Goal: Task Accomplishment & Management: Use online tool/utility

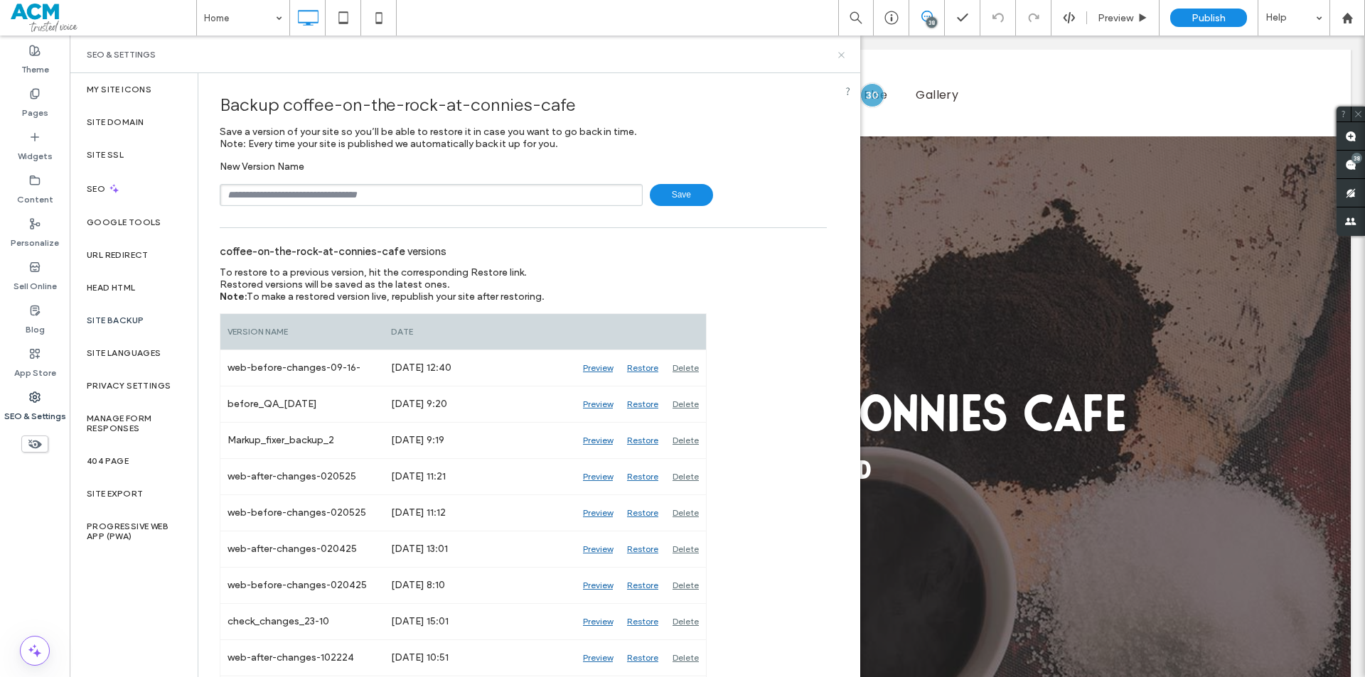
click at [838, 51] on icon at bounding box center [841, 55] width 11 height 11
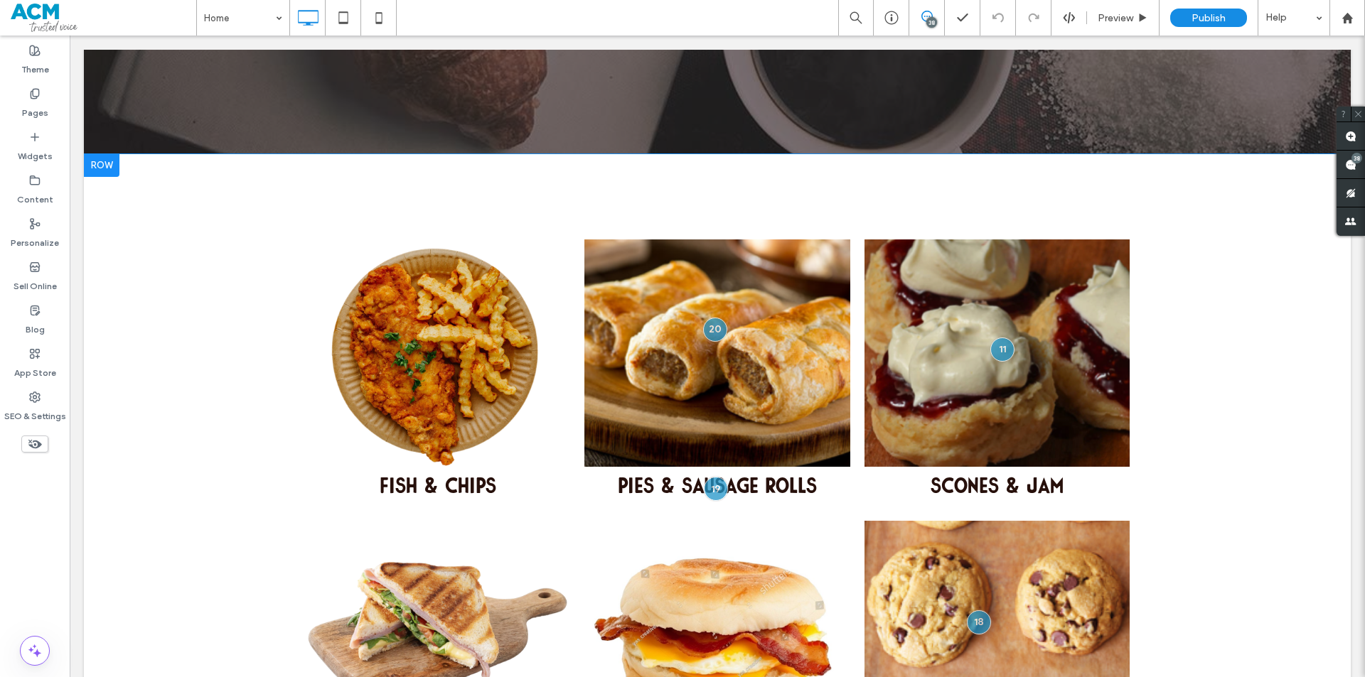
scroll to position [711, 0]
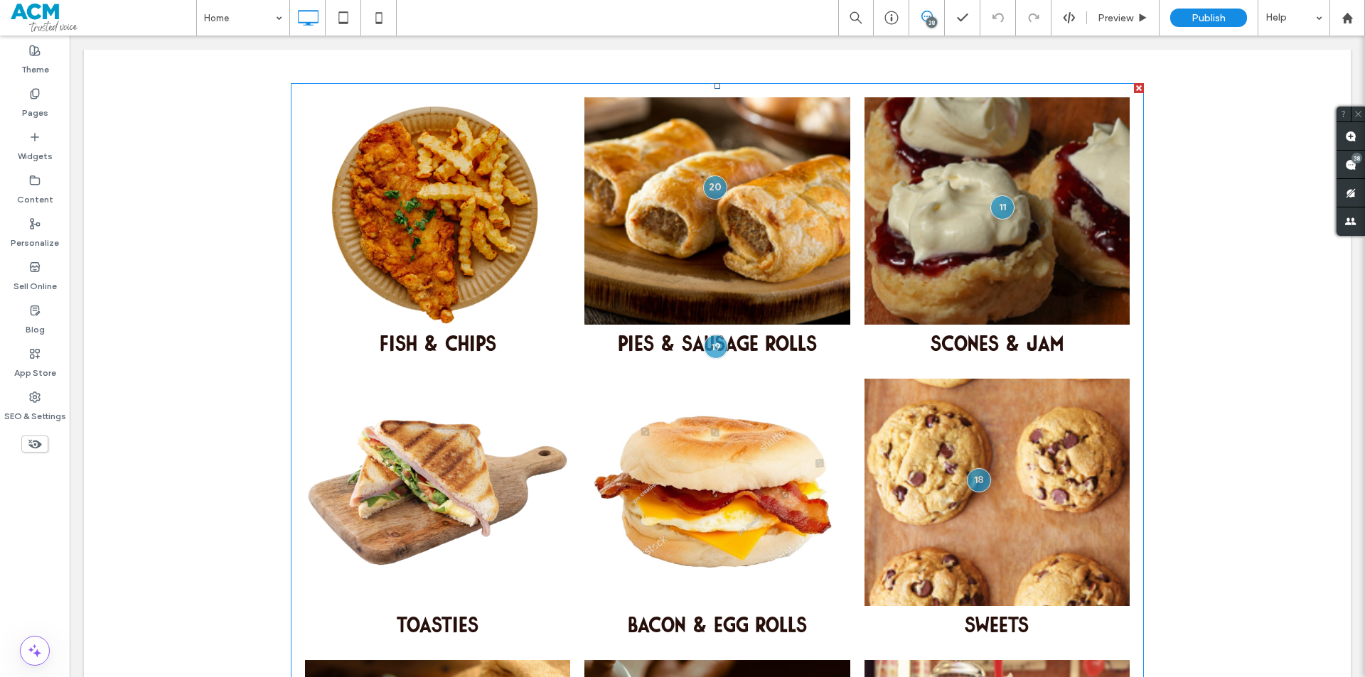
click at [717, 467] on link at bounding box center [716, 492] width 265 height 227
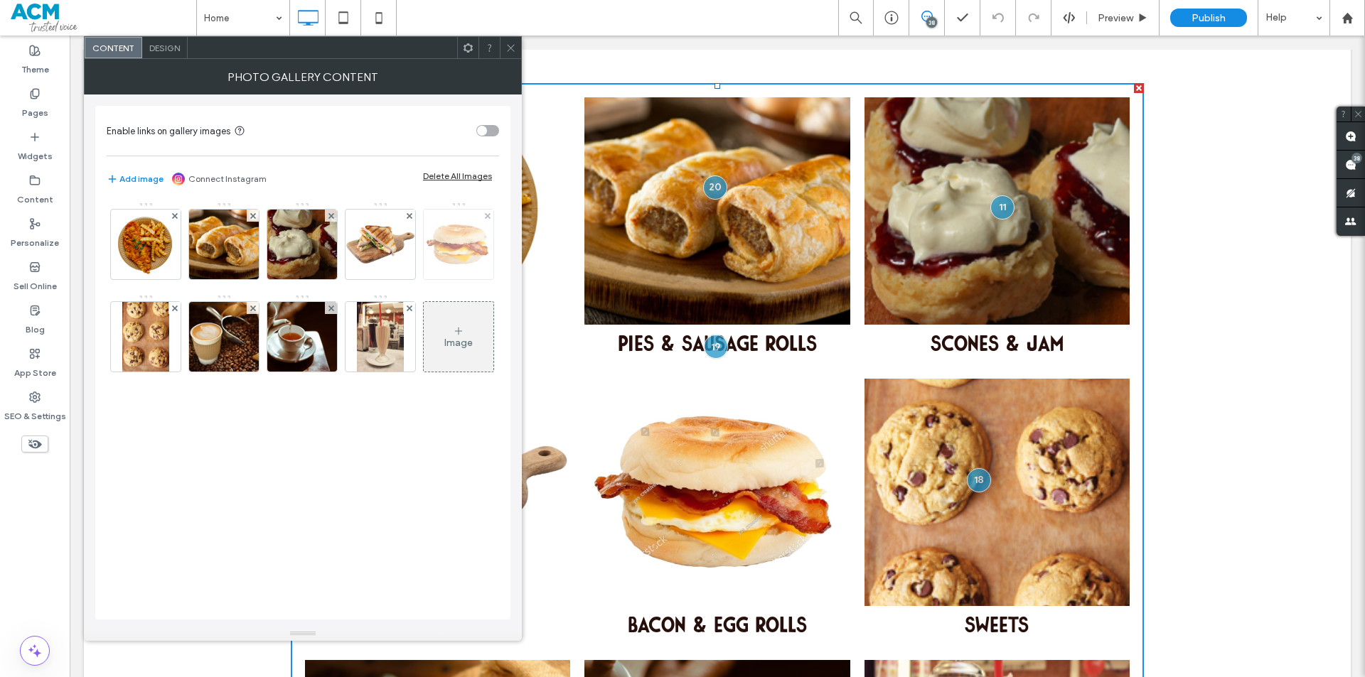
click at [480, 249] on img at bounding box center [459, 245] width 70 height 70
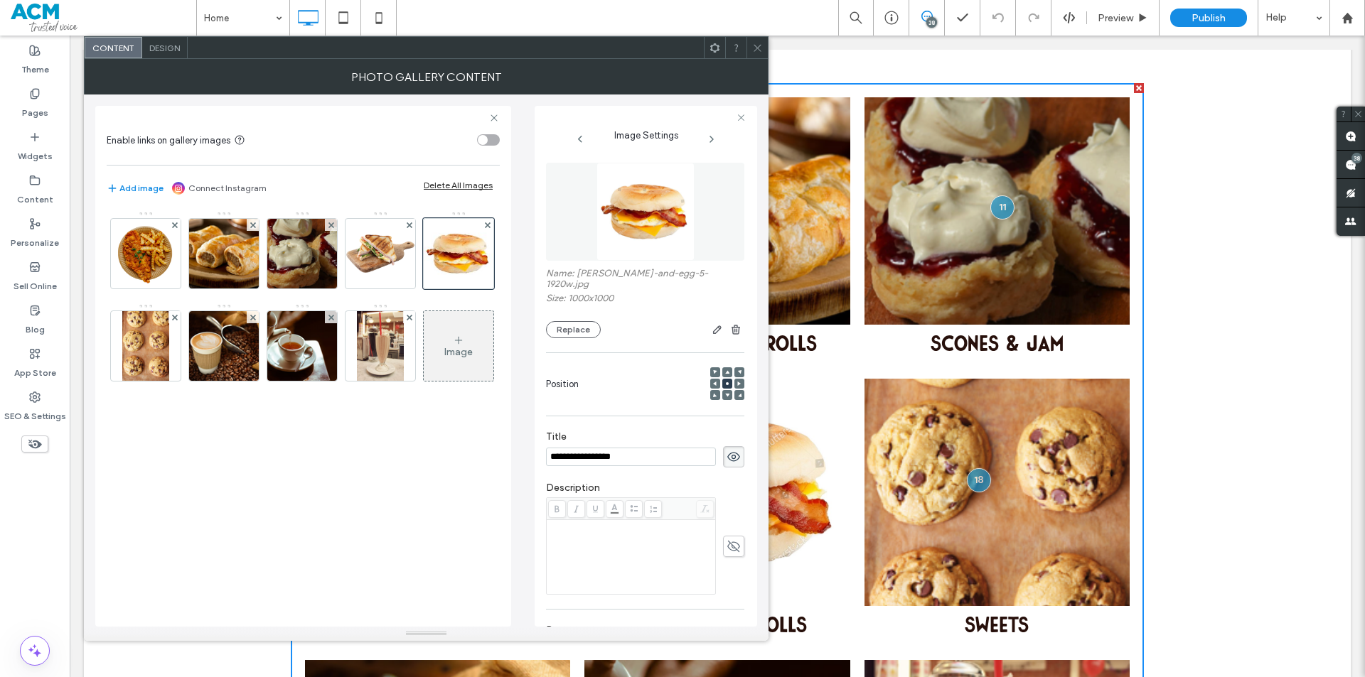
scroll to position [0, 0]
click at [756, 47] on use at bounding box center [757, 47] width 7 height 7
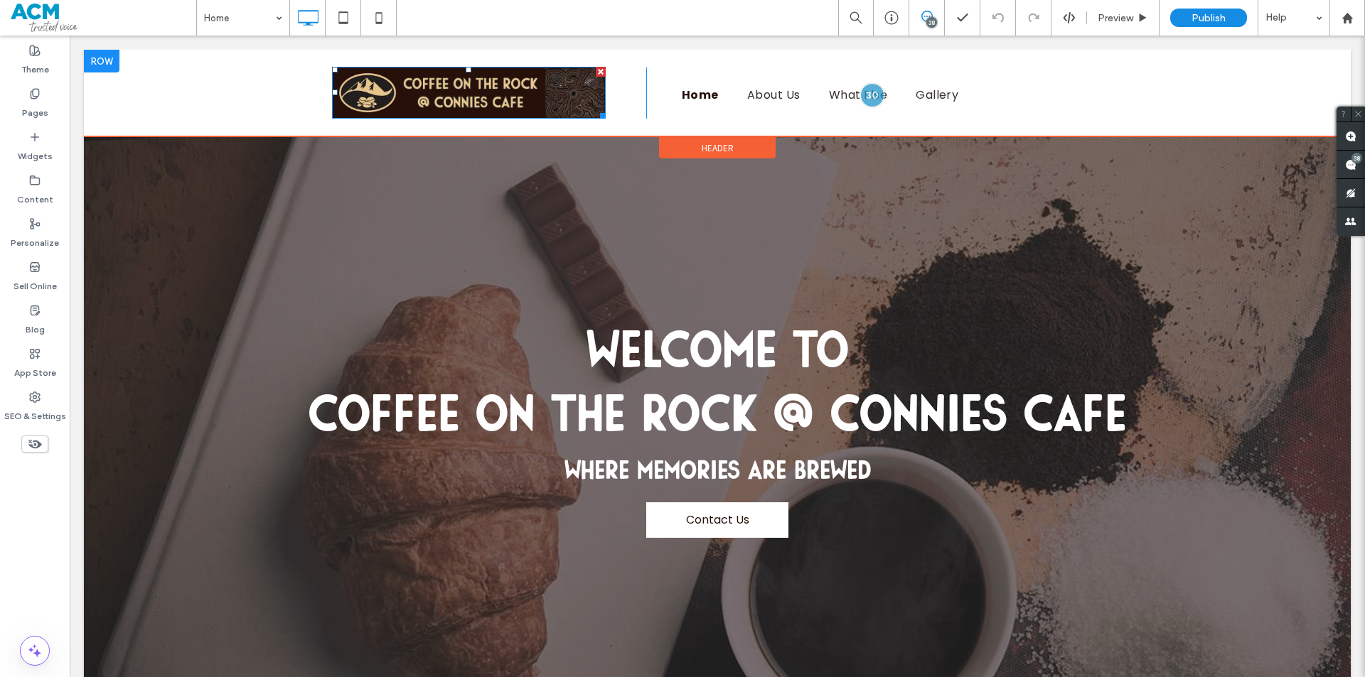
click at [466, 97] on img at bounding box center [469, 93] width 274 height 52
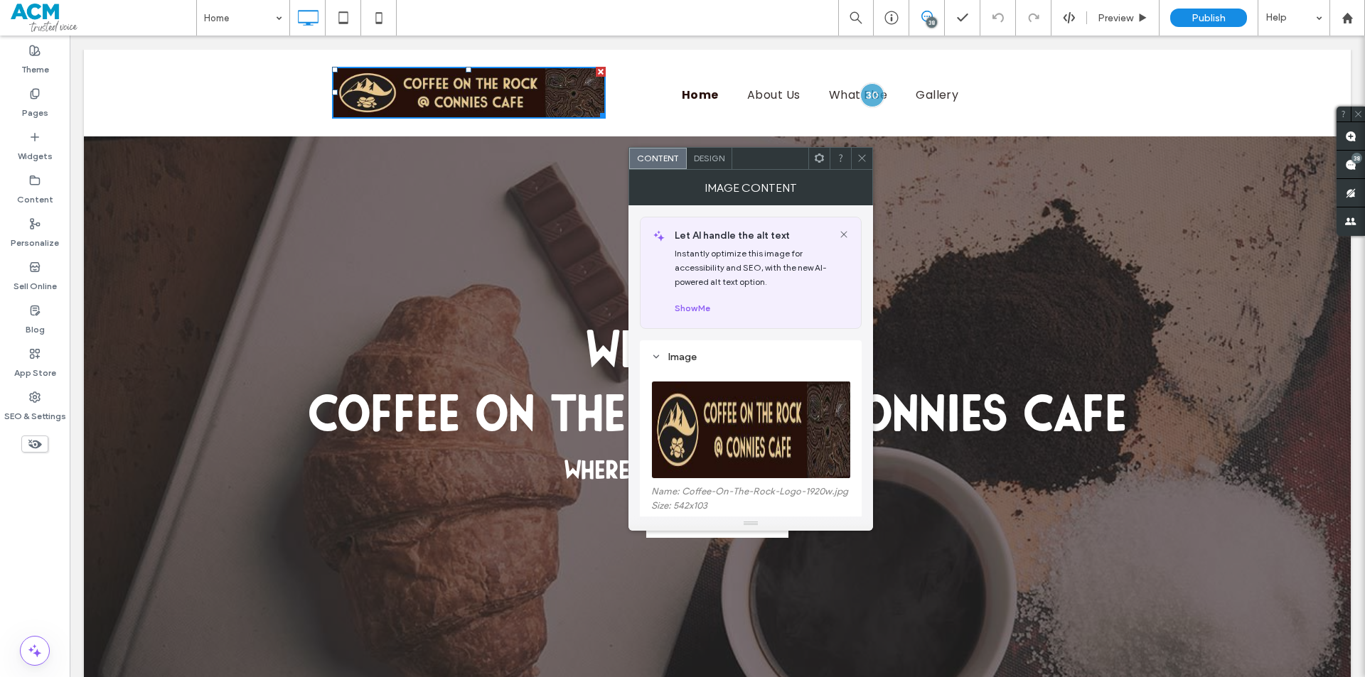
scroll to position [355, 0]
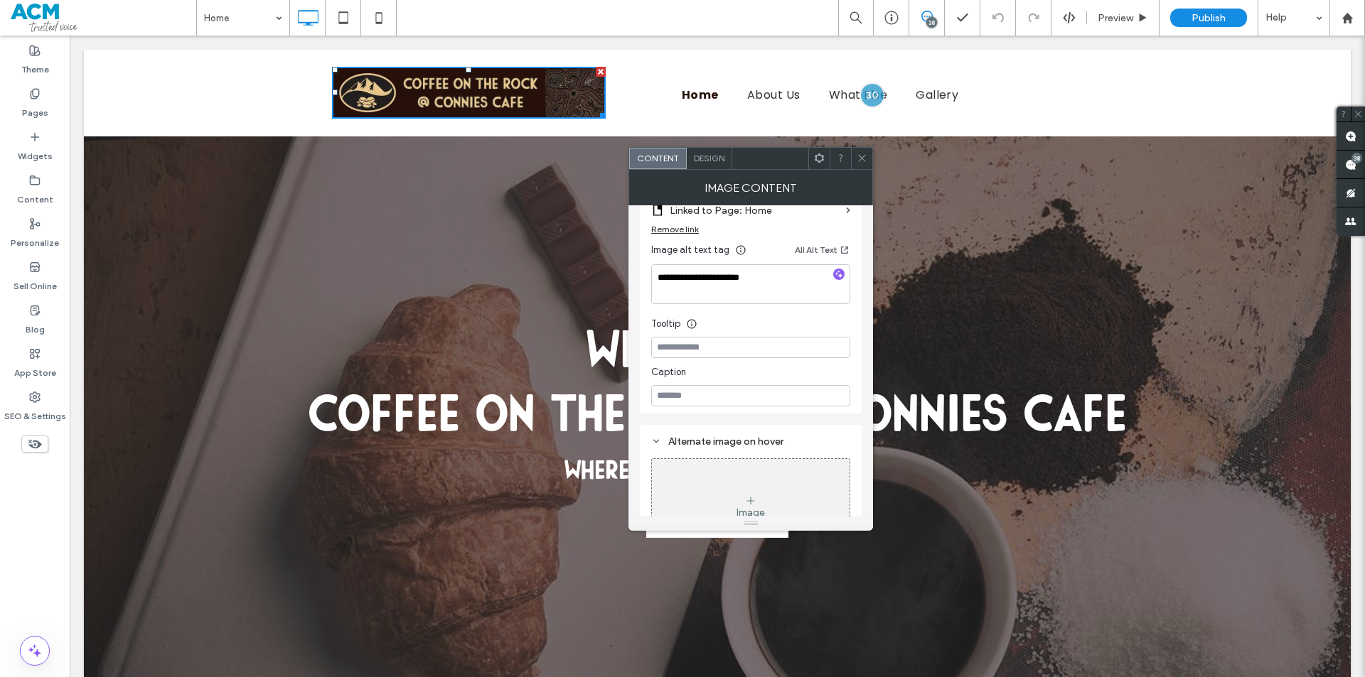
click at [861, 162] on icon at bounding box center [862, 158] width 11 height 11
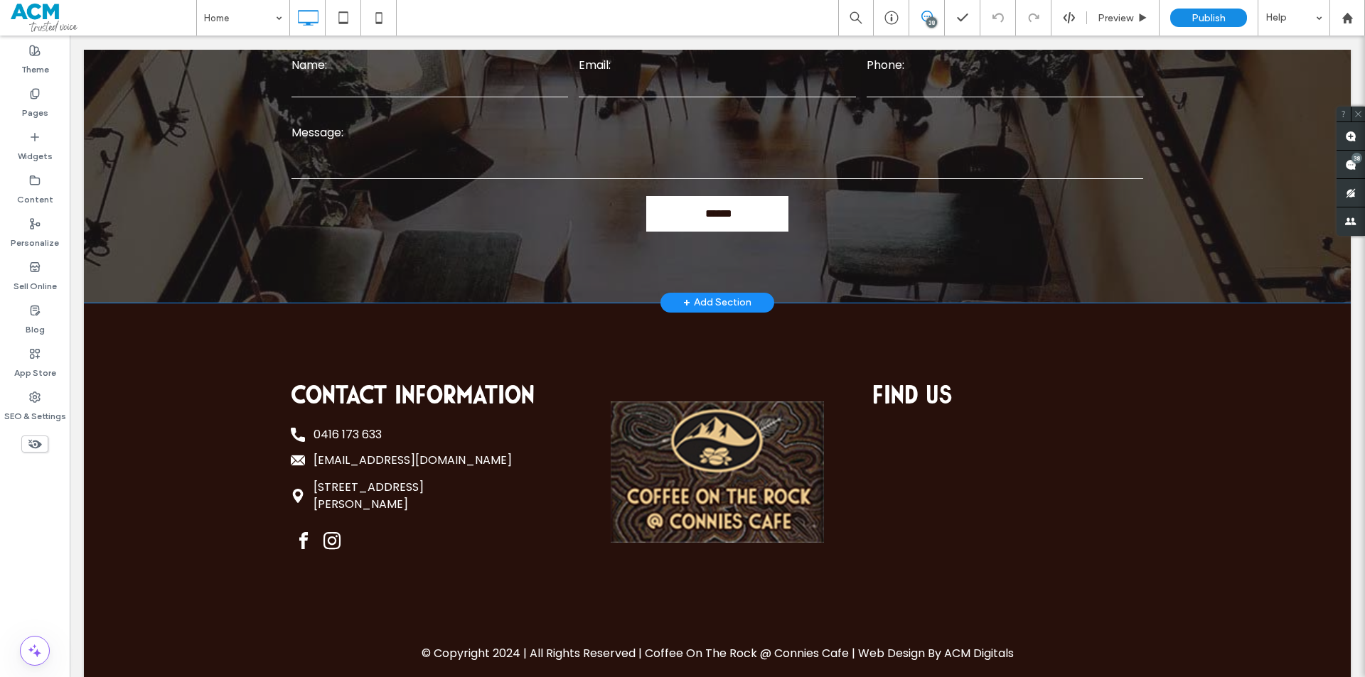
scroll to position [1842, 0]
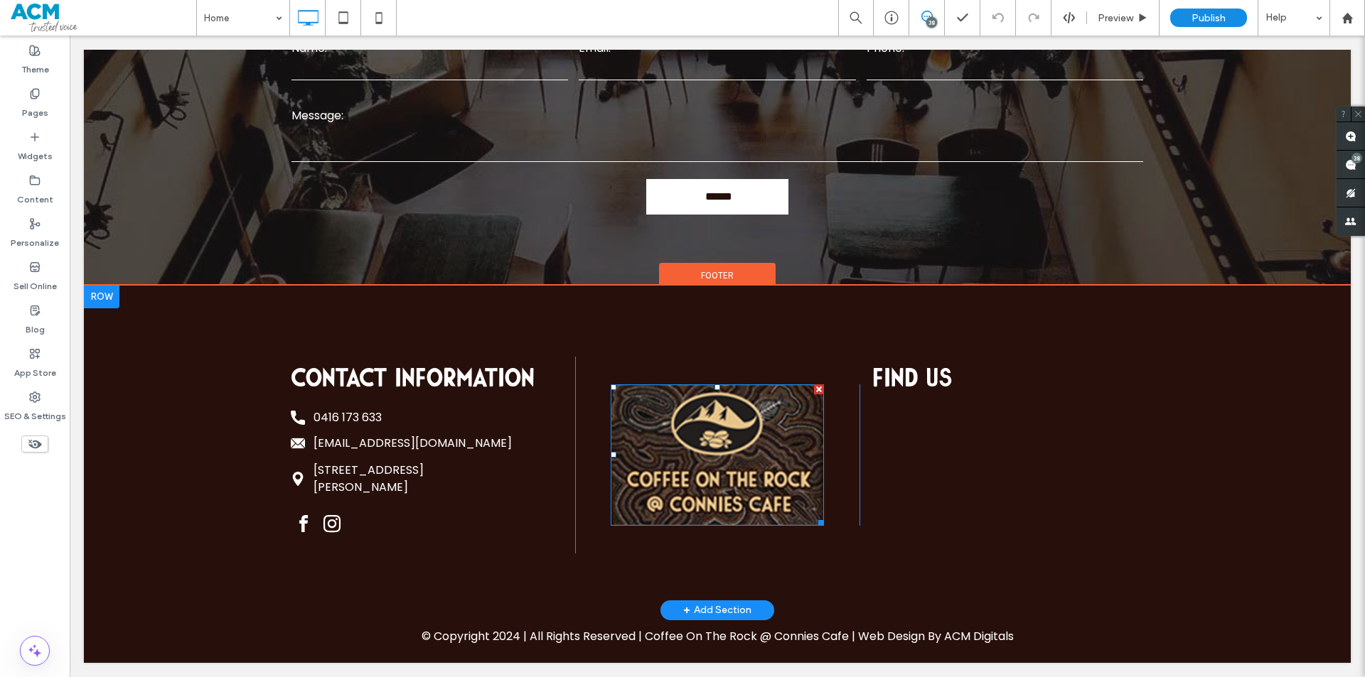
click at [715, 461] on img at bounding box center [717, 455] width 213 height 141
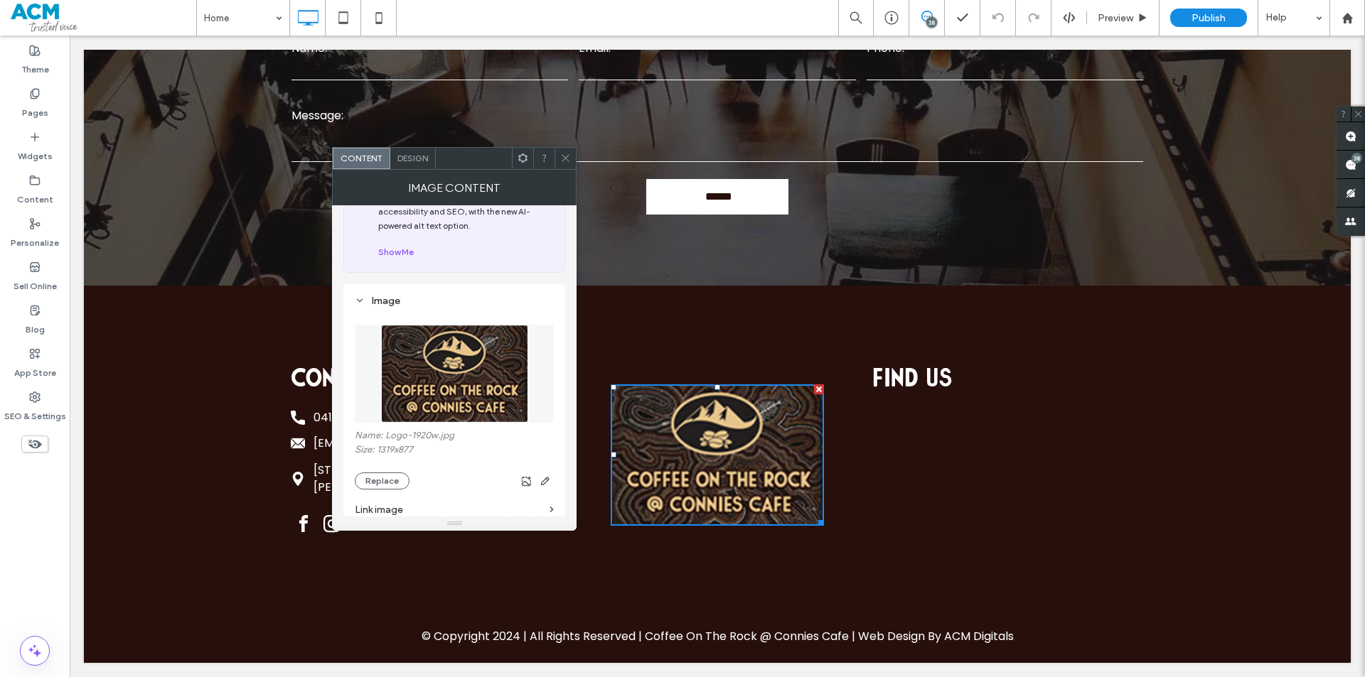
scroll to position [284, 0]
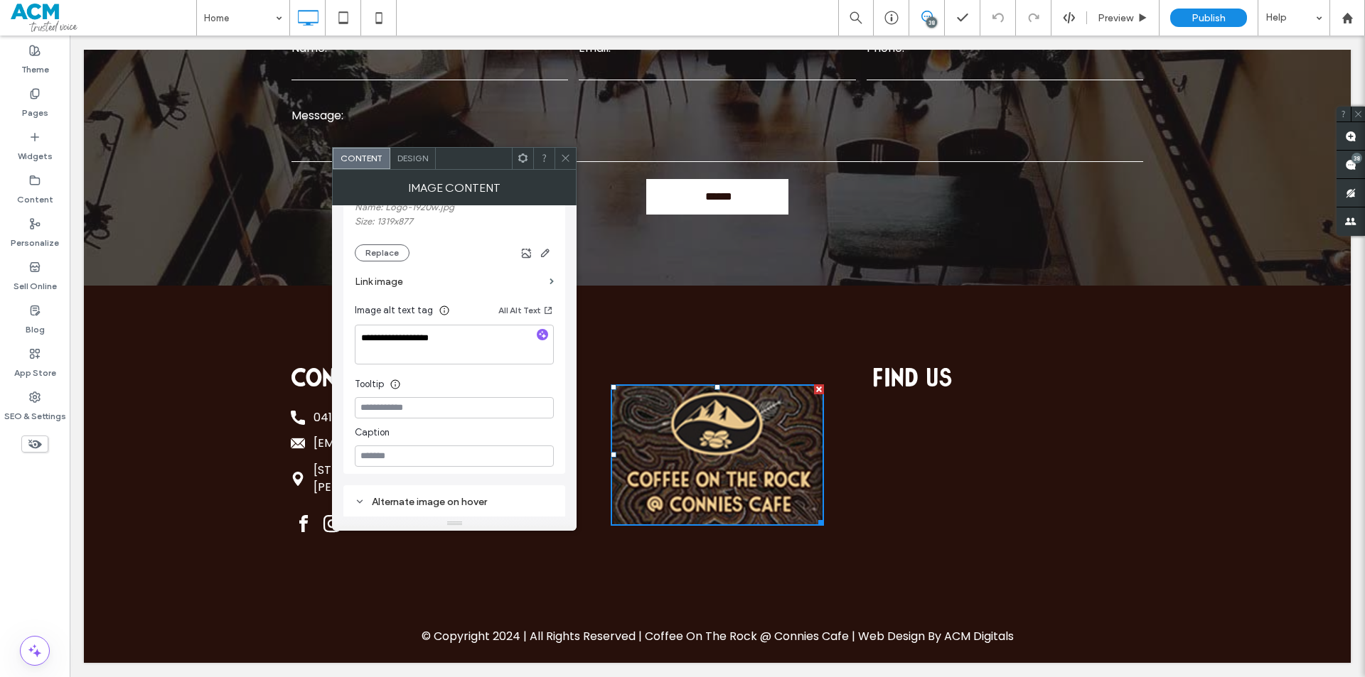
click at [526, 279] on label "Link image" at bounding box center [449, 282] width 189 height 26
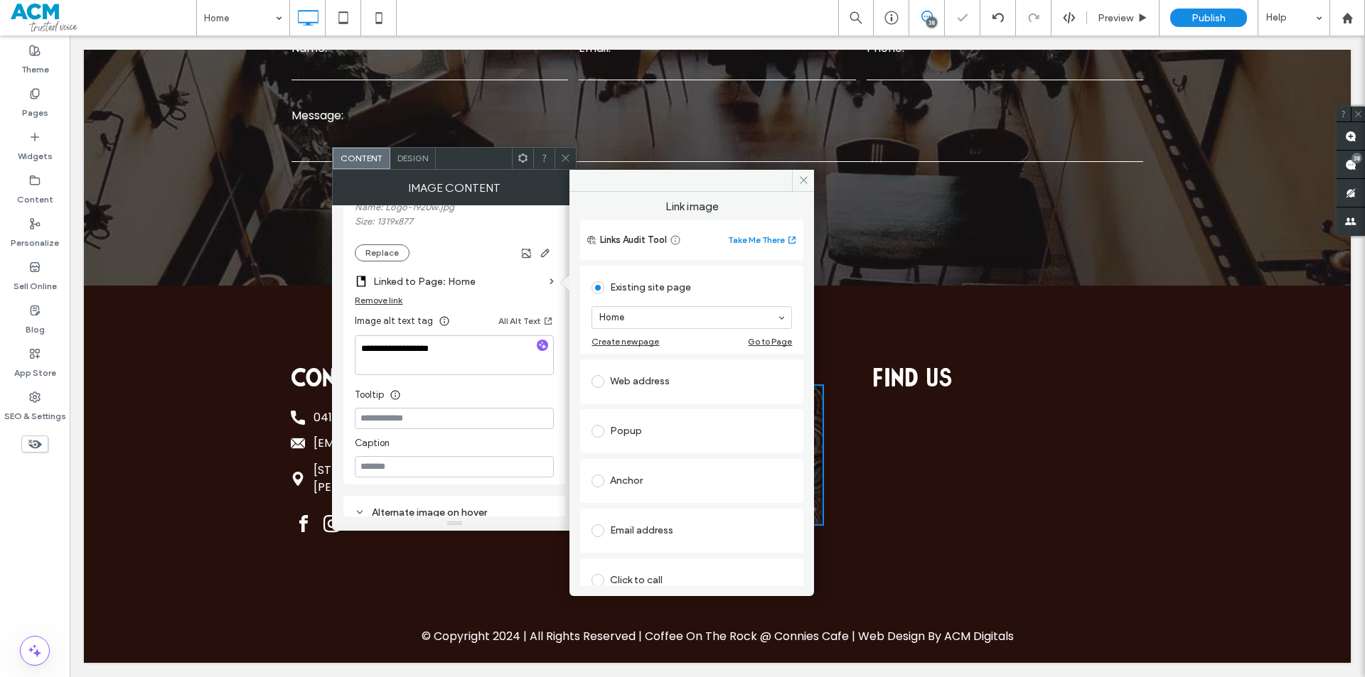
click at [563, 159] on icon at bounding box center [565, 158] width 11 height 11
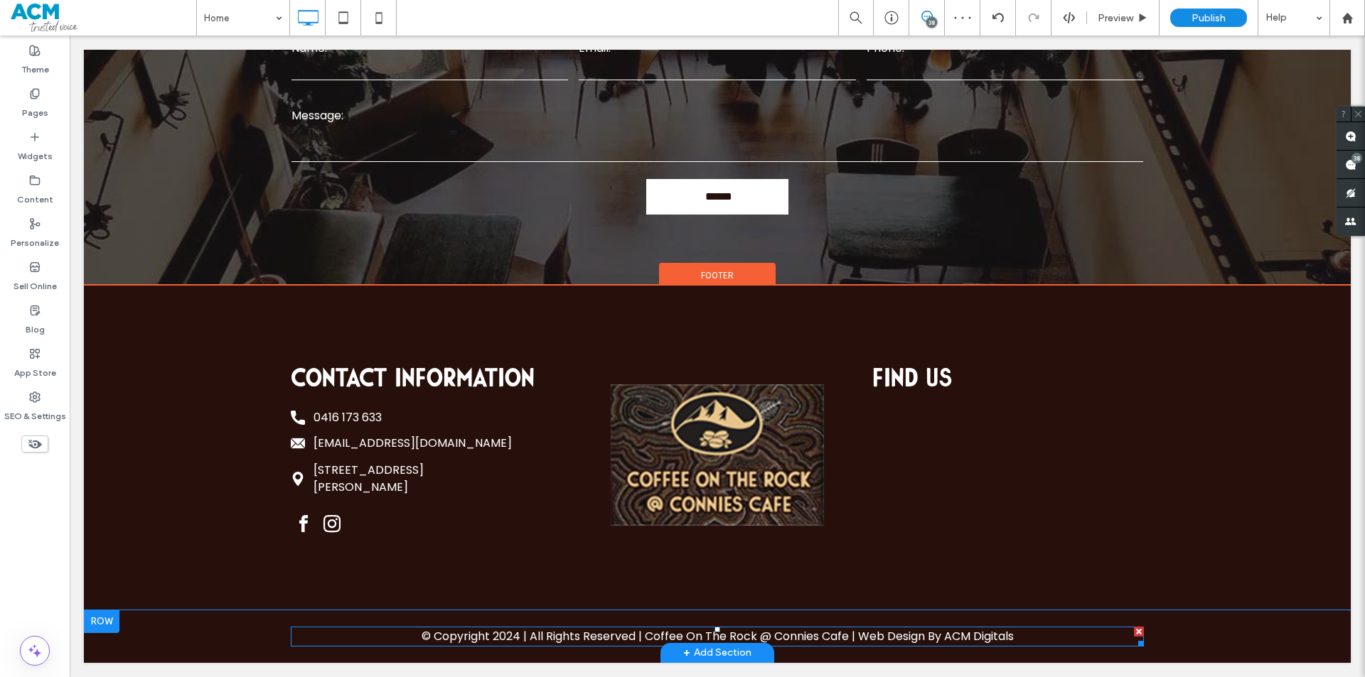
click at [923, 635] on span "| Web Design By" at bounding box center [897, 636] width 90 height 16
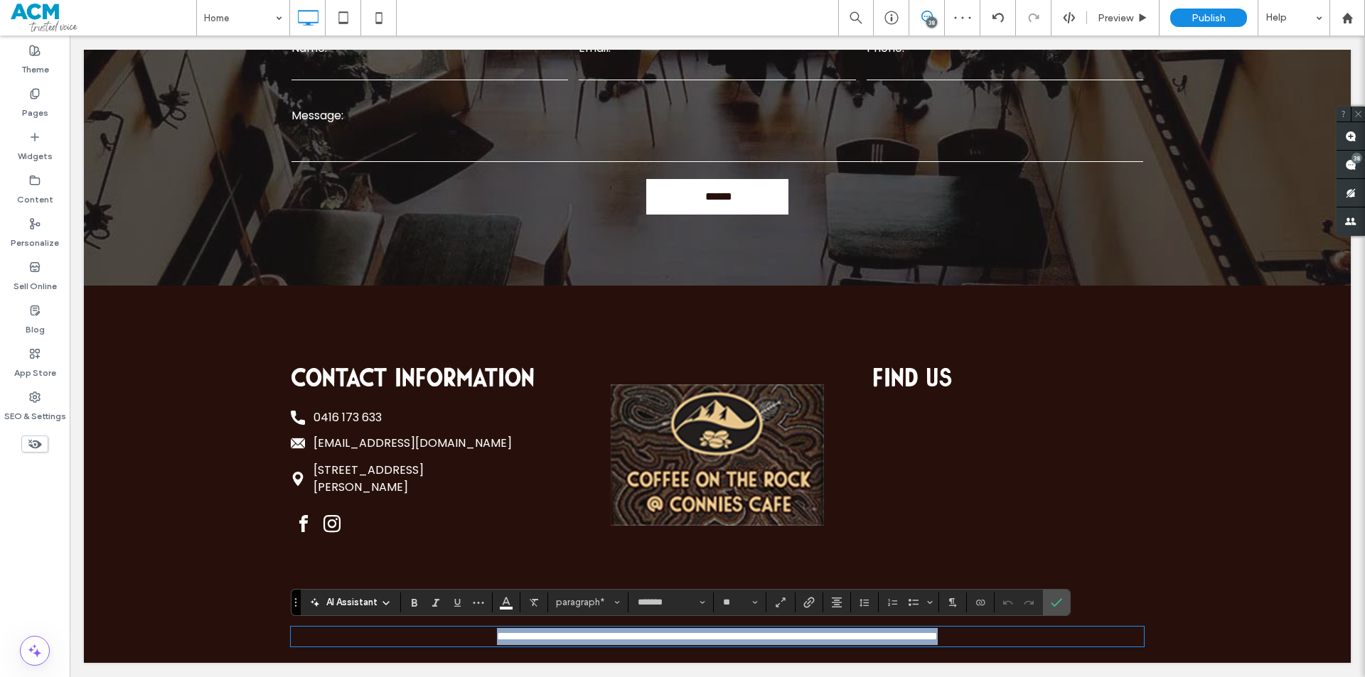
click at [878, 637] on span "**********" at bounding box center [849, 636] width 73 height 11
click at [864, 637] on span "**********" at bounding box center [849, 636] width 73 height 11
drag, startPoint x: 864, startPoint y: 637, endPoint x: 994, endPoint y: 637, distance: 130.1
click at [994, 637] on p "**********" at bounding box center [717, 636] width 853 height 17
click at [810, 604] on icon "Link" at bounding box center [808, 602] width 11 height 11
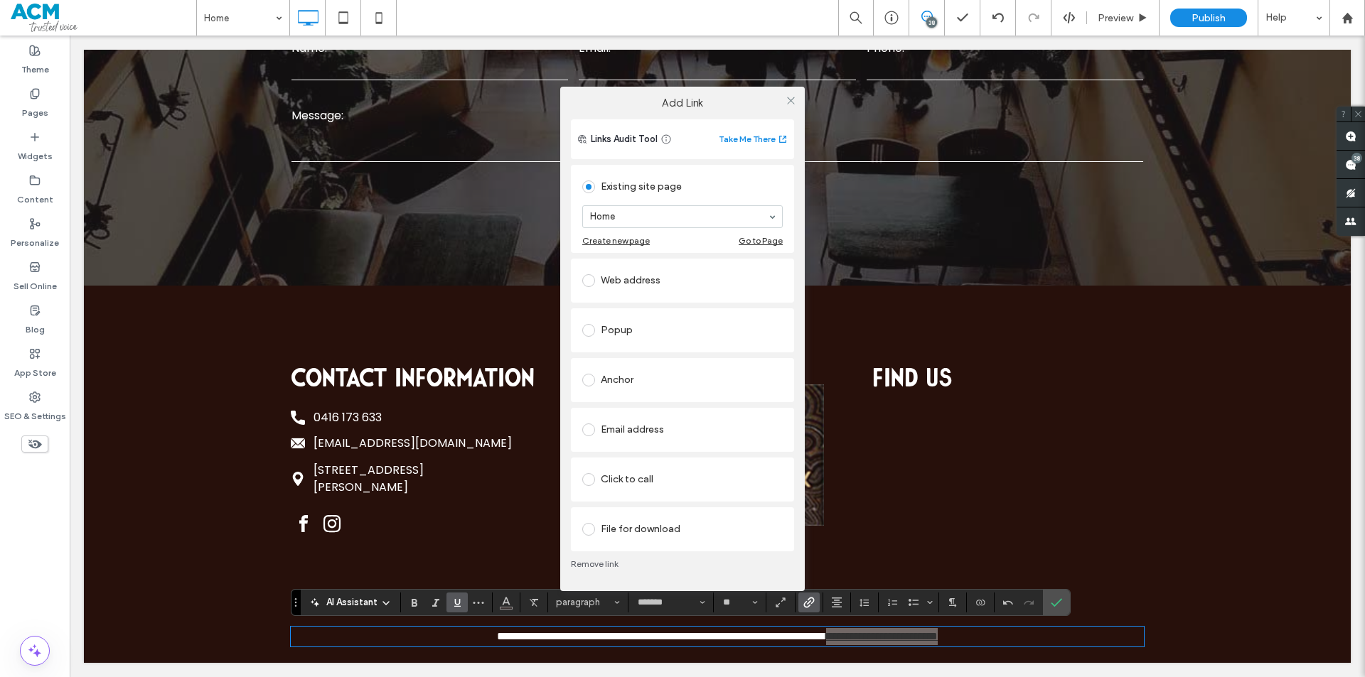
click at [636, 278] on div "Web address" at bounding box center [682, 280] width 200 height 23
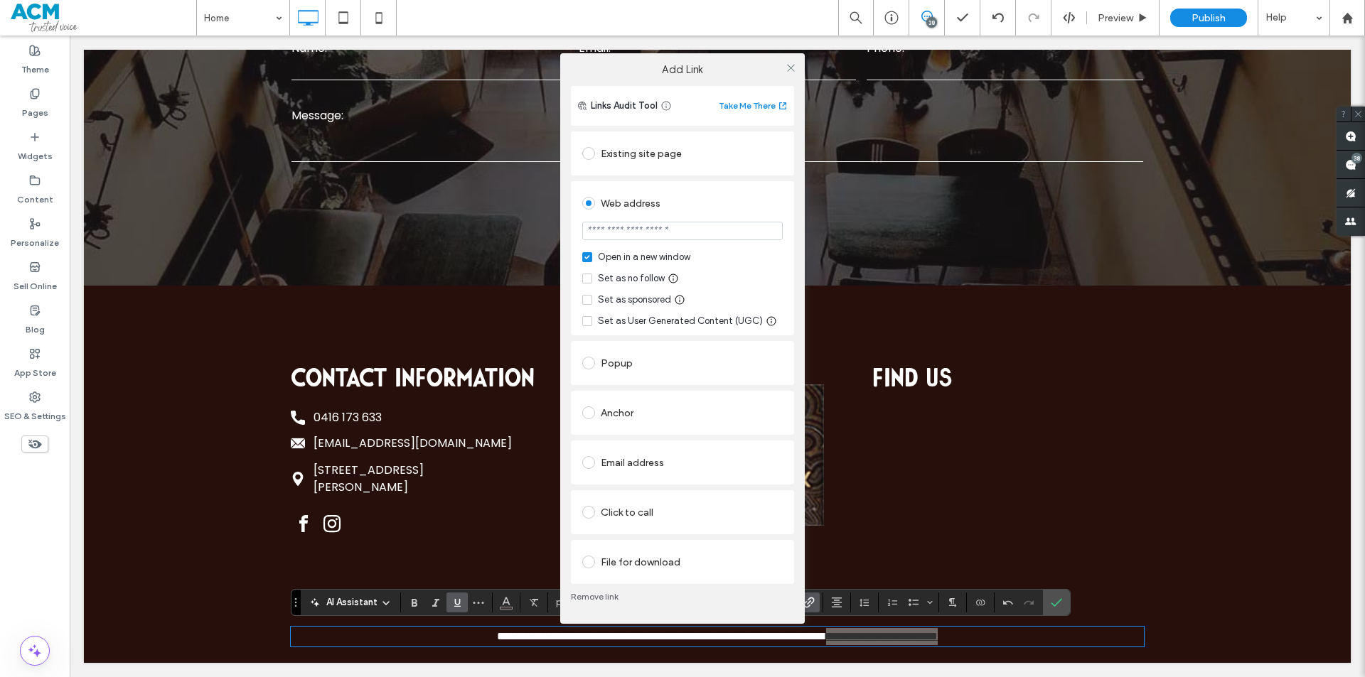
click at [656, 232] on input "url" at bounding box center [682, 231] width 200 height 18
type input "**********"
click at [793, 69] on icon at bounding box center [791, 68] width 11 height 11
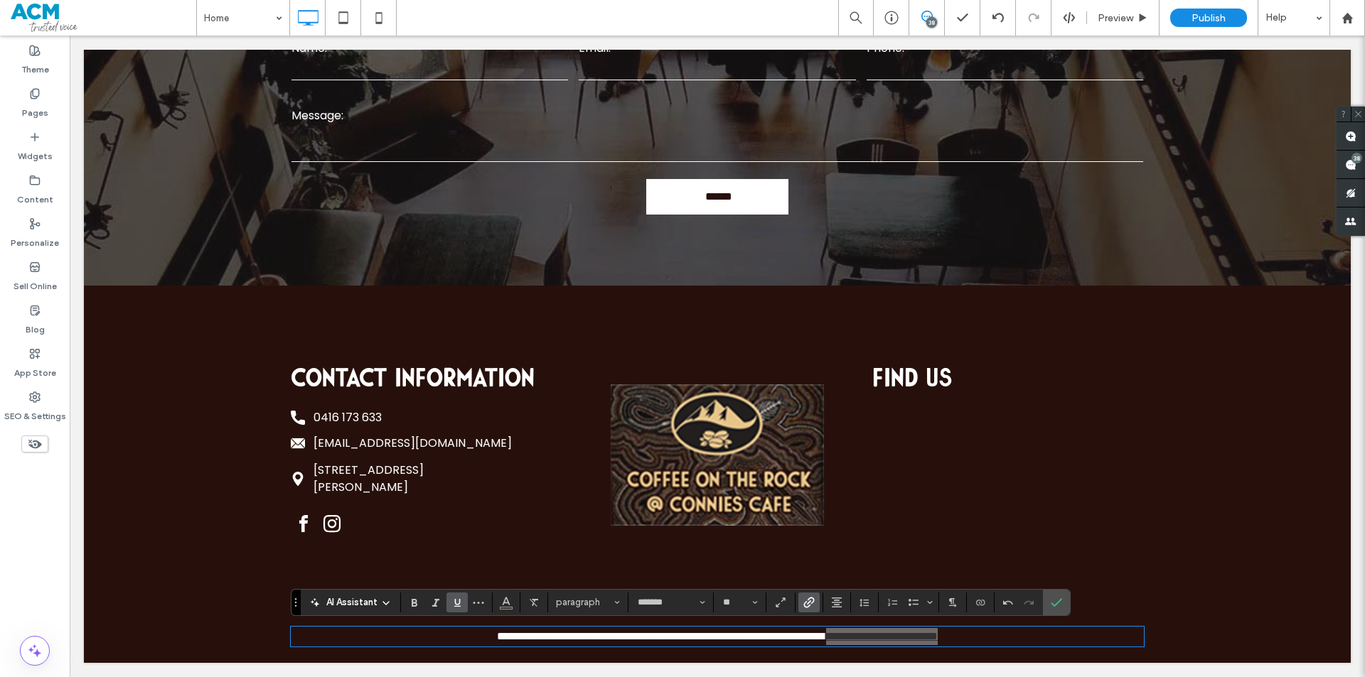
click at [457, 606] on use "Underline" at bounding box center [457, 603] width 6 height 8
click at [503, 602] on icon "Color" at bounding box center [505, 601] width 11 height 11
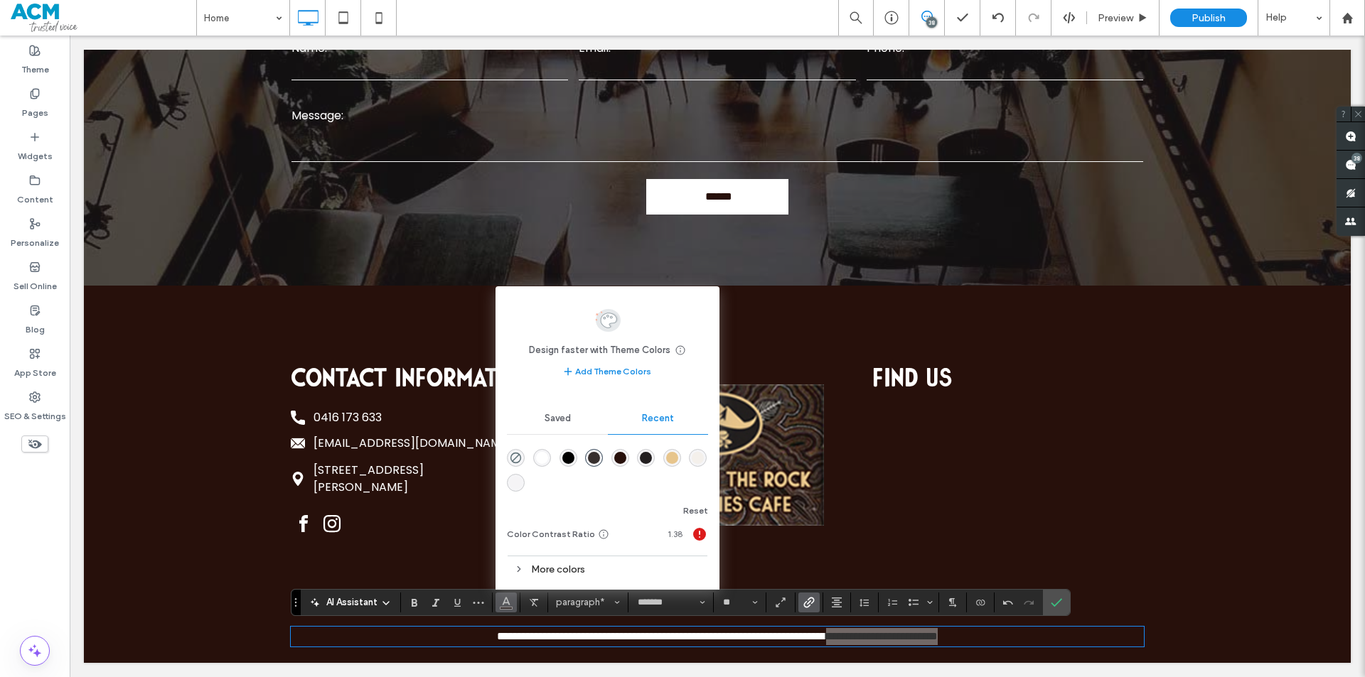
click at [549, 465] on div at bounding box center [542, 458] width 19 height 19
click at [540, 453] on div "rgba(255, 255, 255, 1)" at bounding box center [542, 458] width 12 height 12
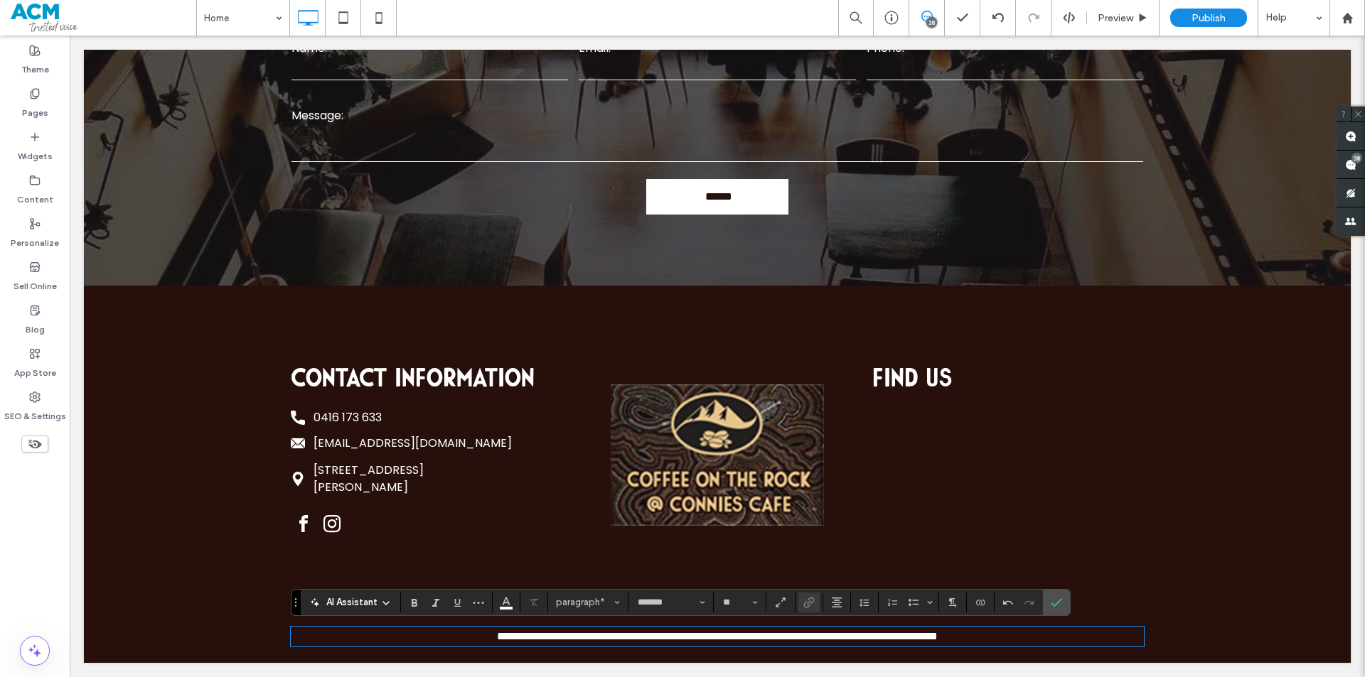
click at [777, 640] on link "**********" at bounding box center [742, 636] width 141 height 11
click at [672, 638] on link "**********" at bounding box center [742, 636] width 141 height 11
drag, startPoint x: 653, startPoint y: 638, endPoint x: 825, endPoint y: 633, distance: 172.8
click at [813, 633] on link "**********" at bounding box center [742, 636] width 141 height 11
click at [1051, 599] on icon "Confirm" at bounding box center [1056, 602] width 11 height 11
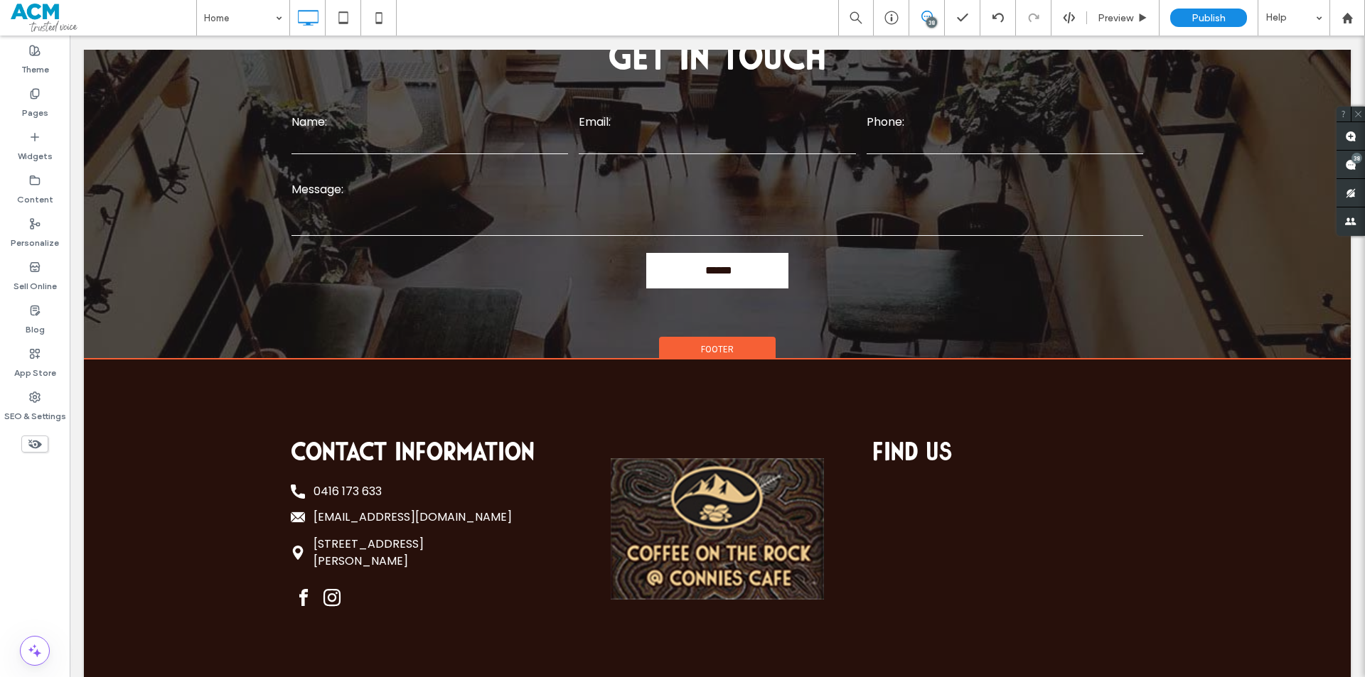
scroll to position [1842, 0]
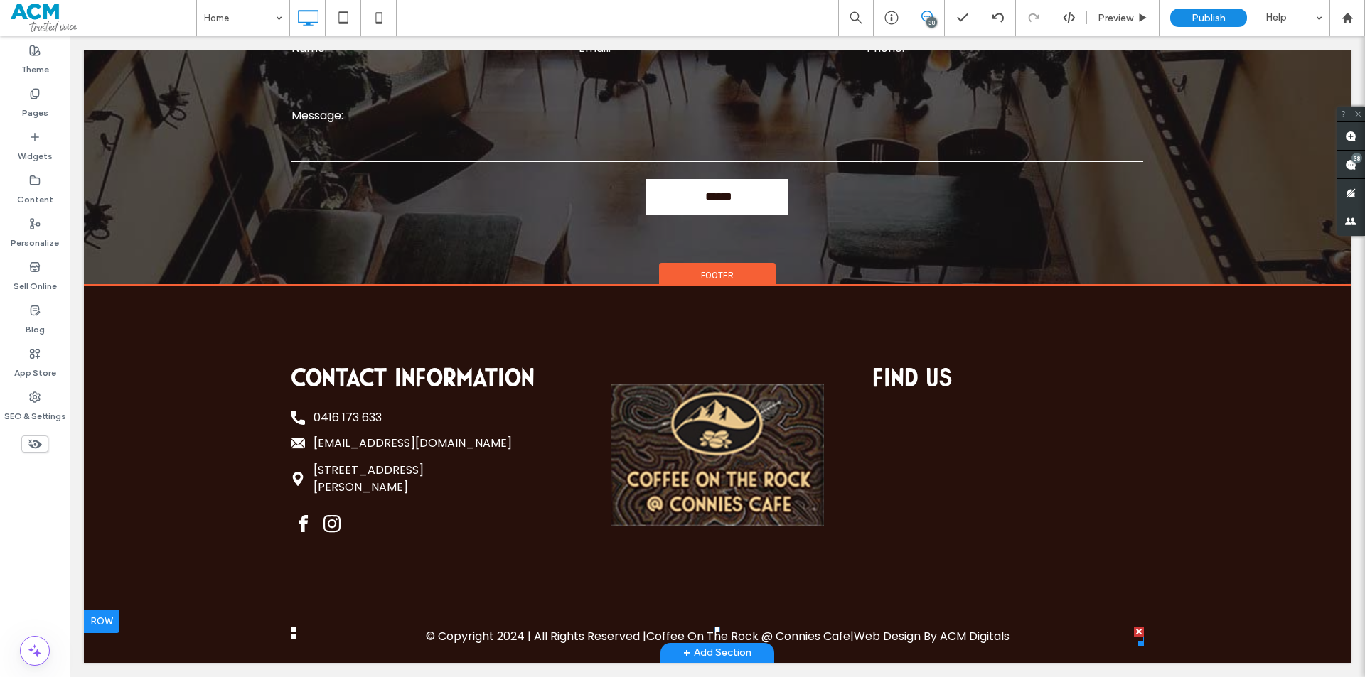
click at [489, 631] on span "© Copyright 2024 | All Rights Reserved |" at bounding box center [536, 636] width 220 height 16
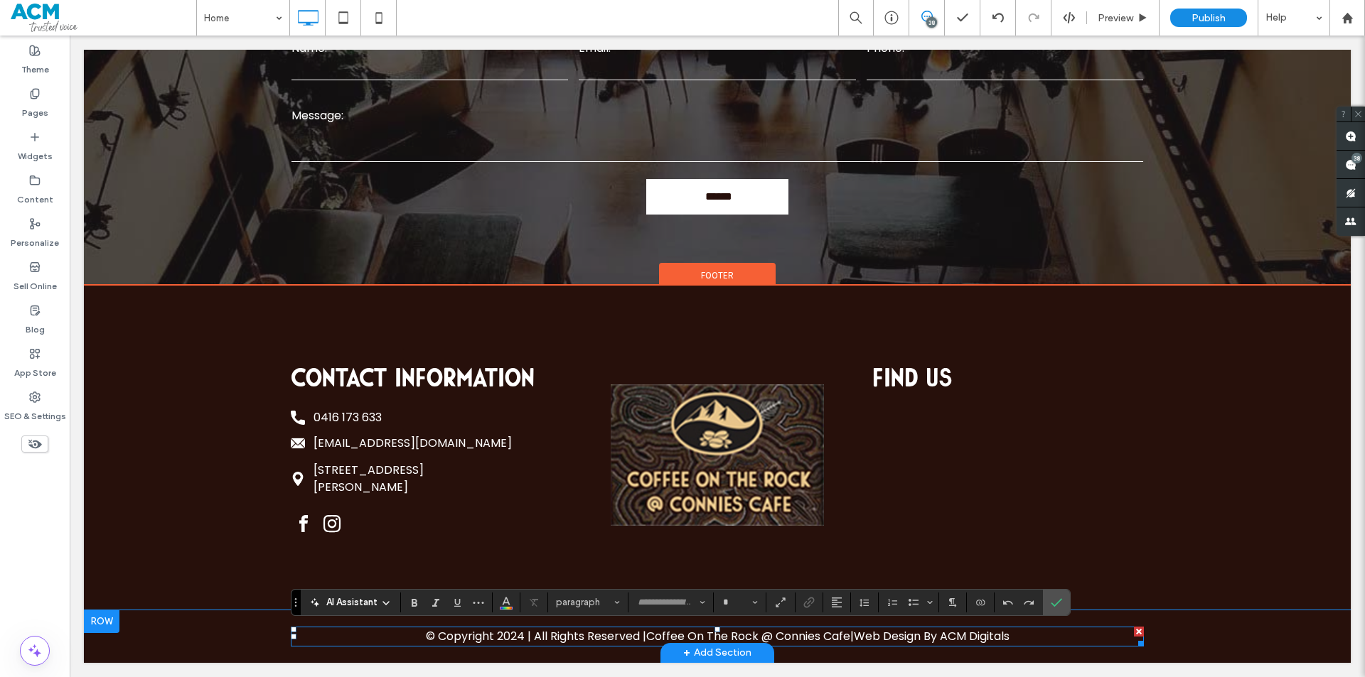
type input "*******"
type input "**"
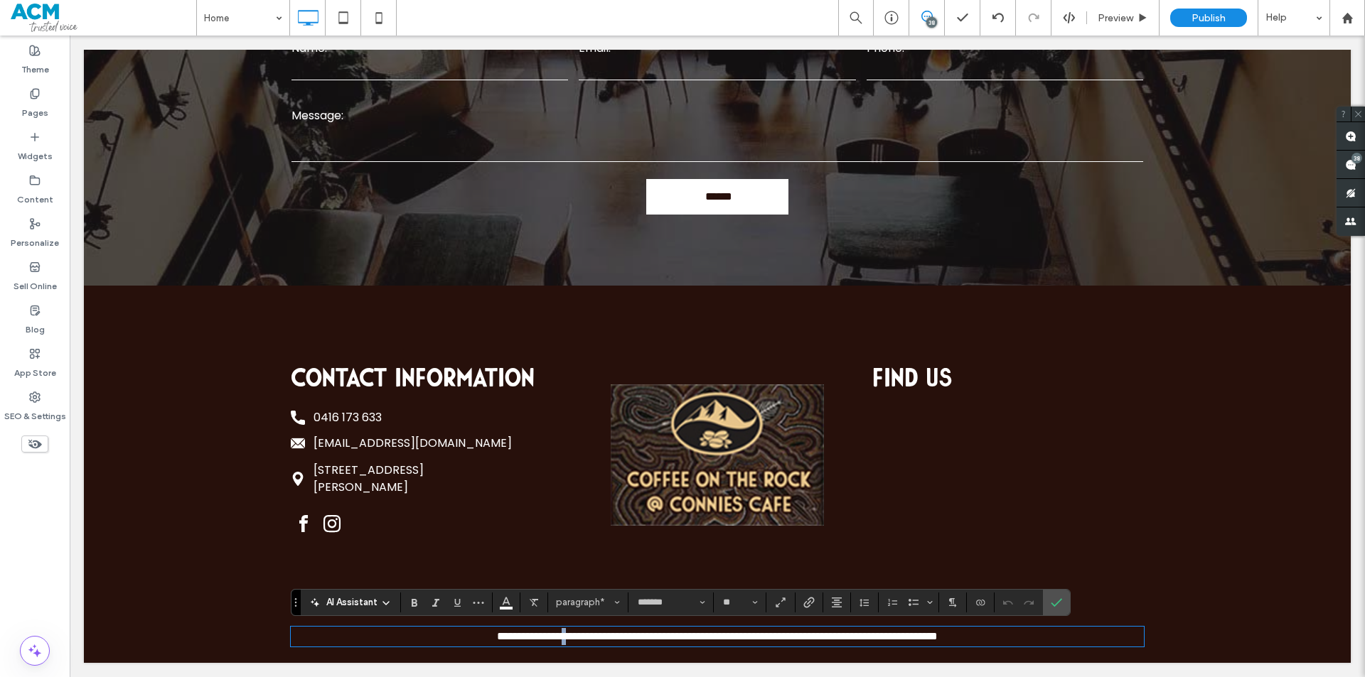
click at [508, 633] on span "**********" at bounding box center [585, 636] width 176 height 11
drag, startPoint x: 1058, startPoint y: 605, endPoint x: 684, endPoint y: 416, distance: 419.0
click at [1058, 605] on icon "Confirm" at bounding box center [1056, 602] width 11 height 11
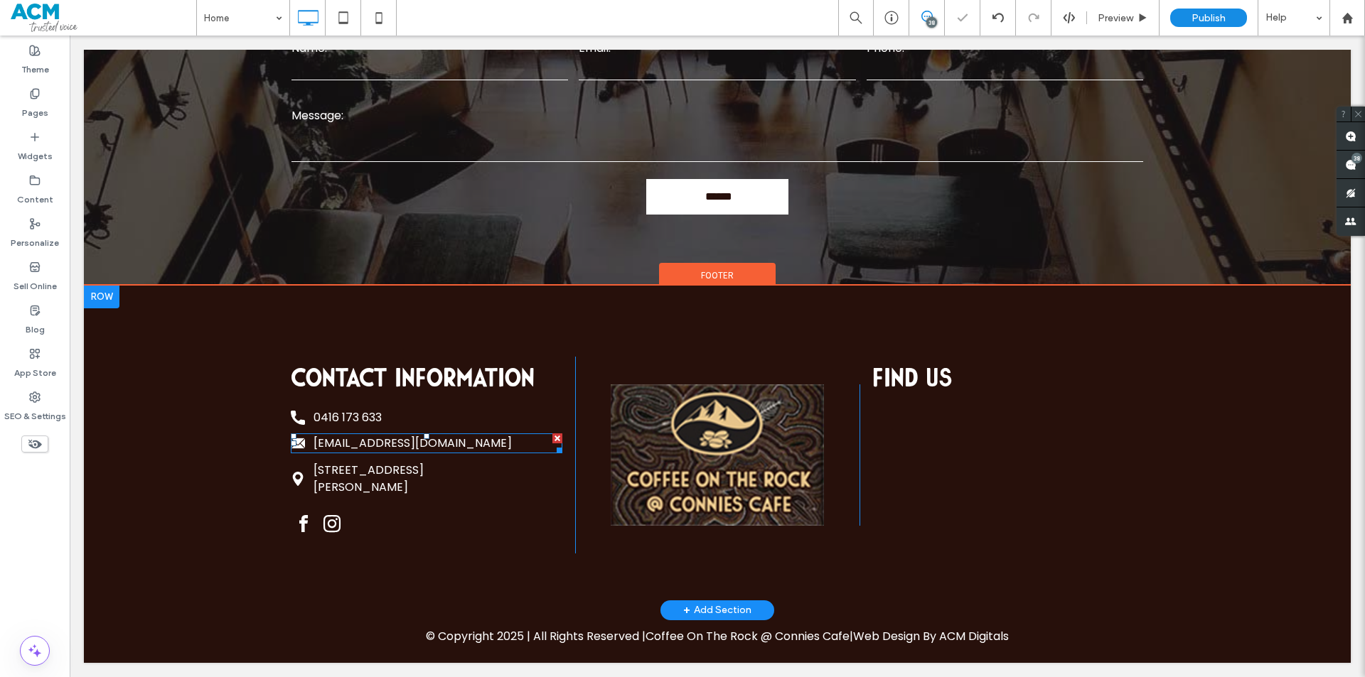
click at [373, 443] on link "[EMAIL_ADDRESS][DOMAIN_NAME]" at bounding box center [412, 443] width 198 height 16
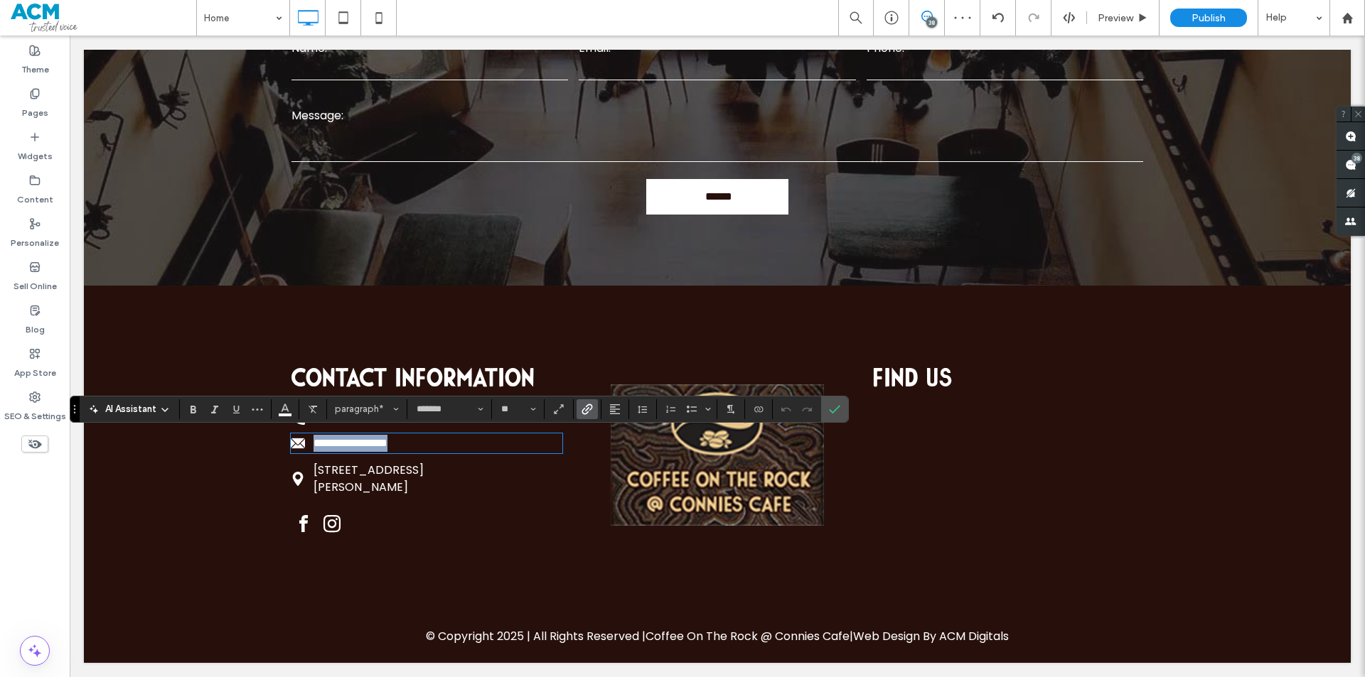
click at [388, 479] on link "[STREET_ADDRESS][PERSON_NAME]" at bounding box center [368, 478] width 110 height 33
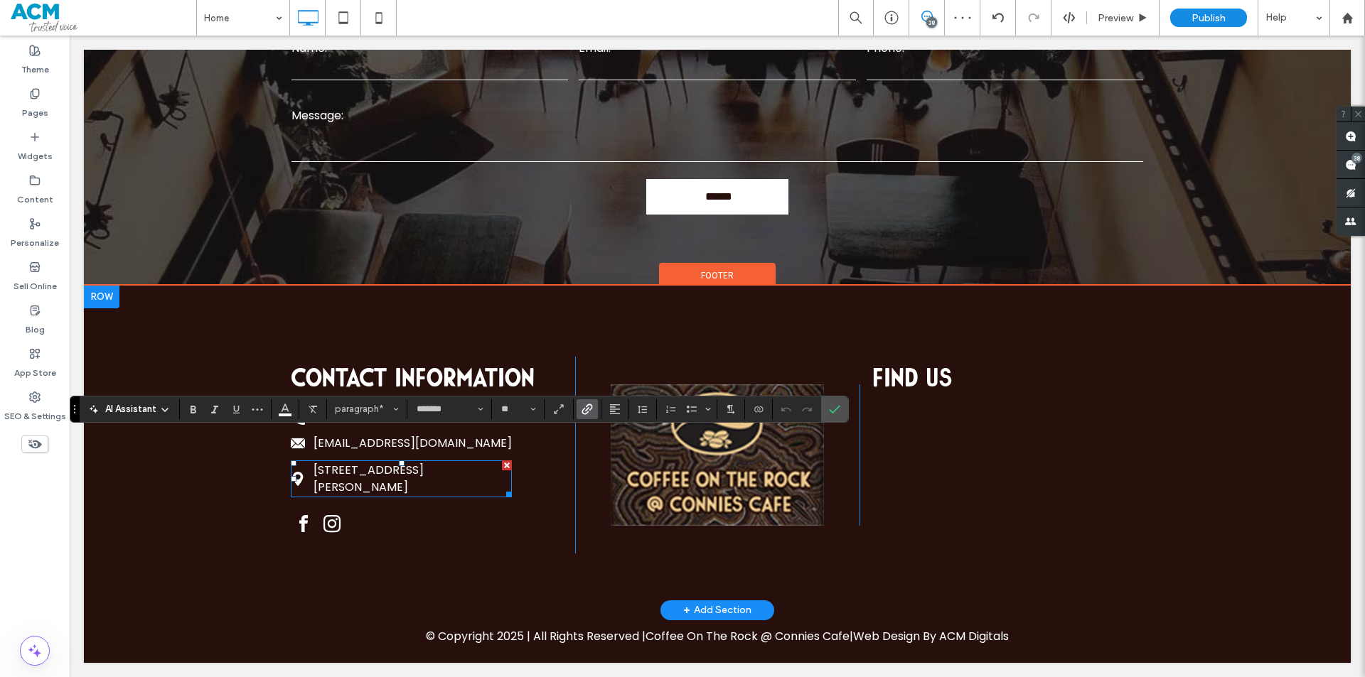
click at [388, 479] on link "[STREET_ADDRESS][PERSON_NAME]" at bounding box center [368, 478] width 110 height 33
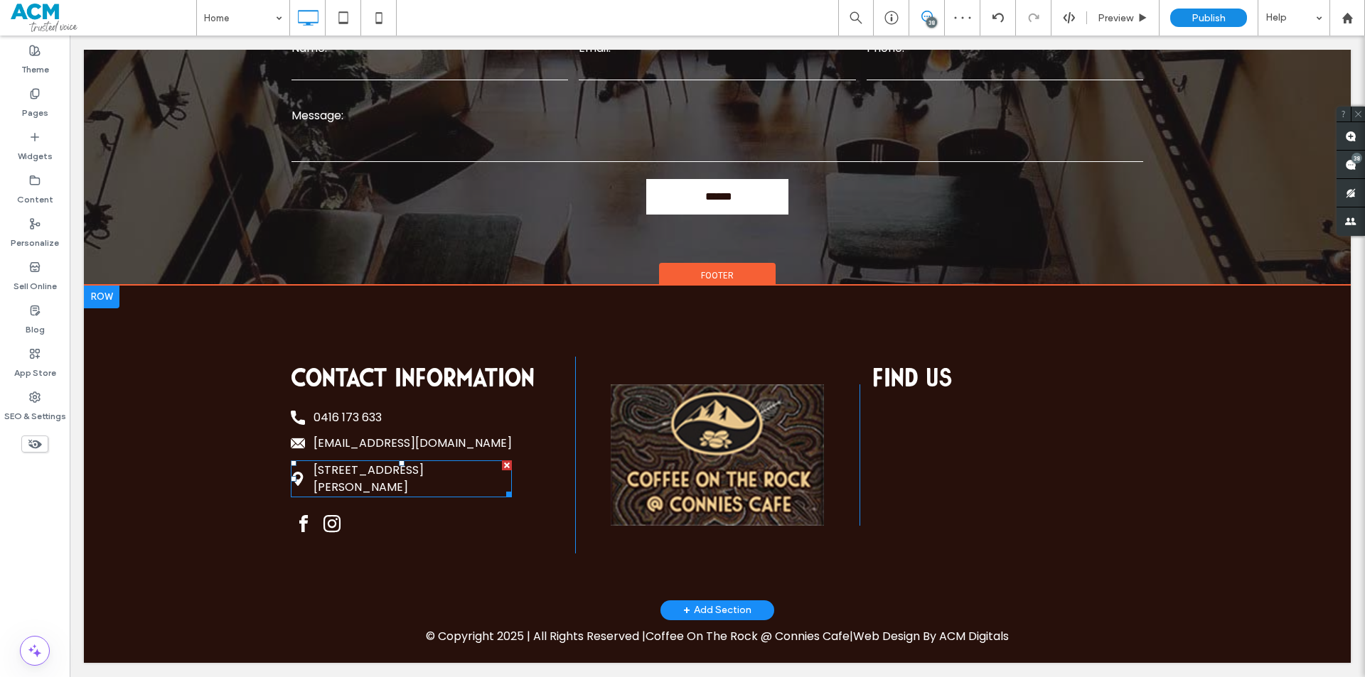
type input "*******"
type input "**"
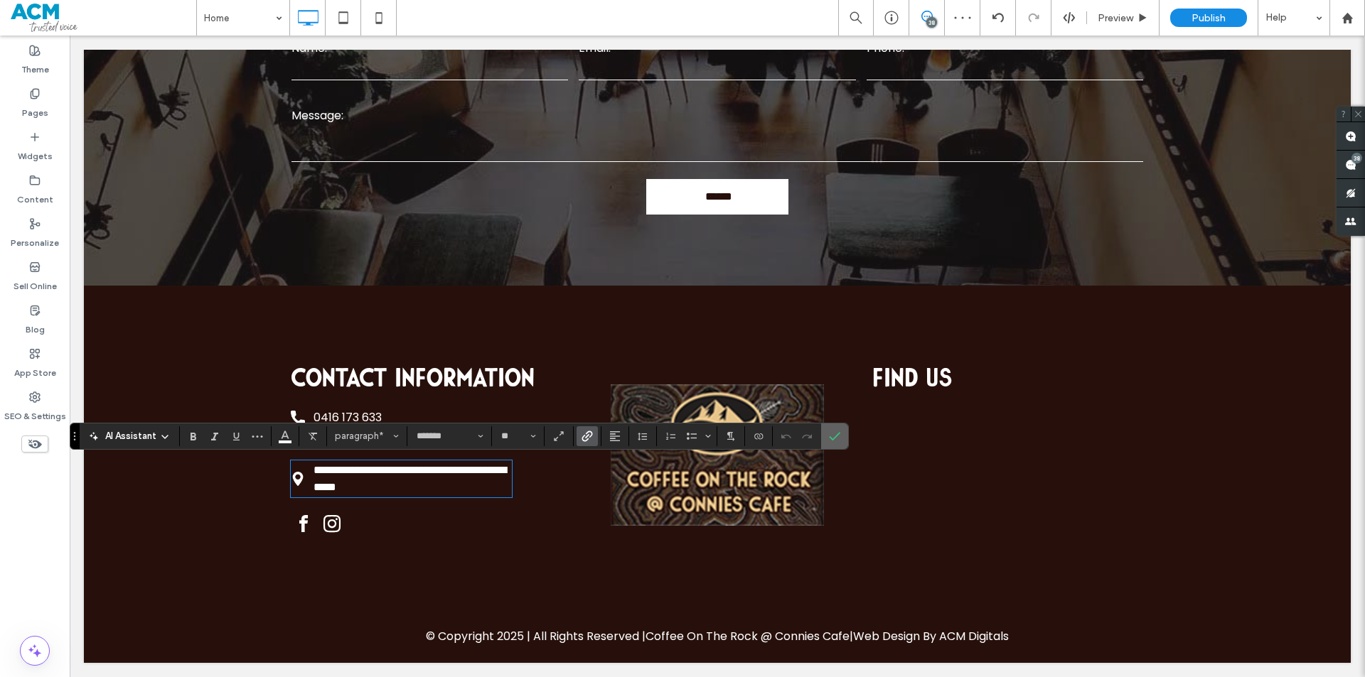
click at [832, 435] on icon "Confirm" at bounding box center [834, 436] width 11 height 11
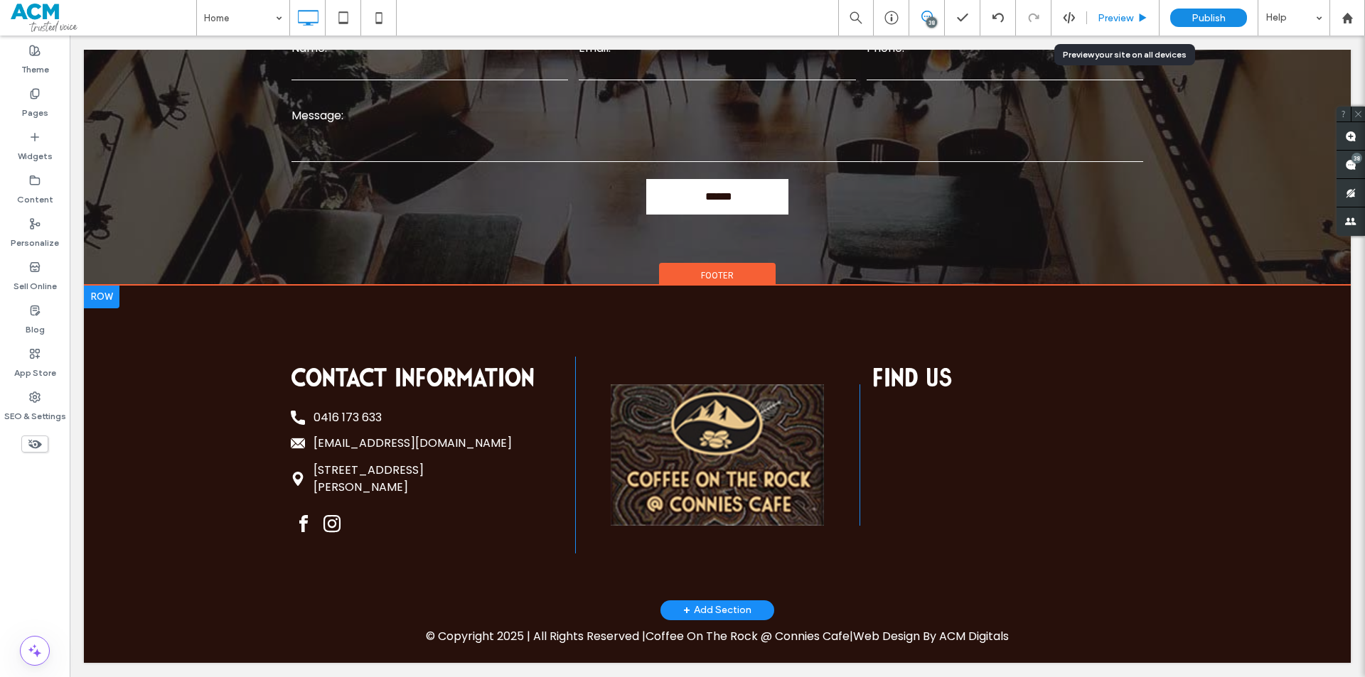
drag, startPoint x: 1105, startPoint y: 18, endPoint x: 1008, endPoint y: 1, distance: 98.9
click at [1105, 18] on span "Preview" at bounding box center [1116, 18] width 36 height 12
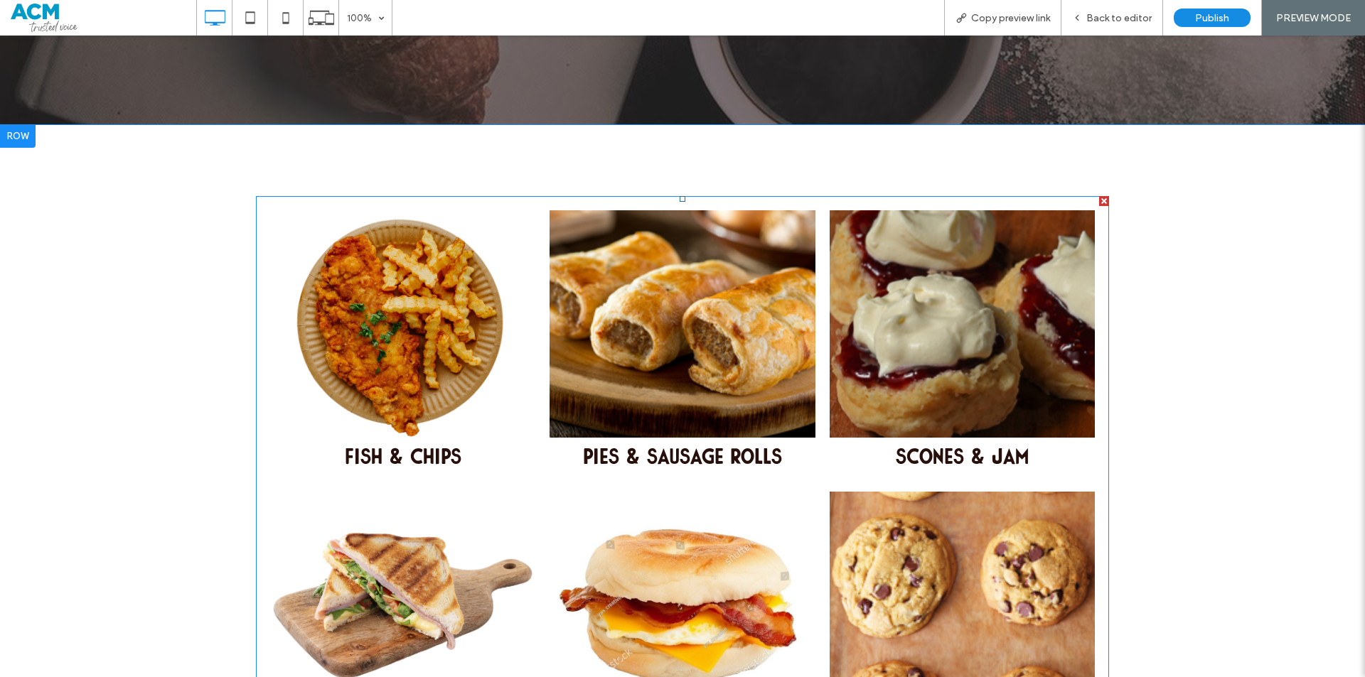
scroll to position [605, 0]
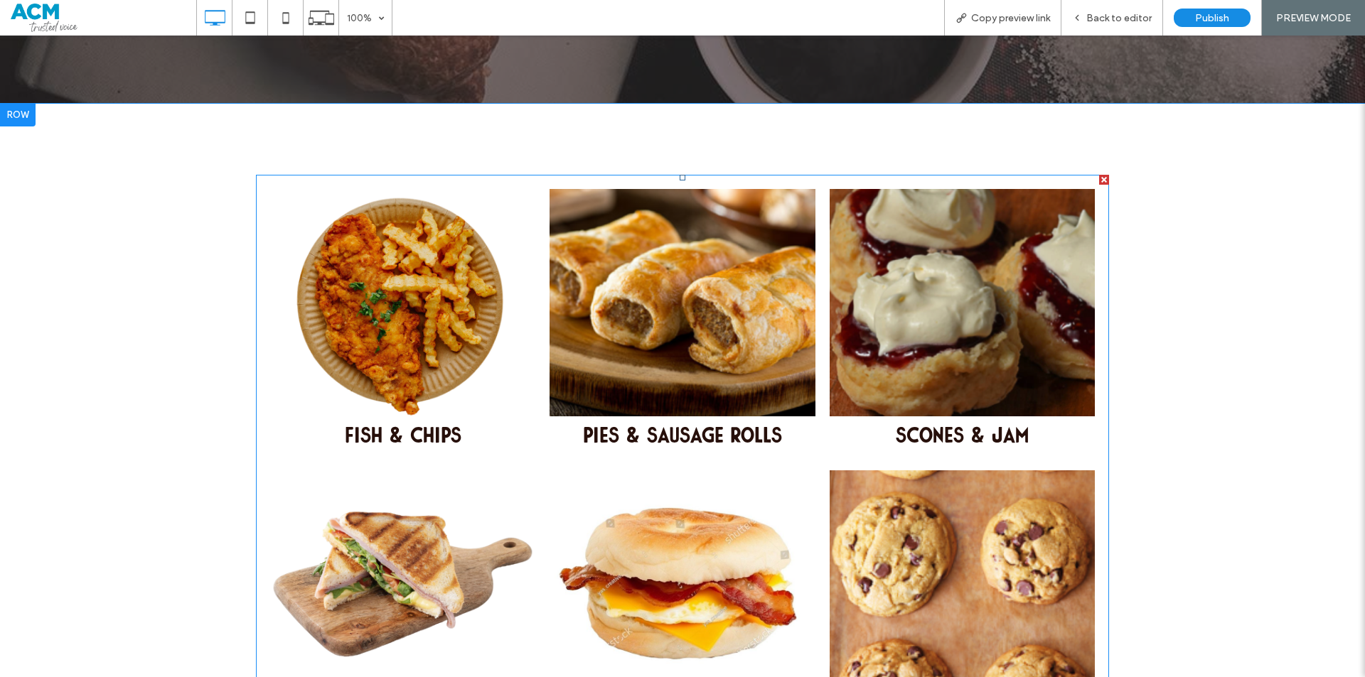
click at [424, 298] on link at bounding box center [402, 302] width 265 height 227
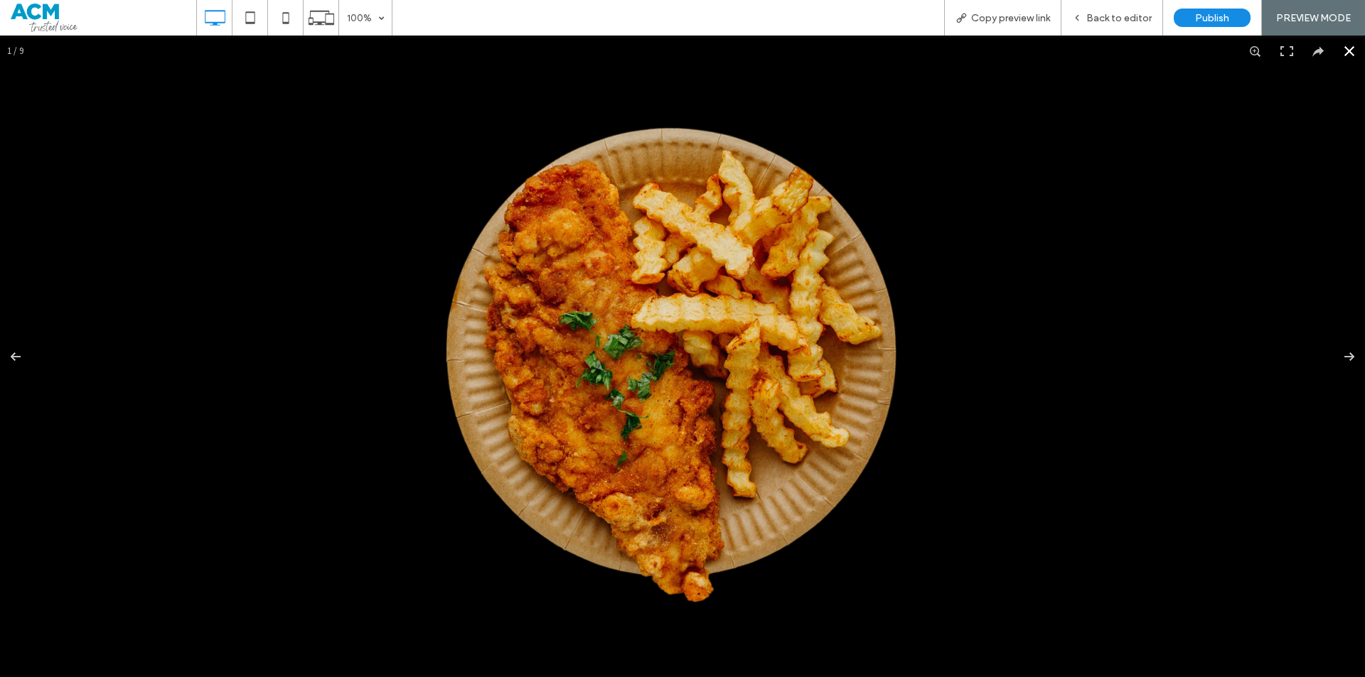
click at [1334, 55] on button at bounding box center [1349, 51] width 31 height 31
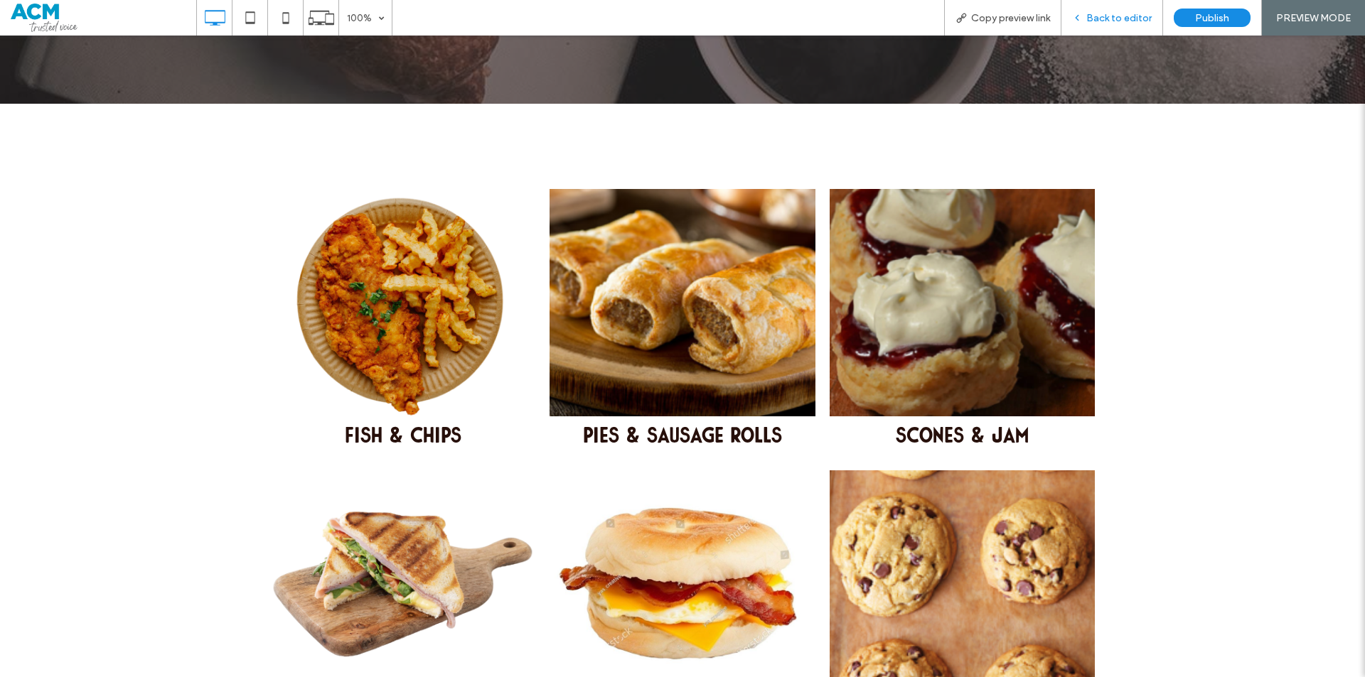
click at [1110, 9] on div "Back to editor" at bounding box center [1112, 18] width 102 height 36
click at [1105, 15] on span "Back to editor" at bounding box center [1118, 18] width 65 height 12
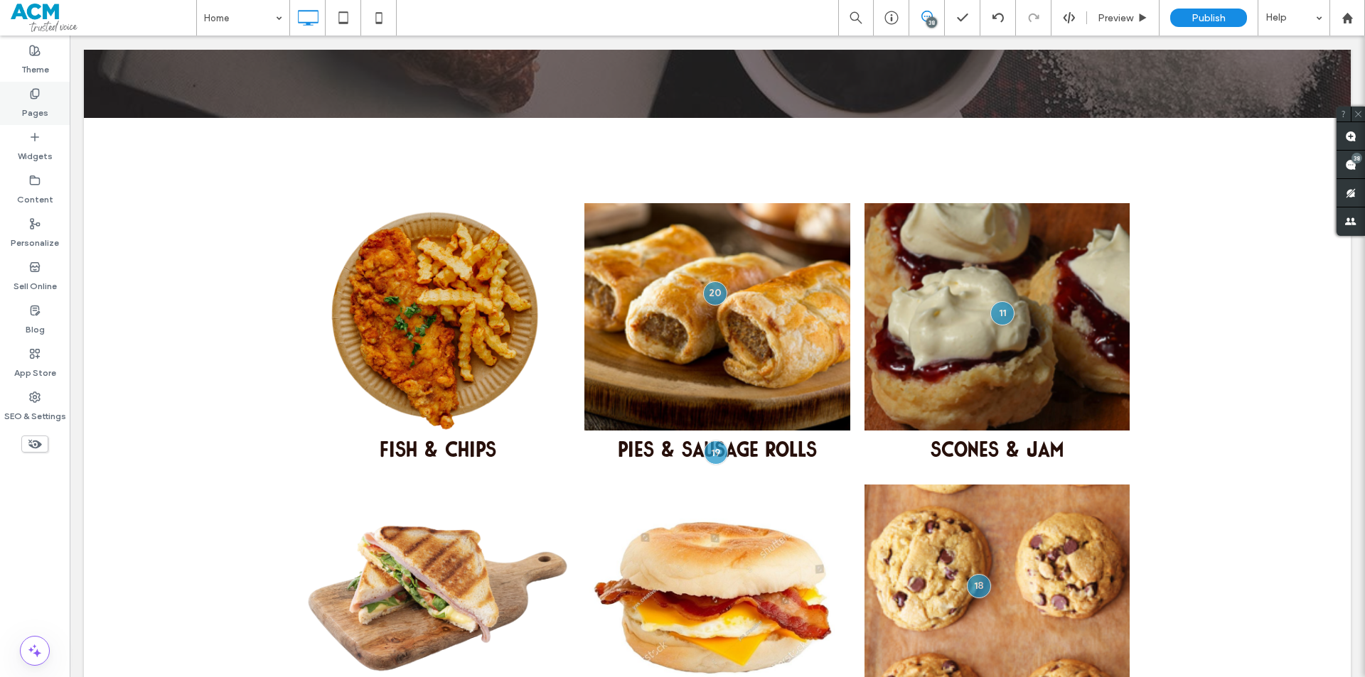
click at [9, 93] on div "Pages" at bounding box center [35, 103] width 70 height 43
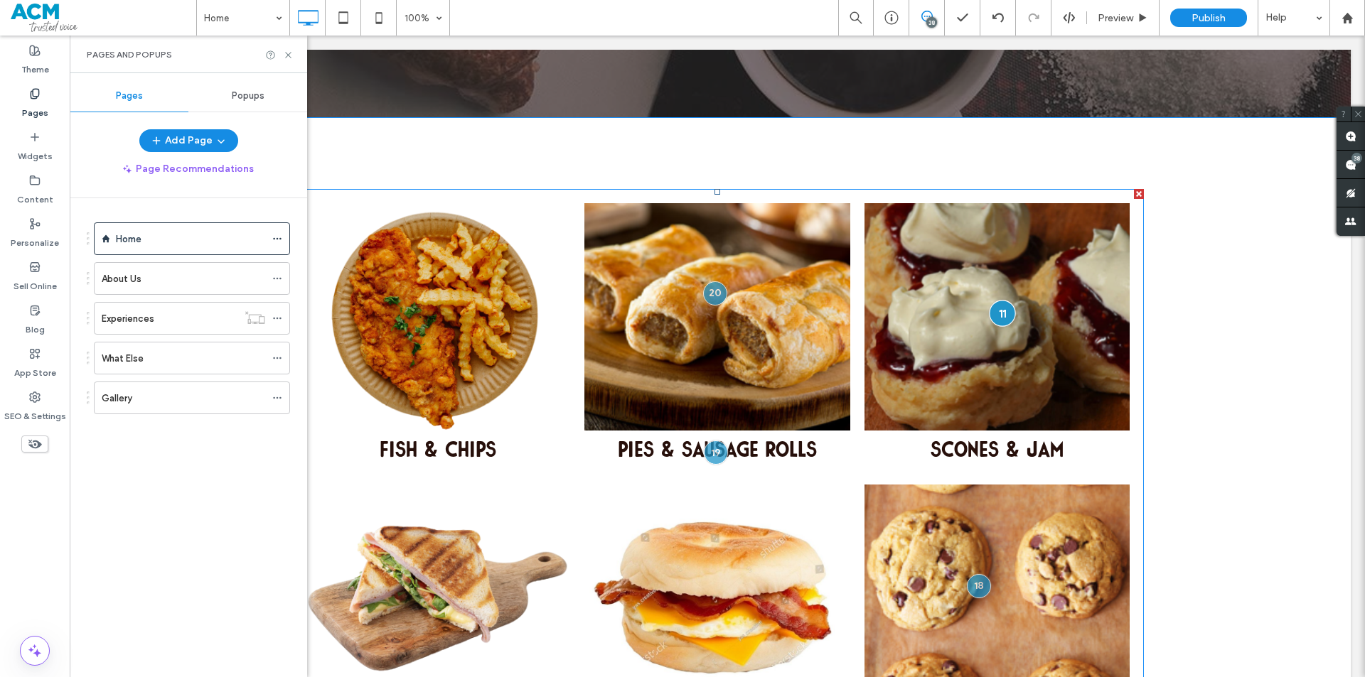
click at [1000, 308] on div at bounding box center [1002, 313] width 26 height 26
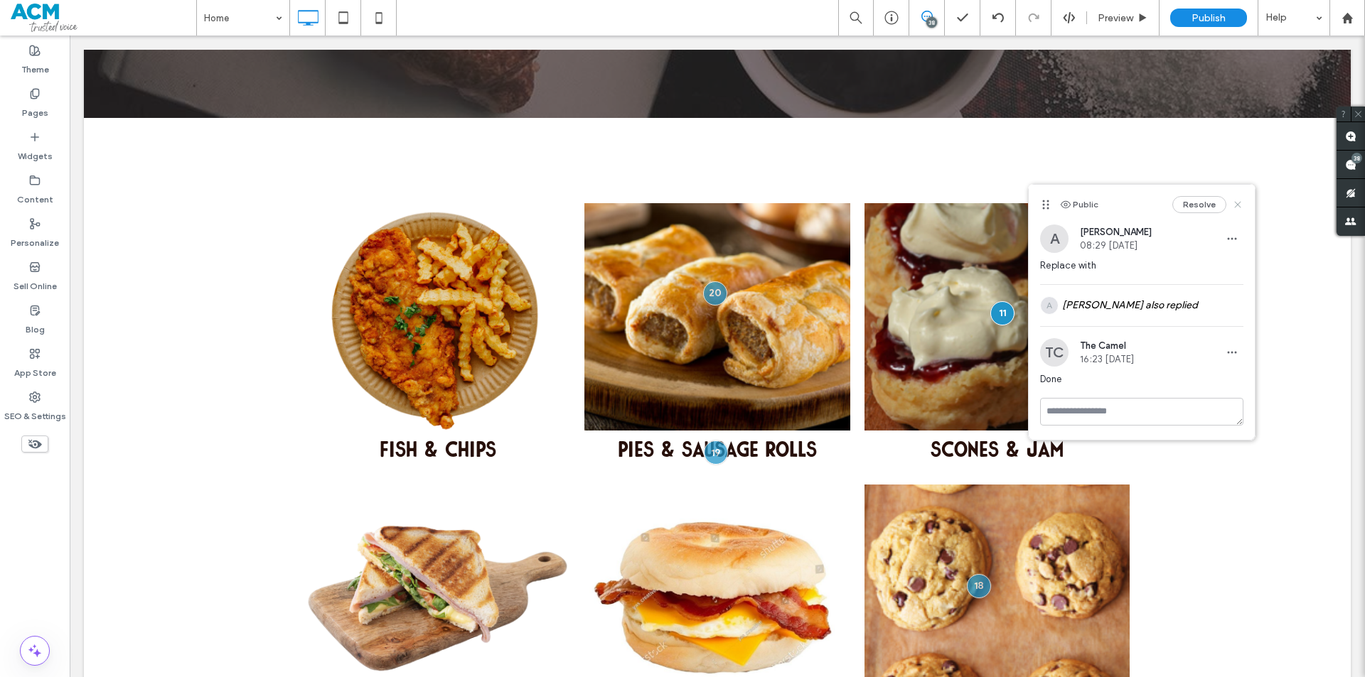
click at [1235, 204] on icon at bounding box center [1237, 204] width 11 height 11
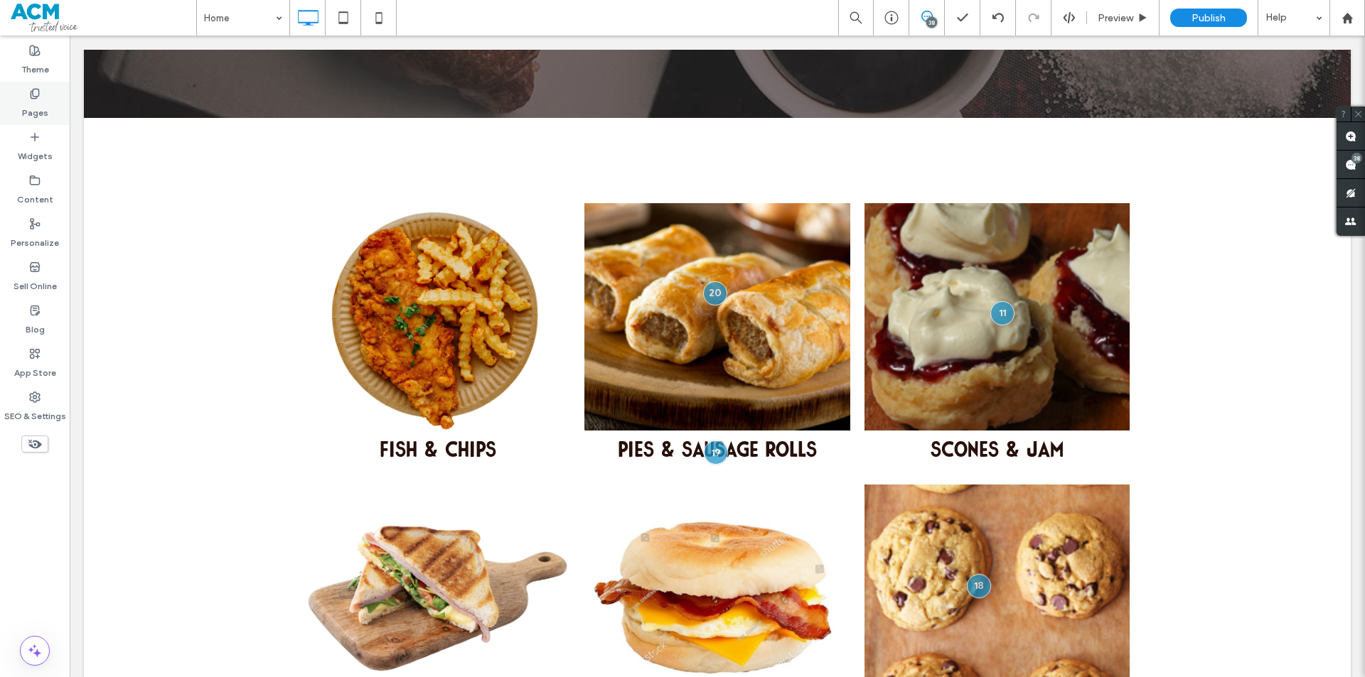
click at [5, 87] on div "Pages" at bounding box center [35, 103] width 70 height 43
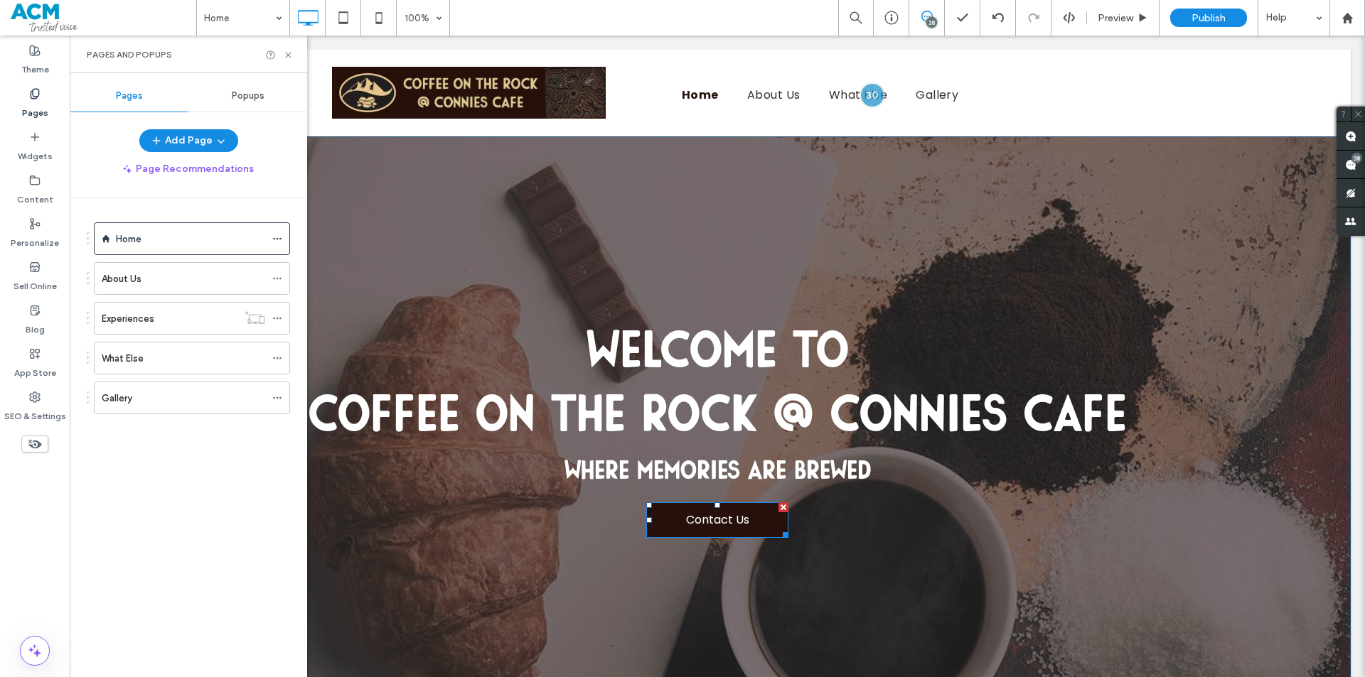
click at [708, 515] on span "Contact Us" at bounding box center [717, 520] width 73 height 32
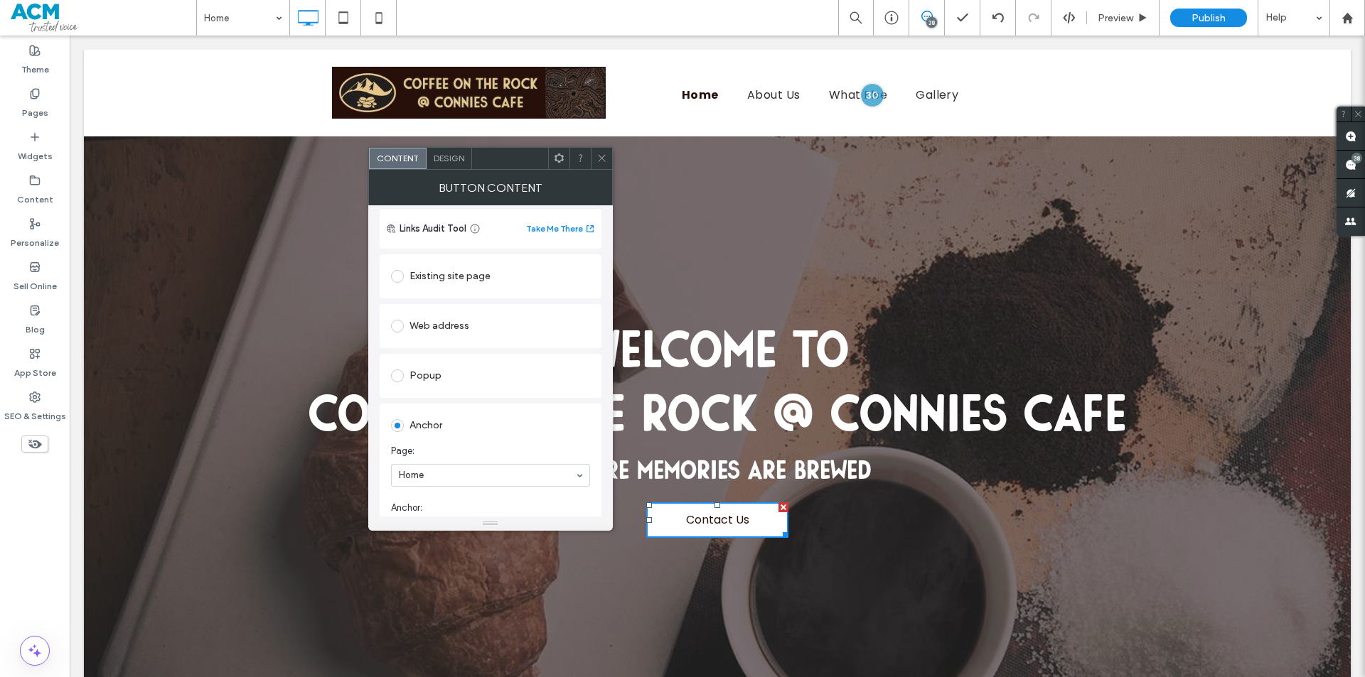
scroll to position [71, 0]
click at [445, 314] on div "Existing site page" at bounding box center [490, 306] width 199 height 23
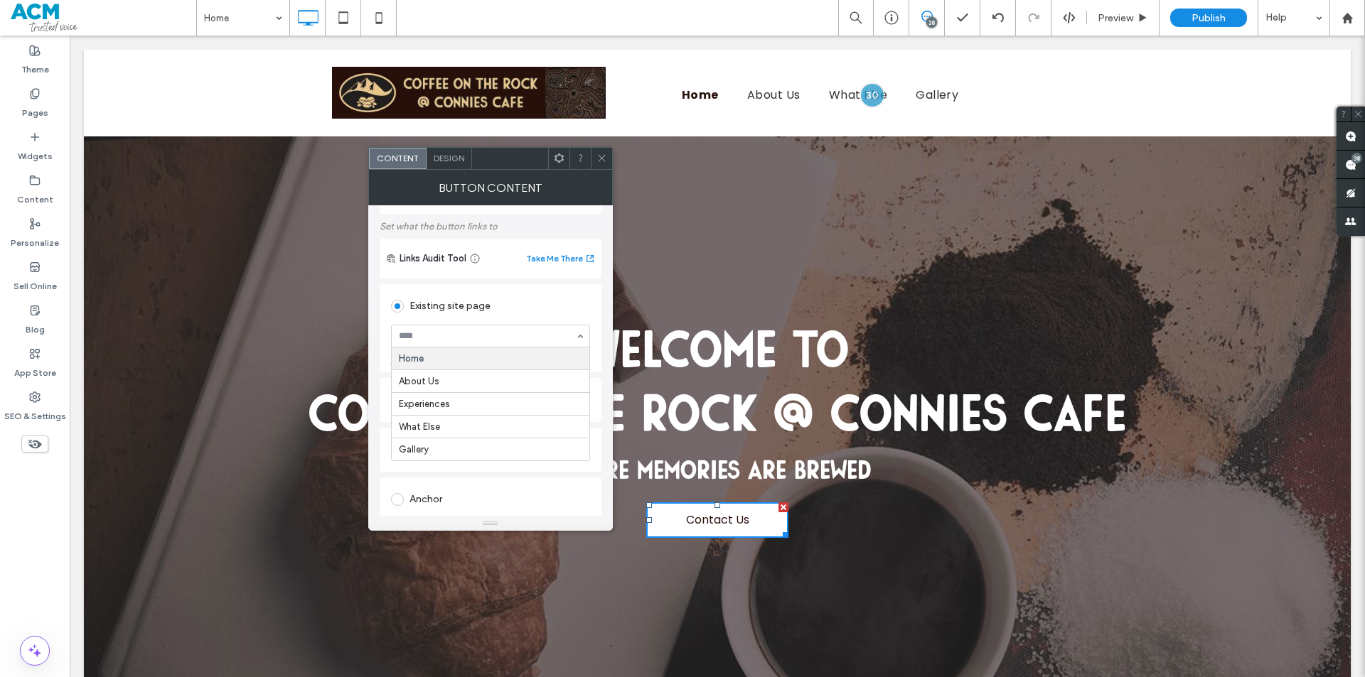
click at [604, 152] on span at bounding box center [601, 158] width 11 height 21
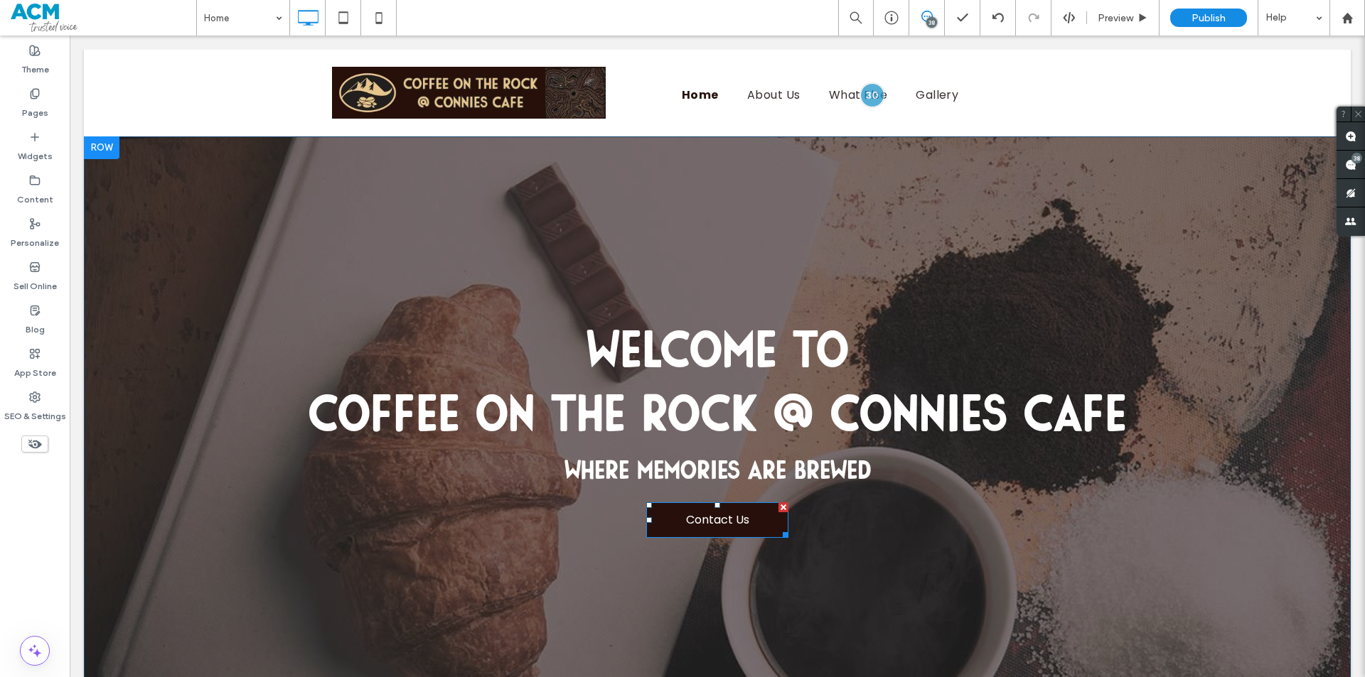
click at [722, 521] on span "Contact Us" at bounding box center [717, 520] width 73 height 32
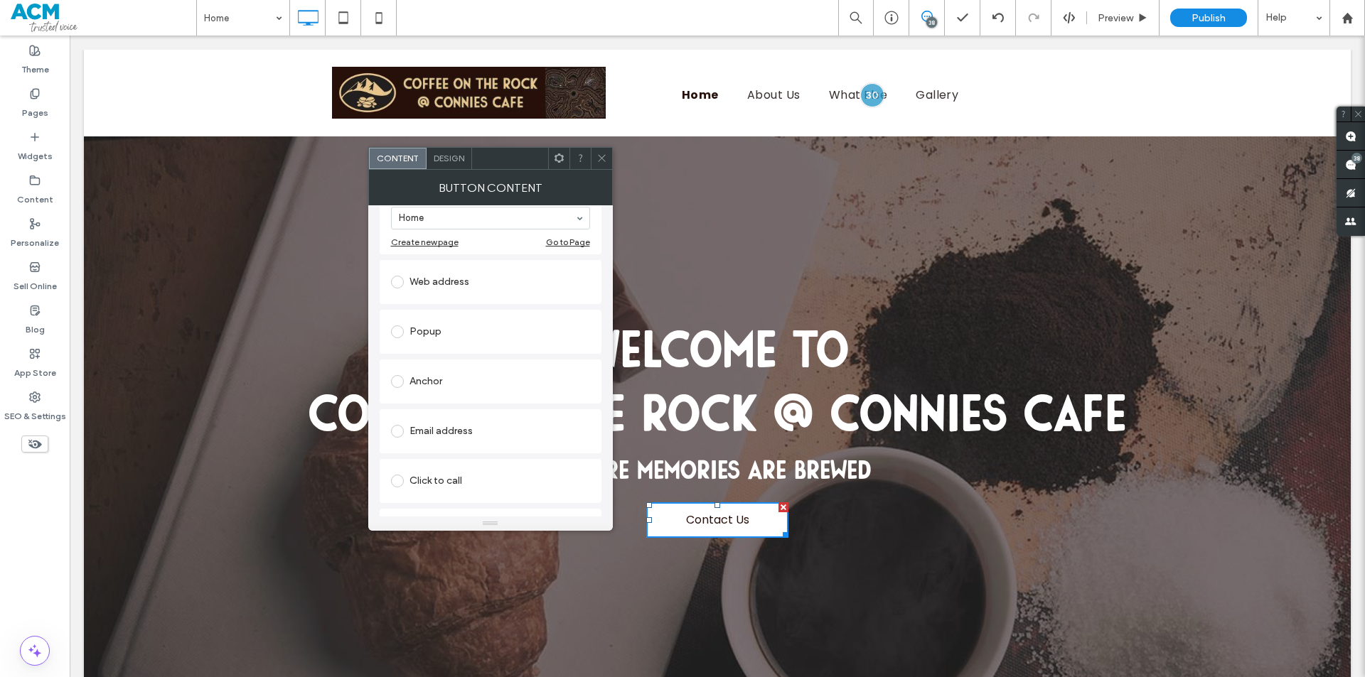
scroll to position [226, 0]
click at [448, 348] on div "Anchor" at bounding box center [490, 345] width 199 height 23
click at [461, 418] on div "Top" at bounding box center [490, 407] width 199 height 23
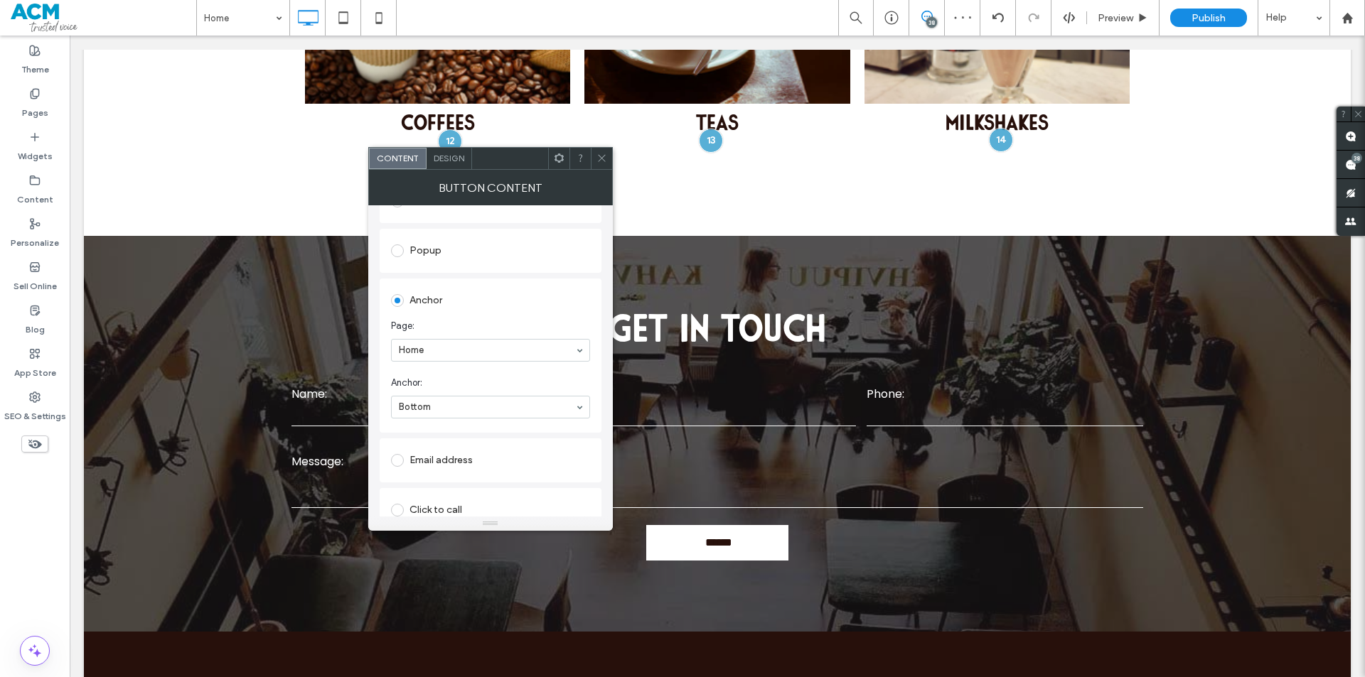
scroll to position [1486, 0]
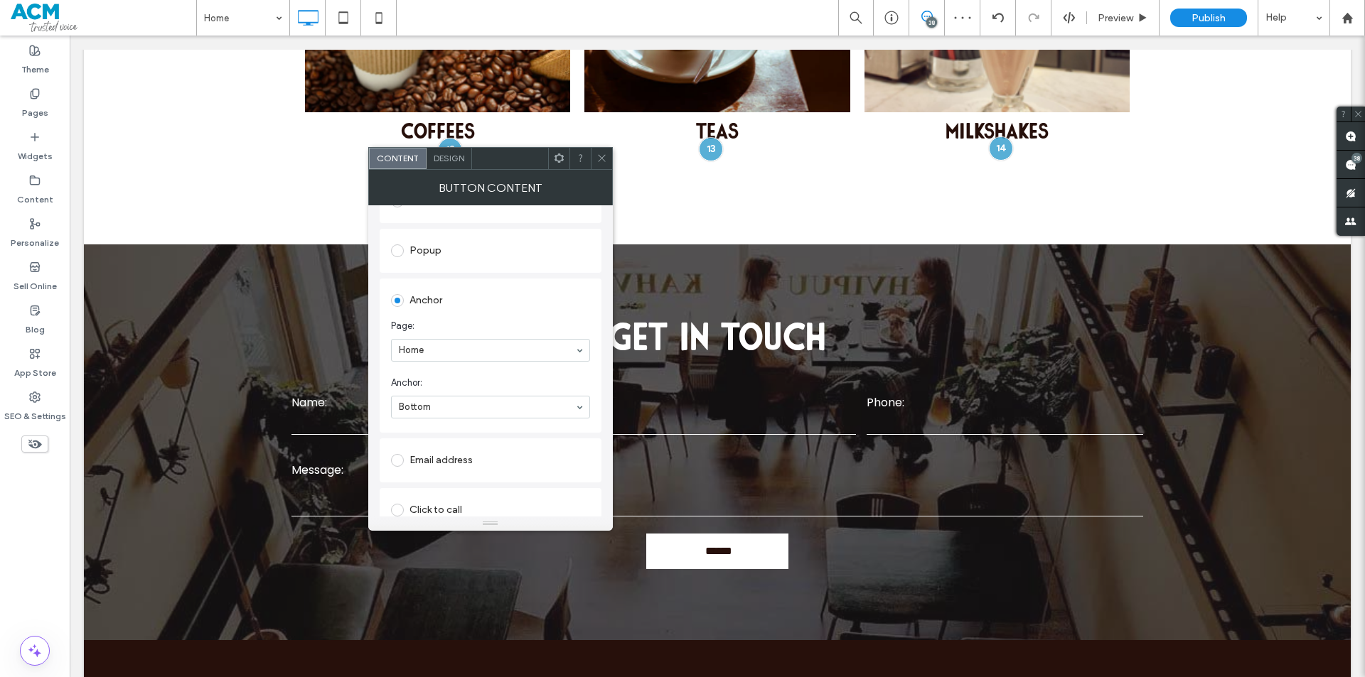
click at [599, 154] on icon at bounding box center [601, 158] width 11 height 11
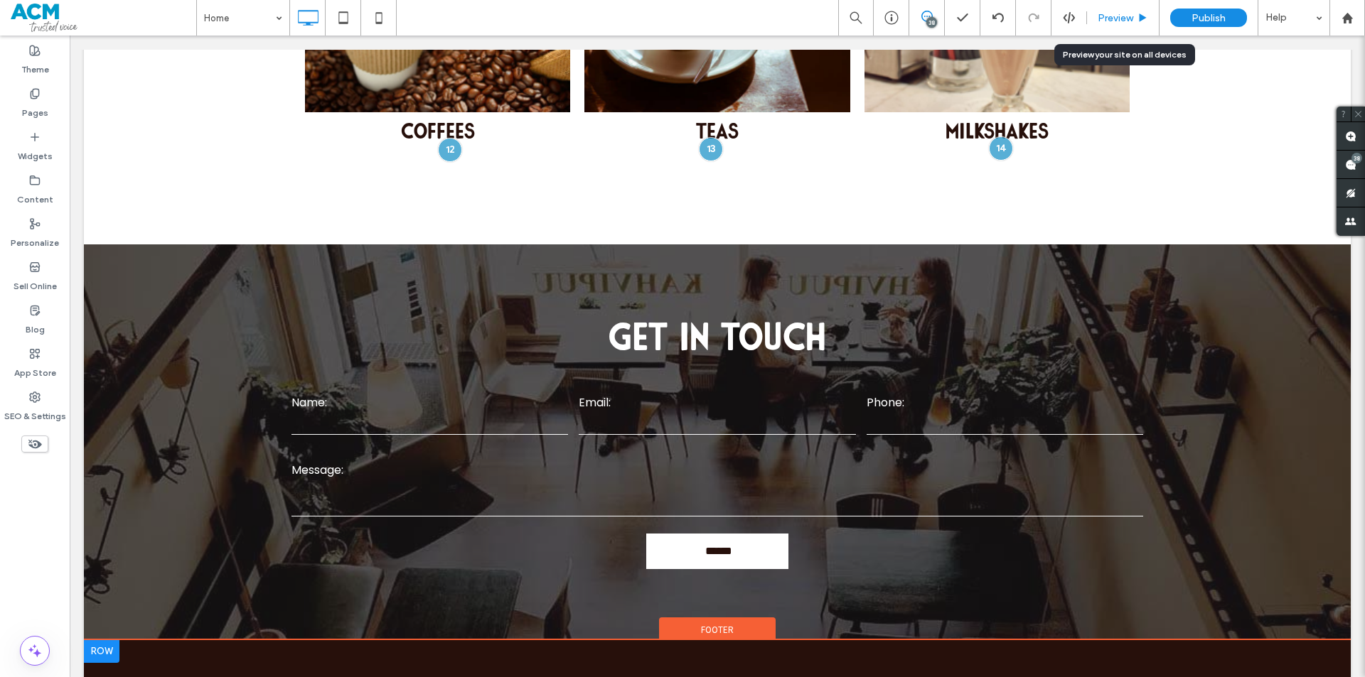
click at [1103, 12] on span "Preview" at bounding box center [1116, 18] width 36 height 12
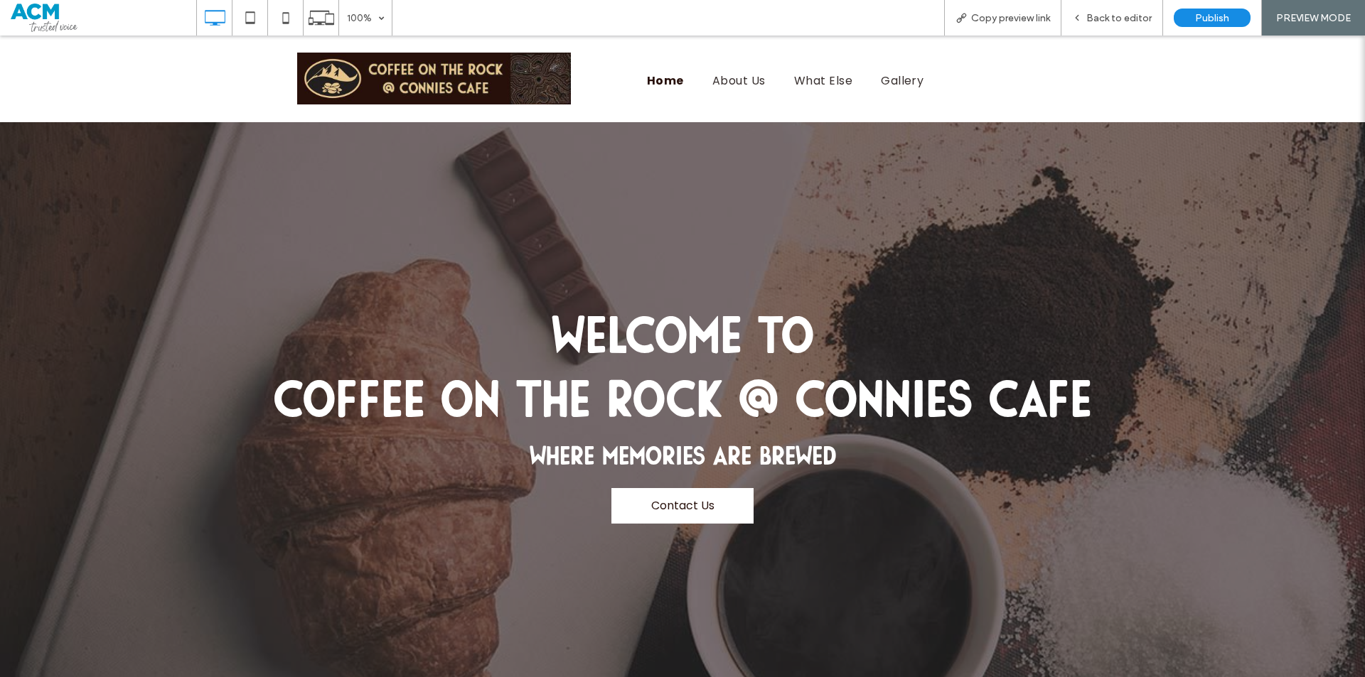
click at [669, 487] on div "Welcome to Coffee On The Rock @ Connies Cafe Where memories are brewed Contact …" at bounding box center [682, 415] width 853 height 231
click at [672, 490] on span "Contact Us" at bounding box center [682, 506] width 73 height 32
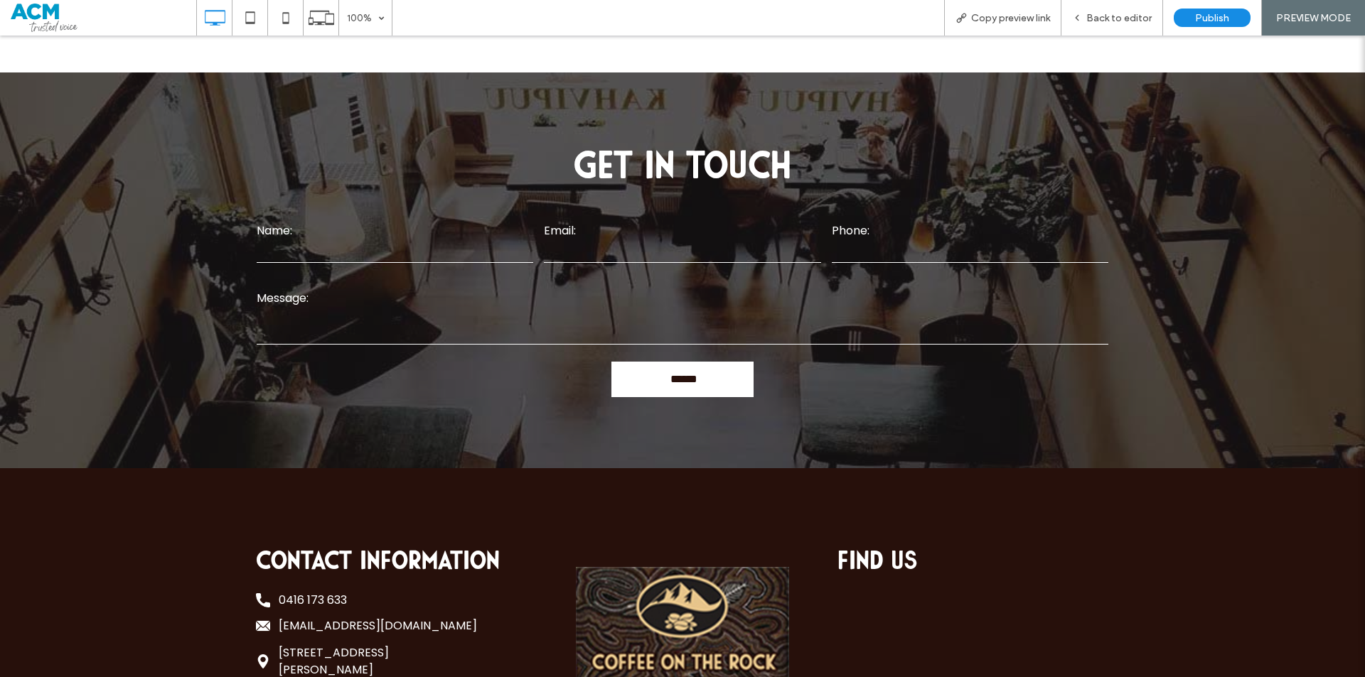
scroll to position [1600, 0]
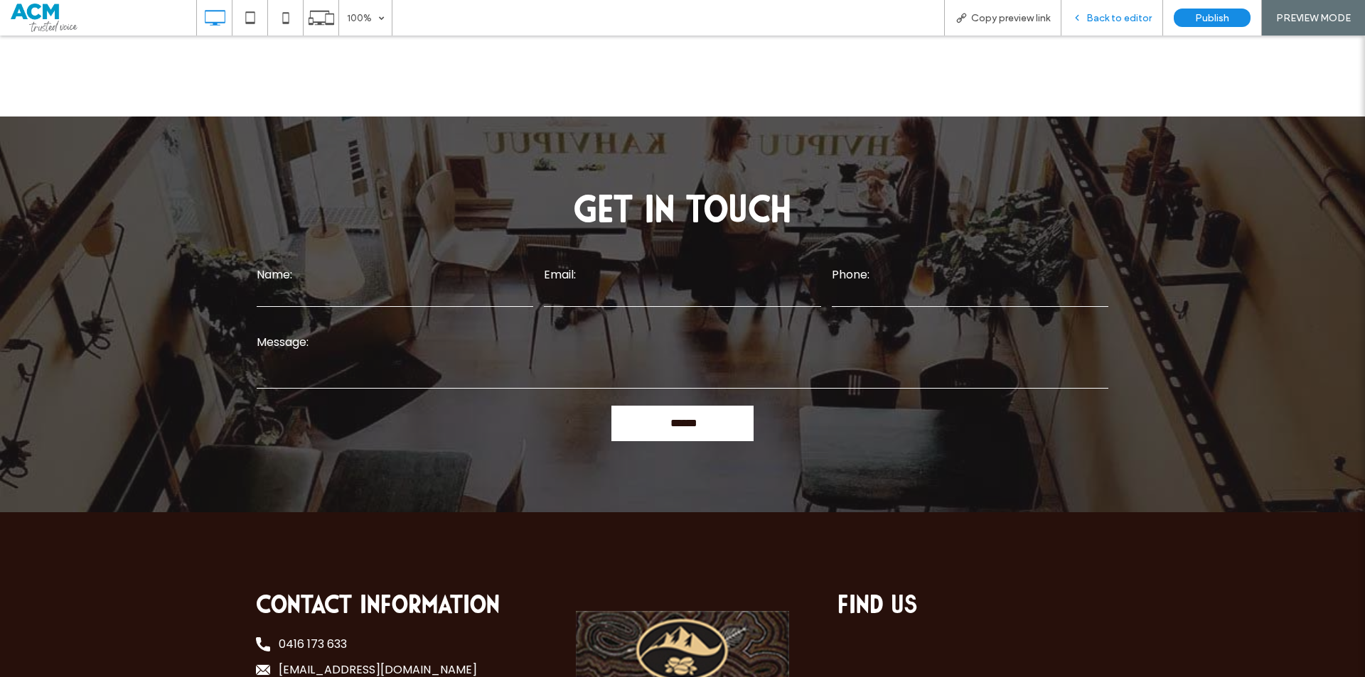
click at [1107, 18] on span "Back to editor" at bounding box center [1118, 18] width 65 height 12
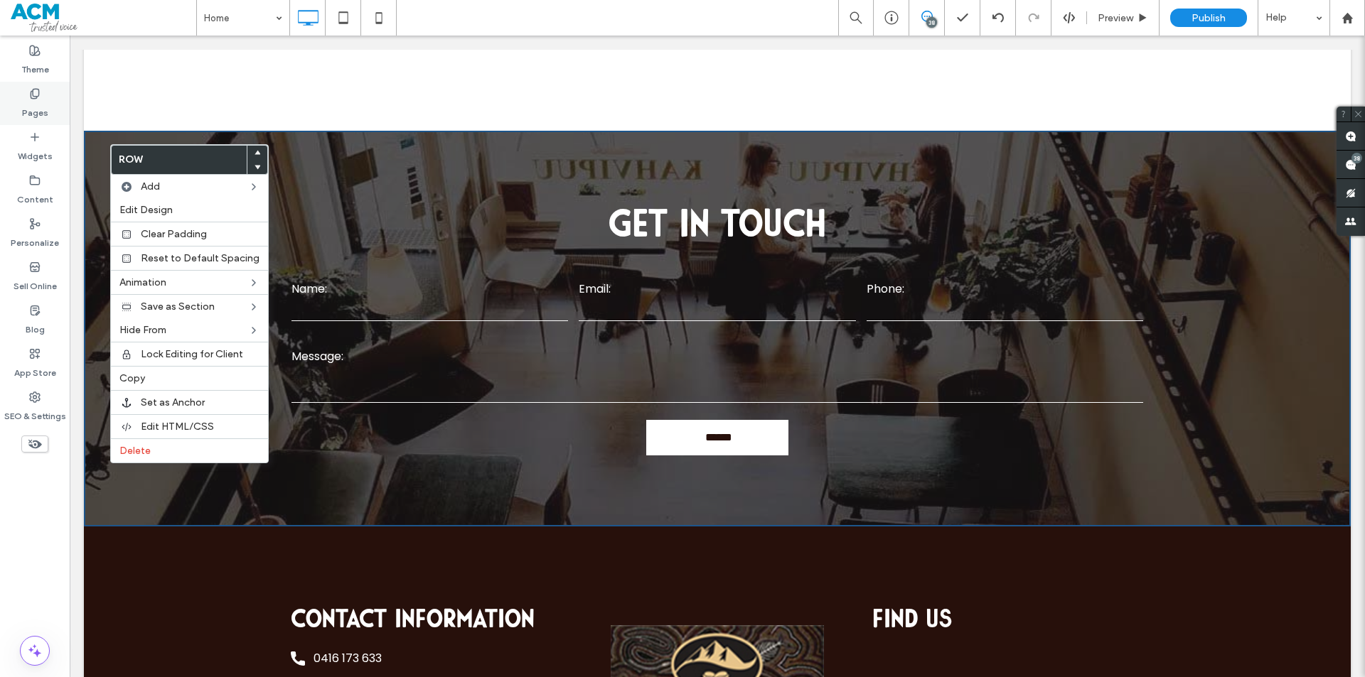
click at [23, 96] on div "Pages" at bounding box center [35, 103] width 70 height 43
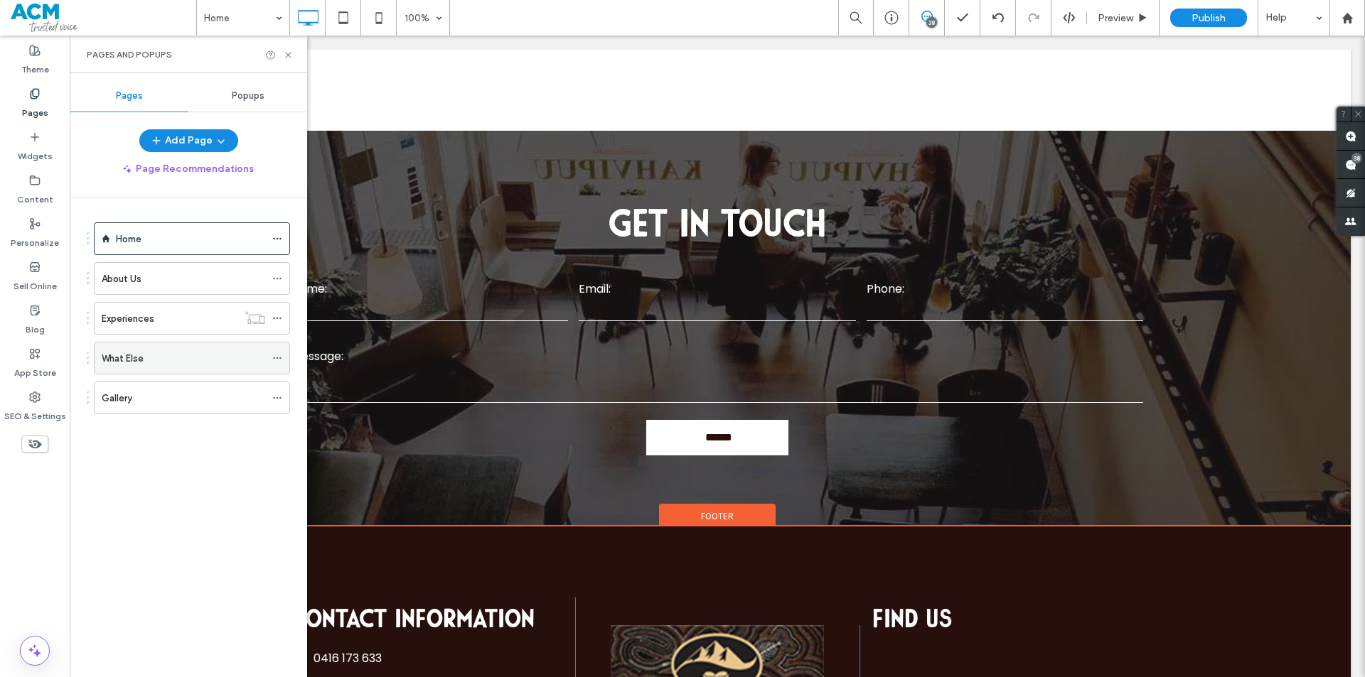
click at [149, 361] on div "What Else" at bounding box center [183, 358] width 163 height 15
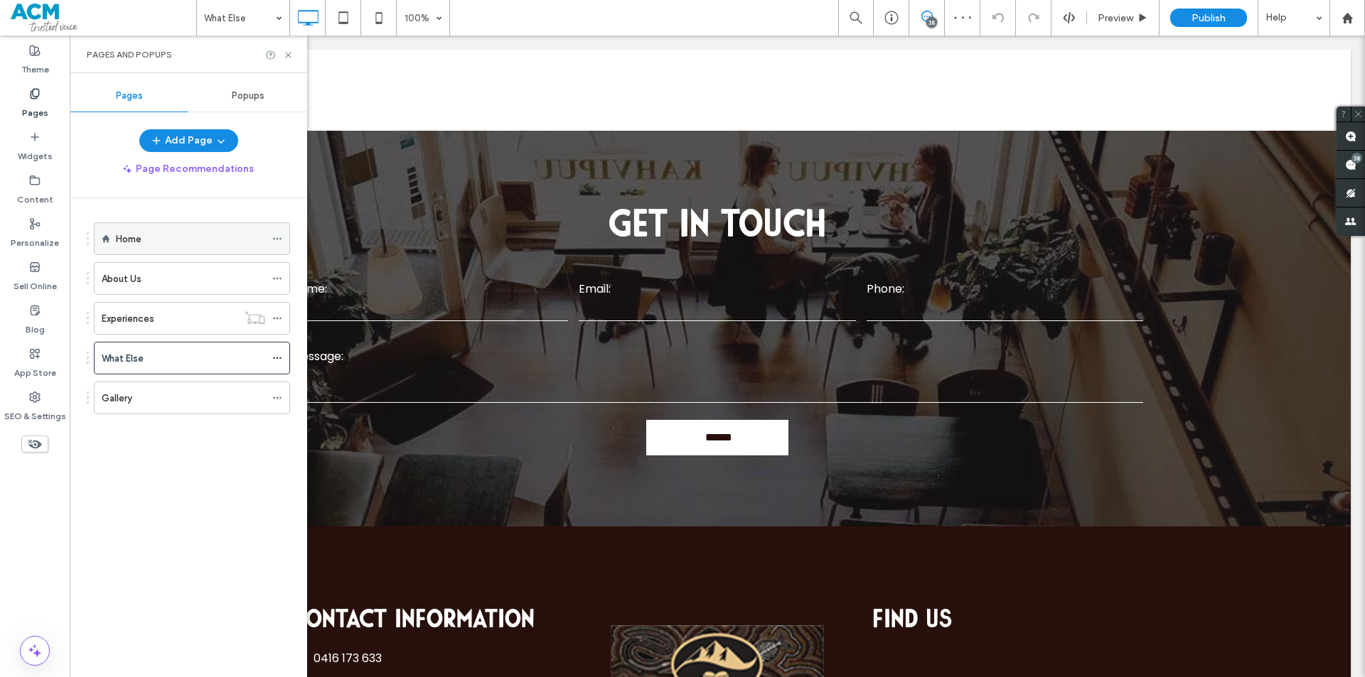
click at [176, 248] on div "Home" at bounding box center [190, 238] width 149 height 31
click at [285, 55] on icon at bounding box center [288, 55] width 11 height 11
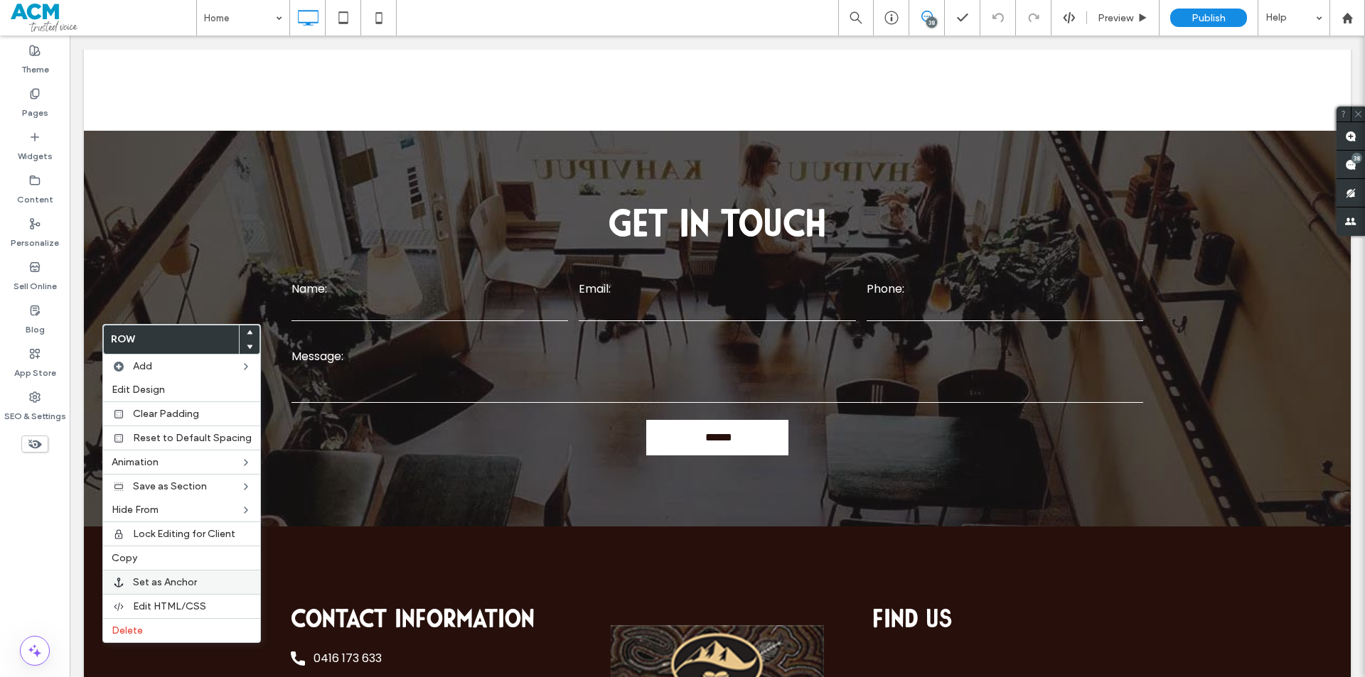
click at [158, 573] on div "Set as Anchor" at bounding box center [181, 582] width 157 height 24
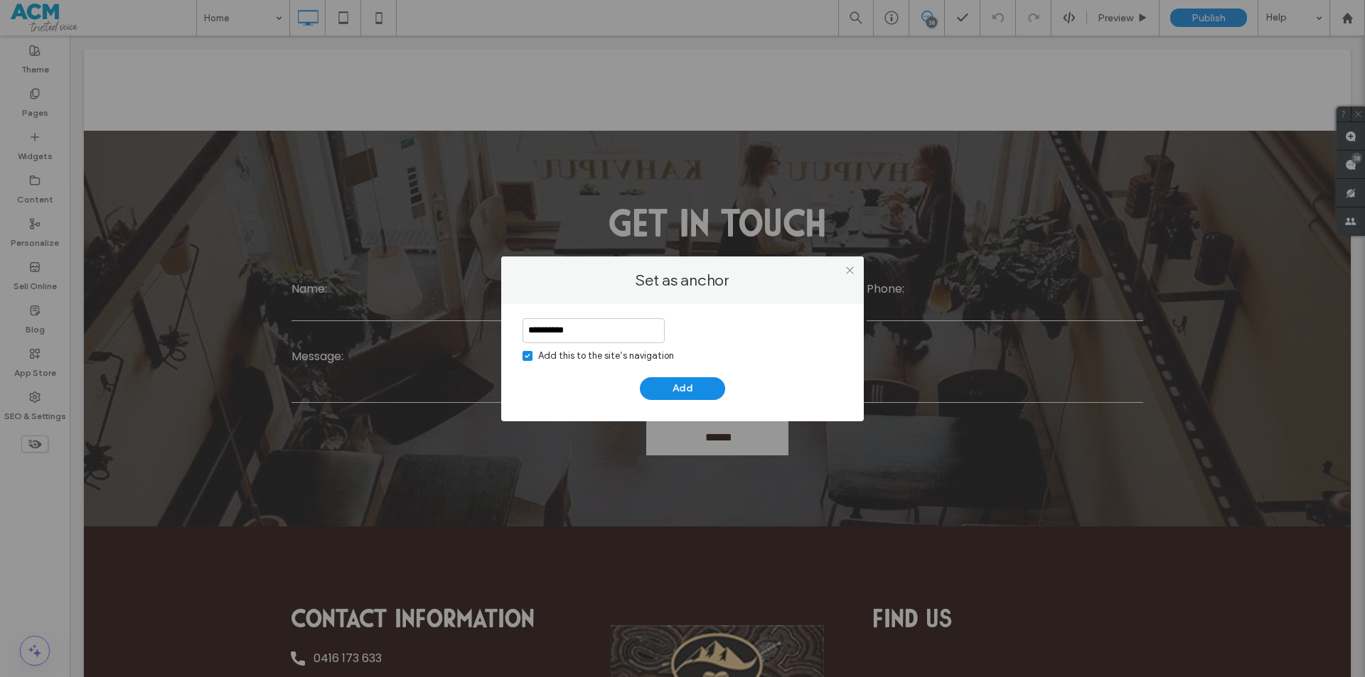
type input "**********"
click at [609, 358] on div "Add this to the site’s navigation" at bounding box center [606, 356] width 136 height 14
click at [675, 387] on button "Add" at bounding box center [682, 388] width 85 height 23
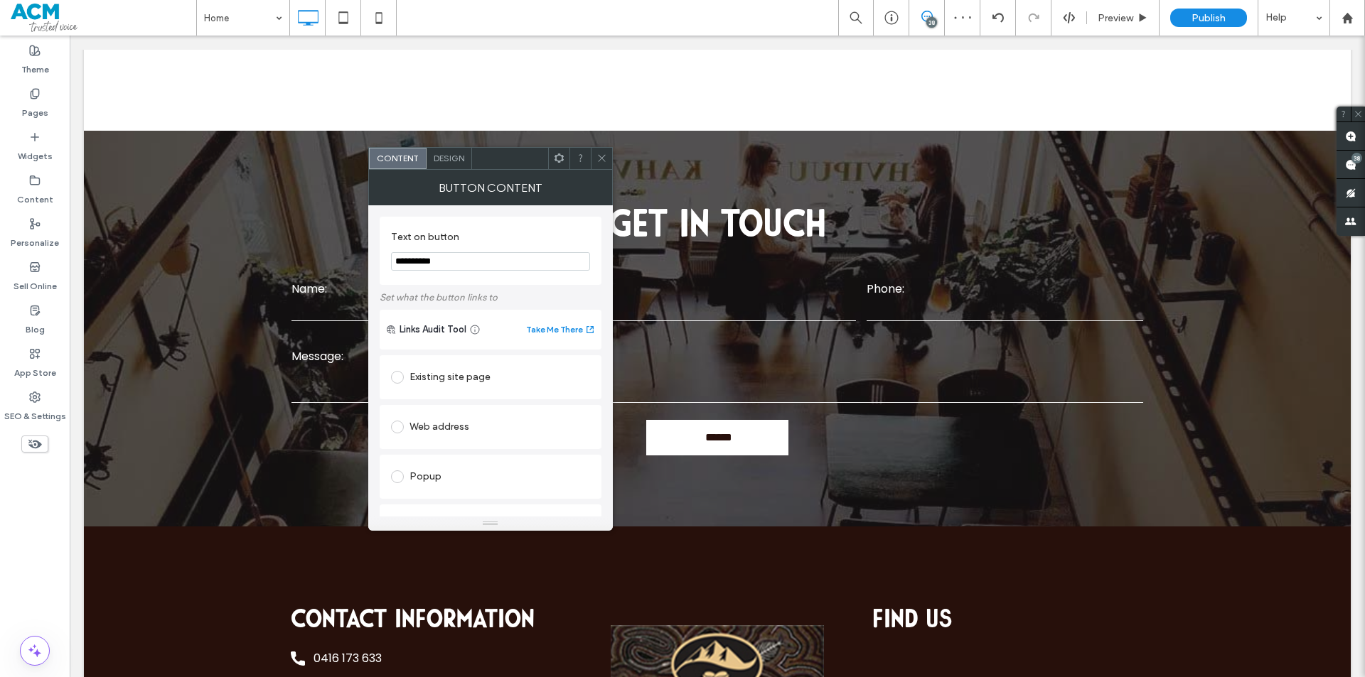
scroll to position [284, 0]
click at [606, 166] on span at bounding box center [601, 158] width 11 height 21
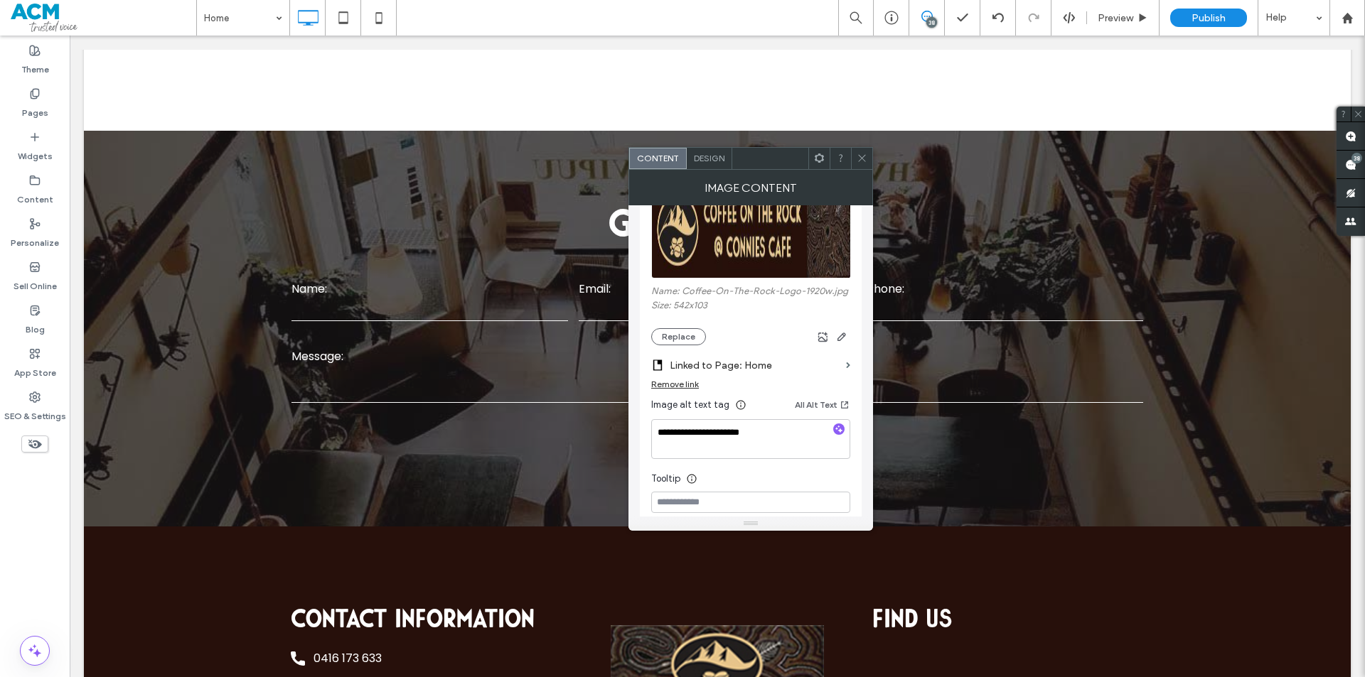
scroll to position [213, 0]
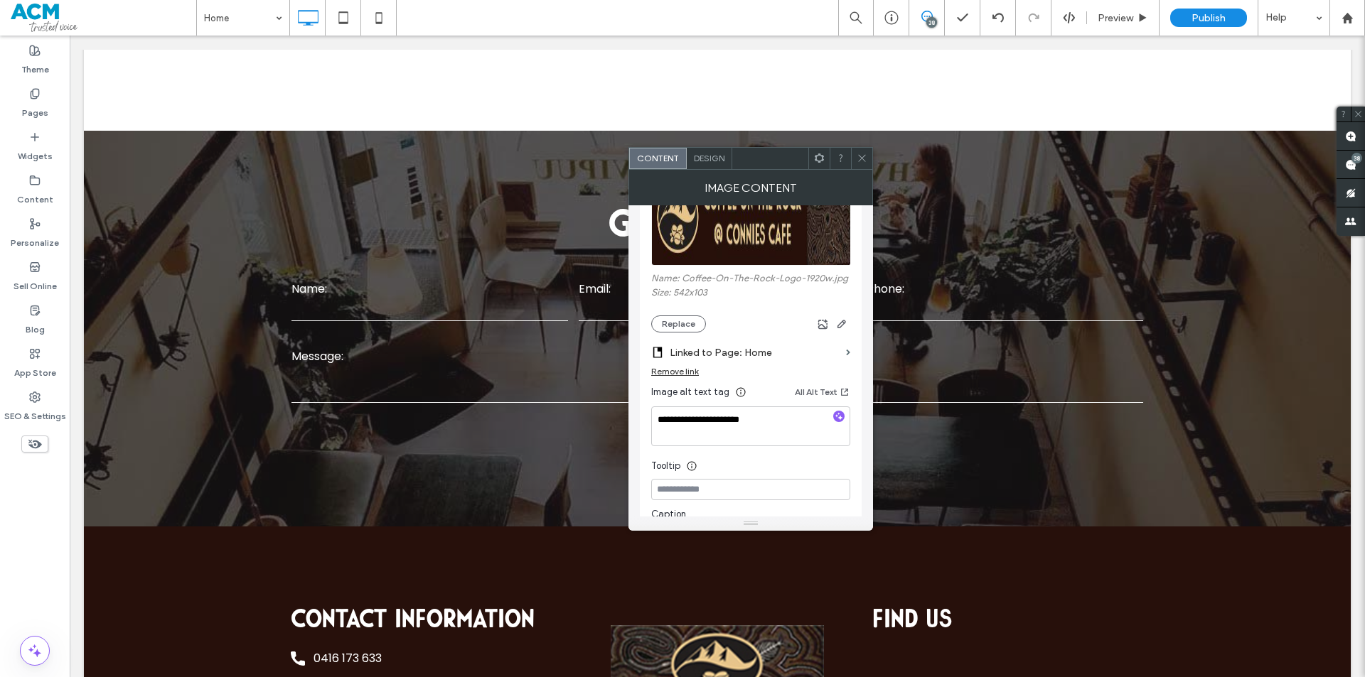
click at [860, 158] on icon at bounding box center [862, 158] width 11 height 11
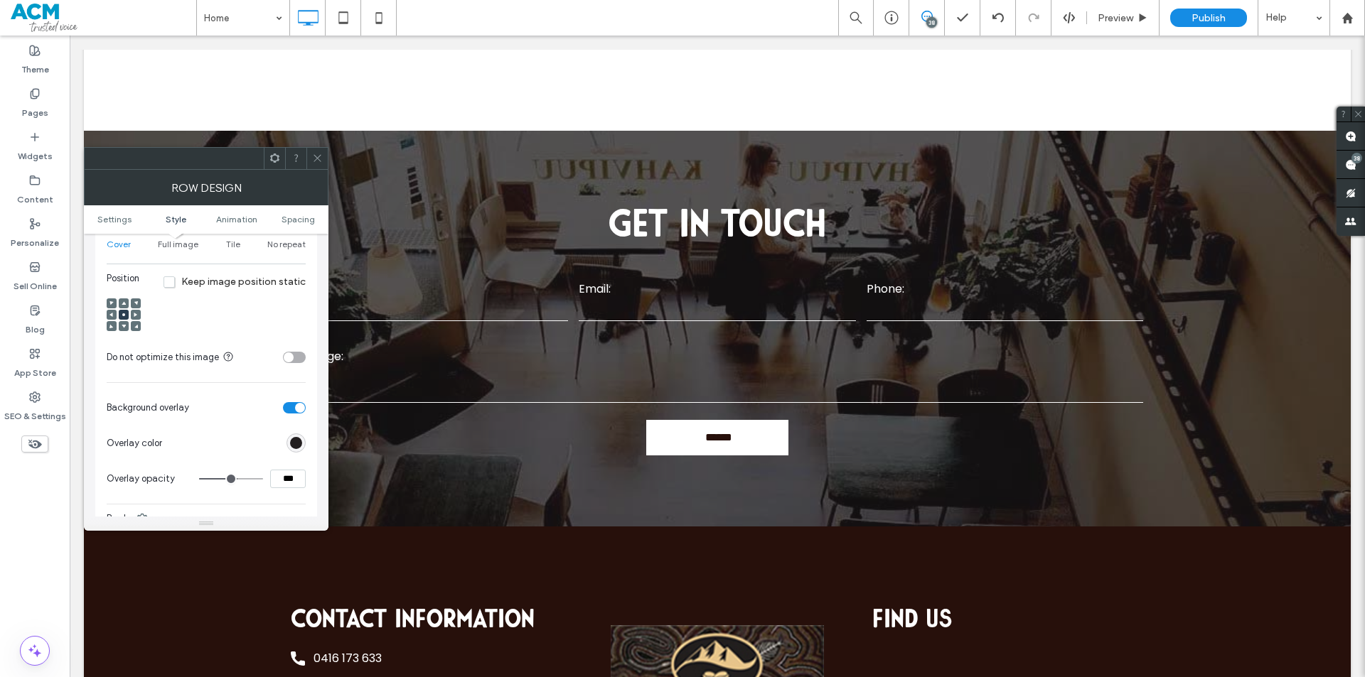
scroll to position [498, 0]
click at [317, 150] on span at bounding box center [317, 158] width 11 height 21
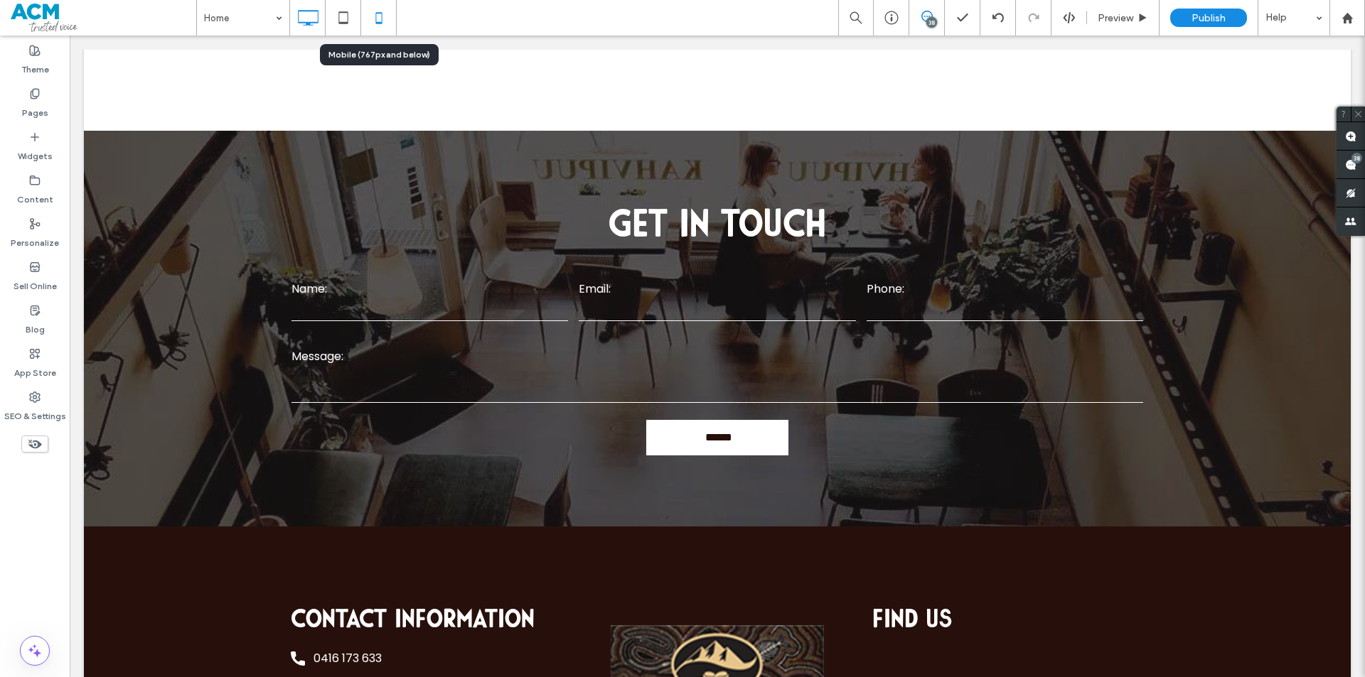
click at [381, 18] on icon at bounding box center [379, 18] width 28 height 28
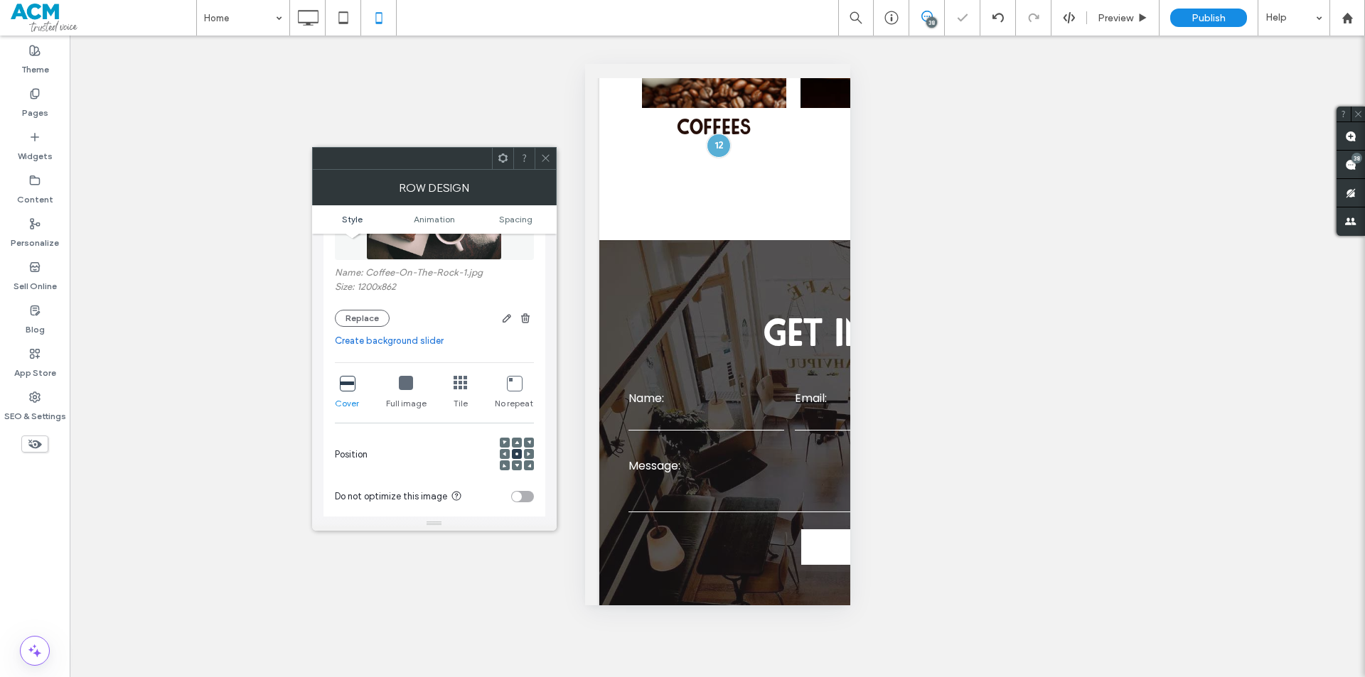
scroll to position [142, 0]
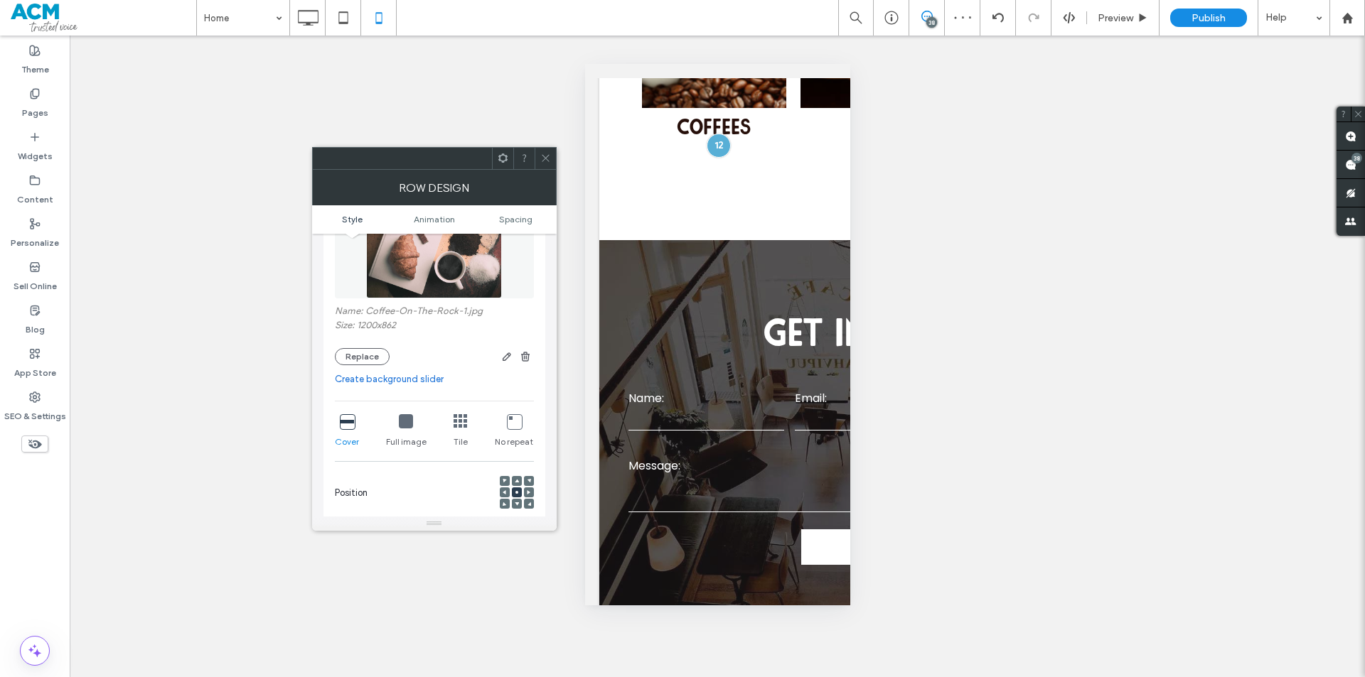
click at [551, 163] on div at bounding box center [545, 158] width 21 height 21
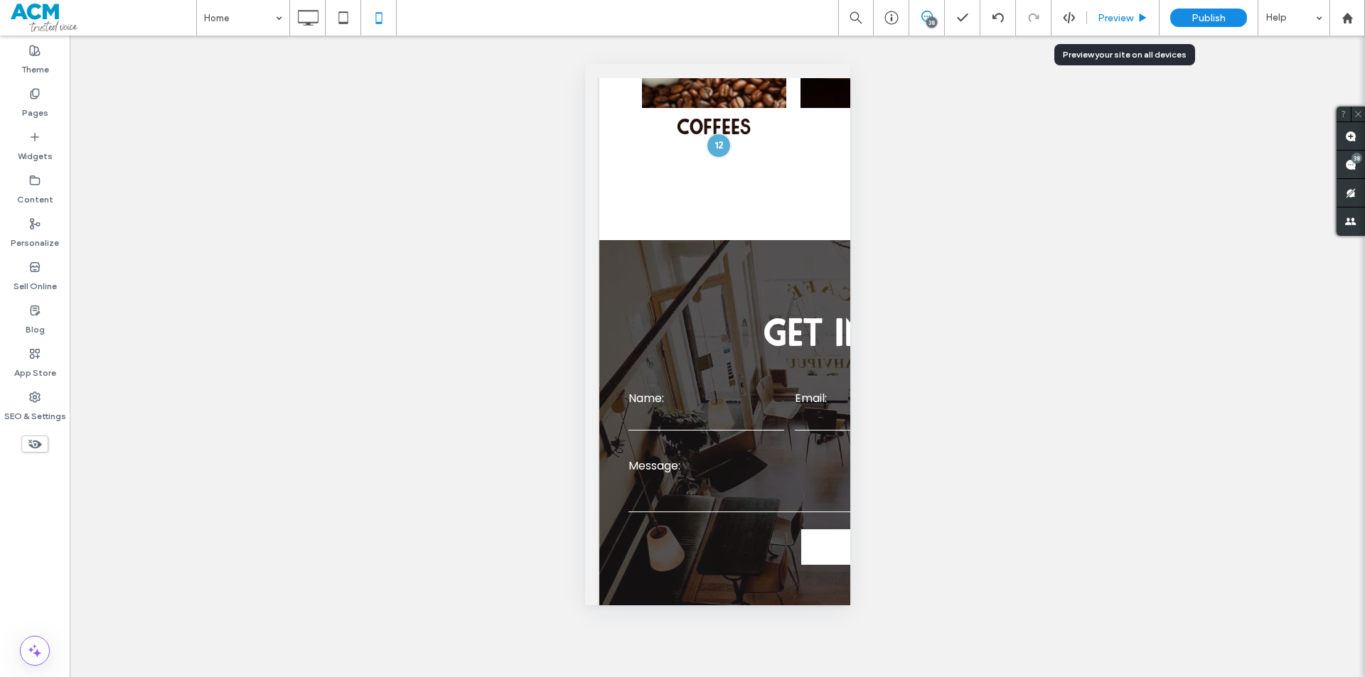
click at [1113, 18] on span "Preview" at bounding box center [1116, 18] width 36 height 12
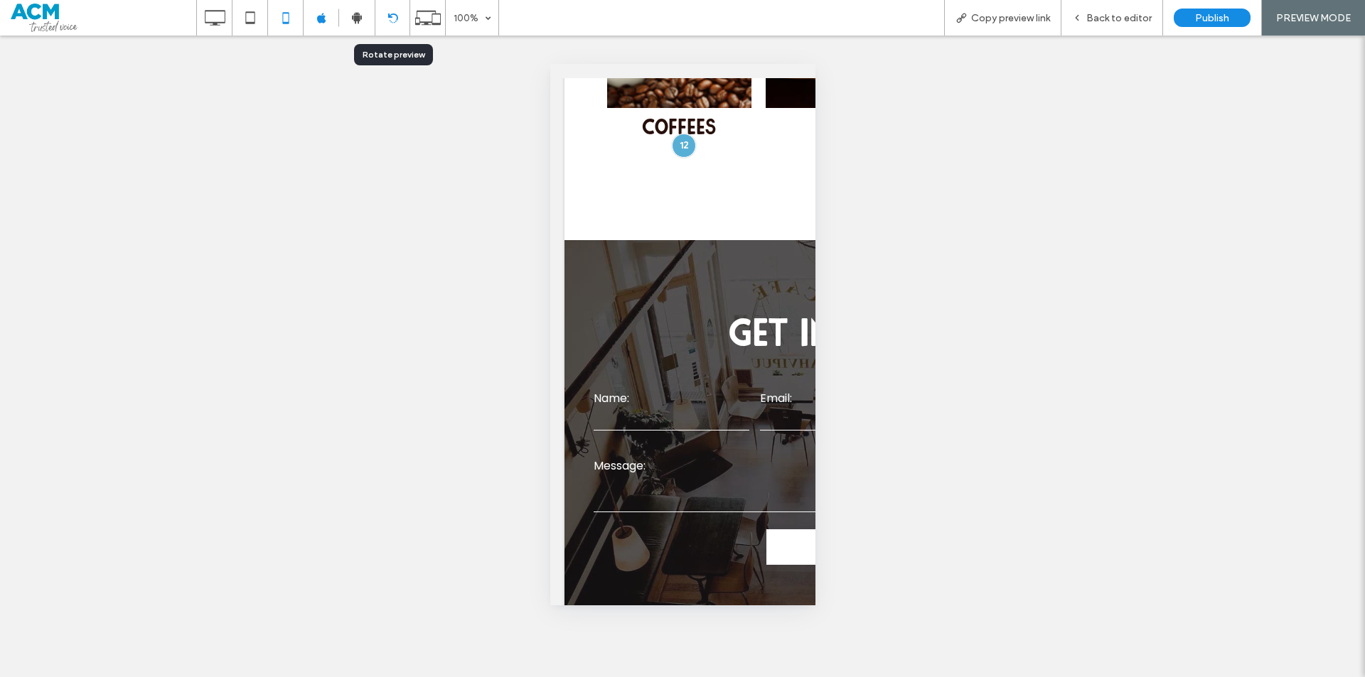
click at [401, 19] on div at bounding box center [392, 18] width 34 height 11
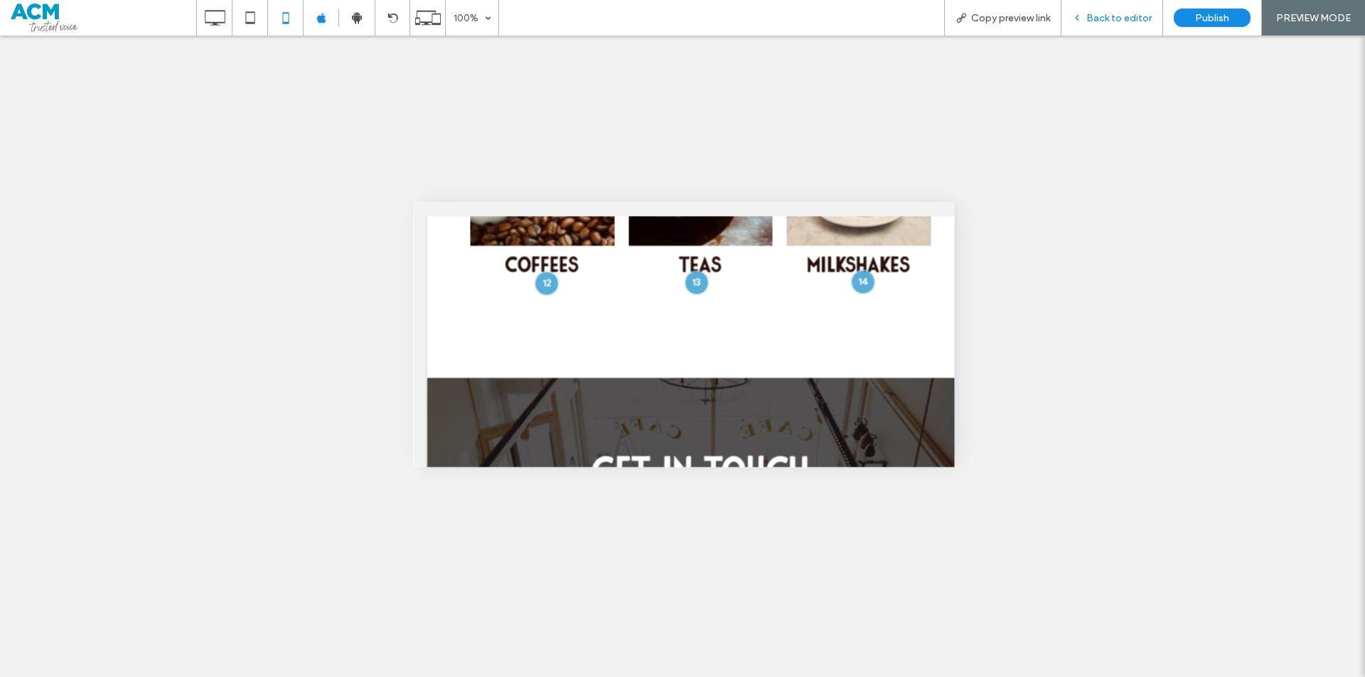
click at [1104, 23] on span "Back to editor" at bounding box center [1118, 18] width 65 height 12
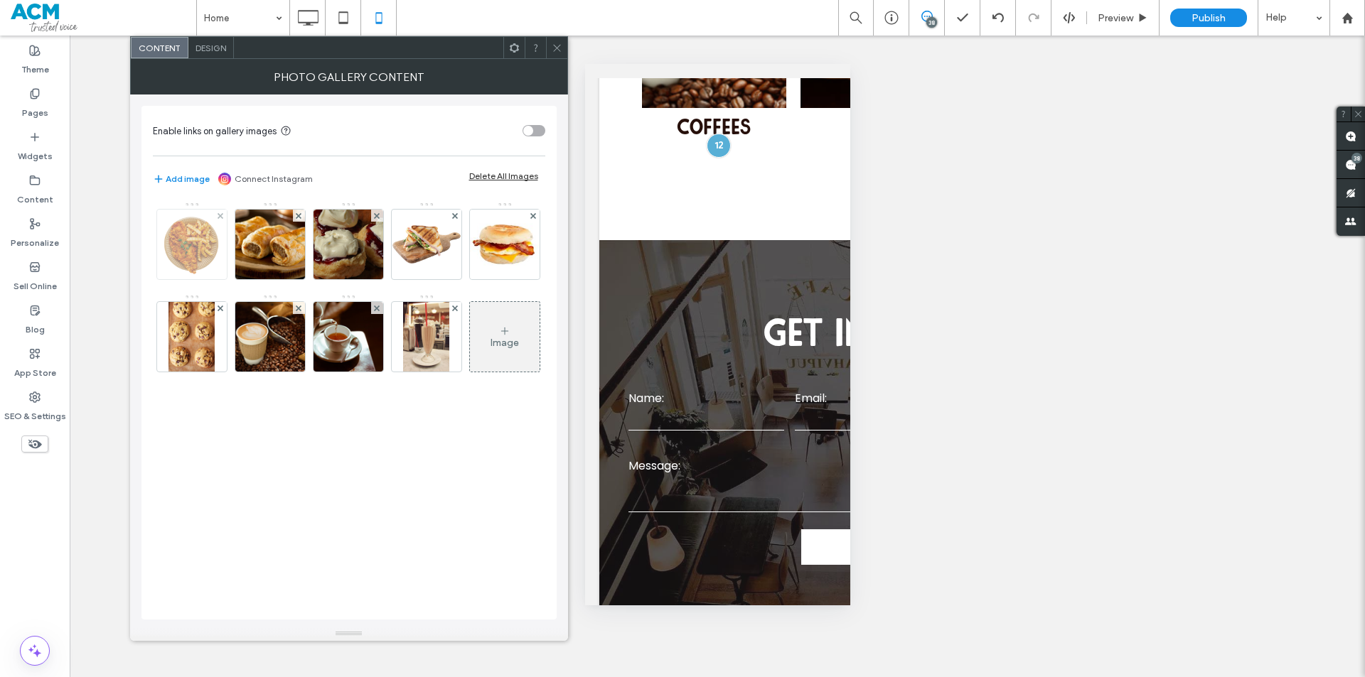
click at [181, 240] on img at bounding box center [192, 245] width 70 height 70
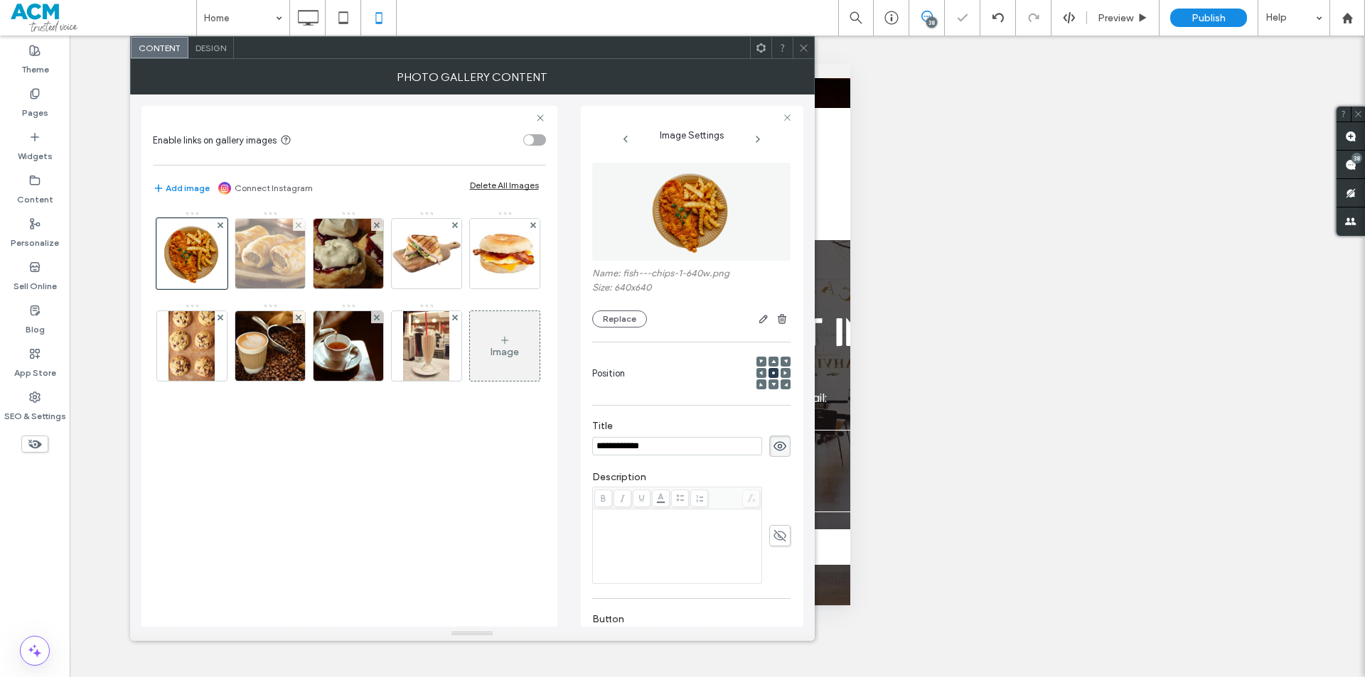
click at [276, 263] on img at bounding box center [270, 254] width 104 height 70
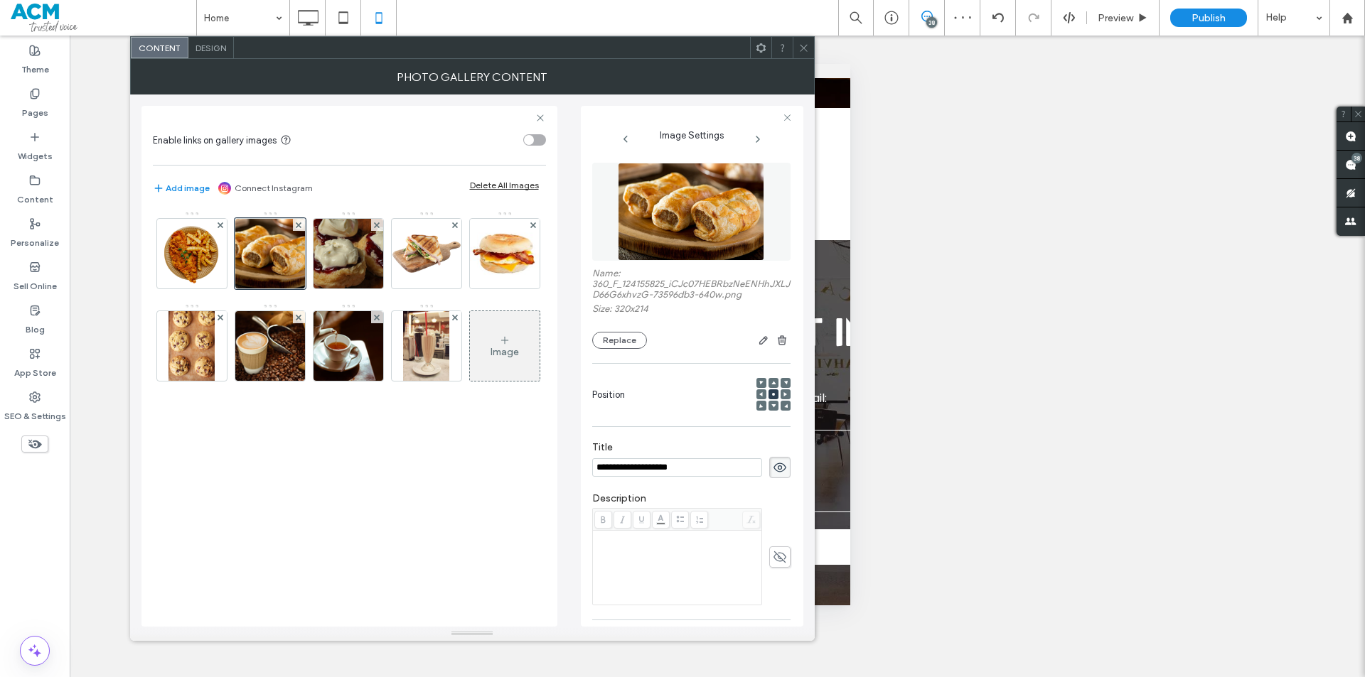
click at [795, 46] on div at bounding box center [803, 47] width 21 height 21
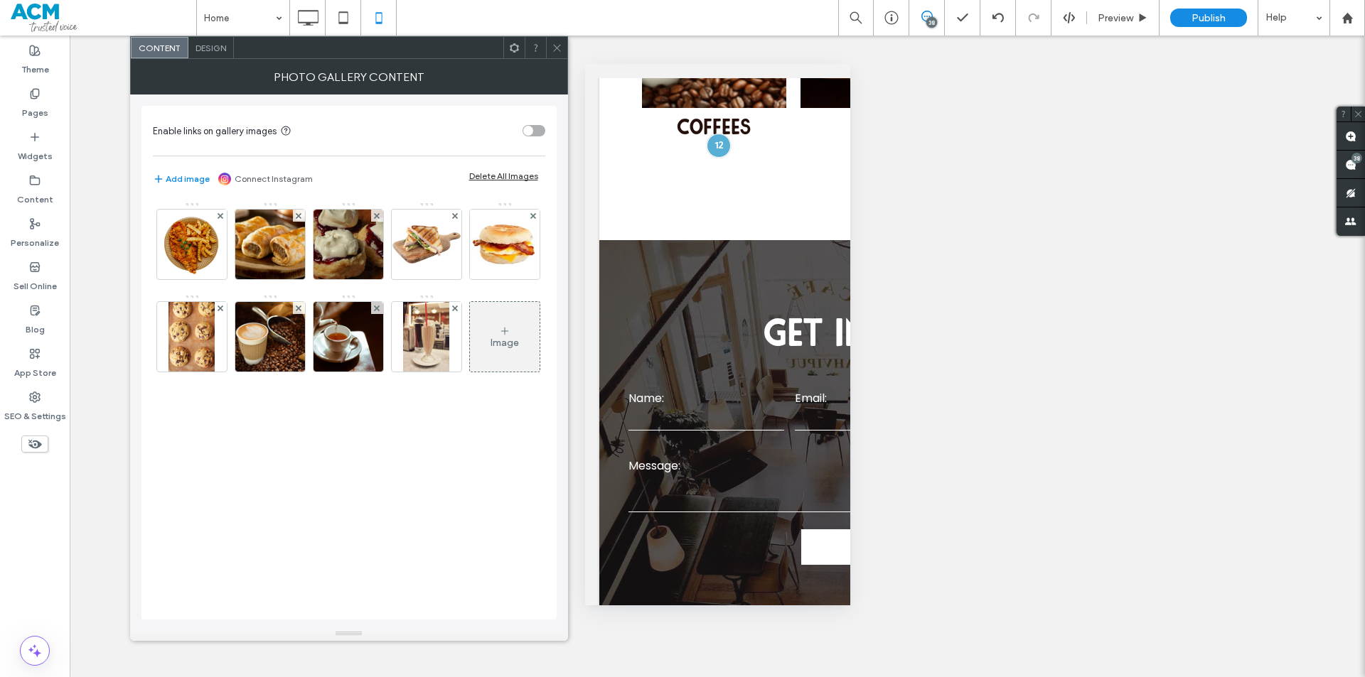
click at [215, 50] on span "Design" at bounding box center [210, 48] width 31 height 11
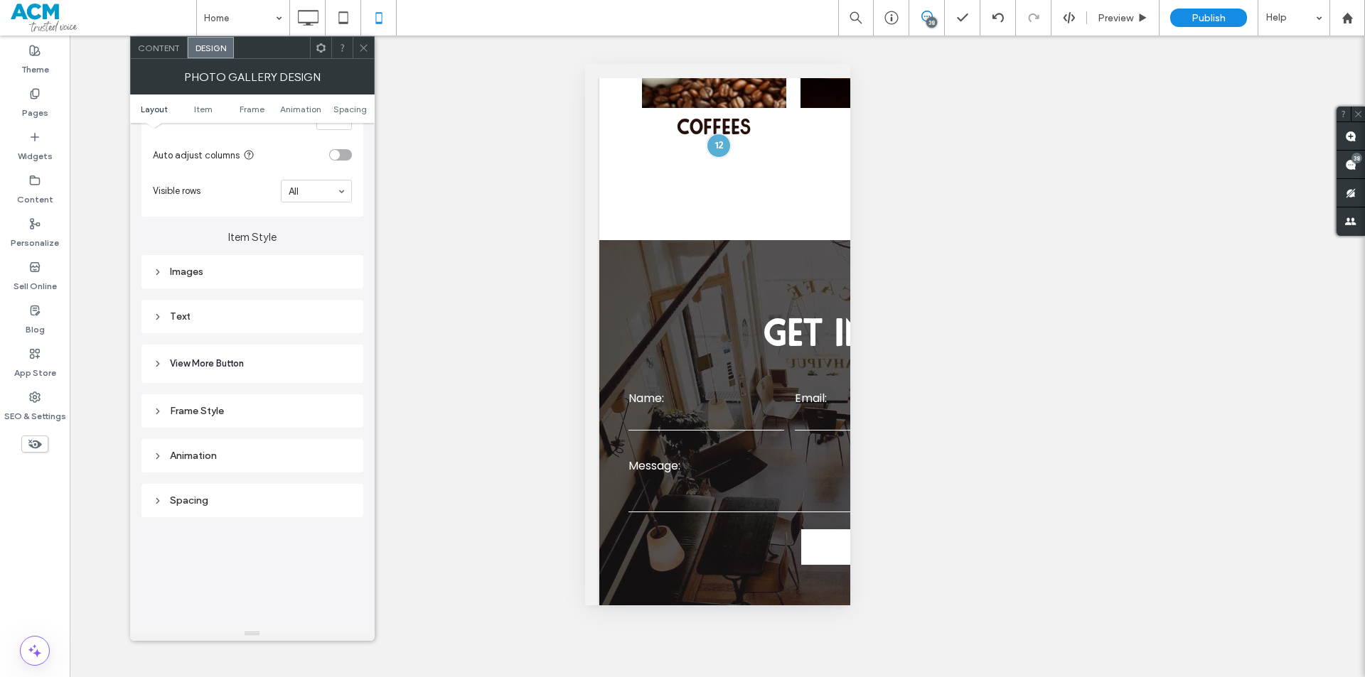
scroll to position [427, 0]
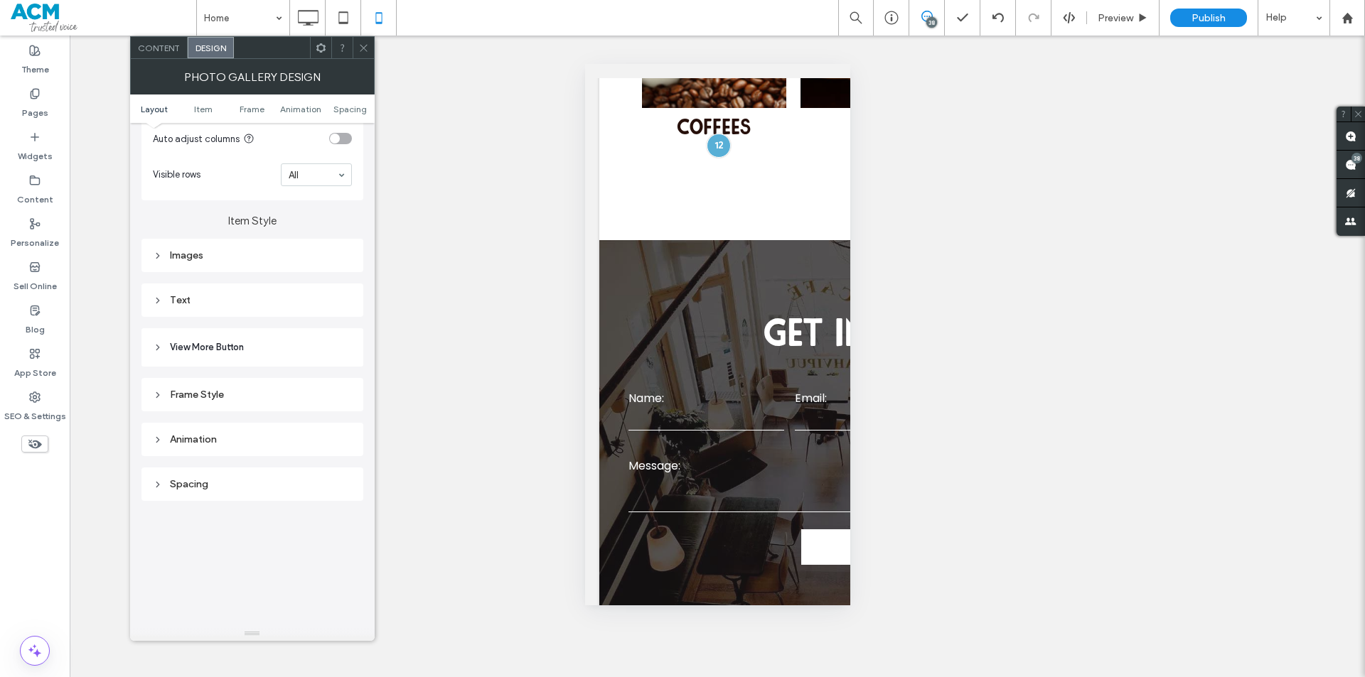
click at [247, 270] on div "Images" at bounding box center [252, 255] width 222 height 33
click at [244, 257] on div "Images" at bounding box center [252, 256] width 199 height 12
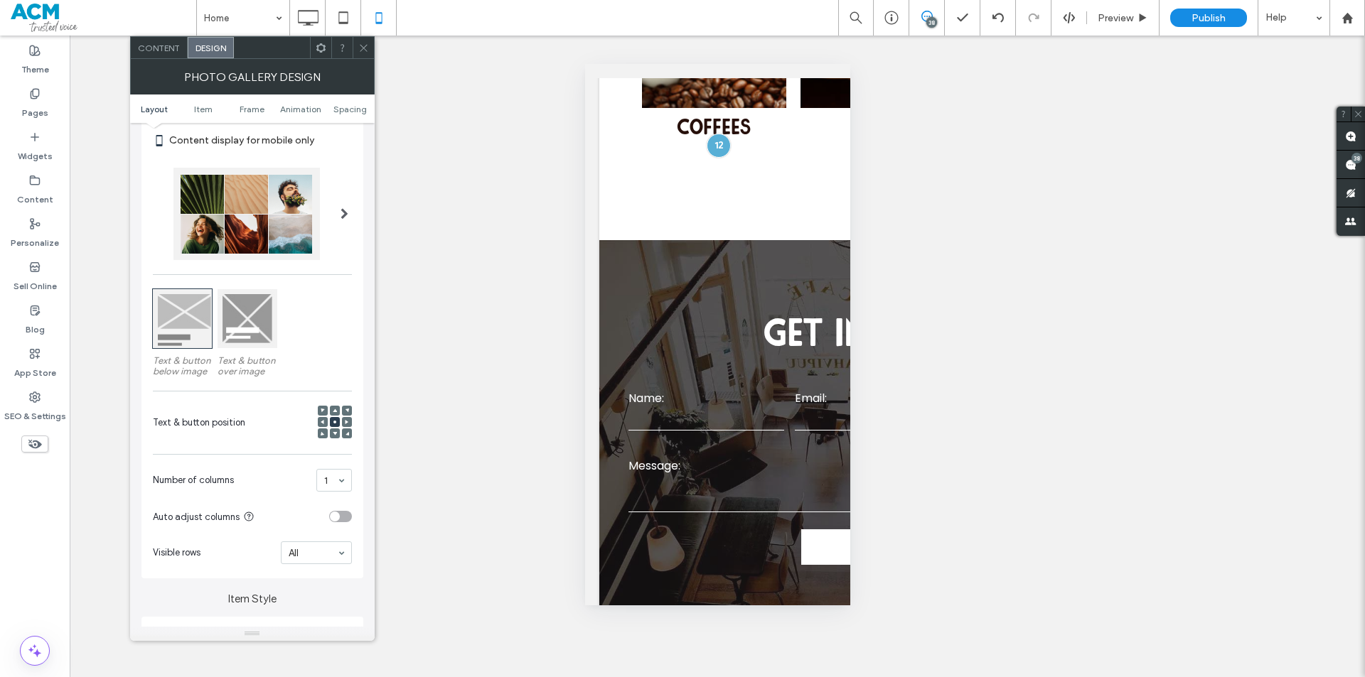
scroll to position [0, 0]
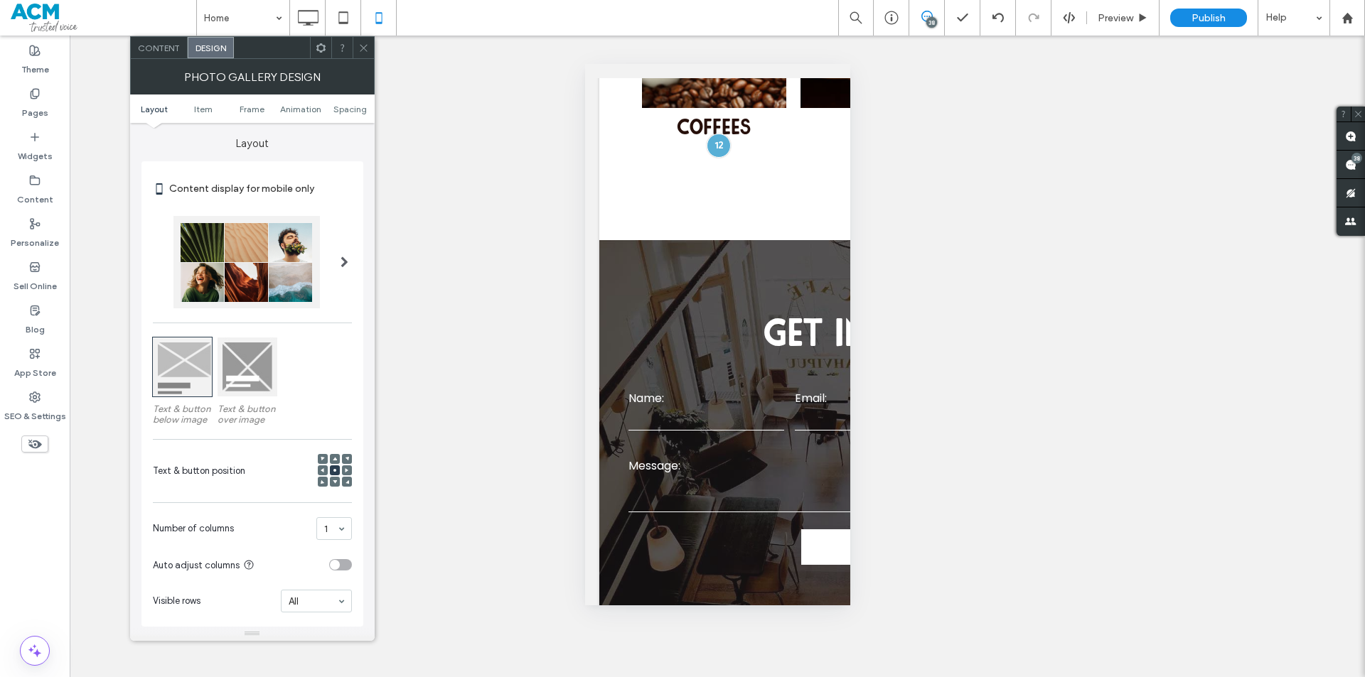
click at [151, 44] on span "Content" at bounding box center [159, 48] width 42 height 11
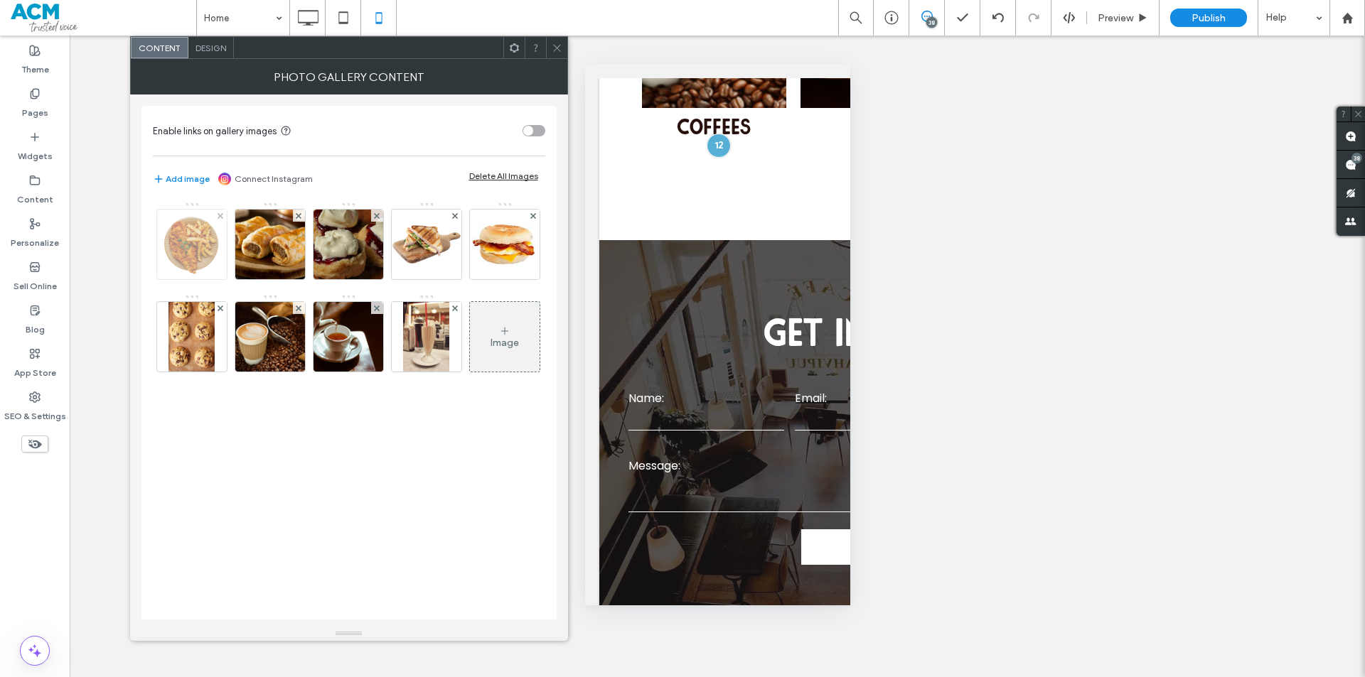
click at [186, 259] on img at bounding box center [192, 245] width 70 height 70
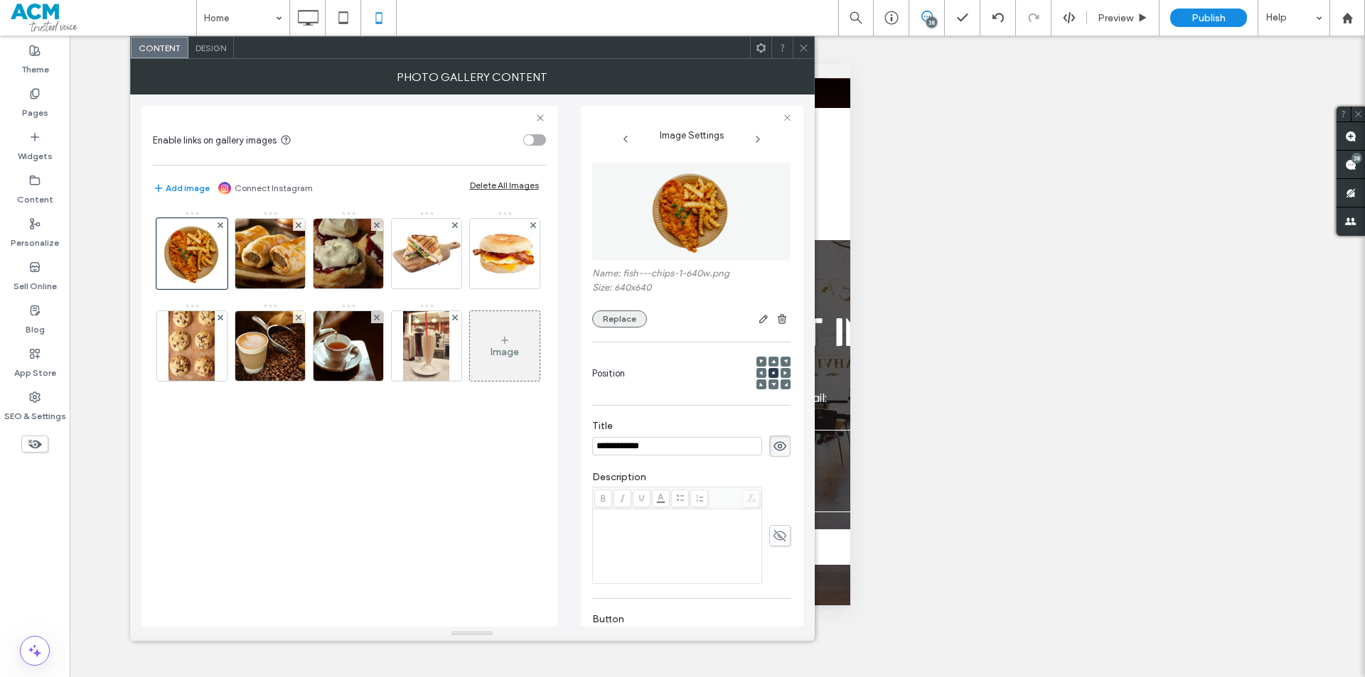
click at [616, 317] on button "Replace" at bounding box center [619, 319] width 55 height 17
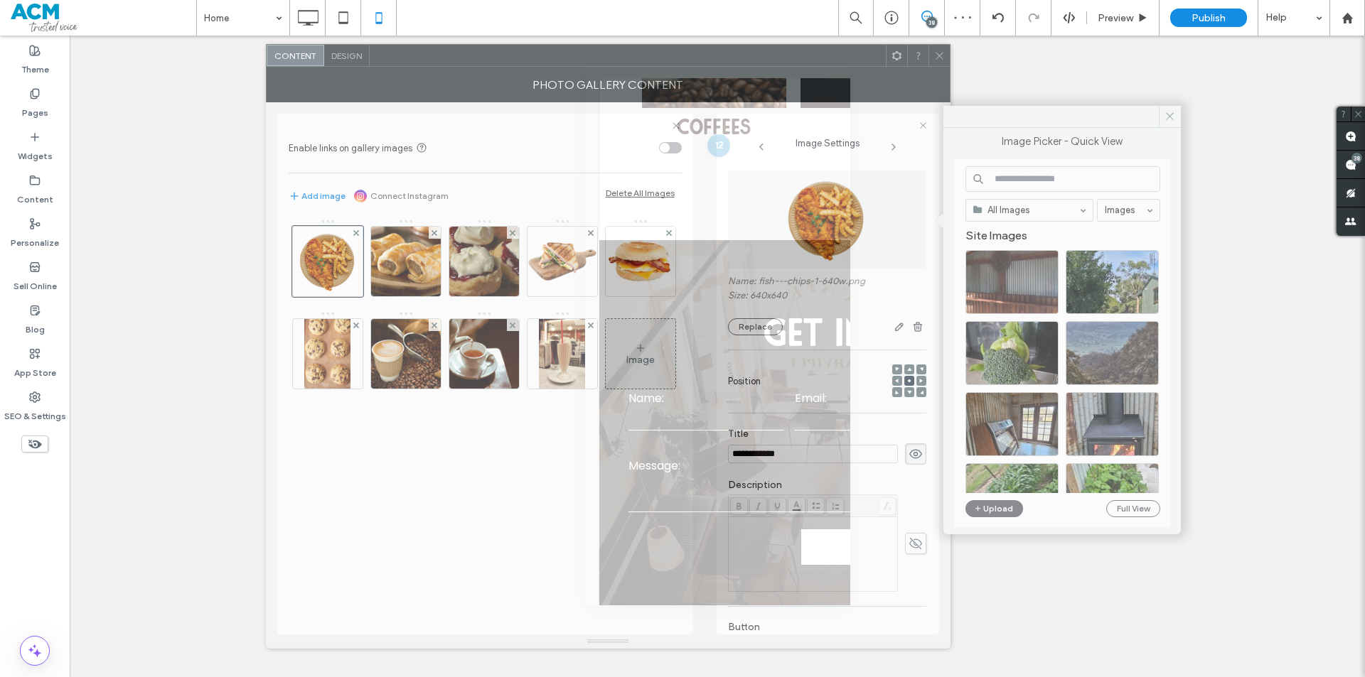
drag, startPoint x: 473, startPoint y: 50, endPoint x: 609, endPoint y: 58, distance: 136.0
click at [609, 58] on div at bounding box center [628, 55] width 516 height 21
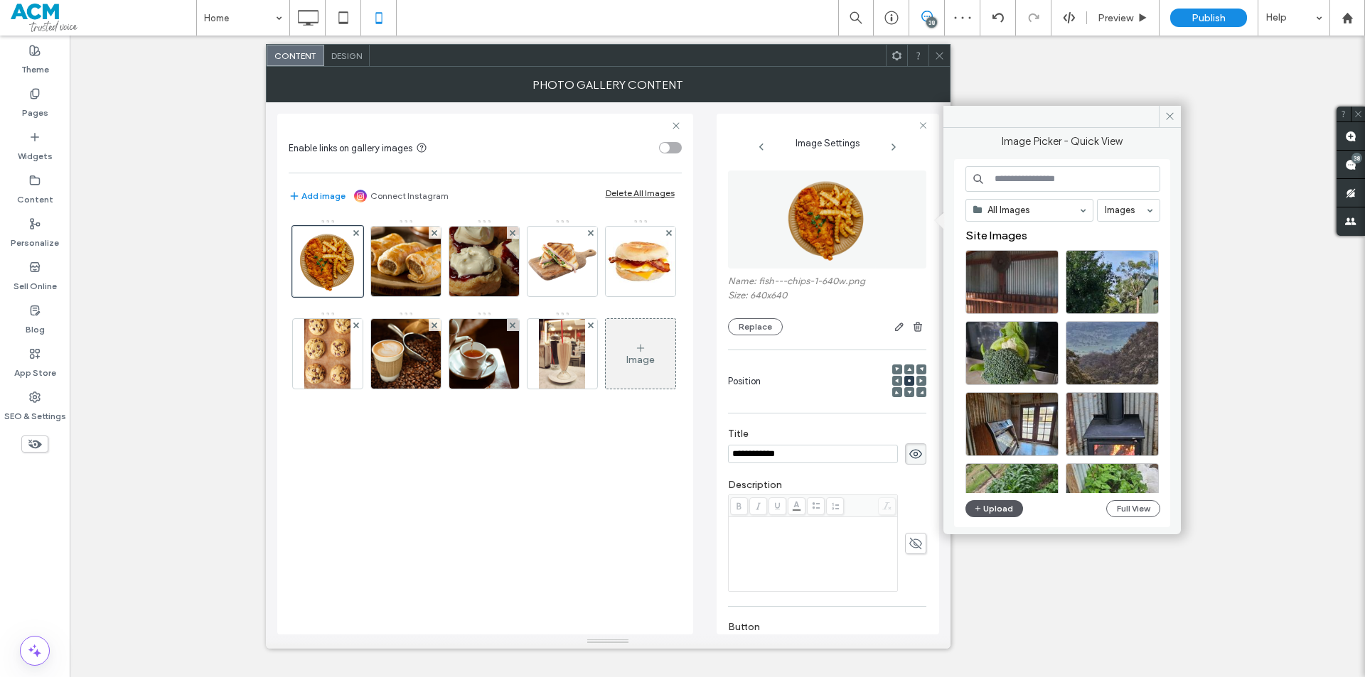
click at [987, 503] on button "Upload" at bounding box center [994, 508] width 58 height 17
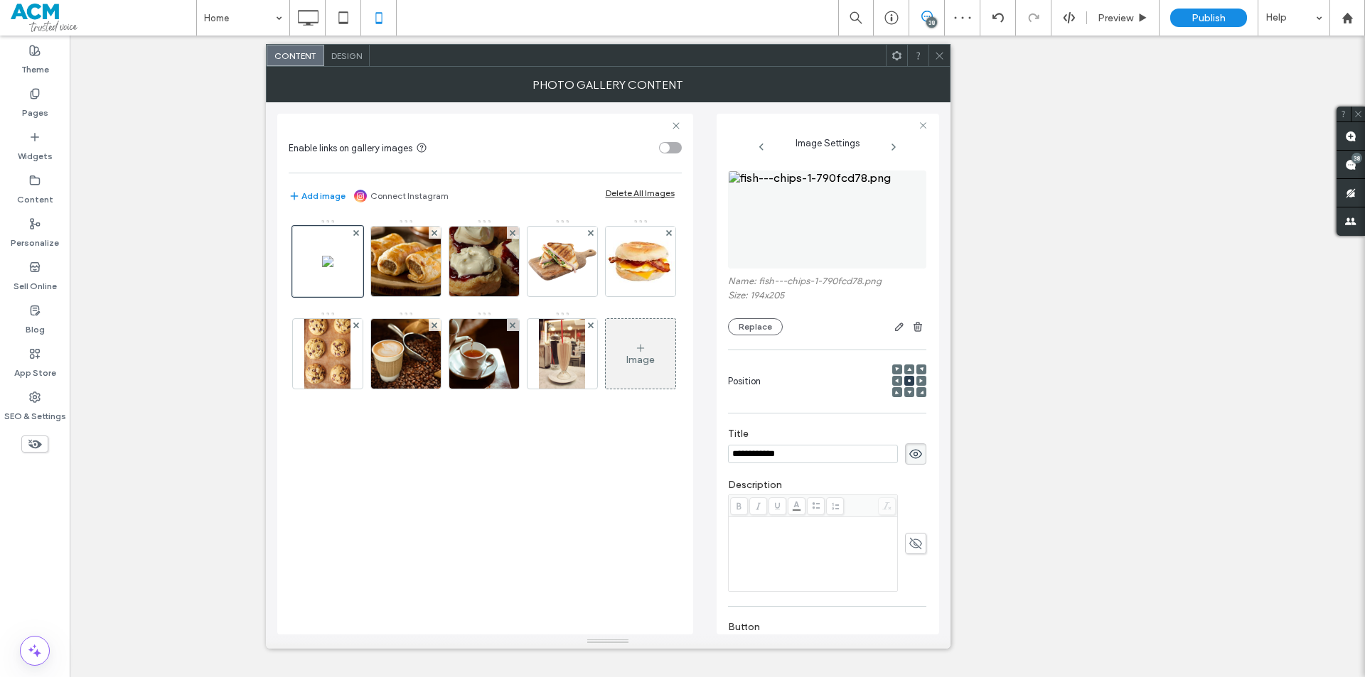
click at [940, 58] on icon at bounding box center [939, 55] width 11 height 11
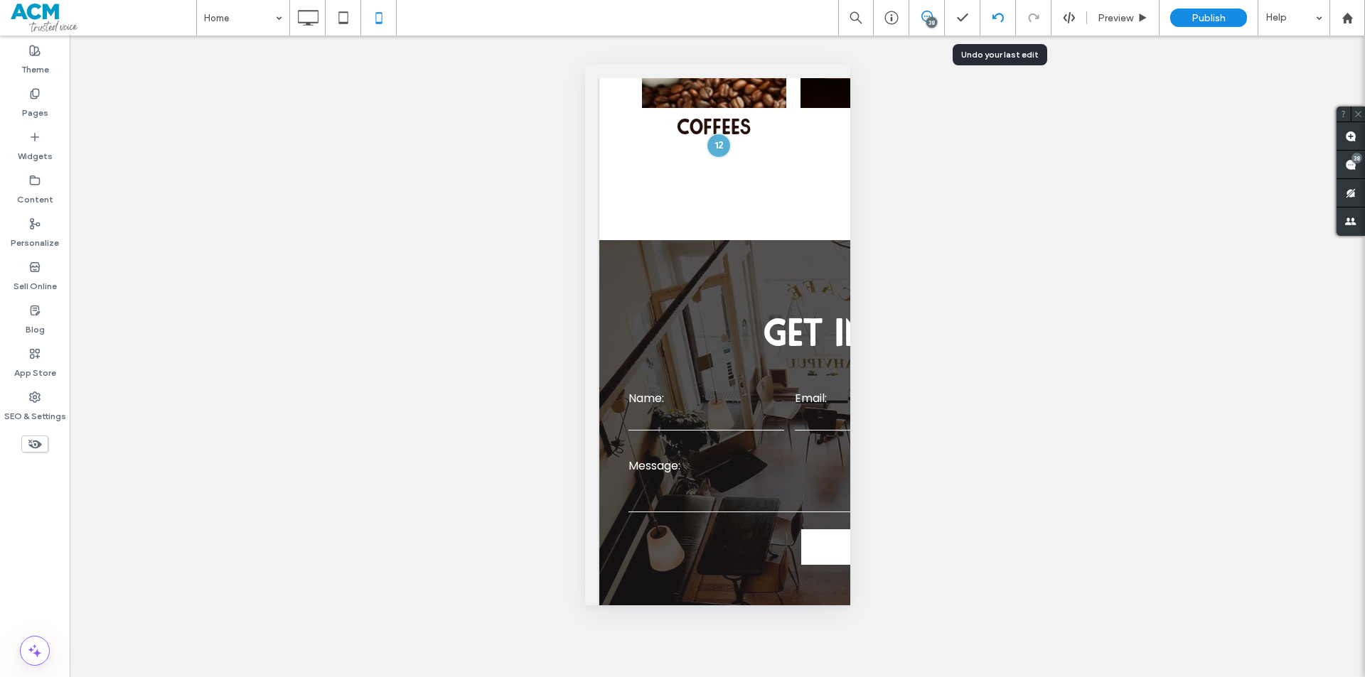
click at [997, 18] on icon at bounding box center [997, 17] width 11 height 11
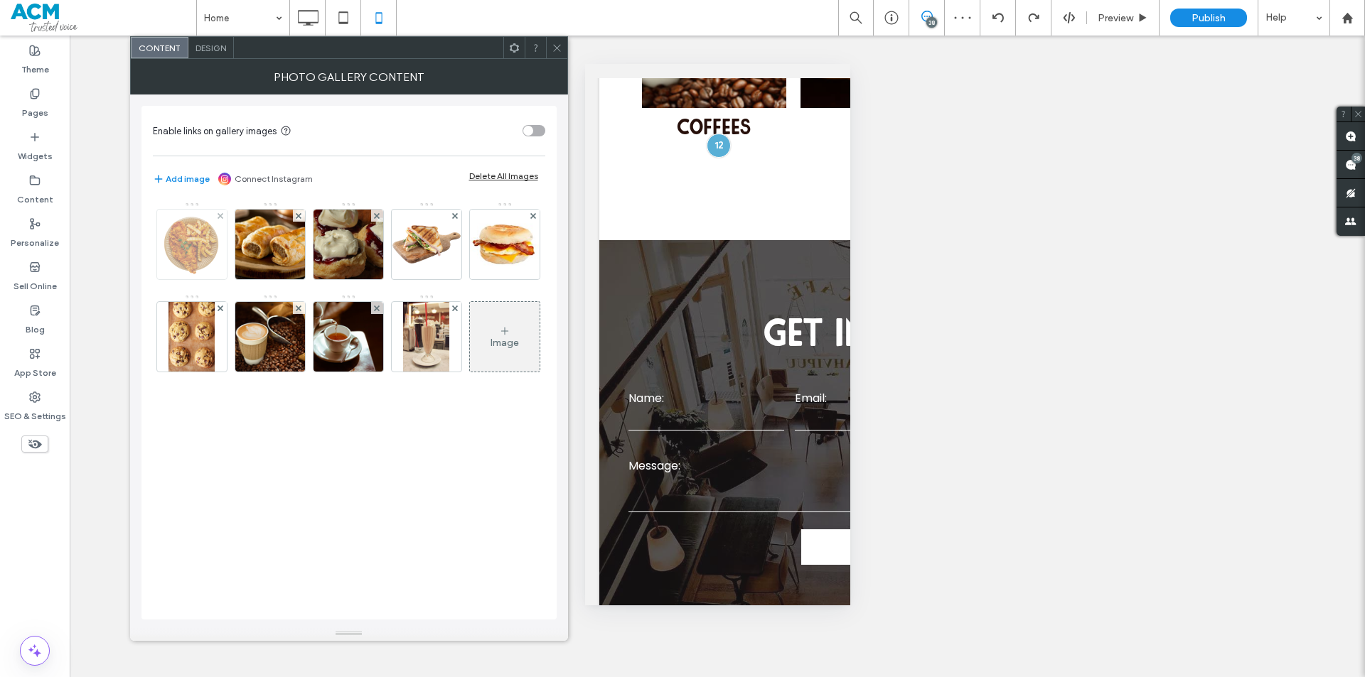
click at [207, 240] on img at bounding box center [192, 245] width 70 height 70
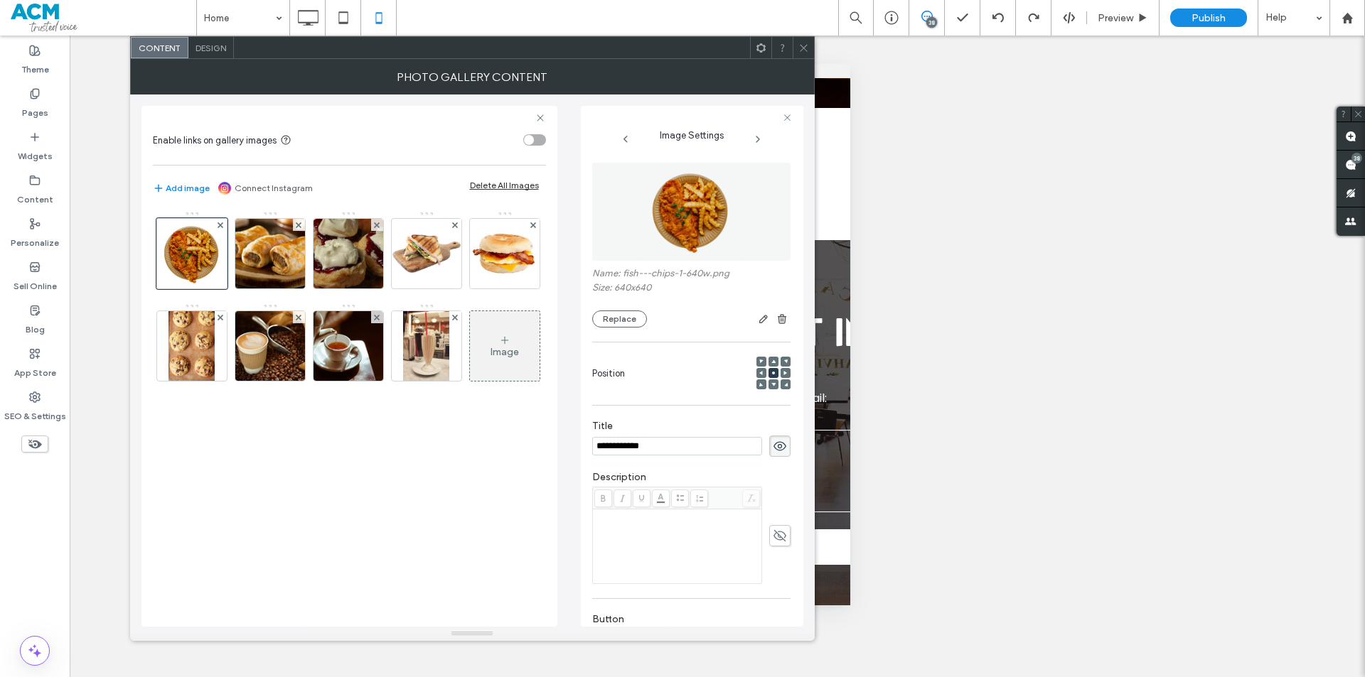
click at [630, 307] on div "Name: fish---chips-1-640w.png Size: 640x640 Replace" at bounding box center [691, 298] width 198 height 60
click at [626, 331] on div "Name: fish---chips-1-640w.png Size: 640x640 Replace" at bounding box center [691, 245] width 198 height 179
click at [617, 323] on button "Replace" at bounding box center [619, 319] width 55 height 17
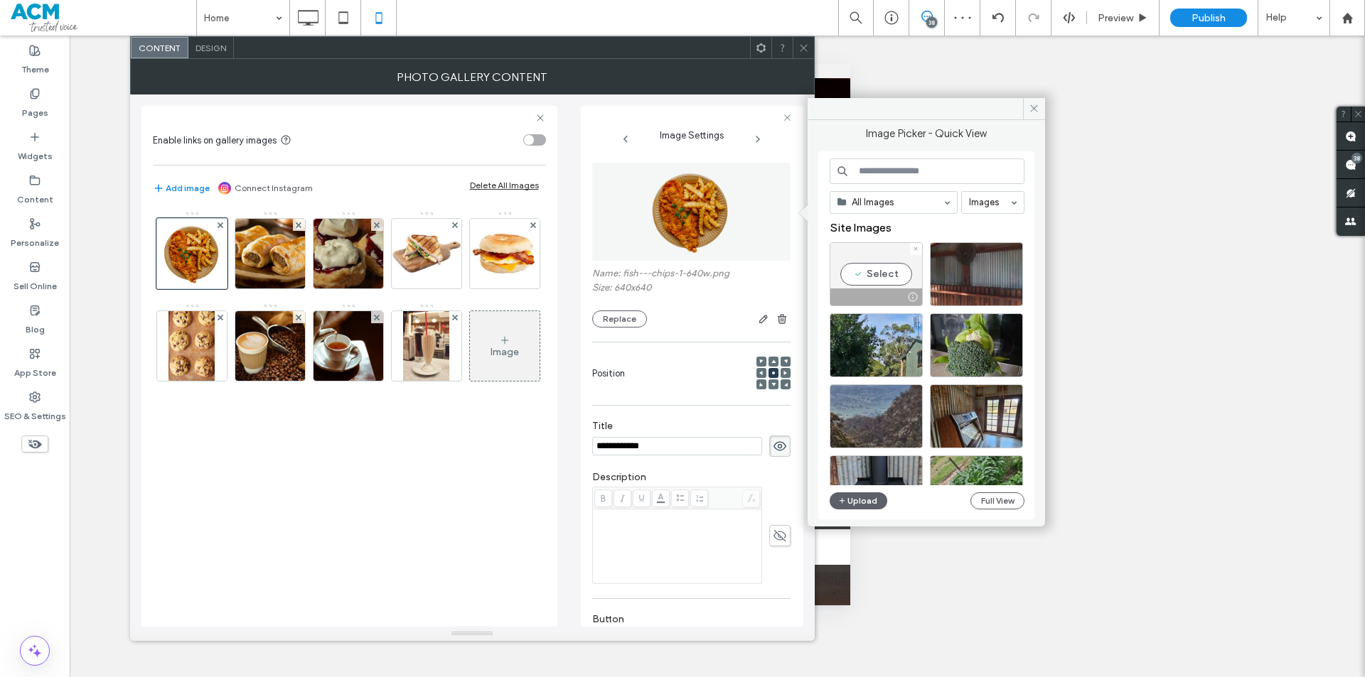
click at [920, 247] on div at bounding box center [916, 249] width 12 height 12
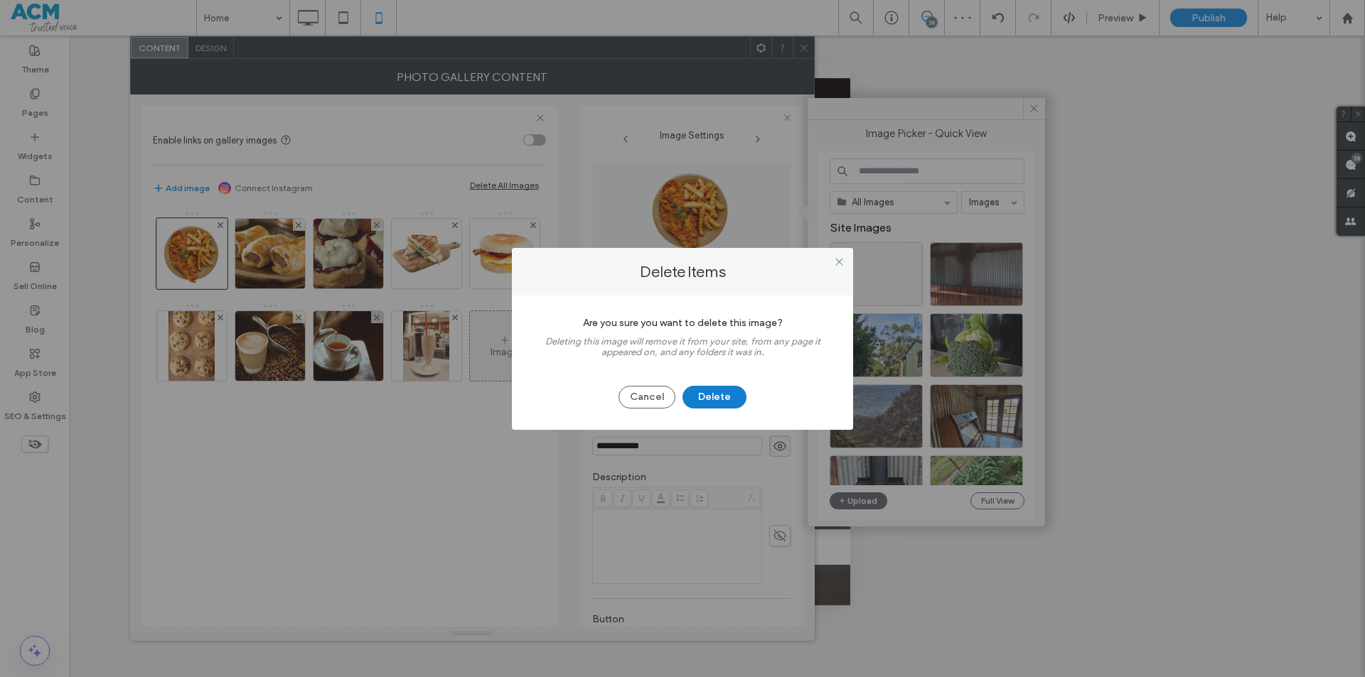
click at [718, 395] on button "Delete" at bounding box center [714, 397] width 64 height 23
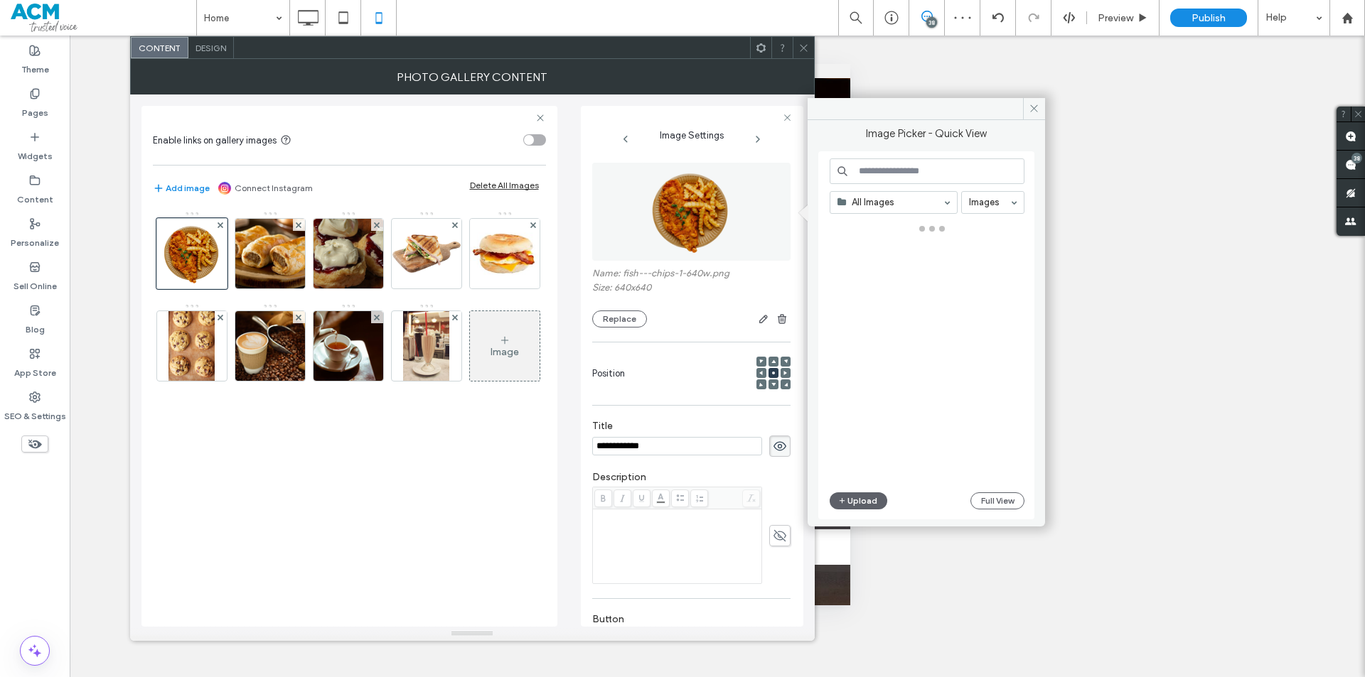
click at [806, 50] on icon at bounding box center [803, 48] width 11 height 11
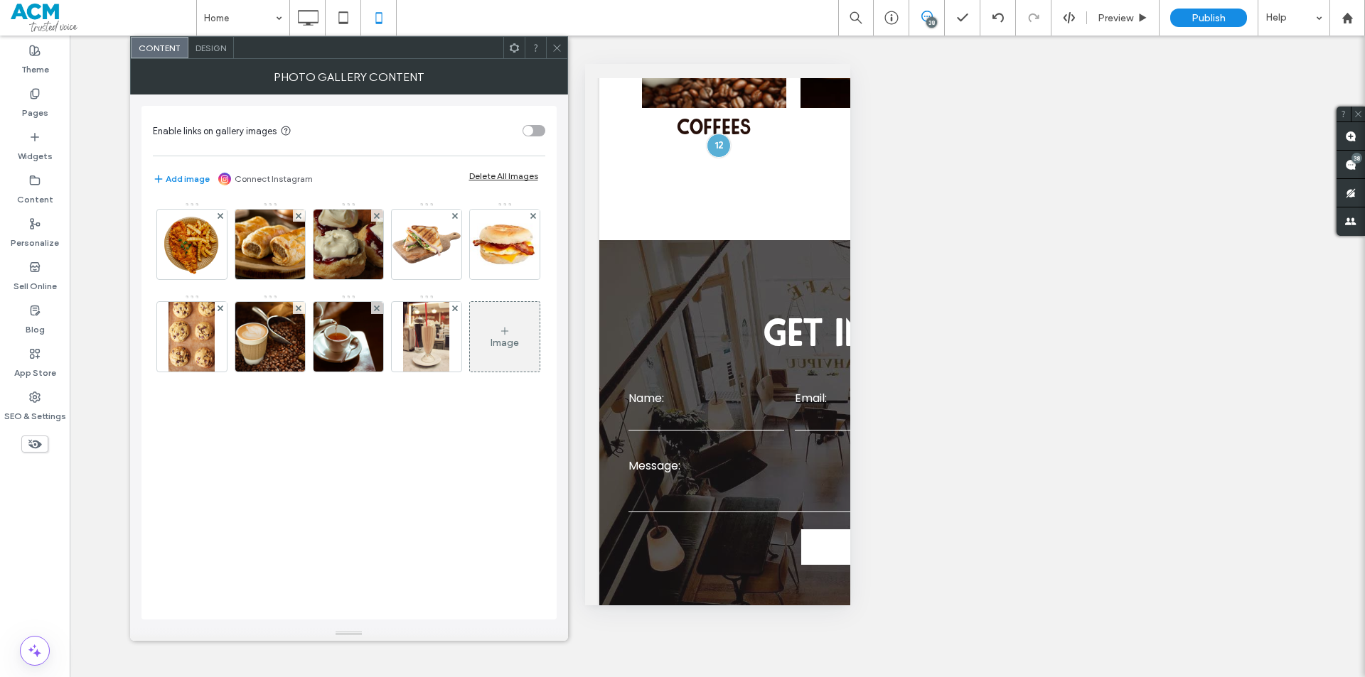
click at [213, 49] on span "Design" at bounding box center [210, 48] width 31 height 11
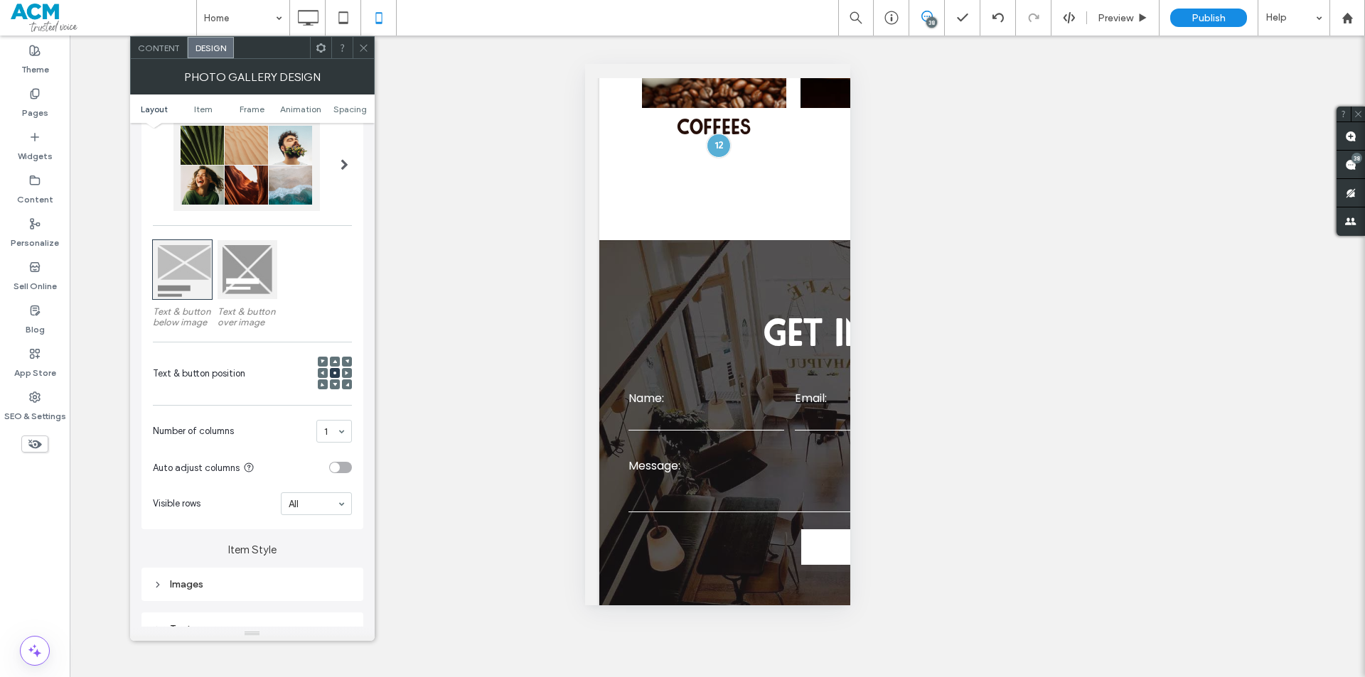
scroll to position [213, 0]
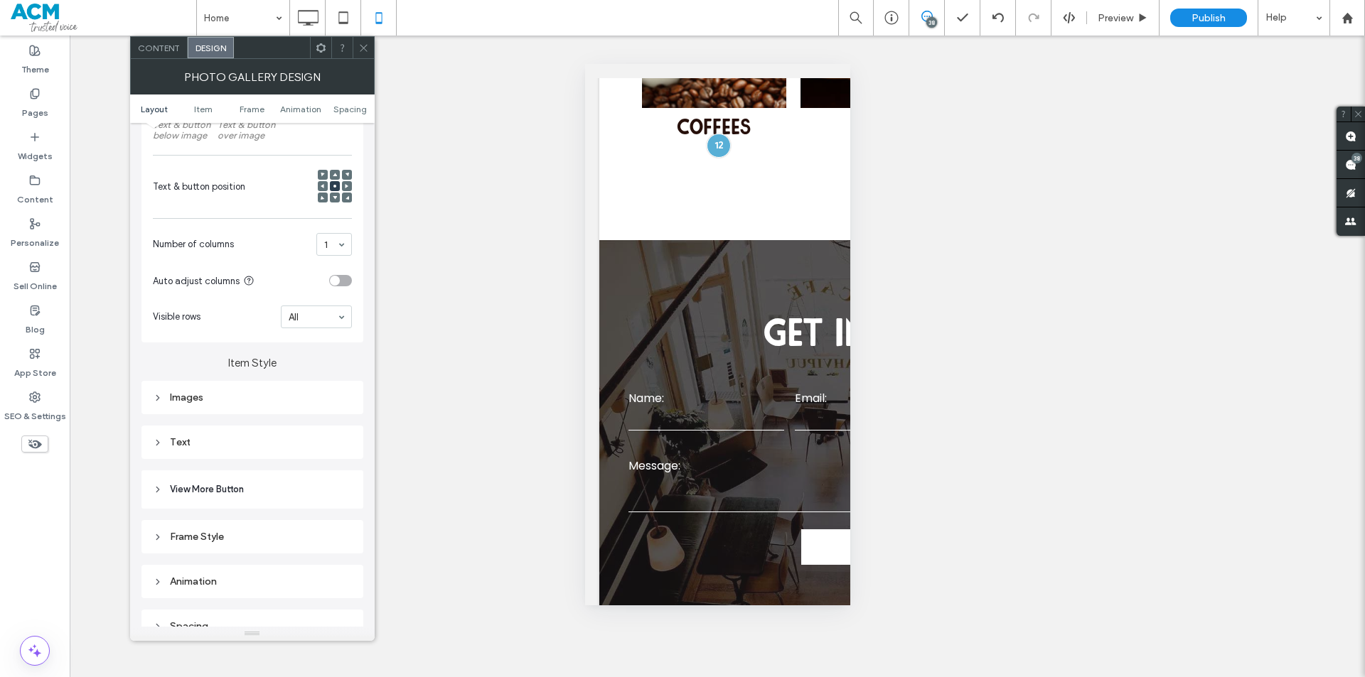
click at [233, 404] on div "Images" at bounding box center [252, 397] width 199 height 19
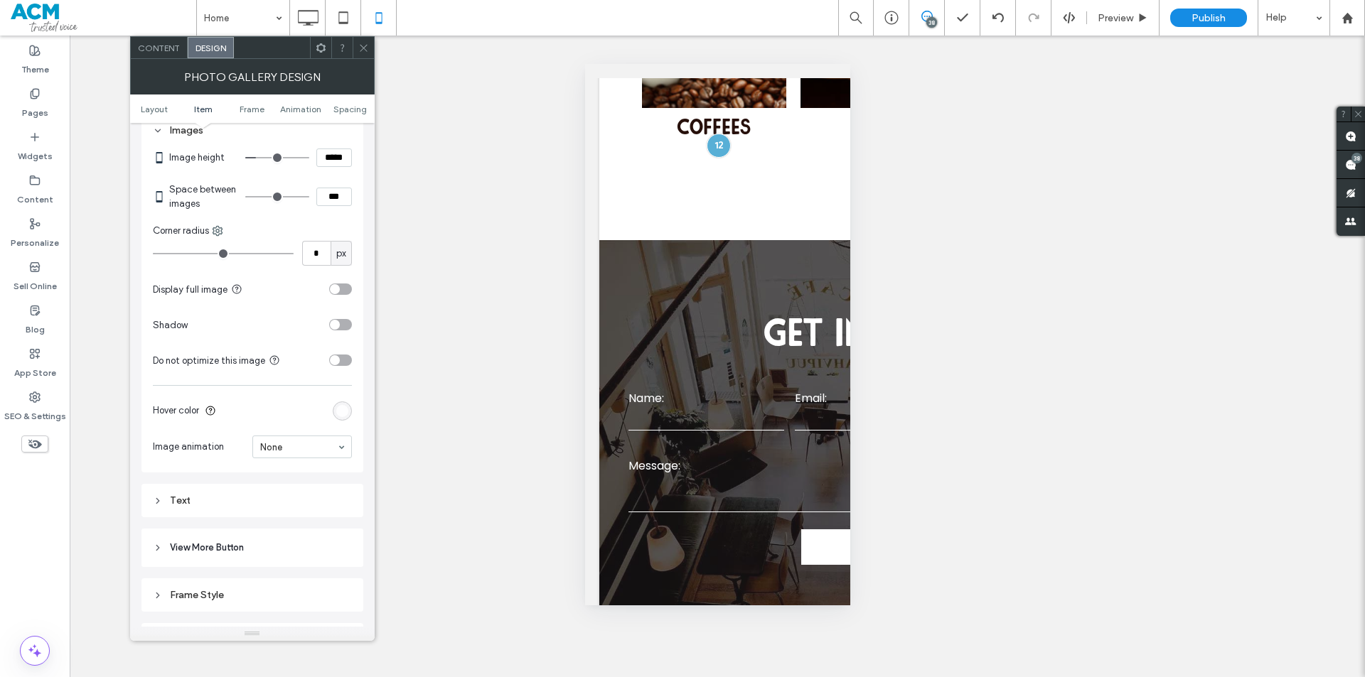
scroll to position [569, 0]
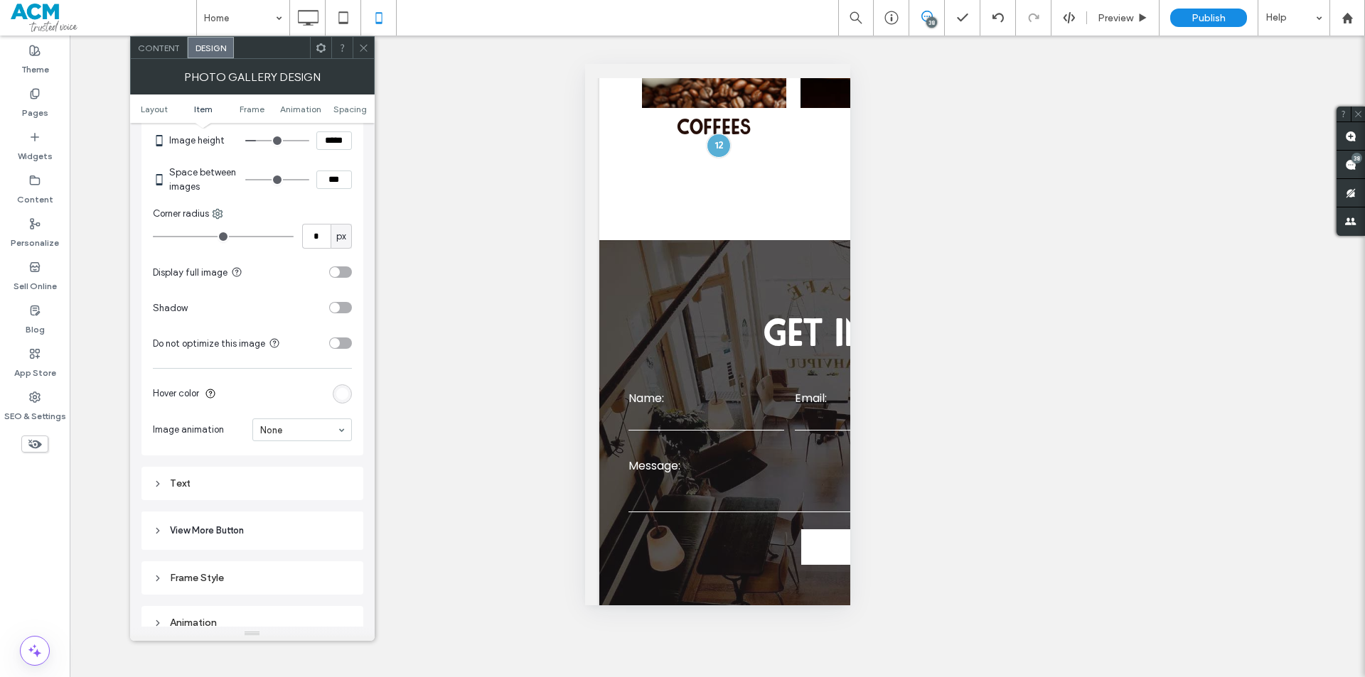
click at [343, 269] on div "toggle" at bounding box center [340, 272] width 23 height 11
click at [335, 273] on div "toggle" at bounding box center [340, 272] width 23 height 11
click at [335, 273] on div "toggle" at bounding box center [335, 272] width 10 height 10
click at [335, 273] on div "toggle" at bounding box center [340, 272] width 23 height 11
click at [370, 48] on div at bounding box center [363, 47] width 21 height 21
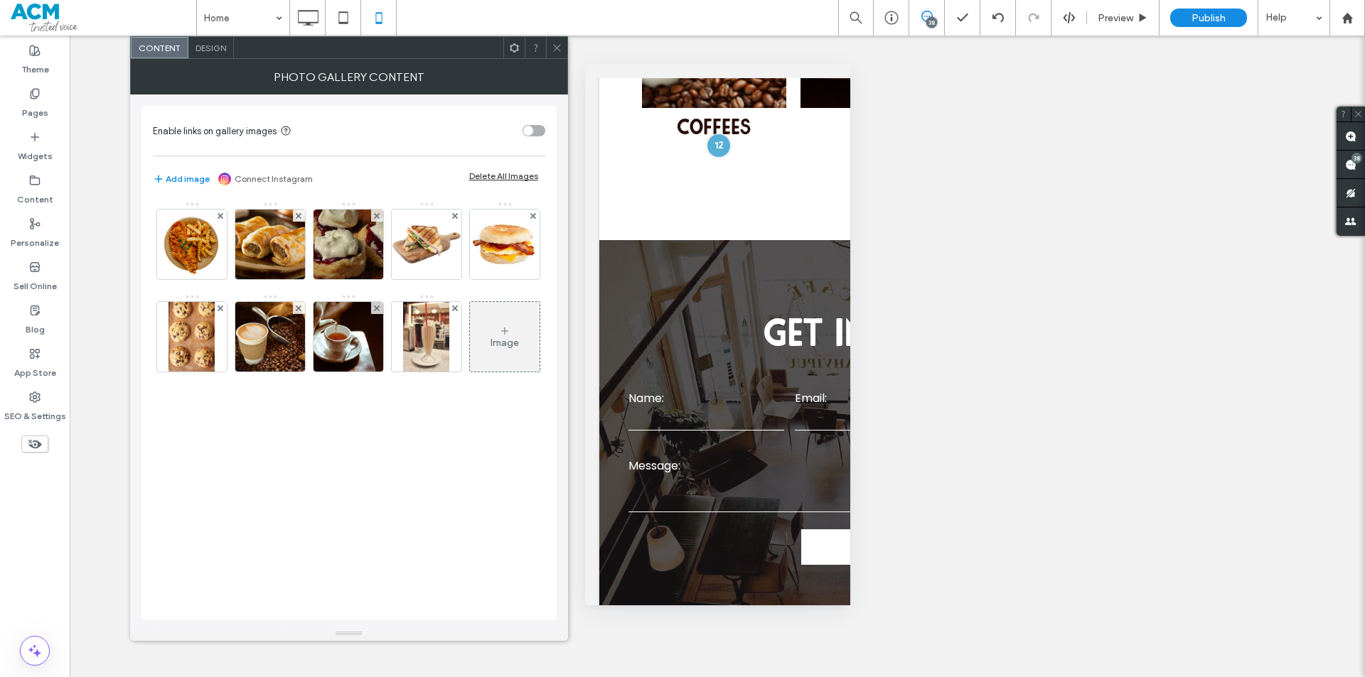
click at [209, 49] on span "Design" at bounding box center [210, 48] width 31 height 11
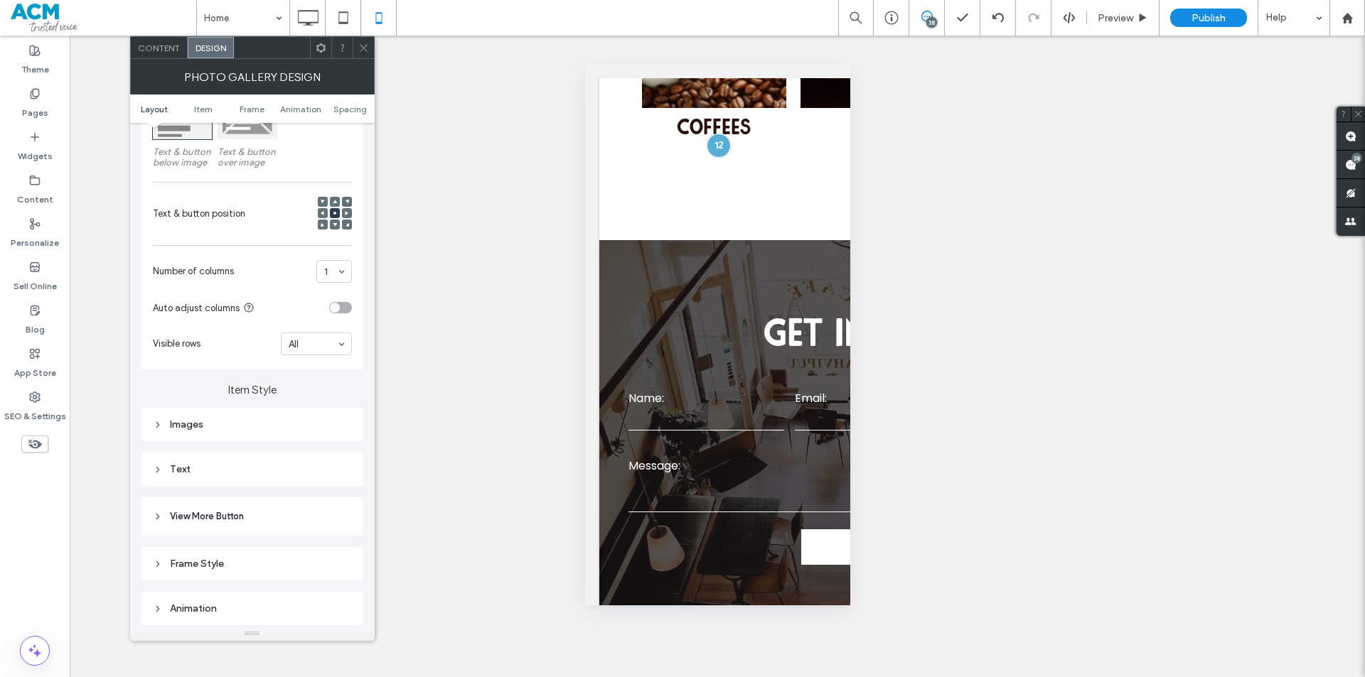
scroll to position [284, 0]
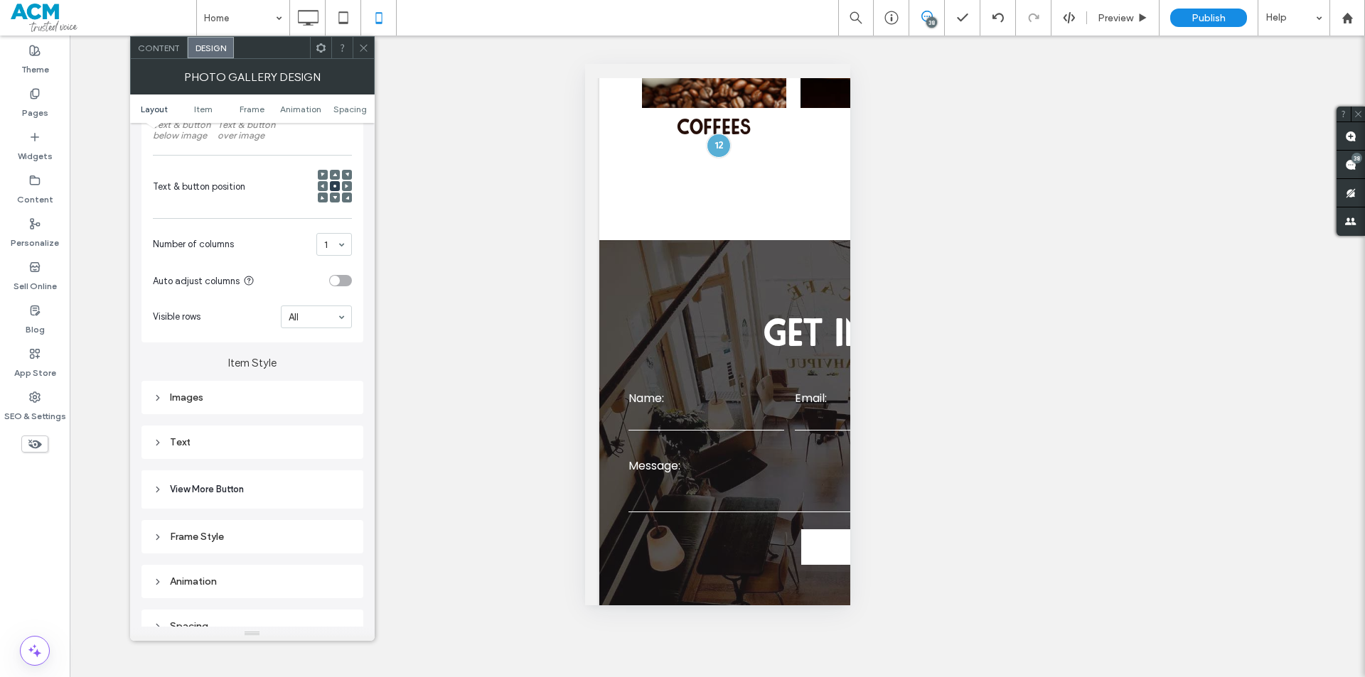
click at [238, 395] on div "Images" at bounding box center [252, 398] width 199 height 12
type input "***"
type input "*****"
type input "***"
type input "*****"
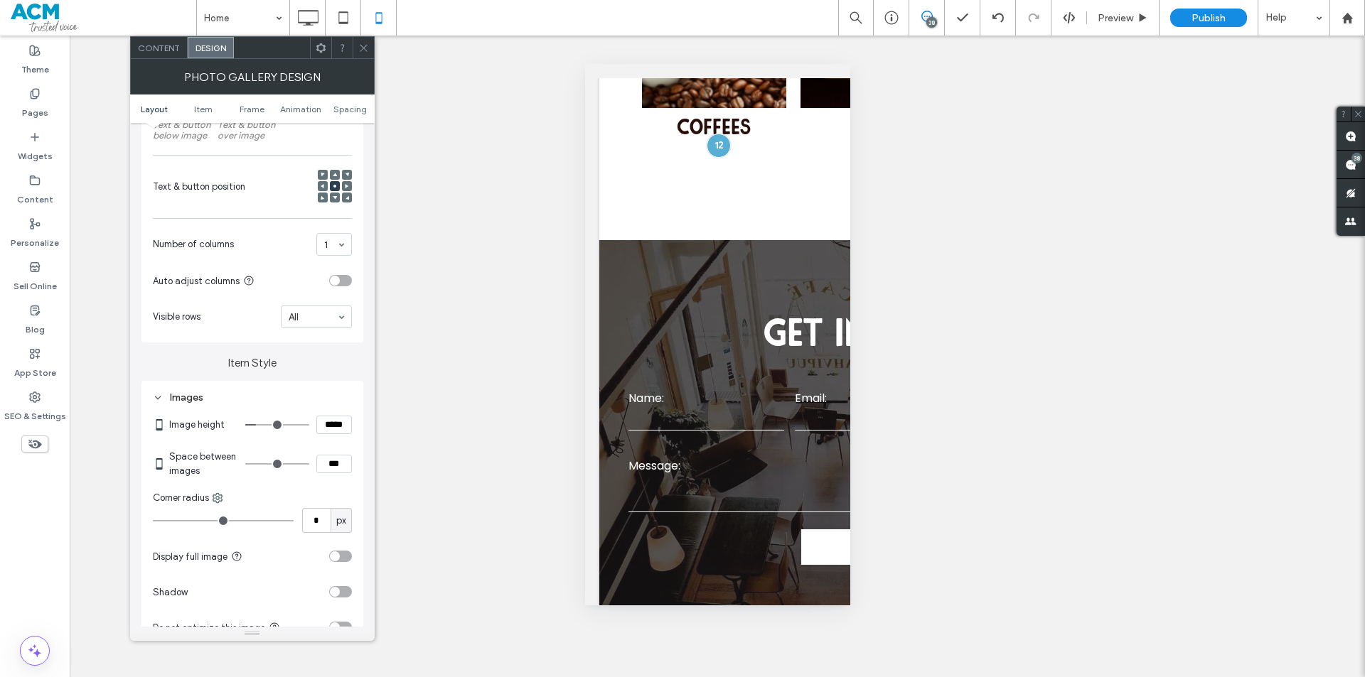
type input "***"
type input "*****"
type input "***"
type input "*****"
type input "***"
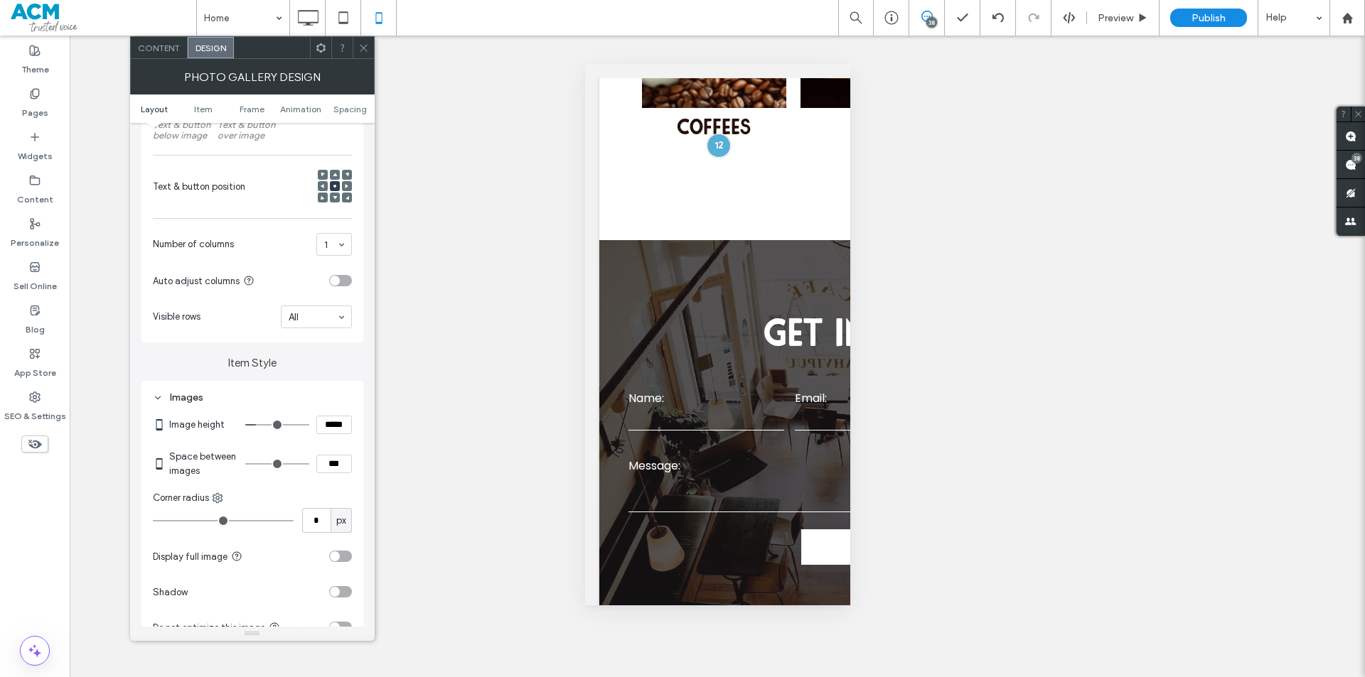
type input "*****"
type input "***"
type input "*****"
type input "***"
type input "*****"
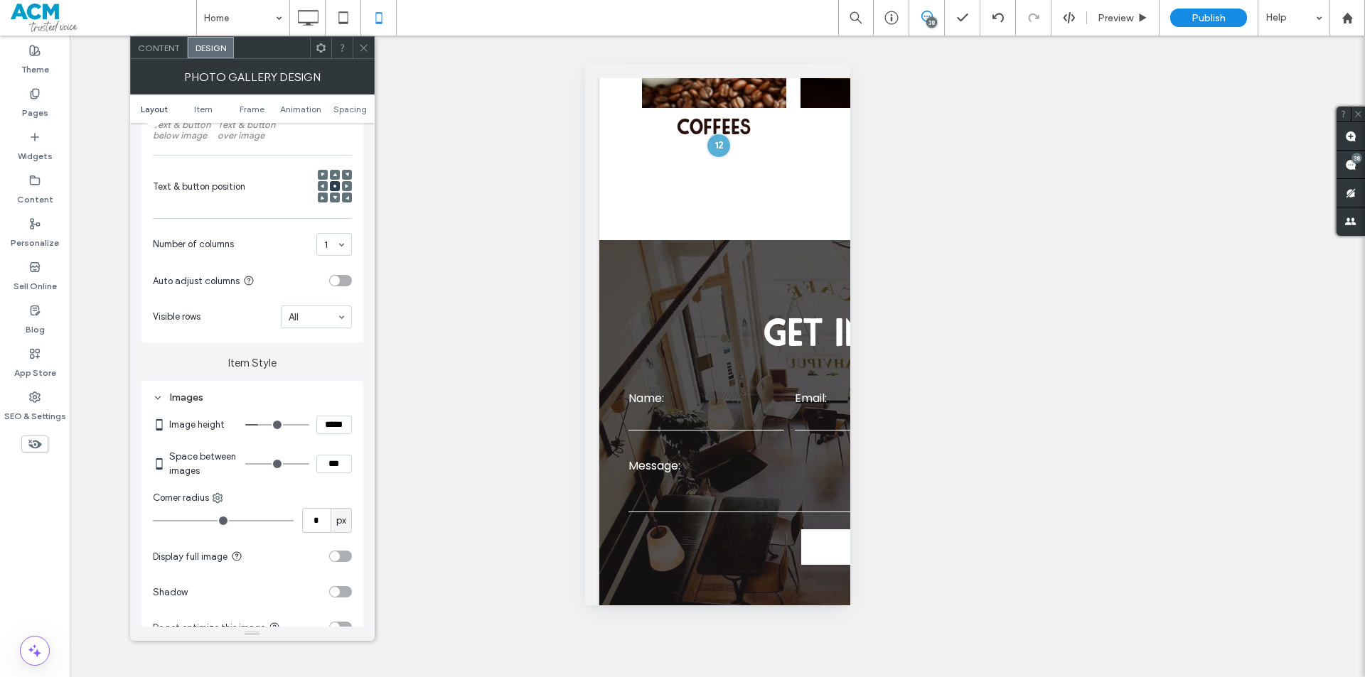
type input "***"
type input "*****"
type input "***"
type input "*****"
type input "***"
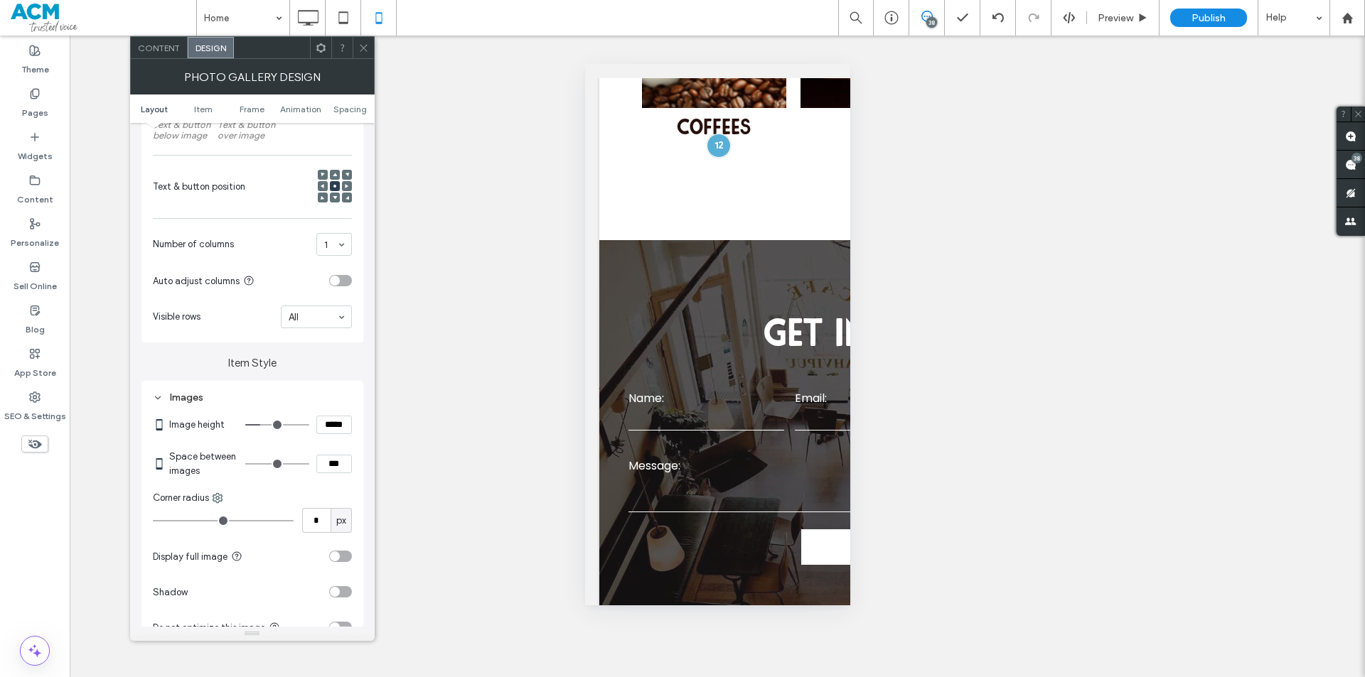
type input "*****"
type input "***"
type input "*****"
type input "***"
type input "*****"
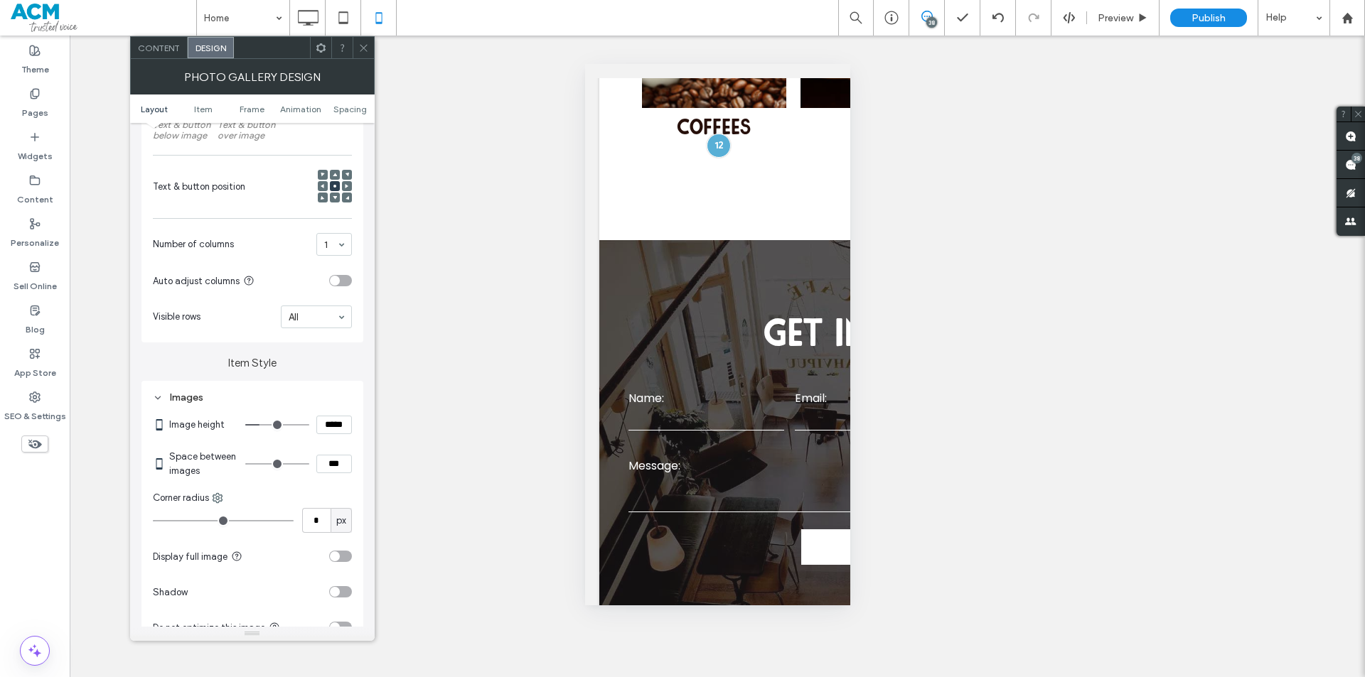
type input "***"
click at [262, 424] on input "range" at bounding box center [277, 424] width 64 height 1
click at [353, 424] on div "Images Image height ***** Space between images *** Corner radius * px Display f…" at bounding box center [252, 560] width 222 height 359
click at [344, 423] on input "*****" at bounding box center [334, 425] width 36 height 18
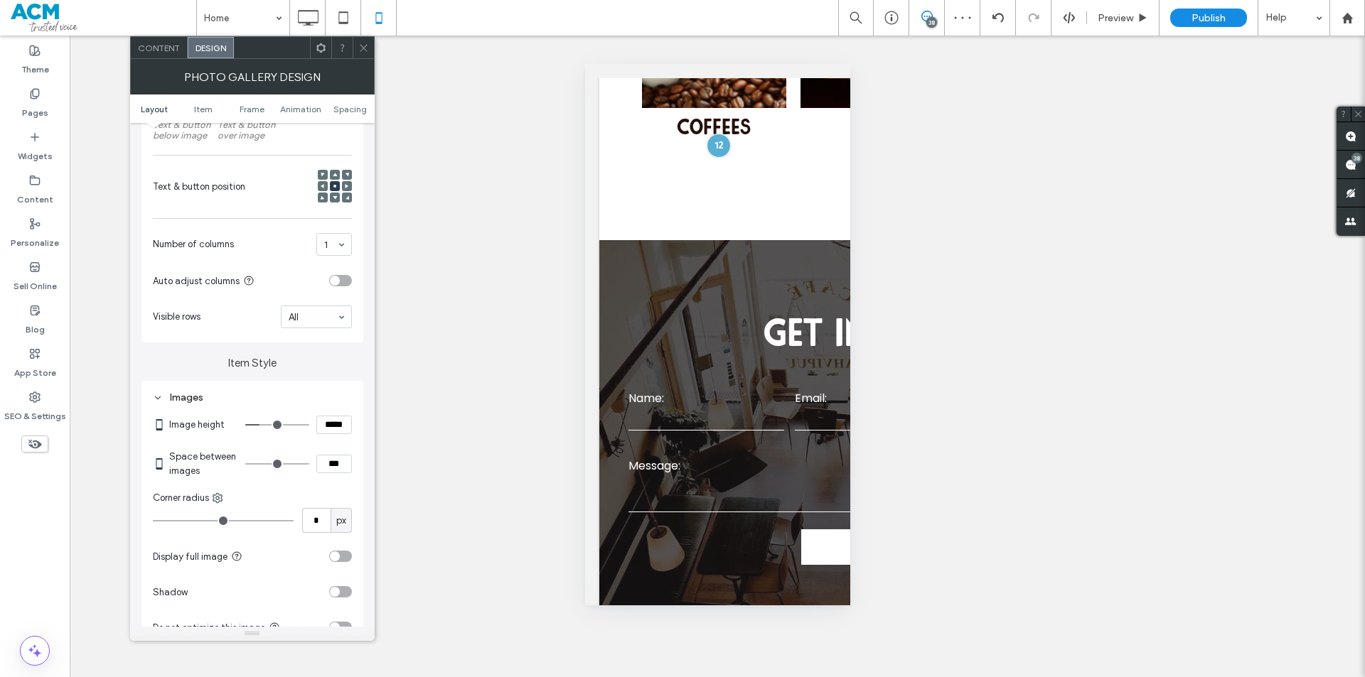
click at [344, 423] on input "*****" at bounding box center [334, 425] width 36 height 18
type input "*****"
type input "***"
click at [358, 58] on span at bounding box center [363, 47] width 11 height 21
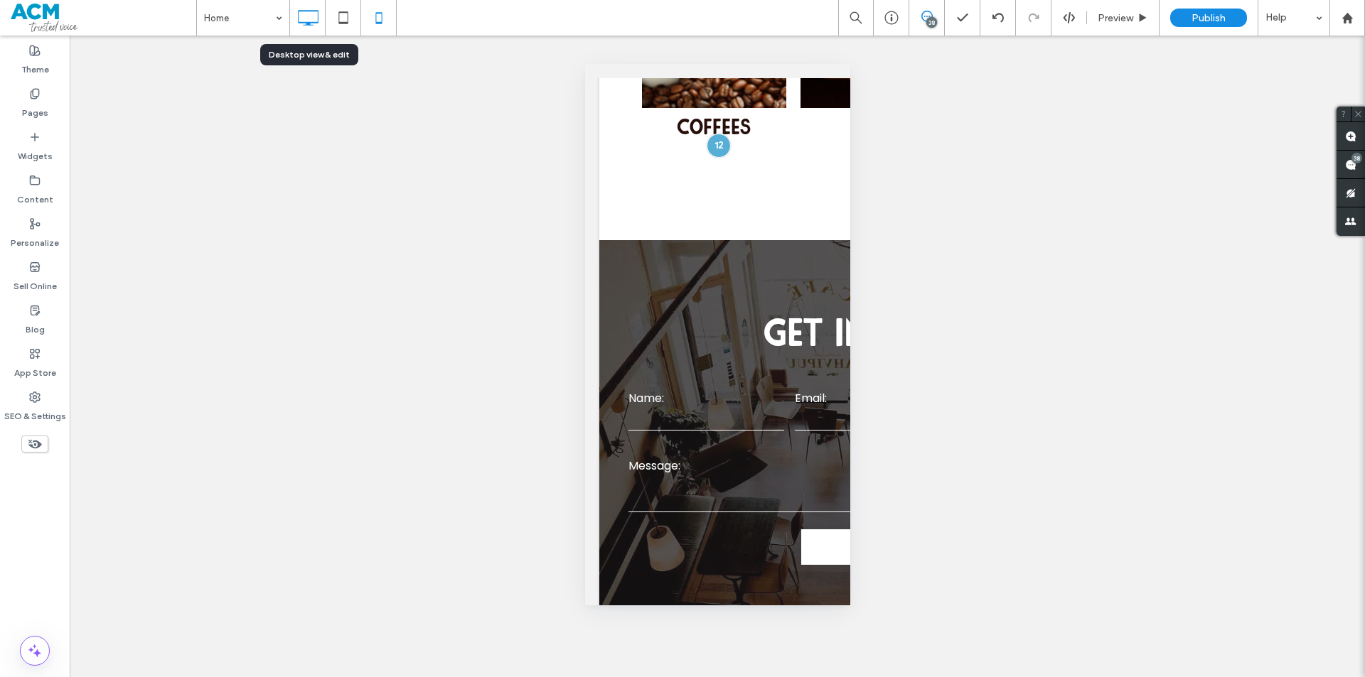
click at [306, 20] on icon at bounding box center [308, 18] width 28 height 28
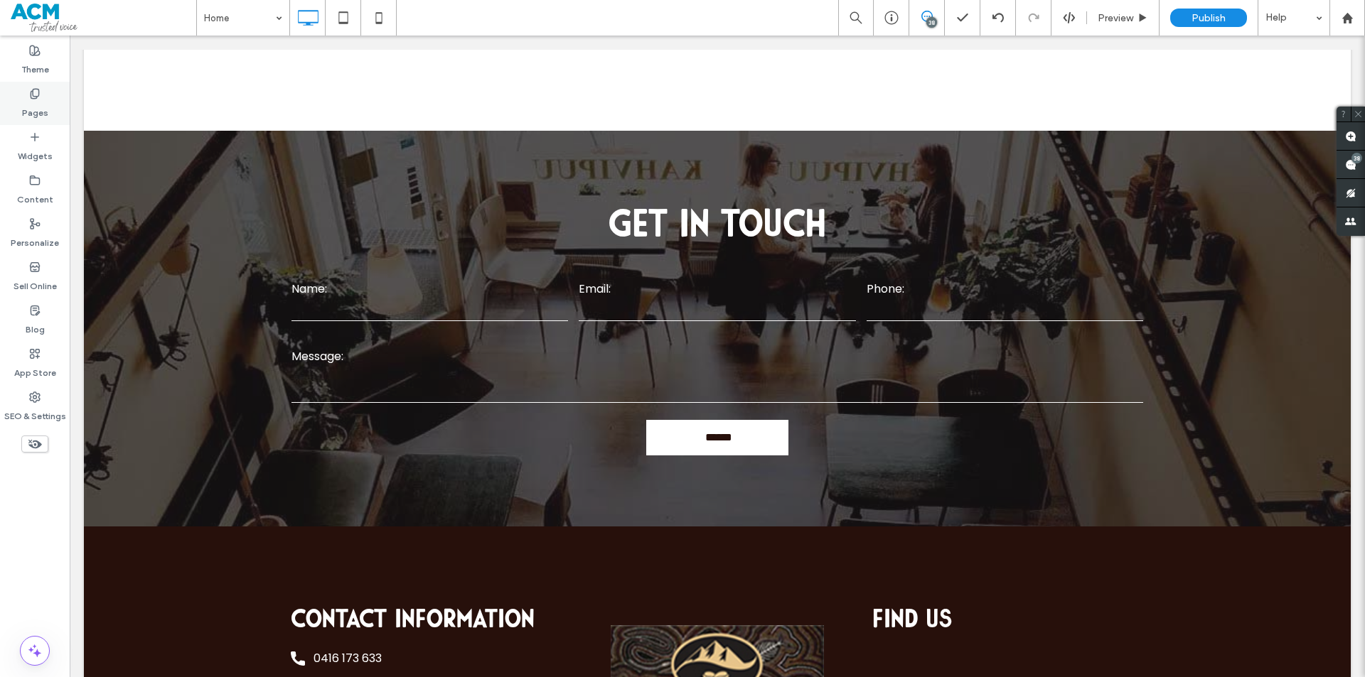
click at [41, 98] on div "Pages" at bounding box center [35, 103] width 70 height 43
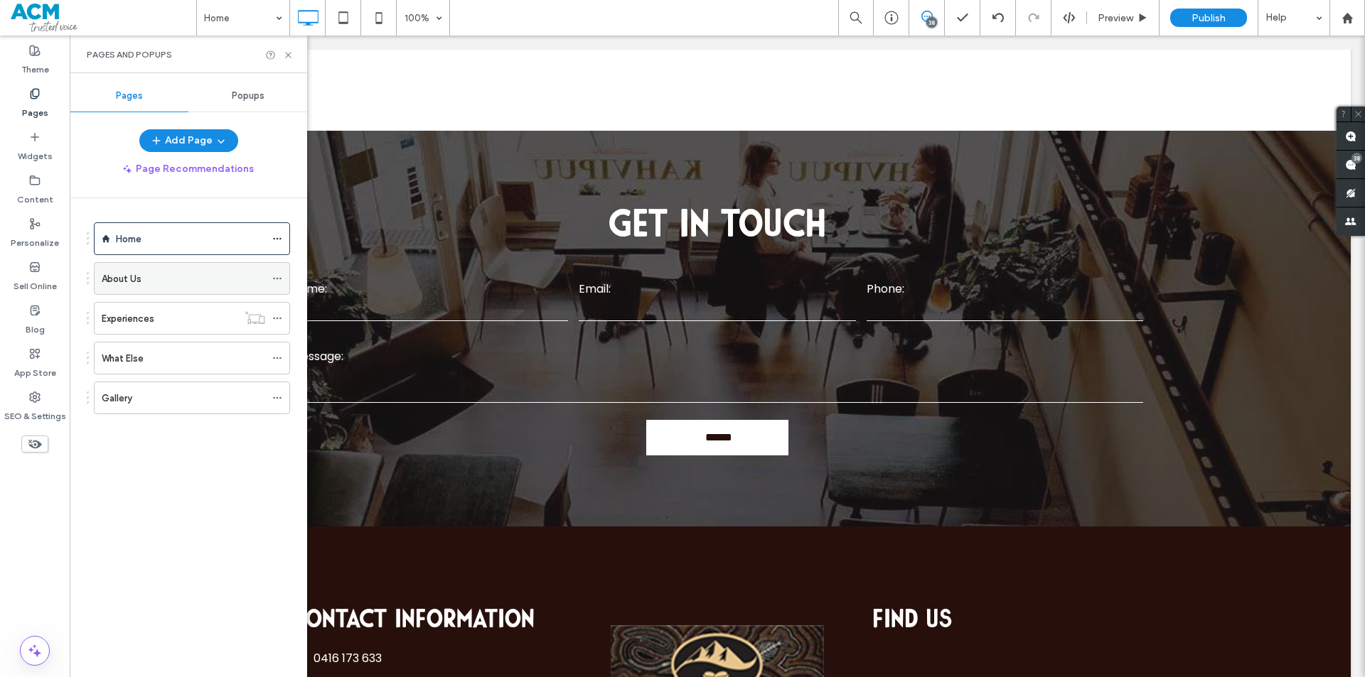
click at [129, 265] on div "About Us" at bounding box center [183, 278] width 163 height 31
click at [1129, 15] on span "Preview" at bounding box center [1116, 18] width 36 height 12
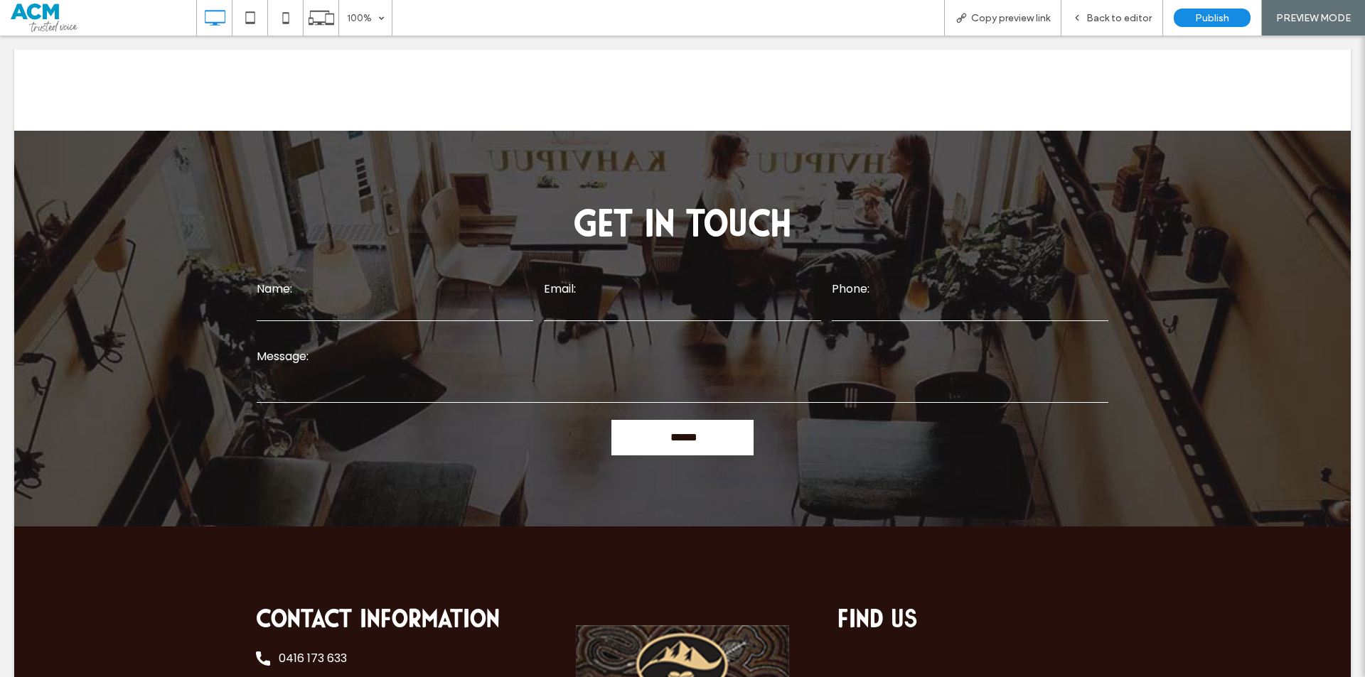
drag, startPoint x: 542, startPoint y: 282, endPoint x: 719, endPoint y: 367, distance: 196.5
click at [719, 677] on div at bounding box center [682, 677] width 1365 height 0
drag, startPoint x: 670, startPoint y: 333, endPoint x: 776, endPoint y: 439, distance: 149.8
click at [776, 677] on div at bounding box center [682, 677] width 1365 height 0
click at [1098, 18] on span "Back to editor" at bounding box center [1118, 18] width 65 height 12
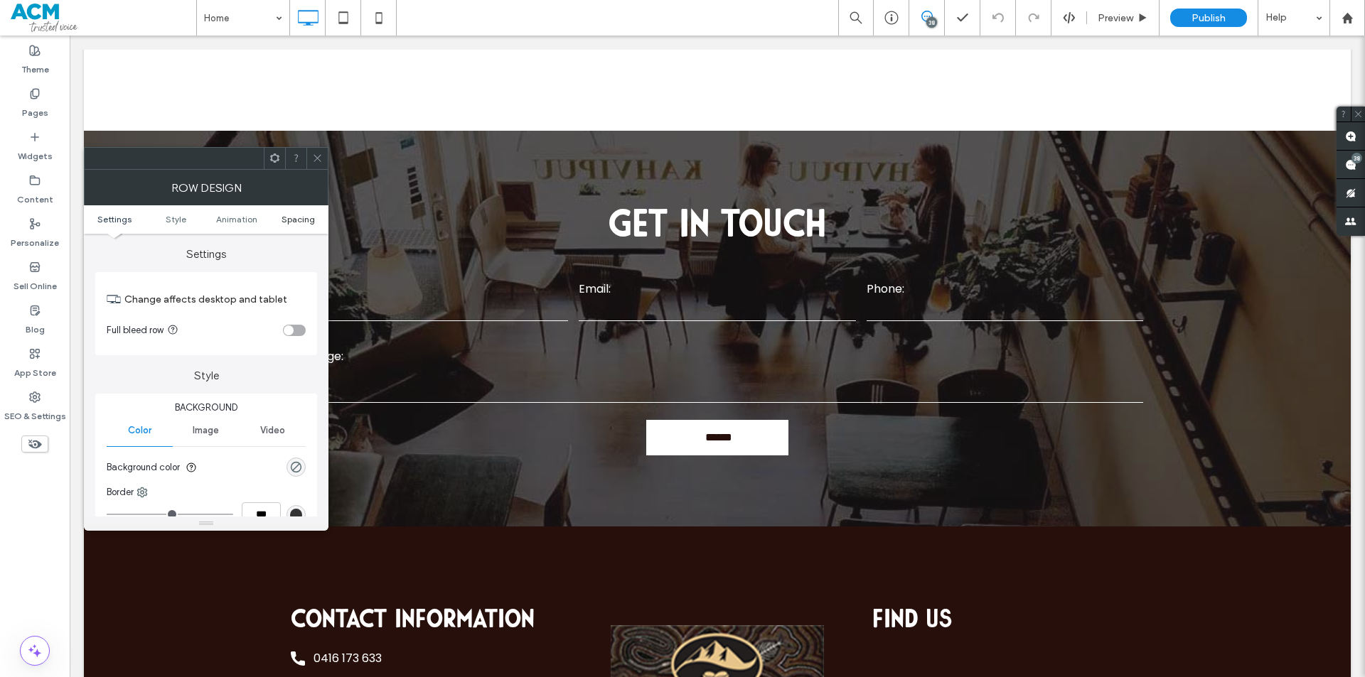
click at [308, 218] on span "Spacing" at bounding box center [298, 219] width 33 height 11
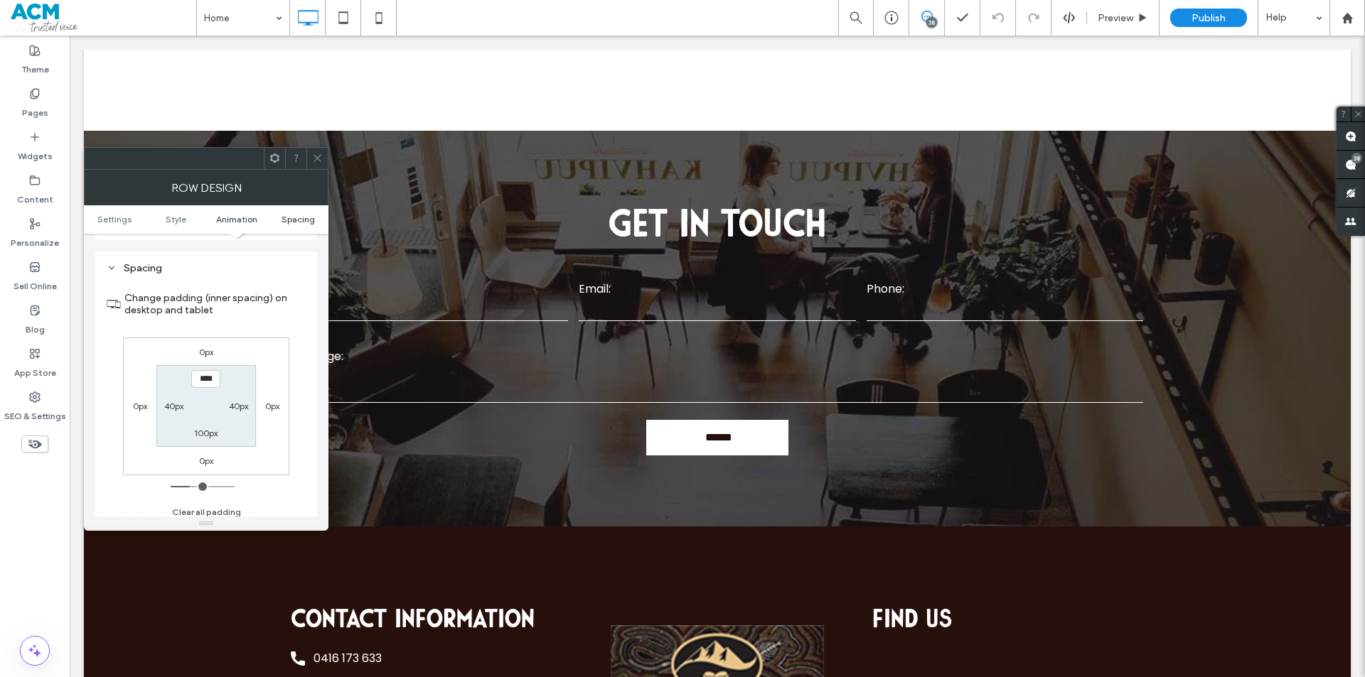
scroll to position [402, 0]
type input "**"
type input "***"
drag, startPoint x: 719, startPoint y: 348, endPoint x: 790, endPoint y: 431, distance: 109.4
click at [782, 677] on div at bounding box center [682, 677] width 1365 height 0
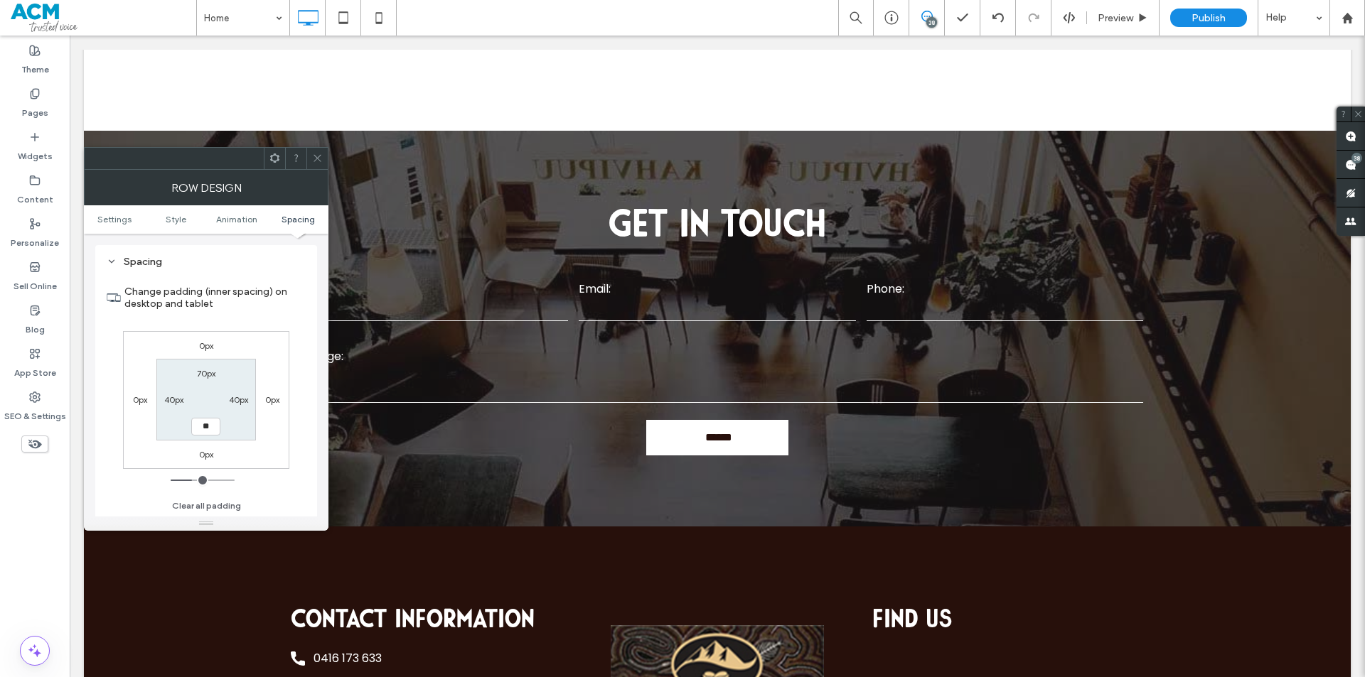
type input "**"
type input "****"
drag, startPoint x: 676, startPoint y: 411, endPoint x: 747, endPoint y: 481, distance: 99.5
click at [748, 677] on div at bounding box center [682, 677] width 1365 height 0
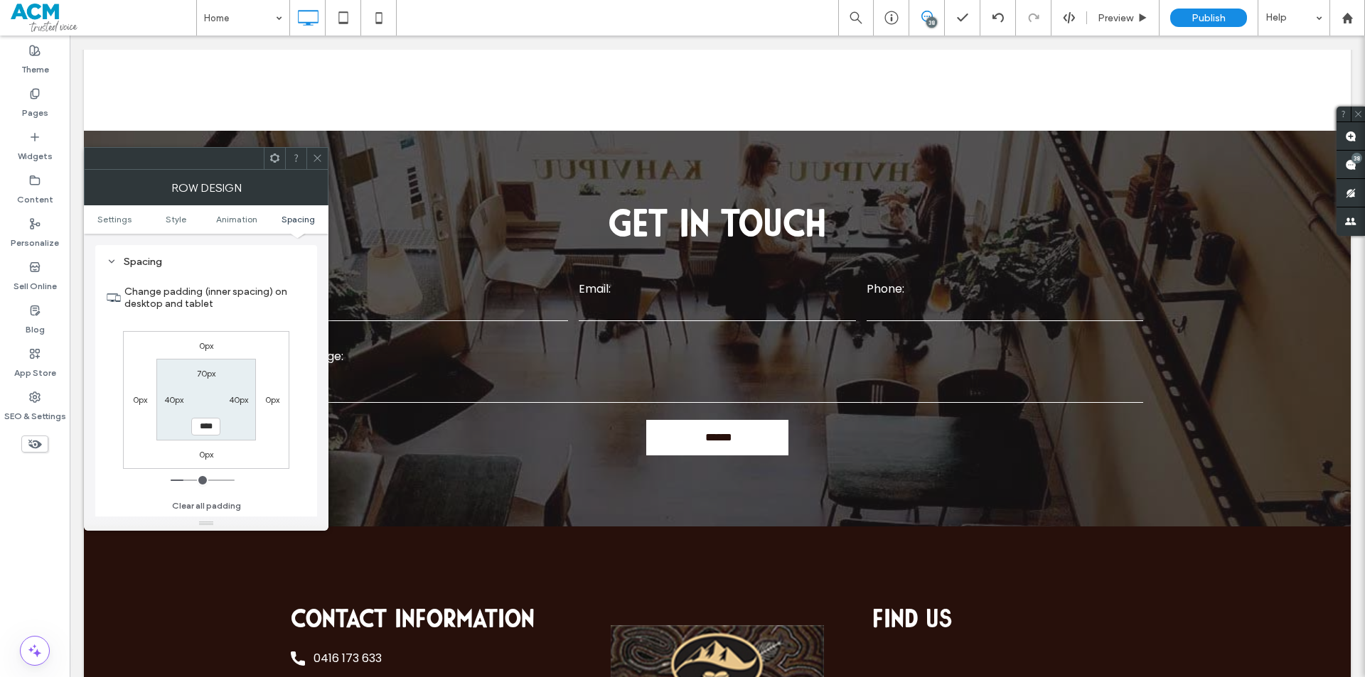
drag, startPoint x: 719, startPoint y: 446, endPoint x: 758, endPoint y: 521, distance: 85.2
click at [758, 677] on div at bounding box center [682, 677] width 1365 height 0
drag, startPoint x: 207, startPoint y: 427, endPoint x: 191, endPoint y: 427, distance: 15.6
click at [191, 427] on input "****" at bounding box center [205, 427] width 29 height 18
drag, startPoint x: 722, startPoint y: 447, endPoint x: 770, endPoint y: 520, distance: 87.7
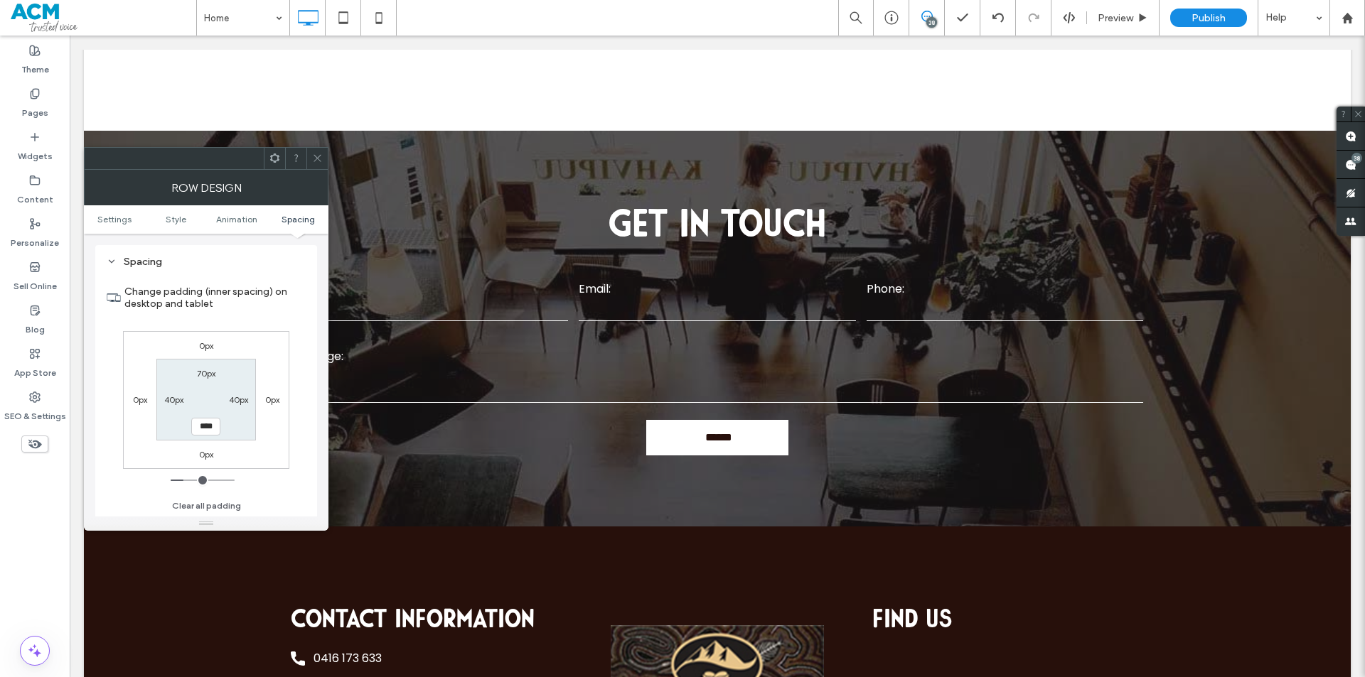
click at [770, 677] on div at bounding box center [682, 677] width 1365 height 0
drag, startPoint x: 318, startPoint y: 157, endPoint x: 324, endPoint y: 167, distance: 11.5
click at [318, 157] on icon at bounding box center [317, 158] width 11 height 11
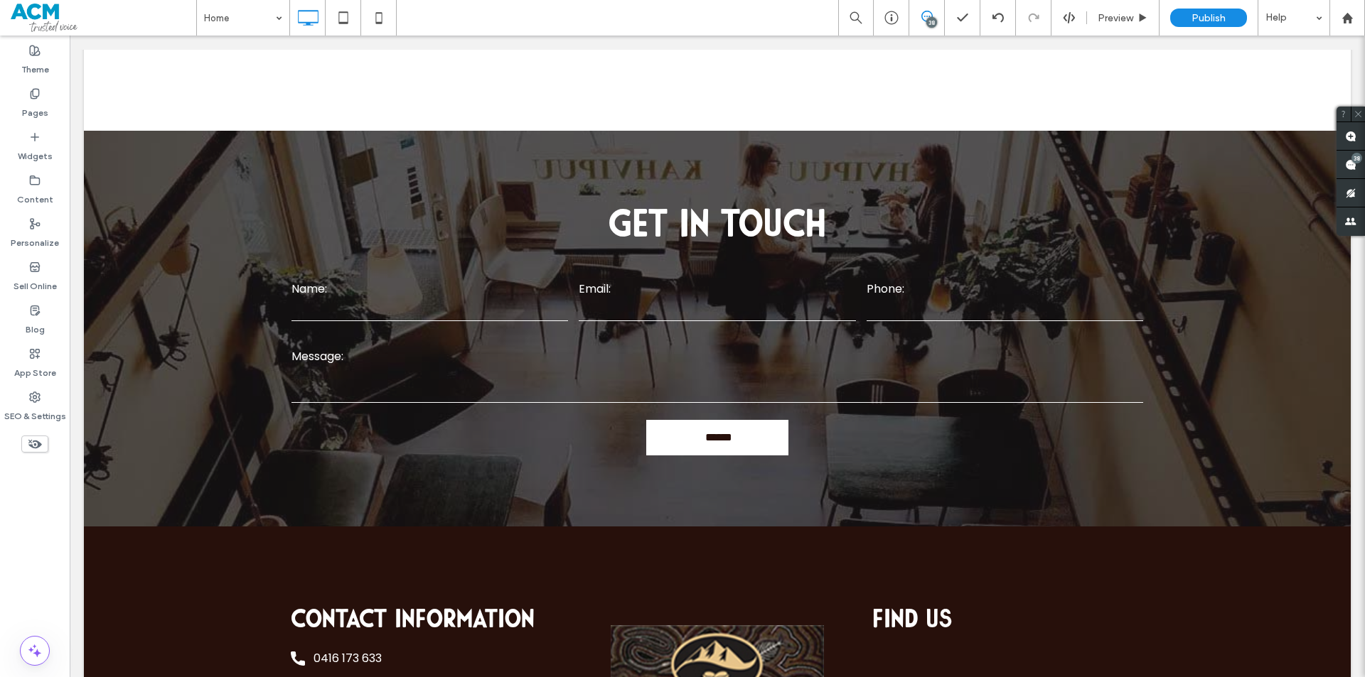
drag, startPoint x: 586, startPoint y: 167, endPoint x: 908, endPoint y: 249, distance: 332.9
click at [908, 677] on div at bounding box center [682, 677] width 1365 height 0
drag, startPoint x: 687, startPoint y: 493, endPoint x: 1126, endPoint y: 12, distance: 651.6
click at [793, 677] on div at bounding box center [682, 677] width 1365 height 0
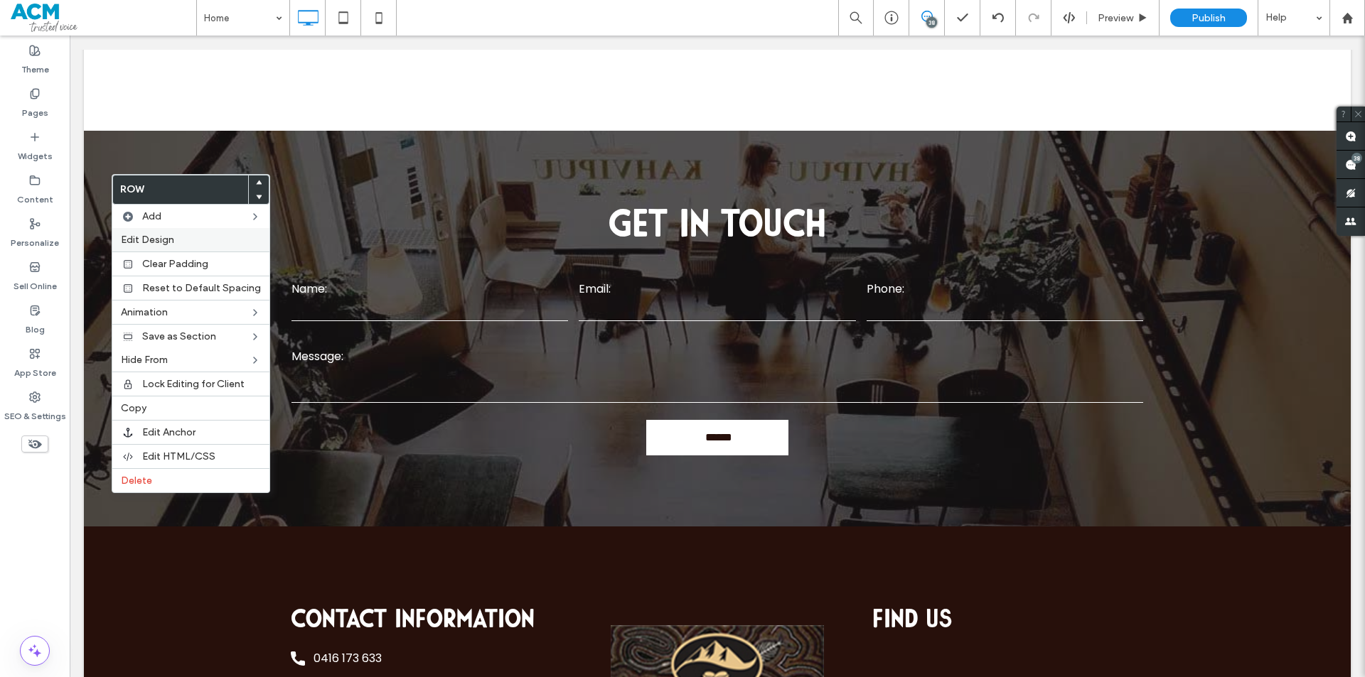
click at [144, 237] on span "Edit Design" at bounding box center [147, 240] width 53 height 12
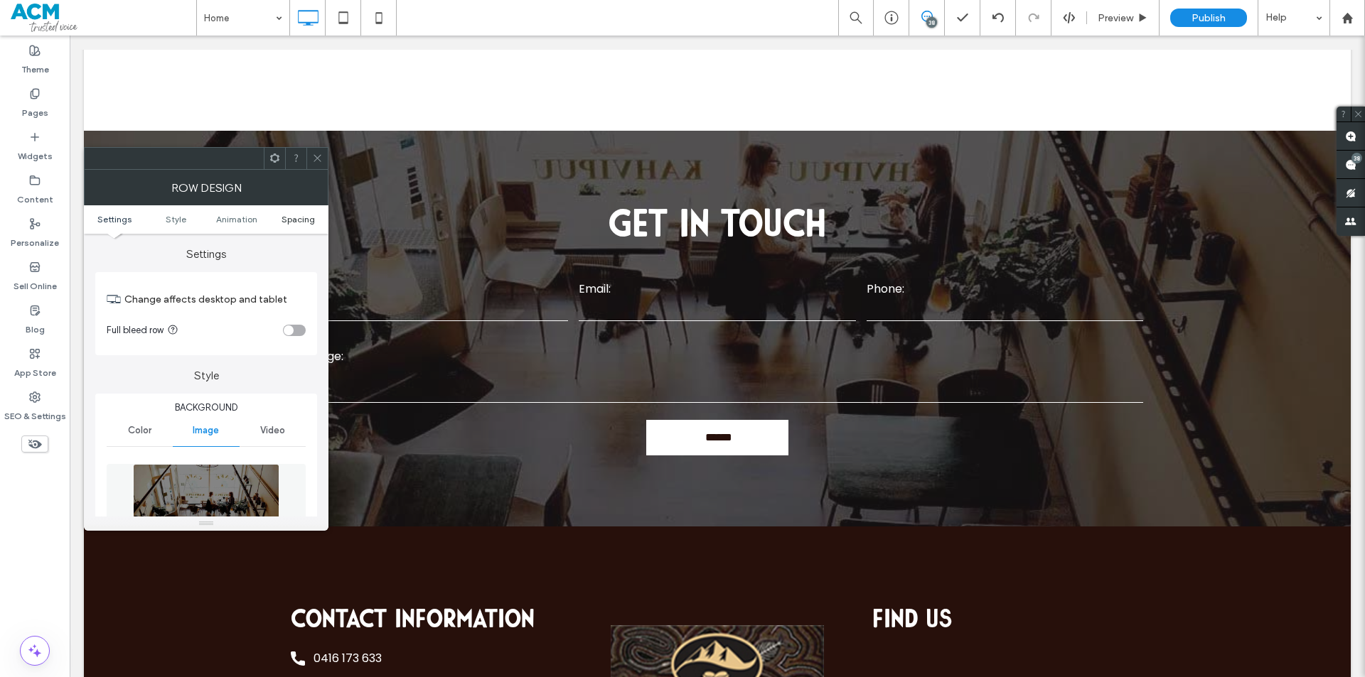
click at [279, 219] on link "Spacing" at bounding box center [297, 219] width 61 height 11
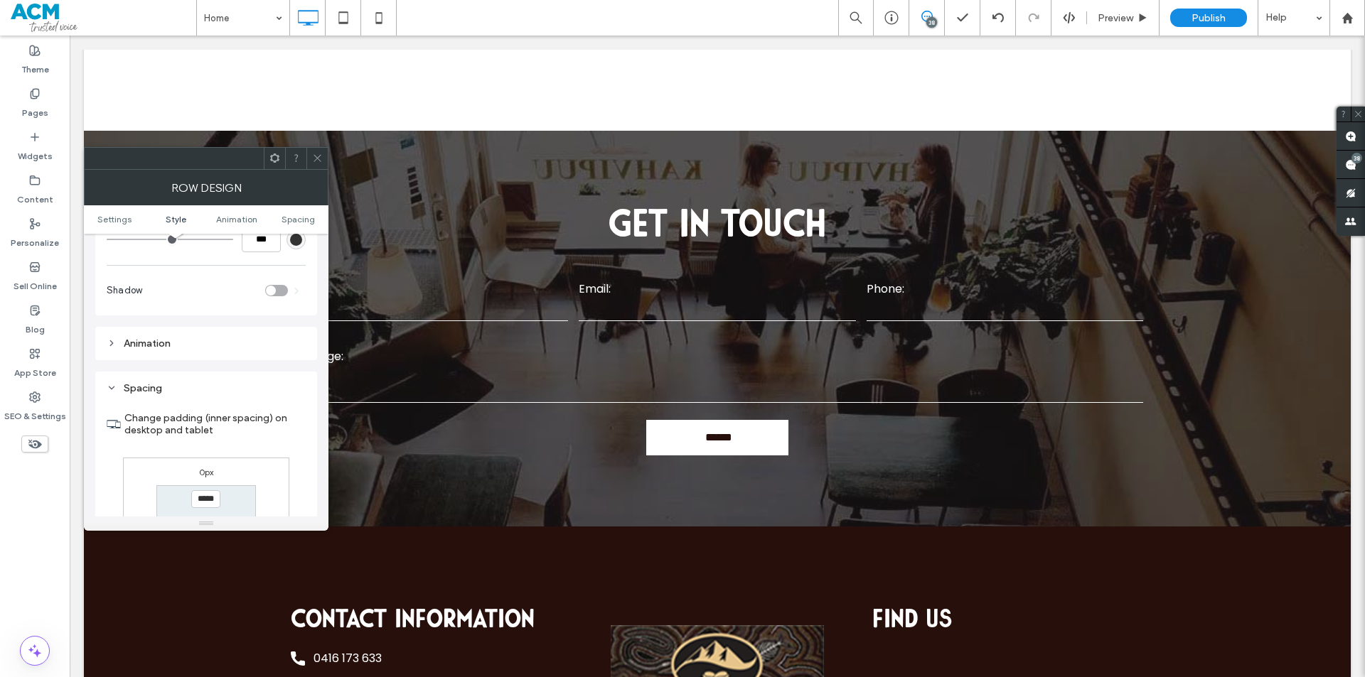
scroll to position [936, 0]
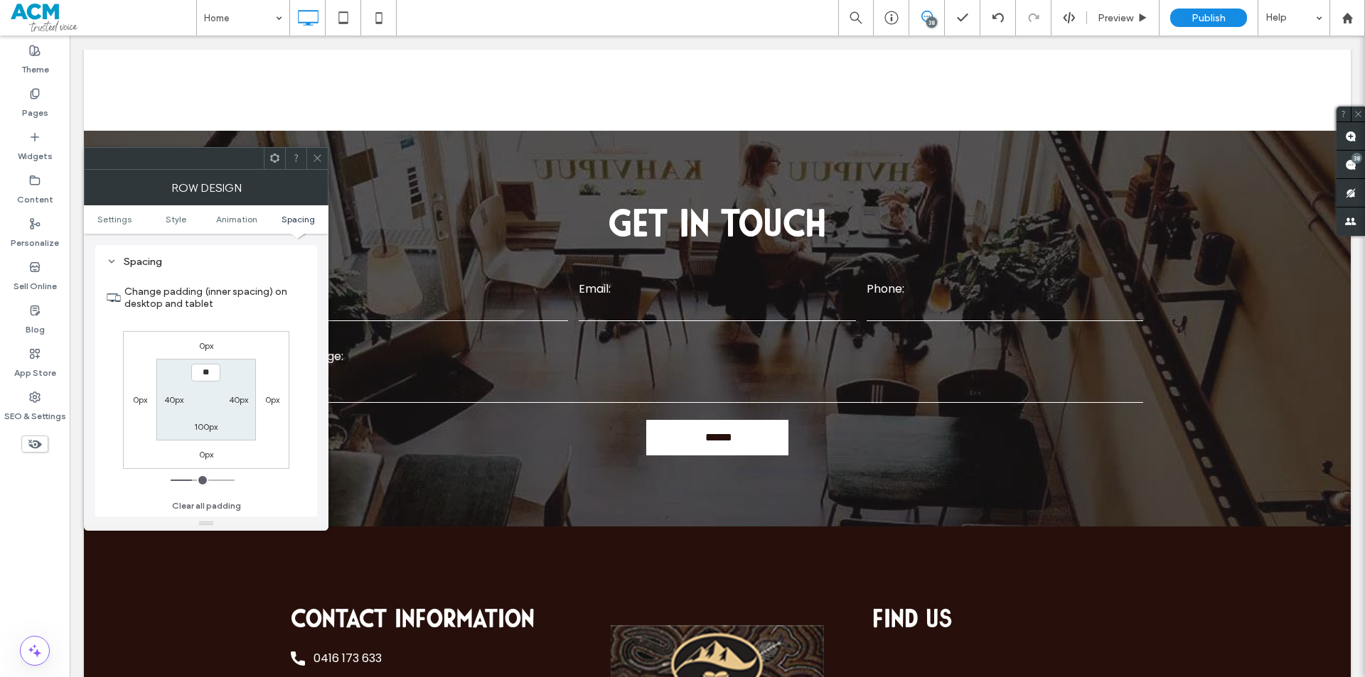
type input "****"
type input "**"
click at [314, 153] on icon at bounding box center [317, 158] width 11 height 11
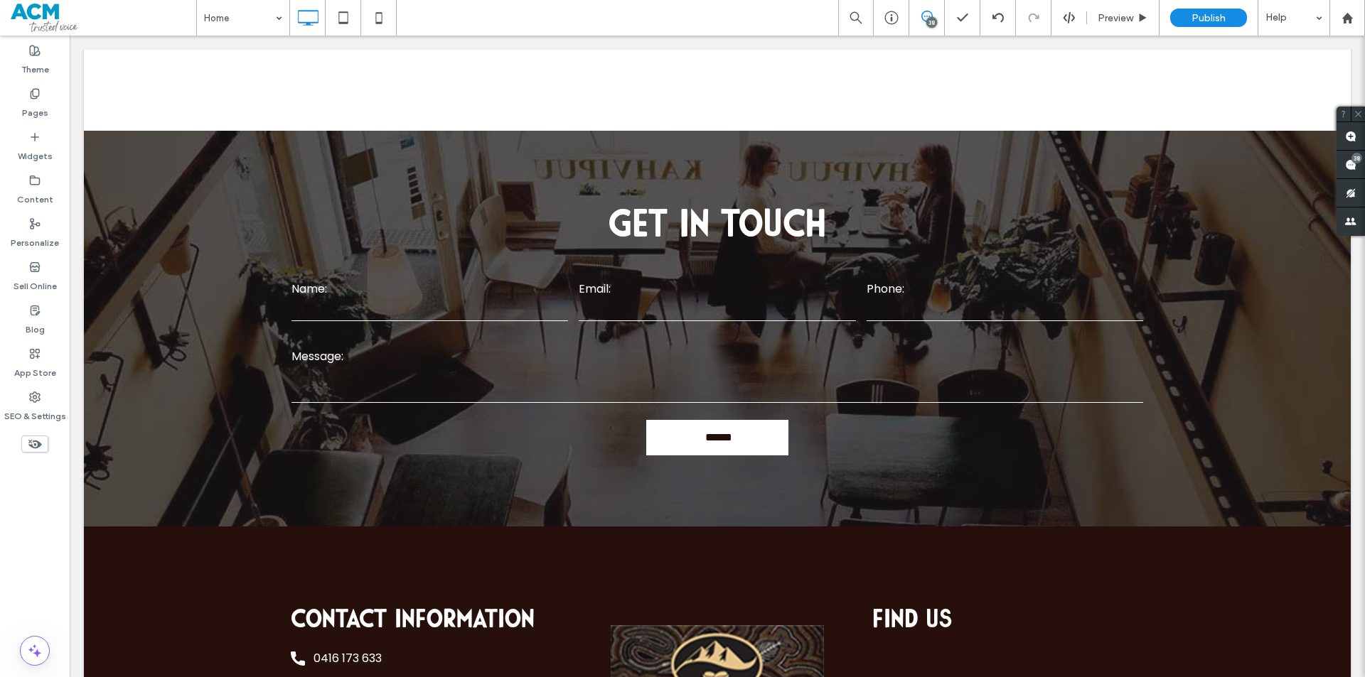
drag, startPoint x: 282, startPoint y: 287, endPoint x: 1013, endPoint y: 369, distance: 736.0
click at [1013, 677] on div at bounding box center [682, 677] width 1365 height 0
drag, startPoint x: 872, startPoint y: 546, endPoint x: 1103, endPoint y: 633, distance: 246.8
click at [1103, 677] on div at bounding box center [682, 677] width 1365 height 0
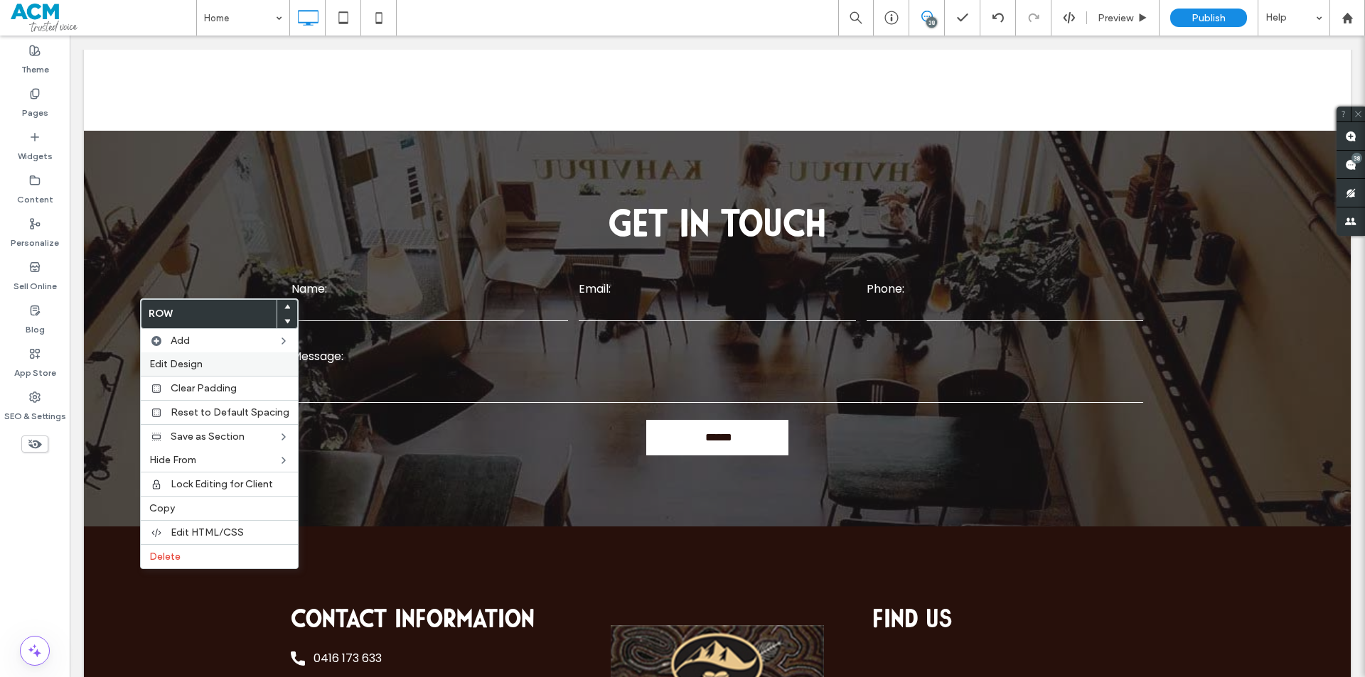
click at [200, 364] on span "Edit Design" at bounding box center [175, 364] width 53 height 12
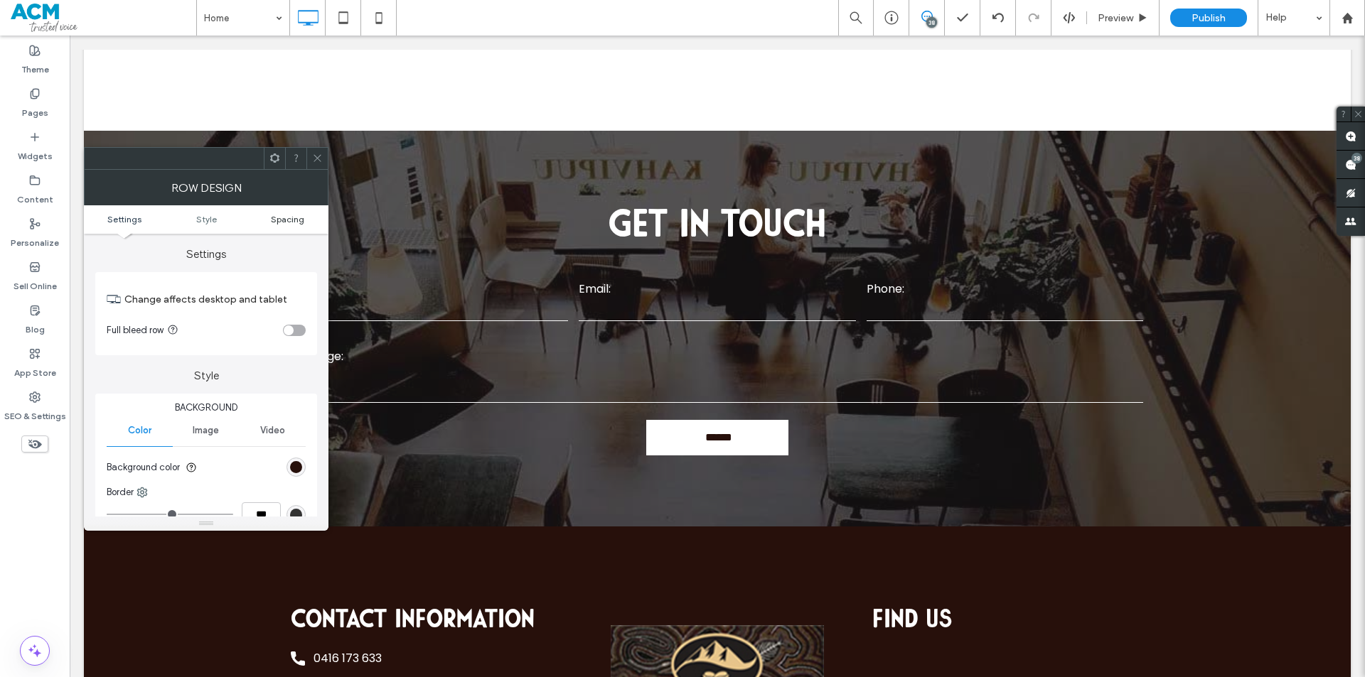
click at [280, 222] on span "Spacing" at bounding box center [287, 219] width 33 height 11
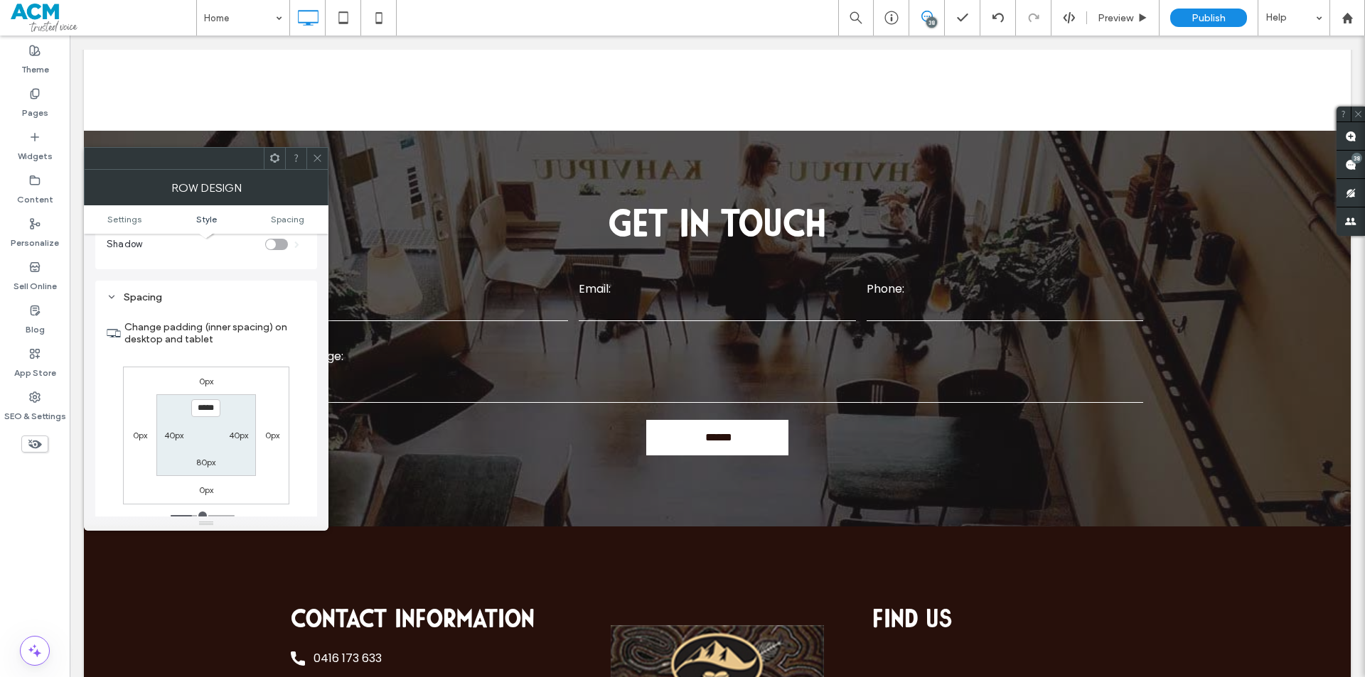
scroll to position [357, 0]
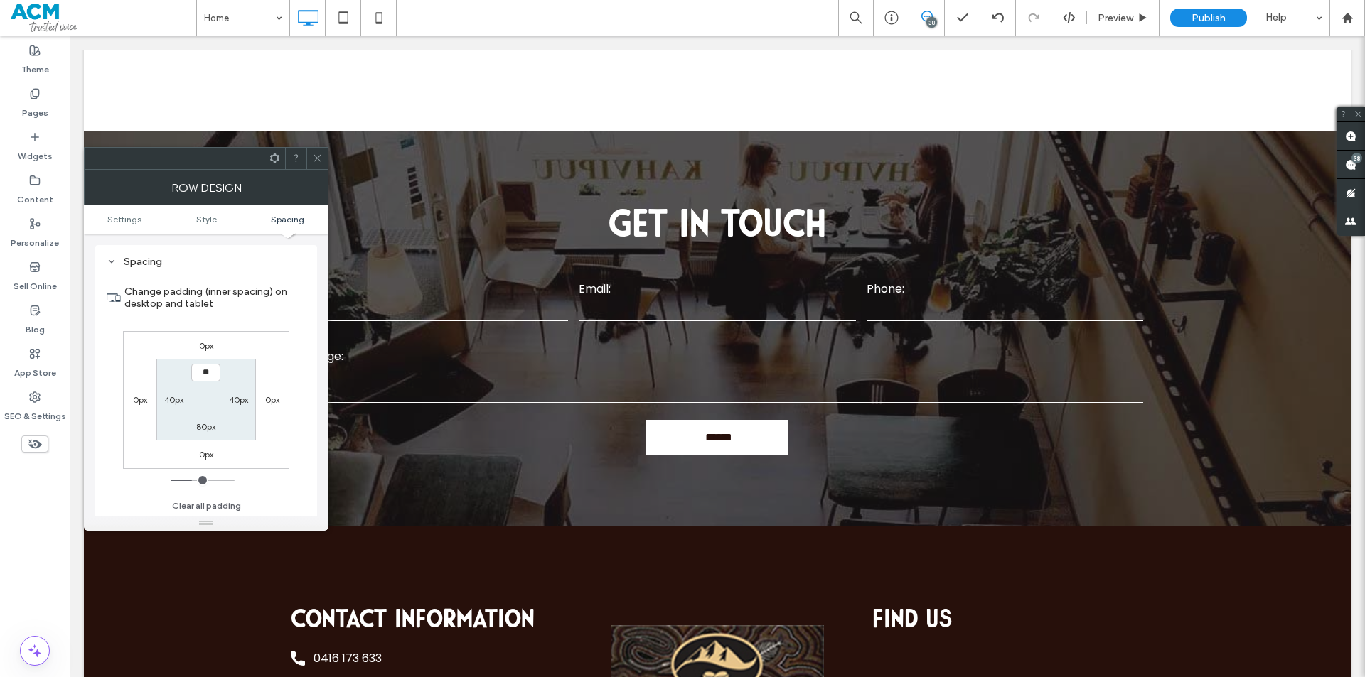
type input "****"
click at [211, 424] on label "80px" at bounding box center [205, 427] width 19 height 11
type input "**"
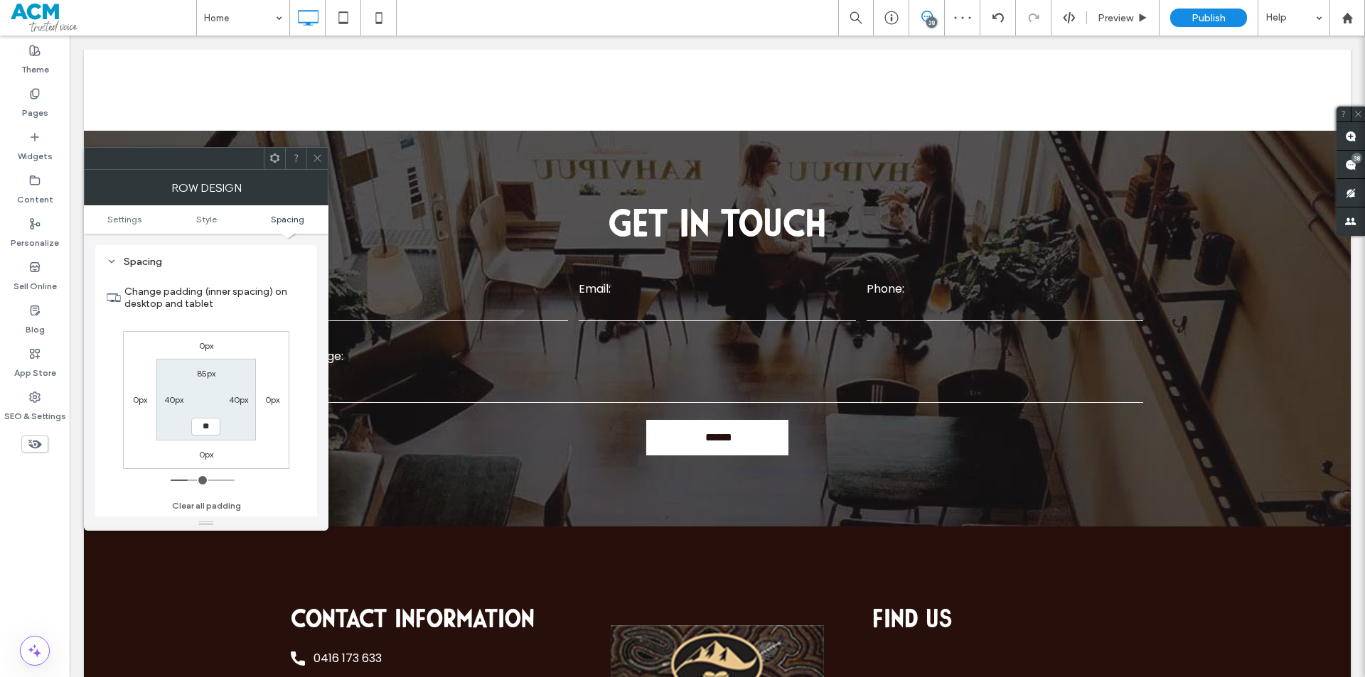
type input "****"
drag, startPoint x: 876, startPoint y: 562, endPoint x: 1066, endPoint y: 631, distance: 201.9
click at [1066, 677] on div at bounding box center [682, 677] width 1365 height 0
drag, startPoint x: 786, startPoint y: 311, endPoint x: 1028, endPoint y: 383, distance: 253.0
click at [1028, 677] on div at bounding box center [682, 677] width 1365 height 0
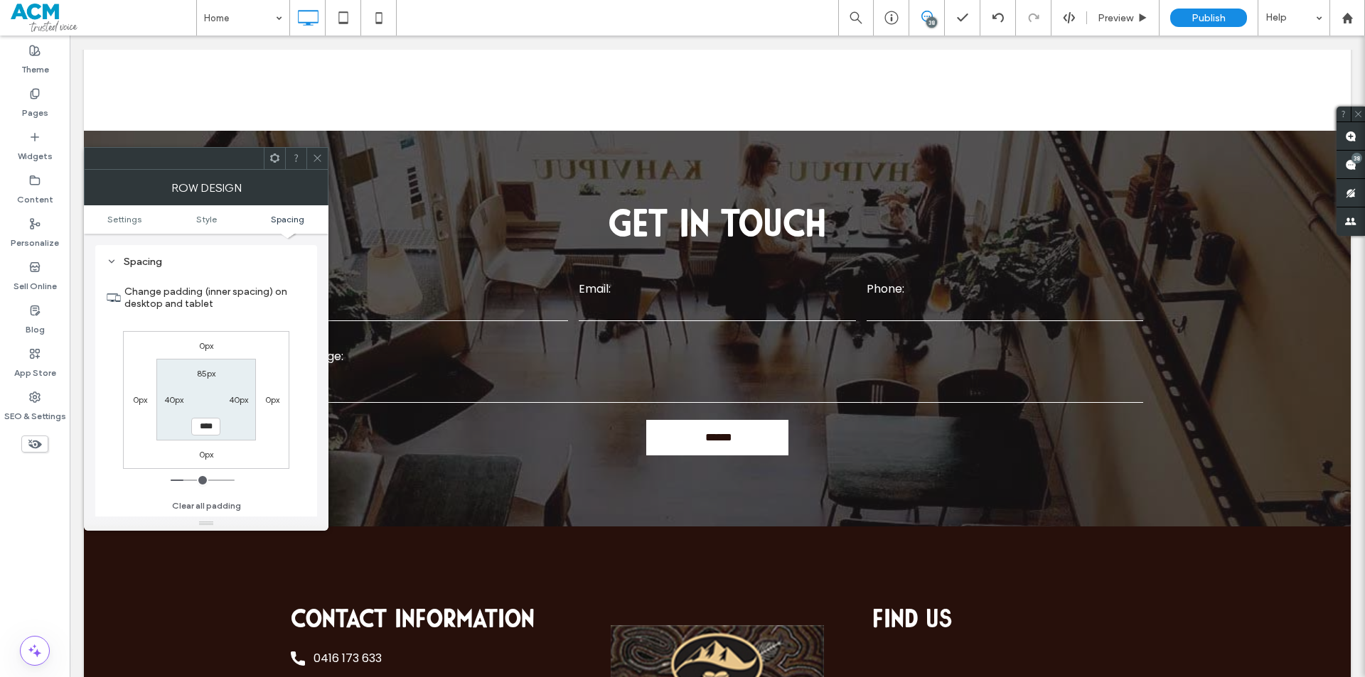
click at [321, 154] on icon at bounding box center [317, 158] width 11 height 11
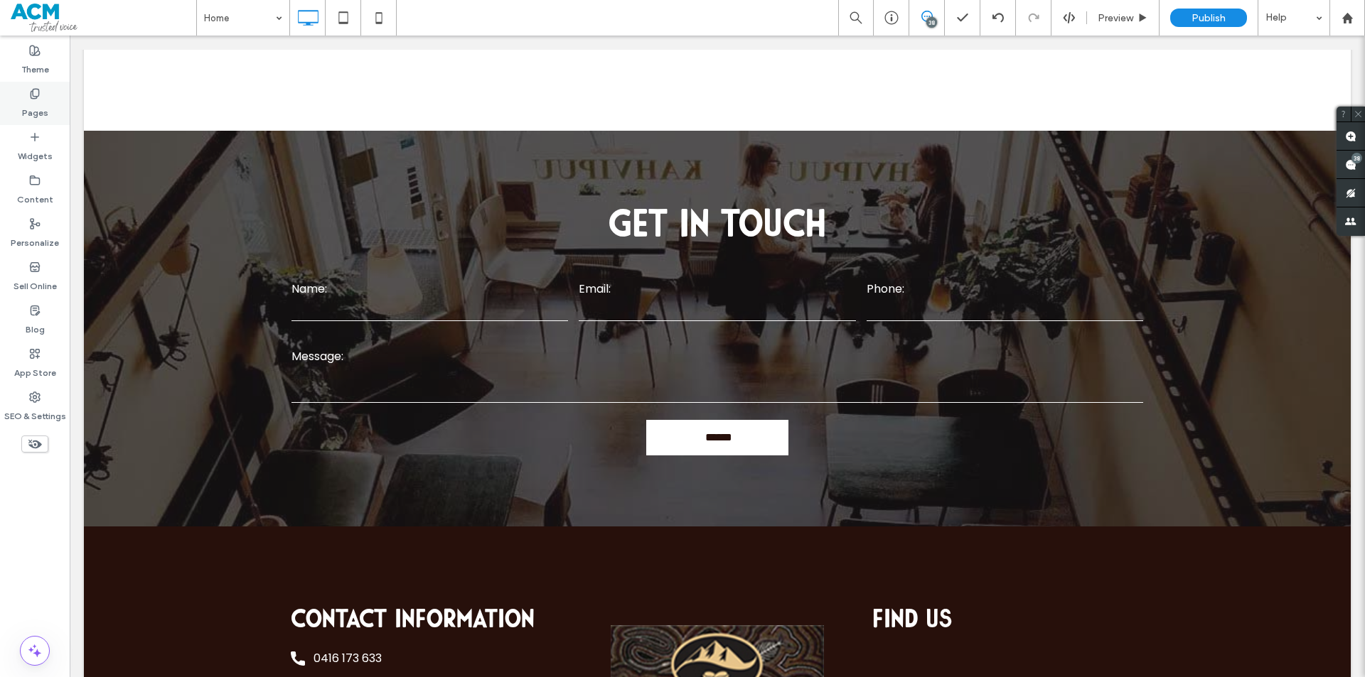
click at [20, 95] on div "Pages" at bounding box center [35, 103] width 70 height 43
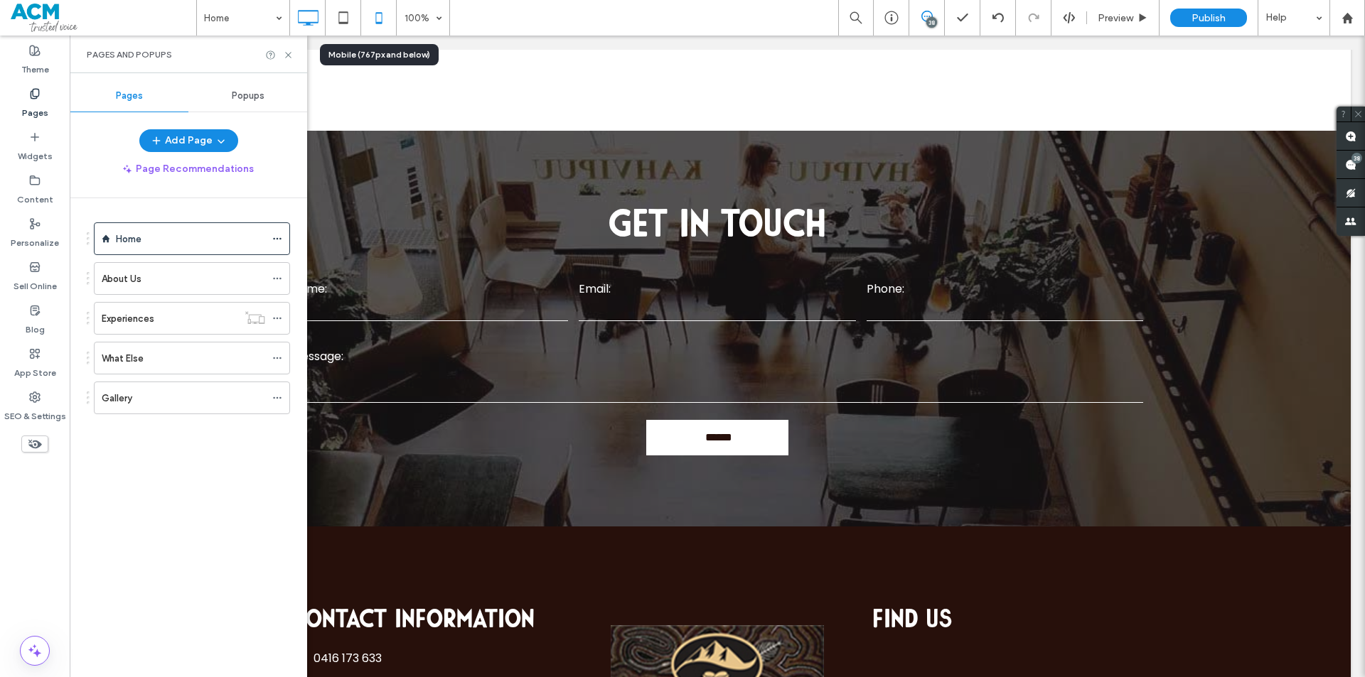
click at [370, 28] on icon at bounding box center [379, 18] width 28 height 28
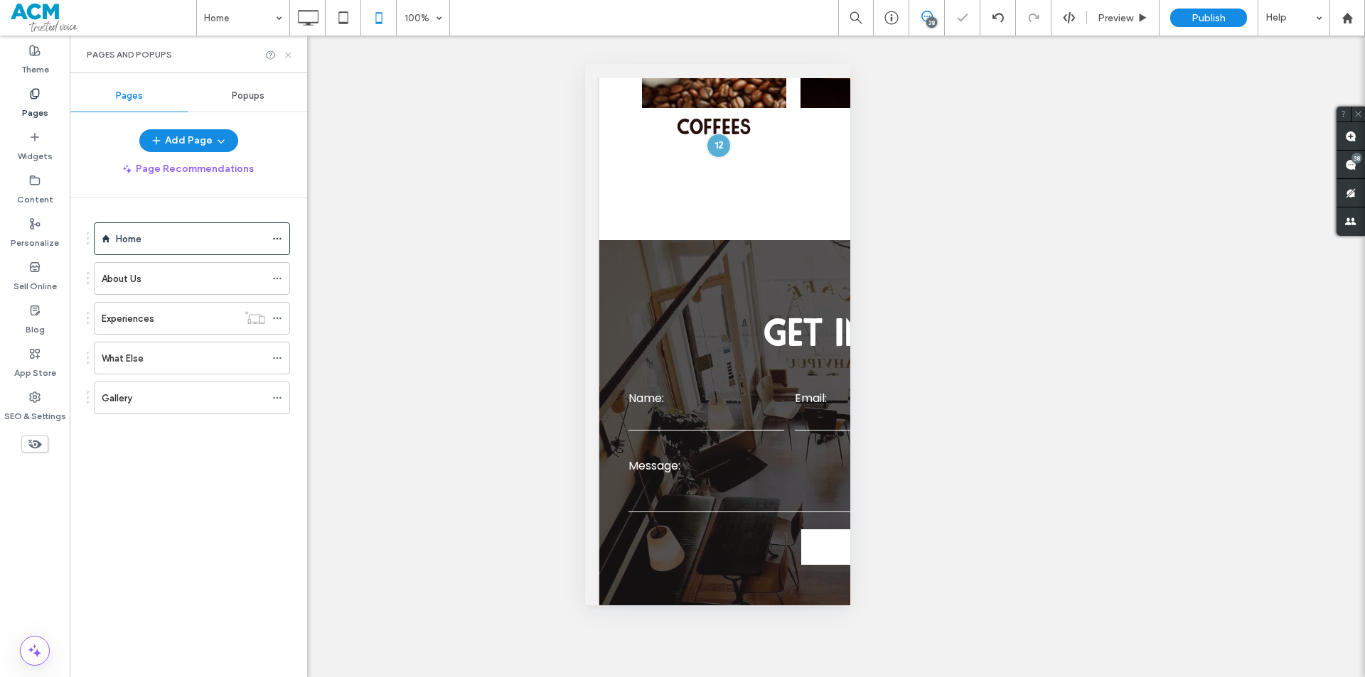
click at [286, 54] on icon at bounding box center [288, 55] width 11 height 11
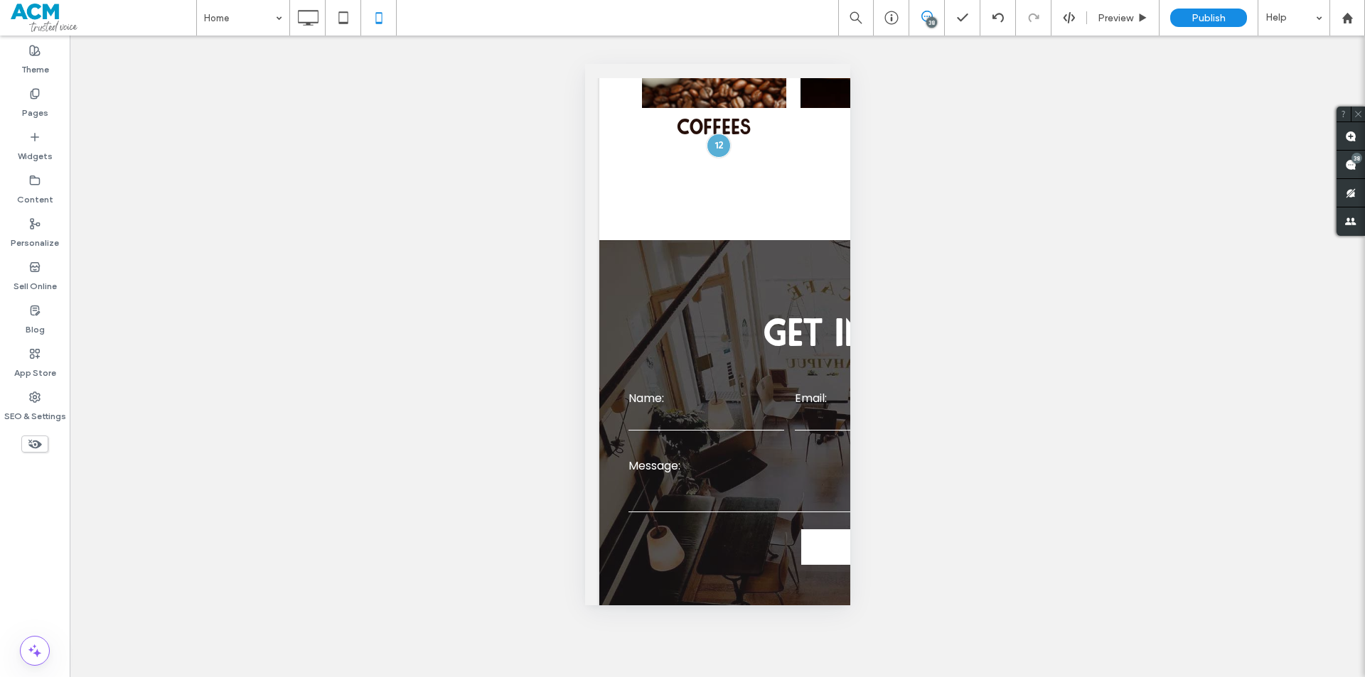
drag, startPoint x: 670, startPoint y: 426, endPoint x: 781, endPoint y: 466, distance: 117.8
click at [781, 677] on div at bounding box center [682, 677] width 1365 height 0
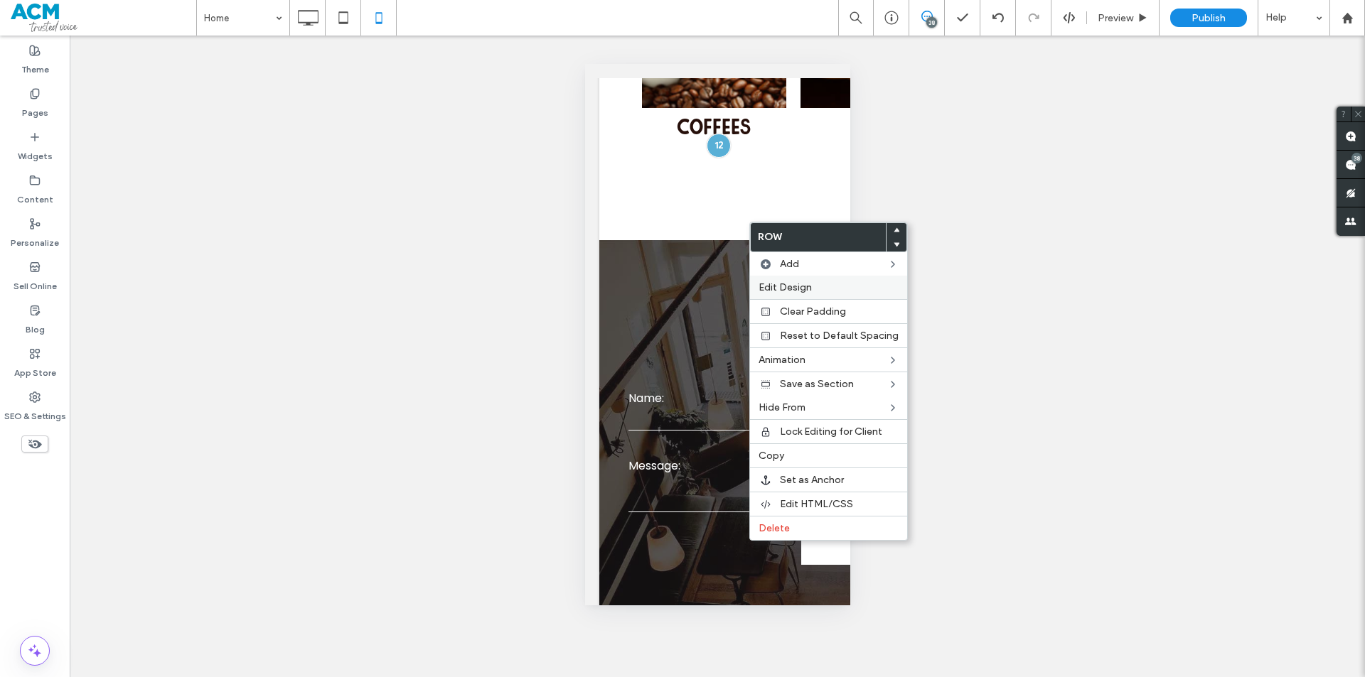
click at [790, 282] on span "Edit Design" at bounding box center [784, 288] width 53 height 12
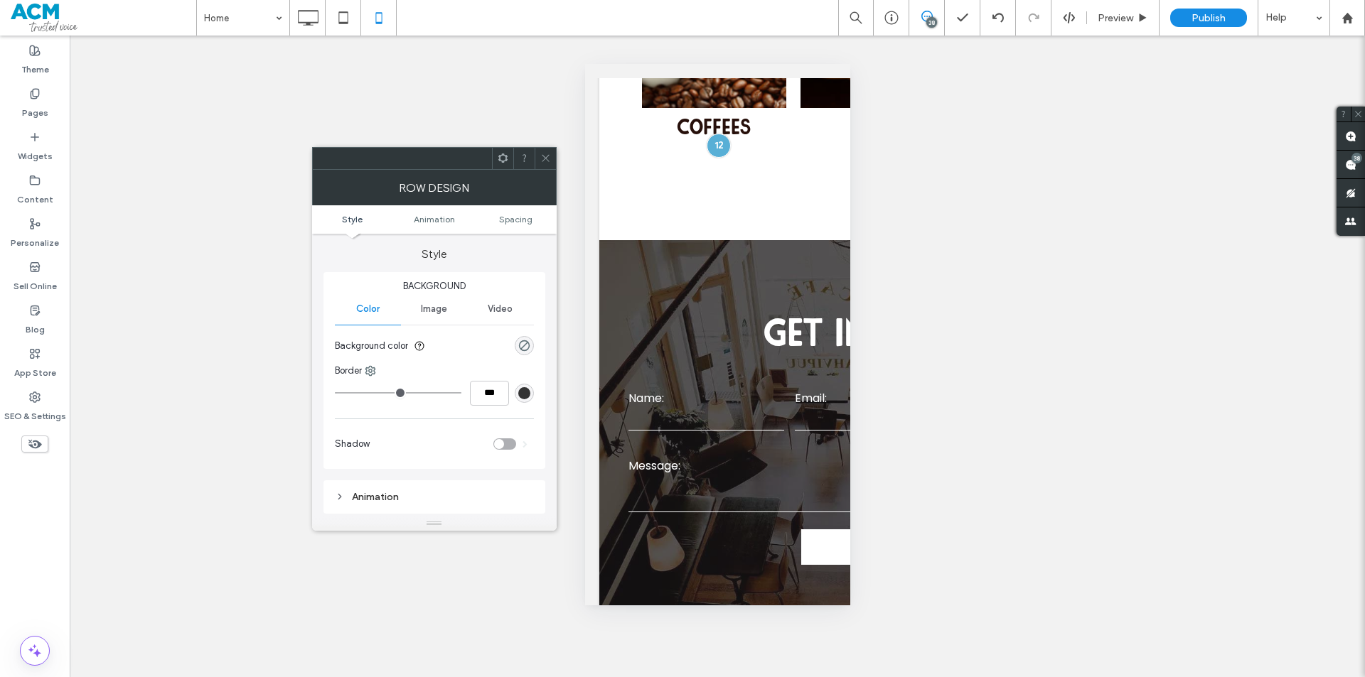
click at [518, 206] on ul "Style Animation Spacing" at bounding box center [434, 219] width 245 height 28
click at [516, 215] on span "Spacing" at bounding box center [515, 219] width 33 height 11
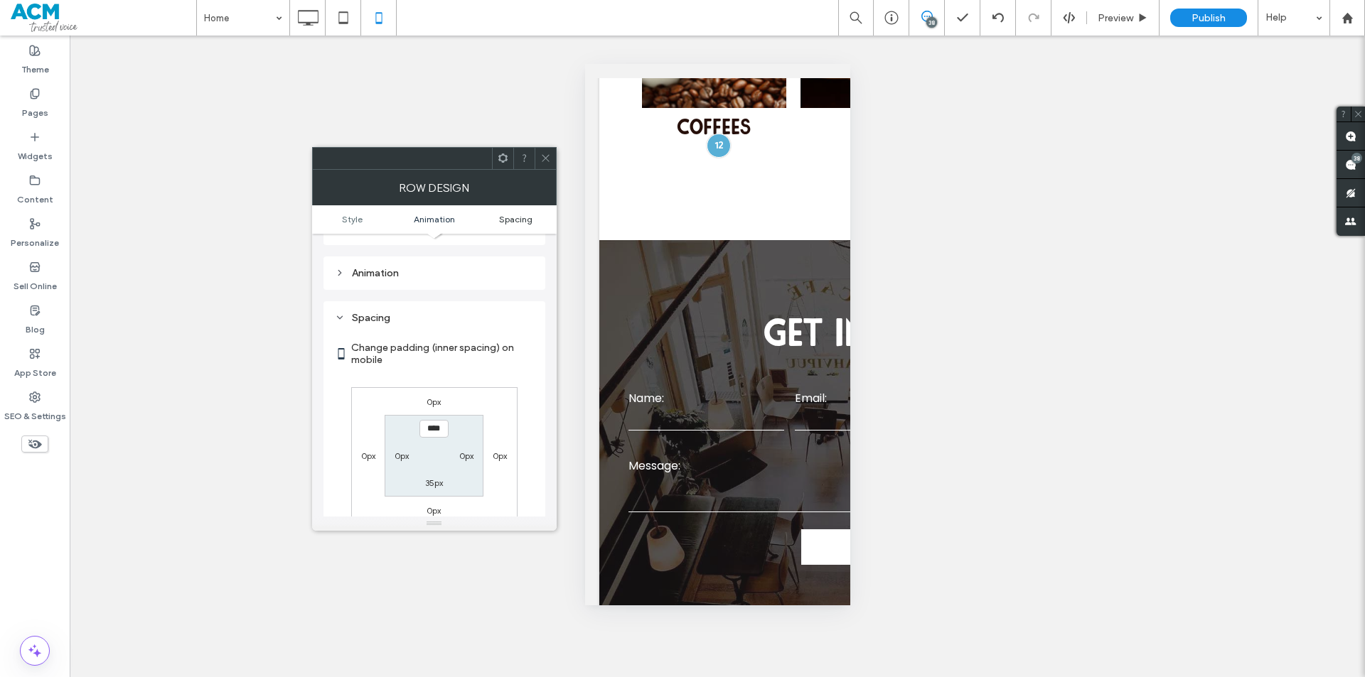
scroll to position [280, 0]
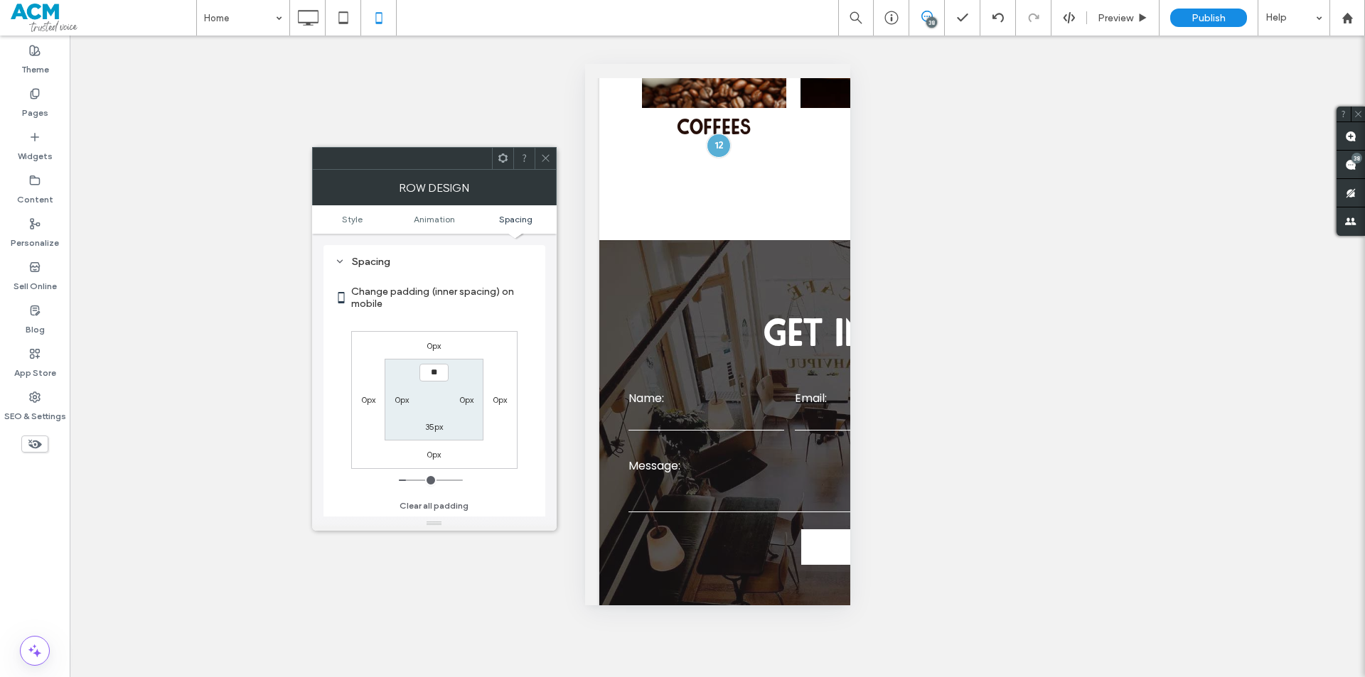
type input "****"
drag, startPoint x: 704, startPoint y: 343, endPoint x: 758, endPoint y: 387, distance: 70.3
click at [758, 677] on div at bounding box center [682, 677] width 1365 height 0
click at [440, 427] on label "35px" at bounding box center [434, 427] width 18 height 11
type input "**"
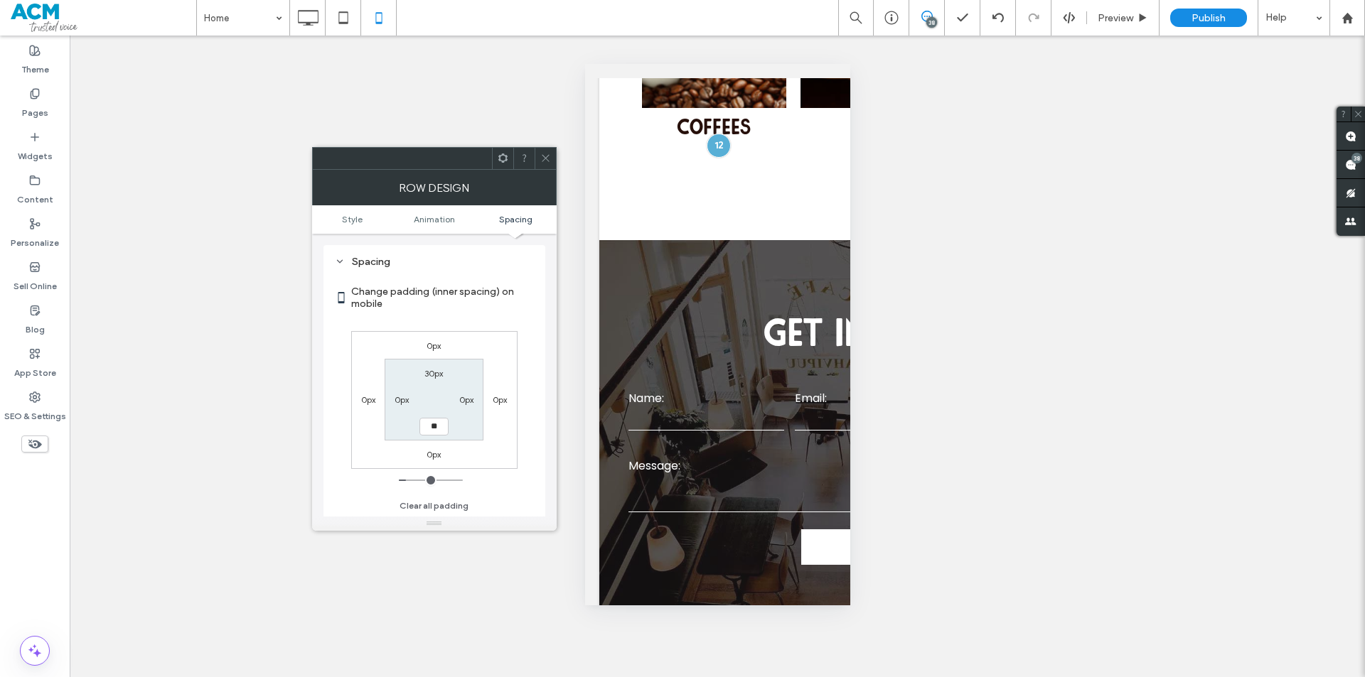
type input "**"
type input "****"
drag, startPoint x: 648, startPoint y: 166, endPoint x: 800, endPoint y: 202, distance: 156.4
click at [800, 677] on div at bounding box center [682, 677] width 1365 height 0
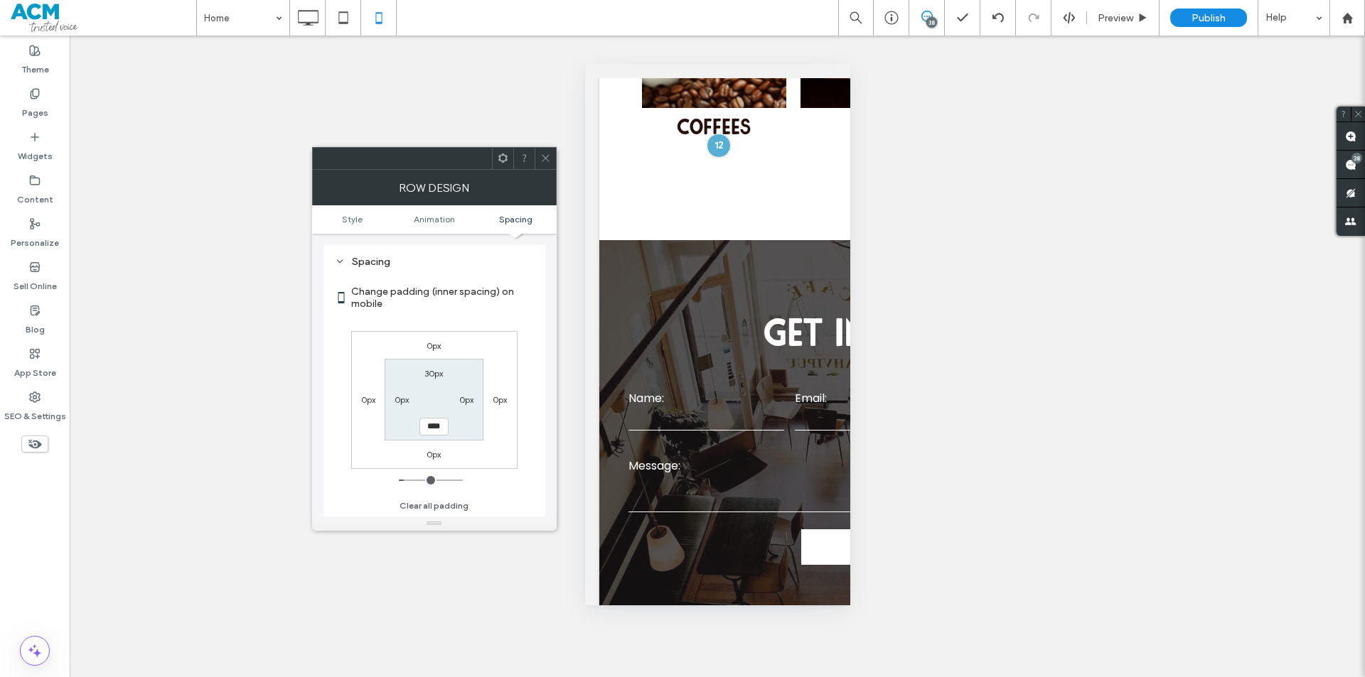
click at [537, 155] on div at bounding box center [545, 158] width 21 height 21
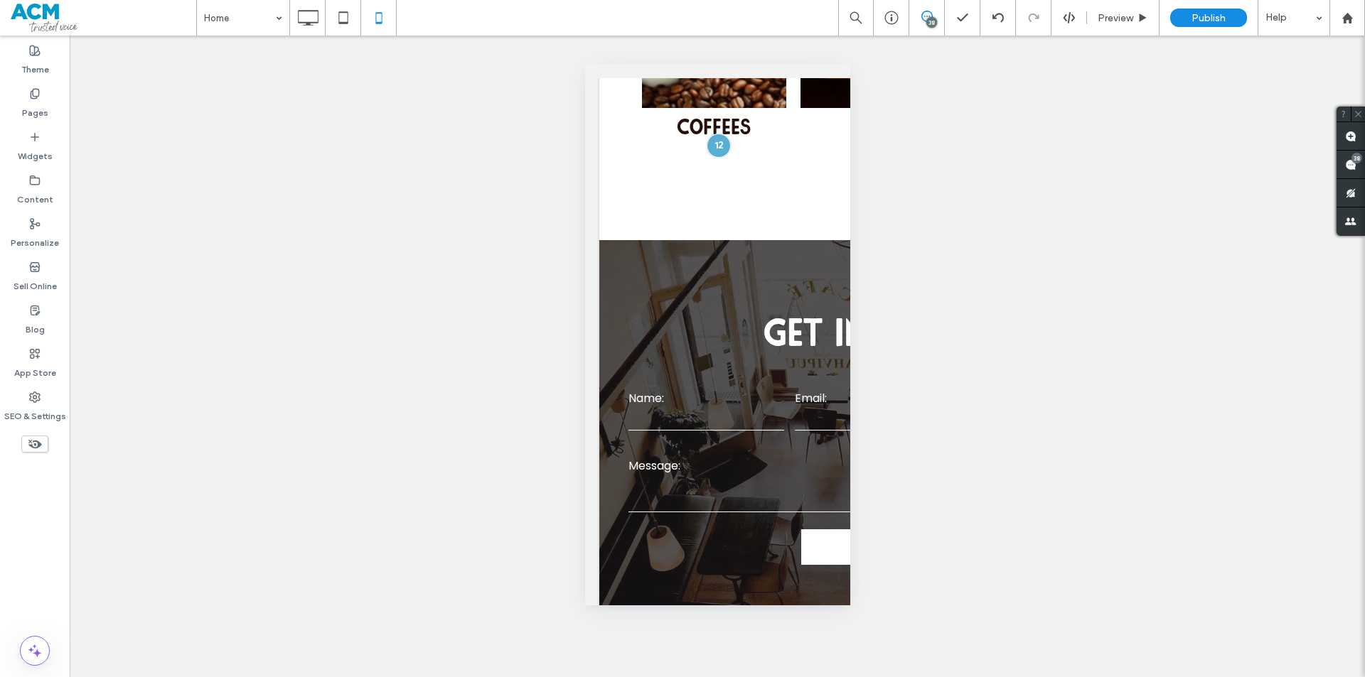
drag, startPoint x: 719, startPoint y: 274, endPoint x: 793, endPoint y: 300, distance: 78.2
click at [794, 677] on div at bounding box center [682, 677] width 1365 height 0
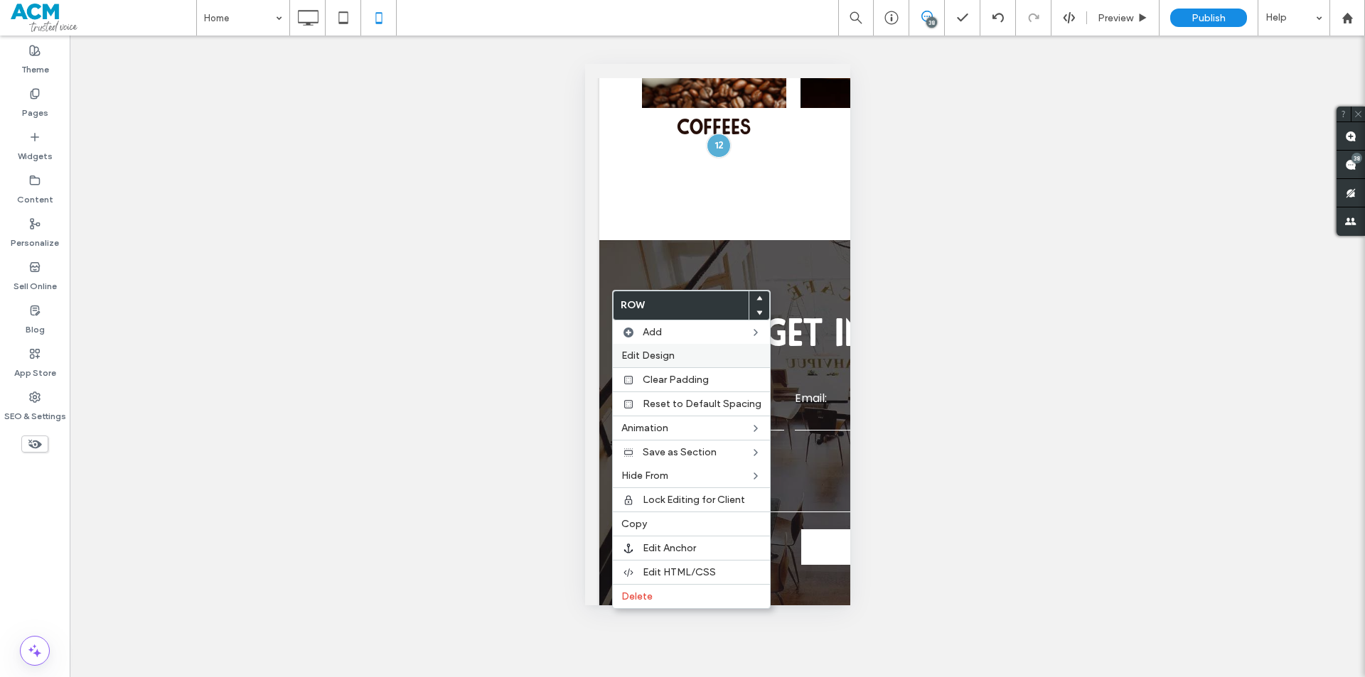
click at [635, 345] on div "Edit Design" at bounding box center [691, 355] width 157 height 23
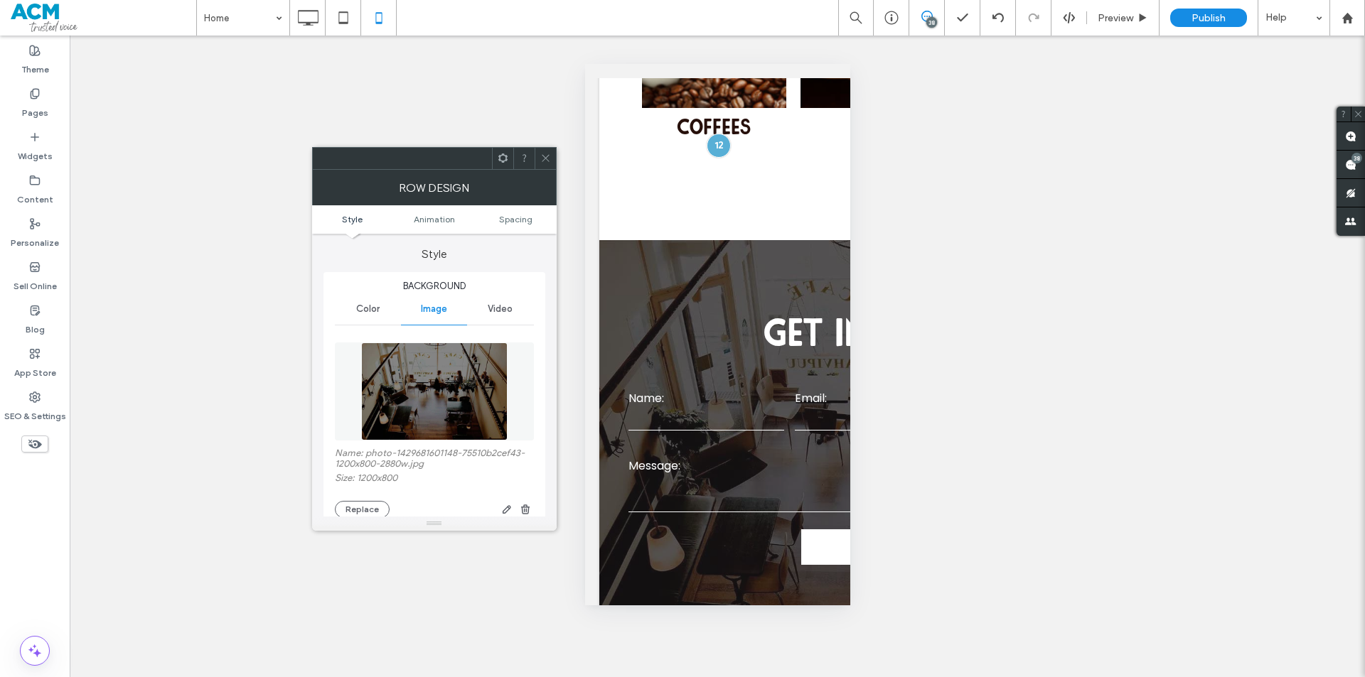
click at [517, 225] on ul "Style Animation Spacing" at bounding box center [434, 219] width 245 height 28
click at [521, 211] on ul "Style Animation Spacing" at bounding box center [434, 219] width 245 height 28
click at [521, 215] on span "Spacing" at bounding box center [515, 219] width 33 height 11
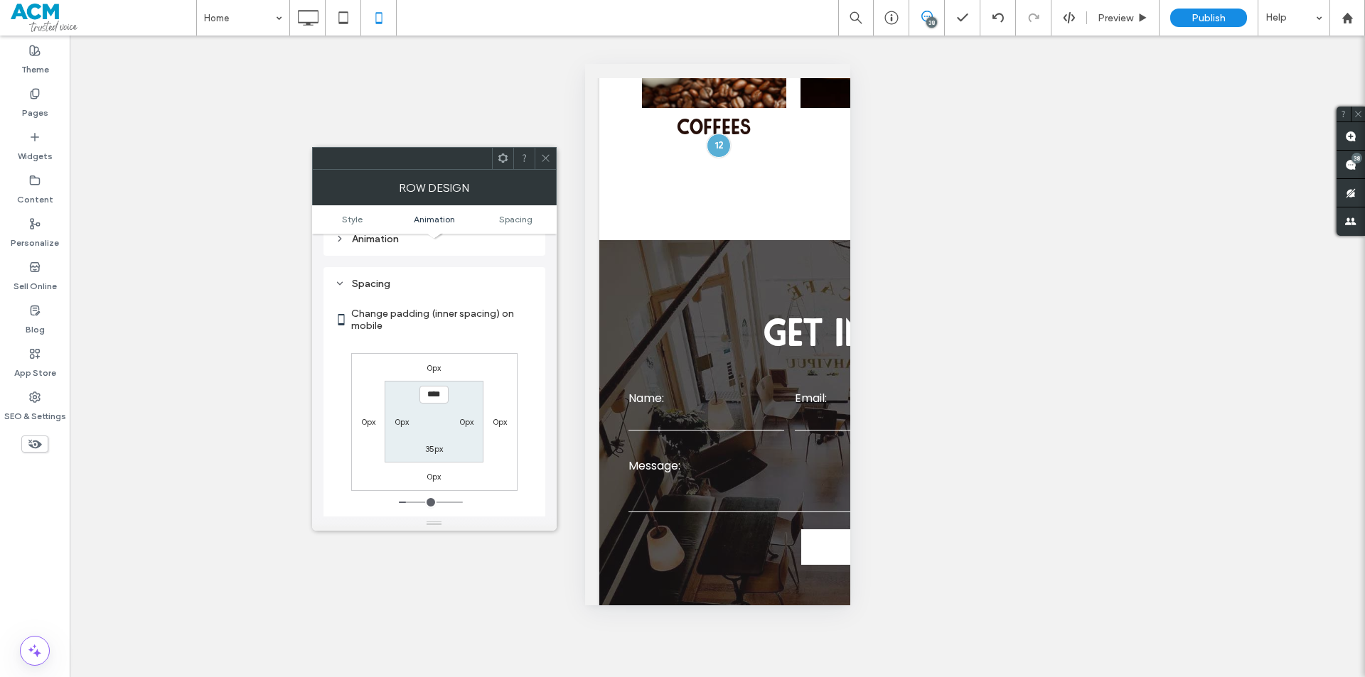
scroll to position [758, 0]
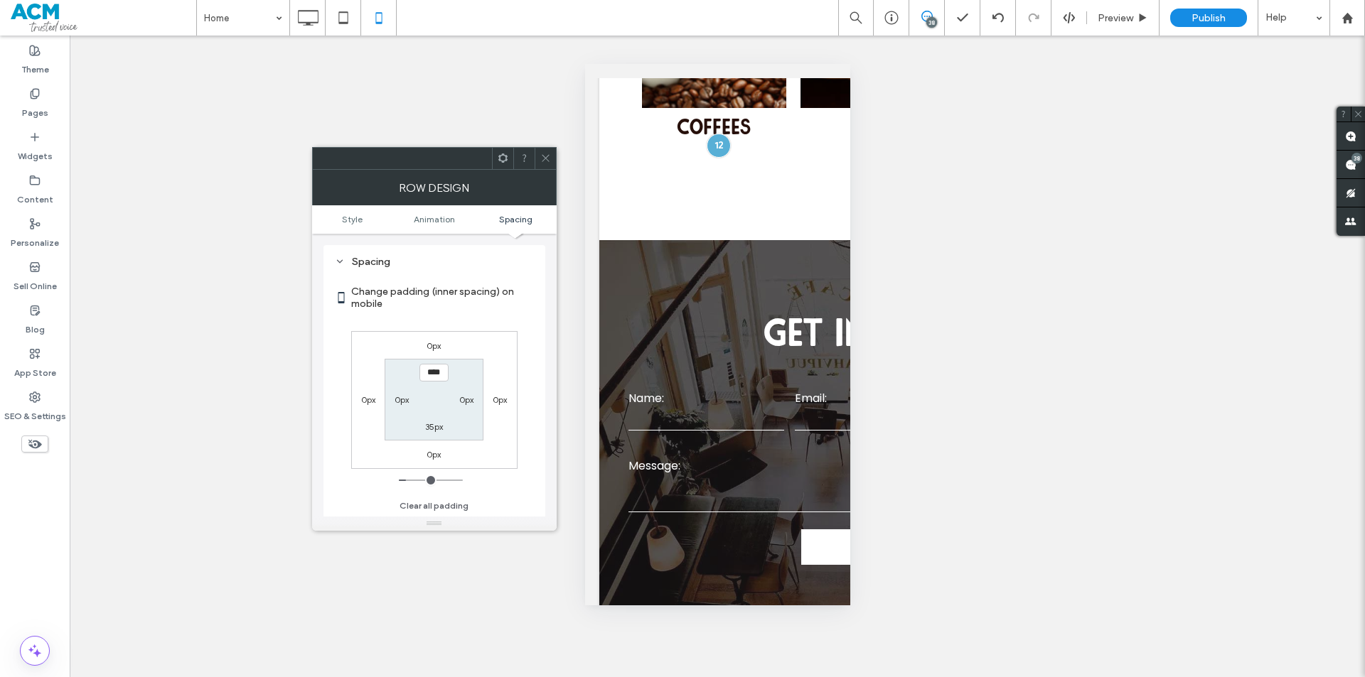
click at [431, 431] on label "35px" at bounding box center [434, 427] width 18 height 11
type input "**"
type input "****"
click at [348, 218] on span "Style" at bounding box center [352, 219] width 21 height 11
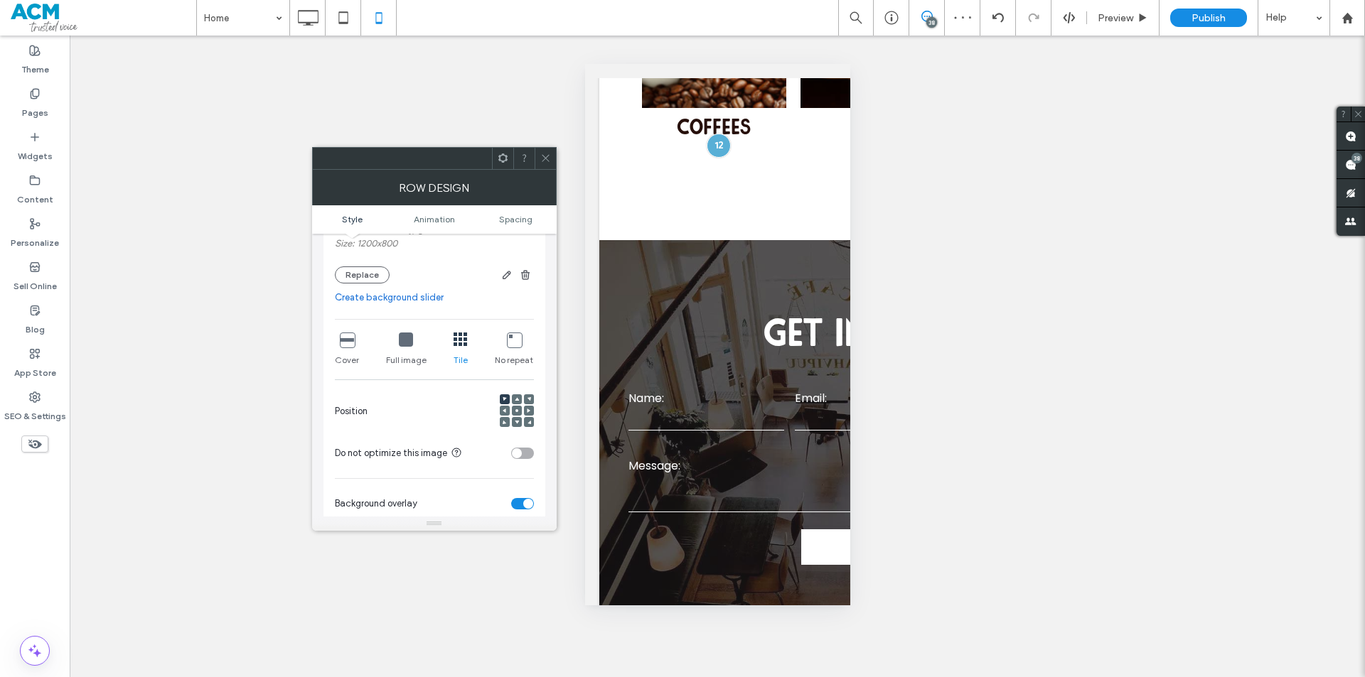
scroll to position [284, 0]
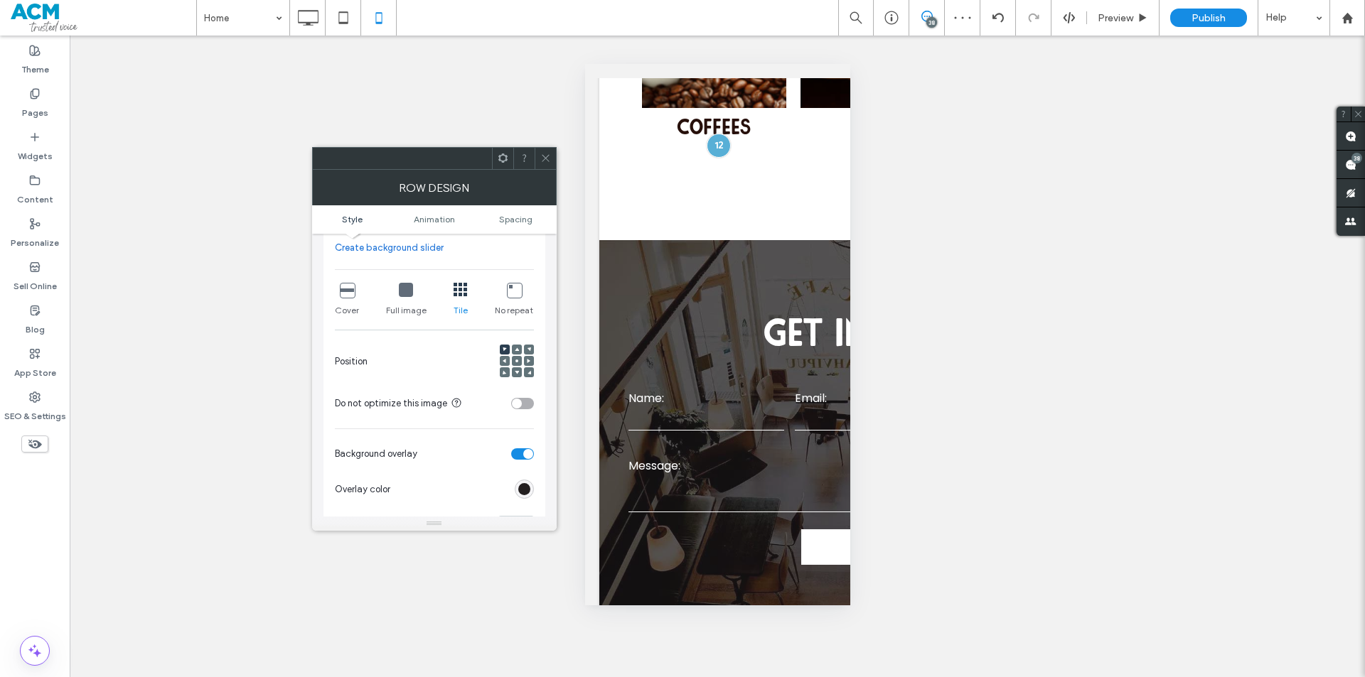
click at [515, 358] on span at bounding box center [517, 361] width 4 height 10
click at [540, 154] on icon at bounding box center [545, 158] width 11 height 11
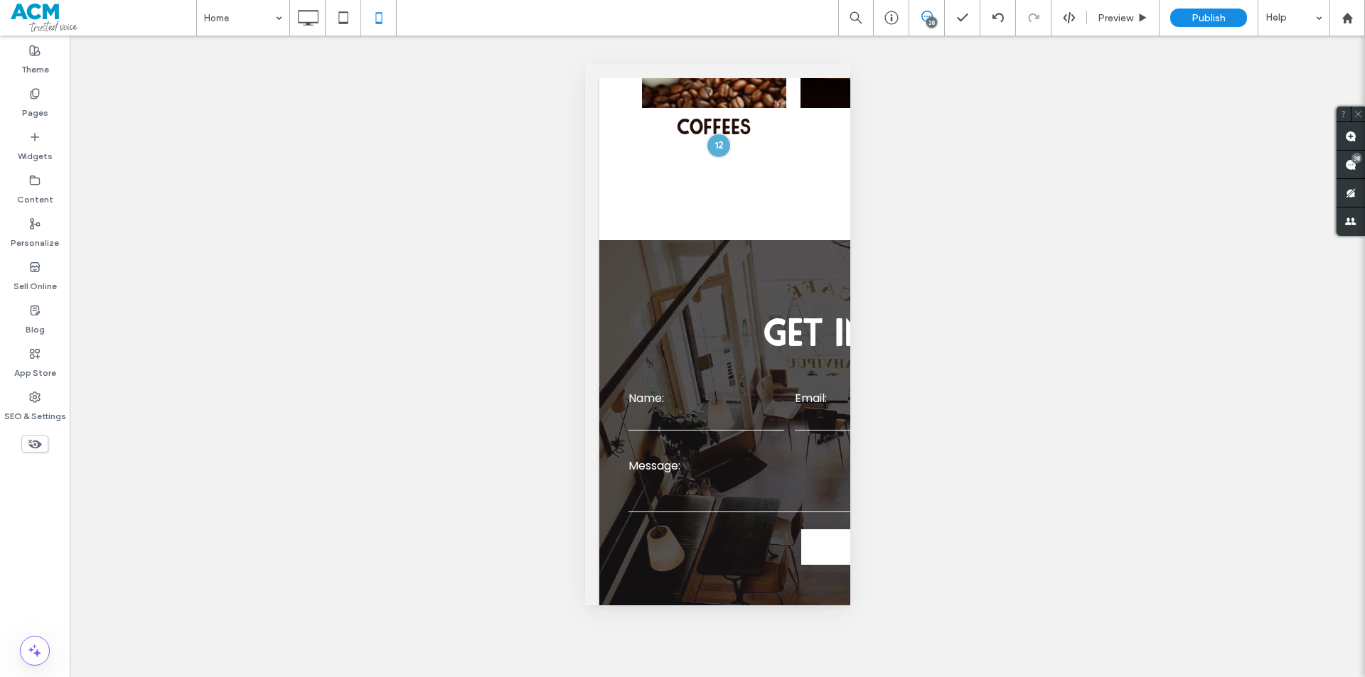
drag, startPoint x: 595, startPoint y: 240, endPoint x: 729, endPoint y: 274, distance: 138.6
click at [729, 677] on div at bounding box center [682, 677] width 1365 height 0
drag, startPoint x: 599, startPoint y: 499, endPoint x: 861, endPoint y: 539, distance: 265.3
click at [861, 677] on div at bounding box center [682, 677] width 1365 height 0
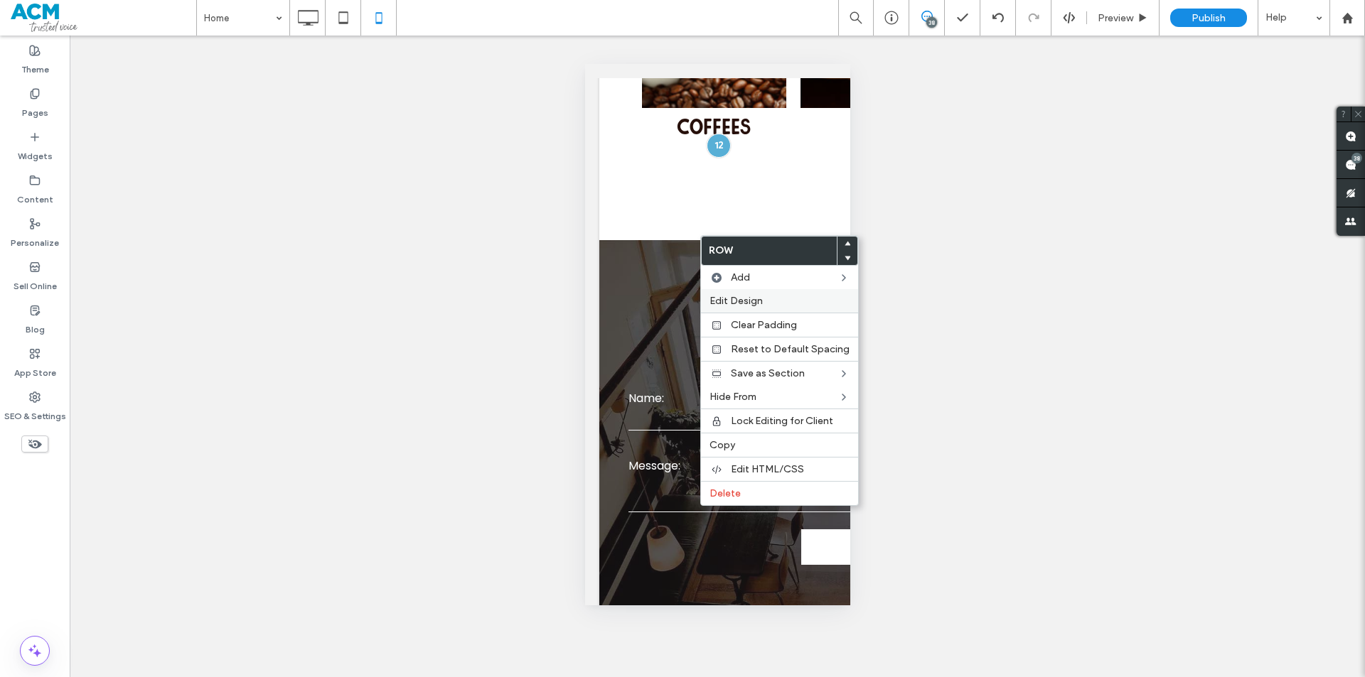
click at [751, 296] on span "Edit Design" at bounding box center [735, 301] width 53 height 12
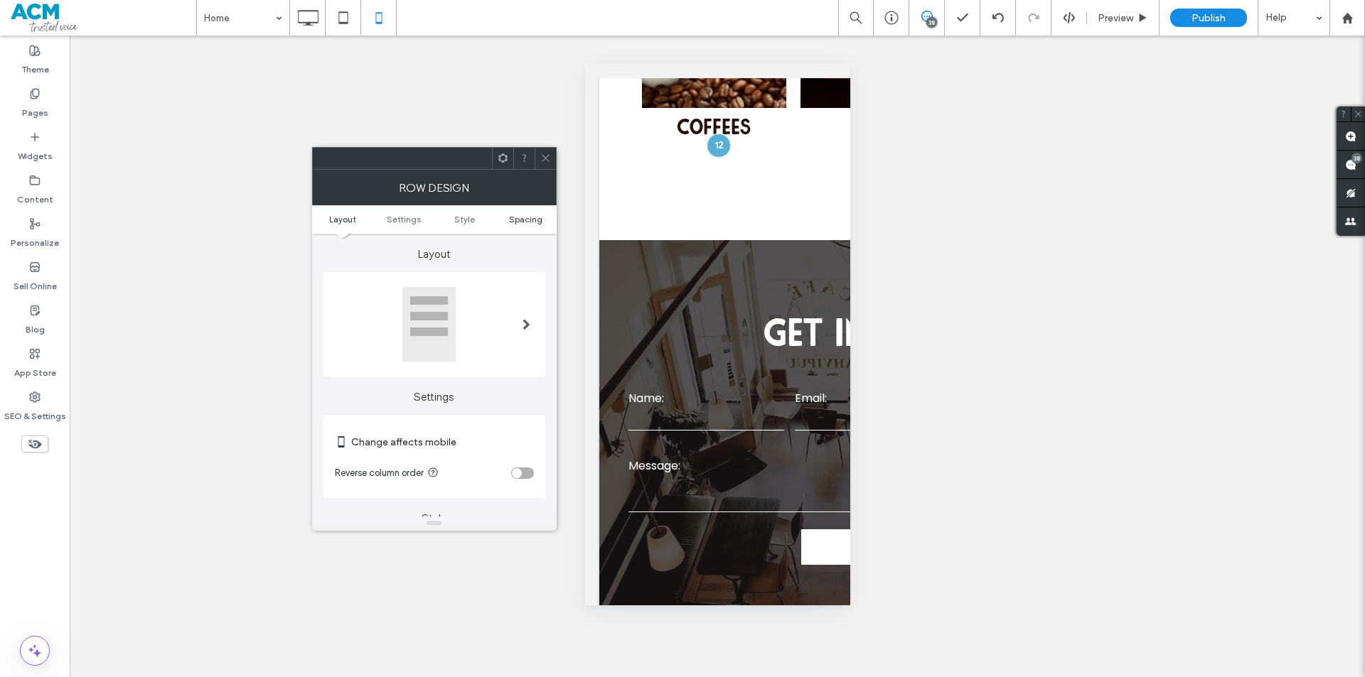
click at [525, 218] on span "Spacing" at bounding box center [525, 219] width 33 height 11
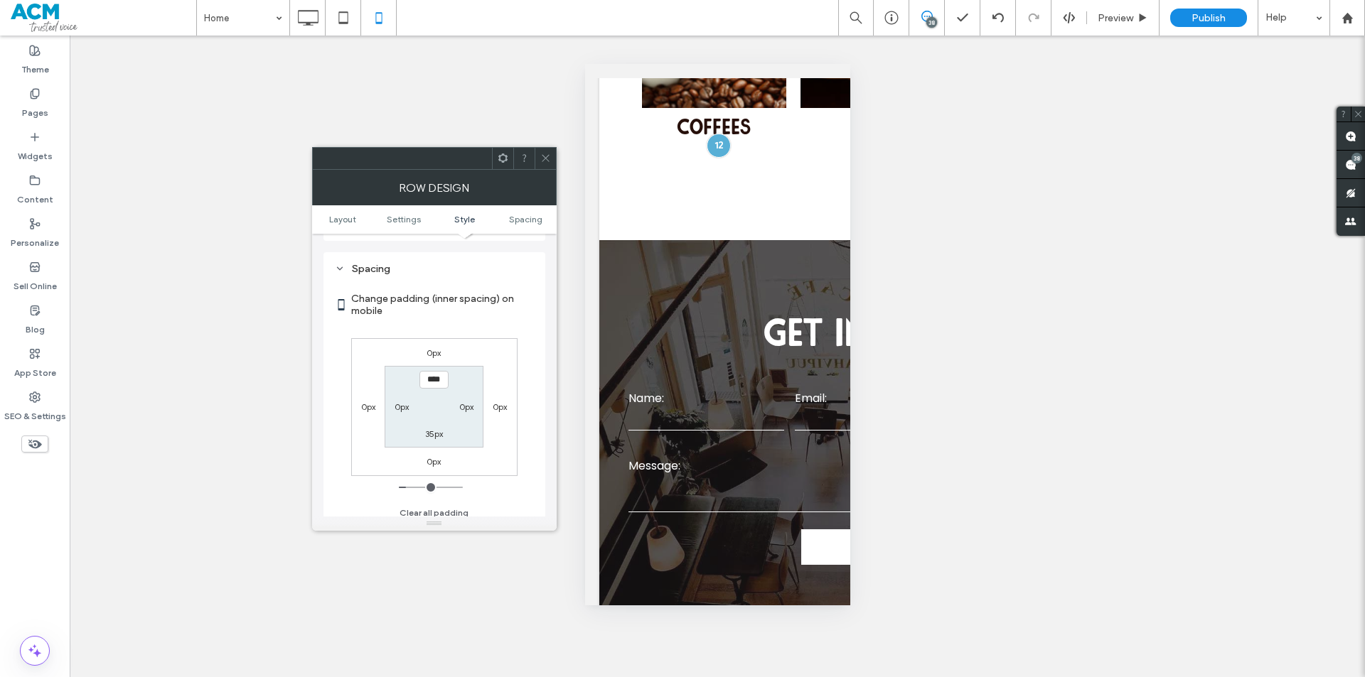
scroll to position [500, 0]
click at [434, 424] on label "35px" at bounding box center [434, 427] width 18 height 11
type input "**"
type input "****"
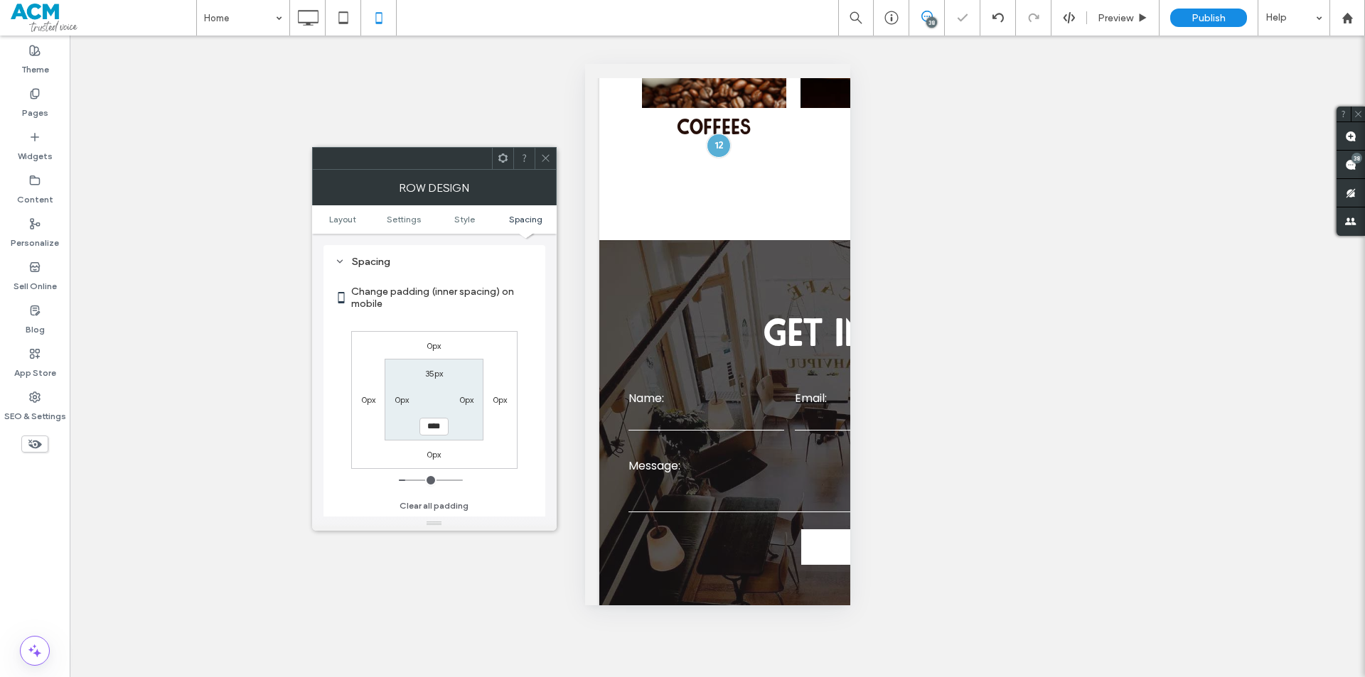
click at [543, 157] on icon at bounding box center [545, 158] width 11 height 11
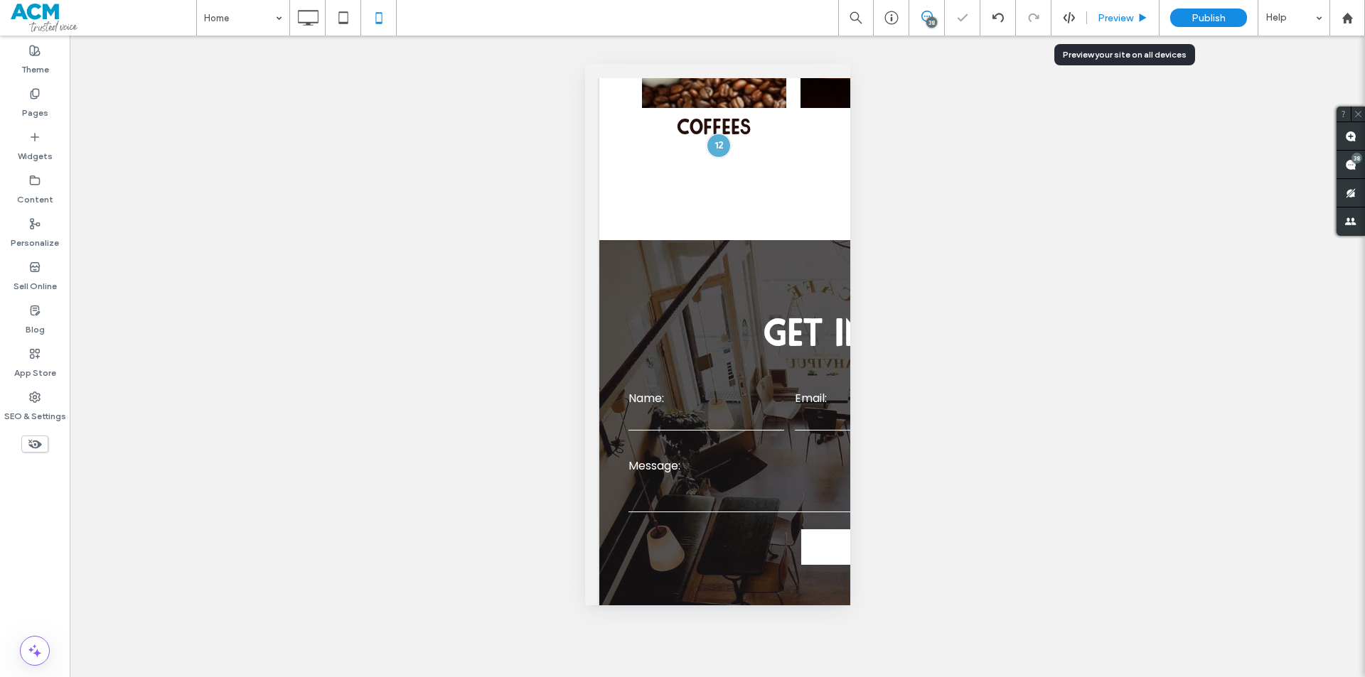
click at [1116, 20] on span "Preview" at bounding box center [1116, 18] width 36 height 12
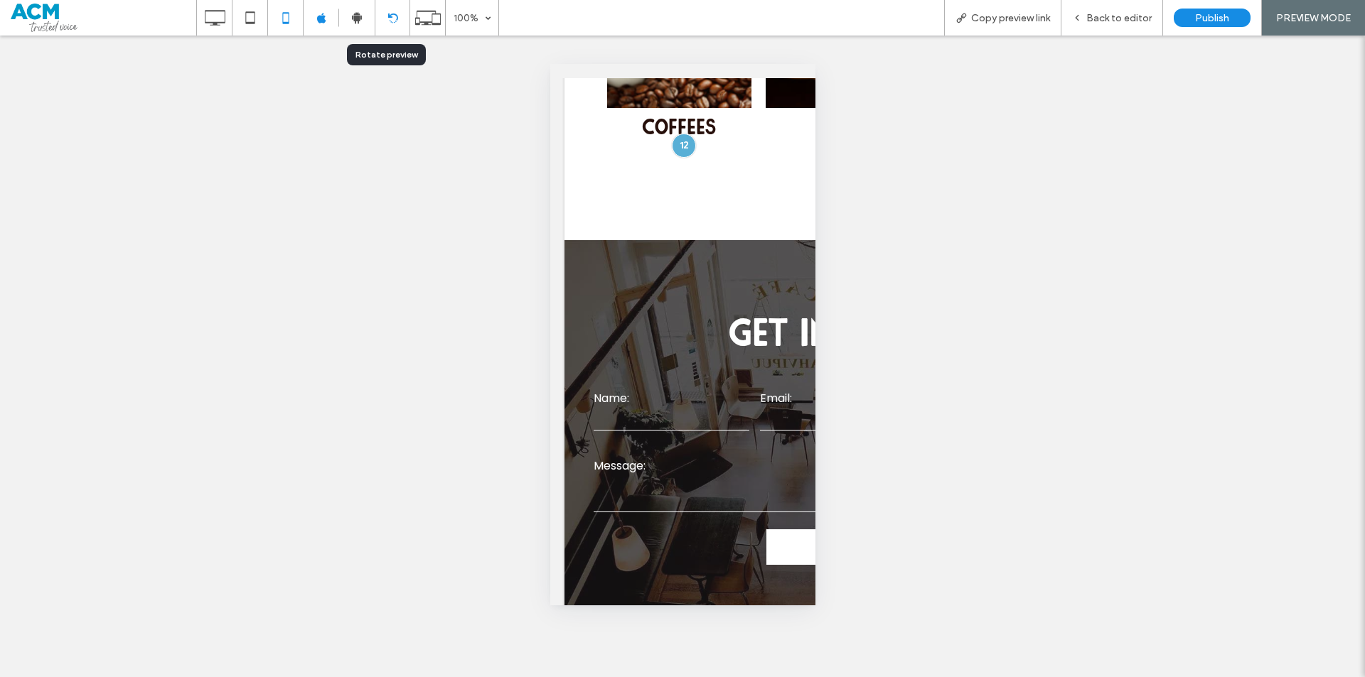
click at [391, 15] on icon at bounding box center [392, 18] width 11 height 11
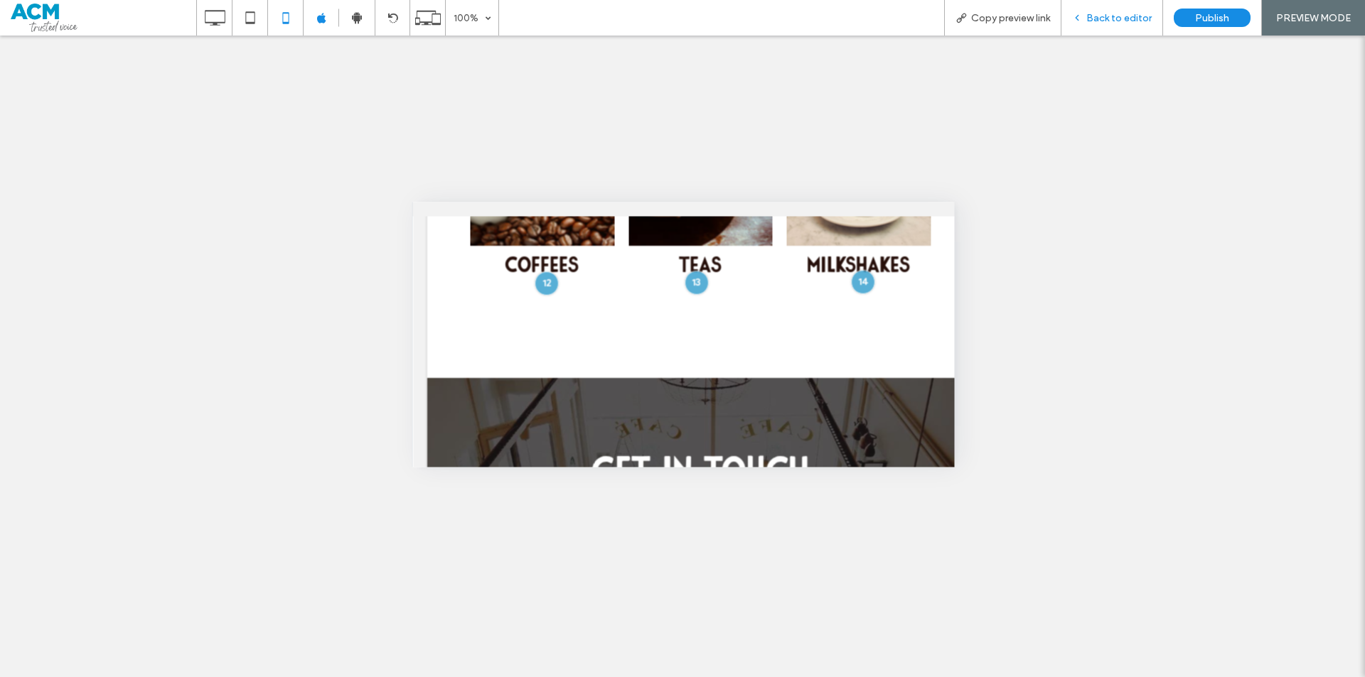
click at [1129, 9] on div "Back to editor" at bounding box center [1112, 18] width 102 height 36
click at [1124, 15] on span "Back to editor" at bounding box center [1118, 18] width 65 height 12
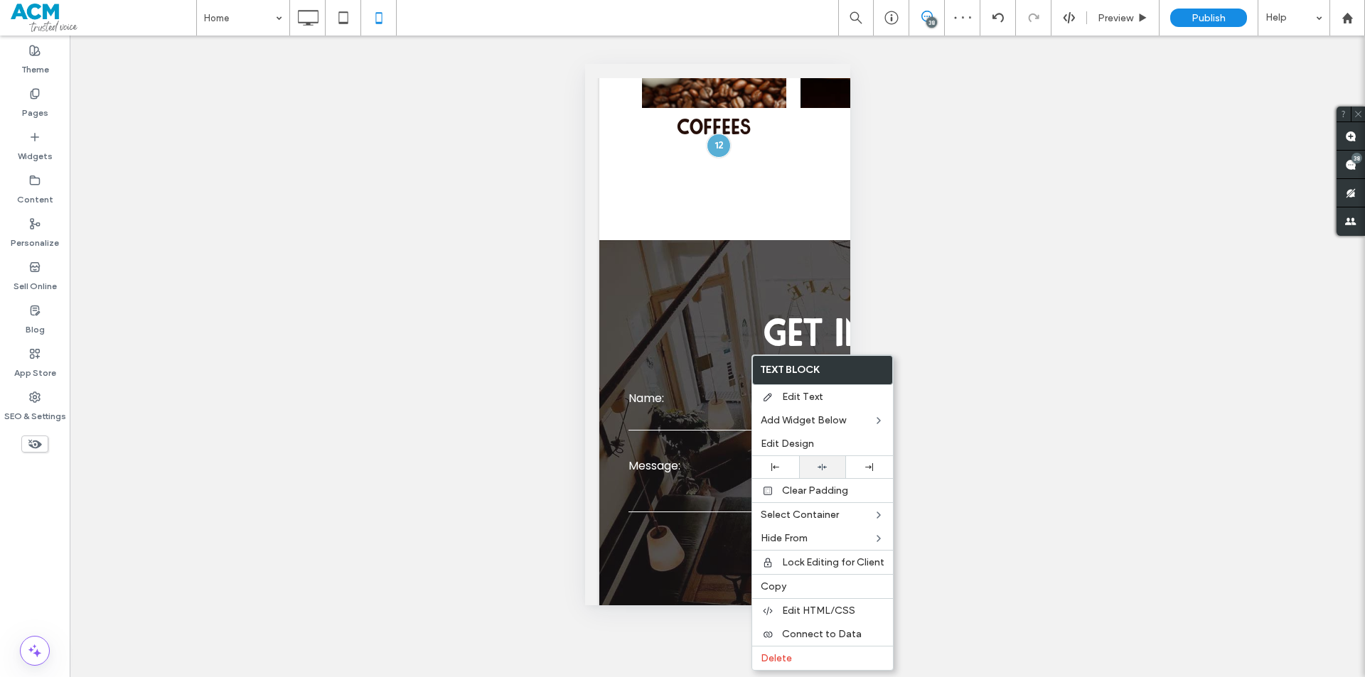
click at [818, 461] on div at bounding box center [822, 467] width 47 height 22
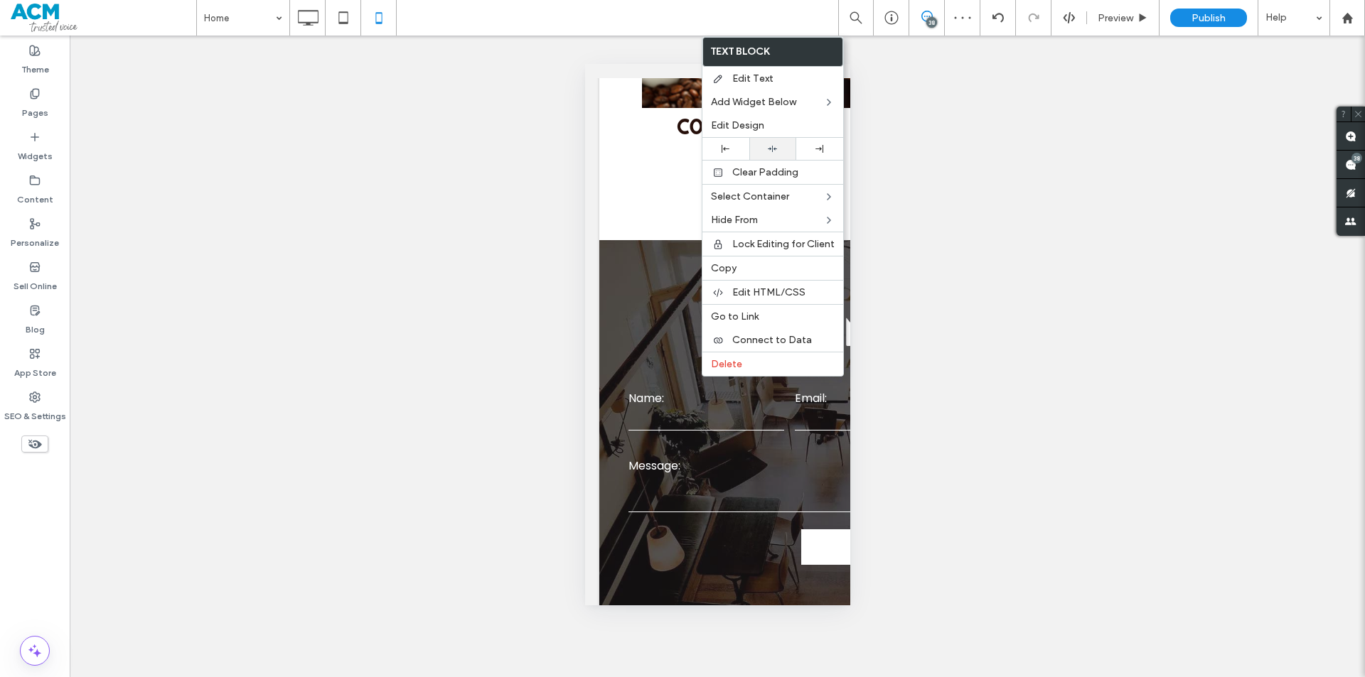
click at [774, 144] on icon at bounding box center [772, 148] width 9 height 9
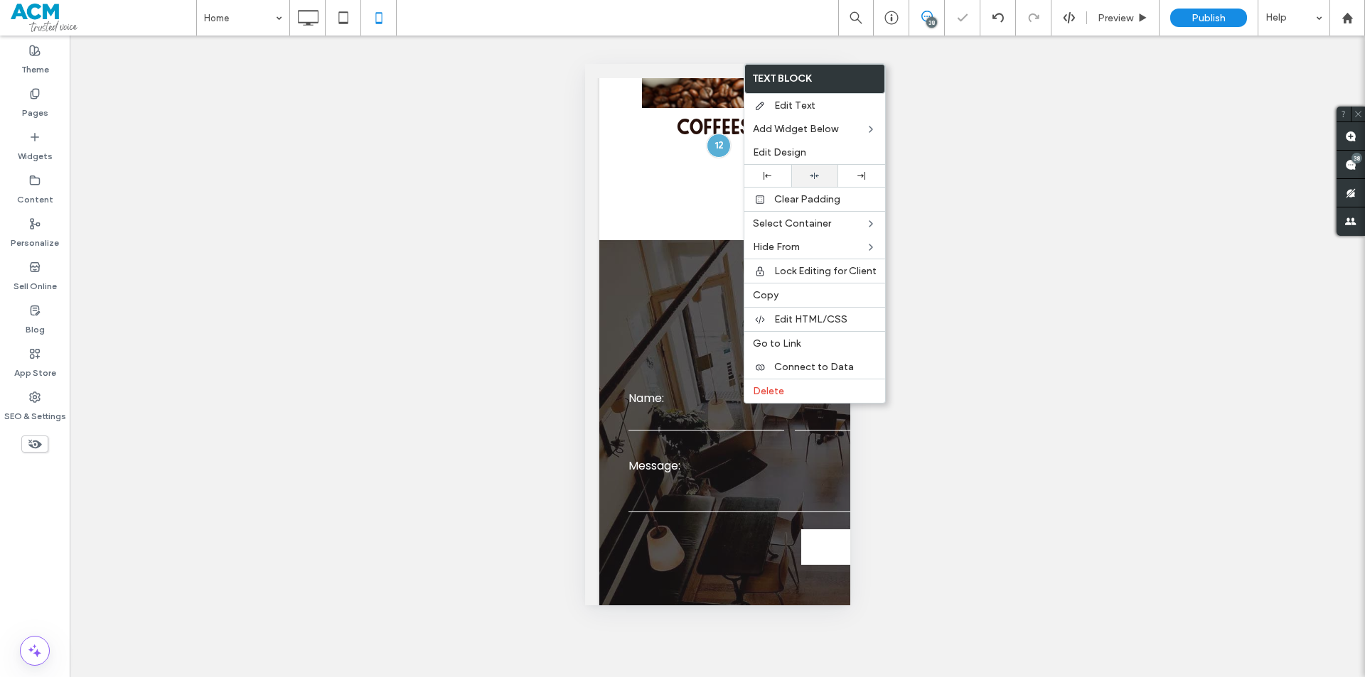
click at [808, 176] on div at bounding box center [814, 175] width 33 height 9
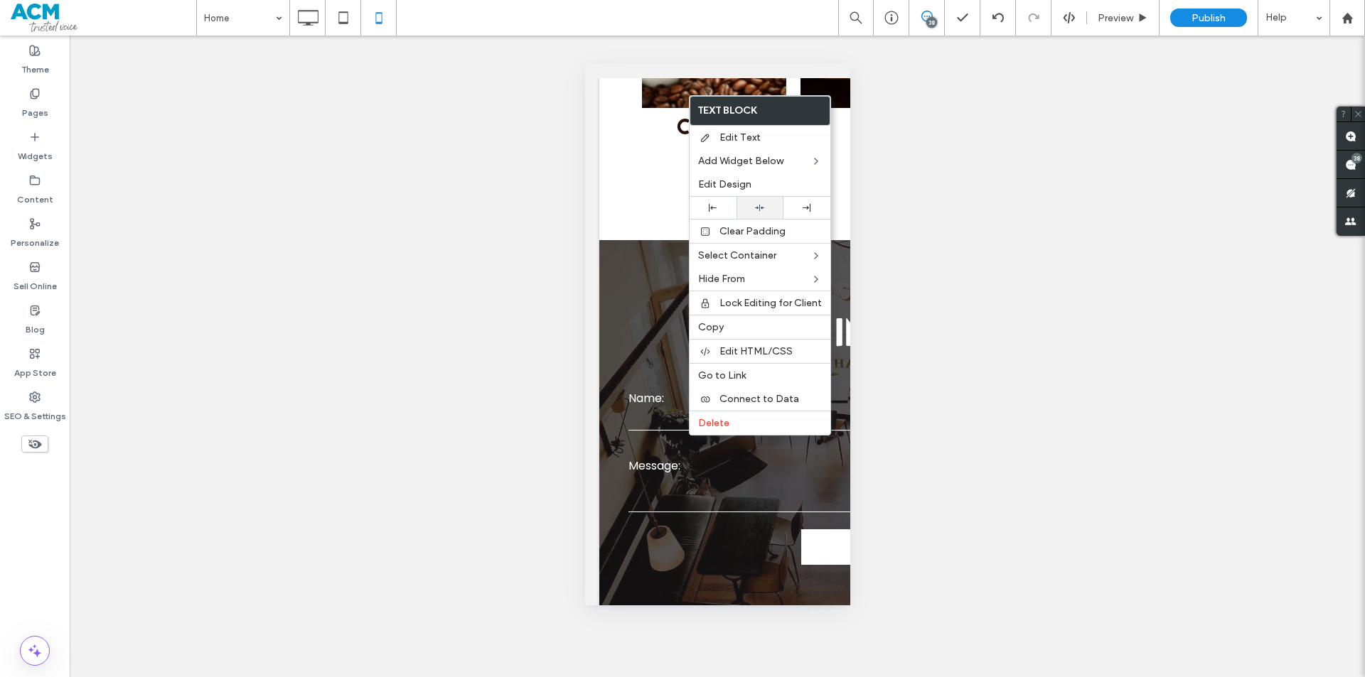
click at [766, 210] on div at bounding box center [760, 207] width 33 height 9
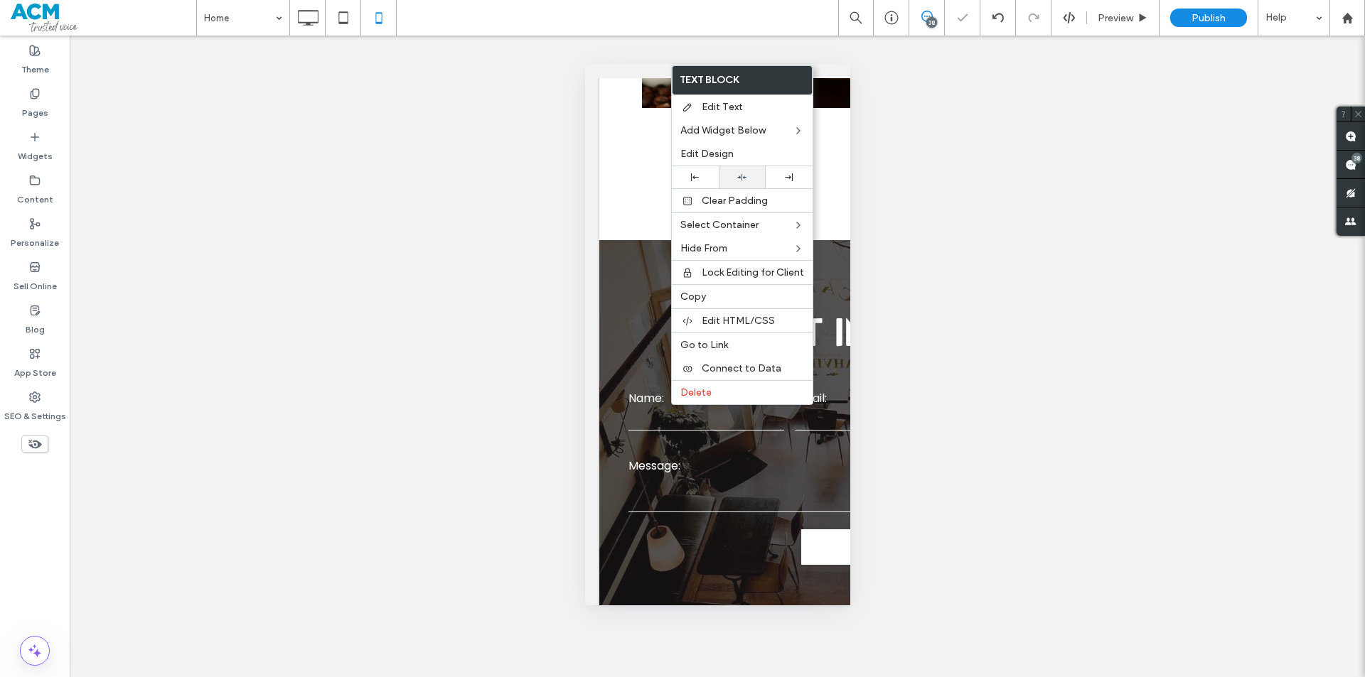
click at [740, 170] on div at bounding box center [742, 177] width 47 height 22
click at [1109, 18] on span "Preview" at bounding box center [1116, 18] width 36 height 12
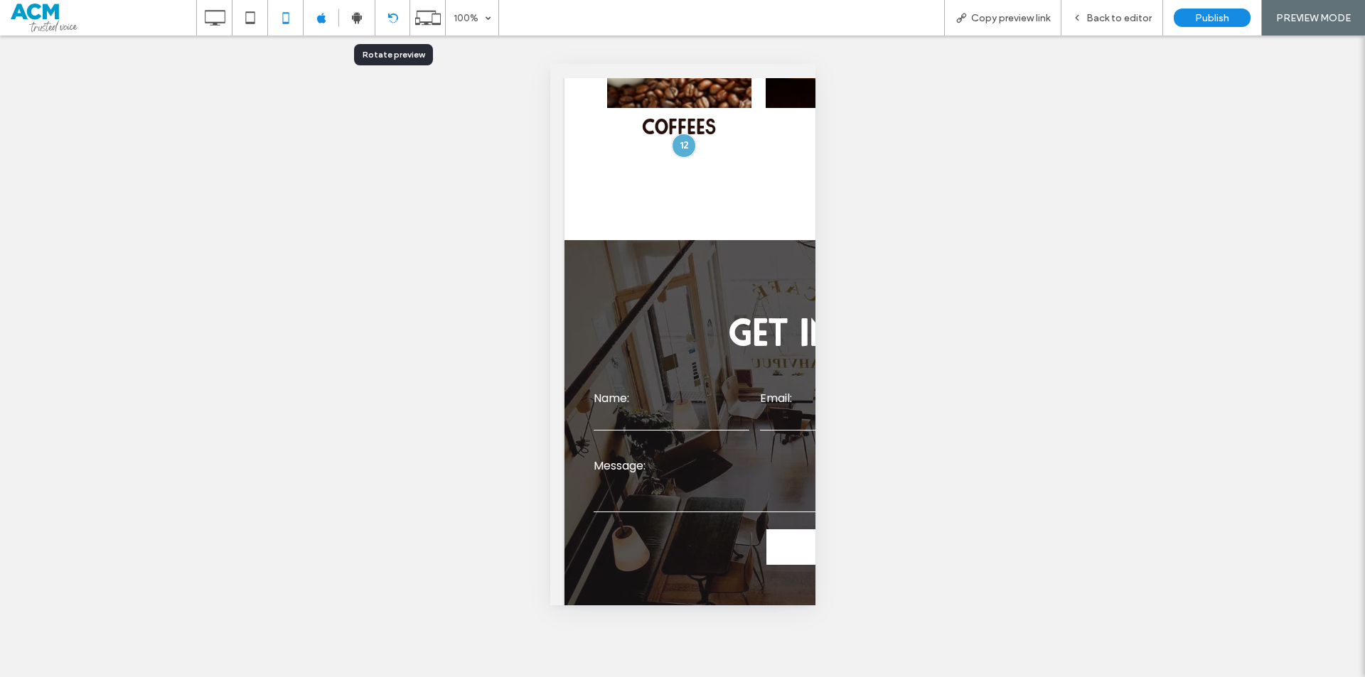
click at [400, 16] on div at bounding box center [392, 18] width 34 height 11
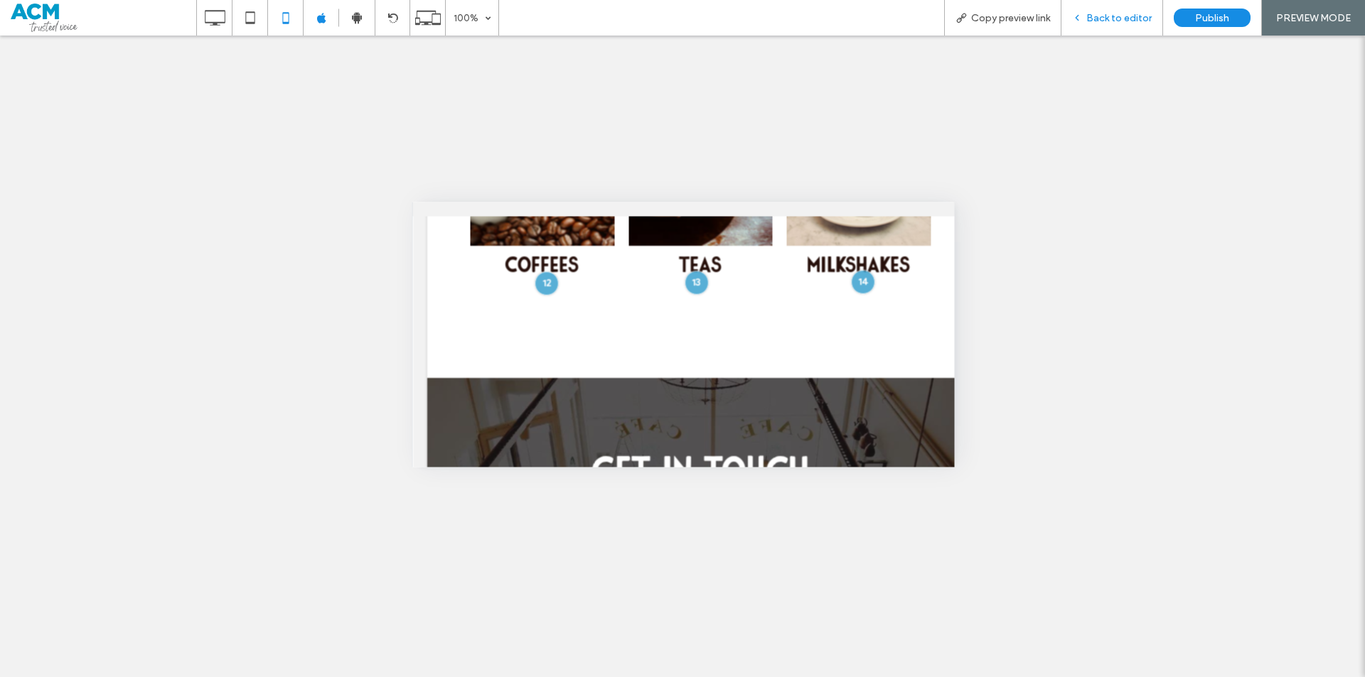
drag, startPoint x: 399, startPoint y: 387, endPoint x: 1123, endPoint y: 18, distance: 813.2
click at [1123, 18] on span "Back to editor" at bounding box center [1118, 18] width 65 height 12
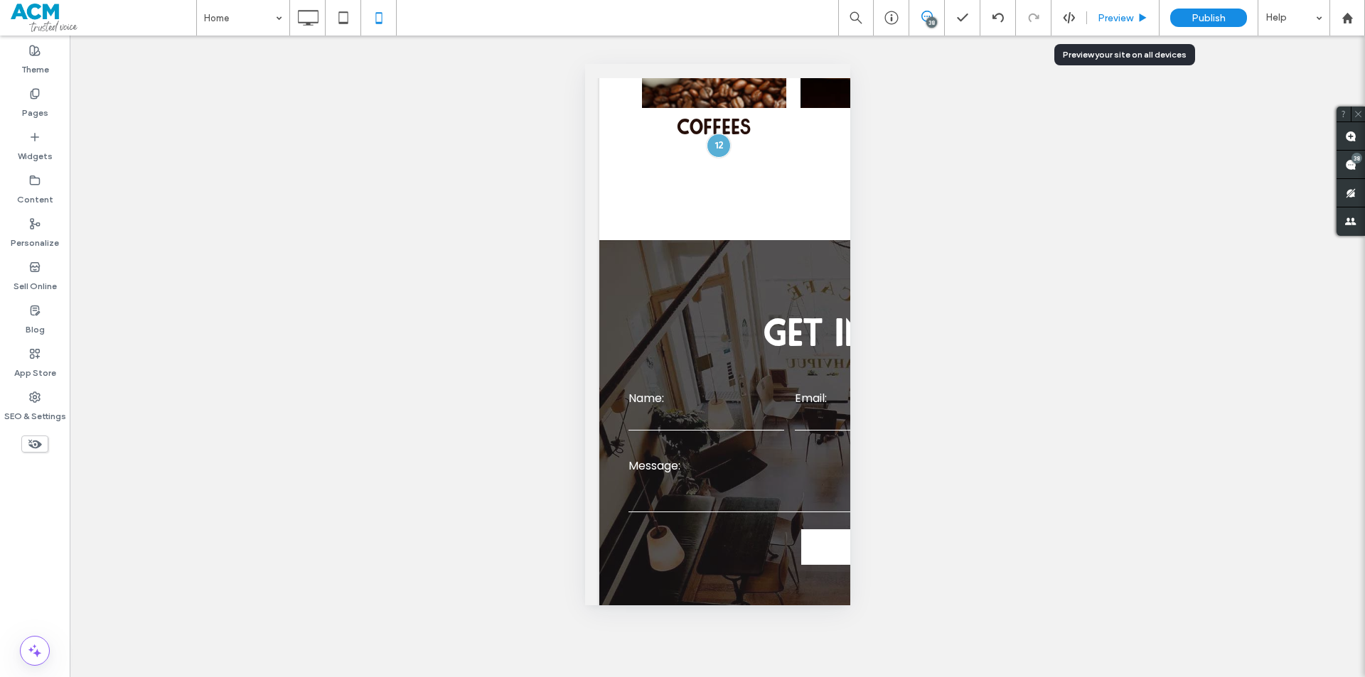
click at [1115, 23] on span "Preview" at bounding box center [1116, 18] width 36 height 12
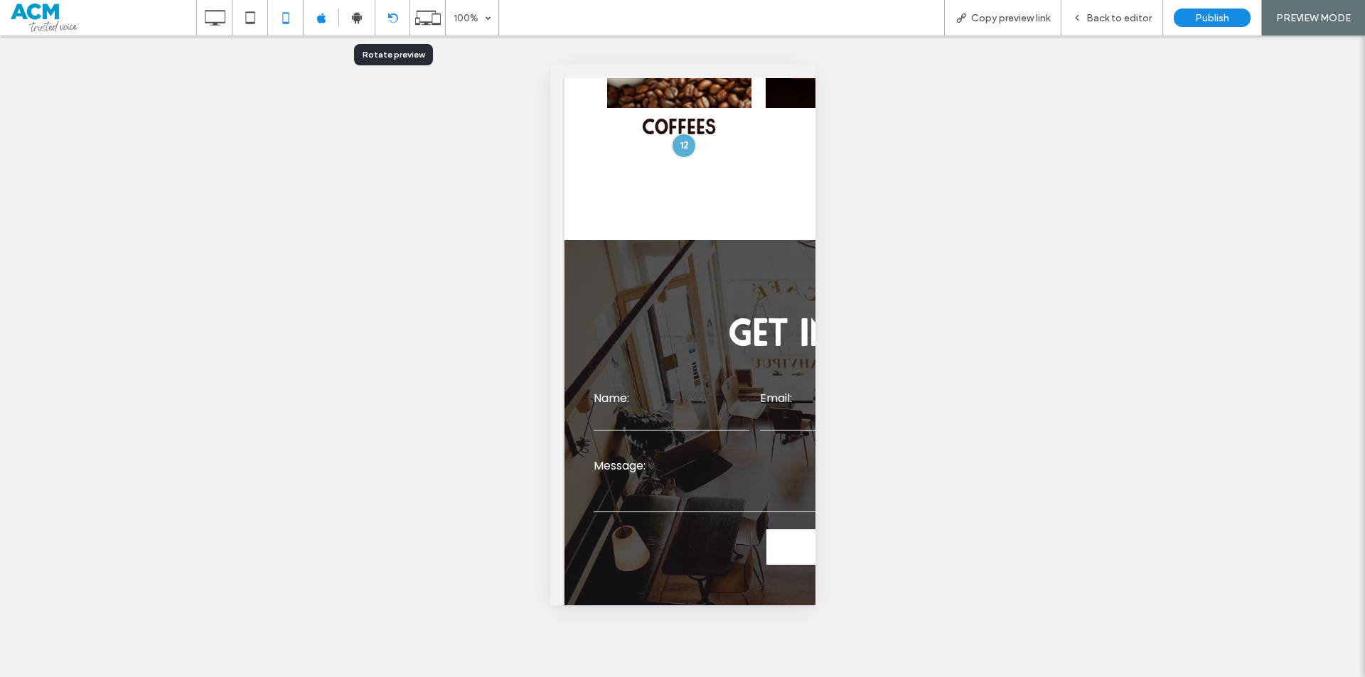
click at [385, 15] on div at bounding box center [392, 18] width 34 height 11
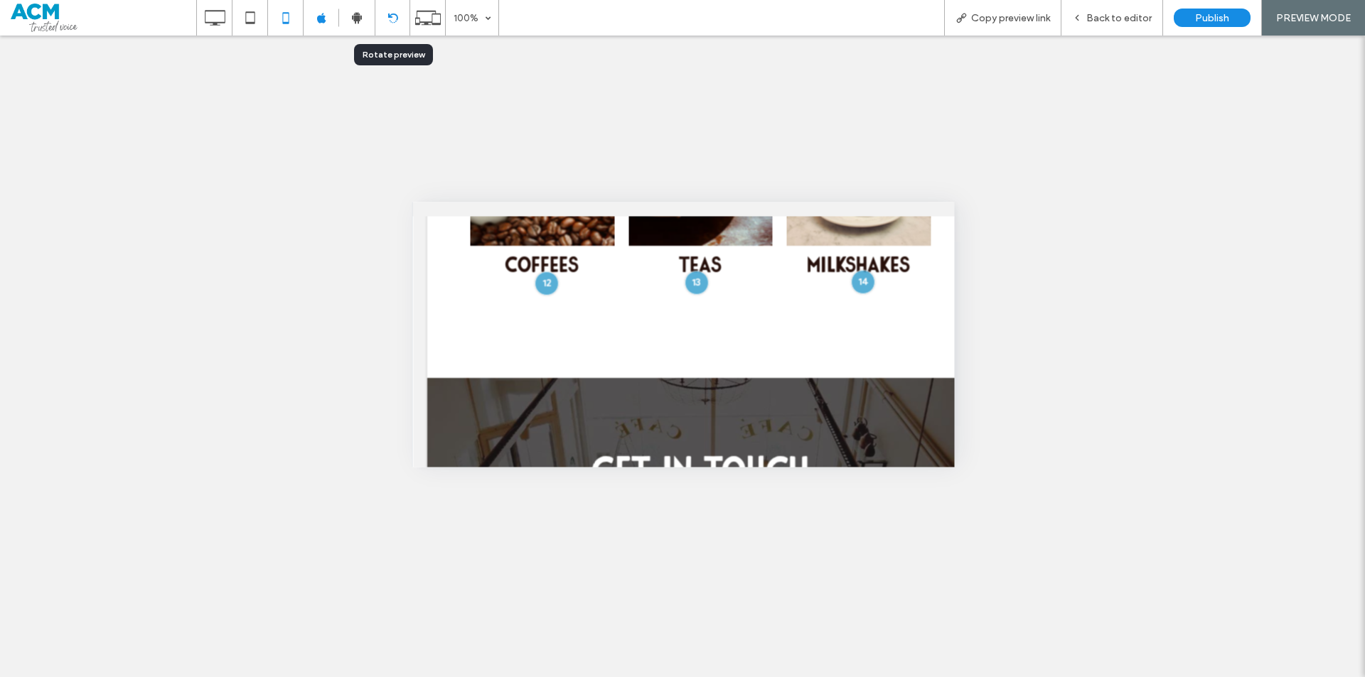
click at [385, 15] on div at bounding box center [392, 18] width 34 height 11
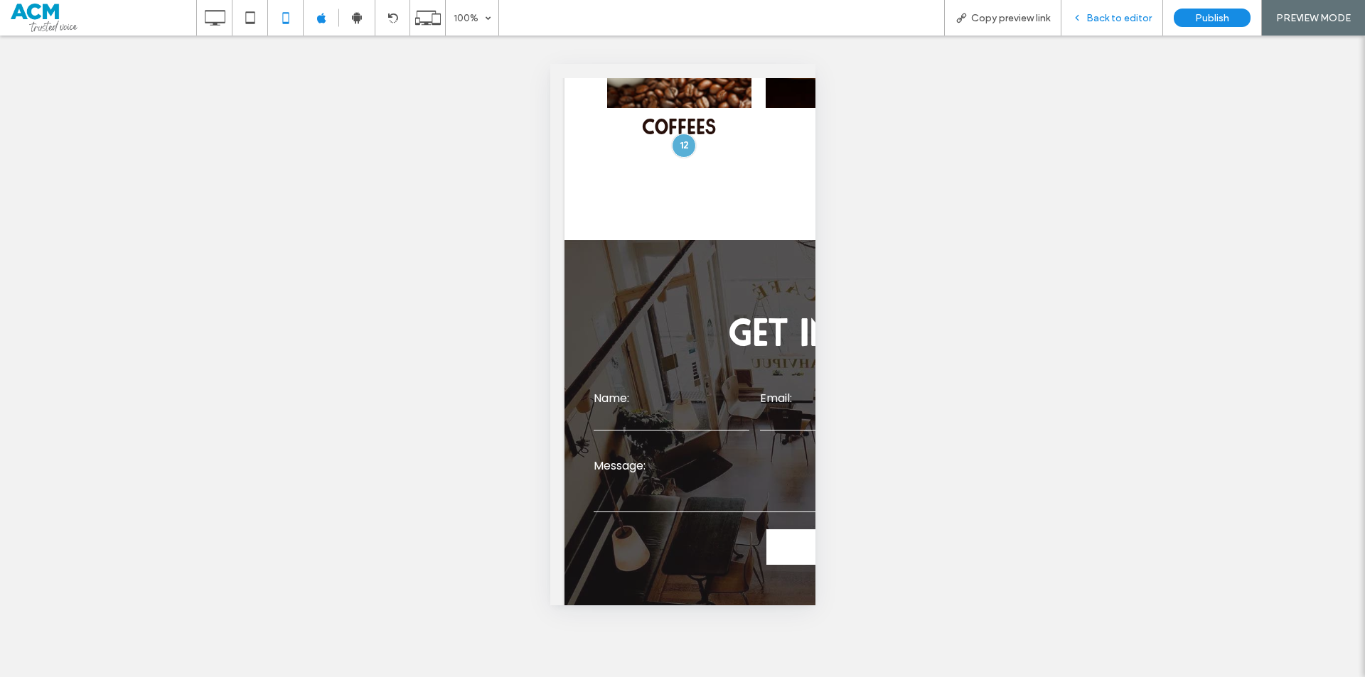
click at [1120, 14] on span "Back to editor" at bounding box center [1118, 18] width 65 height 12
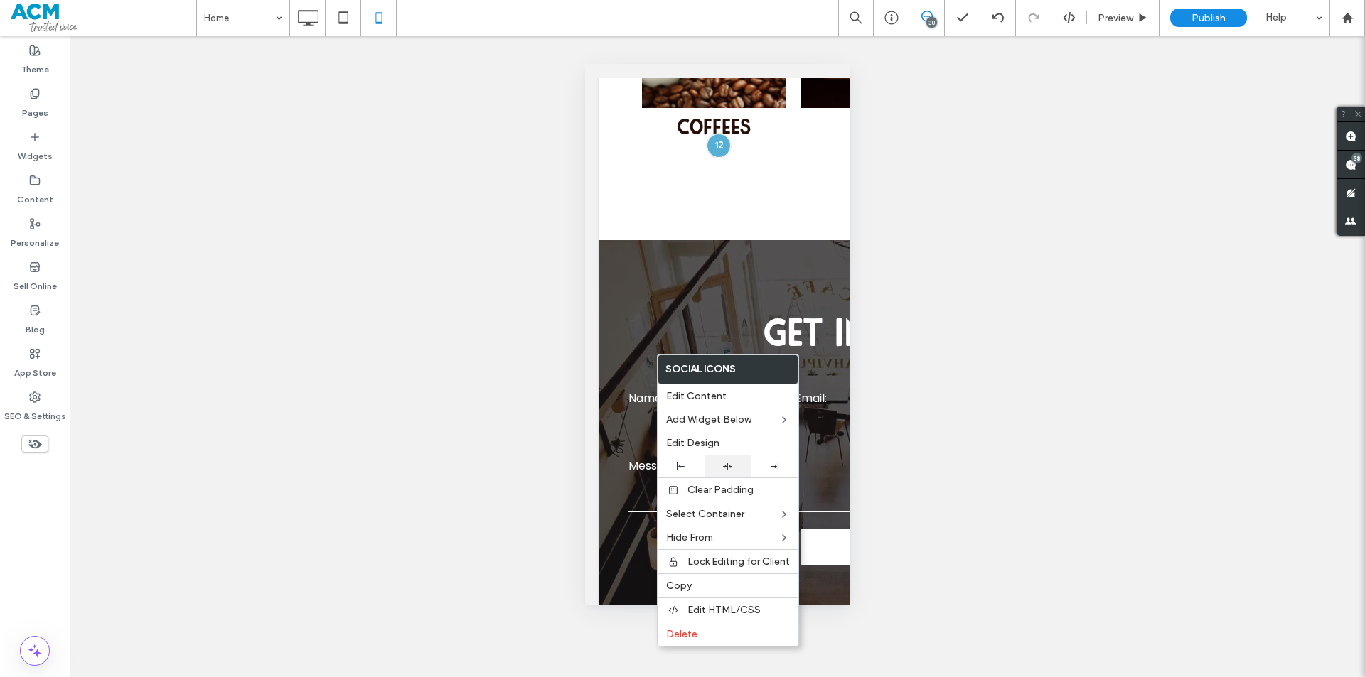
click at [724, 474] on div at bounding box center [727, 467] width 47 height 22
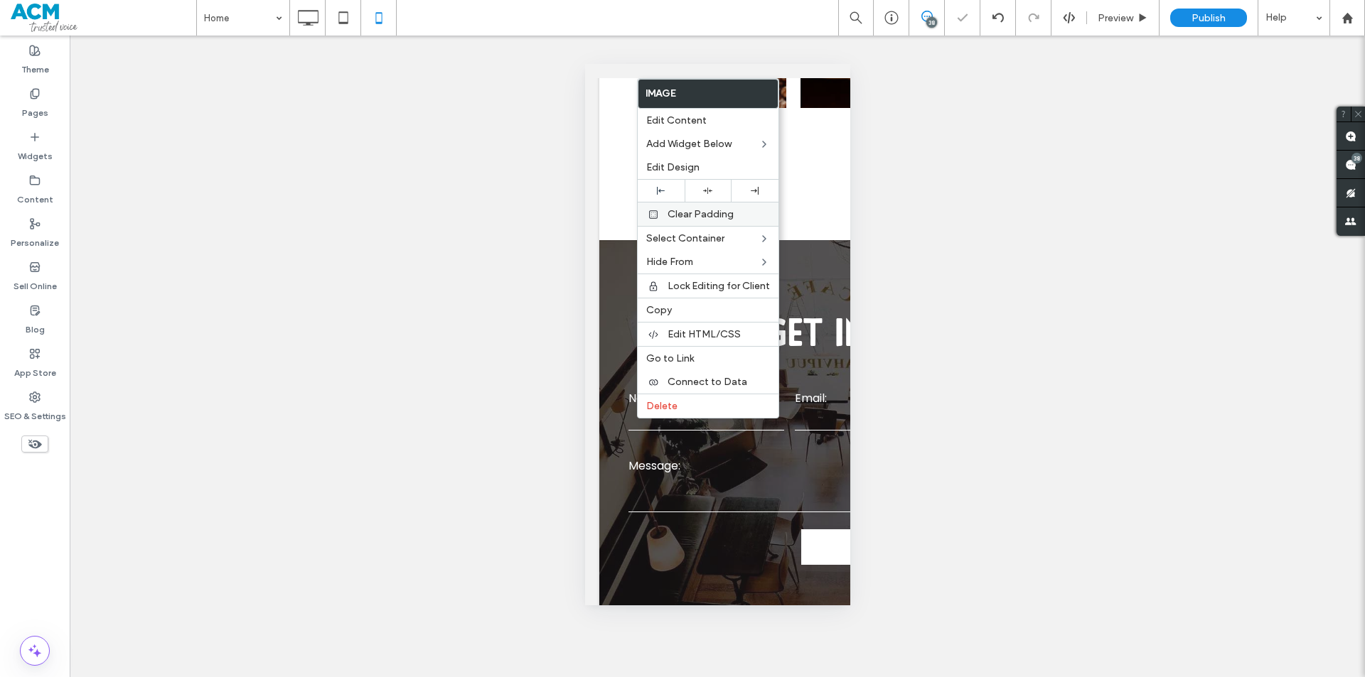
drag, startPoint x: 706, startPoint y: 185, endPoint x: 712, endPoint y: 213, distance: 29.0
click at [707, 186] on div at bounding box center [708, 191] width 47 height 22
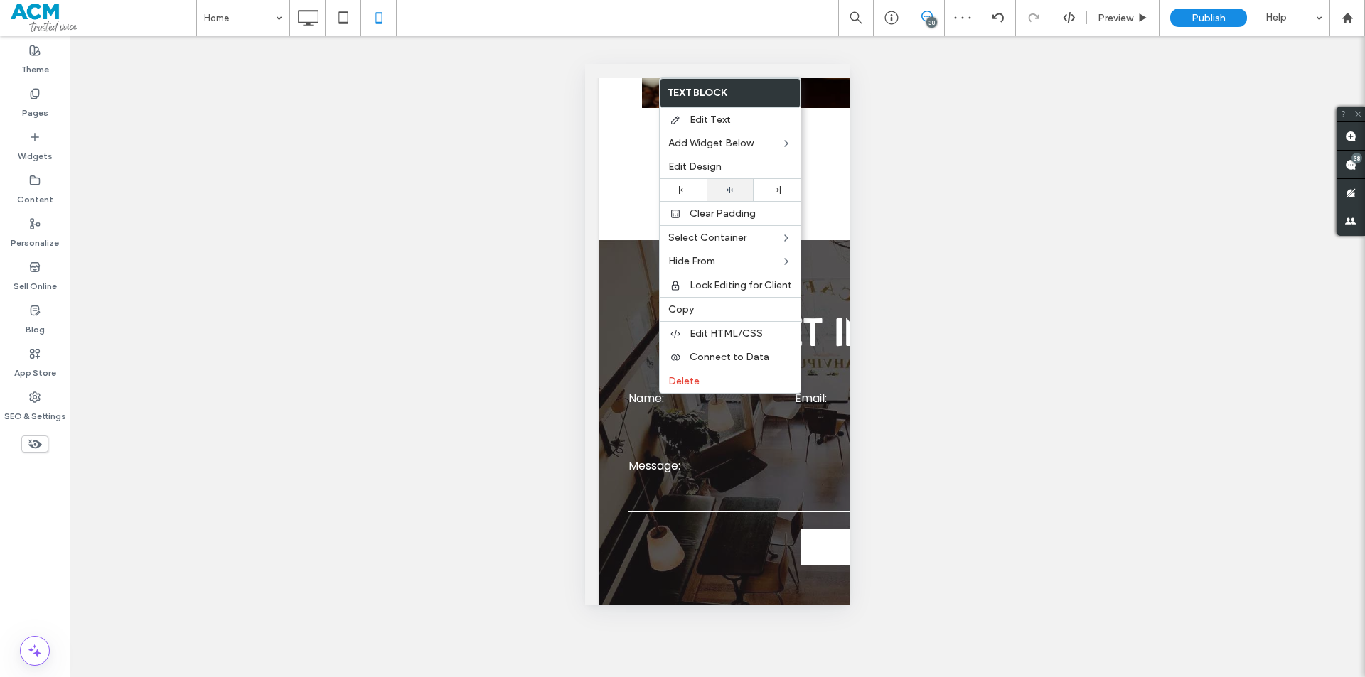
click at [735, 186] on div at bounding box center [730, 190] width 33 height 9
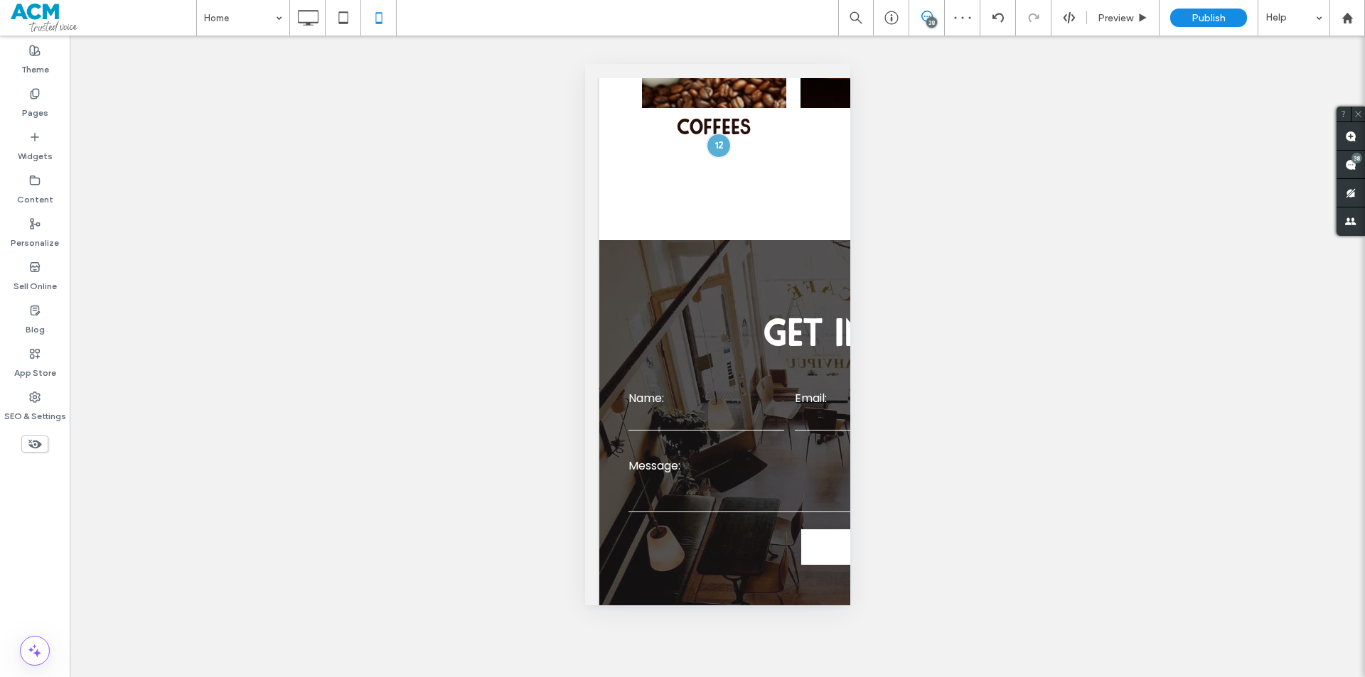
type input "**********"
type input "**"
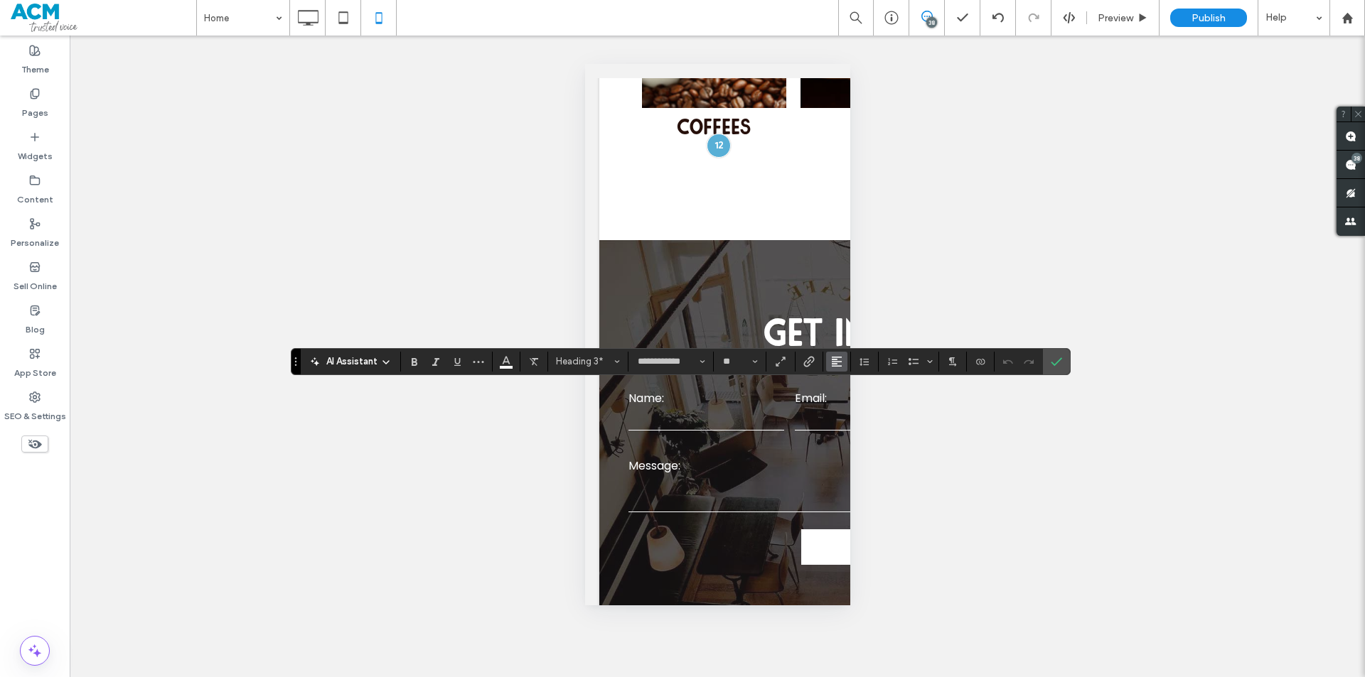
click at [842, 362] on button "Alignment" at bounding box center [836, 362] width 21 height 20
click at [854, 402] on div "ui.textEditor.alignment.center" at bounding box center [851, 405] width 18 height 11
drag, startPoint x: 852, startPoint y: 409, endPoint x: 1075, endPoint y: 367, distance: 227.3
click at [1075, 367] on div "Unhide? Yes Unhide? Yes Unhide? Yes Unhide? Yes Zichtbaar maken? Ja Unhide? Yes…" at bounding box center [717, 357] width 1295 height 642
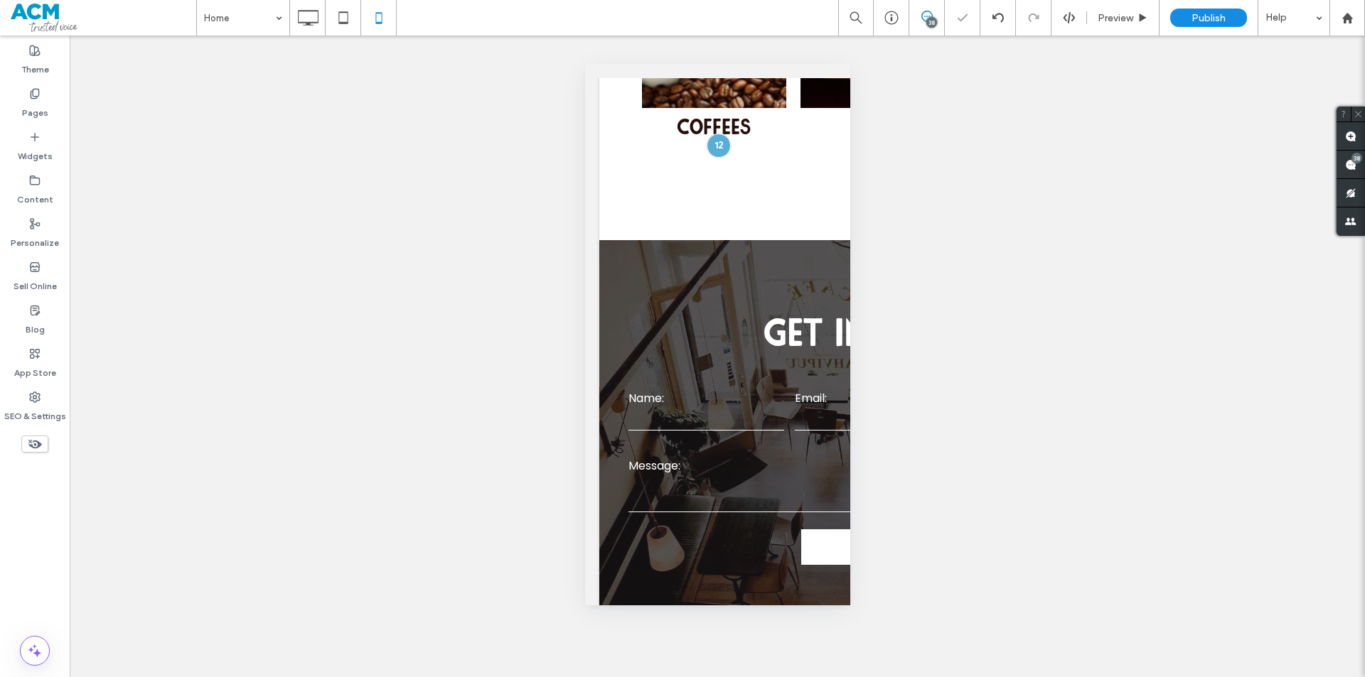
click at [1057, 359] on div "Unhide? Yes Unhide? Yes Unhide? Yes Unhide? Yes Zichtbaar maken? Ja Unhide? Yes…" at bounding box center [717, 357] width 1295 height 642
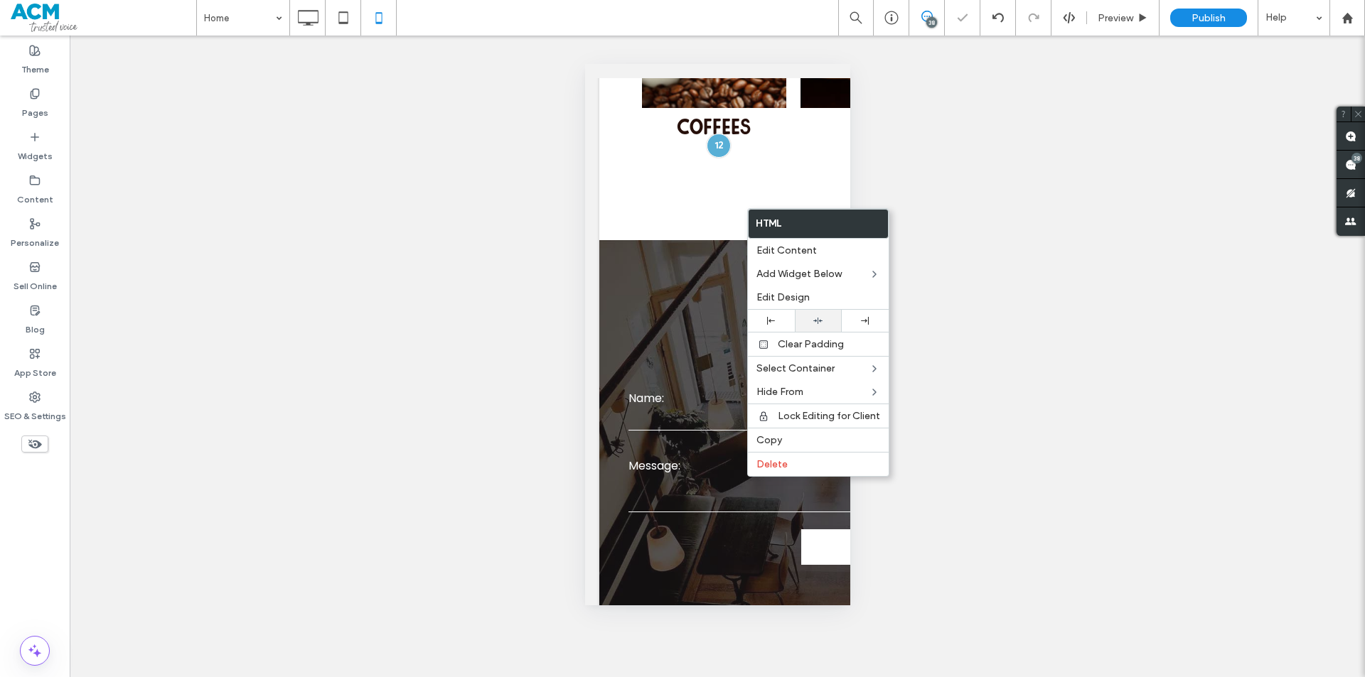
click at [817, 317] on icon at bounding box center [817, 320] width 9 height 9
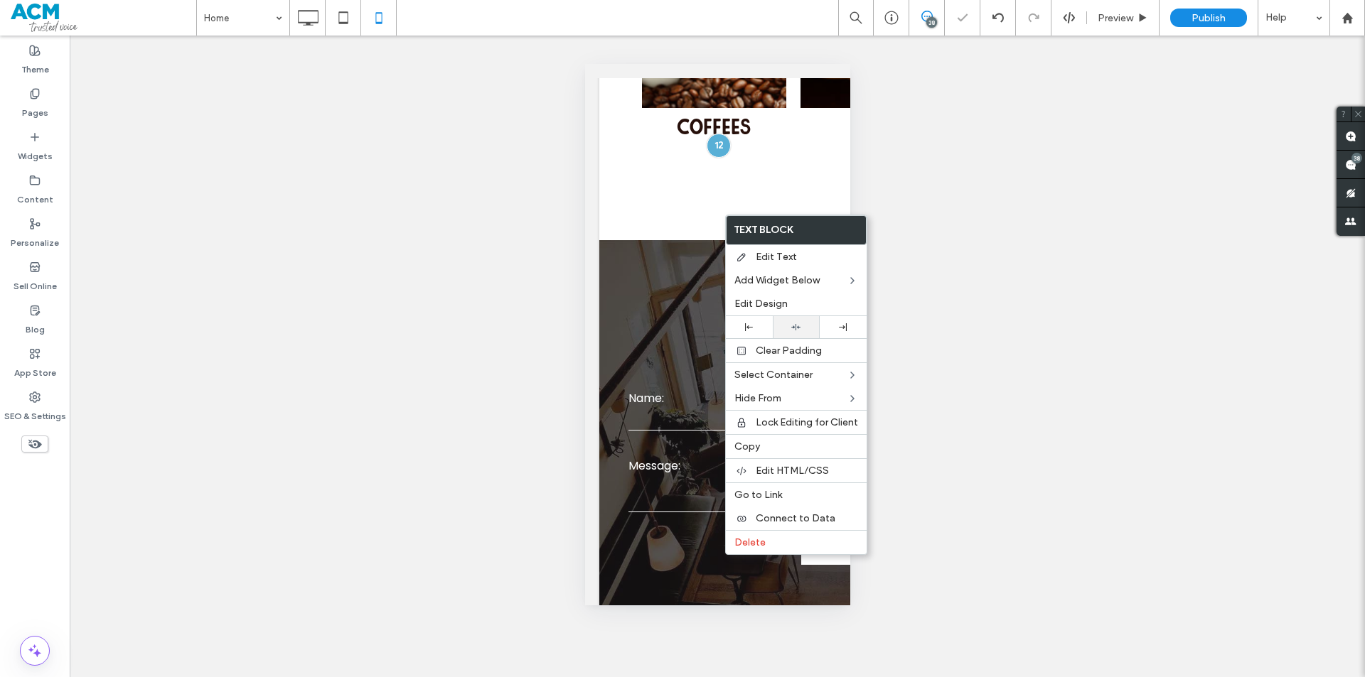
click at [791, 331] on icon at bounding box center [795, 327] width 9 height 9
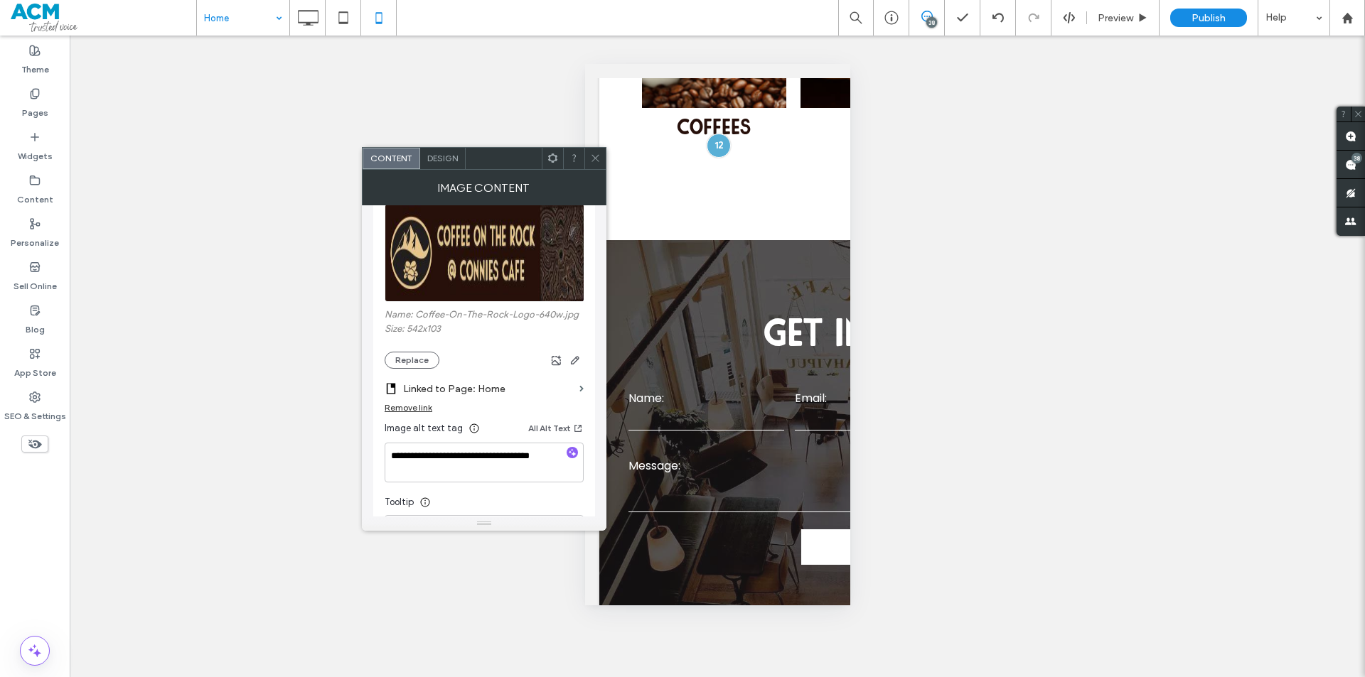
scroll to position [213, 0]
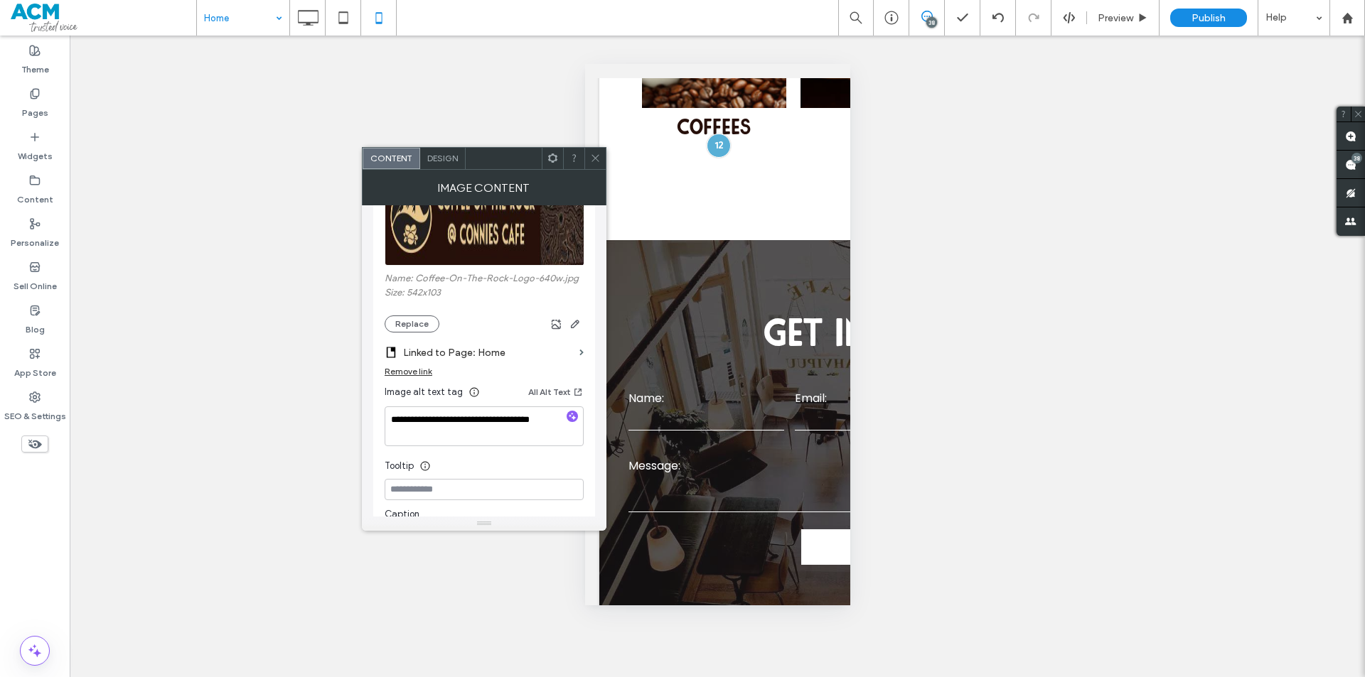
click at [597, 163] on span at bounding box center [595, 158] width 11 height 21
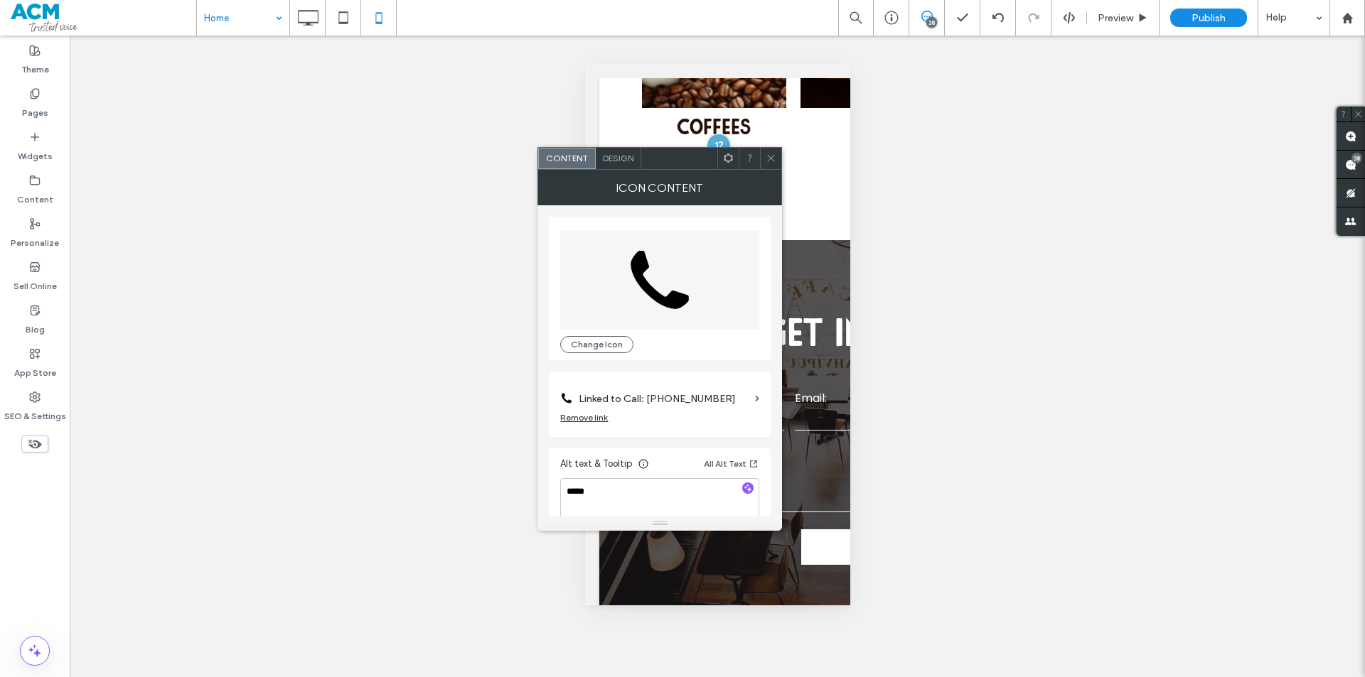
click at [778, 154] on div at bounding box center [770, 158] width 21 height 21
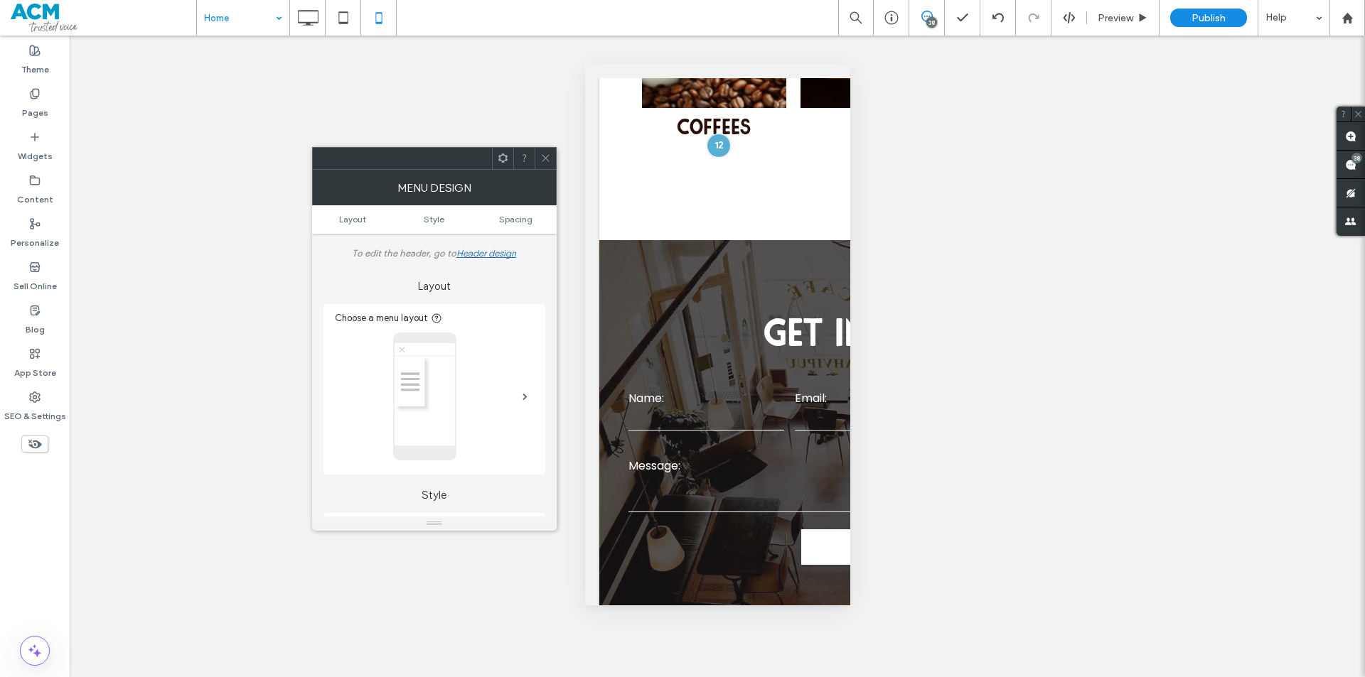
click at [544, 156] on icon at bounding box center [545, 158] width 11 height 11
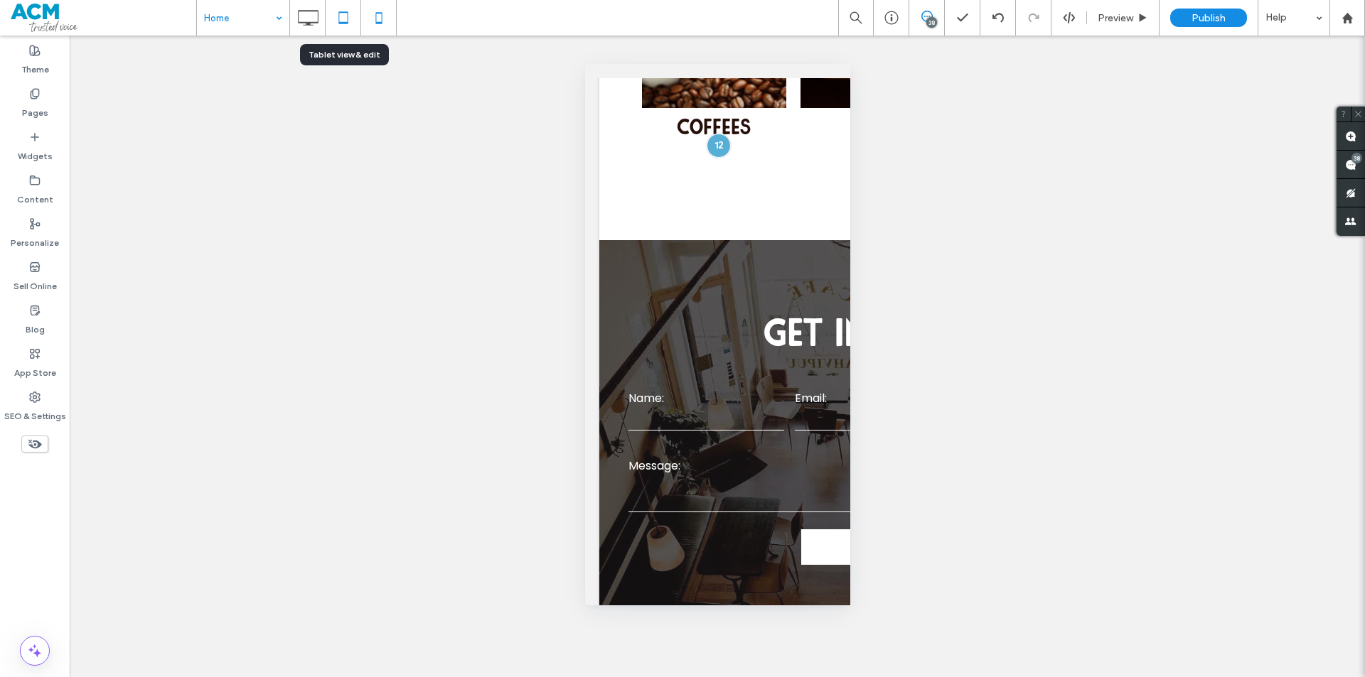
click at [333, 18] on icon at bounding box center [343, 18] width 28 height 28
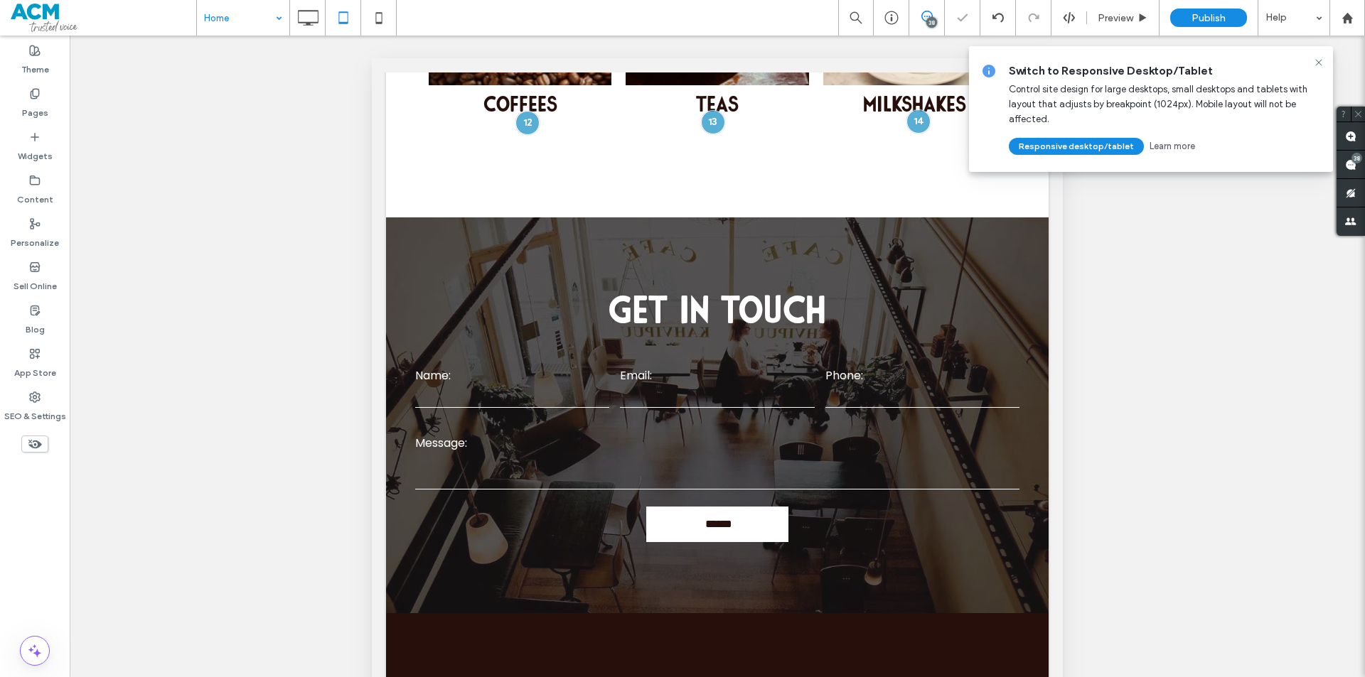
click at [1310, 63] on div at bounding box center [1318, 62] width 17 height 11
click at [1314, 60] on icon at bounding box center [1318, 62] width 11 height 11
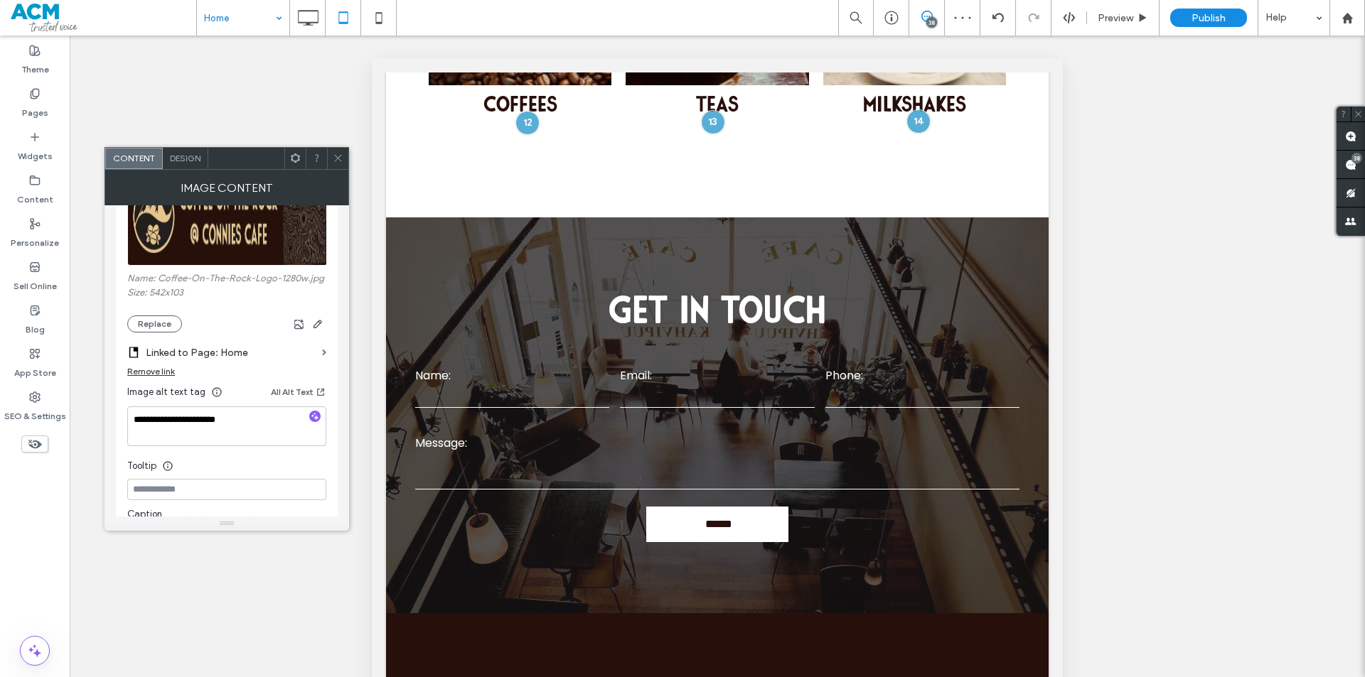
click at [336, 160] on use at bounding box center [337, 158] width 7 height 7
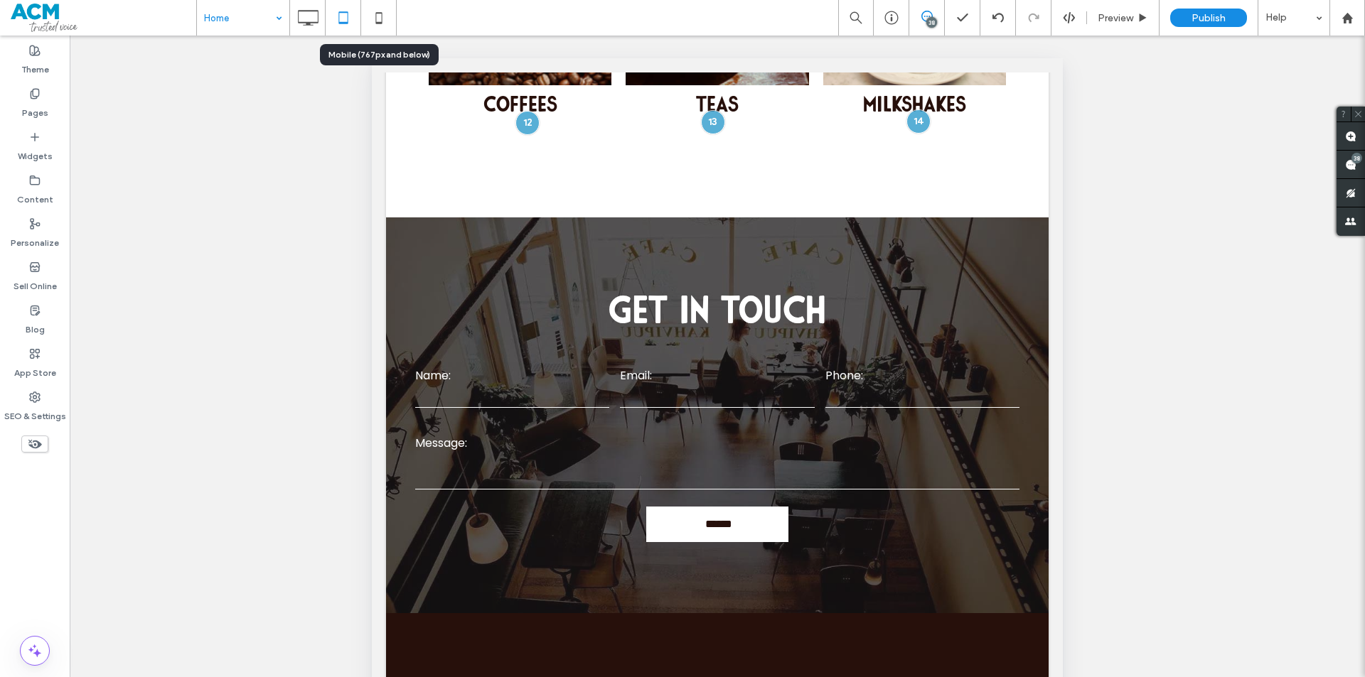
click at [392, 23] on div at bounding box center [378, 18] width 35 height 28
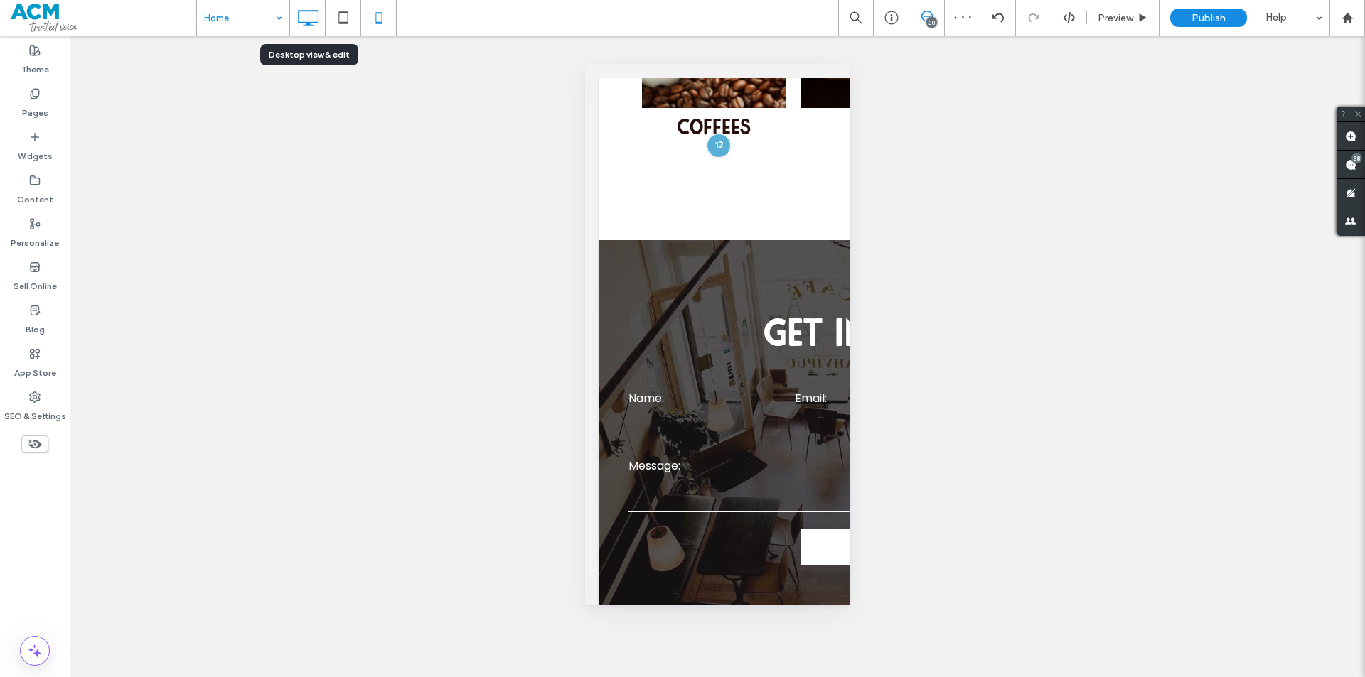
click at [321, 23] on icon at bounding box center [308, 18] width 28 height 28
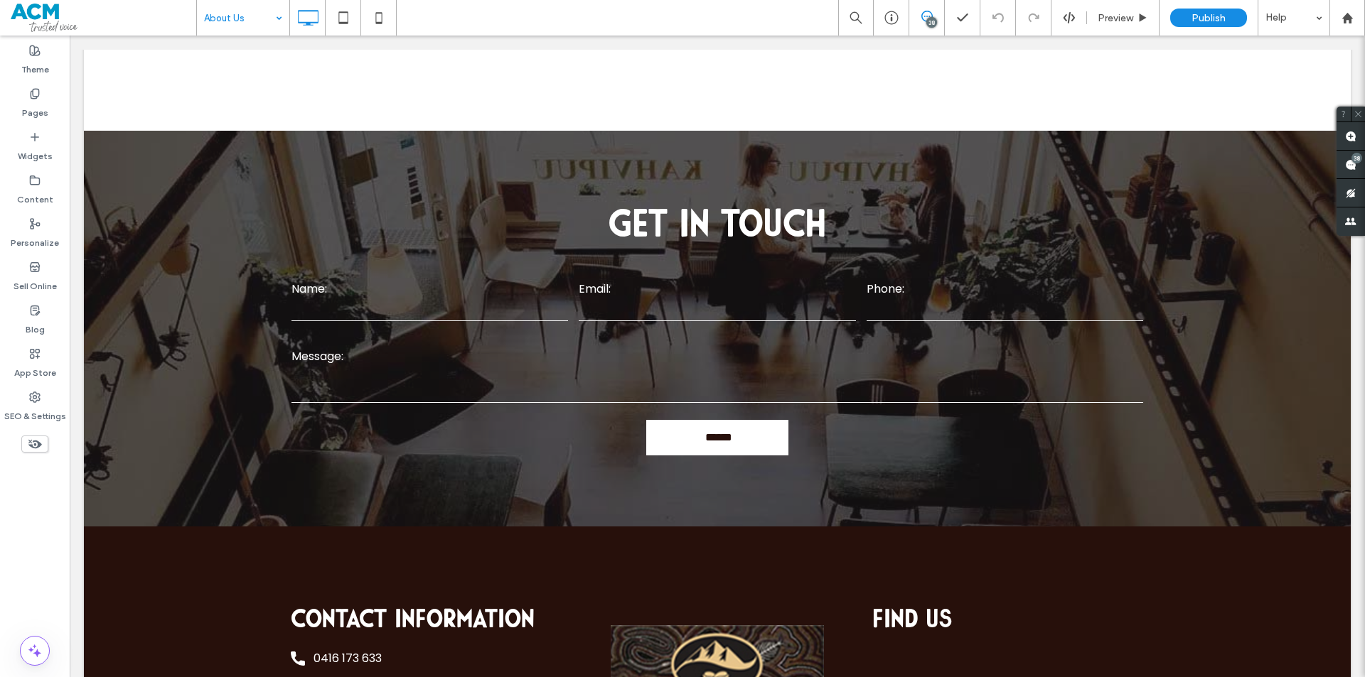
drag, startPoint x: 286, startPoint y: 21, endPoint x: 433, endPoint y: 33, distance: 147.6
click at [286, 21] on div "About Us" at bounding box center [243, 18] width 92 height 36
drag, startPoint x: 321, startPoint y: 239, endPoint x: 842, endPoint y: 313, distance: 527.0
click at [842, 677] on div at bounding box center [682, 677] width 1365 height 0
drag, startPoint x: 484, startPoint y: 368, endPoint x: 636, endPoint y: 454, distance: 174.4
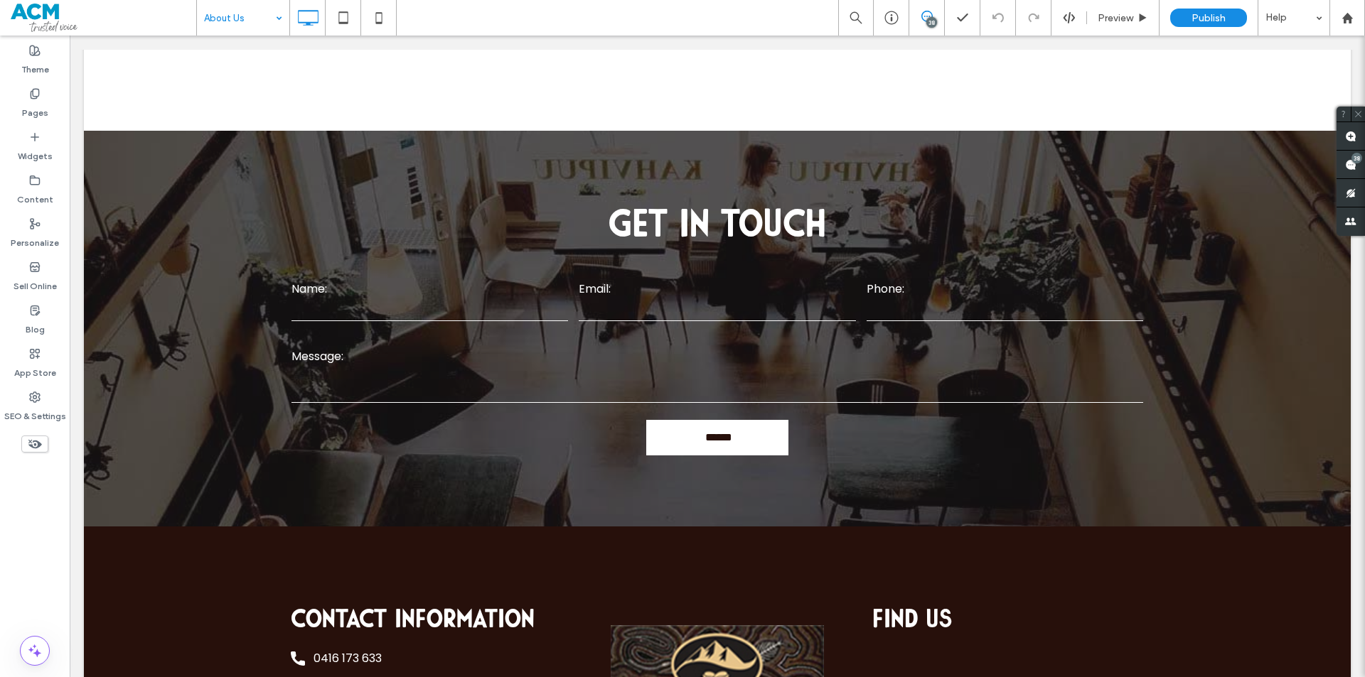
click at [636, 677] on div at bounding box center [682, 677] width 1365 height 0
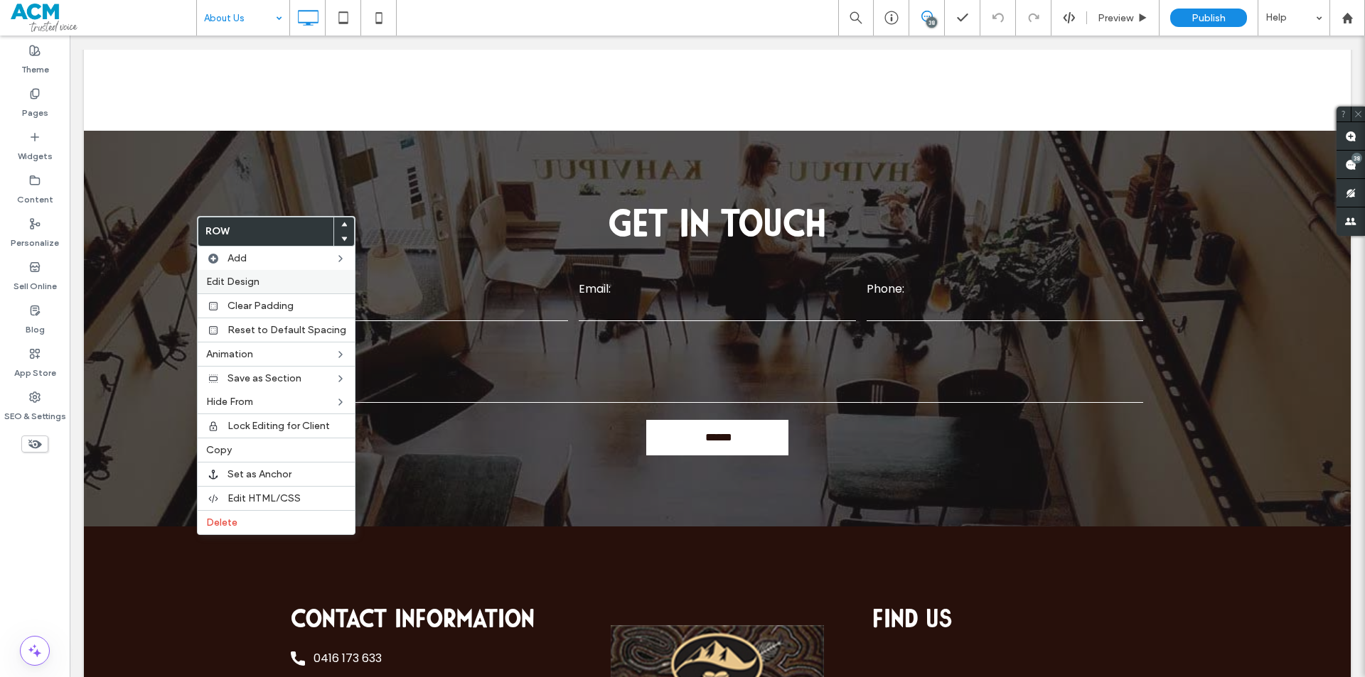
click at [262, 278] on label "Edit Design" at bounding box center [276, 282] width 140 height 12
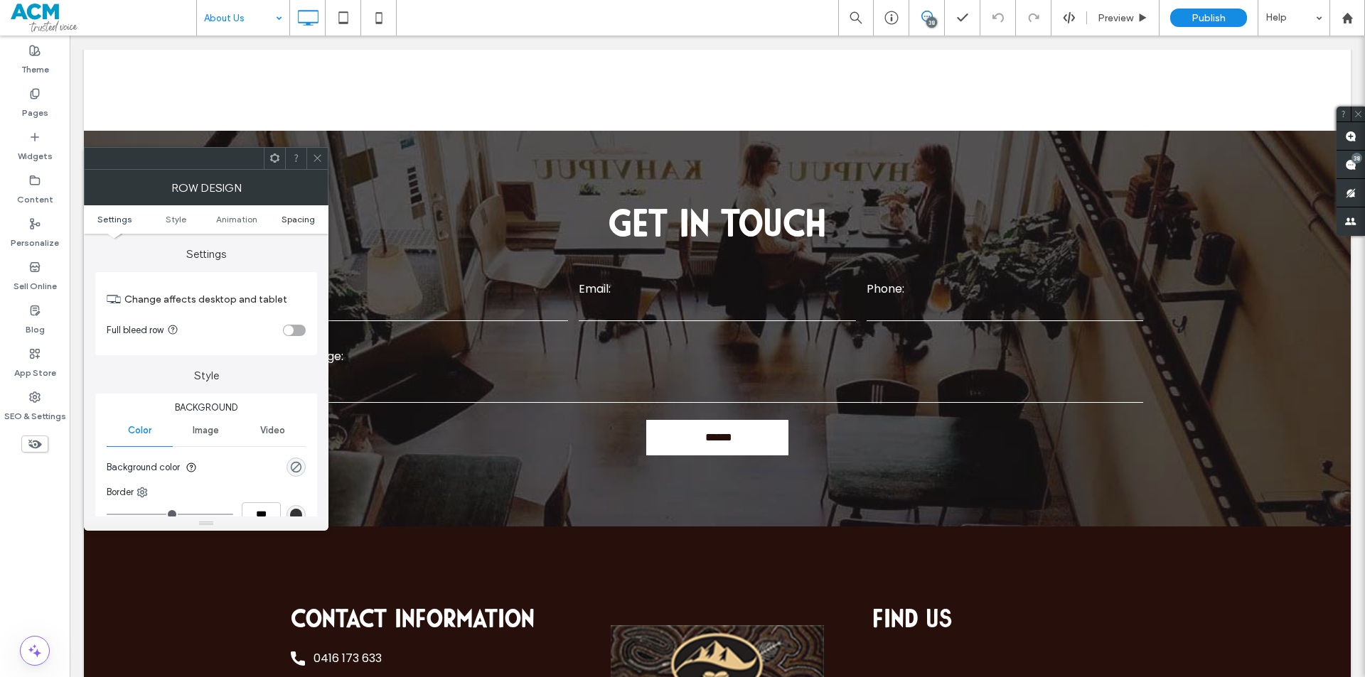
click at [294, 214] on span "Spacing" at bounding box center [298, 219] width 33 height 11
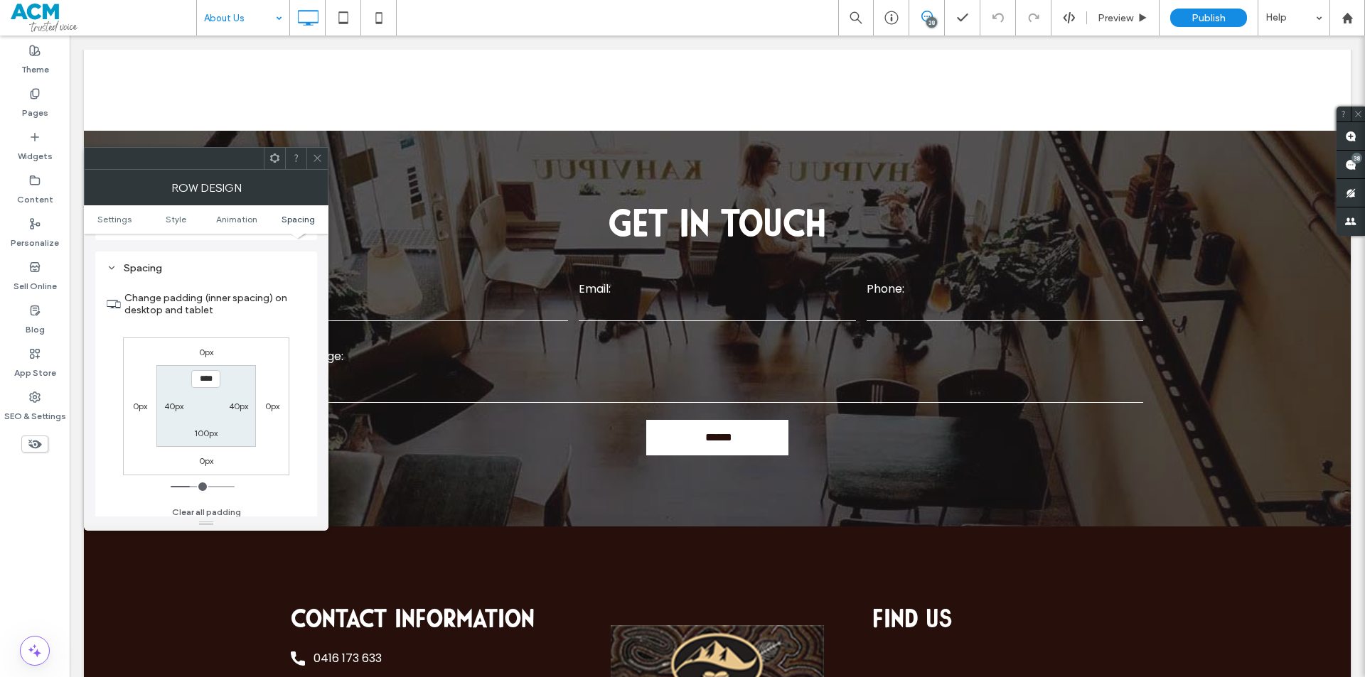
scroll to position [402, 0]
click at [209, 430] on label "100px" at bounding box center [205, 427] width 23 height 11
type input "***"
type input "**"
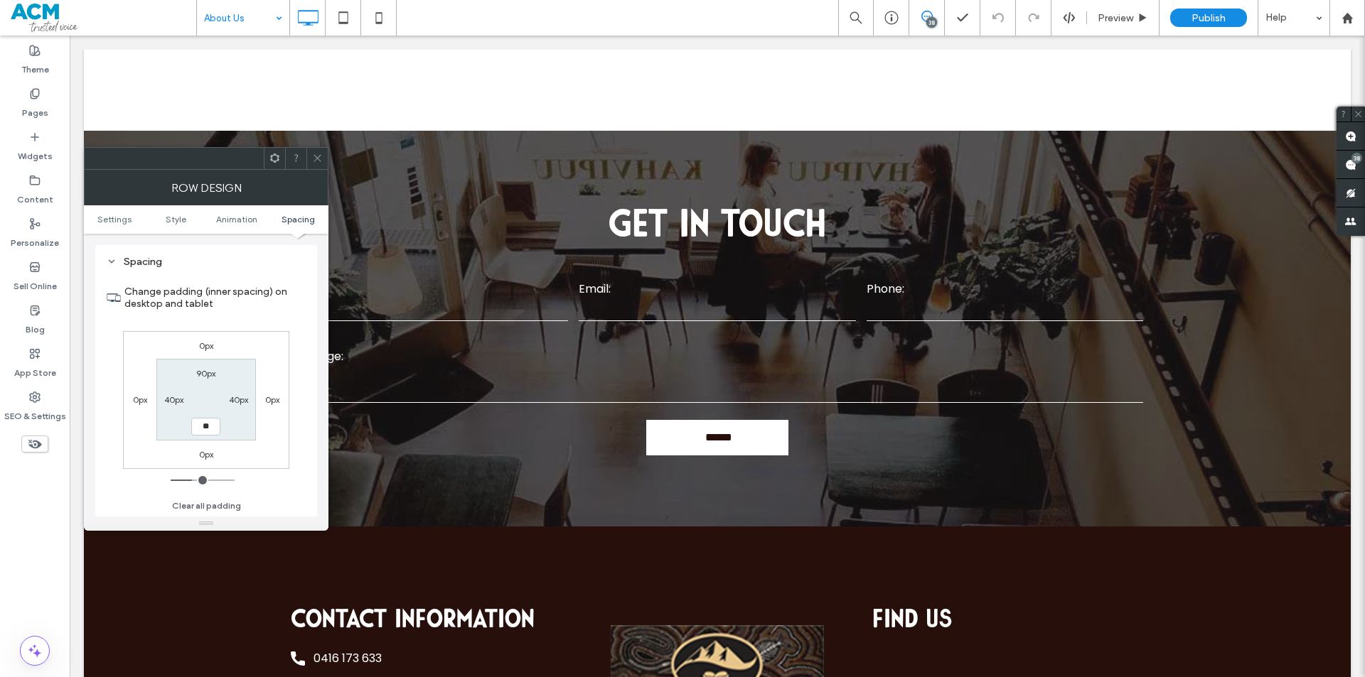
type input "****"
click at [313, 155] on icon at bounding box center [317, 158] width 11 height 11
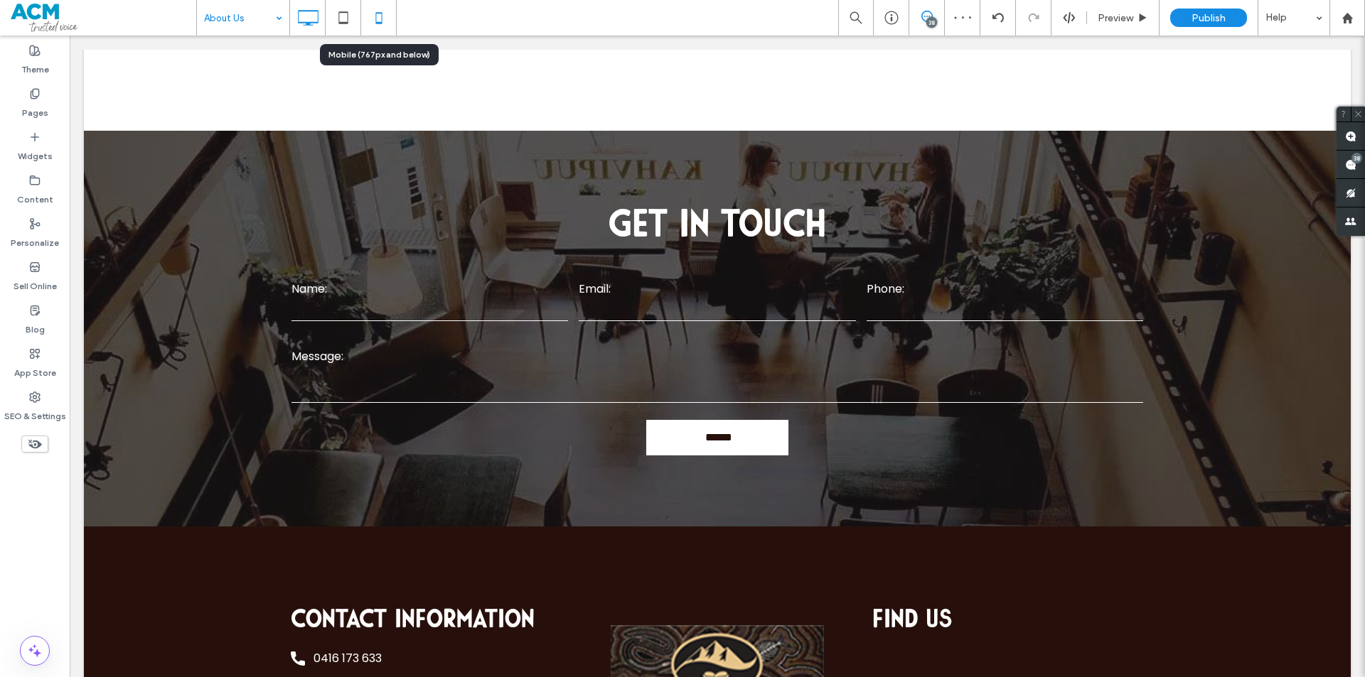
click at [384, 17] on icon at bounding box center [379, 18] width 28 height 28
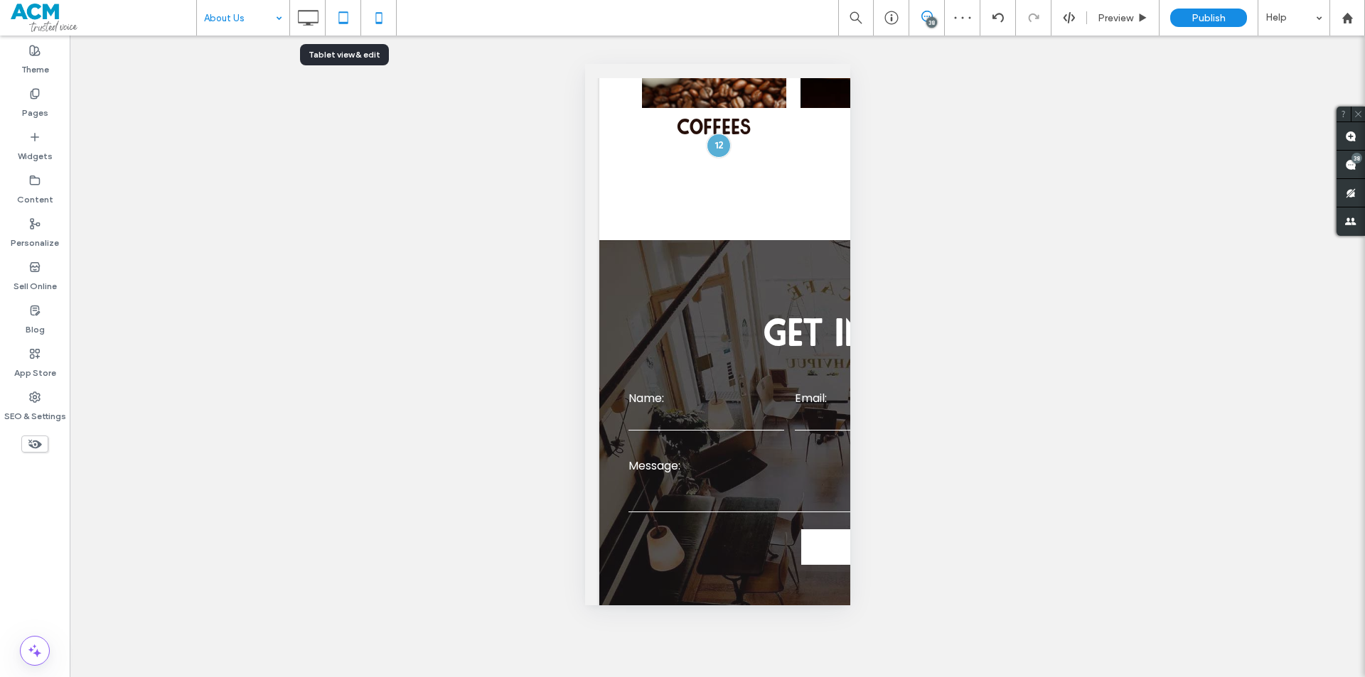
click at [331, 32] on div at bounding box center [344, 18] width 36 height 36
click at [336, 15] on icon at bounding box center [343, 18] width 28 height 28
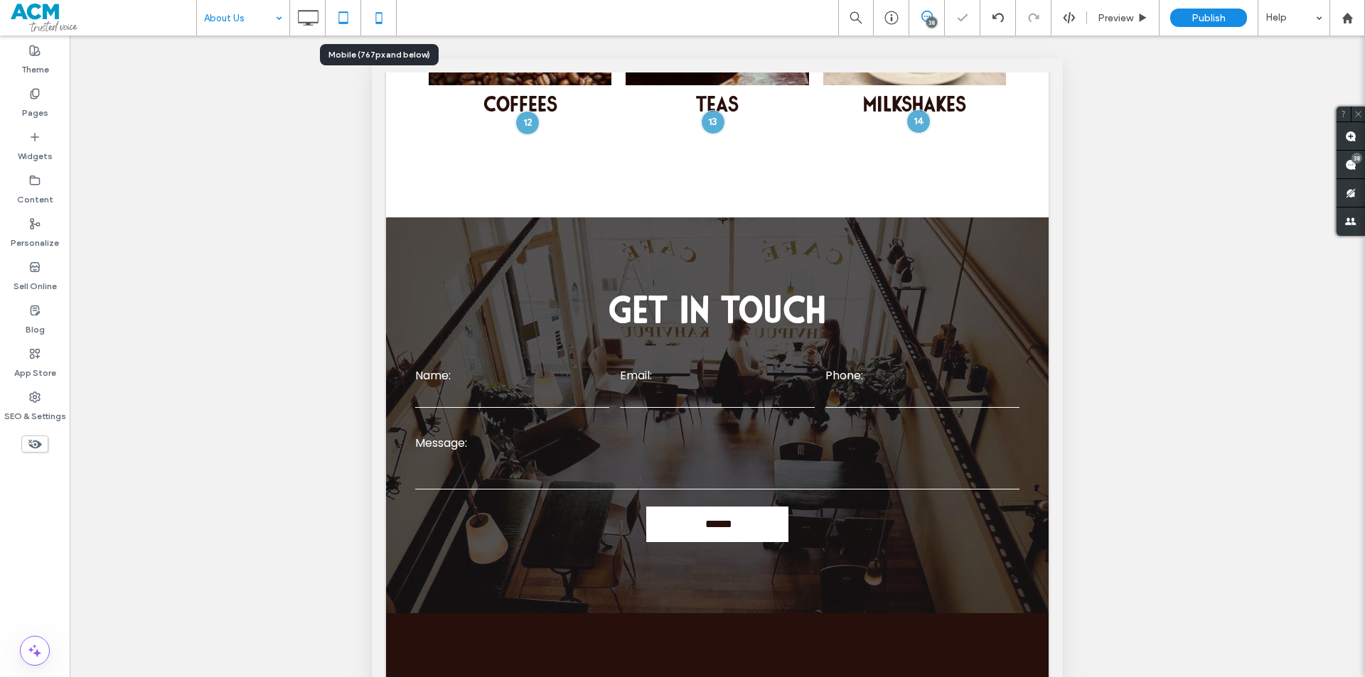
click at [380, 18] on icon at bounding box center [379, 18] width 28 height 28
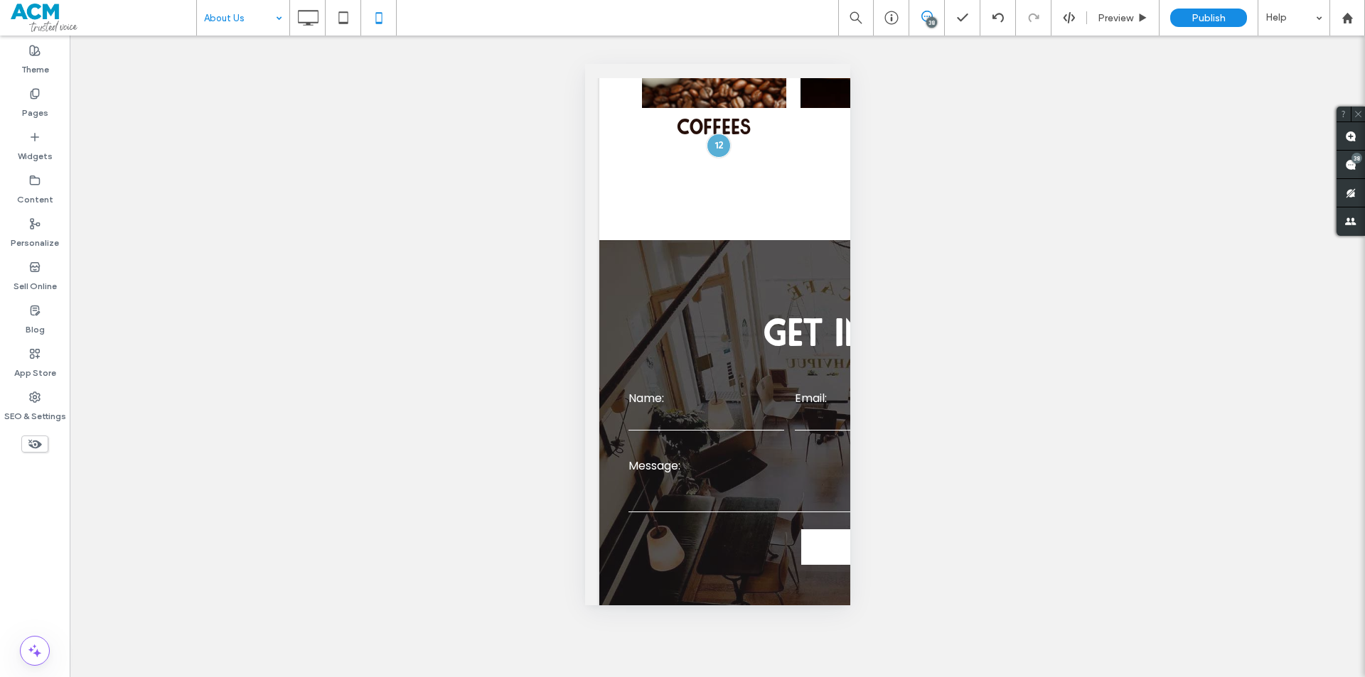
drag, startPoint x: 604, startPoint y: 240, endPoint x: 810, endPoint y: 277, distance: 209.4
click at [810, 677] on div at bounding box center [682, 677] width 1365 height 0
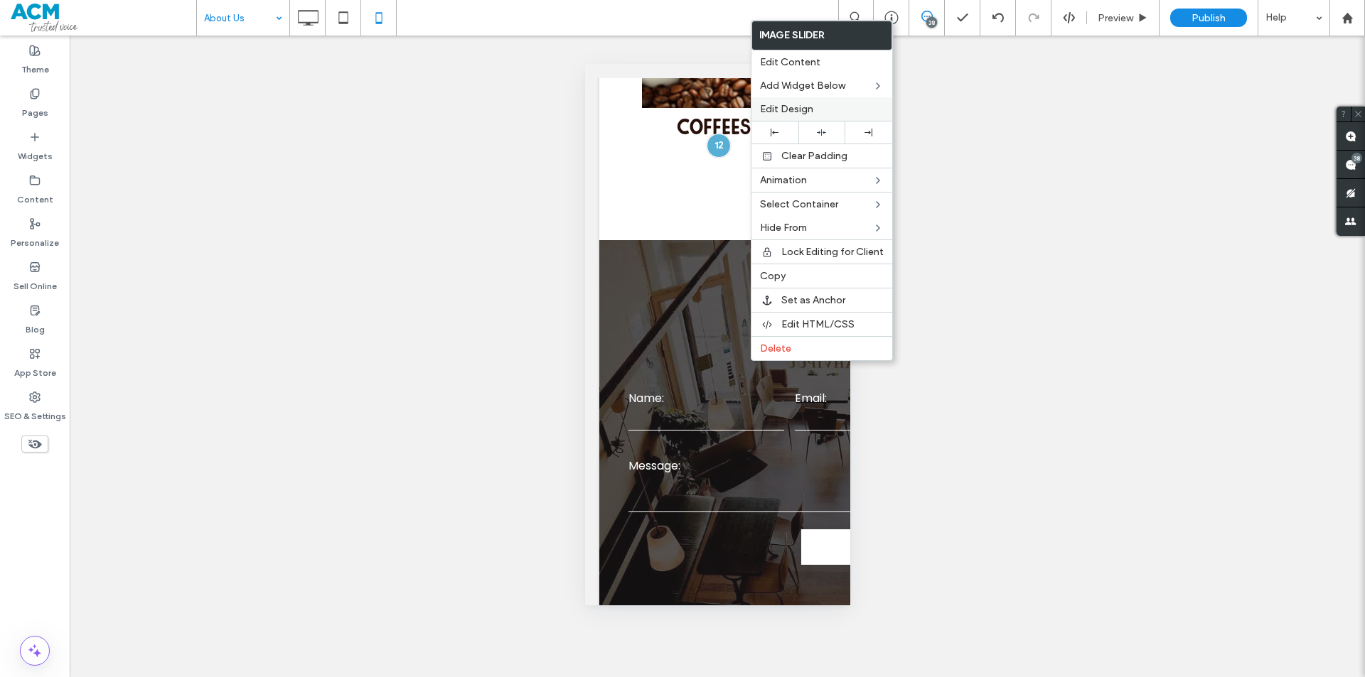
click at [804, 104] on span "Edit Design" at bounding box center [786, 109] width 53 height 12
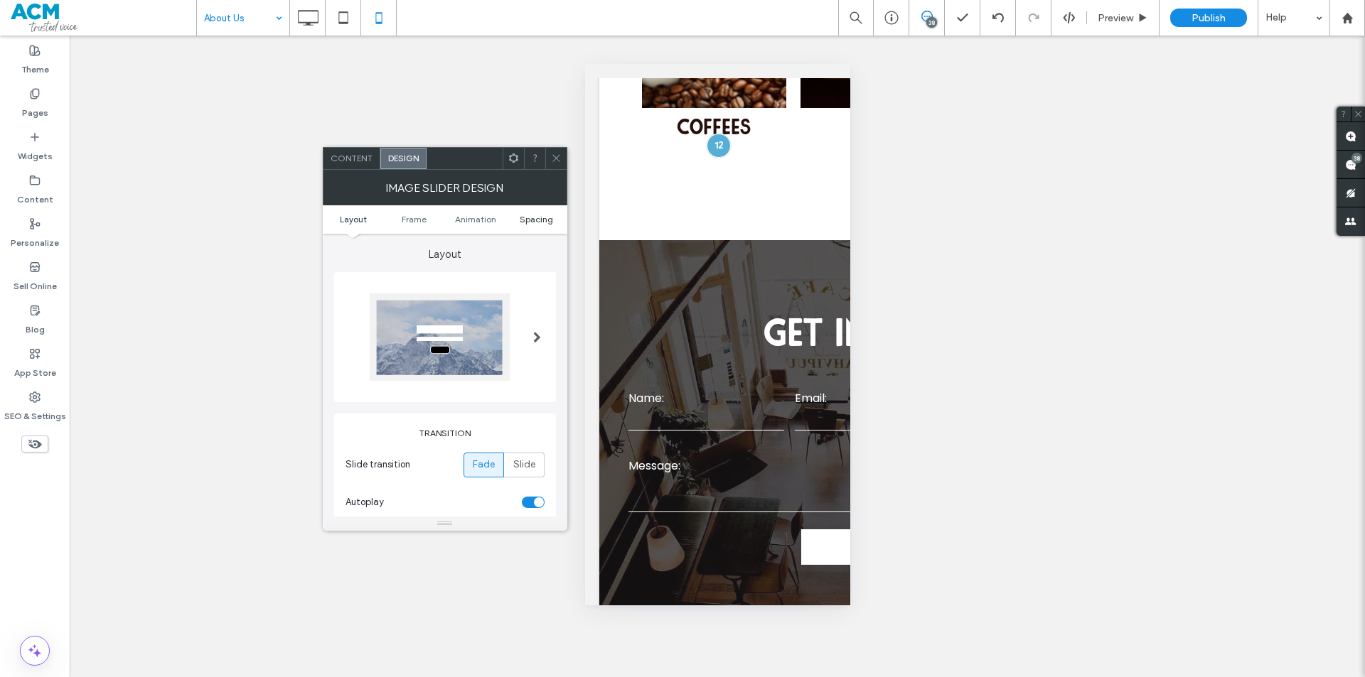
click at [527, 218] on span "Spacing" at bounding box center [536, 219] width 33 height 11
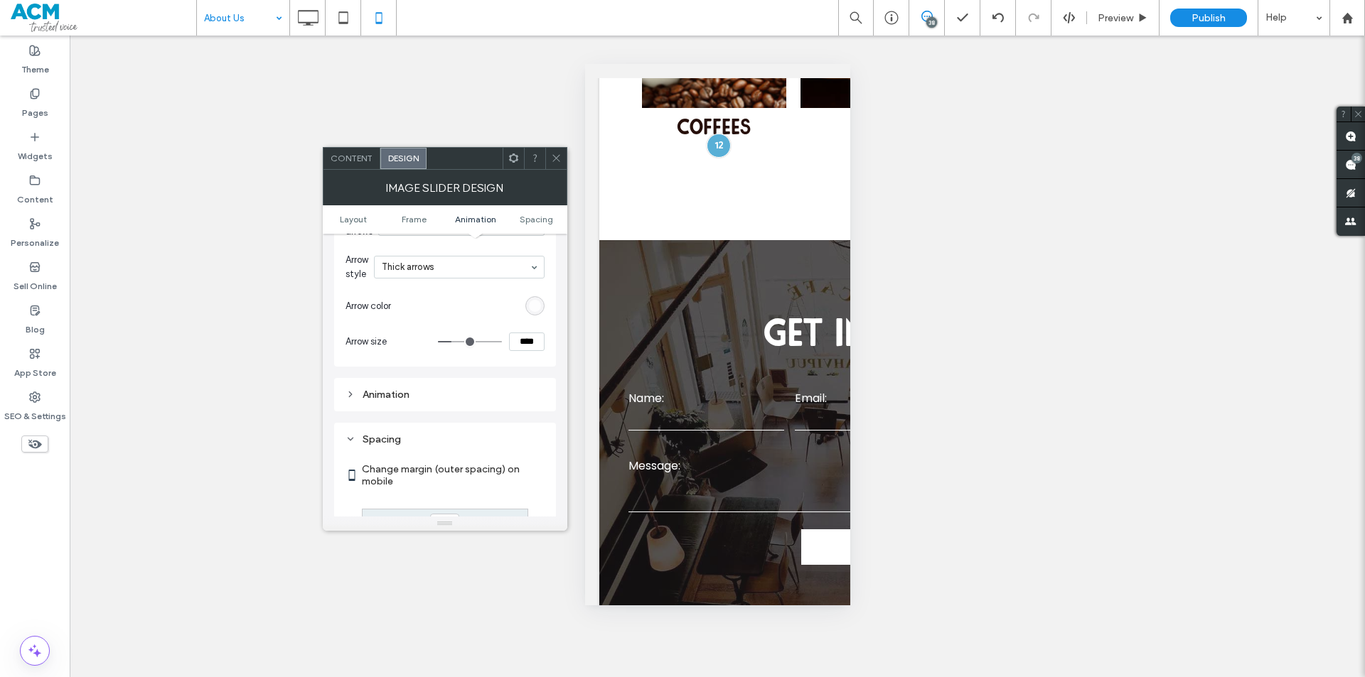
scroll to position [1031, 0]
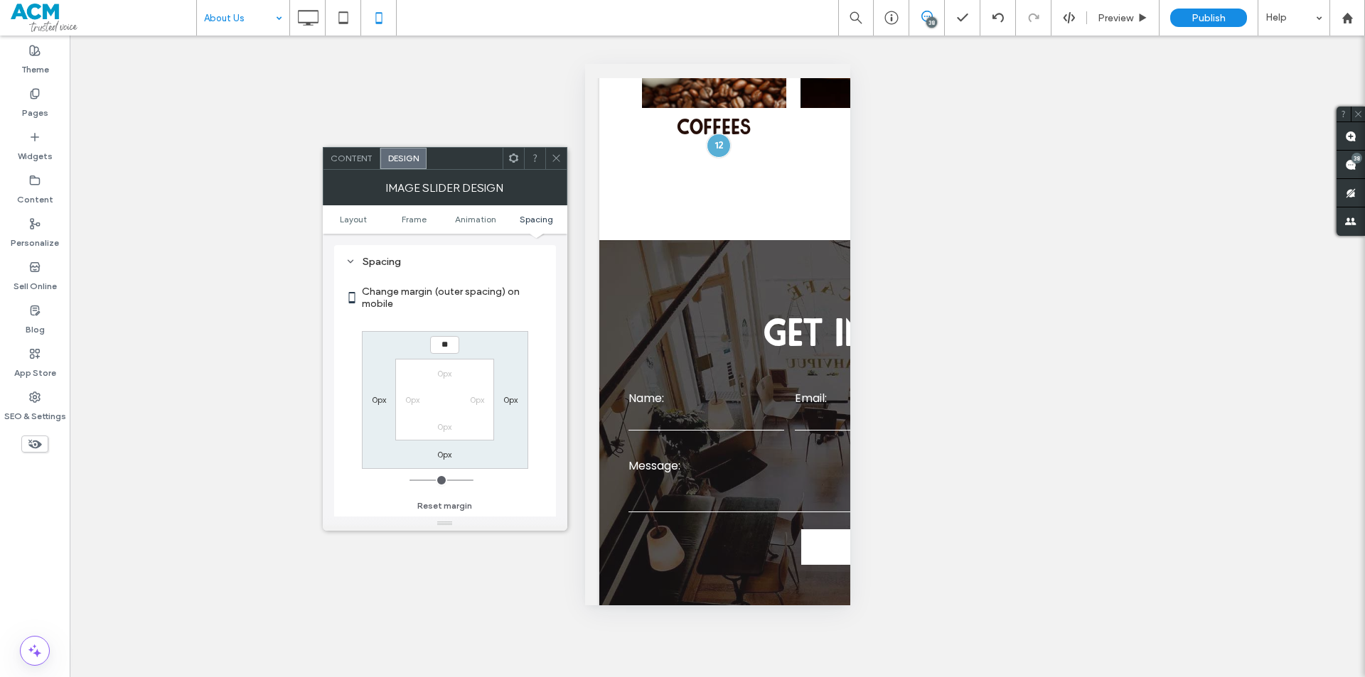
type input "****"
type input "**"
drag, startPoint x: 604, startPoint y: 280, endPoint x: 648, endPoint y: 310, distance: 53.2
click at [648, 677] on div at bounding box center [682, 677] width 1365 height 0
drag, startPoint x: 441, startPoint y: 343, endPoint x: 384, endPoint y: 343, distance: 56.9
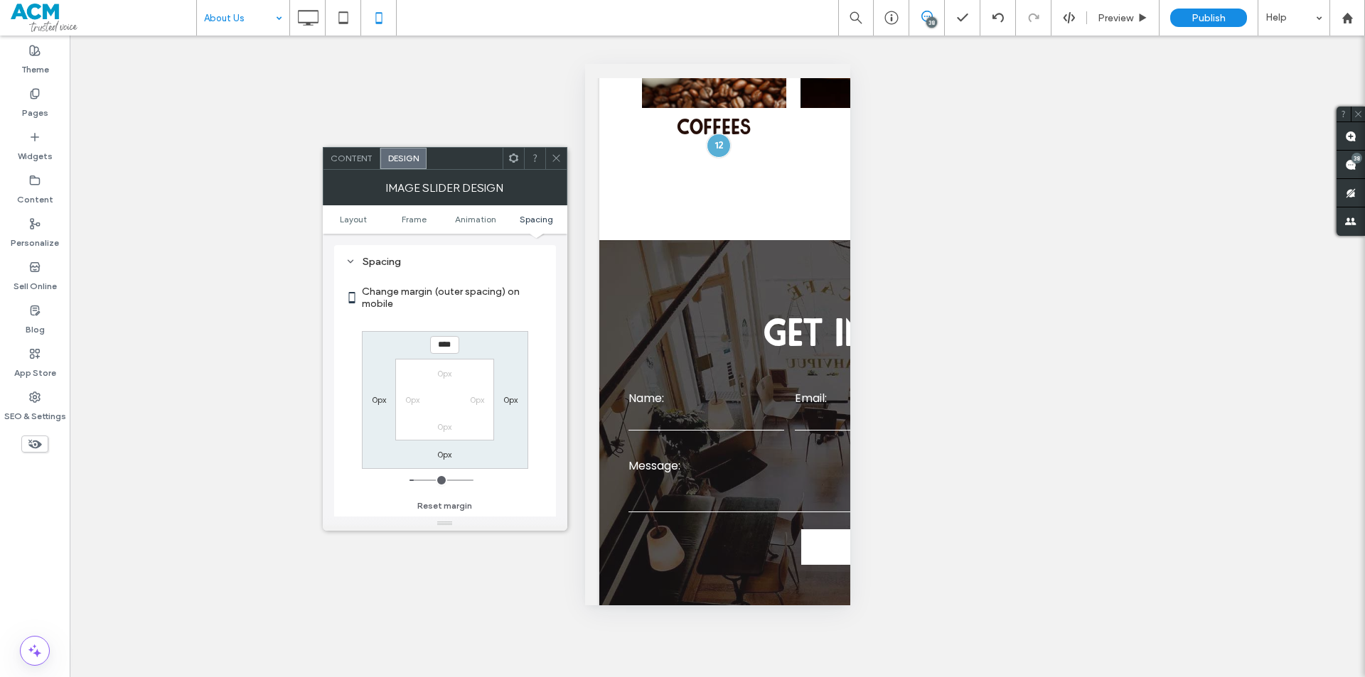
click at [384, 343] on div "**** 0px 0px 0px 0px 0px 0px 0px" at bounding box center [445, 400] width 166 height 138
type input "****"
type input "**"
click at [556, 166] on span at bounding box center [556, 158] width 11 height 21
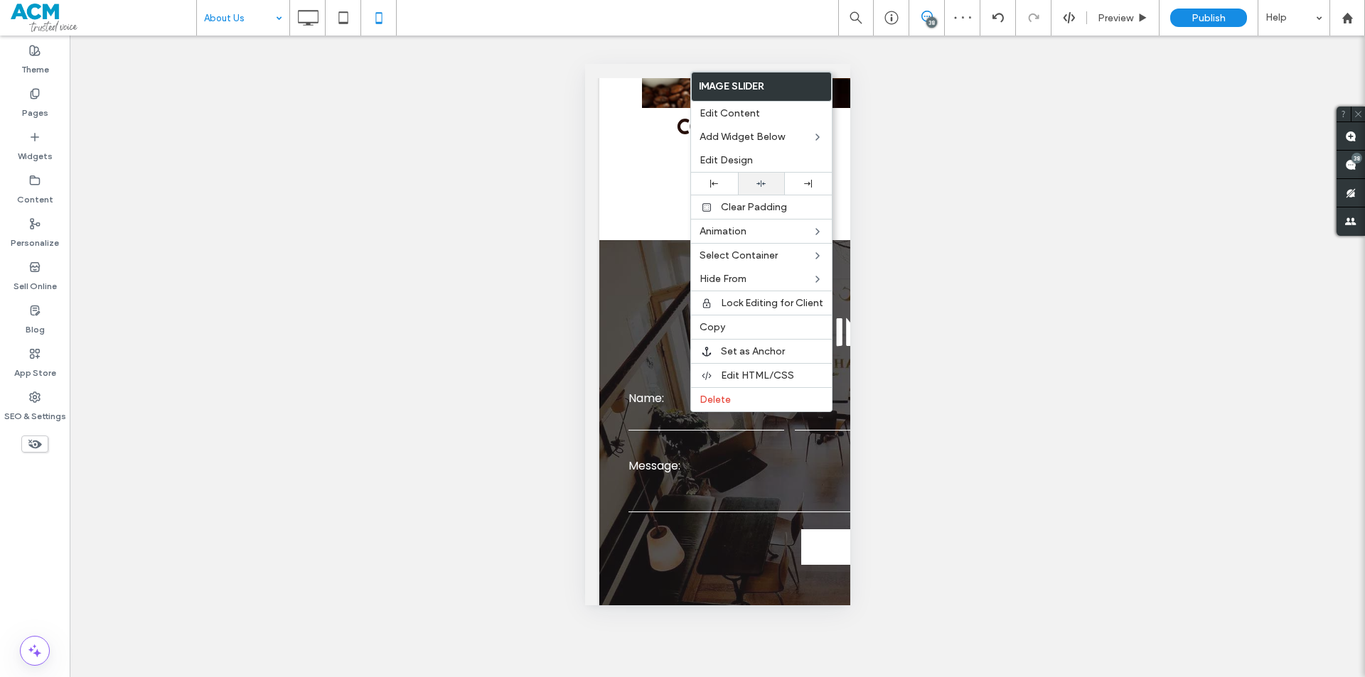
click at [766, 188] on div at bounding box center [761, 183] width 33 height 9
click at [747, 160] on span "Edit Design" at bounding box center [725, 160] width 53 height 12
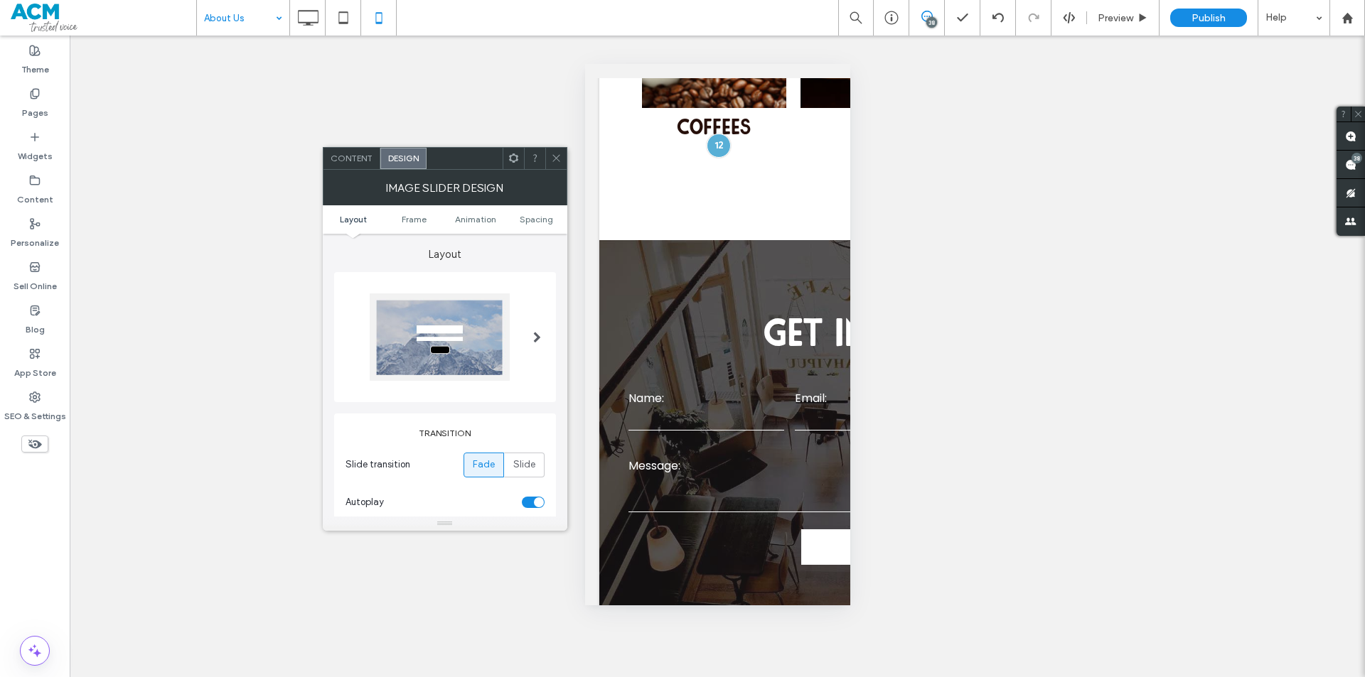
click at [554, 166] on span at bounding box center [556, 158] width 11 height 21
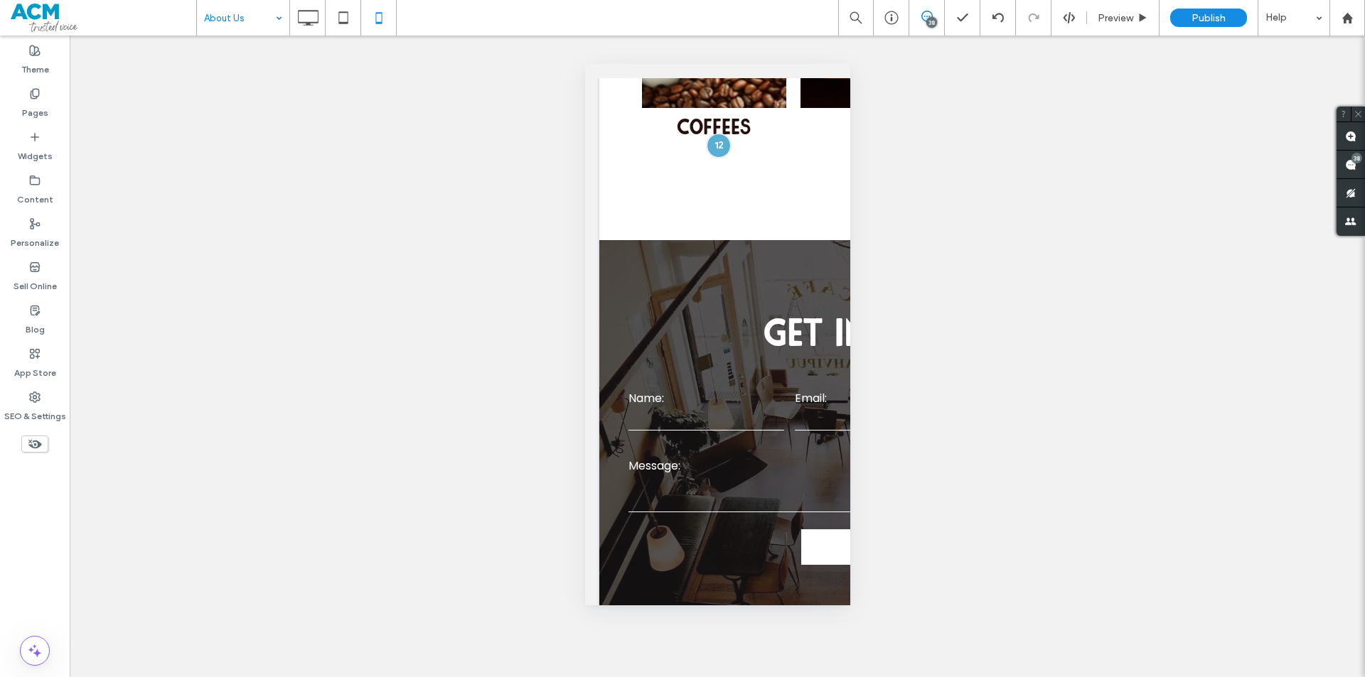
drag, startPoint x: 698, startPoint y: 336, endPoint x: 735, endPoint y: 361, distance: 44.6
click at [736, 677] on div at bounding box center [682, 677] width 1365 height 0
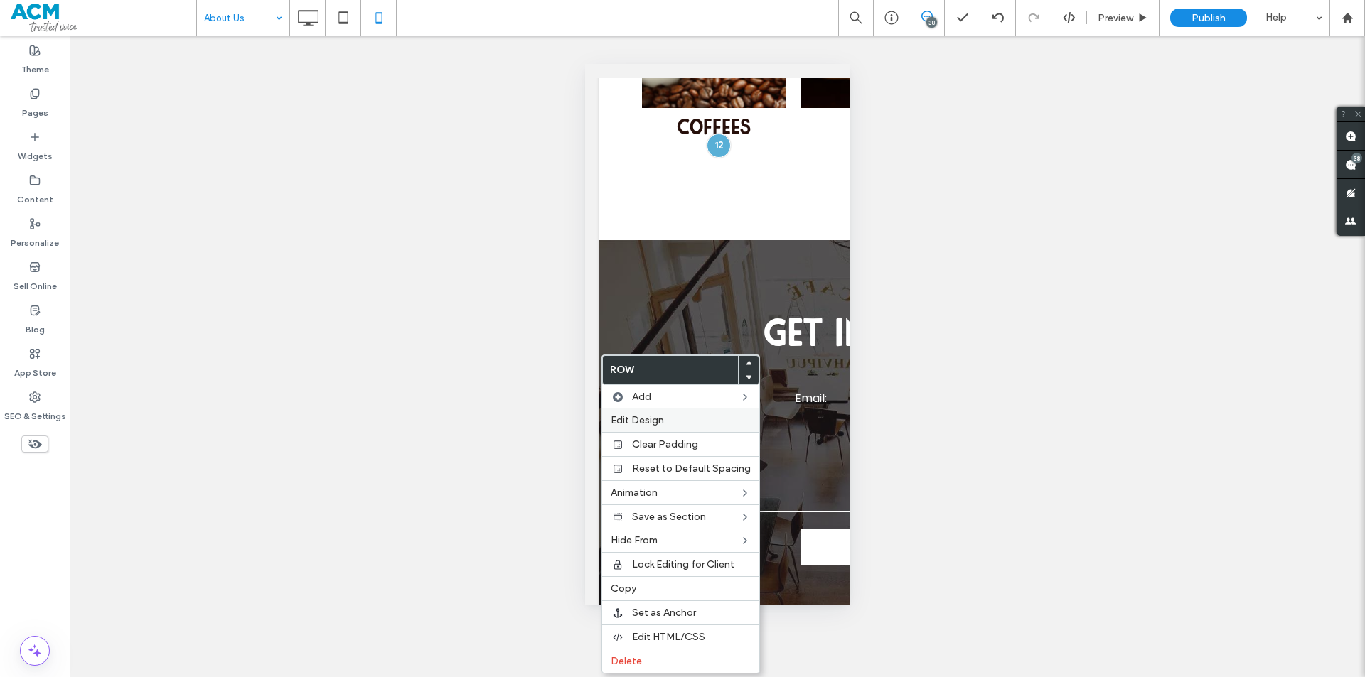
click at [665, 411] on div "Edit Design" at bounding box center [680, 420] width 157 height 23
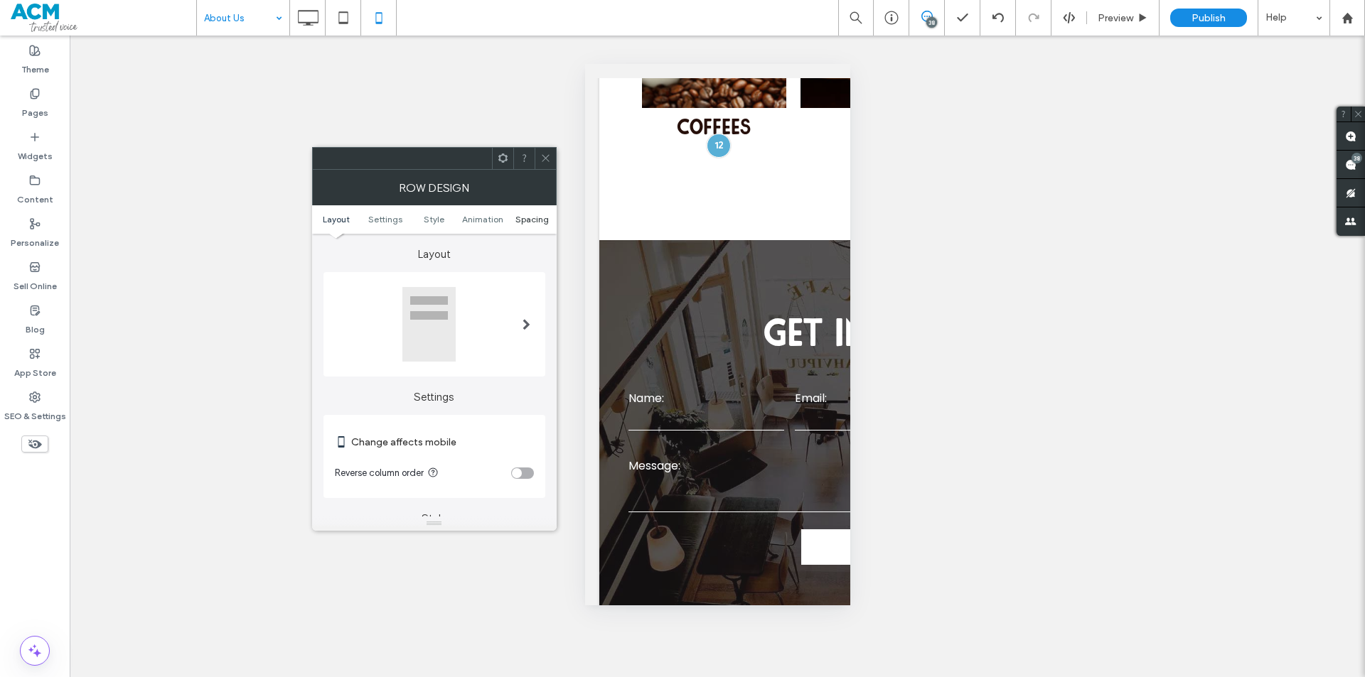
click at [524, 217] on span "Spacing" at bounding box center [531, 219] width 33 height 11
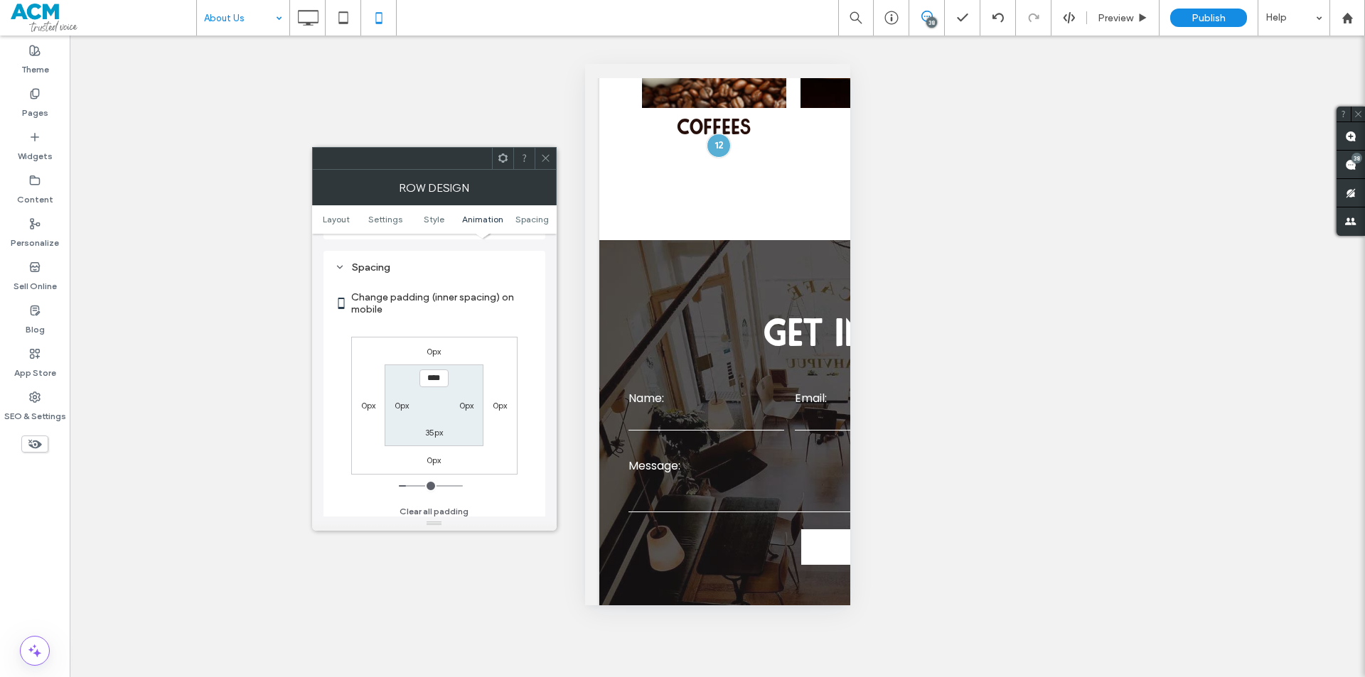
scroll to position [545, 0]
click at [428, 430] on label "35px" at bounding box center [434, 427] width 18 height 11
type input "**"
type input "****"
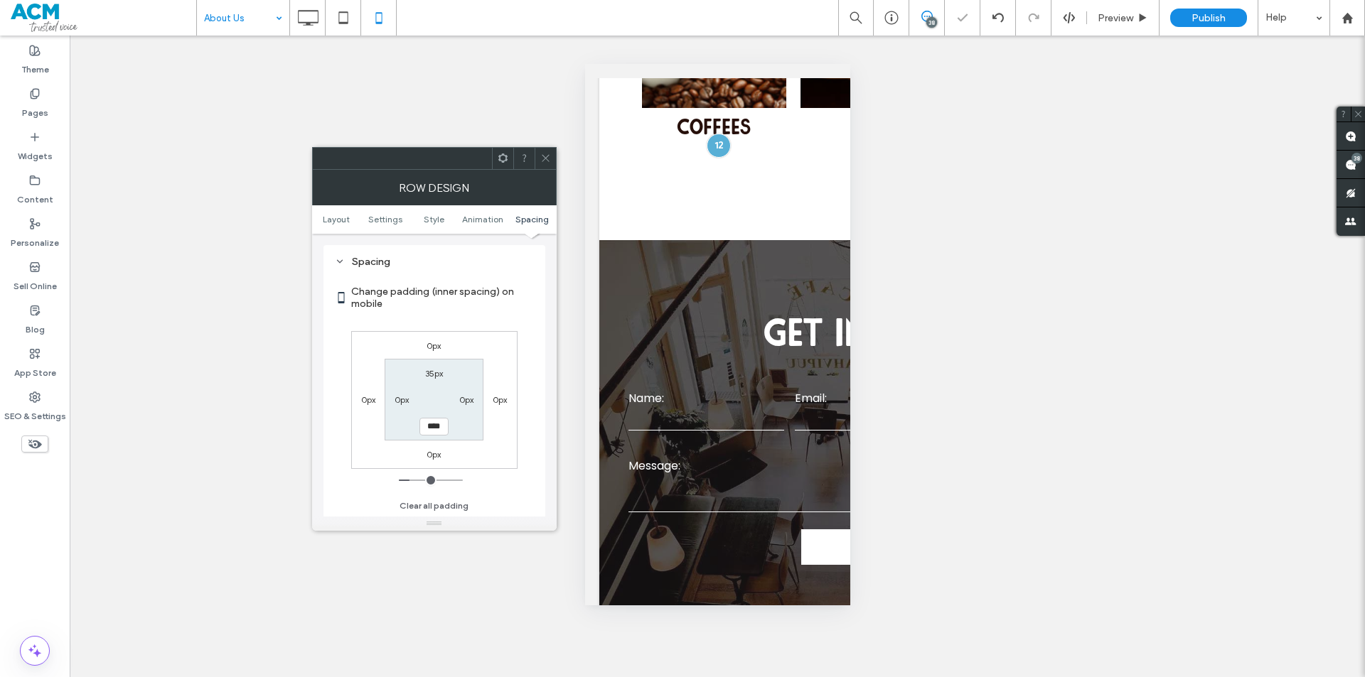
click at [542, 162] on icon at bounding box center [545, 158] width 11 height 11
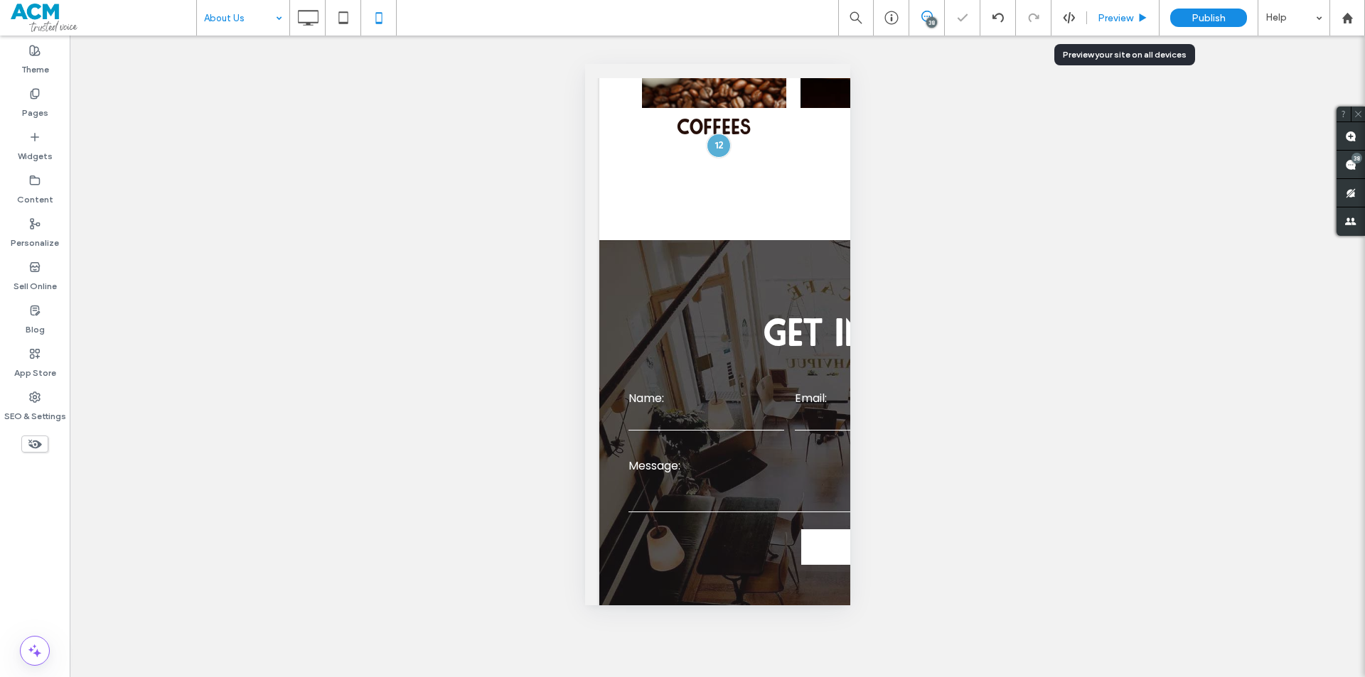
click at [1115, 20] on span "Preview" at bounding box center [1116, 18] width 36 height 12
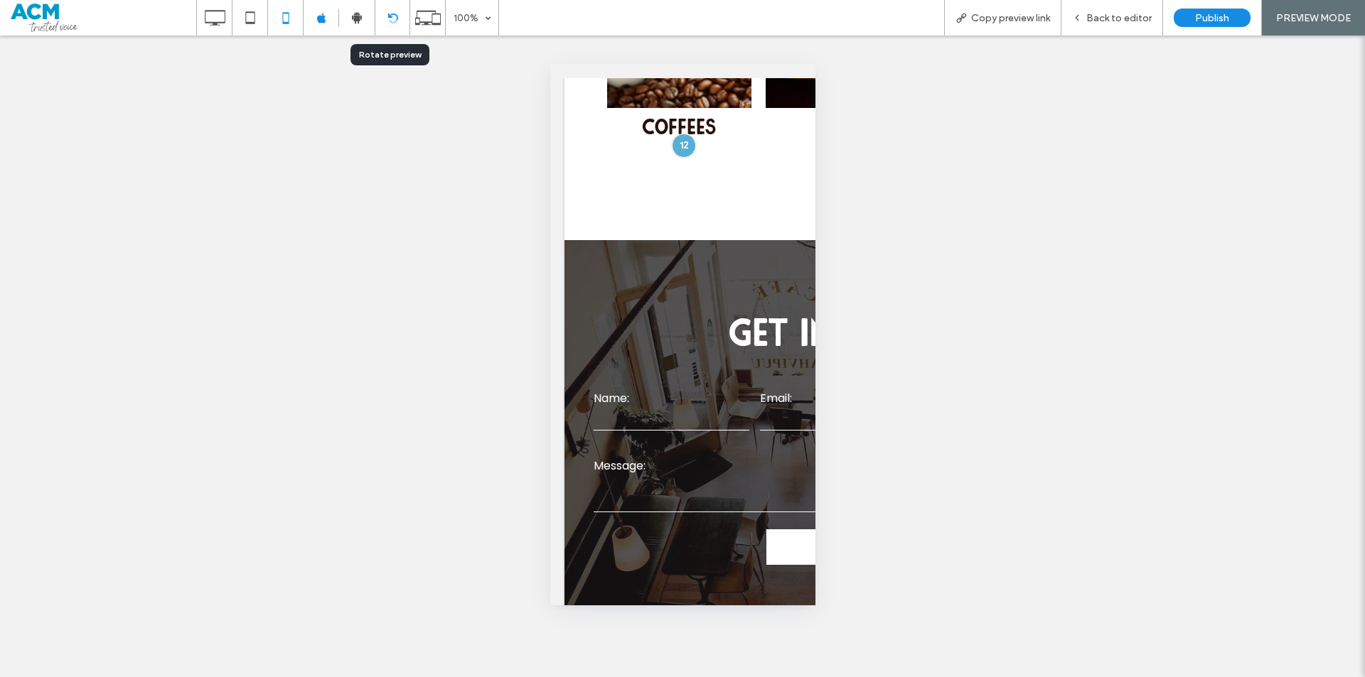
click at [380, 17] on div at bounding box center [392, 18] width 34 height 11
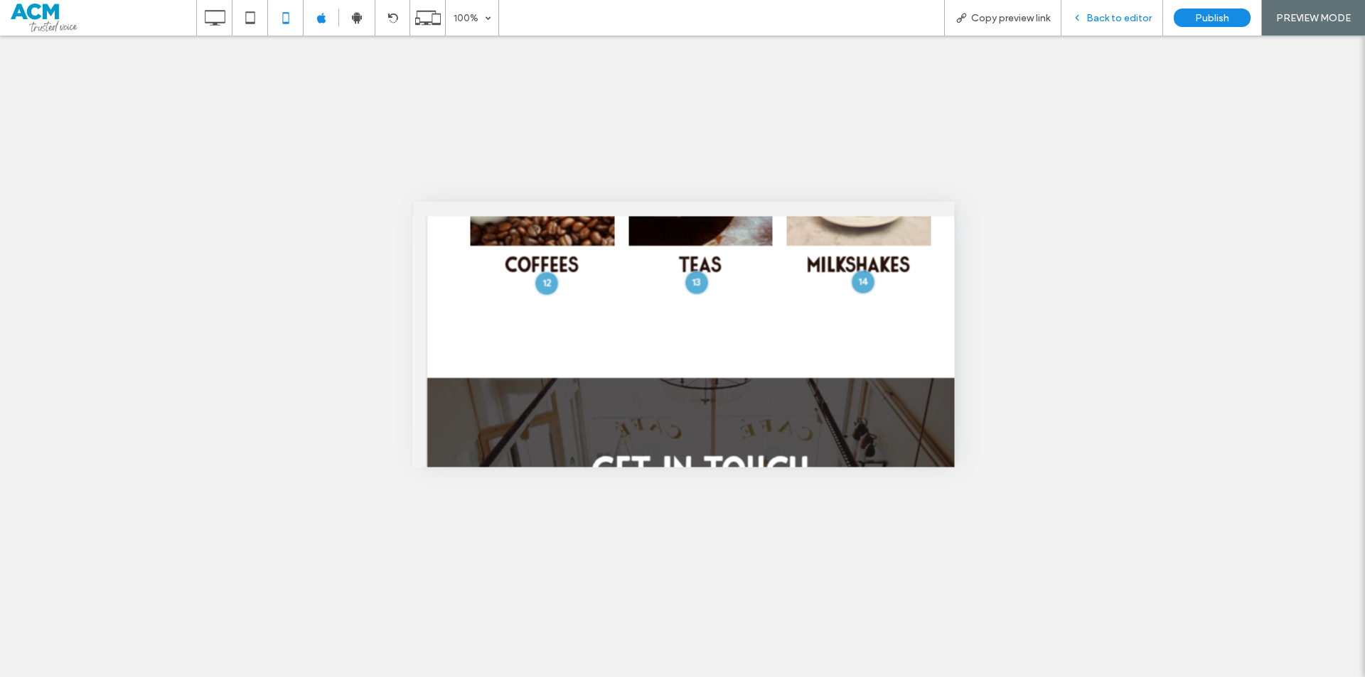
click at [1098, 26] on div "Back to editor" at bounding box center [1112, 18] width 102 height 36
click at [1103, 18] on span "Back to editor" at bounding box center [1118, 18] width 65 height 12
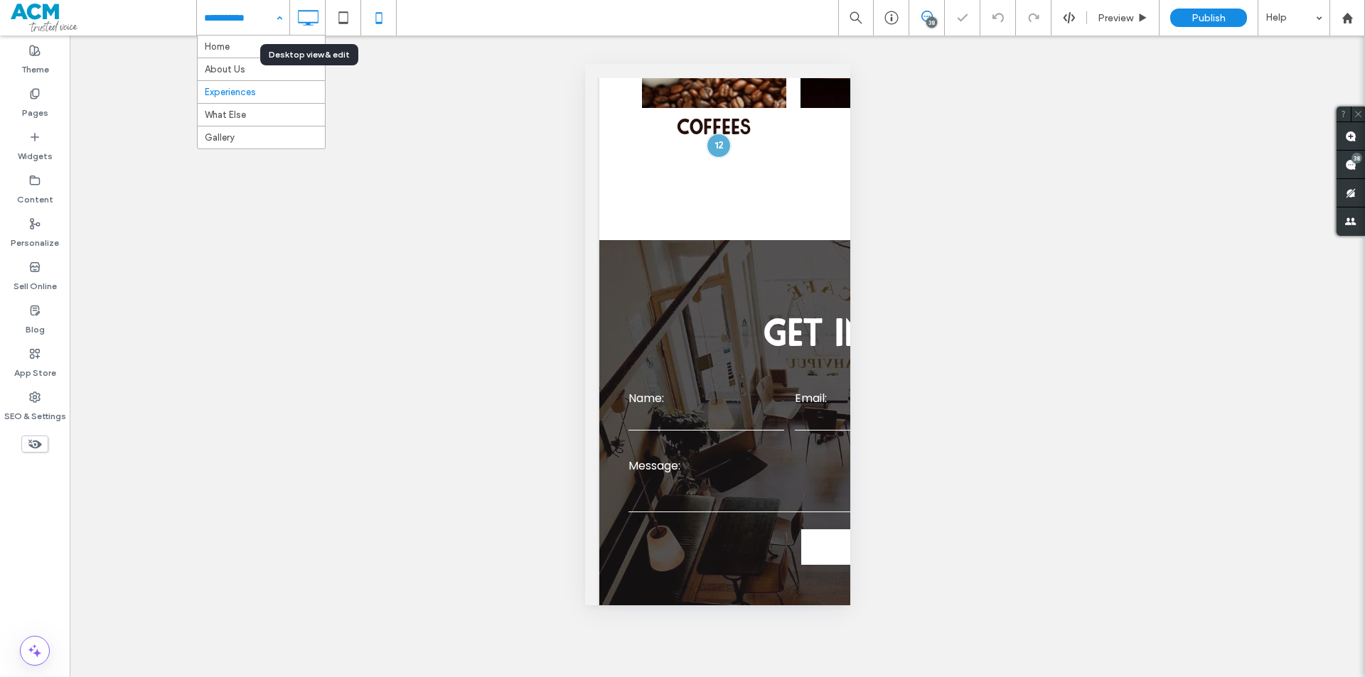
click at [323, 14] on div at bounding box center [307, 18] width 35 height 28
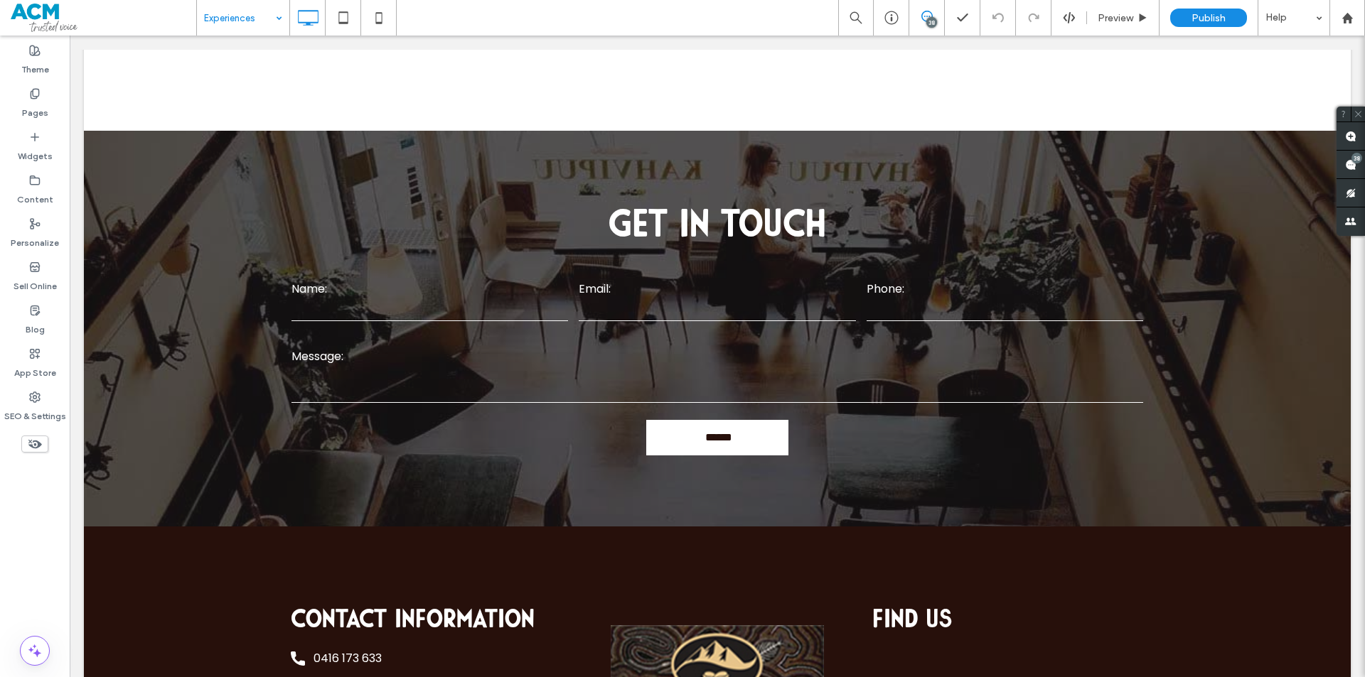
drag, startPoint x: 328, startPoint y: 168, endPoint x: 610, endPoint y: 250, distance: 294.0
click at [610, 677] on div at bounding box center [682, 677] width 1365 height 0
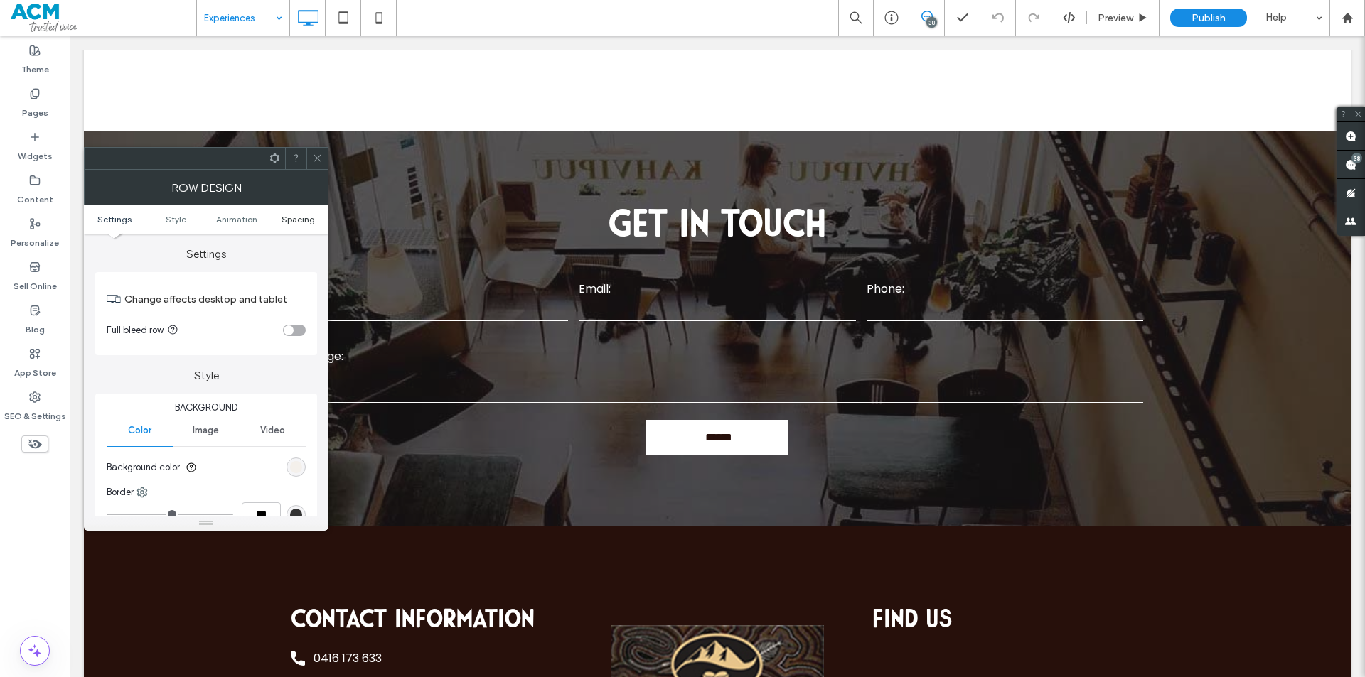
click at [311, 223] on span "Spacing" at bounding box center [298, 219] width 33 height 11
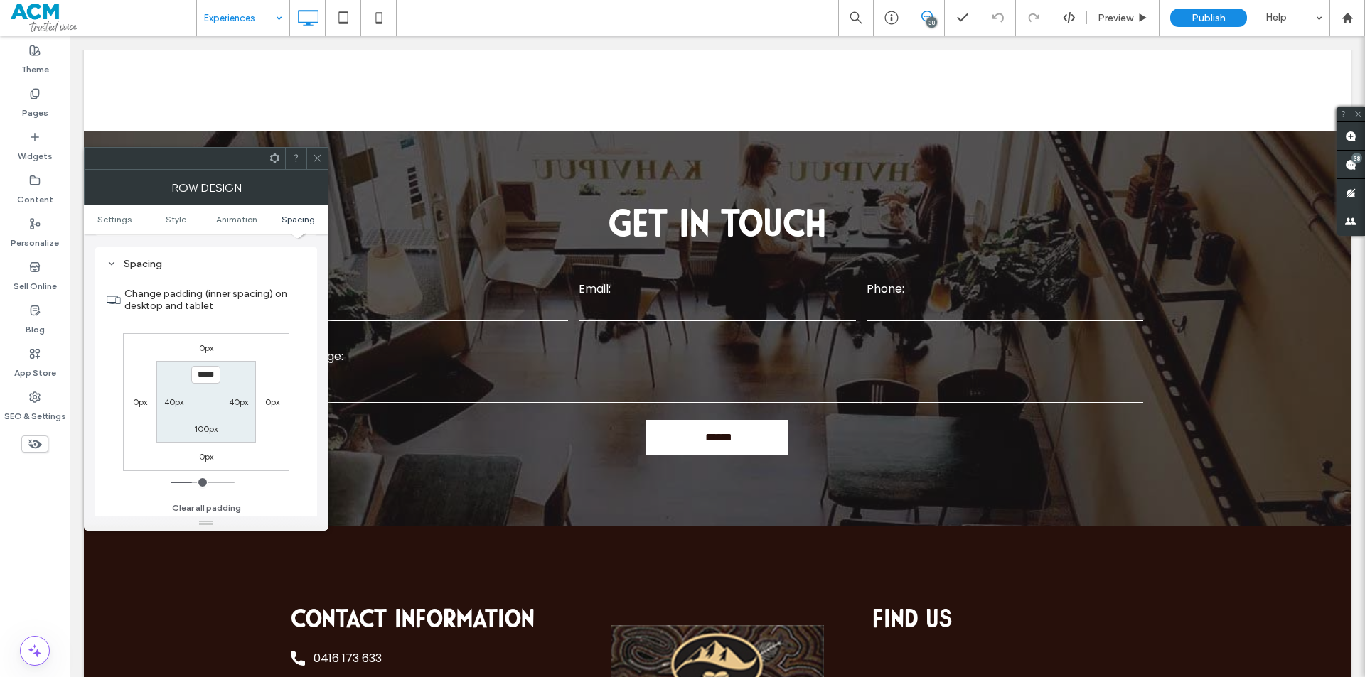
scroll to position [402, 0]
type input "****"
type input "**"
click at [313, 163] on icon at bounding box center [317, 158] width 11 height 11
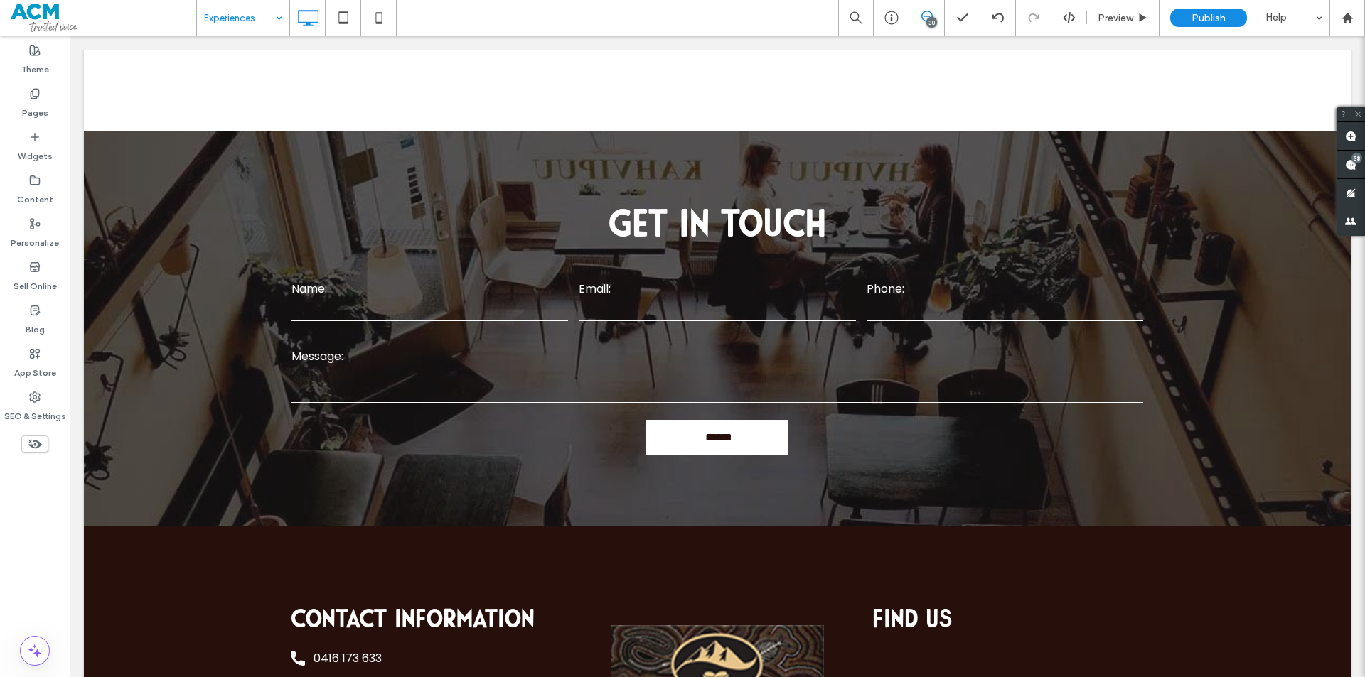
drag, startPoint x: 627, startPoint y: 402, endPoint x: 709, endPoint y: 488, distance: 119.2
click at [709, 677] on div at bounding box center [682, 677] width 1365 height 0
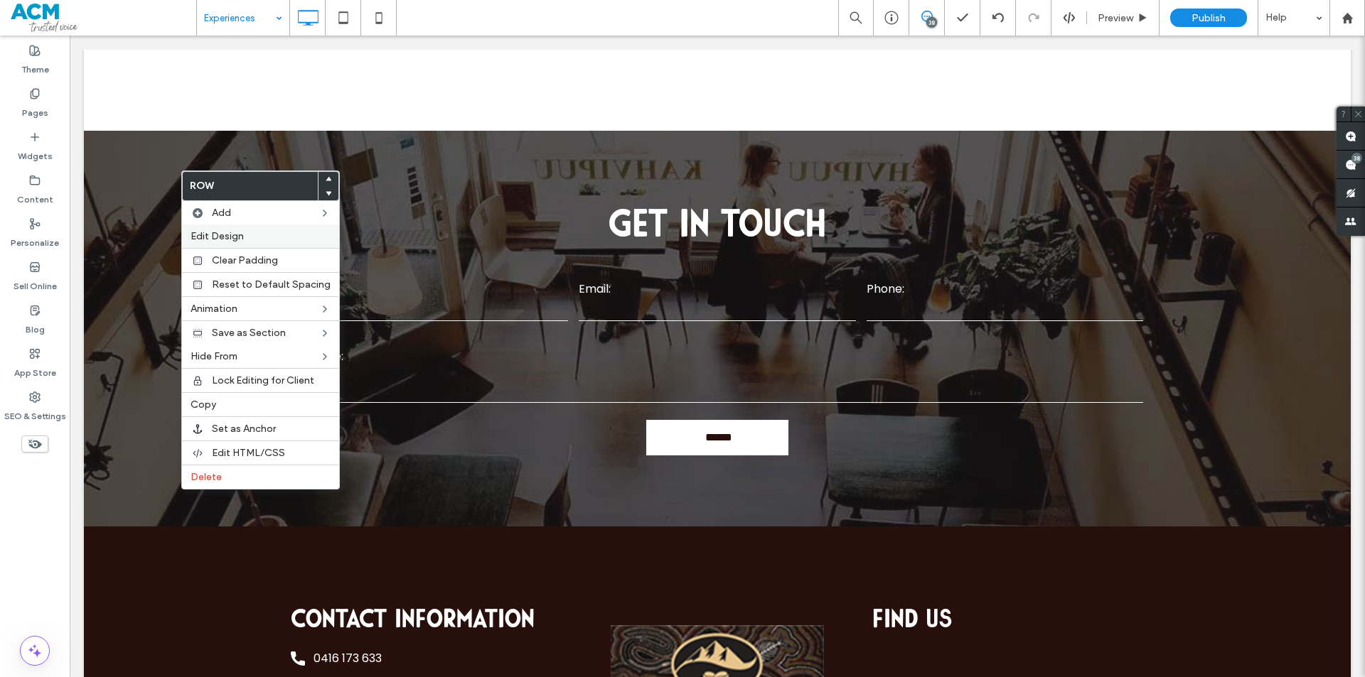
click at [257, 234] on label "Edit Design" at bounding box center [261, 236] width 140 height 12
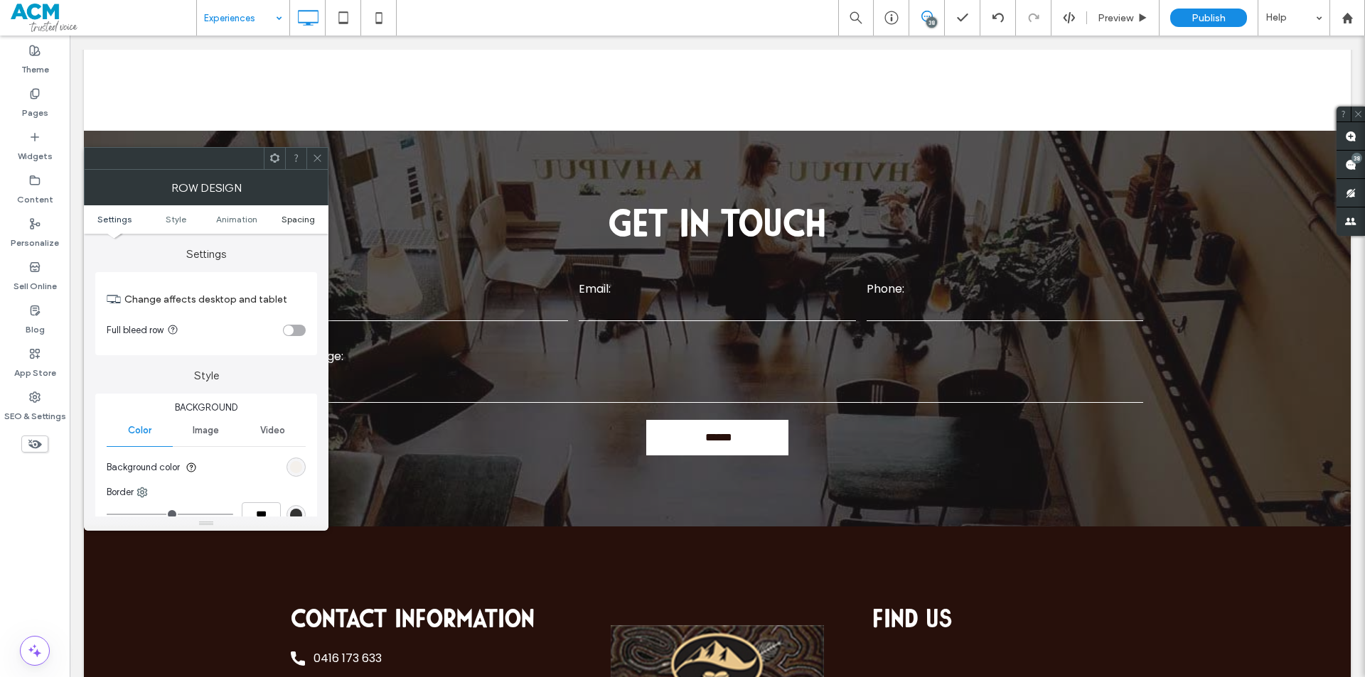
click at [309, 218] on span "Spacing" at bounding box center [298, 219] width 33 height 11
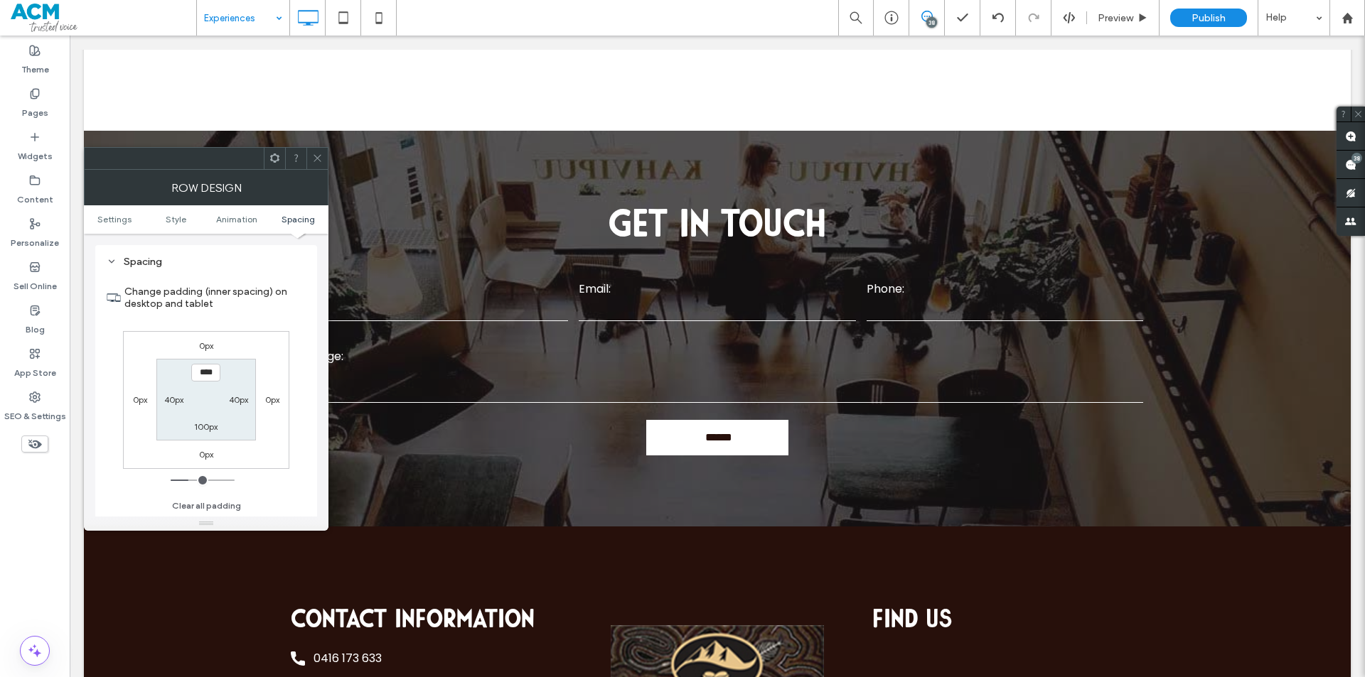
click at [203, 426] on label "100px" at bounding box center [205, 427] width 23 height 11
type input "***"
type input "**"
type input "****"
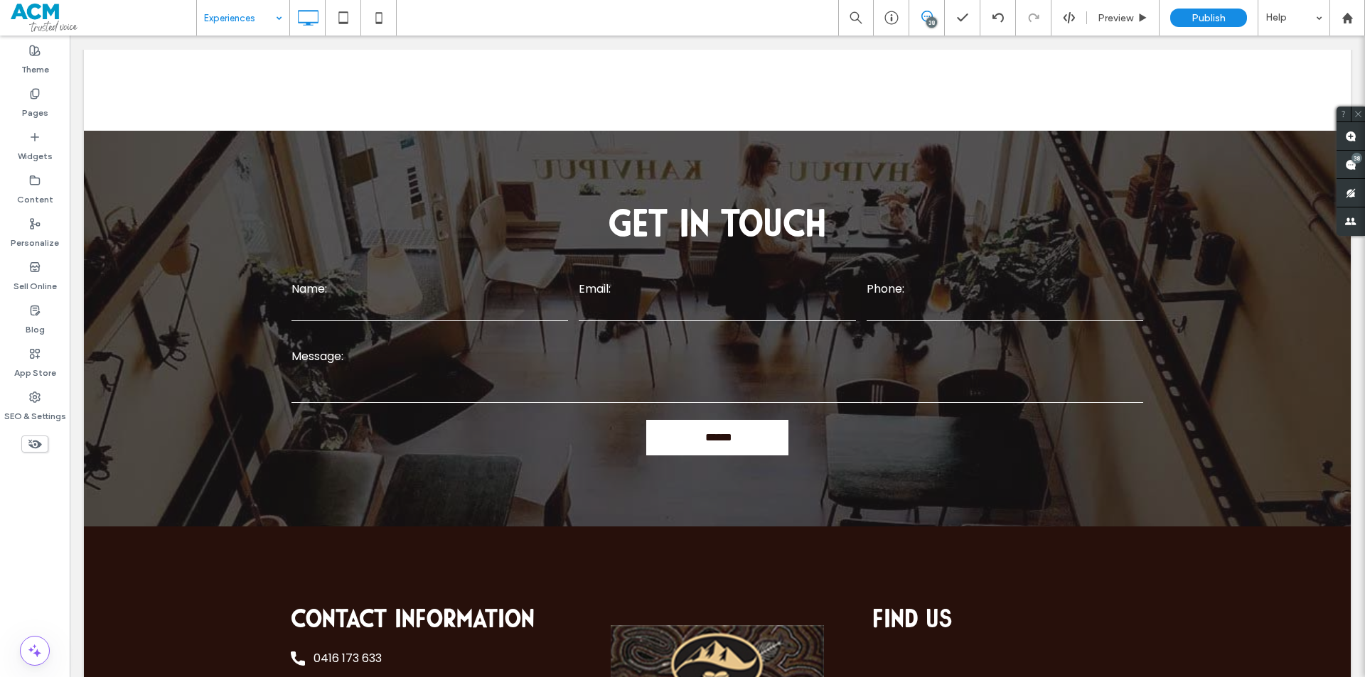
drag, startPoint x: 611, startPoint y: 189, endPoint x: 869, endPoint y: 271, distance: 270.7
click at [869, 677] on div at bounding box center [682, 677] width 1365 height 0
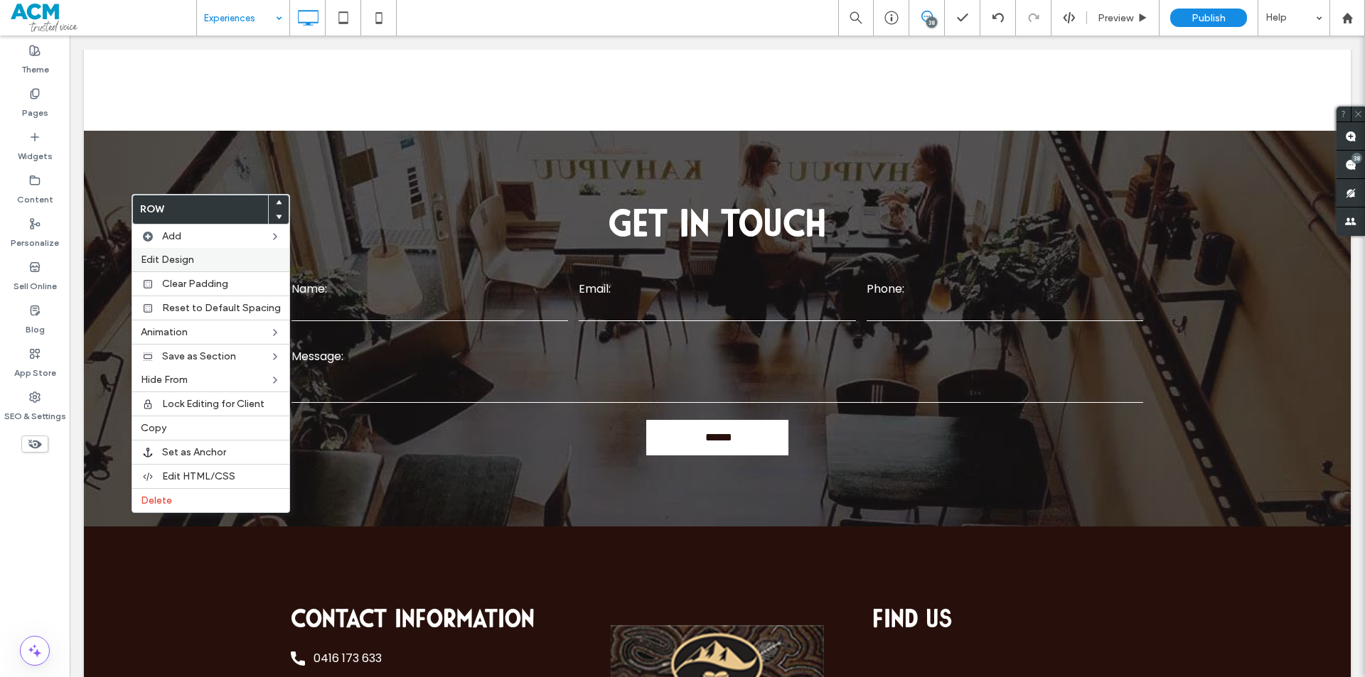
click at [195, 264] on label "Edit Design" at bounding box center [211, 260] width 140 height 12
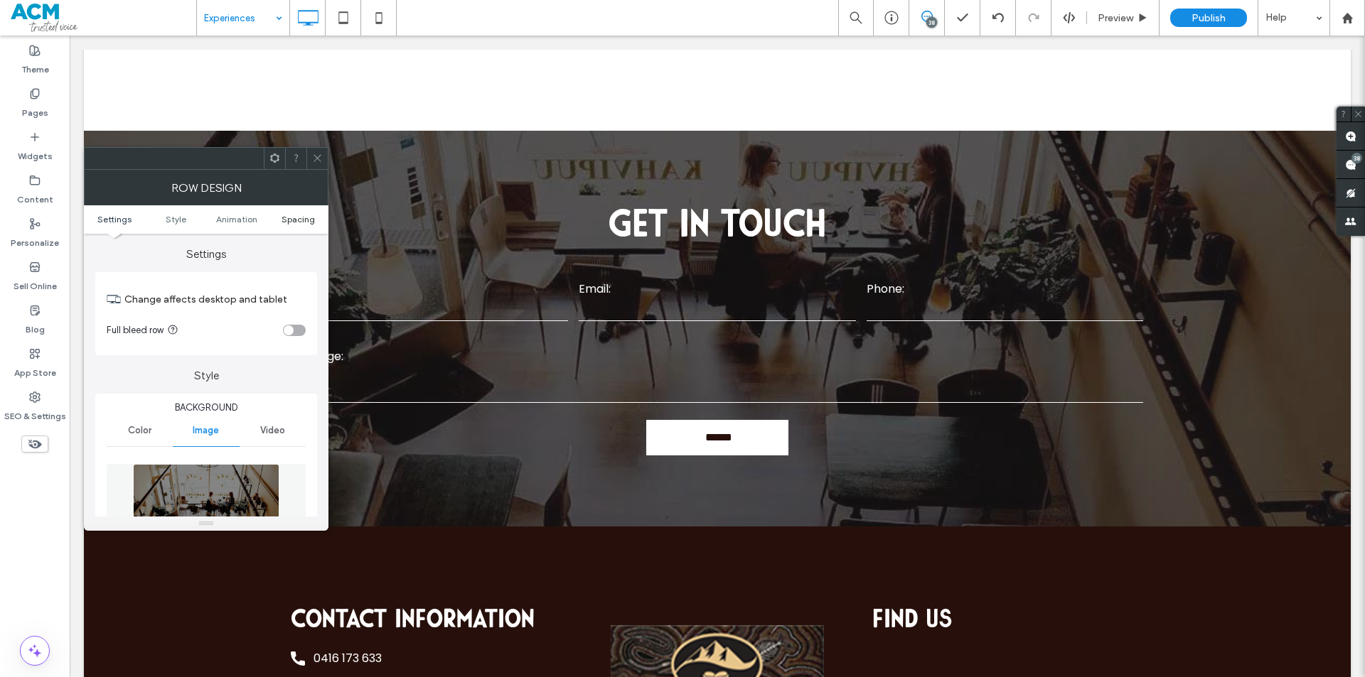
click at [287, 218] on span "Spacing" at bounding box center [298, 219] width 33 height 11
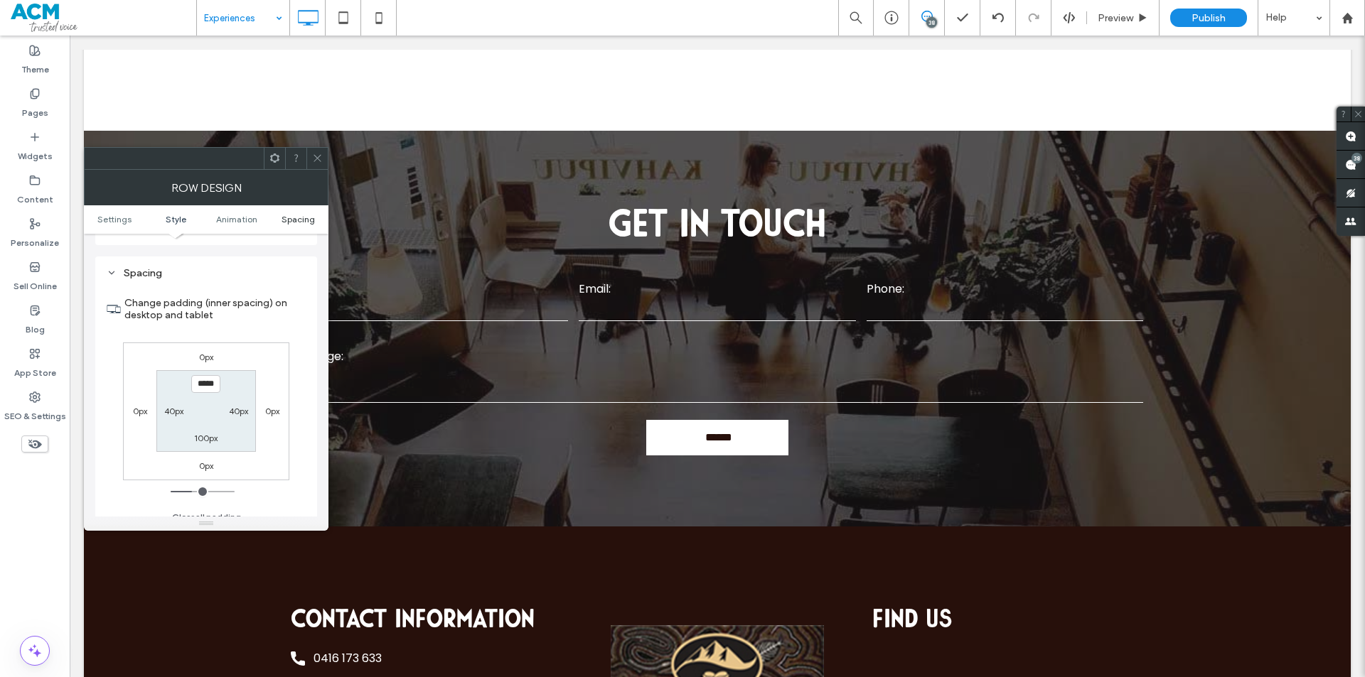
scroll to position [936, 0]
type input "****"
type input "**"
drag, startPoint x: 702, startPoint y: 504, endPoint x: 786, endPoint y: 575, distance: 110.5
click at [786, 677] on div at bounding box center [682, 677] width 1365 height 0
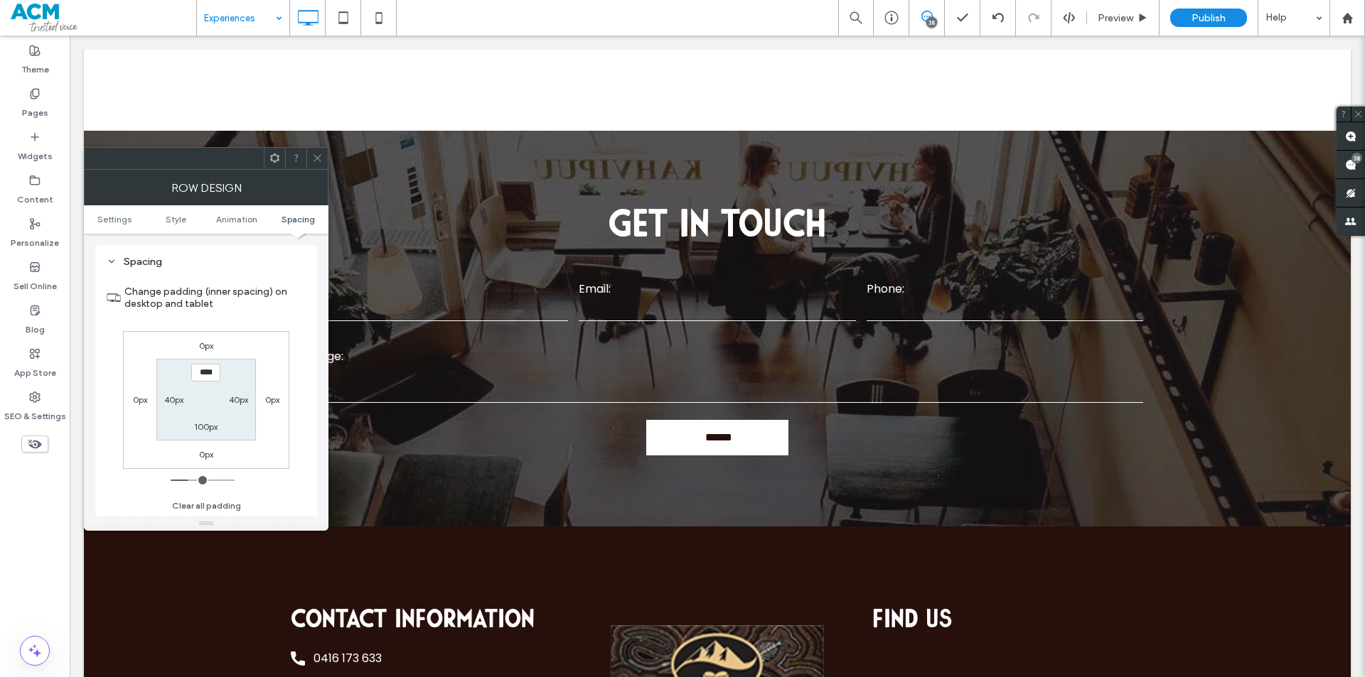
click at [320, 155] on icon at bounding box center [317, 158] width 11 height 11
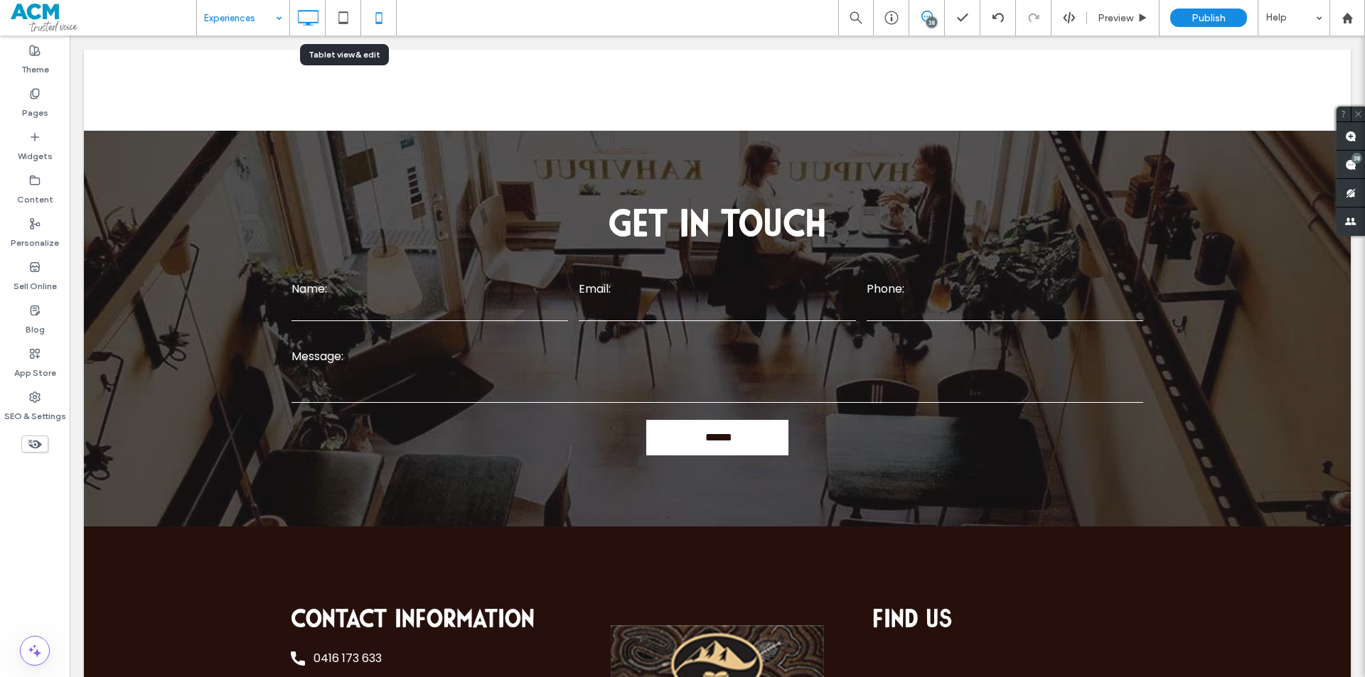
click at [372, 19] on icon at bounding box center [379, 18] width 28 height 28
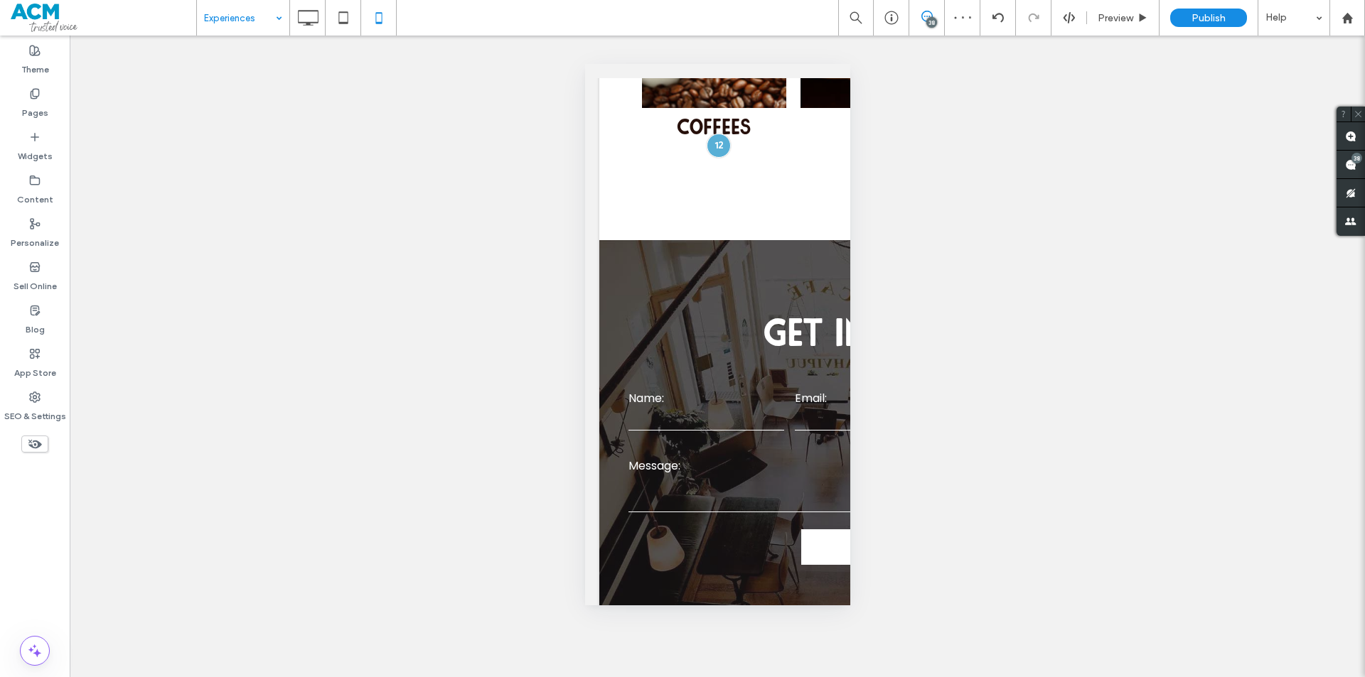
drag, startPoint x: 627, startPoint y: 278, endPoint x: 730, endPoint y: 315, distance: 109.5
click at [730, 677] on div at bounding box center [682, 677] width 1365 height 0
drag, startPoint x: 672, startPoint y: 341, endPoint x: 713, endPoint y: 380, distance: 56.3
click at [713, 677] on div at bounding box center [682, 677] width 1365 height 0
drag, startPoint x: 650, startPoint y: 380, endPoint x: 789, endPoint y: 414, distance: 142.9
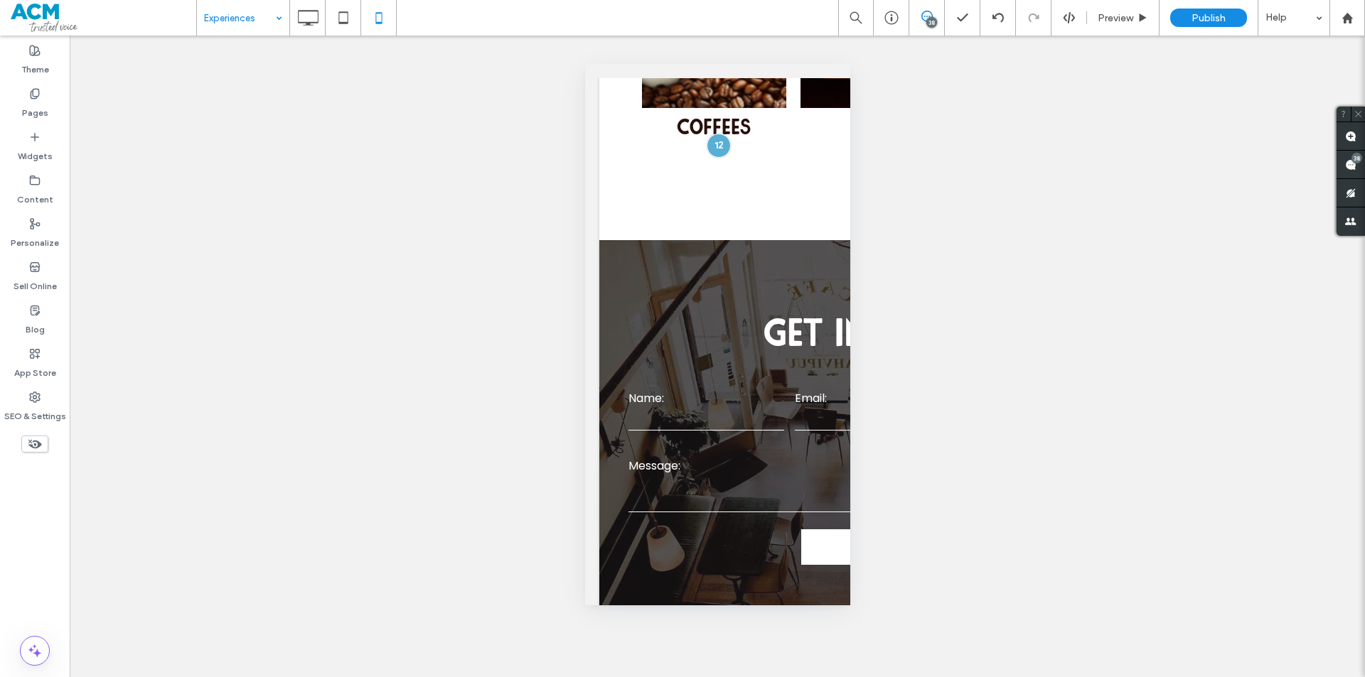
click at [790, 677] on div at bounding box center [682, 677] width 1365 height 0
drag, startPoint x: 694, startPoint y: 202, endPoint x: 741, endPoint y: 228, distance: 54.4
click at [741, 677] on div at bounding box center [682, 677] width 1365 height 0
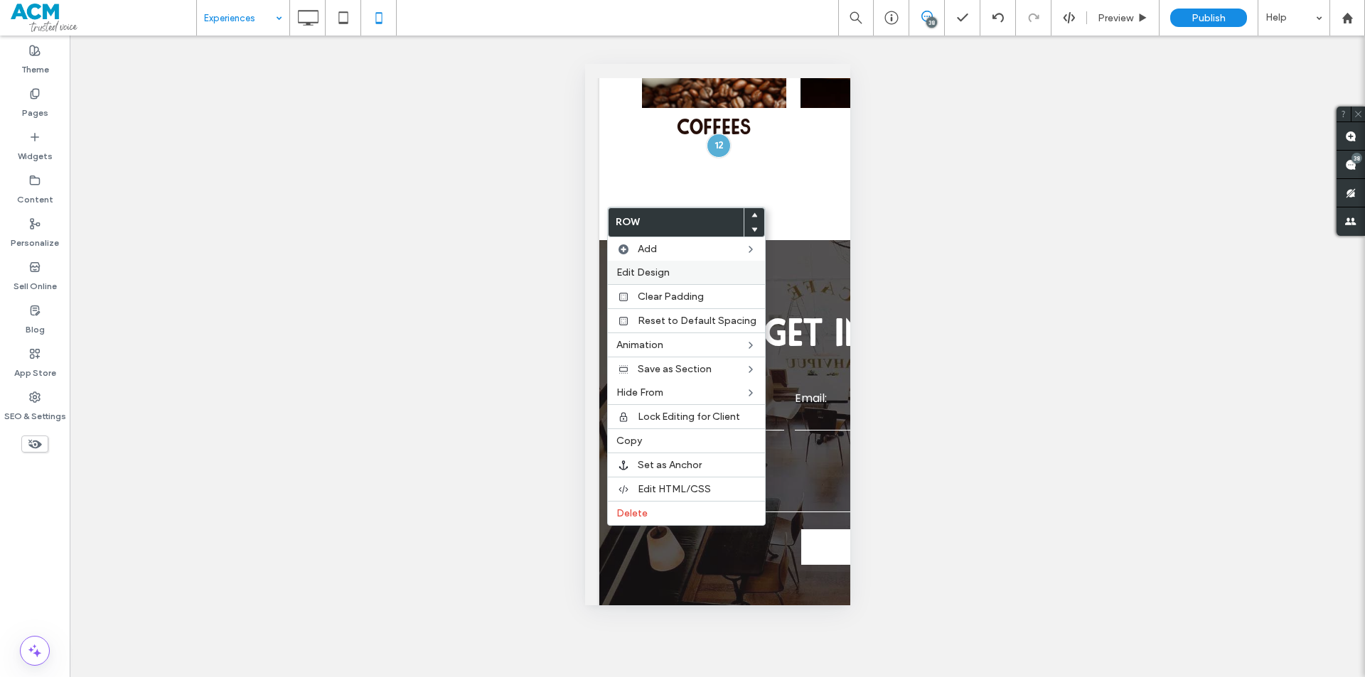
click at [639, 274] on span "Edit Design" at bounding box center [642, 273] width 53 height 12
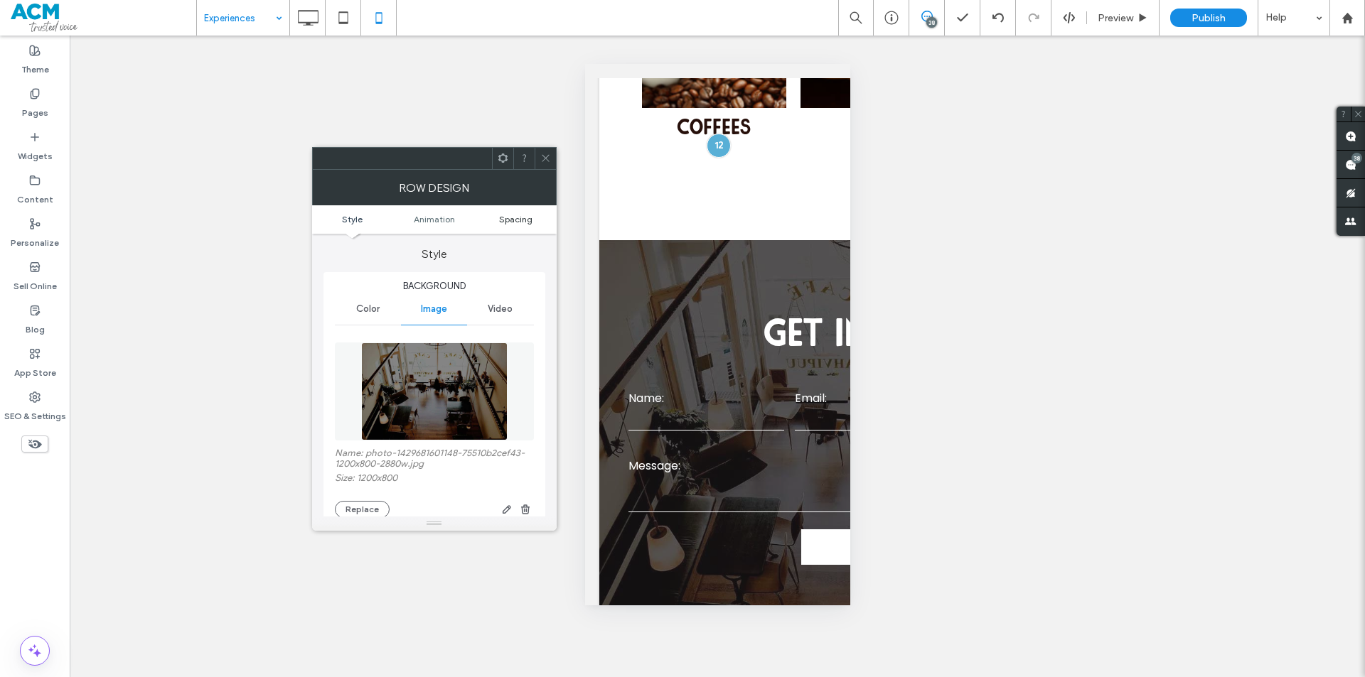
click at [523, 220] on span "Spacing" at bounding box center [515, 219] width 33 height 11
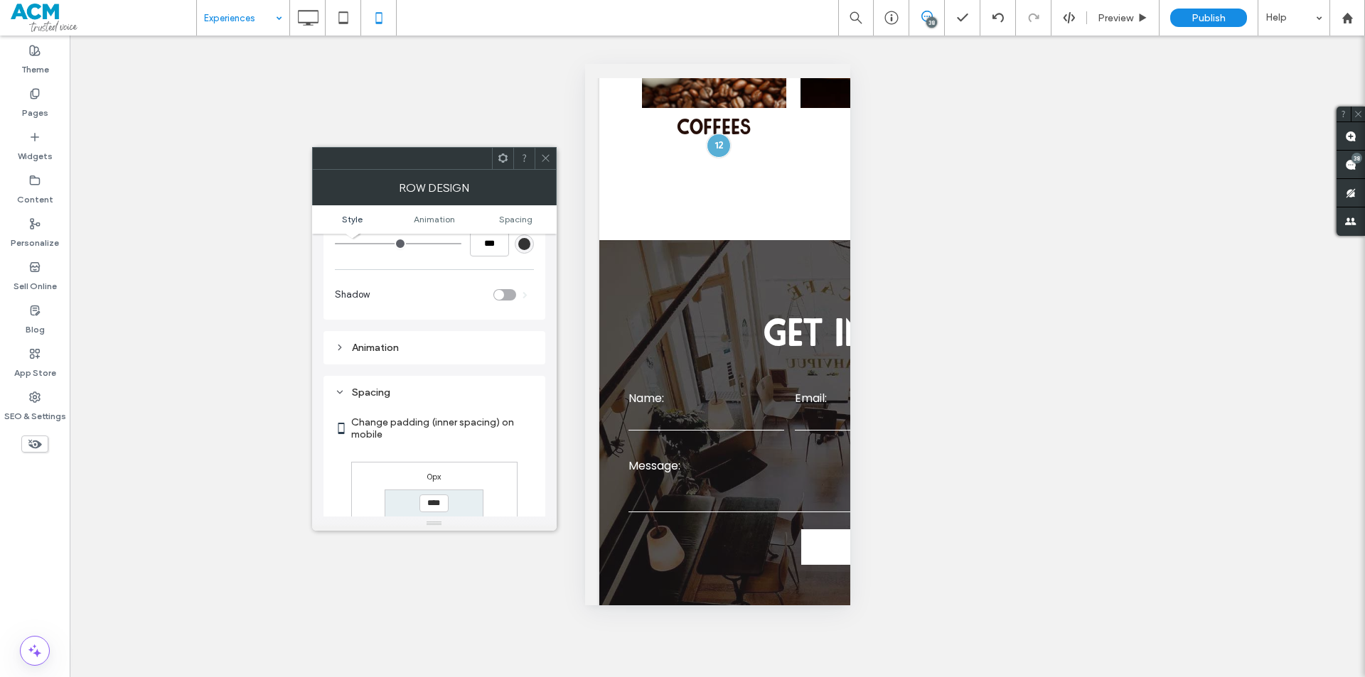
scroll to position [758, 0]
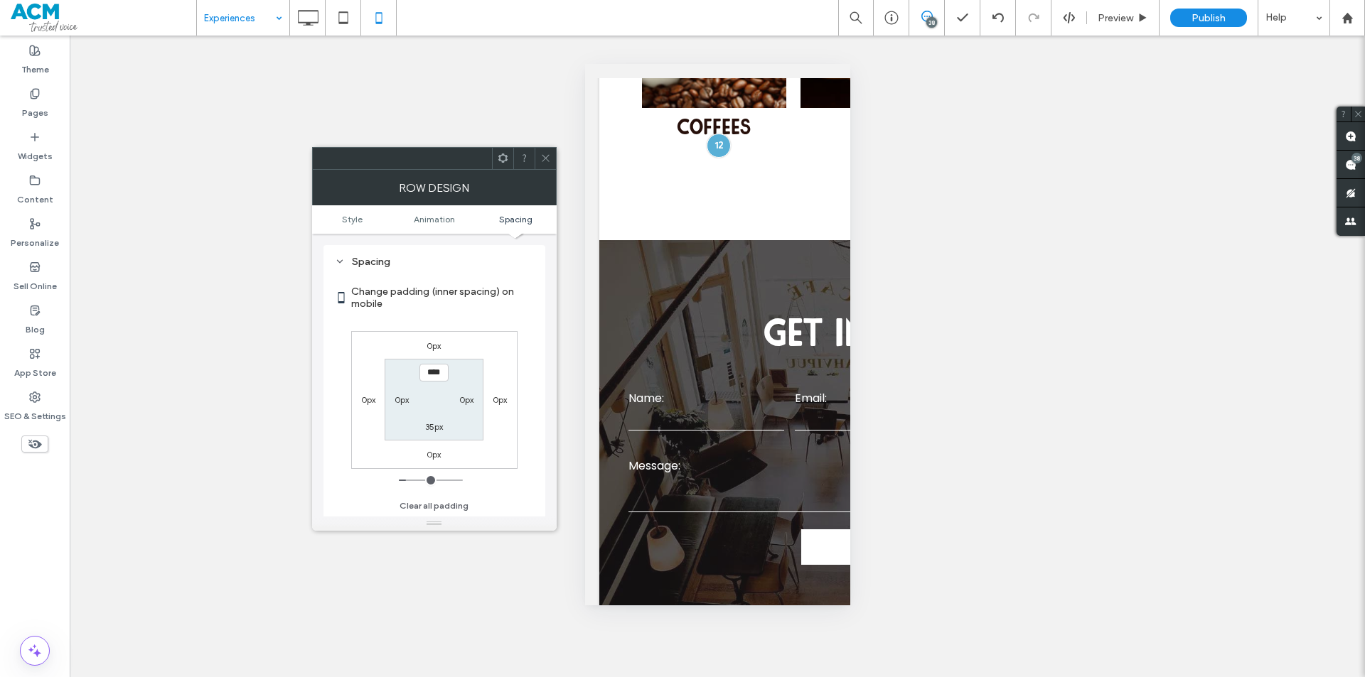
click at [430, 430] on label "35px" at bounding box center [434, 427] width 18 height 11
type input "**"
type input "****"
click at [548, 158] on icon at bounding box center [545, 158] width 11 height 11
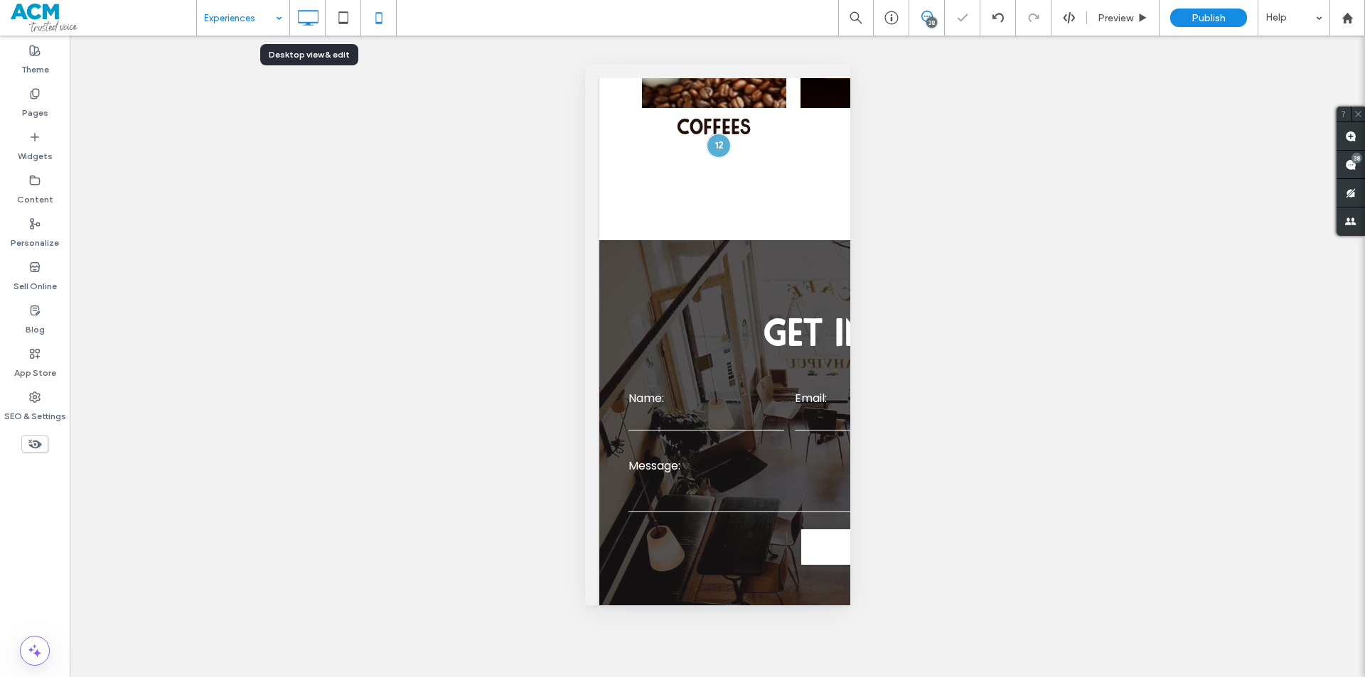
click at [294, 14] on icon at bounding box center [308, 18] width 28 height 28
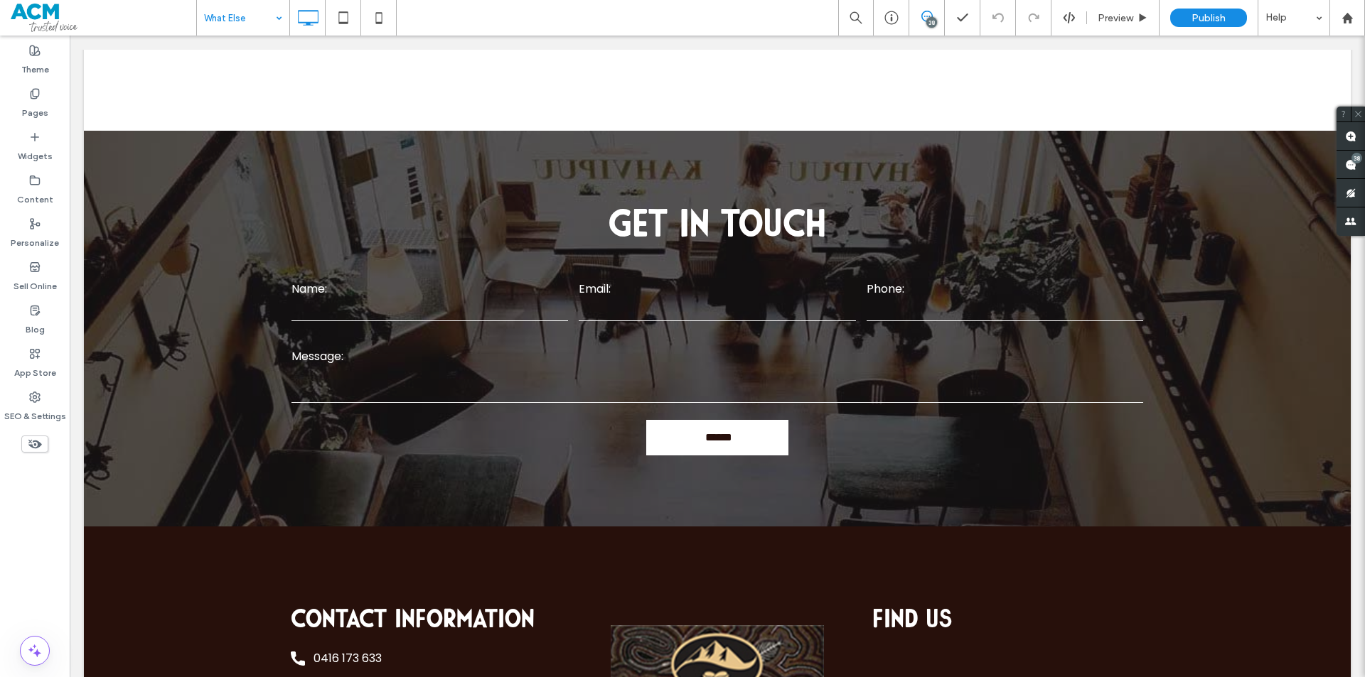
drag, startPoint x: 750, startPoint y: 167, endPoint x: 843, endPoint y: 233, distance: 114.2
click at [843, 677] on div at bounding box center [682, 677] width 1365 height 0
drag, startPoint x: 749, startPoint y: 166, endPoint x: 880, endPoint y: 232, distance: 147.2
click at [880, 677] on div at bounding box center [682, 677] width 1365 height 0
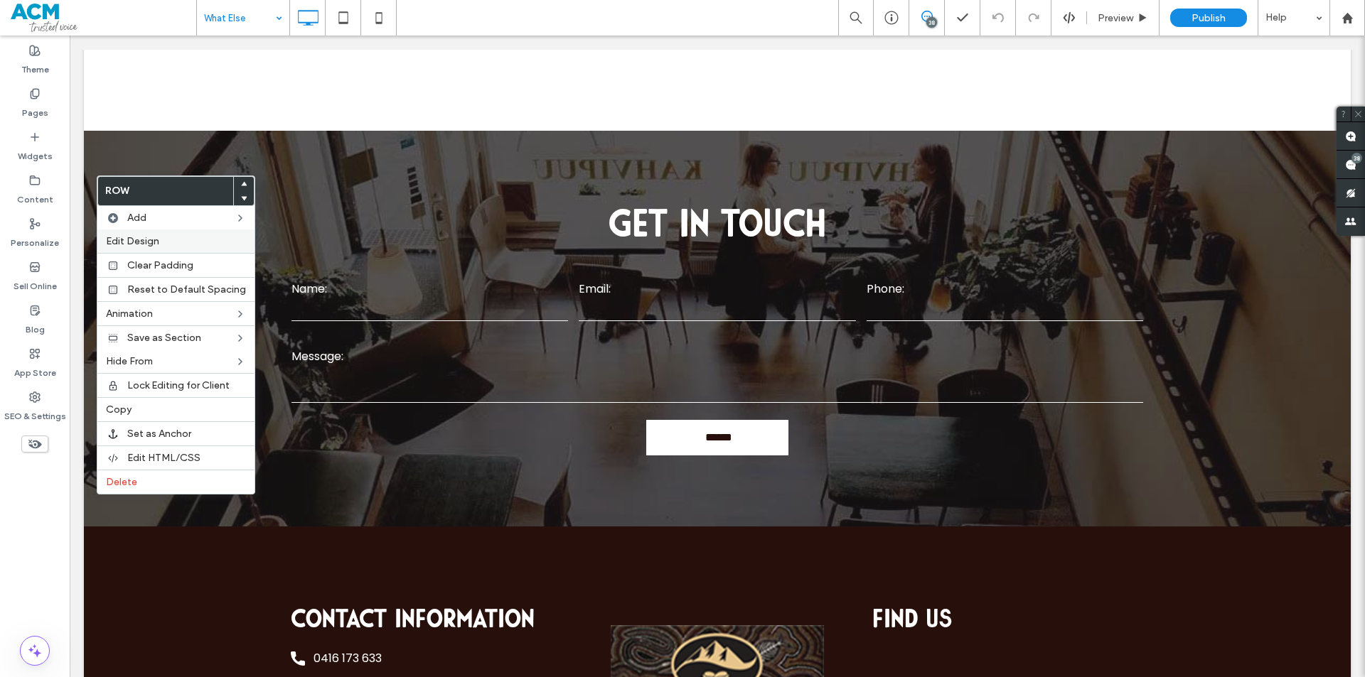
click at [134, 243] on span "Edit Design" at bounding box center [132, 241] width 53 height 12
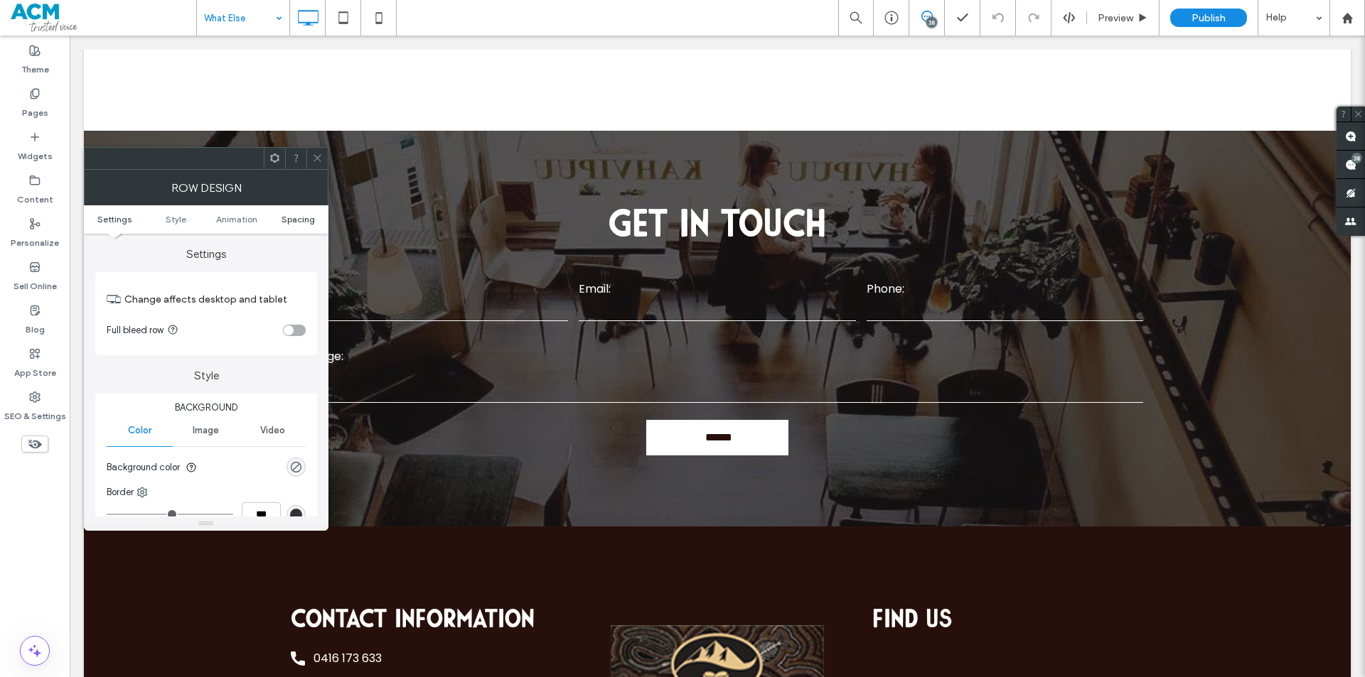
click at [305, 222] on span "Spacing" at bounding box center [298, 219] width 33 height 11
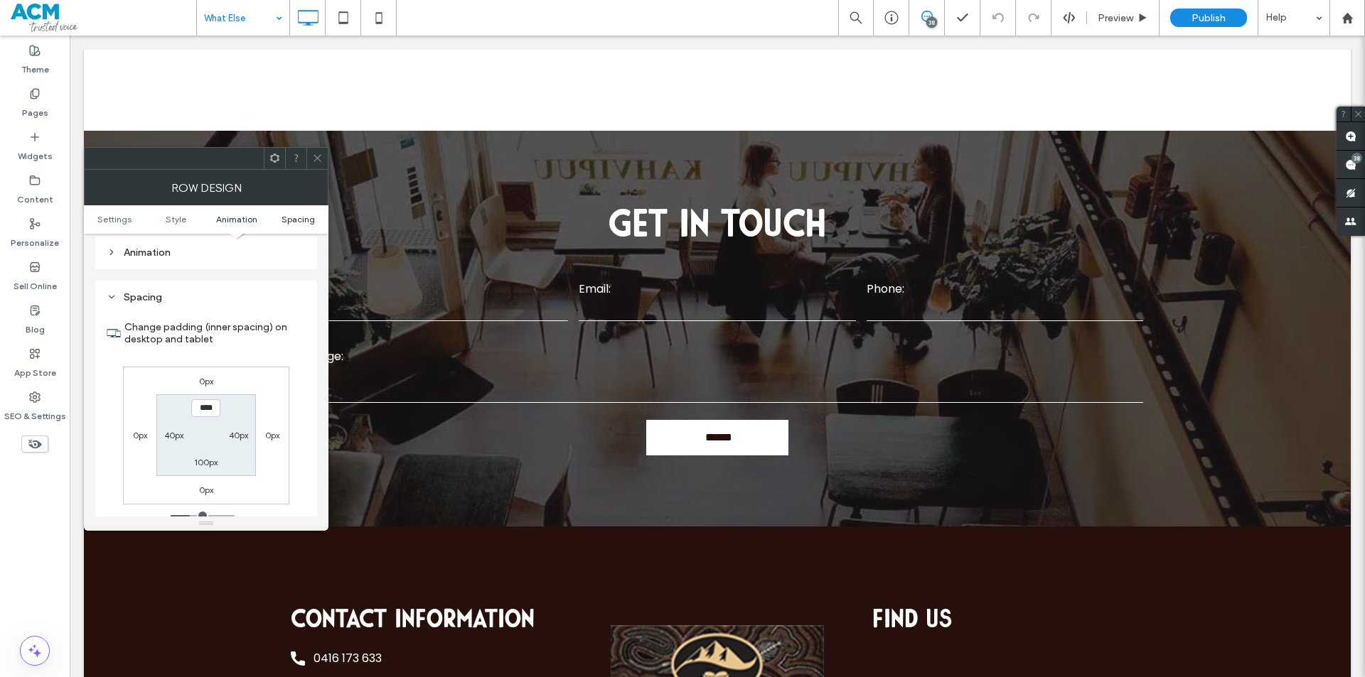
scroll to position [402, 0]
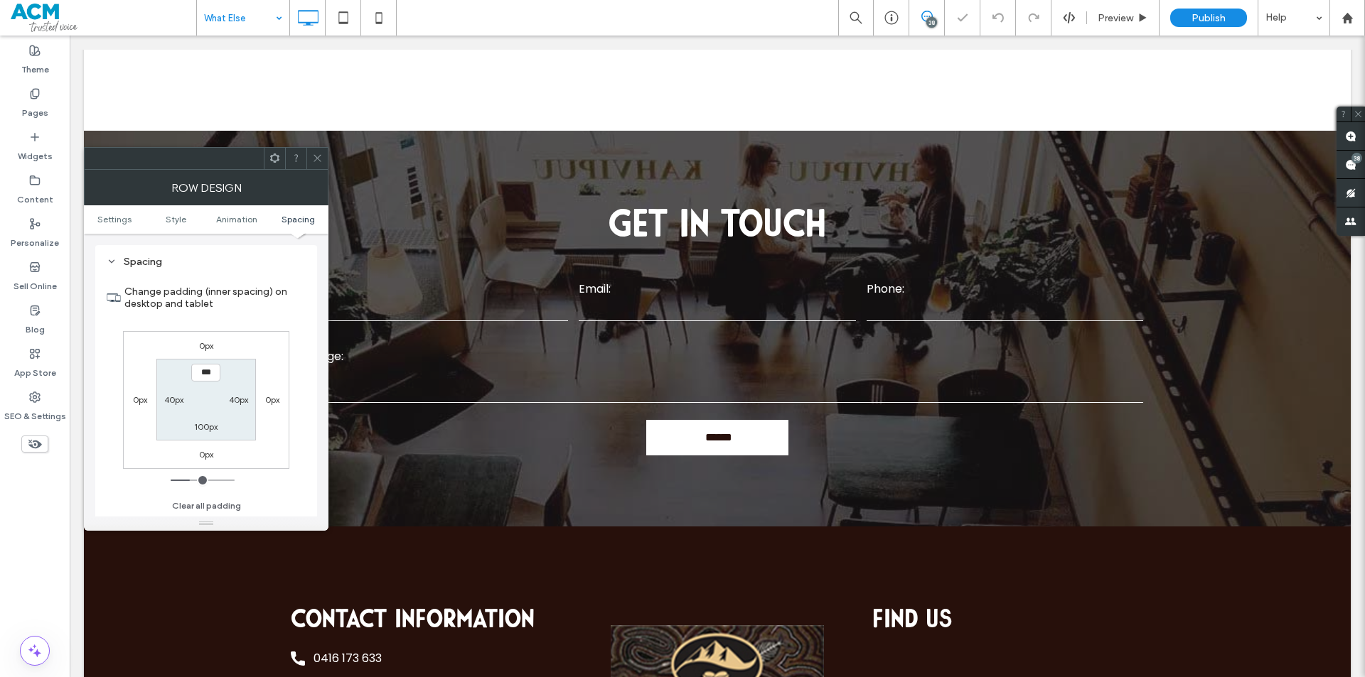
type input "*****"
type input "***"
drag, startPoint x: 779, startPoint y: 325, endPoint x: 850, endPoint y: 394, distance: 99.0
click at [851, 677] on div at bounding box center [682, 677] width 1365 height 0
drag, startPoint x: 429, startPoint y: 394, endPoint x: 555, endPoint y: 481, distance: 152.8
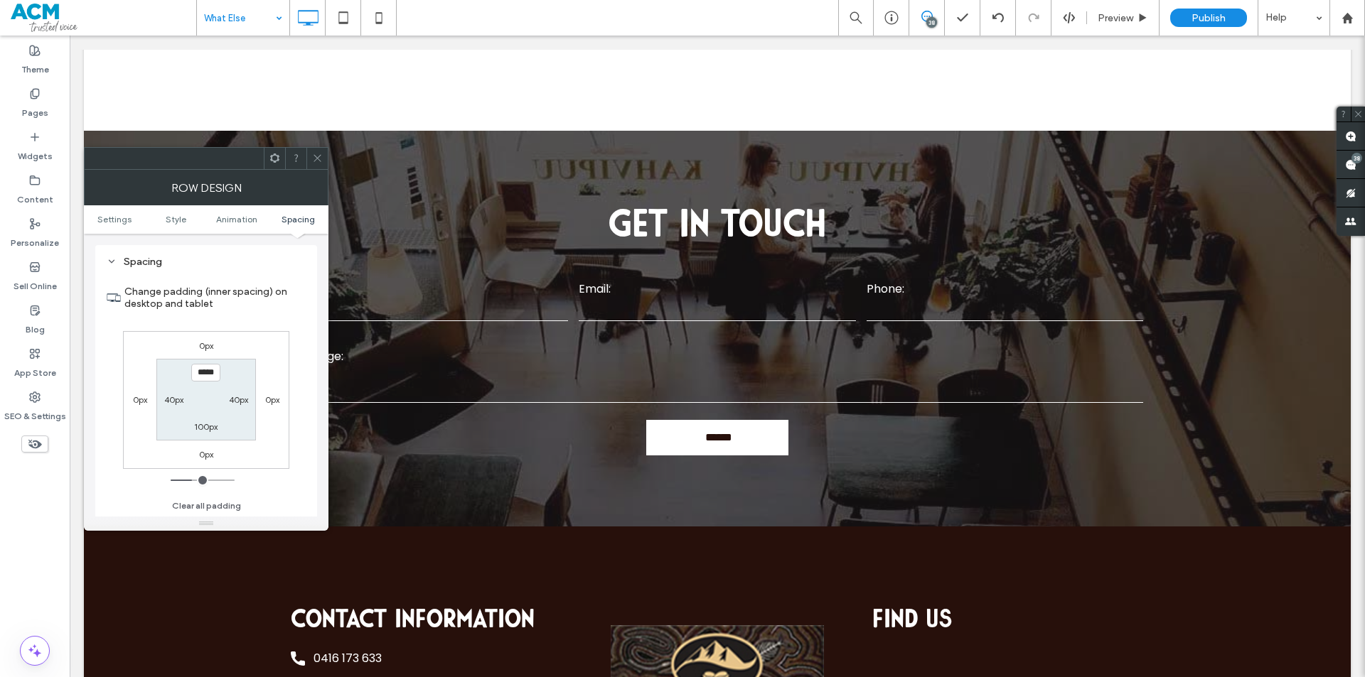
click at [555, 677] on div at bounding box center [682, 677] width 1365 height 0
click at [321, 155] on use at bounding box center [316, 158] width 7 height 7
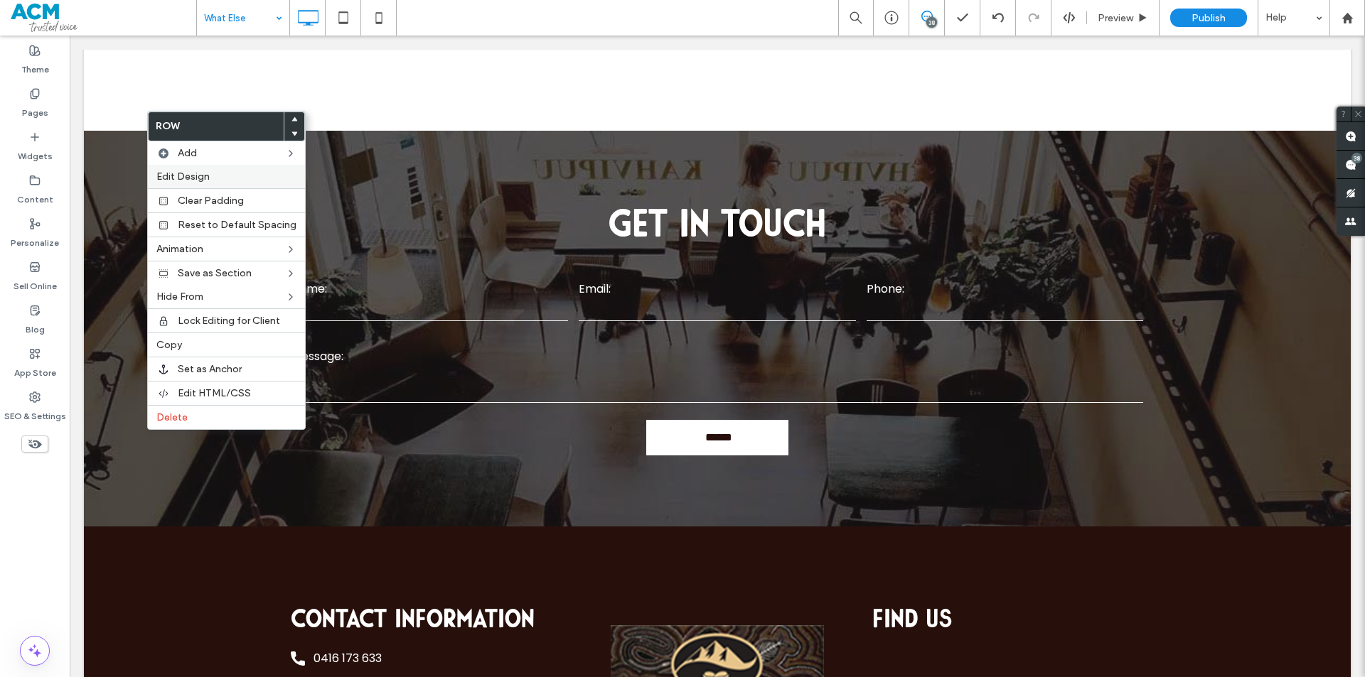
click at [231, 175] on label "Edit Design" at bounding box center [226, 177] width 140 height 12
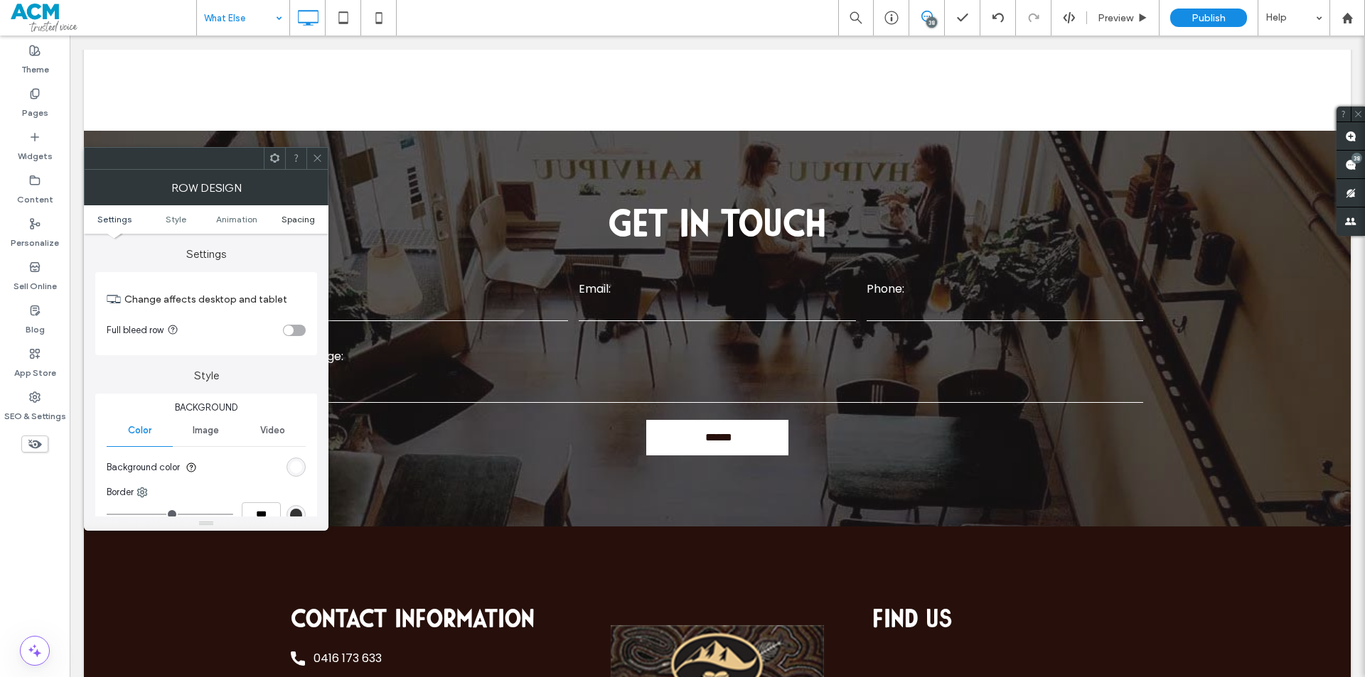
click at [296, 220] on span "Spacing" at bounding box center [298, 219] width 33 height 11
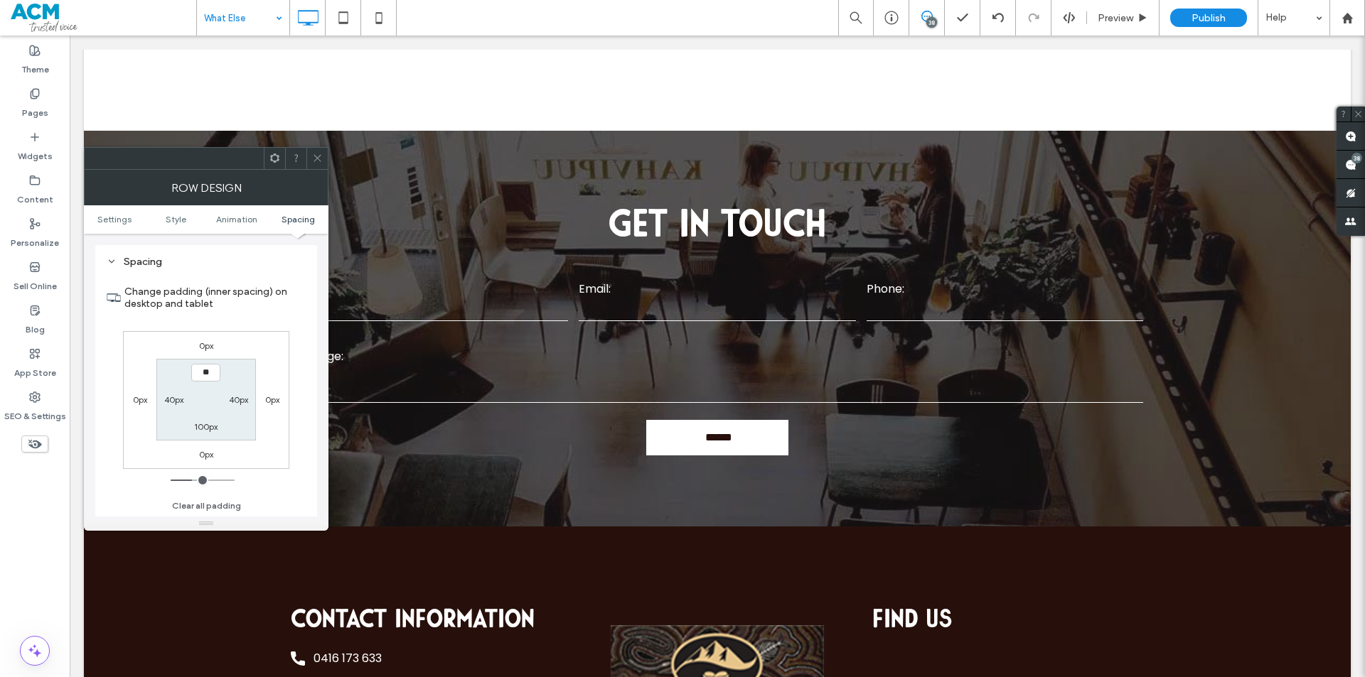
type input "****"
drag, startPoint x: 675, startPoint y: 245, endPoint x: 759, endPoint y: 307, distance: 104.2
click at [741, 677] on div at bounding box center [682, 677] width 1365 height 0
click at [200, 422] on label "100px" at bounding box center [205, 427] width 23 height 11
type input "***"
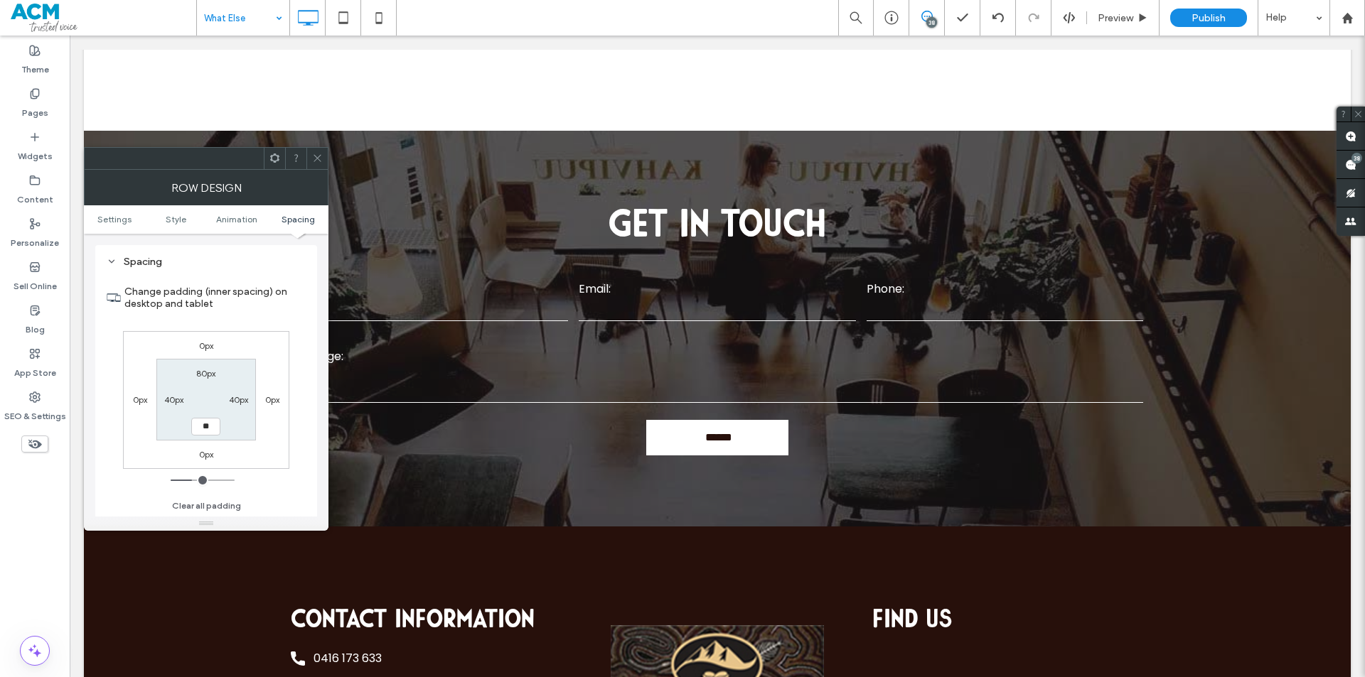
type input "**"
type input "****"
click at [313, 160] on icon at bounding box center [317, 158] width 11 height 11
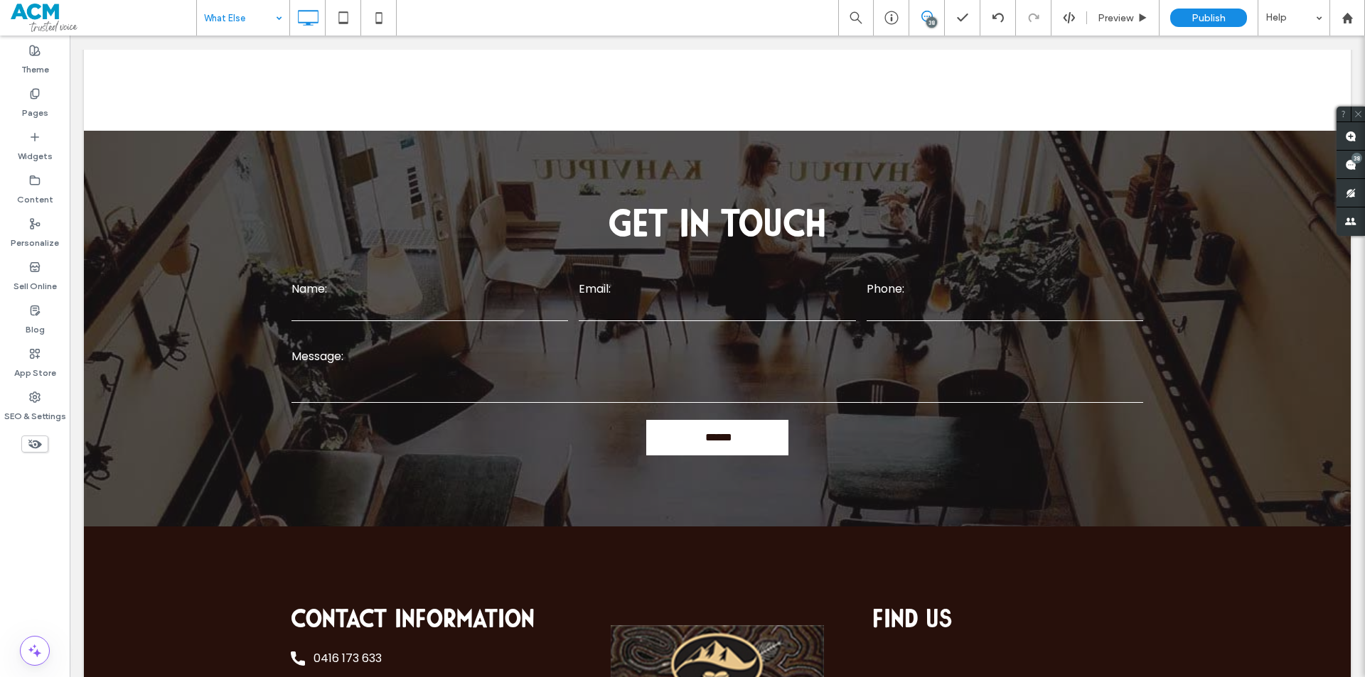
drag, startPoint x: 600, startPoint y: 104, endPoint x: 852, endPoint y: 185, distance: 264.8
click at [852, 677] on div at bounding box center [682, 677] width 1365 height 0
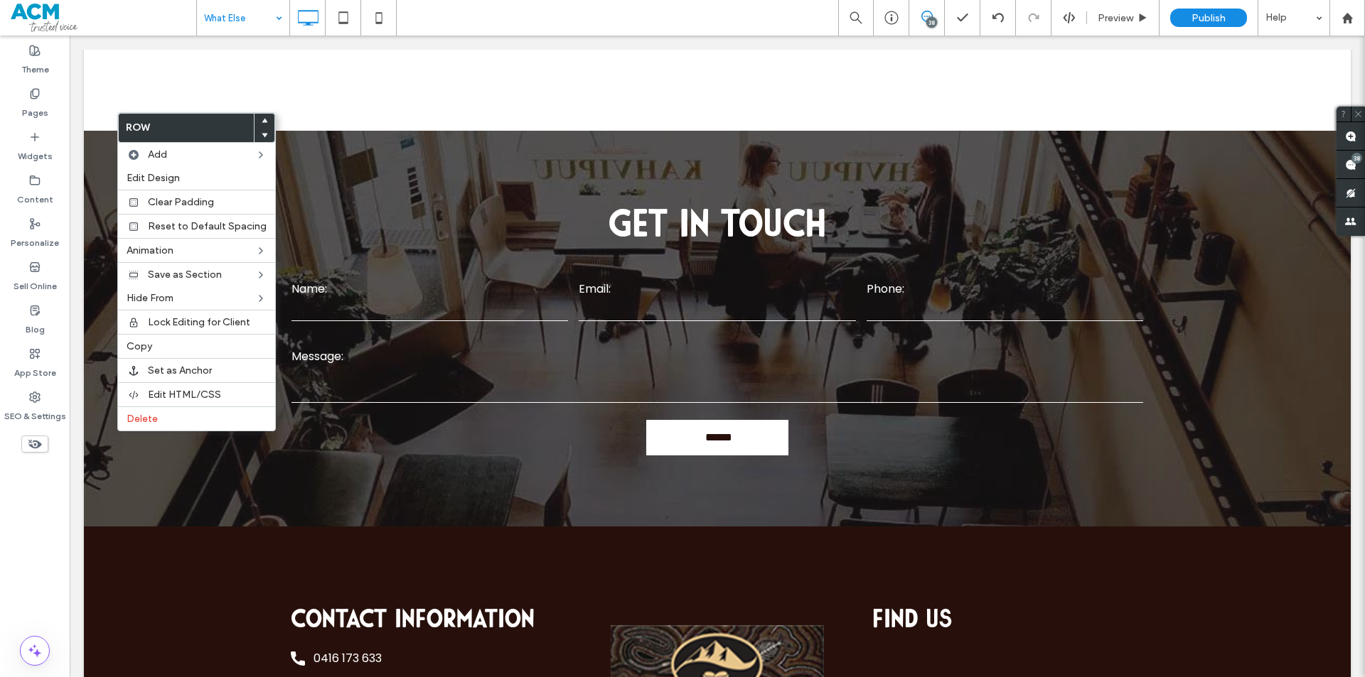
click at [171, 180] on span "Edit Design" at bounding box center [153, 178] width 53 height 12
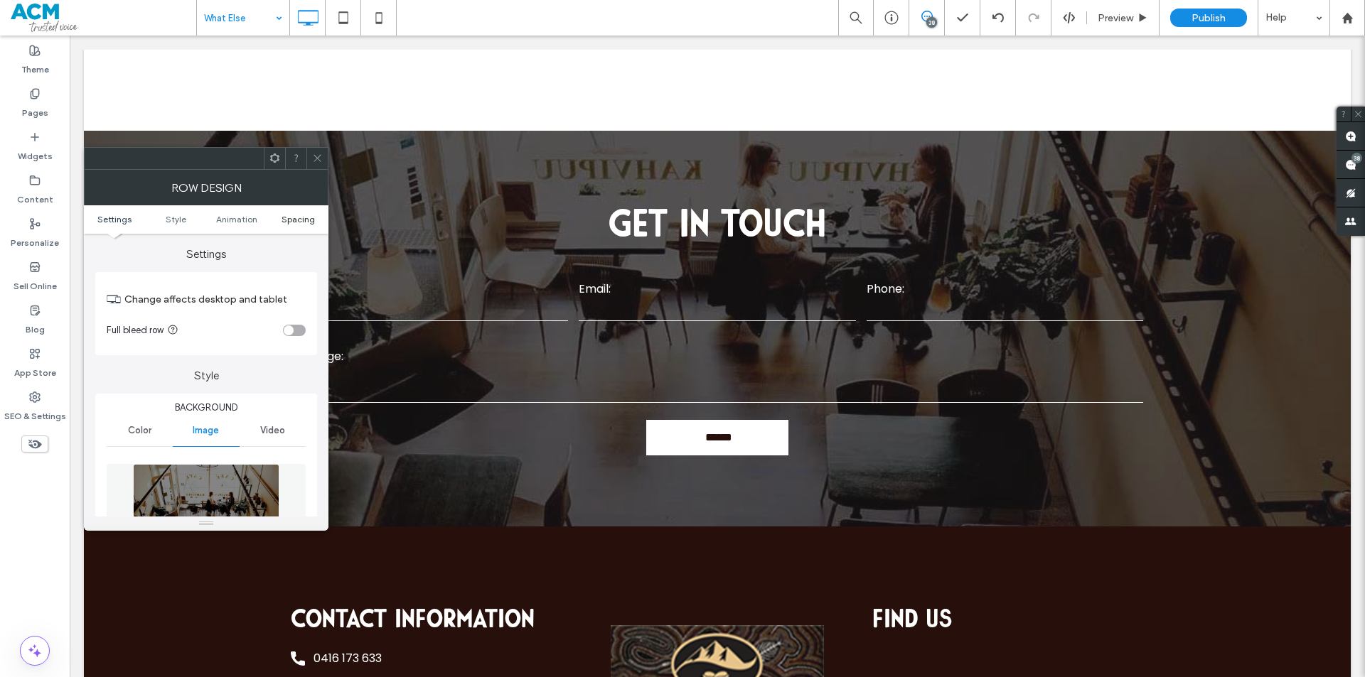
click at [284, 218] on span "Spacing" at bounding box center [298, 219] width 33 height 11
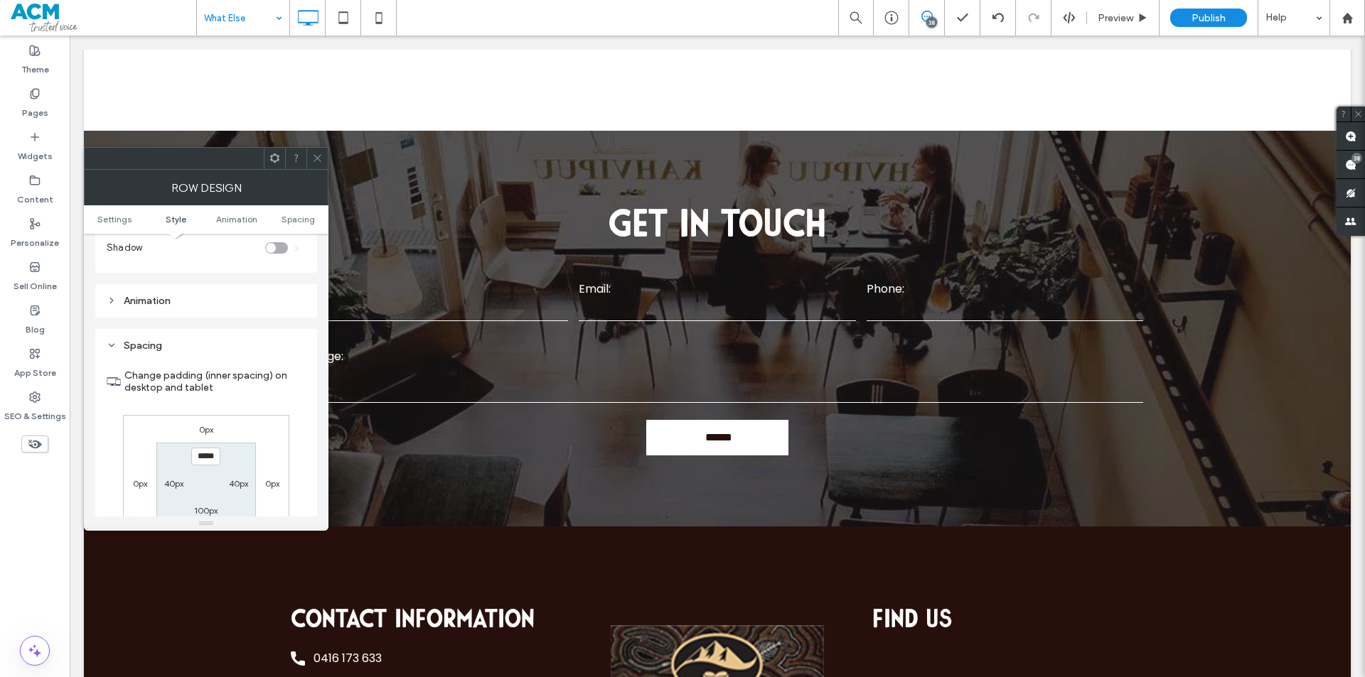
scroll to position [936, 0]
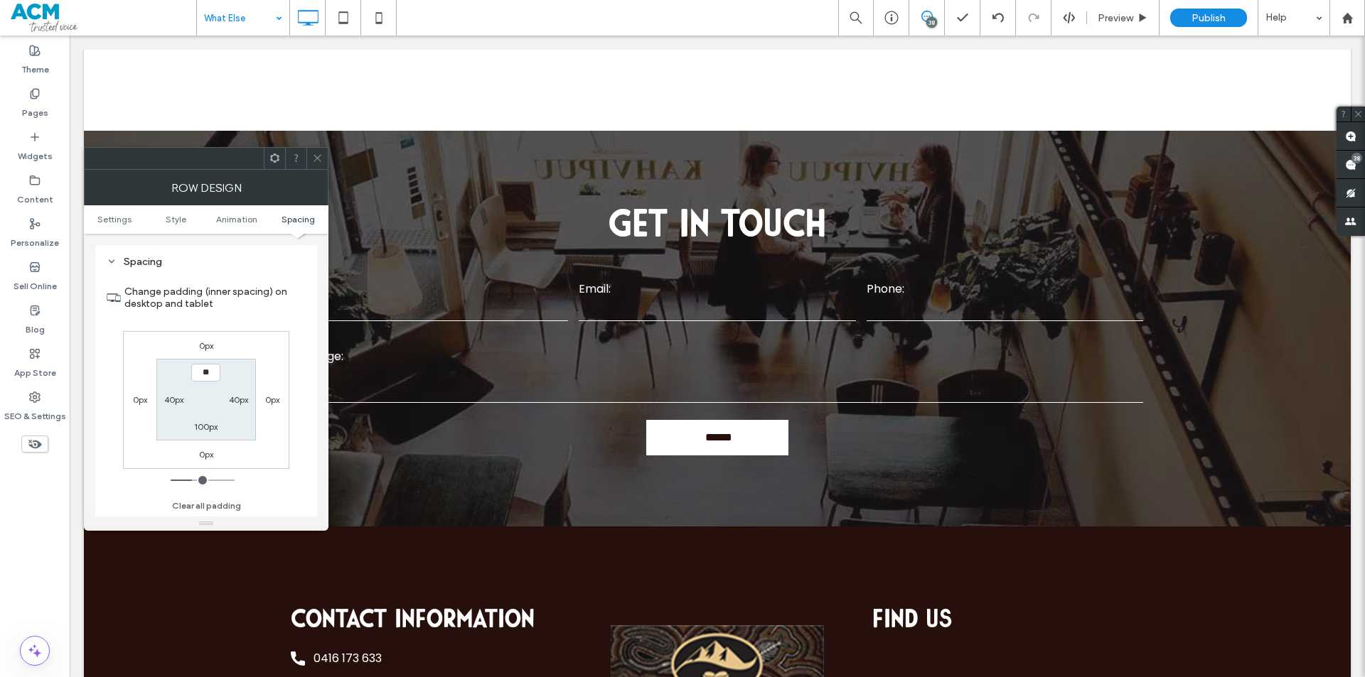
type input "****"
type input "**"
drag, startPoint x: 613, startPoint y: 104, endPoint x: 882, endPoint y: 180, distance: 279.1
click at [882, 677] on div at bounding box center [682, 677] width 1365 height 0
drag, startPoint x: 208, startPoint y: 373, endPoint x: 98, endPoint y: 378, distance: 110.3
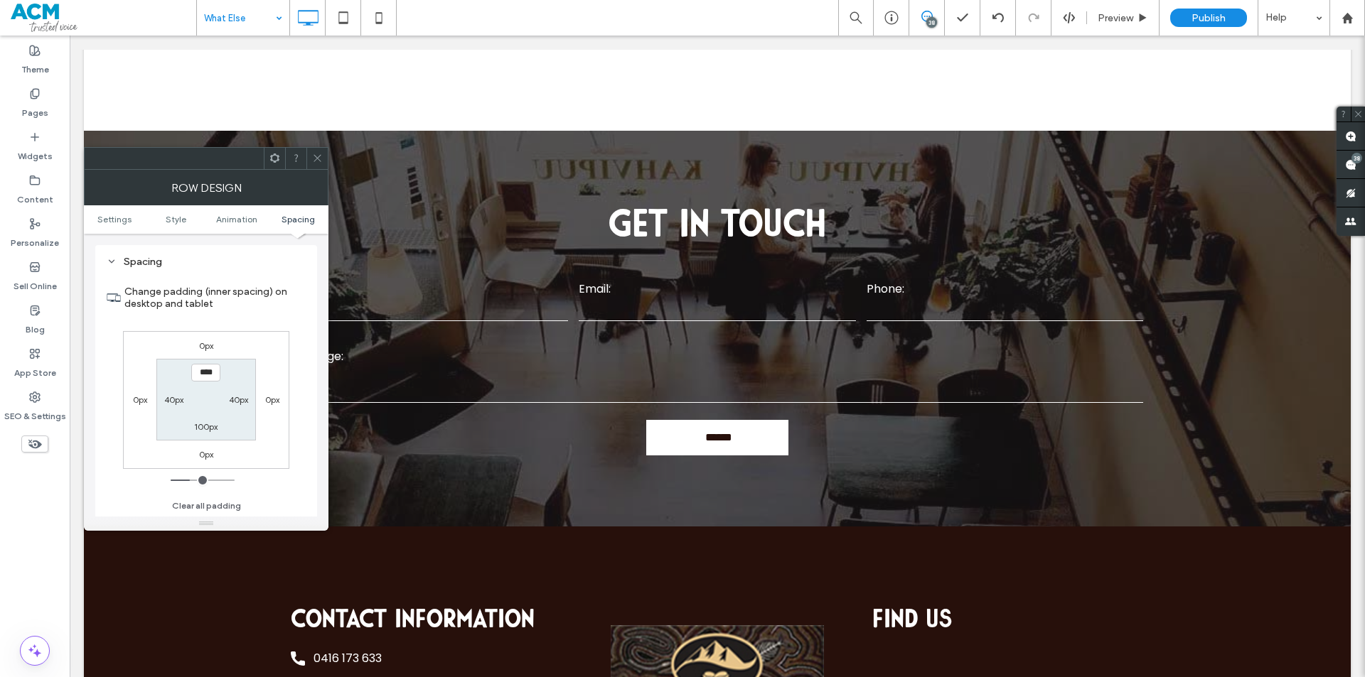
click at [98, 378] on div "Spacing Change padding (inner spacing) on desktop and tablet 0px 0px 0px 0px **…" at bounding box center [206, 386] width 222 height 282
type input "****"
type input "**"
drag, startPoint x: 715, startPoint y: 419, endPoint x: 800, endPoint y: 489, distance: 110.0
click at [800, 677] on div at bounding box center [682, 677] width 1365 height 0
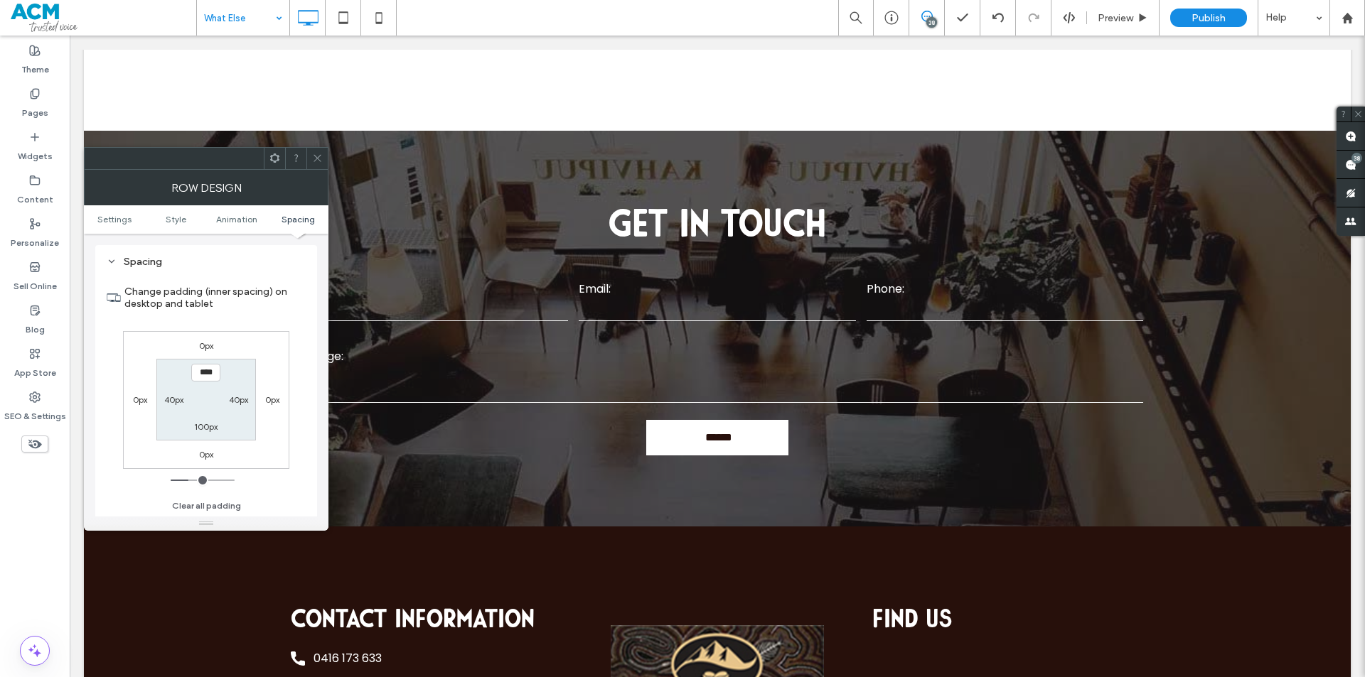
click at [316, 162] on icon at bounding box center [317, 158] width 11 height 11
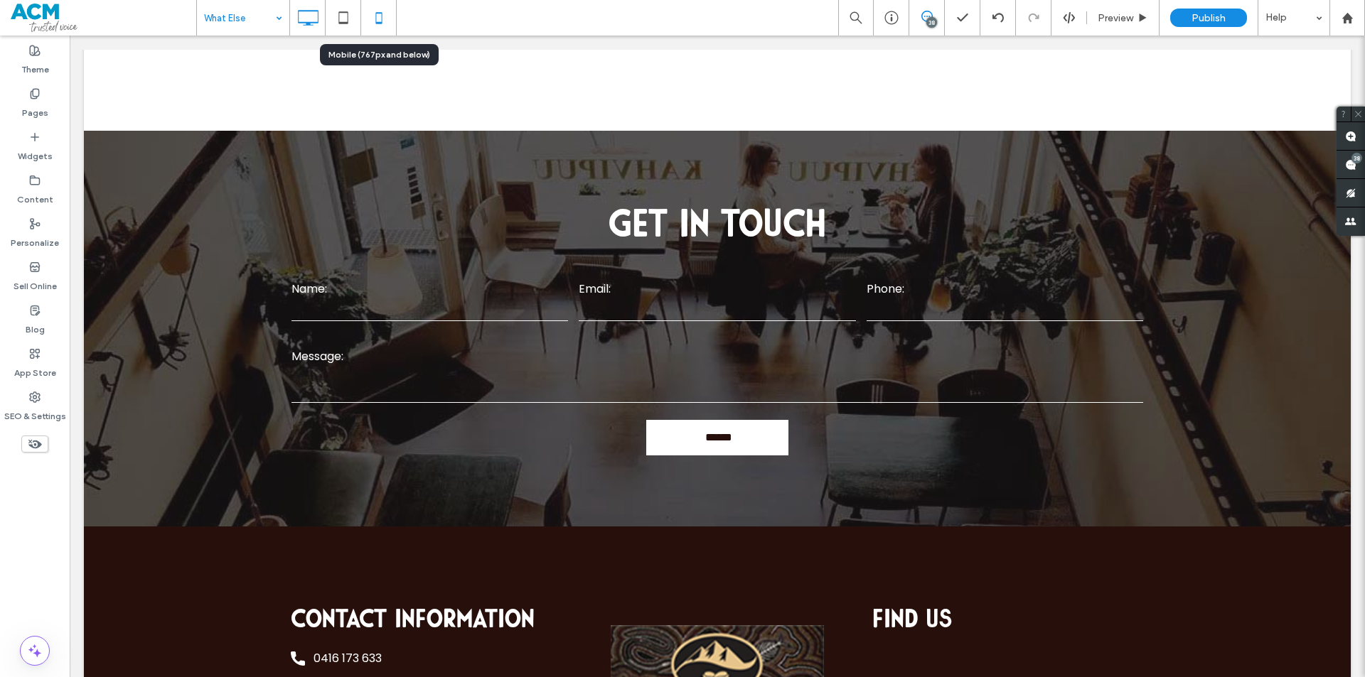
click at [389, 16] on icon at bounding box center [379, 18] width 28 height 28
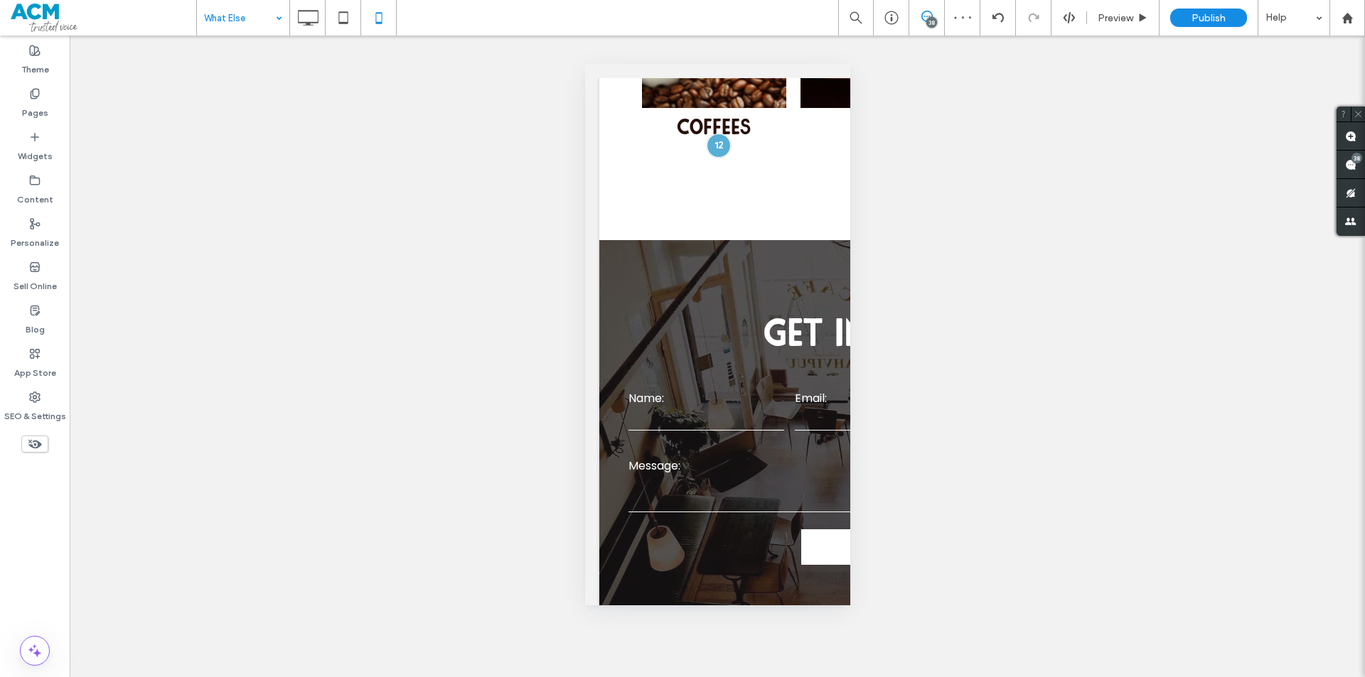
drag, startPoint x: 602, startPoint y: 240, endPoint x: 685, endPoint y: 276, distance: 90.4
click at [686, 677] on div at bounding box center [682, 677] width 1365 height 0
drag, startPoint x: 703, startPoint y: 358, endPoint x: 790, endPoint y: 392, distance: 92.9
click at [773, 677] on div at bounding box center [682, 677] width 1365 height 0
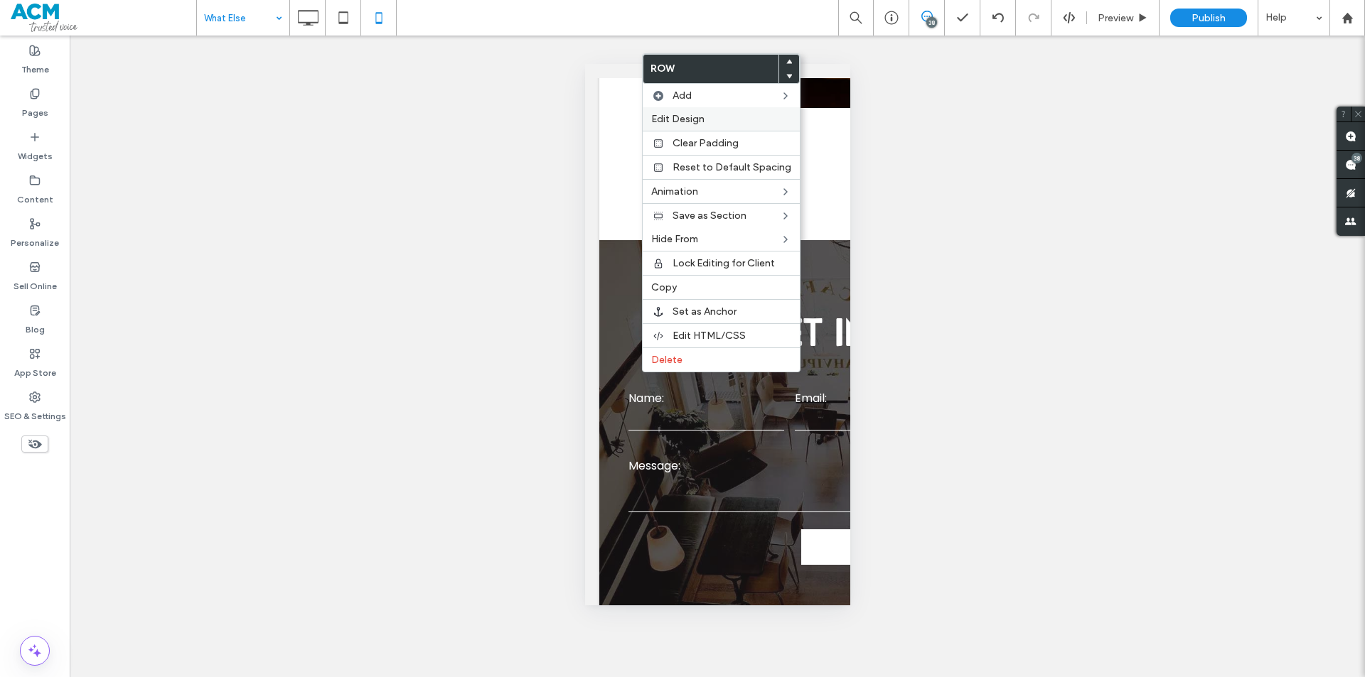
click at [754, 119] on label "Edit Design" at bounding box center [721, 119] width 140 height 12
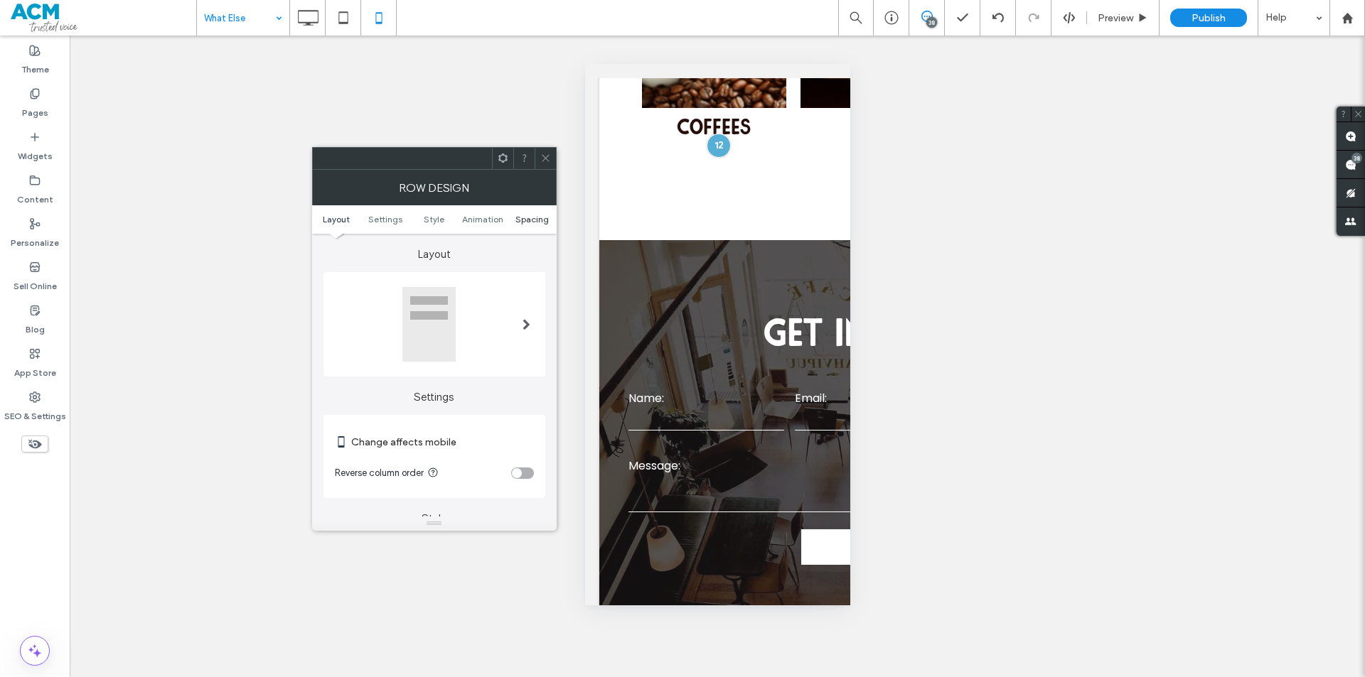
click at [530, 217] on span "Spacing" at bounding box center [531, 219] width 33 height 11
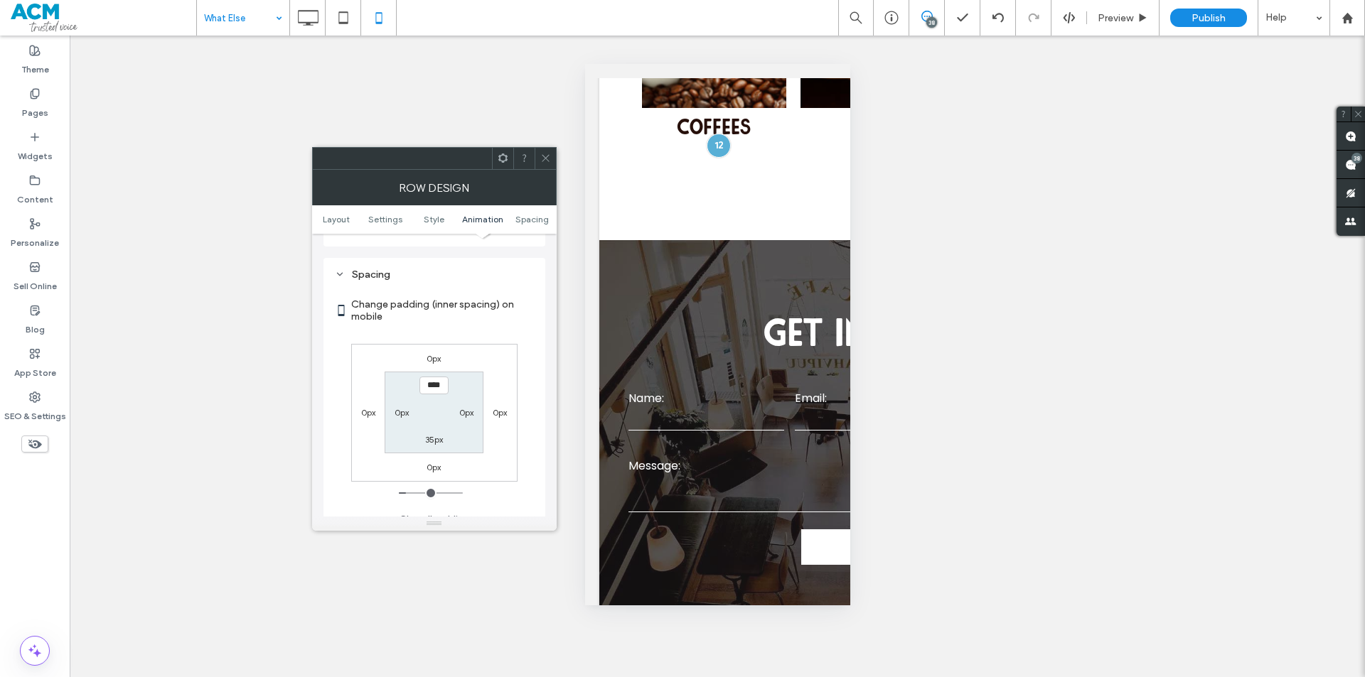
scroll to position [540, 0]
click at [436, 431] on label "35px" at bounding box center [434, 431] width 18 height 11
type input "*"
type input "***"
click at [543, 160] on icon at bounding box center [545, 158] width 11 height 11
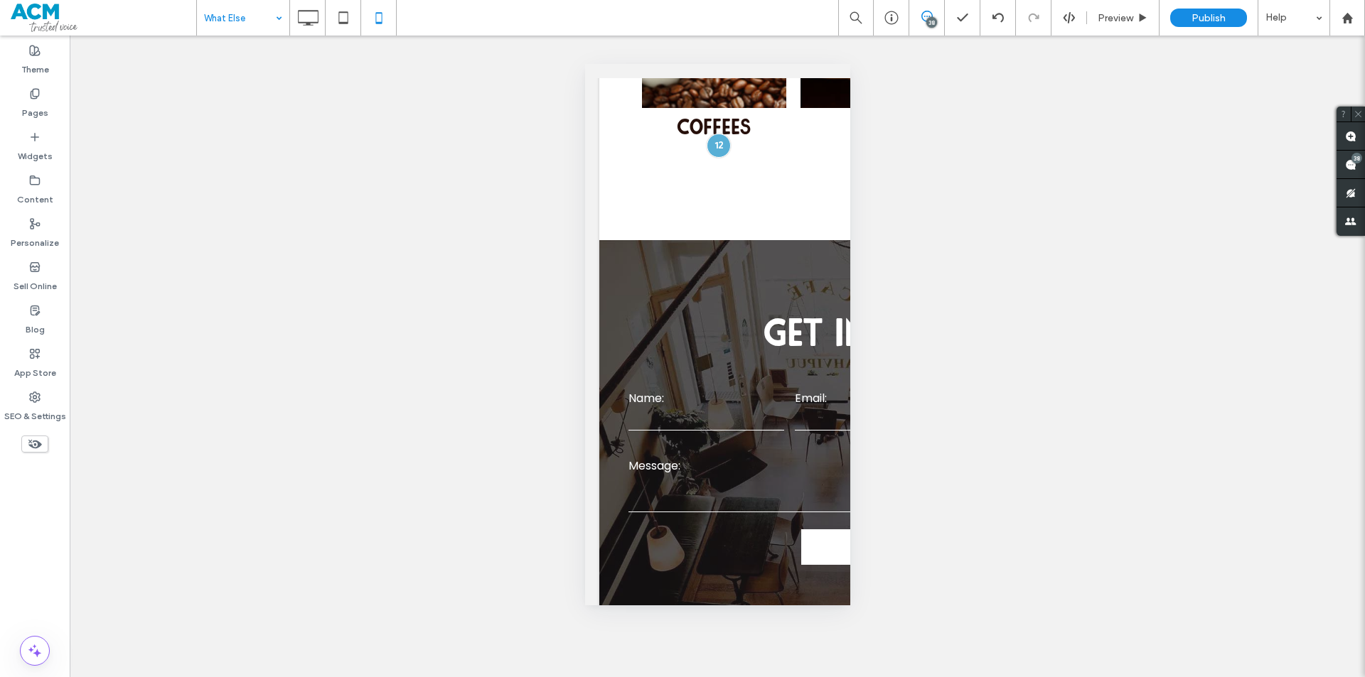
drag, startPoint x: 652, startPoint y: 286, endPoint x: 739, endPoint y: 326, distance: 95.4
click at [739, 677] on div at bounding box center [682, 677] width 1365 height 0
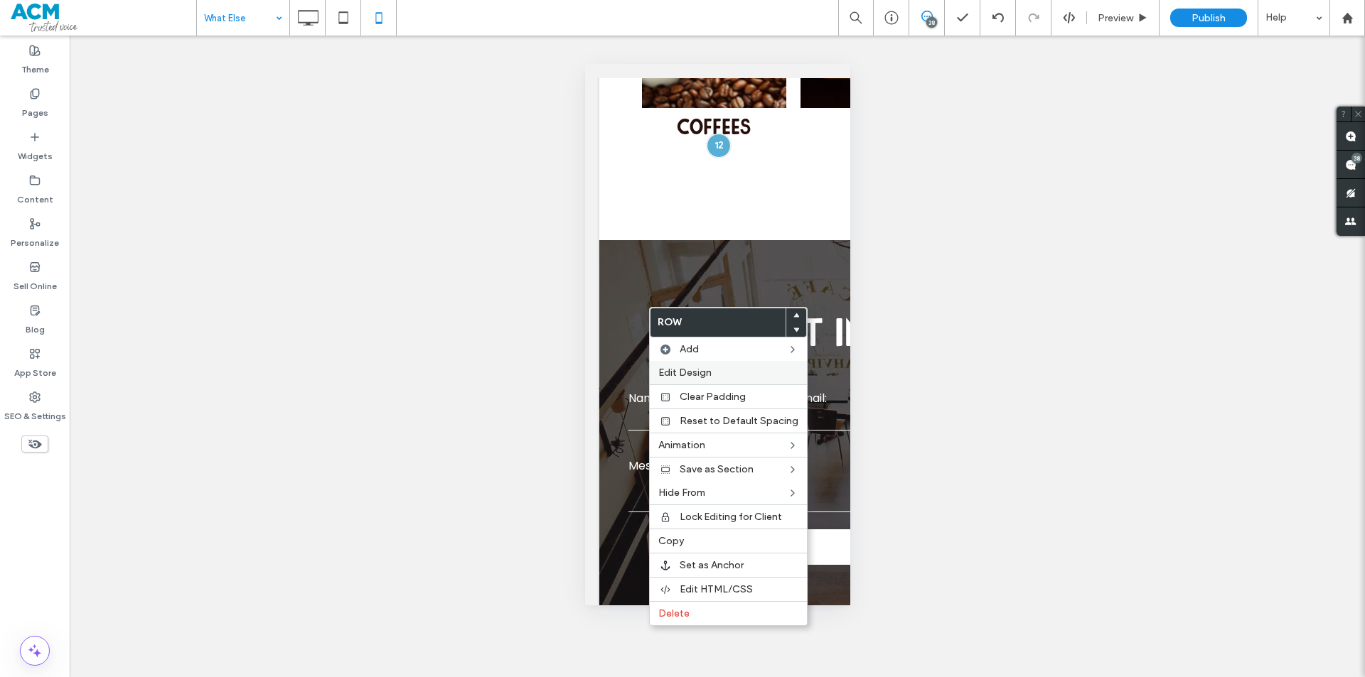
click at [680, 368] on span "Edit Design" at bounding box center [684, 373] width 53 height 12
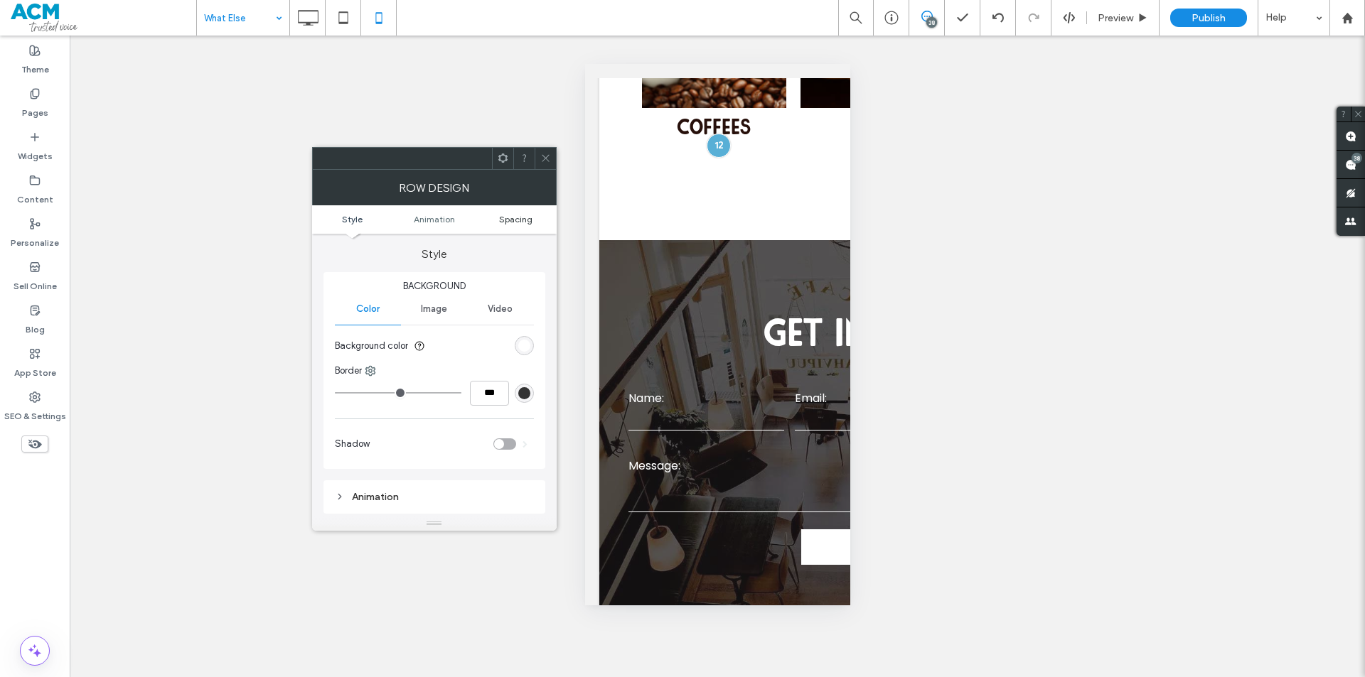
click at [527, 220] on span "Spacing" at bounding box center [515, 219] width 33 height 11
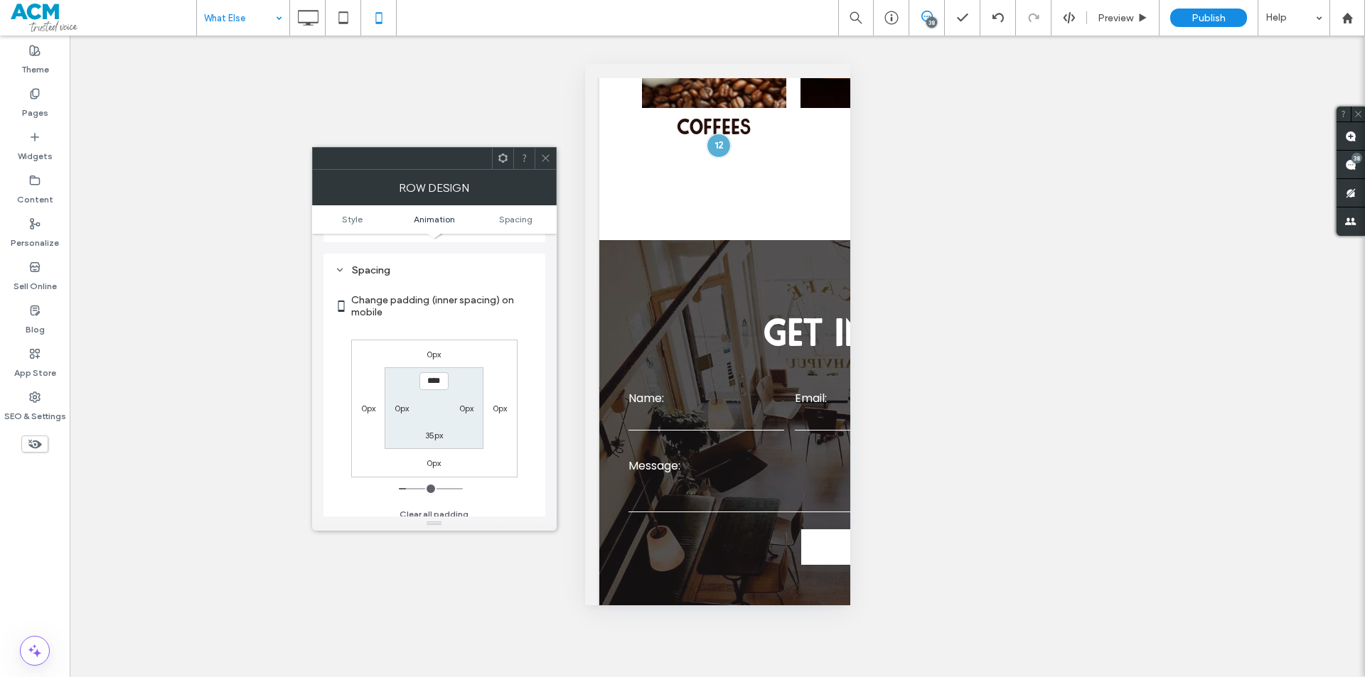
scroll to position [280, 0]
type input "****"
type input "**"
click at [540, 151] on span at bounding box center [545, 158] width 11 height 21
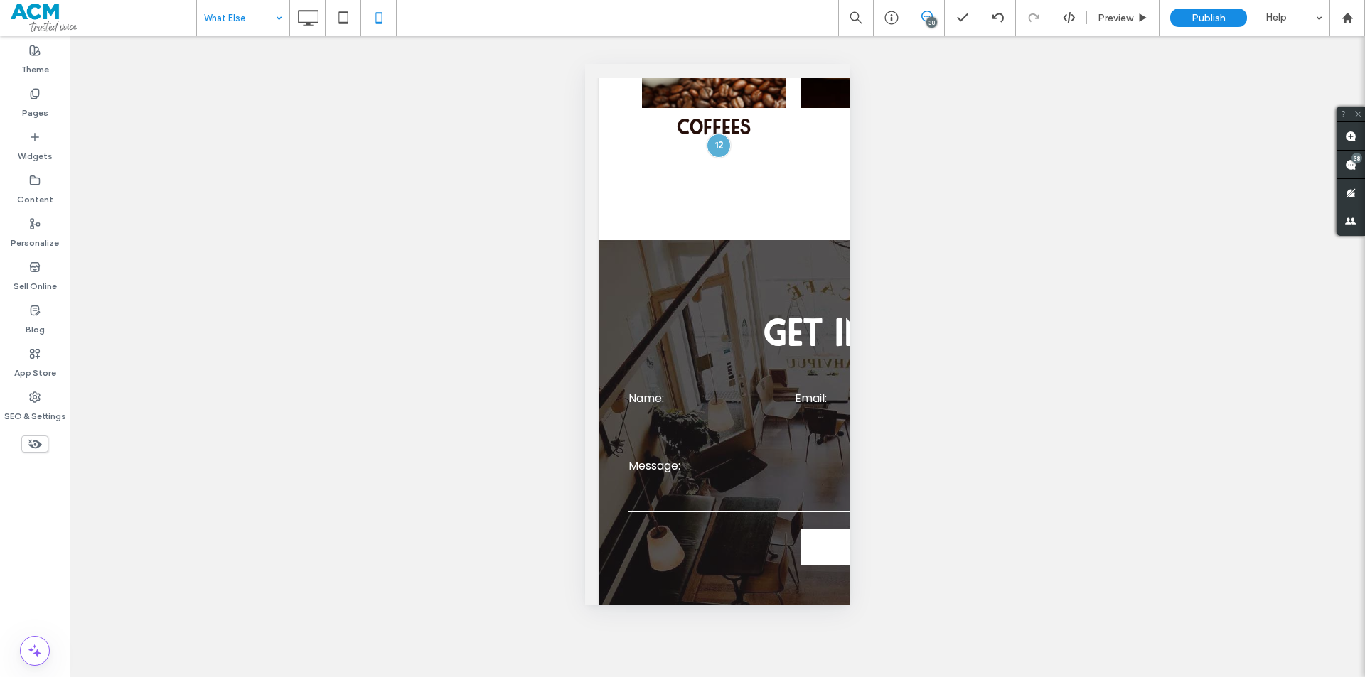
drag, startPoint x: 680, startPoint y: 483, endPoint x: 741, endPoint y: 523, distance: 73.6
click at [743, 677] on div at bounding box center [682, 677] width 1365 height 0
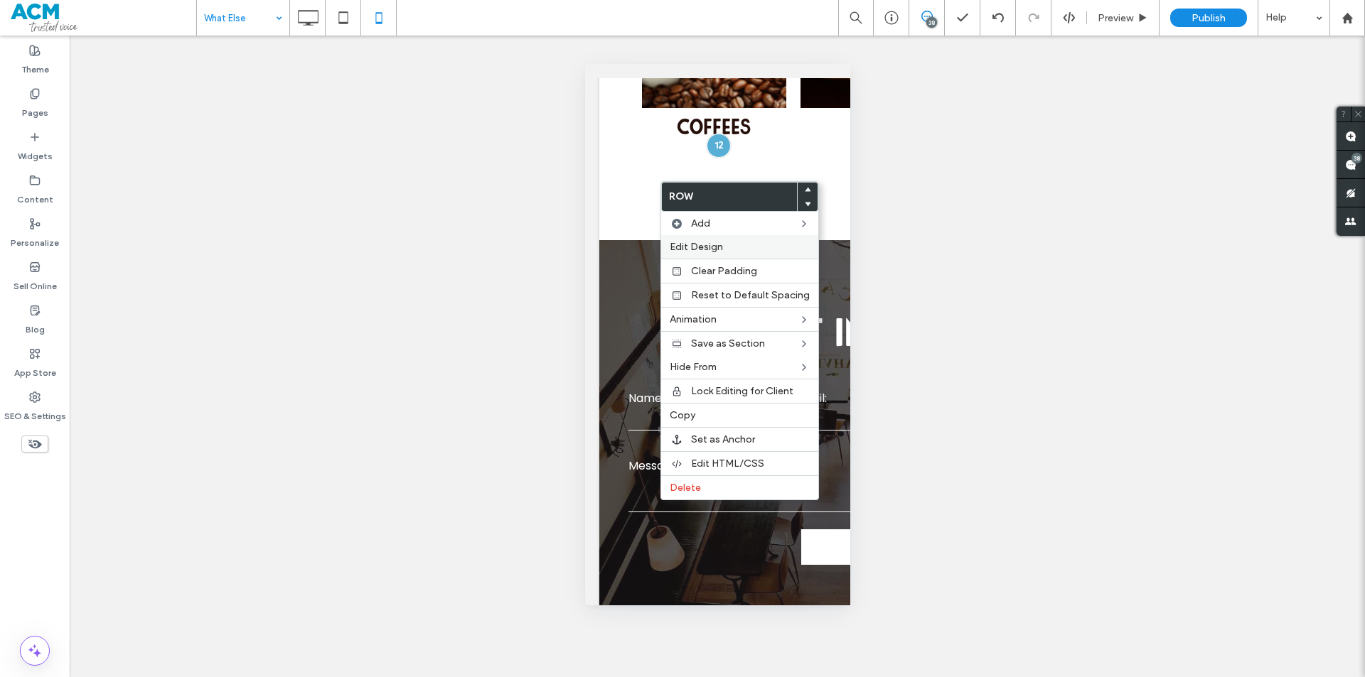
click at [800, 240] on div "Edit Design" at bounding box center [739, 246] width 157 height 23
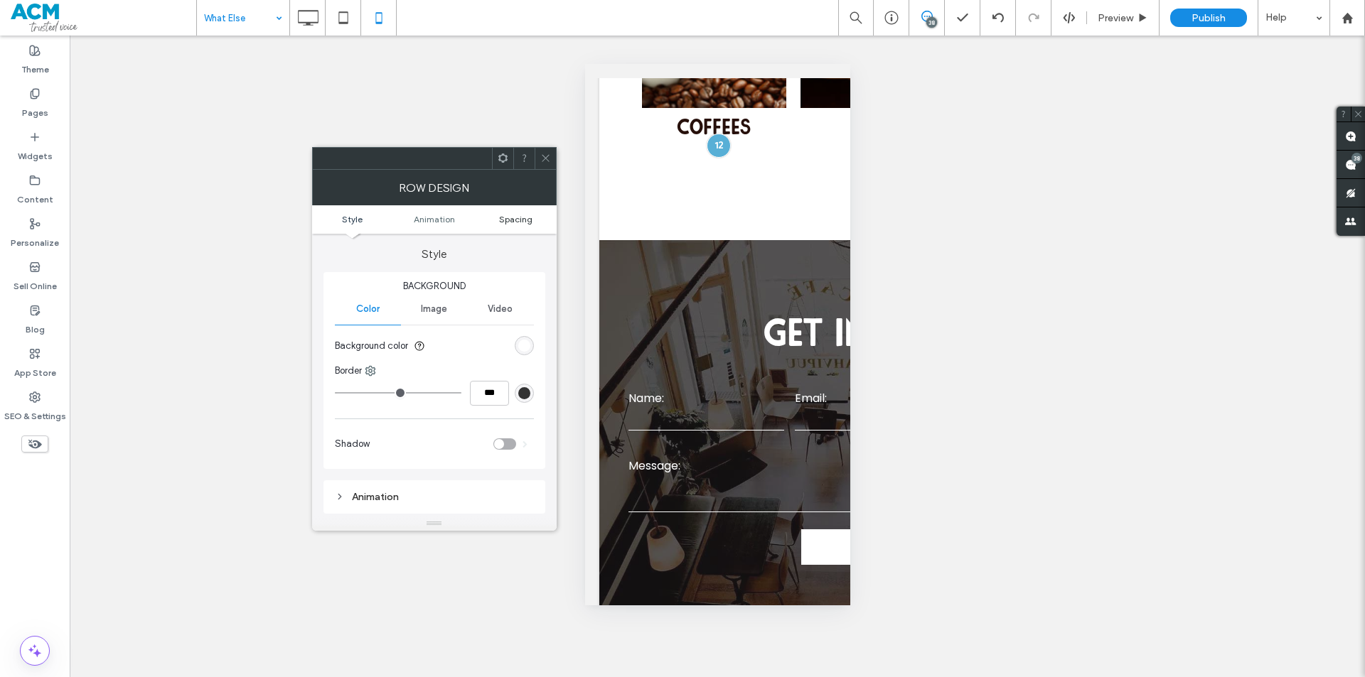
click at [539, 223] on link "Spacing" at bounding box center [516, 219] width 82 height 11
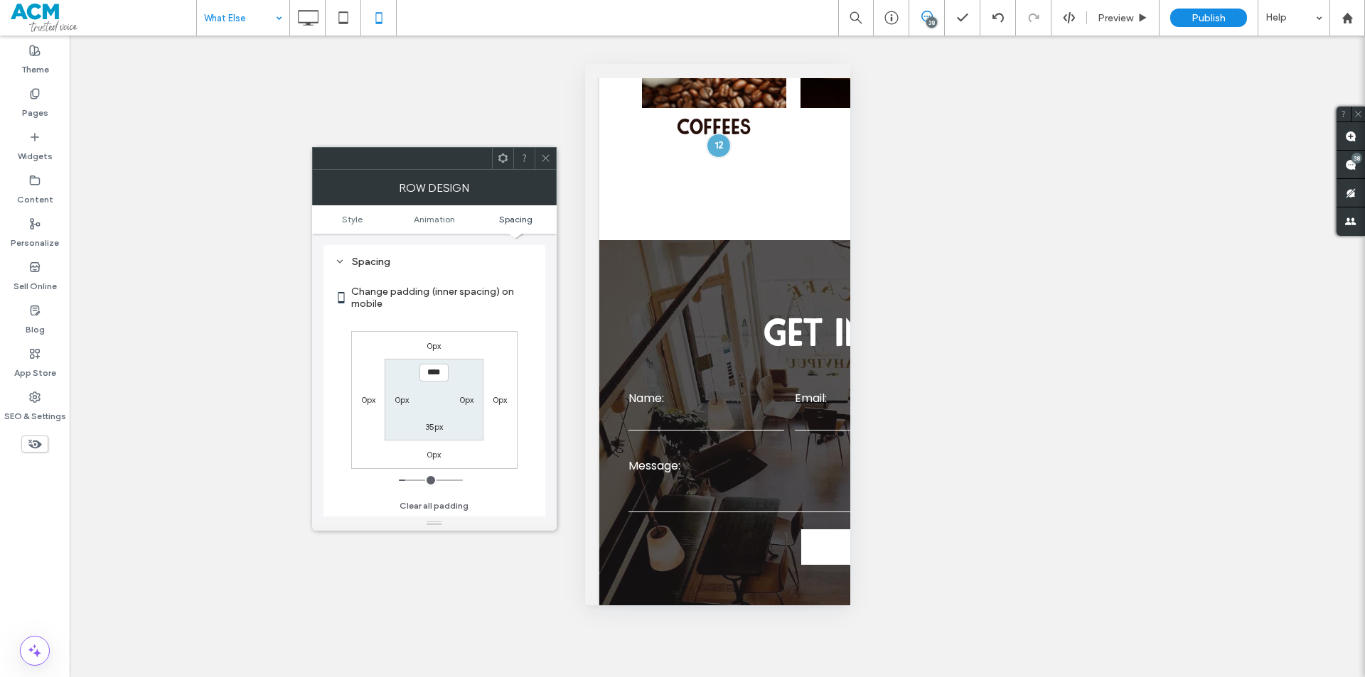
click at [431, 425] on label "35px" at bounding box center [434, 427] width 18 height 11
type input "**"
type input "*"
type input "**"
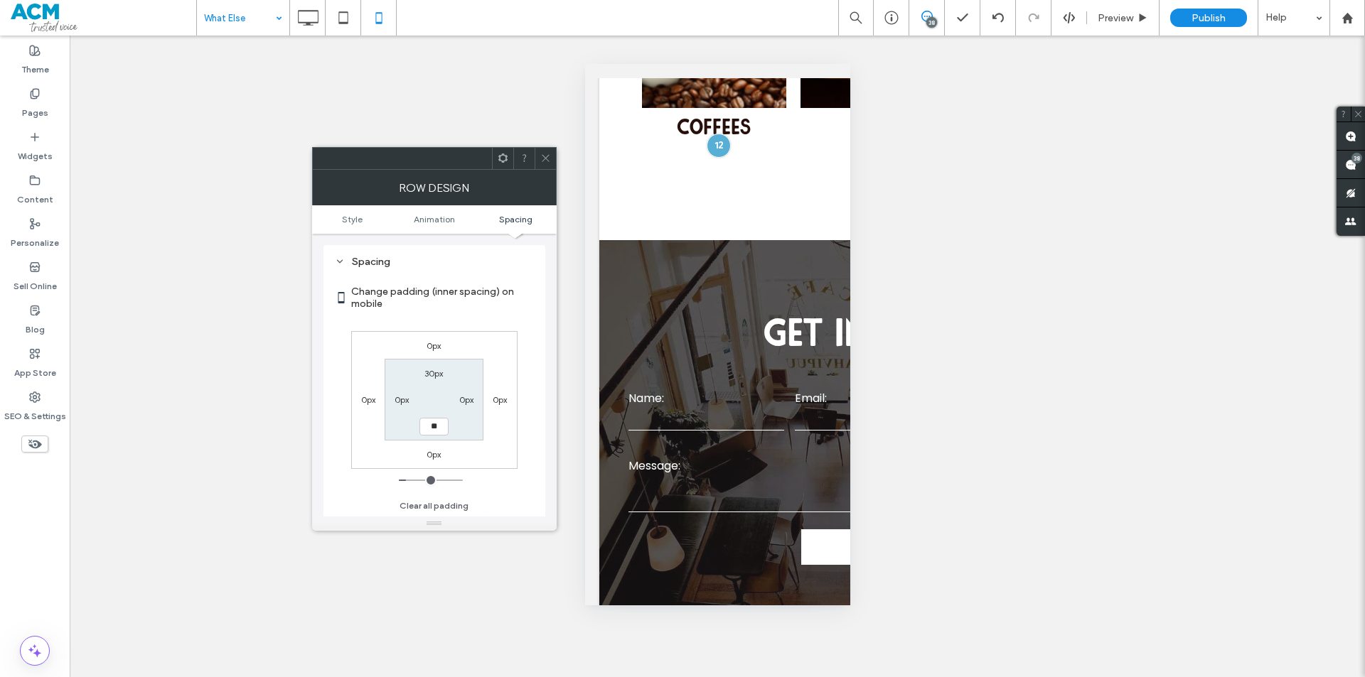
type input "****"
click at [539, 161] on div at bounding box center [545, 158] width 21 height 21
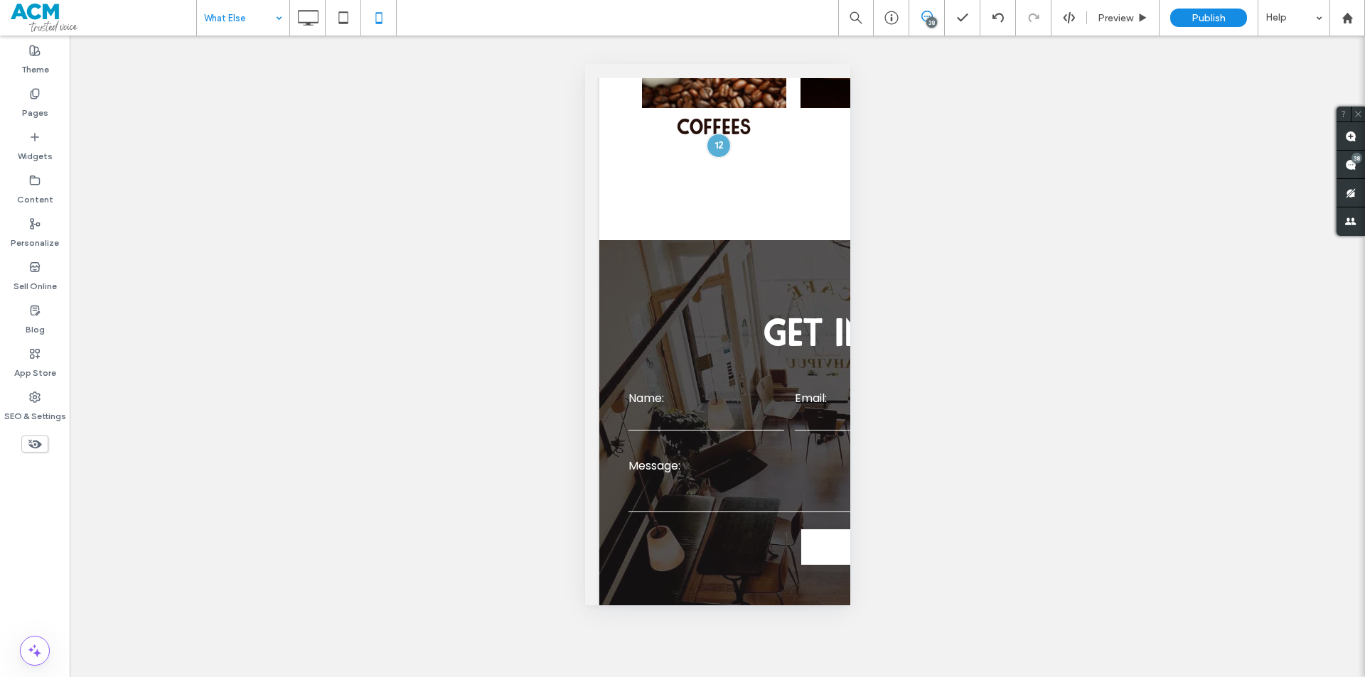
drag, startPoint x: 648, startPoint y: 239, endPoint x: 763, endPoint y: 275, distance: 120.7
click at [763, 677] on div at bounding box center [682, 677] width 1365 height 0
click at [666, 249] on body ".wqwq-1{fill:#231f20;} .cls-1q, .cls-2q { fill-rule: evenodd; } .cls-2q { fill:…" at bounding box center [682, 338] width 1365 height 677
drag, startPoint x: 653, startPoint y: 238, endPoint x: 808, endPoint y: 274, distance: 159.2
click at [808, 677] on div at bounding box center [682, 677] width 1365 height 0
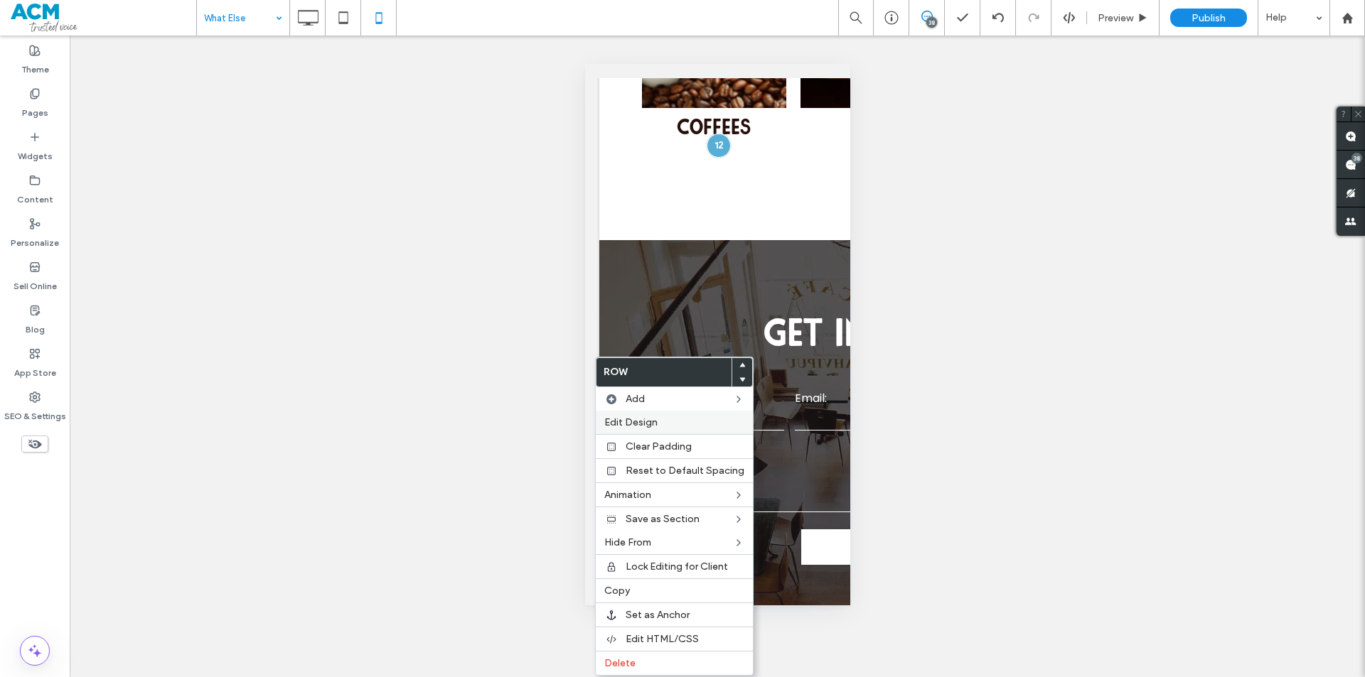
click at [628, 424] on span "Edit Design" at bounding box center [630, 423] width 53 height 12
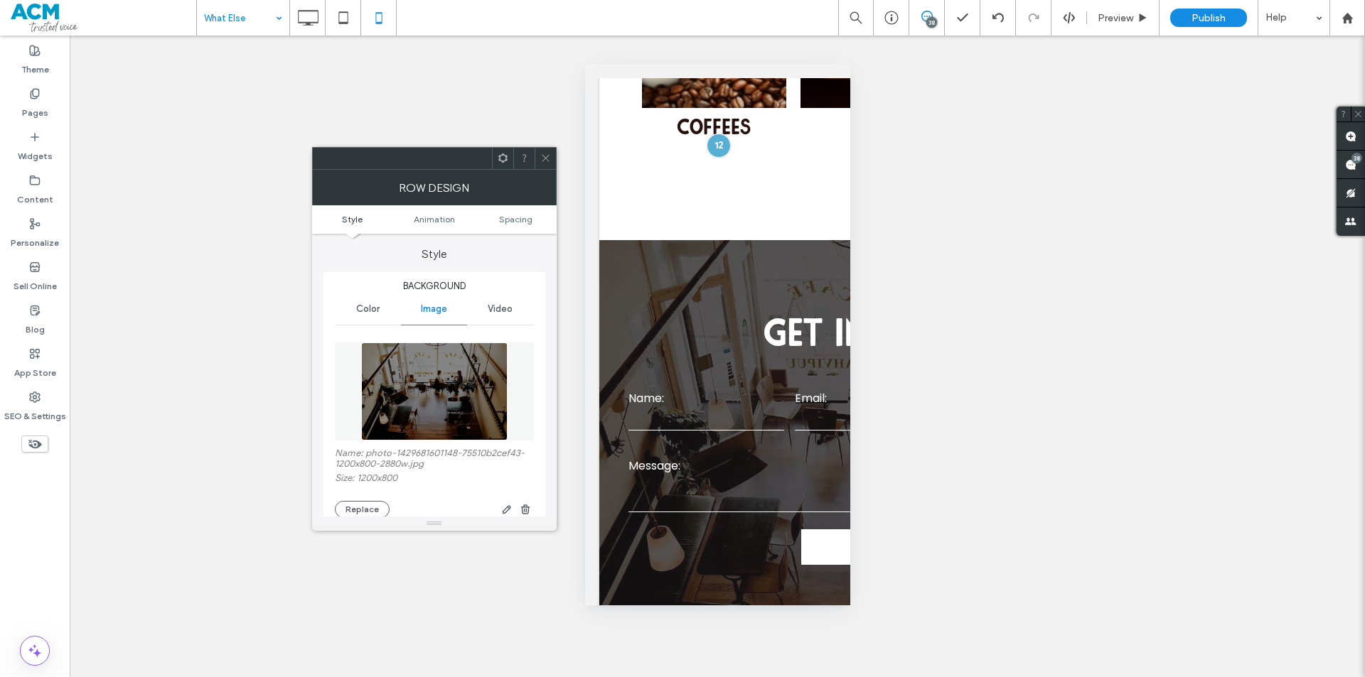
drag, startPoint x: 521, startPoint y: 245, endPoint x: 521, endPoint y: 217, distance: 27.7
click at [521, 243] on label "Style" at bounding box center [434, 247] width 222 height 27
click at [521, 217] on span "Spacing" at bounding box center [515, 219] width 33 height 11
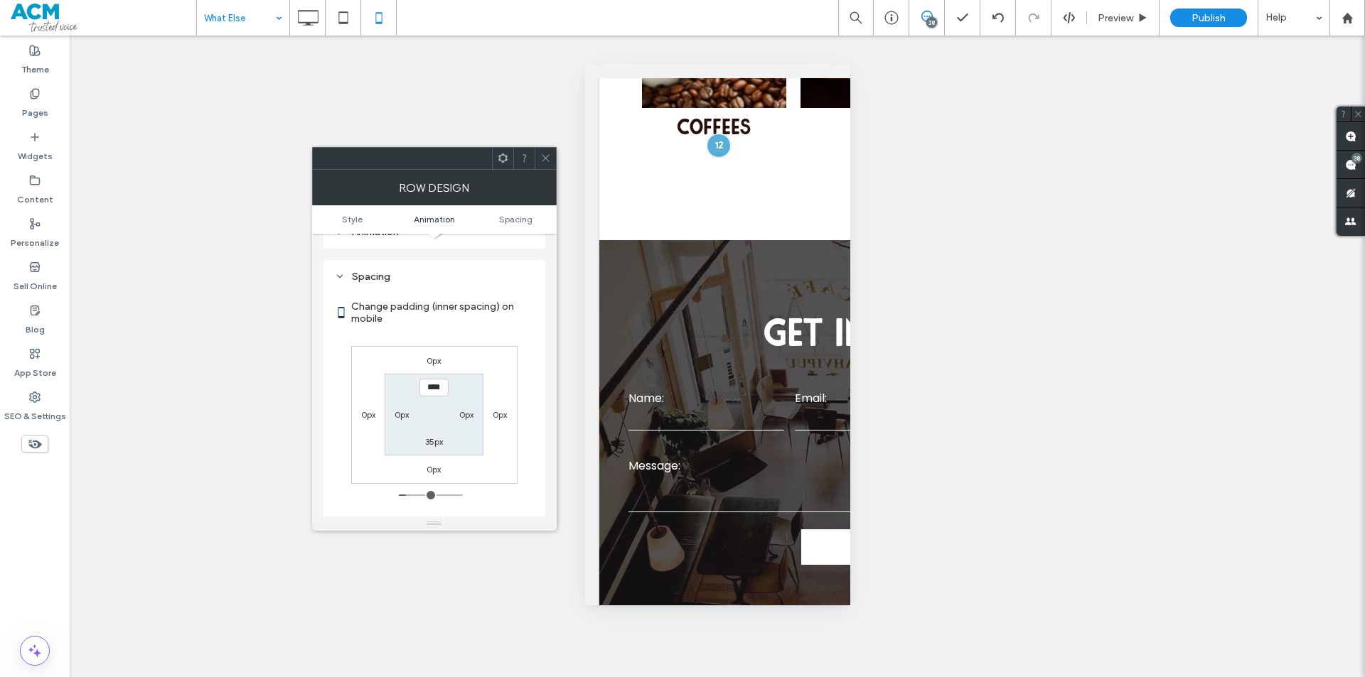
scroll to position [758, 0]
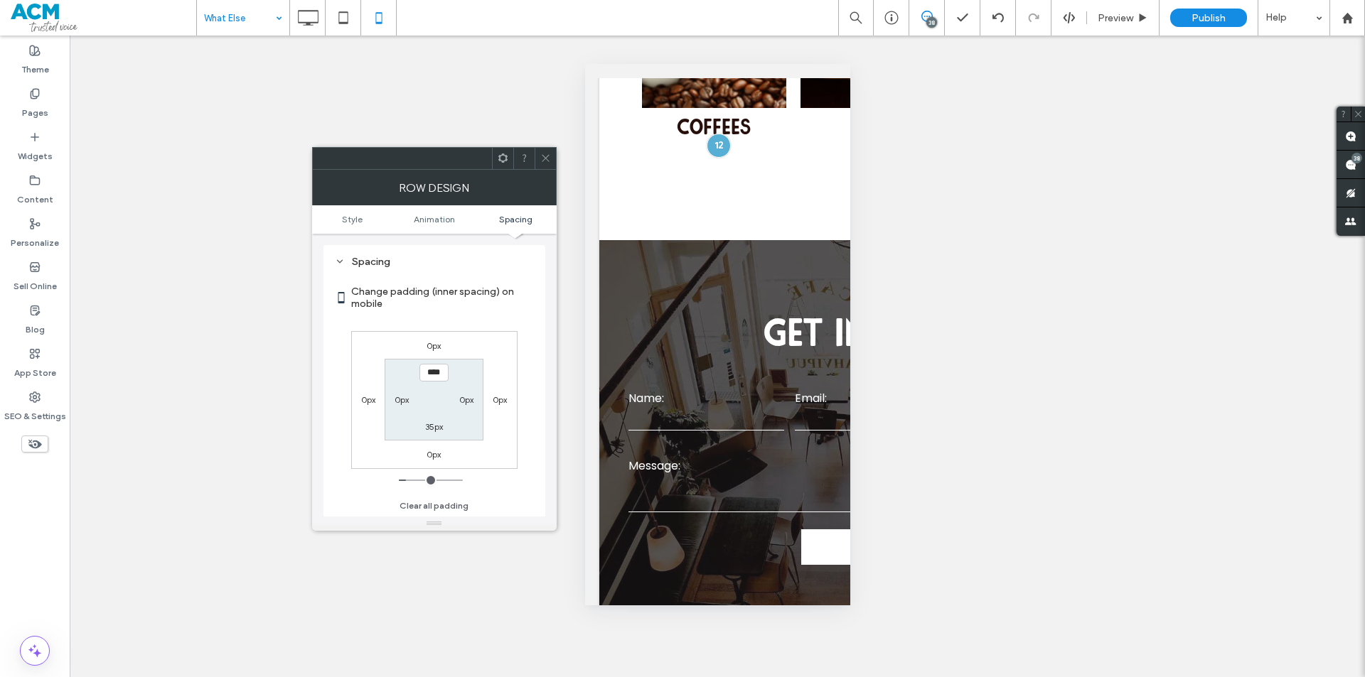
click at [441, 429] on label "35px" at bounding box center [434, 427] width 18 height 11
type input "**"
type input "****"
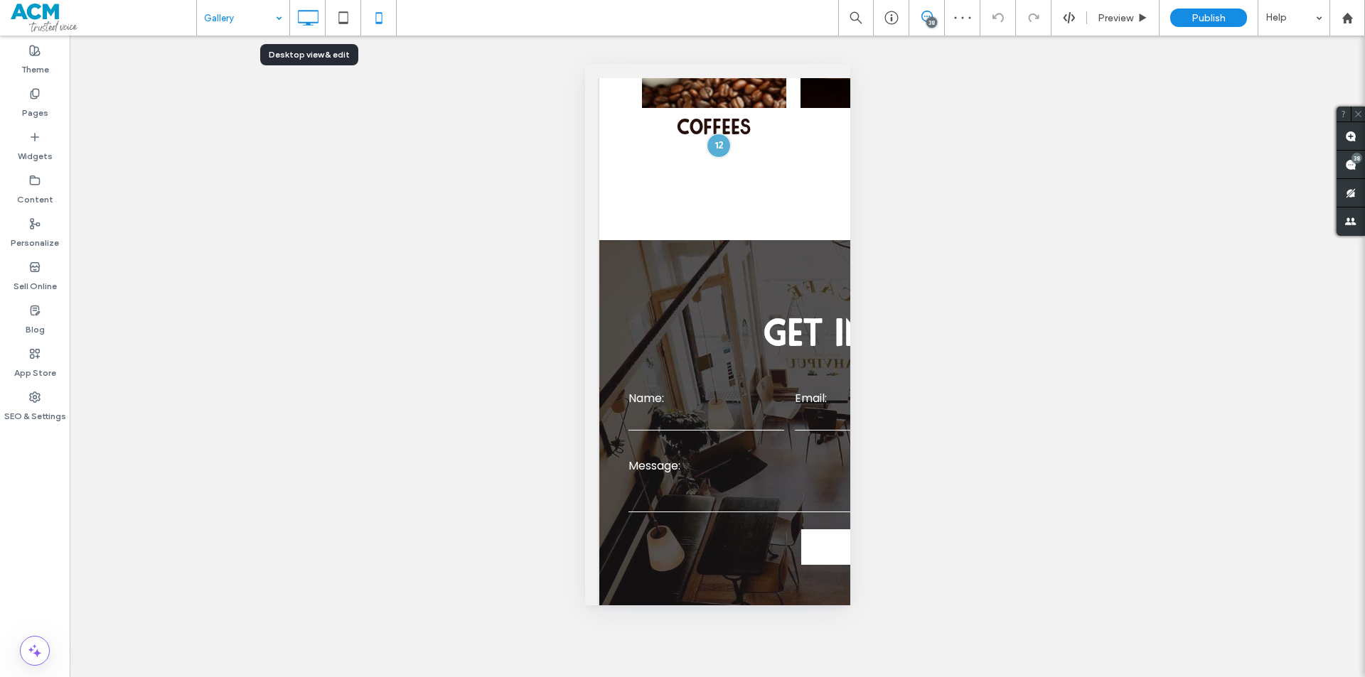
click at [313, 21] on icon at bounding box center [308, 18] width 28 height 28
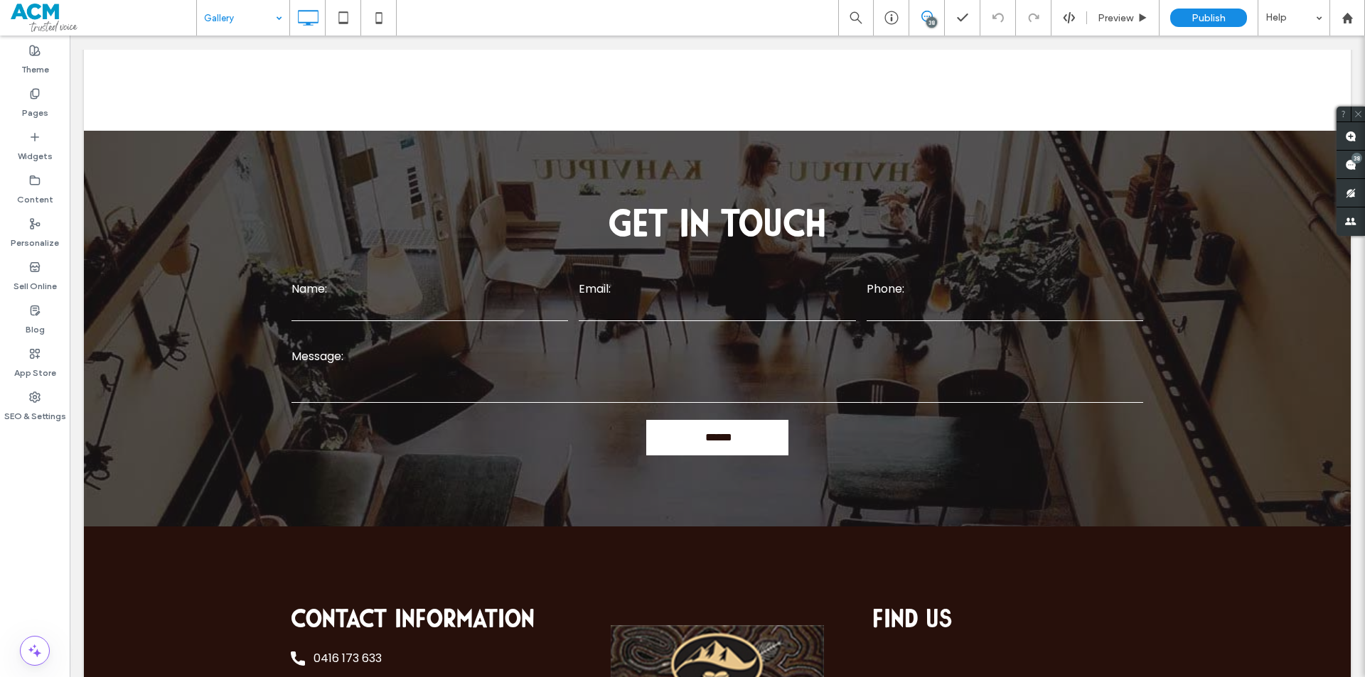
drag, startPoint x: 589, startPoint y: 311, endPoint x: 929, endPoint y: 391, distance: 349.9
click at [929, 677] on div at bounding box center [682, 677] width 1365 height 0
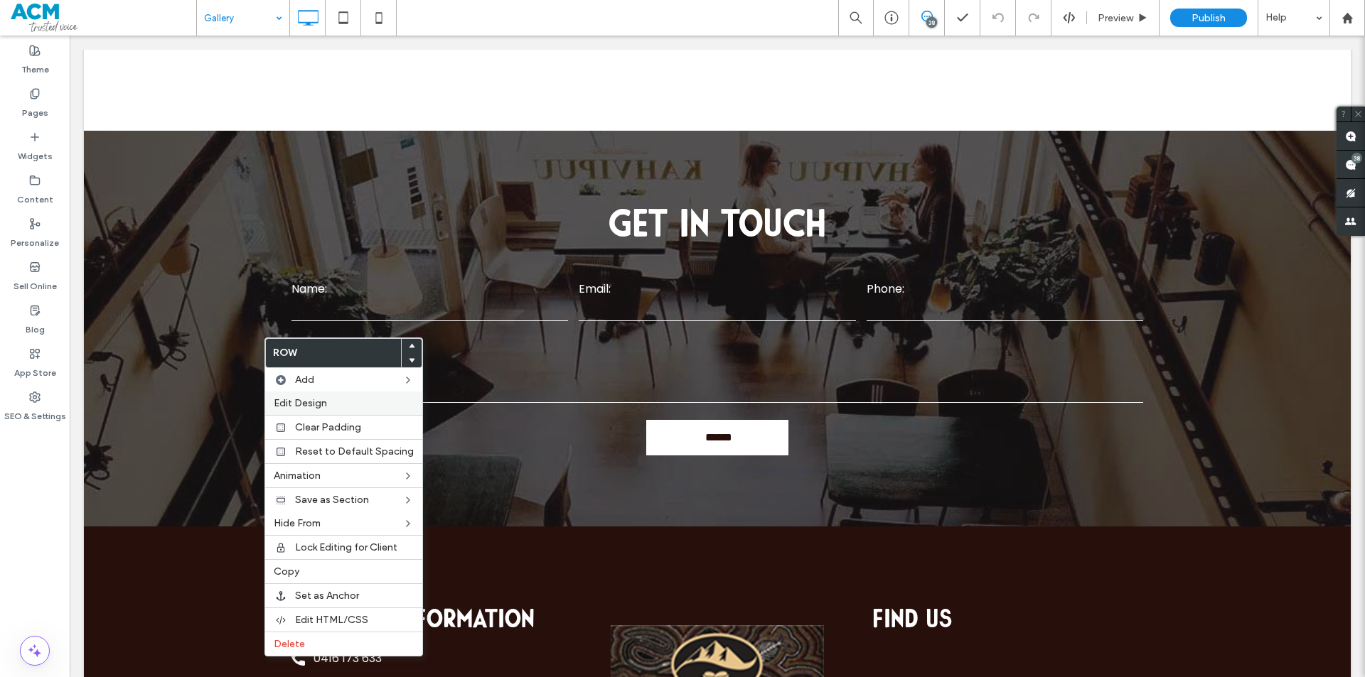
click at [301, 402] on span "Edit Design" at bounding box center [300, 403] width 53 height 12
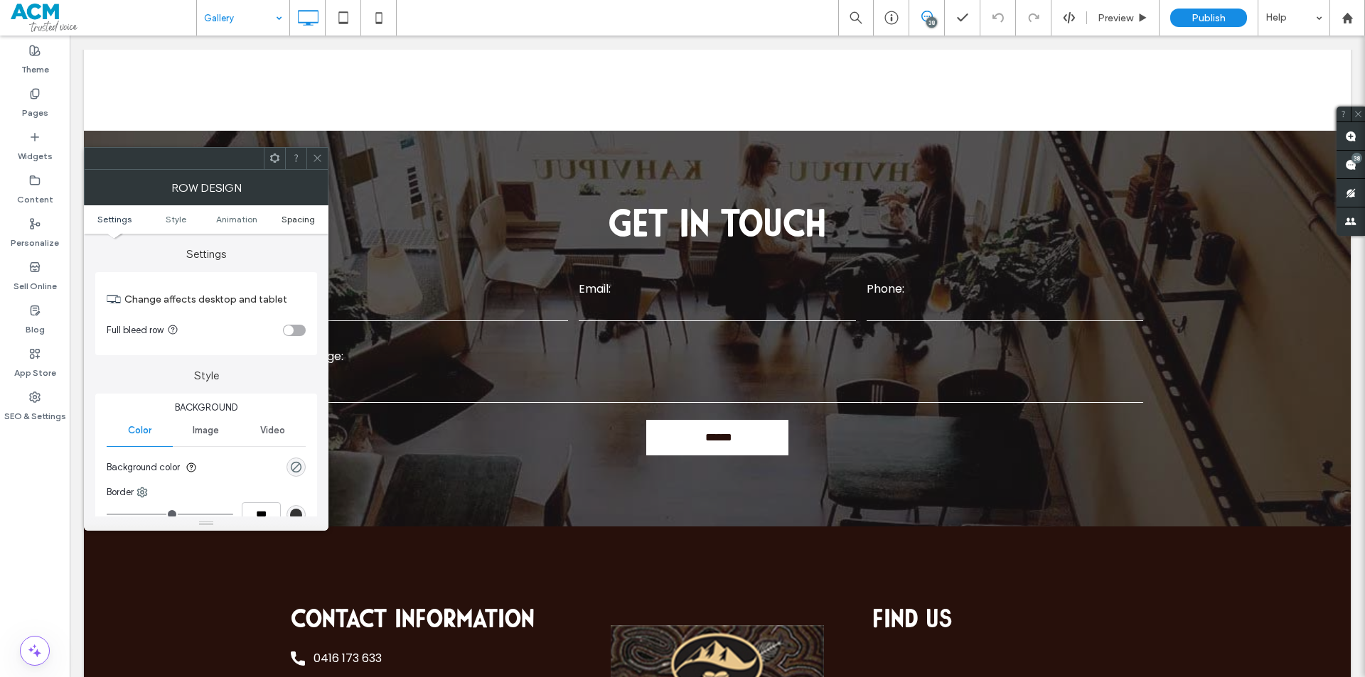
click at [311, 218] on span "Spacing" at bounding box center [298, 219] width 33 height 11
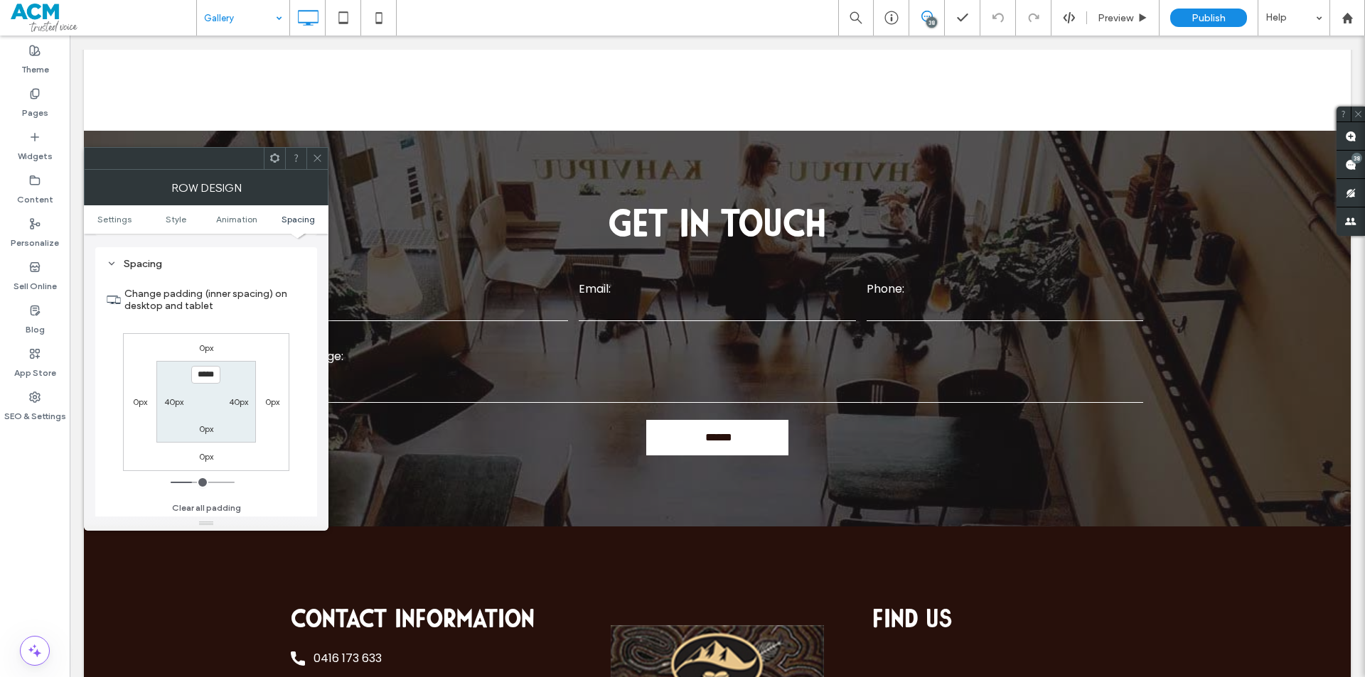
scroll to position [402, 0]
type input "****"
type input "**"
drag, startPoint x: 734, startPoint y: 344, endPoint x: 1065, endPoint y: 33, distance: 453.6
click at [1009, 677] on div at bounding box center [682, 677] width 1365 height 0
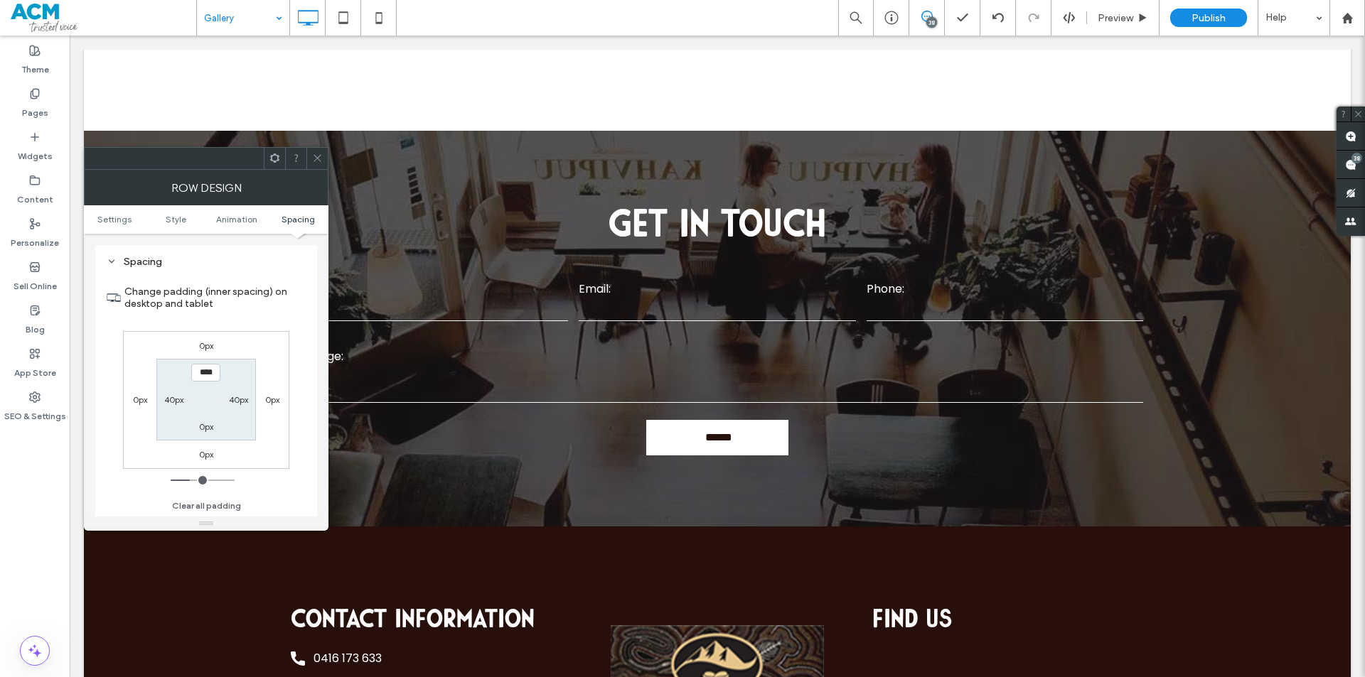
click at [310, 157] on div at bounding box center [316, 158] width 21 height 21
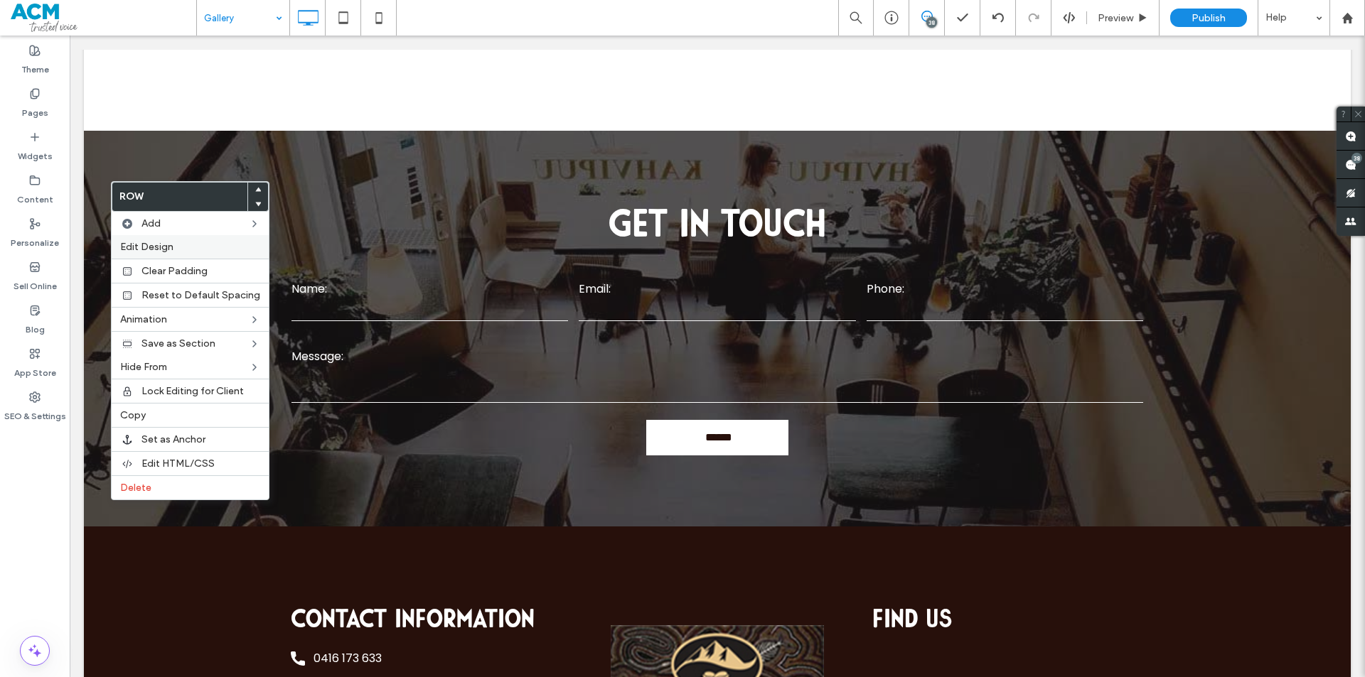
click at [165, 239] on div "Edit Design" at bounding box center [190, 246] width 157 height 23
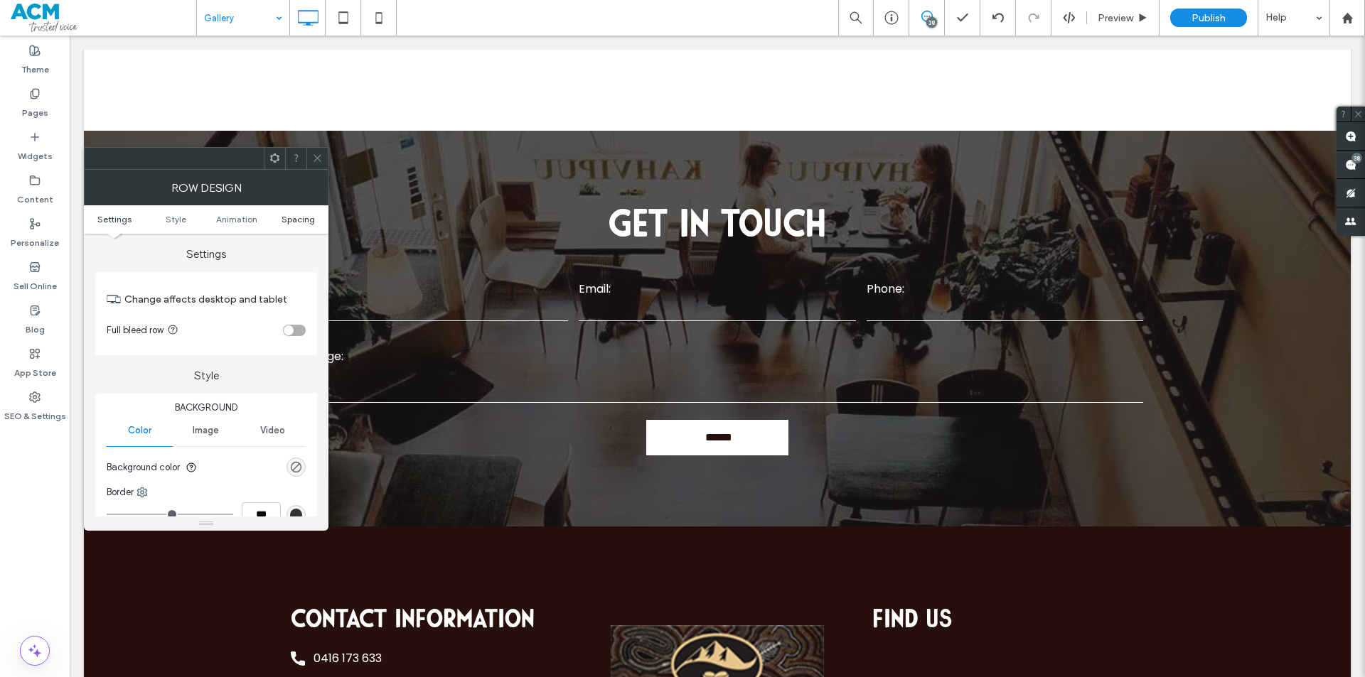
click at [292, 219] on span "Spacing" at bounding box center [298, 219] width 33 height 11
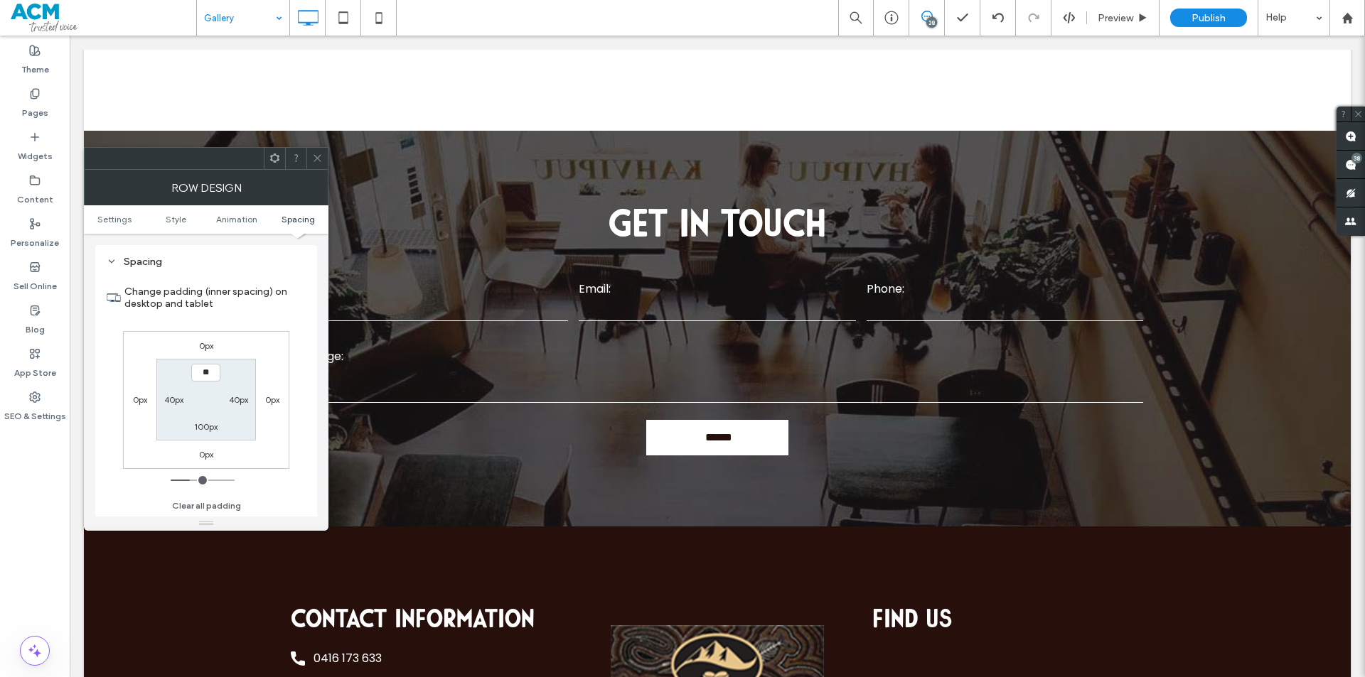
type input "****"
type input "**"
click at [313, 163] on icon at bounding box center [317, 158] width 11 height 11
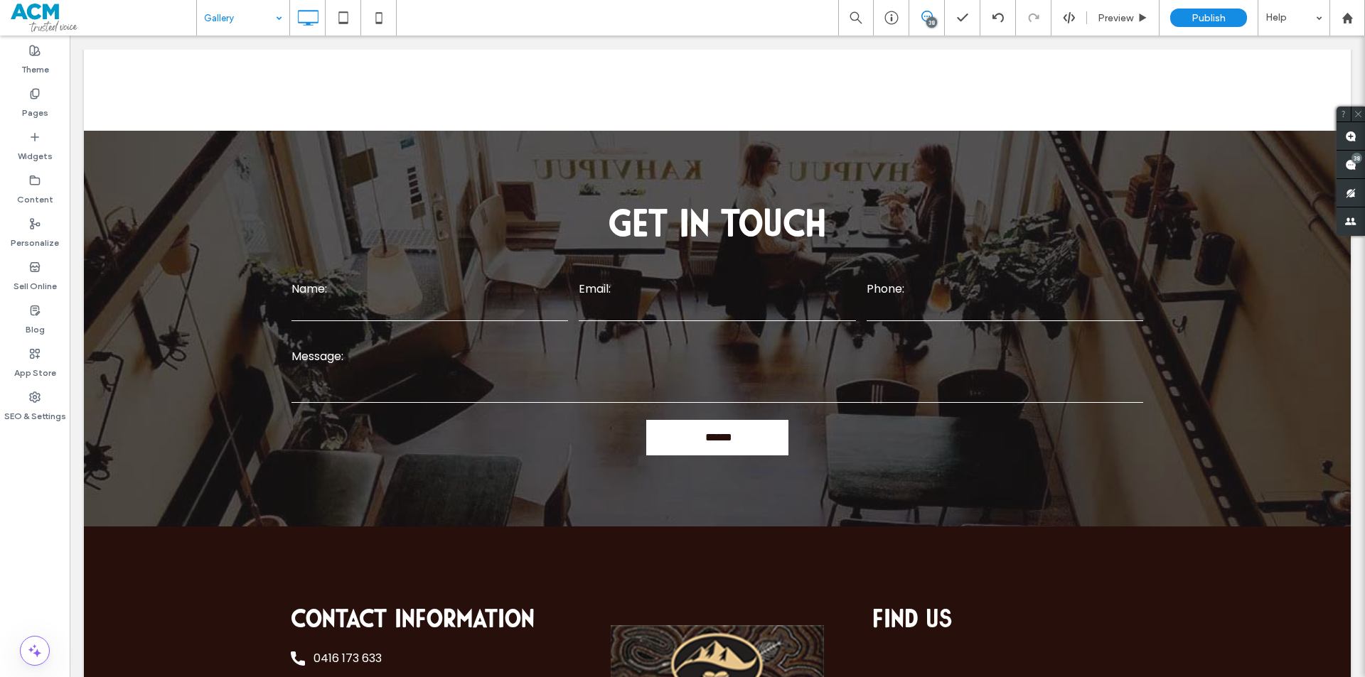
drag, startPoint x: 770, startPoint y: 367, endPoint x: 920, endPoint y: 289, distance: 169.2
click at [830, 677] on div at bounding box center [682, 677] width 1365 height 0
click at [1110, 14] on span "Preview" at bounding box center [1116, 18] width 36 height 12
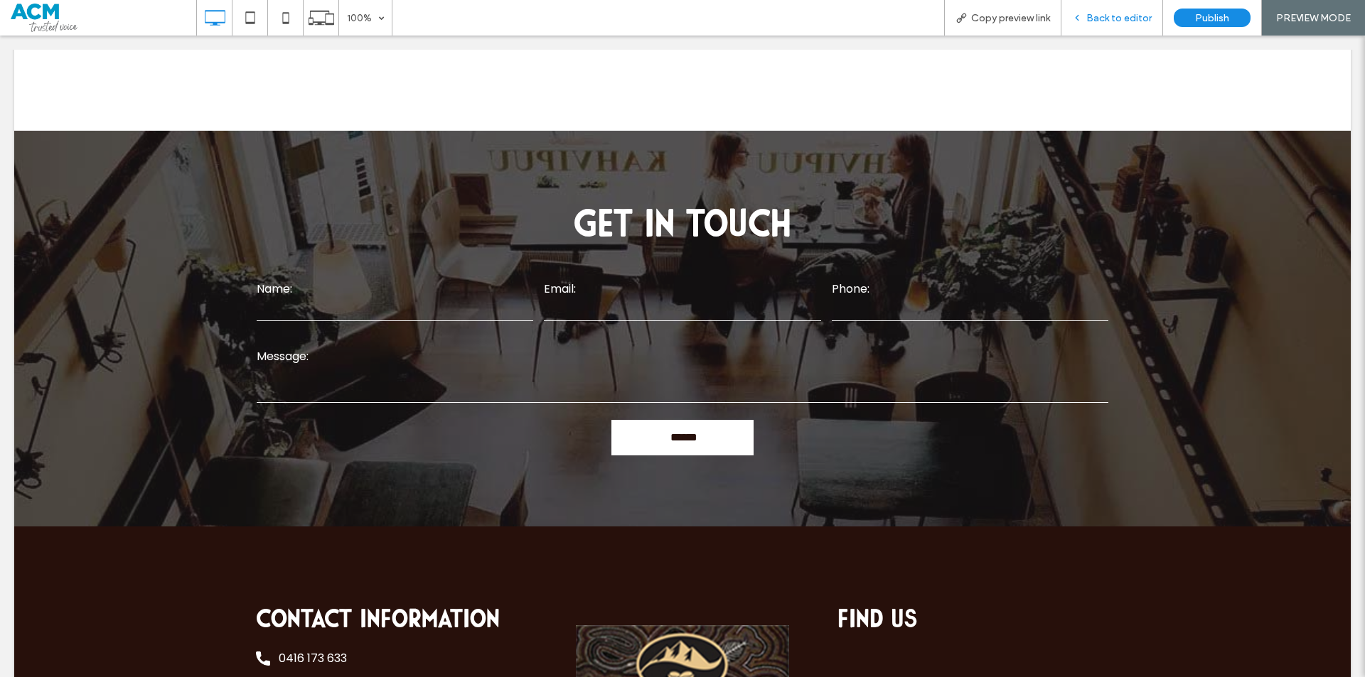
click at [1115, 23] on span "Back to editor" at bounding box center [1118, 18] width 65 height 12
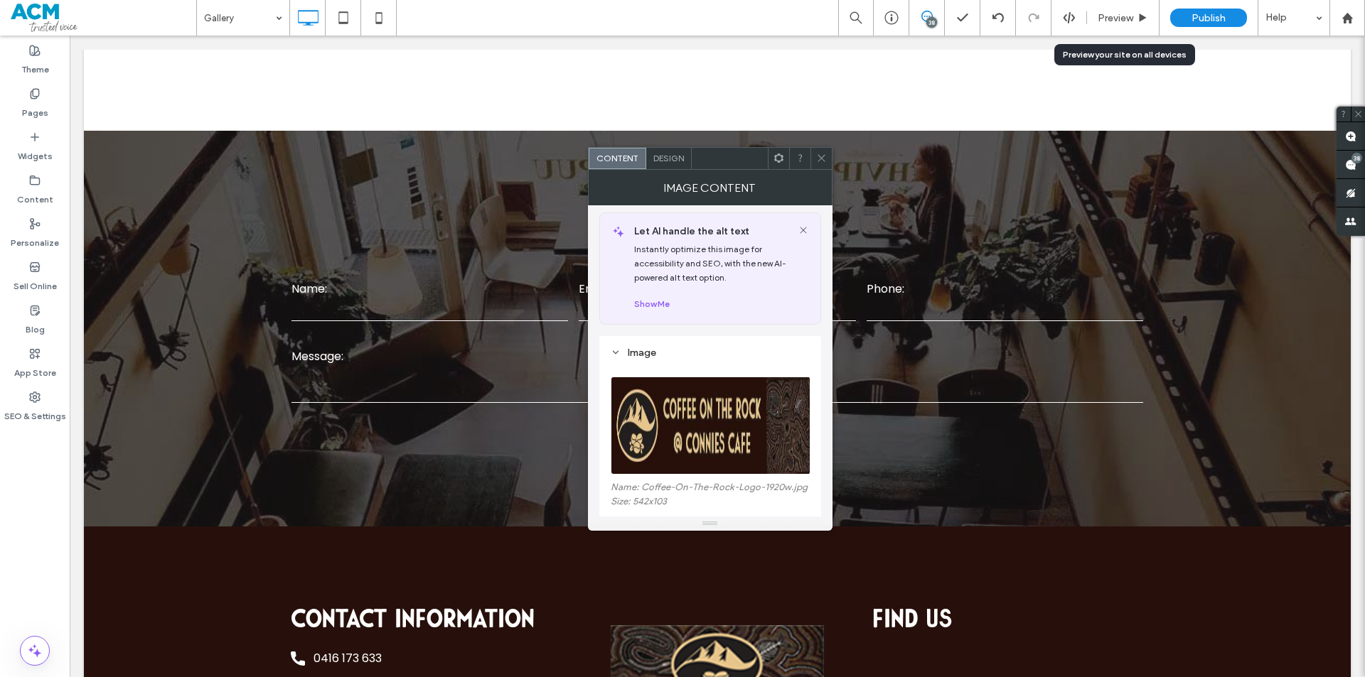
scroll to position [213, 0]
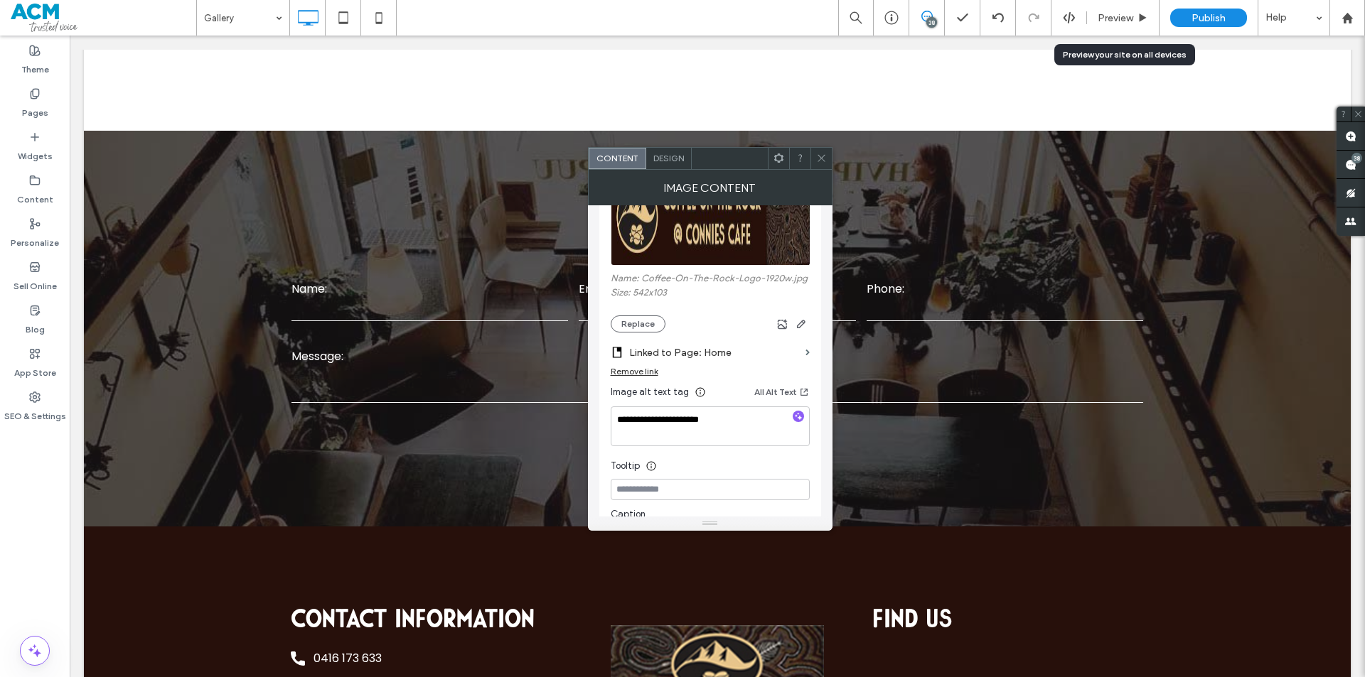
click at [822, 157] on icon at bounding box center [821, 158] width 11 height 11
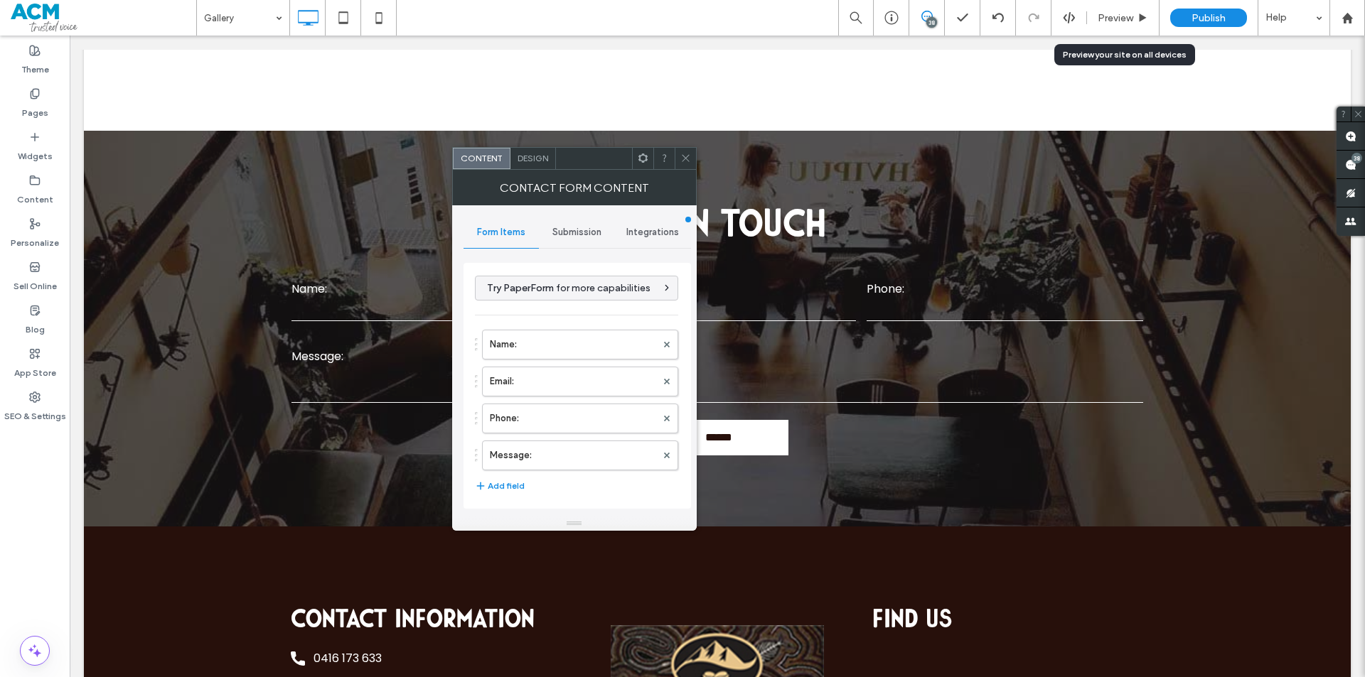
click at [568, 230] on span "Submission" at bounding box center [576, 232] width 49 height 11
click at [632, 296] on label "New submission notification" at bounding box center [578, 299] width 190 height 28
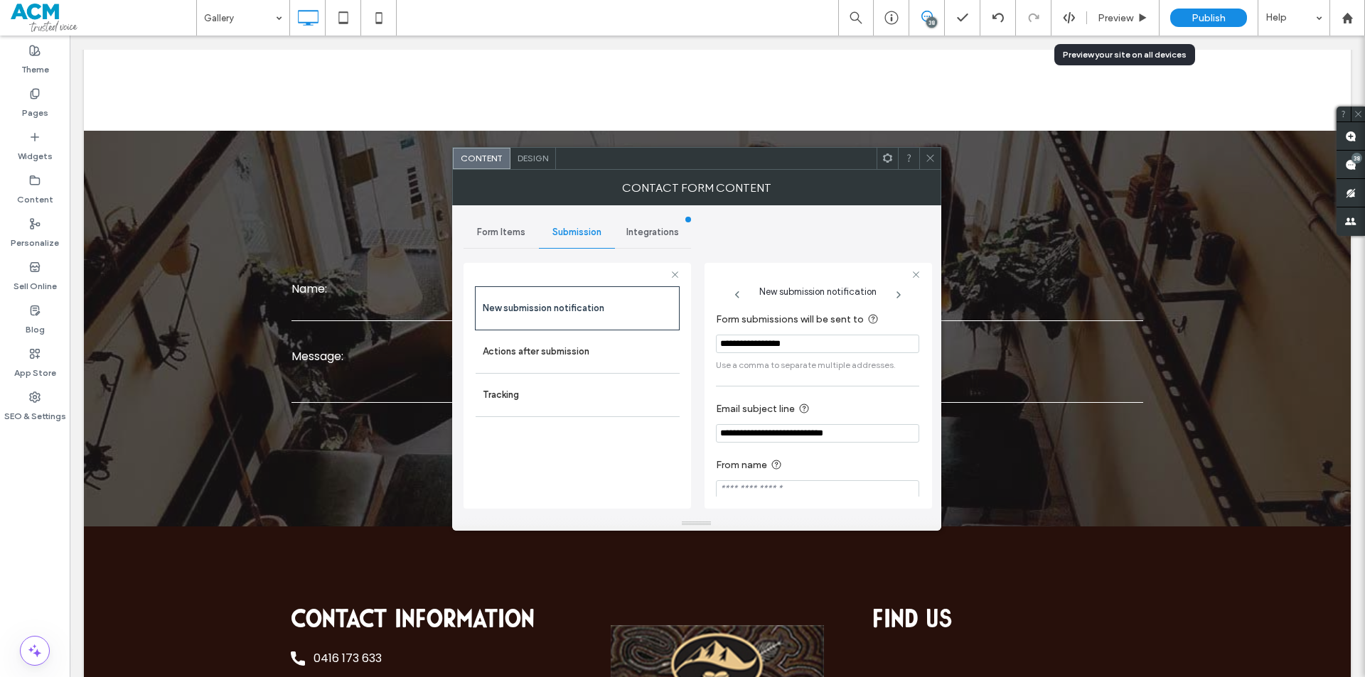
click at [530, 154] on span "Design" at bounding box center [533, 158] width 31 height 11
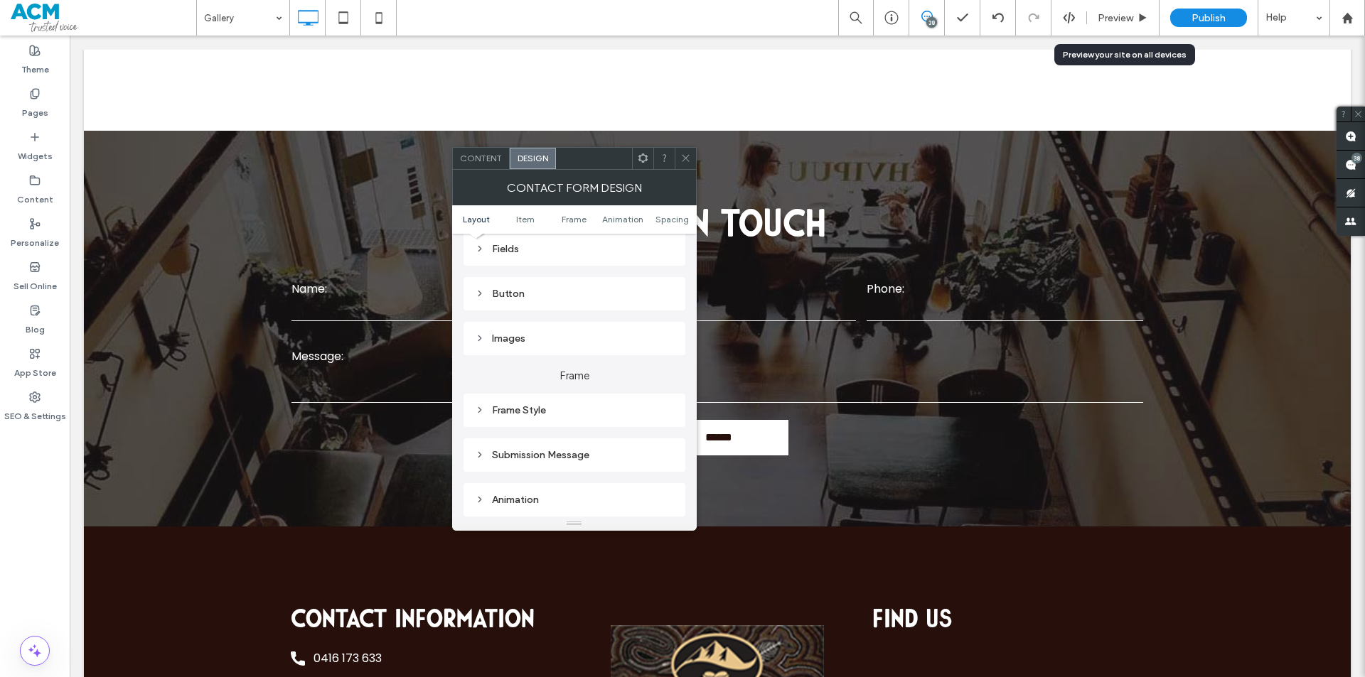
scroll to position [284, 0]
click at [555, 434] on div "Submission Message" at bounding box center [574, 437] width 199 height 12
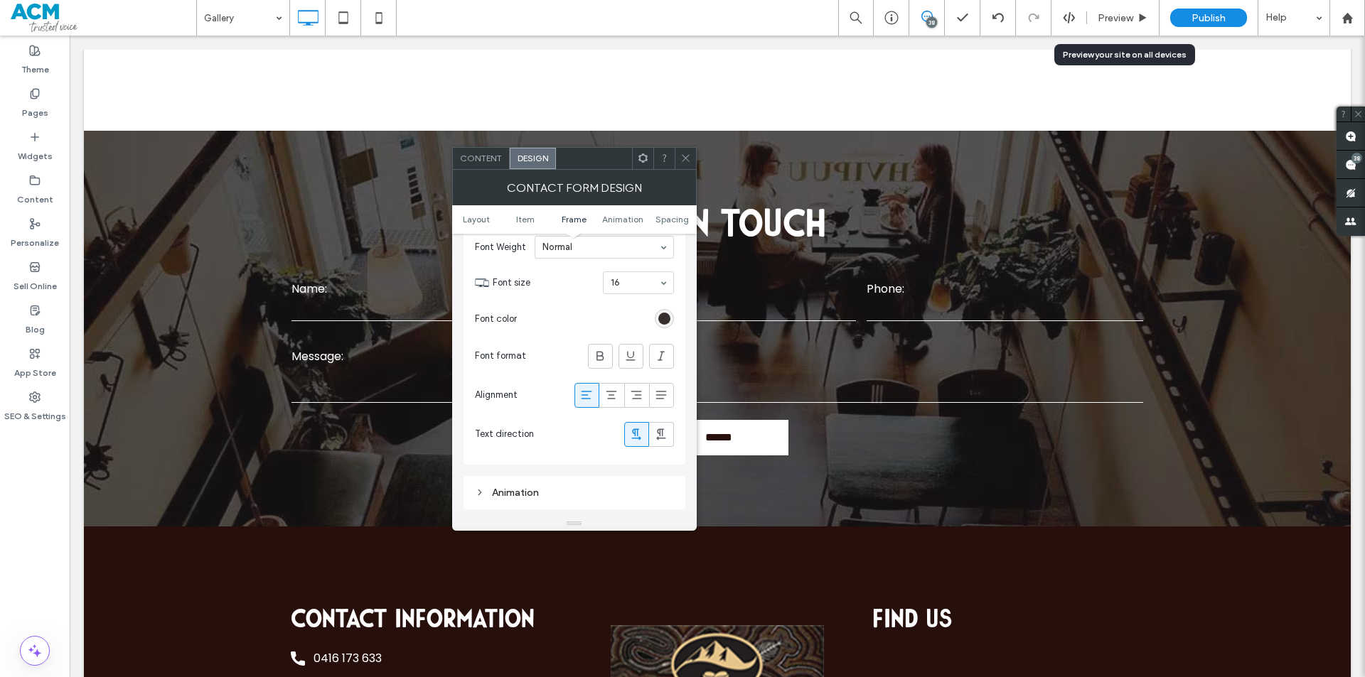
scroll to position [711, 0]
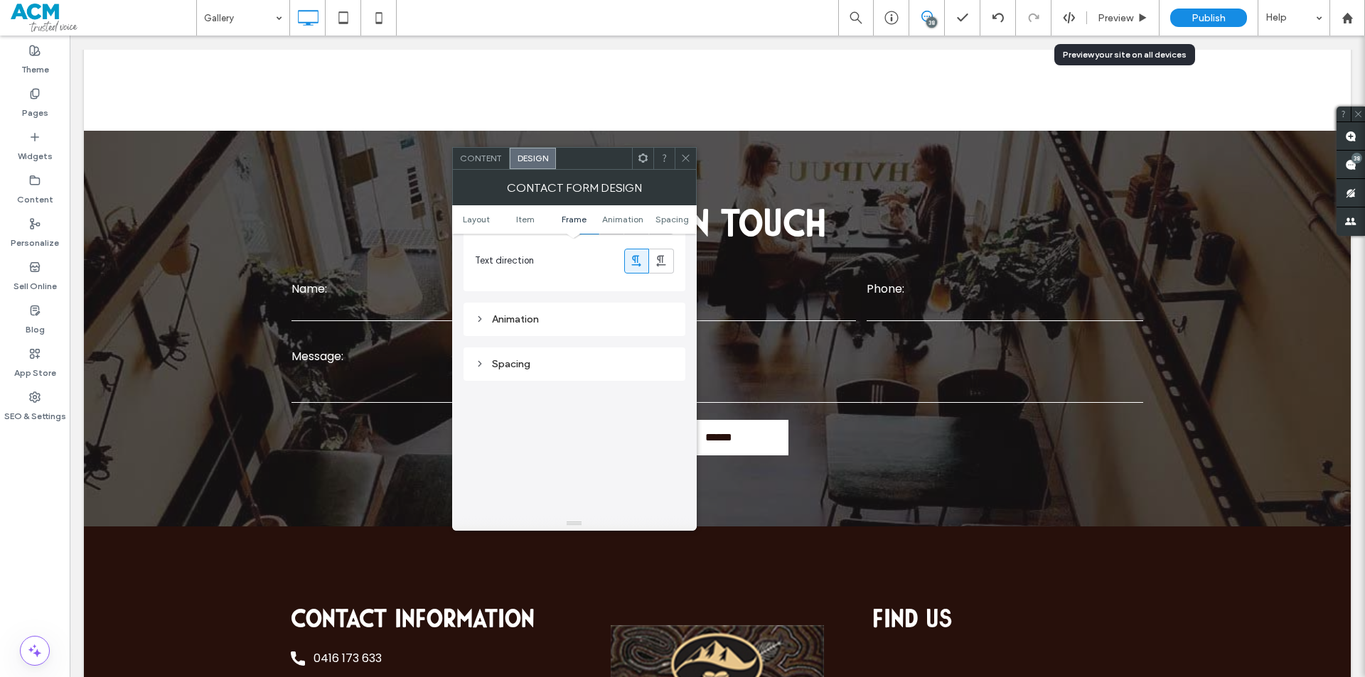
click at [681, 156] on icon at bounding box center [685, 158] width 11 height 11
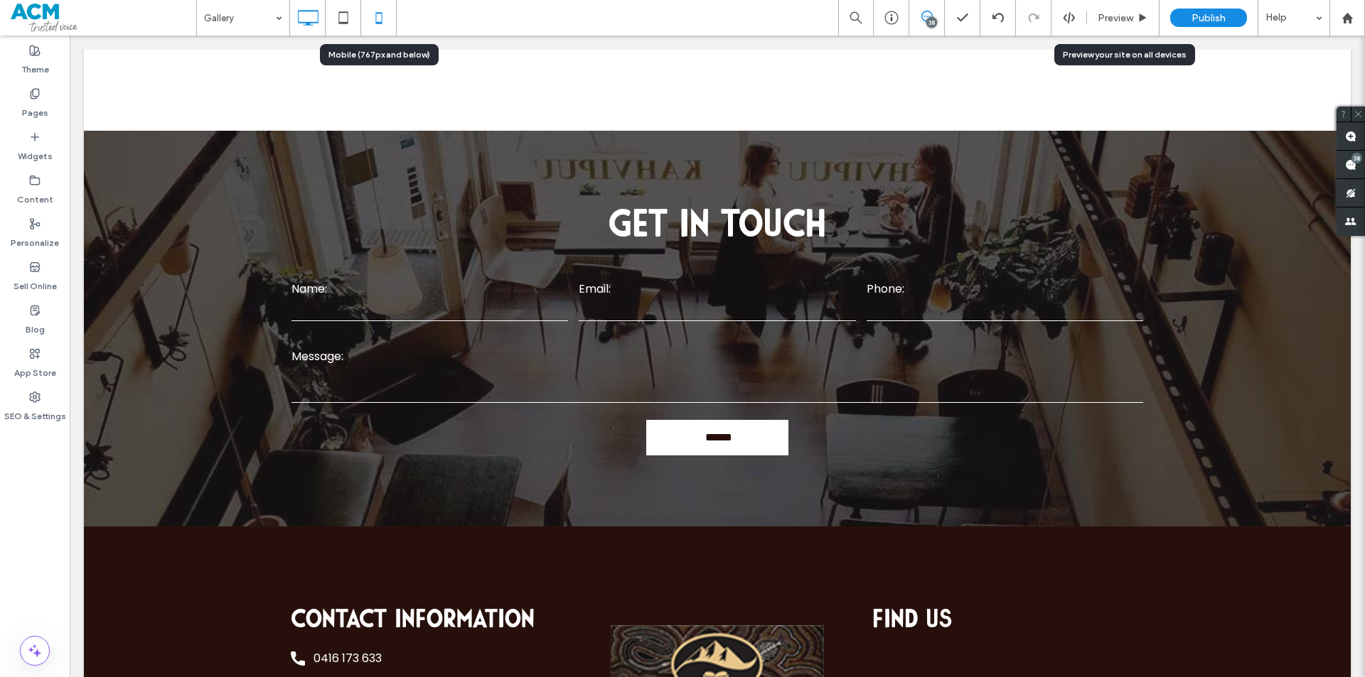
click at [378, 18] on icon at bounding box center [379, 18] width 28 height 28
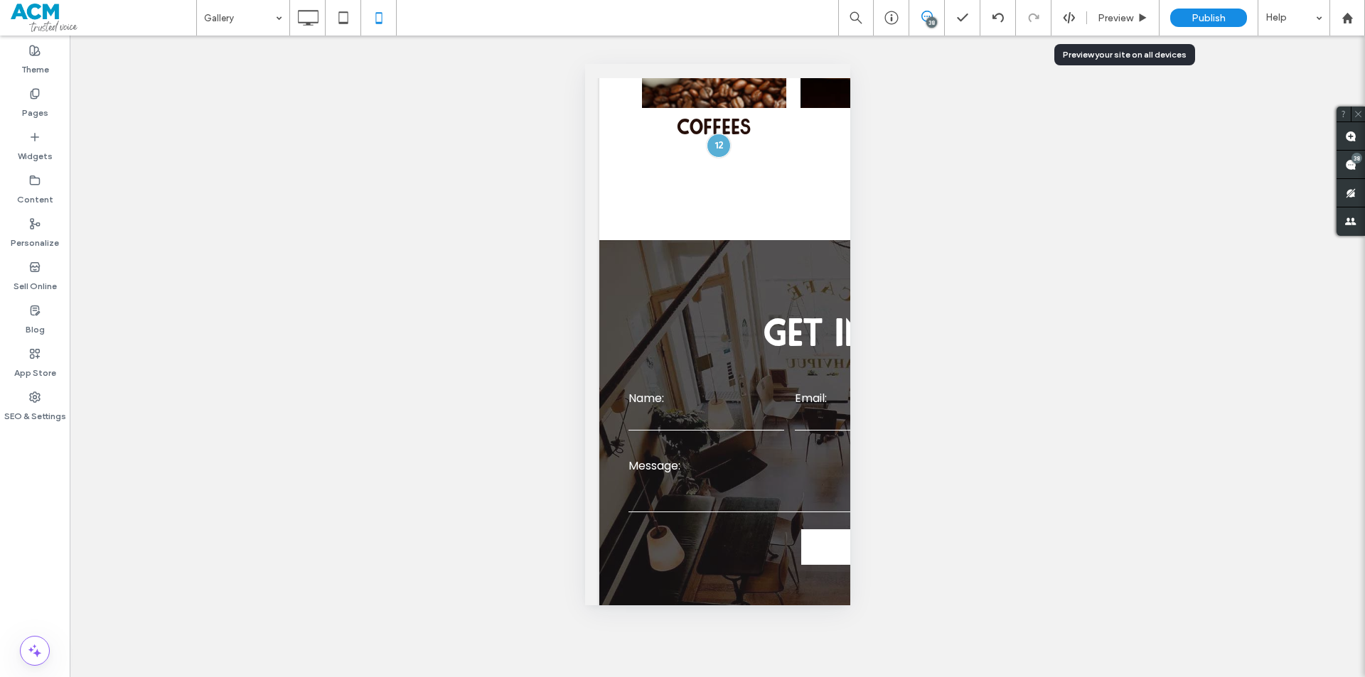
drag, startPoint x: 672, startPoint y: 167, endPoint x: 817, endPoint y: 207, distance: 150.4
click at [817, 677] on div at bounding box center [682, 677] width 1365 height 0
click at [645, 677] on div at bounding box center [682, 677] width 1365 height 0
drag, startPoint x: 661, startPoint y: 170, endPoint x: 796, endPoint y: 205, distance: 139.7
click at [797, 677] on div at bounding box center [682, 677] width 1365 height 0
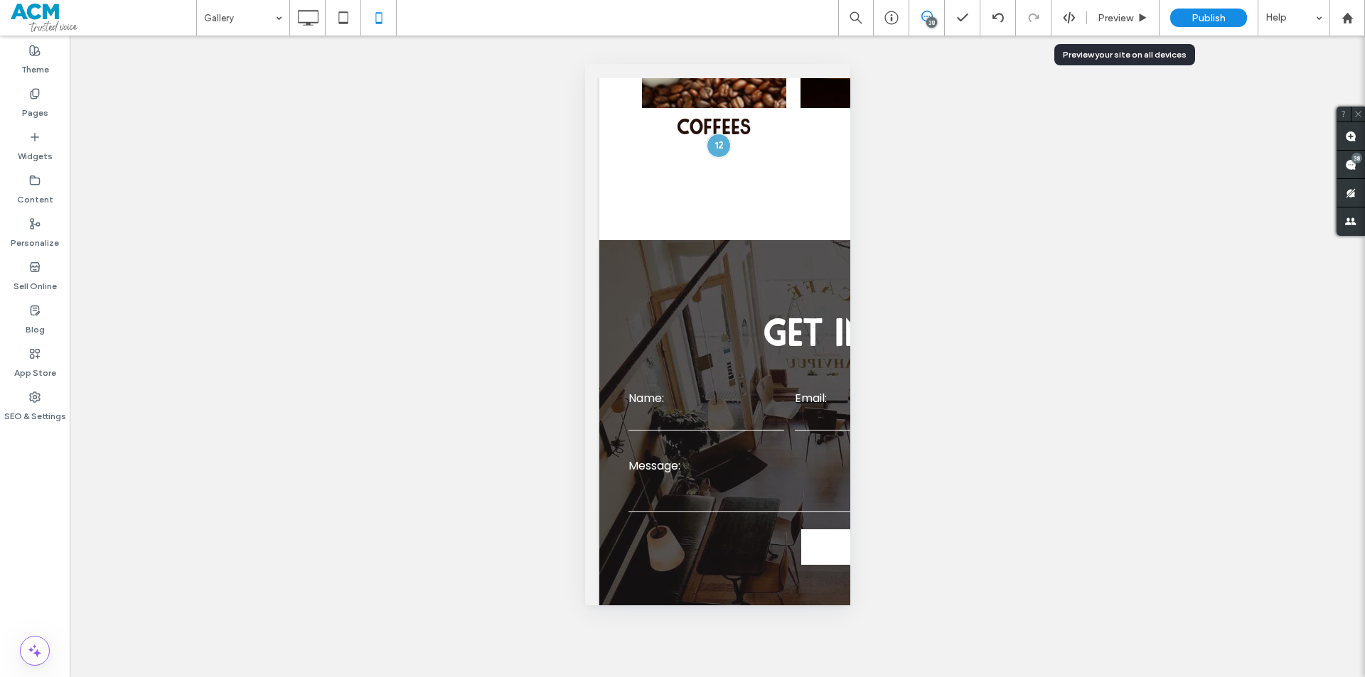
drag, startPoint x: 654, startPoint y: 169, endPoint x: 789, endPoint y: 205, distance: 139.8
click at [789, 677] on div at bounding box center [682, 677] width 1365 height 0
drag, startPoint x: 652, startPoint y: 274, endPoint x: 817, endPoint y: 348, distance: 181.7
click at [817, 677] on div at bounding box center [682, 677] width 1365 height 0
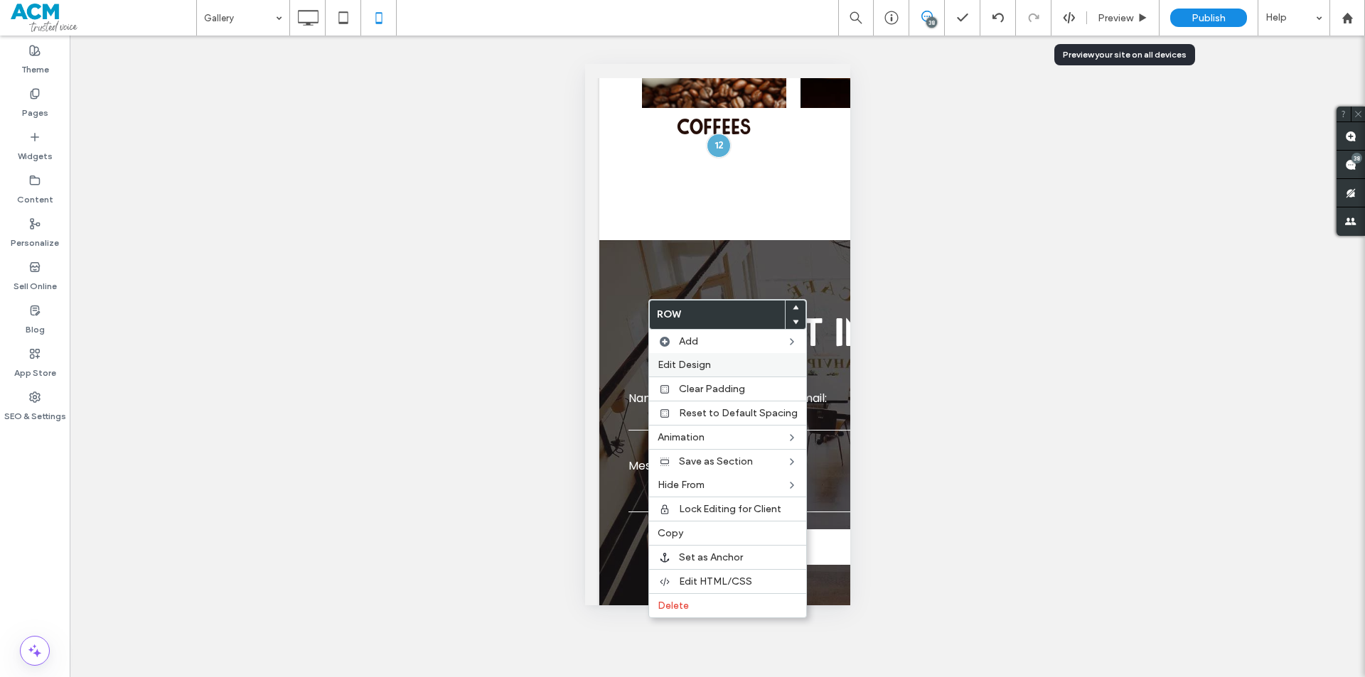
click at [753, 368] on label "Edit Design" at bounding box center [728, 365] width 140 height 12
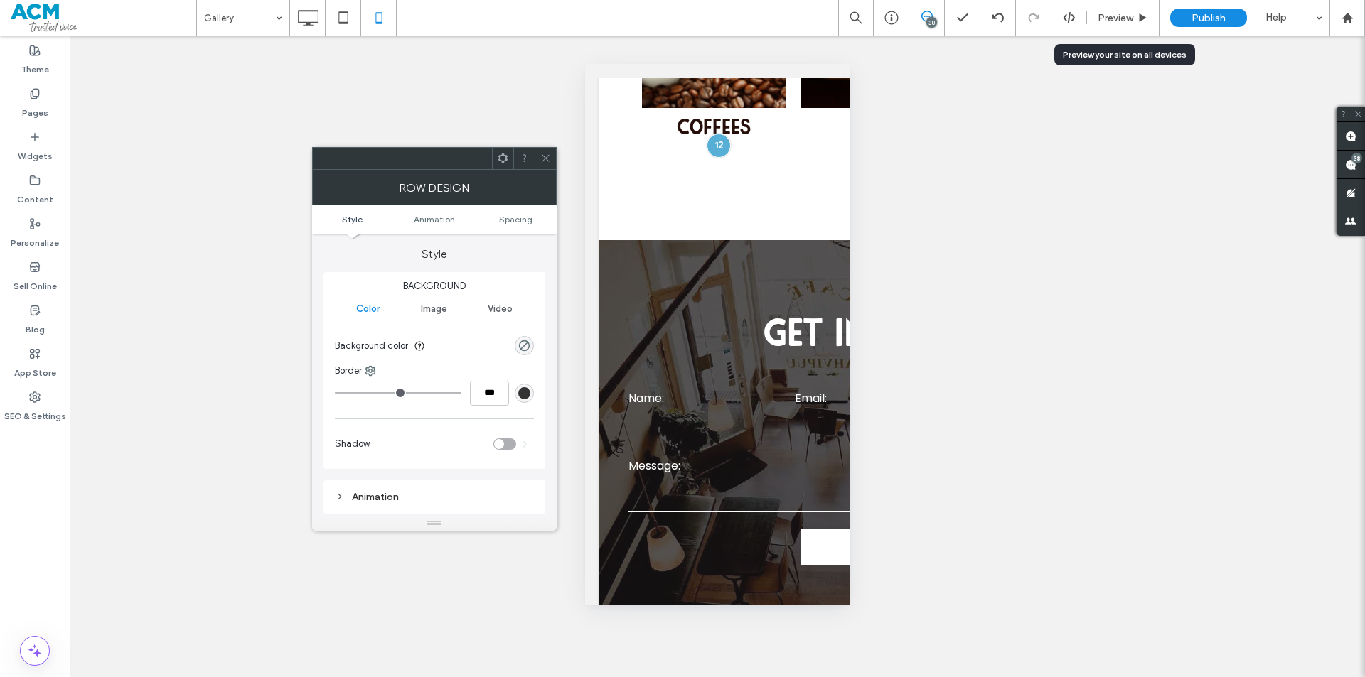
click at [513, 228] on ul "Style Animation Spacing" at bounding box center [434, 219] width 245 height 28
click at [513, 220] on span "Spacing" at bounding box center [515, 219] width 33 height 11
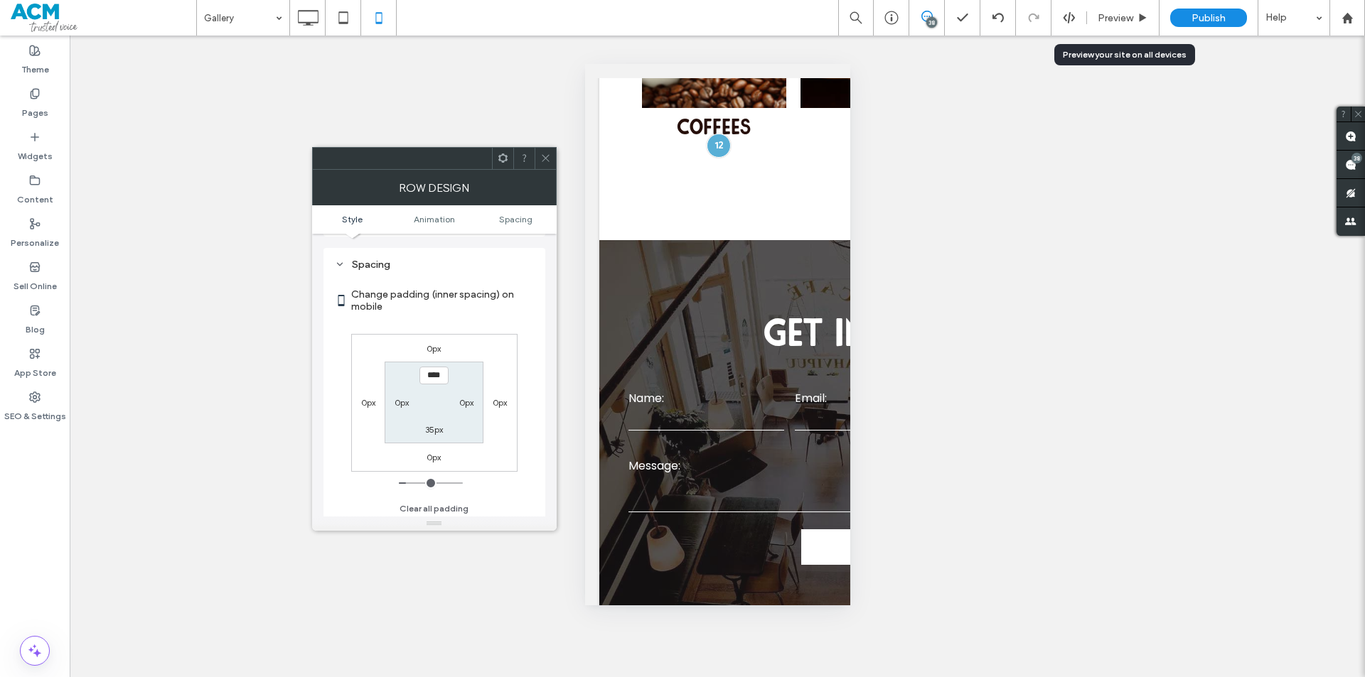
scroll to position [280, 0]
click at [436, 427] on label "35px" at bounding box center [434, 427] width 18 height 11
type input "*"
type input "***"
click at [542, 155] on icon at bounding box center [545, 158] width 11 height 11
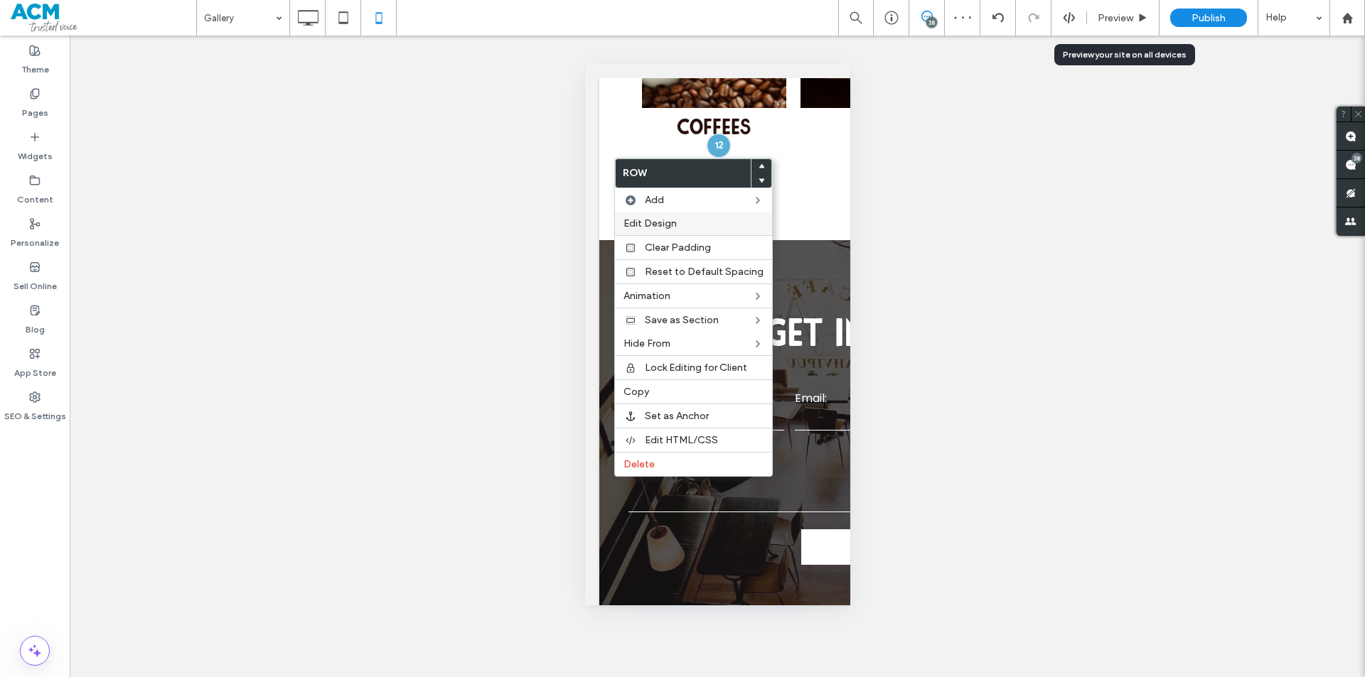
click at [660, 220] on span "Edit Design" at bounding box center [649, 224] width 53 height 12
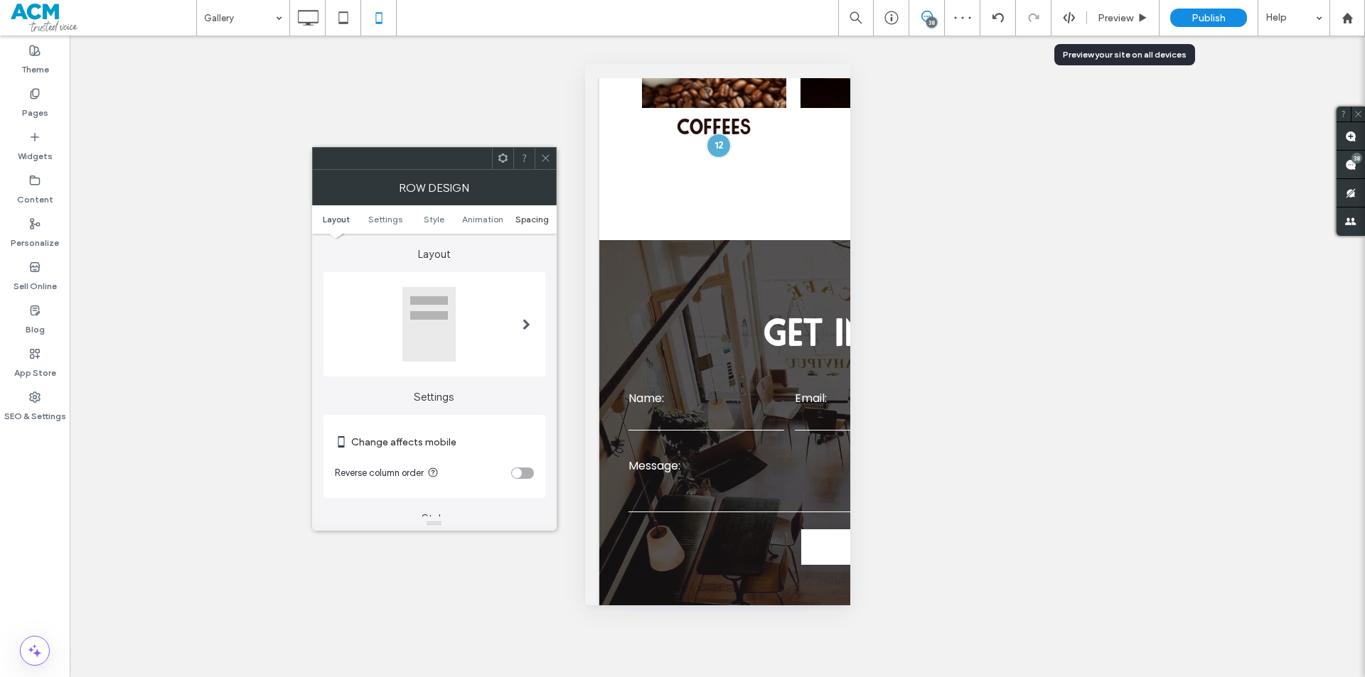
click at [525, 216] on span "Spacing" at bounding box center [531, 219] width 33 height 11
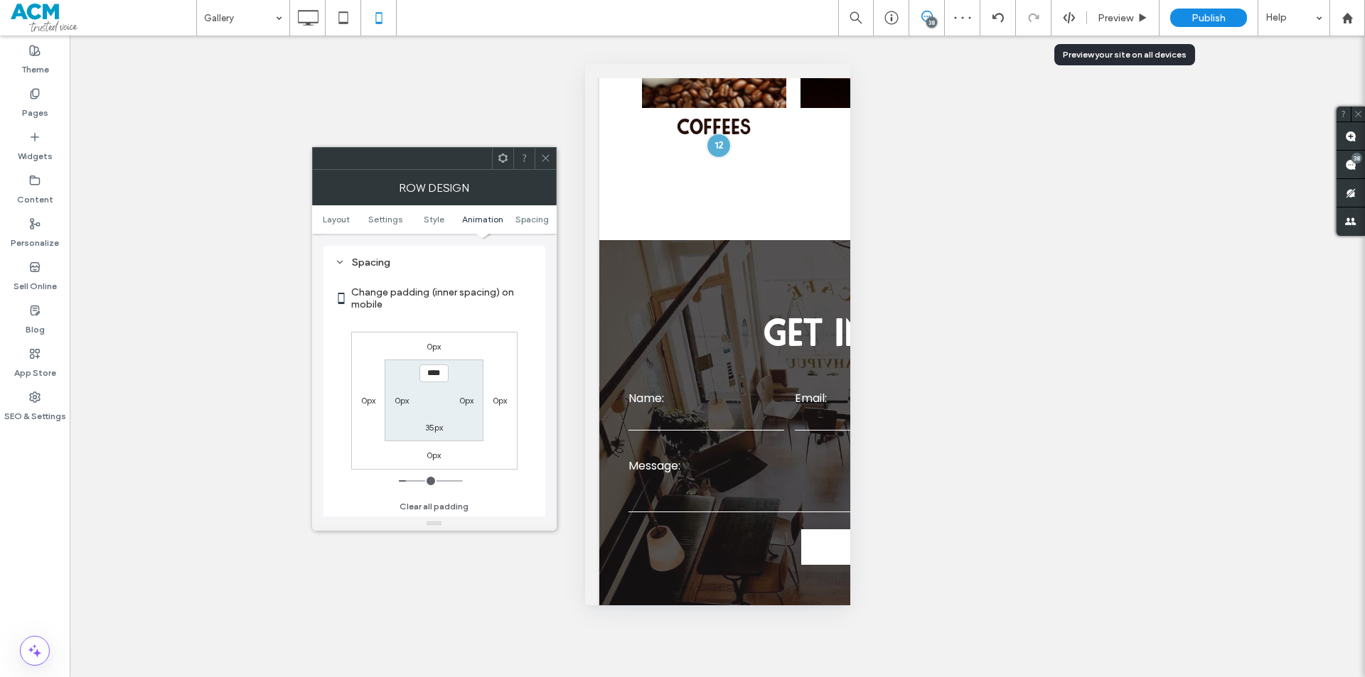
scroll to position [545, 0]
type input "****"
type input "**"
type input "****"
type input "**"
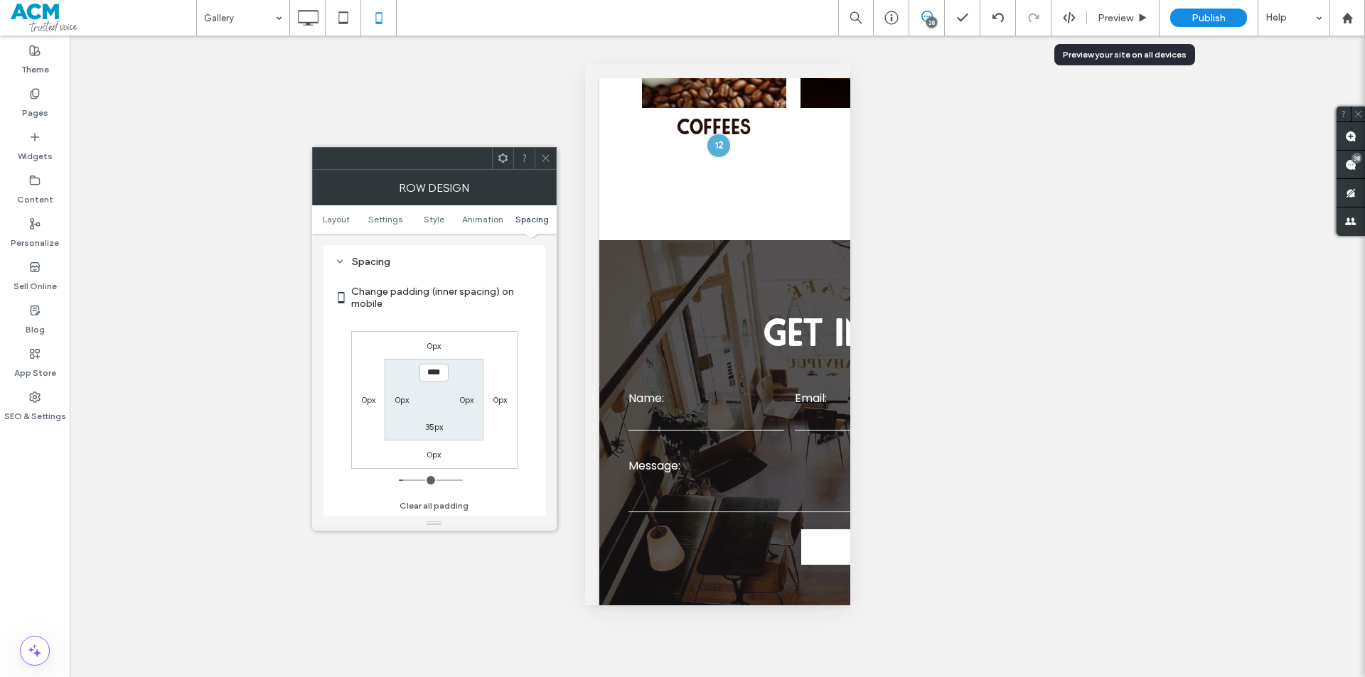
drag, startPoint x: 614, startPoint y: 132, endPoint x: 791, endPoint y: 172, distance: 181.6
click at [791, 677] on div at bounding box center [682, 677] width 1365 height 0
type input "****"
type input "**"
click at [540, 152] on span at bounding box center [545, 158] width 11 height 21
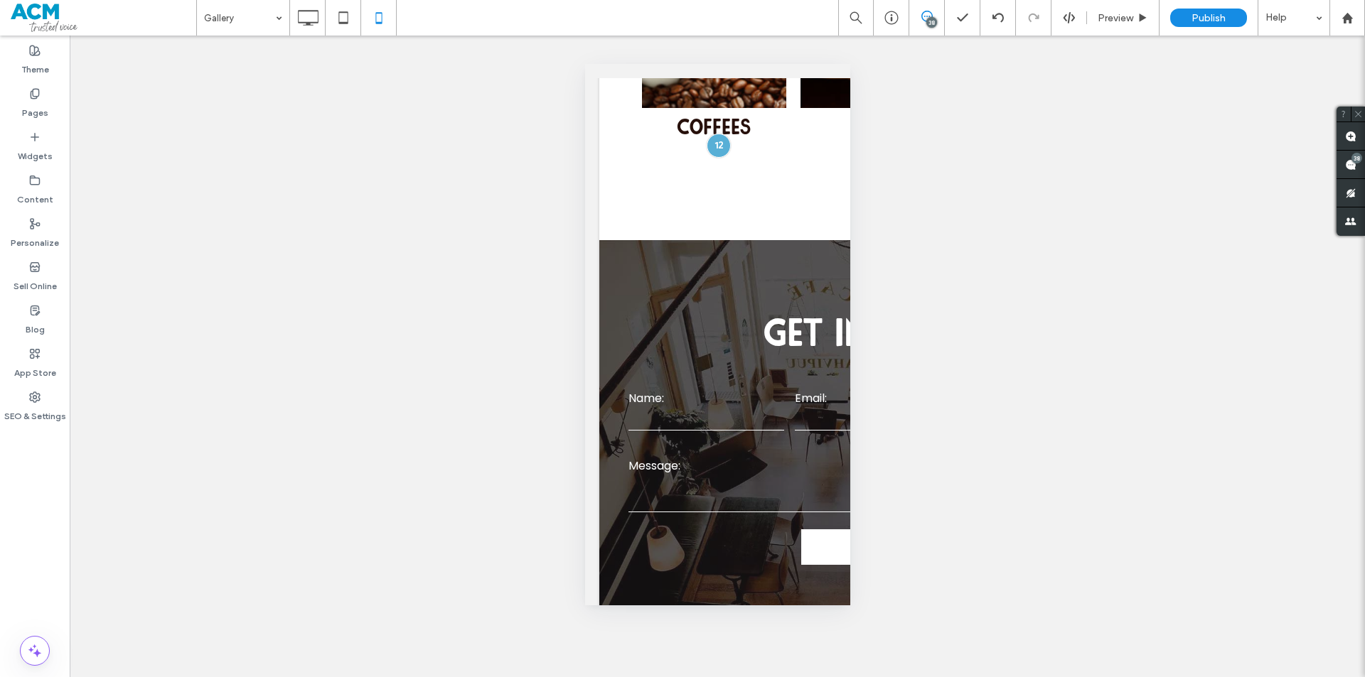
drag, startPoint x: 603, startPoint y: 295, endPoint x: 681, endPoint y: 350, distance: 95.4
click at [682, 677] on div at bounding box center [682, 677] width 1365 height 0
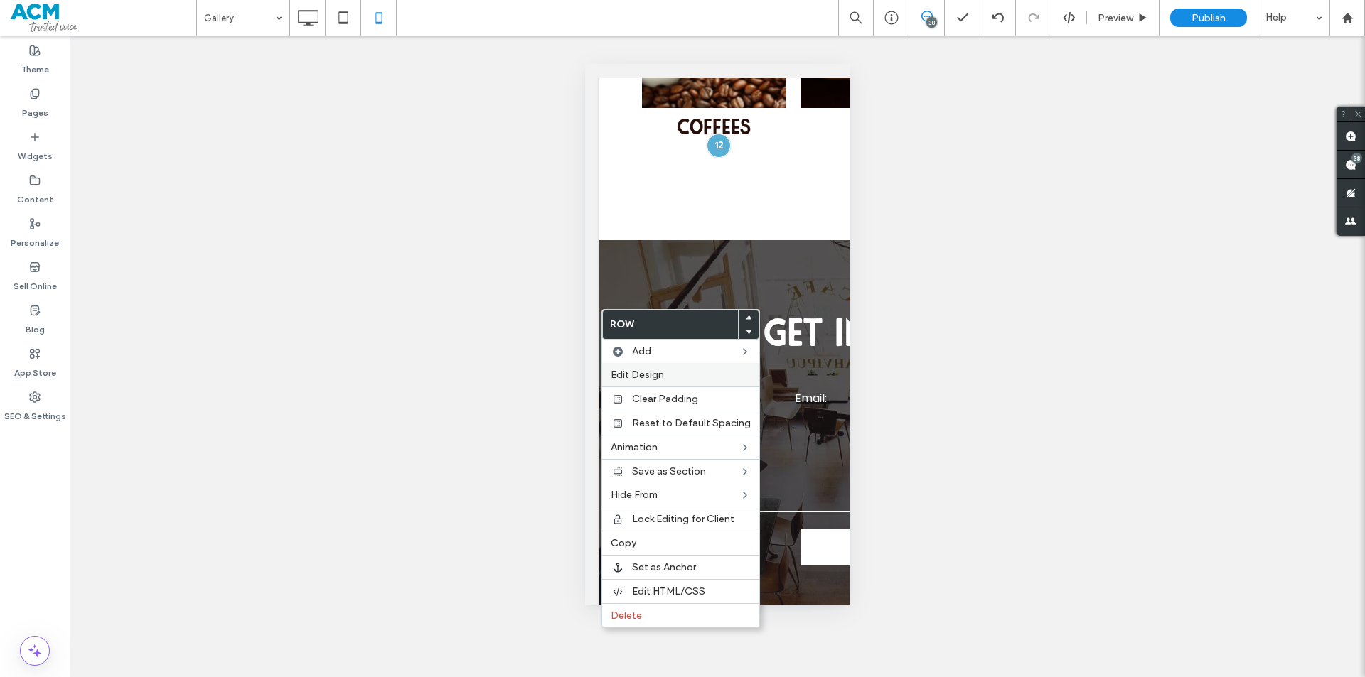
click at [641, 366] on div "Edit Design" at bounding box center [680, 374] width 157 height 23
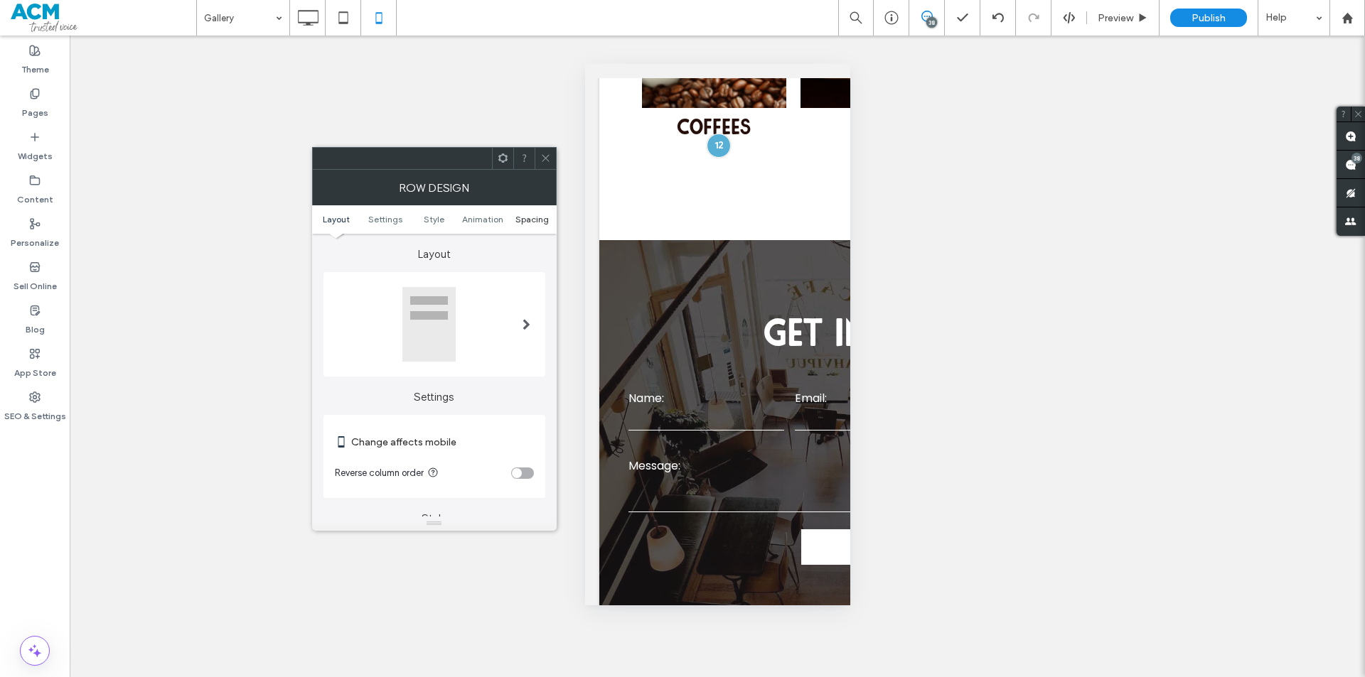
click at [527, 214] on span "Spacing" at bounding box center [531, 219] width 33 height 11
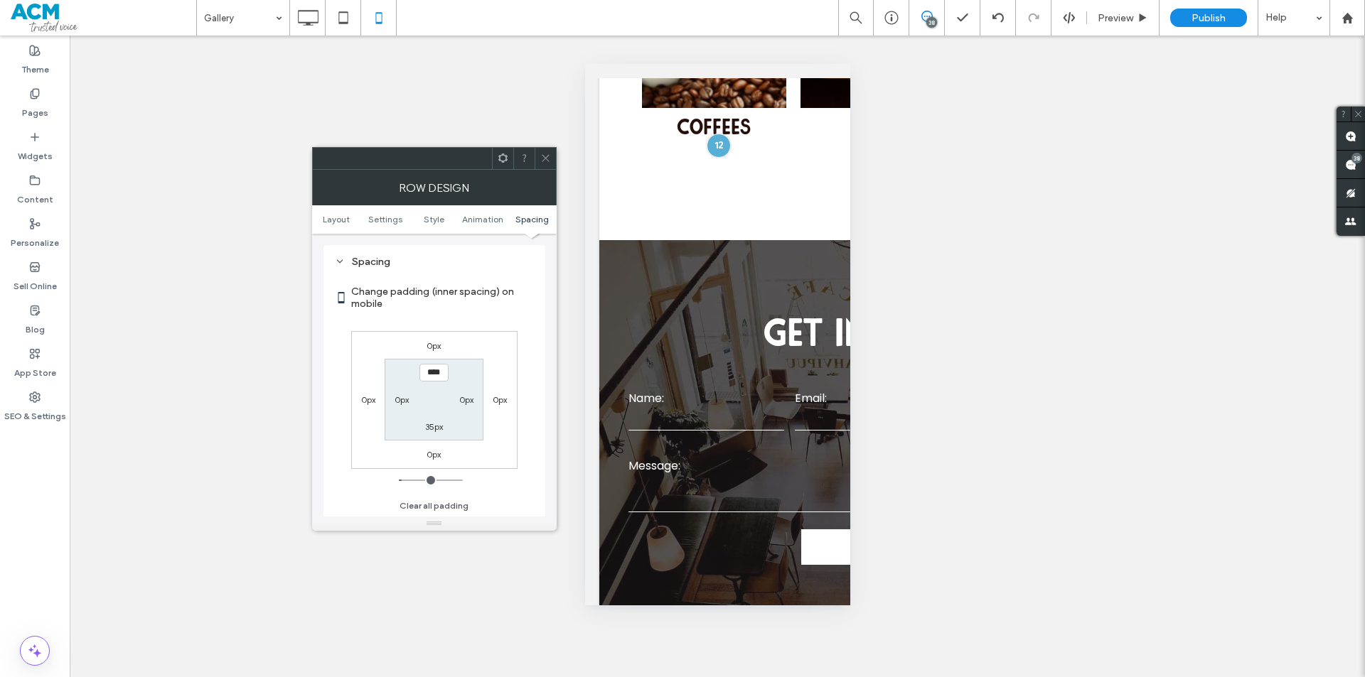
click at [437, 423] on label "35px" at bounding box center [434, 427] width 18 height 11
type input "**"
type input "*"
type input "***"
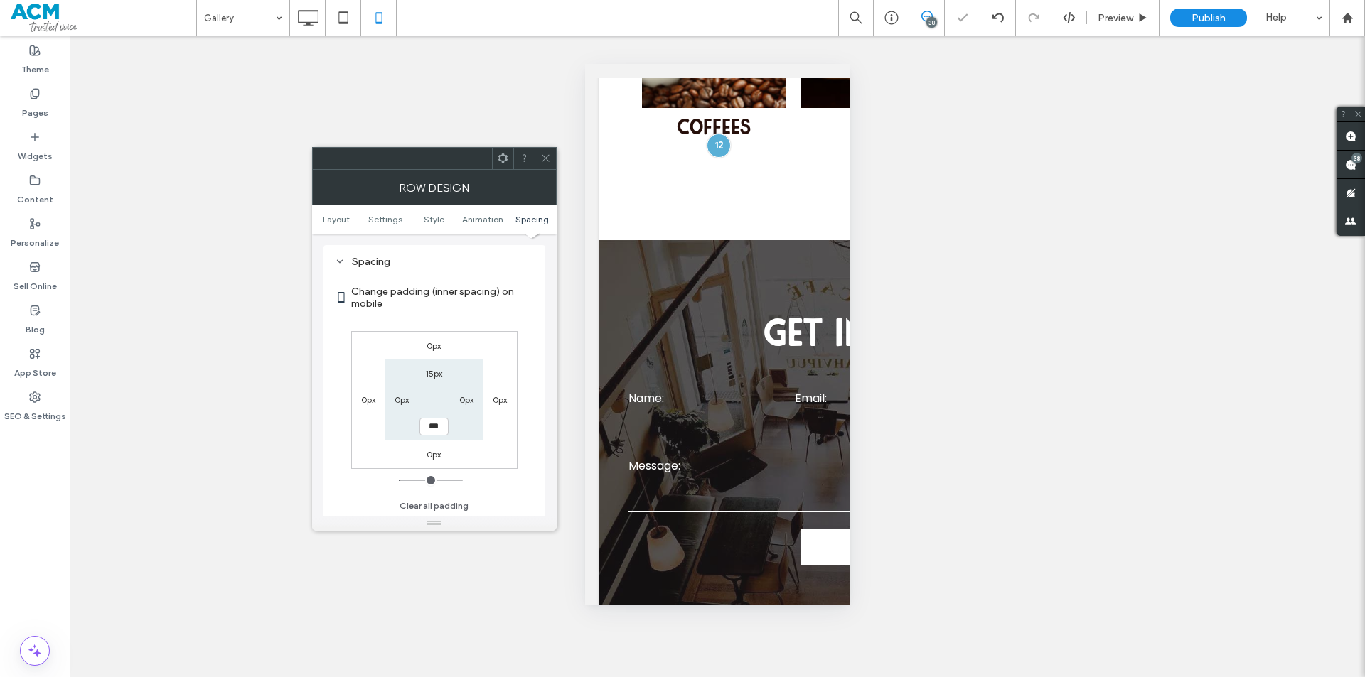
click at [546, 164] on span at bounding box center [545, 158] width 11 height 21
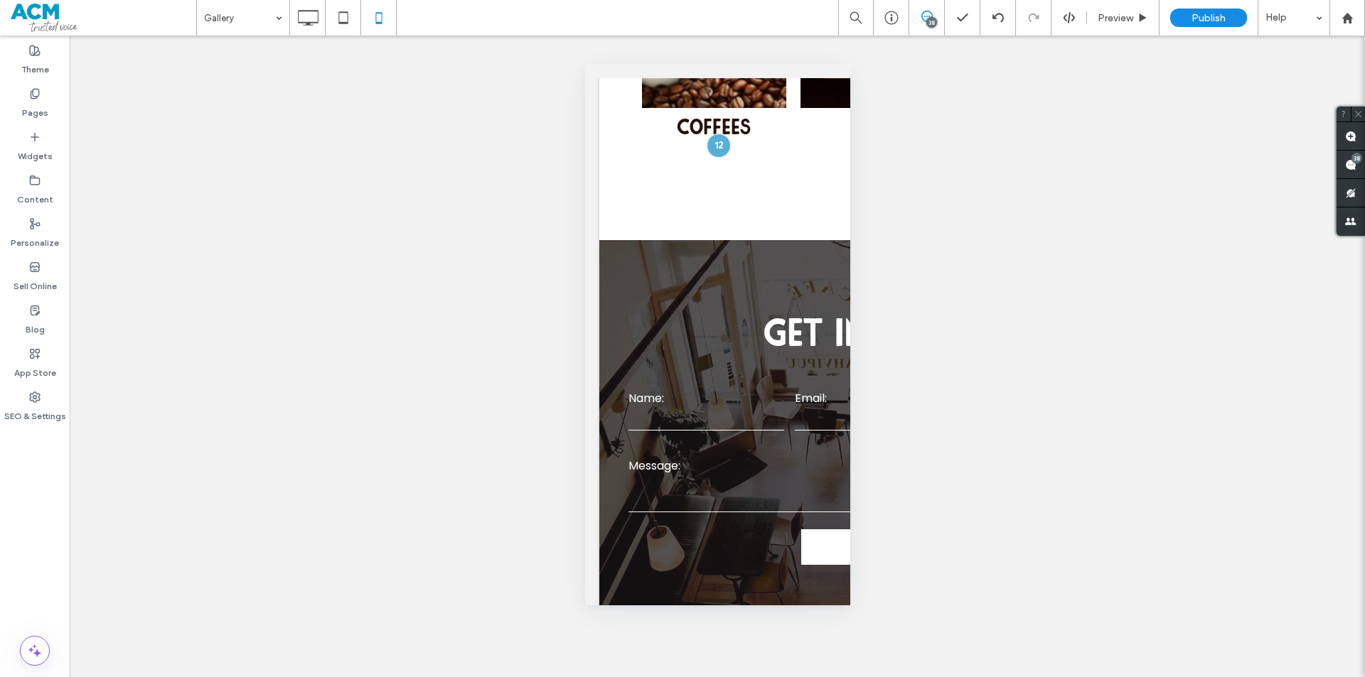
drag, startPoint x: 675, startPoint y: 494, endPoint x: 728, endPoint y: 526, distance: 61.6
click at [728, 677] on div at bounding box center [682, 677] width 1365 height 0
click at [1144, 12] on div "Preview" at bounding box center [1123, 18] width 72 height 12
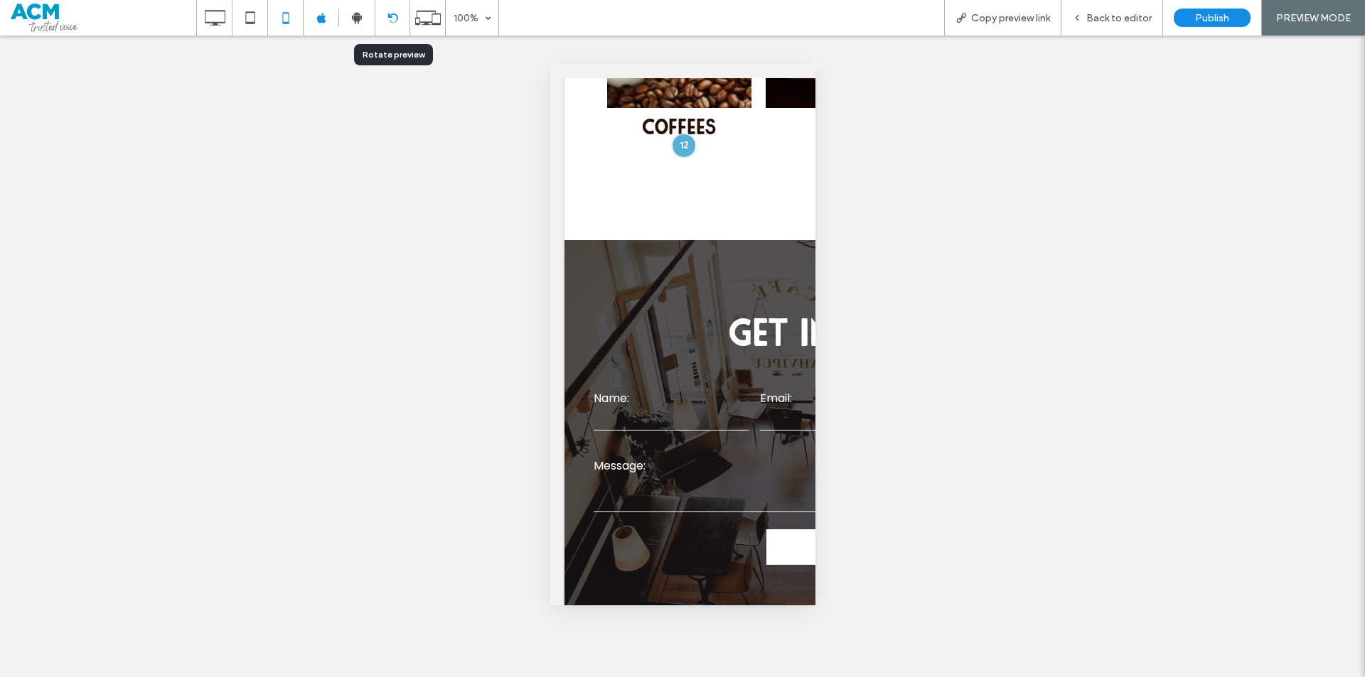
click at [401, 19] on div at bounding box center [392, 18] width 34 height 11
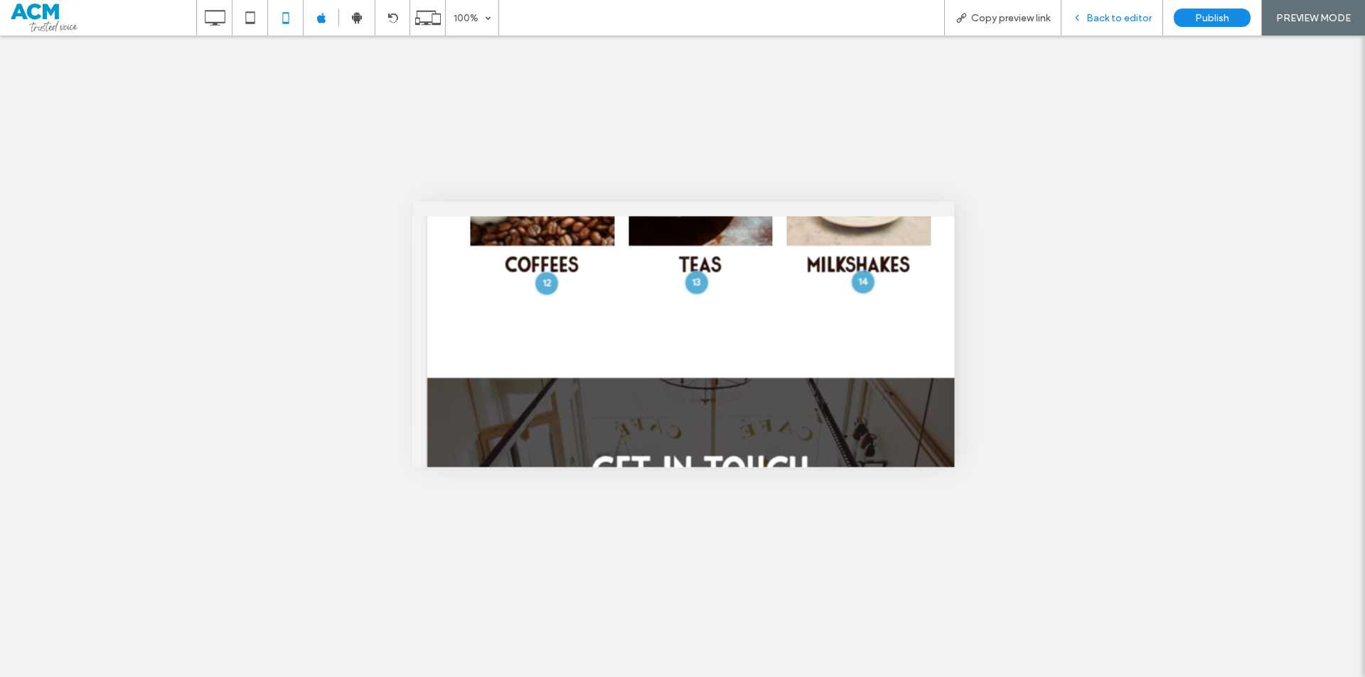
click at [1113, 18] on span "Back to editor" at bounding box center [1118, 18] width 65 height 12
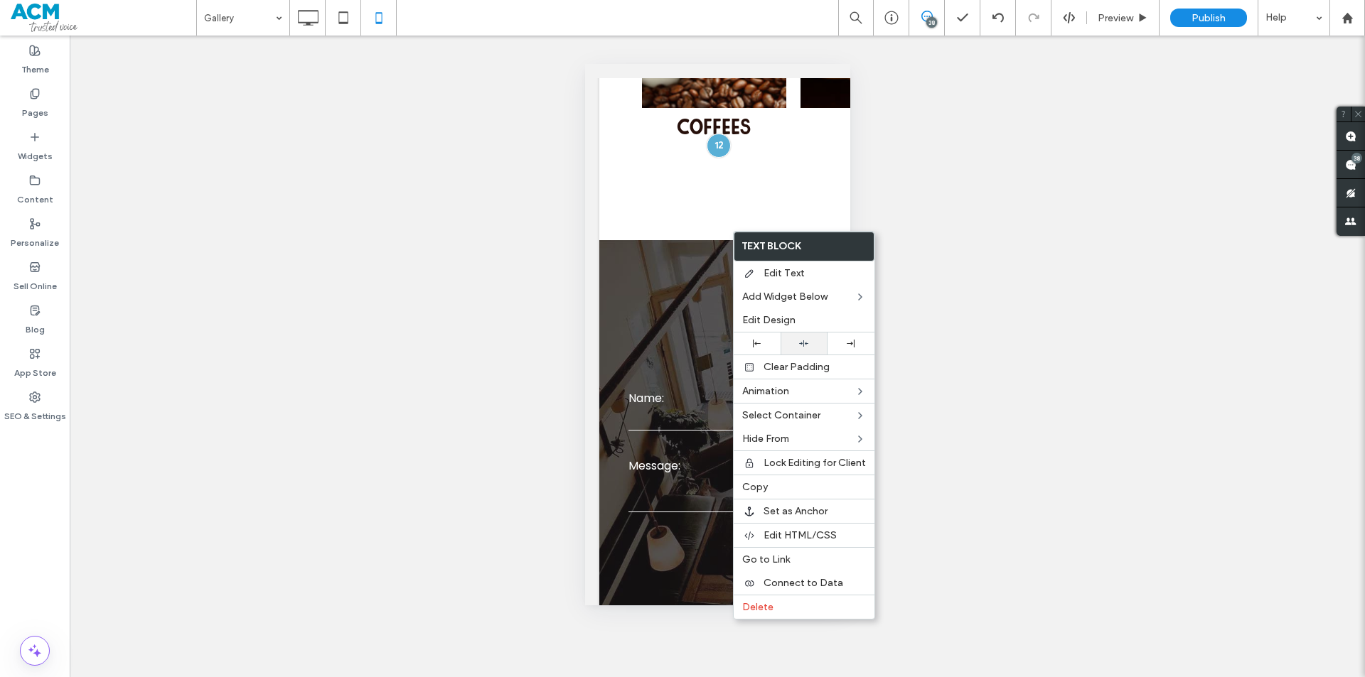
click at [789, 340] on div at bounding box center [804, 343] width 33 height 9
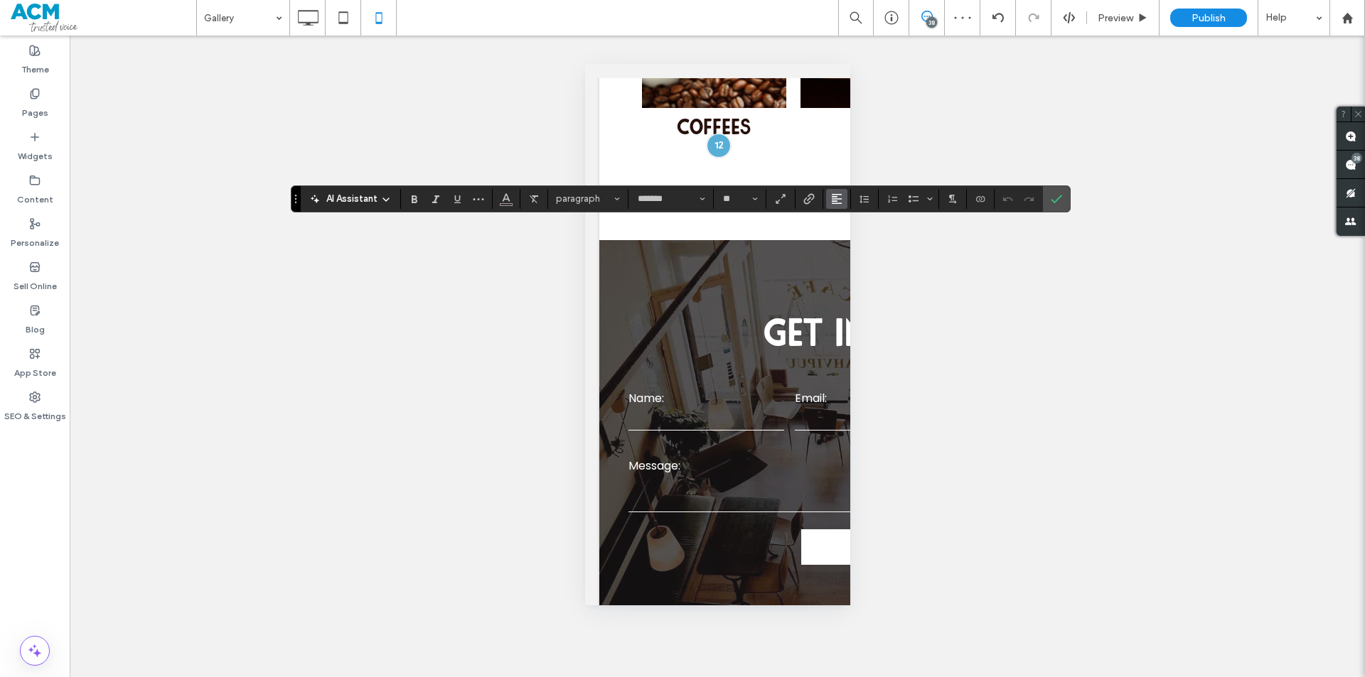
click at [833, 197] on use "Alignment" at bounding box center [837, 199] width 10 height 10
click at [842, 252] on label "ui.textEditor.alignment.center" at bounding box center [851, 242] width 50 height 21
click at [1047, 202] on label "Confirm" at bounding box center [1056, 199] width 21 height 26
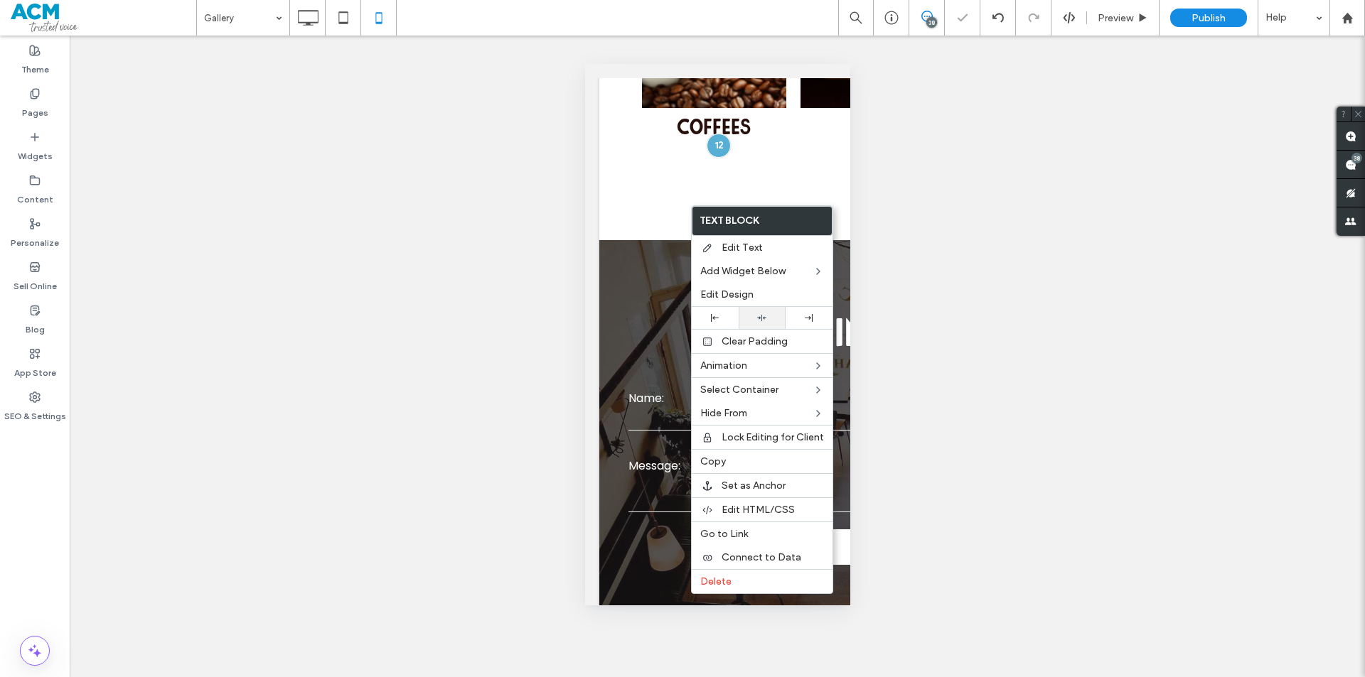
click at [765, 323] on div at bounding box center [762, 318] width 47 height 22
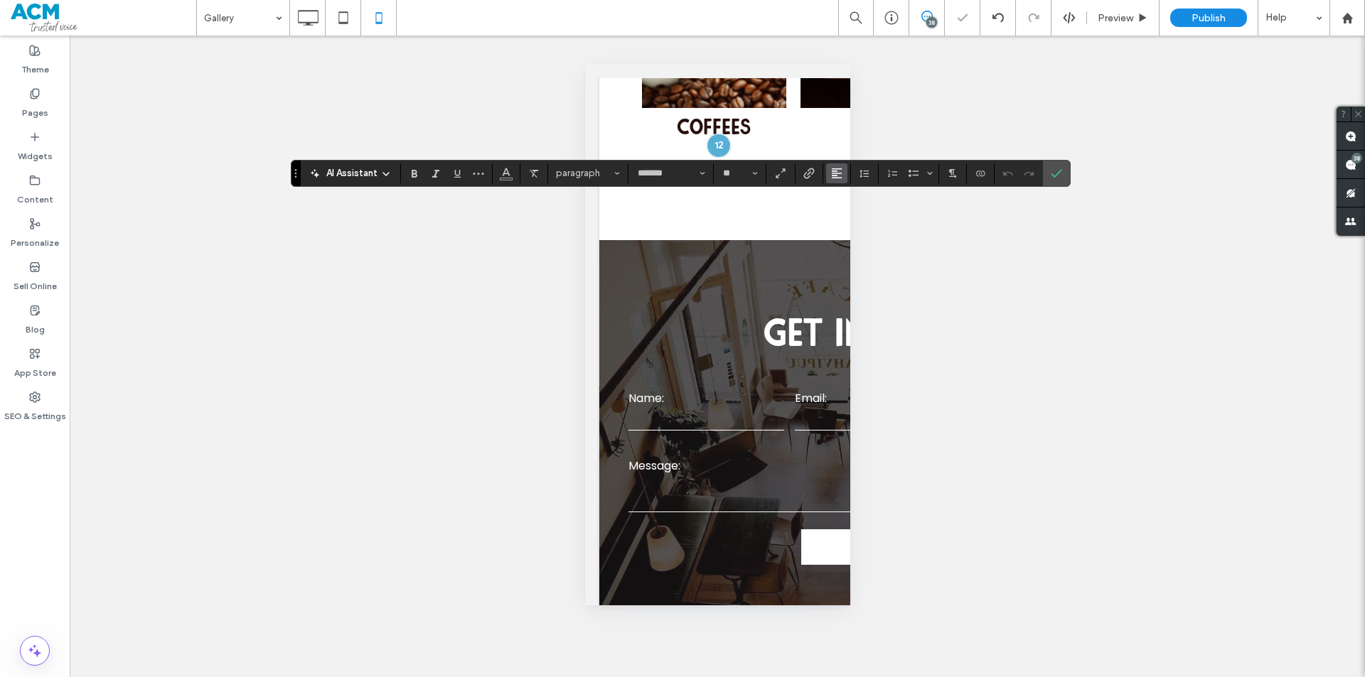
click at [831, 176] on icon "Alignment" at bounding box center [836, 173] width 11 height 11
click at [842, 218] on icon "ui.textEditor.alignment.center" at bounding box center [847, 216] width 11 height 11
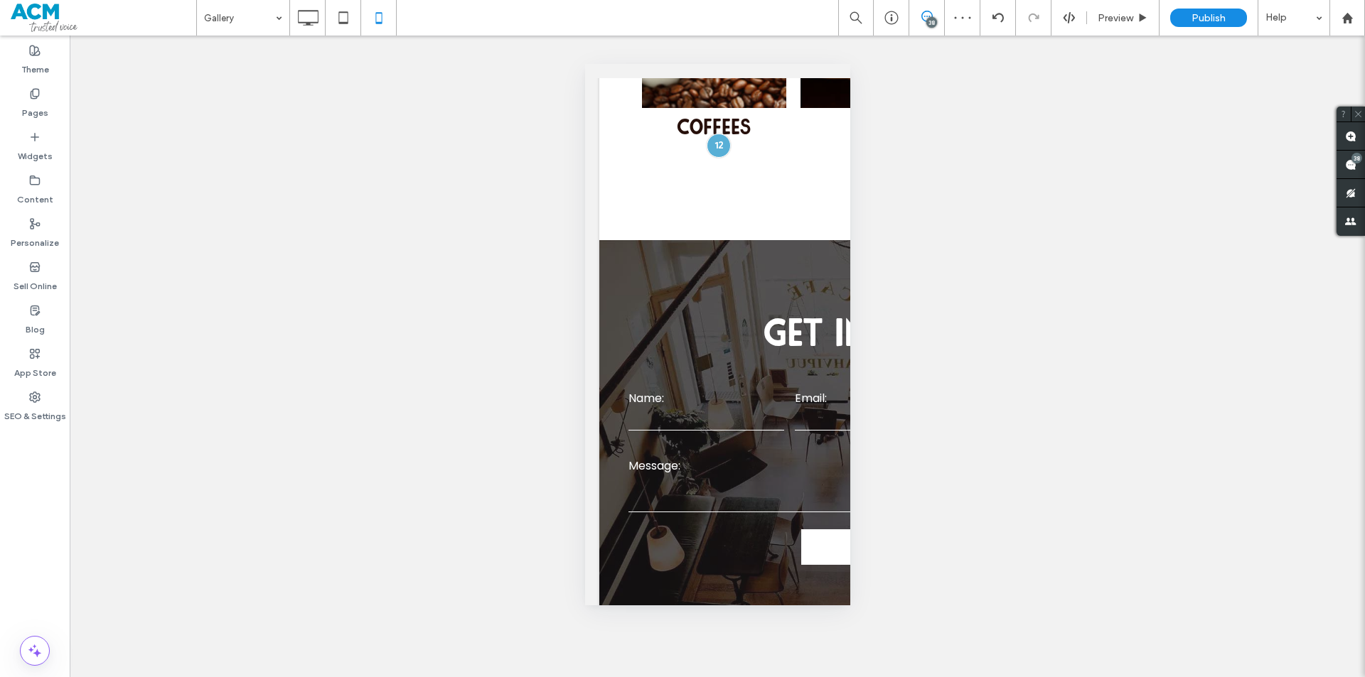
type input "**********"
type input "**"
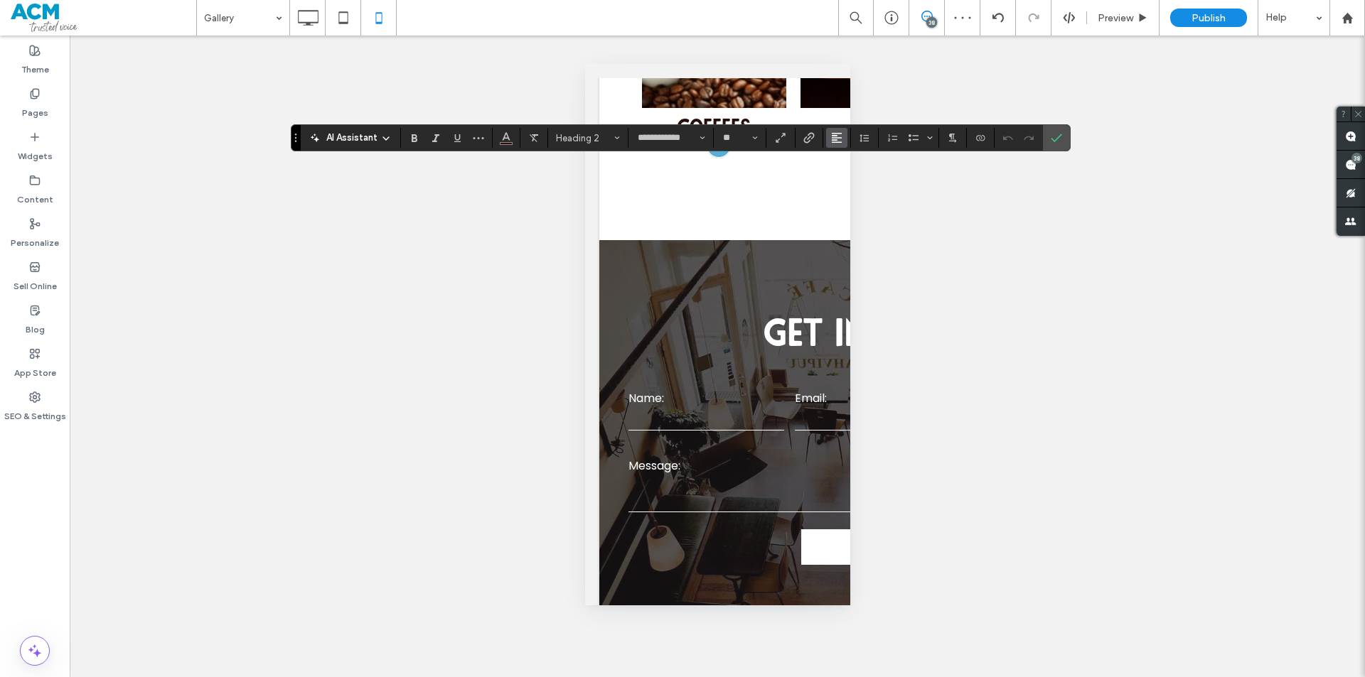
click at [835, 139] on icon "Alignment" at bounding box center [836, 137] width 11 height 11
click at [848, 181] on use "ui.textEditor.alignment.center" at bounding box center [847, 182] width 10 height 10
click at [1050, 134] on label "Confirm" at bounding box center [1056, 138] width 21 height 26
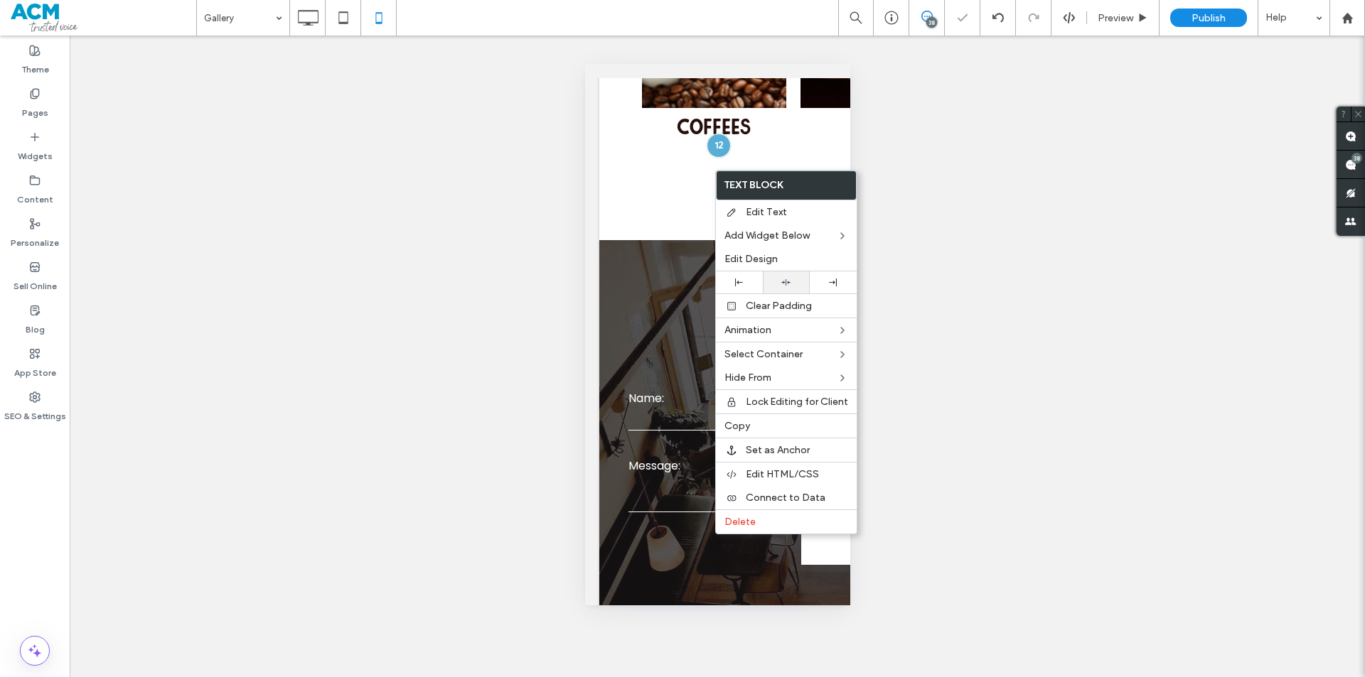
click at [786, 286] on icon at bounding box center [785, 282] width 9 height 9
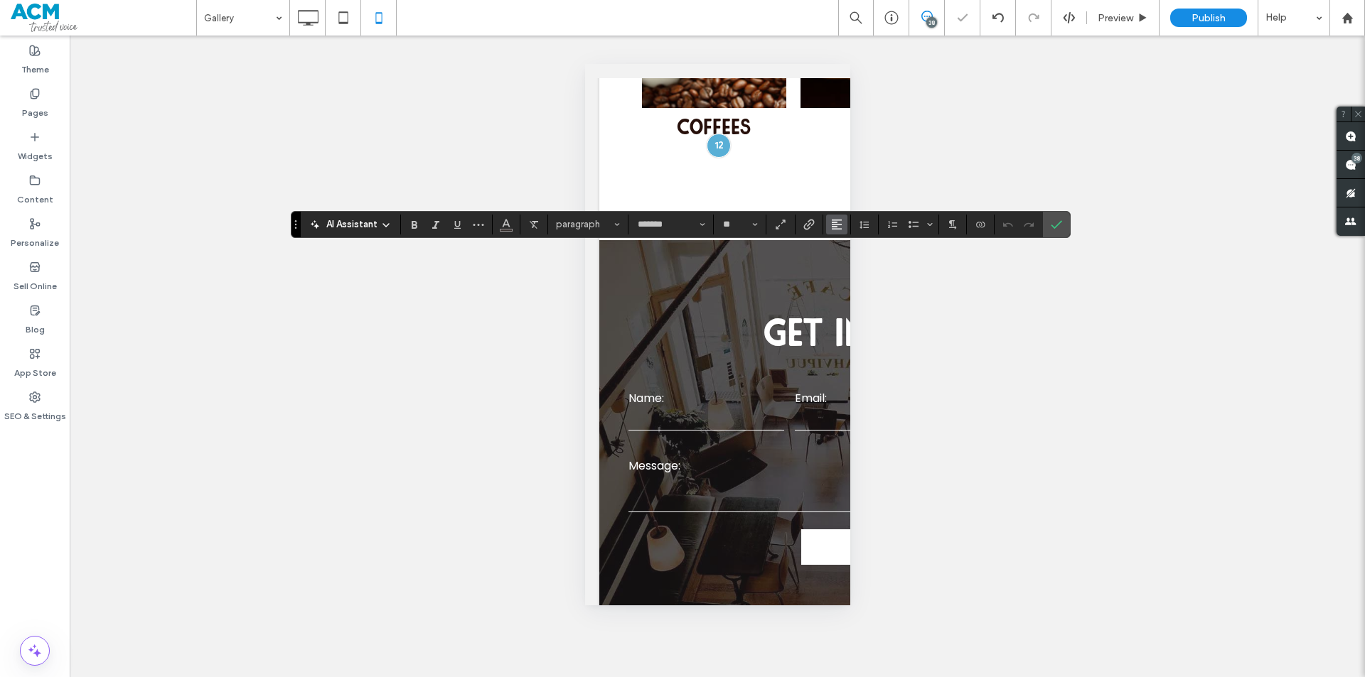
click at [835, 215] on button "Alignment" at bounding box center [836, 225] width 21 height 20
click at [842, 260] on label "ui.textEditor.alignment.center" at bounding box center [851, 268] width 50 height 21
click at [1054, 219] on icon "Confirm" at bounding box center [1056, 224] width 11 height 11
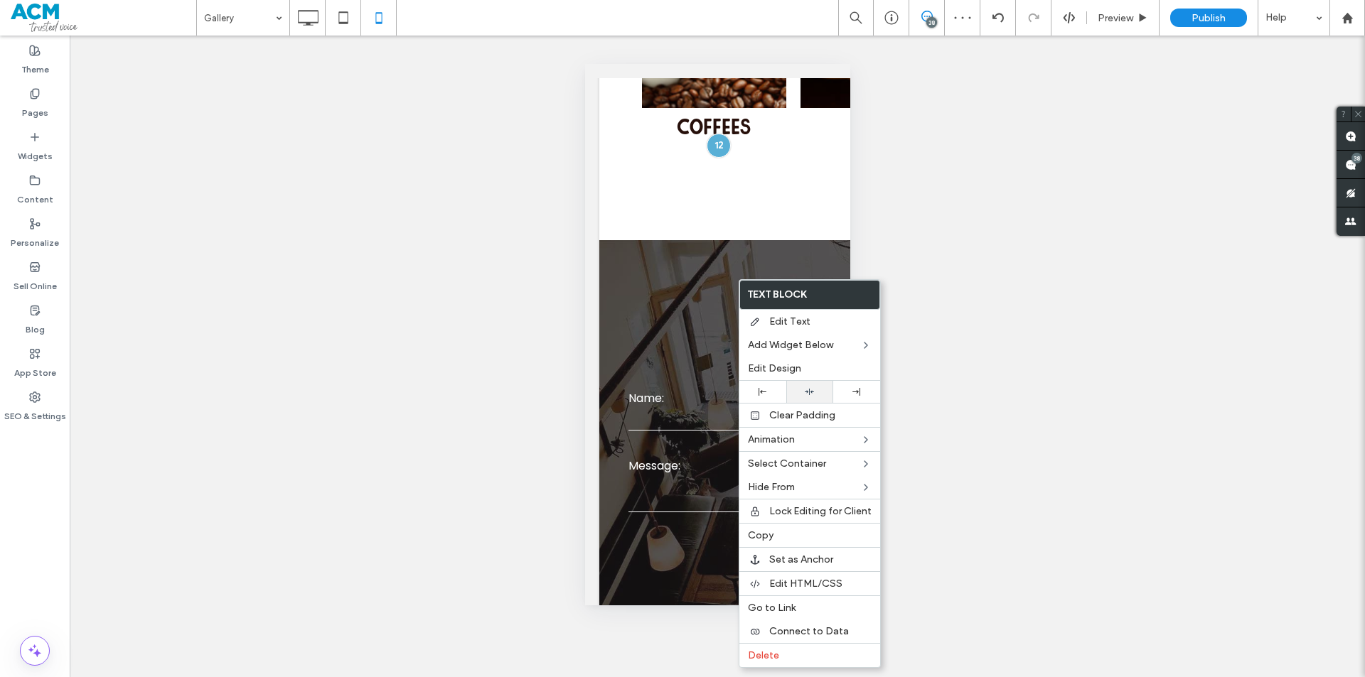
click at [811, 387] on div at bounding box center [809, 392] width 47 height 22
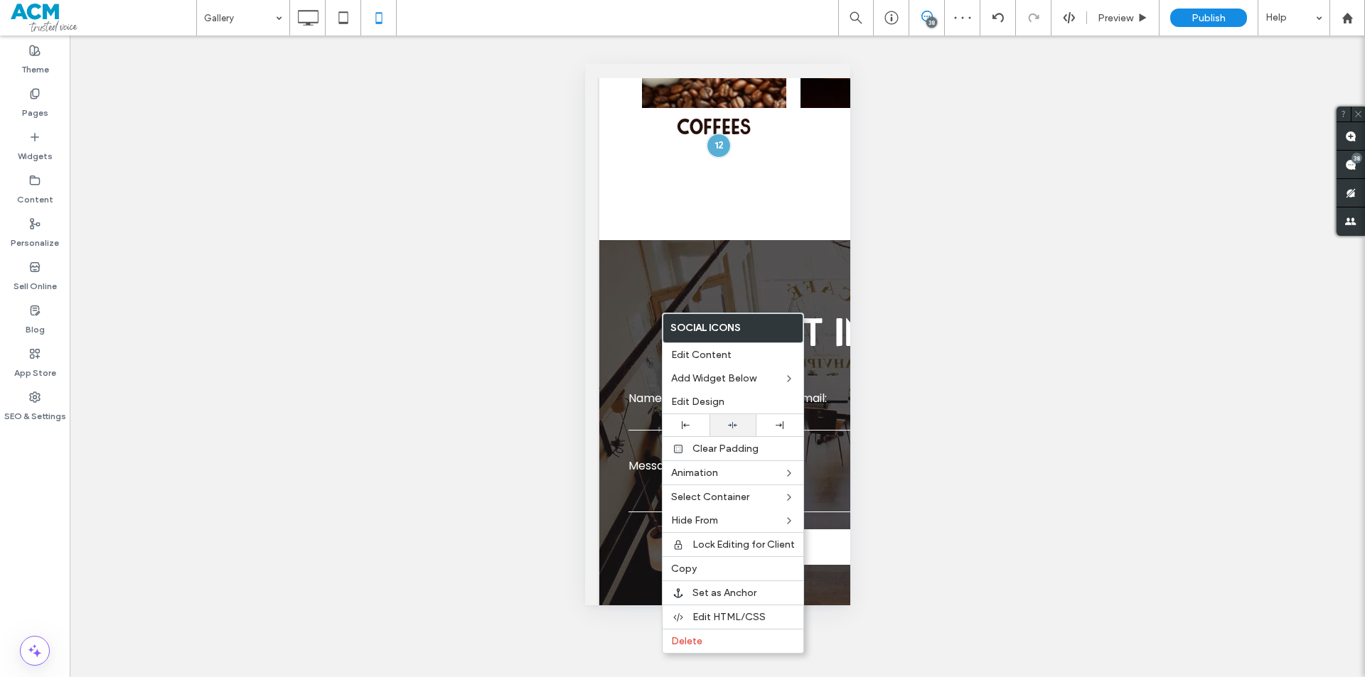
drag, startPoint x: 731, startPoint y: 415, endPoint x: 734, endPoint y: 424, distance: 8.8
click at [734, 424] on div at bounding box center [732, 425] width 47 height 22
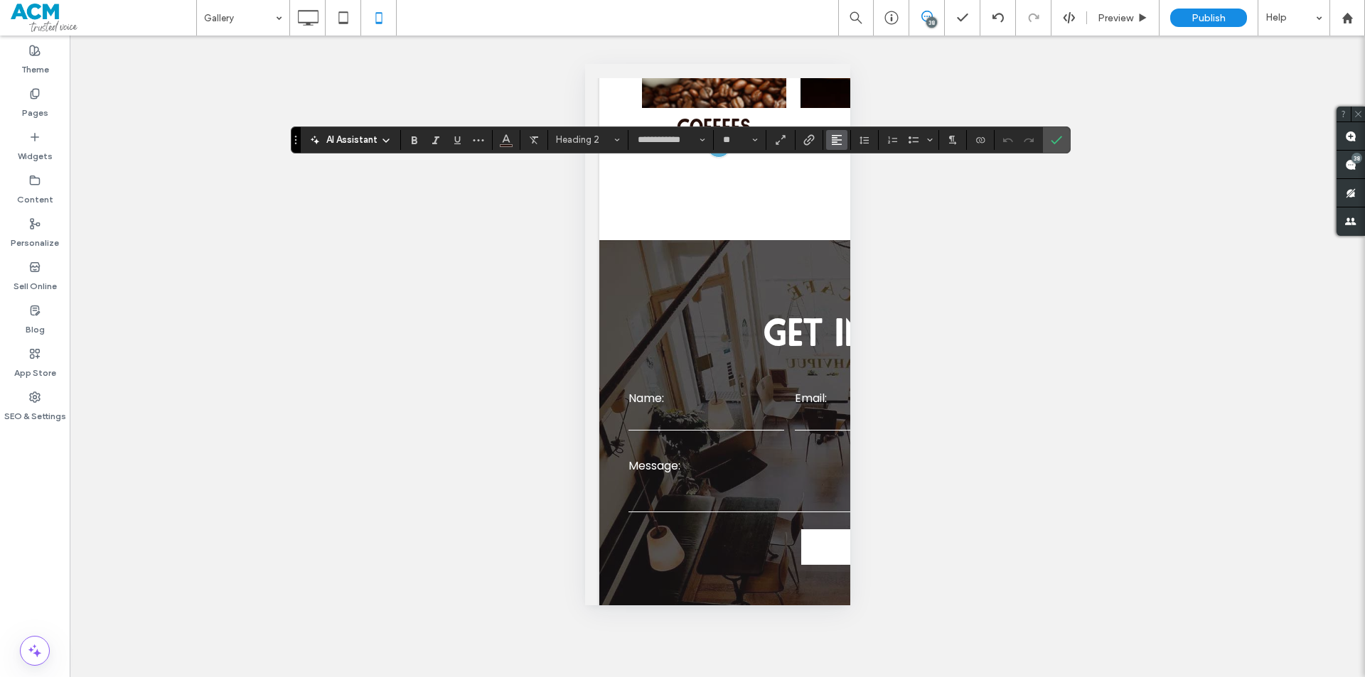
click at [843, 143] on button "Alignment" at bounding box center [836, 140] width 21 height 20
click at [857, 187] on div "ui.textEditor.alignment.center" at bounding box center [851, 183] width 18 height 11
click at [1058, 136] on icon "Confirm" at bounding box center [1056, 139] width 11 height 11
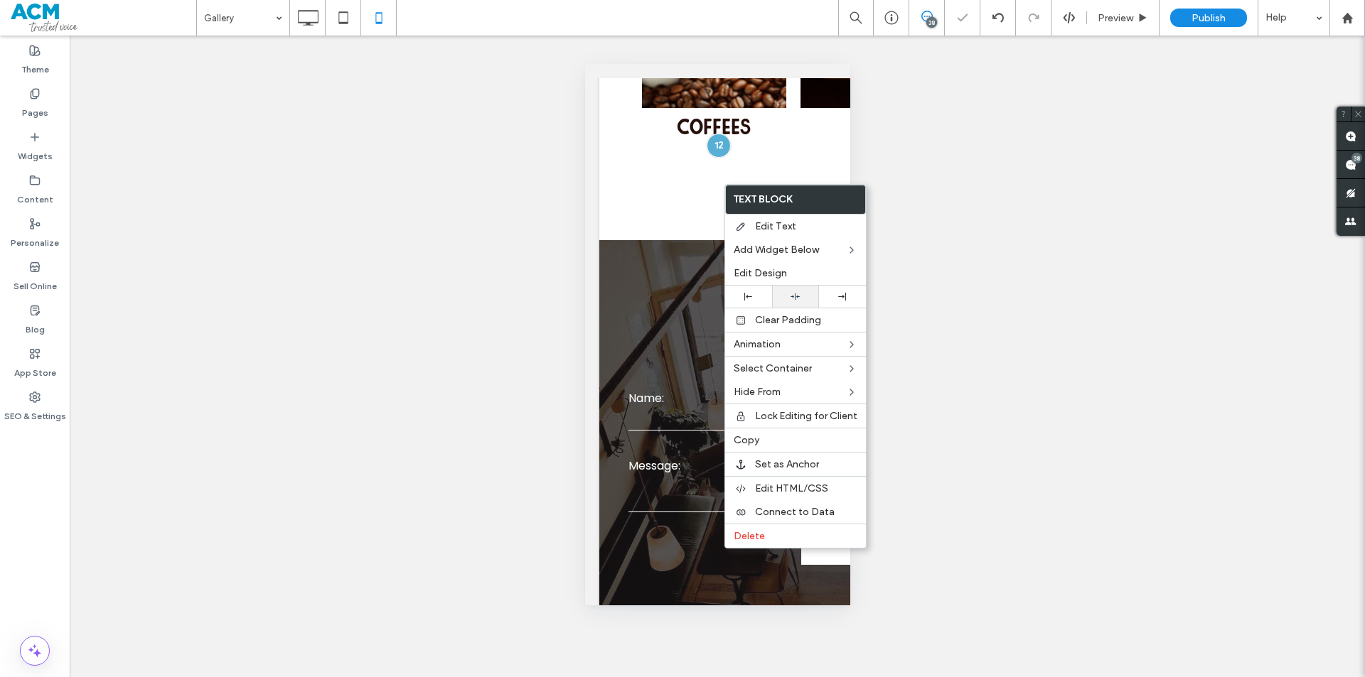
click at [789, 296] on div at bounding box center [795, 296] width 33 height 9
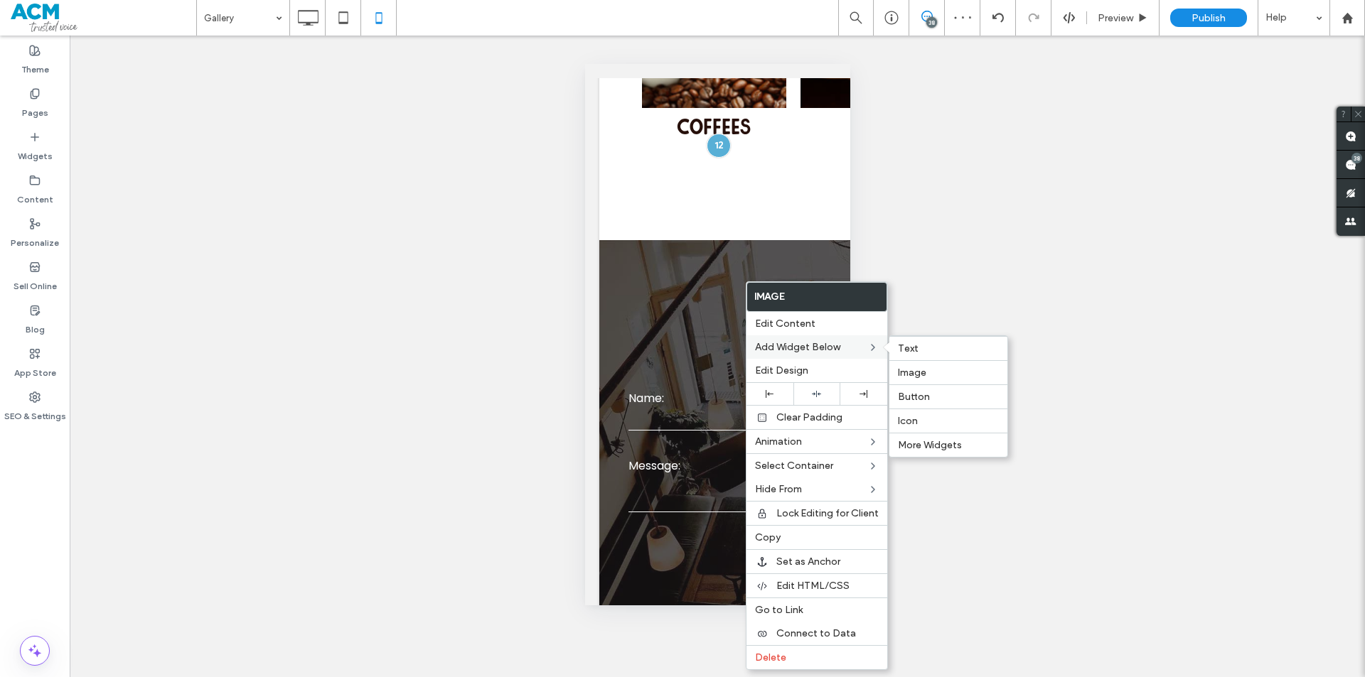
drag, startPoint x: 792, startPoint y: 371, endPoint x: 759, endPoint y: 355, distance: 36.6
click at [792, 371] on span "Edit Design" at bounding box center [781, 371] width 53 height 12
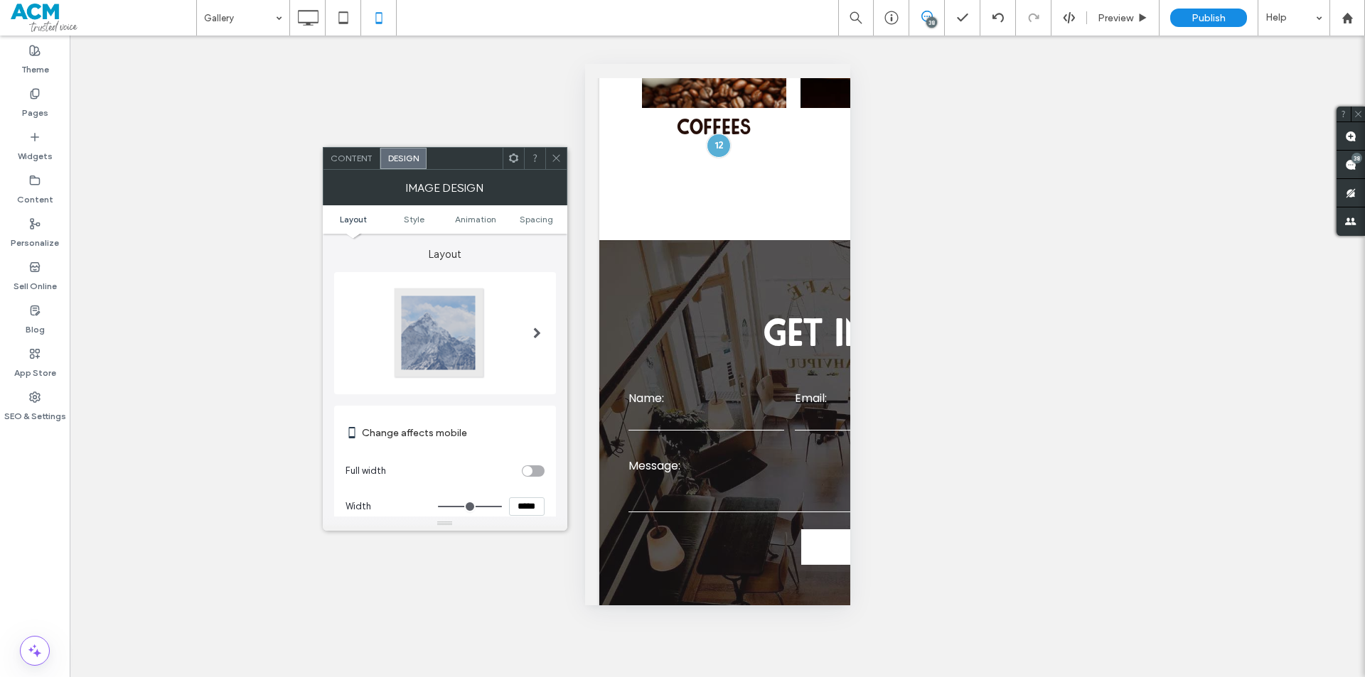
drag, startPoint x: 508, startPoint y: 210, endPoint x: 542, endPoint y: 223, distance: 35.8
click at [508, 212] on ul "Layout Style Animation Spacing" at bounding box center [445, 219] width 245 height 28
click at [542, 223] on span "Spacing" at bounding box center [536, 219] width 33 height 11
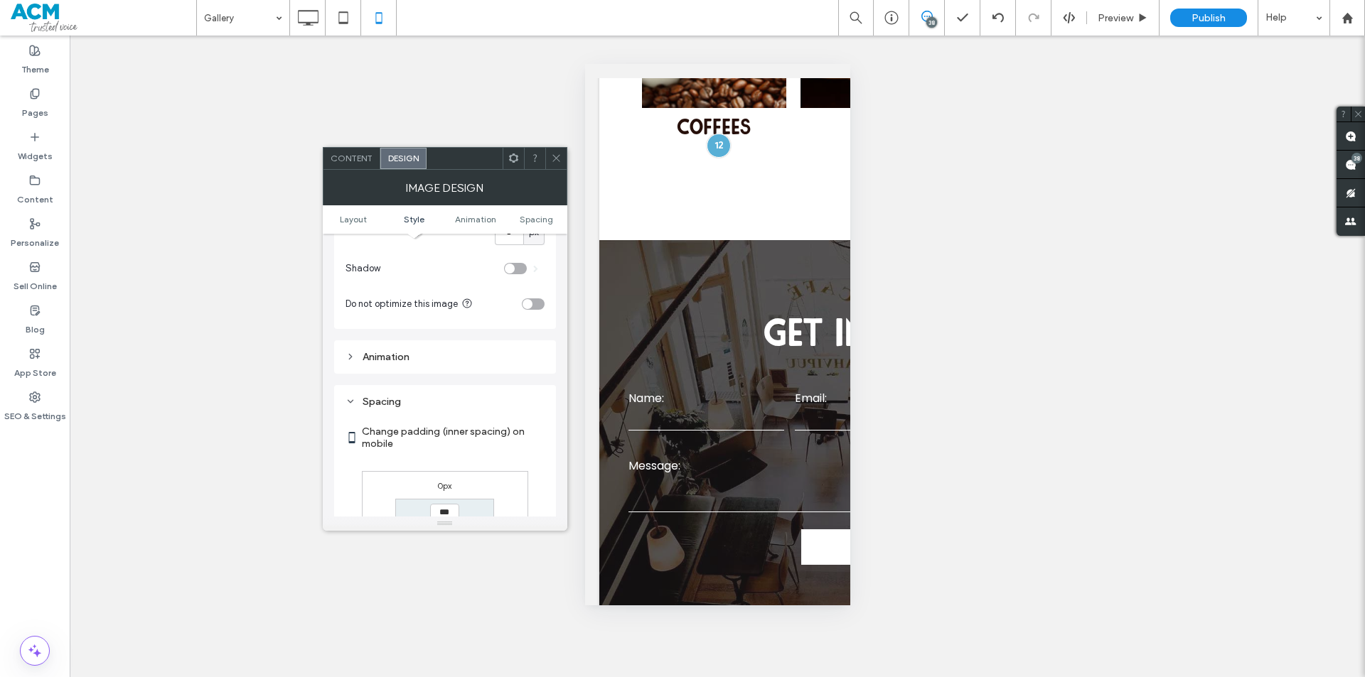
scroll to position [567, 0]
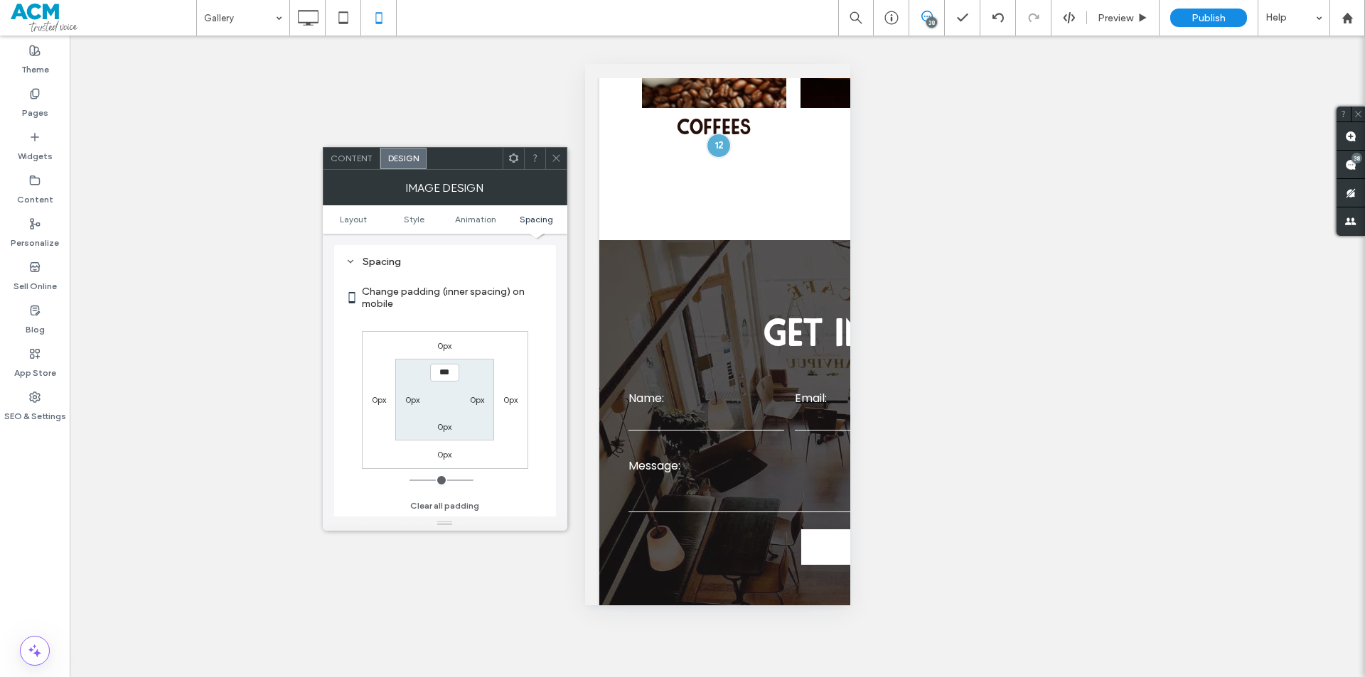
click at [448, 341] on label "0px" at bounding box center [444, 346] width 14 height 11
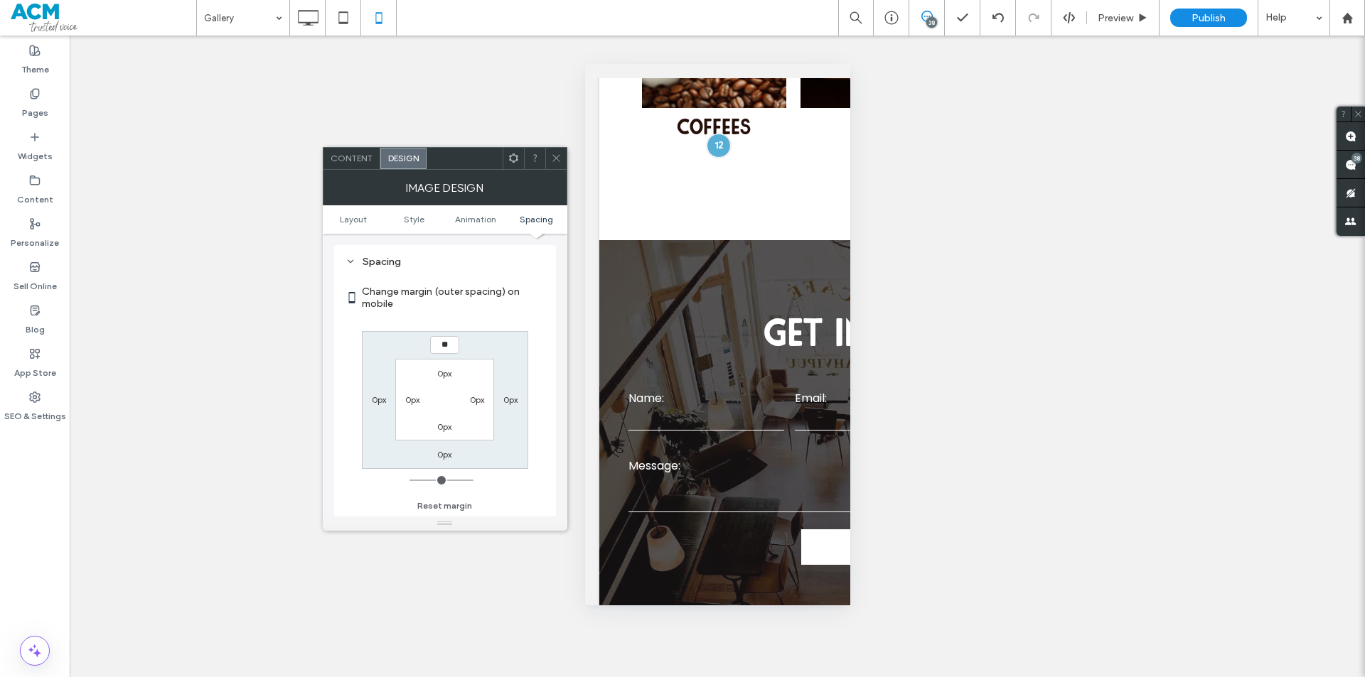
type input "**"
type input "****"
drag, startPoint x: 653, startPoint y: 384, endPoint x: 773, endPoint y: 396, distance: 120.7
click at [774, 677] on div at bounding box center [682, 677] width 1365 height 0
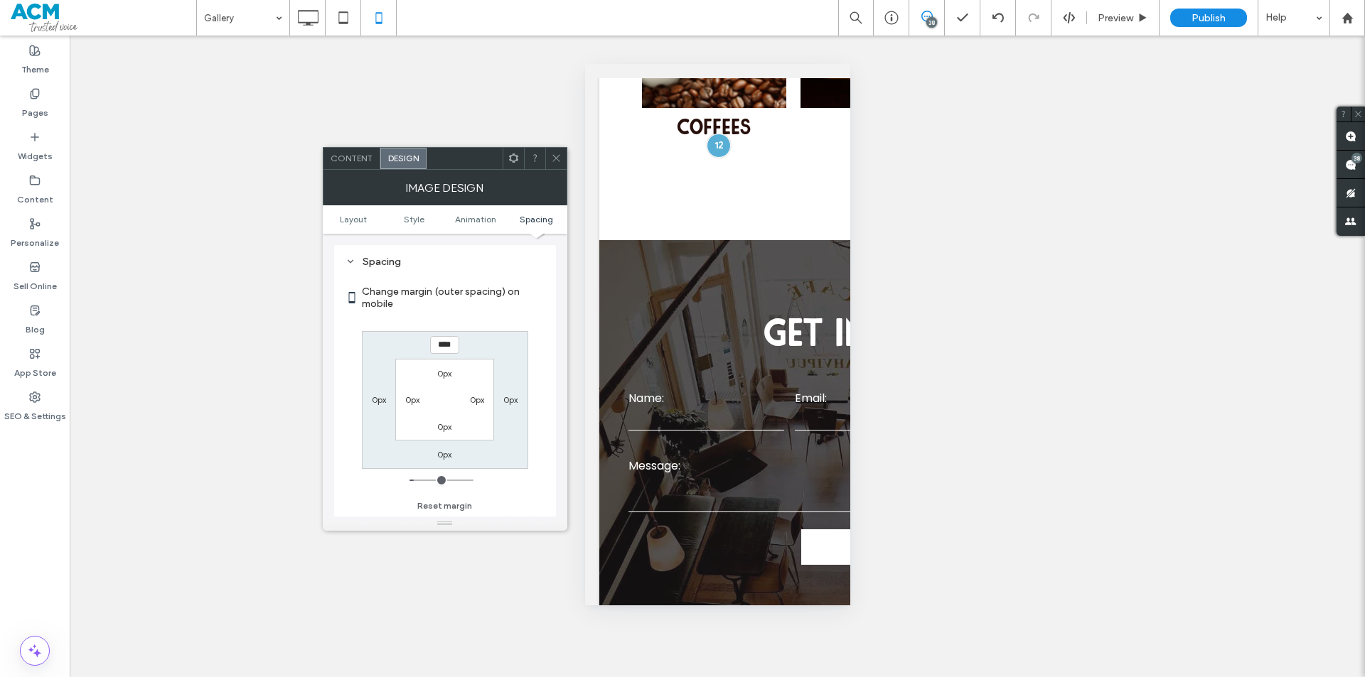
click at [436, 451] on div "0px" at bounding box center [444, 454] width 33 height 14
click at [441, 451] on label "0px" at bounding box center [444, 454] width 14 height 11
type input "*"
type input "**"
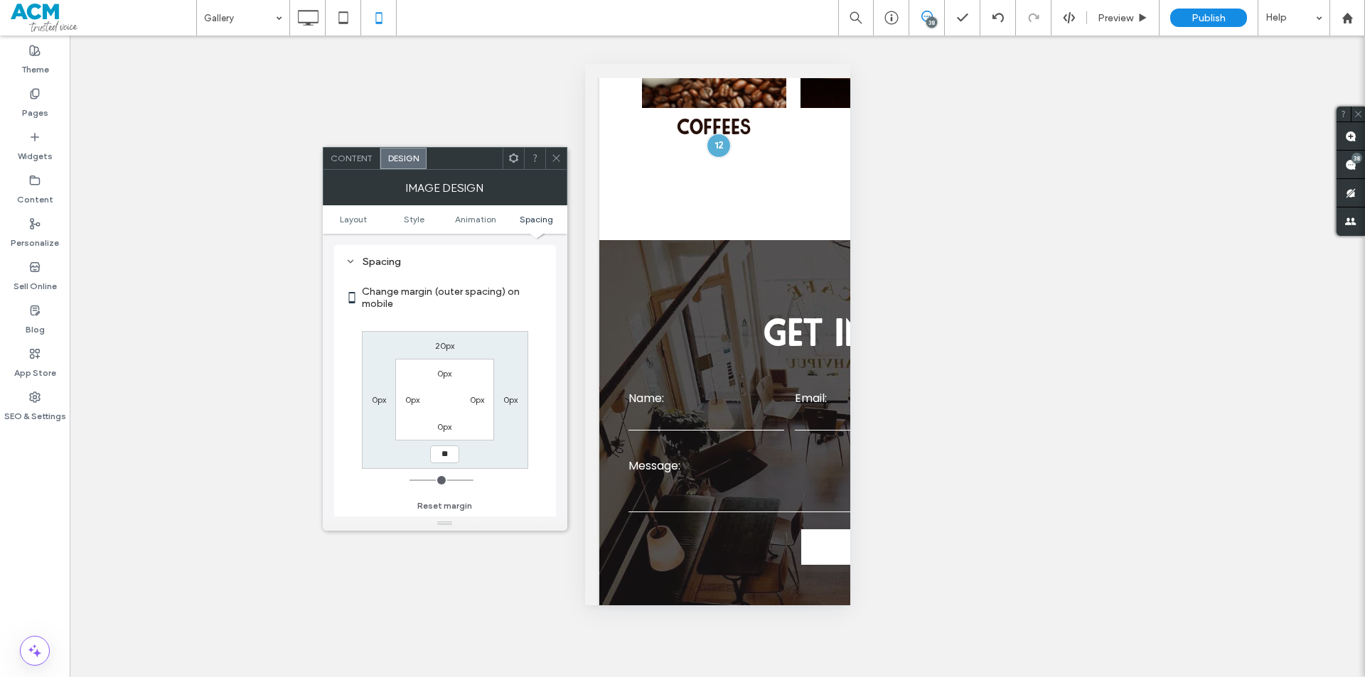
type input "****"
click at [552, 153] on icon at bounding box center [556, 158] width 11 height 11
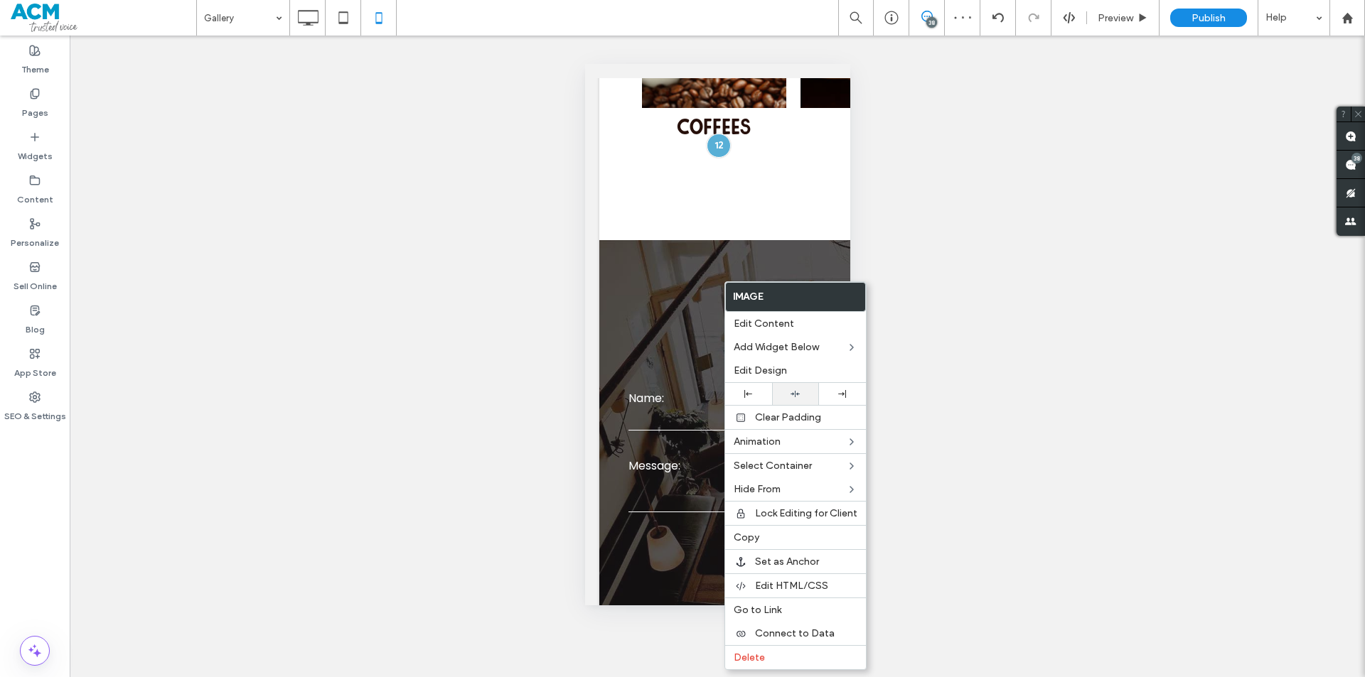
click at [805, 396] on div at bounding box center [795, 394] width 33 height 9
click at [1114, 17] on span "Preview" at bounding box center [1116, 18] width 36 height 12
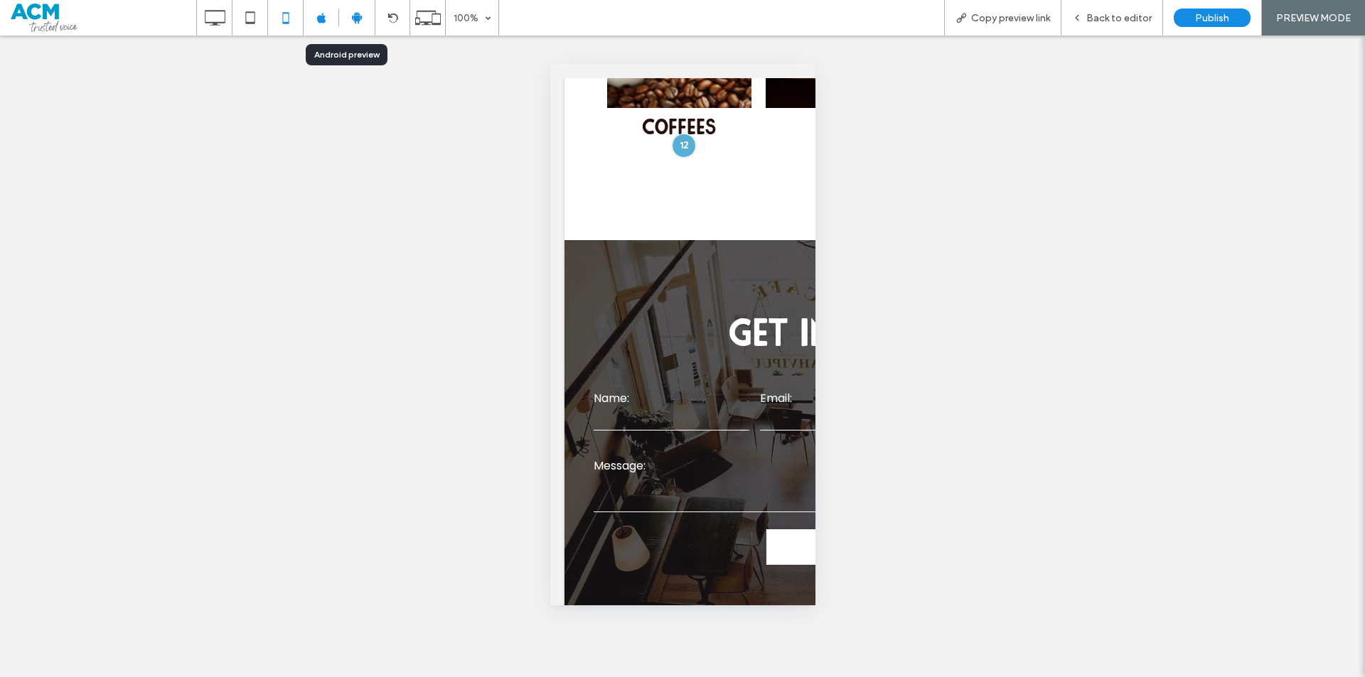
click at [368, 18] on div at bounding box center [357, 17] width 36 height 13
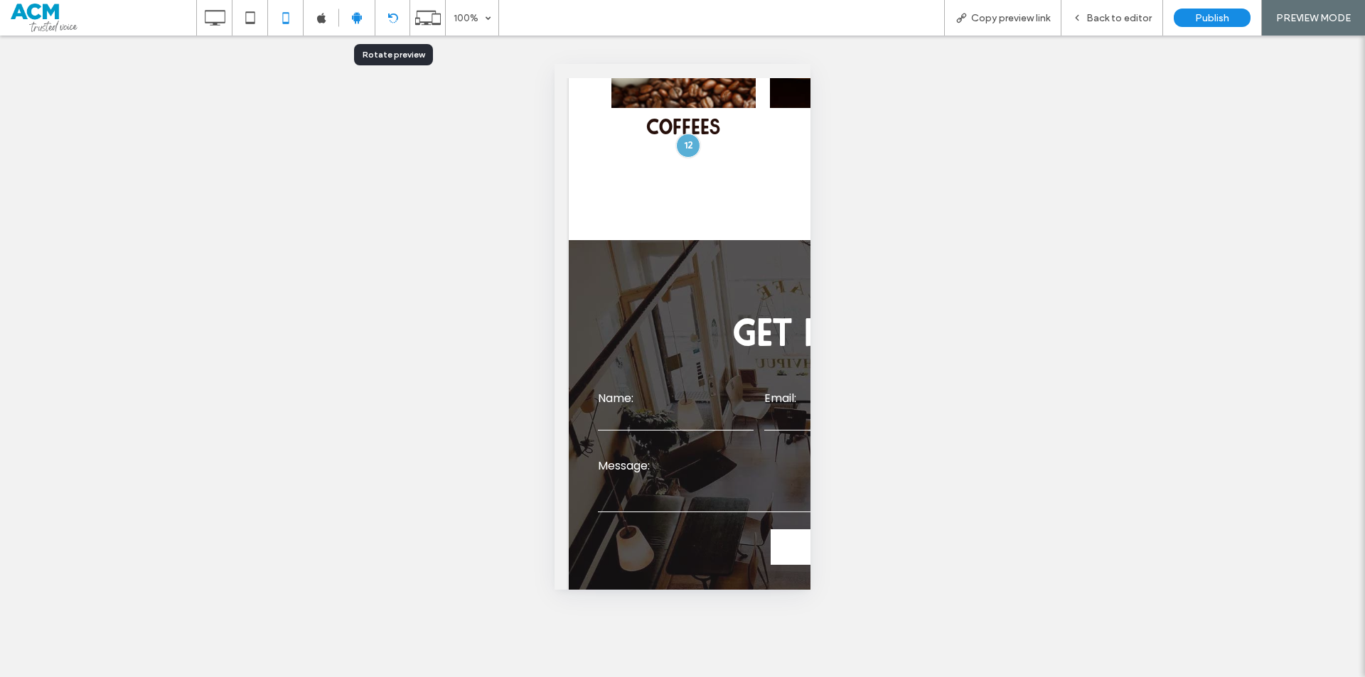
click at [385, 18] on div at bounding box center [392, 18] width 34 height 11
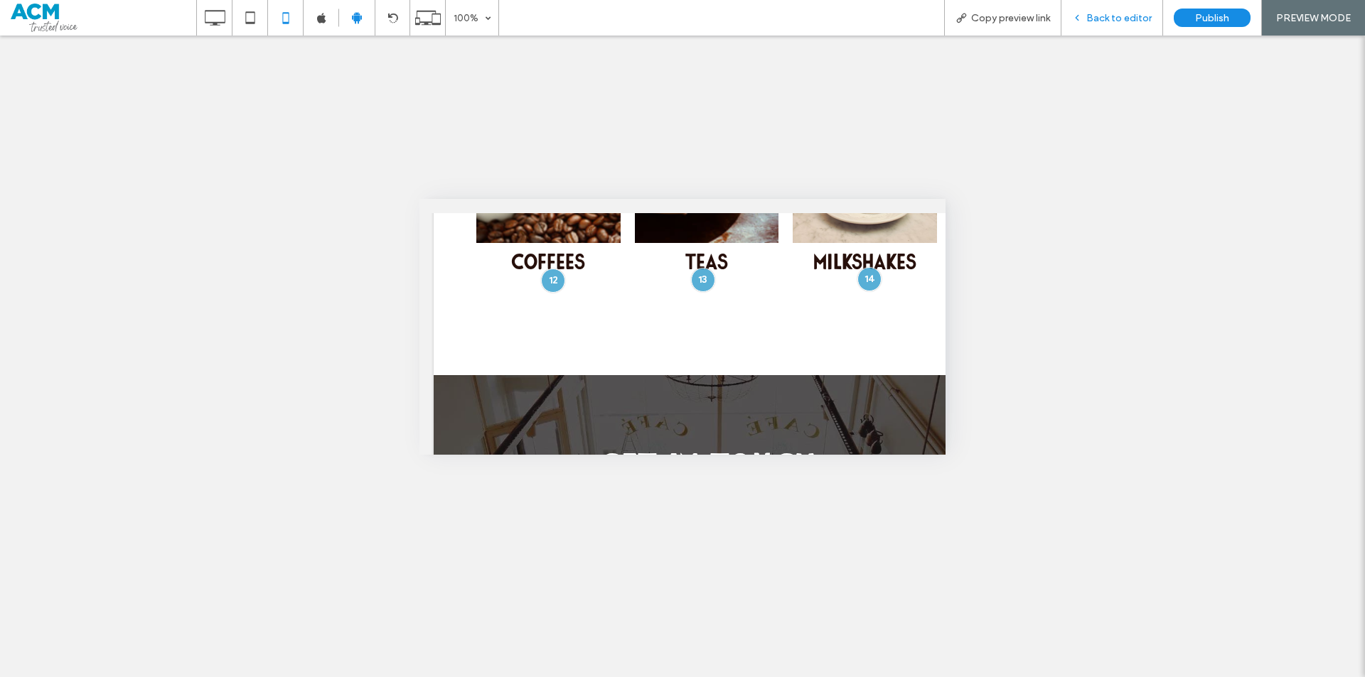
click at [1127, 16] on span "Back to editor" at bounding box center [1118, 18] width 65 height 12
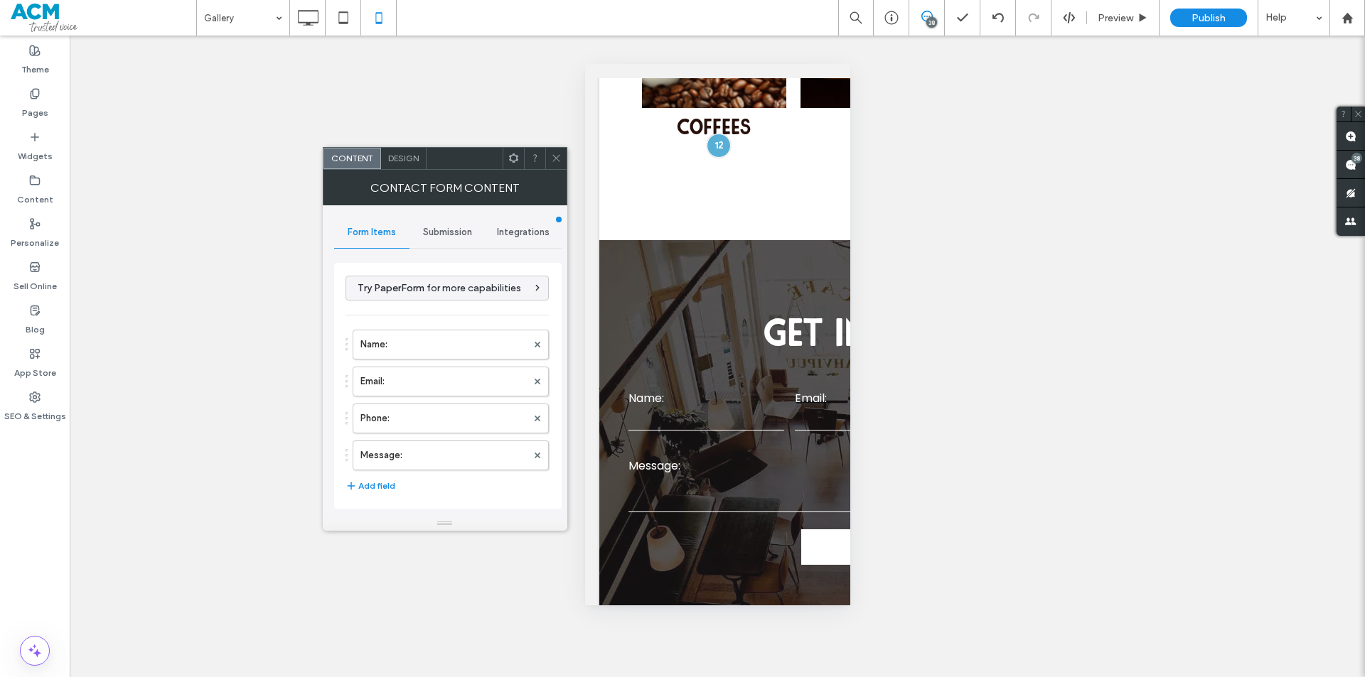
click at [395, 158] on span "Design" at bounding box center [403, 158] width 31 height 11
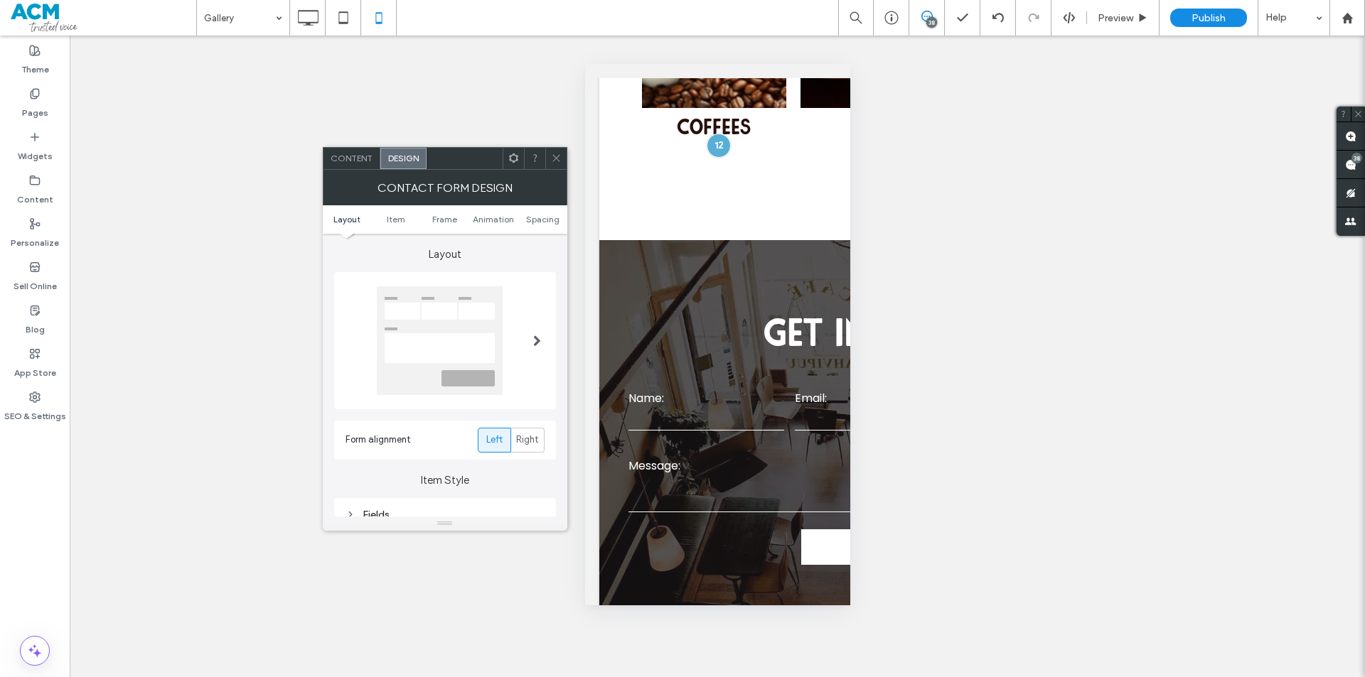
scroll to position [71, 0]
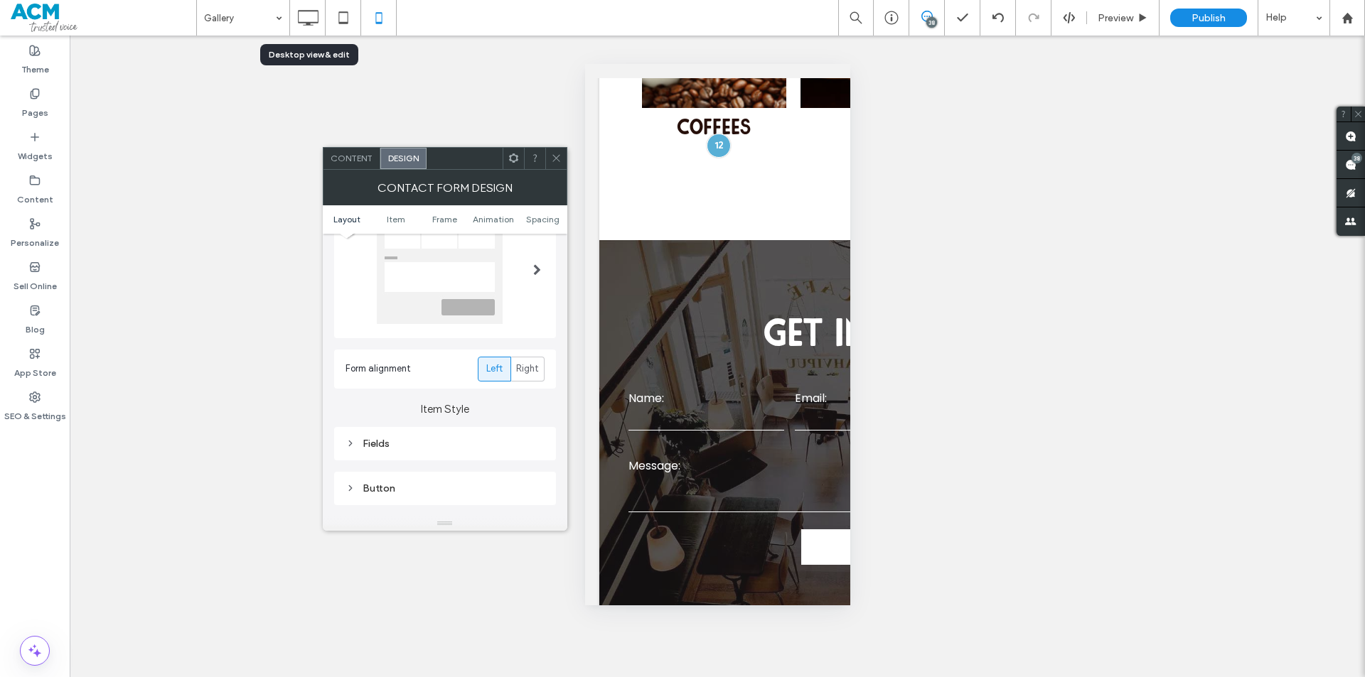
click at [305, 18] on icon at bounding box center [308, 18] width 28 height 28
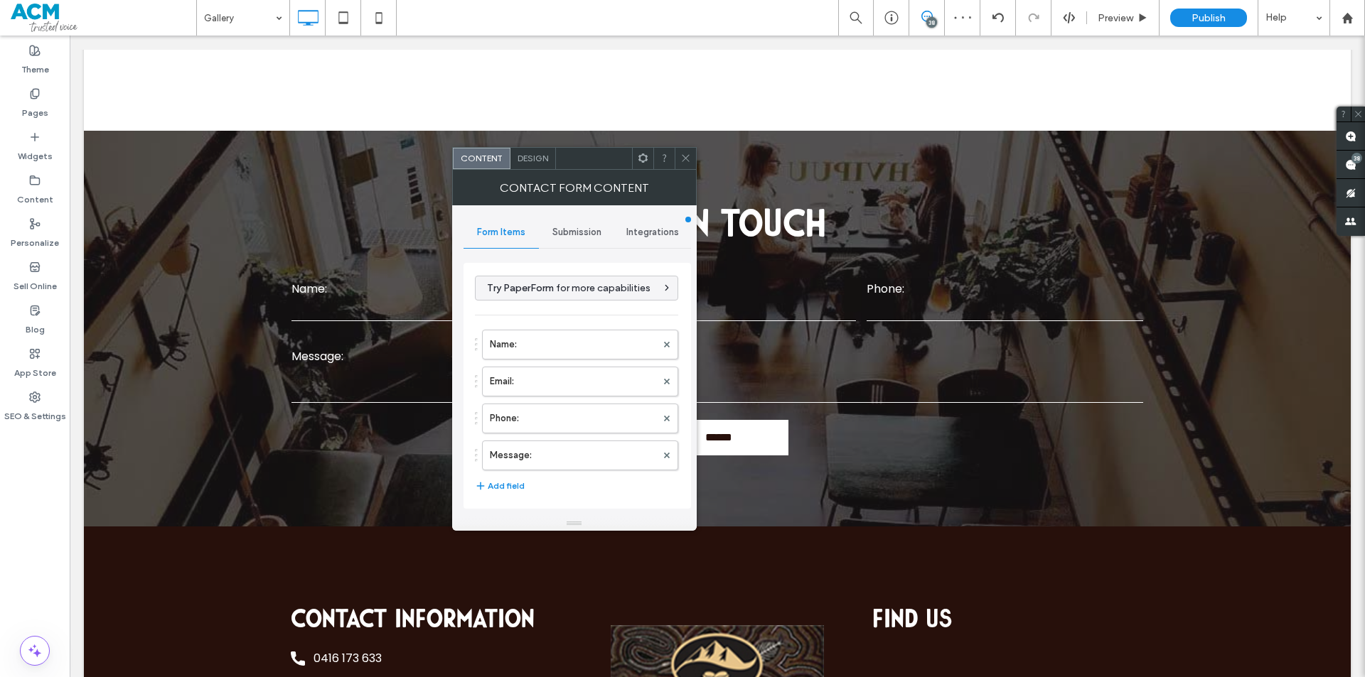
click at [527, 154] on span "Design" at bounding box center [533, 158] width 31 height 11
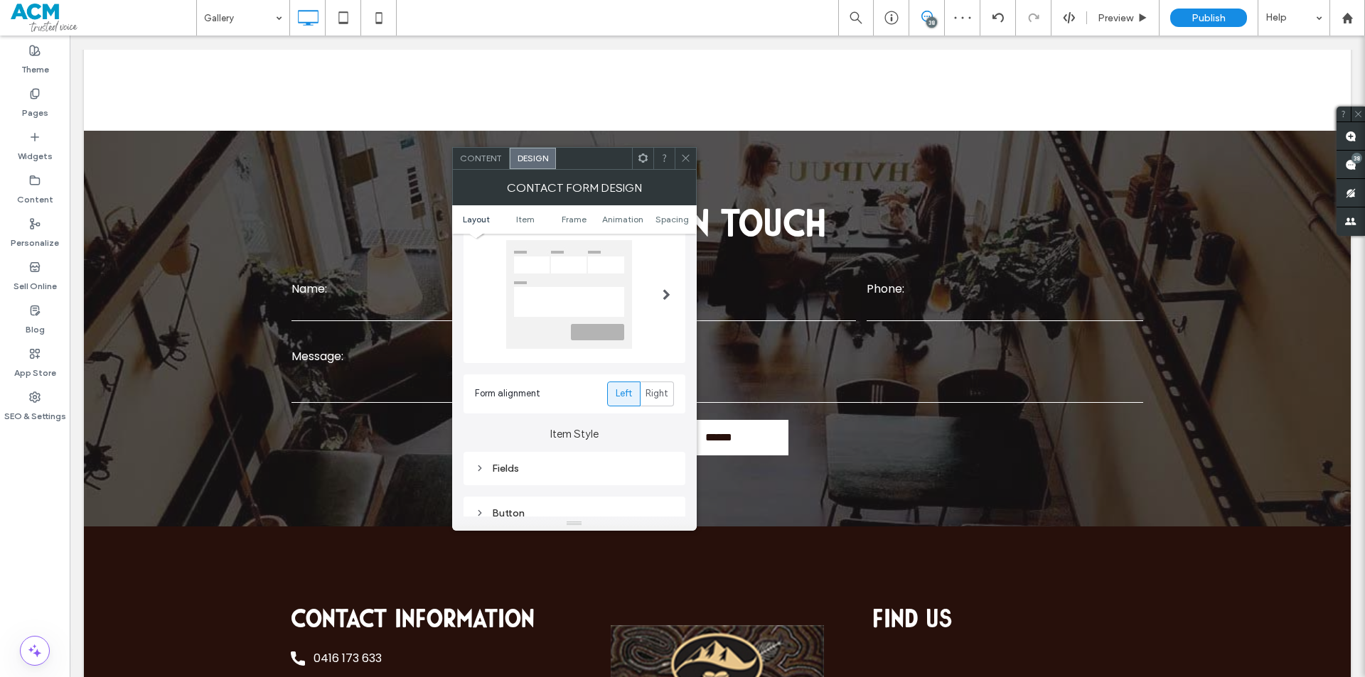
scroll to position [213, 0]
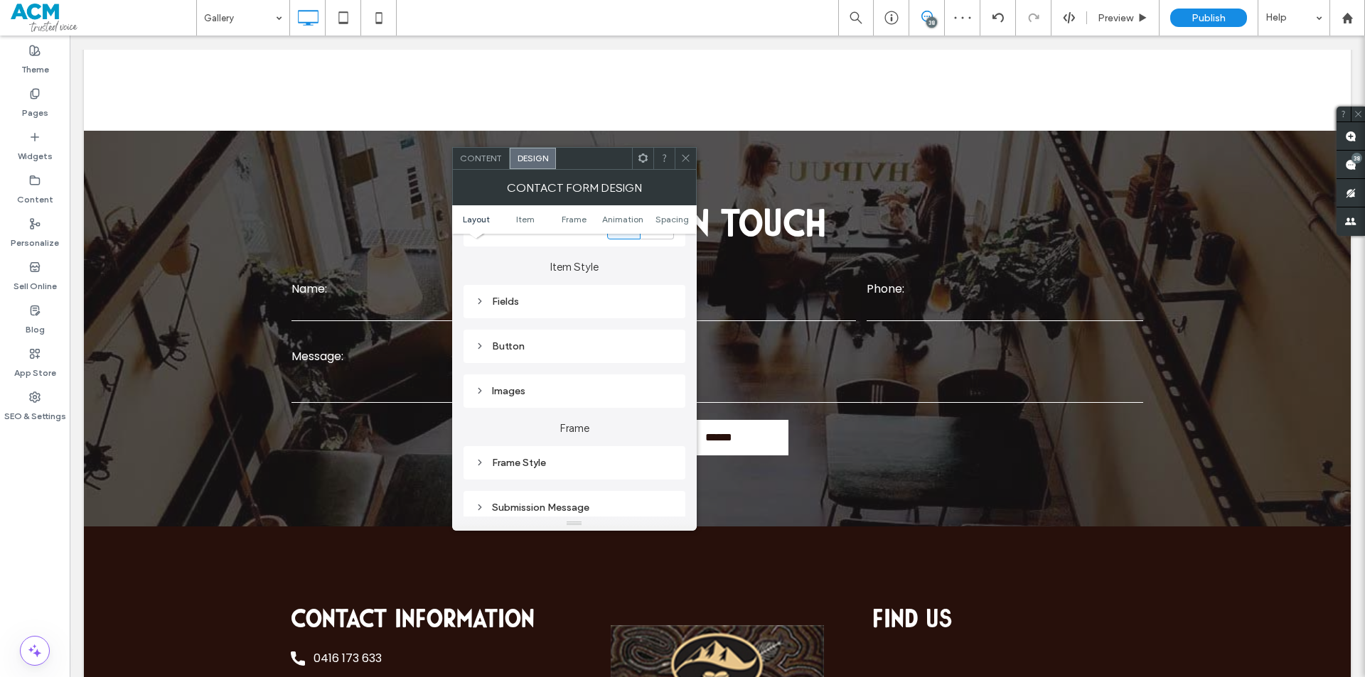
click at [543, 339] on div "Button" at bounding box center [574, 346] width 199 height 19
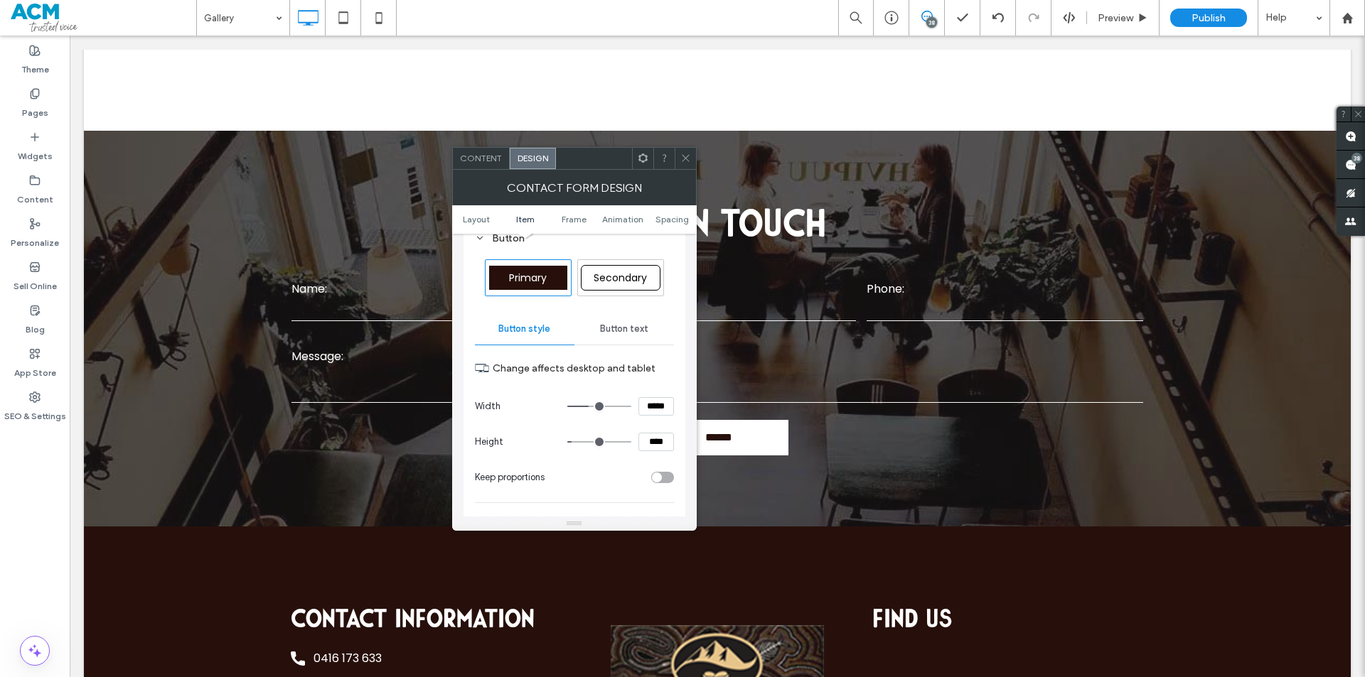
scroll to position [427, 0]
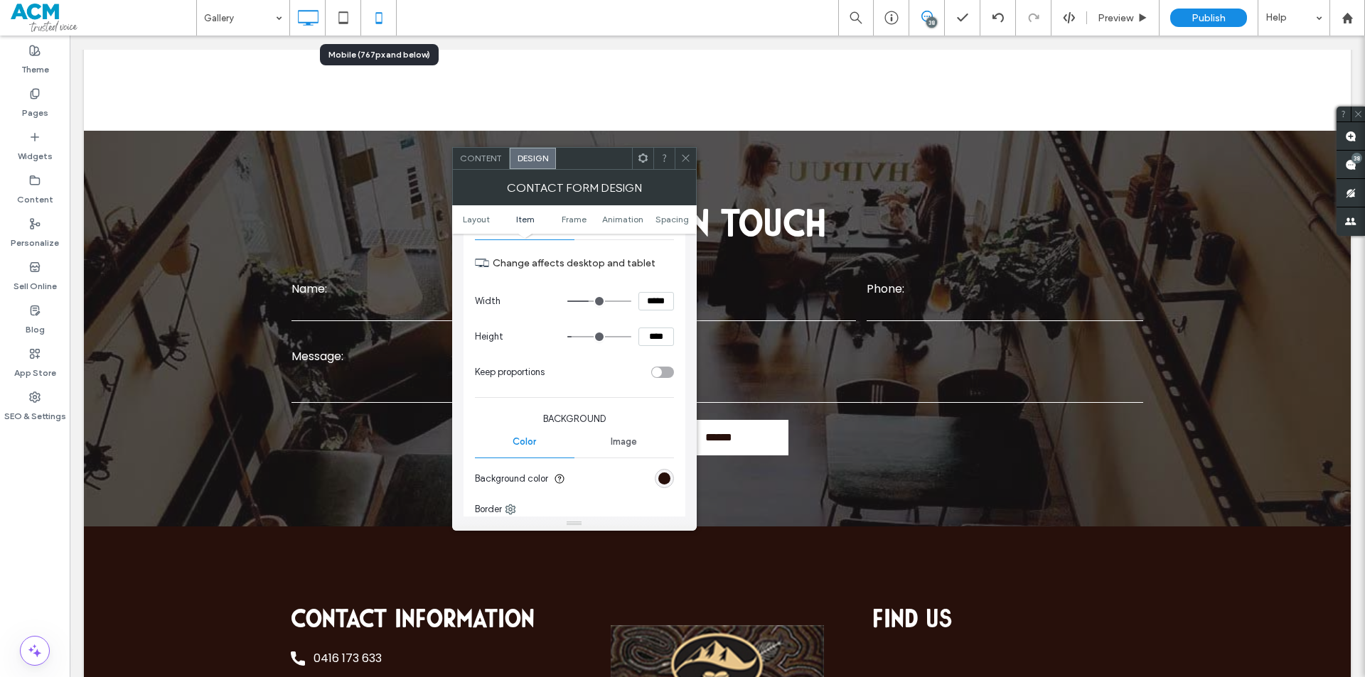
click at [395, 23] on div at bounding box center [378, 18] width 35 height 28
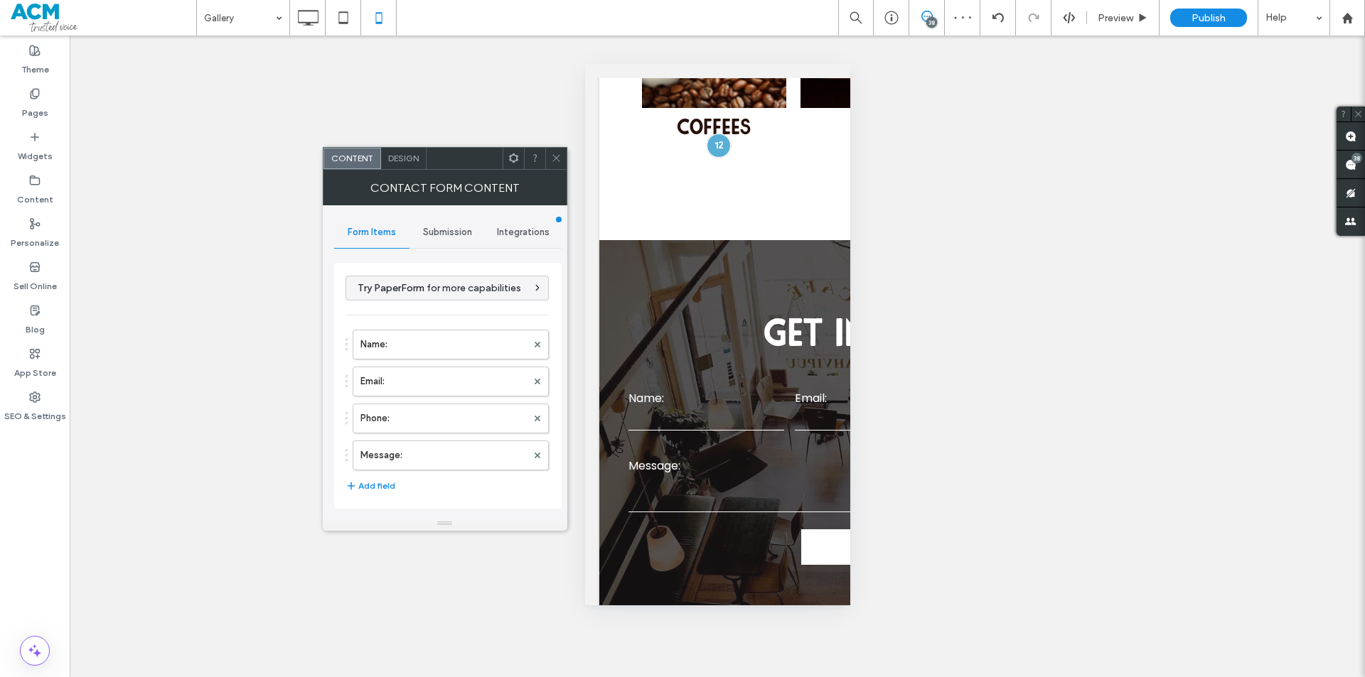
click at [388, 163] on span "Design" at bounding box center [403, 158] width 31 height 11
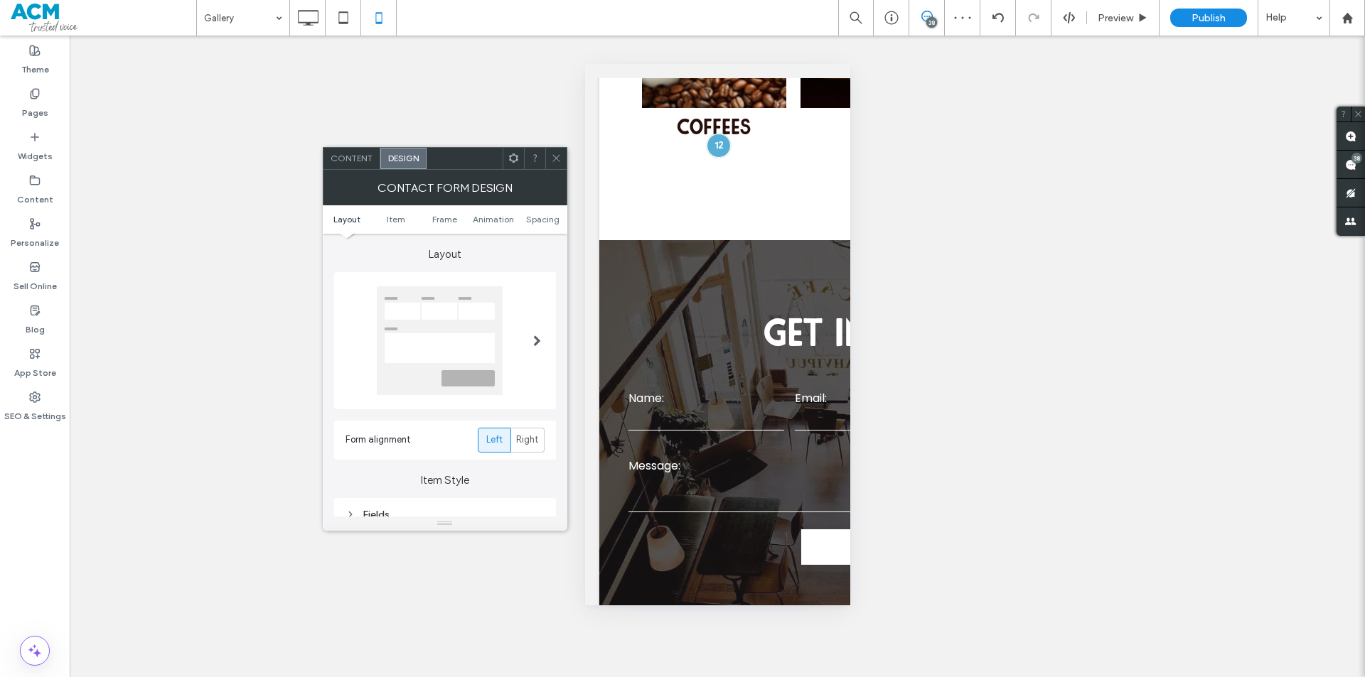
scroll to position [213, 0]
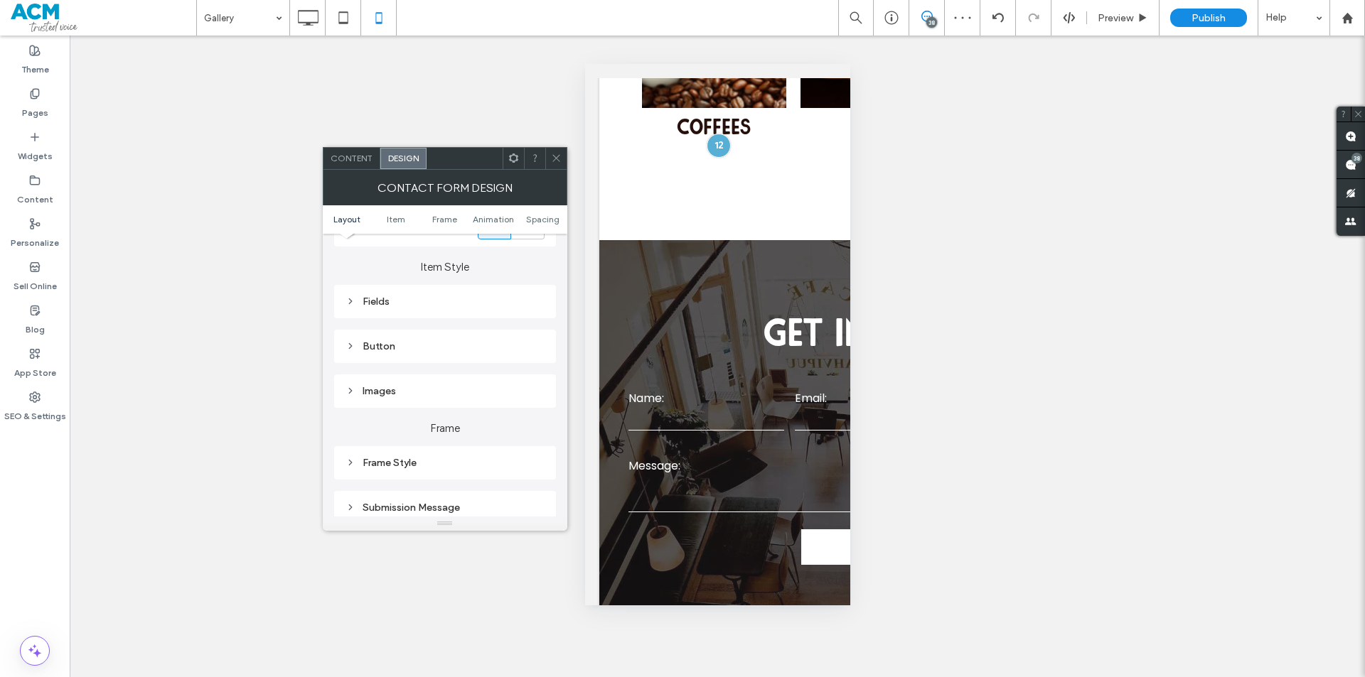
click at [385, 350] on div "Button" at bounding box center [444, 347] width 199 height 12
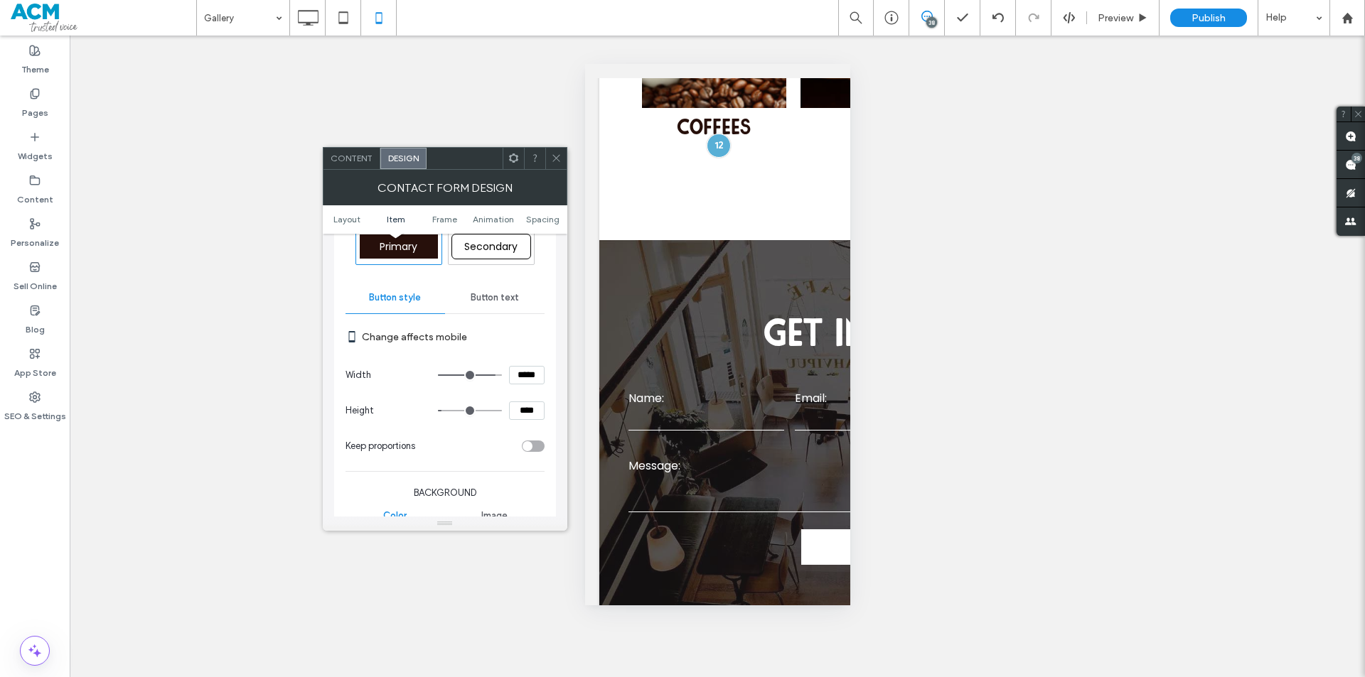
scroll to position [355, 0]
click at [530, 381] on input "*****" at bounding box center [527, 372] width 36 height 18
type input "***"
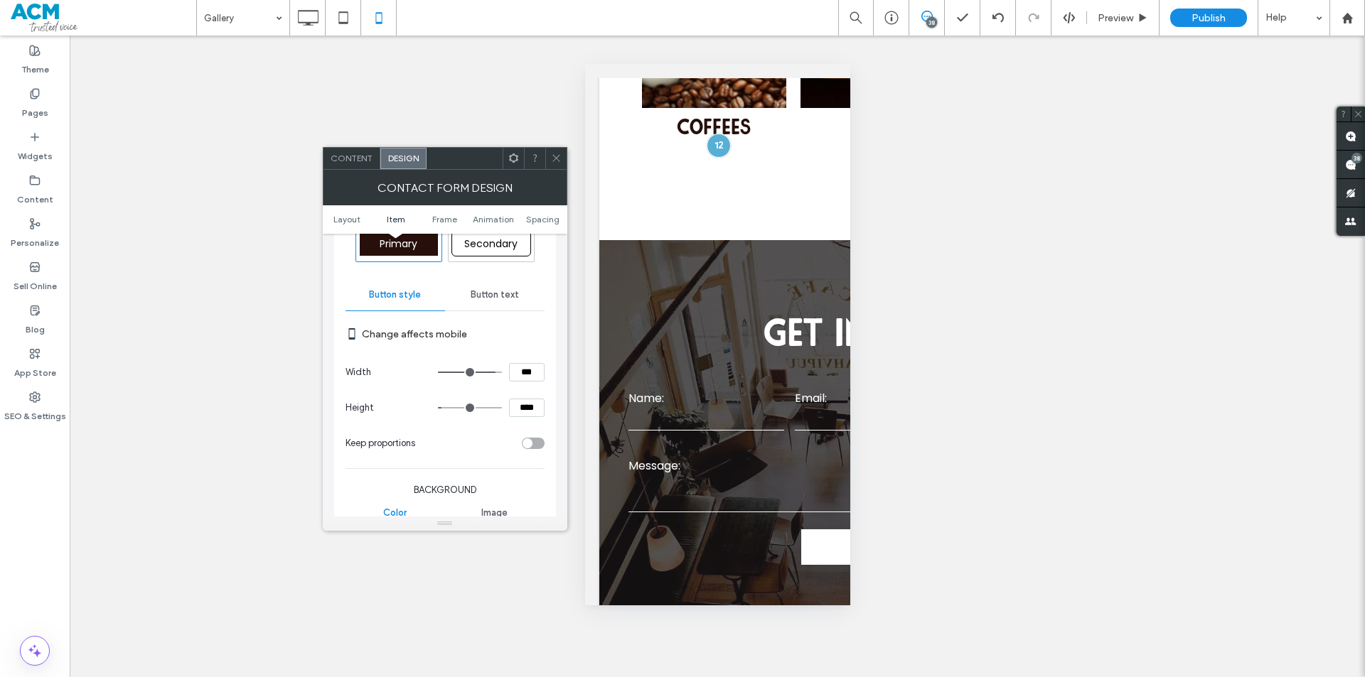
type input "*****"
type input "****"
type input "**"
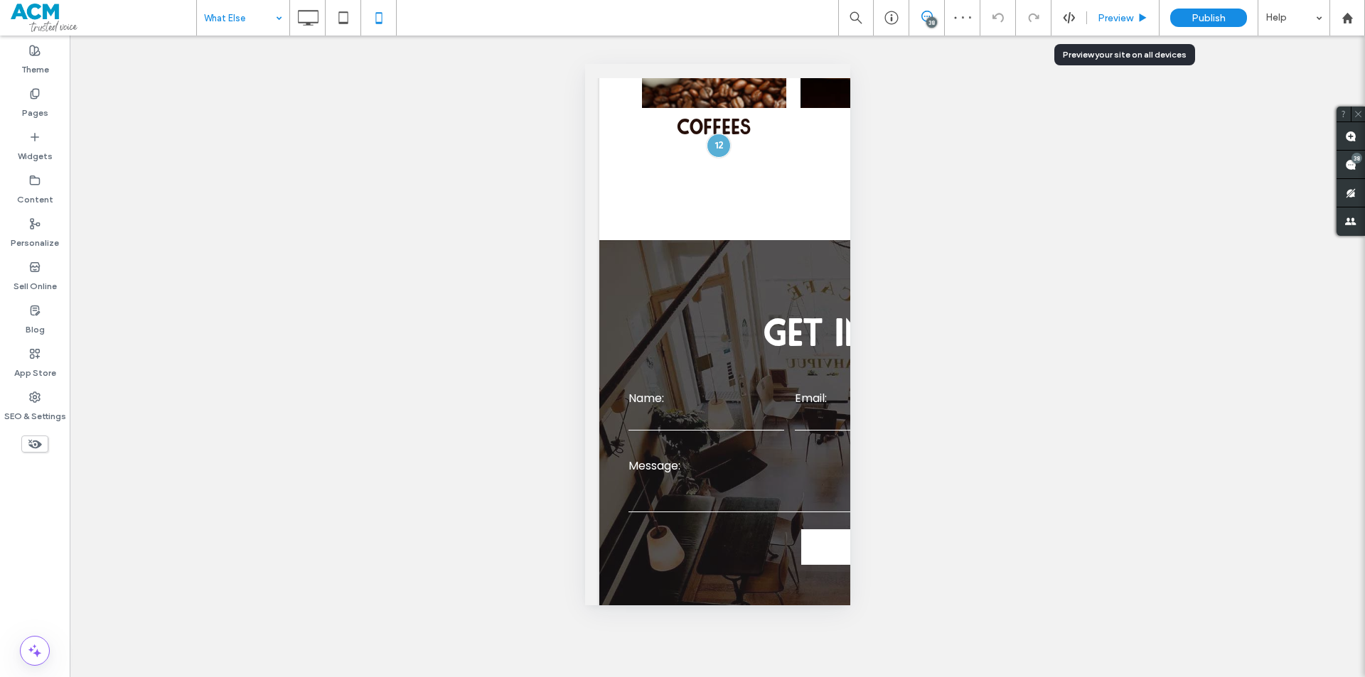
click at [1122, 19] on span "Preview" at bounding box center [1116, 18] width 36 height 12
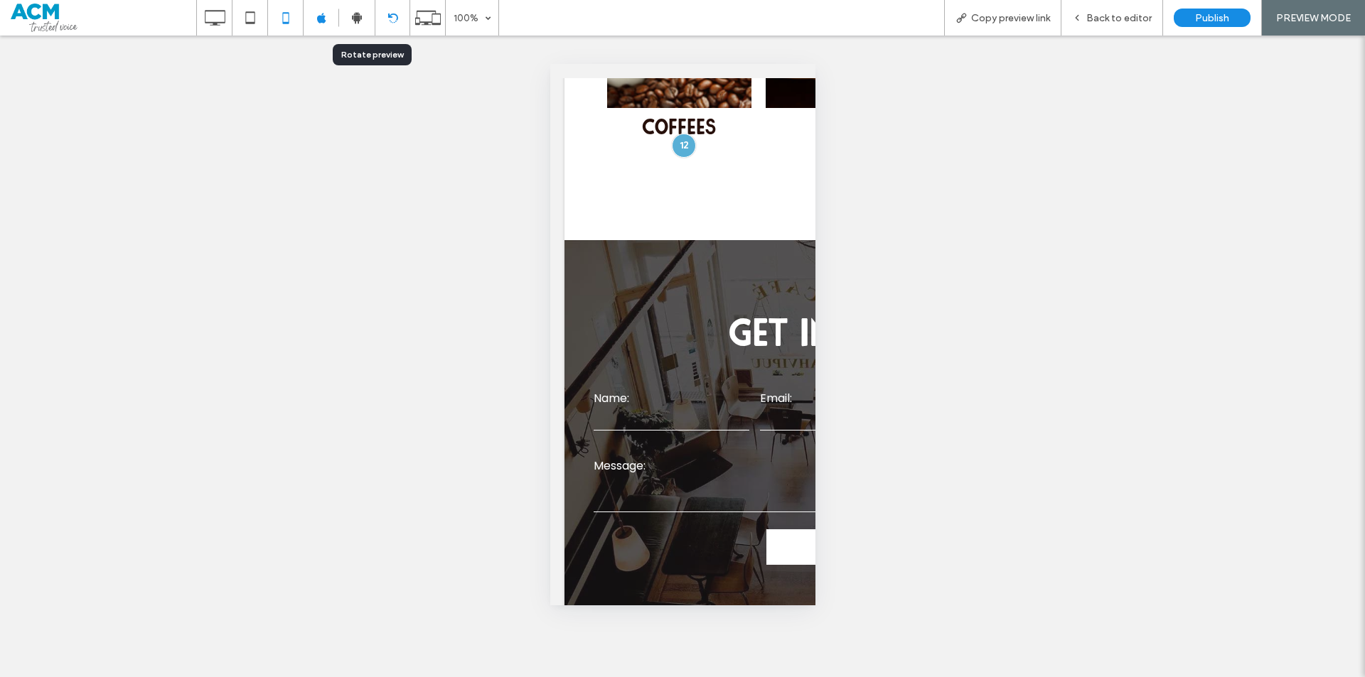
click at [379, 15] on div at bounding box center [392, 18] width 34 height 11
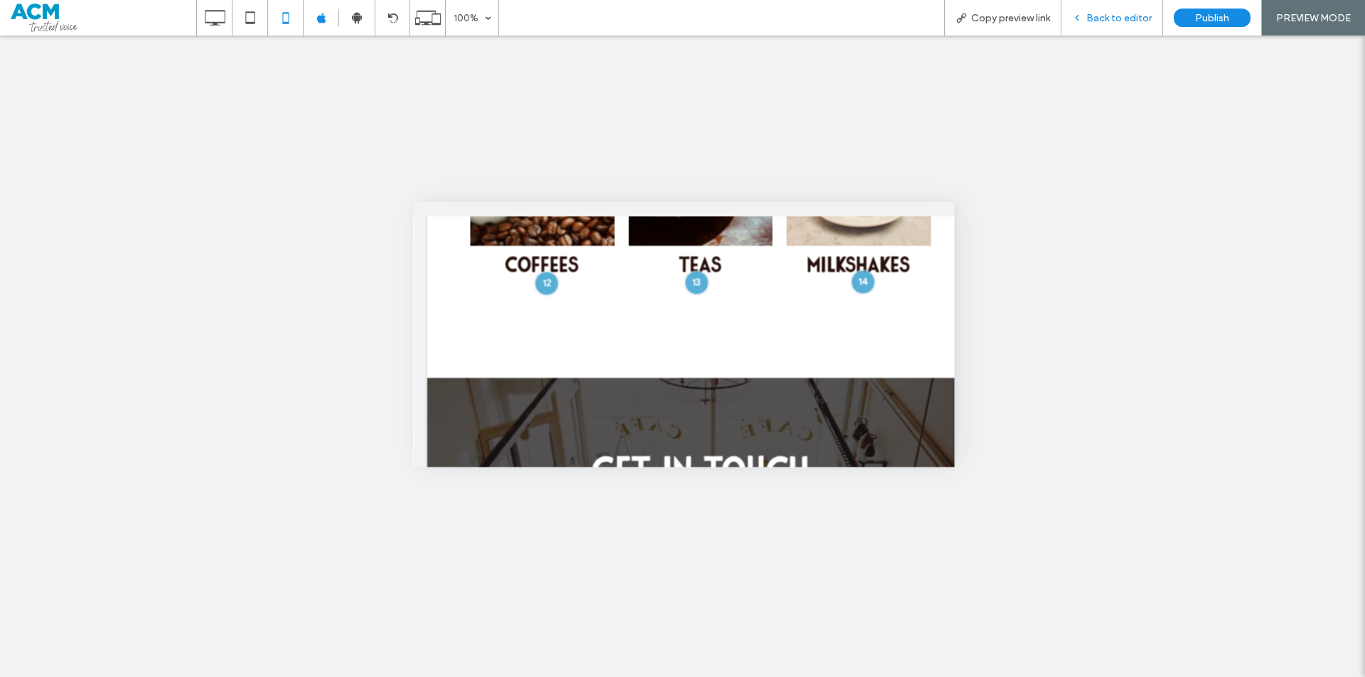
click at [1122, 18] on span "Back to editor" at bounding box center [1118, 18] width 65 height 12
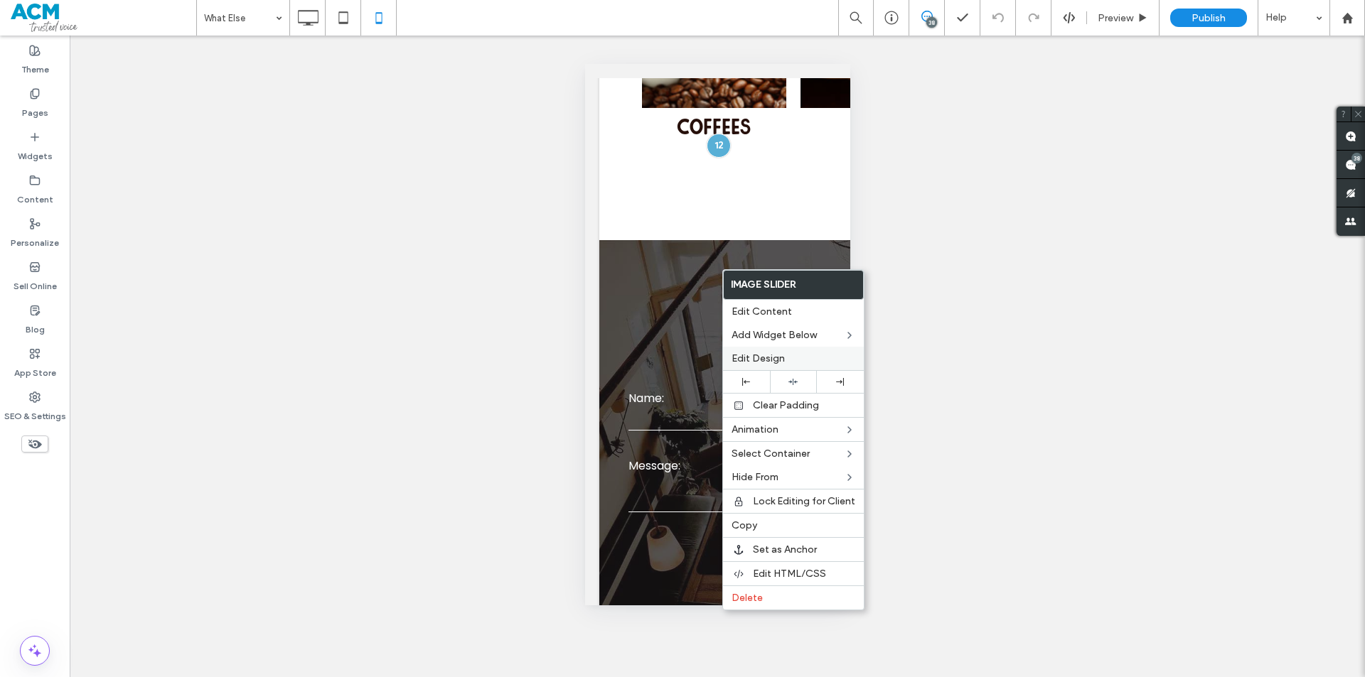
click at [782, 356] on span "Edit Design" at bounding box center [757, 359] width 53 height 12
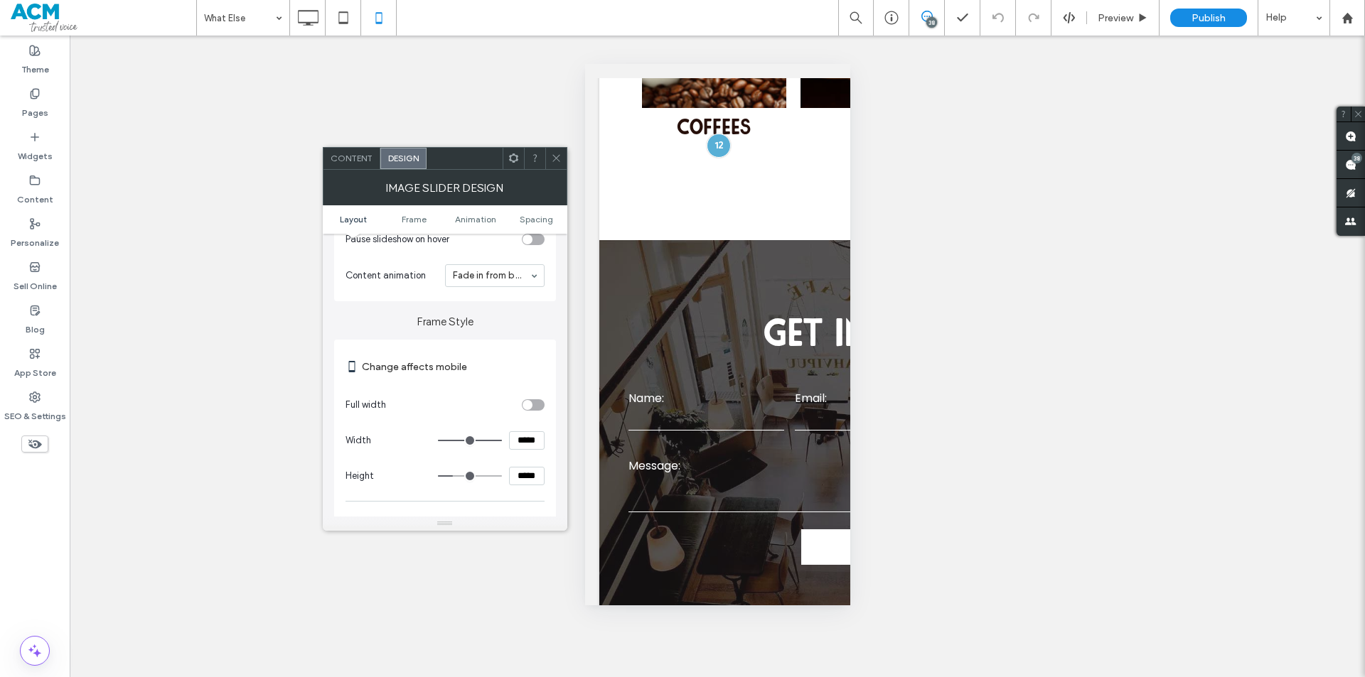
scroll to position [355, 0]
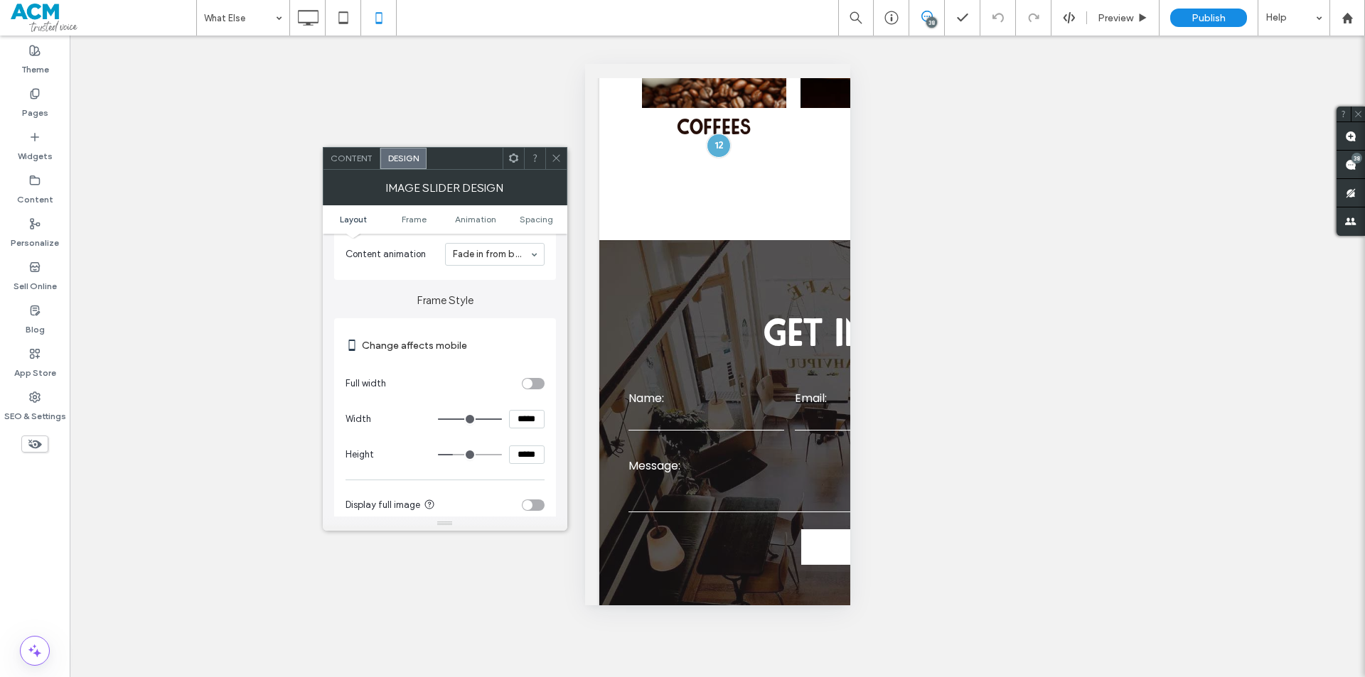
click at [519, 427] on input "*****" at bounding box center [527, 419] width 36 height 18
type input "*****"
type input "***"
click at [552, 156] on icon at bounding box center [556, 158] width 11 height 11
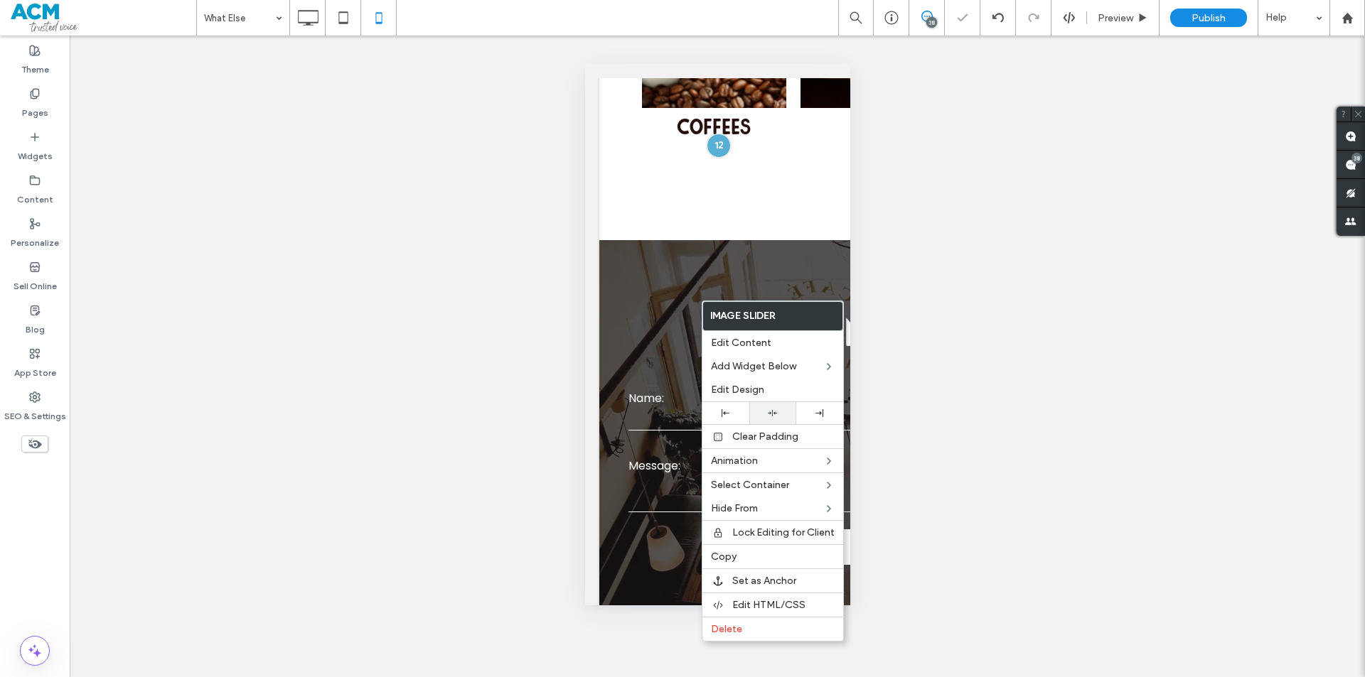
click at [770, 409] on icon at bounding box center [772, 413] width 9 height 9
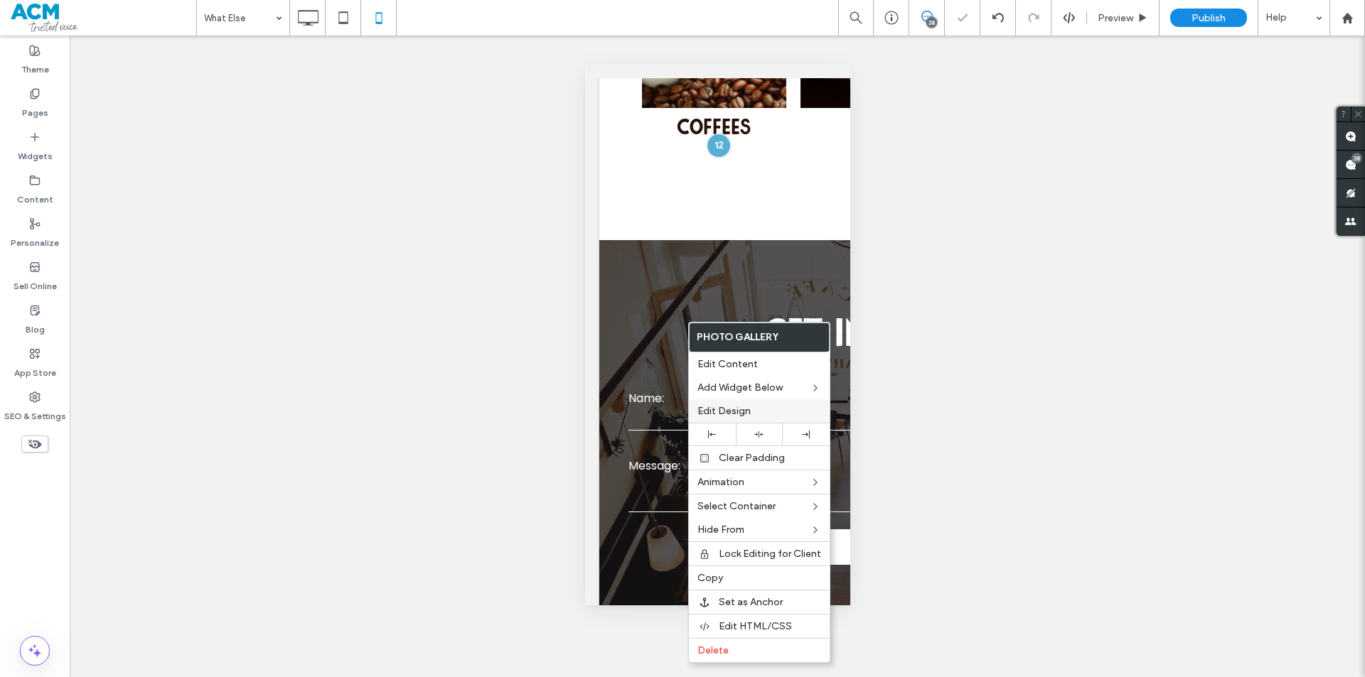
click at [727, 409] on span "Edit Design" at bounding box center [723, 411] width 53 height 12
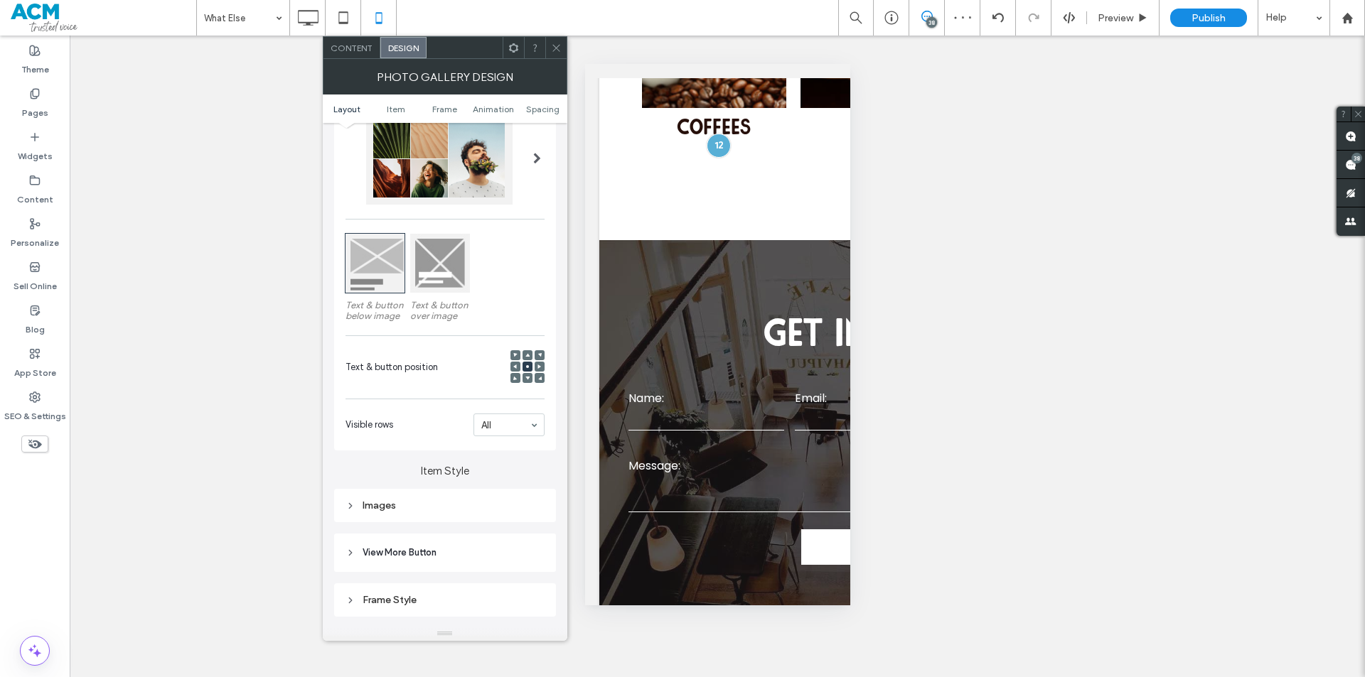
scroll to position [284, 0]
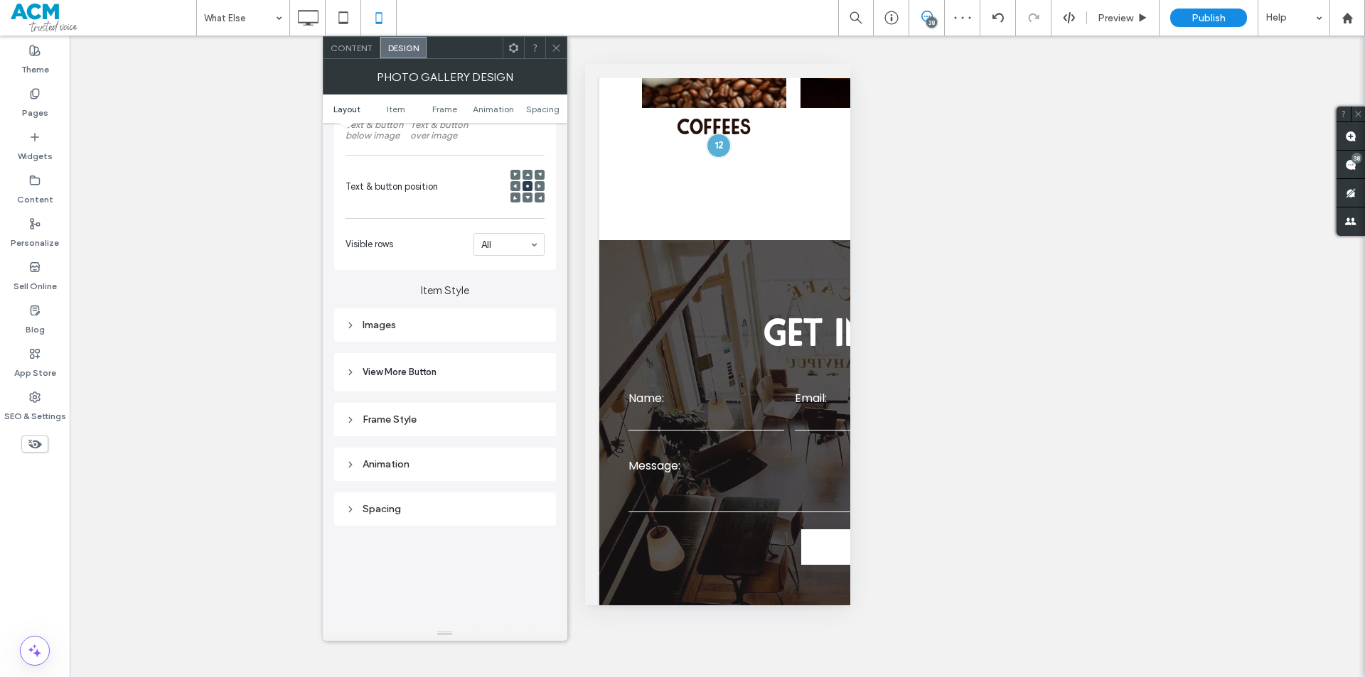
click at [423, 323] on div "Images" at bounding box center [444, 325] width 199 height 12
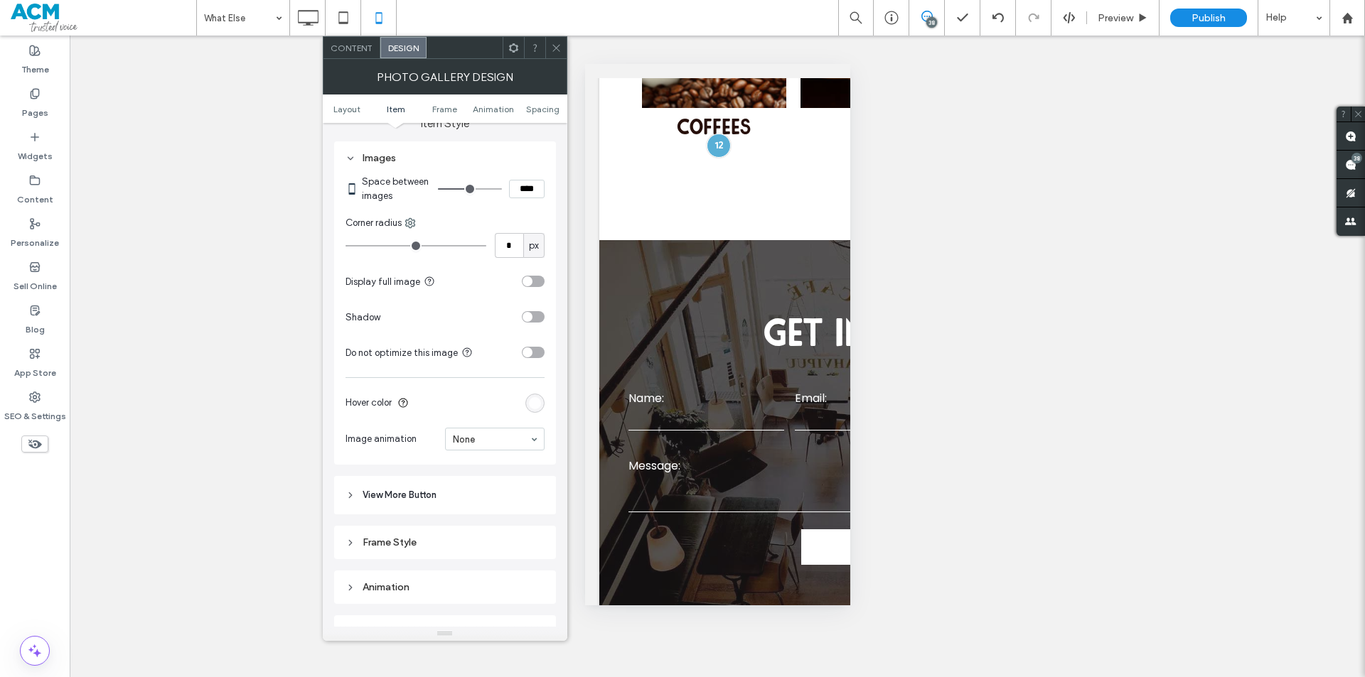
scroll to position [640, 0]
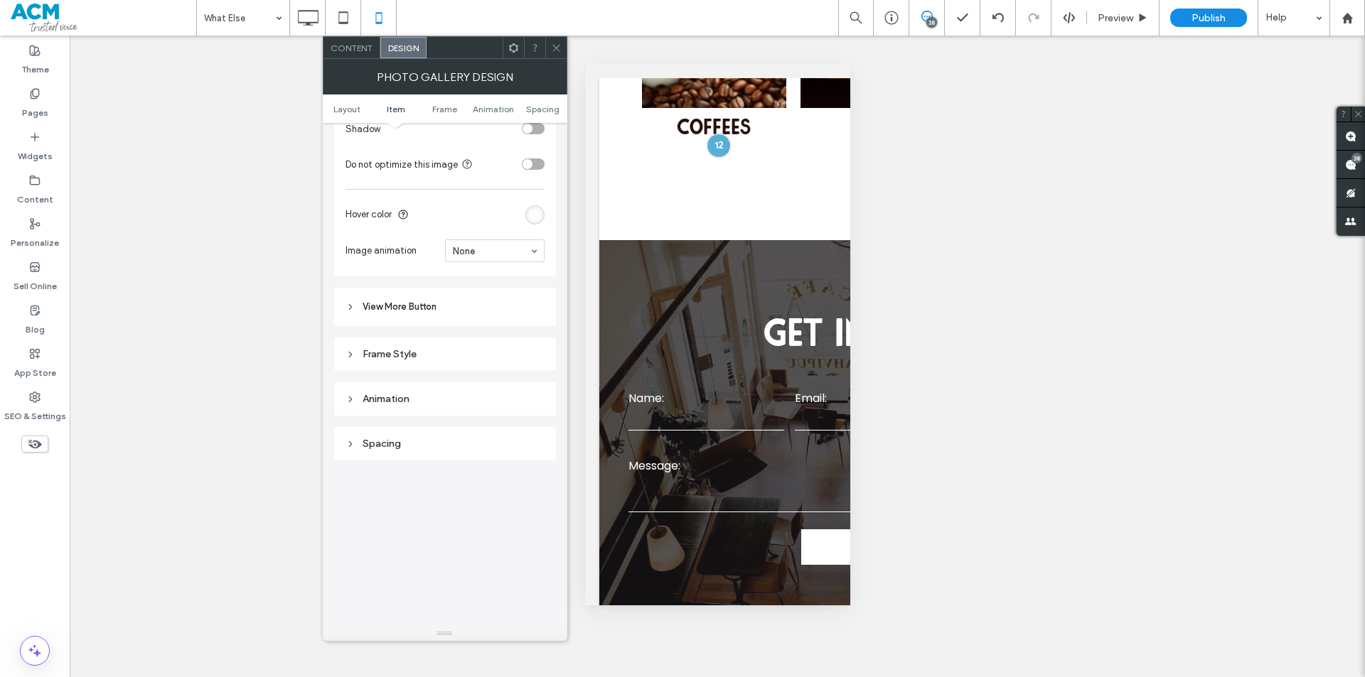
click at [434, 351] on div "Frame Style" at bounding box center [444, 354] width 199 height 12
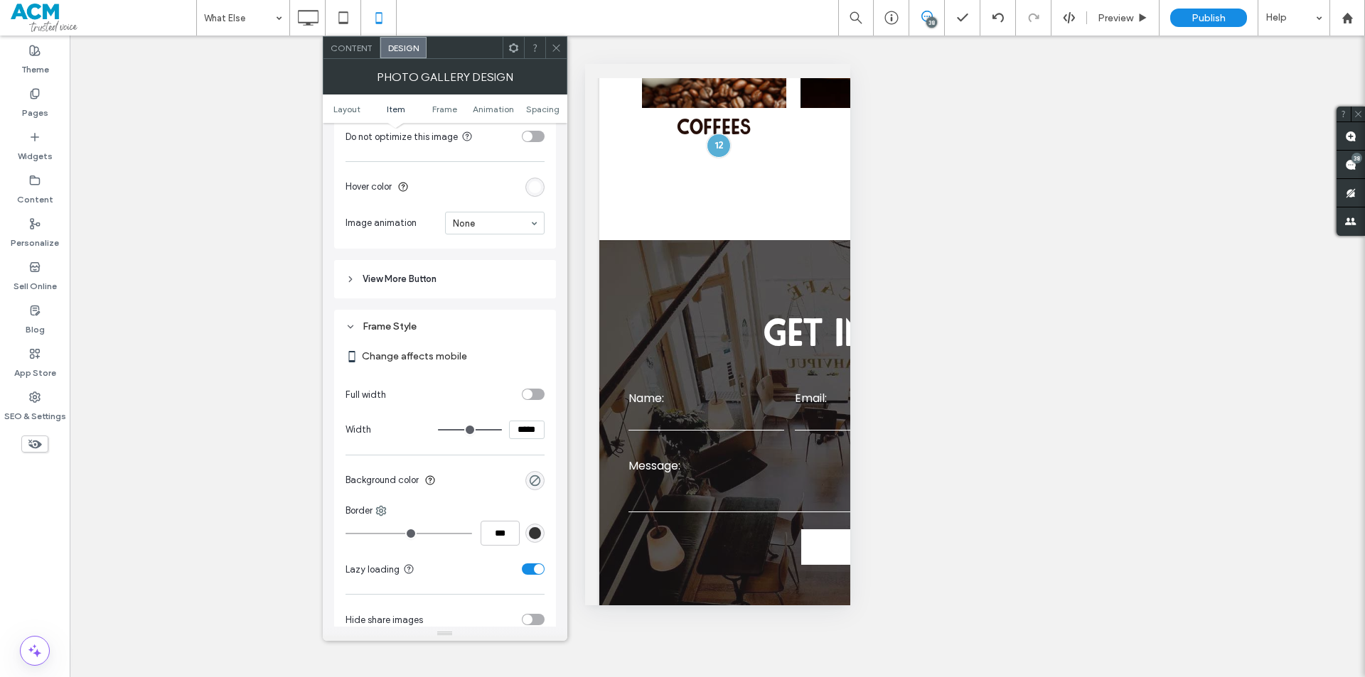
scroll to position [711, 0]
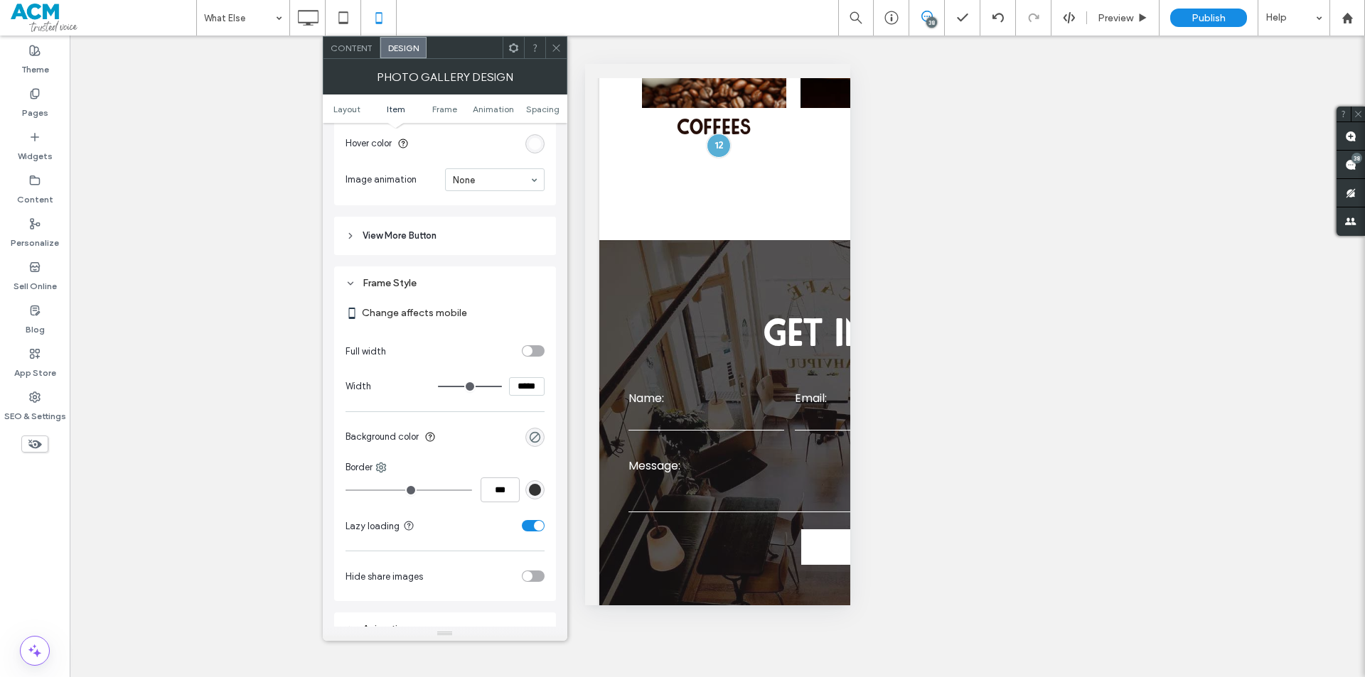
click at [520, 382] on input "*****" at bounding box center [527, 386] width 36 height 18
type input "*****"
type input "***"
click at [546, 55] on div at bounding box center [555, 47] width 21 height 21
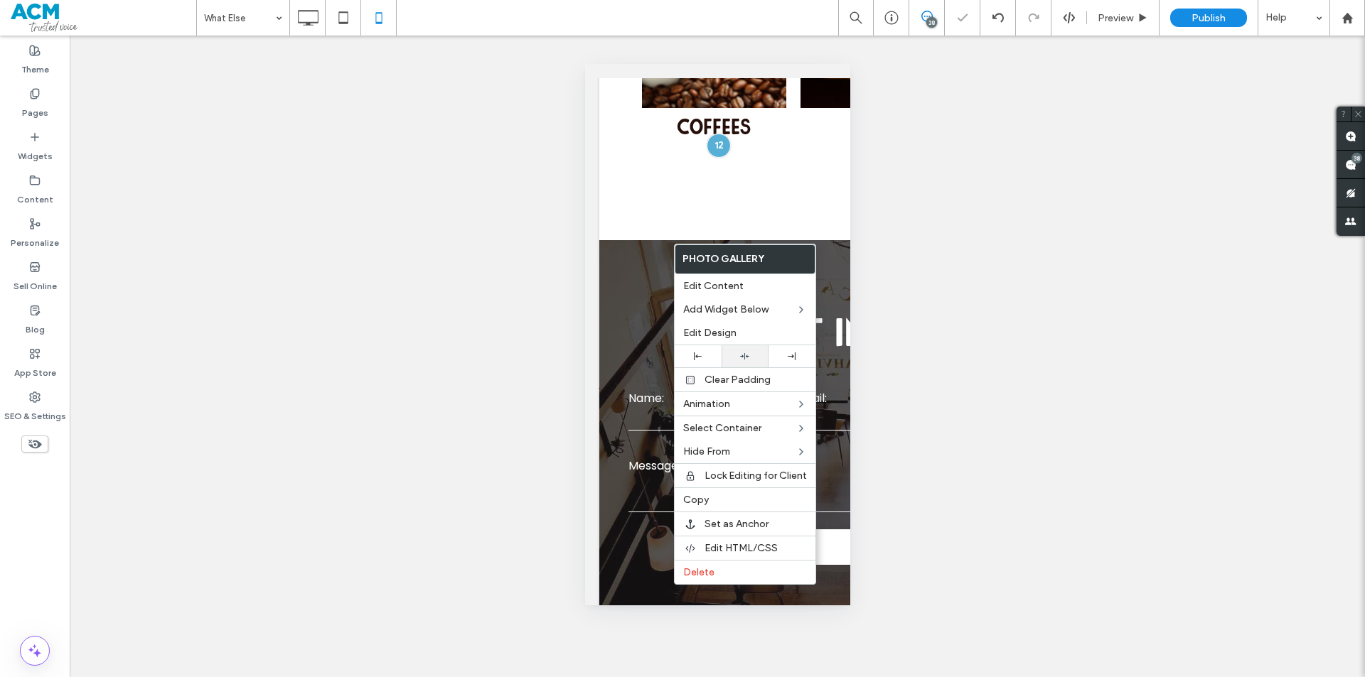
click at [734, 352] on div at bounding box center [745, 356] width 33 height 9
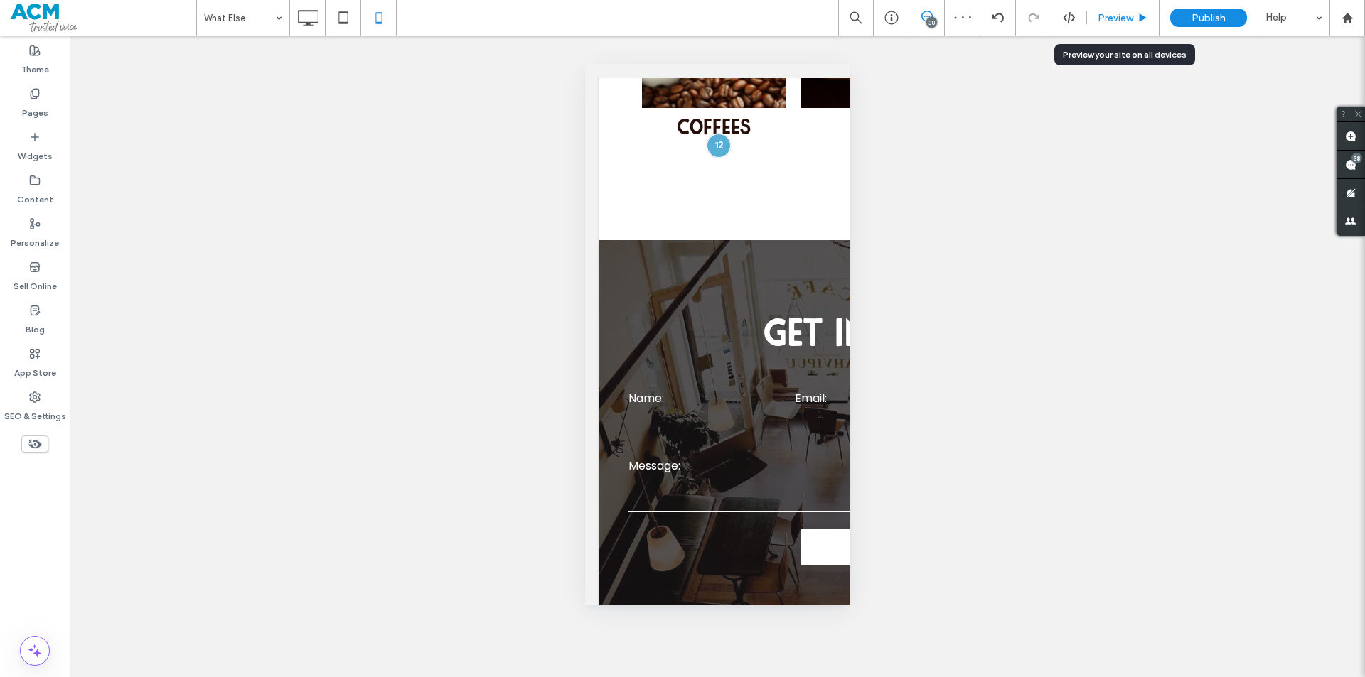
click at [1114, 19] on span "Preview" at bounding box center [1116, 18] width 36 height 12
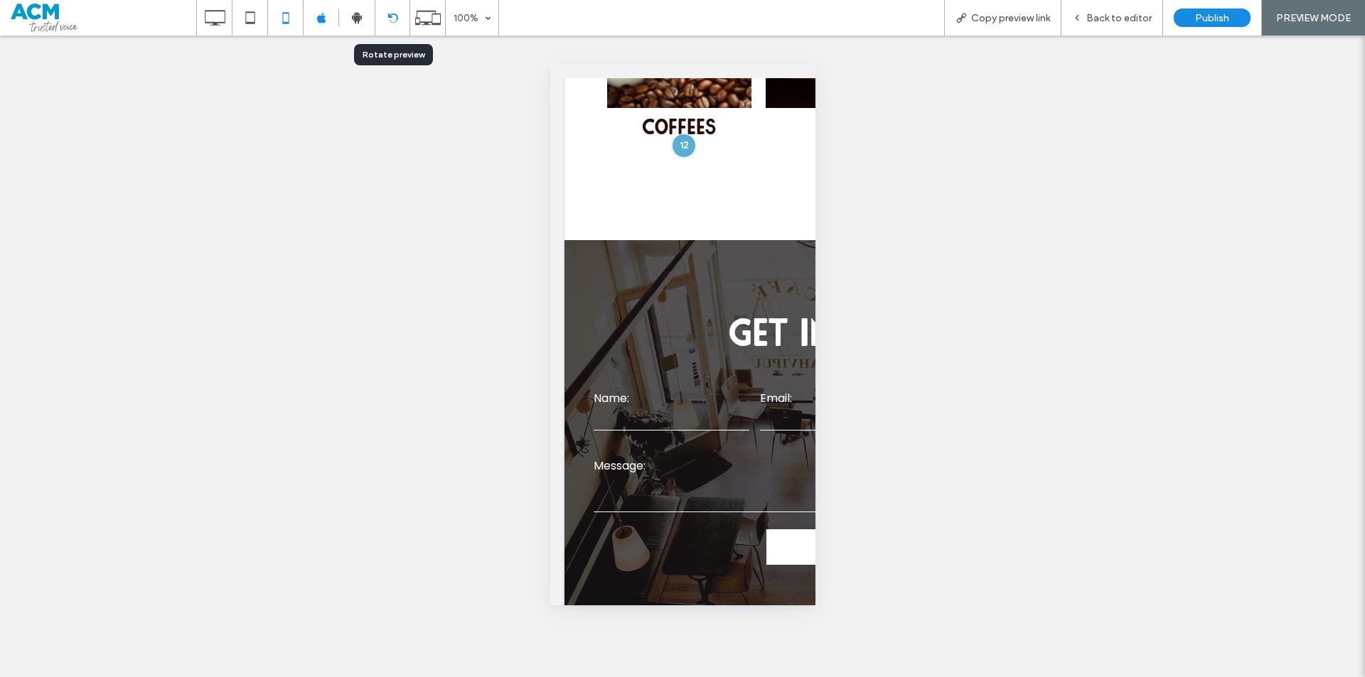
click at [392, 18] on icon at bounding box center [392, 18] width 11 height 11
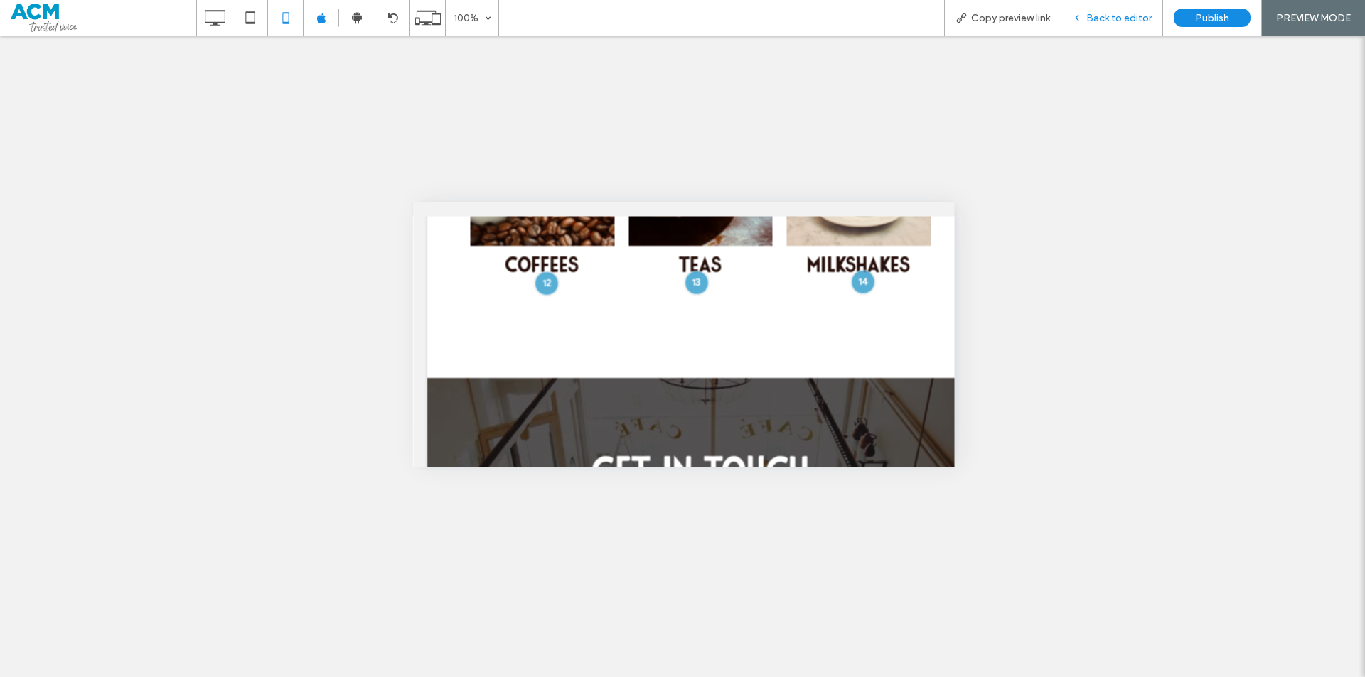
click at [1124, 21] on span "Back to editor" at bounding box center [1118, 18] width 65 height 12
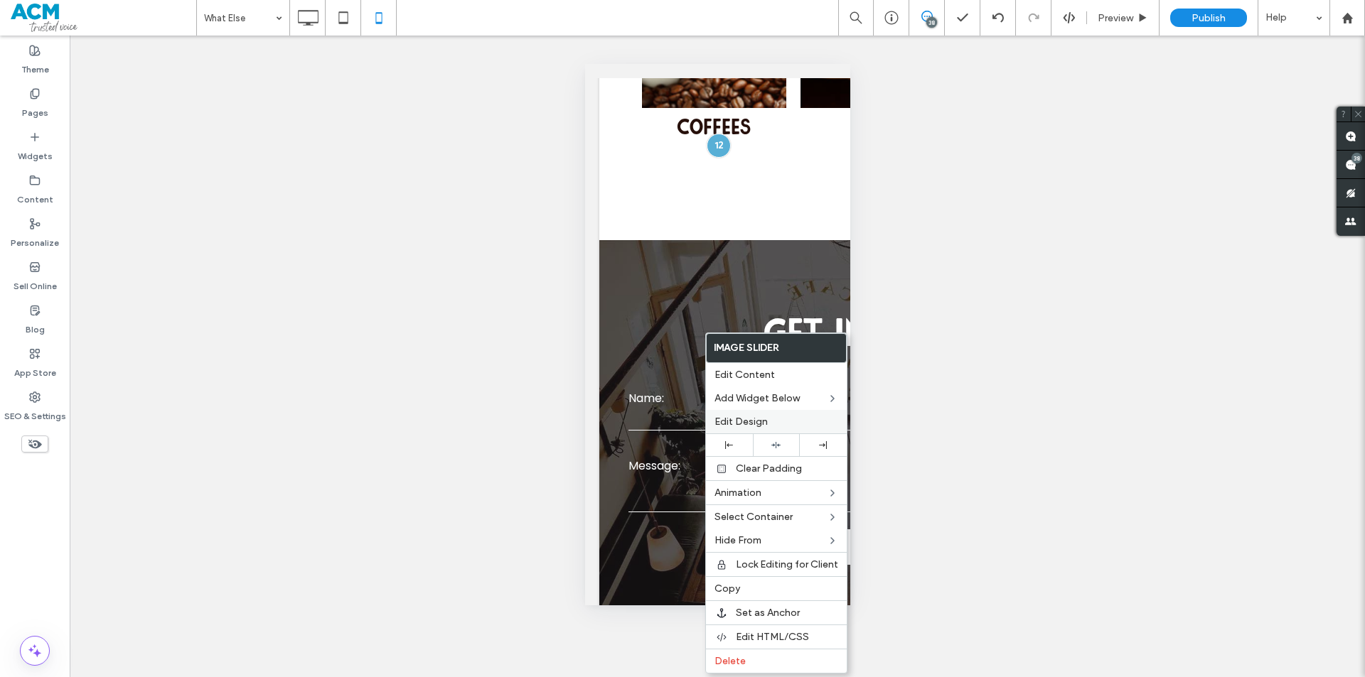
click at [755, 417] on span "Edit Design" at bounding box center [740, 422] width 53 height 12
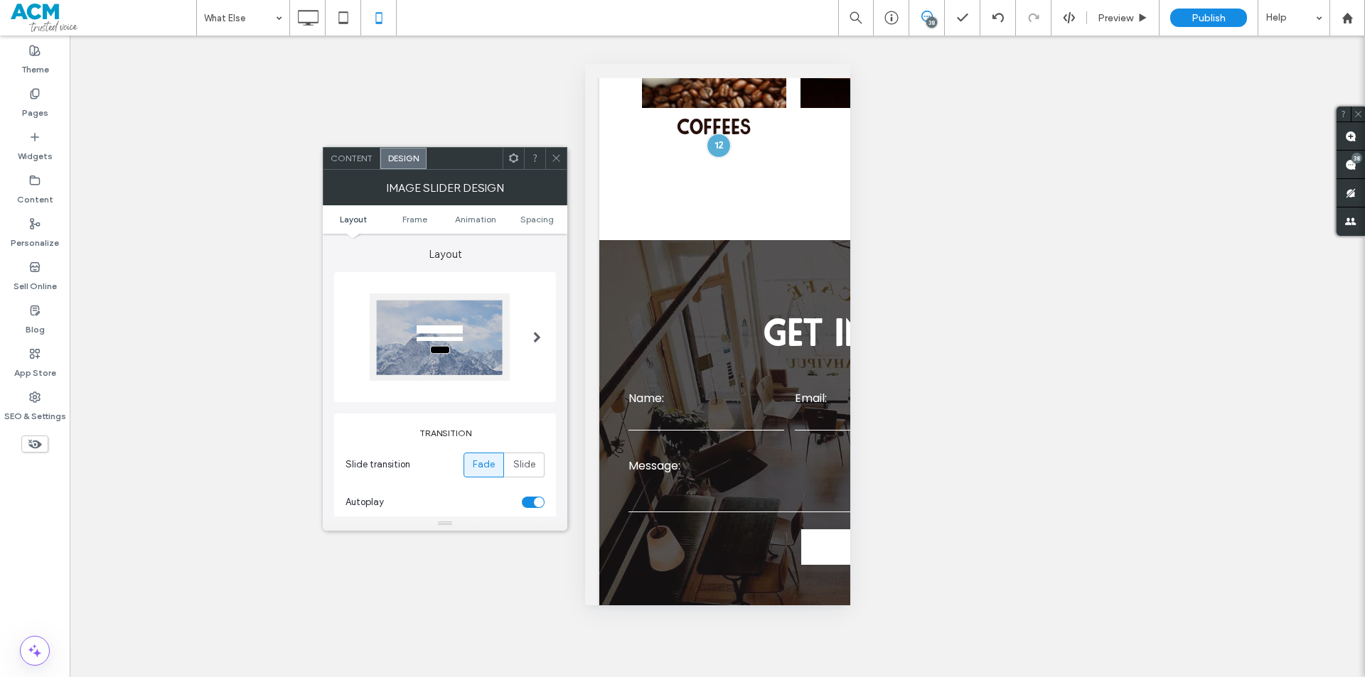
click at [533, 213] on ul "Layout Frame Animation Spacing" at bounding box center [445, 219] width 245 height 28
click at [530, 225] on ul "Layout Frame Animation Spacing" at bounding box center [445, 219] width 245 height 28
click at [532, 217] on span "Spacing" at bounding box center [536, 219] width 33 height 11
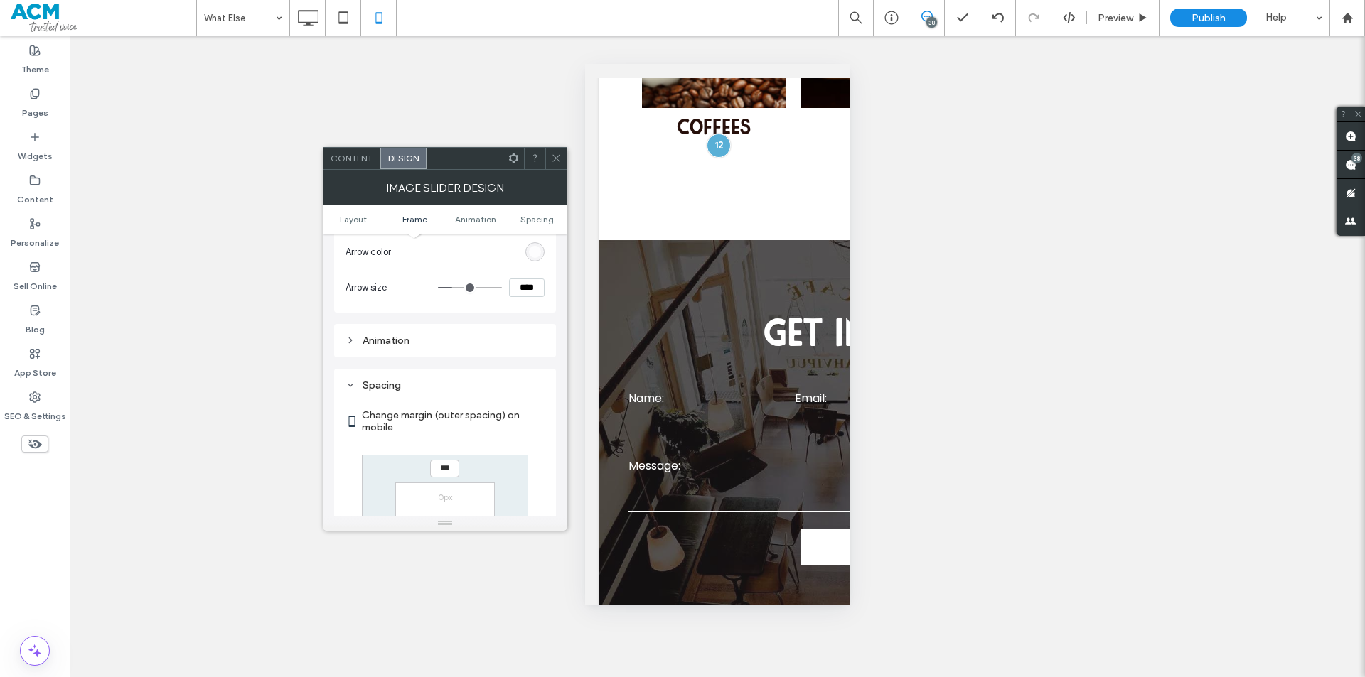
scroll to position [1031, 0]
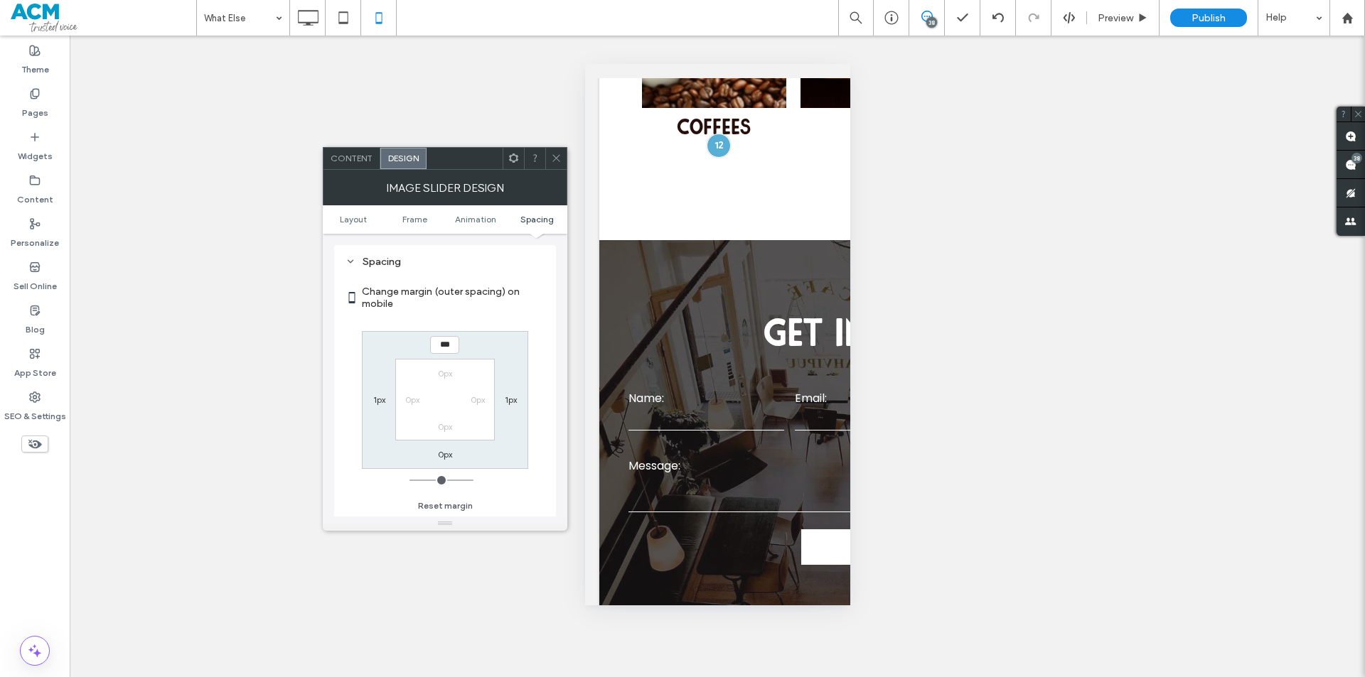
click at [450, 337] on input "***" at bounding box center [444, 345] width 29 height 18
type input "****"
type input "**"
drag, startPoint x: 601, startPoint y: 241, endPoint x: 655, endPoint y: 265, distance: 58.5
click at [655, 677] on div at bounding box center [682, 677] width 1365 height 0
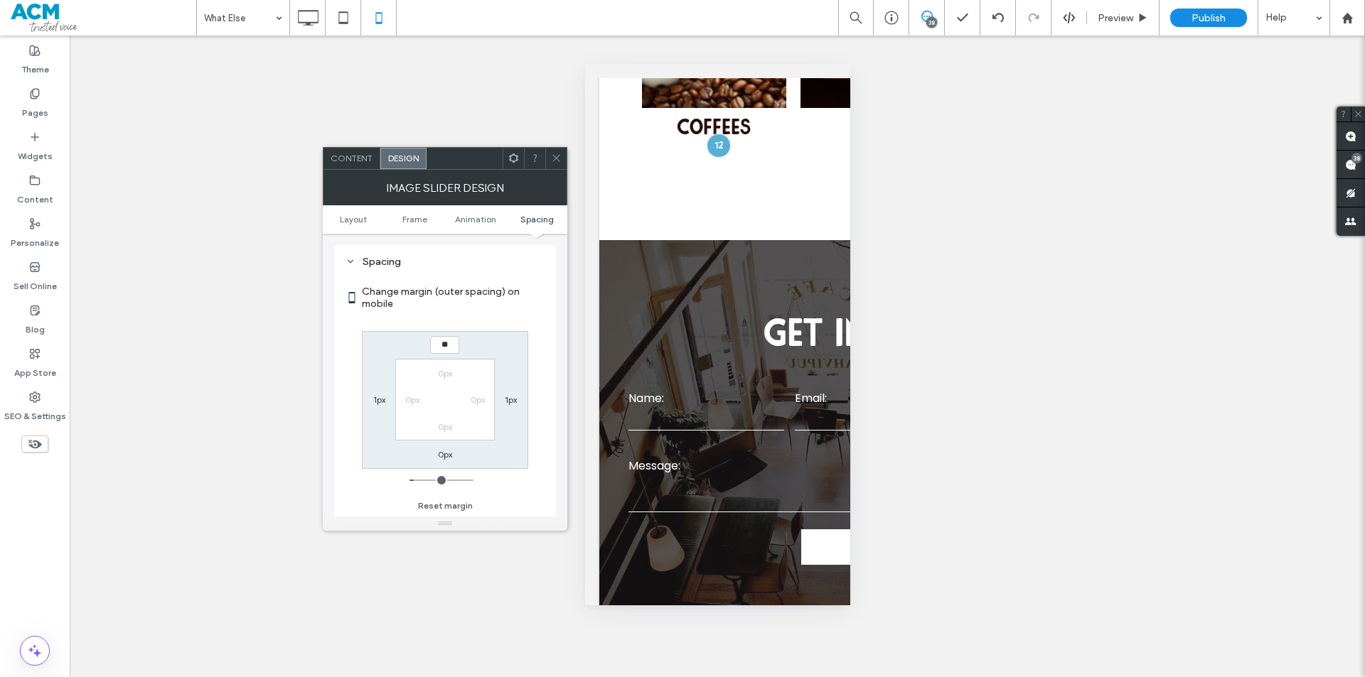
type input "****"
type input "**"
click at [557, 156] on icon at bounding box center [556, 158] width 11 height 11
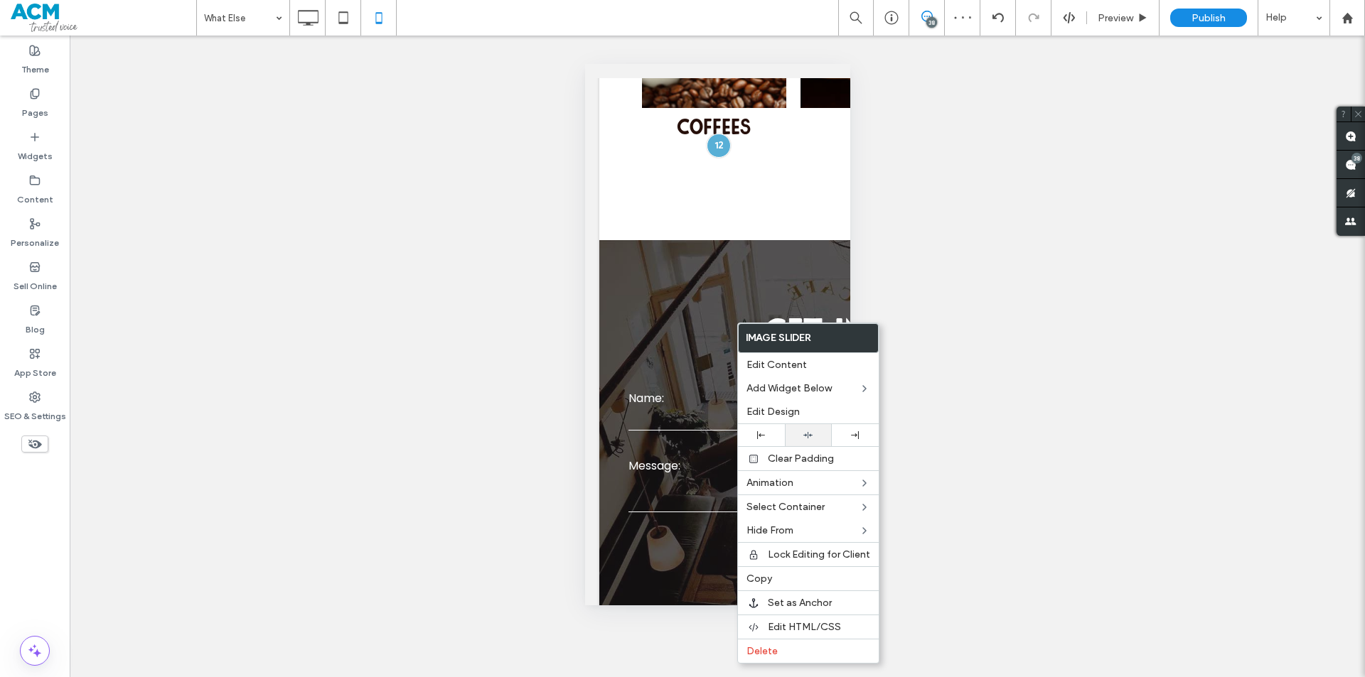
click at [801, 424] on div "Image Slider Edit Content Add Widget Below Edit Design Clear Padding Animation …" at bounding box center [808, 493] width 142 height 341
click at [804, 427] on div at bounding box center [808, 435] width 47 height 22
drag, startPoint x: 264, startPoint y: 36, endPoint x: 259, endPoint y: 26, distance: 11.1
click at [264, 34] on div "What Else 38 Preview Publish Help Site Comments Team & Clients Automate new com…" at bounding box center [682, 338] width 1365 height 677
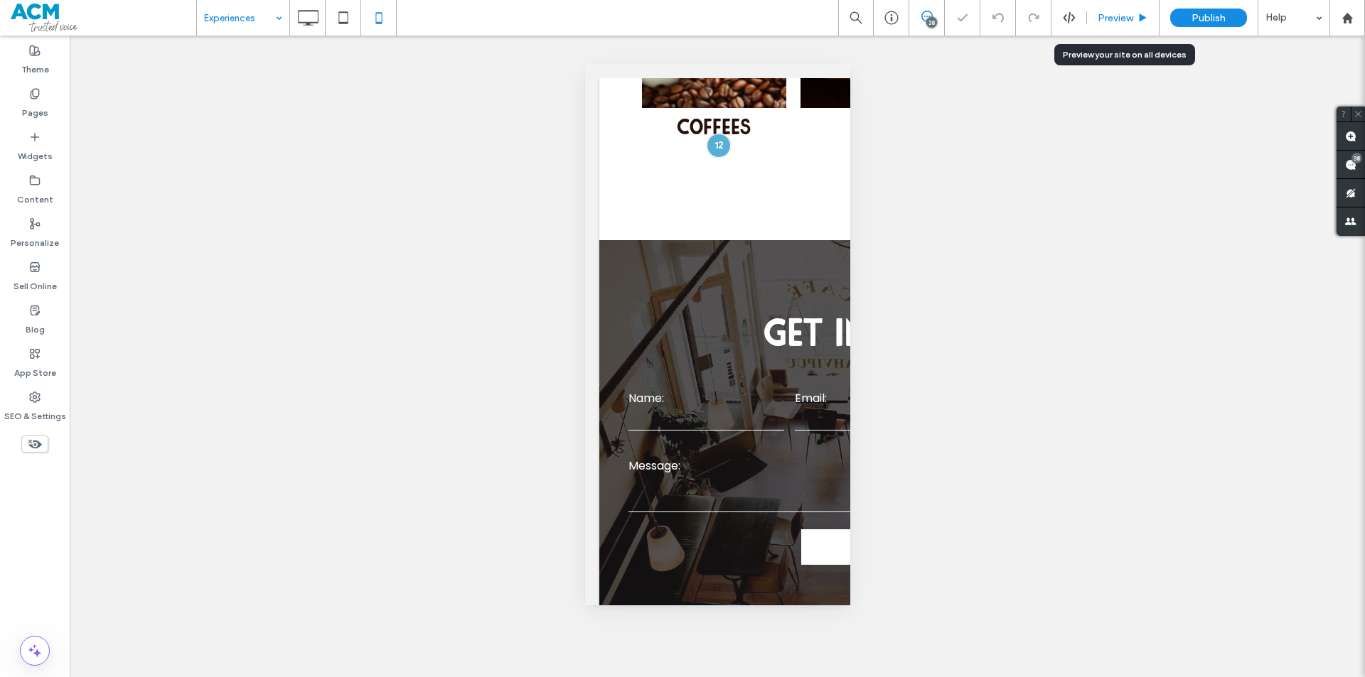
click at [1122, 22] on span "Preview" at bounding box center [1116, 18] width 36 height 12
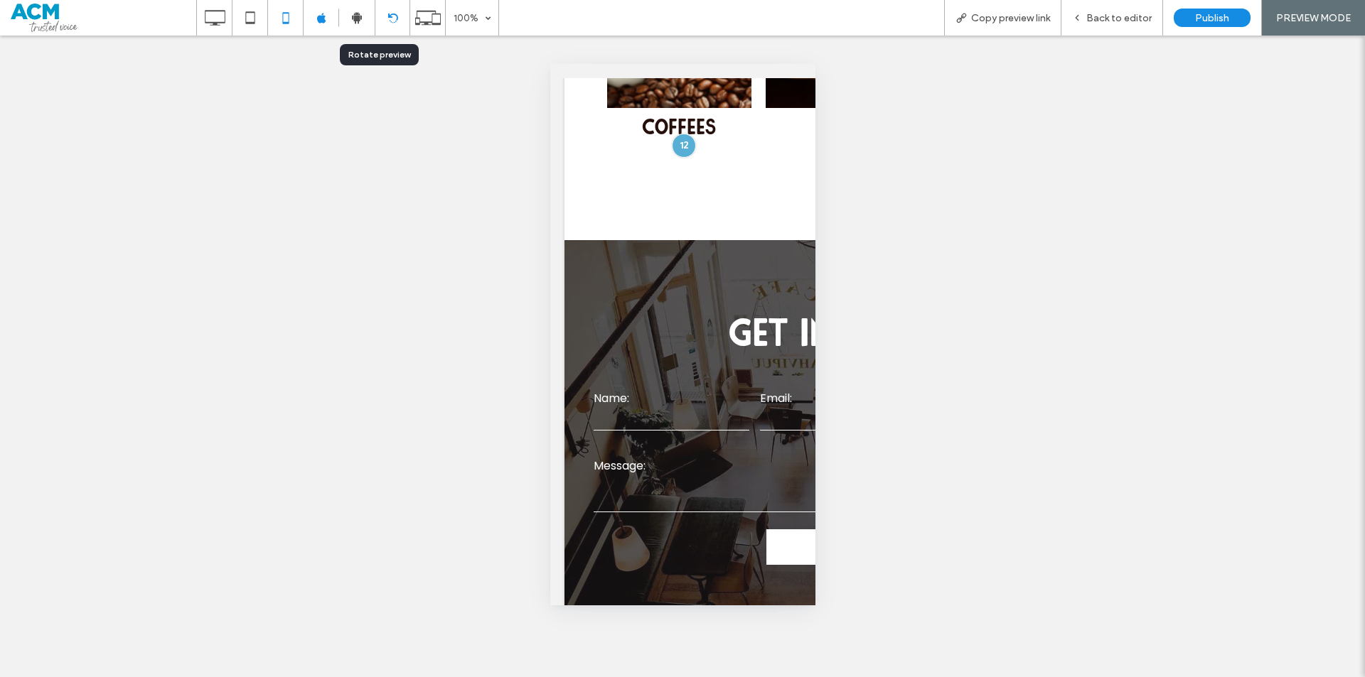
click at [409, 21] on div at bounding box center [392, 18] width 34 height 11
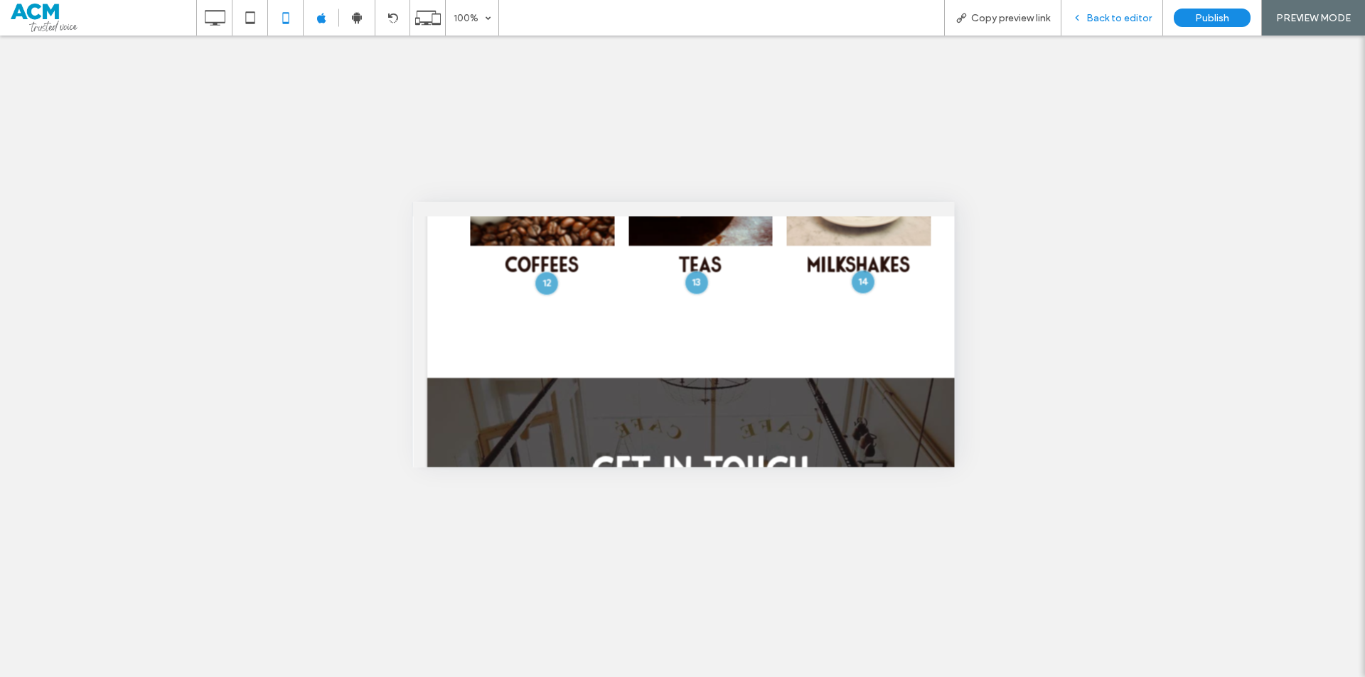
click at [1110, 7] on div "Back to editor" at bounding box center [1112, 18] width 102 height 36
click at [1105, 18] on span "Back to editor" at bounding box center [1118, 18] width 65 height 12
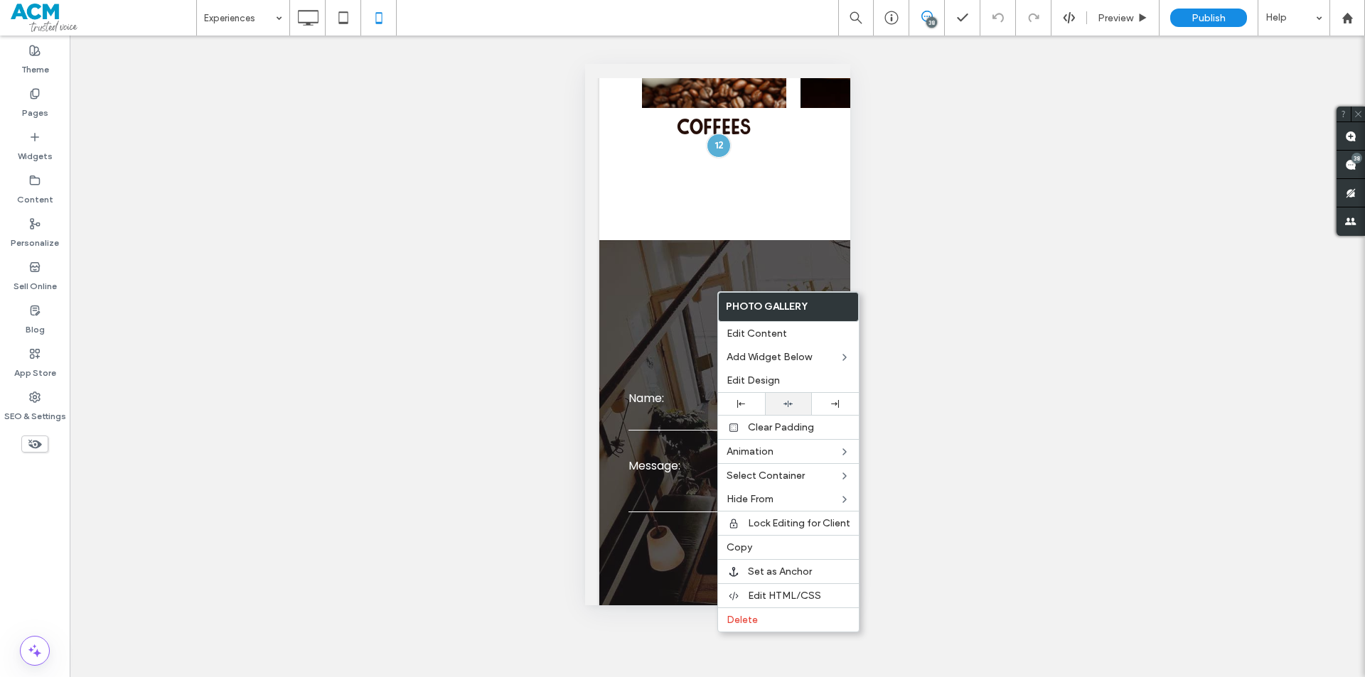
click at [788, 399] on div at bounding box center [788, 404] width 47 height 22
click at [762, 380] on span "Edit Design" at bounding box center [753, 381] width 53 height 12
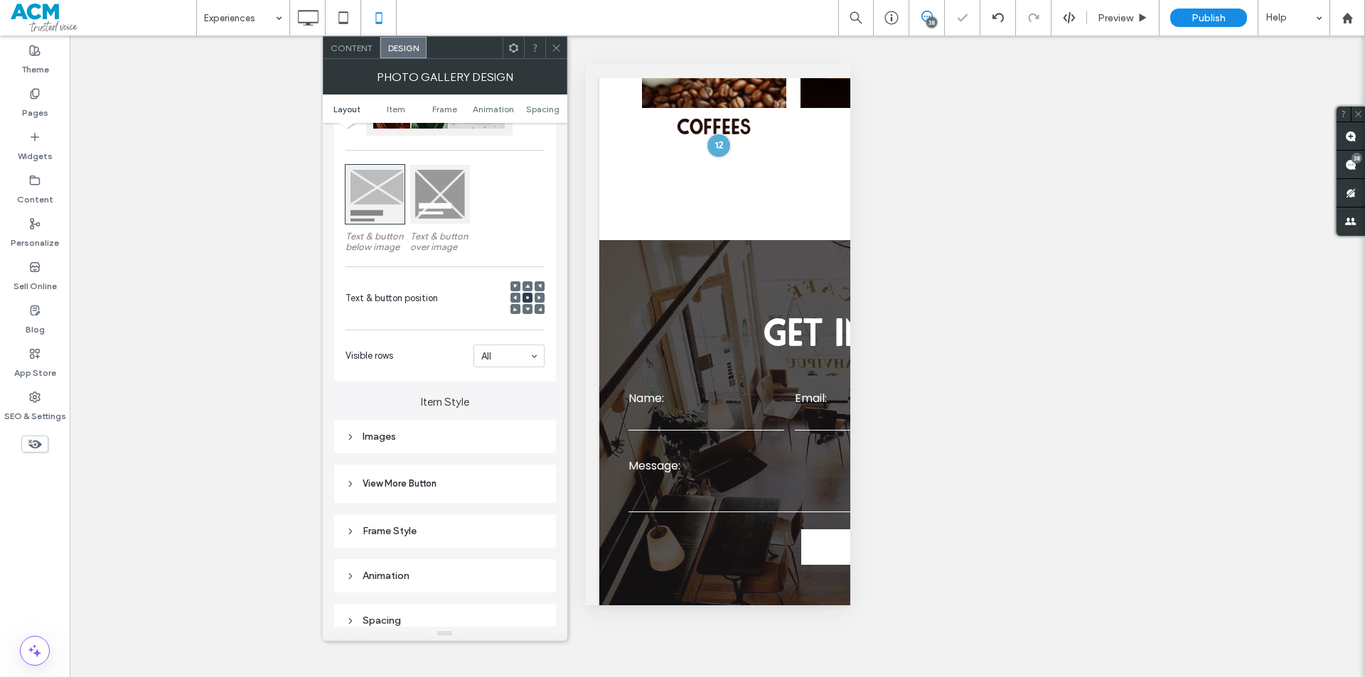
scroll to position [213, 0]
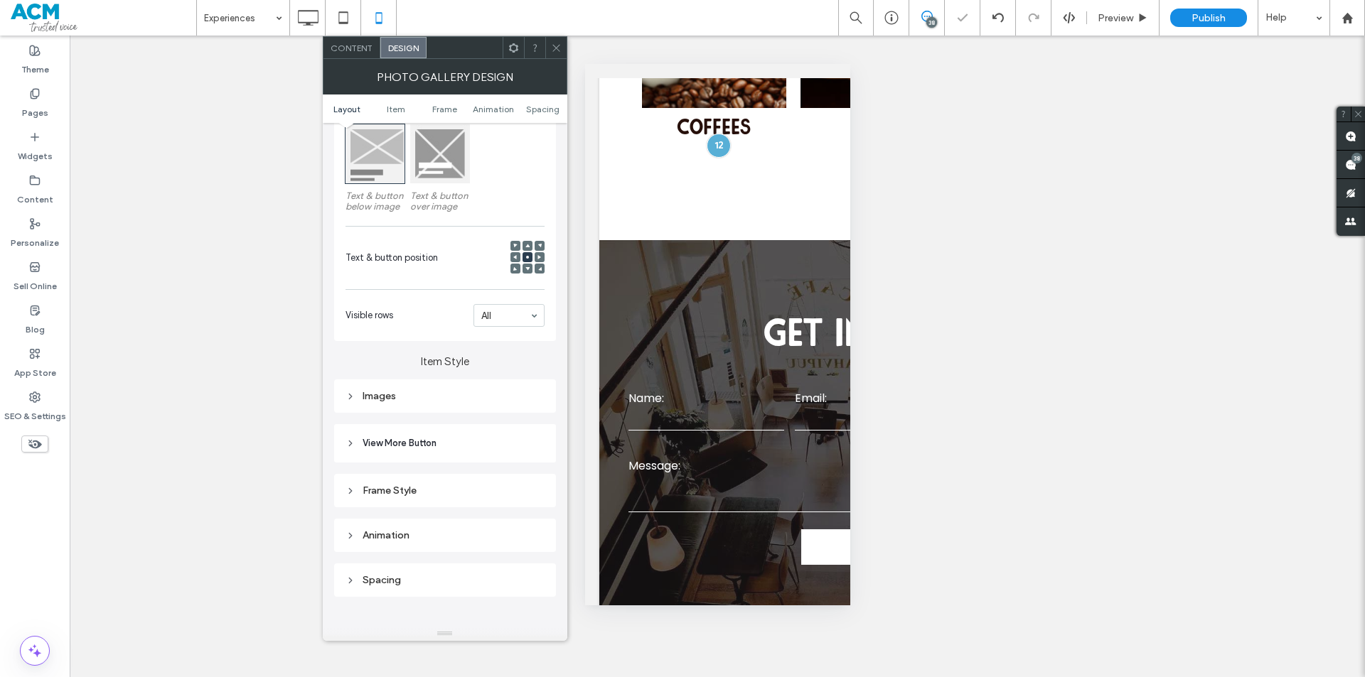
click at [410, 403] on div "Images" at bounding box center [444, 396] width 199 height 19
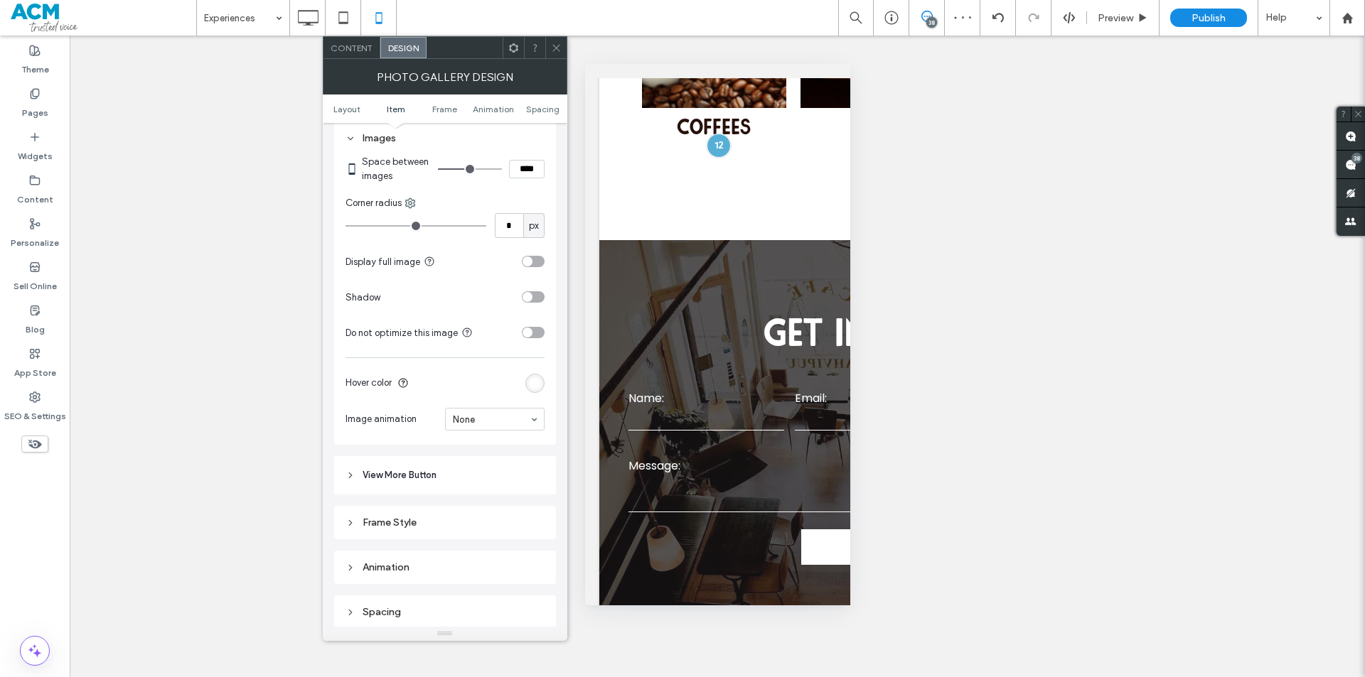
scroll to position [427, 0]
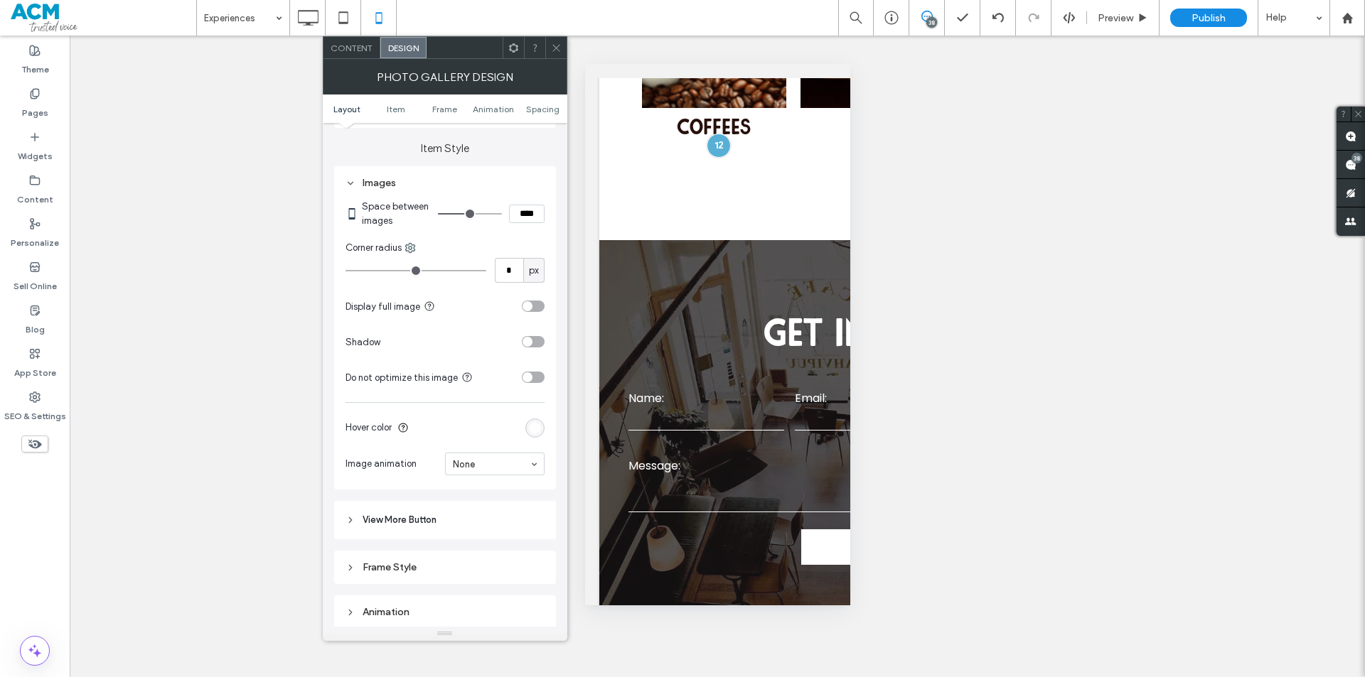
click at [425, 514] on span "View More Button" at bounding box center [400, 520] width 74 height 14
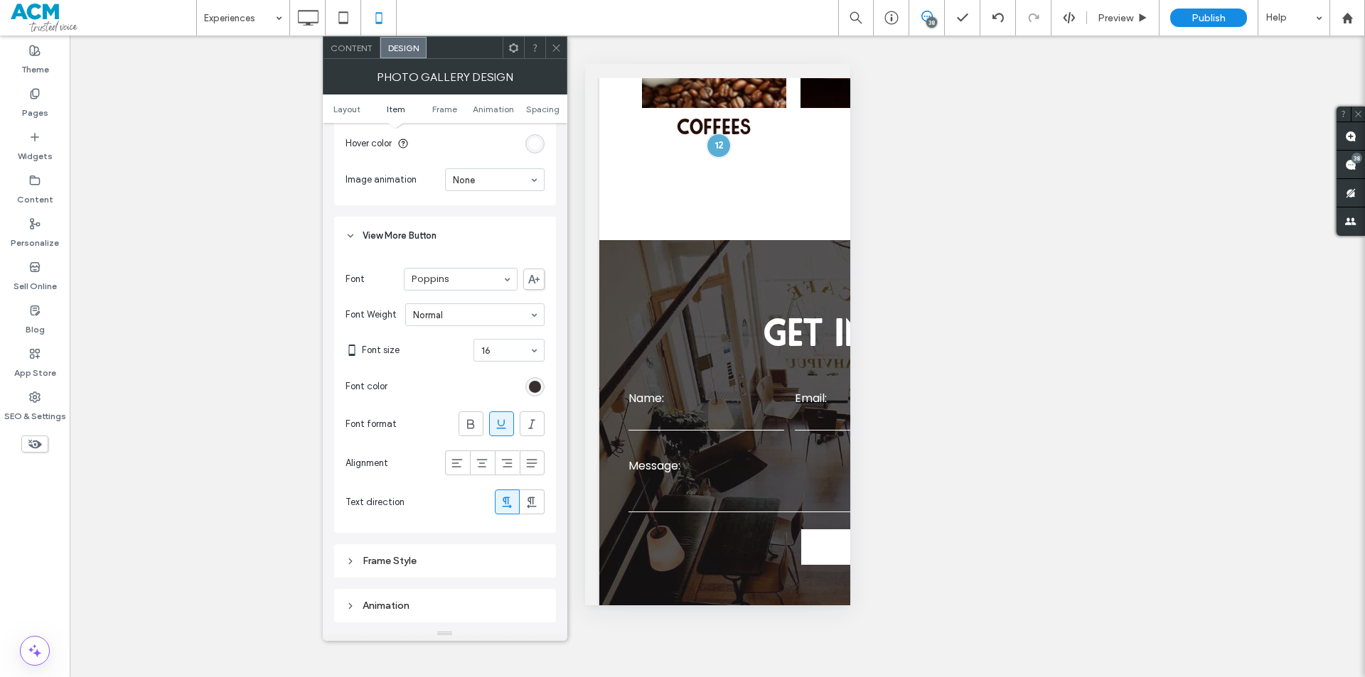
click at [407, 559] on div "Frame Style" at bounding box center [444, 561] width 199 height 12
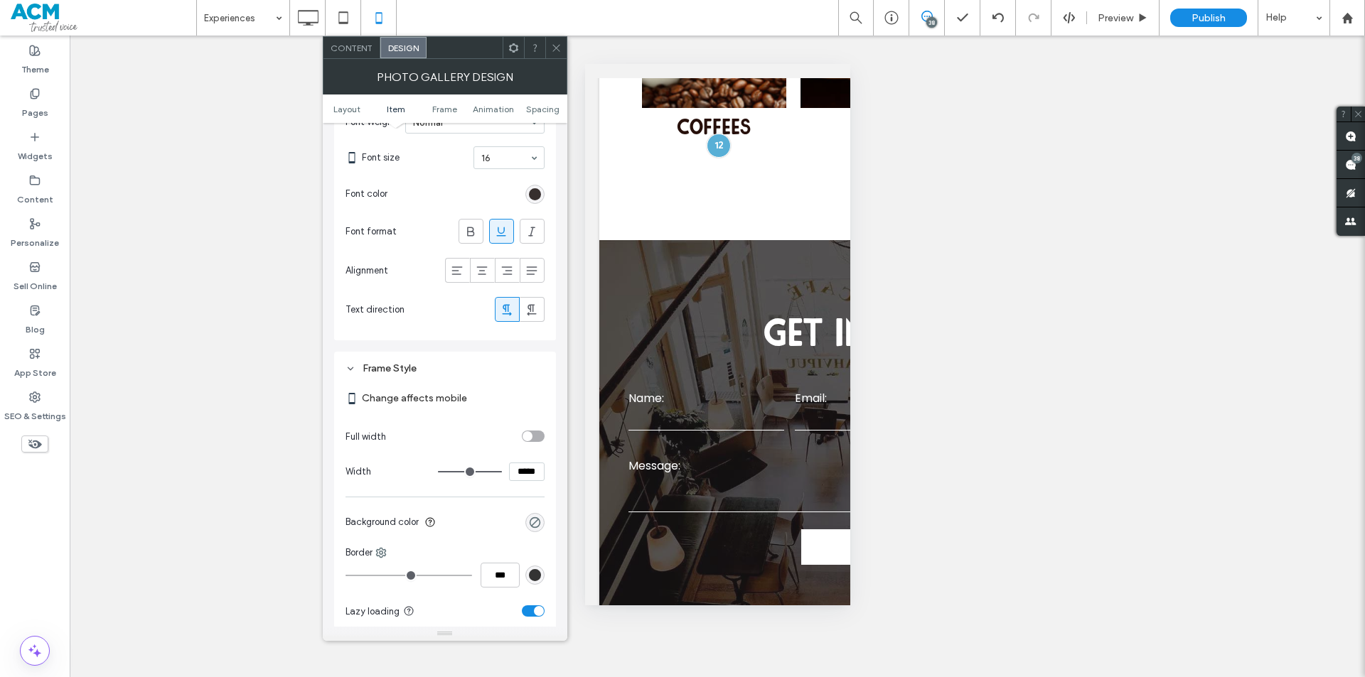
scroll to position [924, 0]
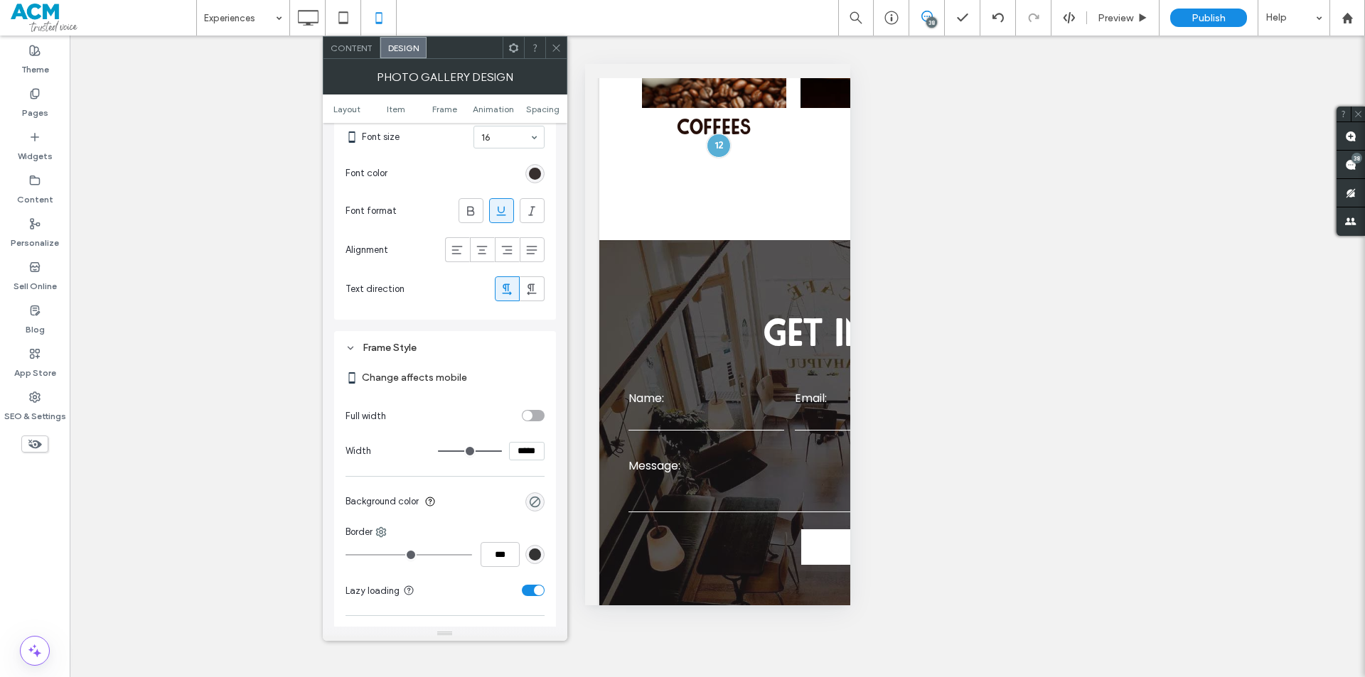
click at [516, 442] on input "*****" at bounding box center [527, 451] width 36 height 18
type input "*****"
type input "***"
click at [554, 48] on icon at bounding box center [556, 48] width 11 height 11
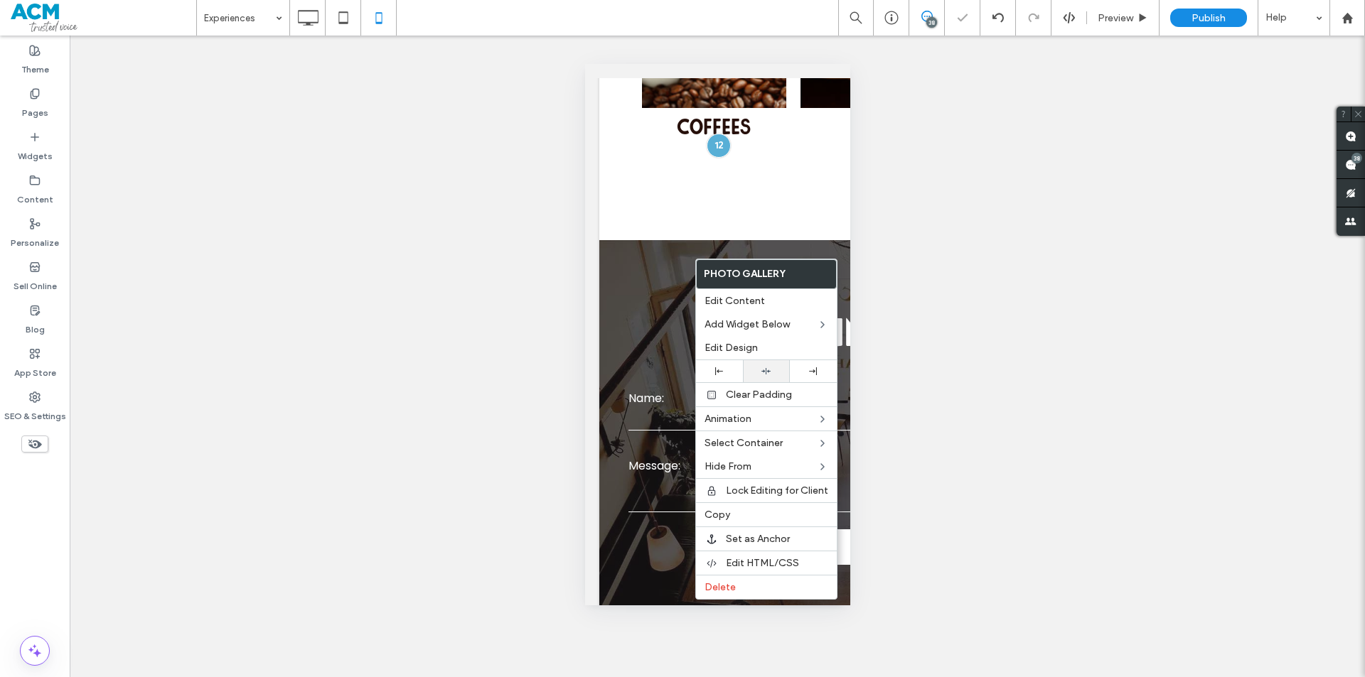
click at [762, 373] on icon at bounding box center [765, 371] width 9 height 9
click at [1125, 26] on div "Preview" at bounding box center [1123, 18] width 73 height 36
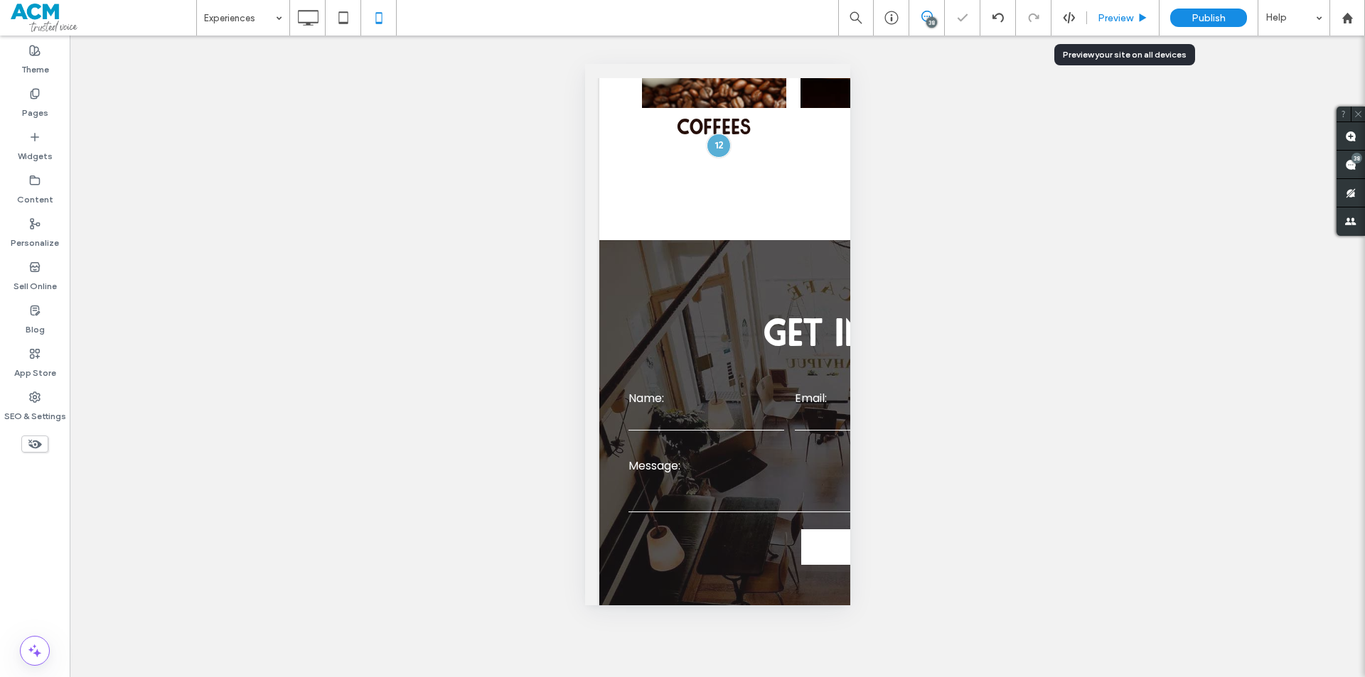
click at [1120, 21] on span "Preview" at bounding box center [1116, 18] width 36 height 12
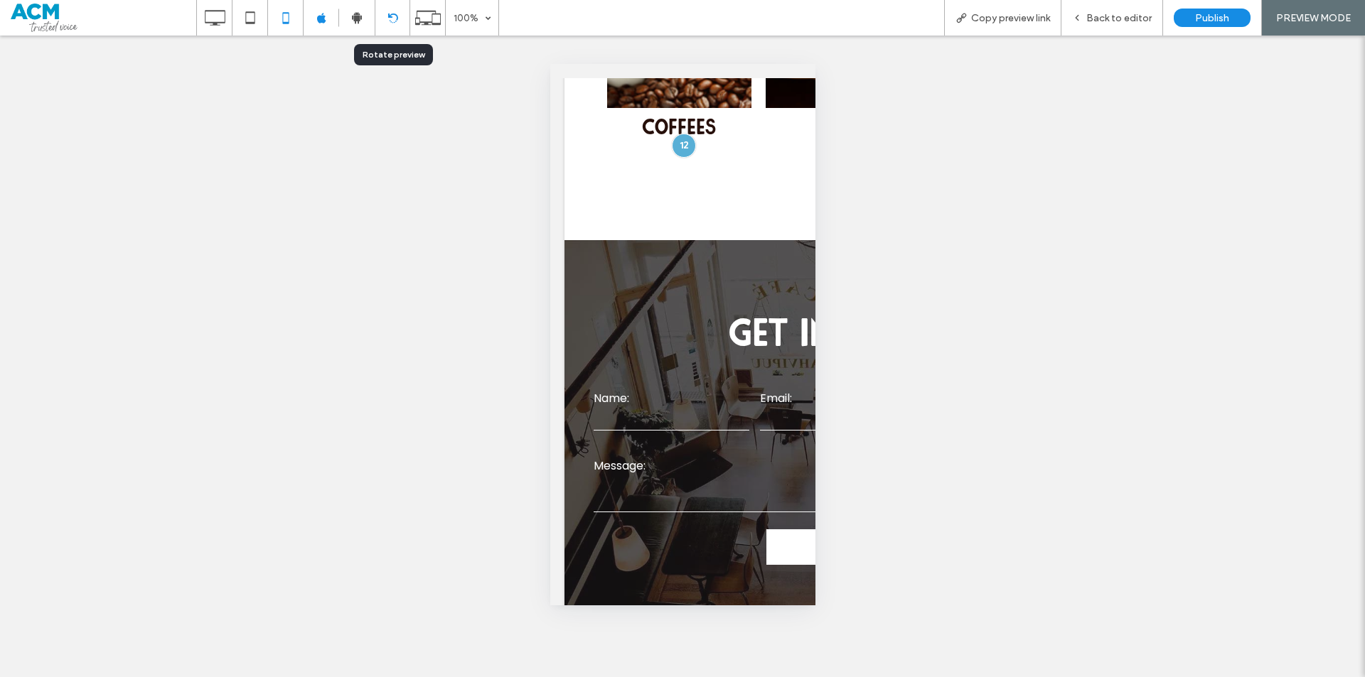
click at [405, 21] on div at bounding box center [392, 18] width 34 height 11
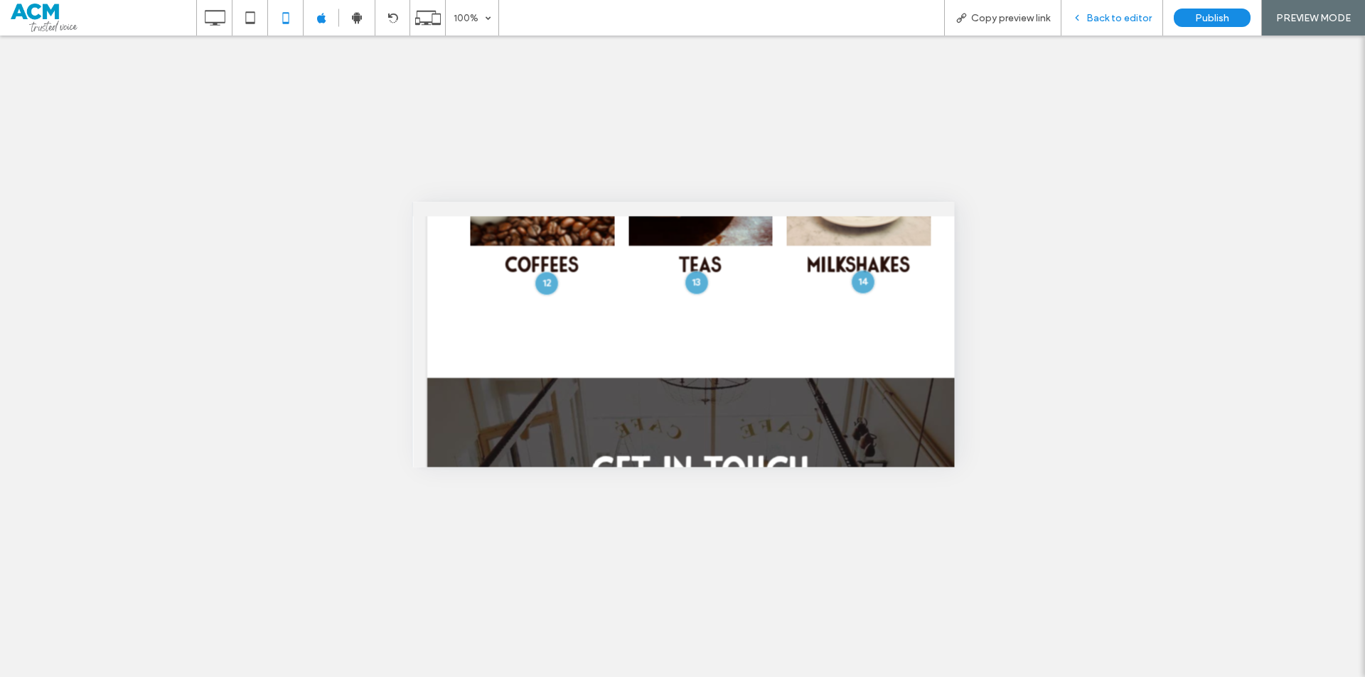
click at [1117, 18] on span "Back to editor" at bounding box center [1118, 18] width 65 height 12
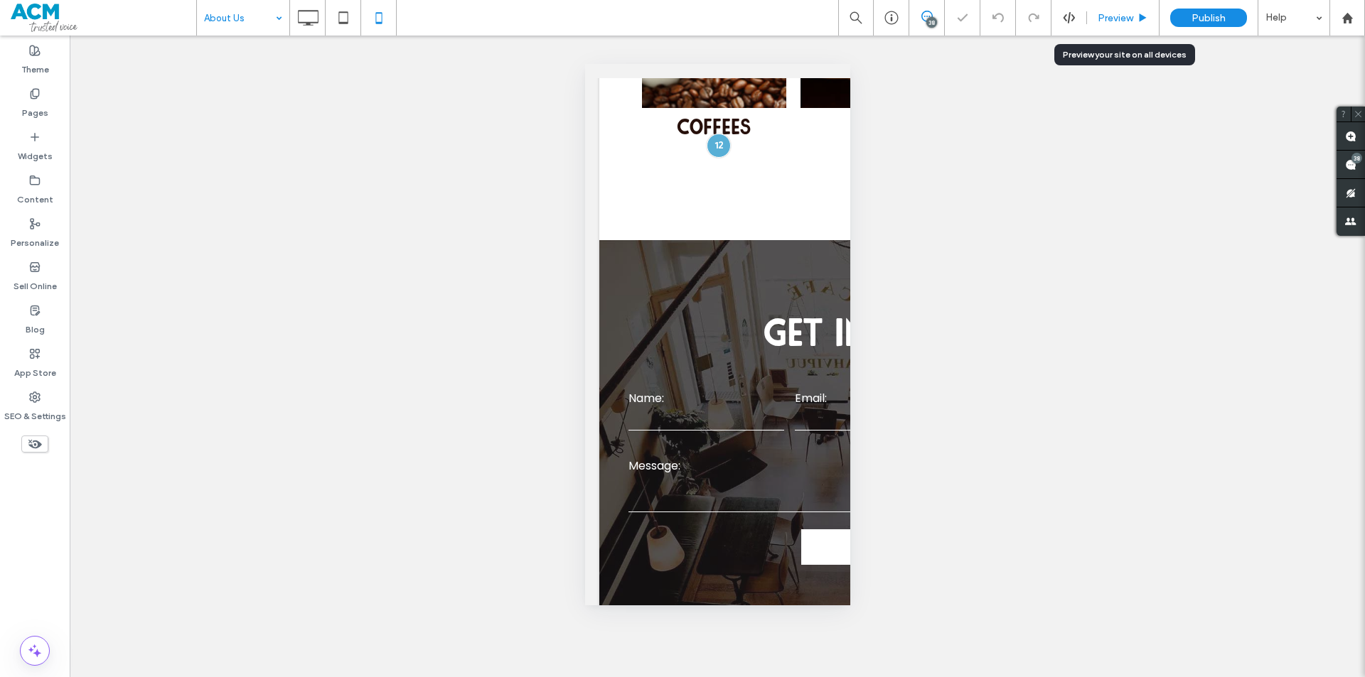
click at [1117, 18] on span "Preview" at bounding box center [1116, 18] width 36 height 12
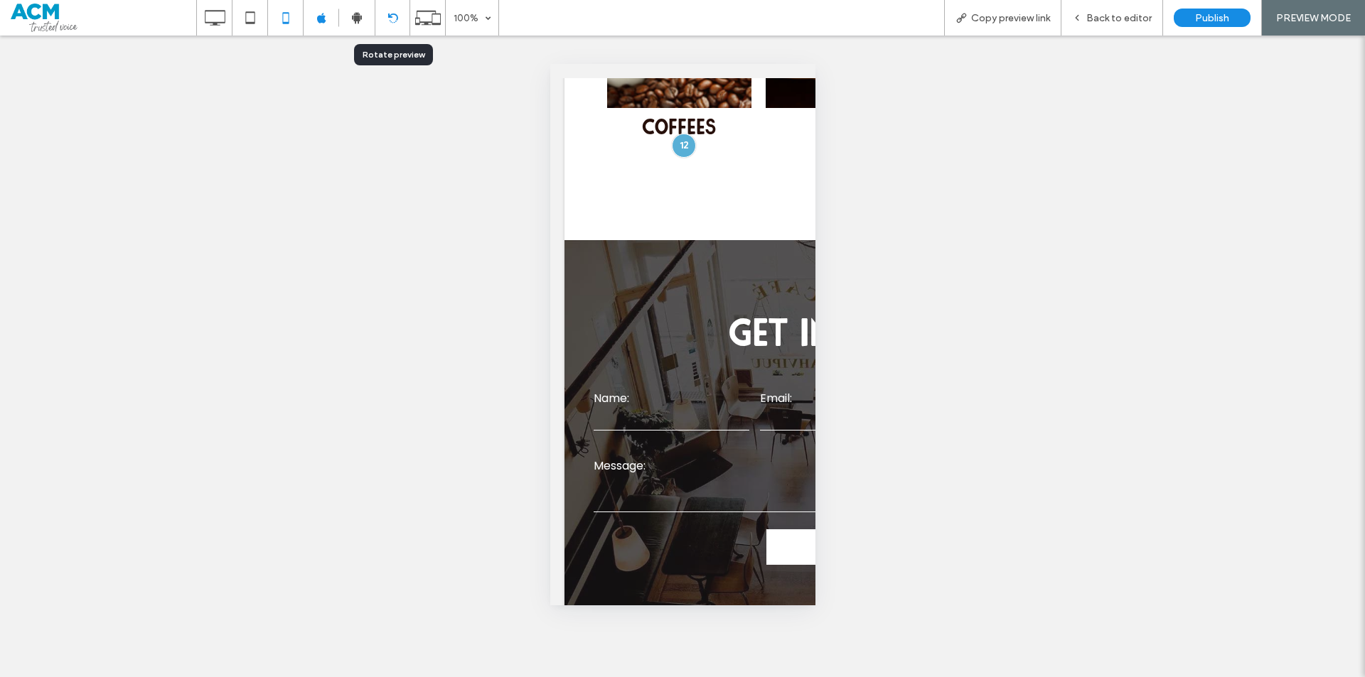
click at [399, 14] on div at bounding box center [392, 18] width 34 height 11
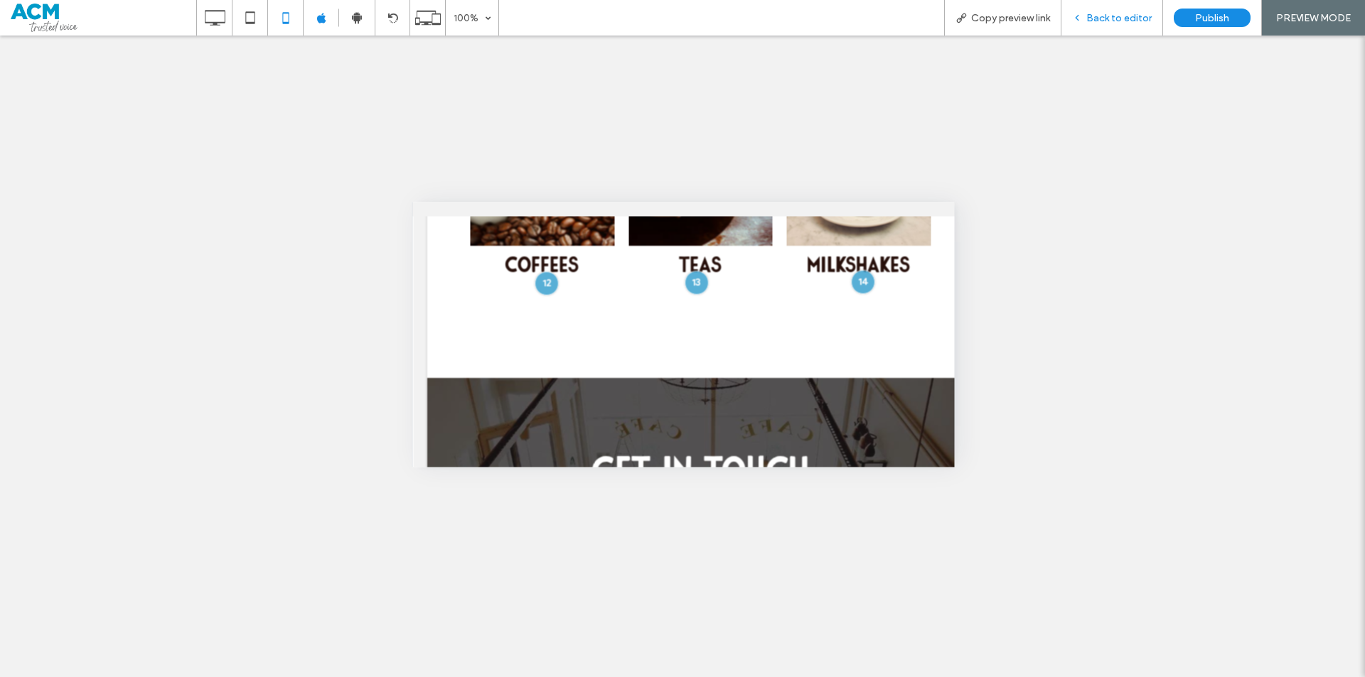
click at [1106, 6] on div "Back to editor" at bounding box center [1112, 18] width 102 height 36
drag, startPoint x: 1097, startPoint y: 2, endPoint x: 1095, endPoint y: 11, distance: 9.5
click at [1098, 2] on div "Back to editor" at bounding box center [1112, 18] width 102 height 36
click at [1095, 14] on span "Back to editor" at bounding box center [1118, 18] width 65 height 12
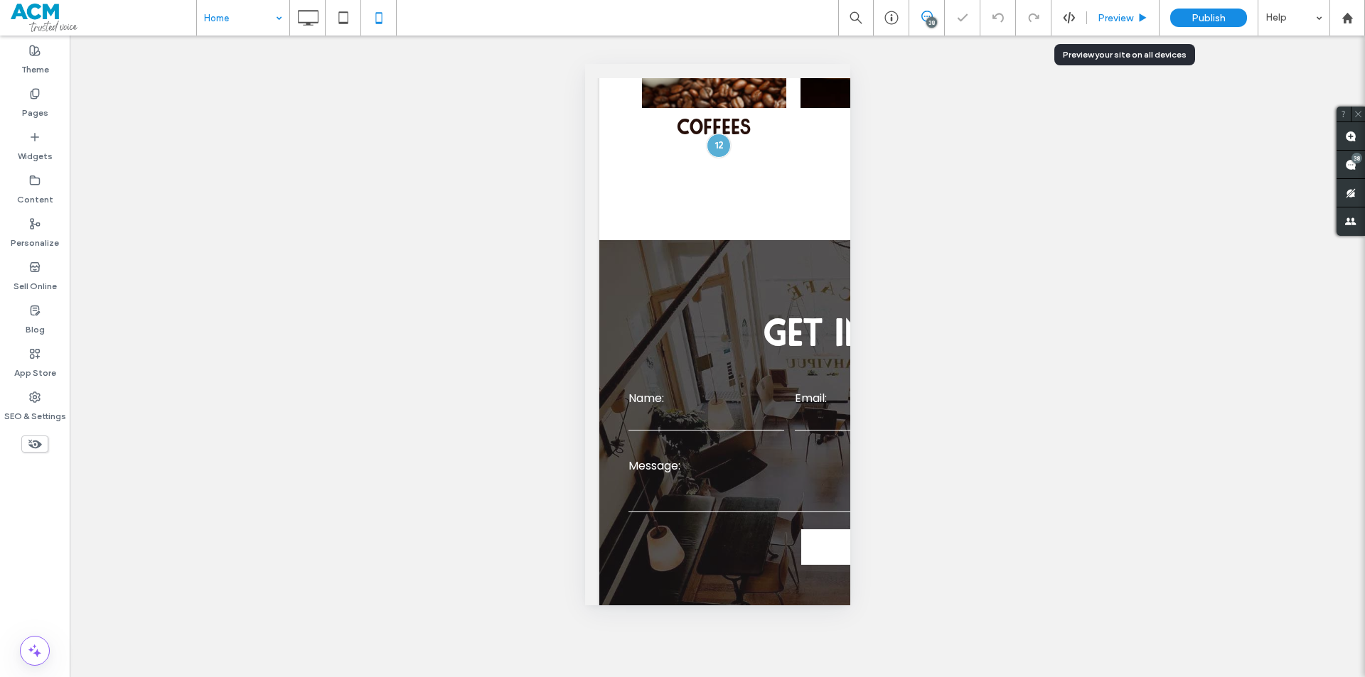
click at [1127, 16] on span "Preview" at bounding box center [1116, 18] width 36 height 12
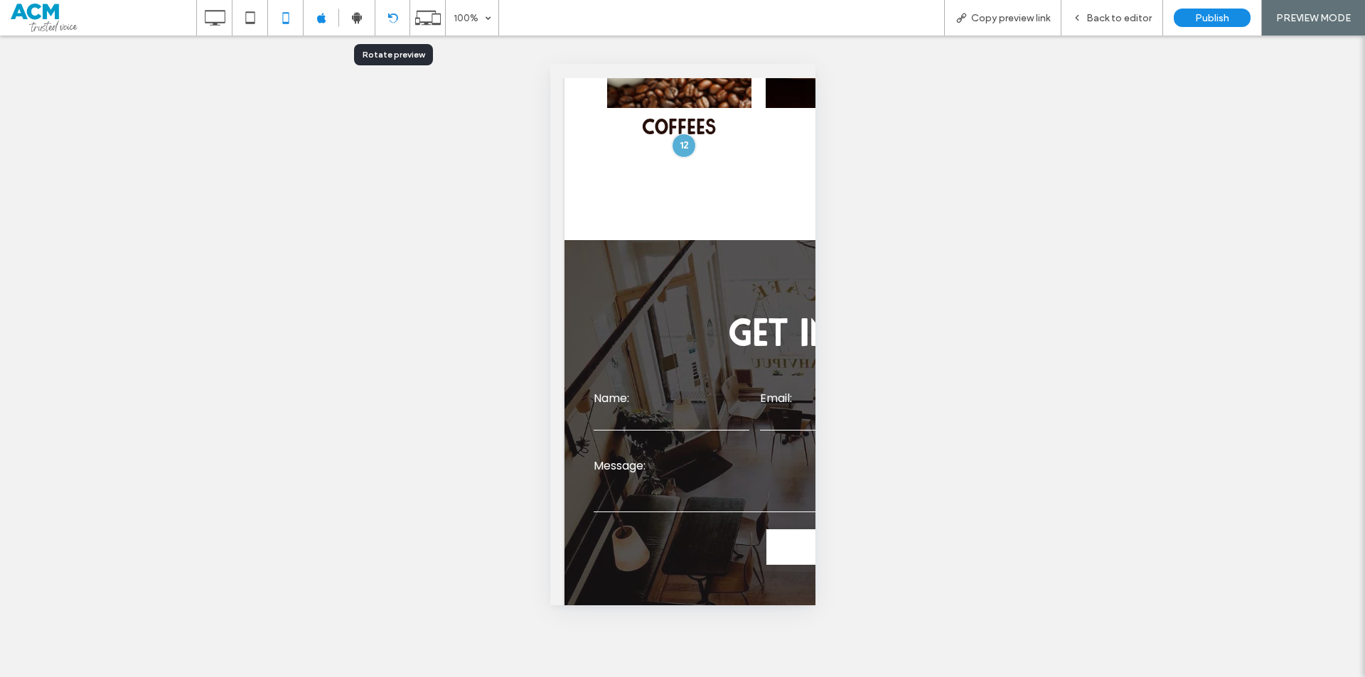
click at [383, 21] on div at bounding box center [392, 18] width 34 height 11
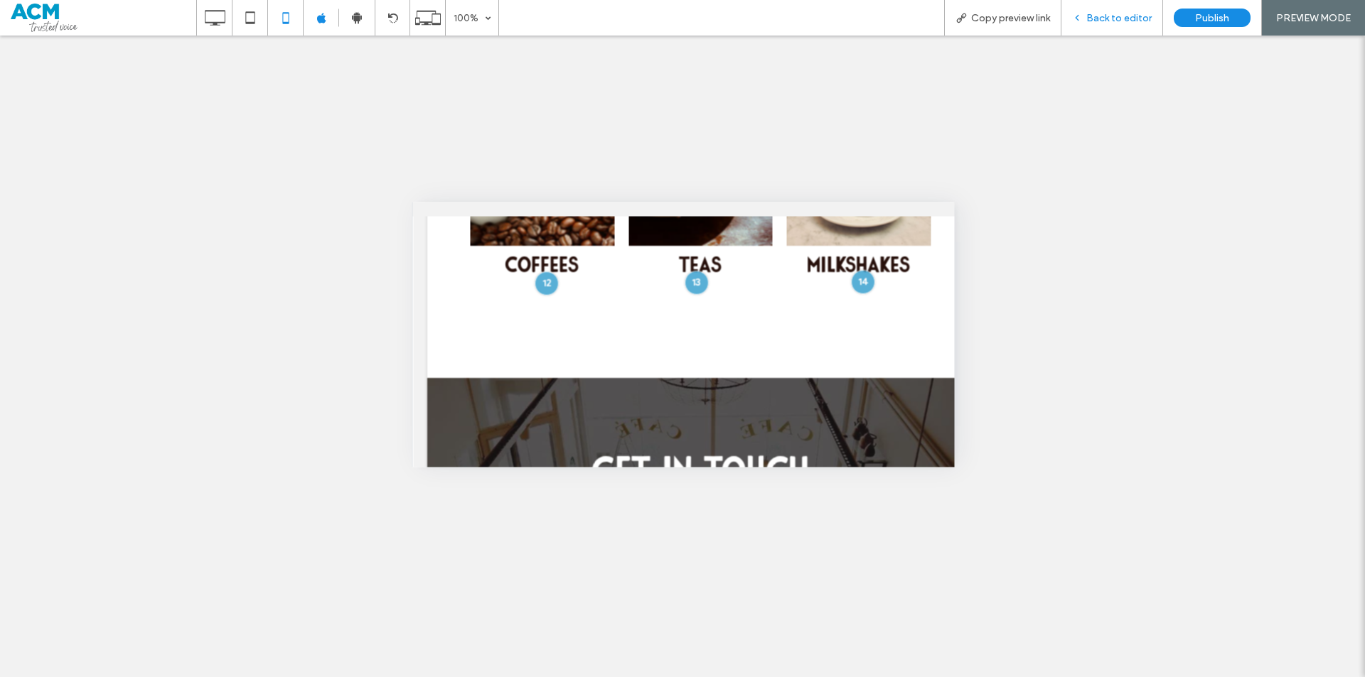
click at [1101, 31] on div "Back to editor" at bounding box center [1112, 18] width 102 height 36
click at [1102, 20] on span "Back to editor" at bounding box center [1118, 18] width 65 height 12
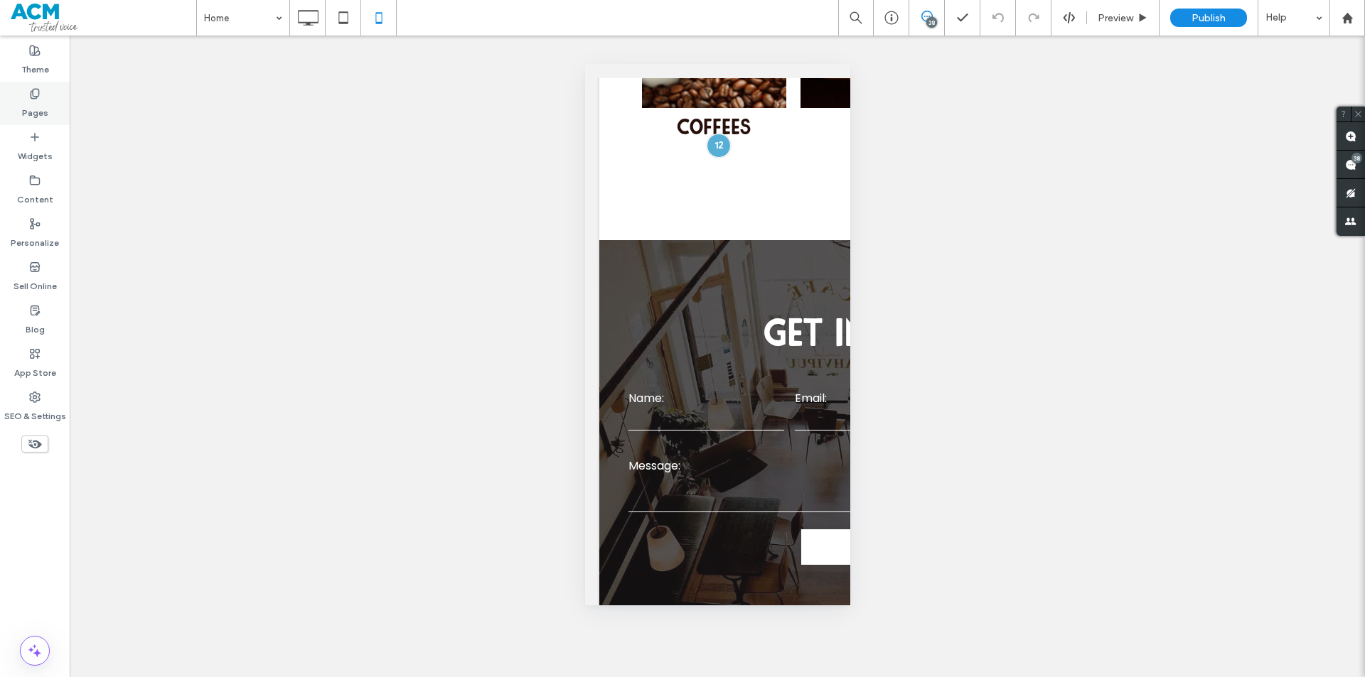
click at [33, 96] on use at bounding box center [35, 93] width 8 height 9
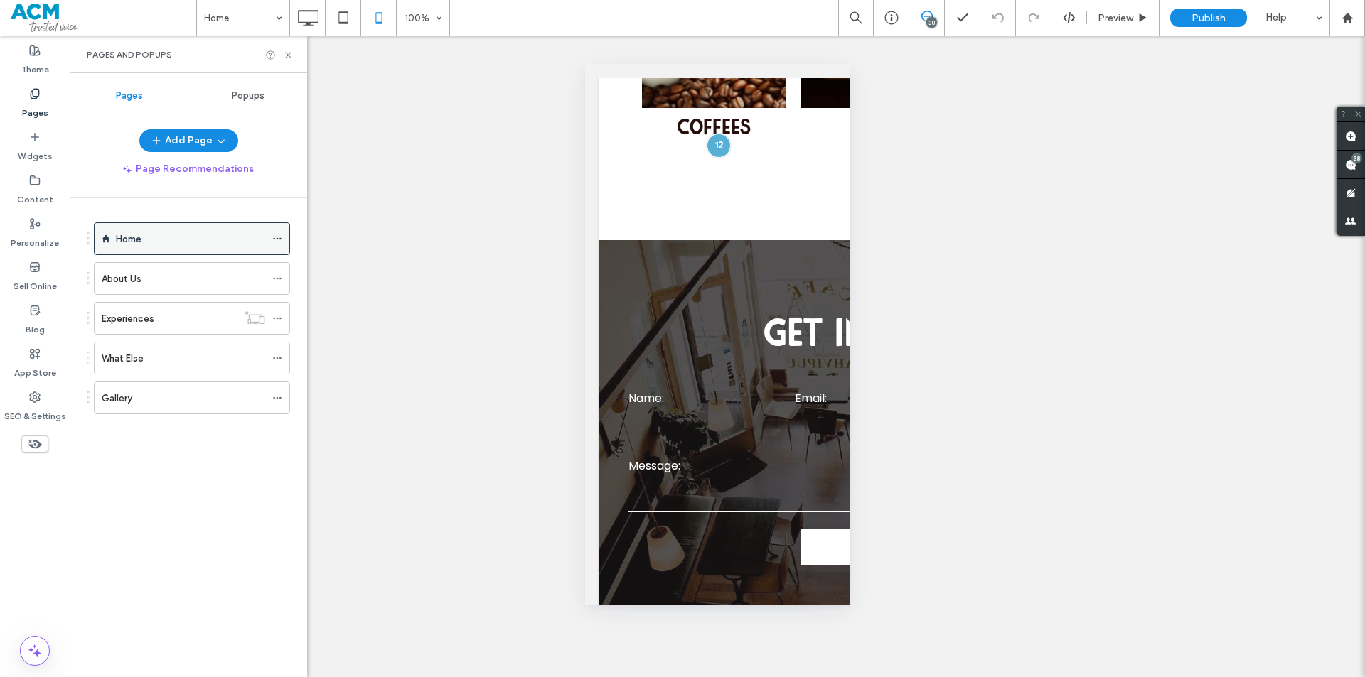
click at [275, 240] on icon at bounding box center [277, 239] width 10 height 10
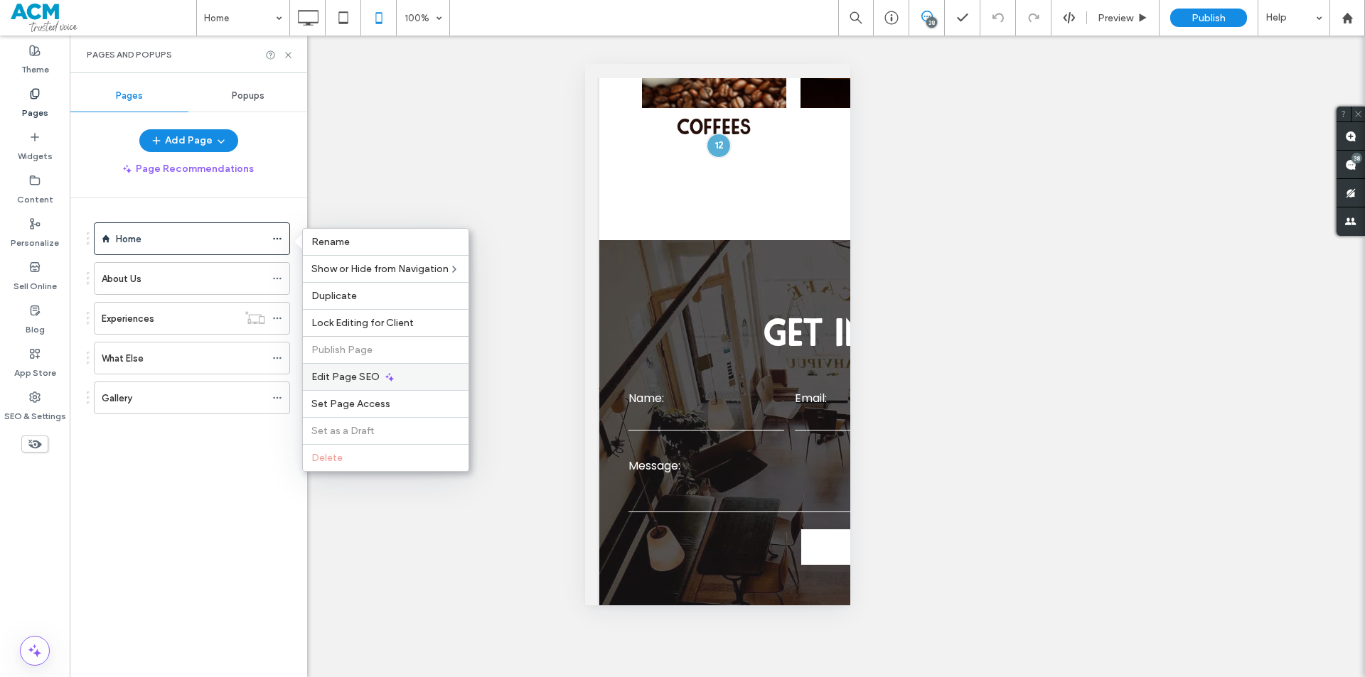
click at [348, 375] on span "Edit Page SEO" at bounding box center [345, 377] width 68 height 12
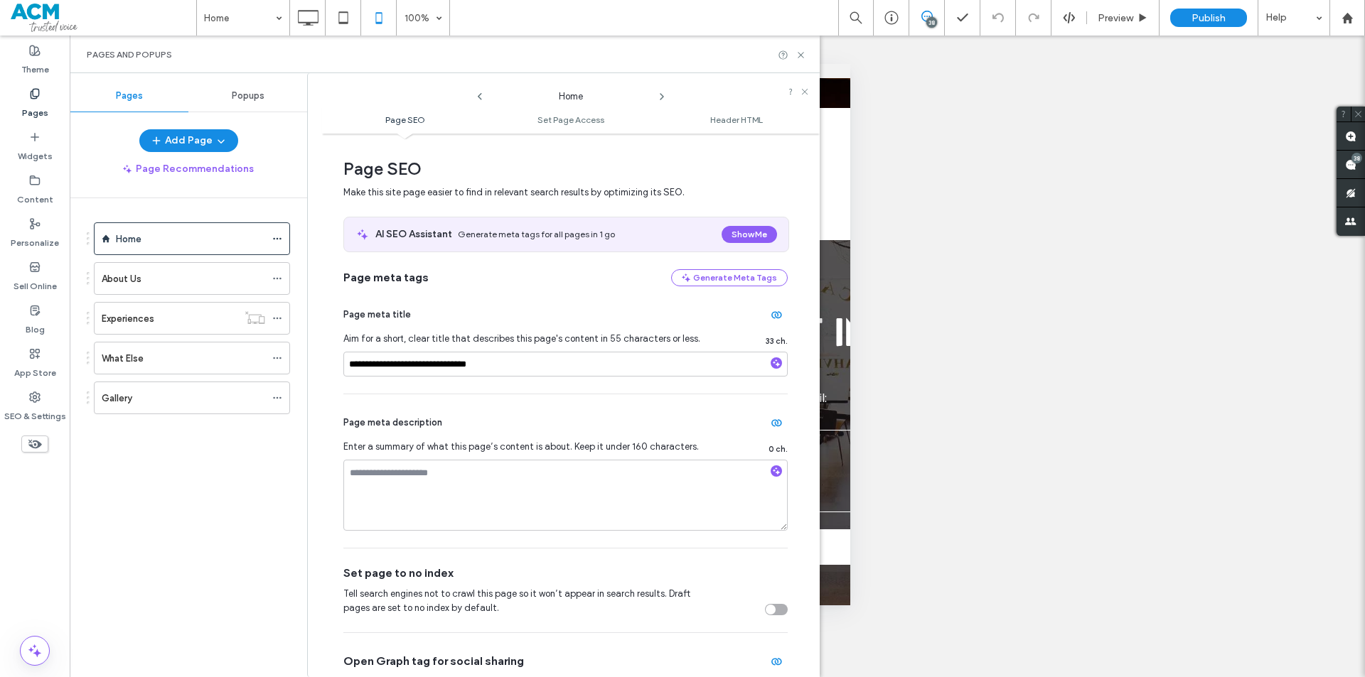
click at [660, 92] on icon at bounding box center [661, 96] width 11 height 11
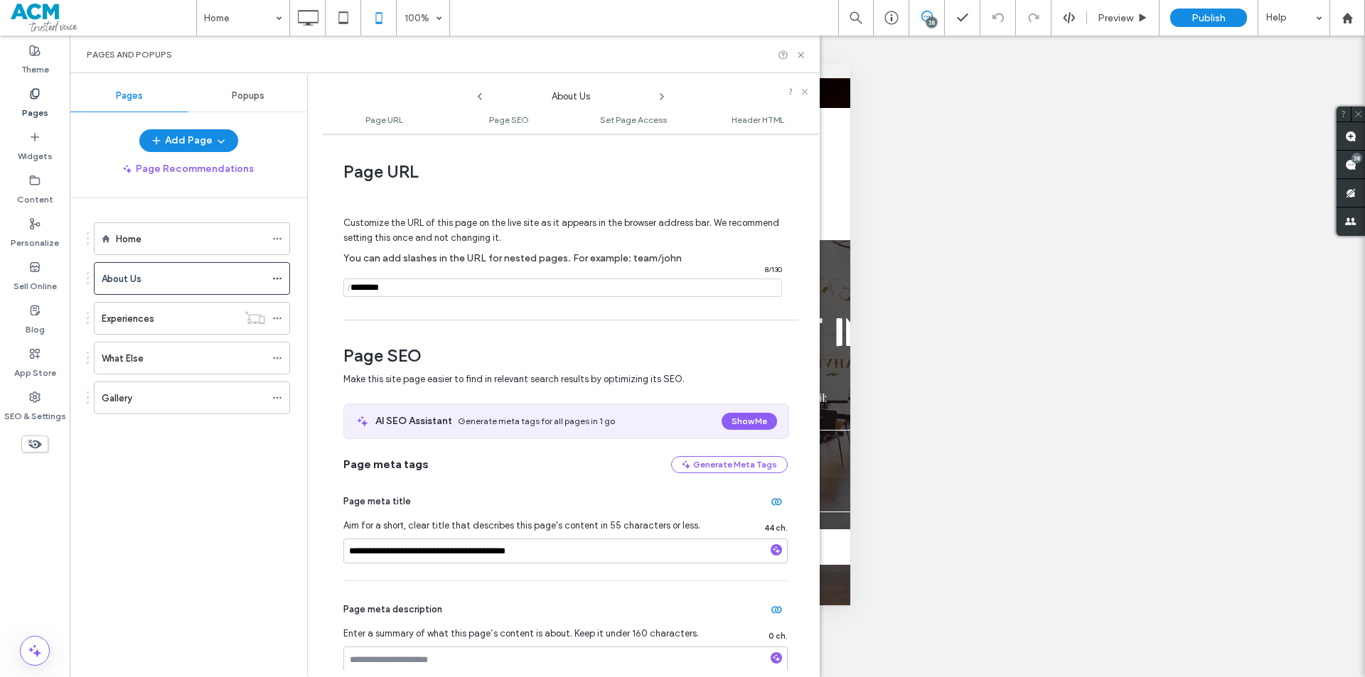
click at [660, 92] on icon at bounding box center [661, 96] width 11 height 11
click at [803, 52] on use at bounding box center [801, 55] width 6 height 6
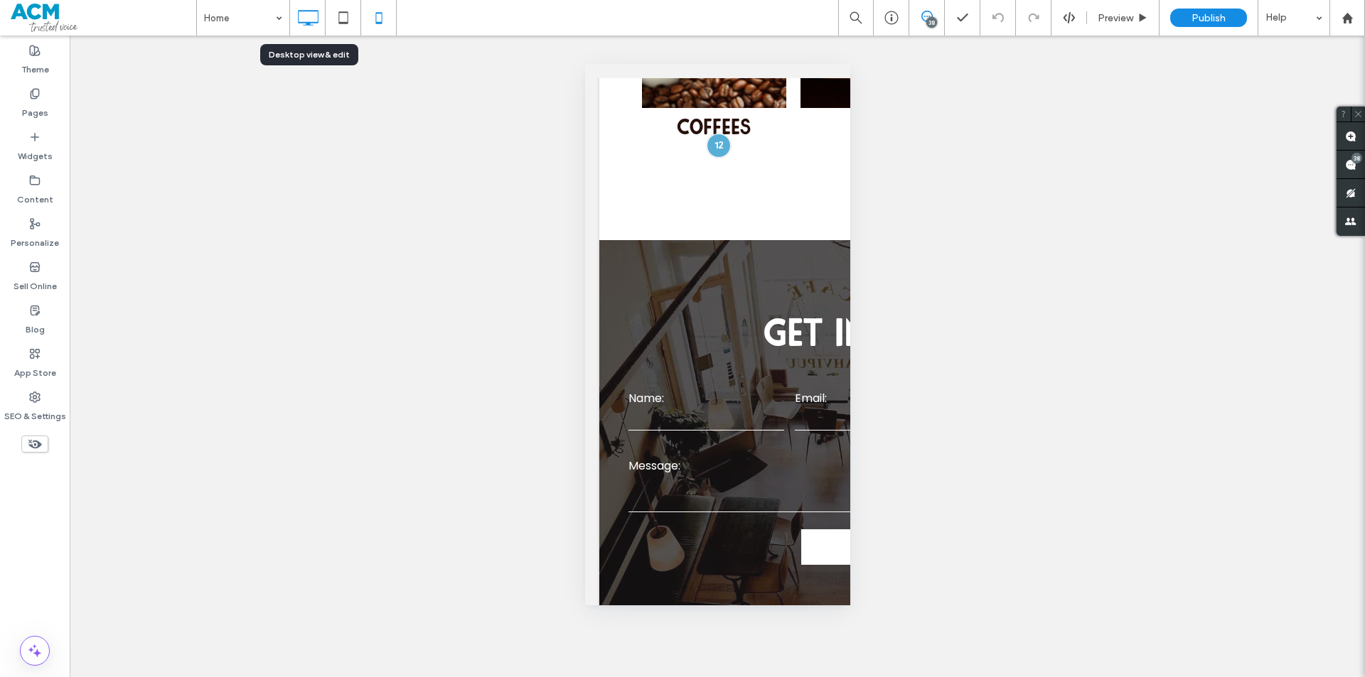
click at [309, 24] on use at bounding box center [308, 18] width 21 height 16
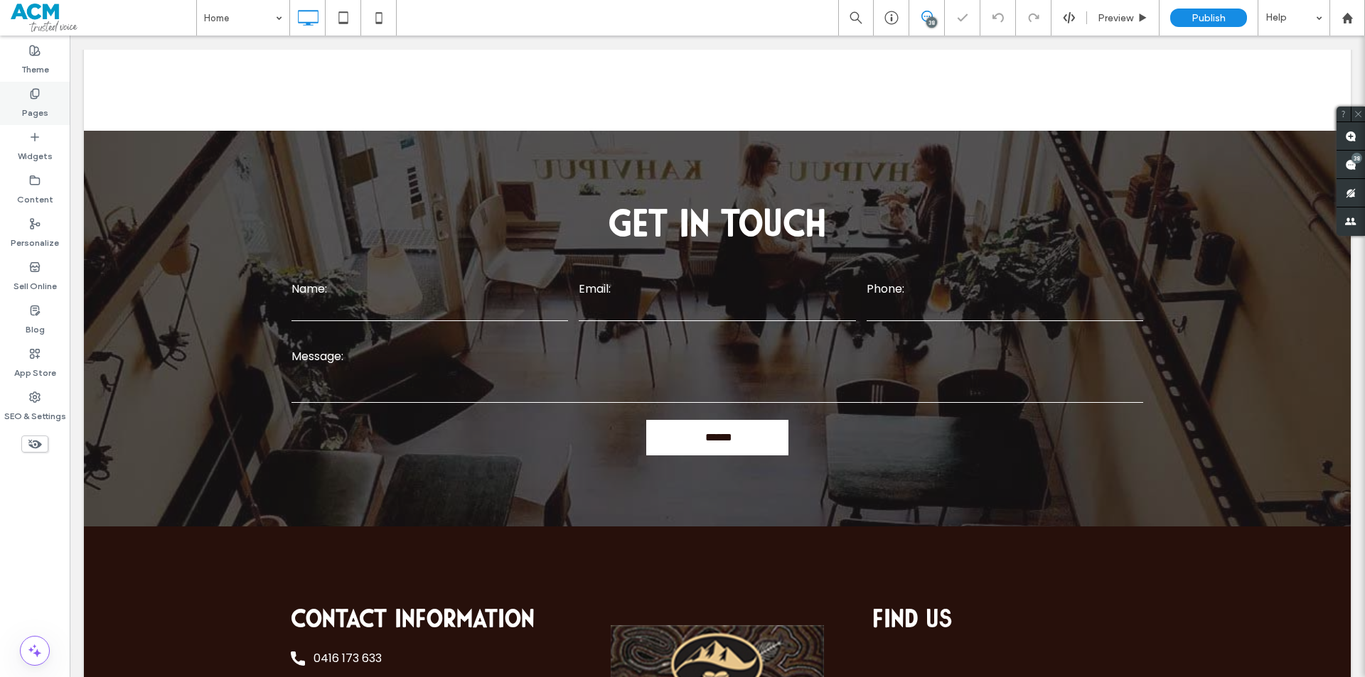
click at [24, 114] on label "Pages" at bounding box center [35, 110] width 26 height 20
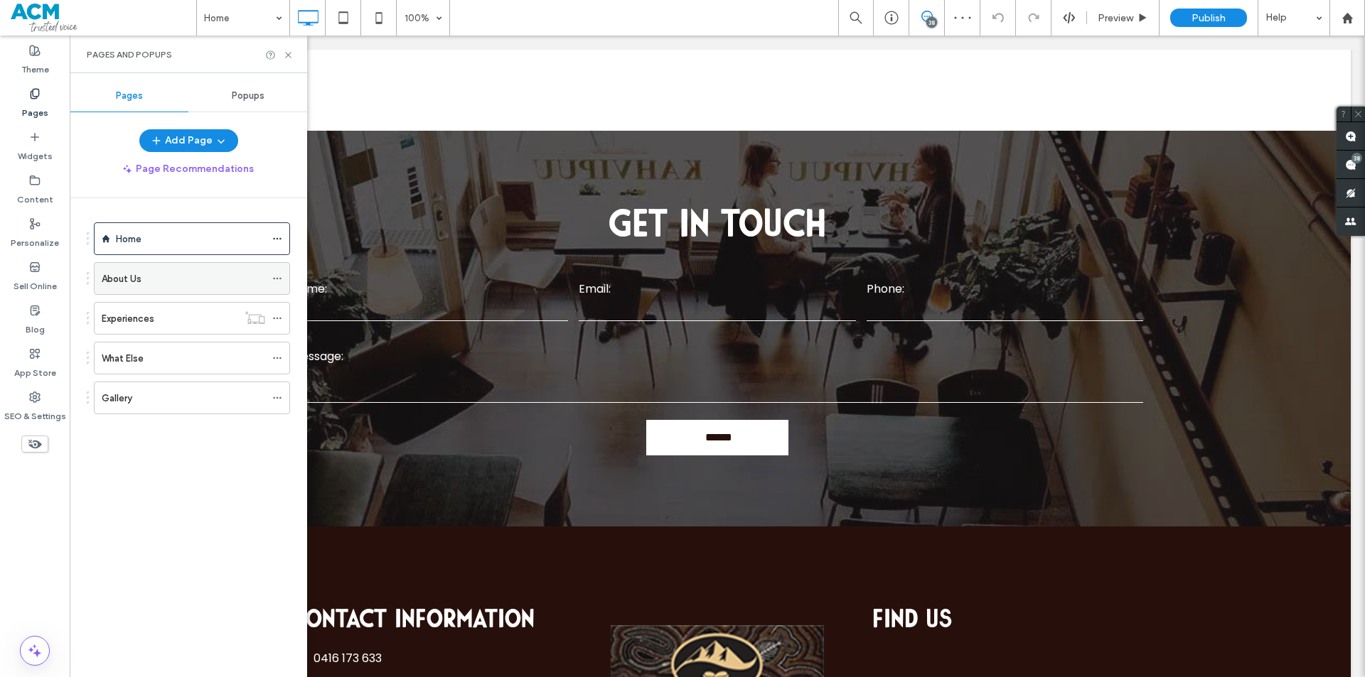
click at [161, 277] on div "About Us" at bounding box center [183, 279] width 163 height 15
click at [156, 323] on div "Experiences" at bounding box center [170, 318] width 136 height 15
click at [191, 338] on ol "Home About Us Experiences What Else Gallery" at bounding box center [183, 319] width 214 height 192
click at [191, 365] on div "What Else" at bounding box center [183, 358] width 163 height 15
click at [230, 385] on div "Gallery" at bounding box center [183, 397] width 163 height 31
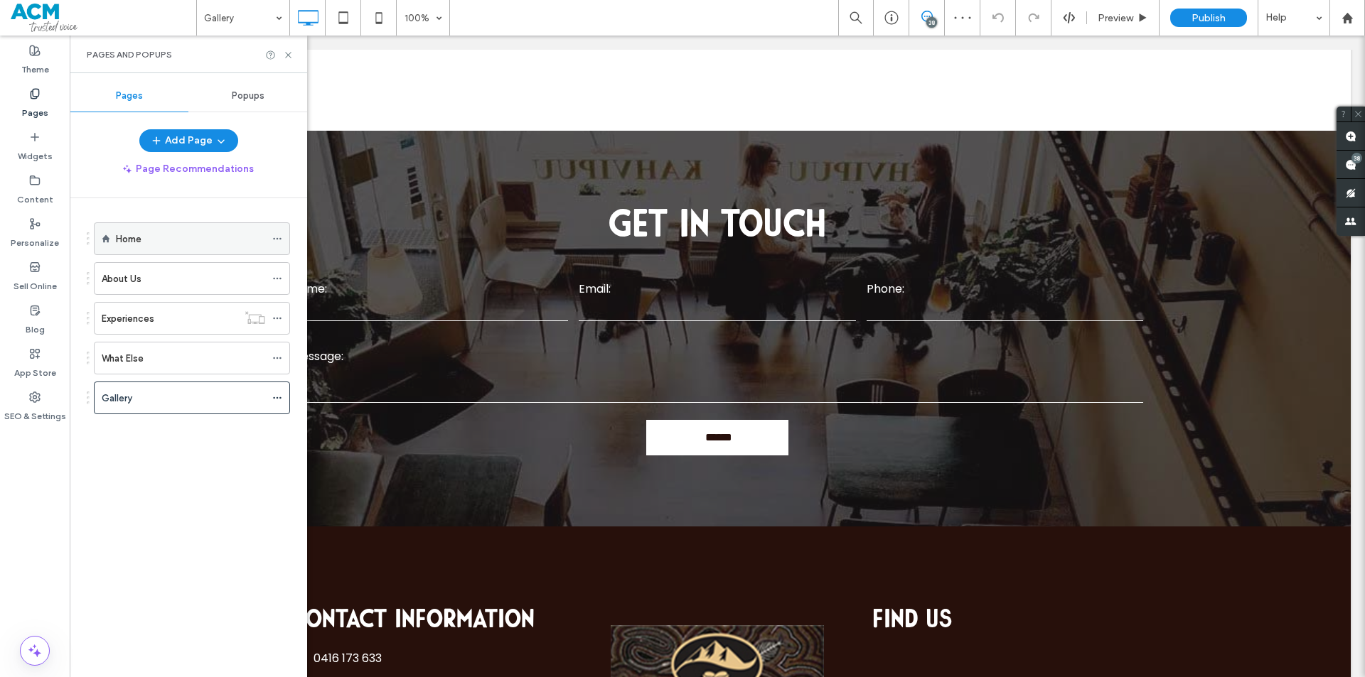
click at [218, 246] on div "Home" at bounding box center [190, 239] width 149 height 15
click at [284, 56] on icon at bounding box center [288, 55] width 11 height 11
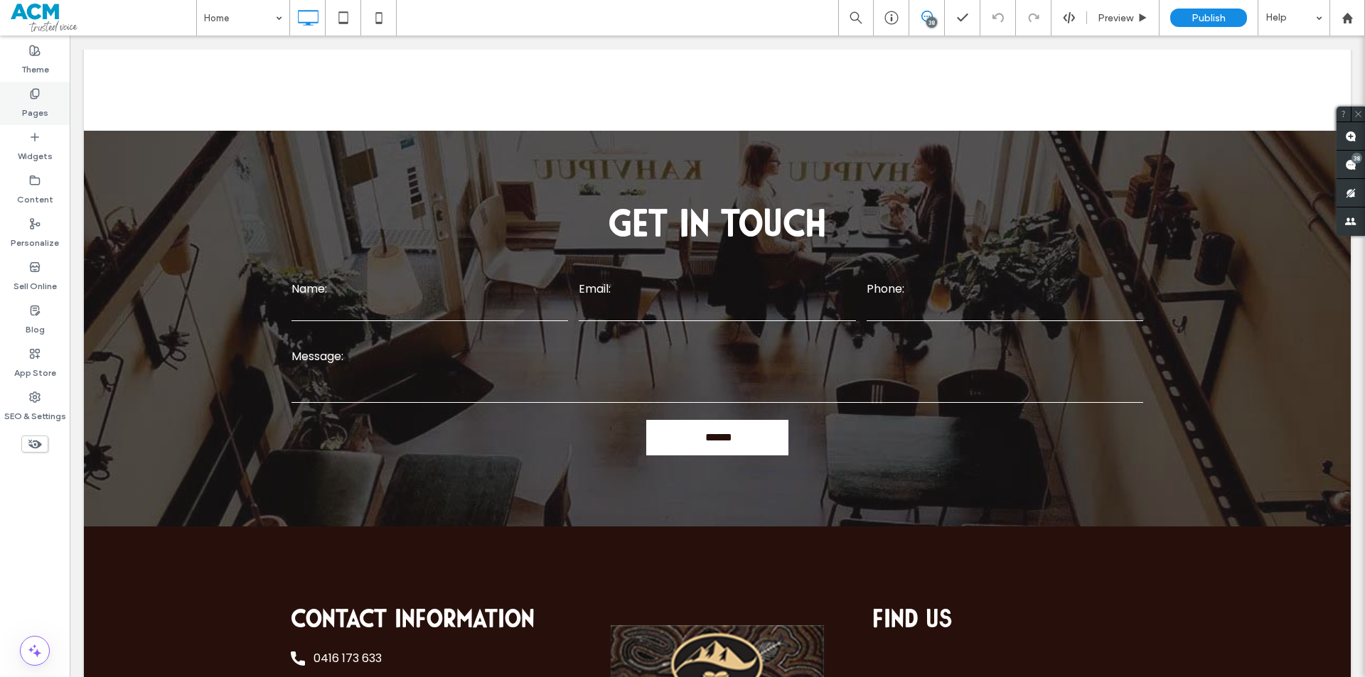
click at [34, 101] on label "Pages" at bounding box center [35, 110] width 26 height 20
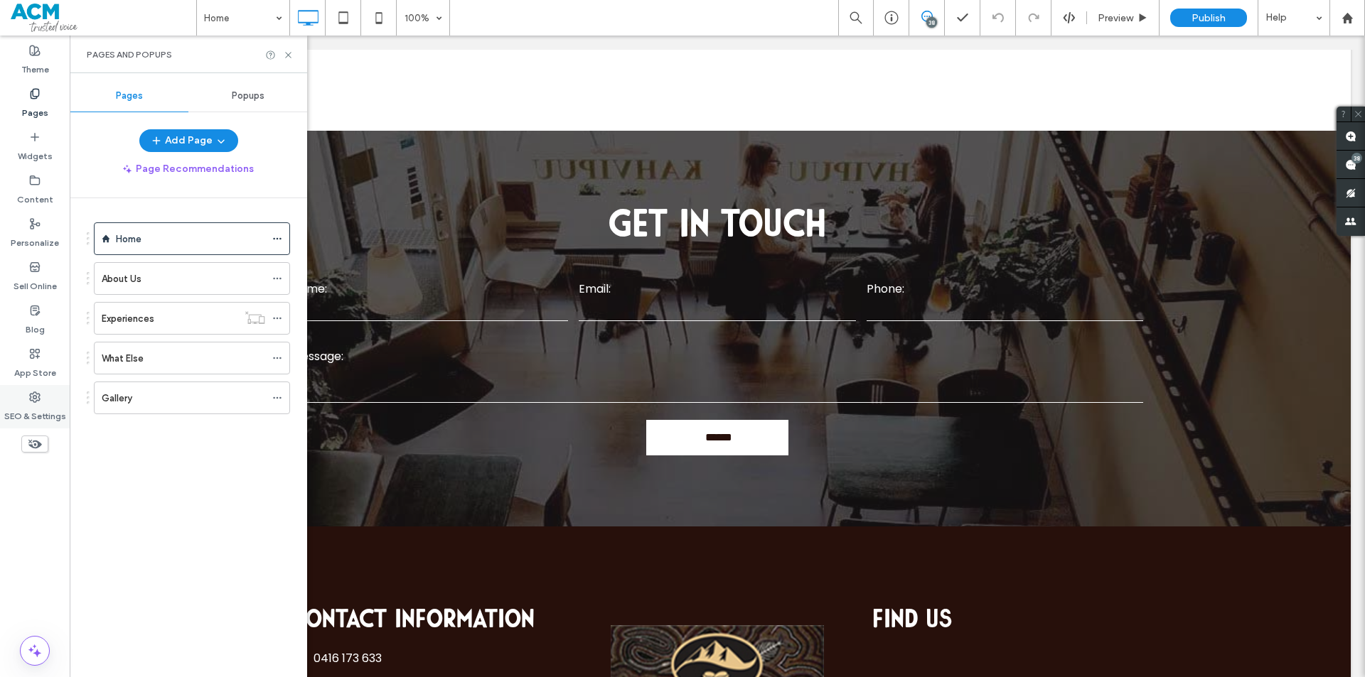
click at [41, 410] on label "SEO & Settings" at bounding box center [35, 413] width 62 height 20
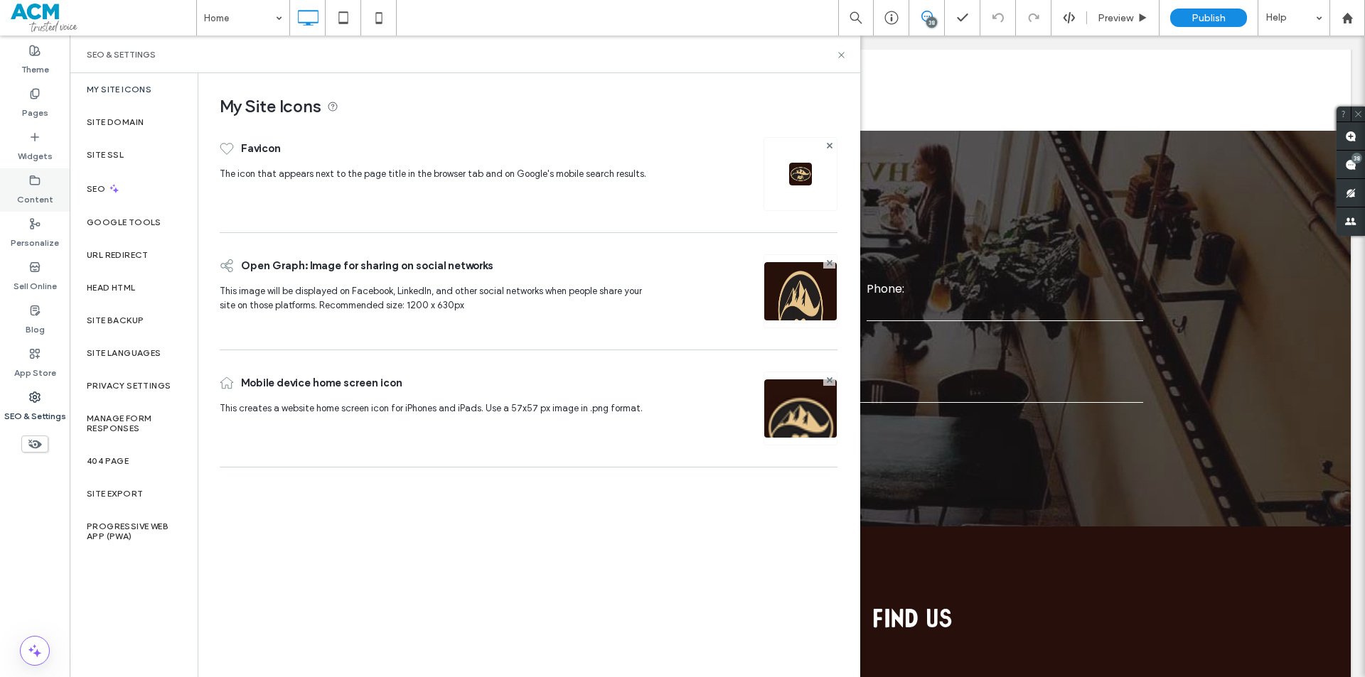
click at [35, 190] on label "Content" at bounding box center [35, 196] width 36 height 20
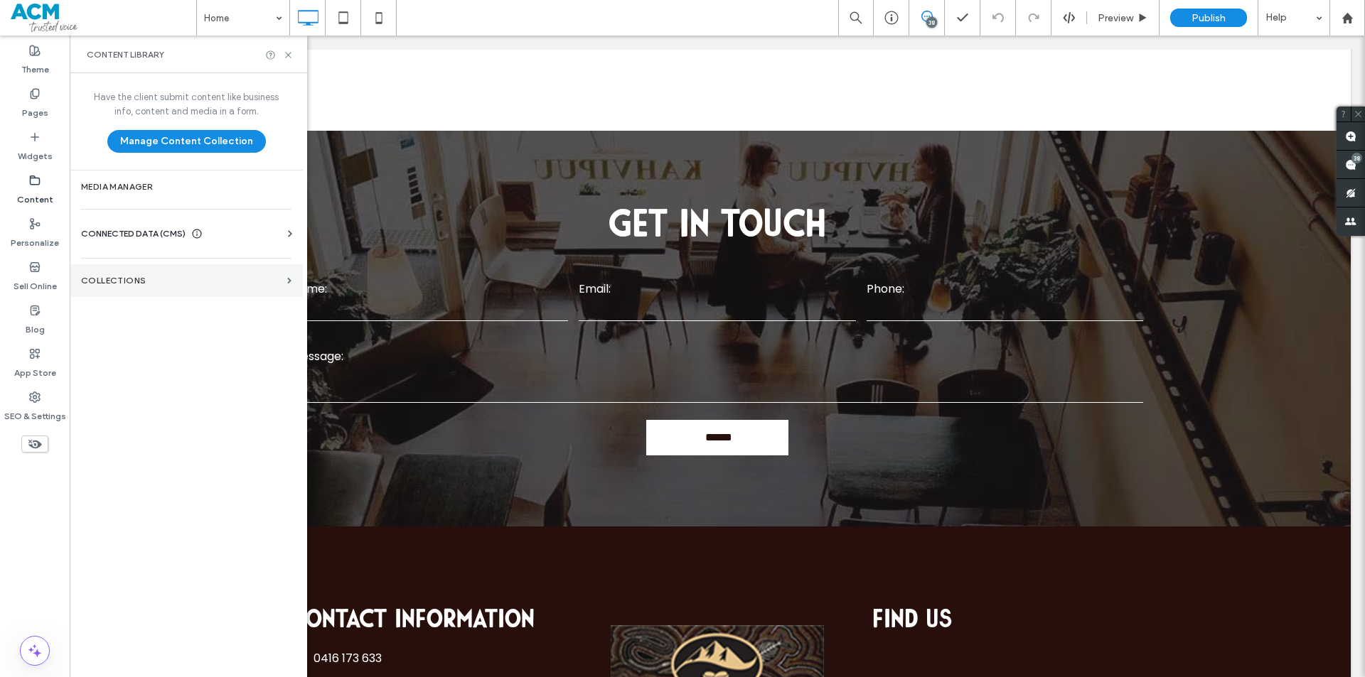
click at [123, 288] on section "Collections" at bounding box center [186, 280] width 233 height 33
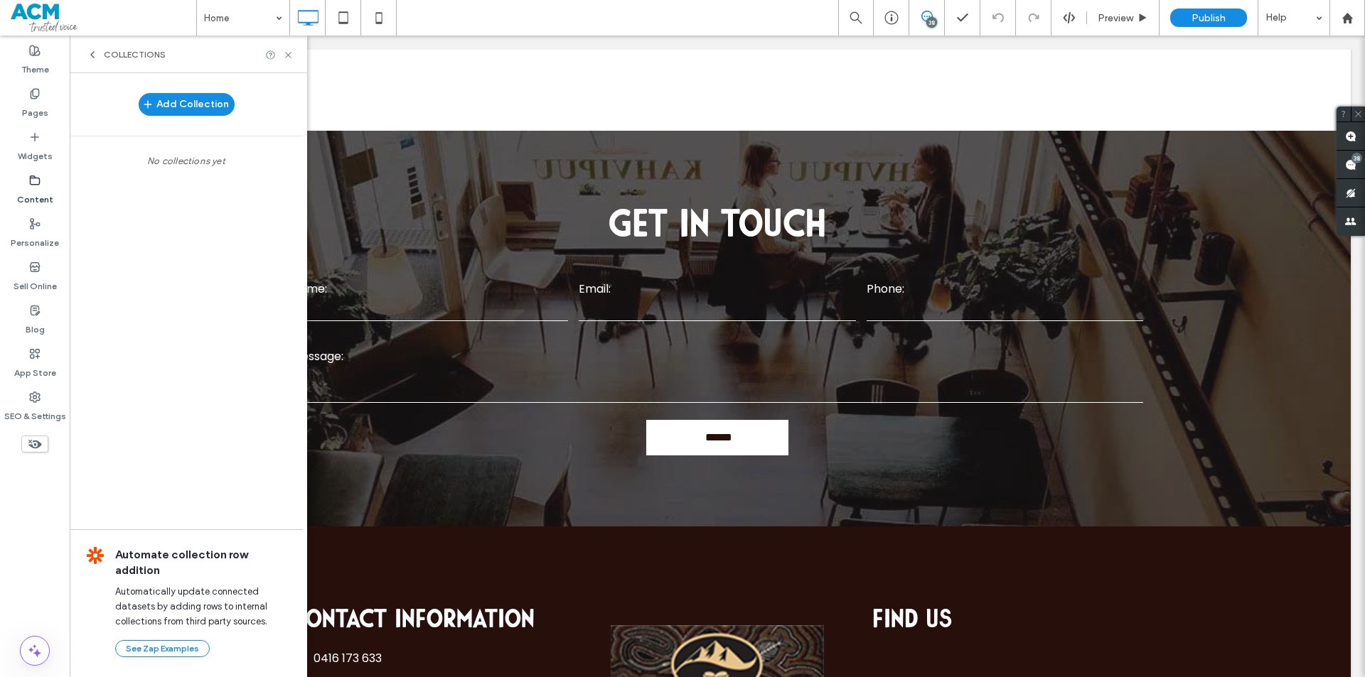
click at [93, 64] on div "Collections" at bounding box center [188, 55] width 237 height 38
click at [95, 58] on icon at bounding box center [92, 54] width 11 height 11
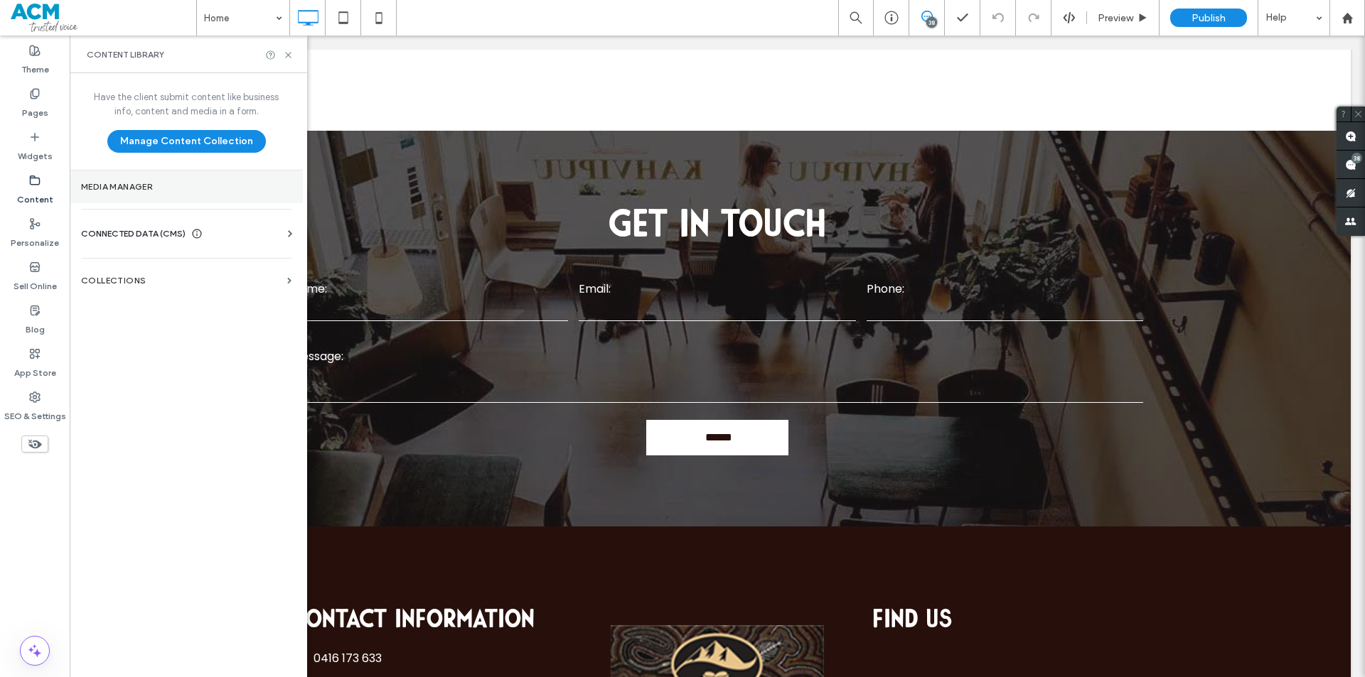
click at [127, 173] on section "Media Manager" at bounding box center [186, 187] width 233 height 33
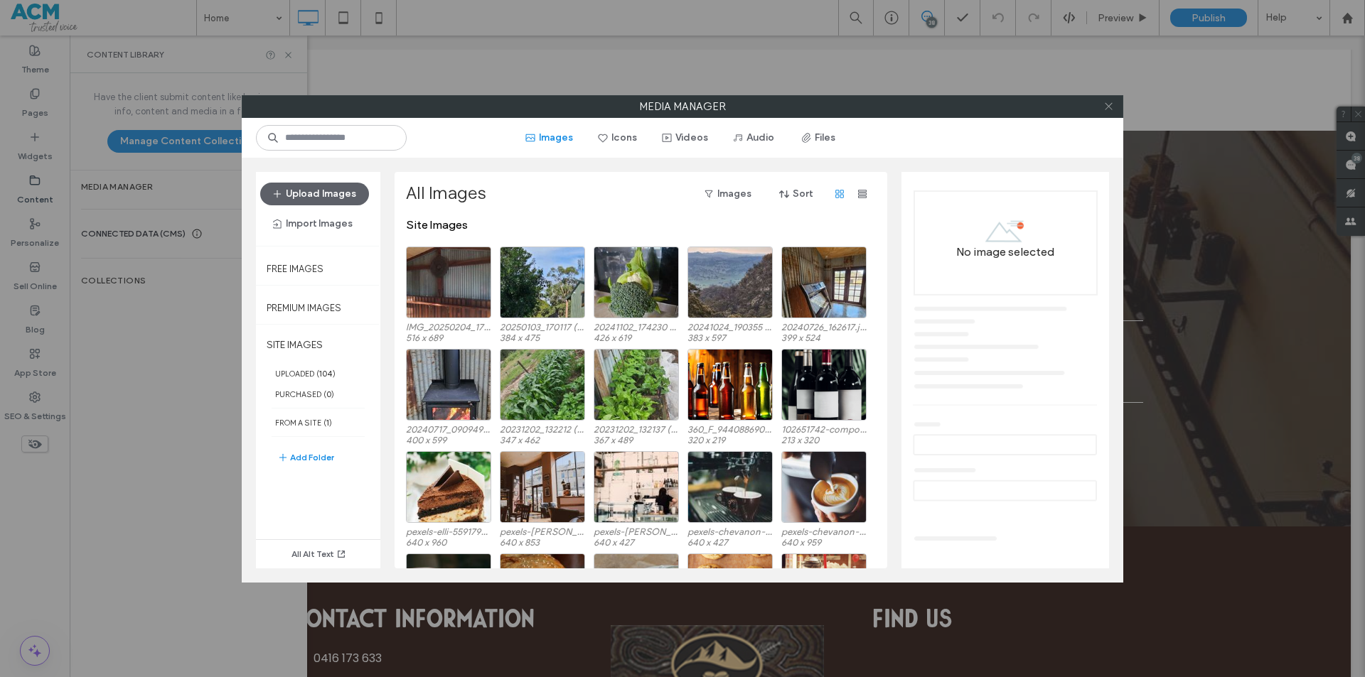
click at [1105, 107] on icon at bounding box center [1108, 106] width 11 height 11
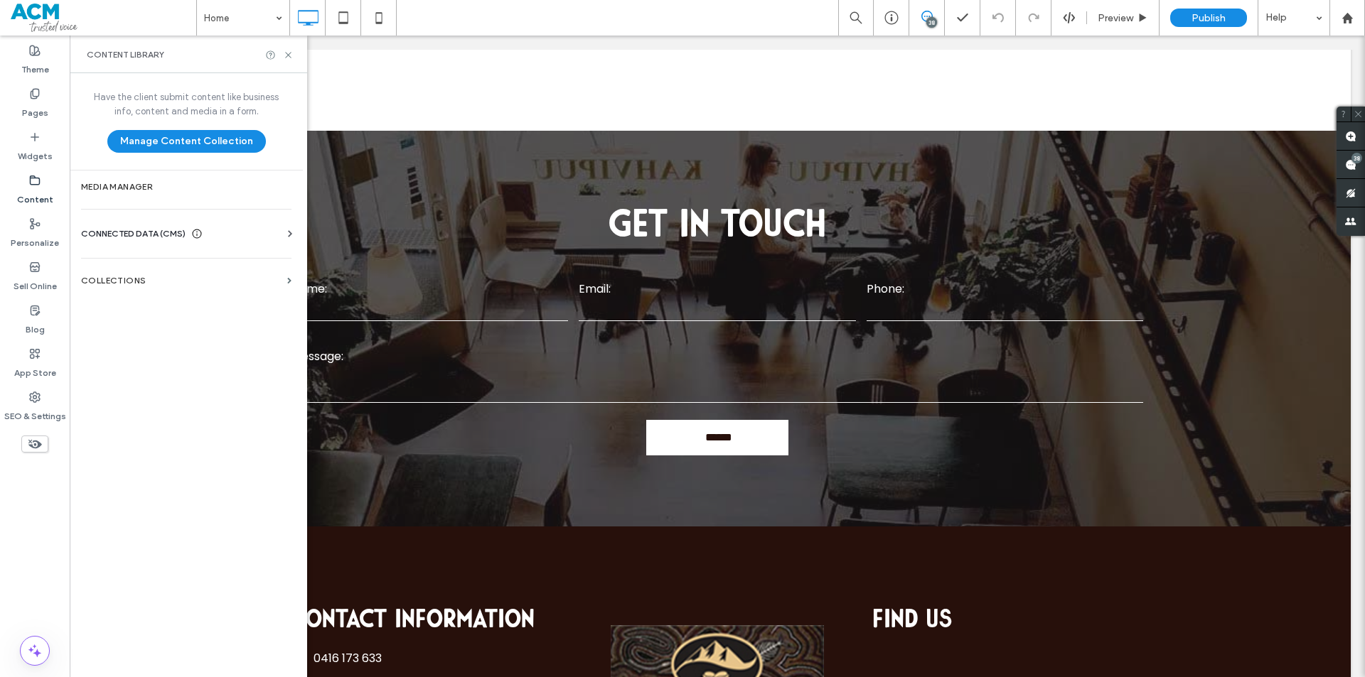
click at [279, 232] on div "CONNECTED DATA (CMS)" at bounding box center [189, 234] width 216 height 14
click at [220, 265] on label "Business Info" at bounding box center [188, 269] width 193 height 10
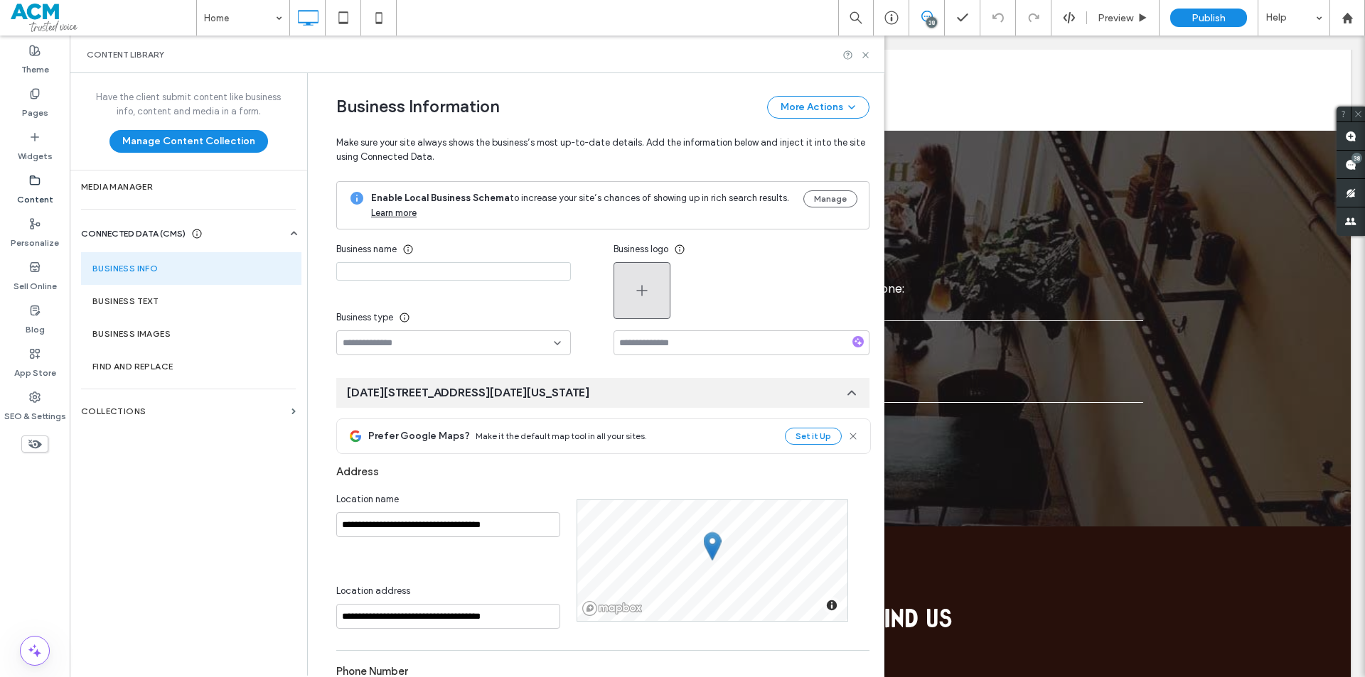
click at [650, 306] on button "button" at bounding box center [641, 290] width 57 height 57
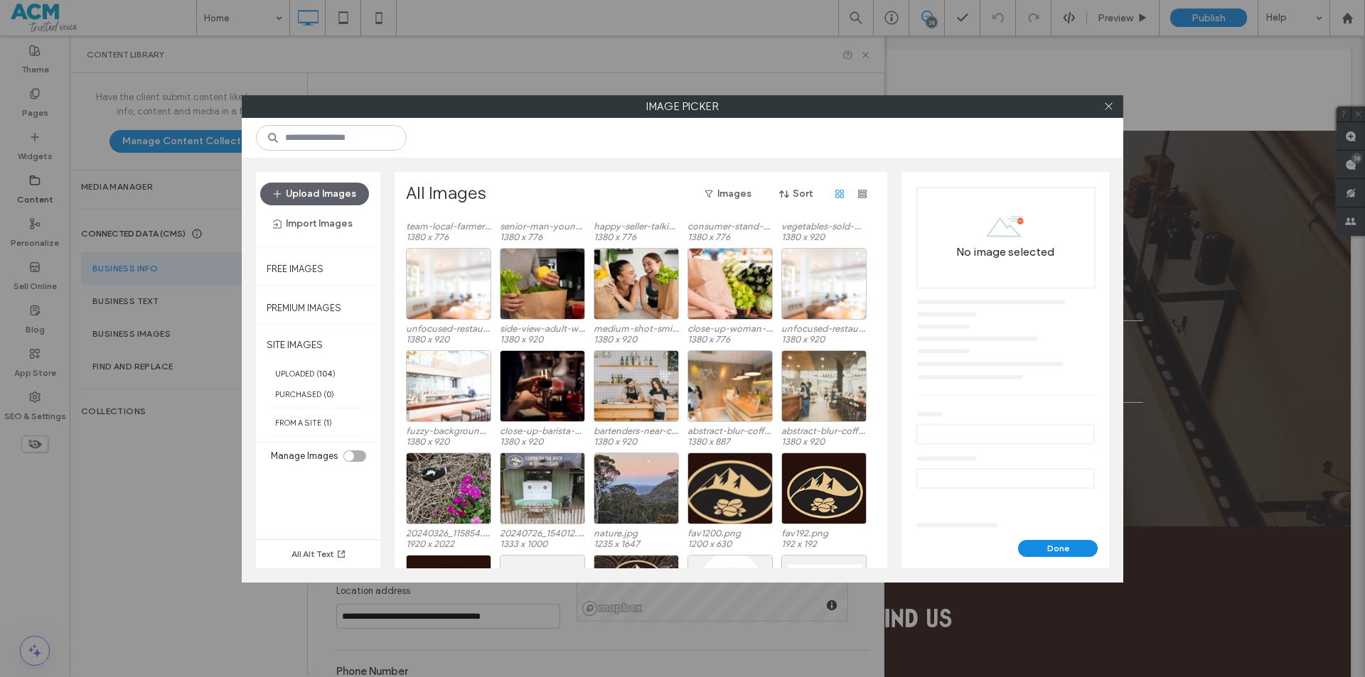
scroll to position [1480, 0]
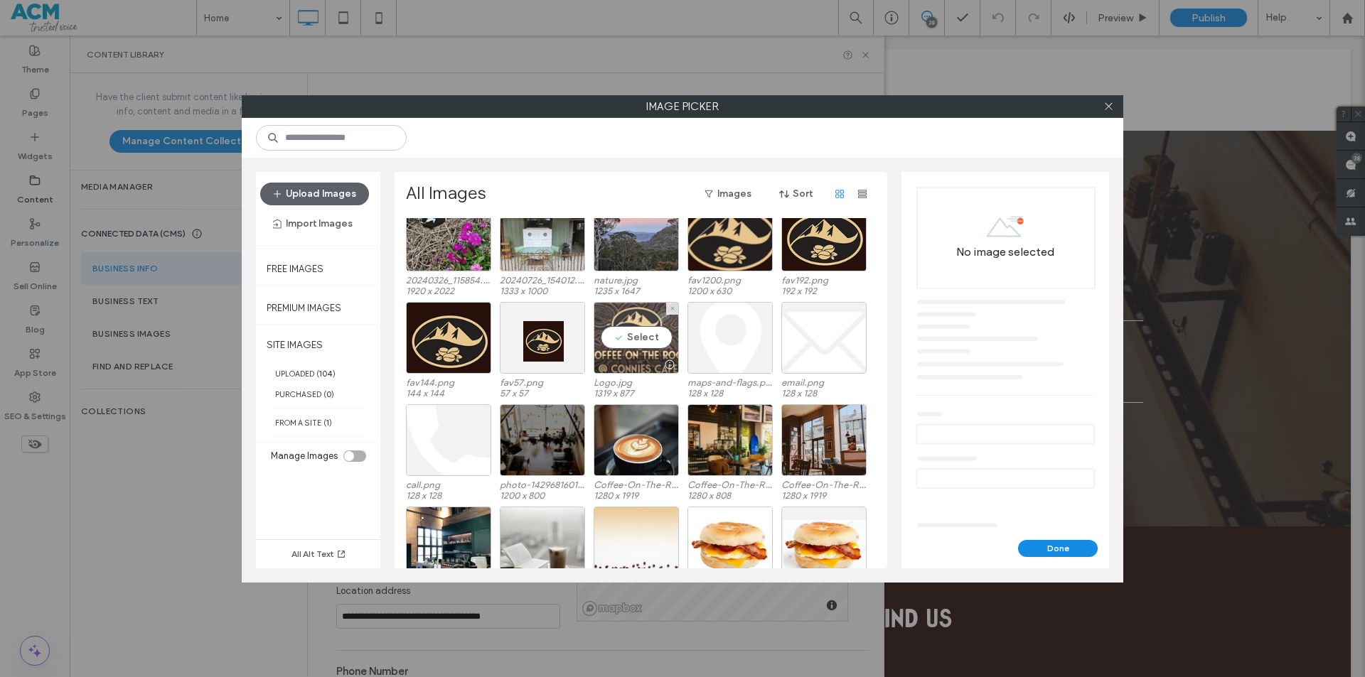
click at [618, 345] on div "Select" at bounding box center [636, 338] width 85 height 72
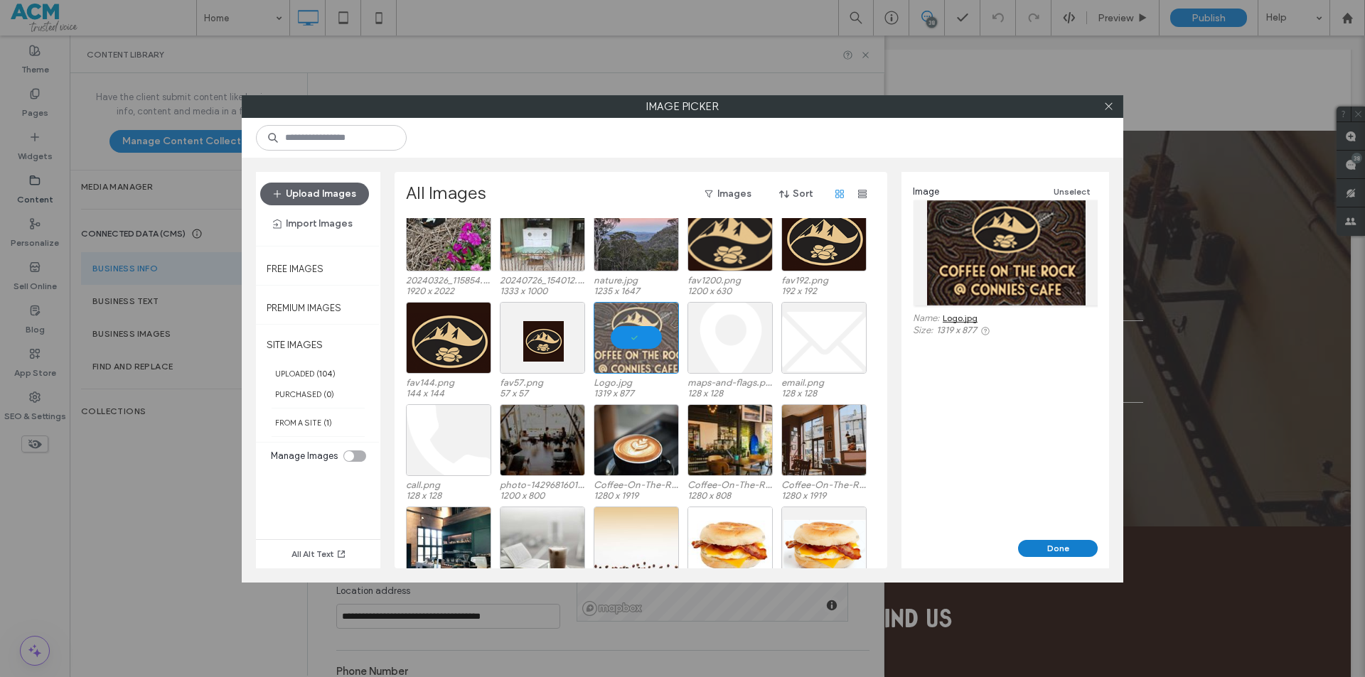
click at [1056, 549] on button "Done" at bounding box center [1058, 548] width 80 height 17
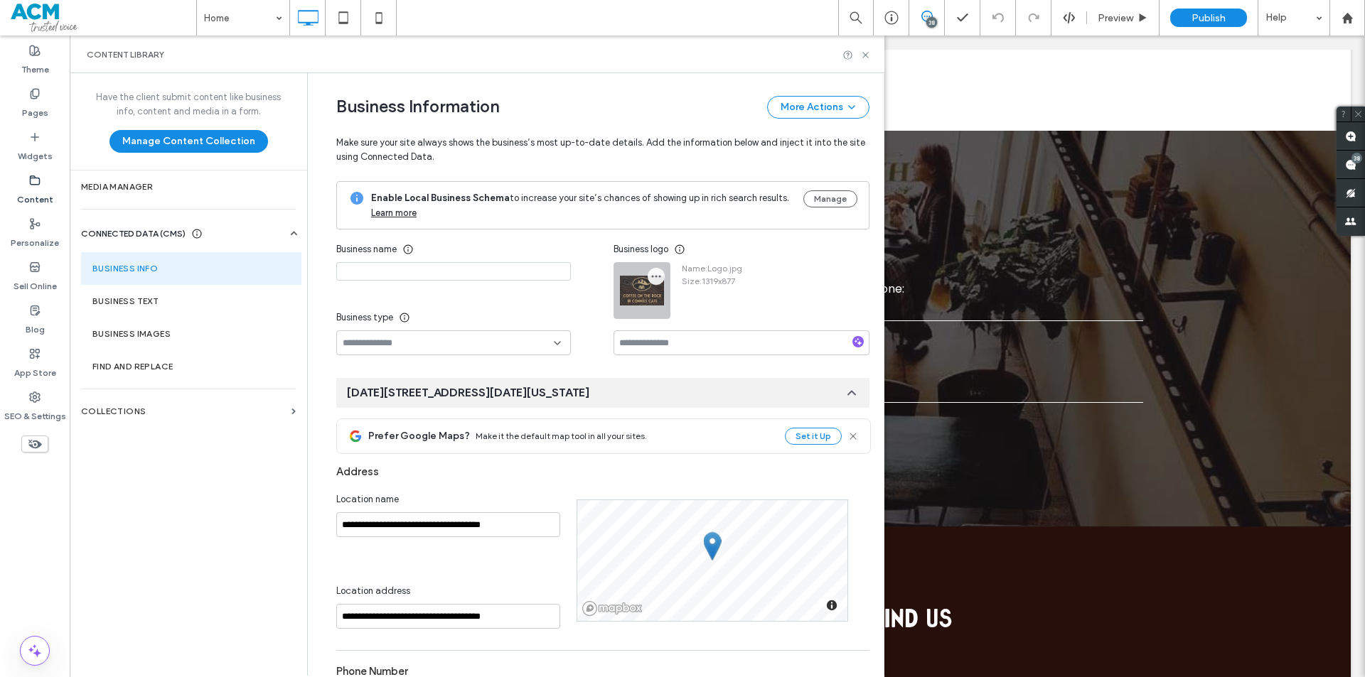
click at [653, 272] on icon "button" at bounding box center [655, 276] width 11 height 11
click at [665, 306] on span at bounding box center [661, 311] width 17 height 16
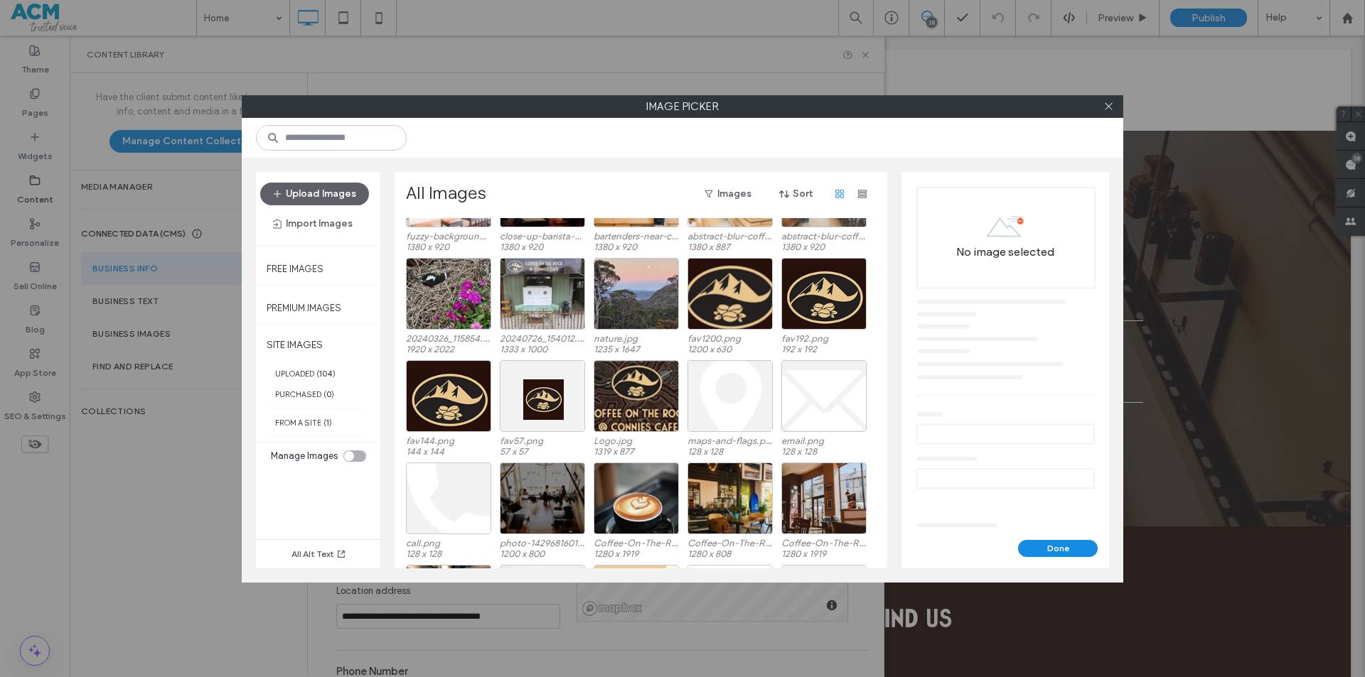
scroll to position [1410, 0]
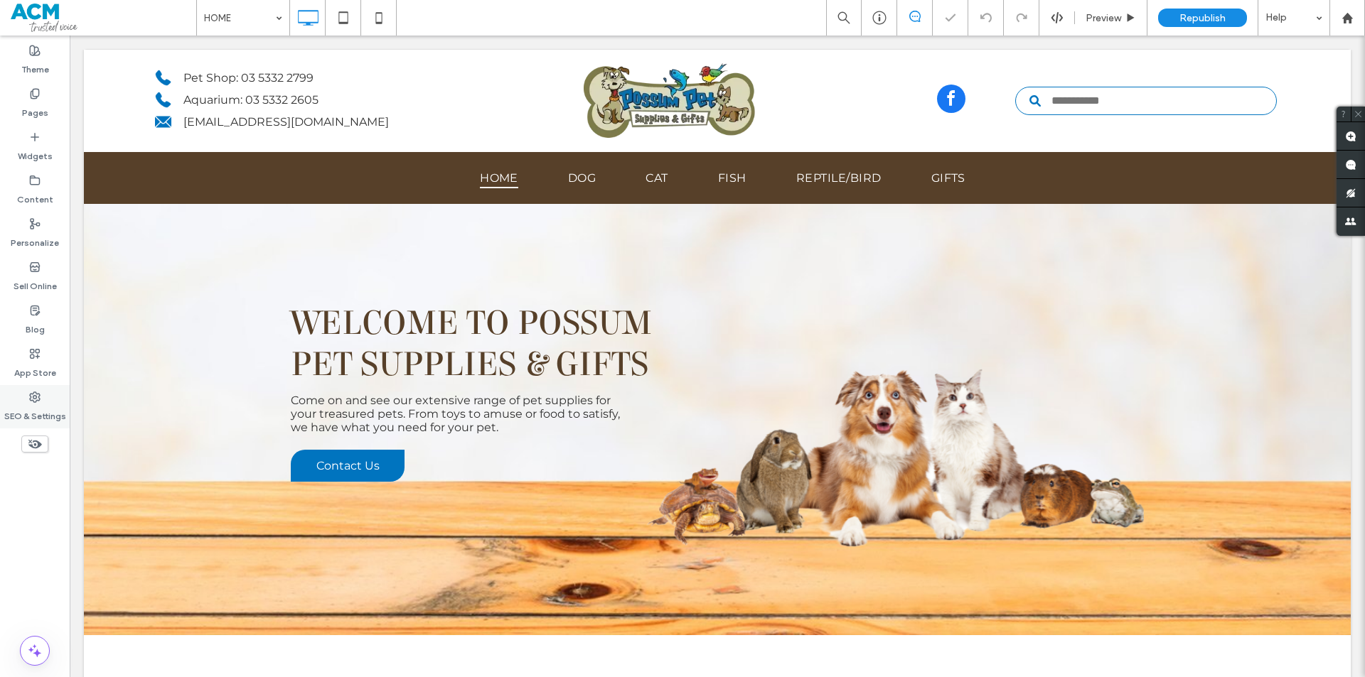
click at [24, 404] on label "SEO & Settings" at bounding box center [35, 413] width 62 height 20
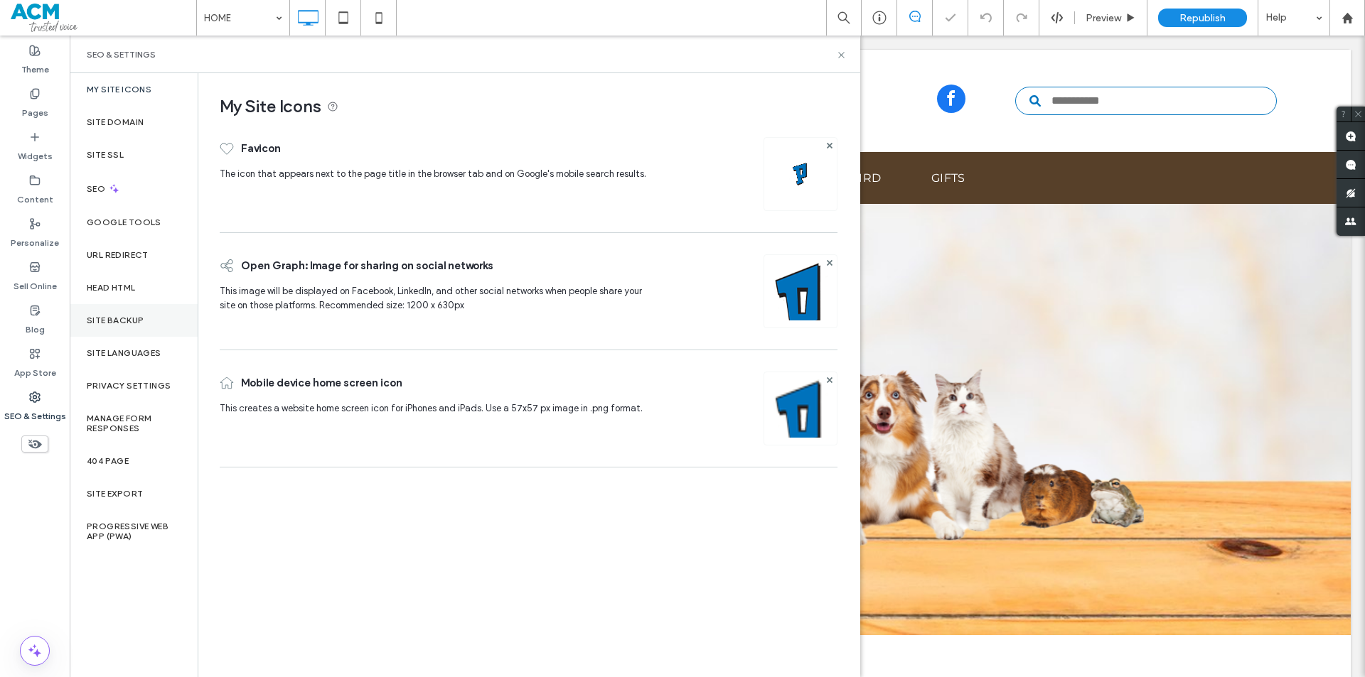
click at [129, 329] on div "Site Backup" at bounding box center [134, 320] width 128 height 33
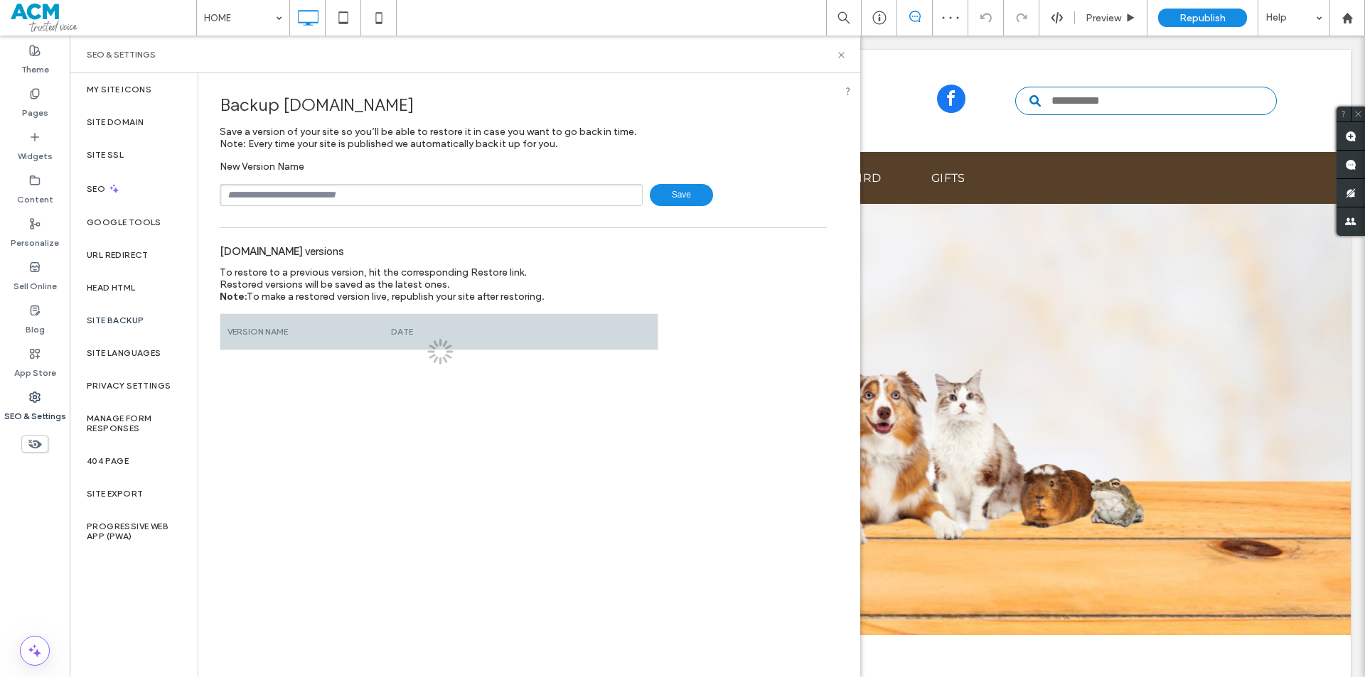
click at [344, 189] on input "text" at bounding box center [431, 195] width 423 height 22
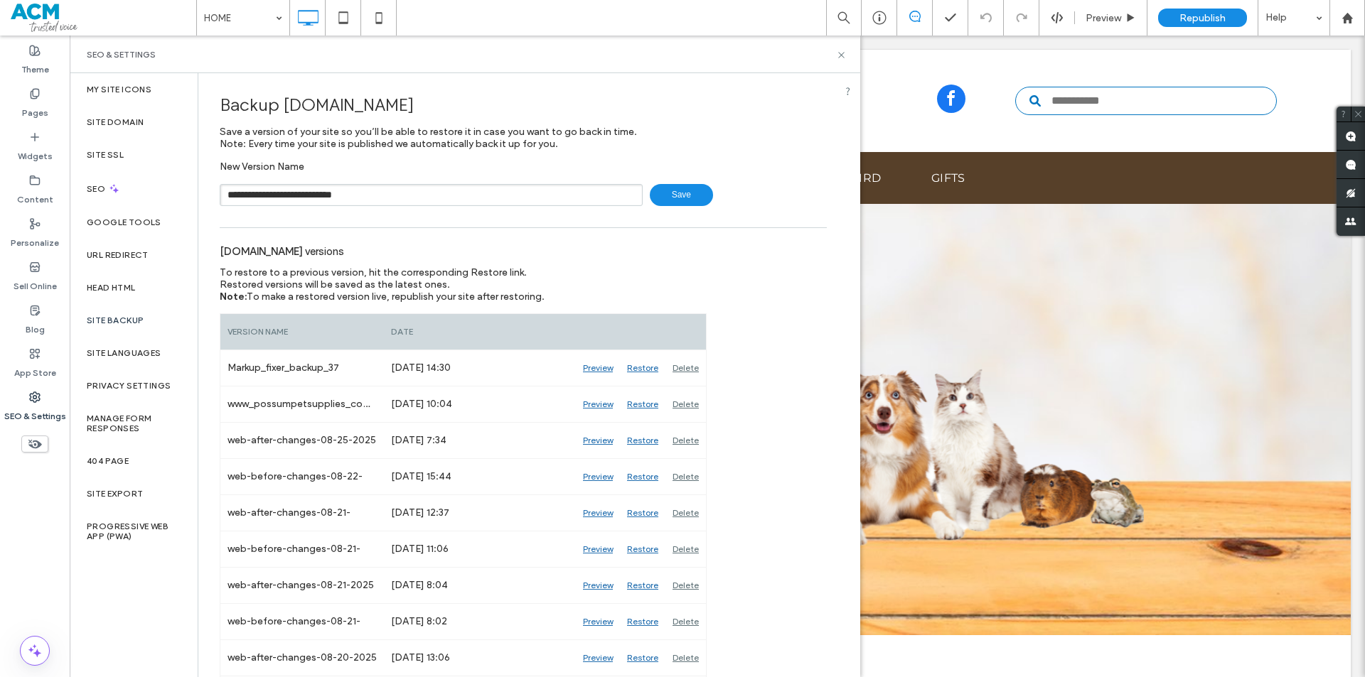
type input "**********"
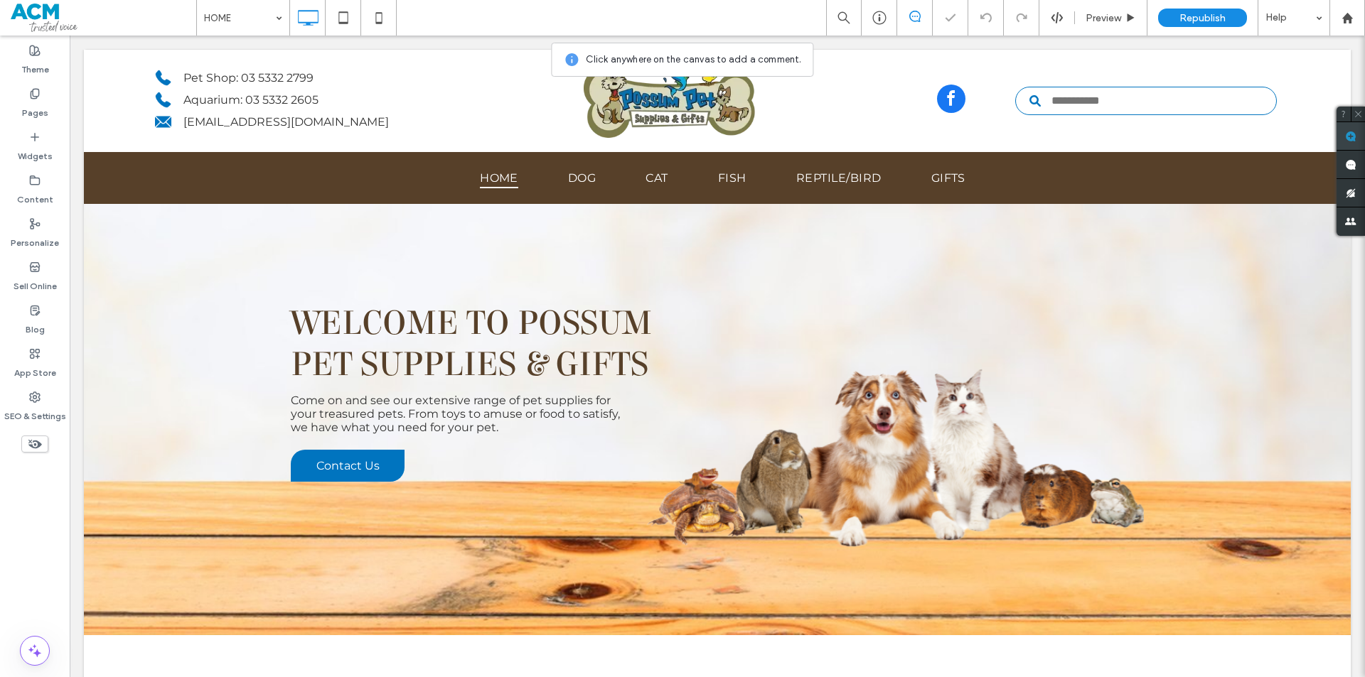
click at [1351, 139] on use at bounding box center [1350, 136] width 11 height 11
click at [1327, 72] on div "Pet Shop: 03 5332 2799 Aquarium: 03 5332 2605 possumpetsupplies@bigpond.com Cli…" at bounding box center [717, 101] width 1267 height 102
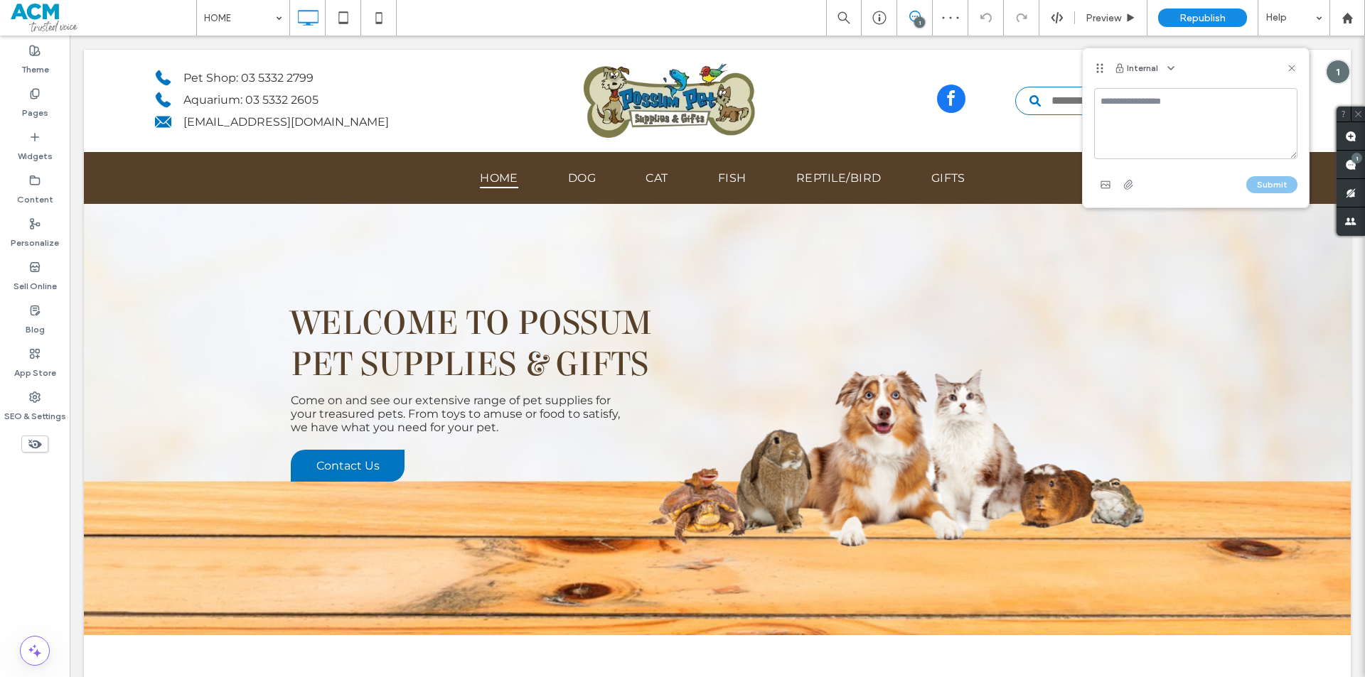
click at [1206, 122] on textarea at bounding box center [1195, 123] width 203 height 71
type textarea "***"
click at [1179, 64] on div "Internal" at bounding box center [1196, 68] width 226 height 40
click at [1173, 66] on icon "button" at bounding box center [1170, 68] width 11 height 11
drag, startPoint x: 1184, startPoint y: 132, endPoint x: 1191, endPoint y: 101, distance: 31.9
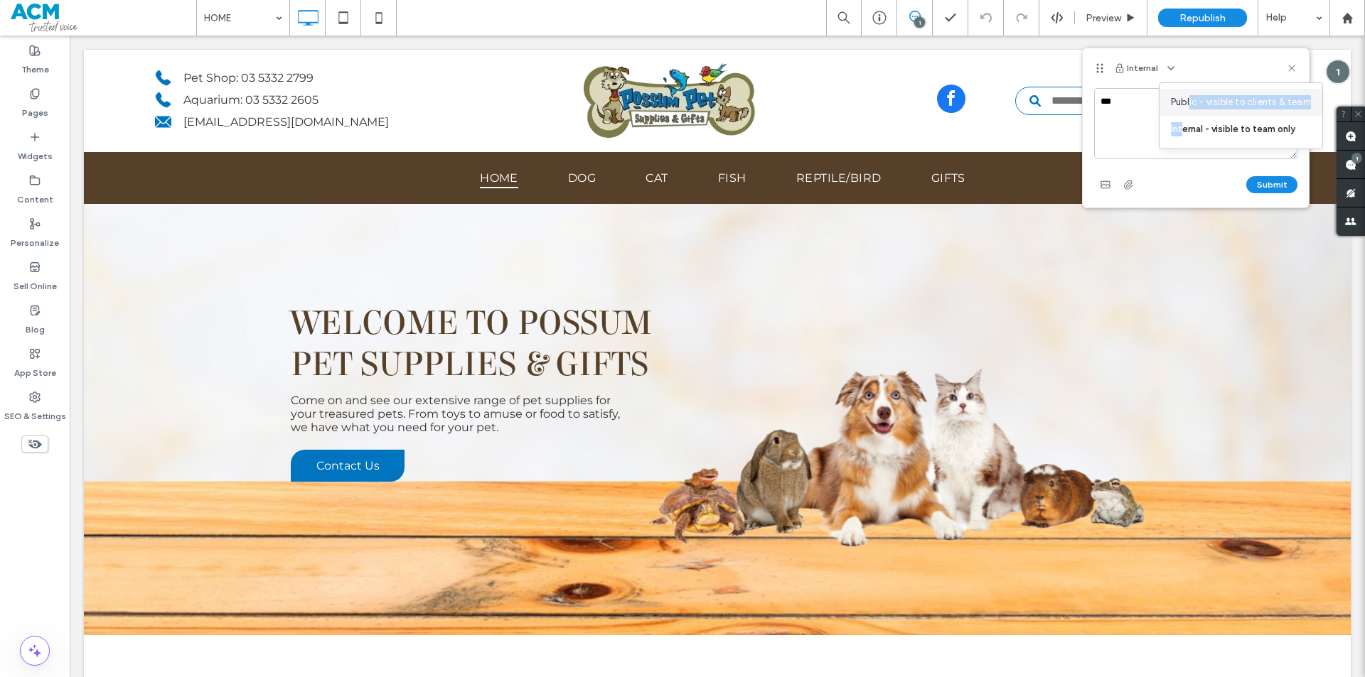
click at [1191, 101] on div "Public - visible to clients & team Internal - visible to team only" at bounding box center [1241, 115] width 164 height 67
click at [1191, 101] on span "Public - visible to clients & team" at bounding box center [1241, 102] width 140 height 14
click at [1277, 184] on button "Submit" at bounding box center [1271, 184] width 51 height 17
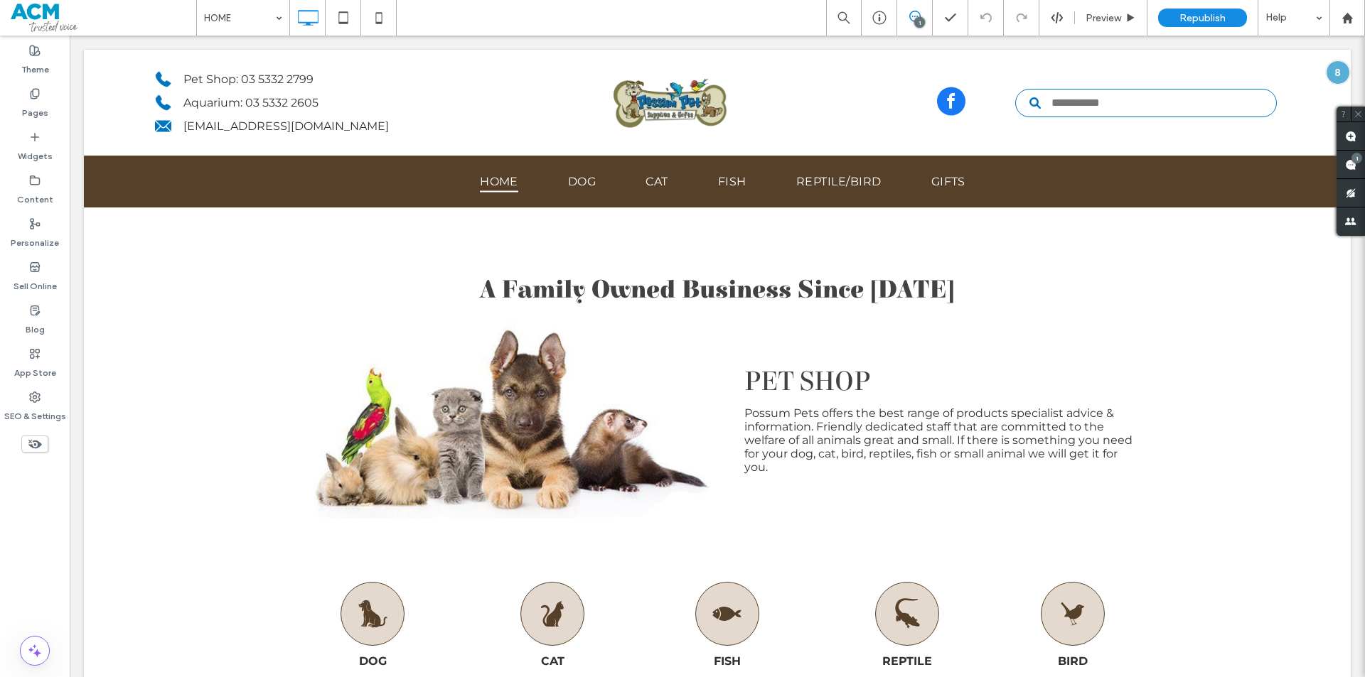
scroll to position [427, 0]
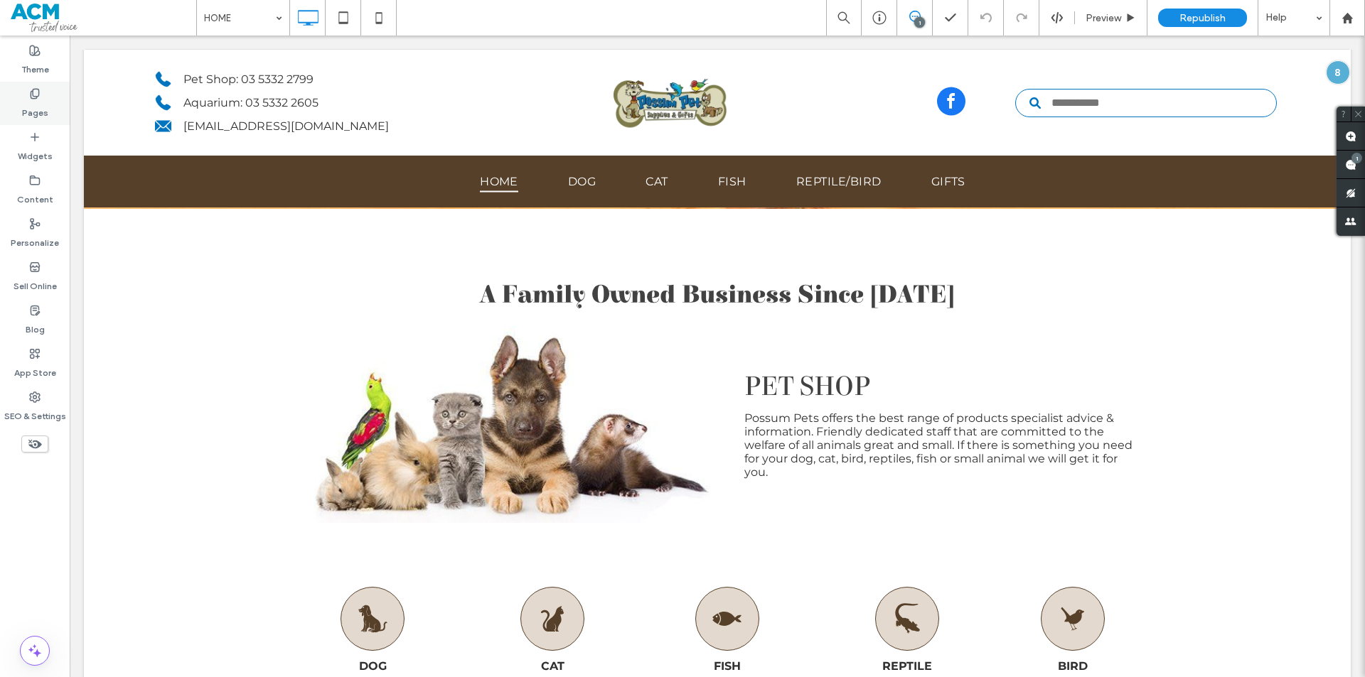
click at [33, 97] on icon at bounding box center [34, 93] width 11 height 11
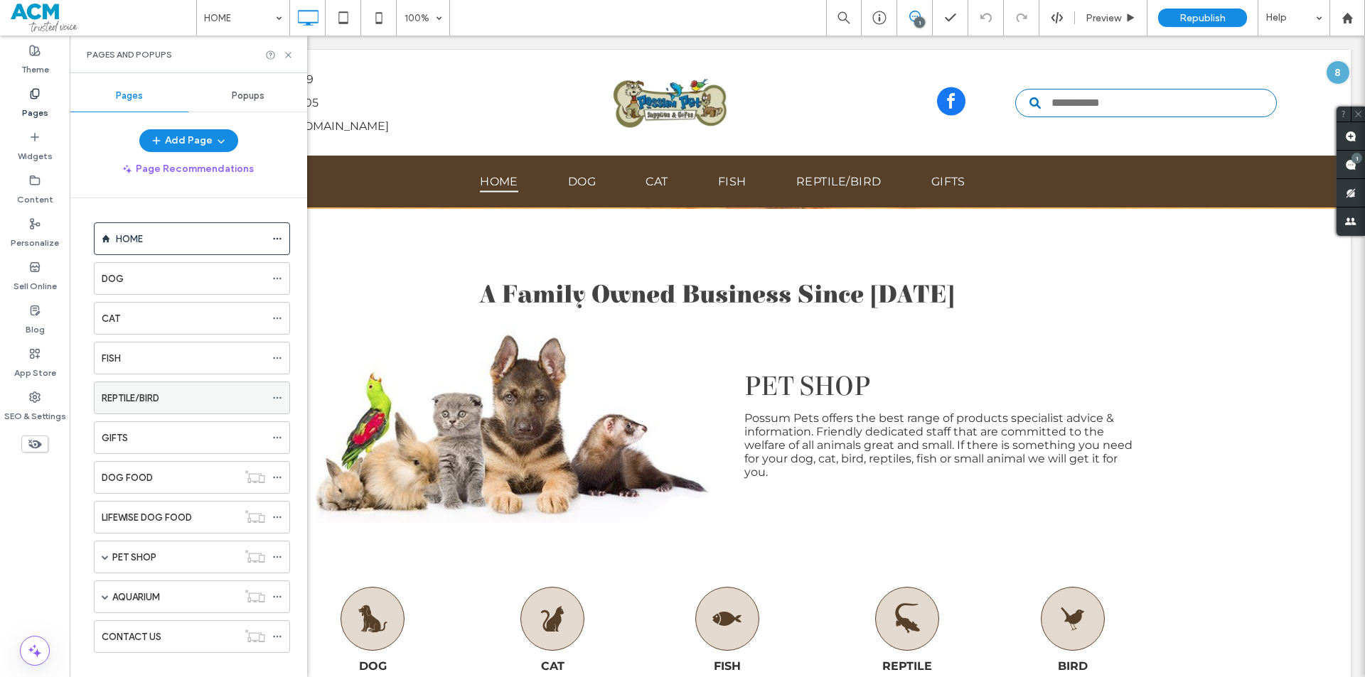
click at [183, 388] on div "REPTILE/BIRD" at bounding box center [183, 397] width 163 height 31
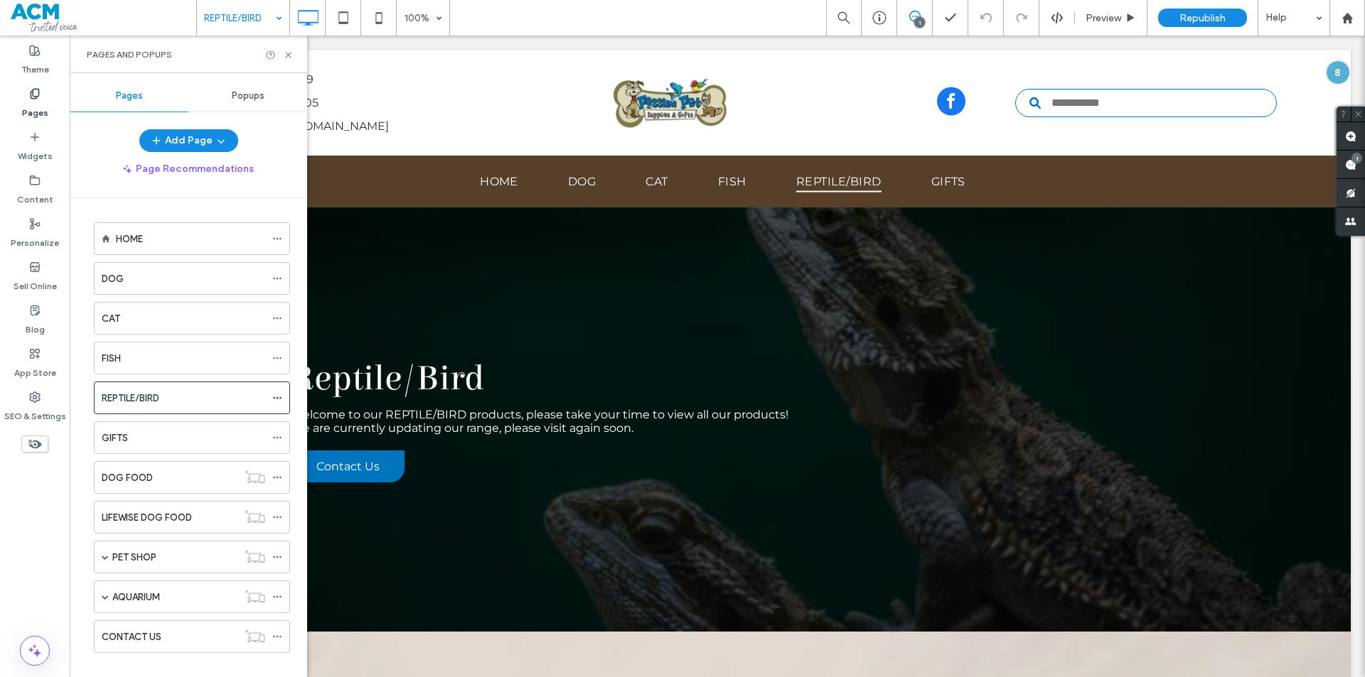
scroll to position [217, 0]
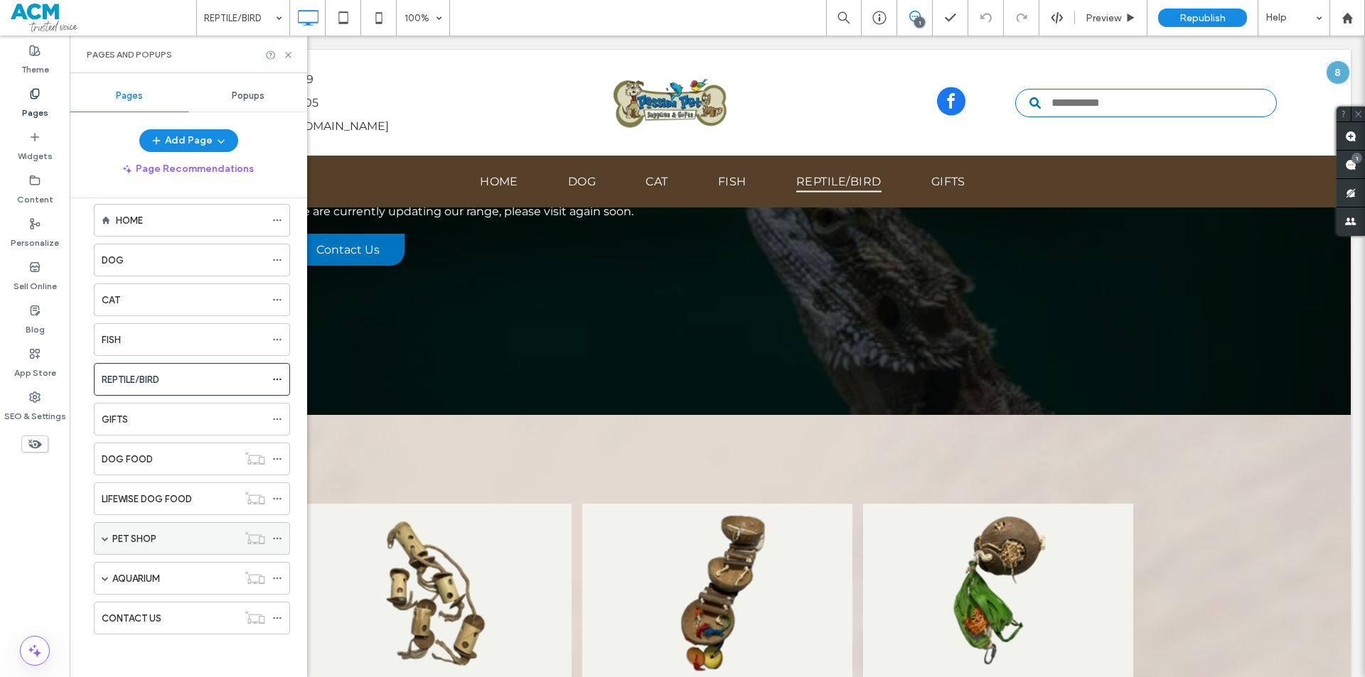
click at [108, 540] on span at bounding box center [105, 538] width 7 height 7
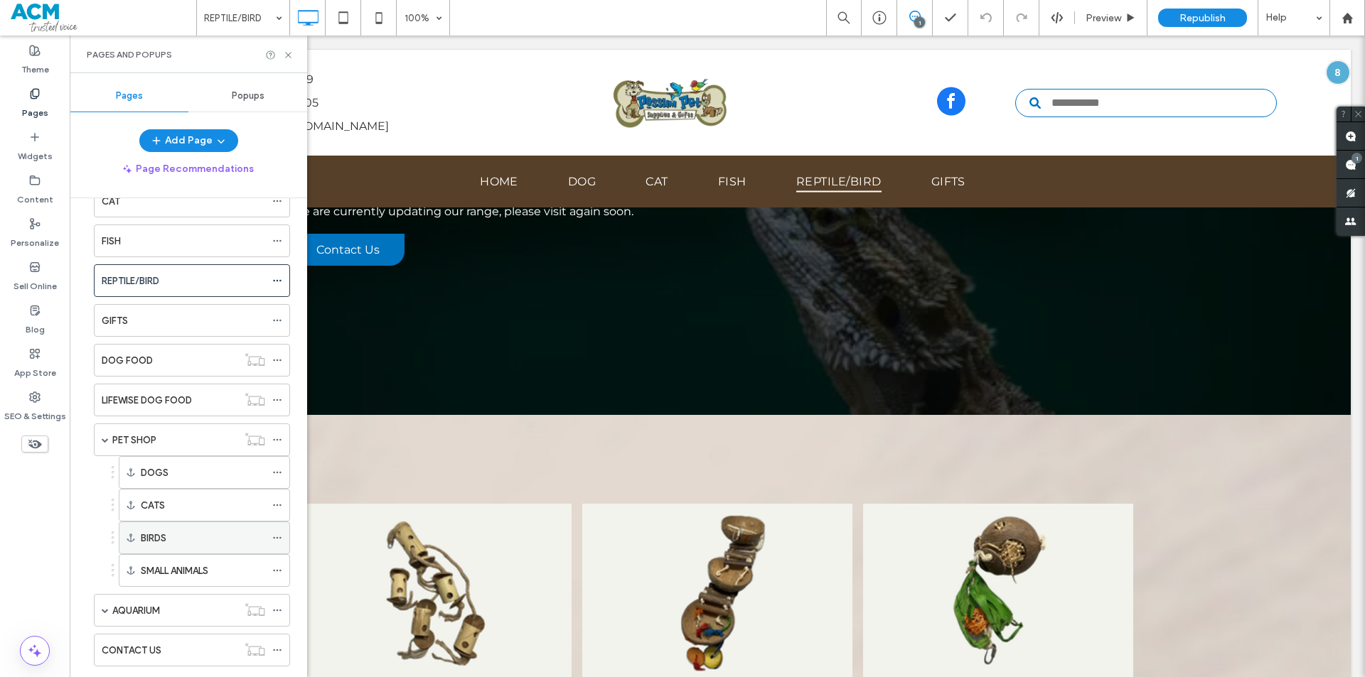
scroll to position [149, 0]
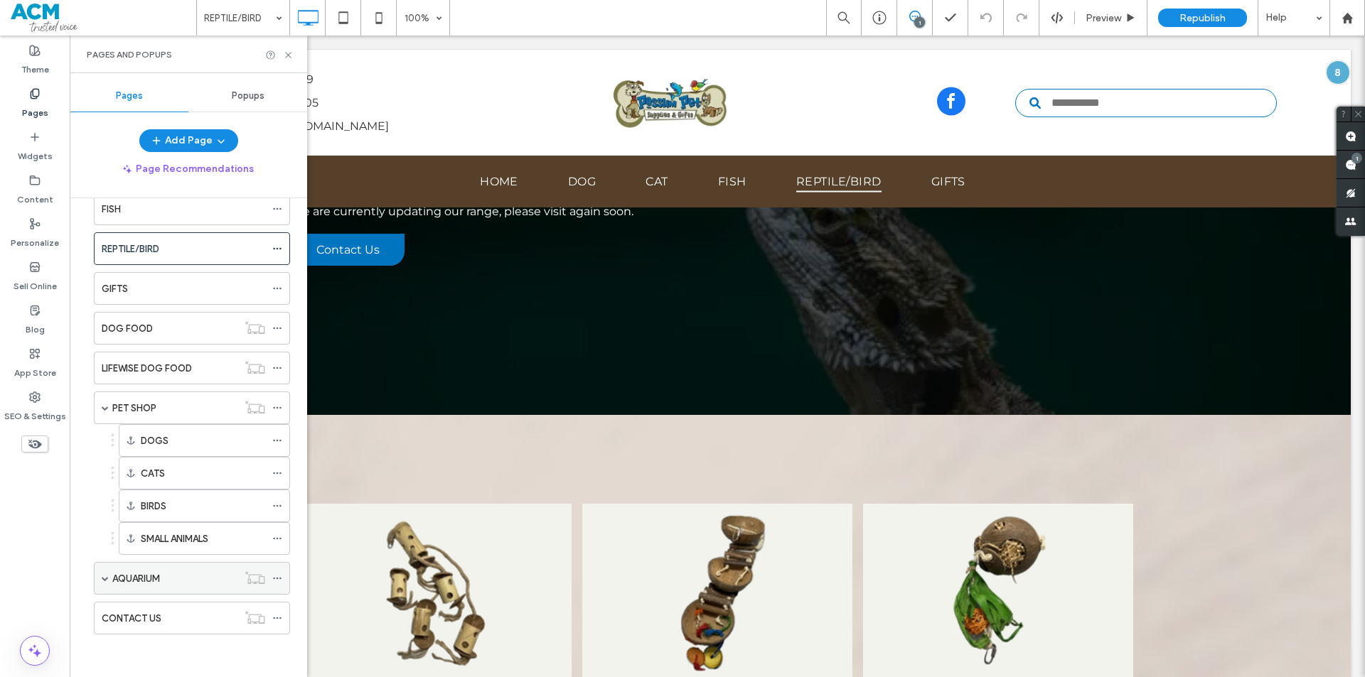
click at [107, 575] on span at bounding box center [105, 578] width 7 height 31
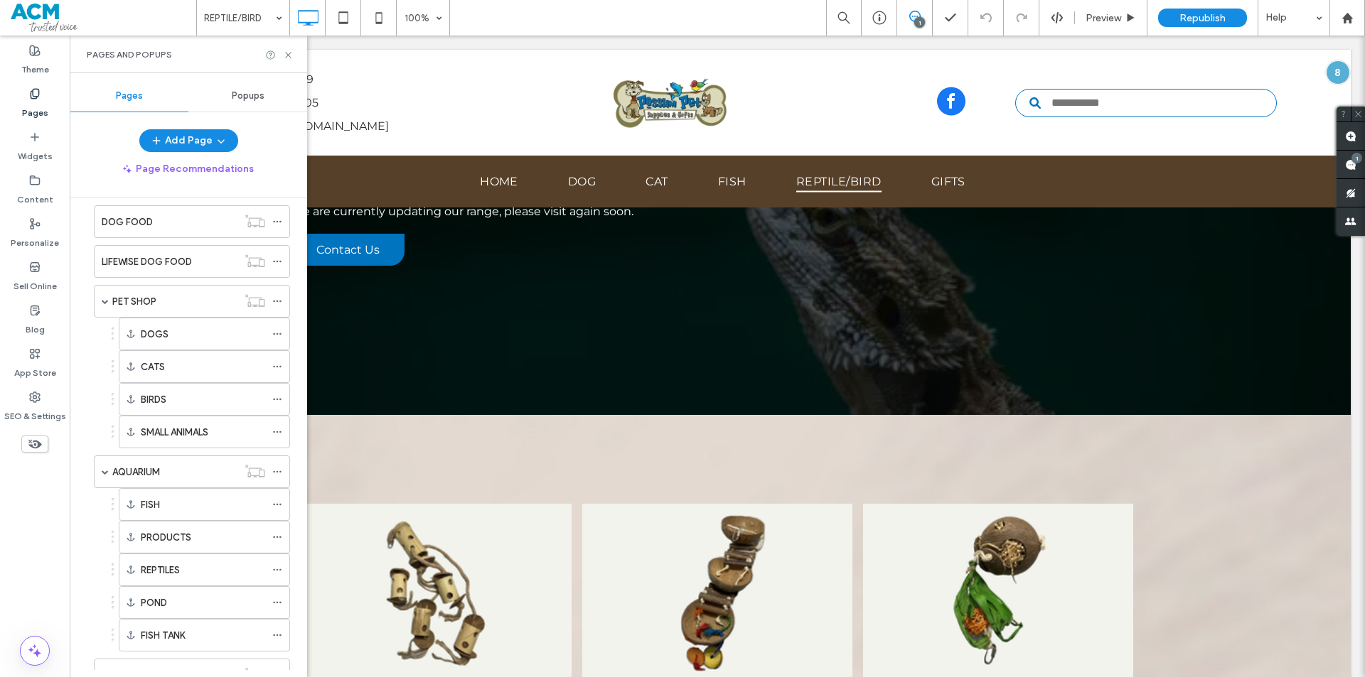
scroll to position [291, 0]
click at [173, 299] on div "DOGS" at bounding box center [203, 298] width 124 height 15
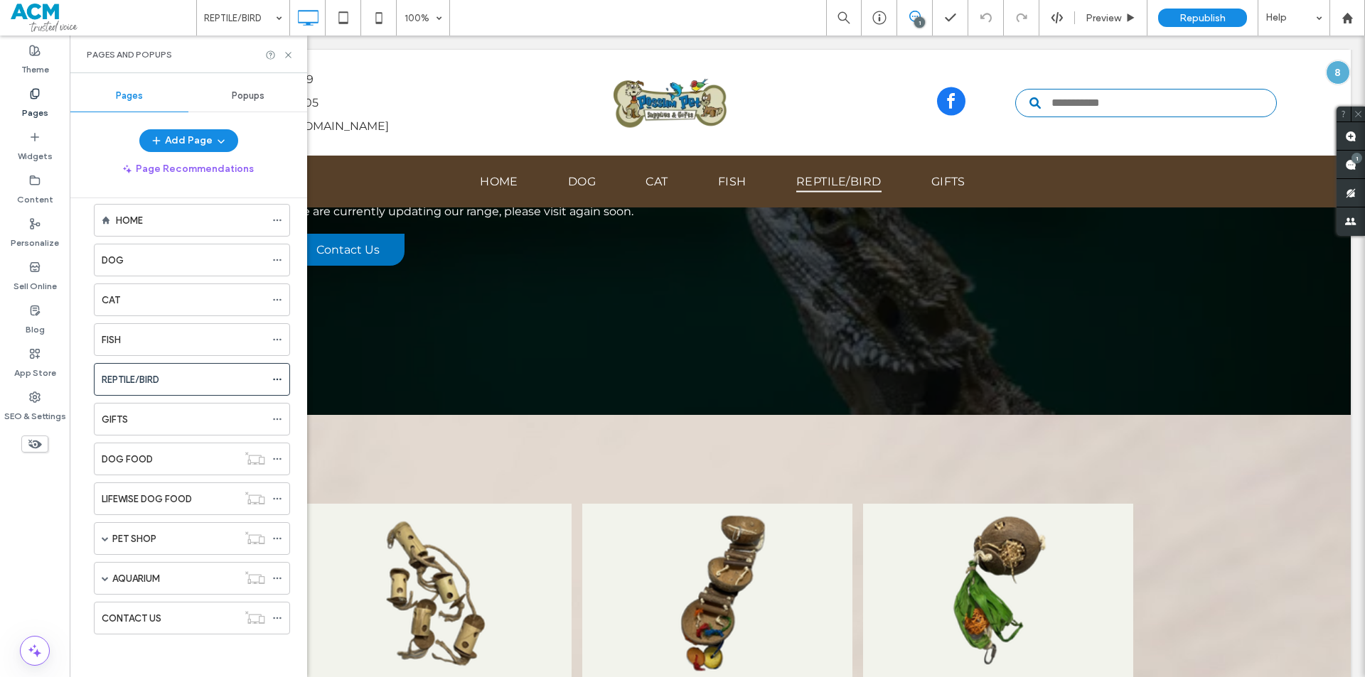
scroll to position [18, 0]
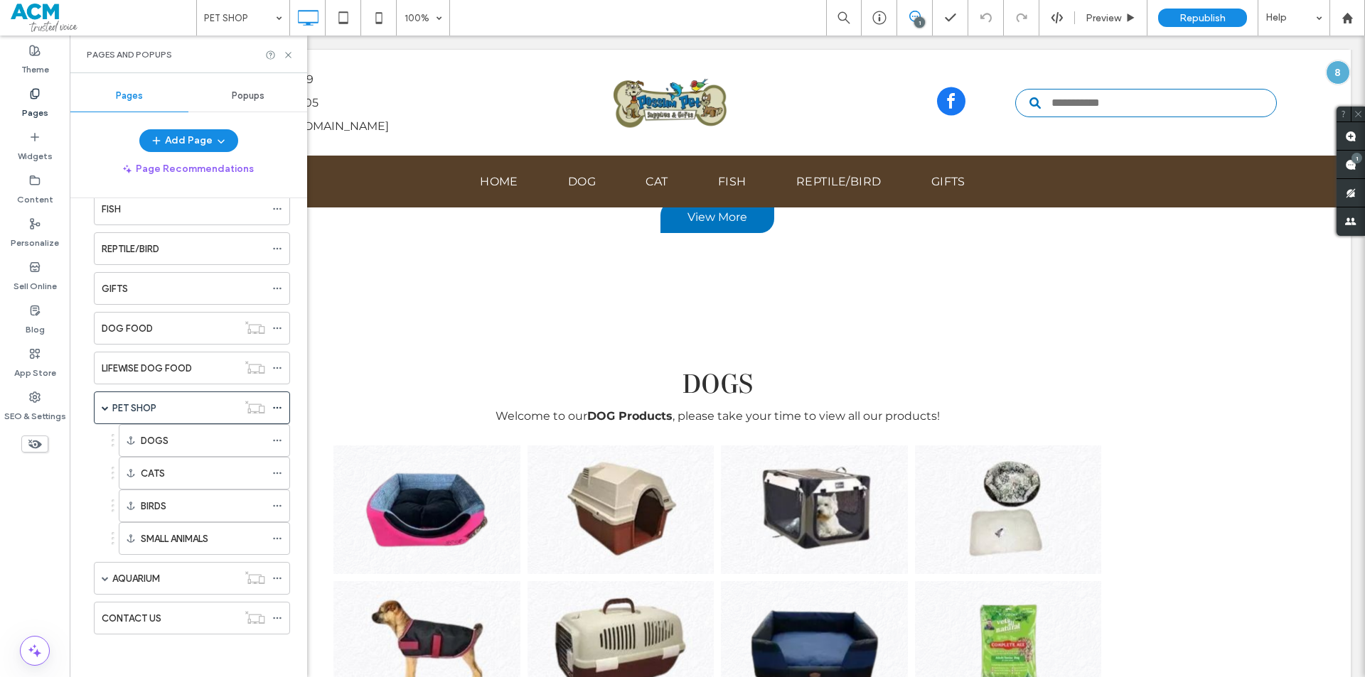
scroll to position [782, 0]
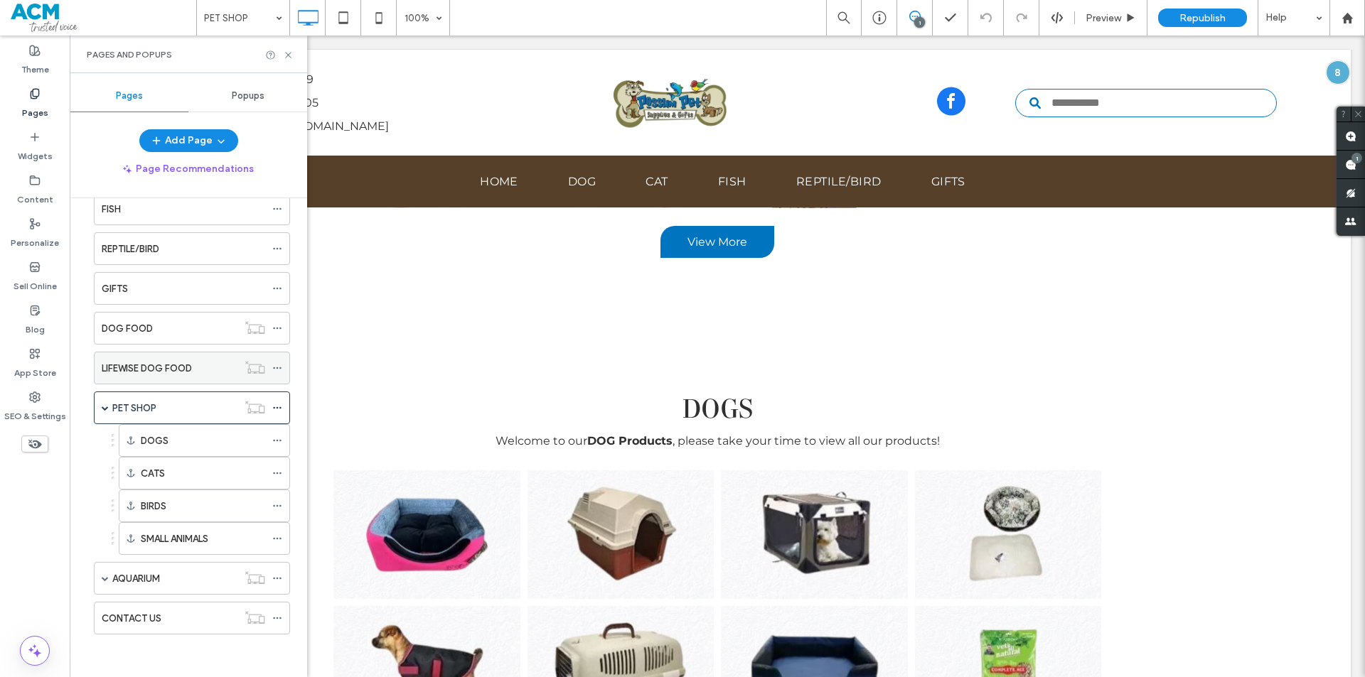
click at [159, 371] on label "LIFEWISE DOG FOOD" at bounding box center [147, 368] width 90 height 25
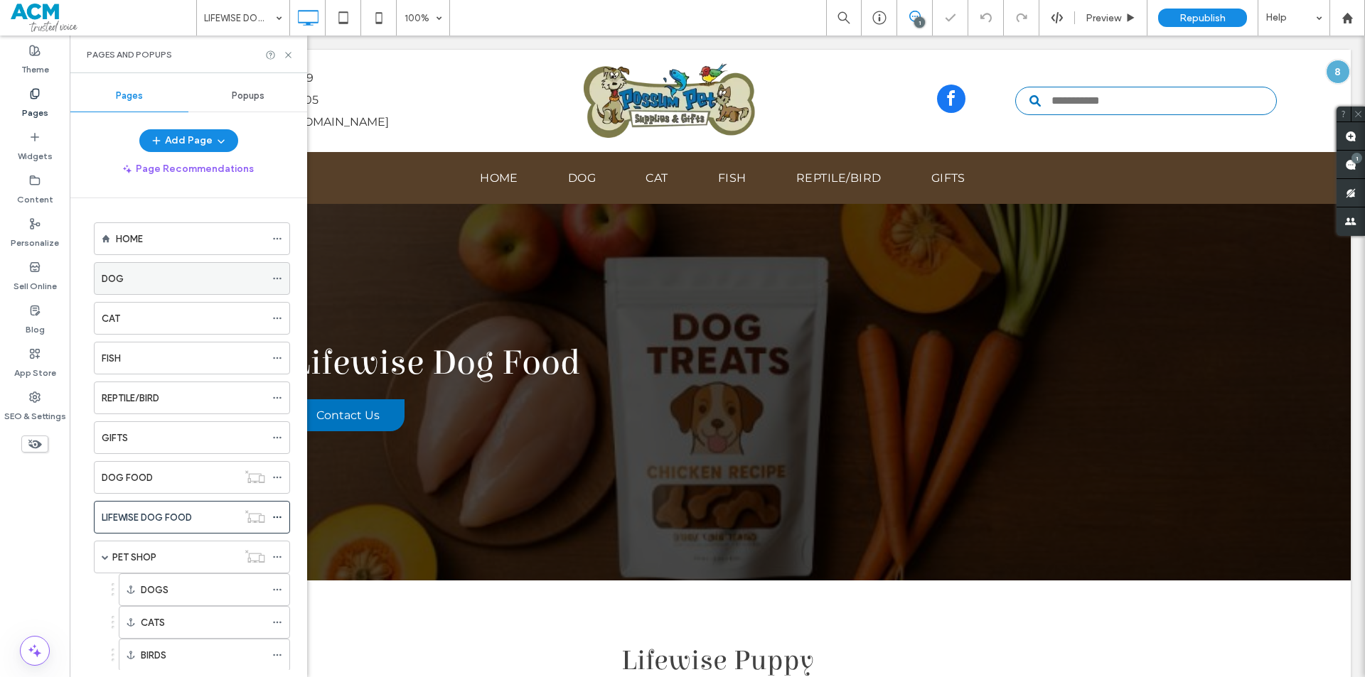
click at [161, 268] on div "DOG" at bounding box center [183, 278] width 163 height 31
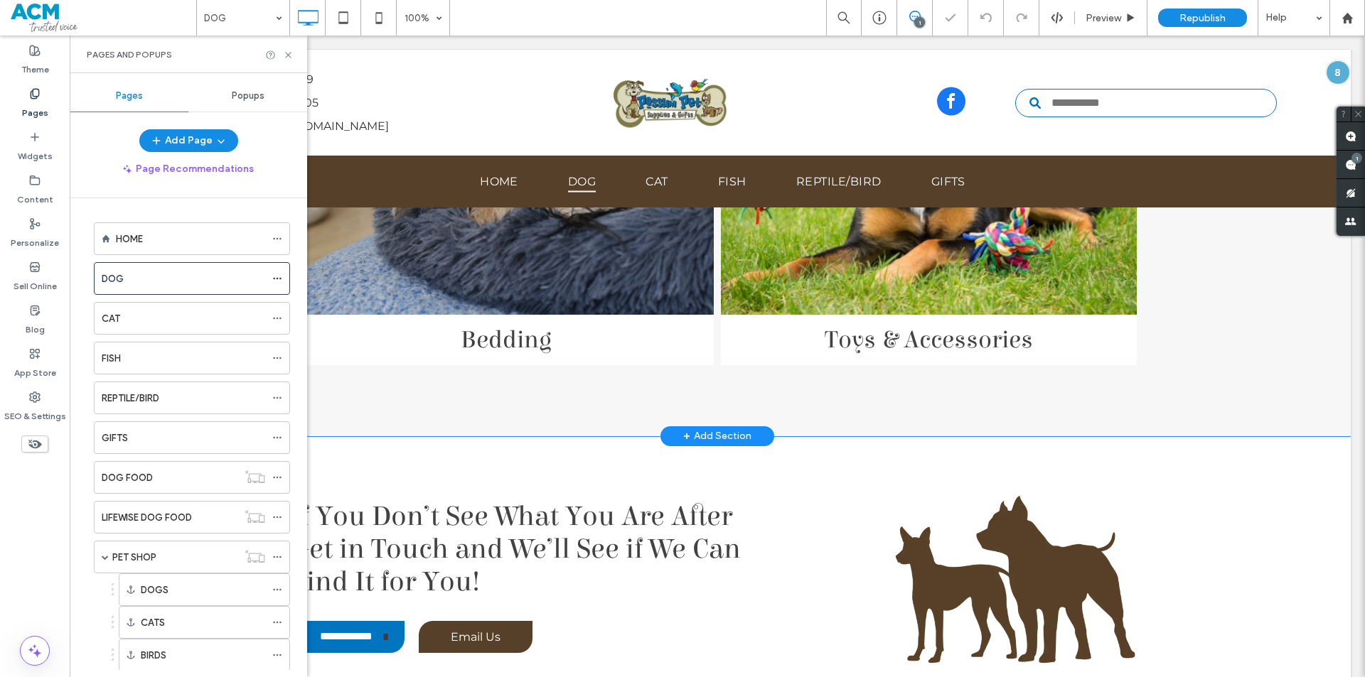
scroll to position [1489, 0]
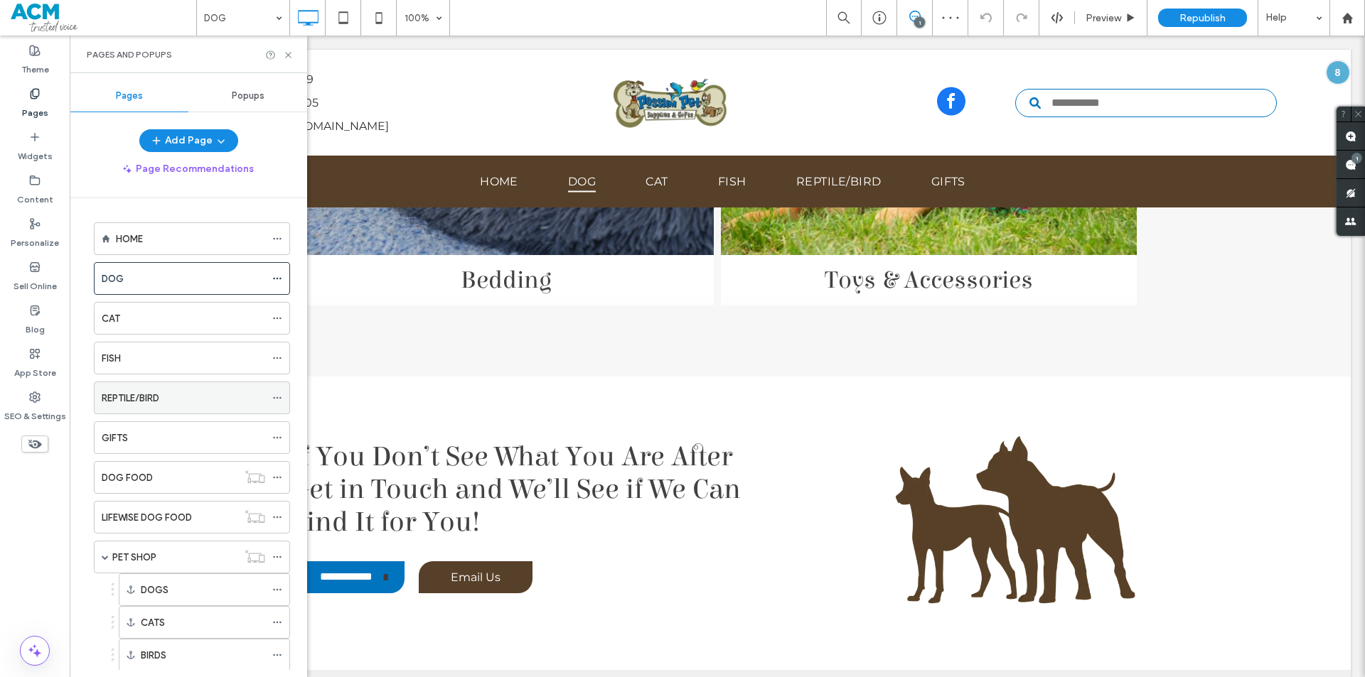
click at [191, 392] on div "REPTILE/BIRD" at bounding box center [183, 398] width 163 height 15
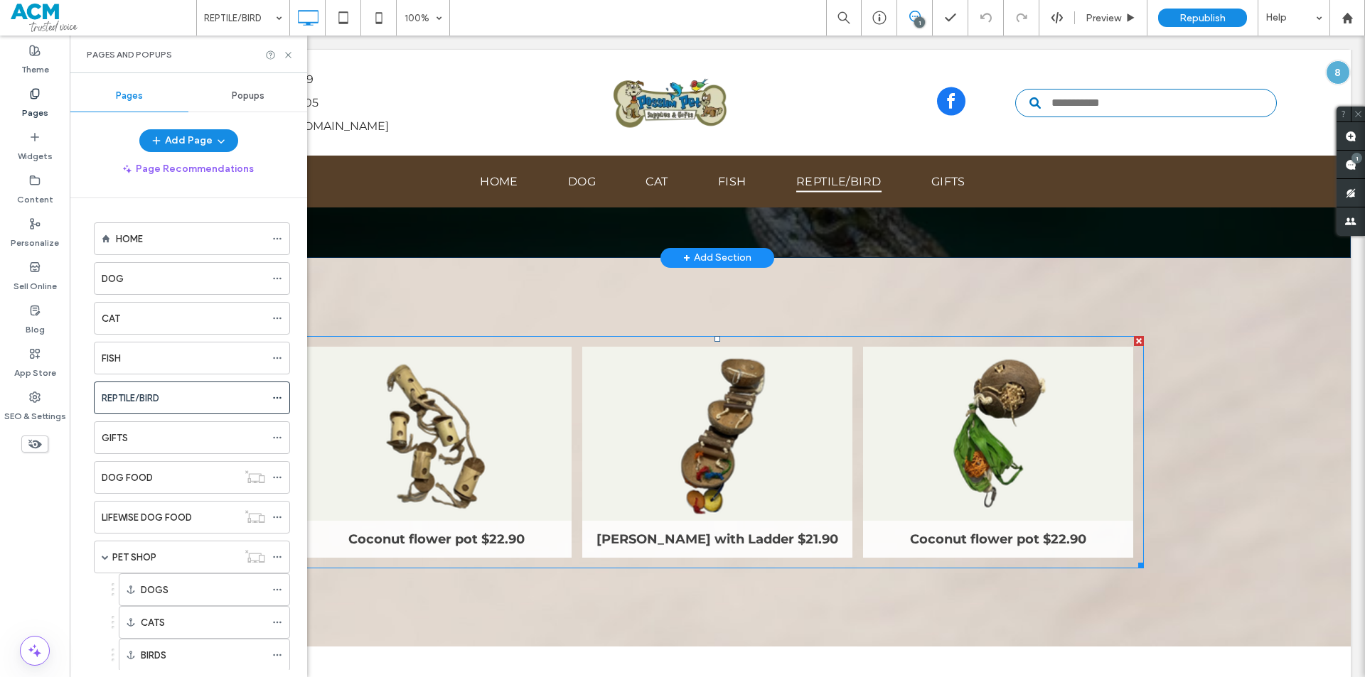
scroll to position [427, 0]
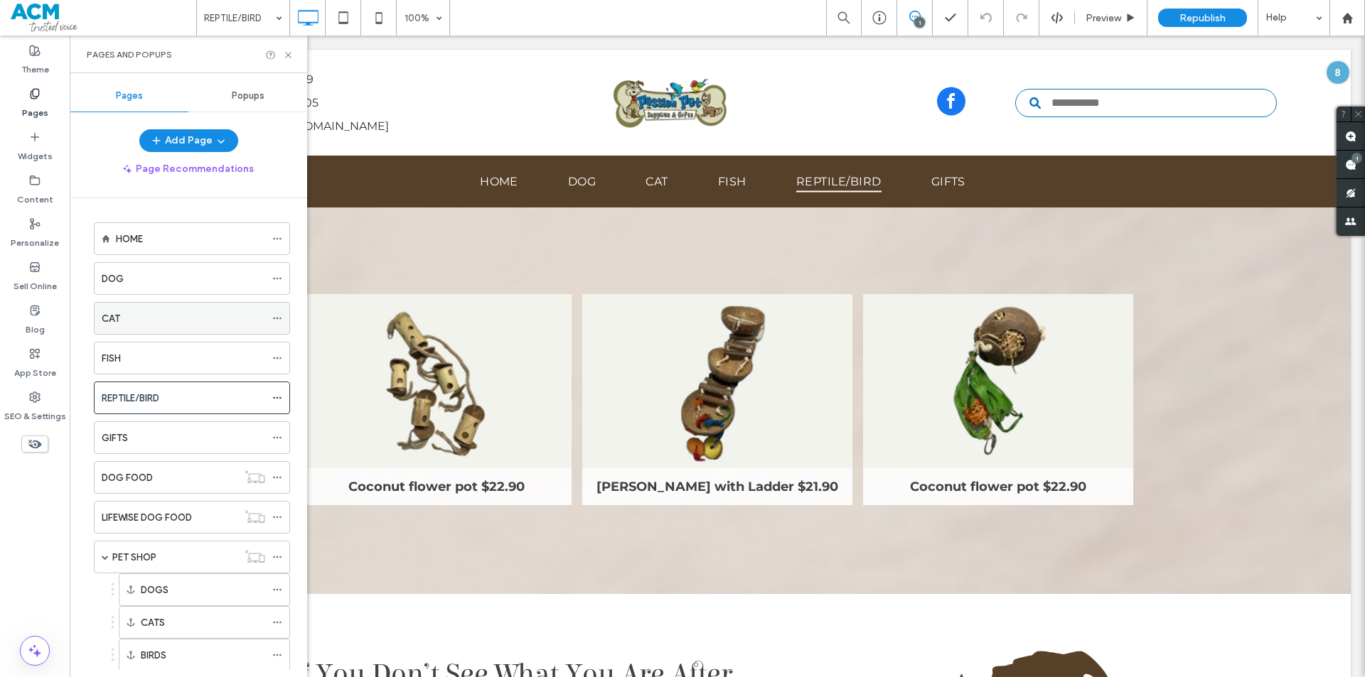
click at [218, 309] on div "CAT" at bounding box center [183, 318] width 163 height 31
click at [278, 396] on icon at bounding box center [277, 398] width 10 height 10
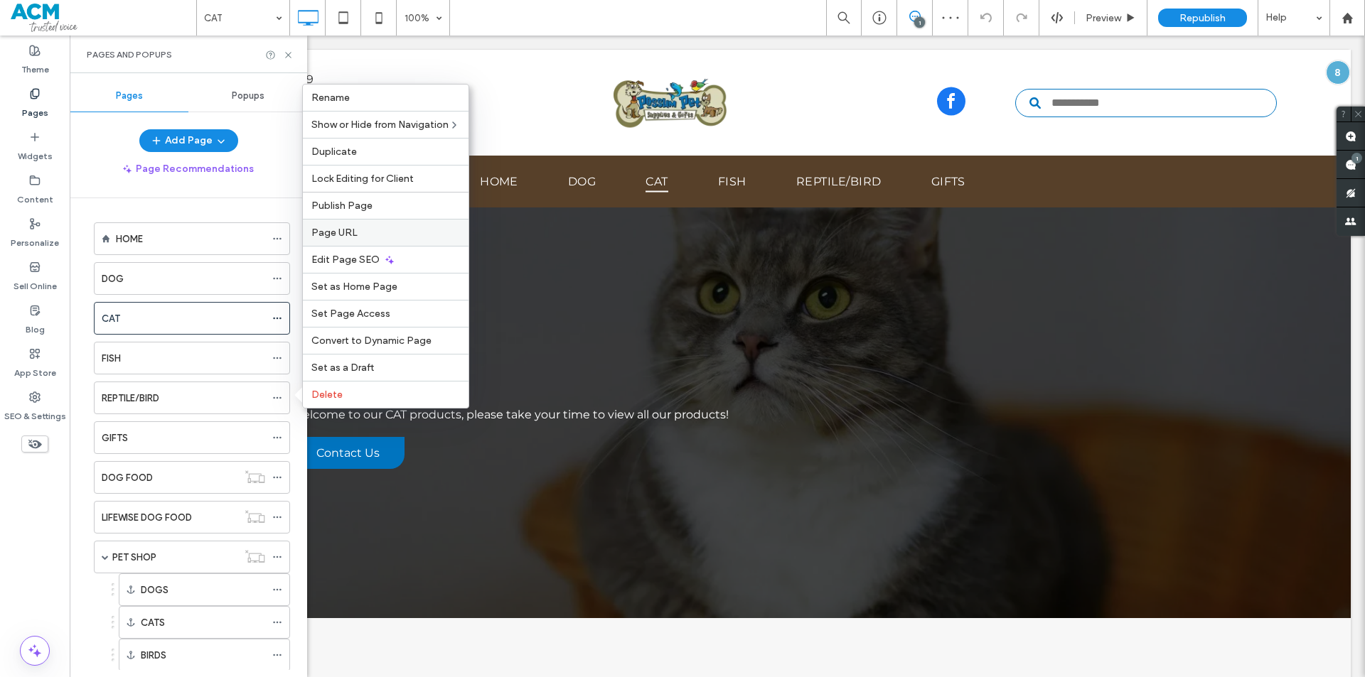
scroll to position [711, 0]
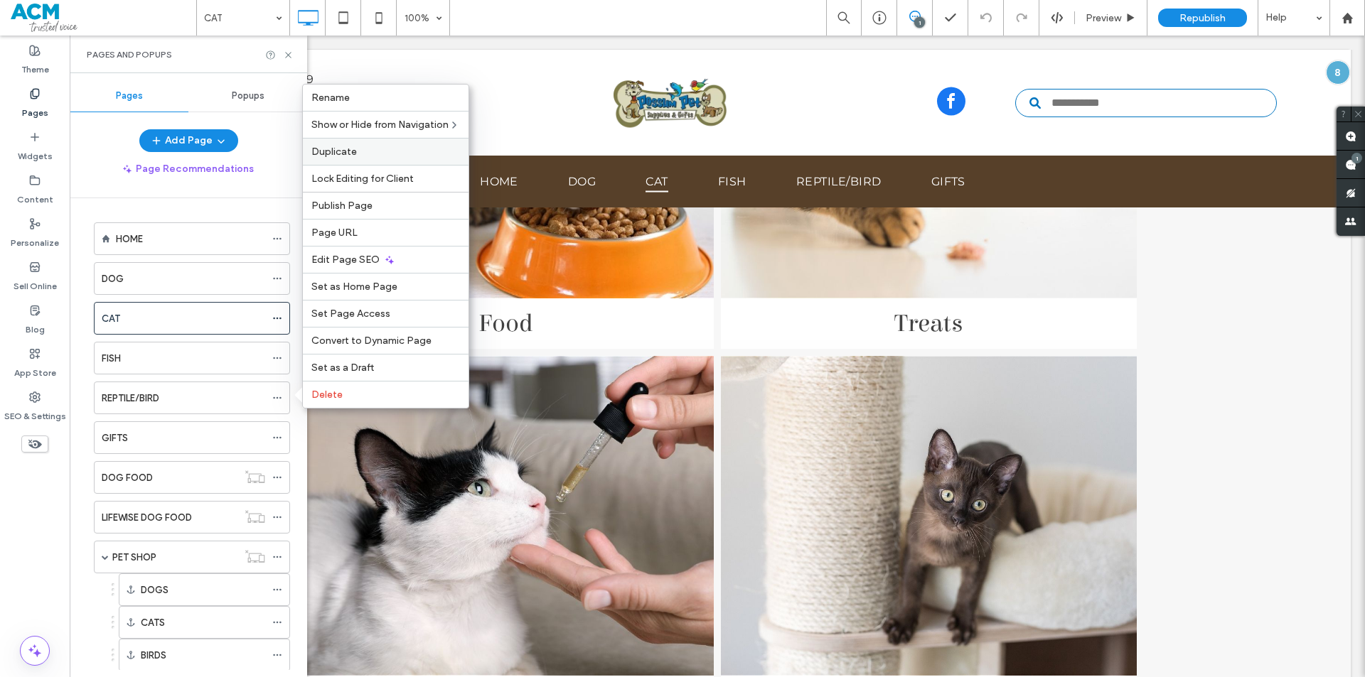
click at [356, 151] on label "Duplicate" at bounding box center [385, 152] width 149 height 12
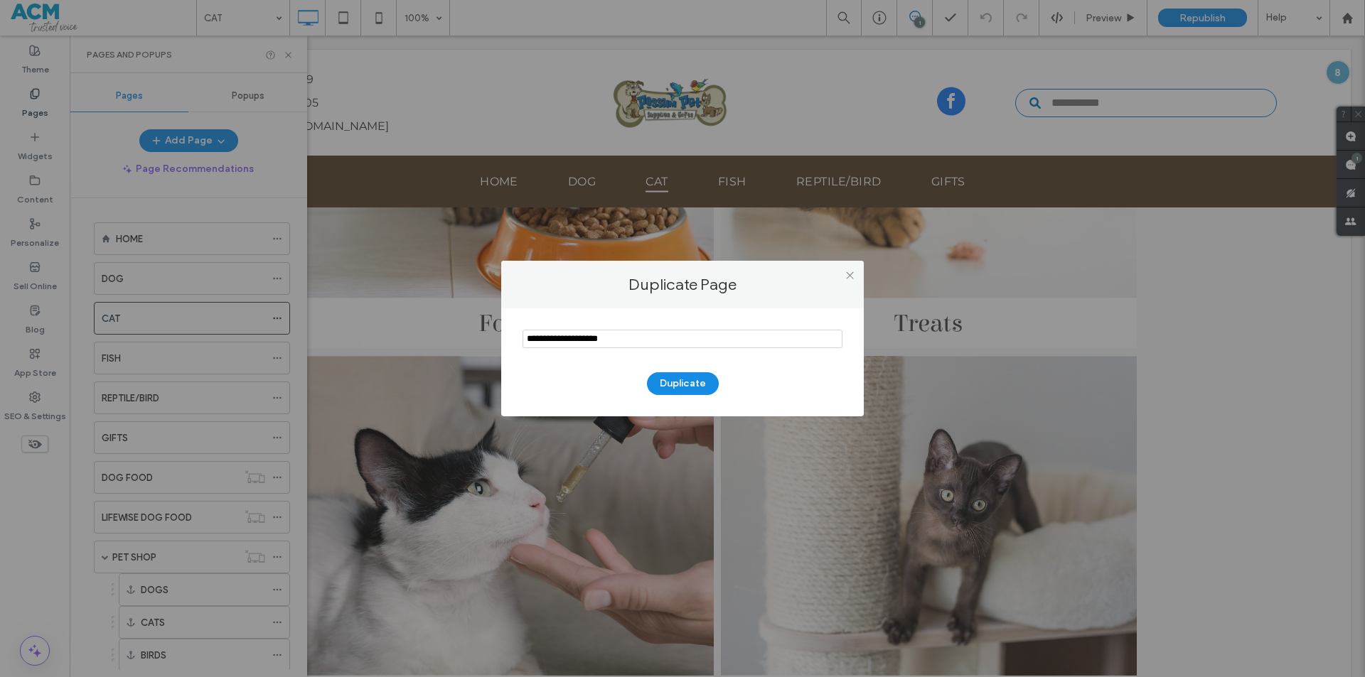
drag, startPoint x: 653, startPoint y: 342, endPoint x: 313, endPoint y: 339, distance: 340.5
click at [316, 341] on div "Duplicate Page Duplicate" at bounding box center [682, 338] width 1365 height 677
type input "*******"
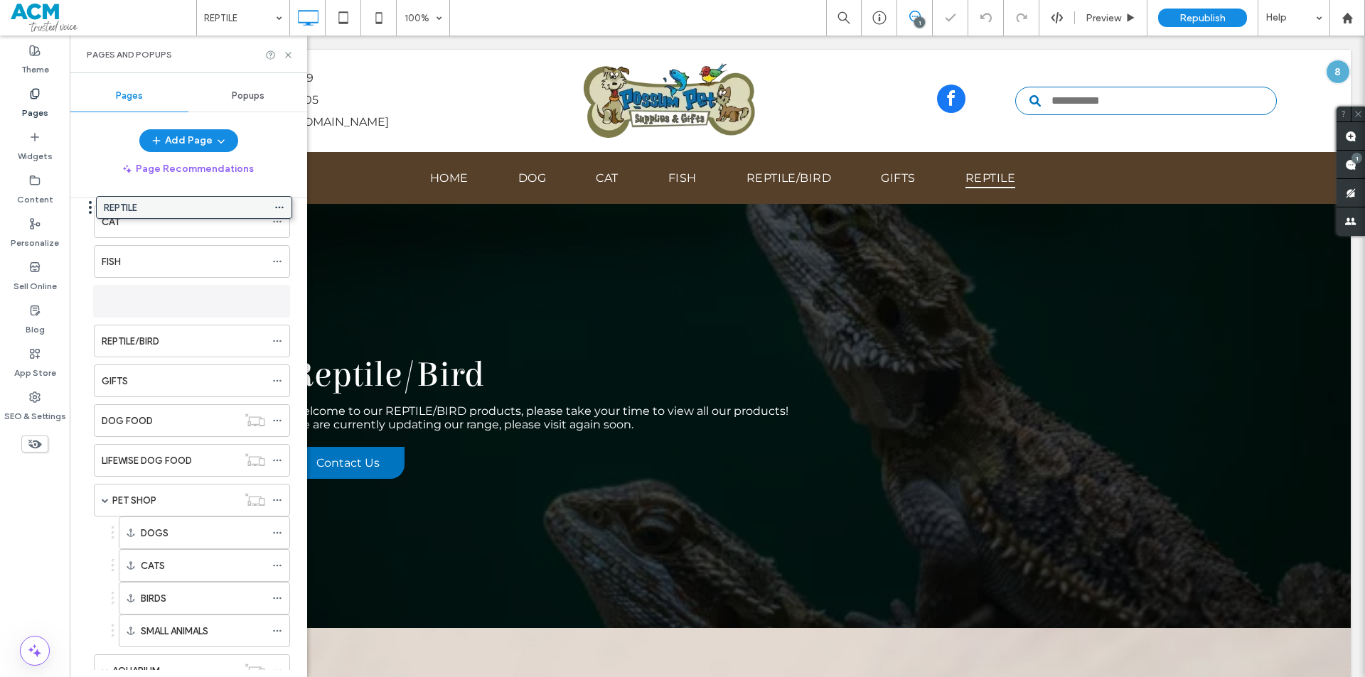
scroll to position [82, 0]
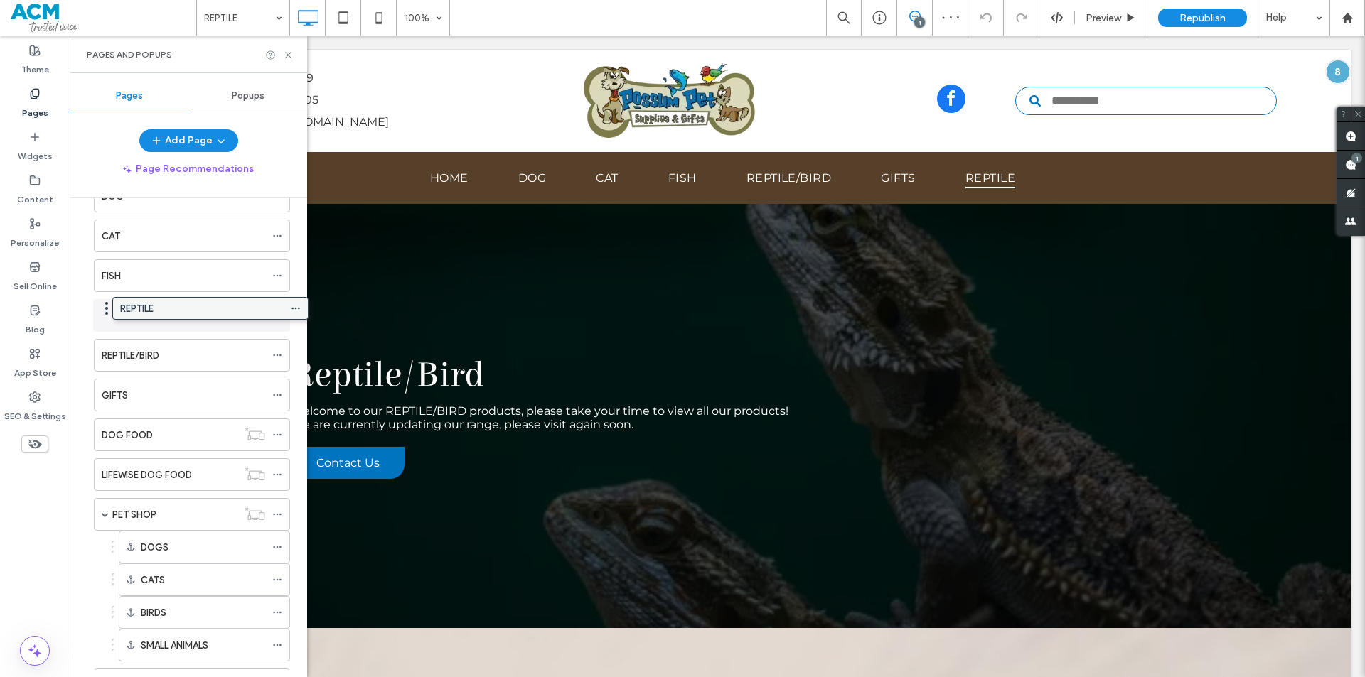
drag, startPoint x: 169, startPoint y: 612, endPoint x: 188, endPoint y: 307, distance: 305.5
click at [277, 312] on icon at bounding box center [277, 316] width 10 height 10
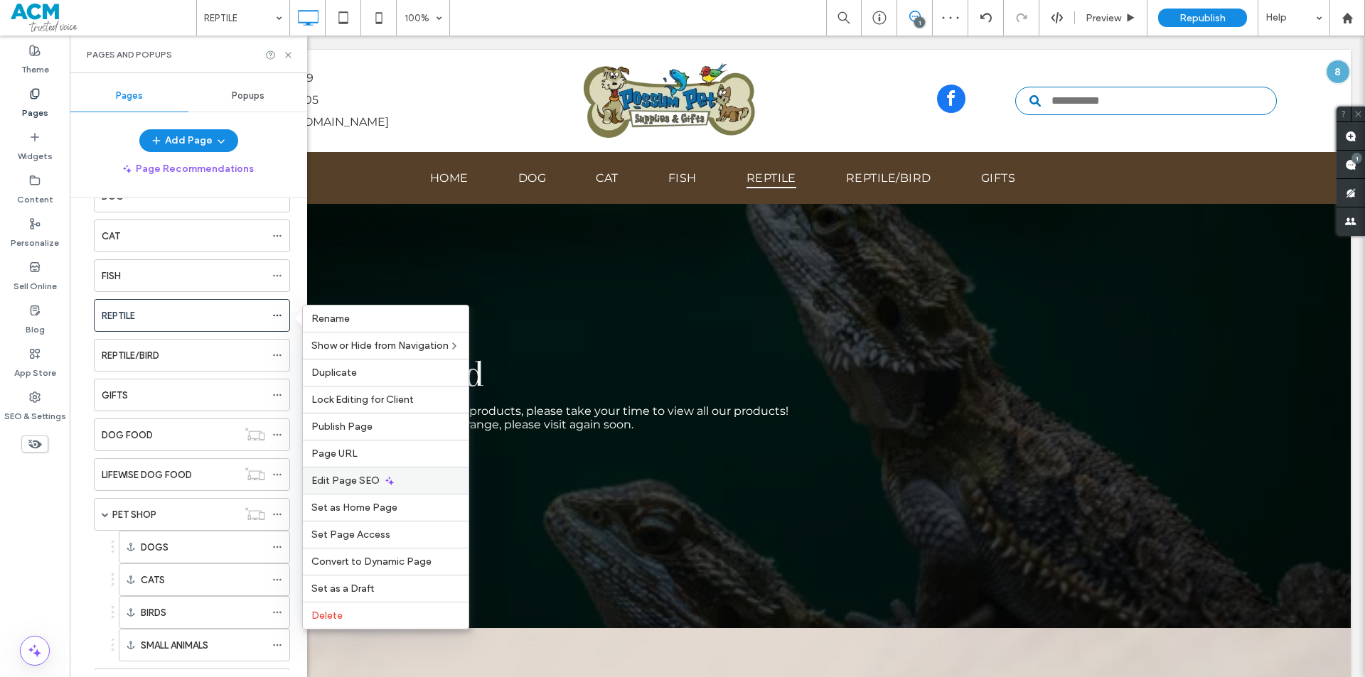
click at [379, 487] on div "Edit Page SEO" at bounding box center [386, 480] width 166 height 27
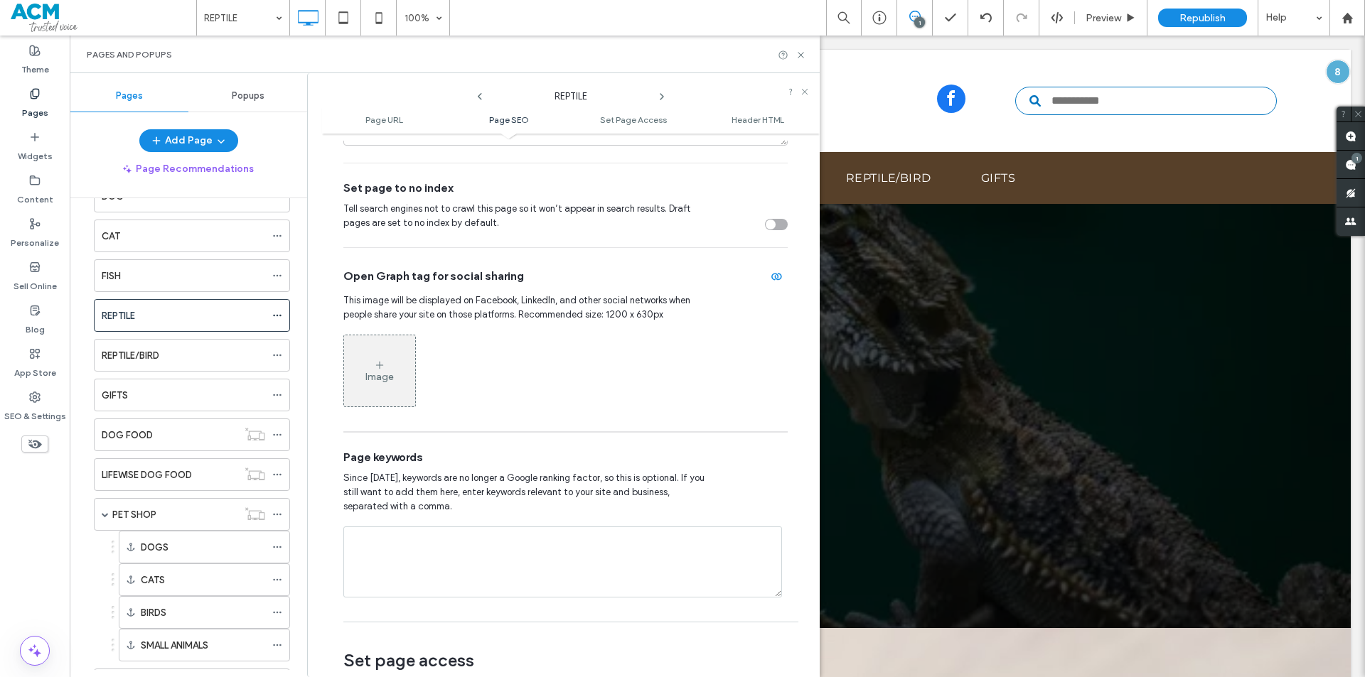
scroll to position [569, 0]
click at [277, 354] on icon at bounding box center [277, 355] width 10 height 10
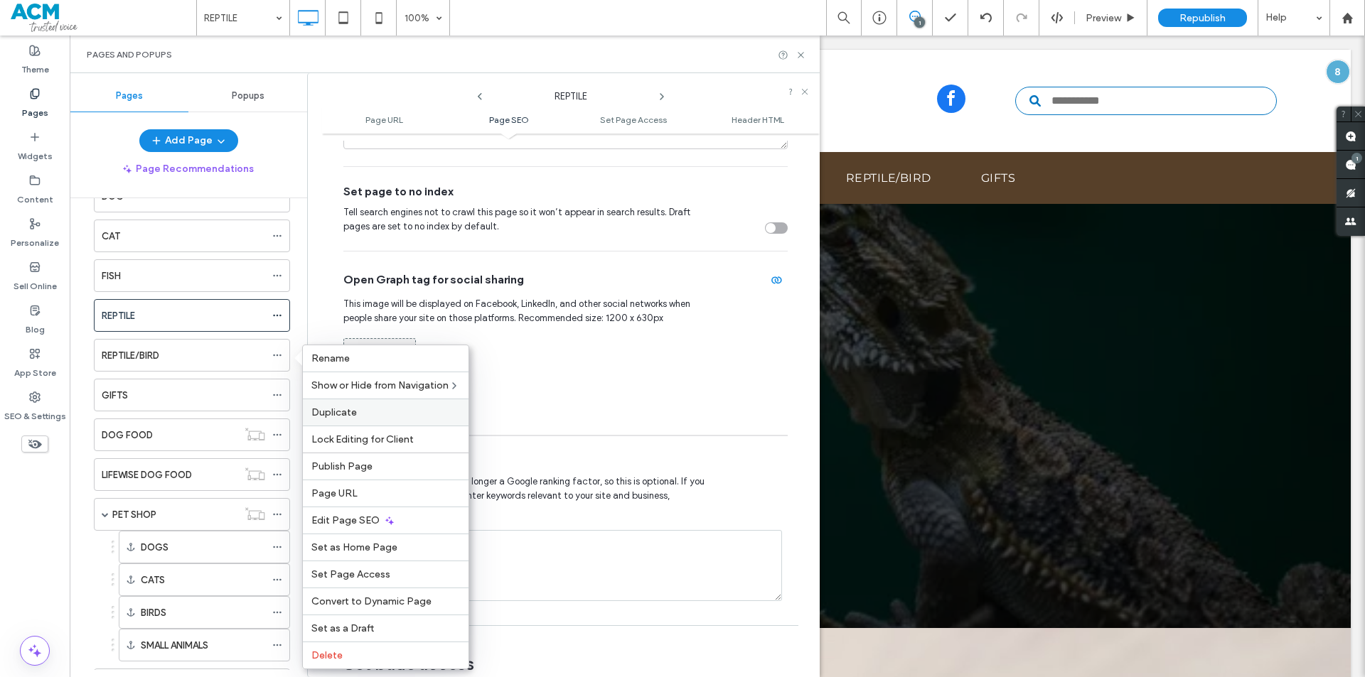
click at [337, 412] on span "Duplicate" at bounding box center [333, 413] width 45 height 12
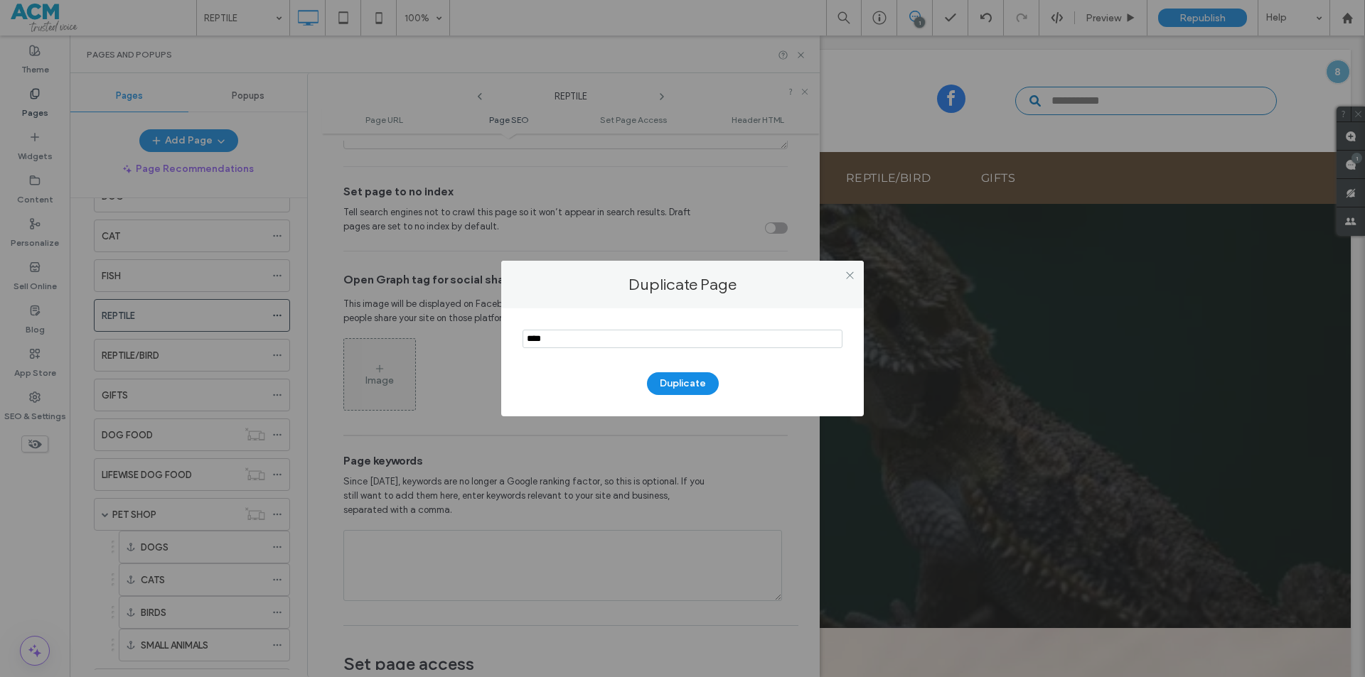
type input "****"
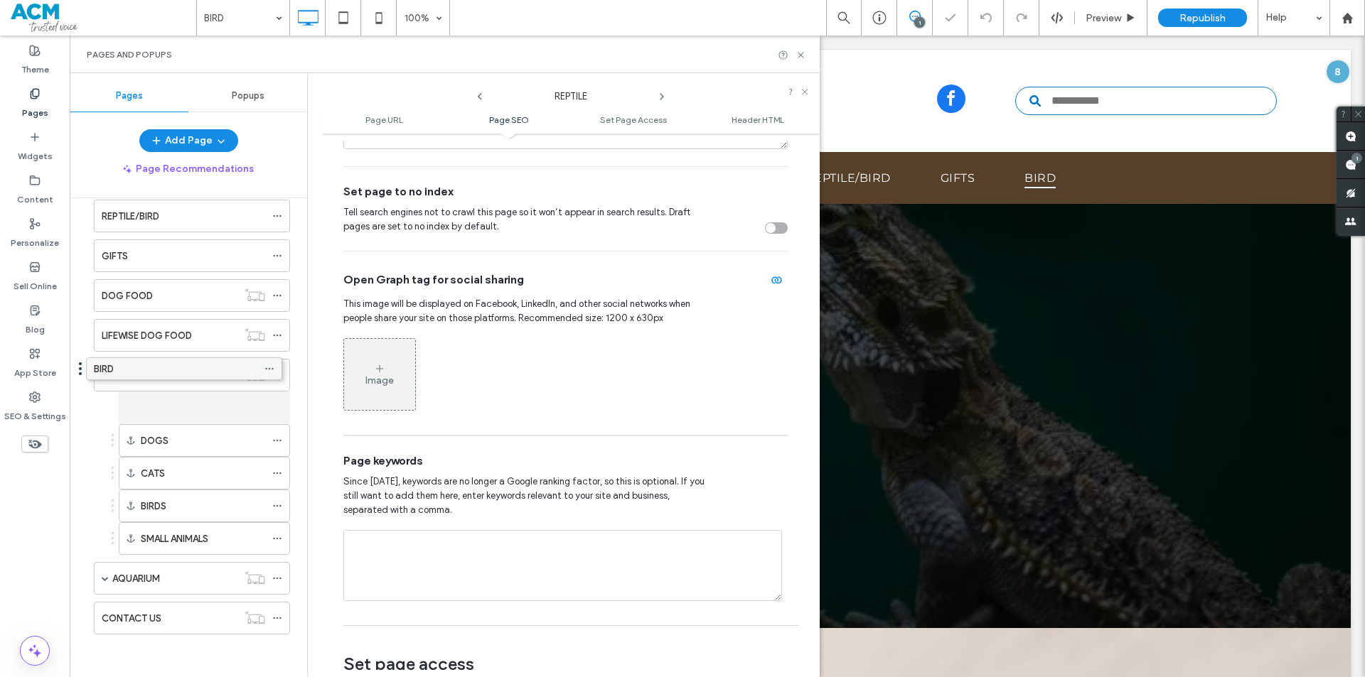
scroll to position [229, 0]
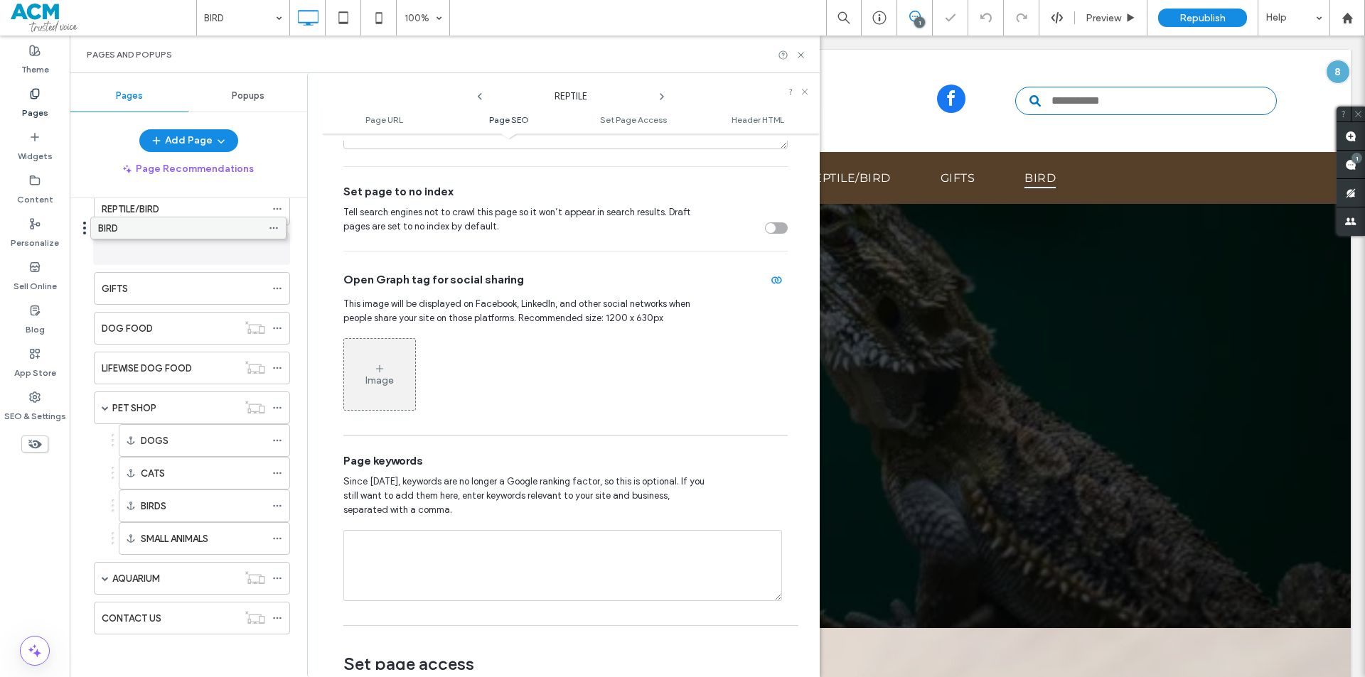
drag, startPoint x: 173, startPoint y: 619, endPoint x: 170, endPoint y: 234, distance: 385.3
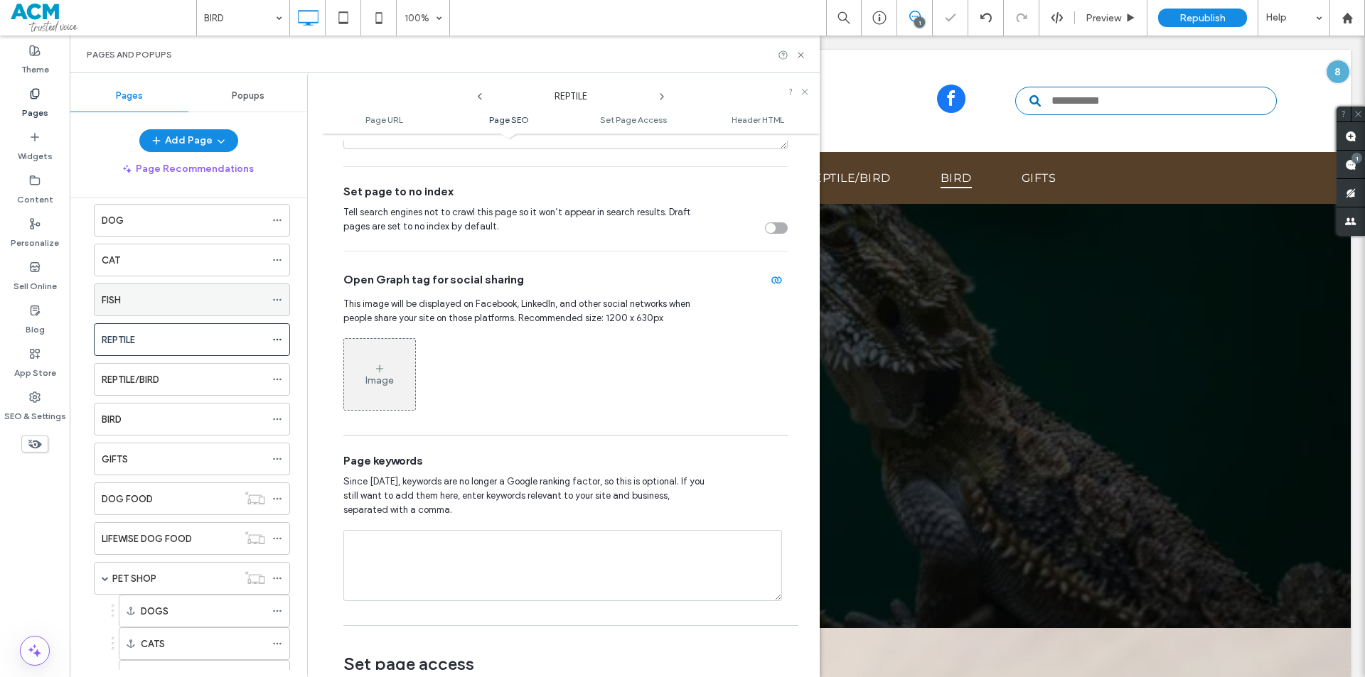
scroll to position [16, 0]
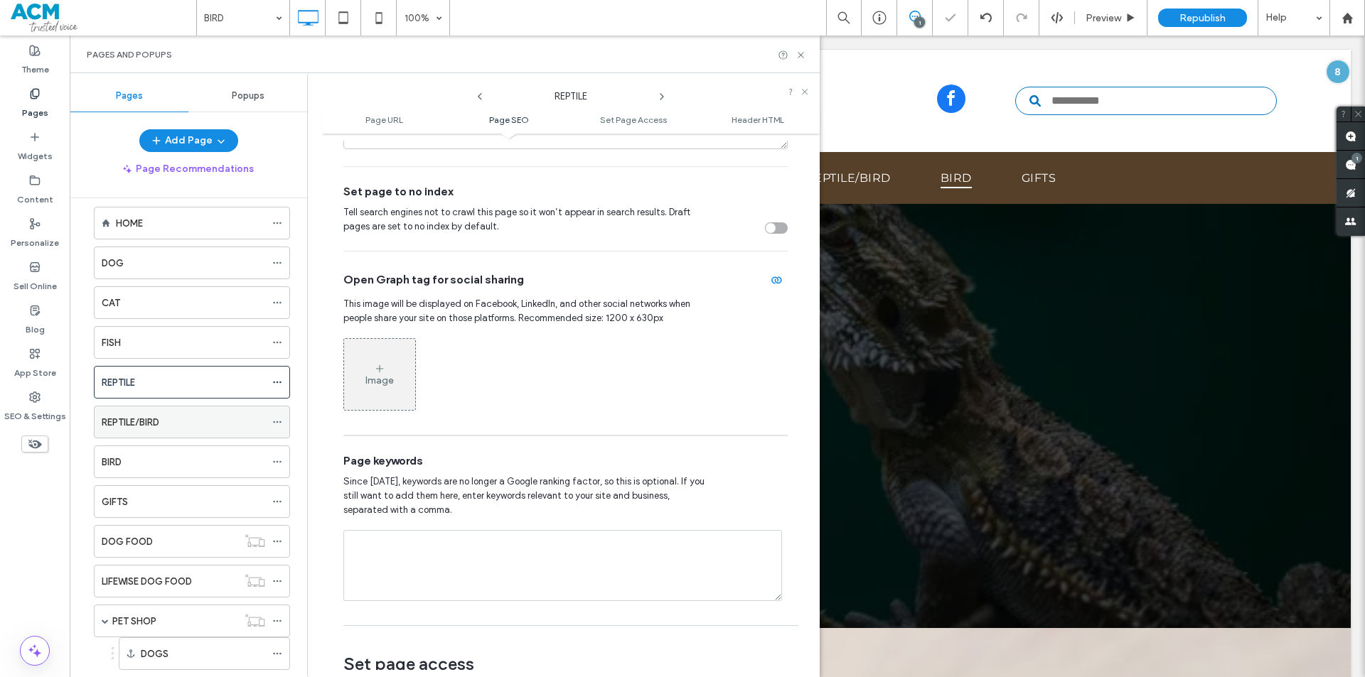
click at [278, 421] on icon at bounding box center [277, 422] width 10 height 10
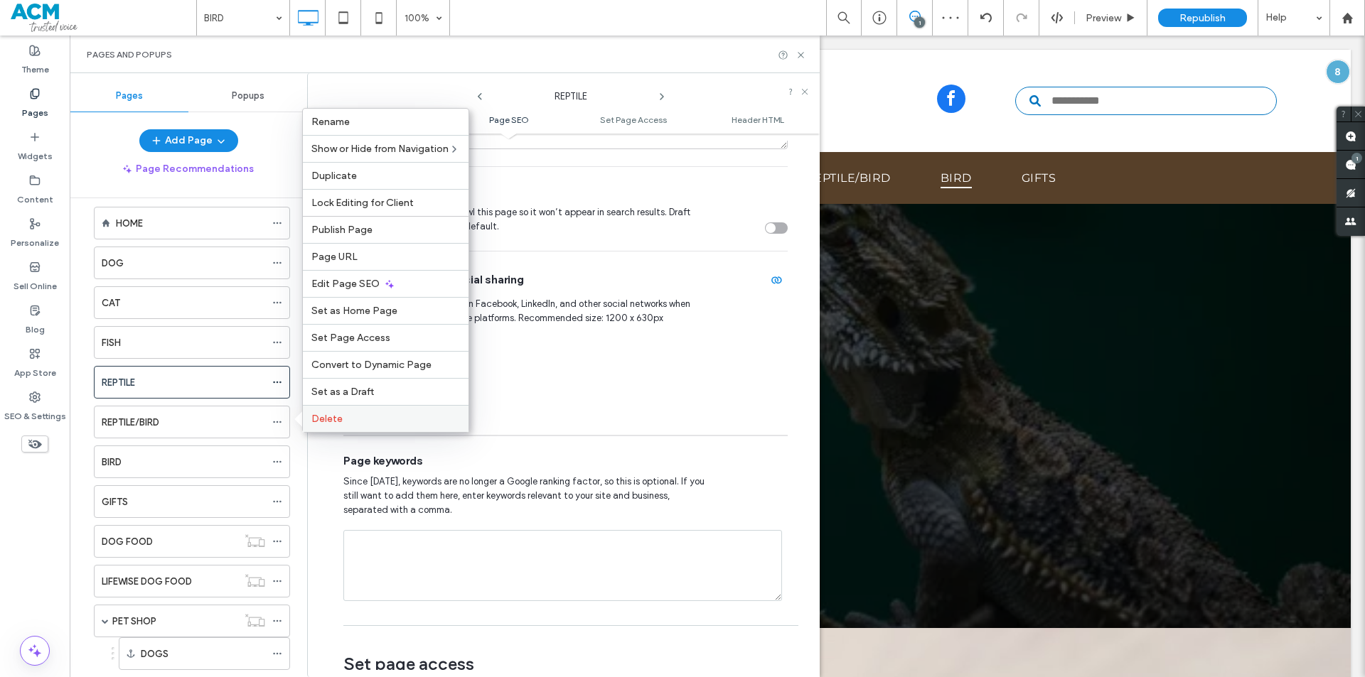
click at [330, 421] on span "Delete" at bounding box center [326, 419] width 31 height 12
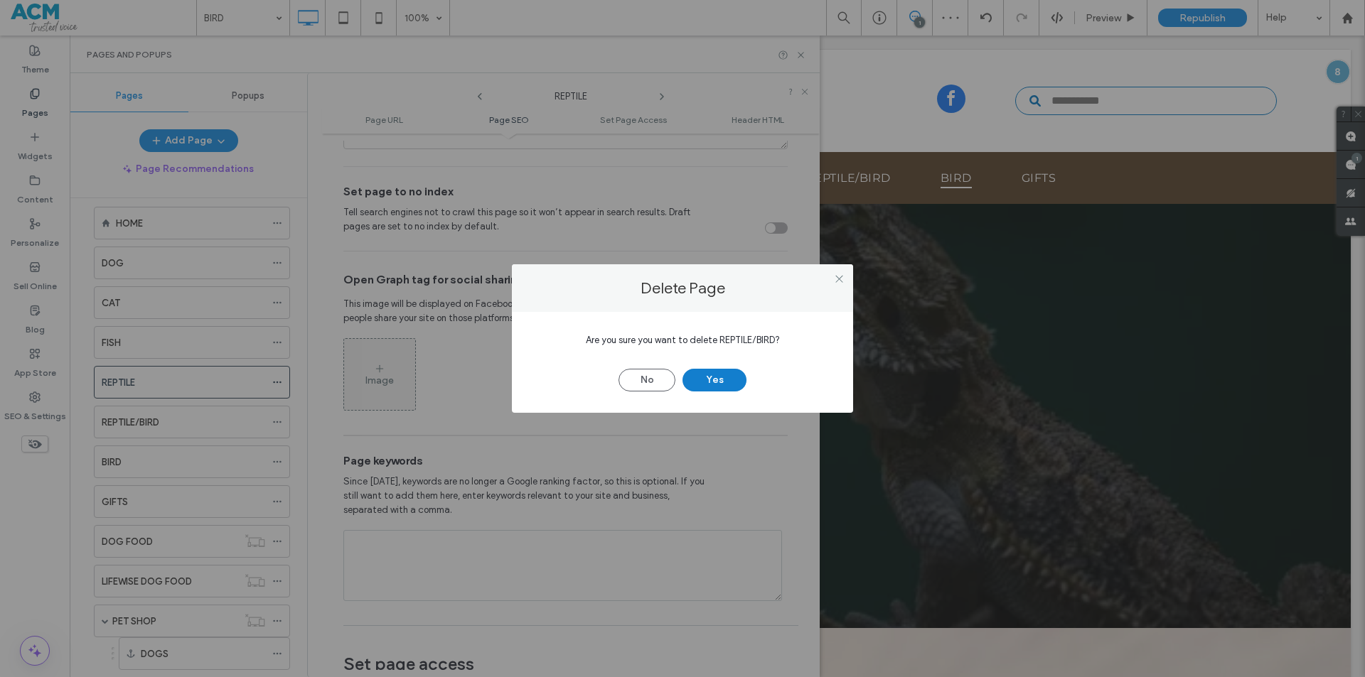
click at [728, 374] on button "Yes" at bounding box center [714, 380] width 64 height 23
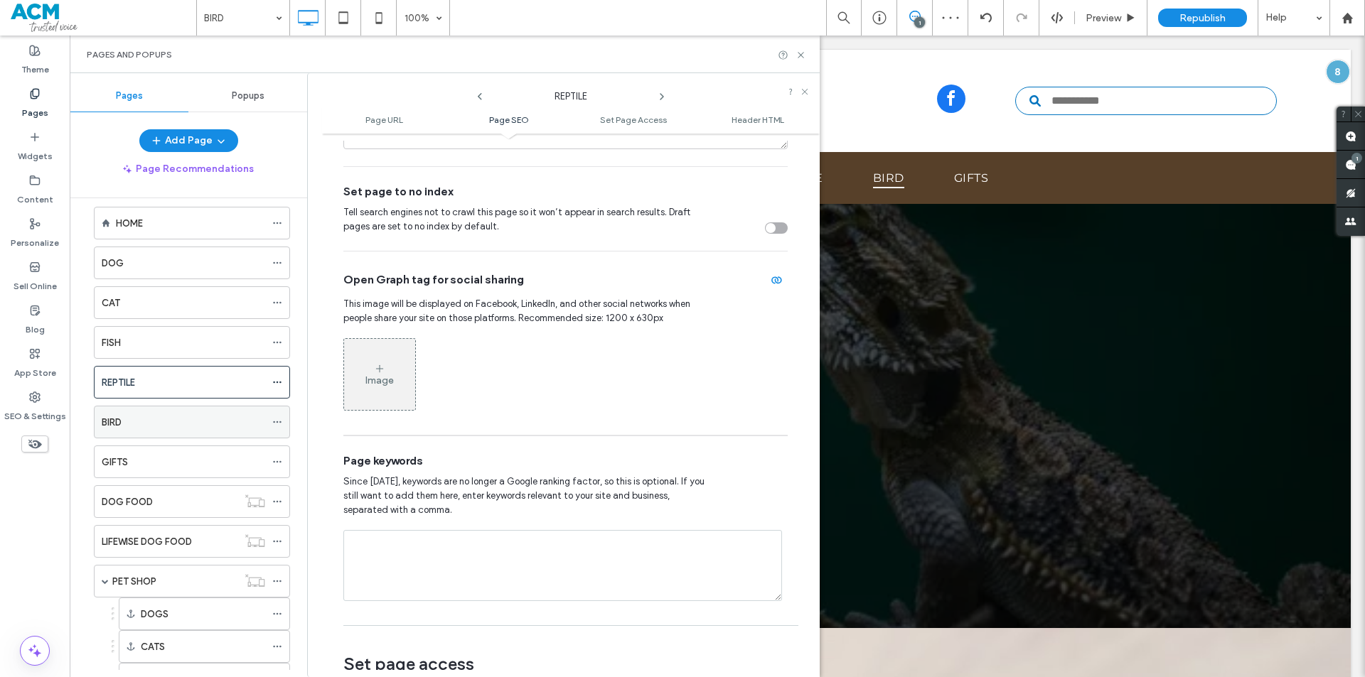
click at [183, 419] on div "BIRD" at bounding box center [183, 422] width 163 height 15
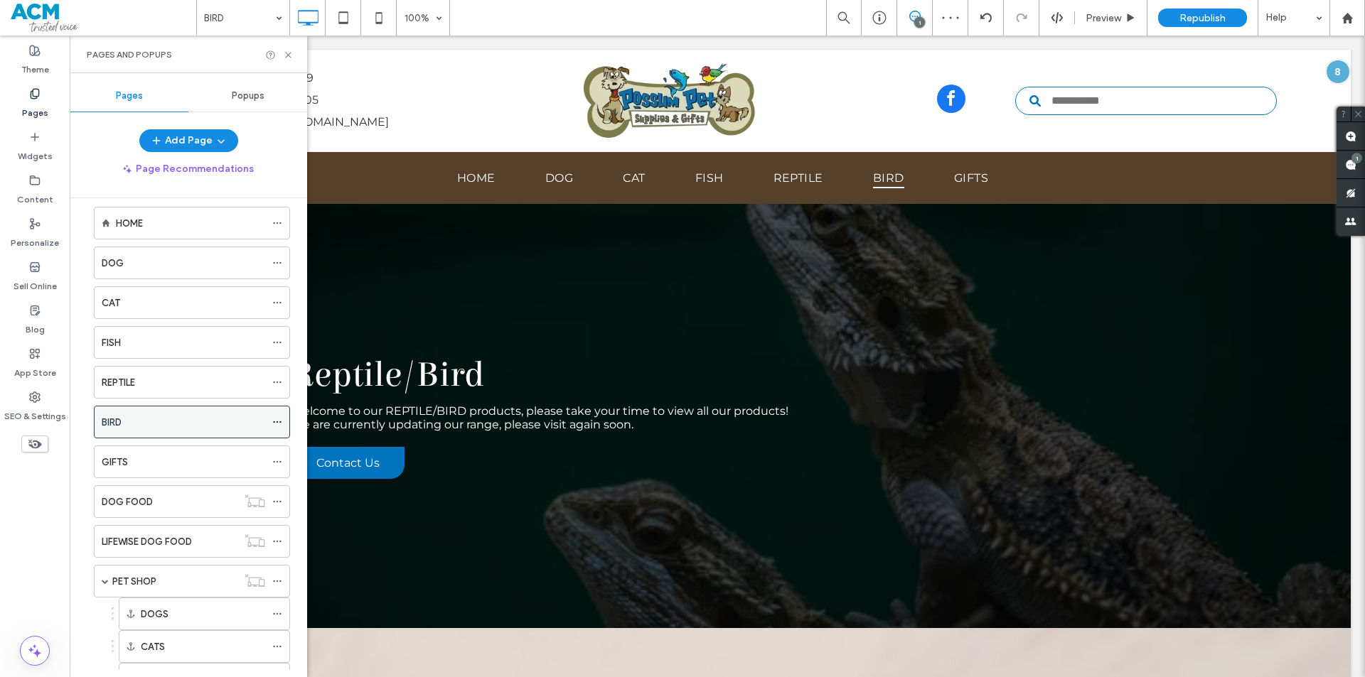
click at [274, 417] on icon at bounding box center [277, 422] width 10 height 10
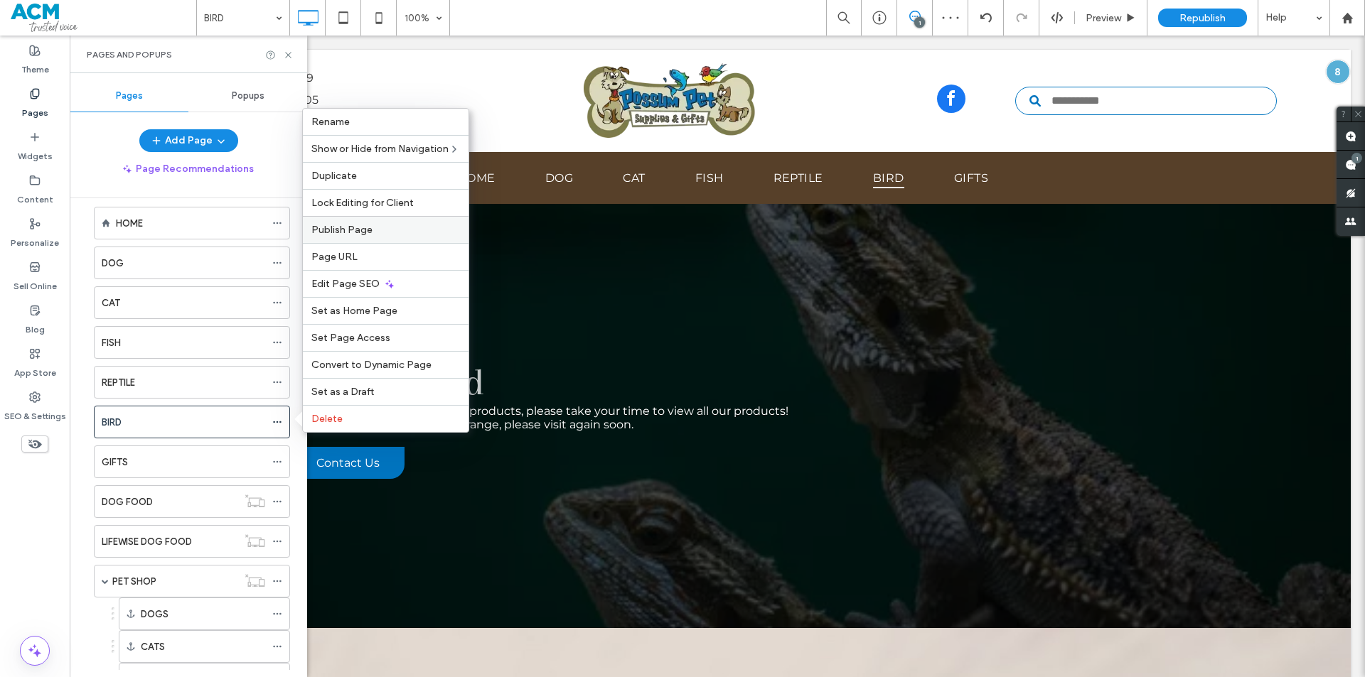
scroll to position [0, 0]
click at [368, 273] on div "Edit Page SEO" at bounding box center [386, 283] width 166 height 27
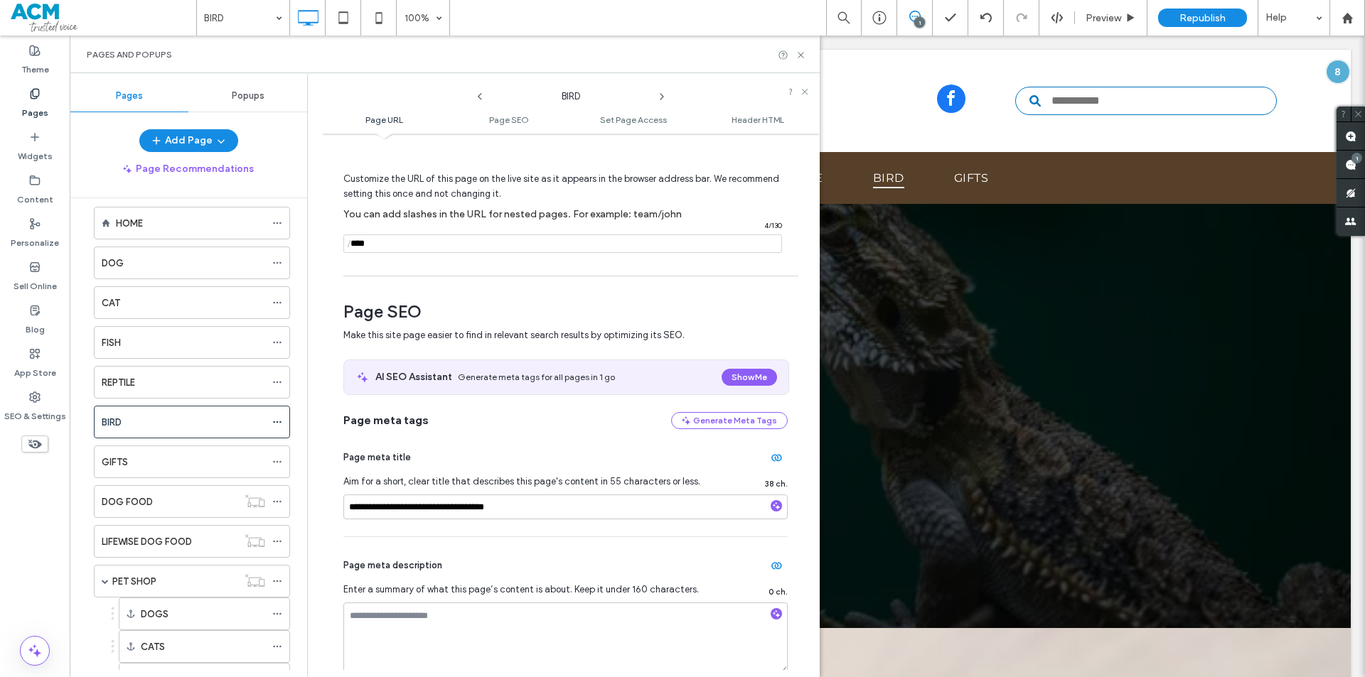
scroll to position [213, 0]
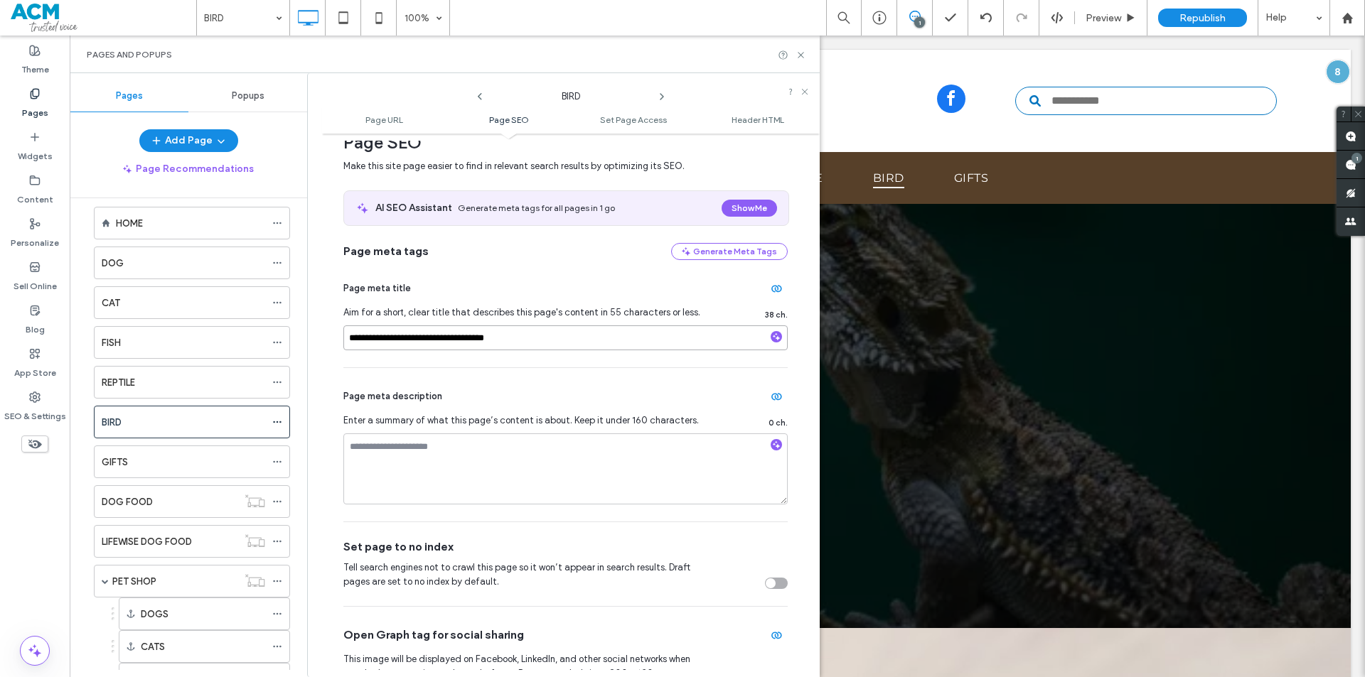
click at [359, 340] on input "**********" at bounding box center [565, 338] width 444 height 25
type input "**********"
click at [531, 372] on div "Page meta description Enter a summary of what this page’s content is about. Kee…" at bounding box center [565, 445] width 444 height 154
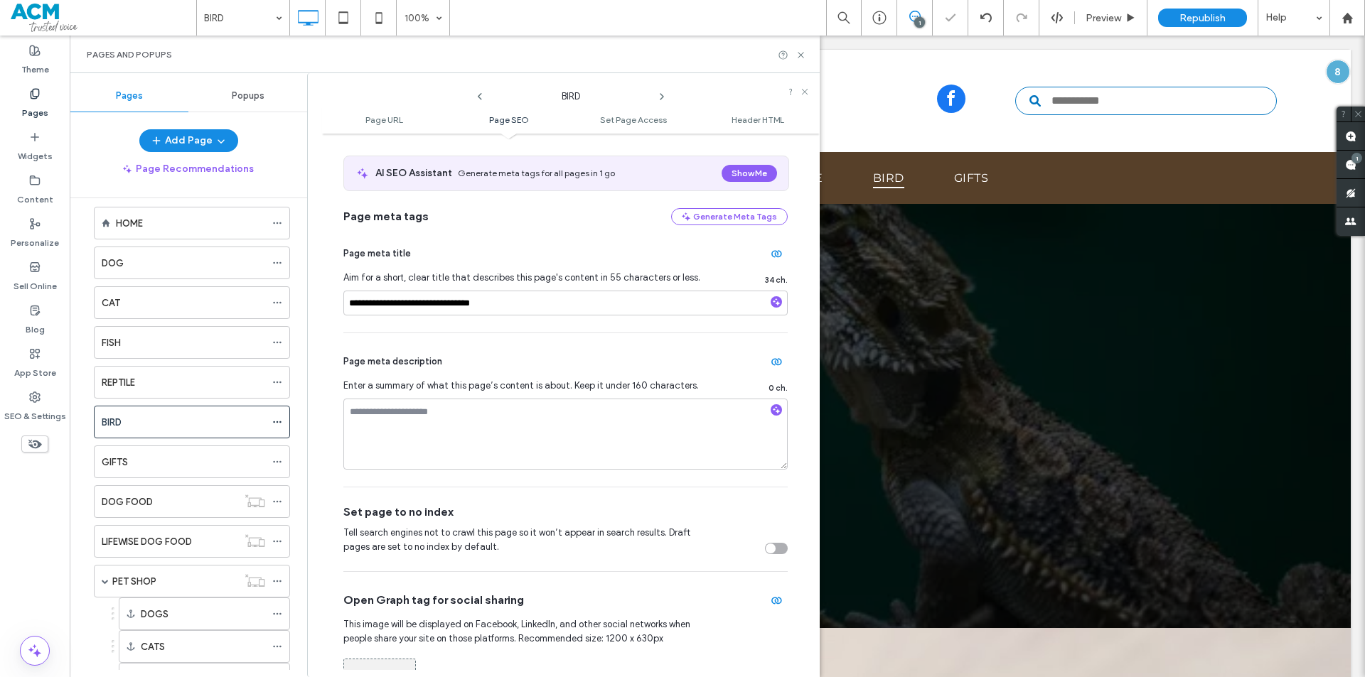
scroll to position [498, 0]
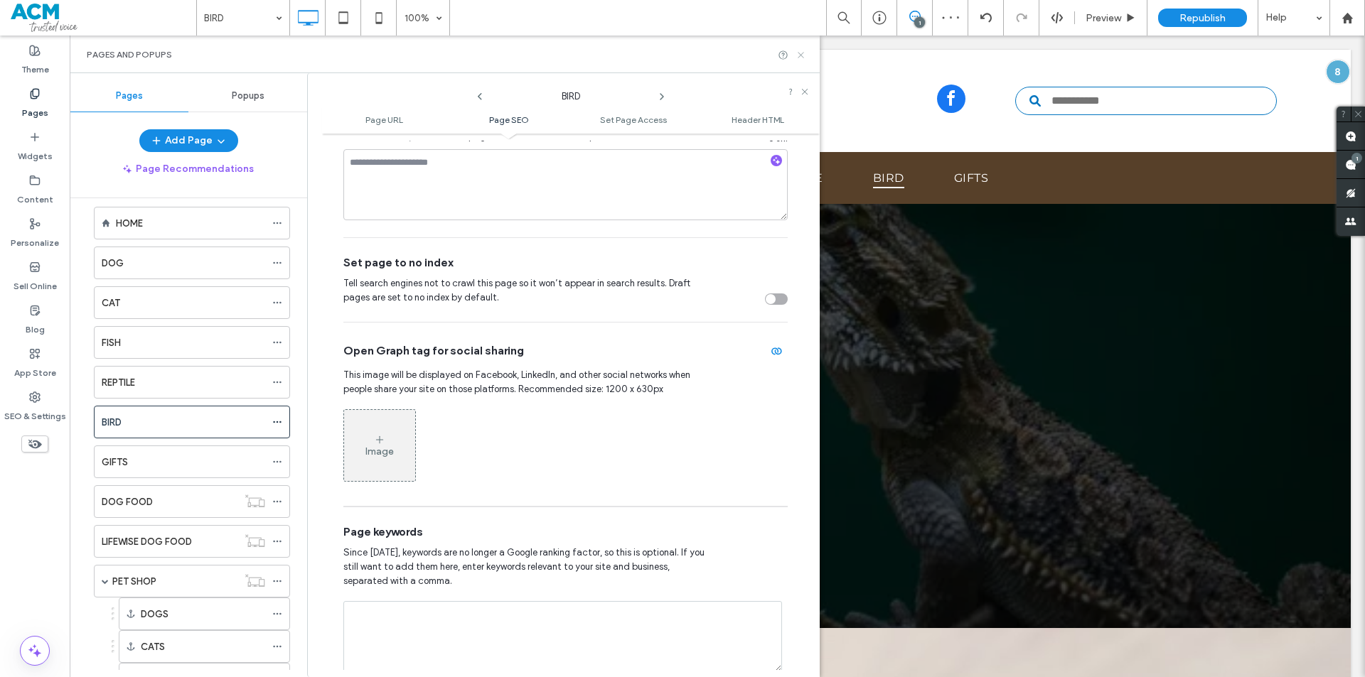
drag, startPoint x: 801, startPoint y: 54, endPoint x: 326, endPoint y: 278, distance: 525.0
click at [801, 54] on use at bounding box center [801, 55] width 6 height 6
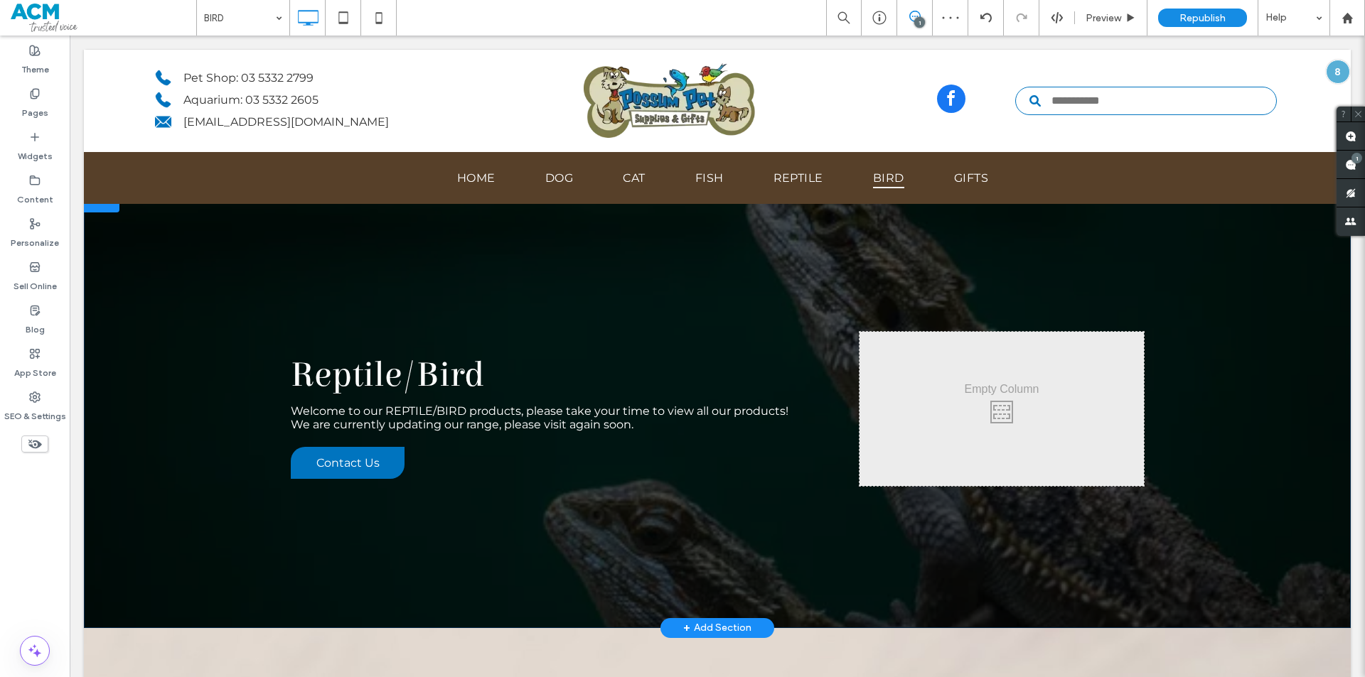
click at [255, 269] on div "Reptile/Bird Welcome to our REPTILE/BIRD products, please take your time to vie…" at bounding box center [717, 409] width 1267 height 439
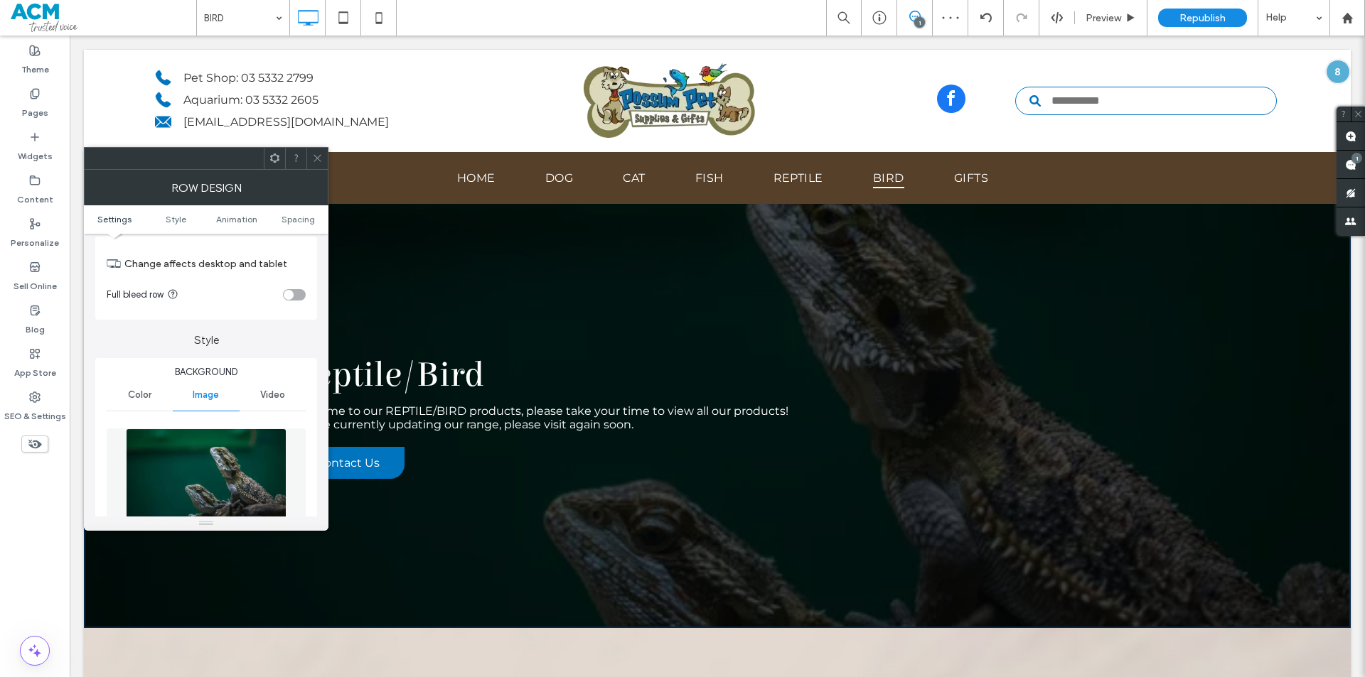
scroll to position [213, 0]
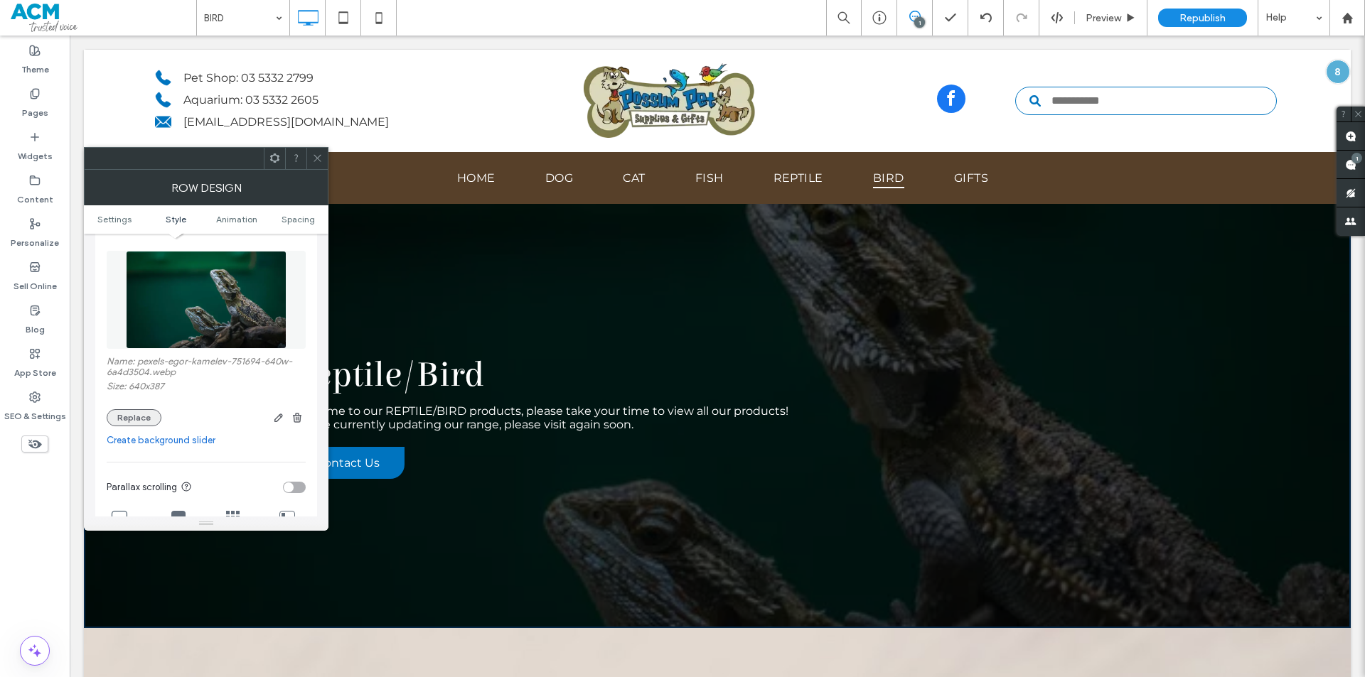
click at [132, 412] on button "Replace" at bounding box center [134, 417] width 55 height 17
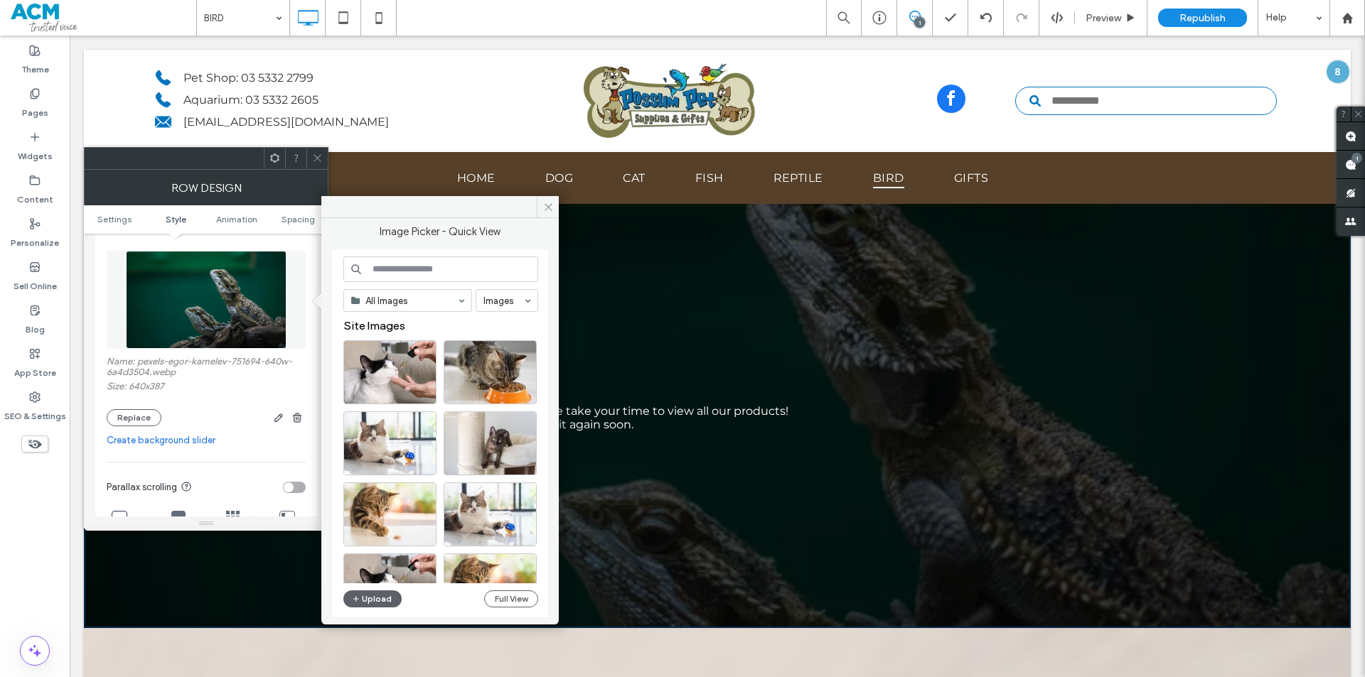
click at [449, 266] on input at bounding box center [440, 270] width 195 height 26
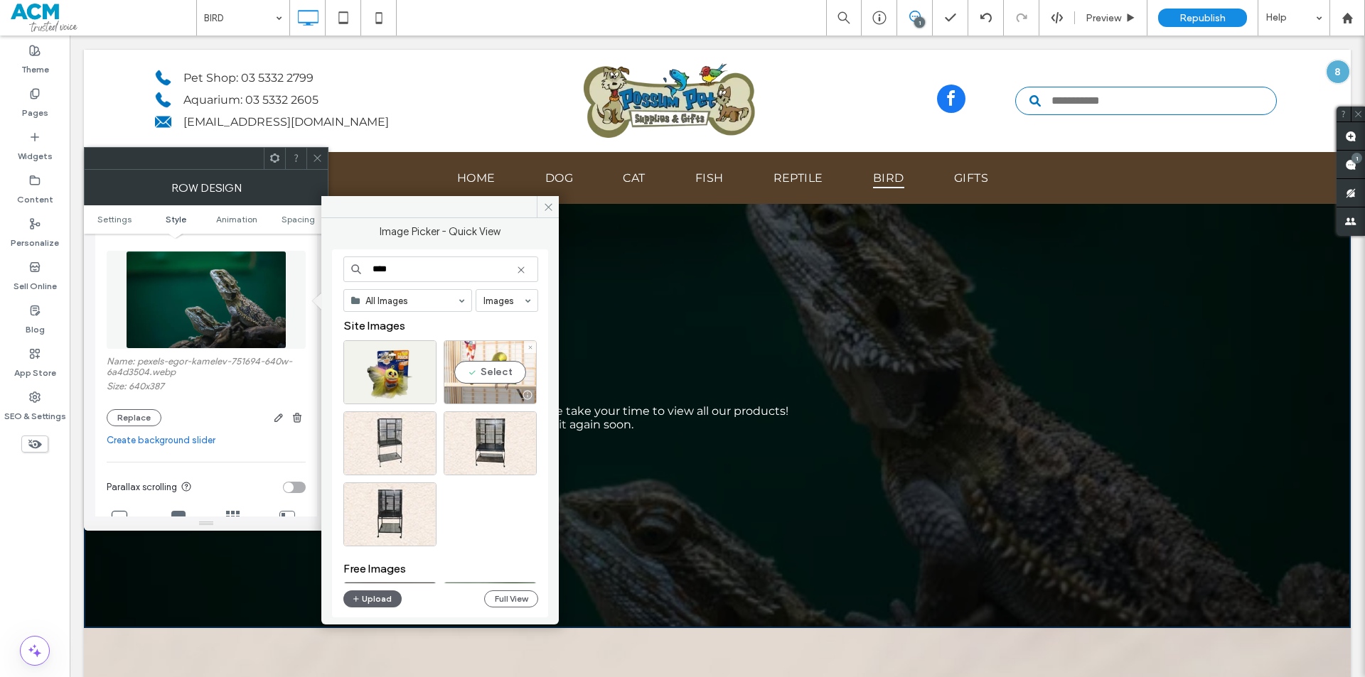
type input "****"
click at [467, 363] on div "Select" at bounding box center [490, 373] width 93 height 64
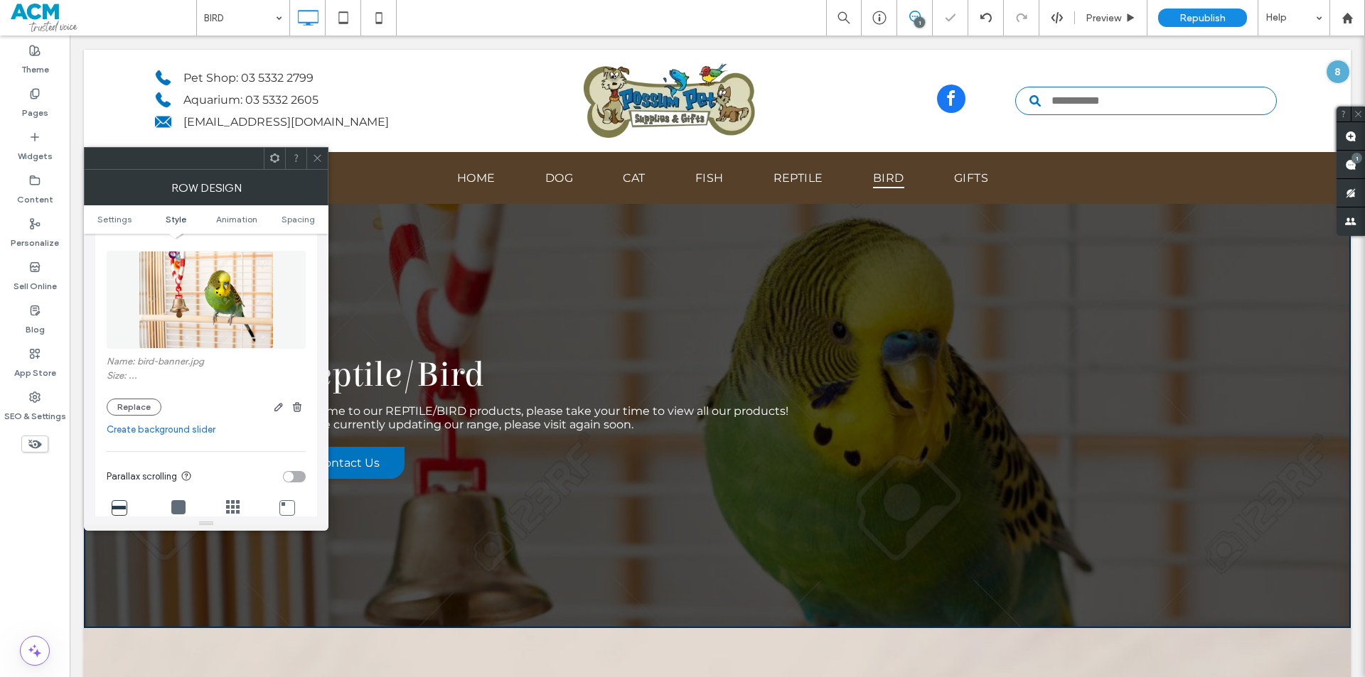
click at [314, 158] on icon at bounding box center [317, 158] width 11 height 11
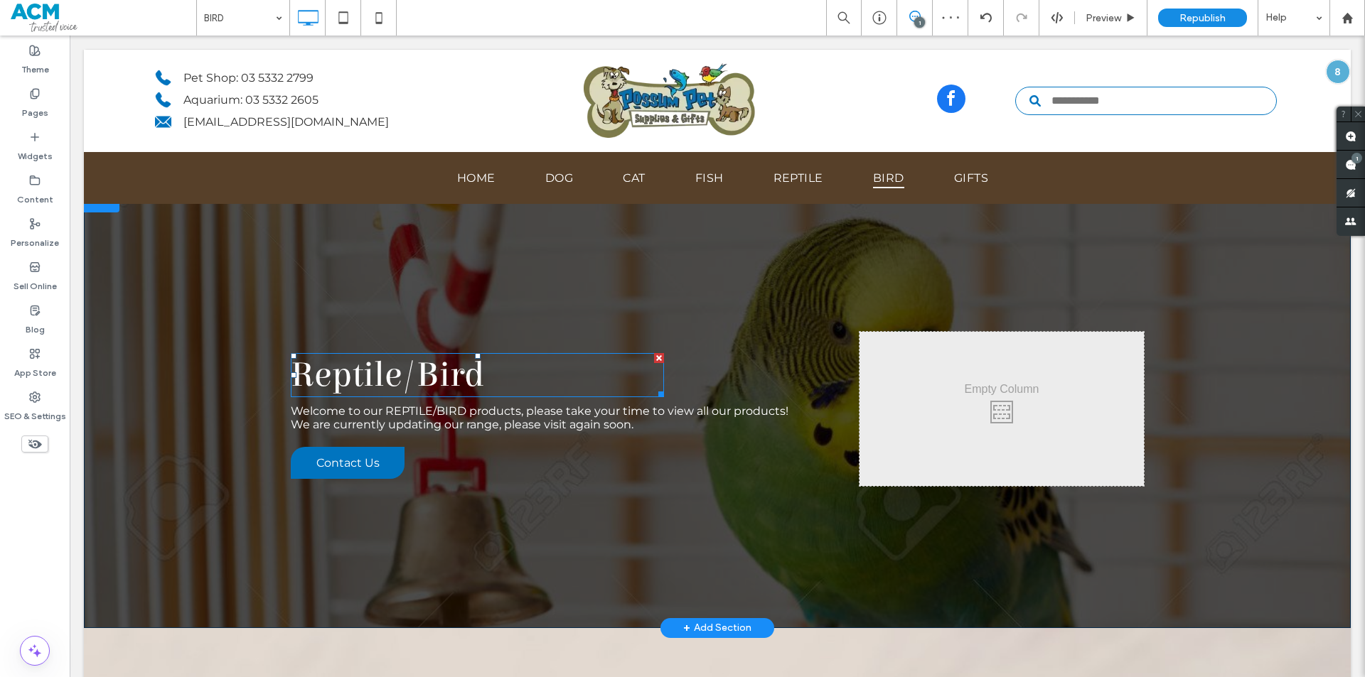
click at [419, 367] on font "Reptile/Bird" at bounding box center [387, 375] width 193 height 41
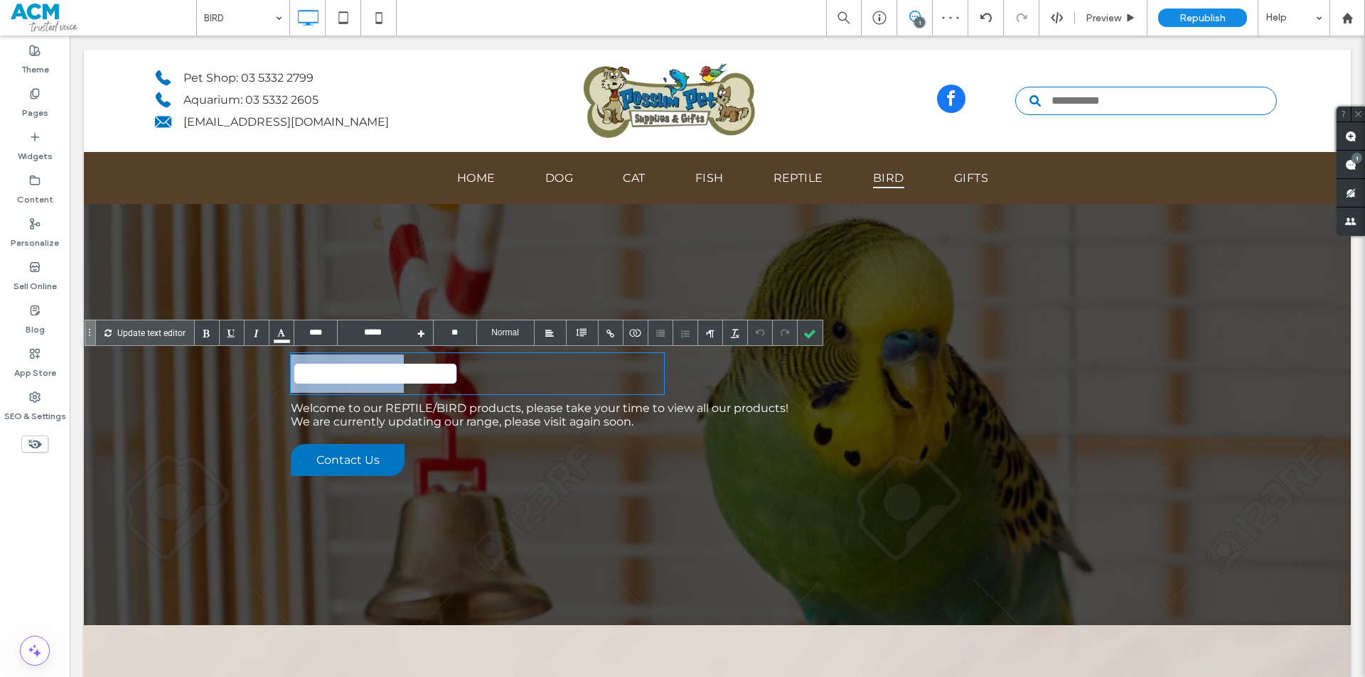
drag, startPoint x: 411, startPoint y: 373, endPoint x: 237, endPoint y: 373, distance: 174.2
click at [237, 373] on div "**********" at bounding box center [717, 408] width 1267 height 436
click at [808, 331] on div at bounding box center [810, 333] width 25 height 25
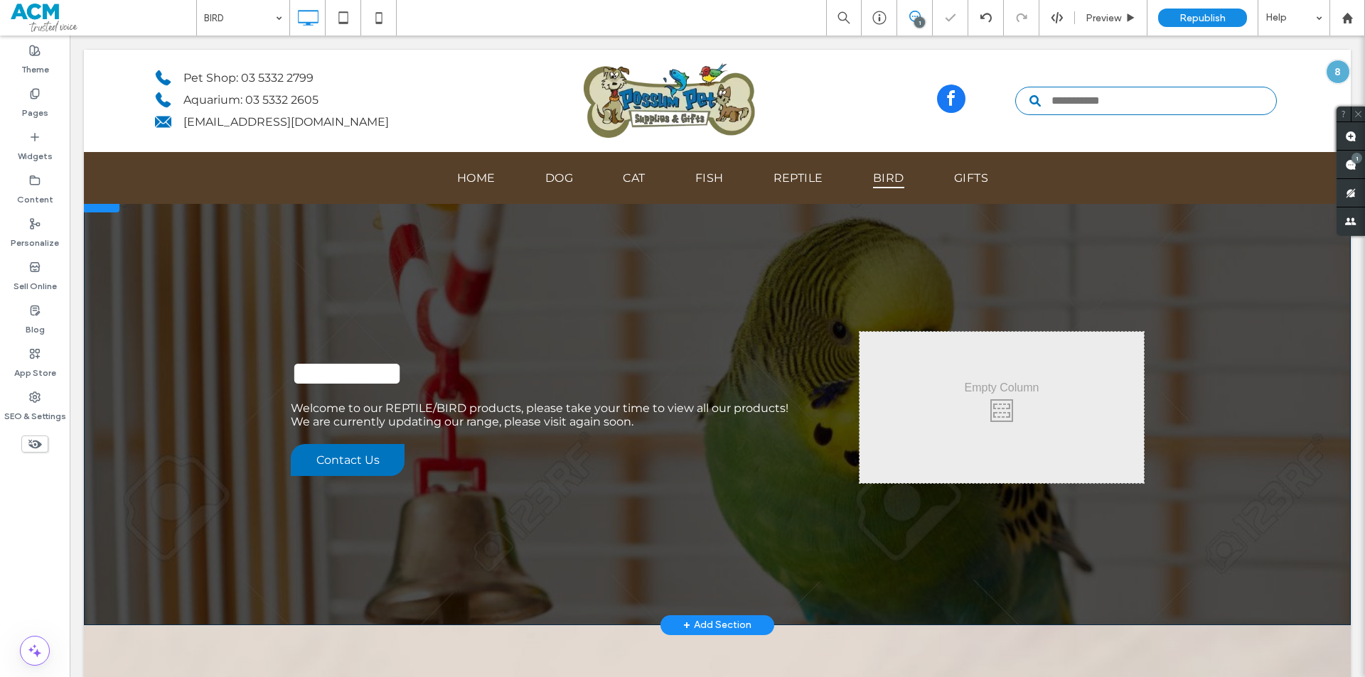
click at [219, 291] on div "******** Welcome to our REPTILE/BIRD products, please take your time to view al…" at bounding box center [717, 408] width 1267 height 436
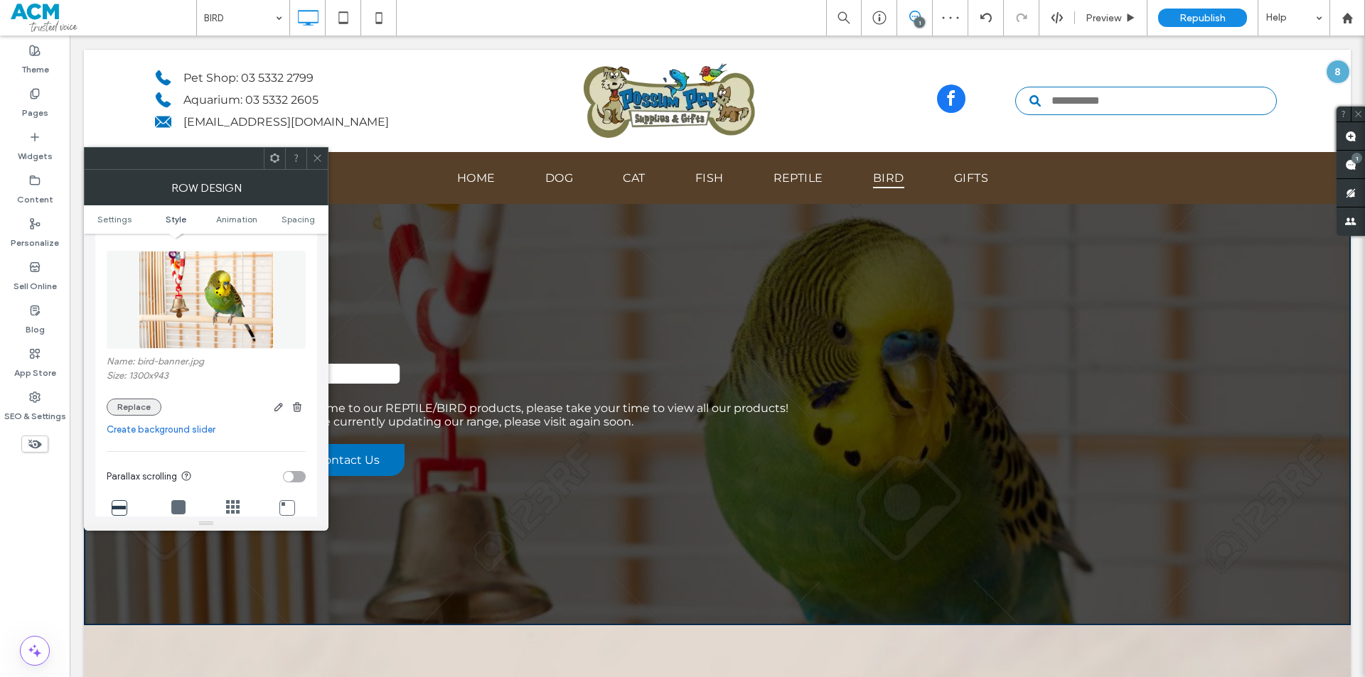
click at [140, 408] on button "Replace" at bounding box center [134, 407] width 55 height 17
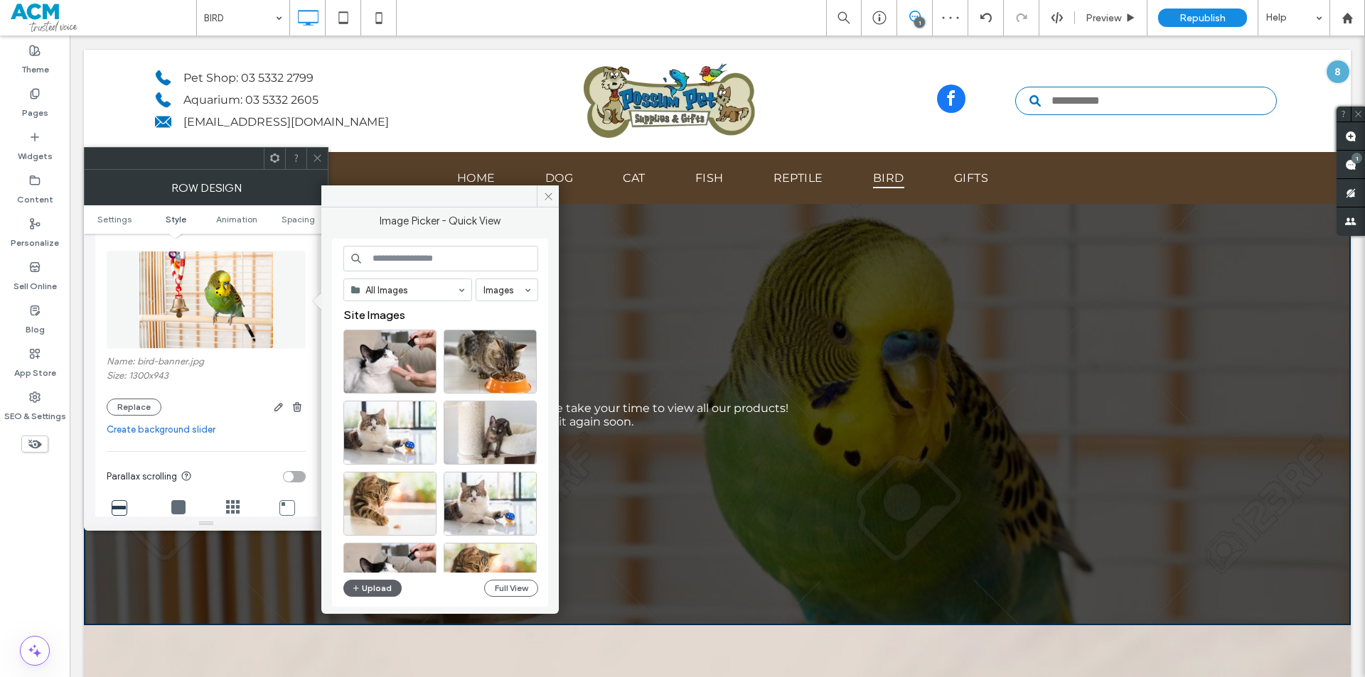
click at [432, 271] on input at bounding box center [440, 259] width 195 height 26
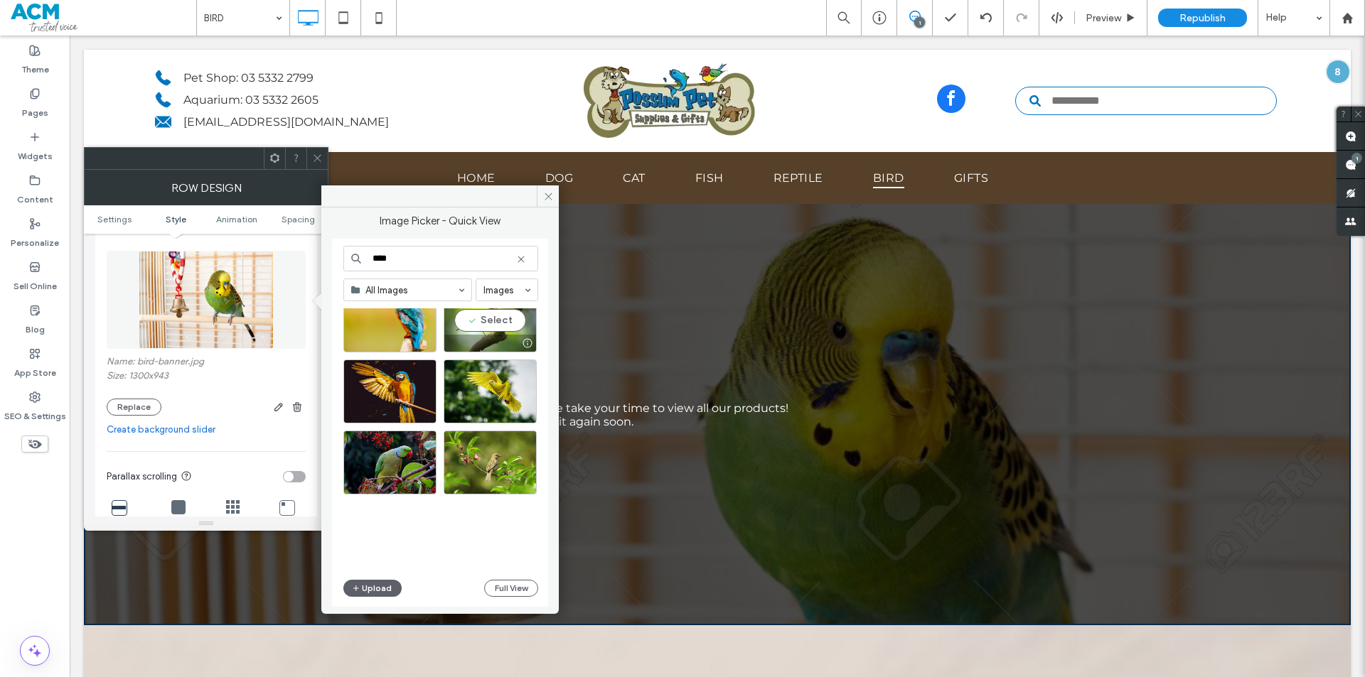
scroll to position [355, 0]
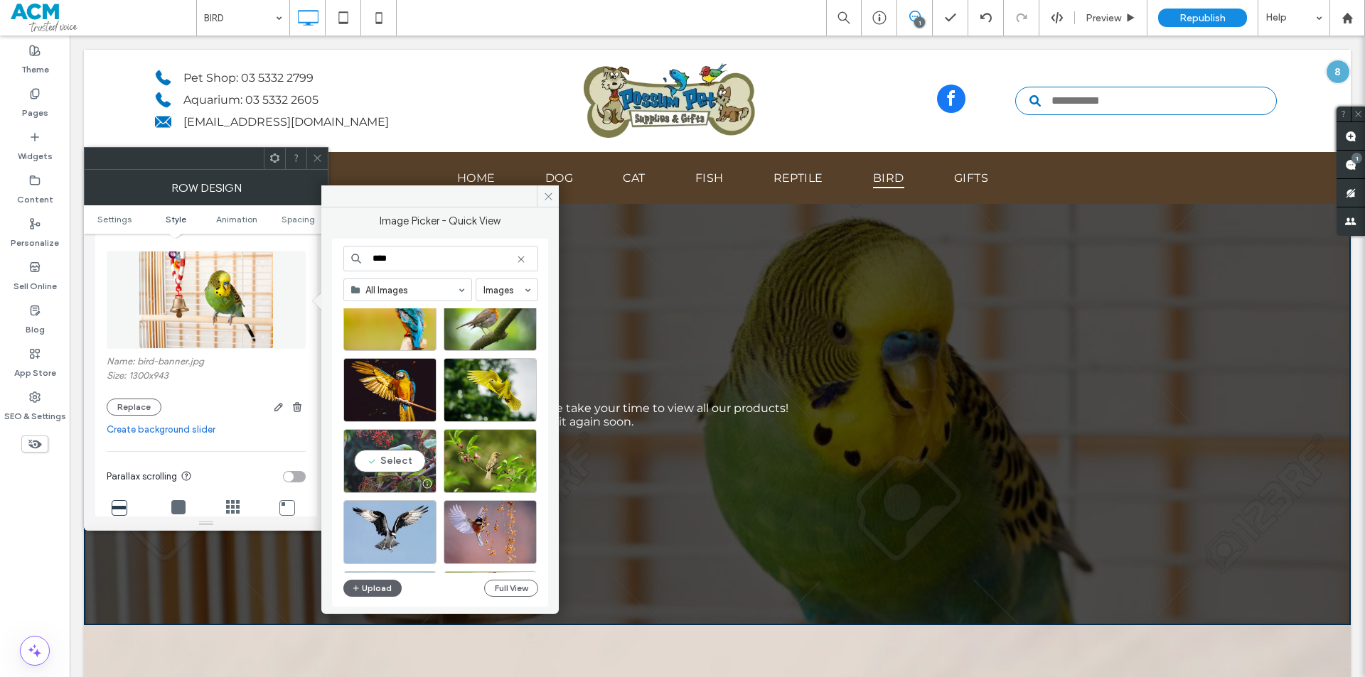
type input "****"
click at [409, 456] on div "Select" at bounding box center [389, 461] width 93 height 64
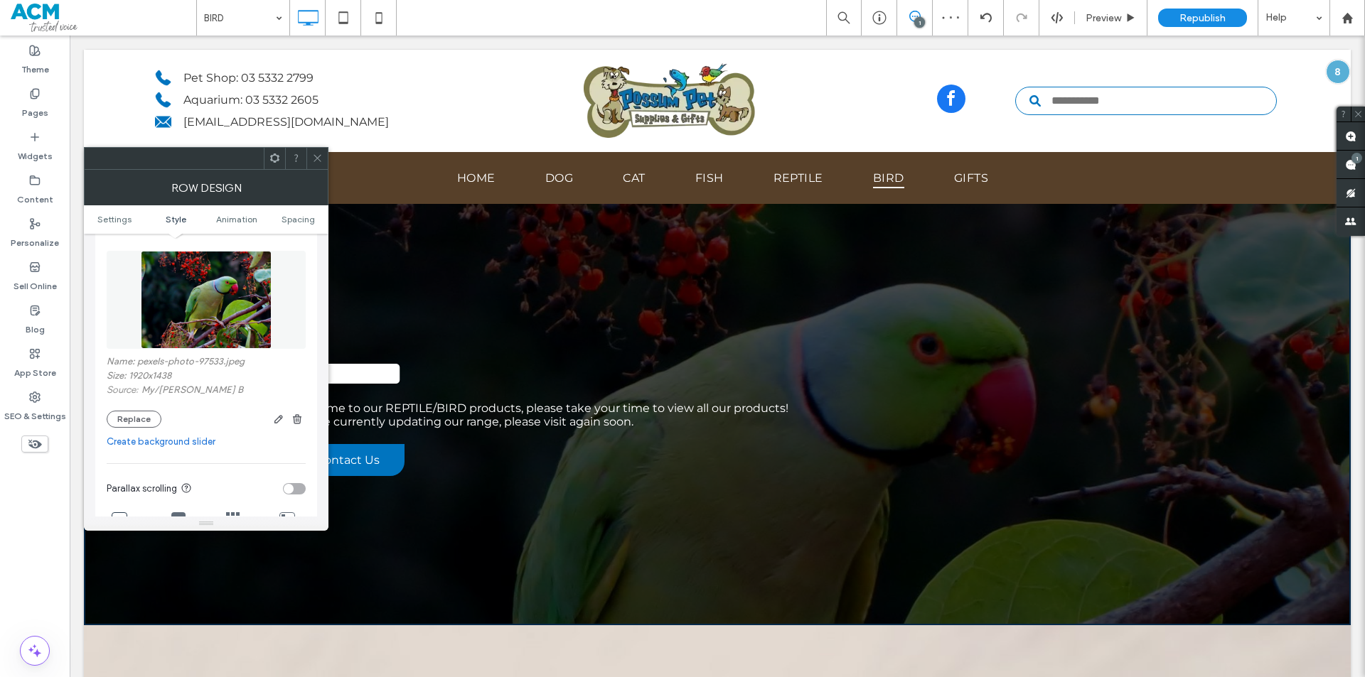
click at [323, 156] on div at bounding box center [316, 158] width 21 height 21
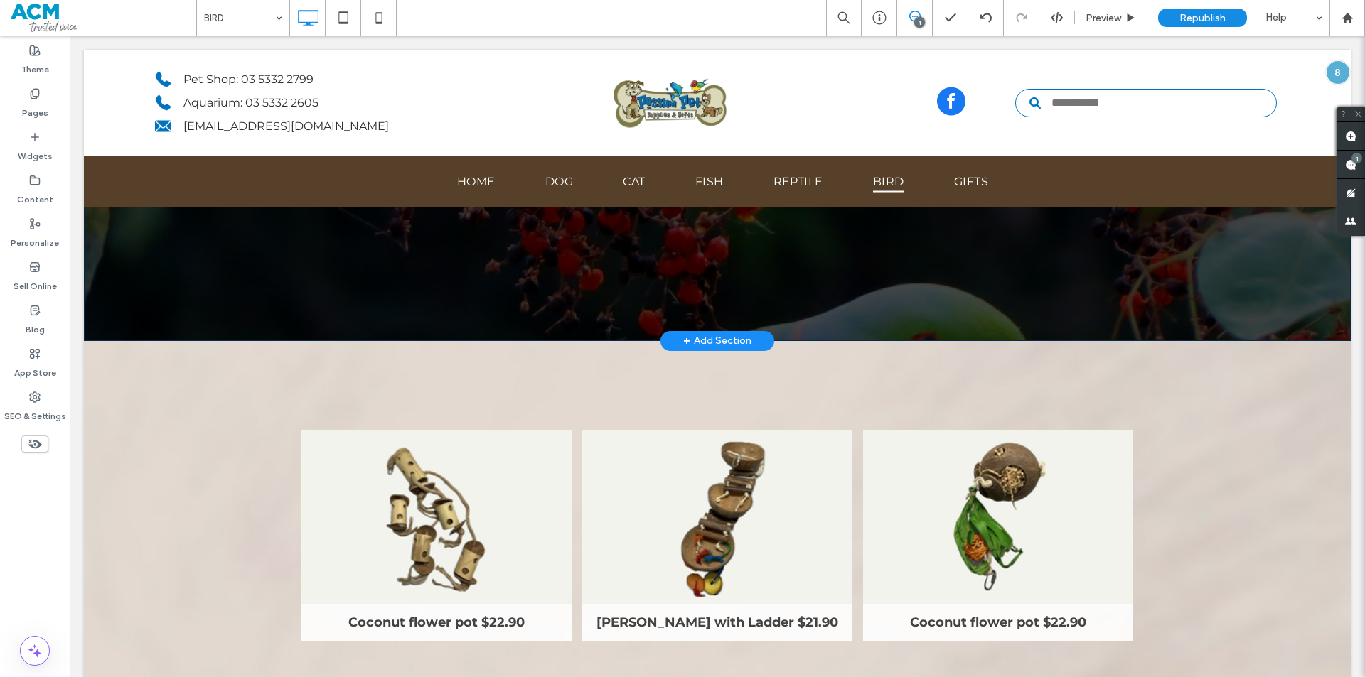
scroll to position [0, 0]
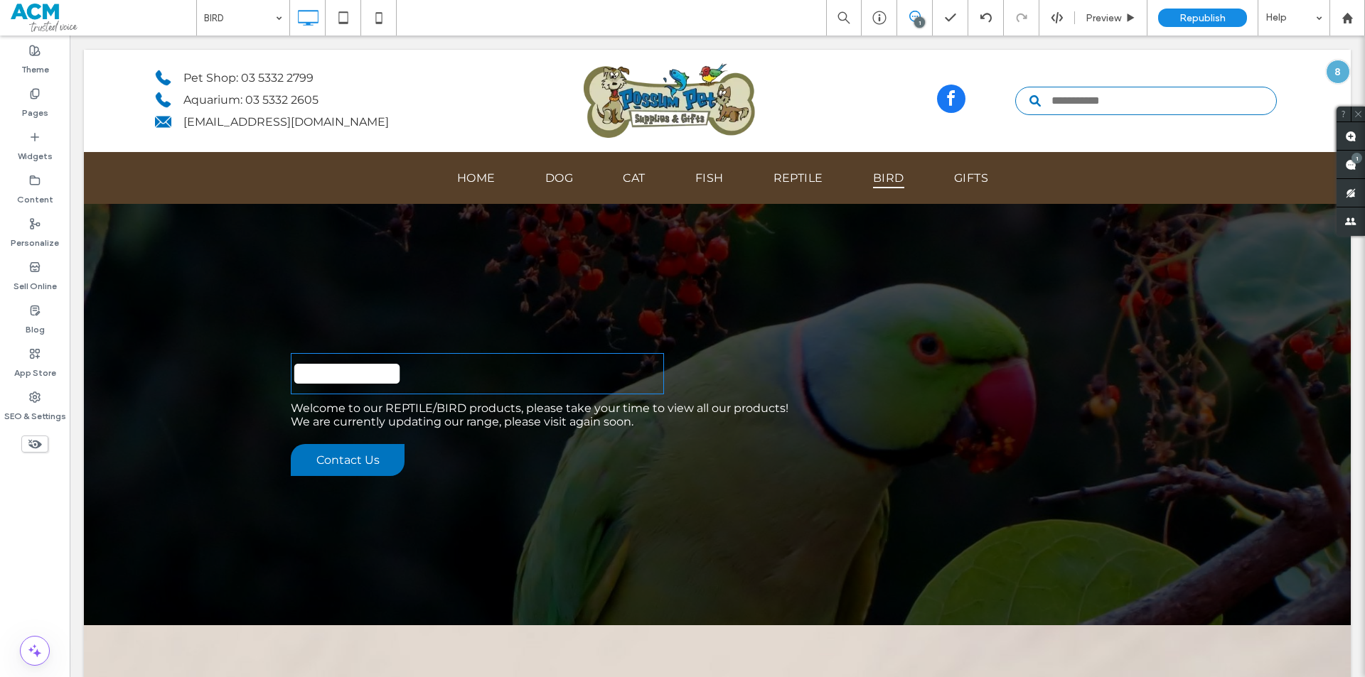
click at [382, 368] on font "********" at bounding box center [347, 373] width 112 height 35
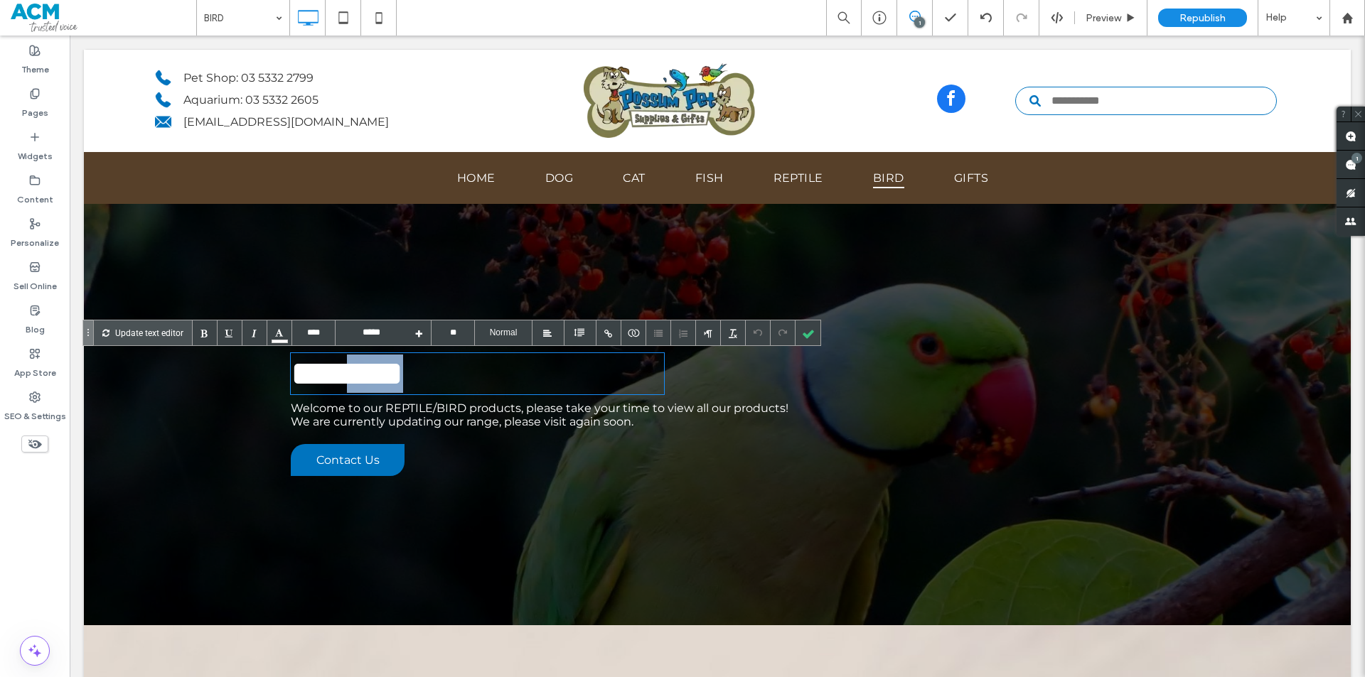
drag, startPoint x: 414, startPoint y: 368, endPoint x: 347, endPoint y: 365, distance: 66.9
click at [347, 365] on font "********" at bounding box center [347, 373] width 112 height 35
click at [810, 332] on div at bounding box center [807, 333] width 25 height 25
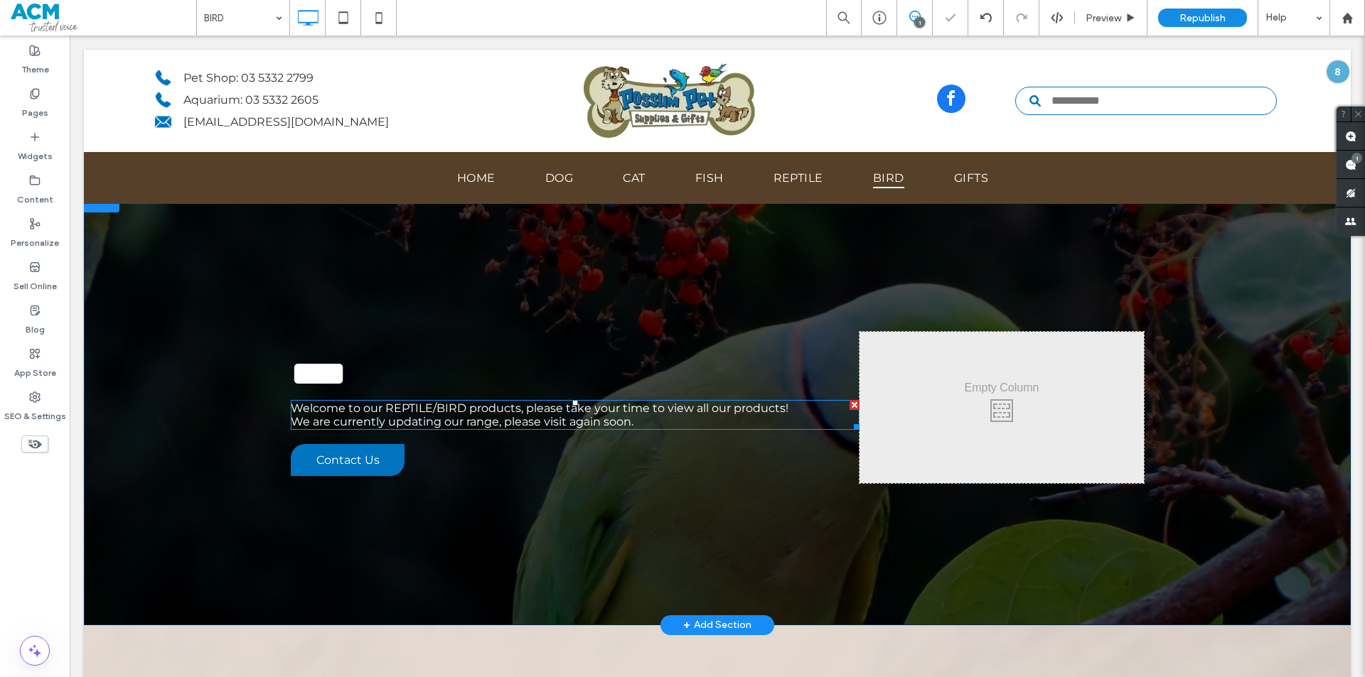
click at [454, 411] on span "Welcome to our REPTILE/BIRD products, please take your time to view all our pro…" at bounding box center [540, 409] width 498 height 14
type input "****"
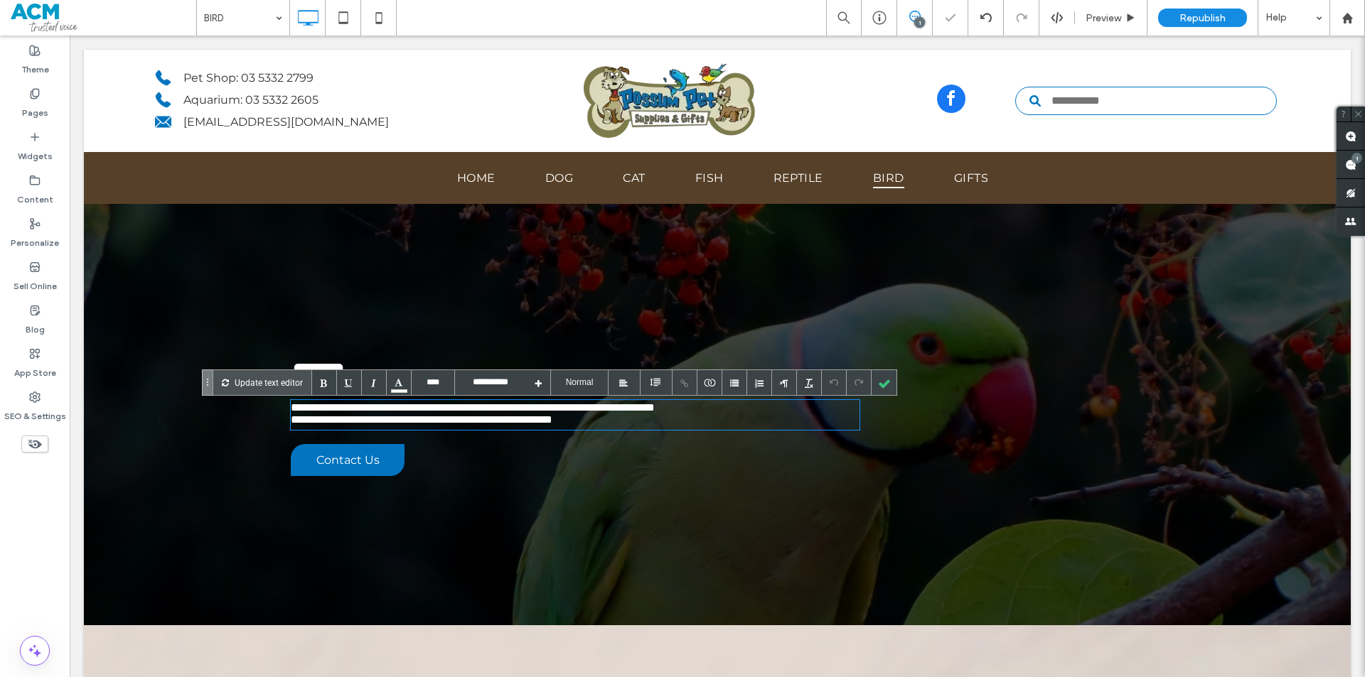
click at [438, 412] on span "**********" at bounding box center [473, 407] width 364 height 11
drag, startPoint x: 431, startPoint y: 412, endPoint x: 380, endPoint y: 412, distance: 51.2
click at [380, 412] on span "**********" at bounding box center [473, 407] width 364 height 11
click at [884, 379] on div at bounding box center [884, 382] width 25 height 25
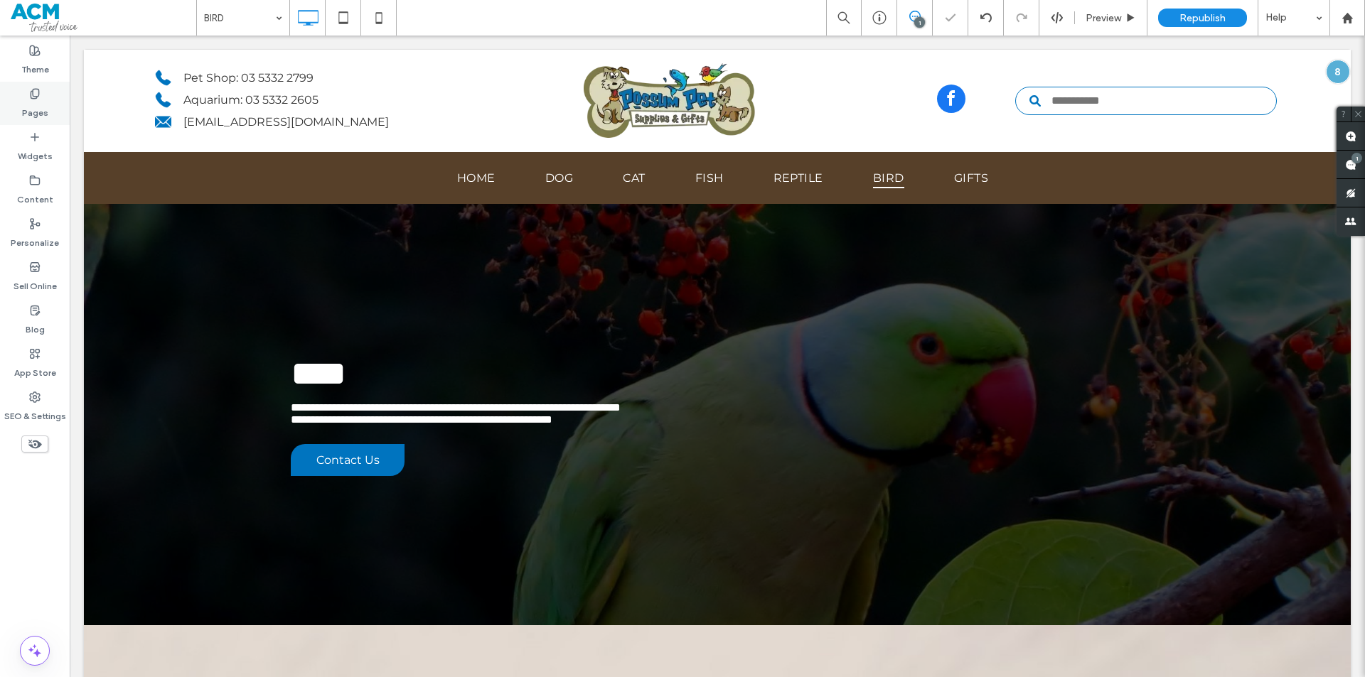
click at [28, 105] on label "Pages" at bounding box center [35, 110] width 26 height 20
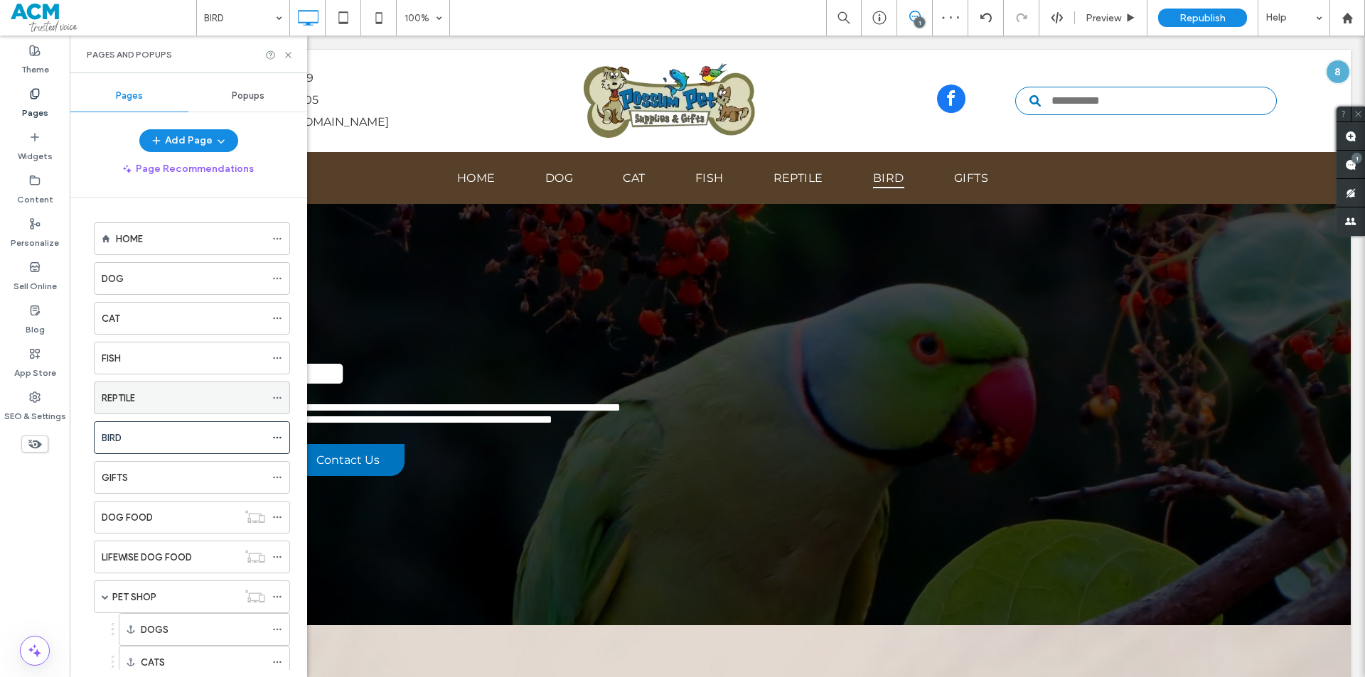
click at [161, 387] on div "REPTILE" at bounding box center [183, 397] width 163 height 31
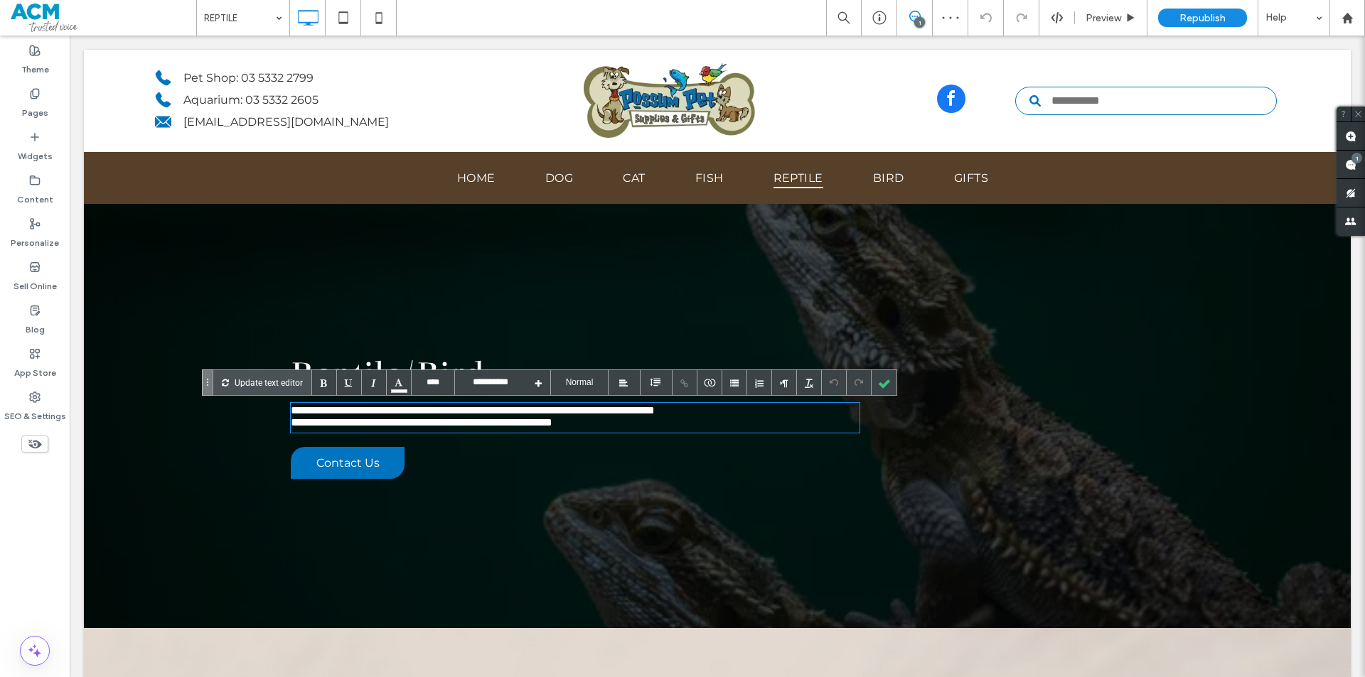
click at [434, 413] on span "**********" at bounding box center [473, 410] width 364 height 11
drag, startPoint x: 429, startPoint y: 412, endPoint x: 459, endPoint y: 412, distance: 29.1
click at [459, 412] on span "**********" at bounding box center [473, 410] width 364 height 11
click at [884, 378] on div at bounding box center [884, 382] width 25 height 25
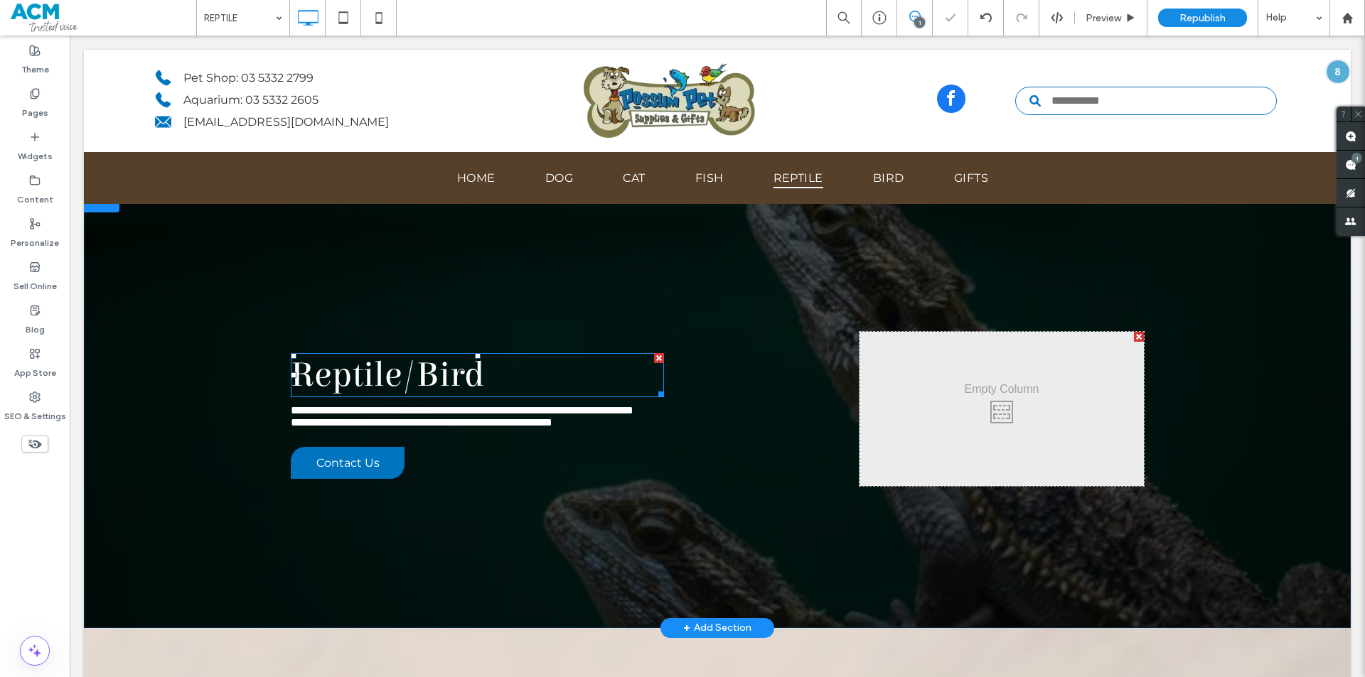
click at [368, 375] on font "Reptile/Bird" at bounding box center [387, 375] width 193 height 41
type input "****"
type input "**"
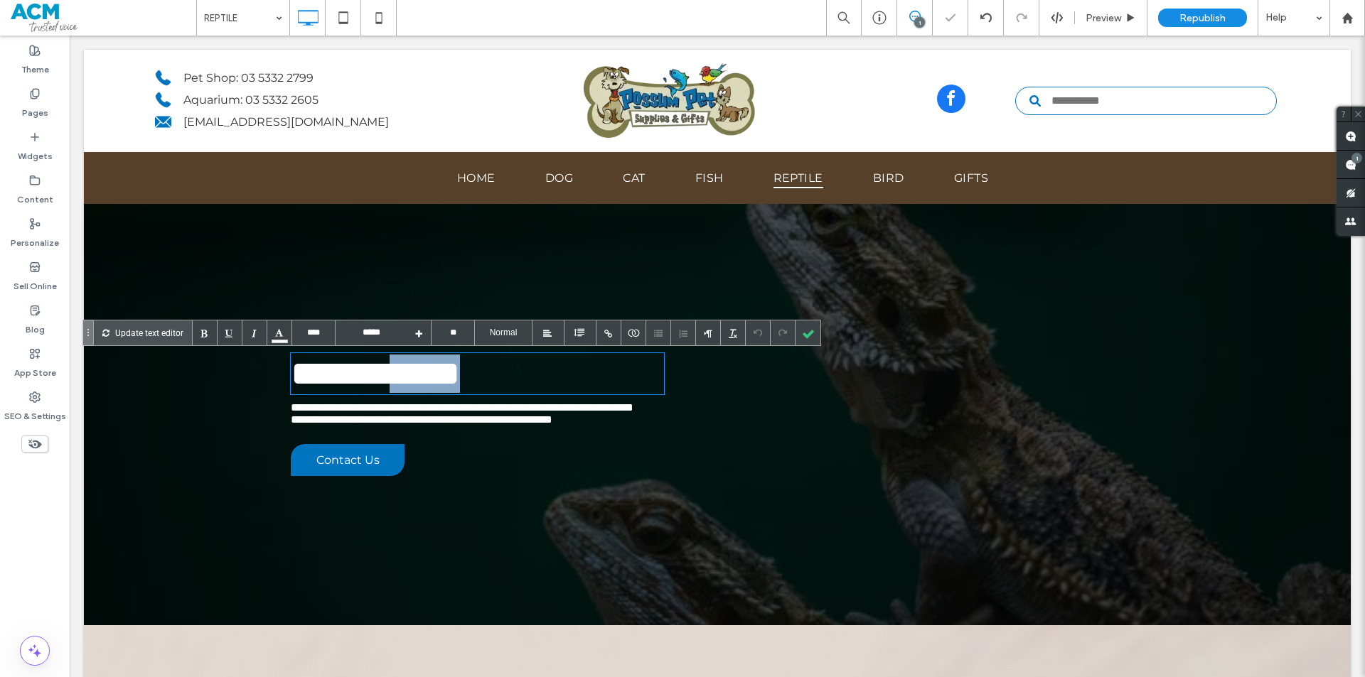
drag, startPoint x: 397, startPoint y: 375, endPoint x: 689, endPoint y: 375, distance: 292.2
click at [685, 375] on div "**********" at bounding box center [575, 407] width 569 height 151
click at [814, 331] on div at bounding box center [807, 333] width 25 height 25
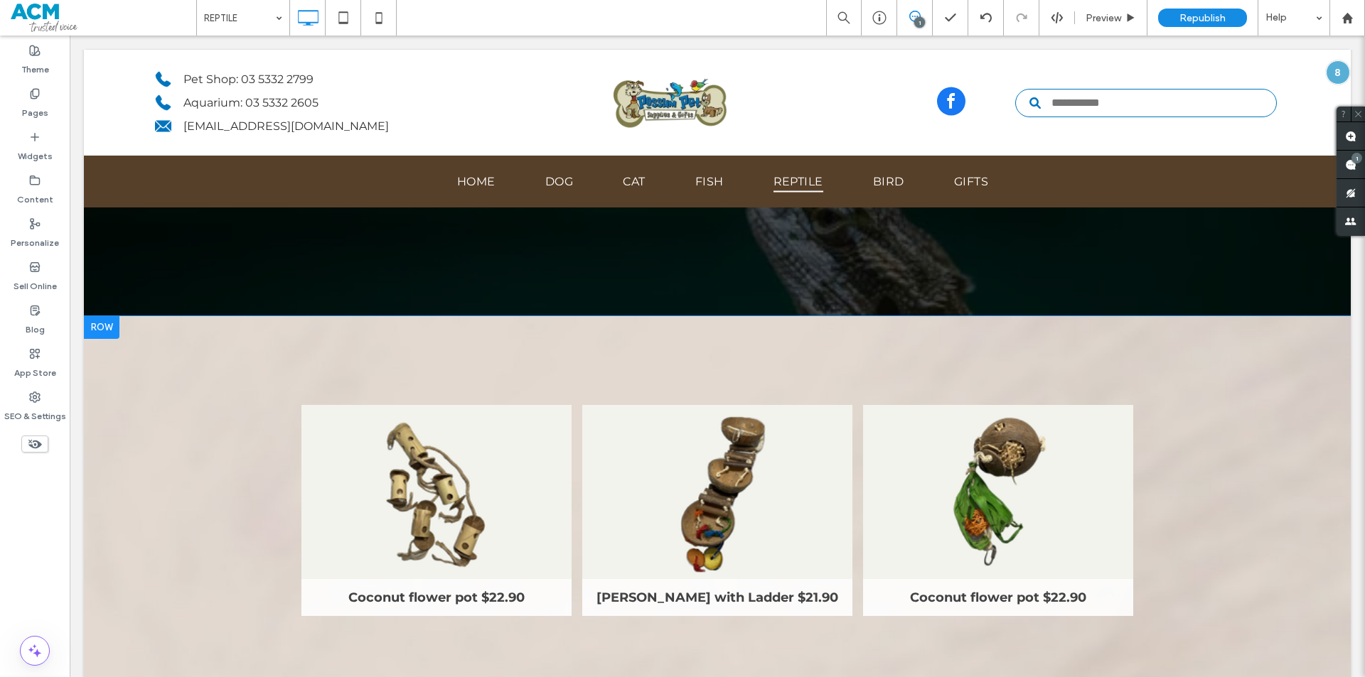
scroll to position [284, 0]
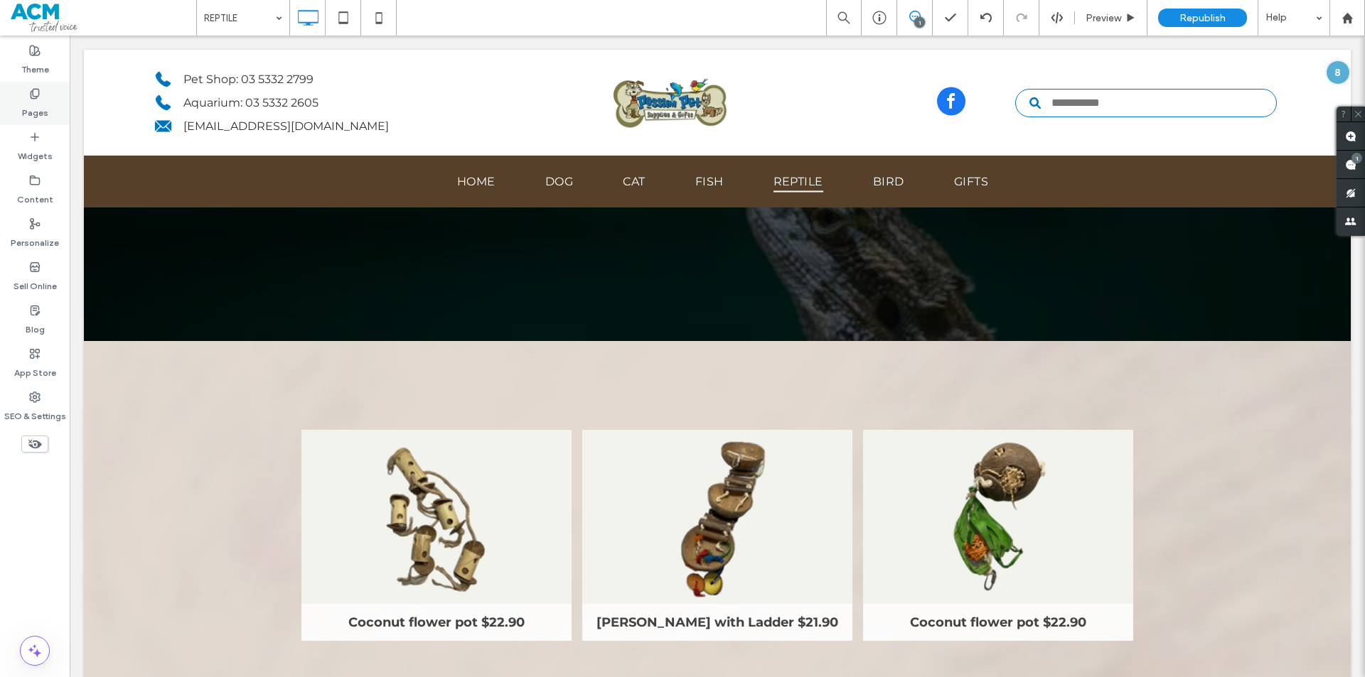
click at [8, 92] on div "Pages" at bounding box center [35, 103] width 70 height 43
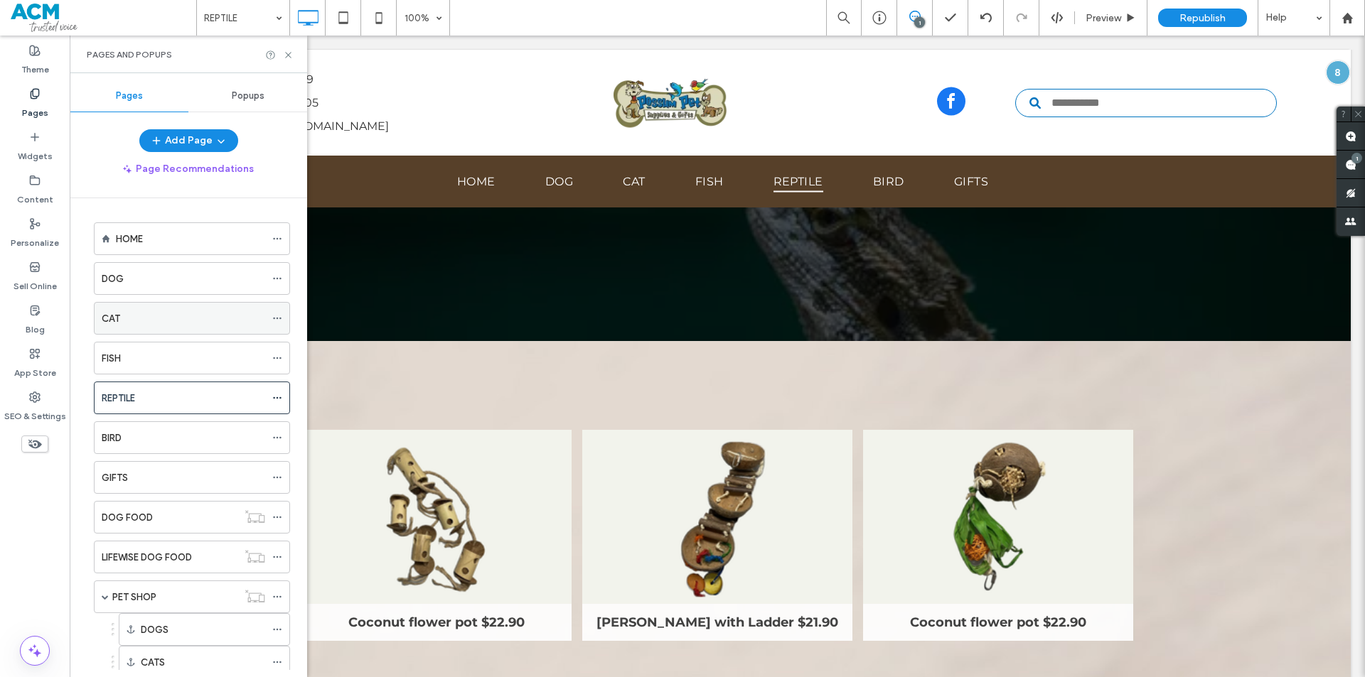
click at [177, 319] on div "CAT" at bounding box center [183, 318] width 163 height 15
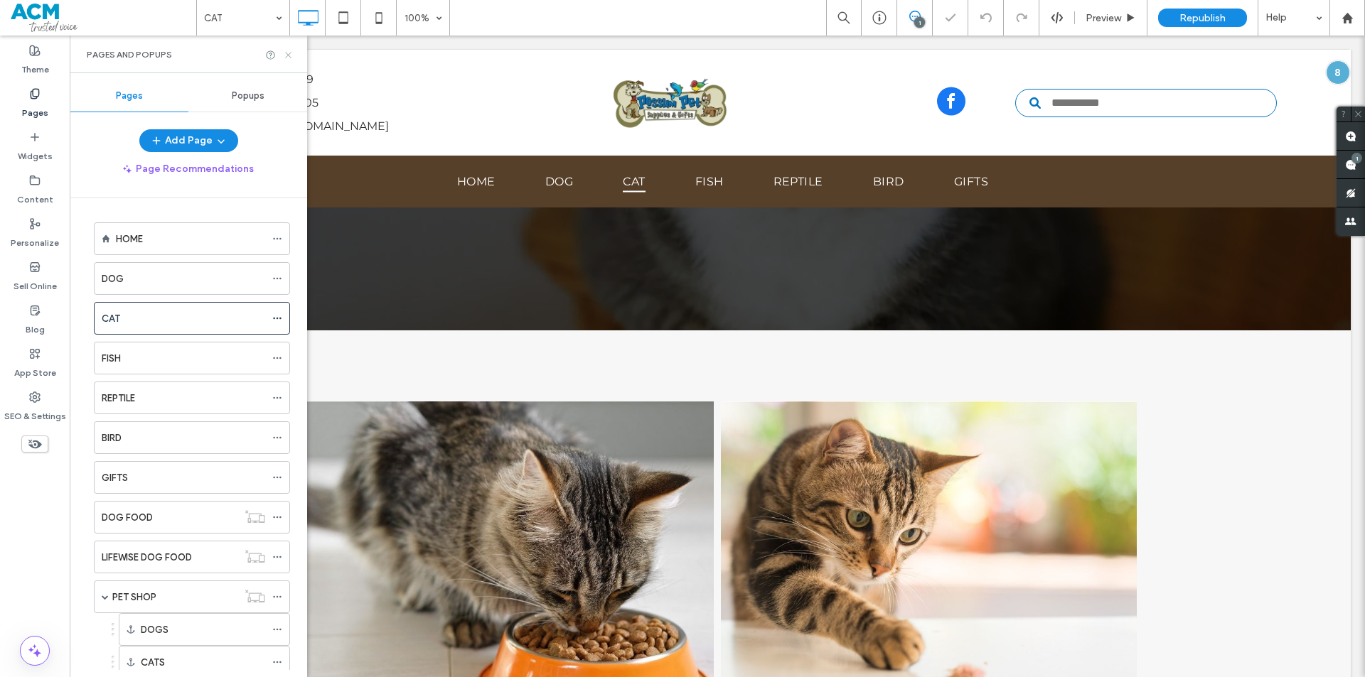
click at [287, 53] on use at bounding box center [288, 55] width 6 height 6
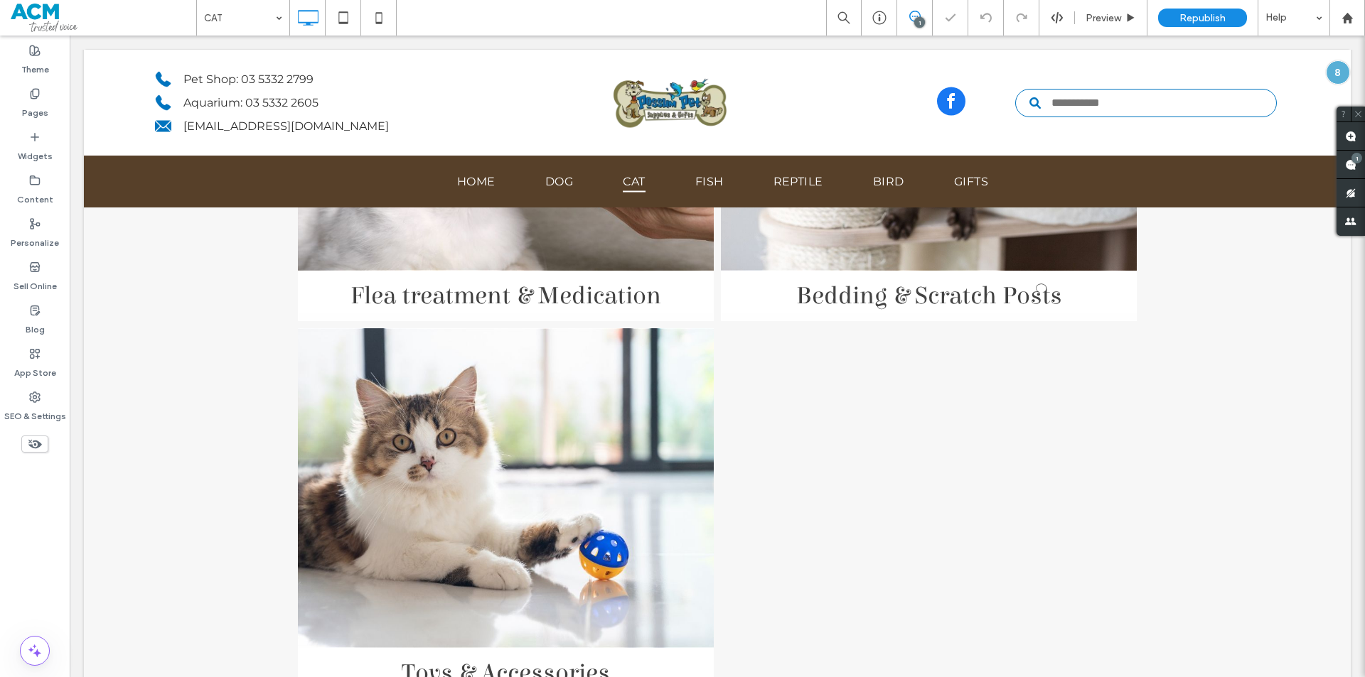
scroll to position [1354, 0]
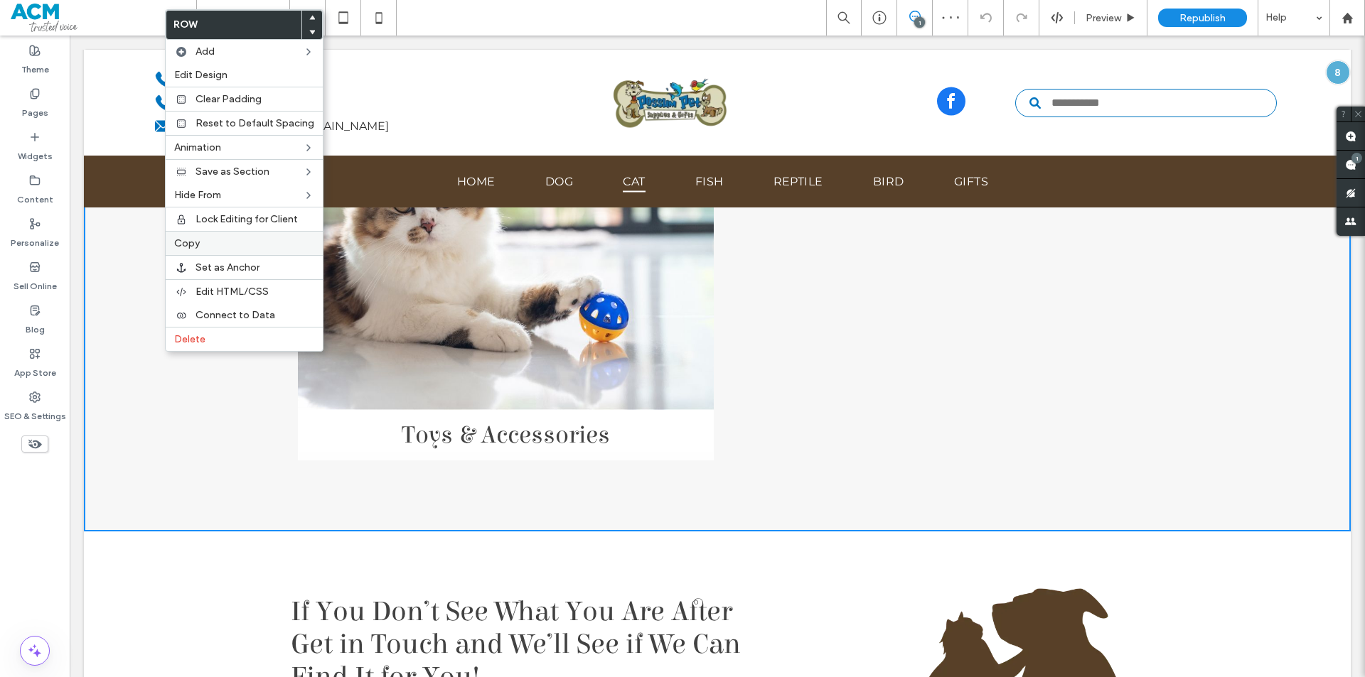
click at [202, 241] on label "Copy" at bounding box center [244, 243] width 140 height 12
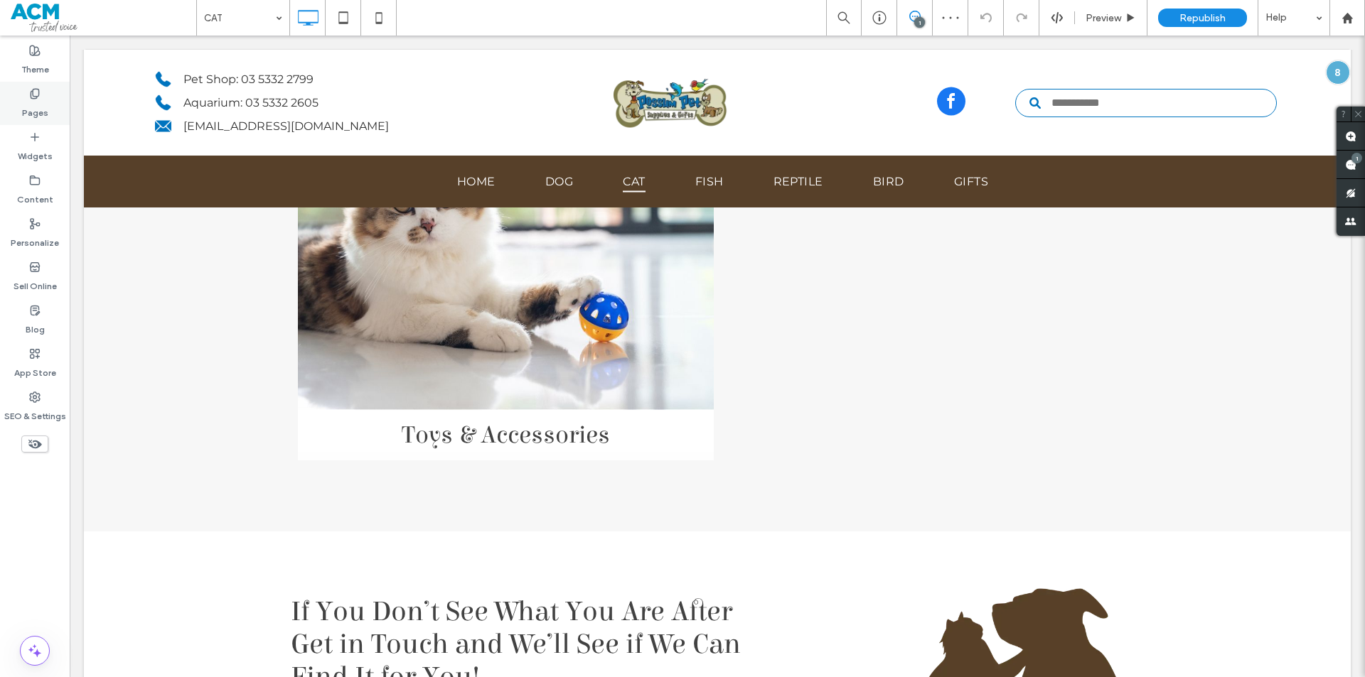
click at [33, 89] on use at bounding box center [35, 93] width 8 height 9
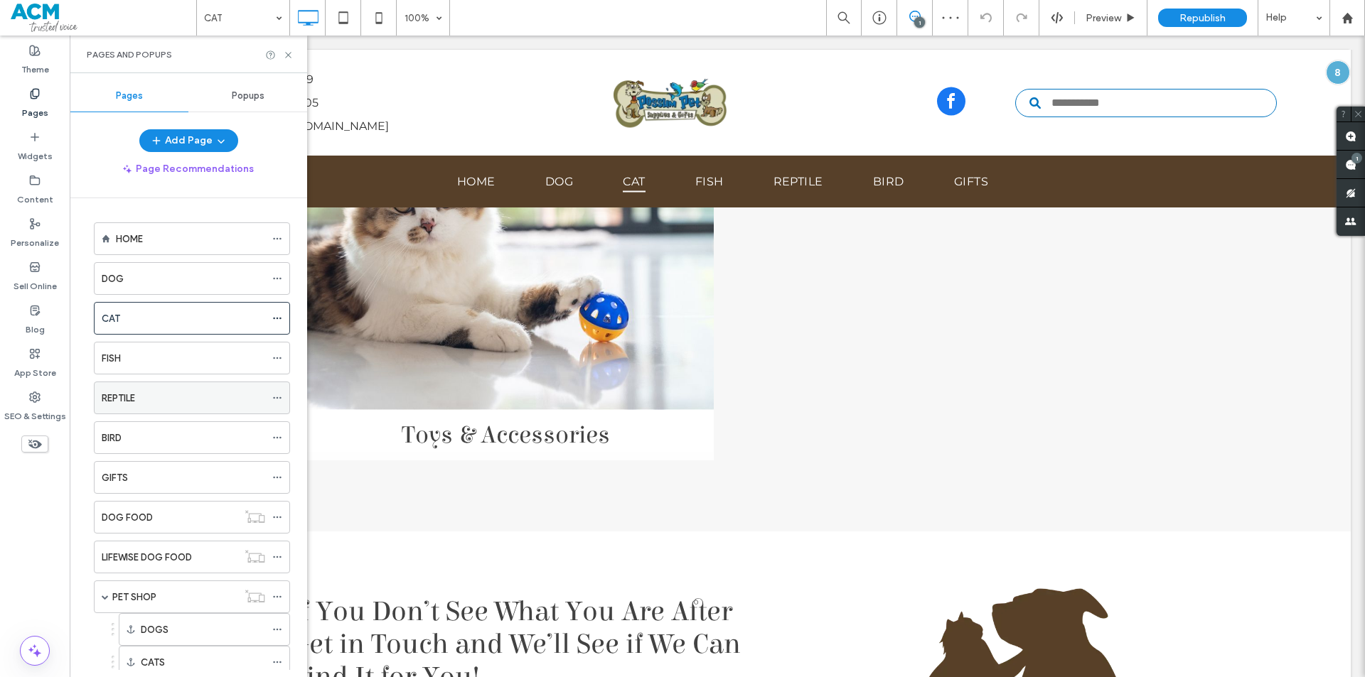
click at [146, 397] on div "REPTILE" at bounding box center [183, 398] width 163 height 15
click at [289, 55] on use at bounding box center [288, 55] width 6 height 6
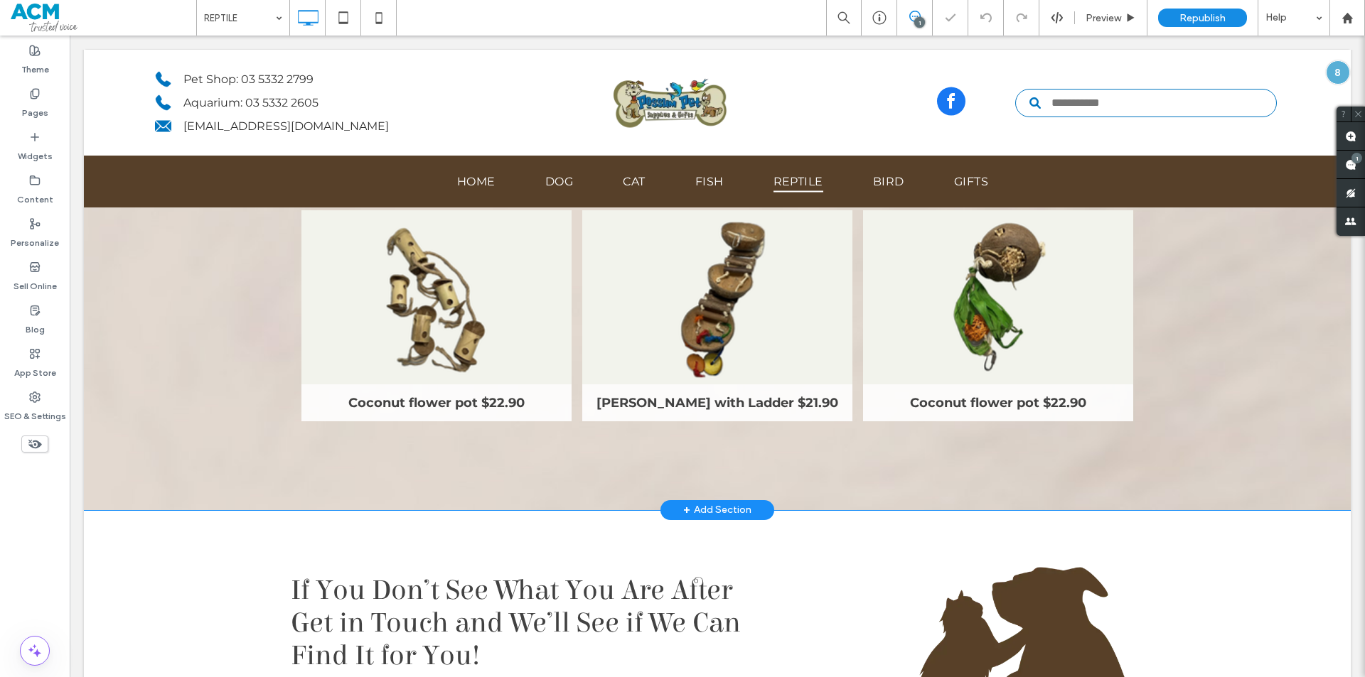
scroll to position [355, 0]
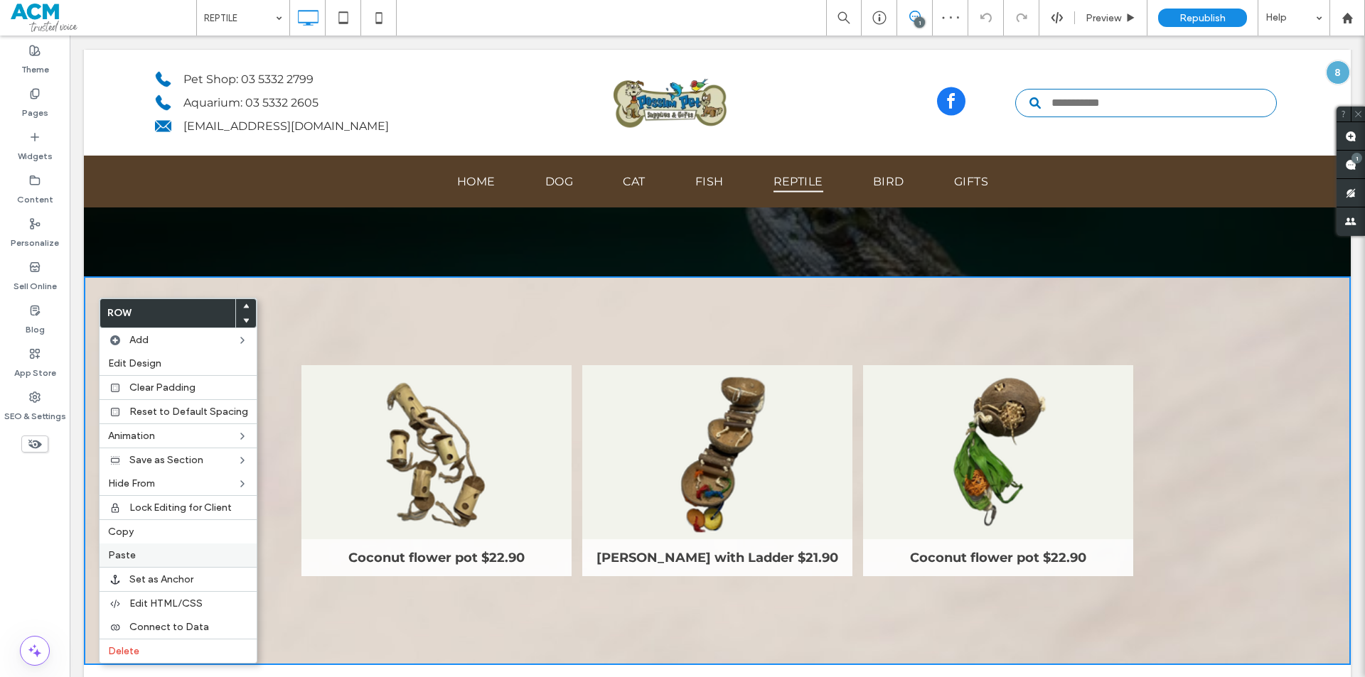
click at [173, 561] on label "Paste" at bounding box center [178, 556] width 140 height 12
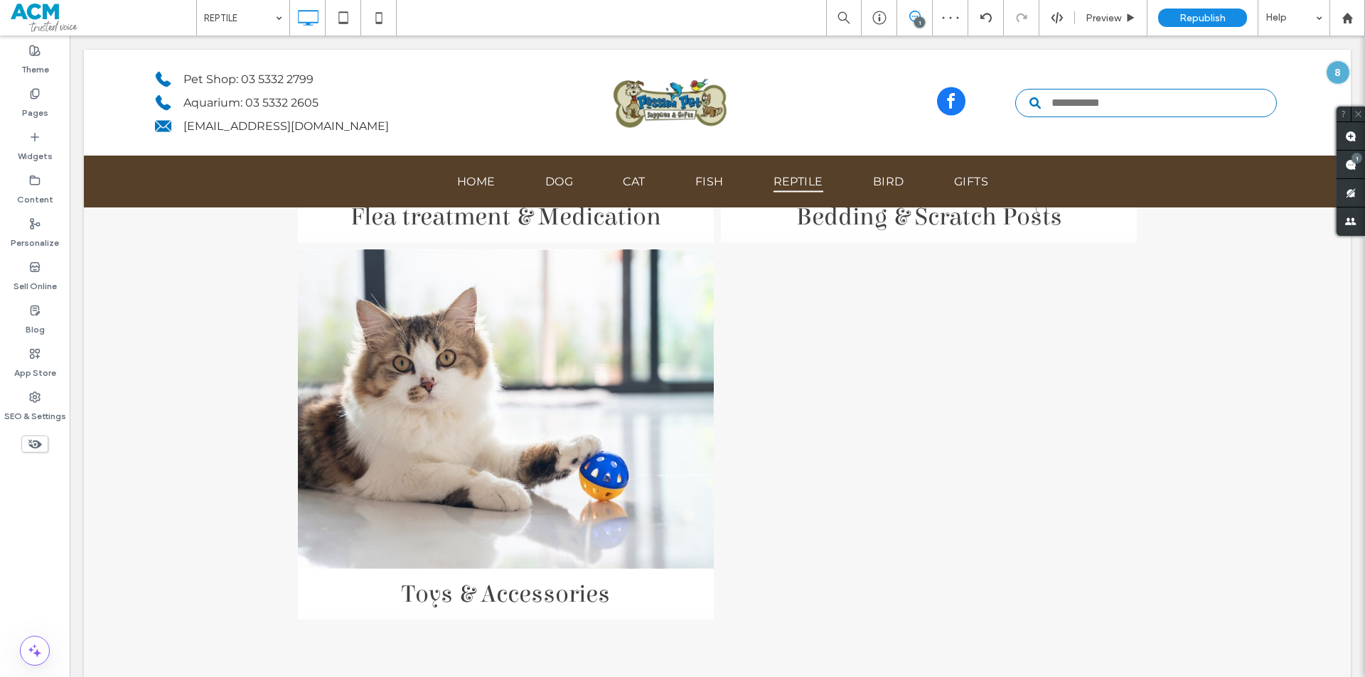
scroll to position [1493, 0]
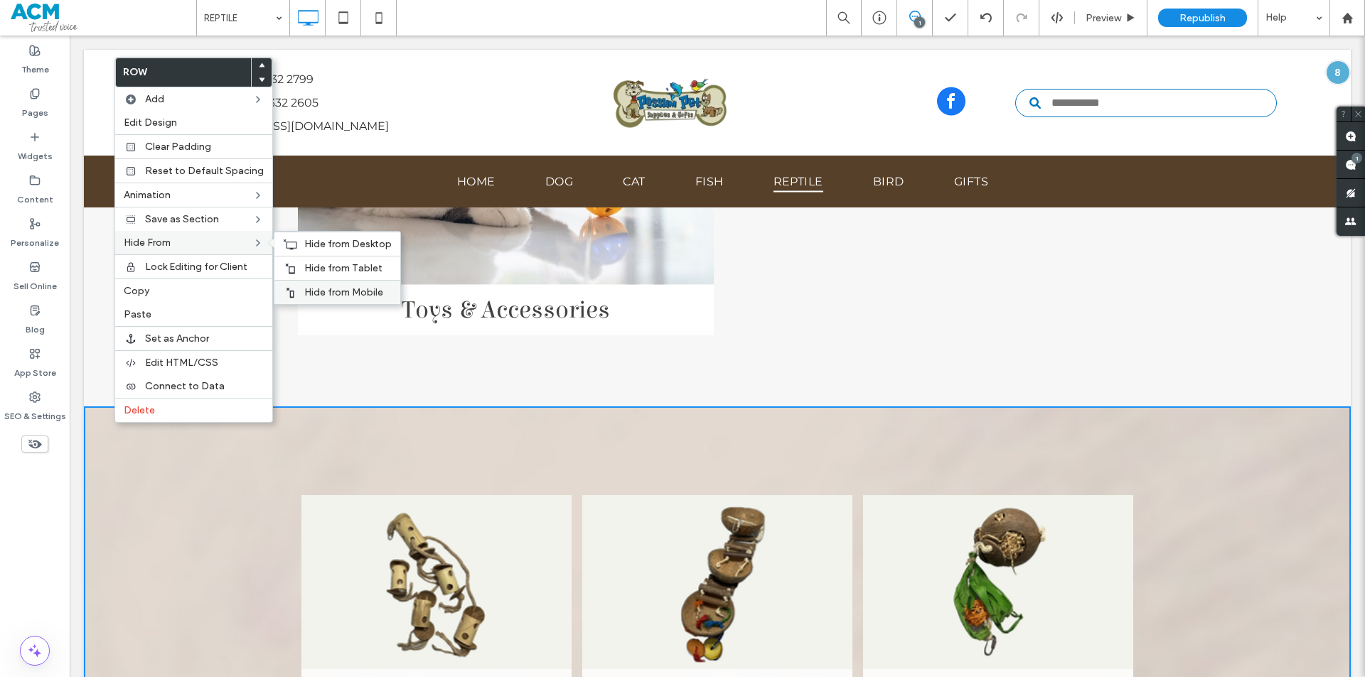
click at [318, 292] on span "Hide from Mobile" at bounding box center [343, 292] width 79 height 12
click at [318, 269] on span "Hide from Tablet" at bounding box center [343, 268] width 78 height 12
click at [311, 244] on span "Hide from Desktop" at bounding box center [347, 244] width 87 height 12
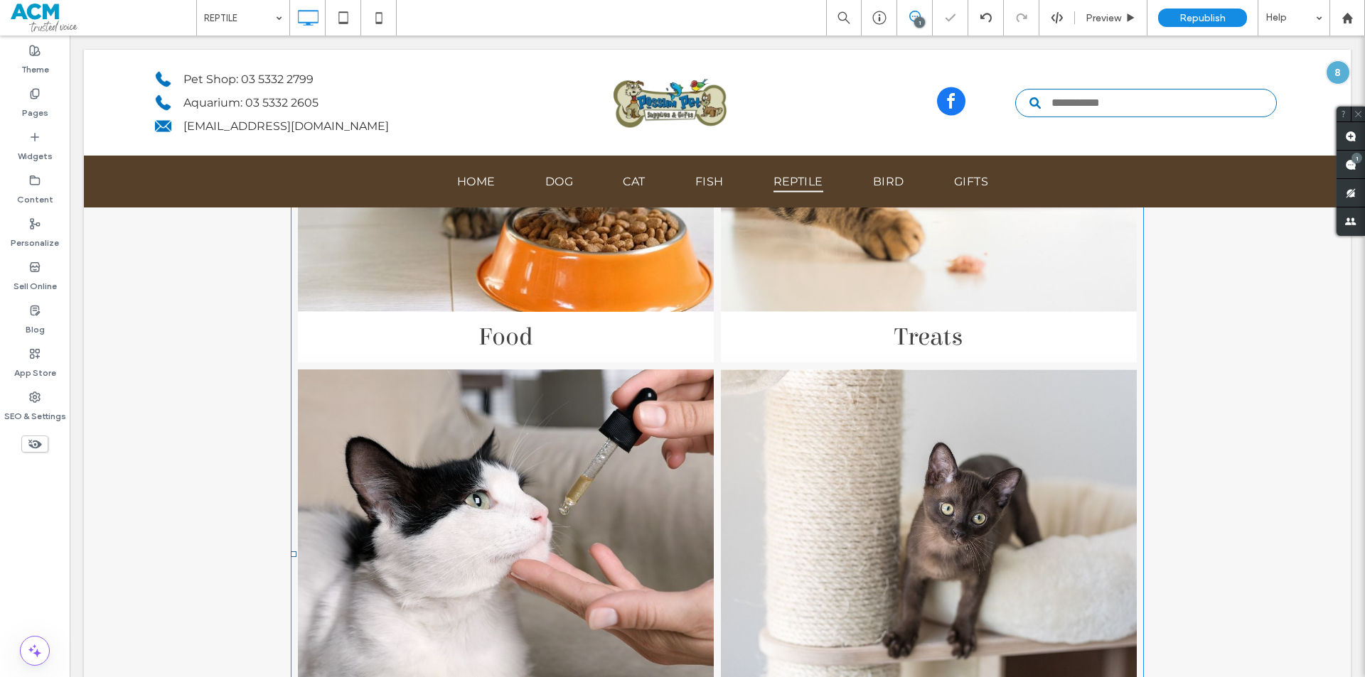
scroll to position [284, 0]
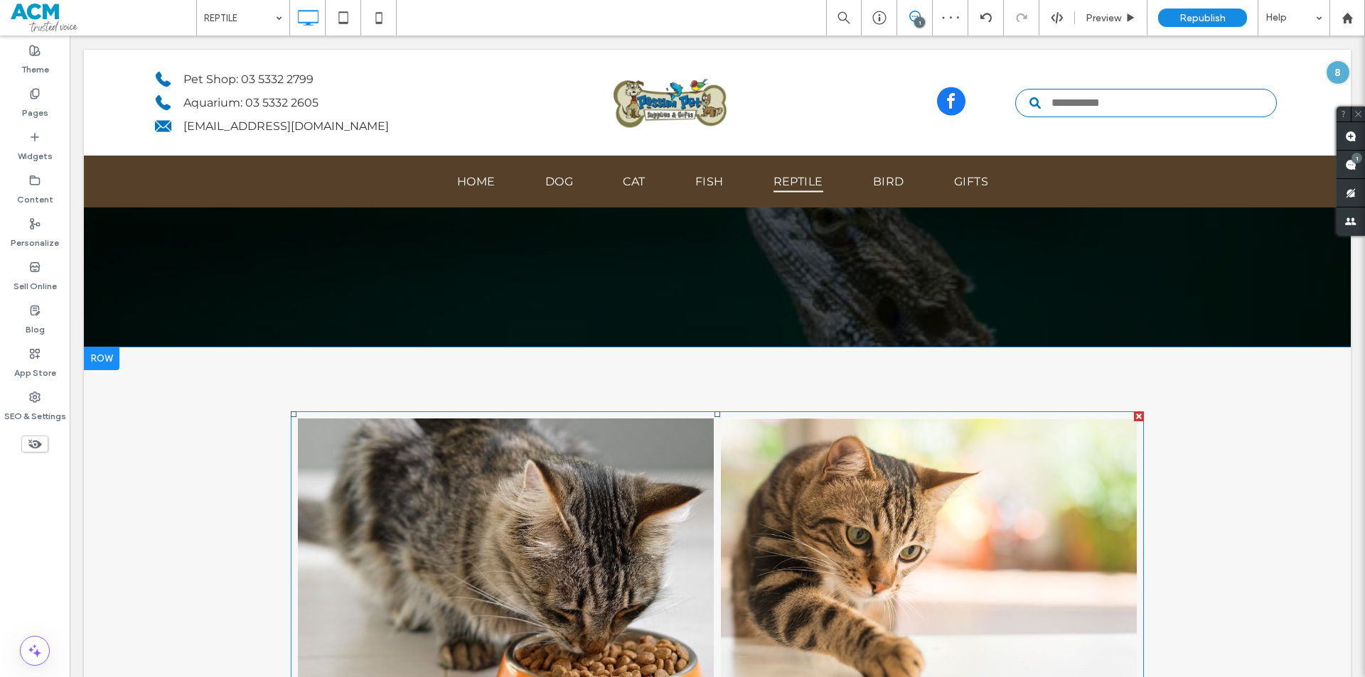
click at [496, 515] on link at bounding box center [505, 578] width 441 height 339
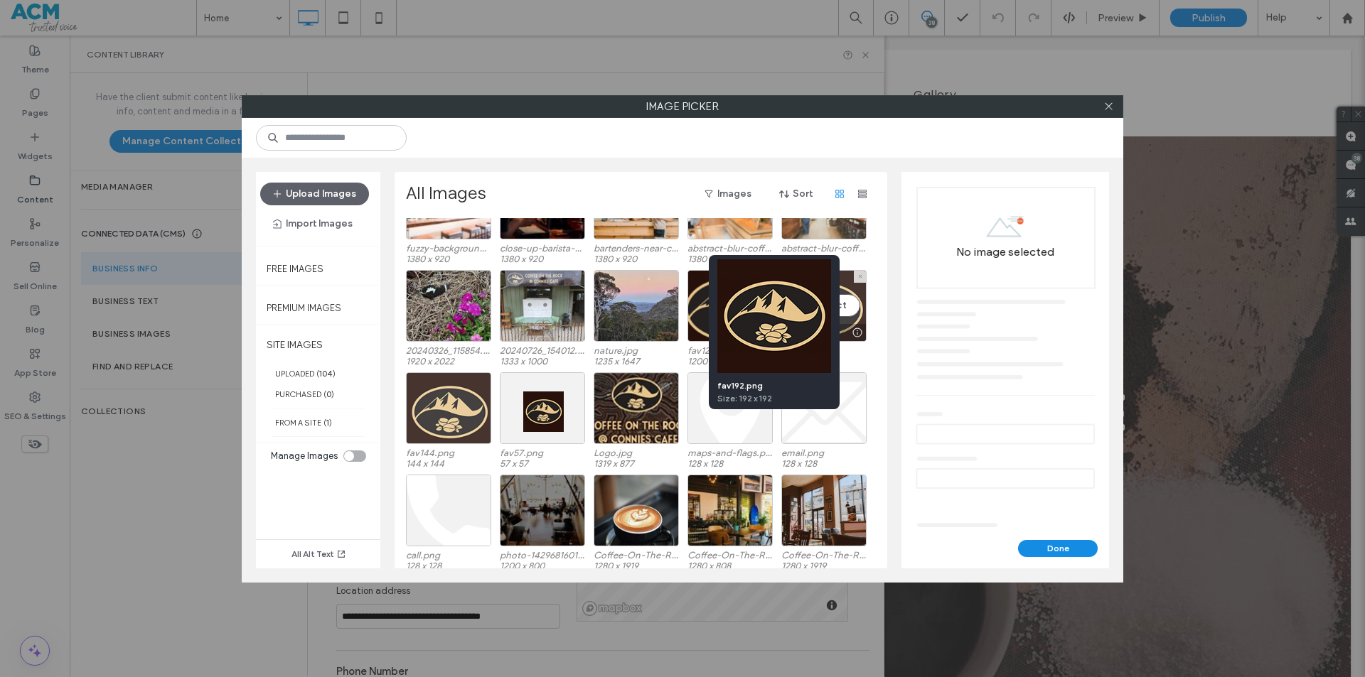
click at [853, 327] on div at bounding box center [857, 332] width 18 height 11
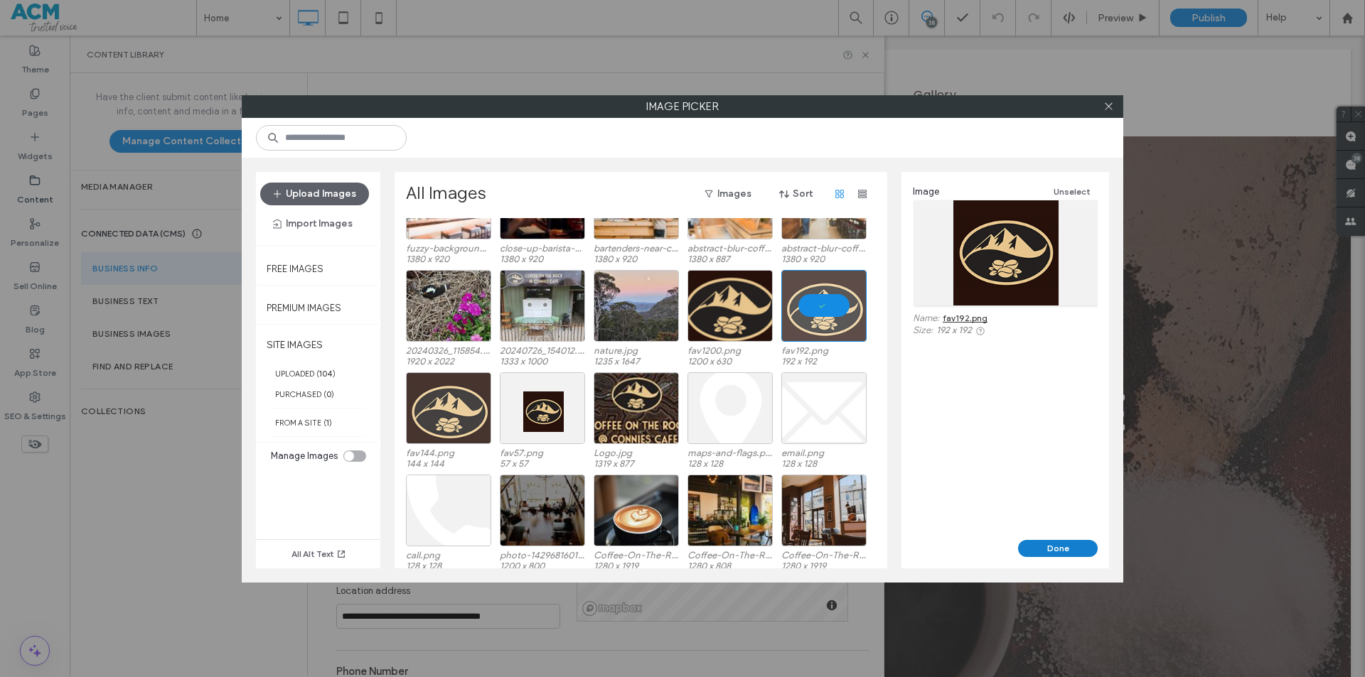
click at [1066, 545] on button "Done" at bounding box center [1058, 548] width 80 height 17
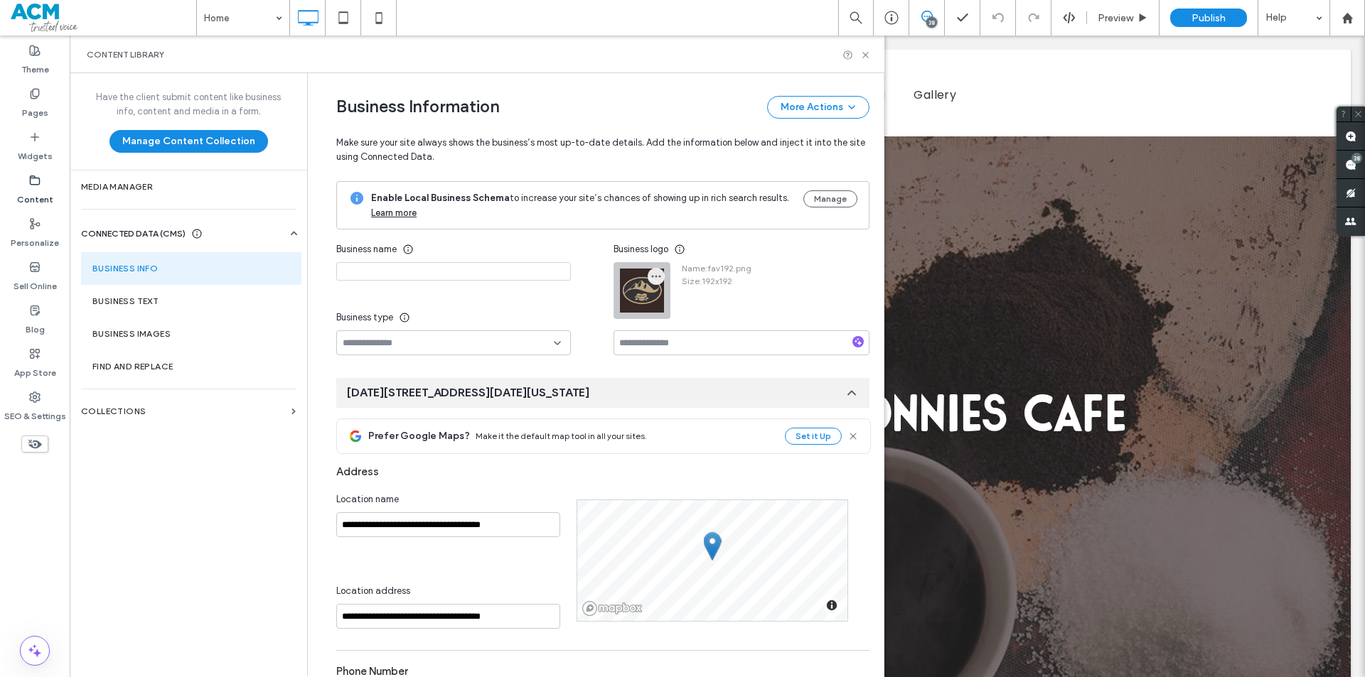
click at [652, 276] on use "button" at bounding box center [656, 277] width 9 height 2
click at [672, 307] on span "Replace Image" at bounding box center [701, 311] width 63 height 14
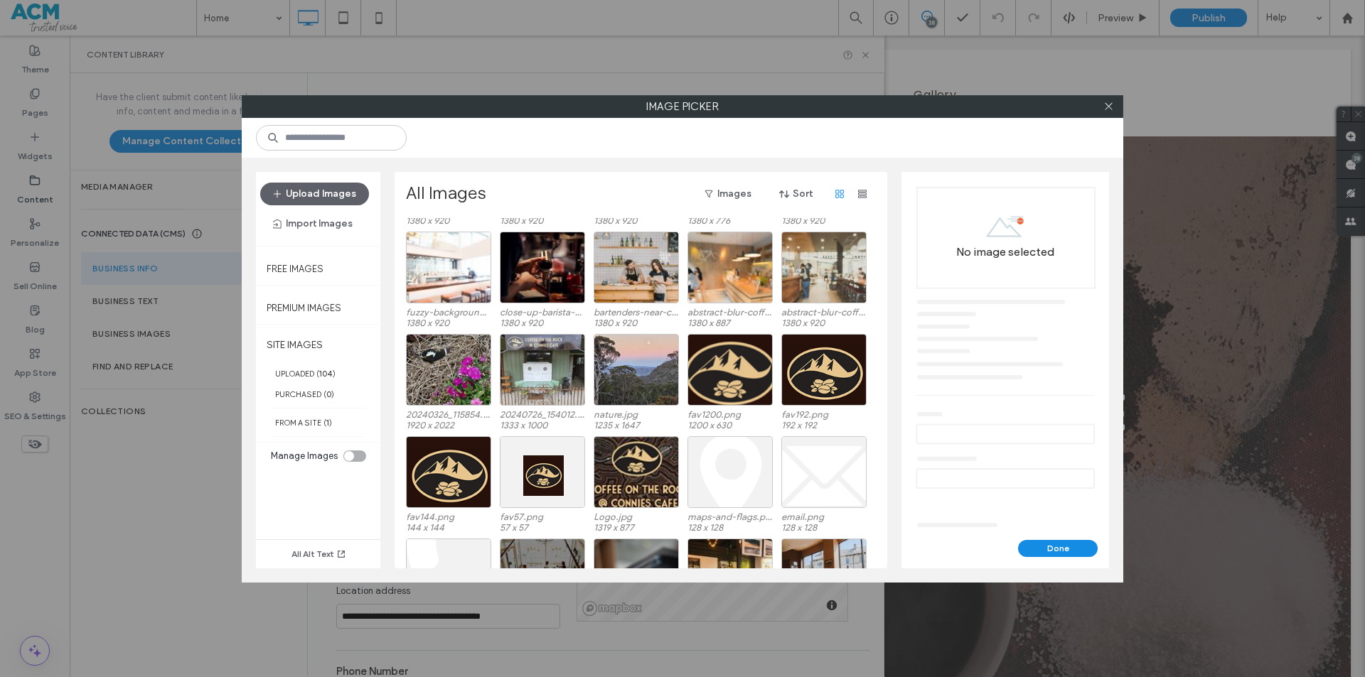
scroll to position [1339, 0]
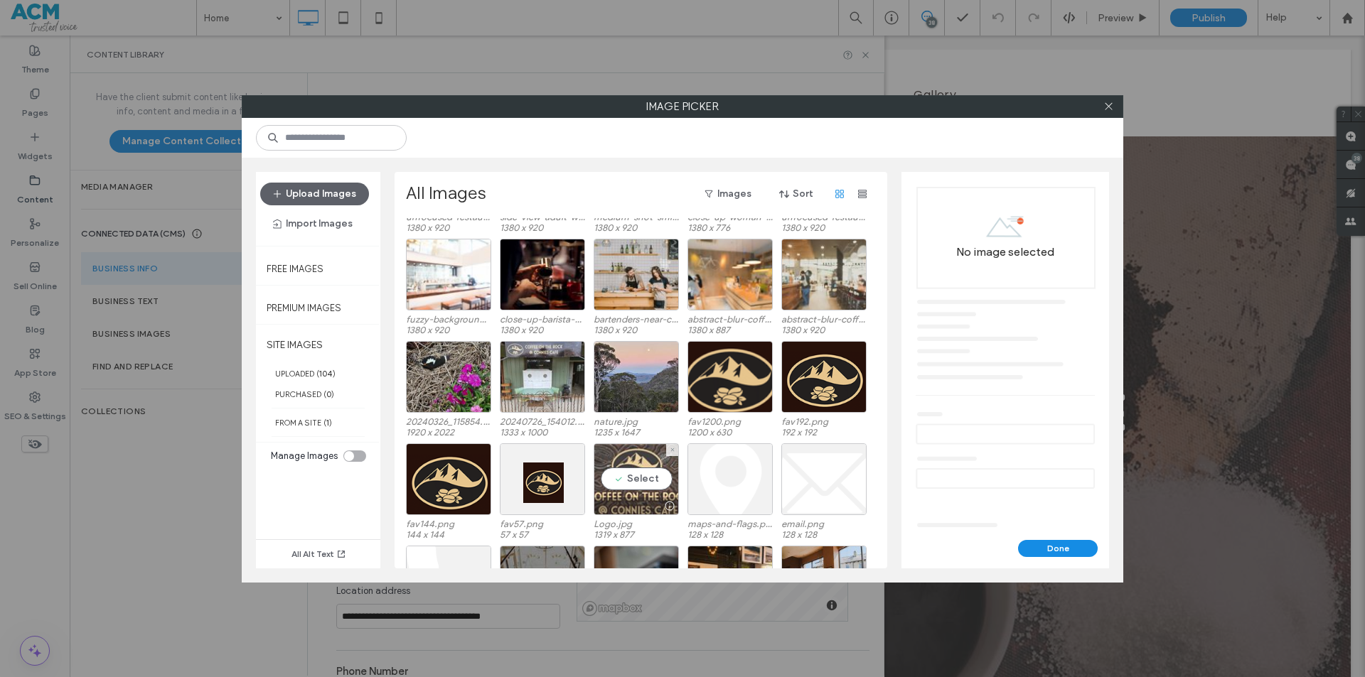
click at [631, 469] on div "Select" at bounding box center [636, 480] width 85 height 72
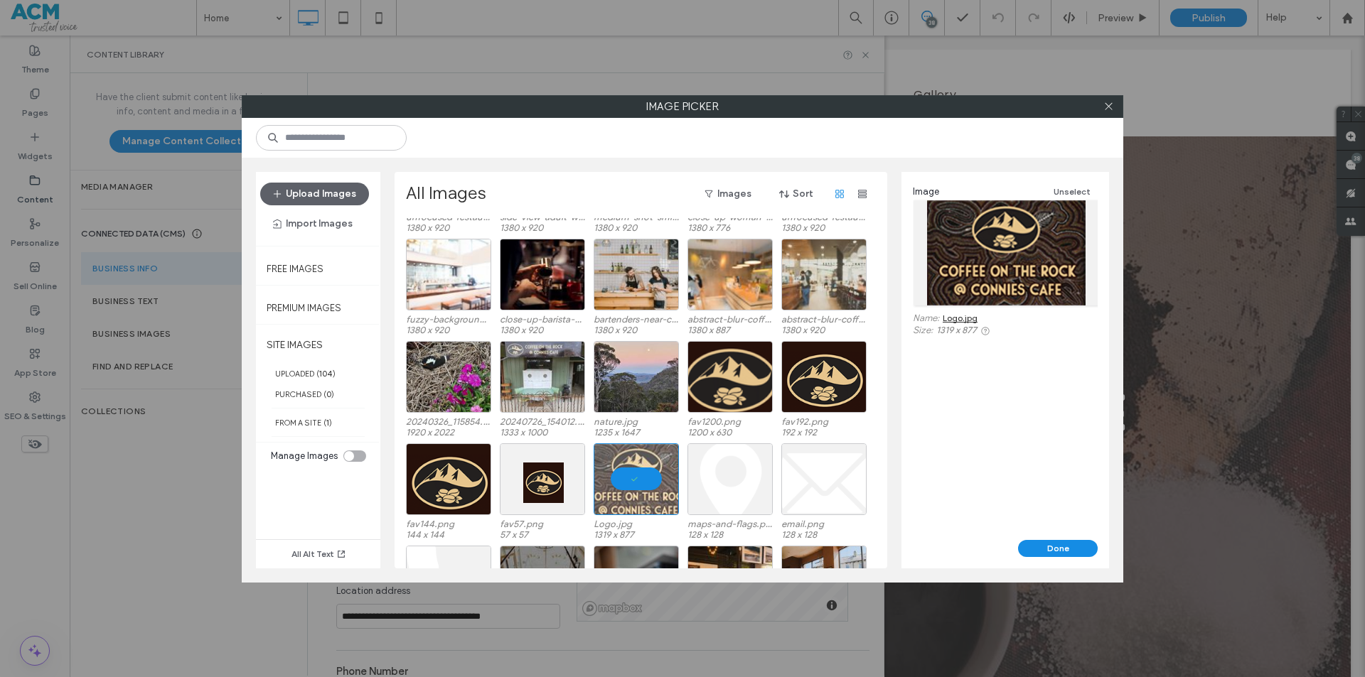
click at [964, 315] on link "Logo.jpg" at bounding box center [960, 318] width 35 height 11
click at [1108, 104] on icon at bounding box center [1108, 106] width 11 height 11
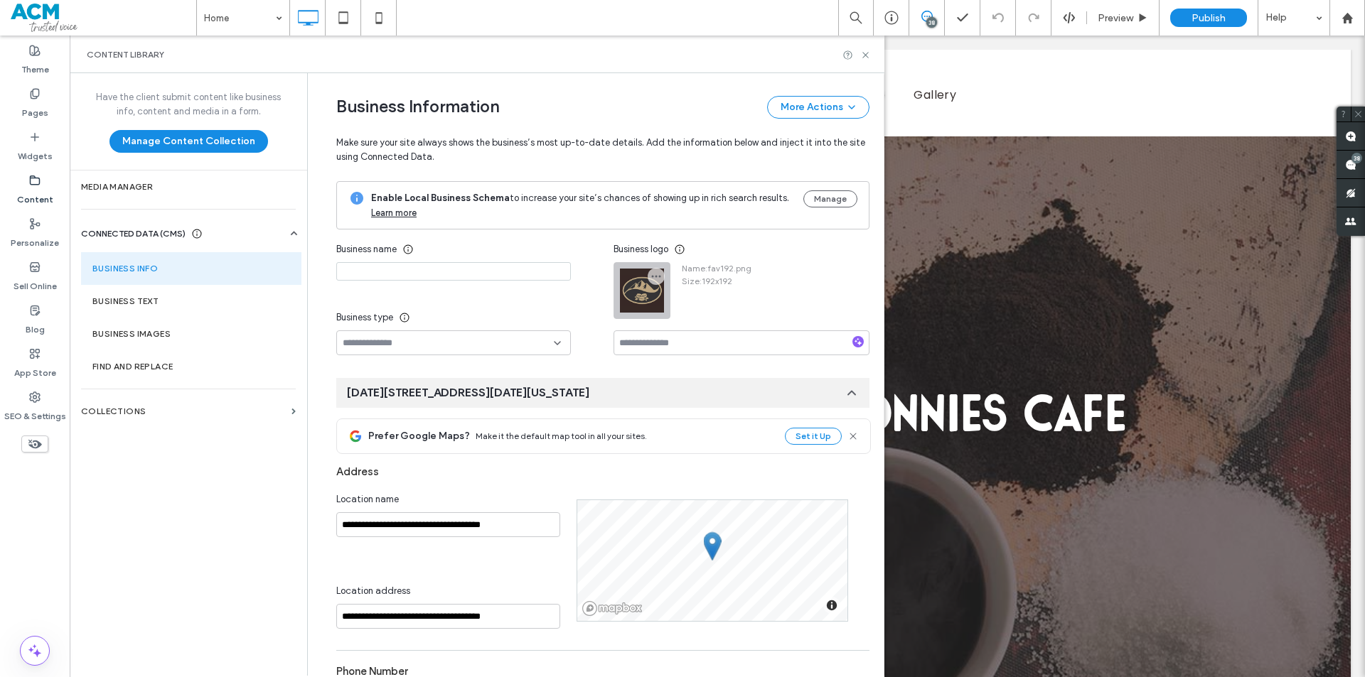
click at [640, 286] on div at bounding box center [641, 290] width 55 height 55
click at [650, 276] on icon "button" at bounding box center [655, 276] width 11 height 11
click at [668, 313] on span at bounding box center [661, 311] width 17 height 16
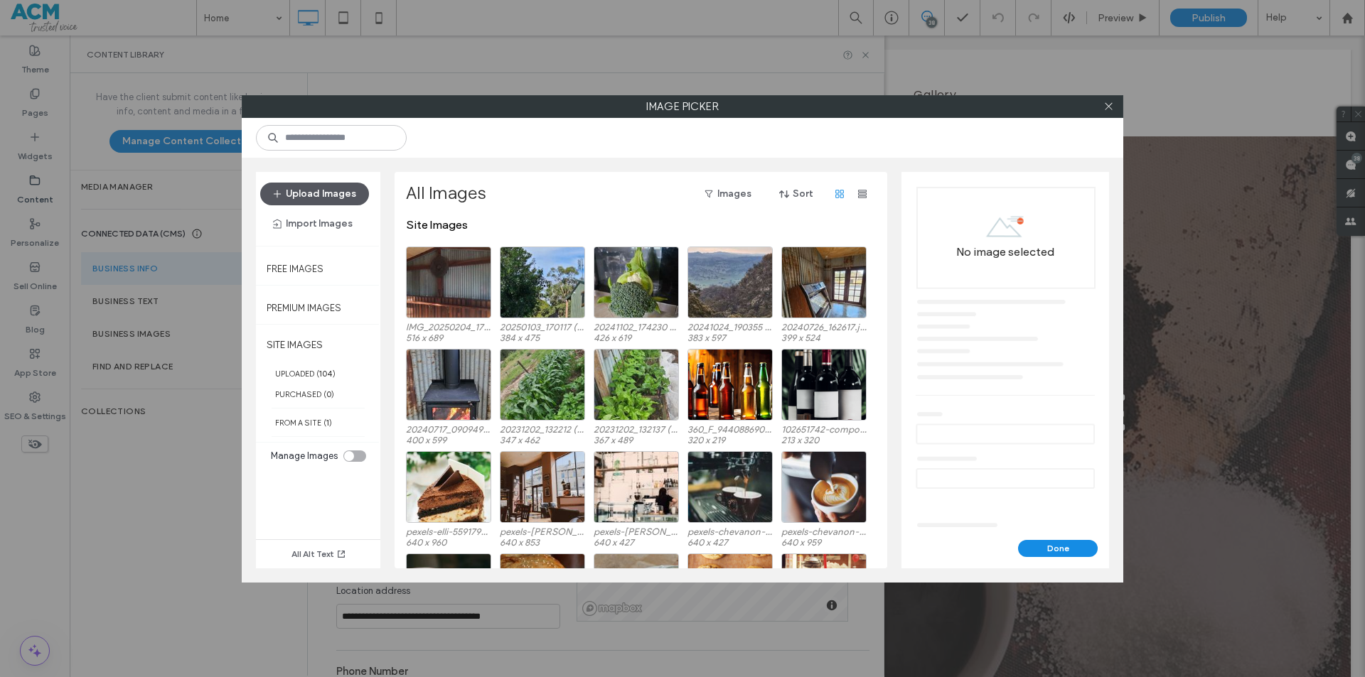
click at [327, 196] on button "Upload Images" at bounding box center [314, 194] width 109 height 23
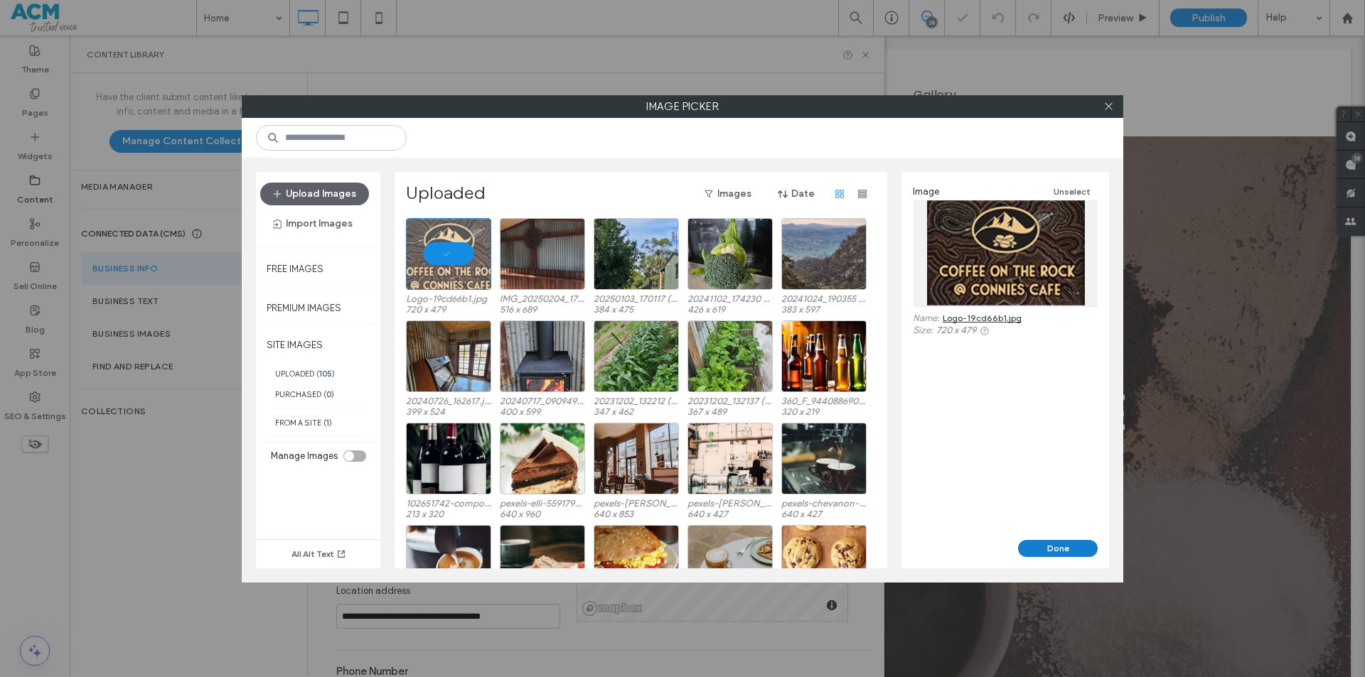
click at [1056, 548] on button "Done" at bounding box center [1058, 548] width 80 height 17
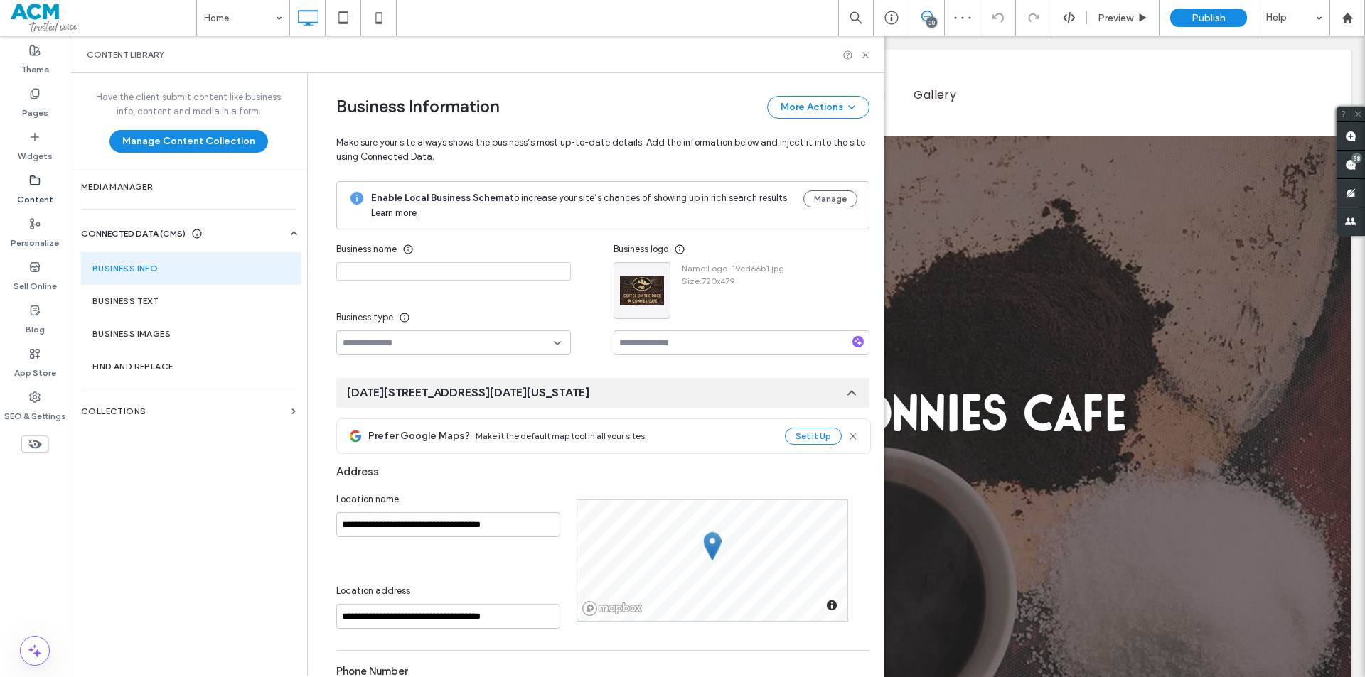
click at [411, 269] on input at bounding box center [453, 271] width 235 height 18
drag, startPoint x: 870, startPoint y: 54, endPoint x: 800, endPoint y: 18, distance: 78.8
click at [870, 54] on icon at bounding box center [865, 55] width 11 height 11
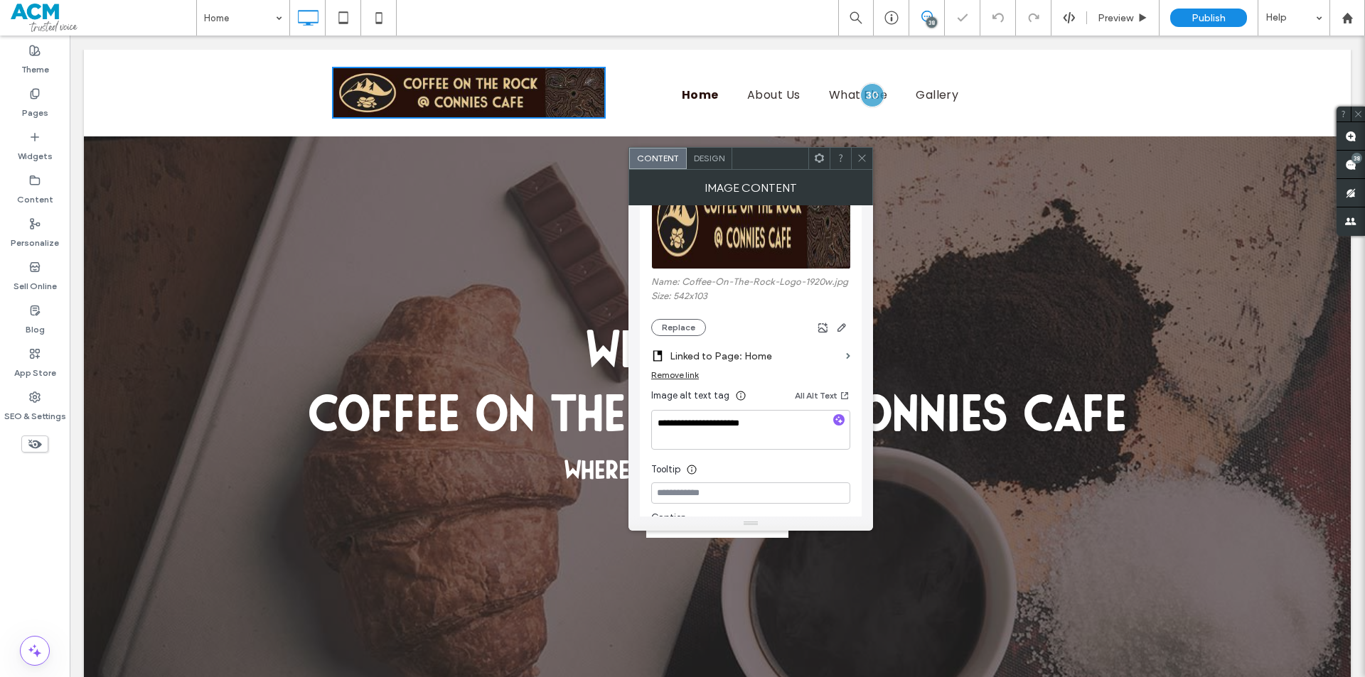
scroll to position [213, 0]
click at [729, 429] on textarea "**********" at bounding box center [750, 427] width 199 height 40
drag, startPoint x: 820, startPoint y: 456, endPoint x: 586, endPoint y: 419, distance: 236.9
click at [861, 157] on use at bounding box center [861, 158] width 7 height 7
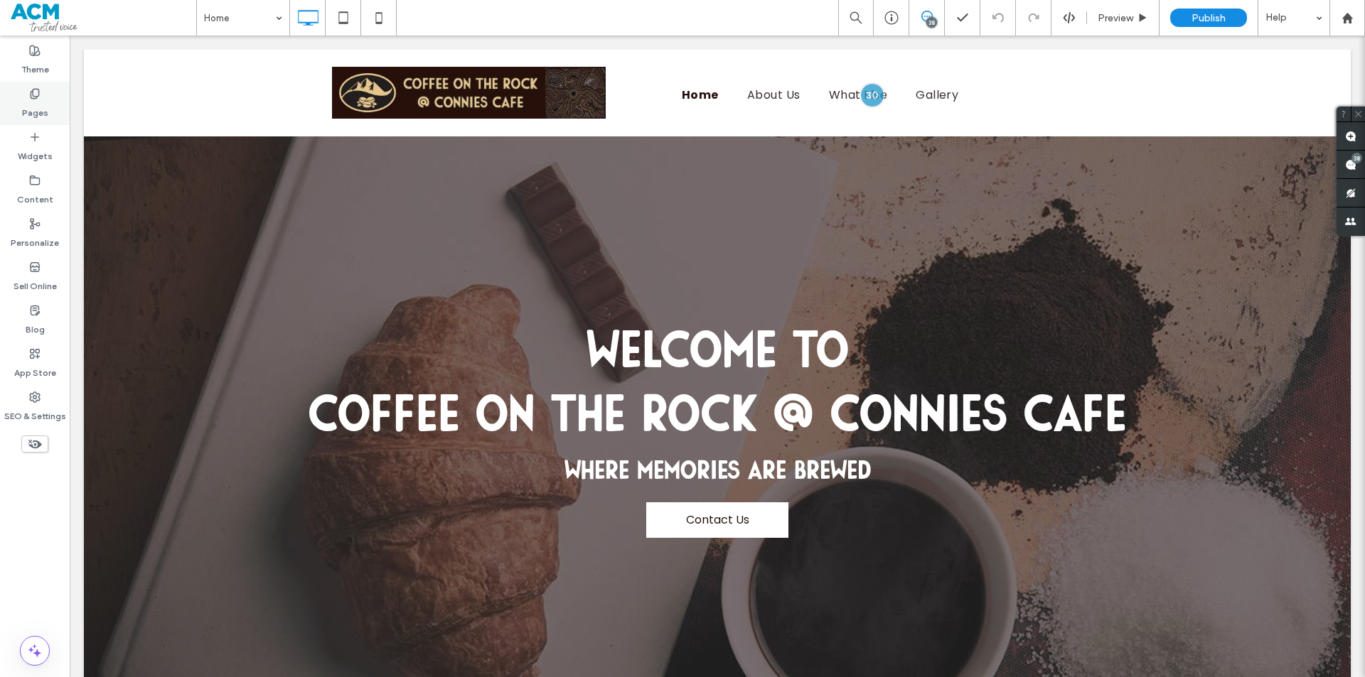
click at [22, 109] on label "Pages" at bounding box center [35, 110] width 26 height 20
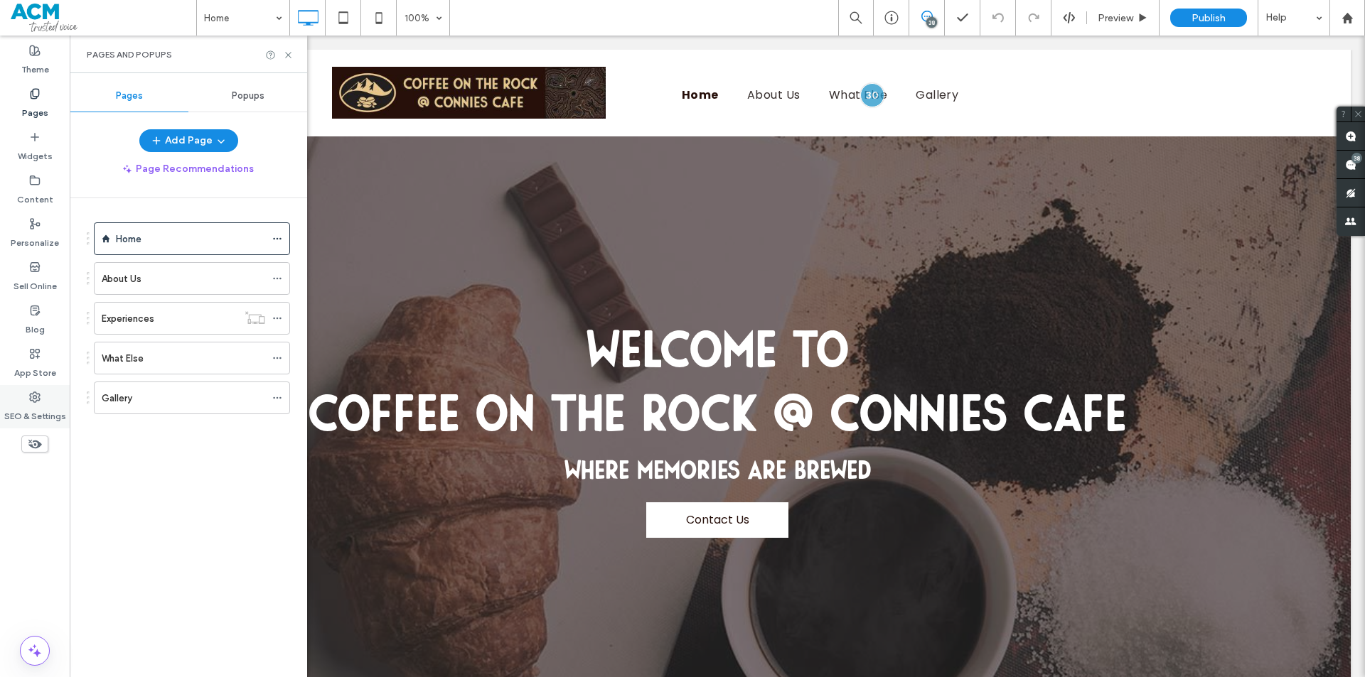
click at [33, 405] on label "SEO & Settings" at bounding box center [35, 413] width 62 height 20
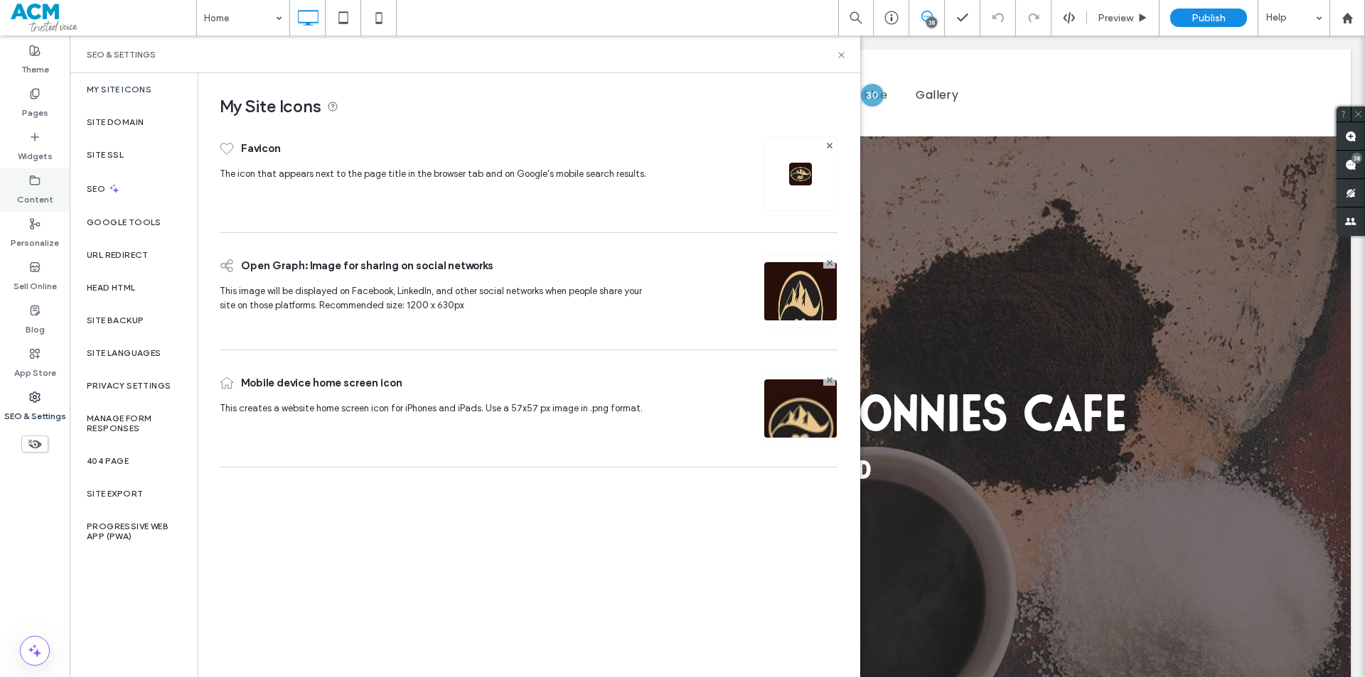
click at [27, 184] on div "Content" at bounding box center [35, 189] width 70 height 43
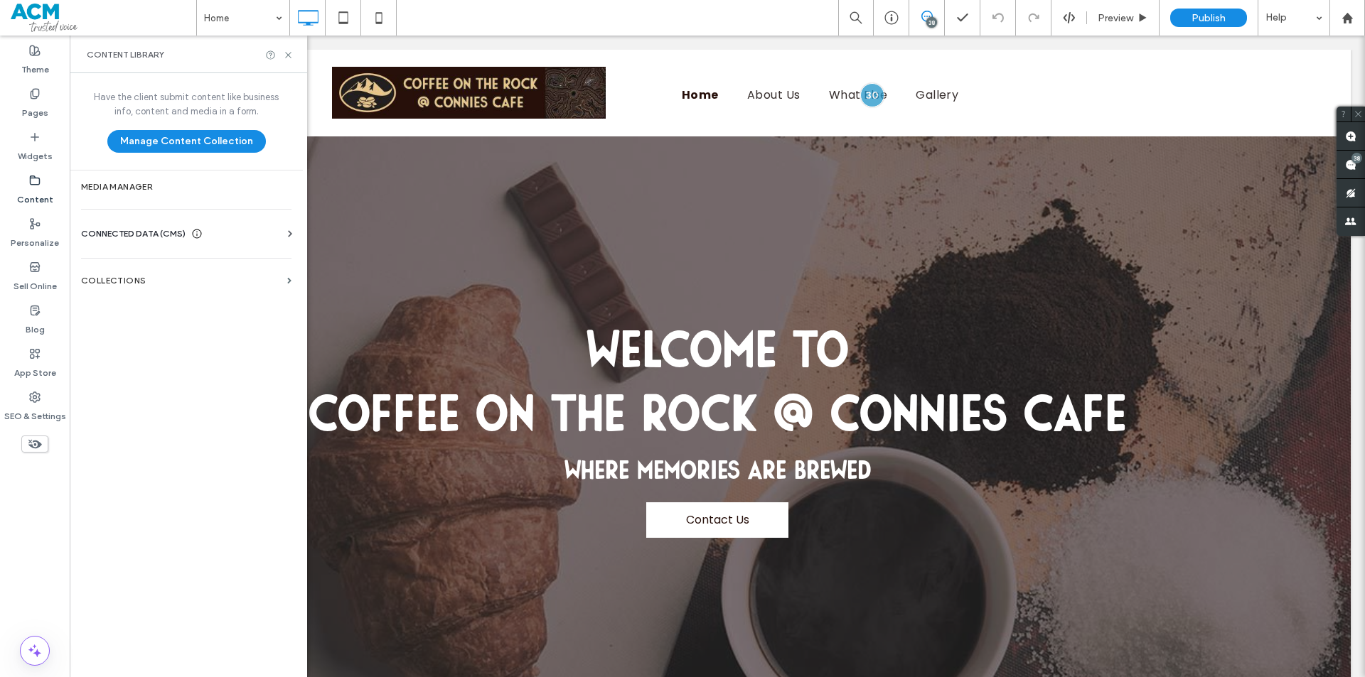
click at [213, 230] on div "My Site Icons Favicon The icon that appears next to the page title in the brows…" at bounding box center [523, 274] width 650 height 402
click at [284, 238] on icon at bounding box center [290, 234] width 14 height 14
click at [259, 262] on section "Business Info" at bounding box center [189, 268] width 216 height 33
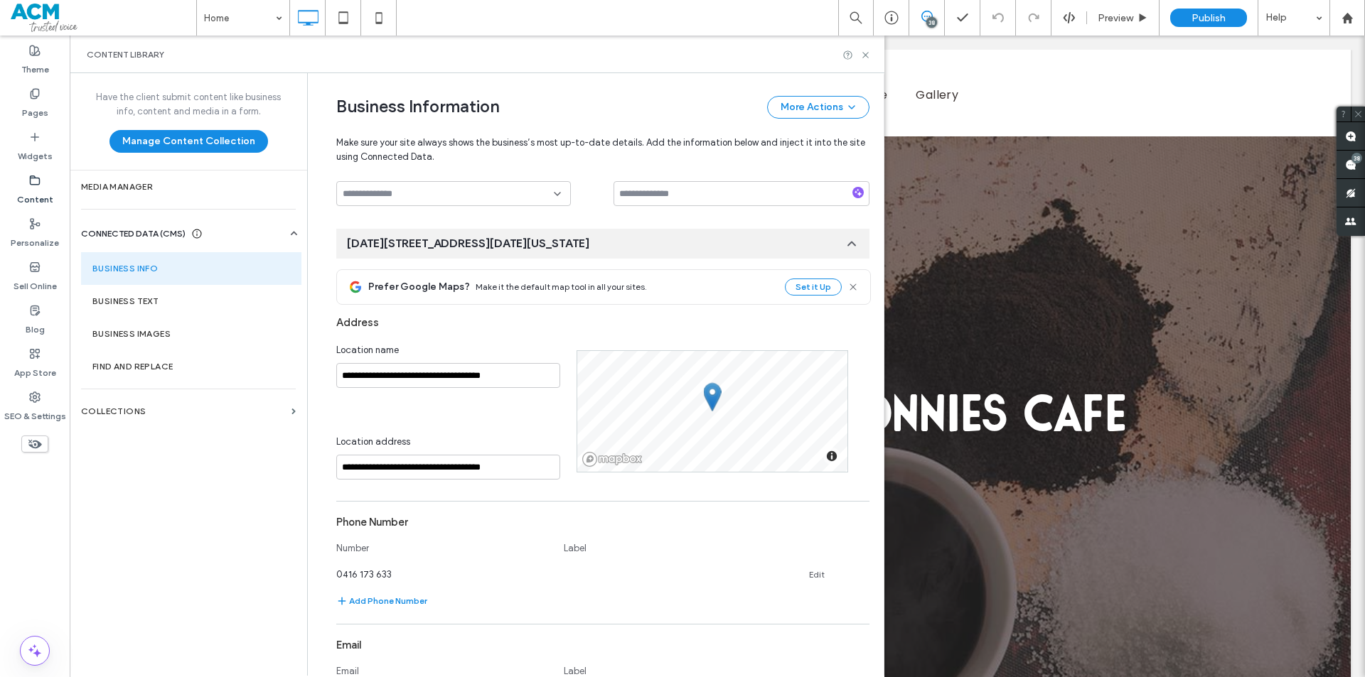
click at [503, 270] on section "**********" at bounding box center [602, 646] width 533 height 835
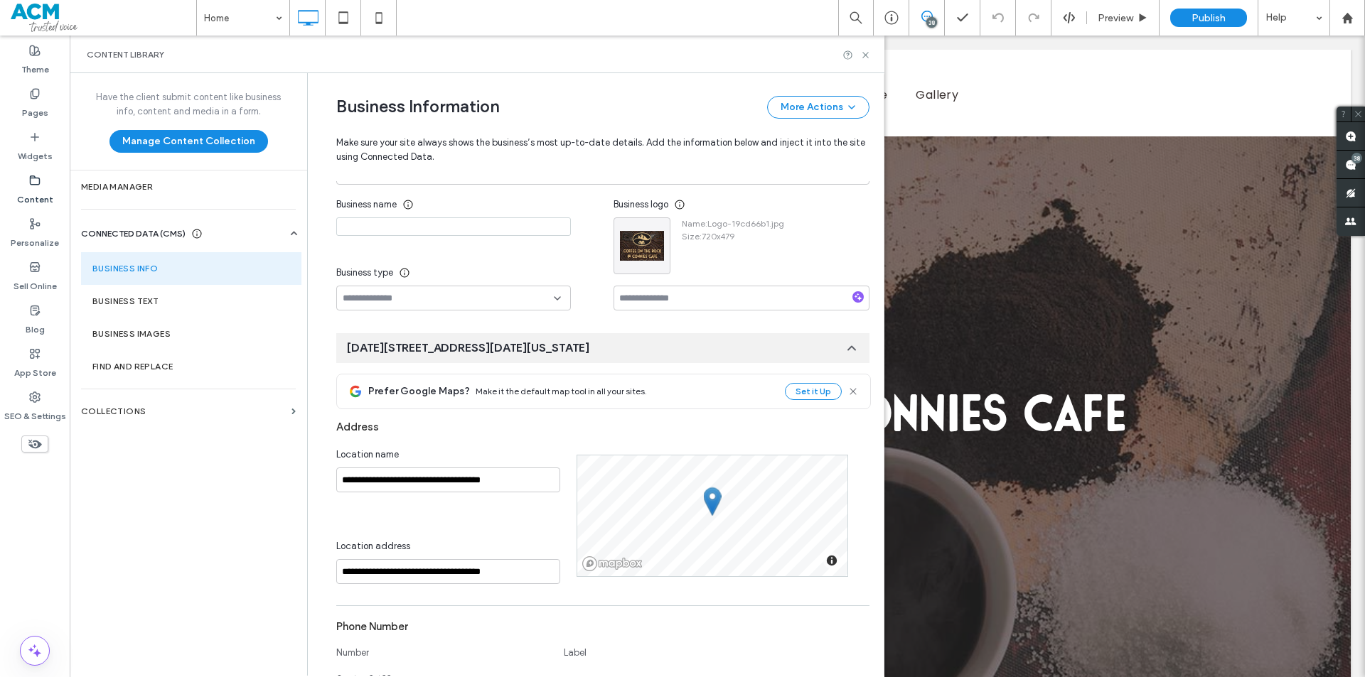
scroll to position [0, 0]
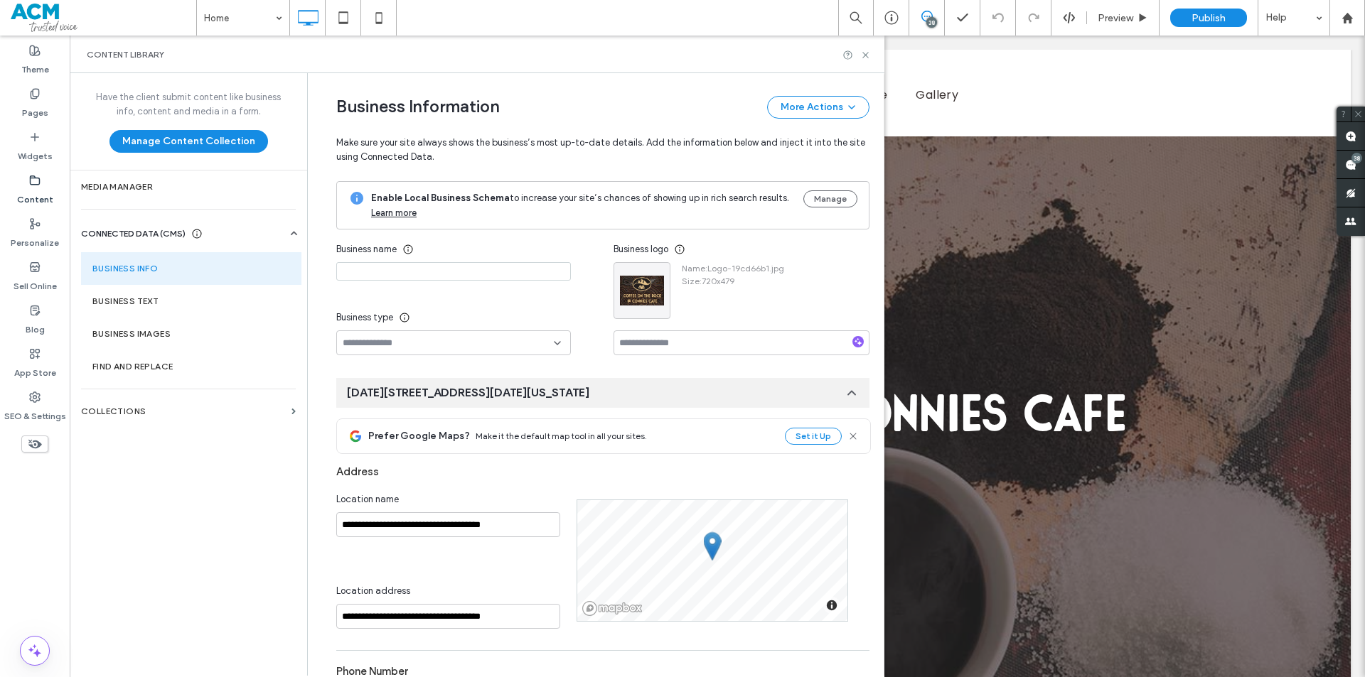
click at [459, 278] on input at bounding box center [453, 271] width 235 height 18
paste input "**********"
click at [408, 272] on input "**********" at bounding box center [453, 271] width 235 height 18
click at [387, 271] on input "**********" at bounding box center [453, 271] width 235 height 18
click at [371, 272] on input "**********" at bounding box center [453, 271] width 235 height 18
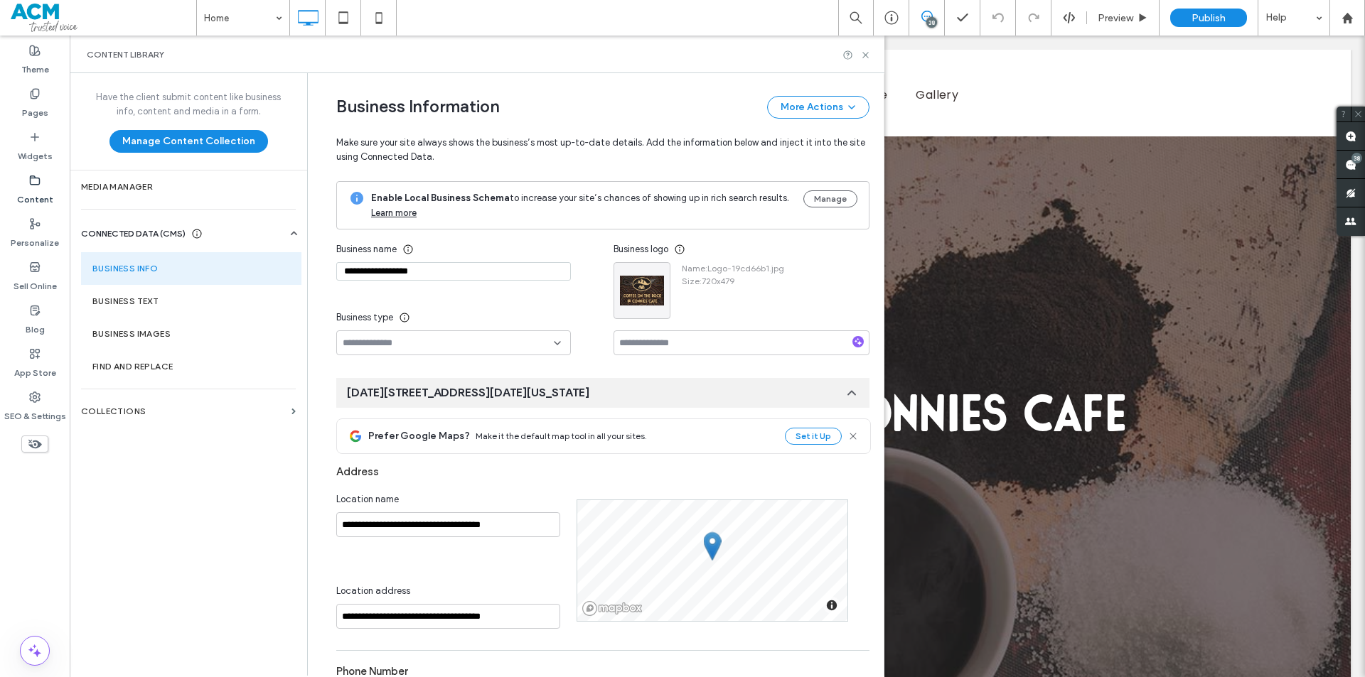
click at [456, 280] on input "**********" at bounding box center [453, 271] width 235 height 18
paste input "**********"
click at [485, 252] on div "Business name" at bounding box center [453, 250] width 235 height 26
click at [490, 267] on input "**********" at bounding box center [453, 271] width 235 height 18
type input "**********"
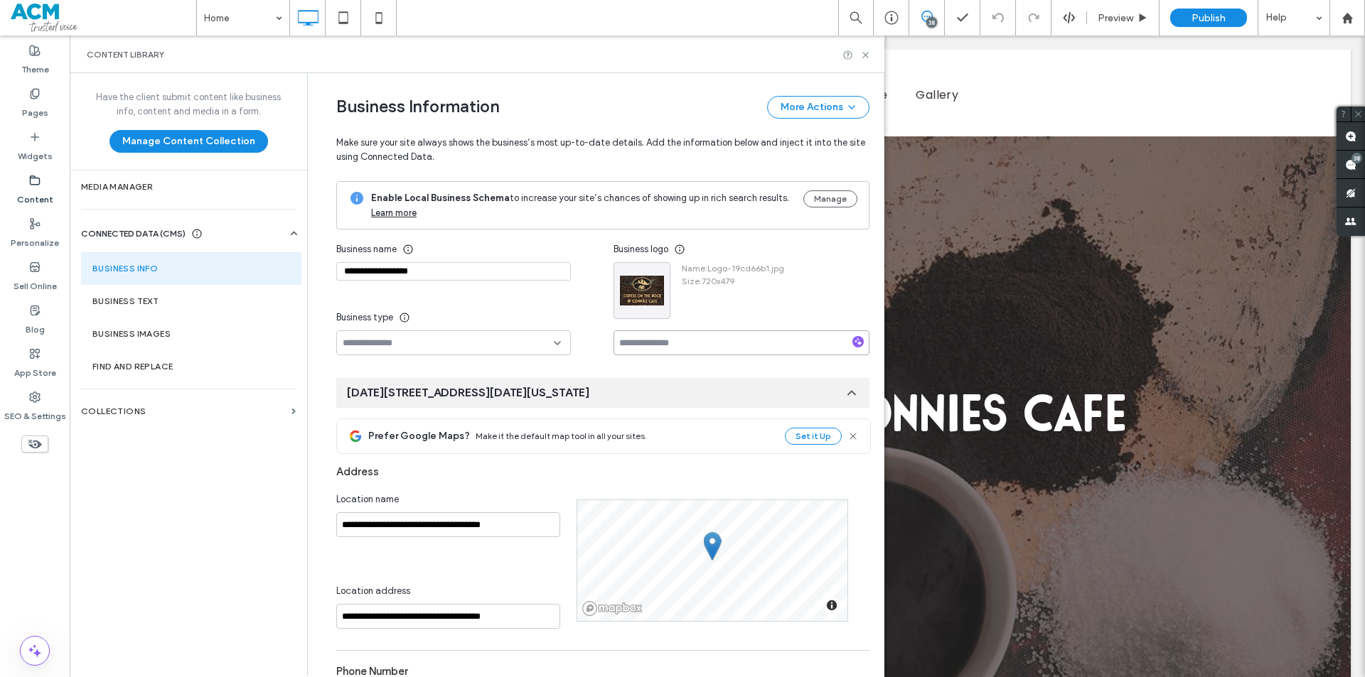
click at [676, 343] on input at bounding box center [741, 343] width 256 height 25
paste input "**********"
click at [639, 345] on input "**********" at bounding box center [741, 343] width 256 height 25
click at [645, 338] on input "**********" at bounding box center [741, 343] width 256 height 25
click at [666, 343] on input "**********" at bounding box center [741, 343] width 256 height 25
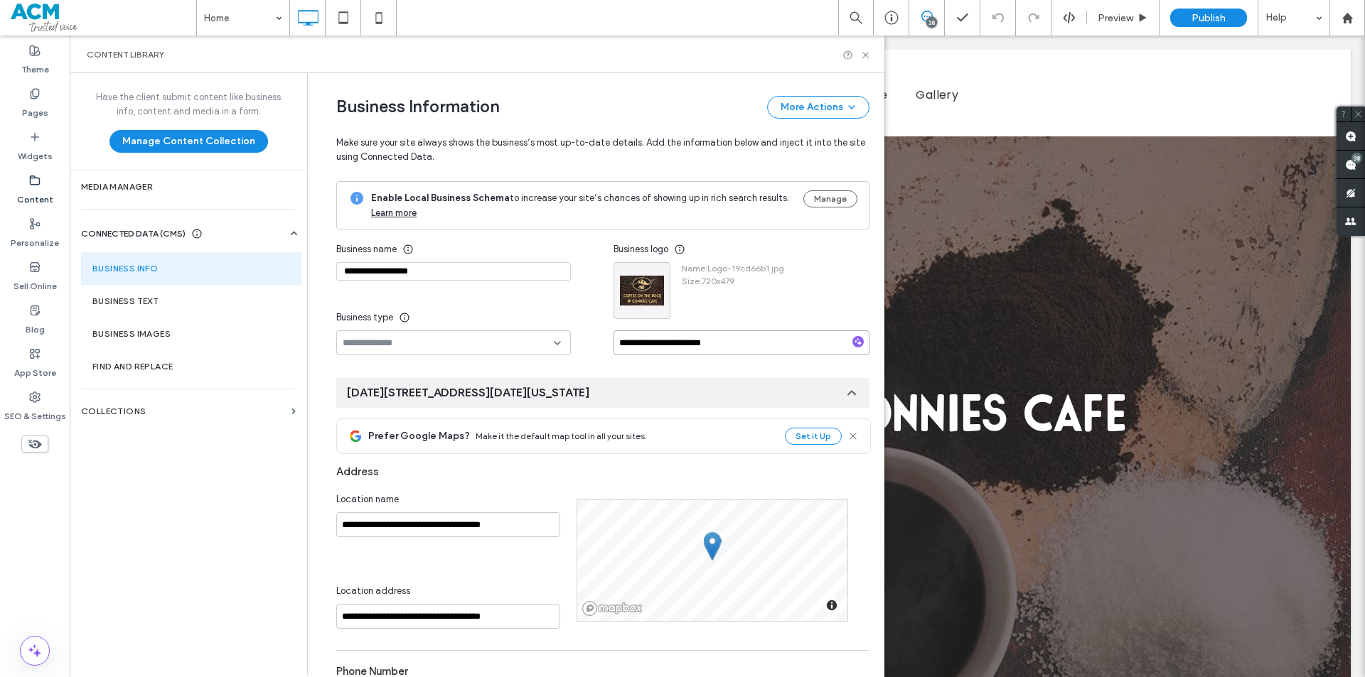
click at [685, 342] on input "**********" at bounding box center [741, 343] width 256 height 25
click at [712, 345] on input "**********" at bounding box center [741, 343] width 256 height 25
type input "**********"
click at [508, 267] on input "**********" at bounding box center [453, 271] width 235 height 18
click at [520, 273] on input "**********" at bounding box center [453, 271] width 235 height 18
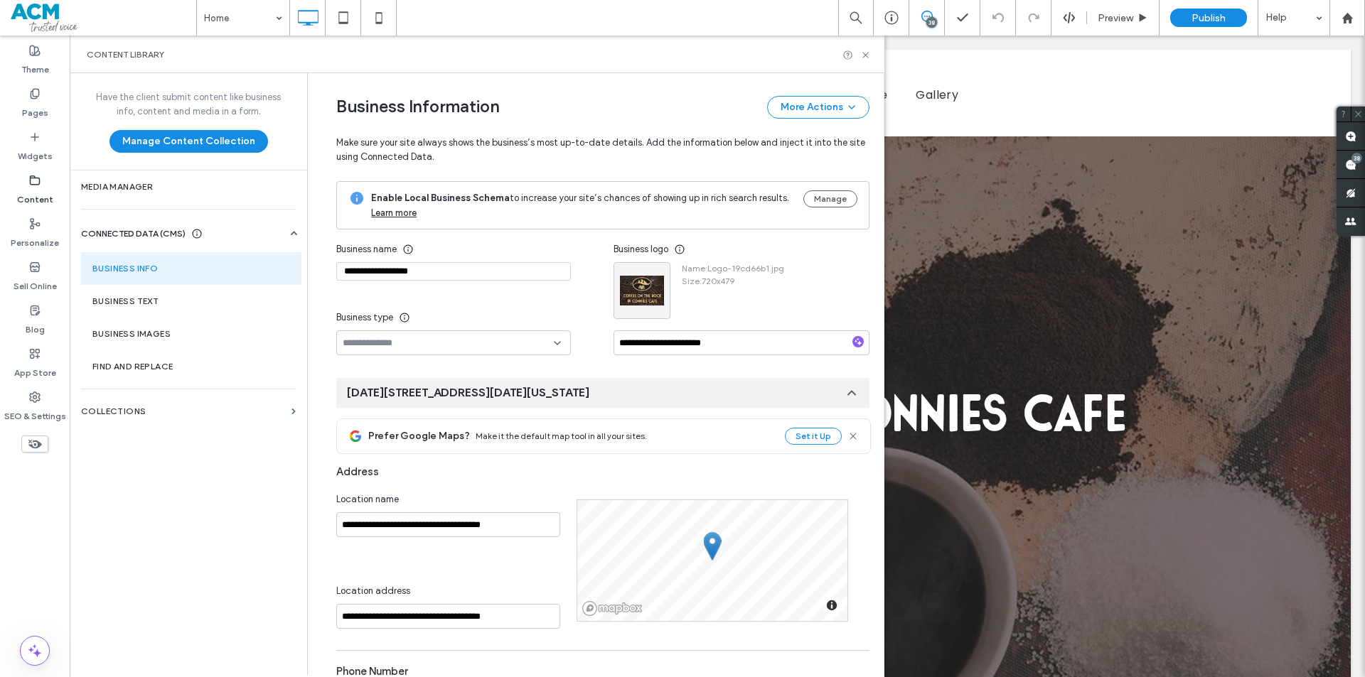
paste input "**********"
type input "**********"
click at [533, 254] on div "Business name" at bounding box center [453, 250] width 235 height 26
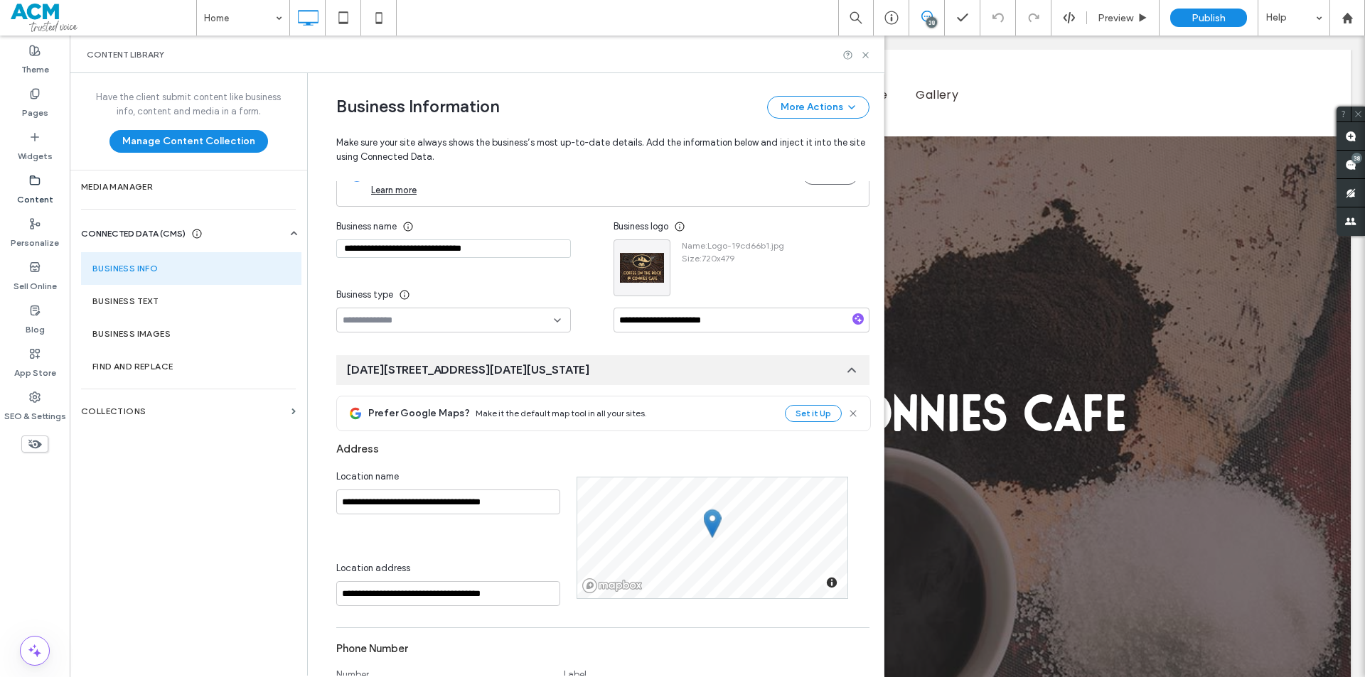
scroll to position [71, 0]
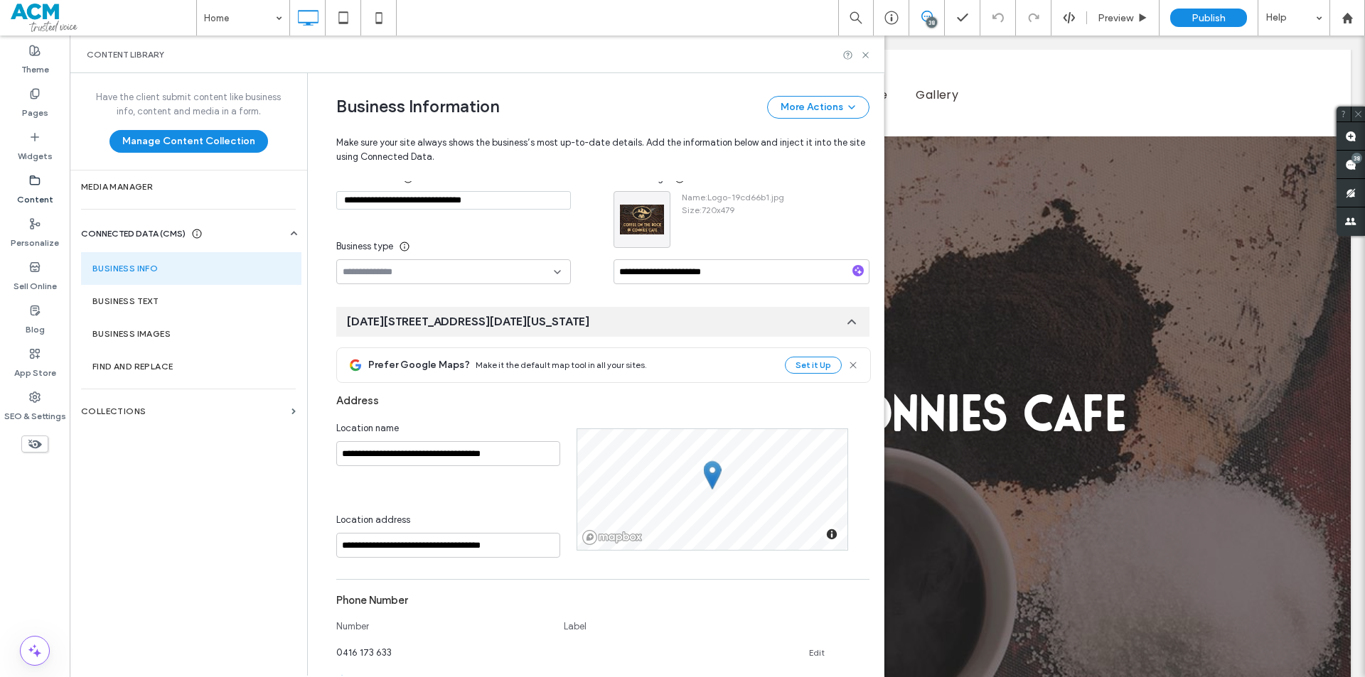
click at [486, 268] on input at bounding box center [448, 272] width 211 height 11
type input "****"
click at [449, 292] on div "— Cafe Or Coffee Shop" at bounding box center [446, 296] width 233 height 25
click at [1115, 14] on span "Preview" at bounding box center [1116, 18] width 36 height 12
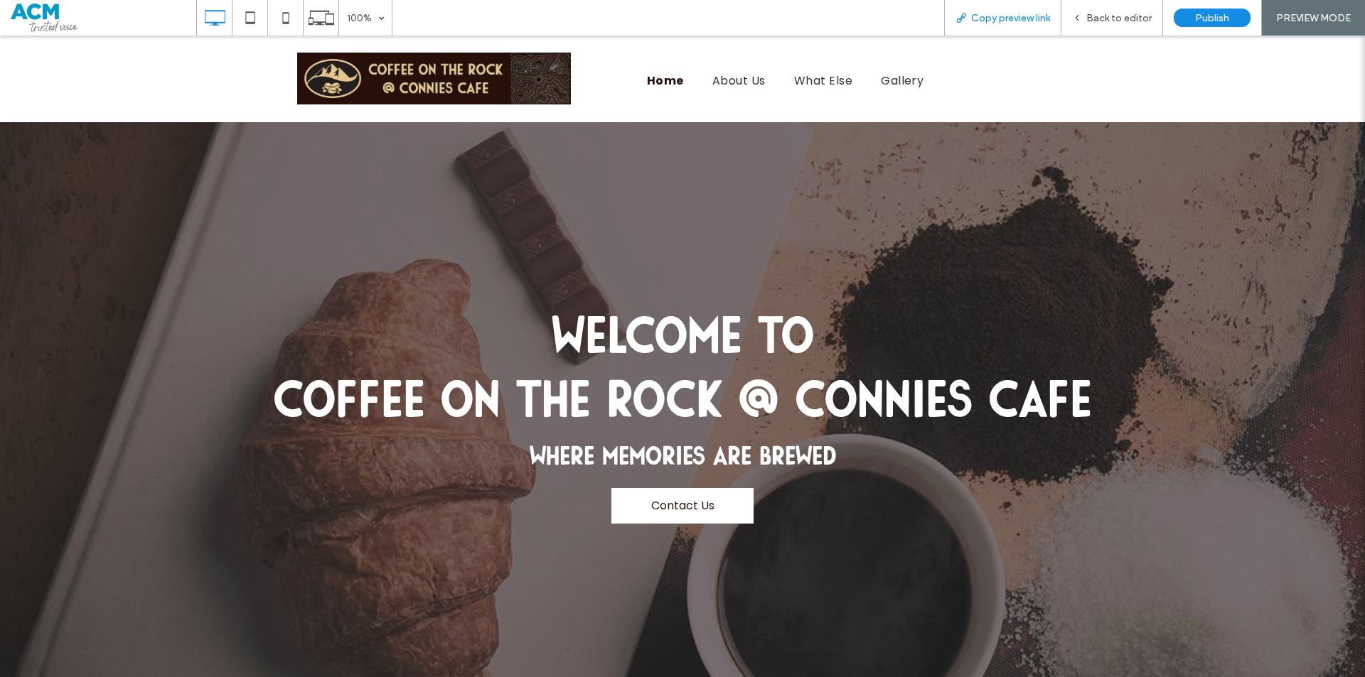
click at [1004, 18] on span "Copy preview link" at bounding box center [1010, 18] width 79 height 12
click at [1090, 9] on div "Back to editor" at bounding box center [1112, 18] width 102 height 36
click at [1119, 18] on span "Back to editor" at bounding box center [1118, 18] width 65 height 12
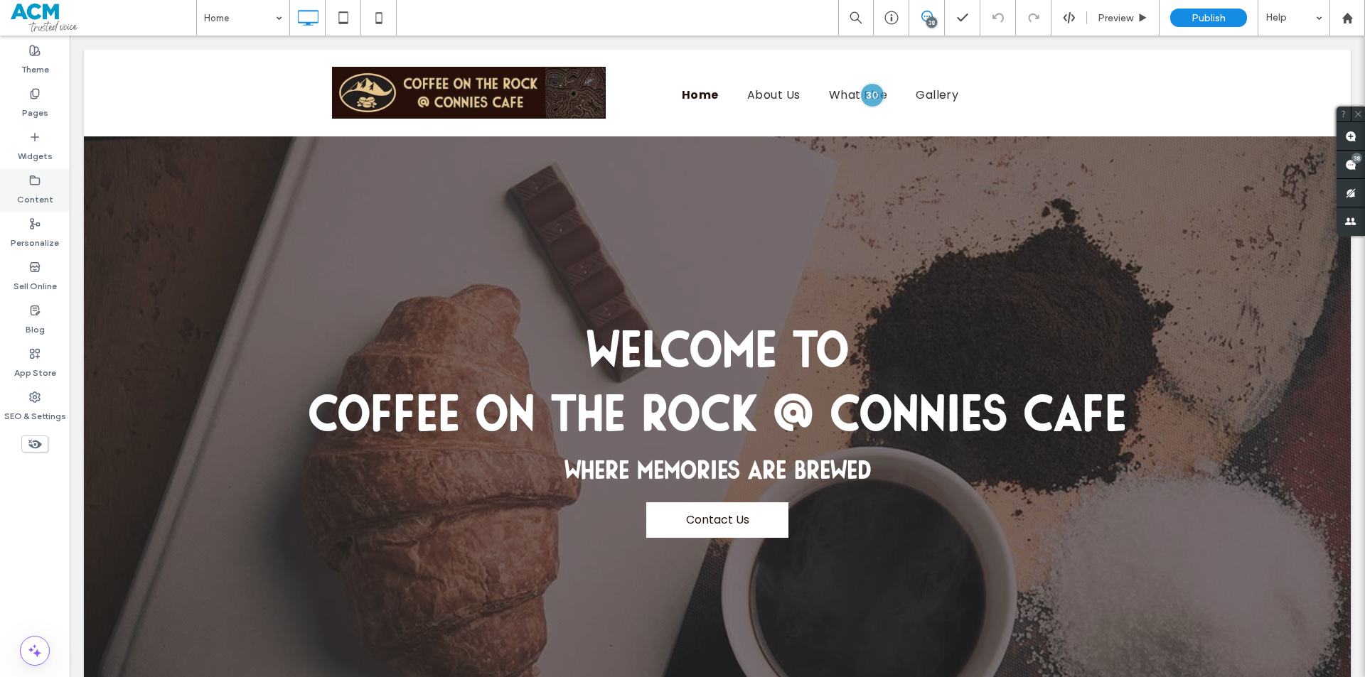
click at [31, 203] on label "Content" at bounding box center [35, 196] width 36 height 20
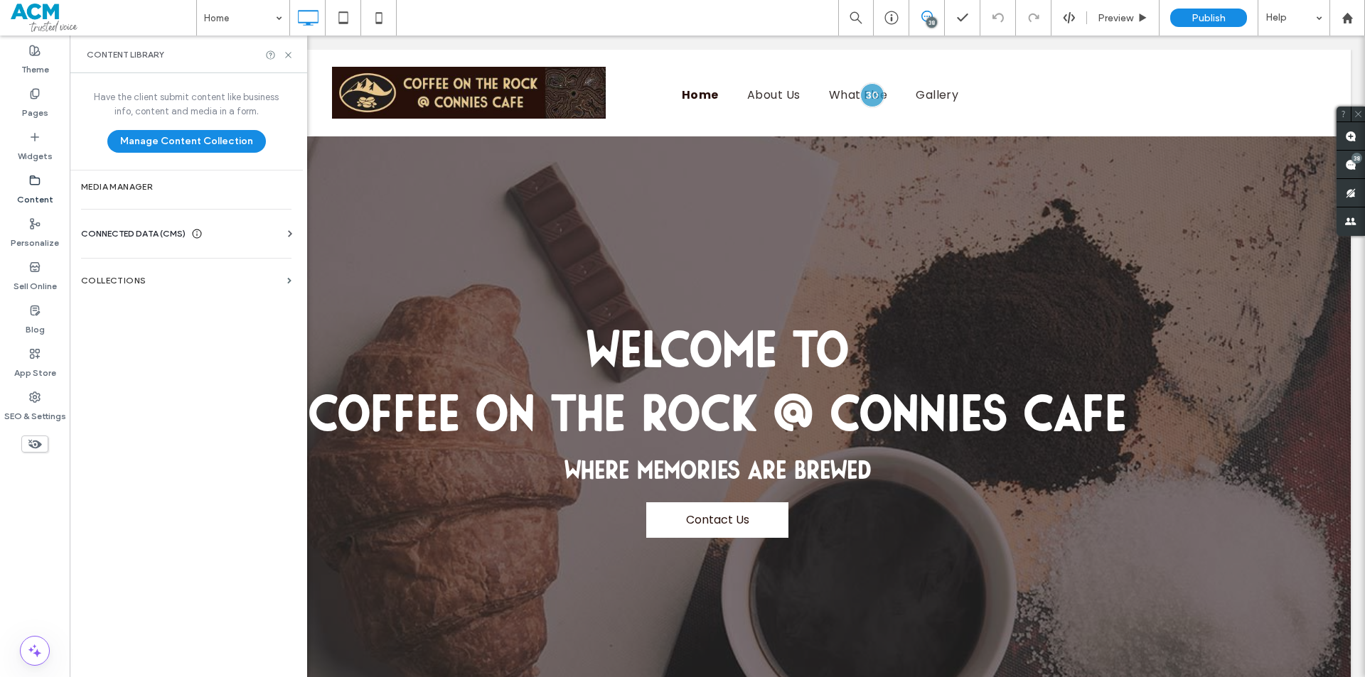
click at [227, 232] on div "CONNECTED DATA (CMS)" at bounding box center [189, 234] width 216 height 14
click at [222, 272] on label "Business Info" at bounding box center [188, 269] width 193 height 10
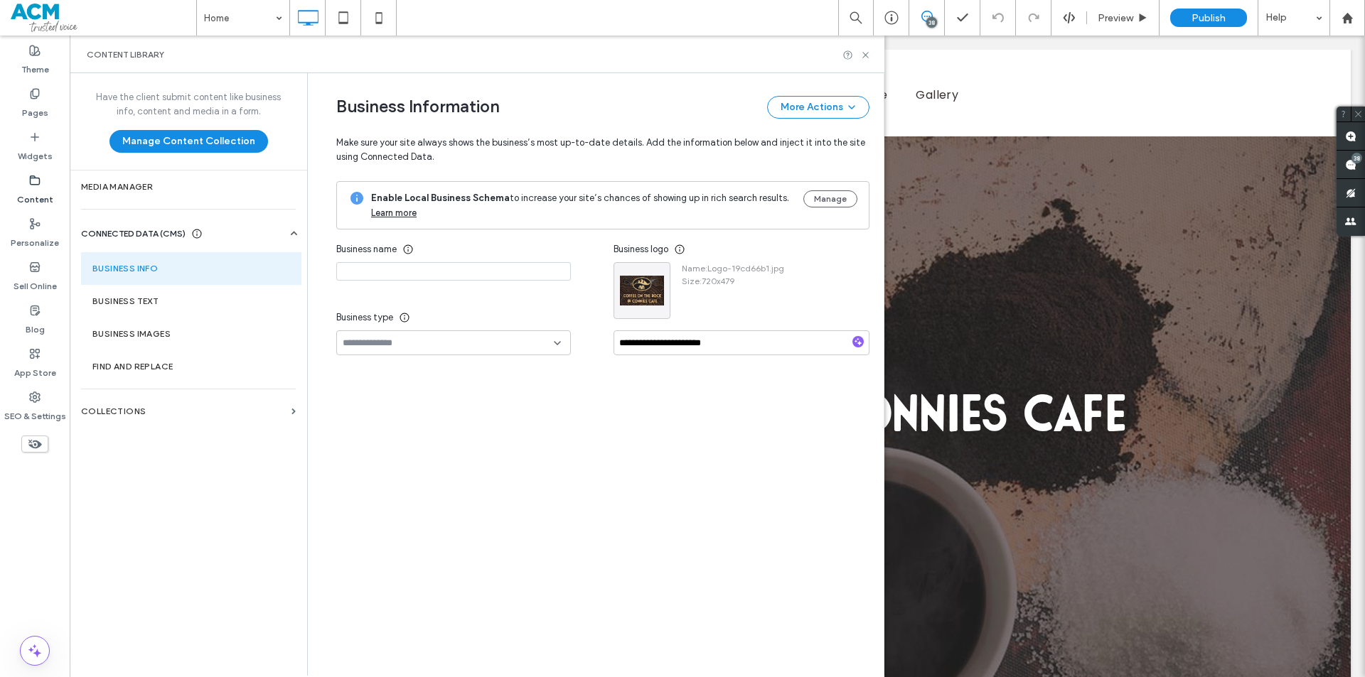
type input "**********"
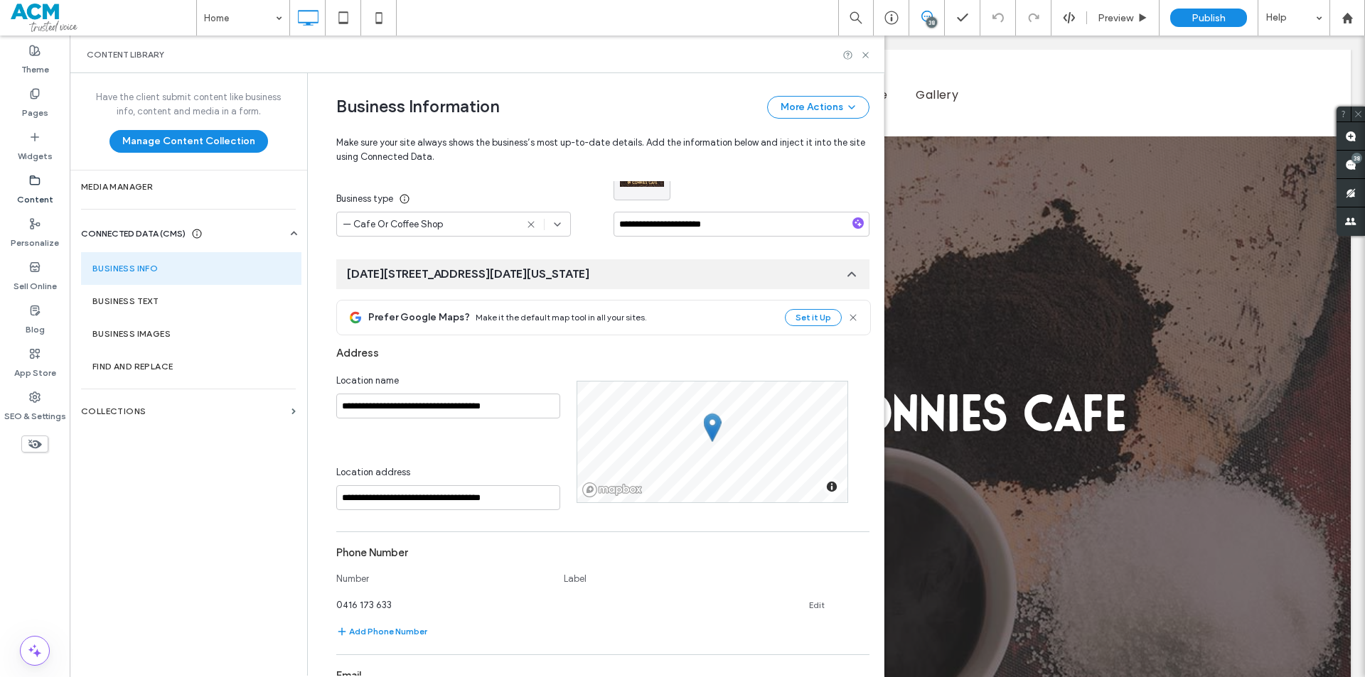
scroll to position [149, 0]
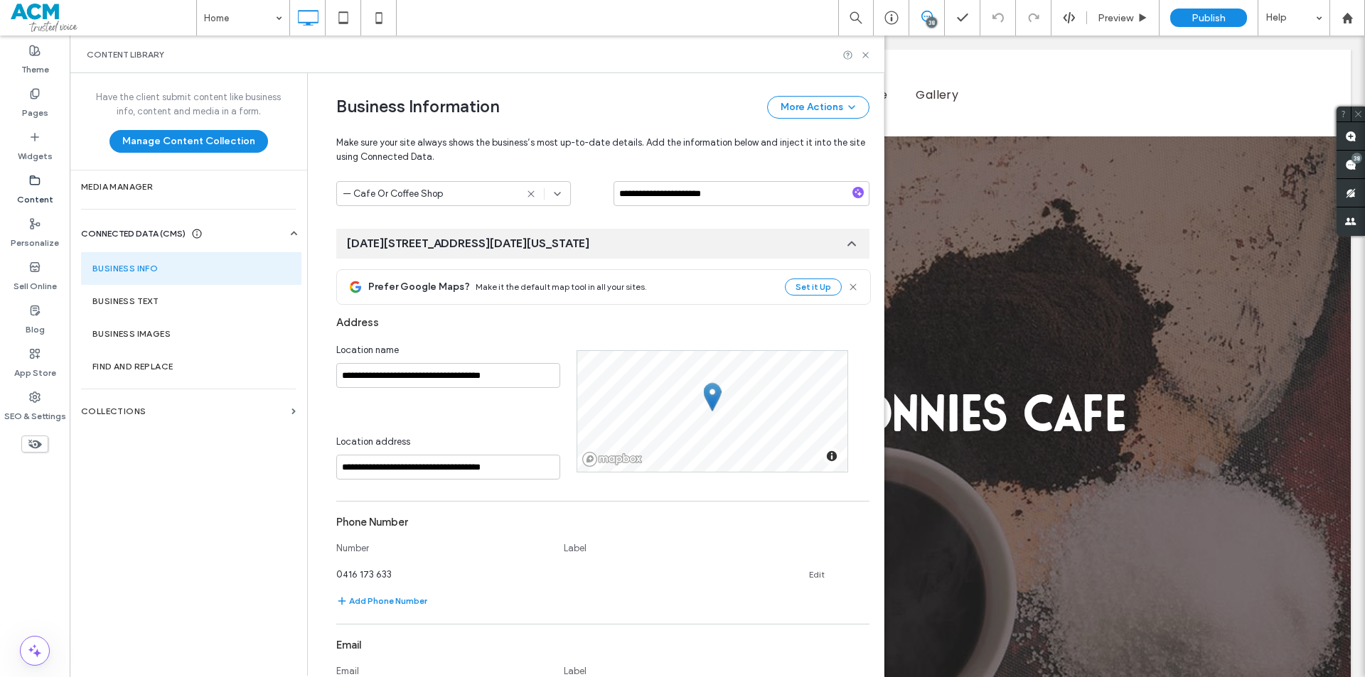
click at [441, 363] on div "**********" at bounding box center [448, 365] width 224 height 45
click at [441, 374] on input "**********" at bounding box center [448, 375] width 224 height 25
paste input "**********"
type input "**********"
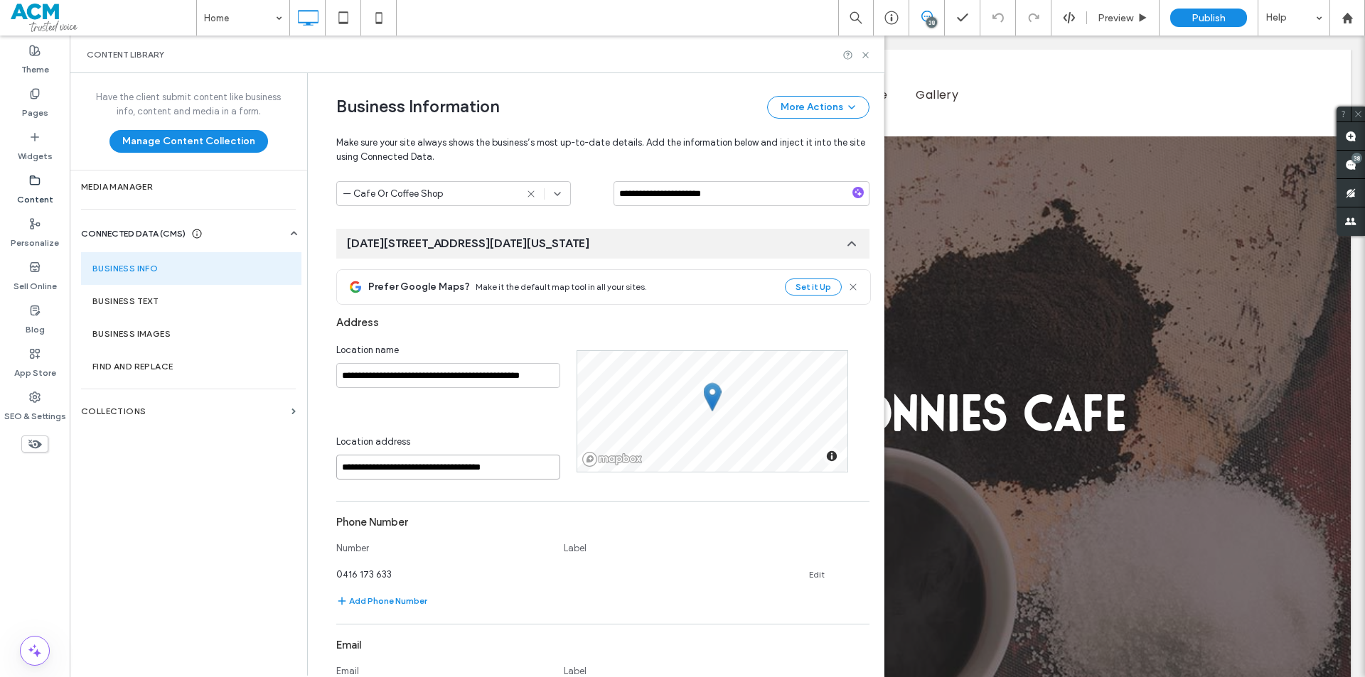
scroll to position [0, 0]
click at [453, 471] on input "**********" at bounding box center [448, 467] width 224 height 25
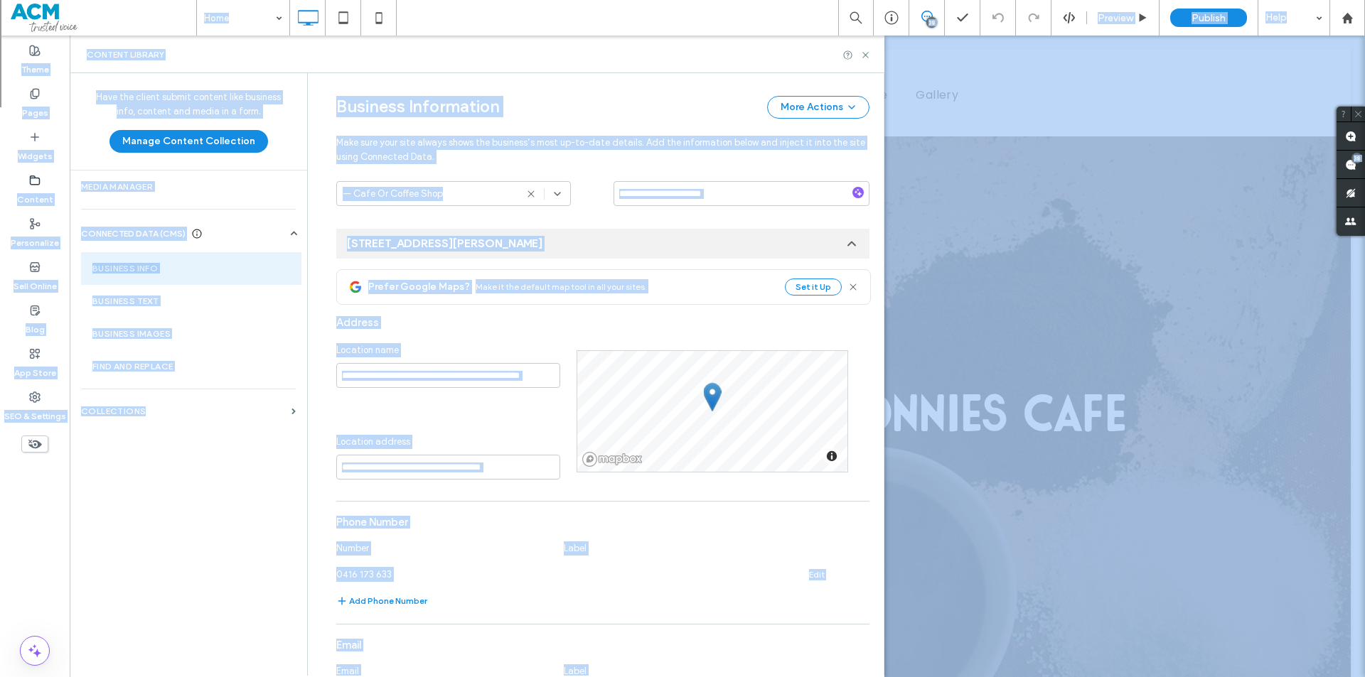
click at [470, 453] on div "Location address" at bounding box center [448, 445] width 224 height 20
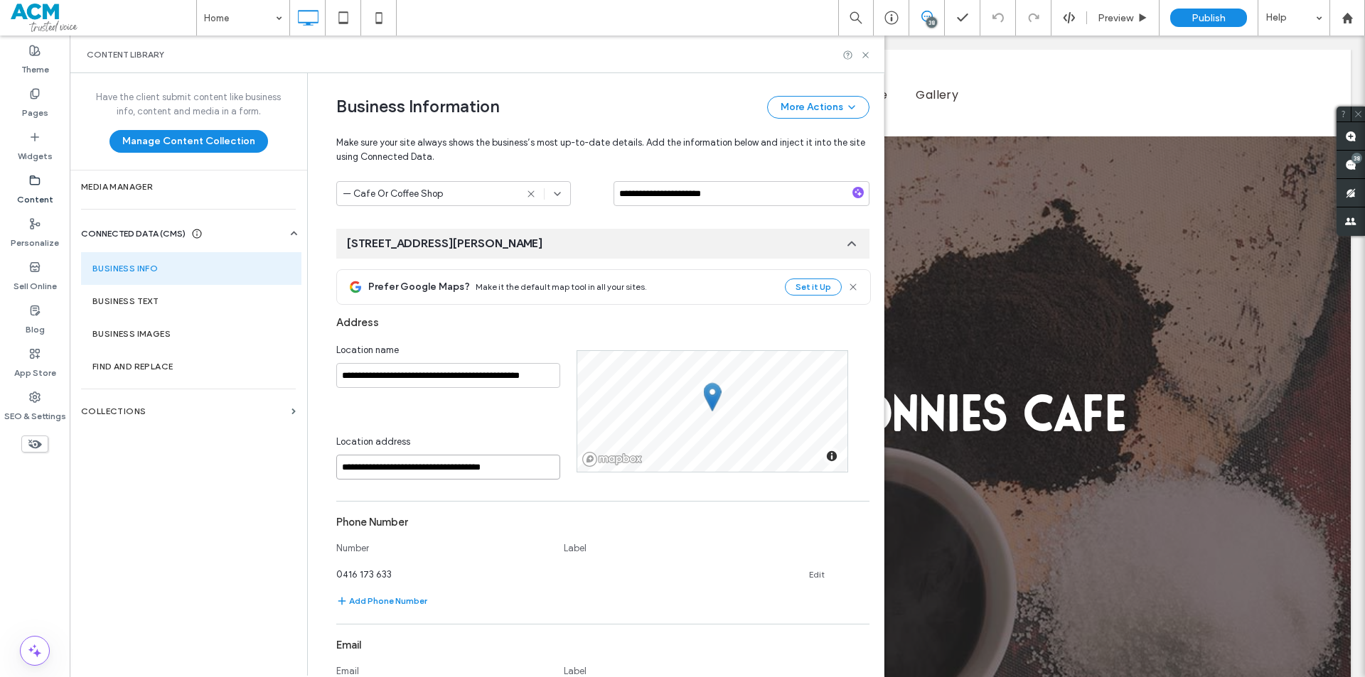
click at [469, 464] on input "**********" at bounding box center [448, 467] width 224 height 25
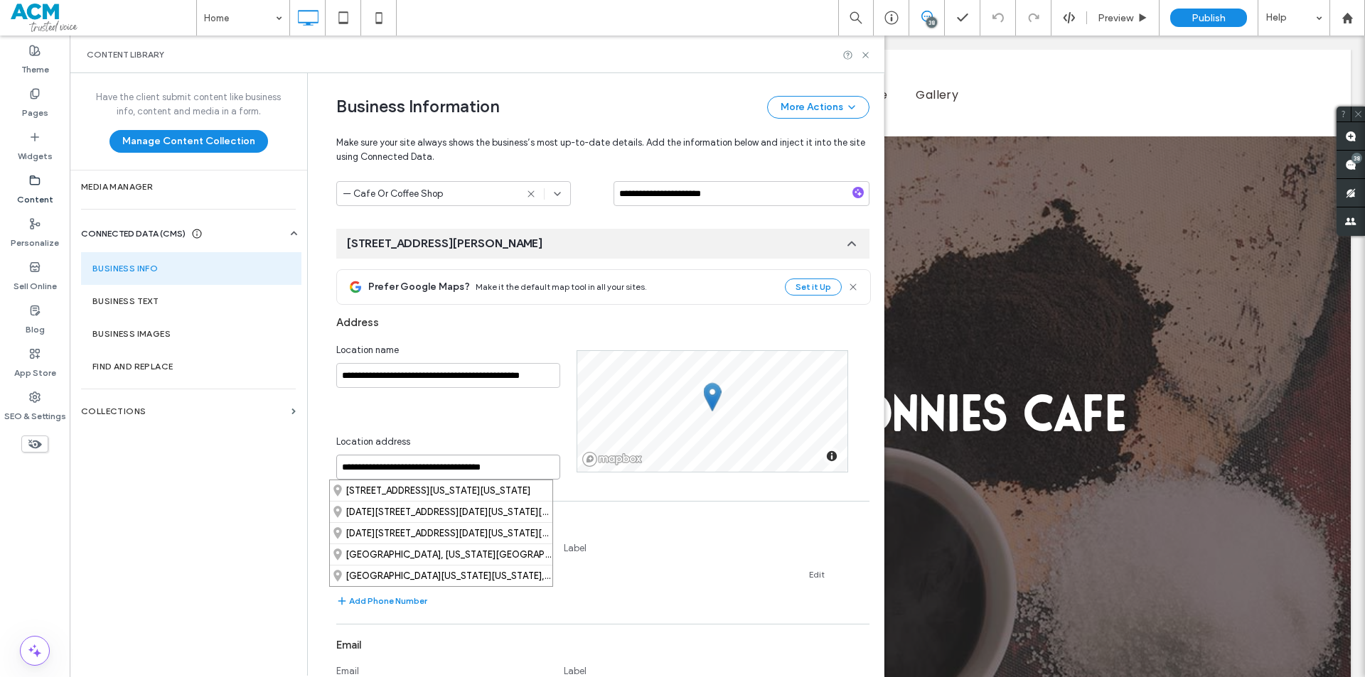
paste input "**********"
click at [461, 490] on div "778 Barry Road, Hanging Rock New South Wales 2340, Australia" at bounding box center [441, 491] width 223 height 21
type input "**********"
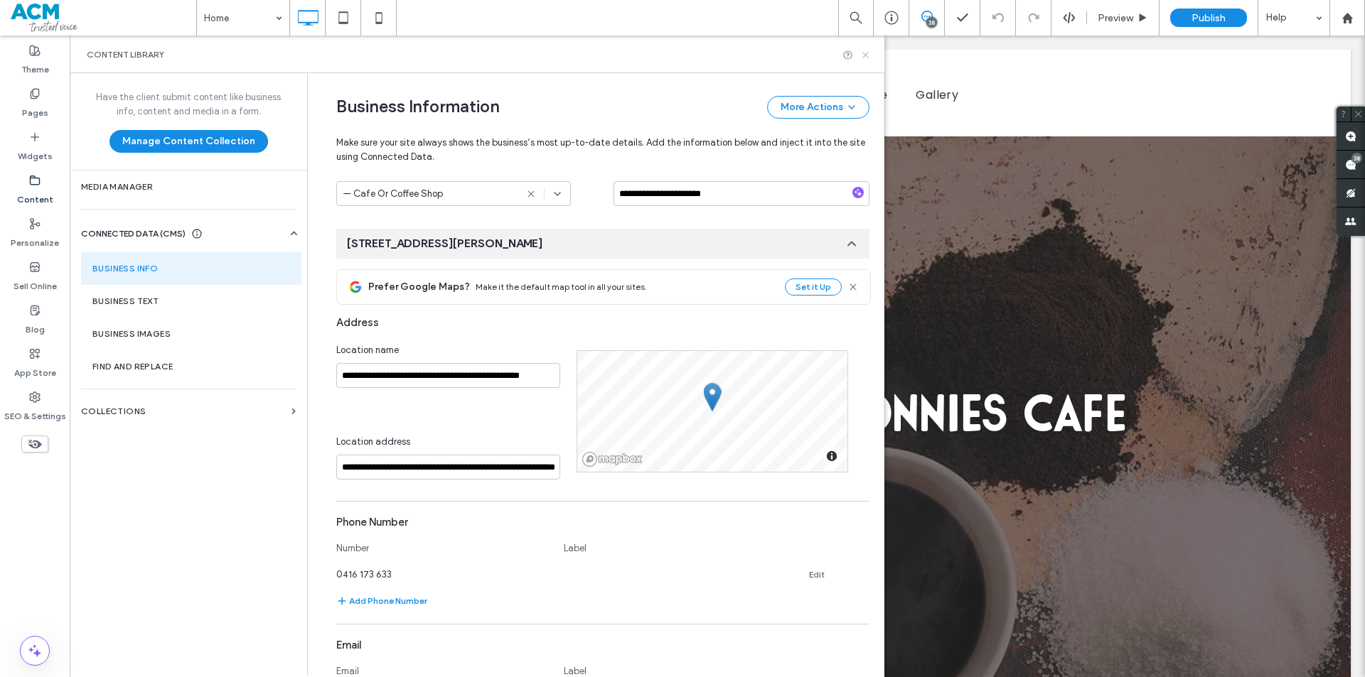
click at [862, 52] on icon at bounding box center [865, 55] width 11 height 11
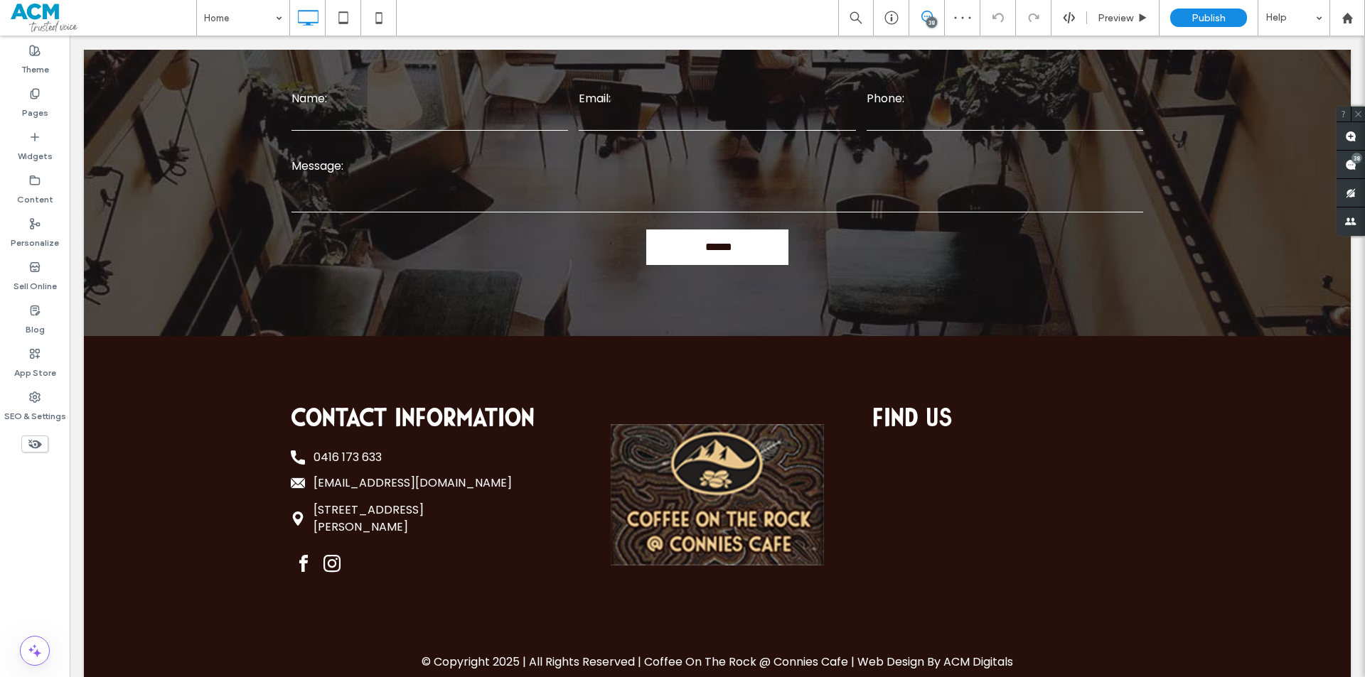
scroll to position [1693, 0]
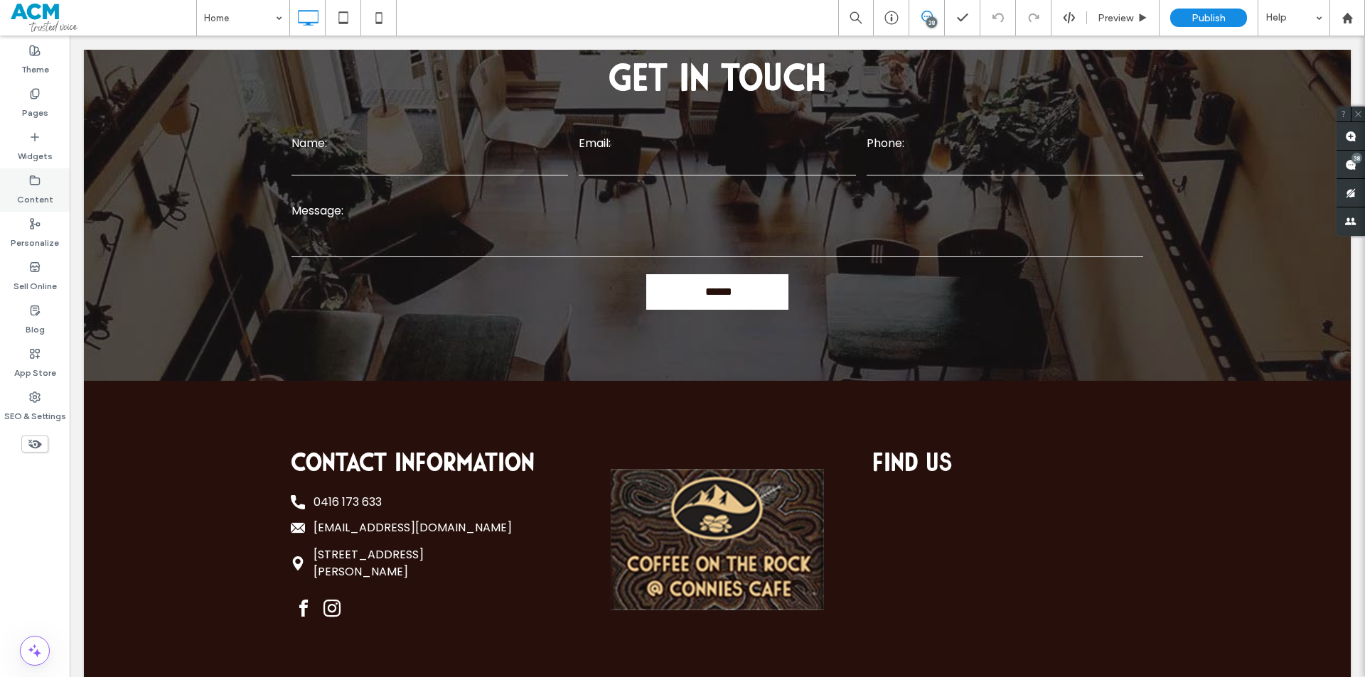
click at [38, 187] on label "Content" at bounding box center [35, 196] width 36 height 20
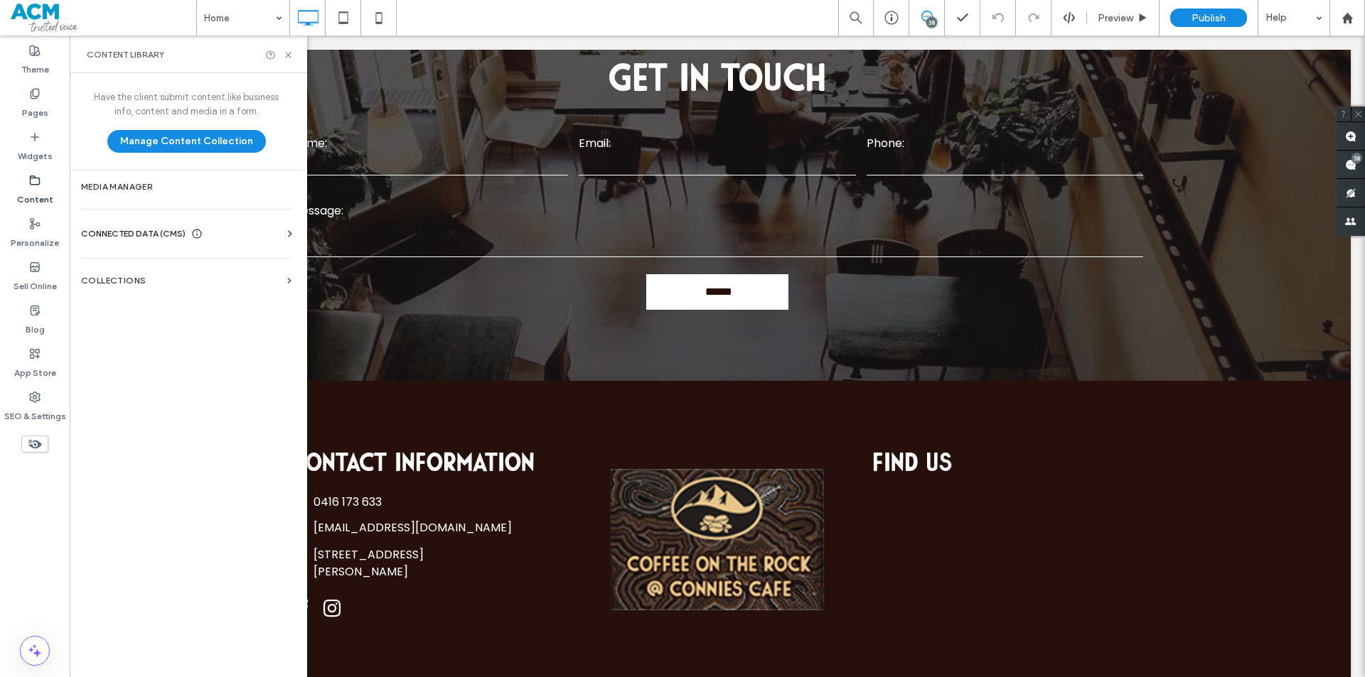
click at [247, 238] on div "CONNECTED DATA (CMS)" at bounding box center [189, 234] width 216 height 14
click at [227, 270] on label "Business Info" at bounding box center [188, 269] width 193 height 10
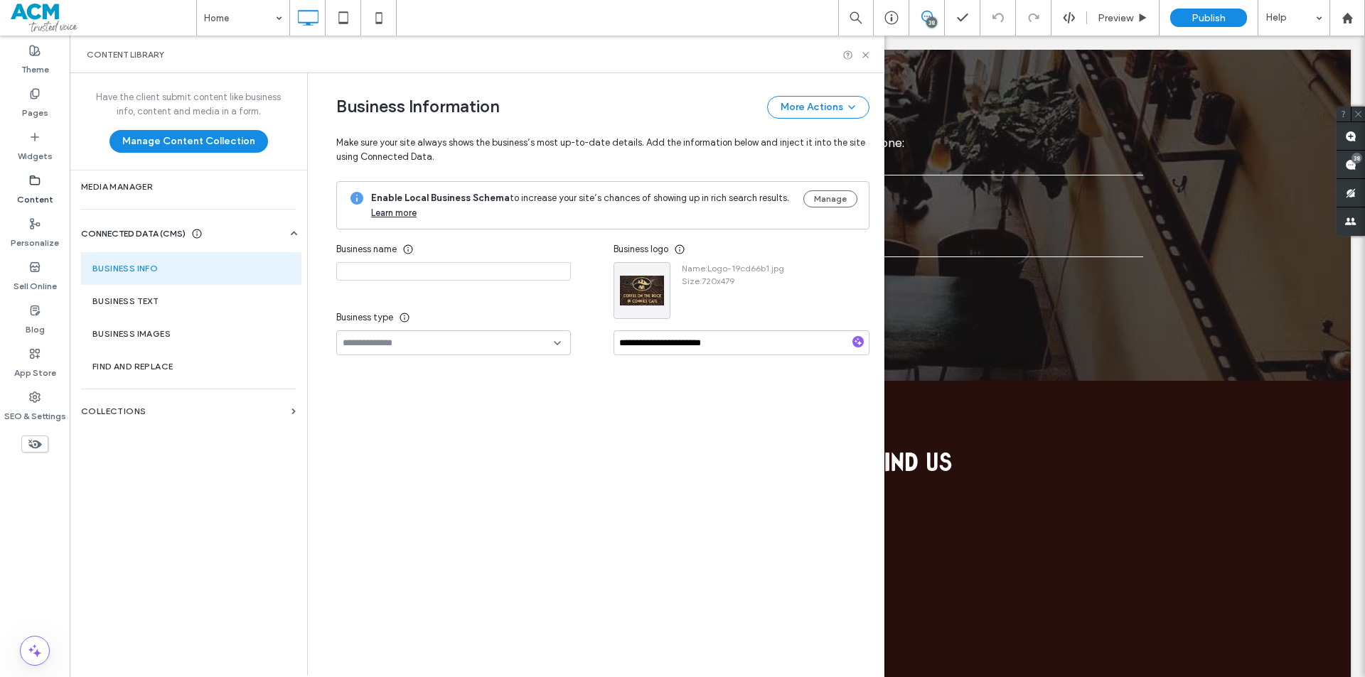
type input "**********"
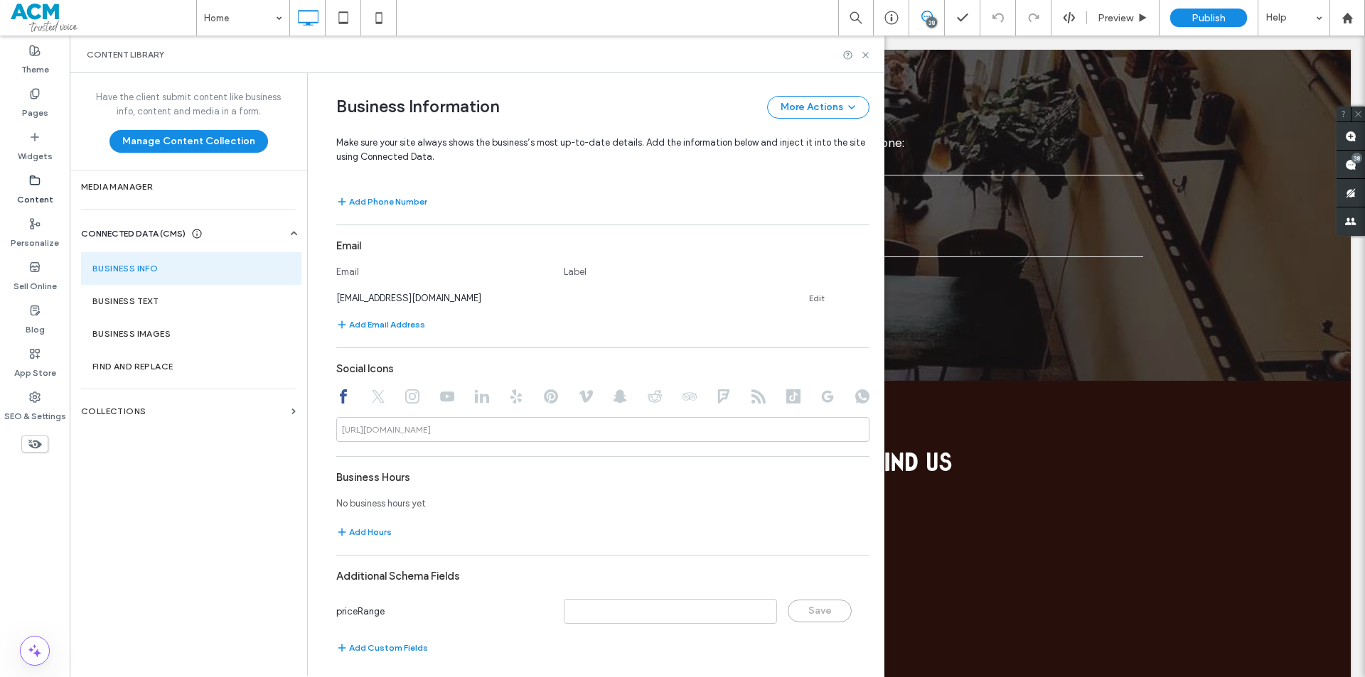
scroll to position [554, 0]
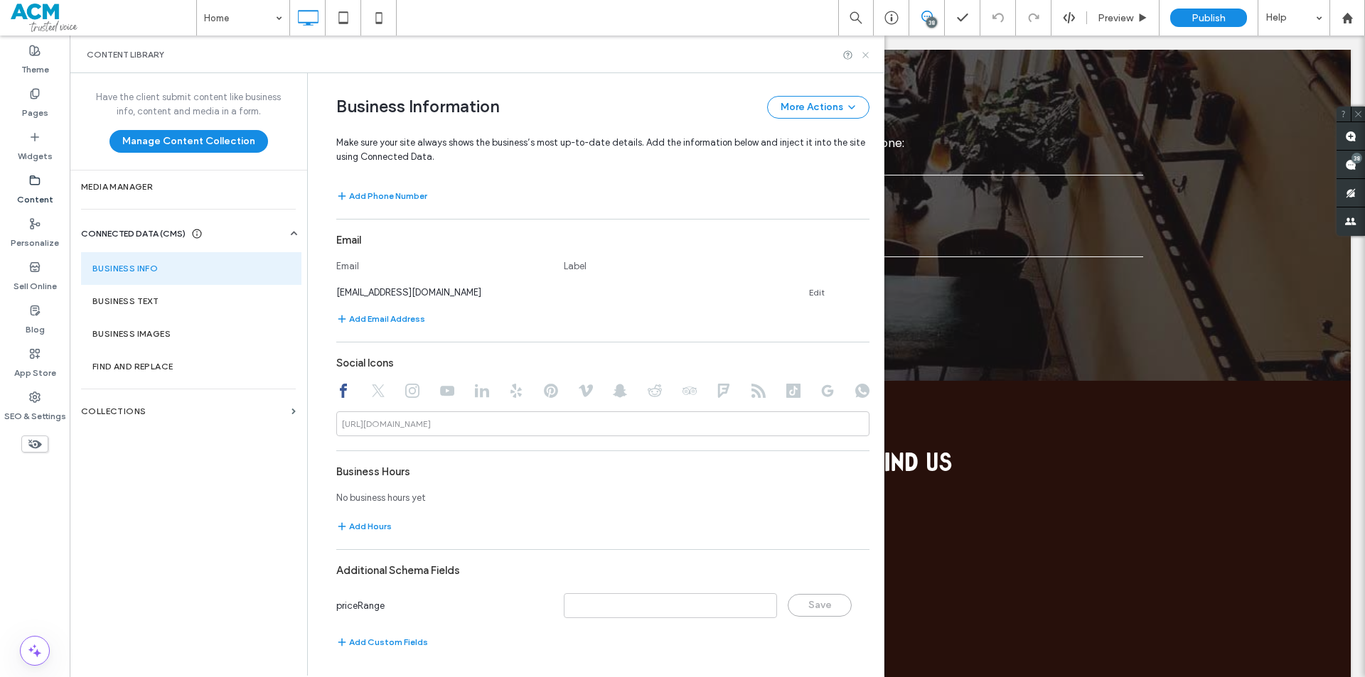
click at [864, 58] on icon at bounding box center [865, 55] width 11 height 11
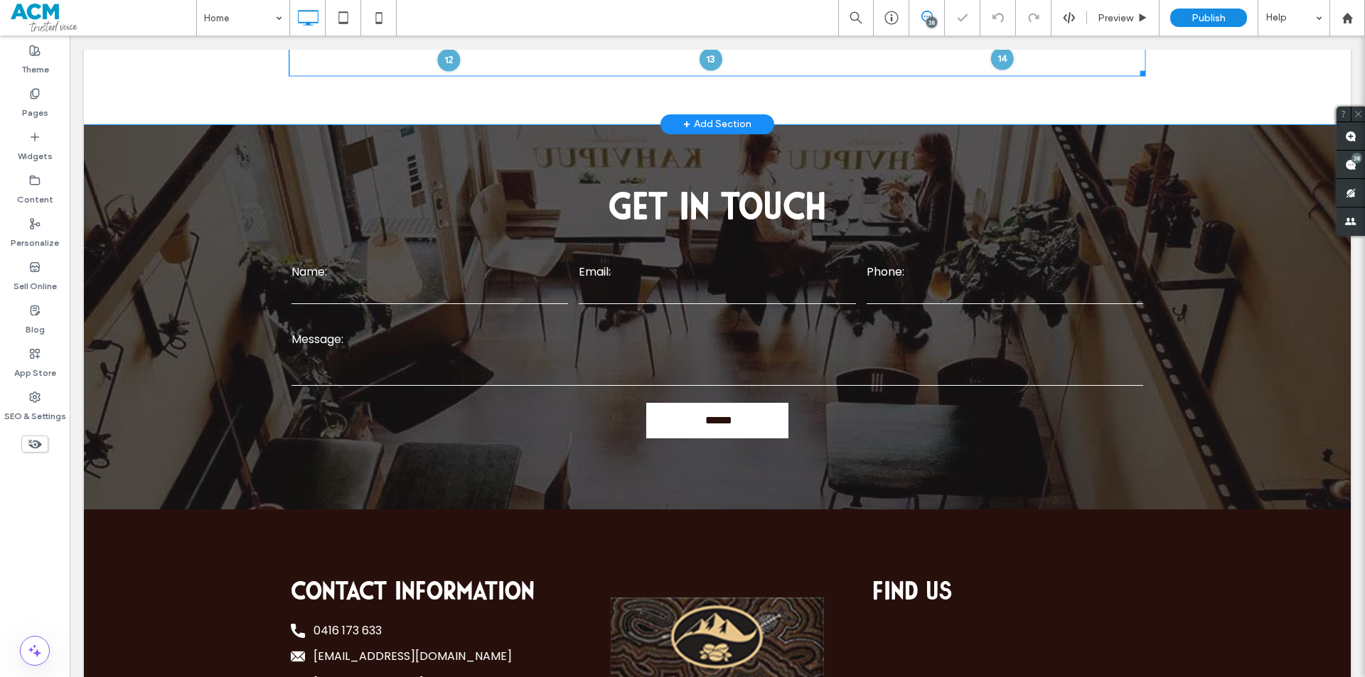
scroll to position [1764, 0]
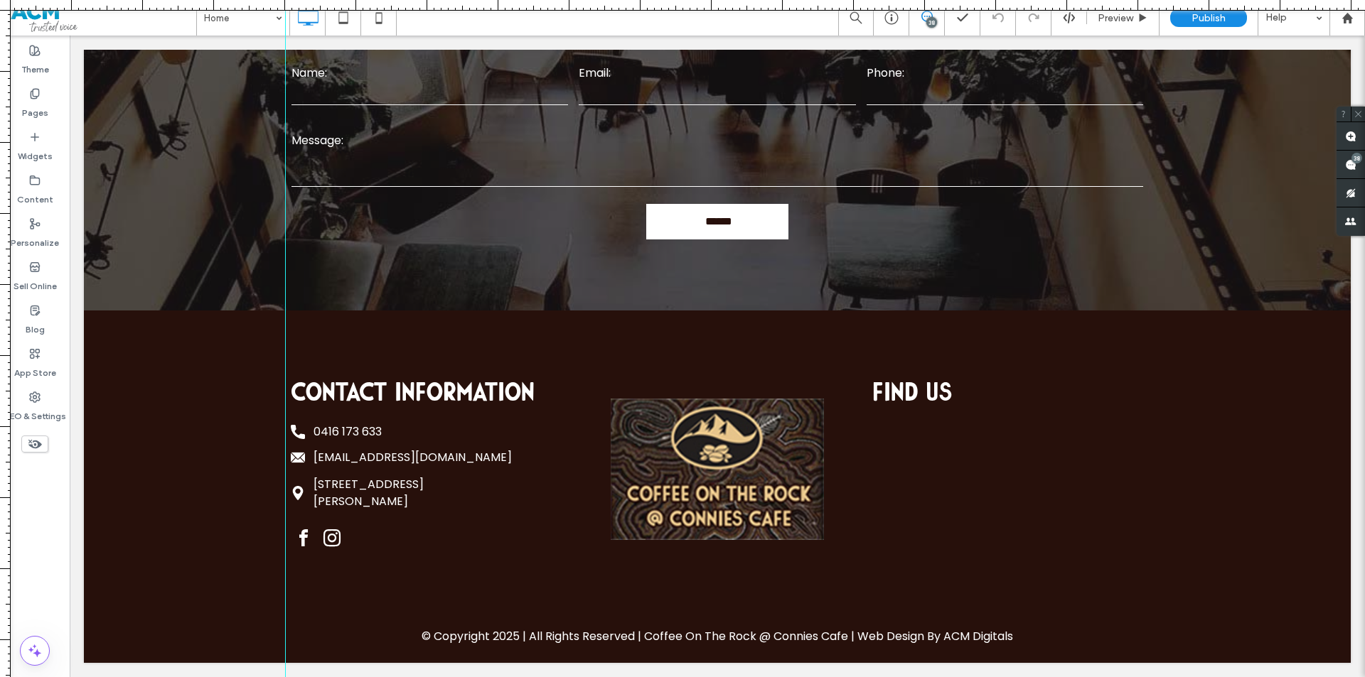
drag, startPoint x: 0, startPoint y: 188, endPoint x: 285, endPoint y: 319, distance: 313.9
click at [285, 677] on div at bounding box center [682, 677] width 1365 height 0
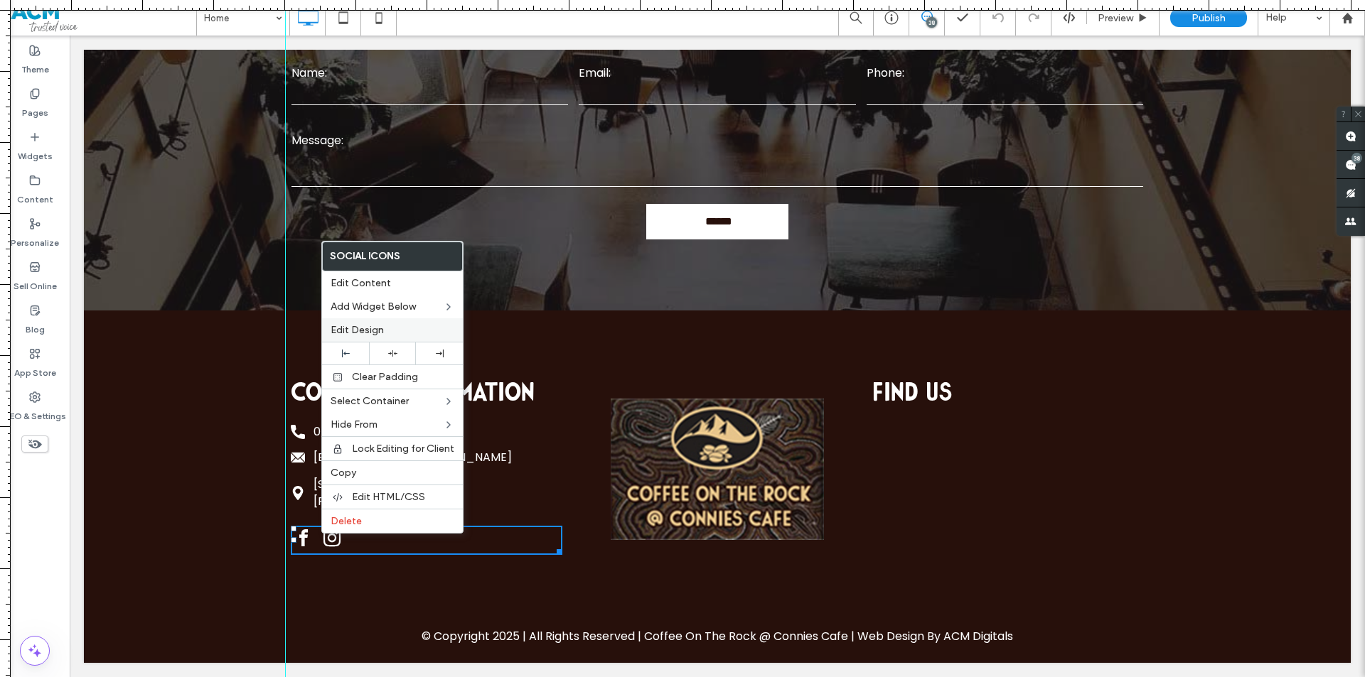
click at [397, 322] on div "Edit Design" at bounding box center [392, 329] width 141 height 23
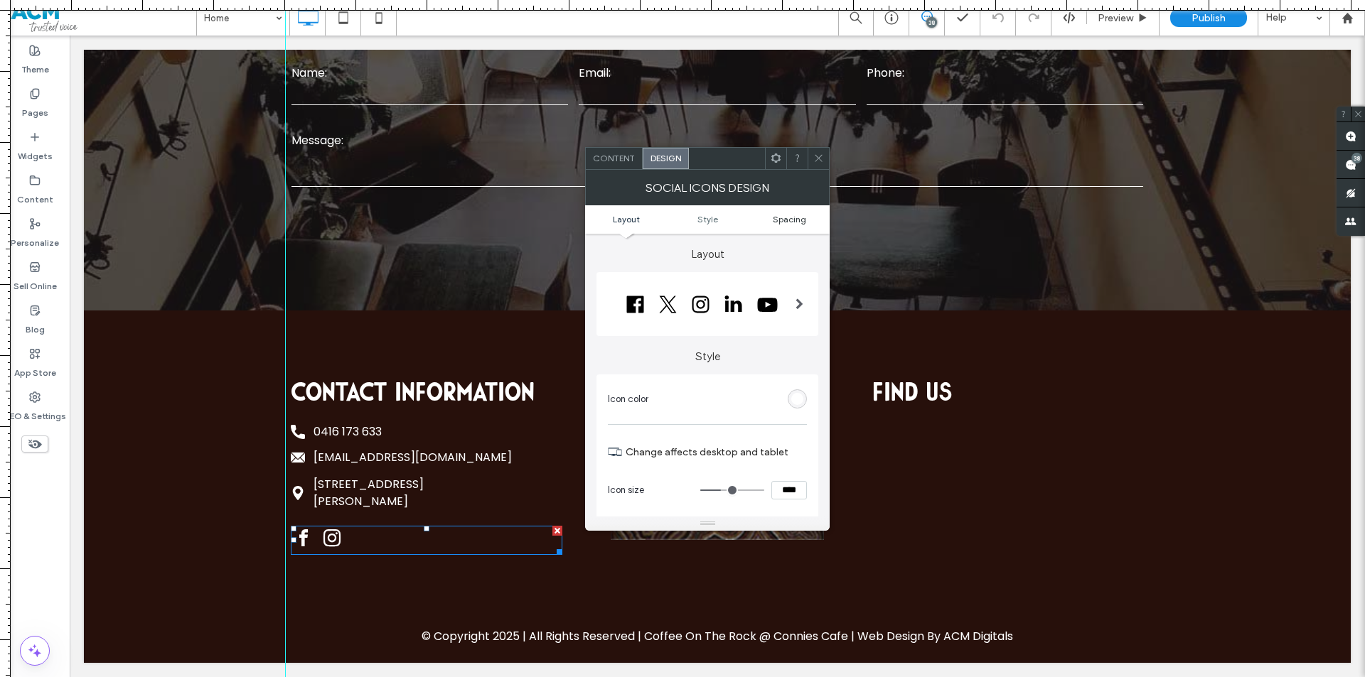
click at [787, 221] on span "Spacing" at bounding box center [789, 219] width 33 height 11
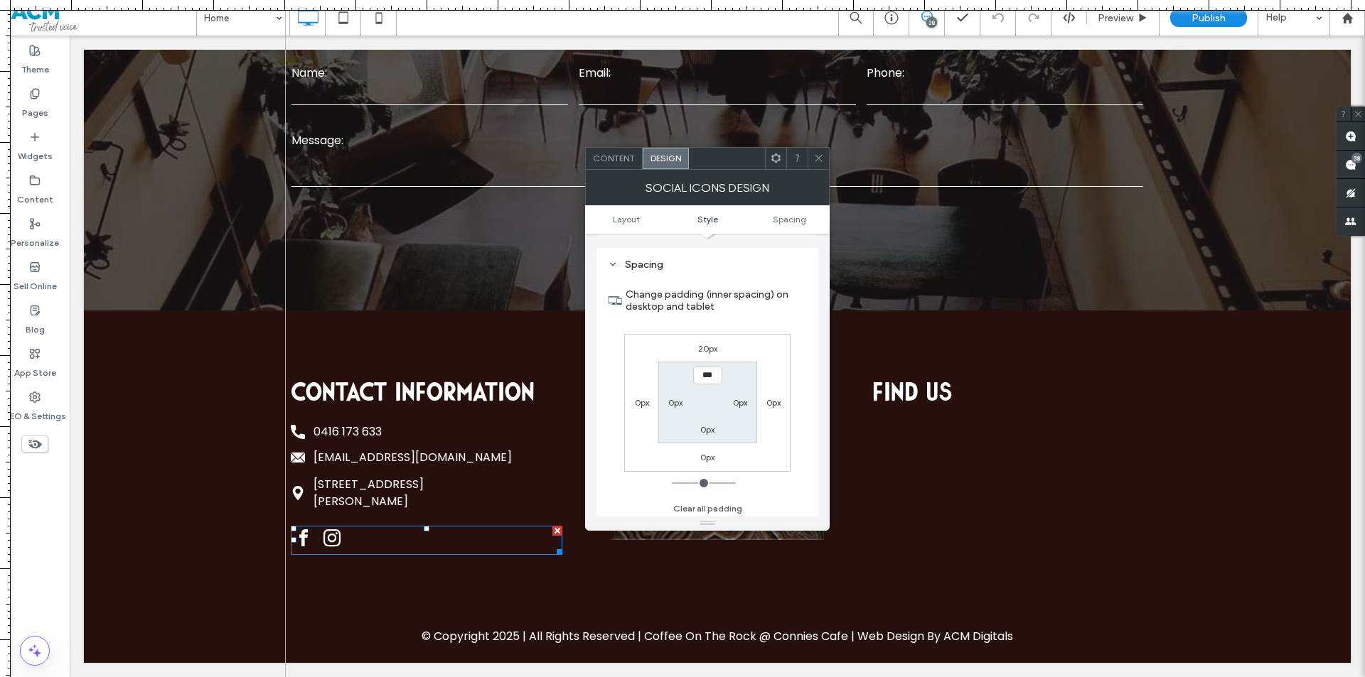
scroll to position [533, 0]
click at [641, 403] on label "0px" at bounding box center [642, 400] width 14 height 11
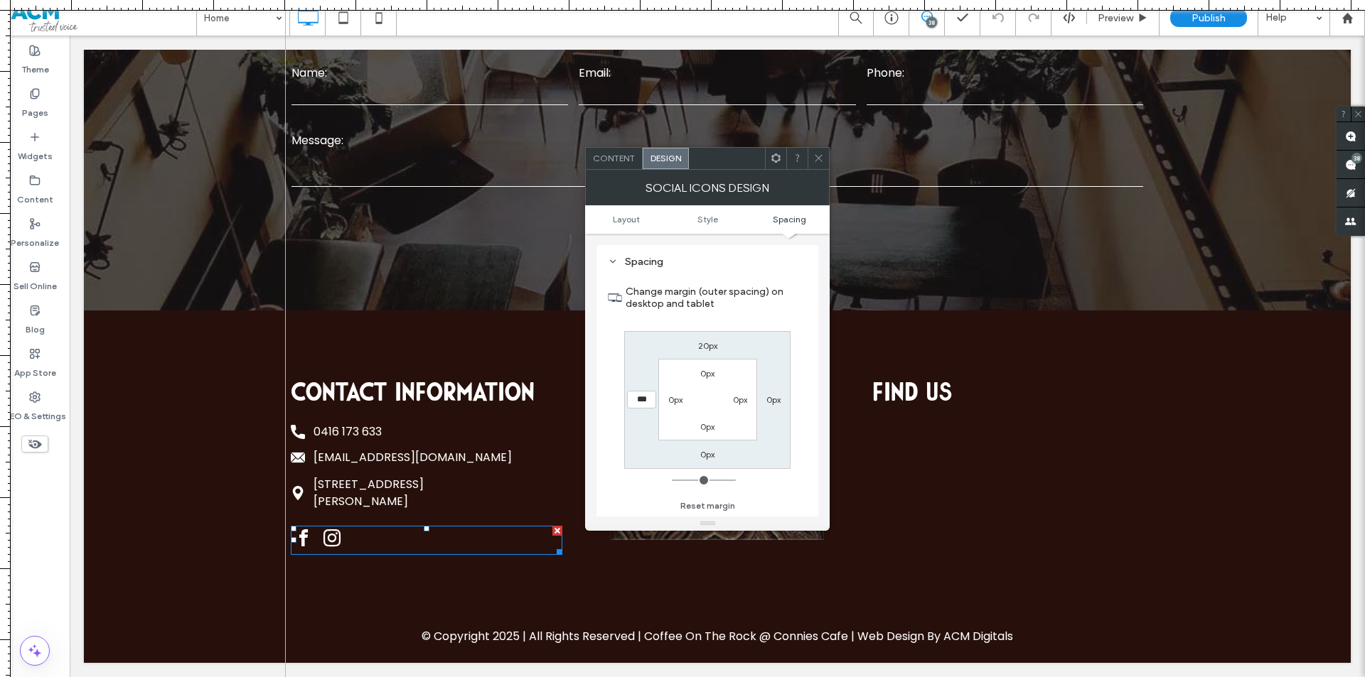
type input "***"
type input "*"
type input "*****"
click at [827, 159] on div at bounding box center [818, 158] width 21 height 21
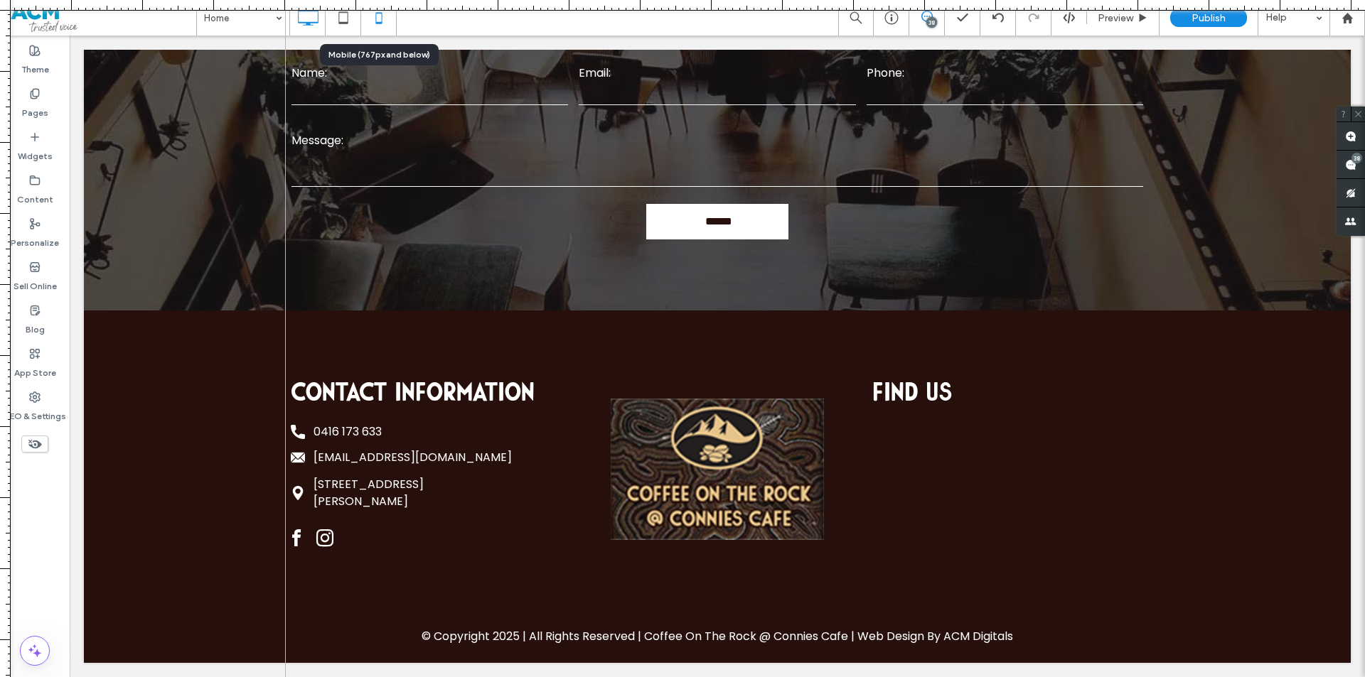
click at [377, 19] on icon at bounding box center [379, 18] width 28 height 28
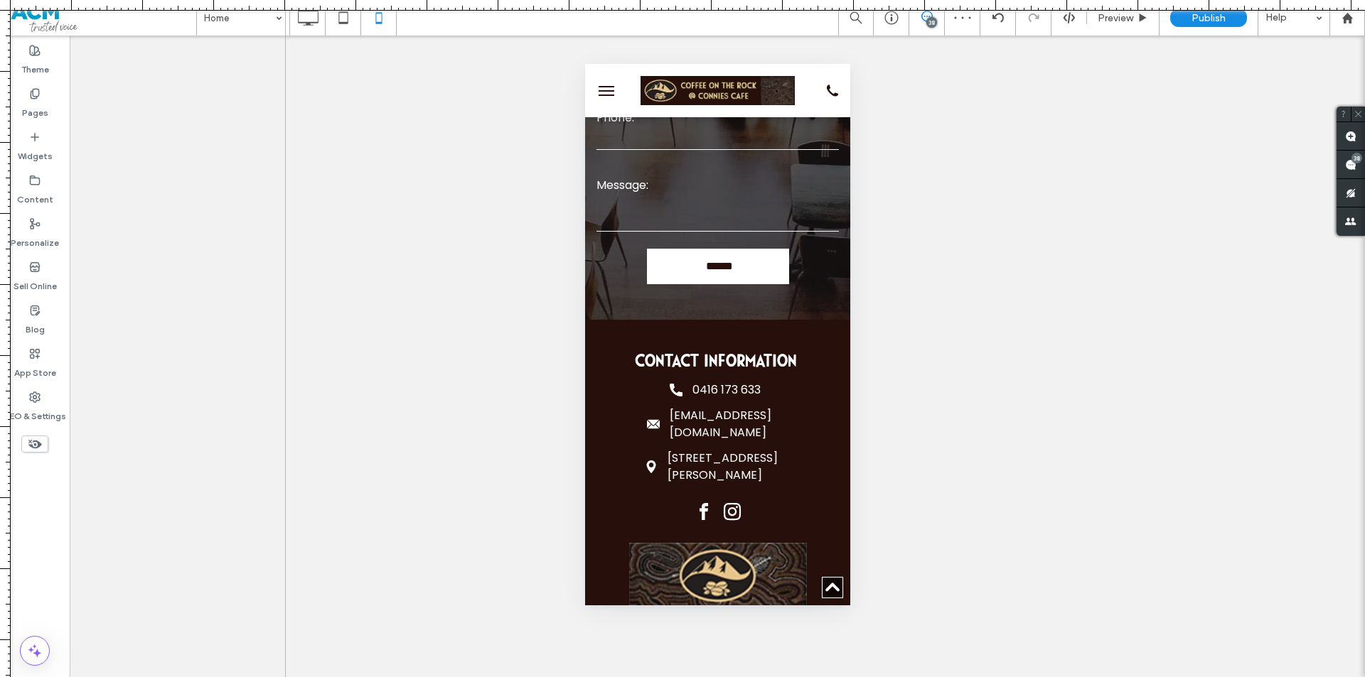
scroll to position [2689, 0]
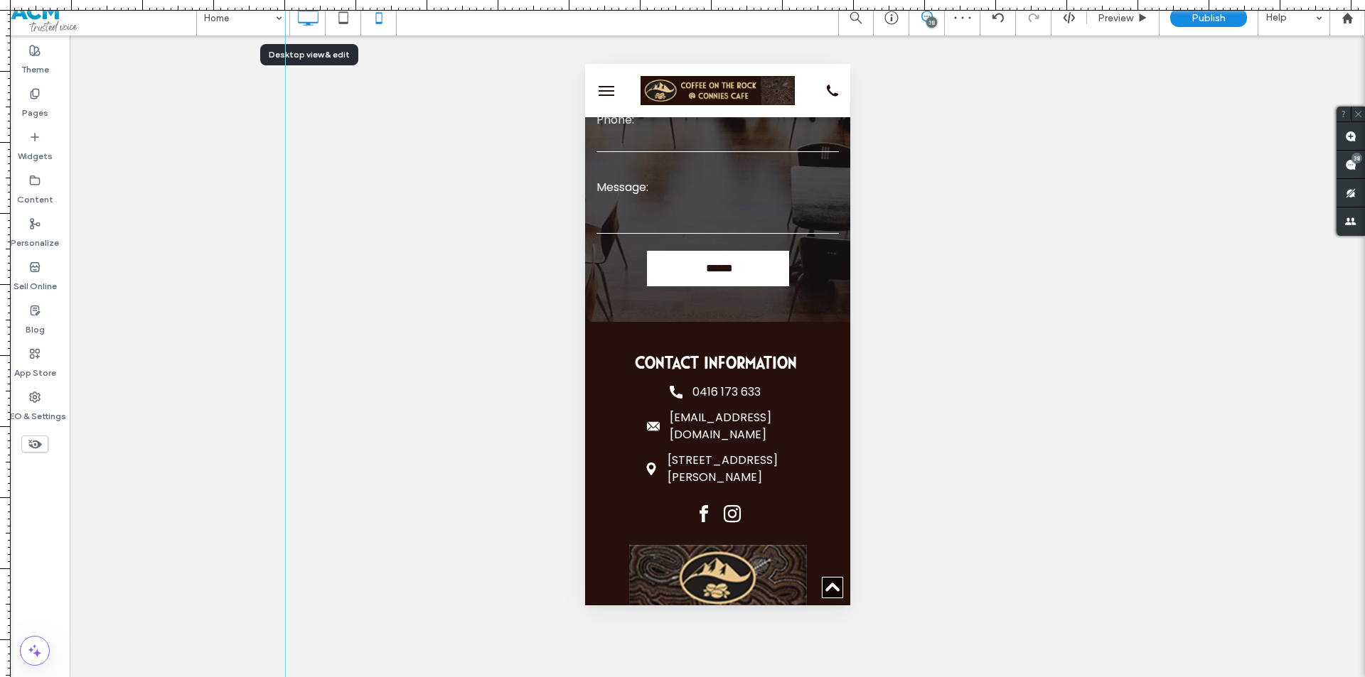
click at [302, 26] on icon at bounding box center [308, 18] width 28 height 28
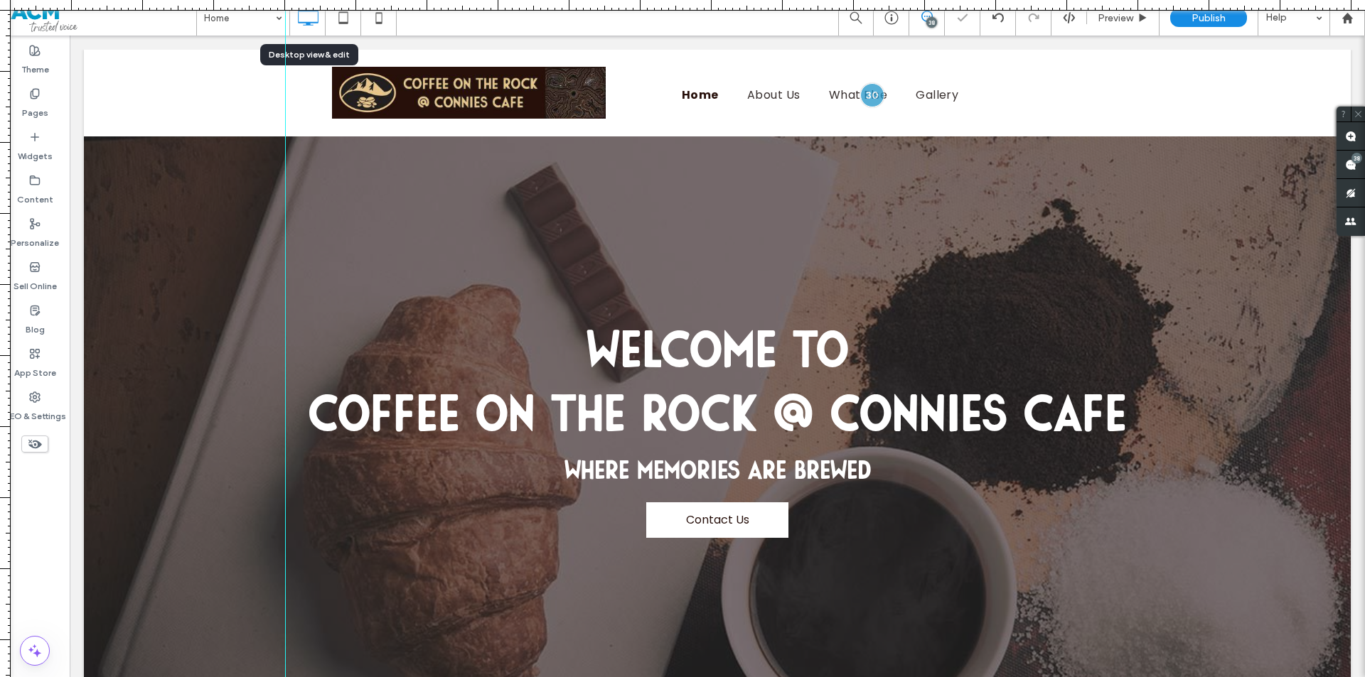
scroll to position [0, 0]
click at [38, 395] on icon at bounding box center [34, 397] width 11 height 11
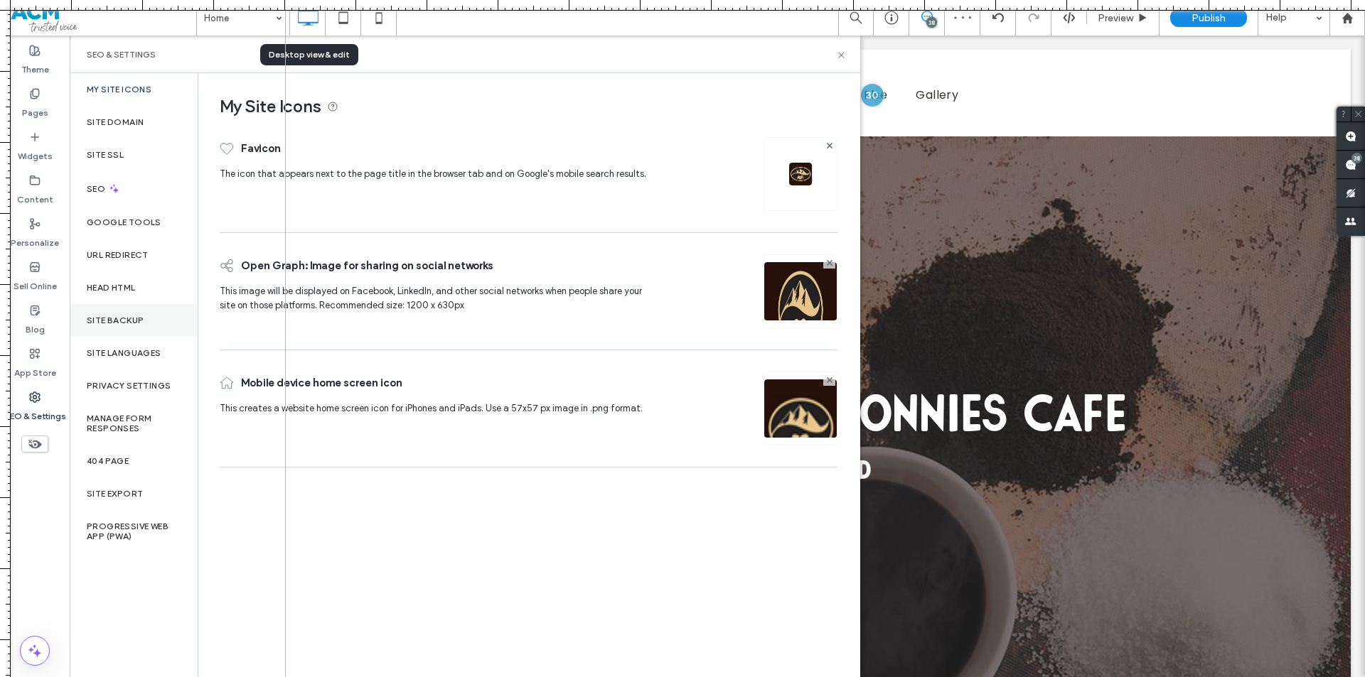
click at [126, 322] on label "Site Backup" at bounding box center [115, 321] width 57 height 10
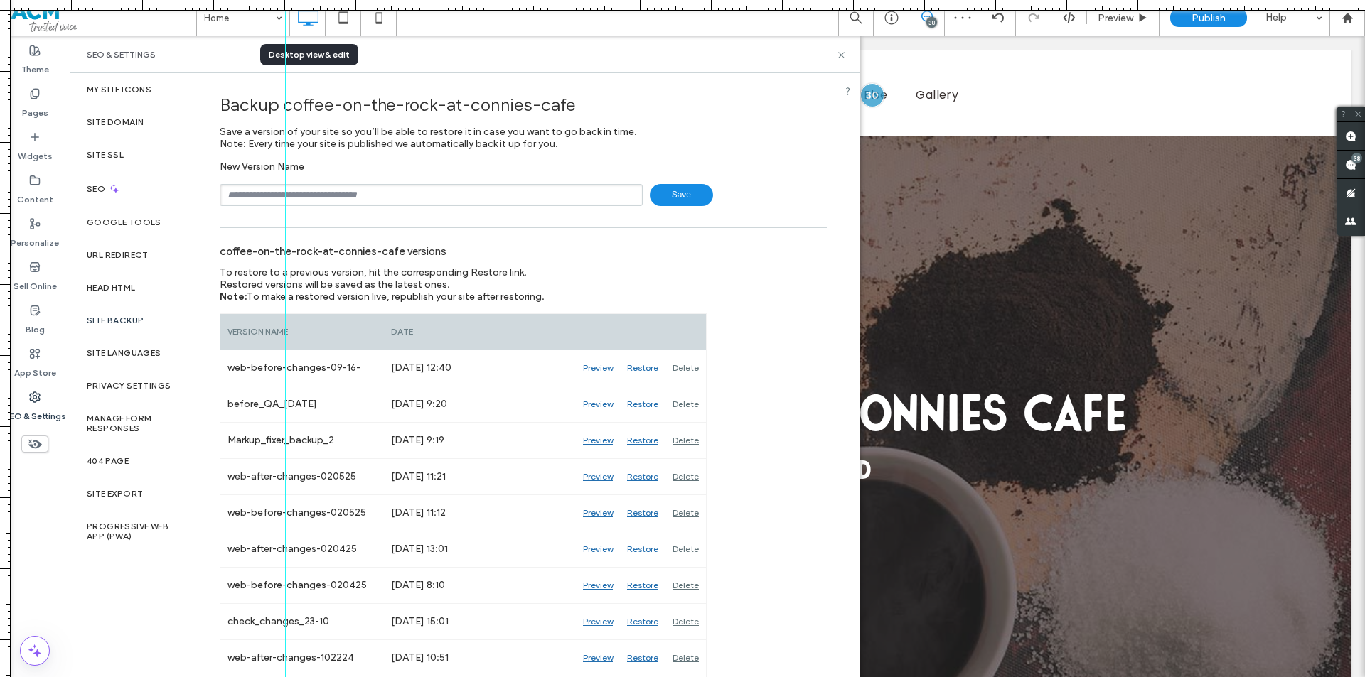
click at [397, 193] on input "text" at bounding box center [431, 195] width 423 height 22
type input "**********"
click at [842, 48] on div "SEO & Settings" at bounding box center [465, 55] width 790 height 38
click at [842, 51] on icon at bounding box center [841, 55] width 11 height 11
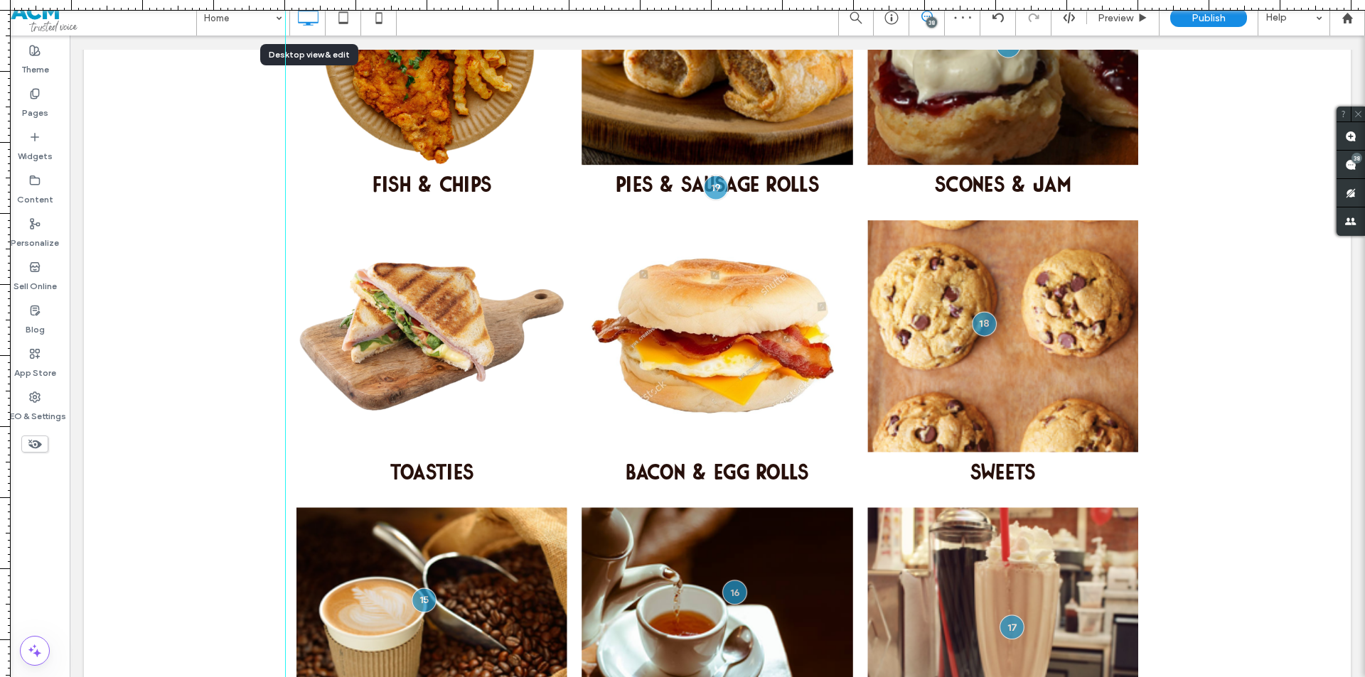
scroll to position [853, 0]
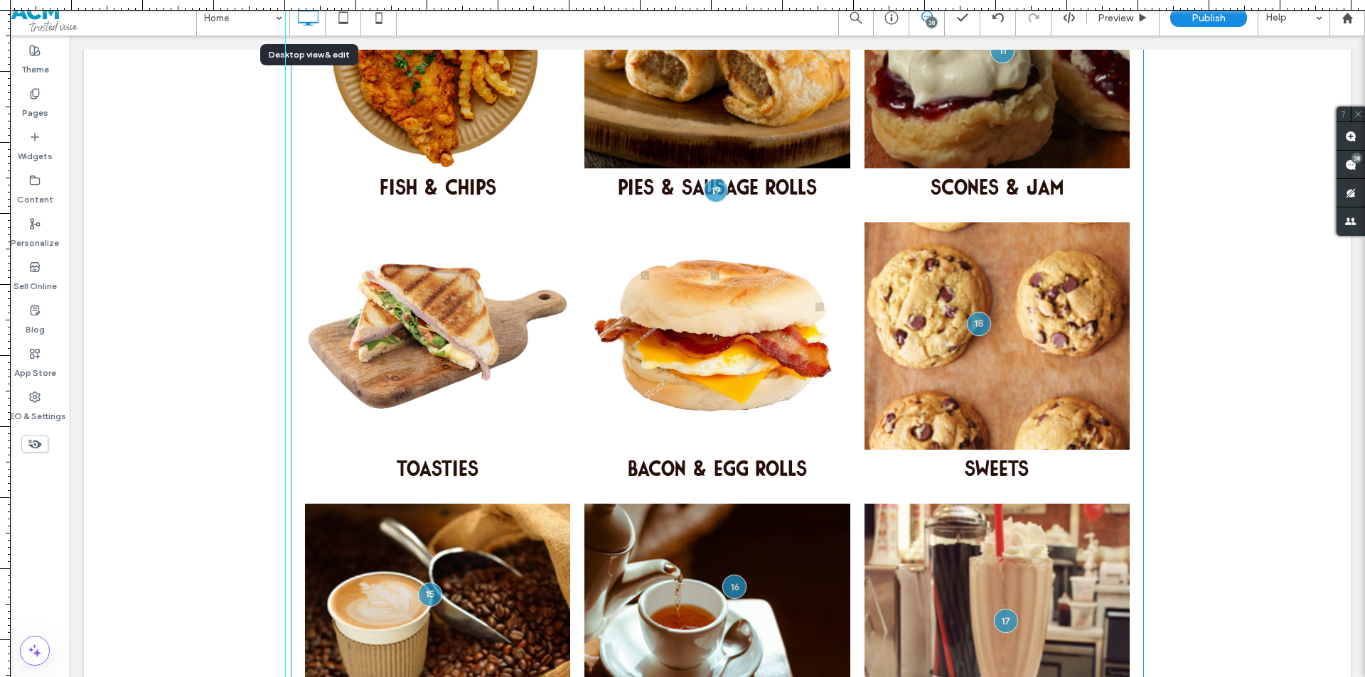
click at [767, 385] on link at bounding box center [716, 336] width 265 height 227
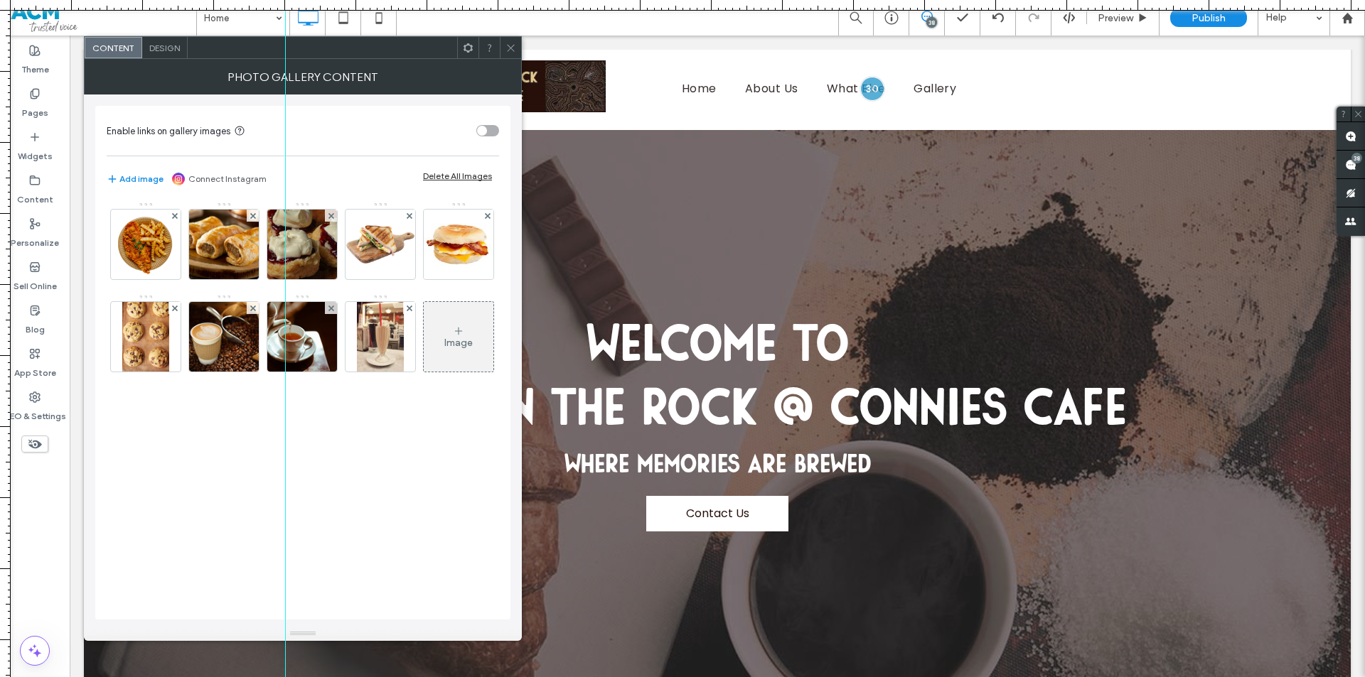
scroll to position [0, 0]
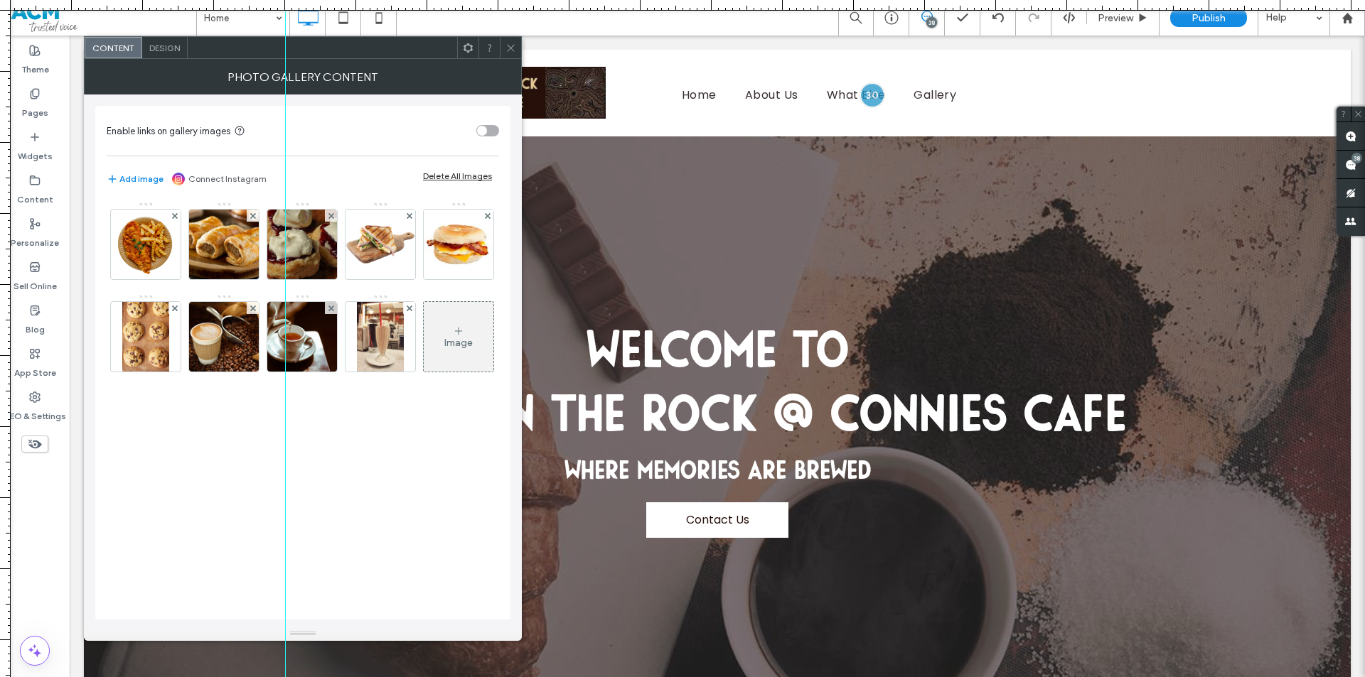
click at [508, 48] on icon at bounding box center [510, 48] width 11 height 11
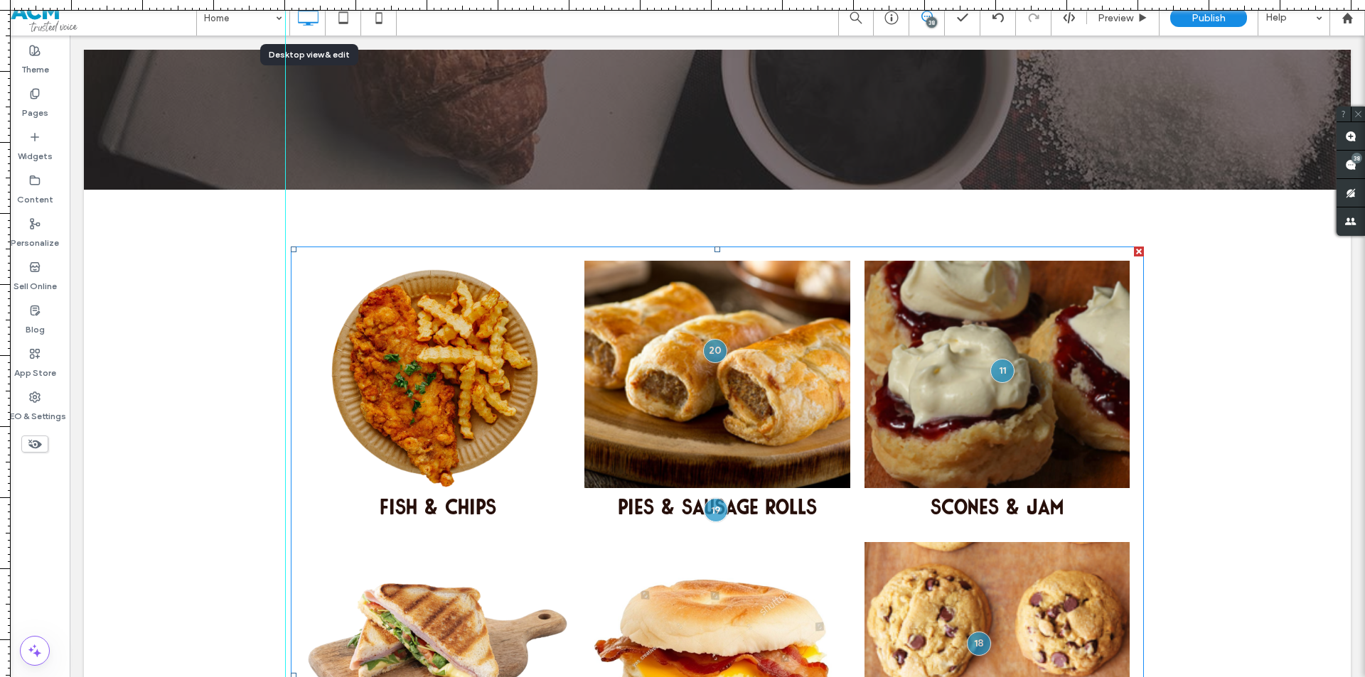
scroll to position [355, 0]
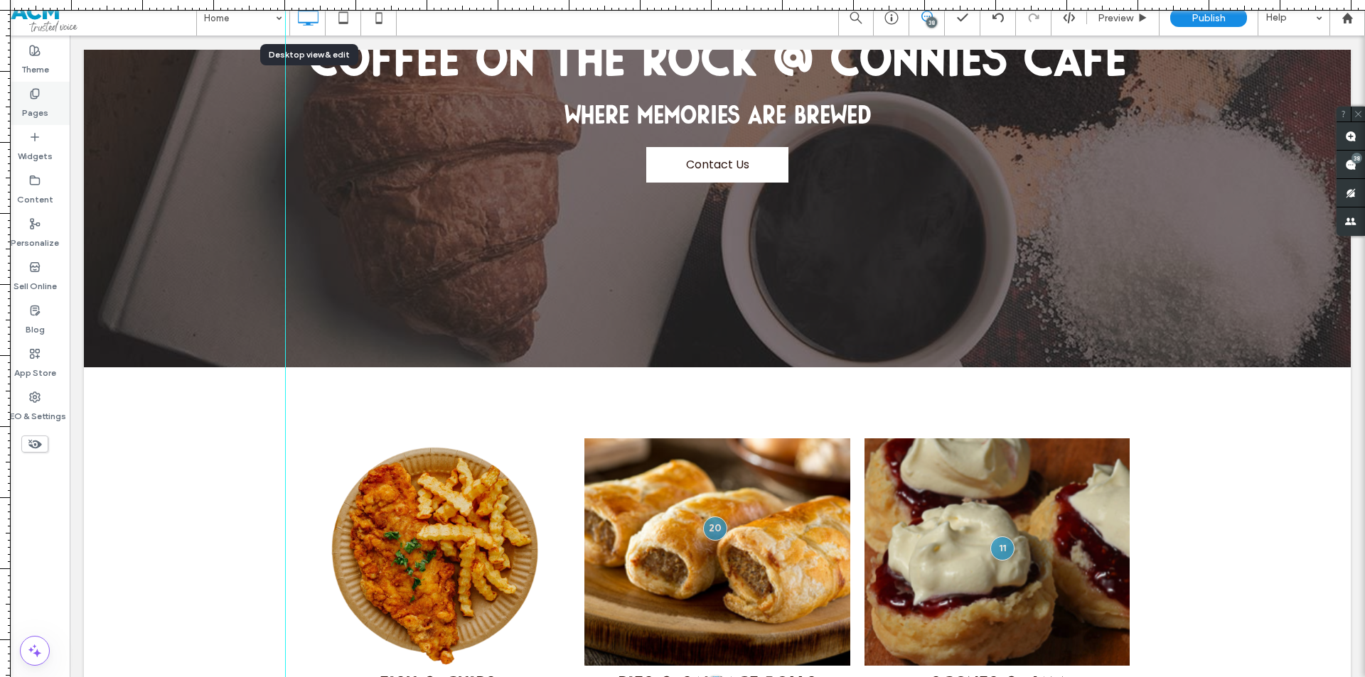
click at [27, 86] on div "Pages" at bounding box center [35, 103] width 70 height 43
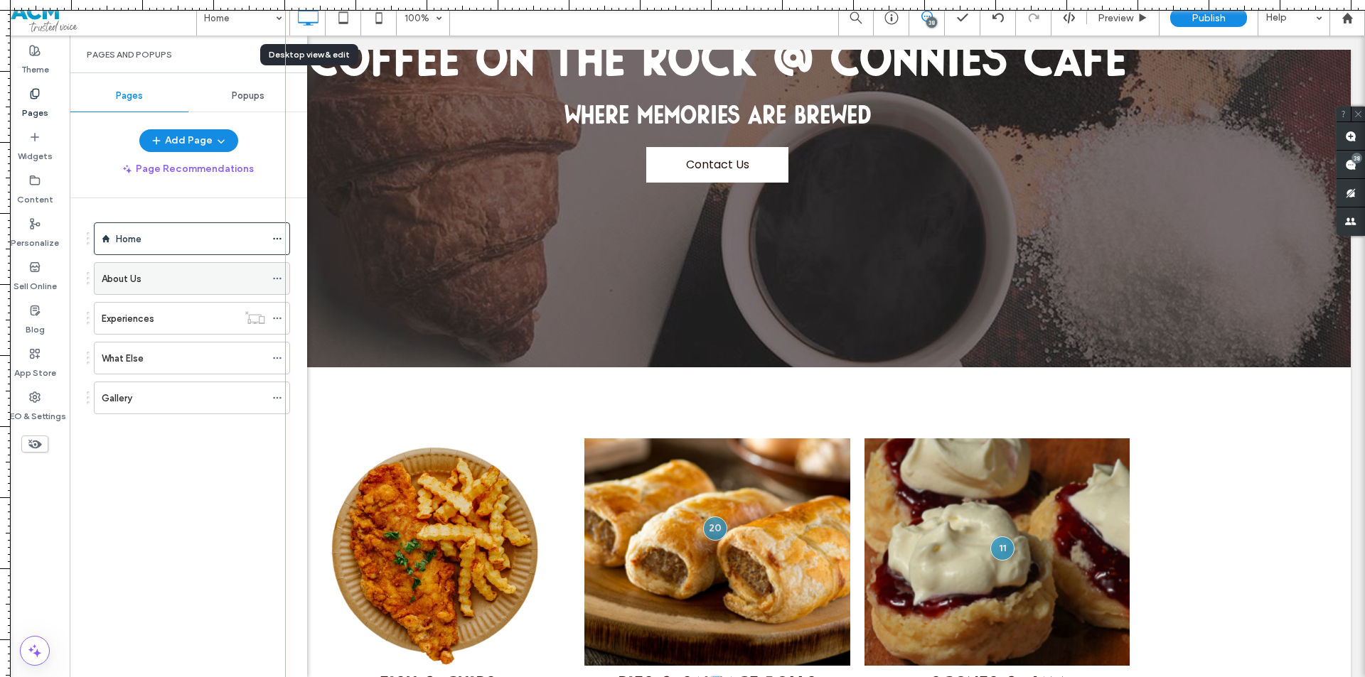
click at [142, 268] on div "About Us" at bounding box center [183, 278] width 163 height 31
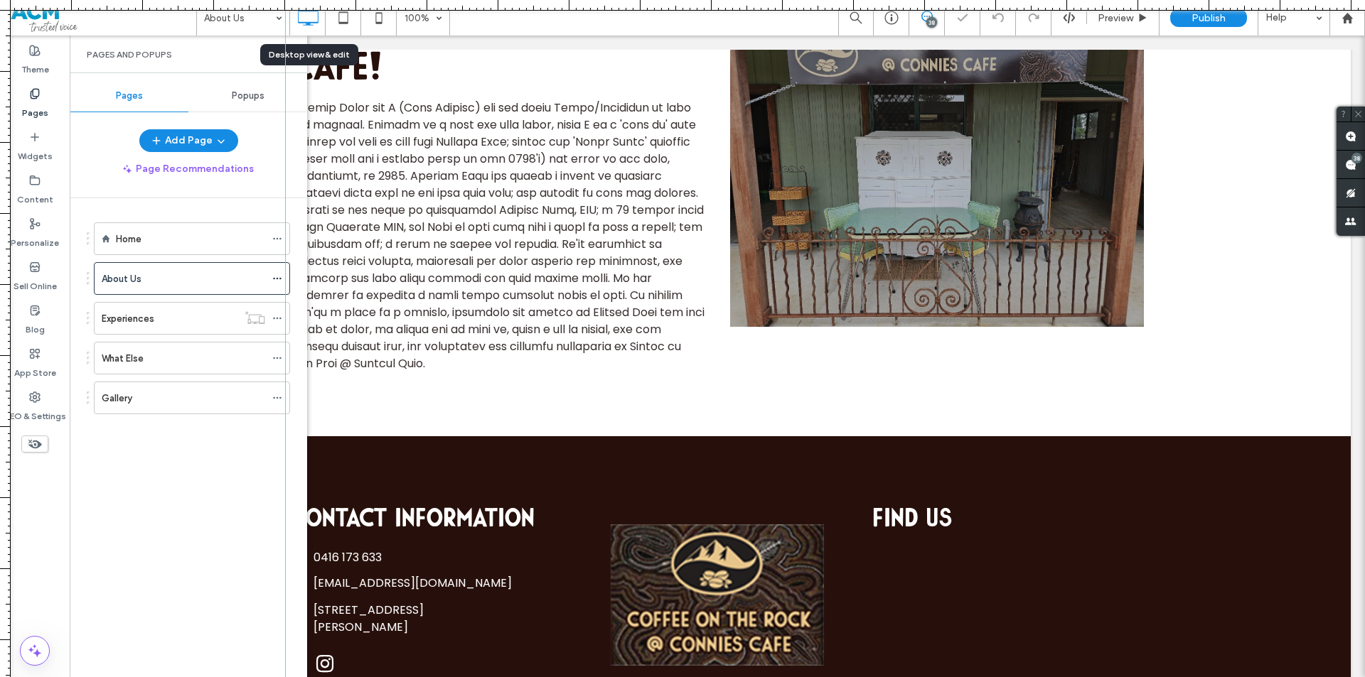
scroll to position [454, 0]
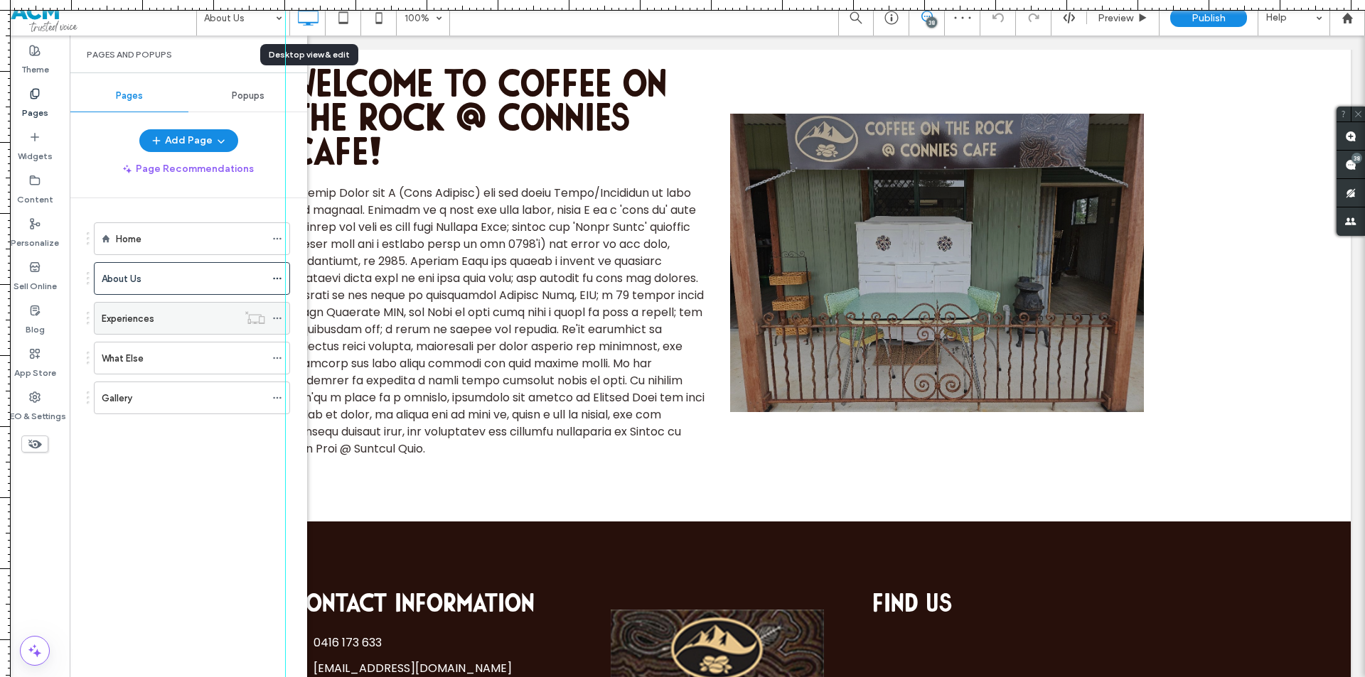
click at [134, 326] on div "Experiences" at bounding box center [170, 318] width 136 height 31
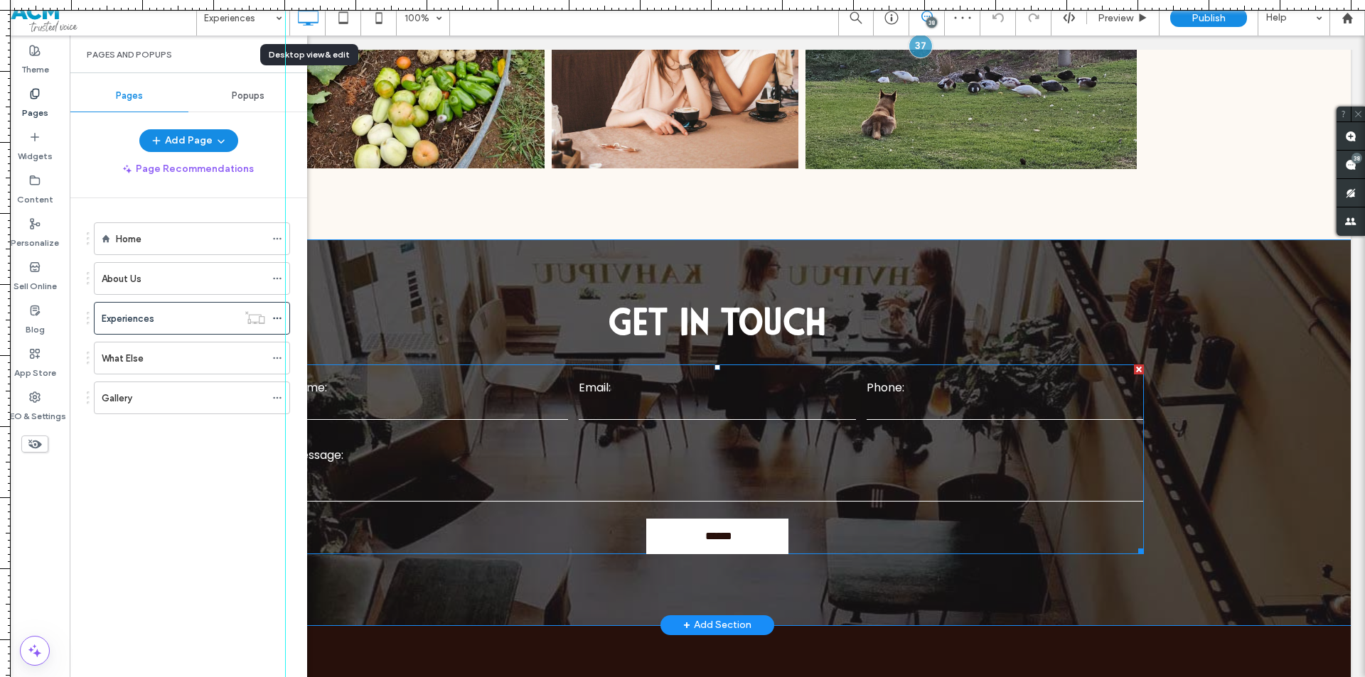
scroll to position [853, 0]
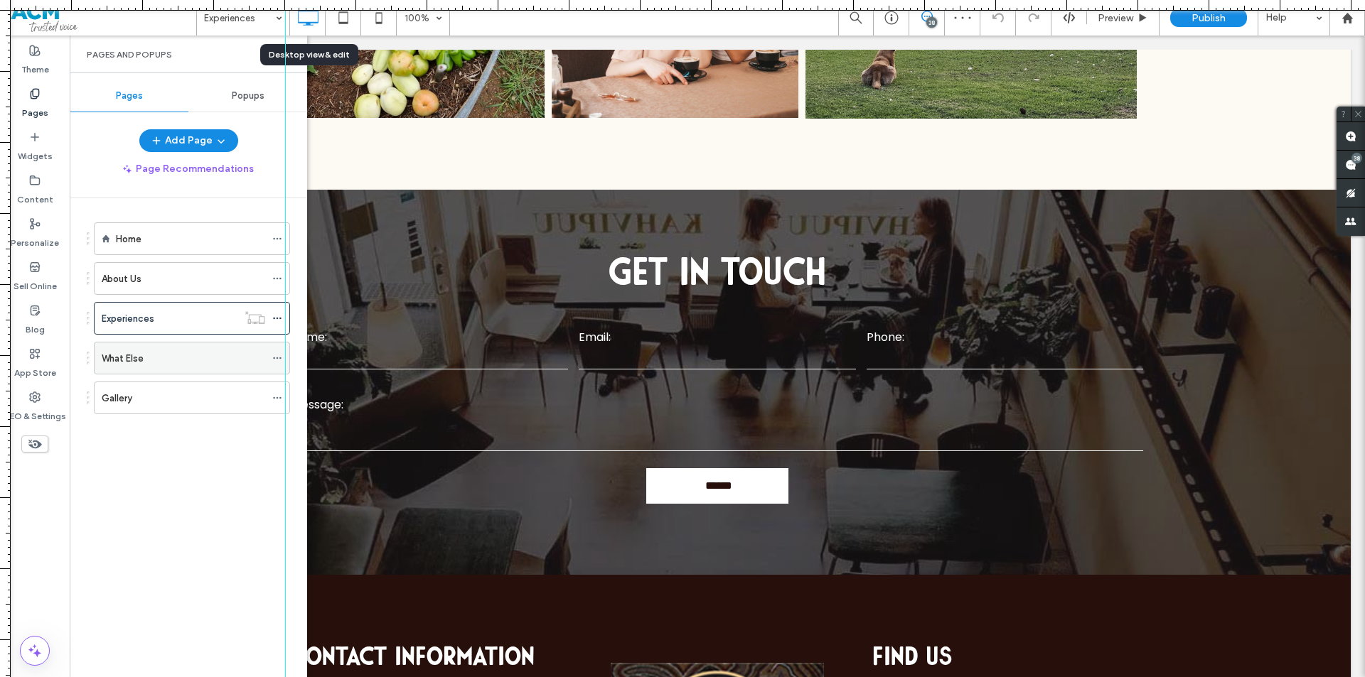
click at [174, 372] on div "What Else" at bounding box center [183, 358] width 163 height 31
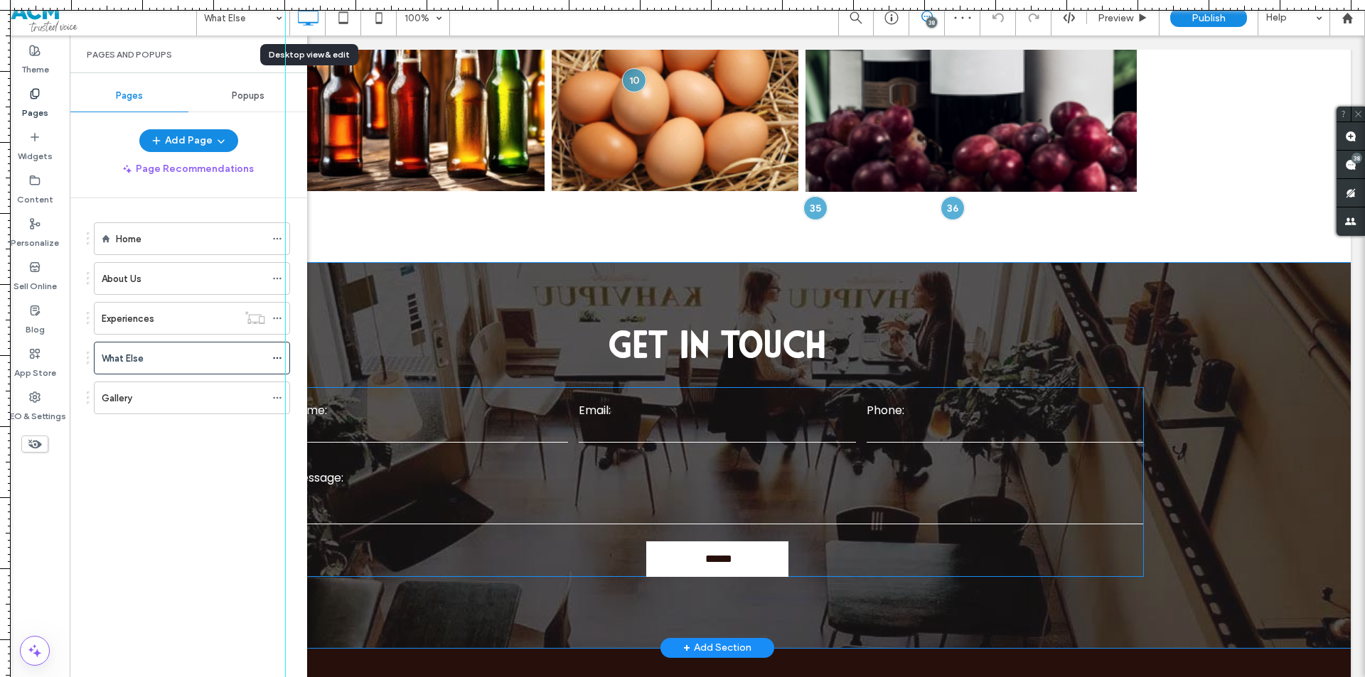
scroll to position [1208, 0]
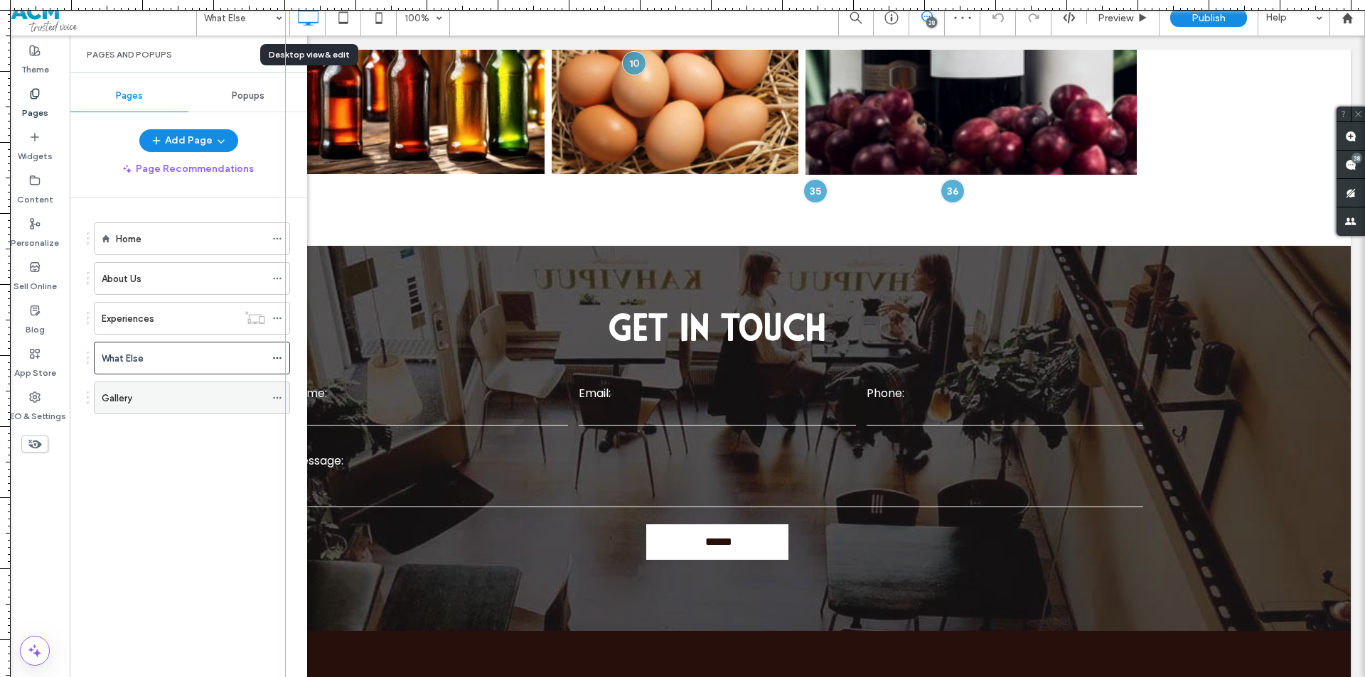
click at [166, 412] on div "Gallery" at bounding box center [183, 397] width 163 height 31
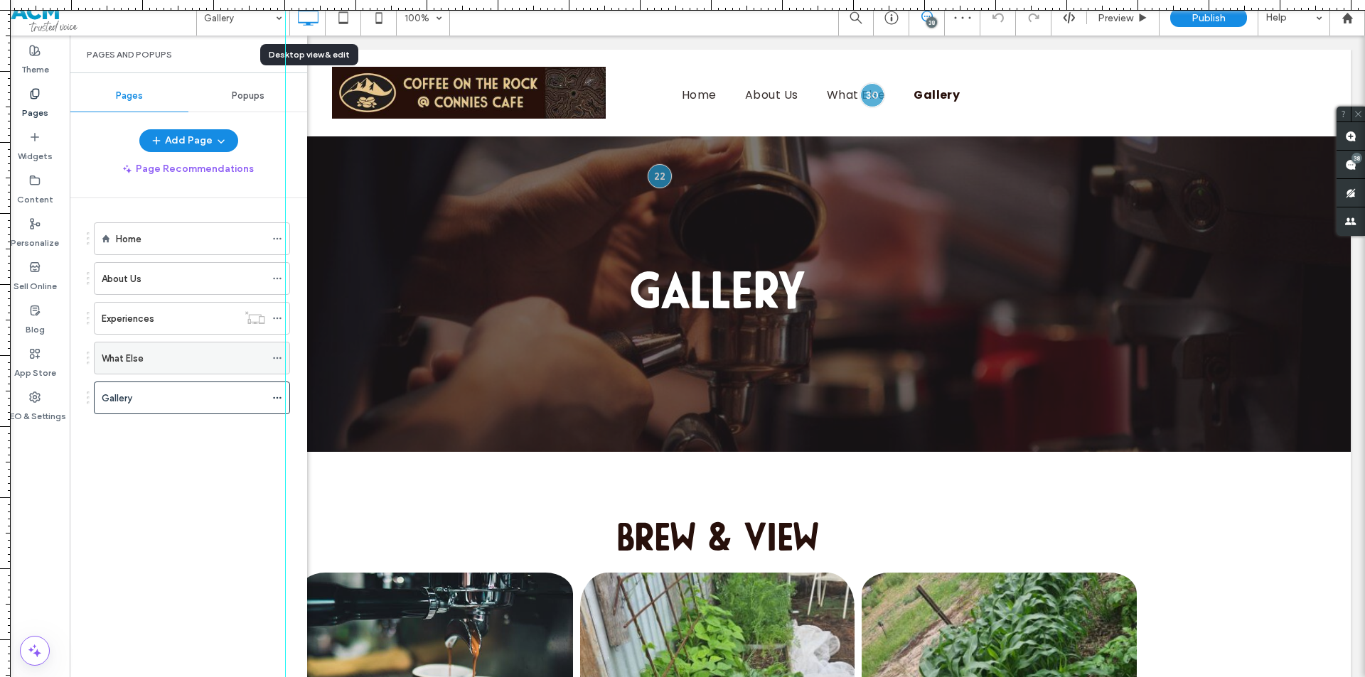
click at [146, 355] on div "What Else" at bounding box center [183, 358] width 163 height 15
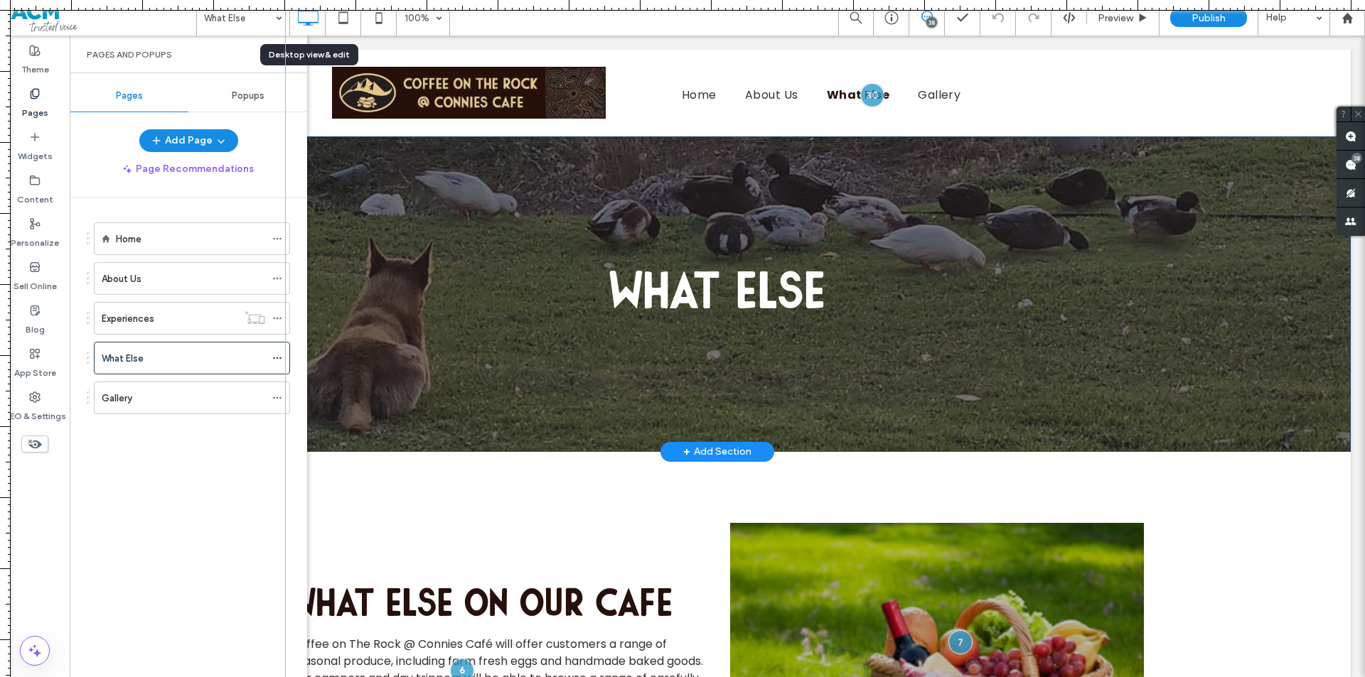
click at [1004, 186] on div "What else Click To Paste Row + Add Section" at bounding box center [717, 294] width 1267 height 316
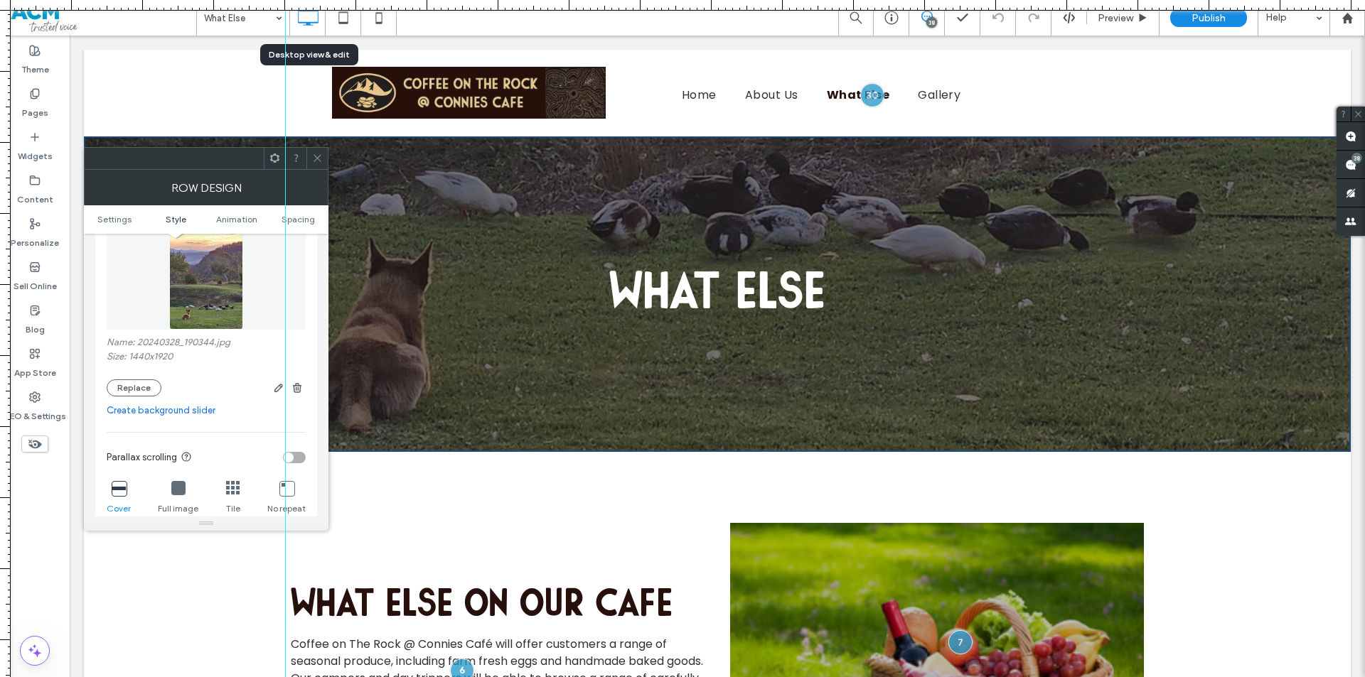
scroll to position [284, 0]
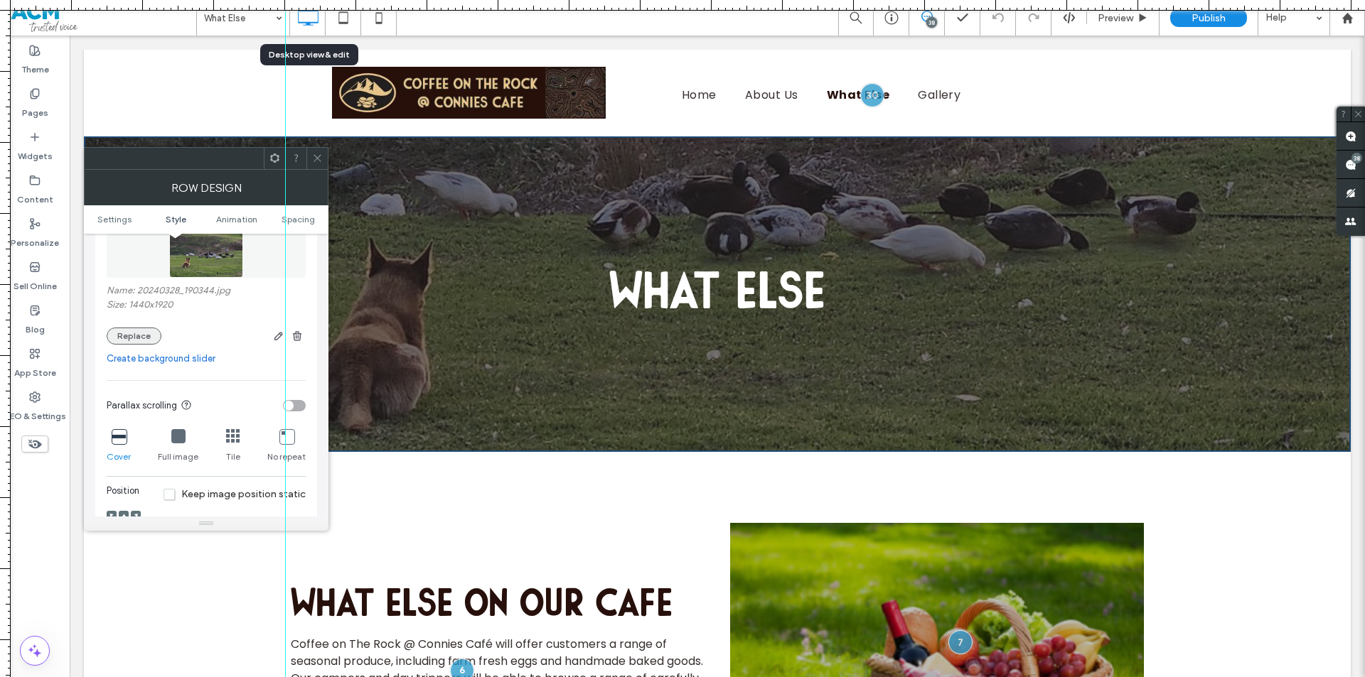
click at [139, 328] on button "Replace" at bounding box center [134, 336] width 55 height 17
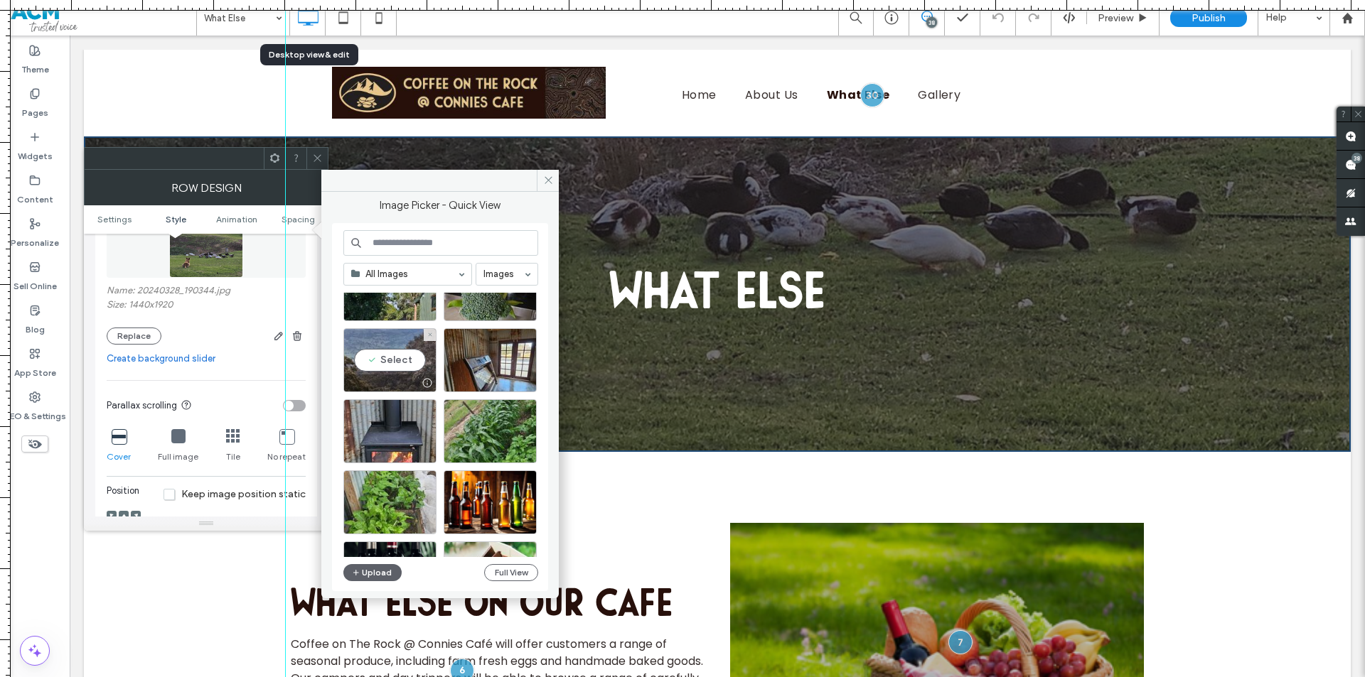
scroll to position [355, 0]
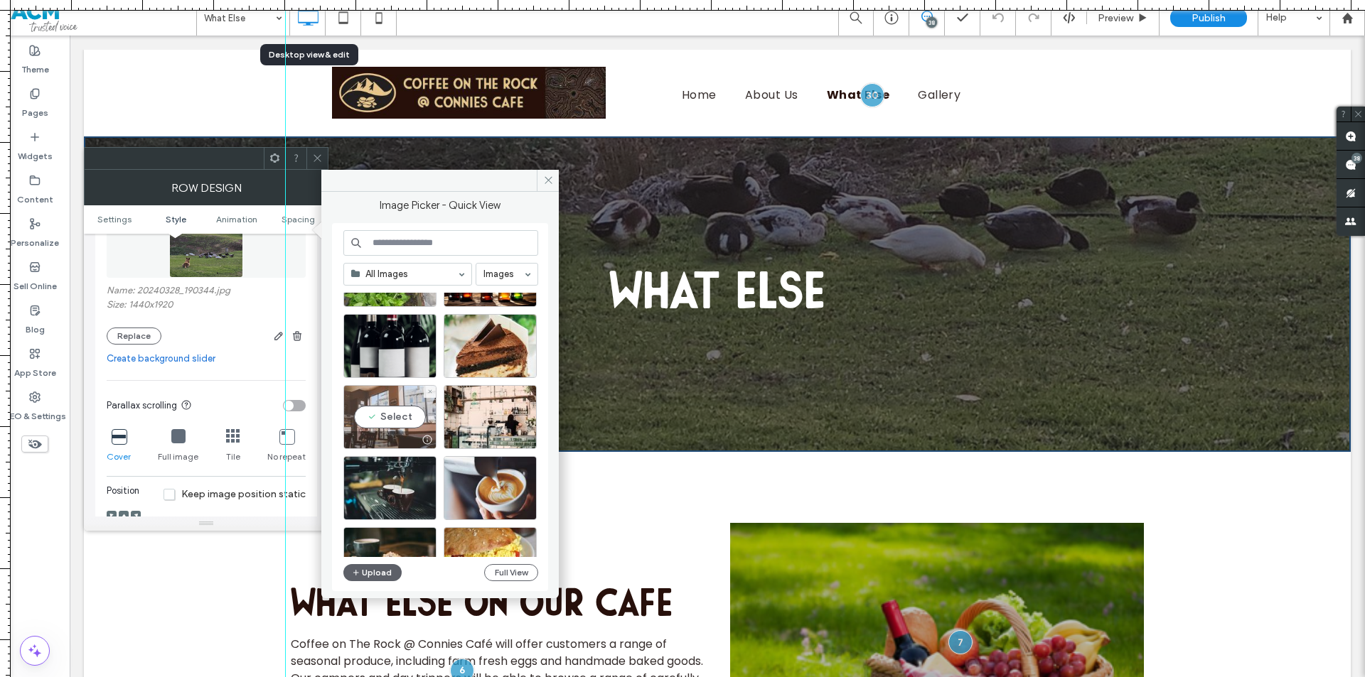
click at [407, 419] on div "Select" at bounding box center [389, 417] width 93 height 64
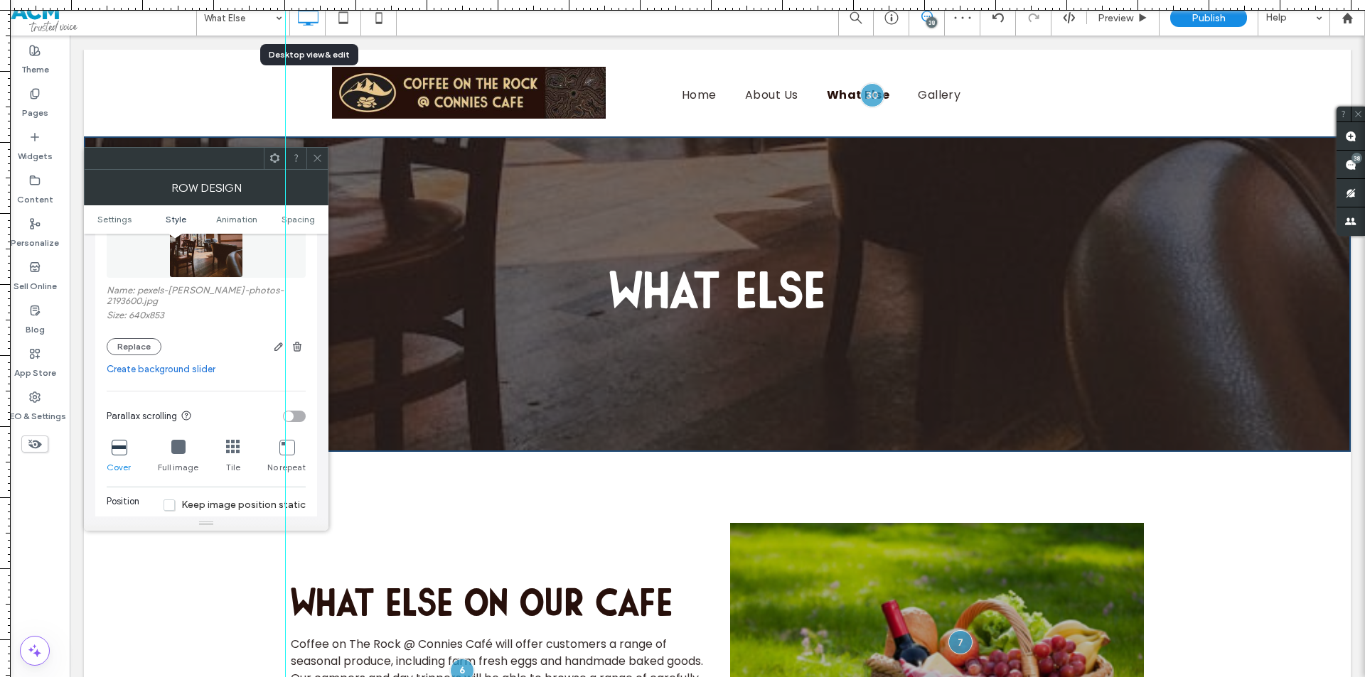
click at [316, 157] on use at bounding box center [316, 158] width 7 height 7
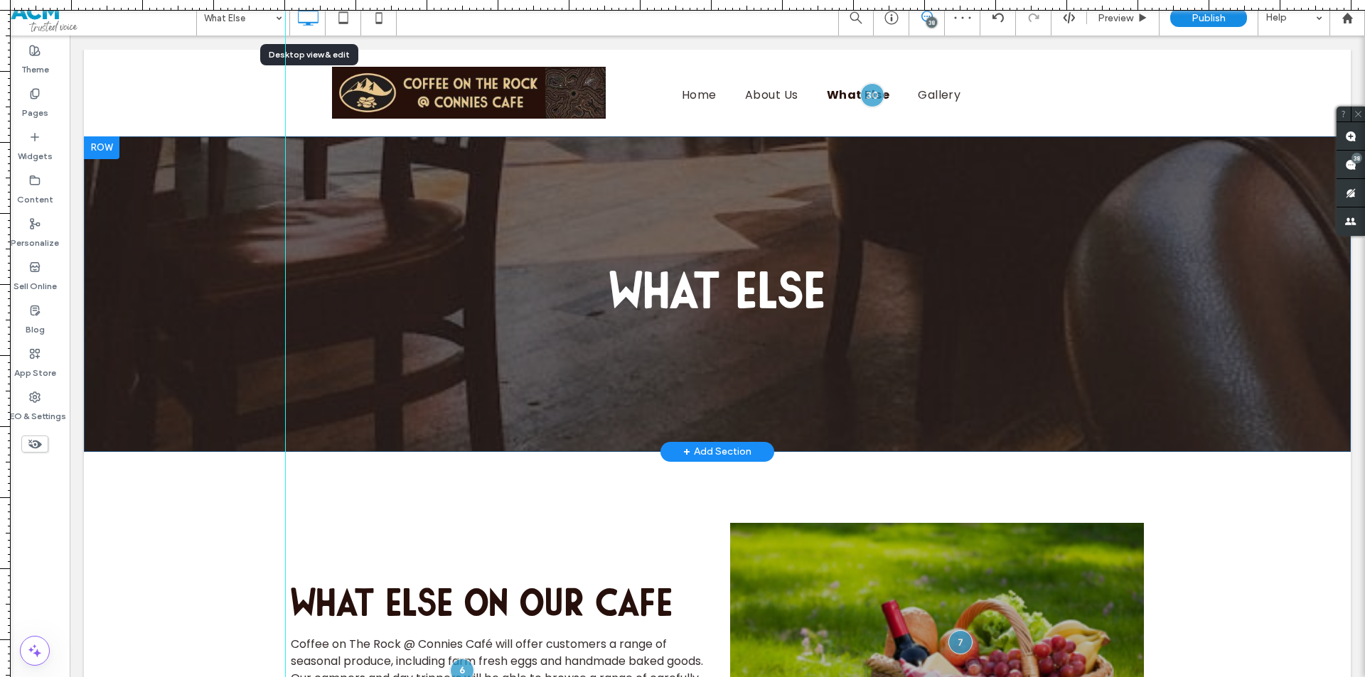
click at [161, 225] on div "What else Click To Paste Row + Add Section" at bounding box center [717, 294] width 1267 height 316
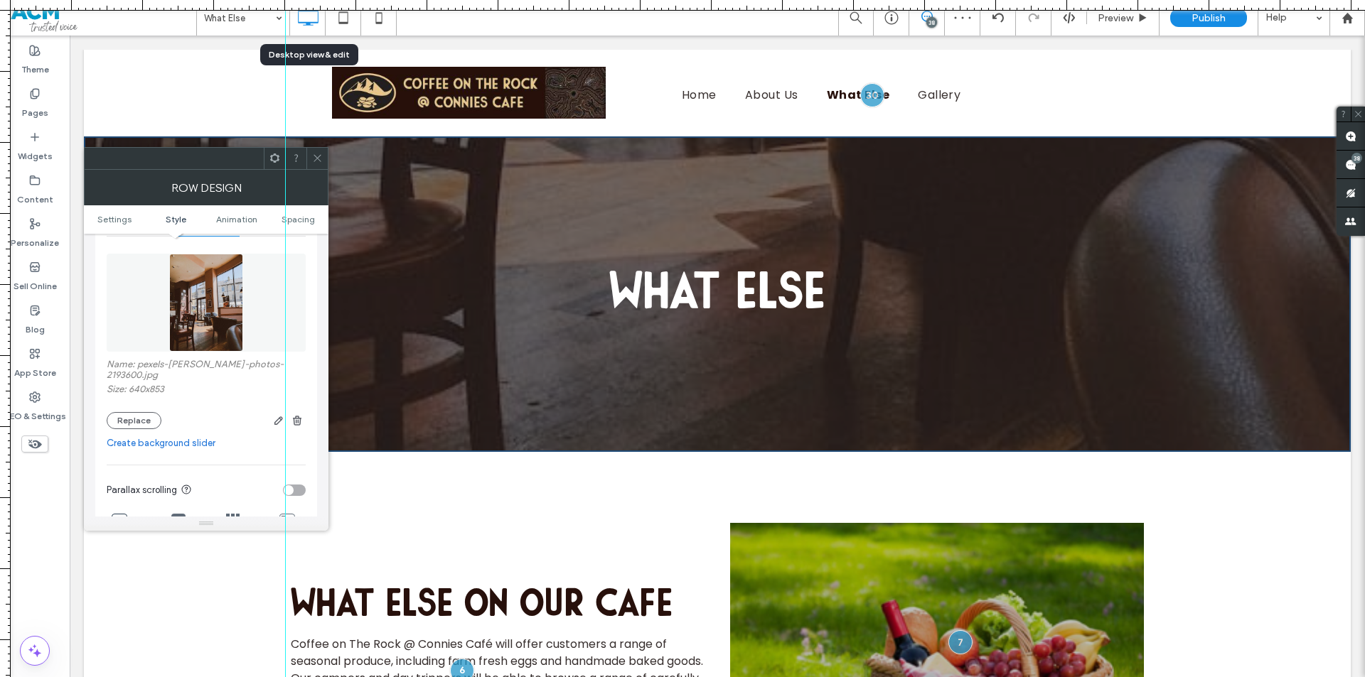
scroll to position [213, 0]
click at [136, 409] on button "Replace" at bounding box center [134, 417] width 55 height 17
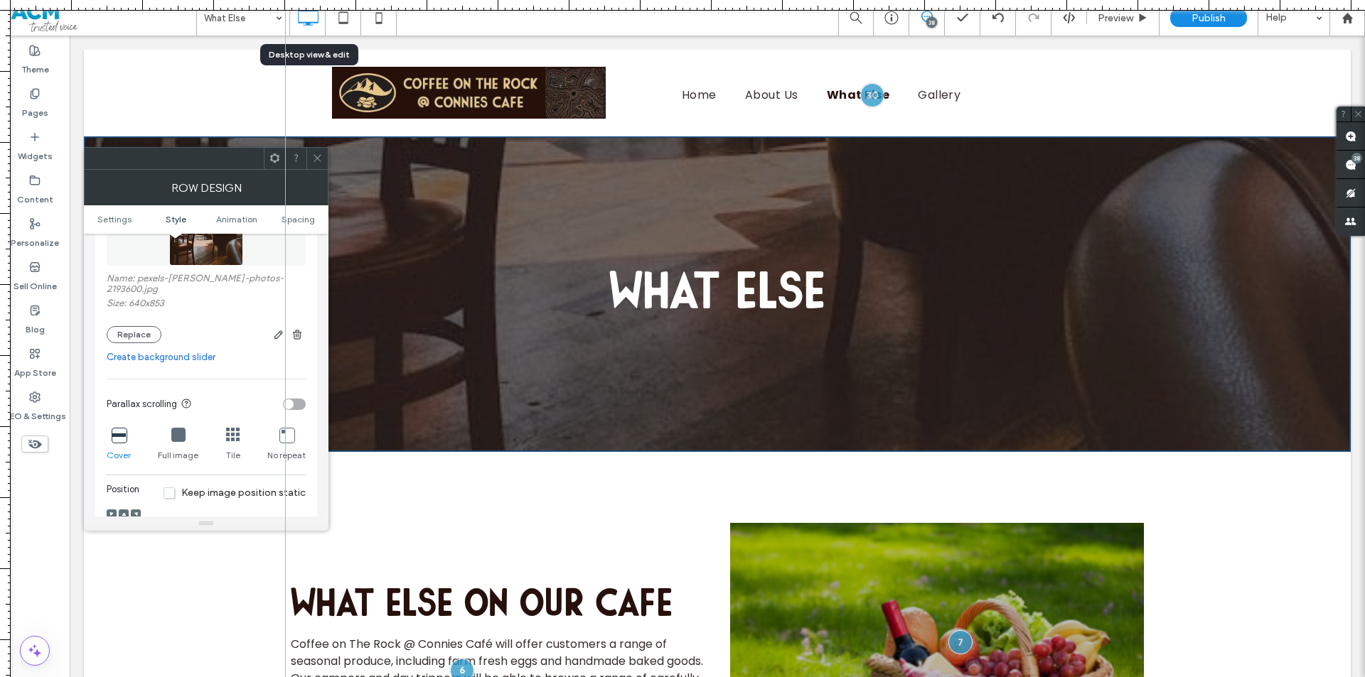
scroll to position [498, 0]
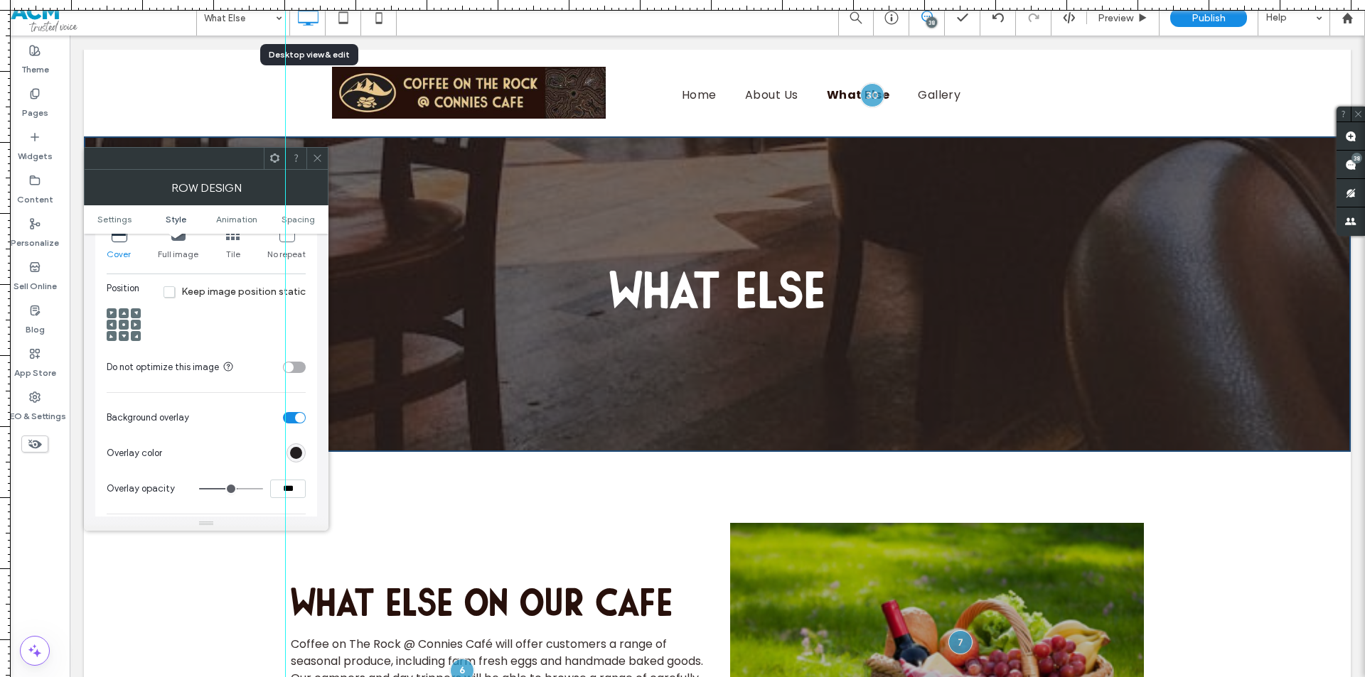
click at [122, 323] on icon at bounding box center [124, 325] width 4 height 4
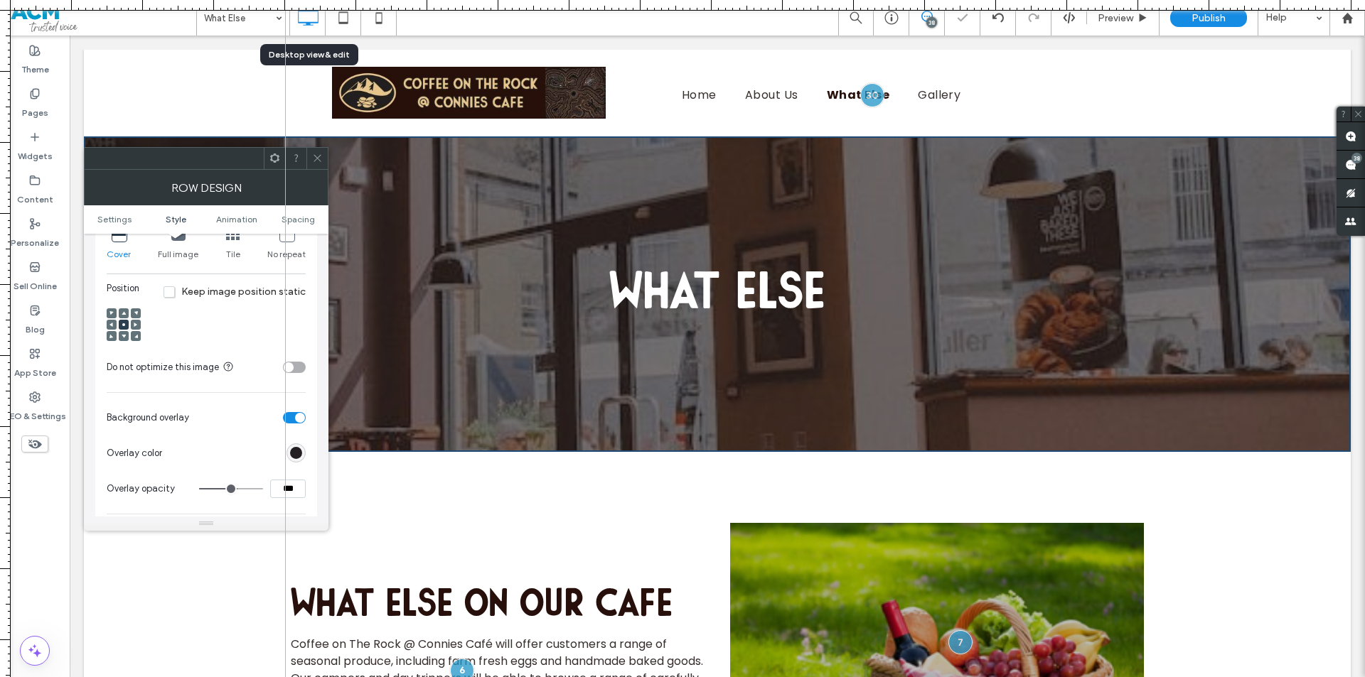
click at [321, 168] on span at bounding box center [317, 158] width 11 height 21
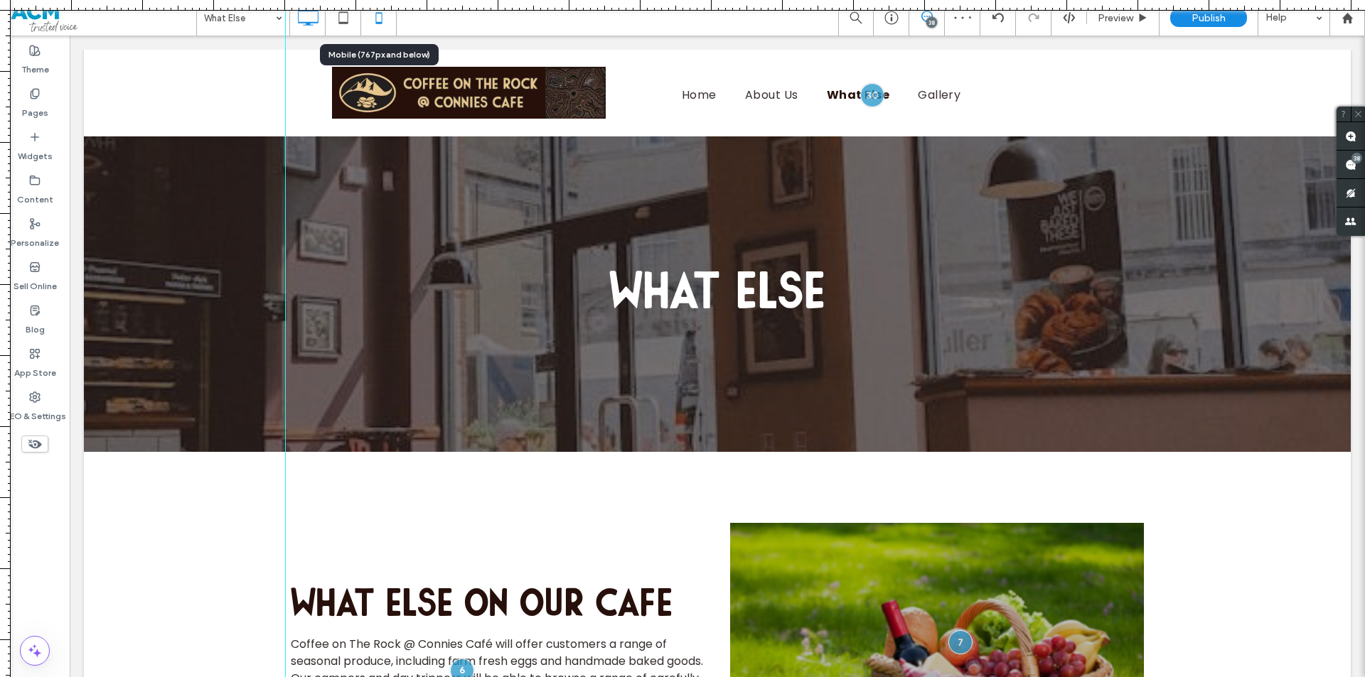
click at [379, 17] on icon at bounding box center [379, 18] width 28 height 28
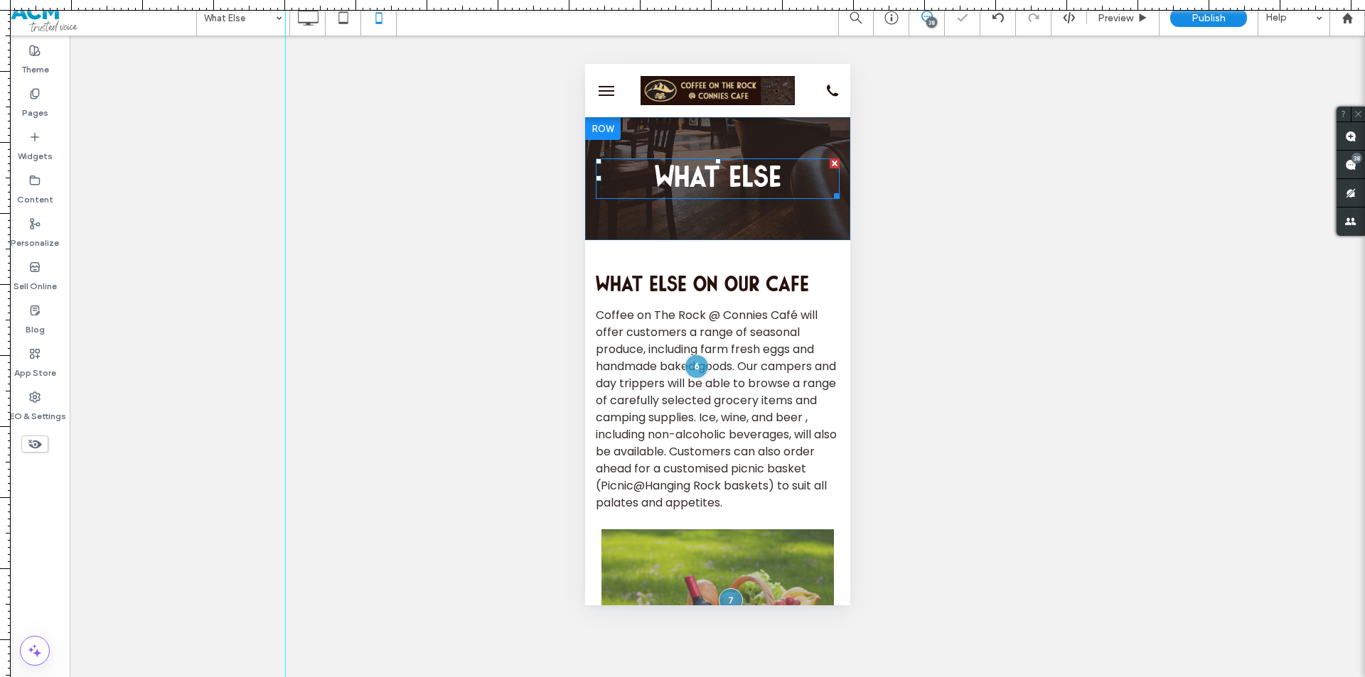
scroll to position [0, 0]
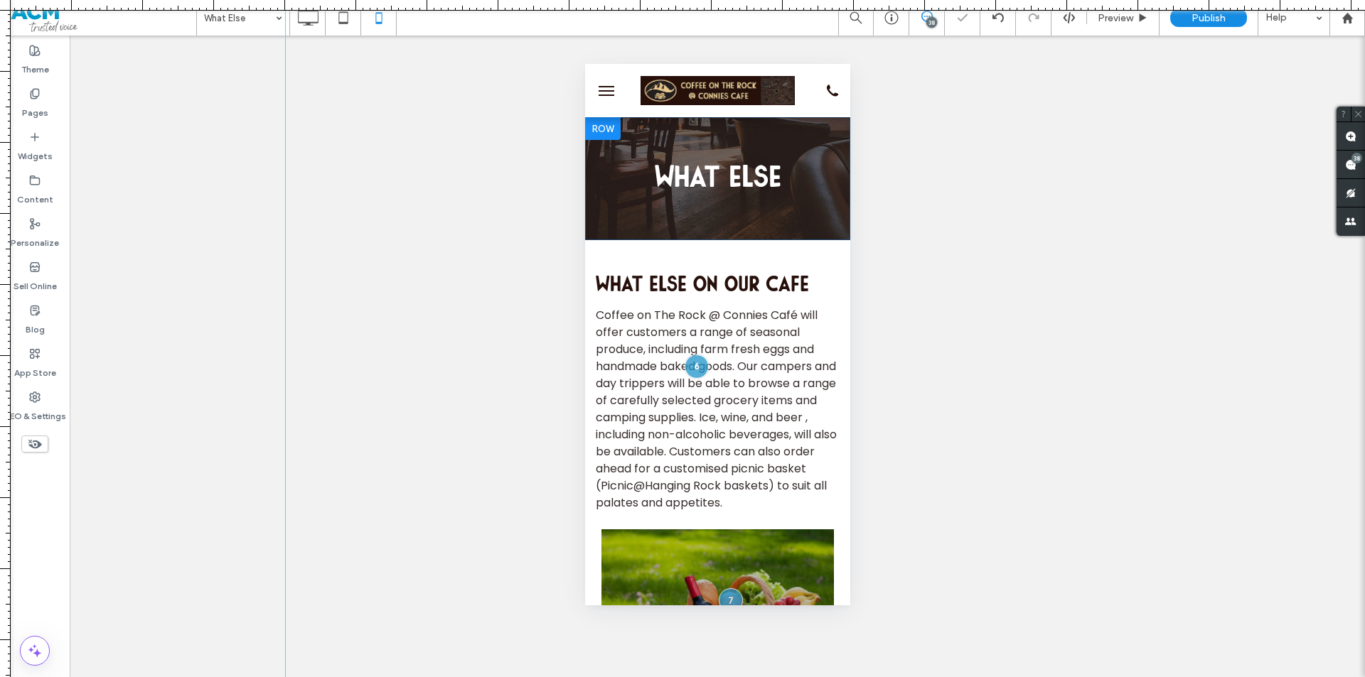
click at [638, 138] on div "What else Click To Paste Row" at bounding box center [716, 178] width 265 height 123
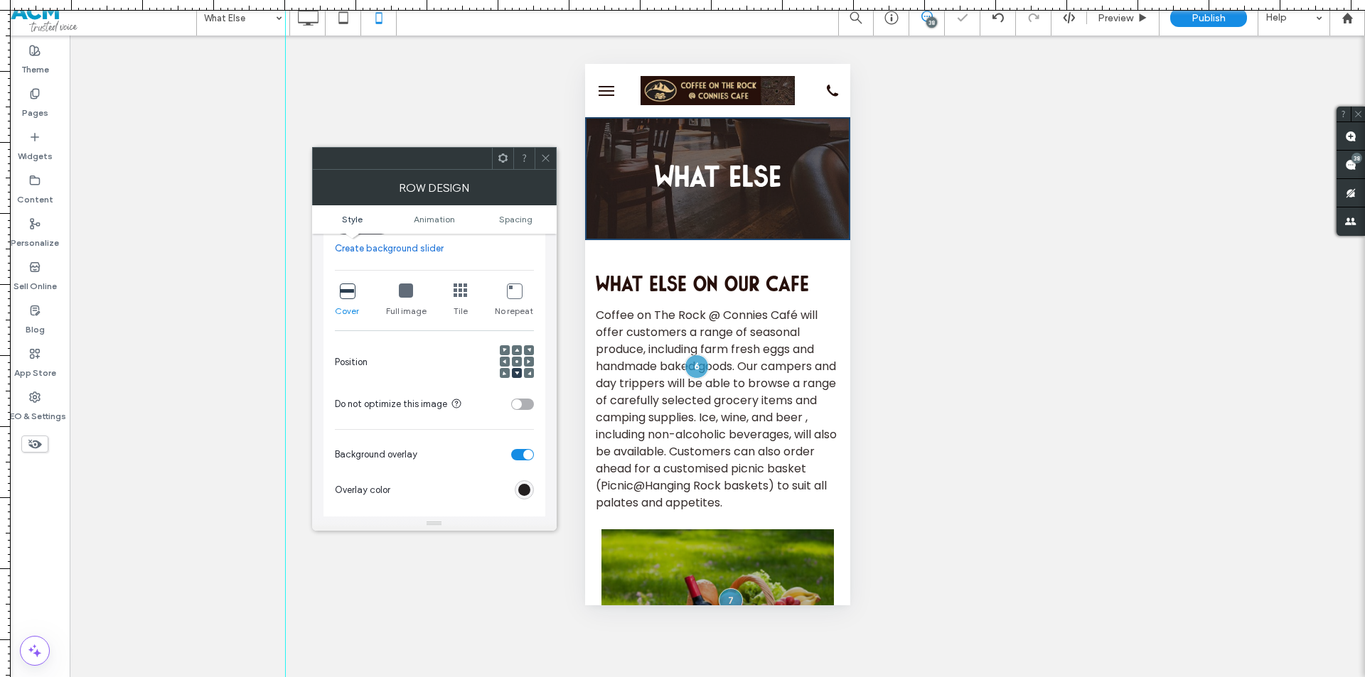
scroll to position [284, 0]
click at [517, 360] on use at bounding box center [516, 361] width 3 height 3
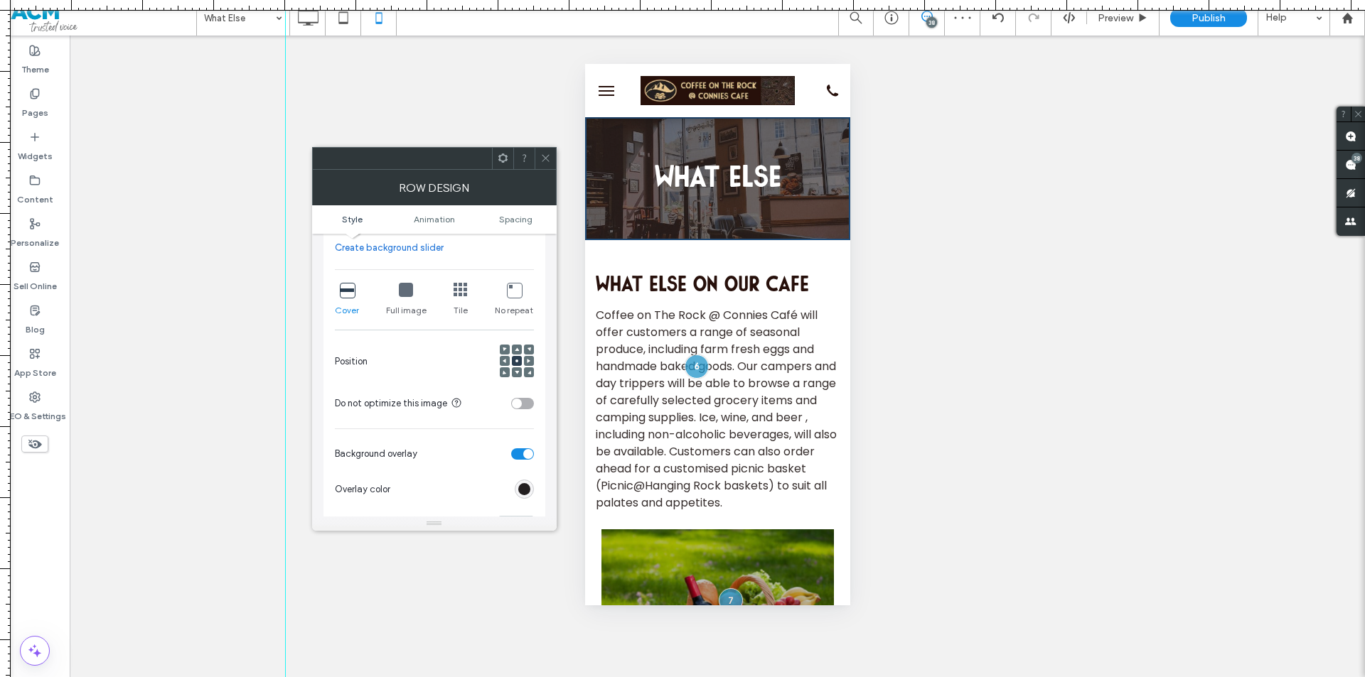
click at [545, 166] on span at bounding box center [545, 158] width 11 height 21
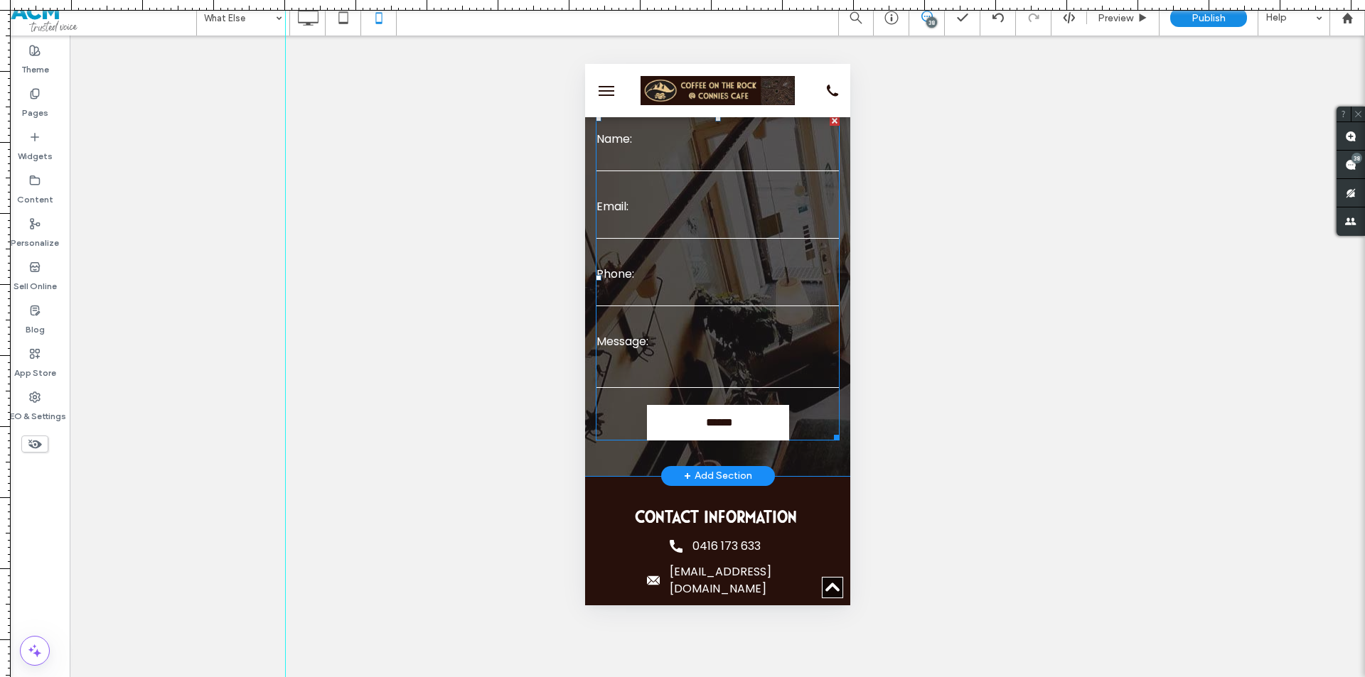
scroll to position [995, 0]
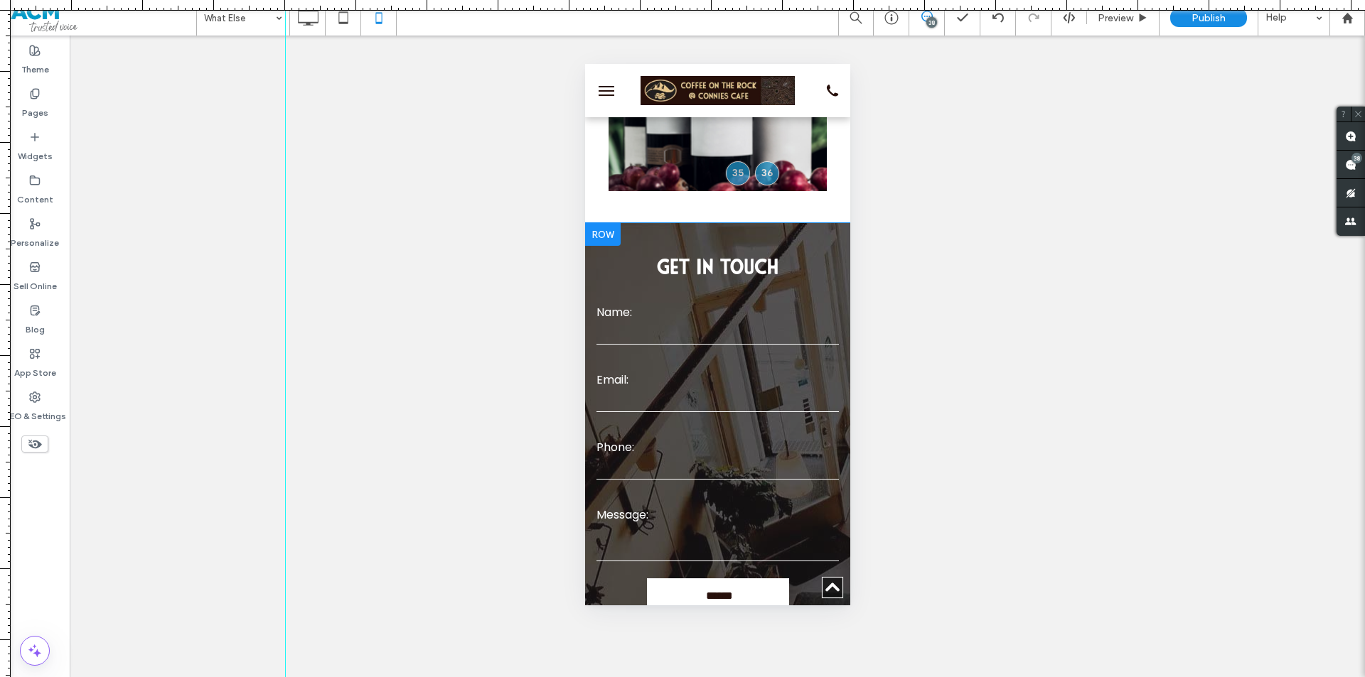
click at [649, 252] on div "get in Touch Contact Us Name: Email: Phone: Message: ****** Thank you for conta…" at bounding box center [716, 436] width 265 height 427
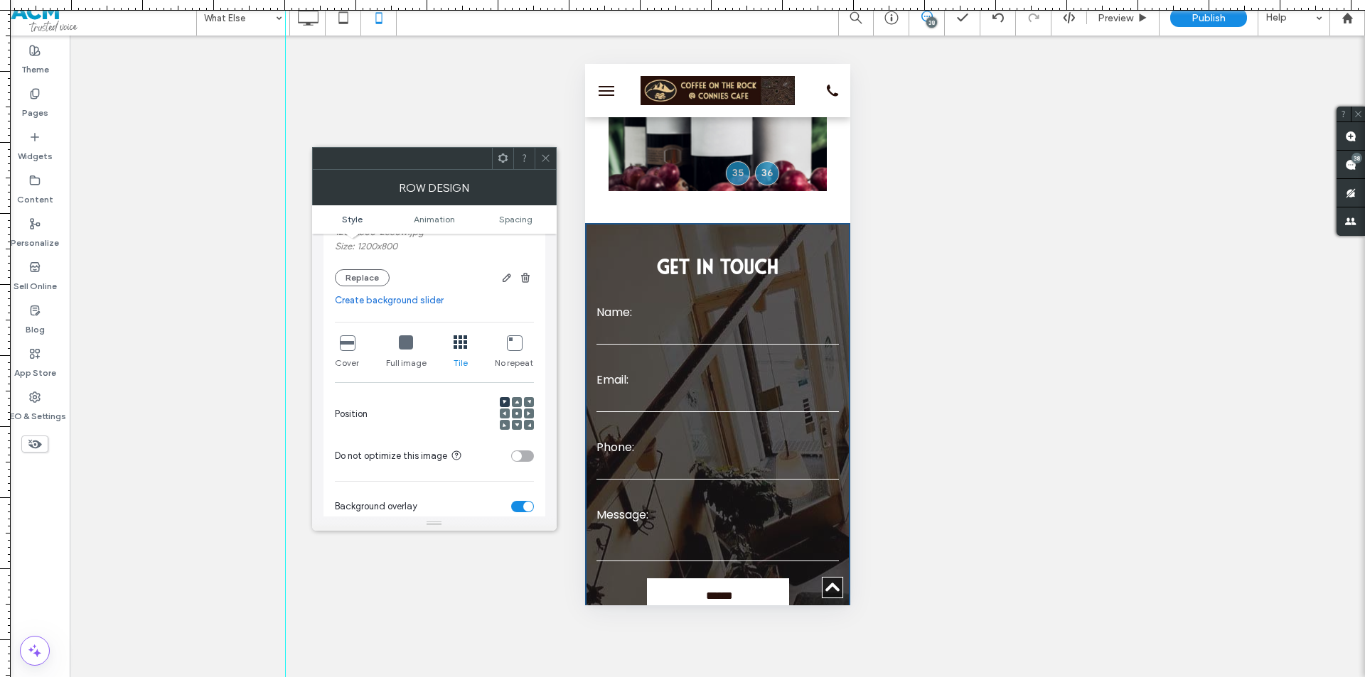
scroll to position [355, 0]
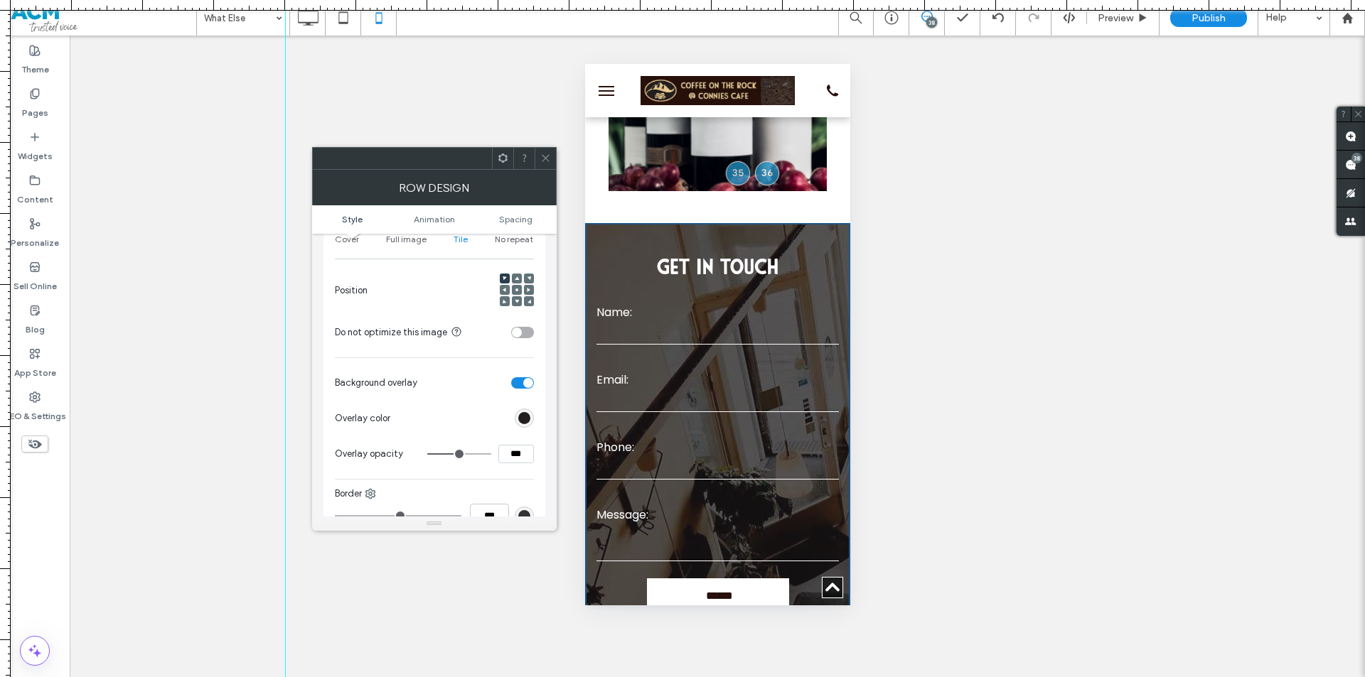
click at [517, 289] on use at bounding box center [516, 290] width 3 height 3
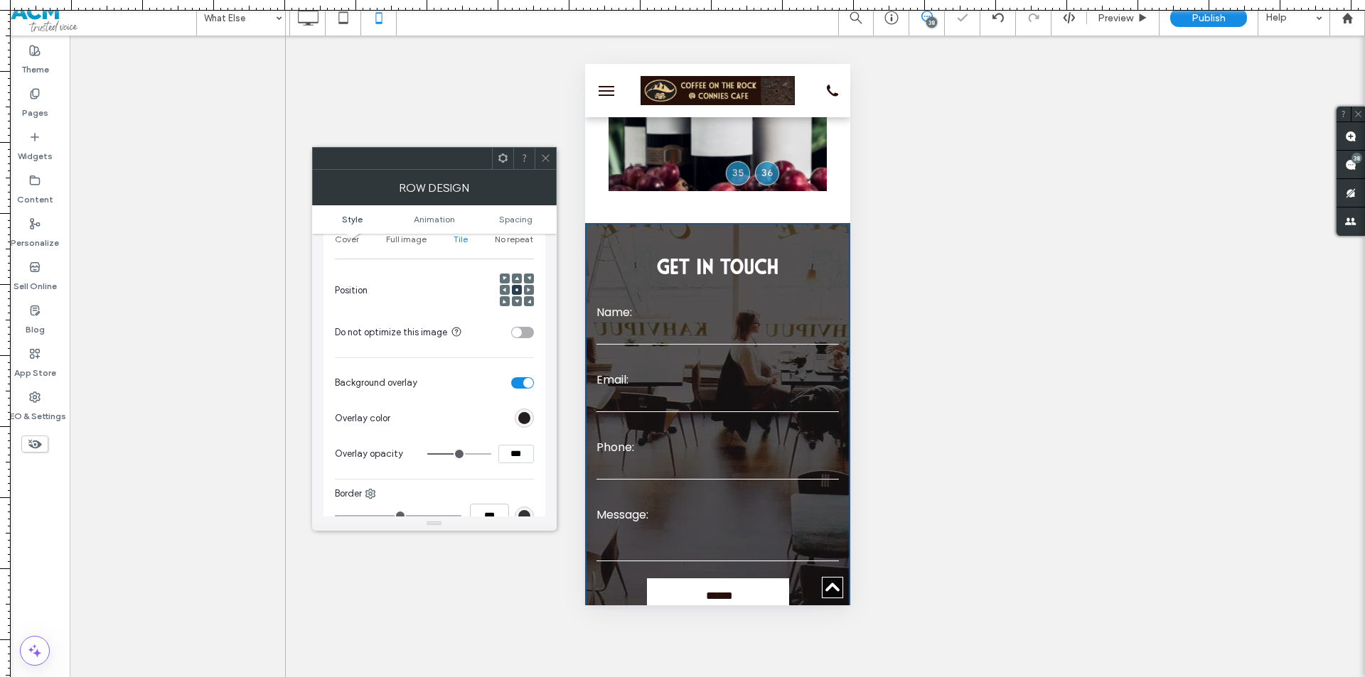
scroll to position [711, 0]
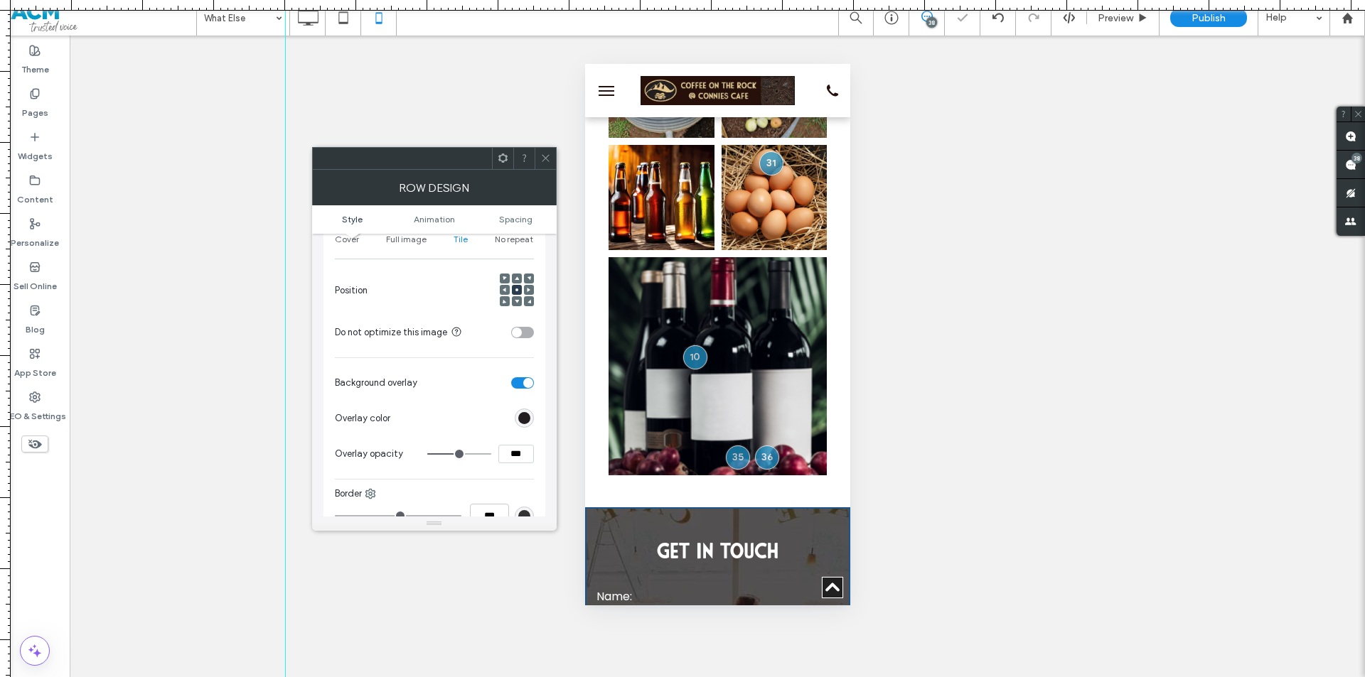
click at [547, 161] on icon at bounding box center [545, 158] width 11 height 11
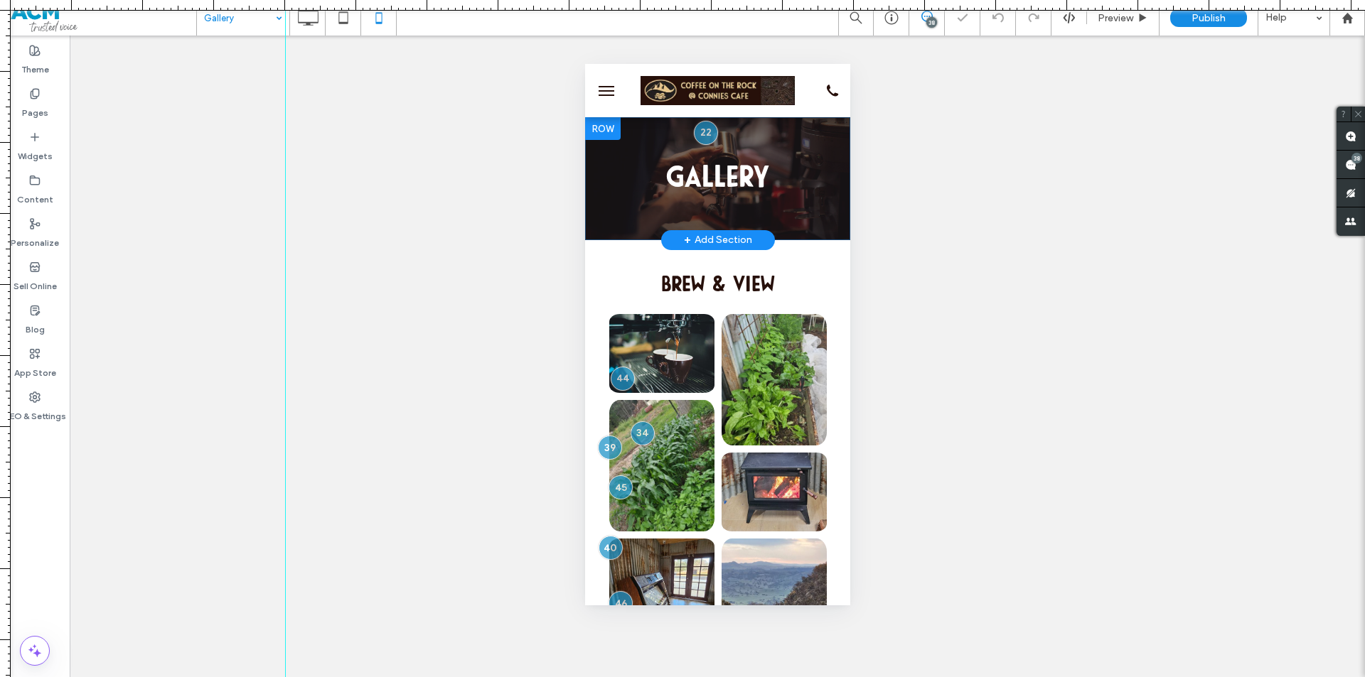
click at [653, 133] on div "Gallery Click To Paste Row + Add Section" at bounding box center [716, 178] width 265 height 123
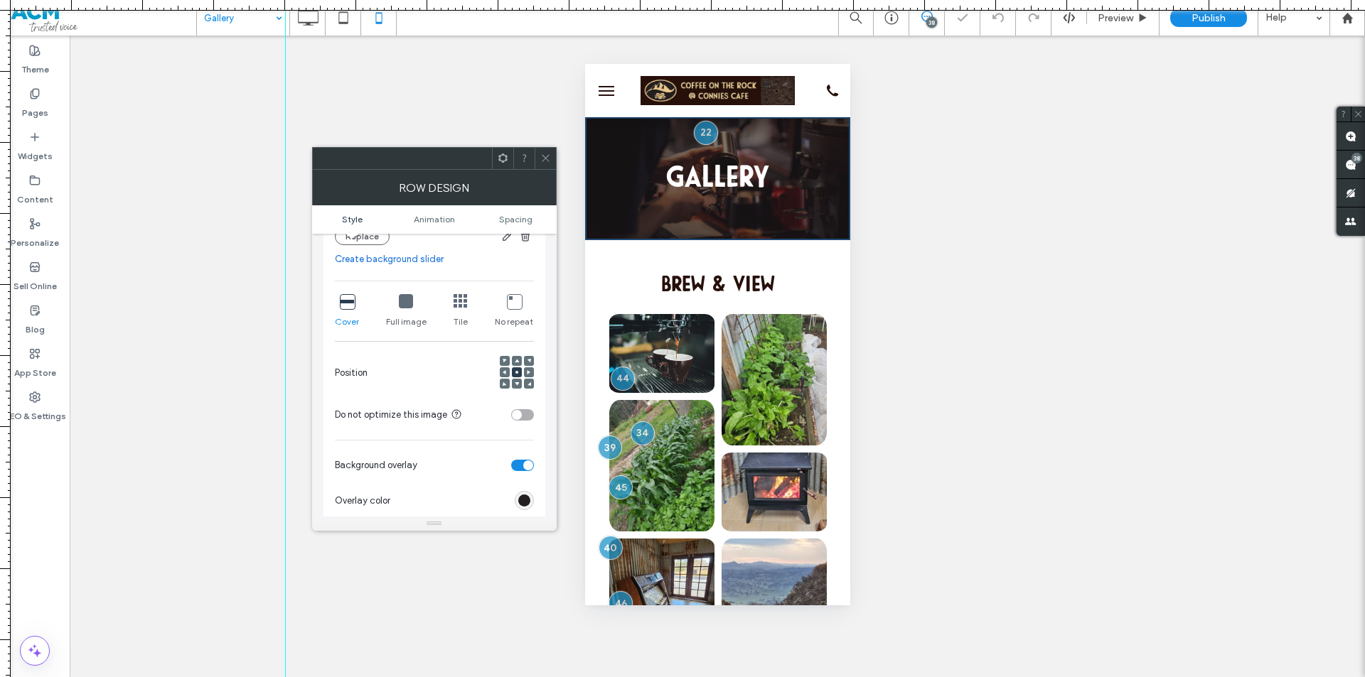
scroll to position [284, 0]
click at [550, 153] on icon at bounding box center [545, 158] width 11 height 11
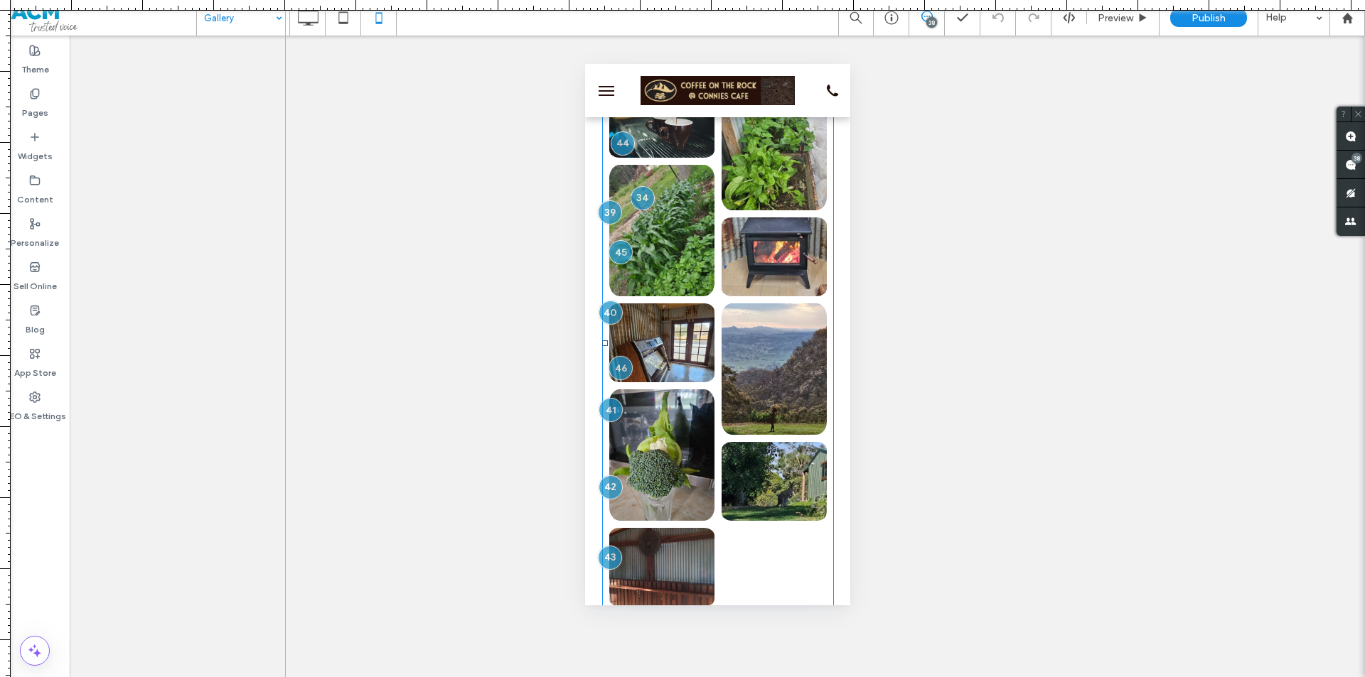
scroll to position [206, 0]
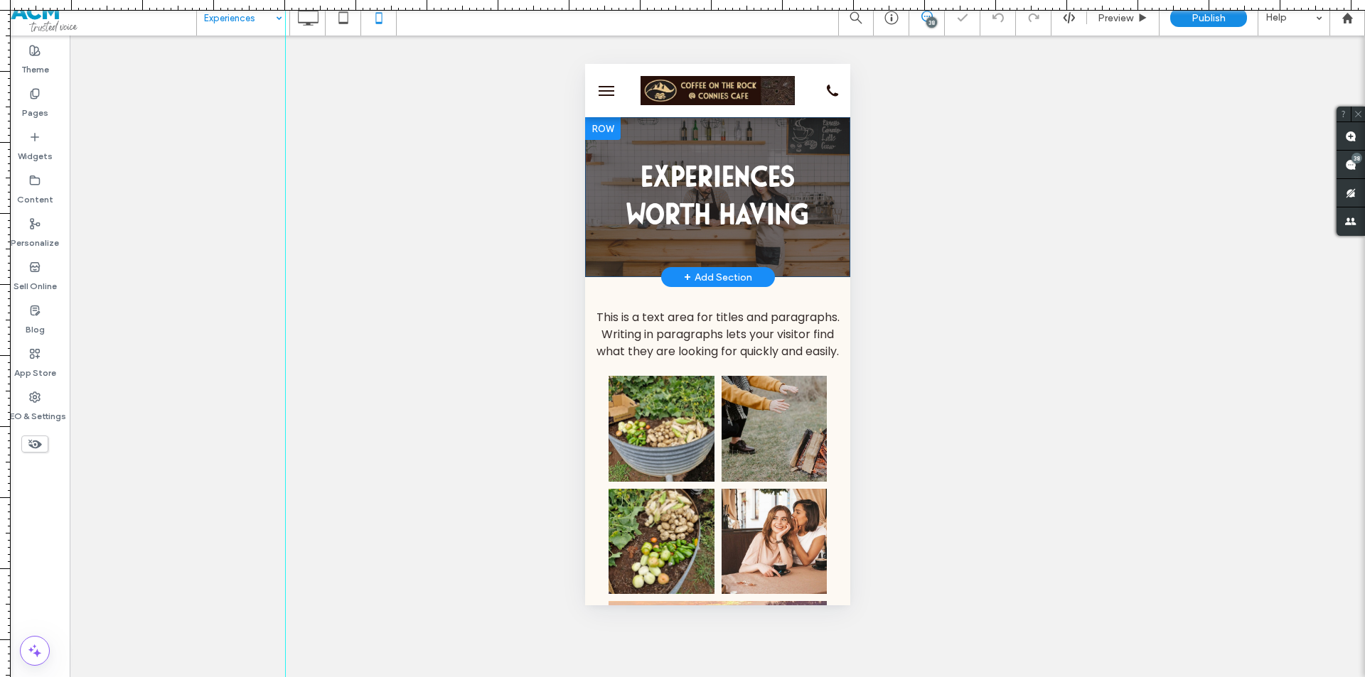
drag, startPoint x: 659, startPoint y: 140, endPoint x: 1144, endPoint y: 280, distance: 504.6
click at [659, 140] on div "Experiences Worth having Click To Paste Row + Add Section" at bounding box center [716, 197] width 265 height 160
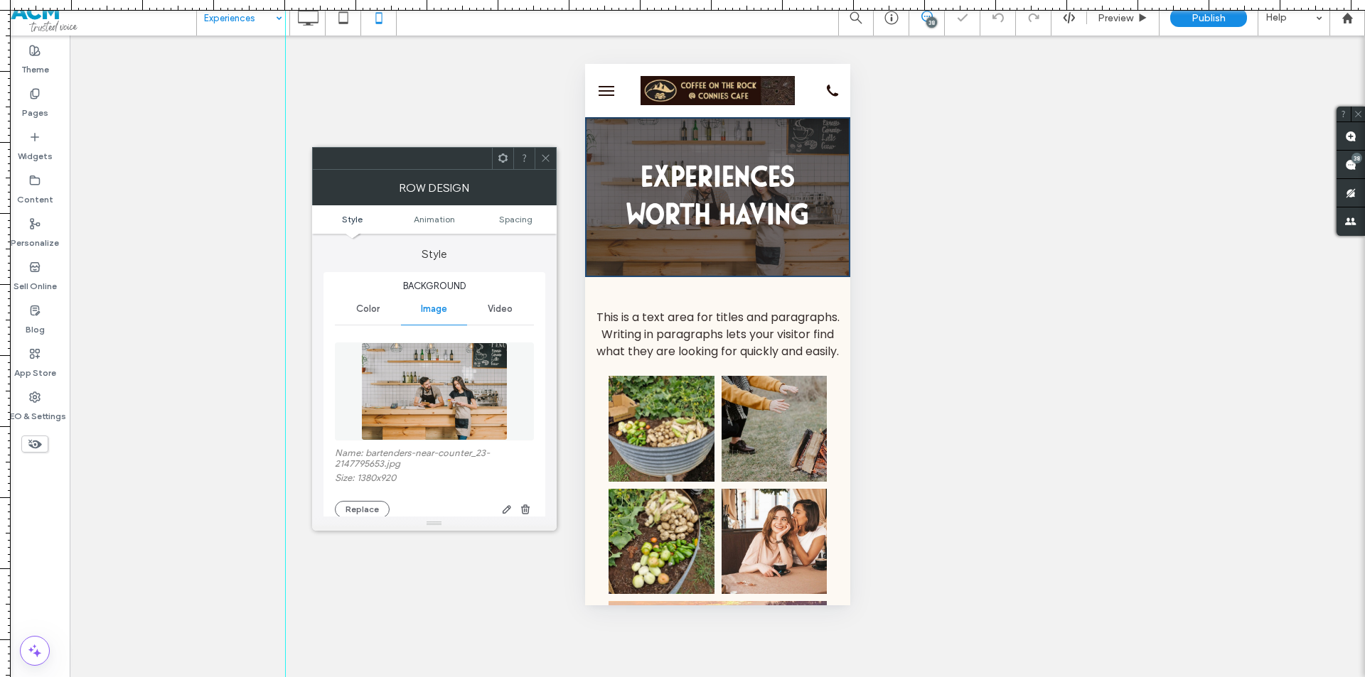
scroll to position [284, 0]
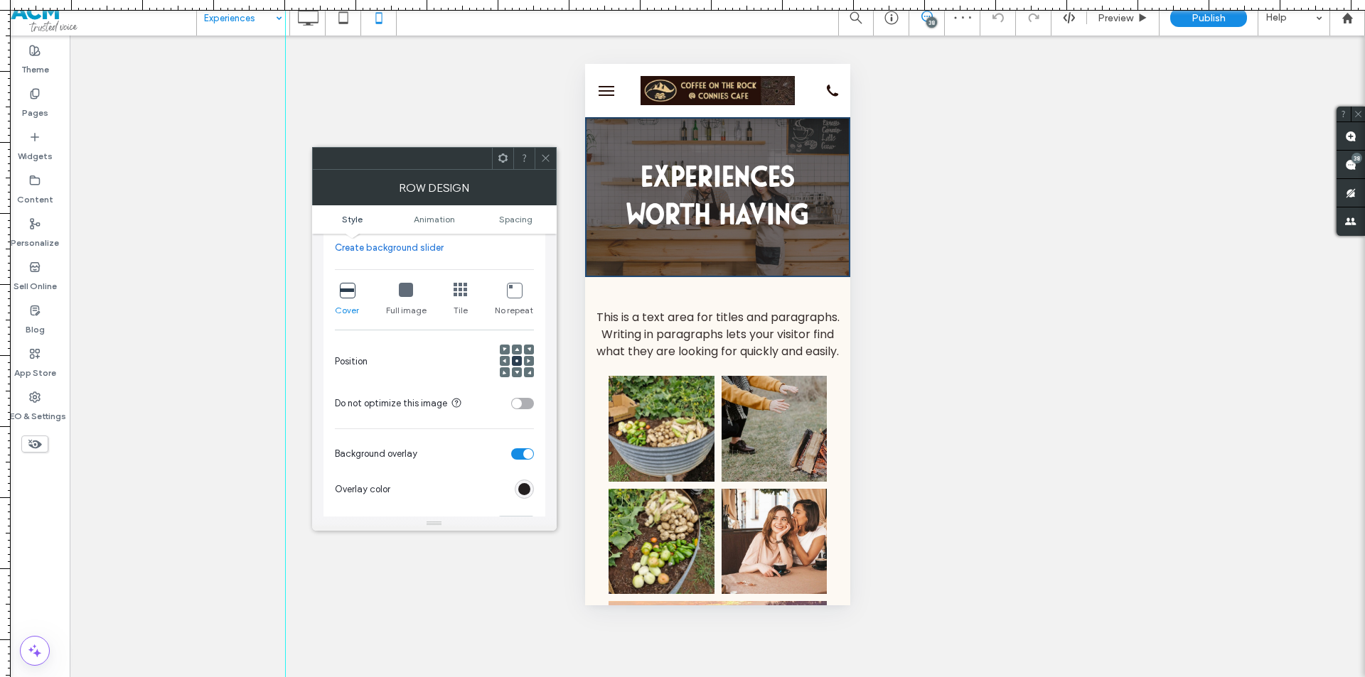
click at [545, 159] on use at bounding box center [545, 158] width 7 height 7
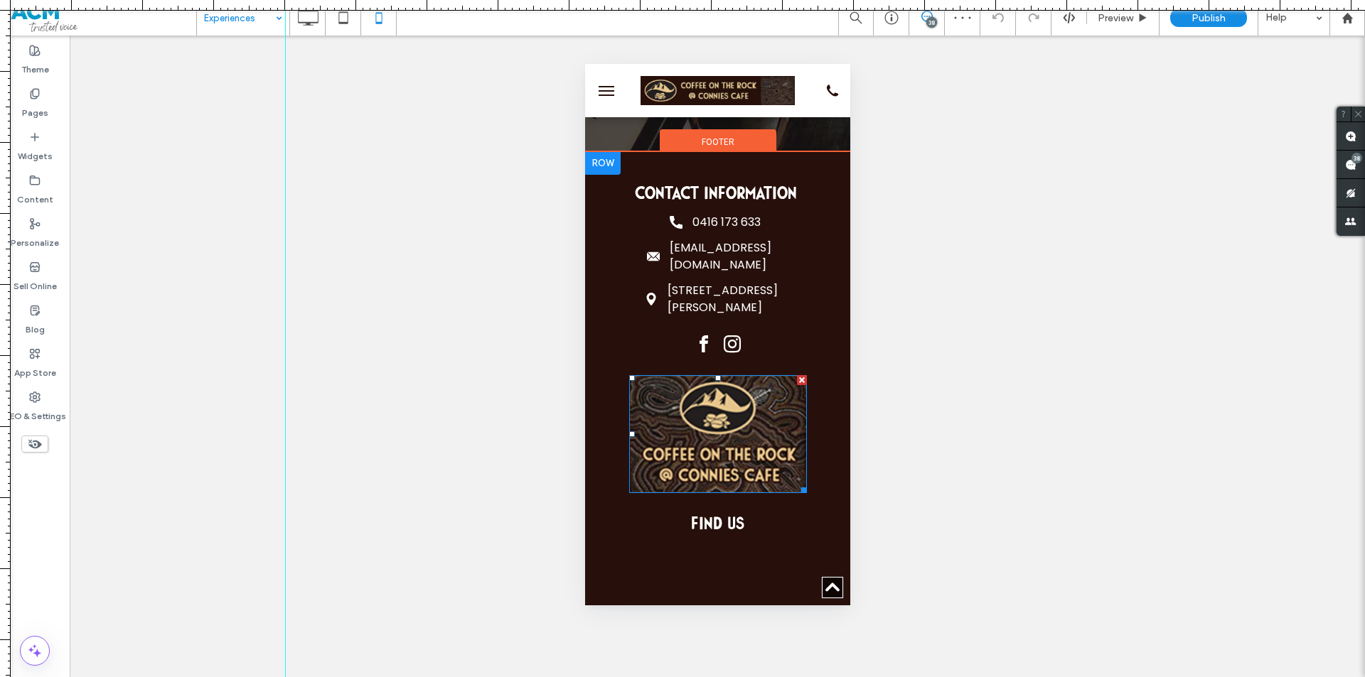
scroll to position [924, 0]
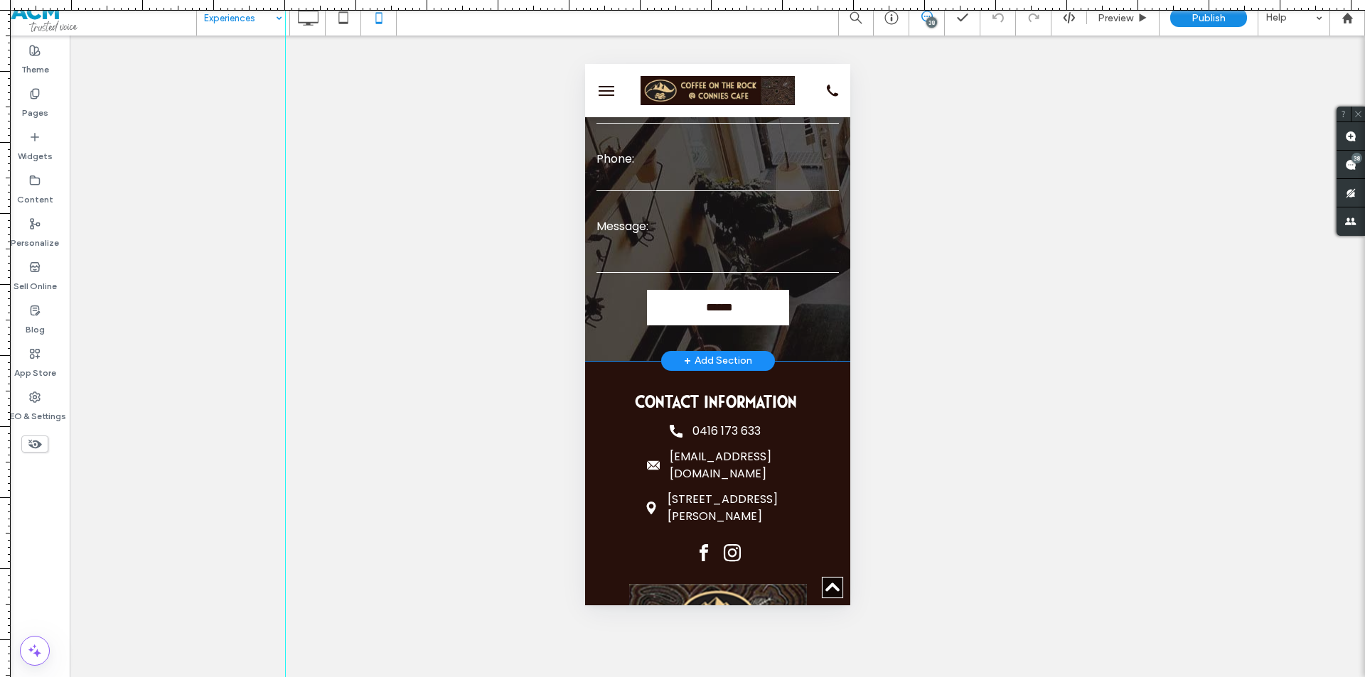
click at [601, 349] on div "get in Touch Contact Us Name: Email: Phone: Message: ****** Thank you for conta…" at bounding box center [716, 148] width 265 height 427
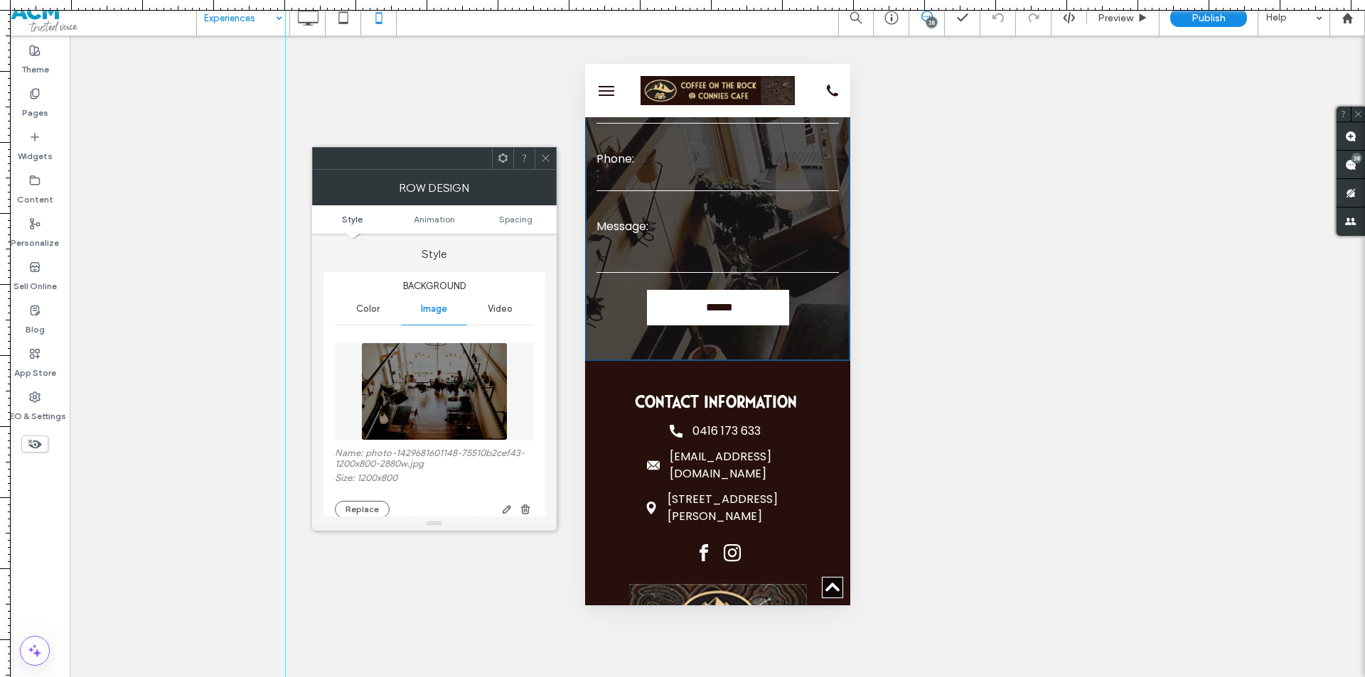
scroll to position [284, 0]
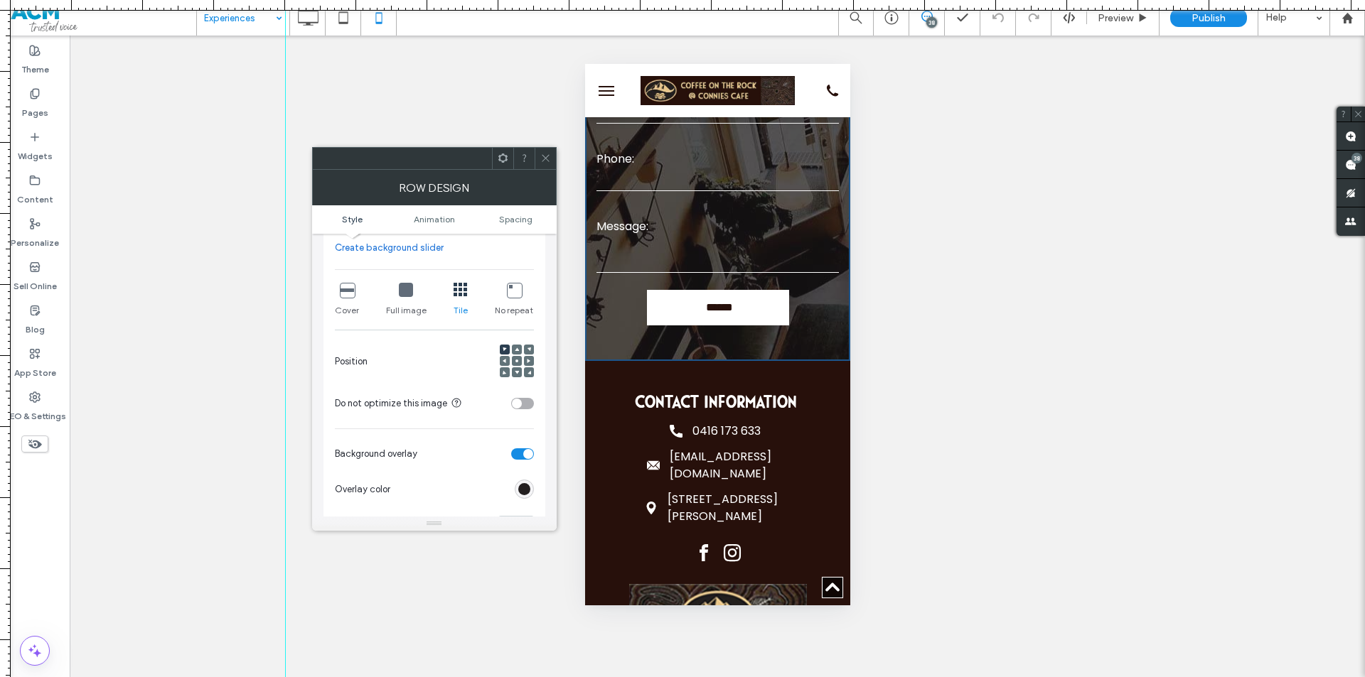
click at [517, 353] on span at bounding box center [517, 350] width 4 height 10
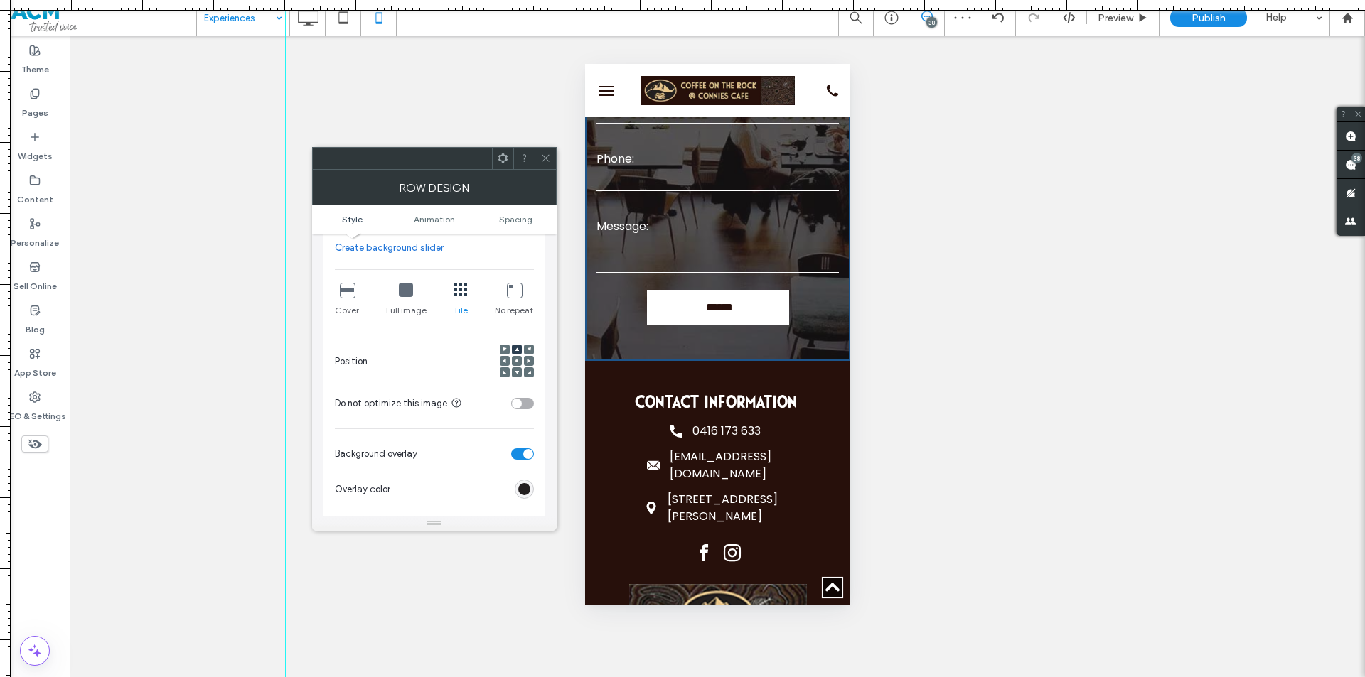
click at [515, 362] on icon at bounding box center [517, 361] width 4 height 4
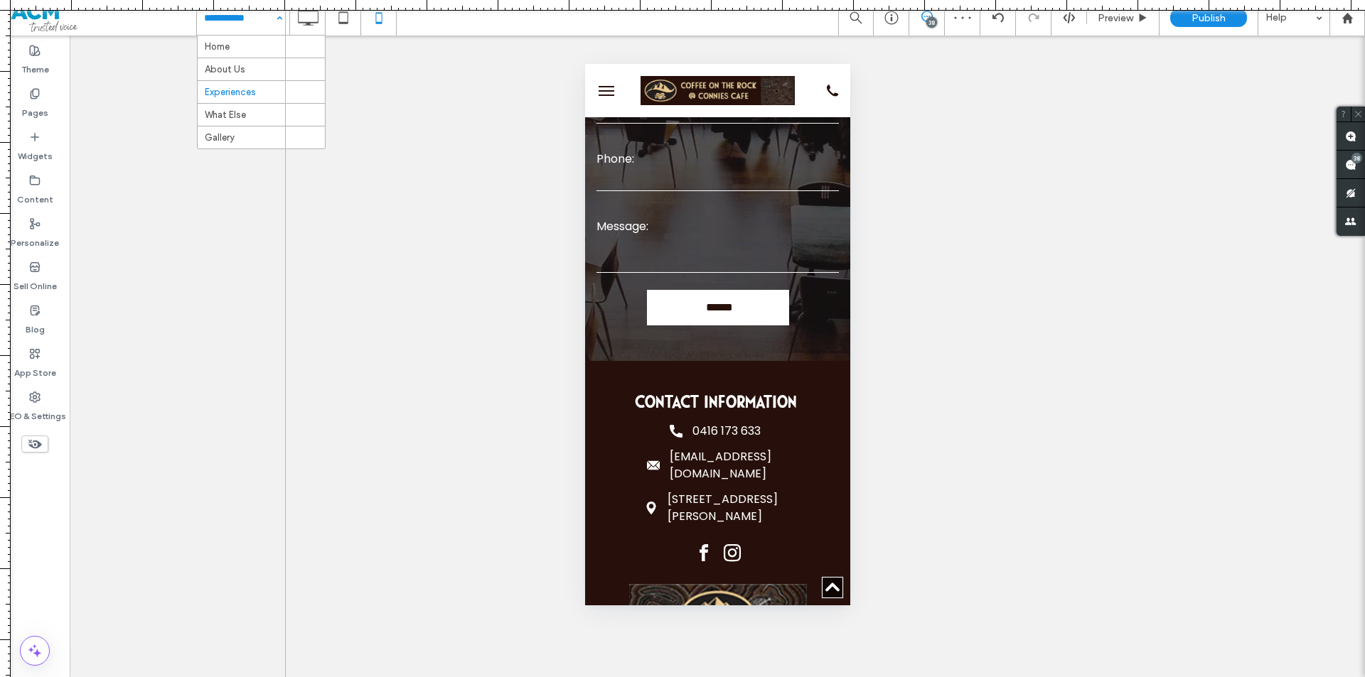
click at [257, 21] on input at bounding box center [239, 18] width 71 height 36
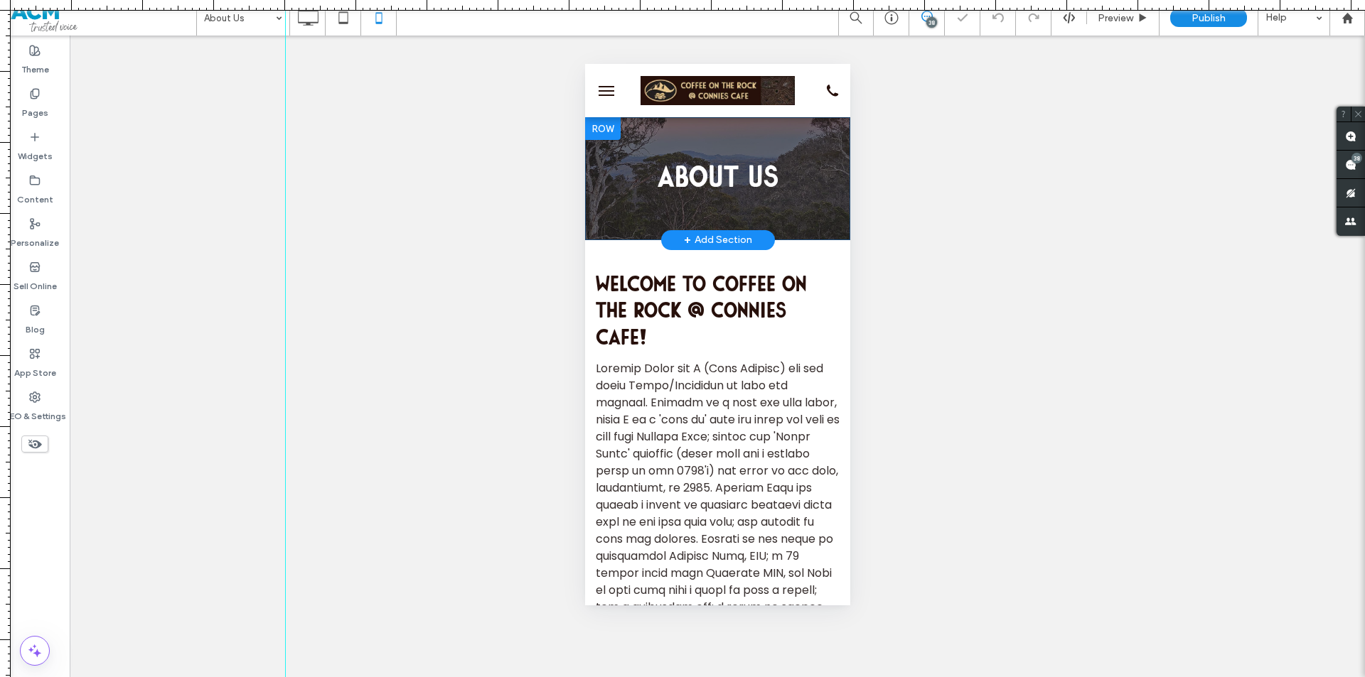
click at [637, 138] on div "ABOUT us Click To Paste Row + Add Section" at bounding box center [716, 178] width 265 height 123
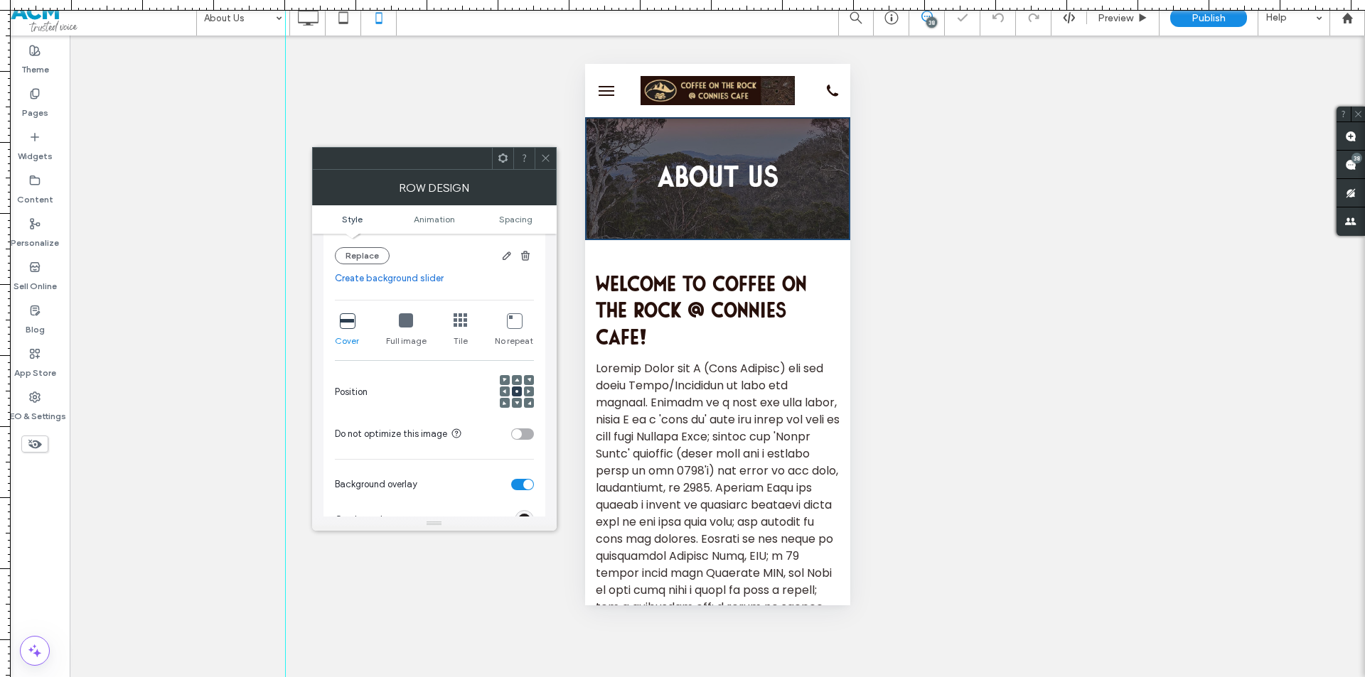
scroll to position [284, 0]
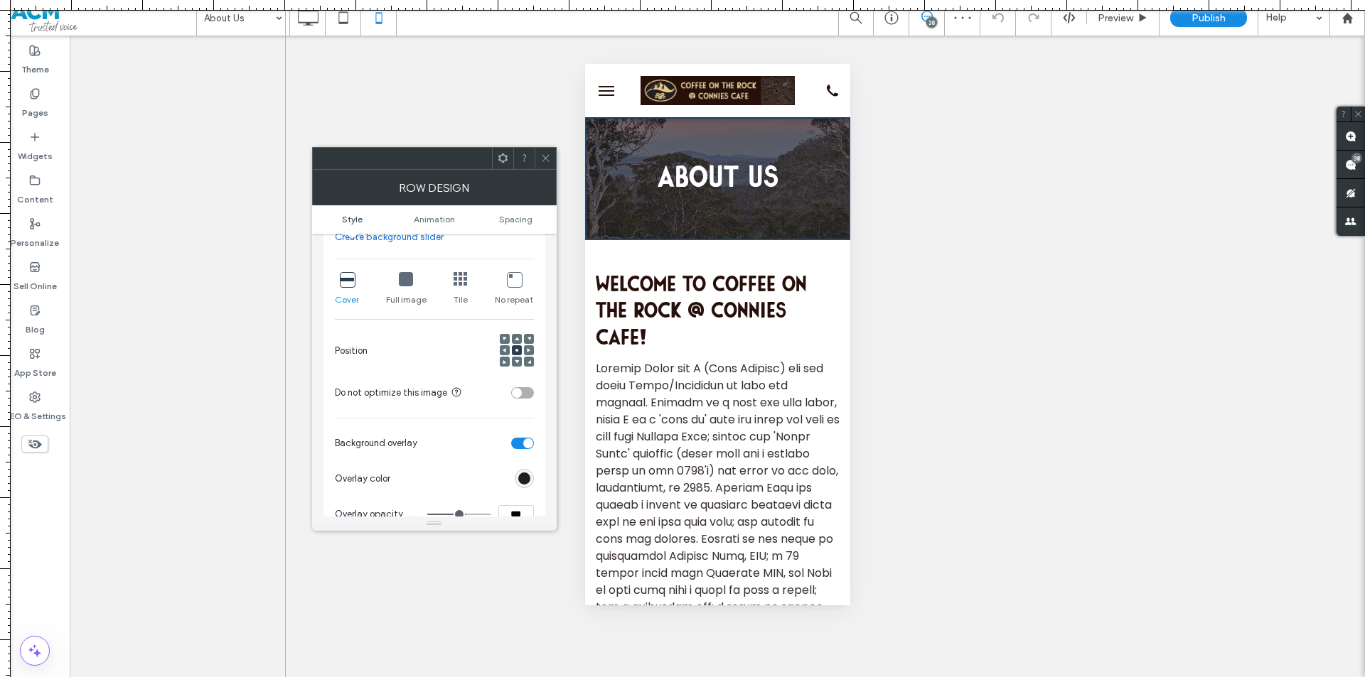
click at [544, 161] on icon at bounding box center [545, 158] width 11 height 11
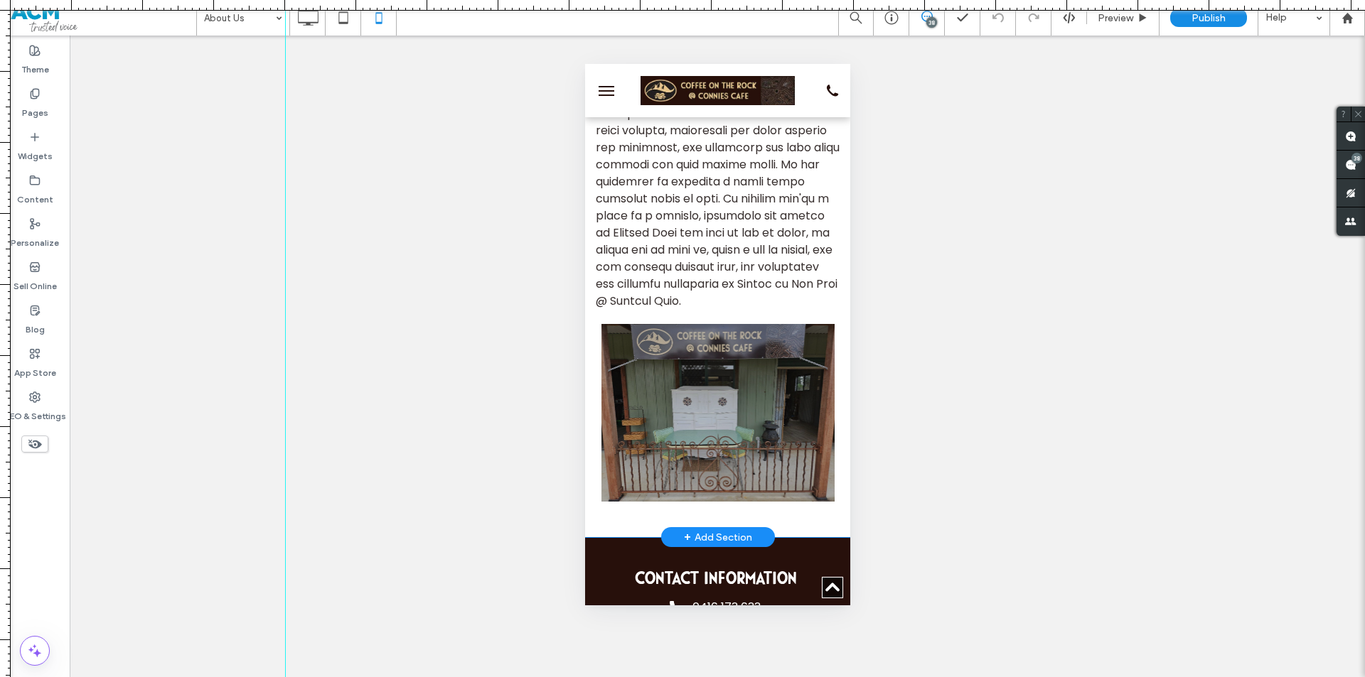
scroll to position [498, 0]
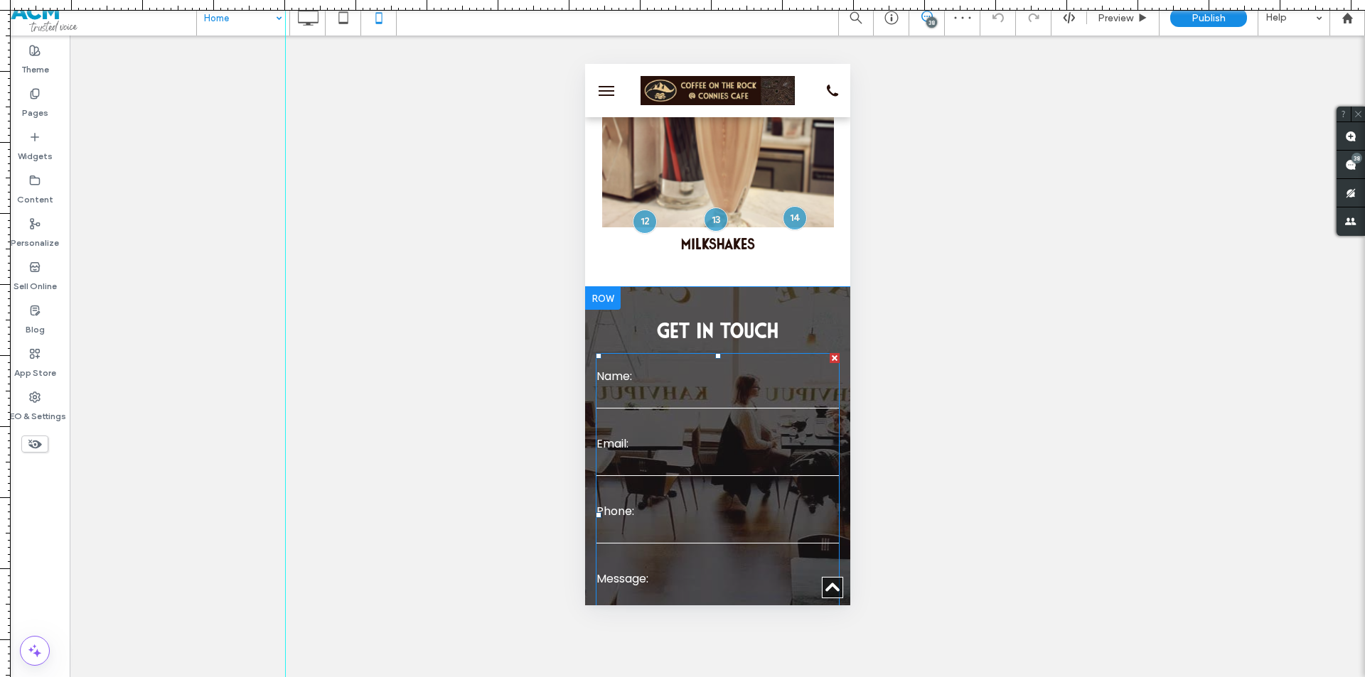
scroll to position [2275, 0]
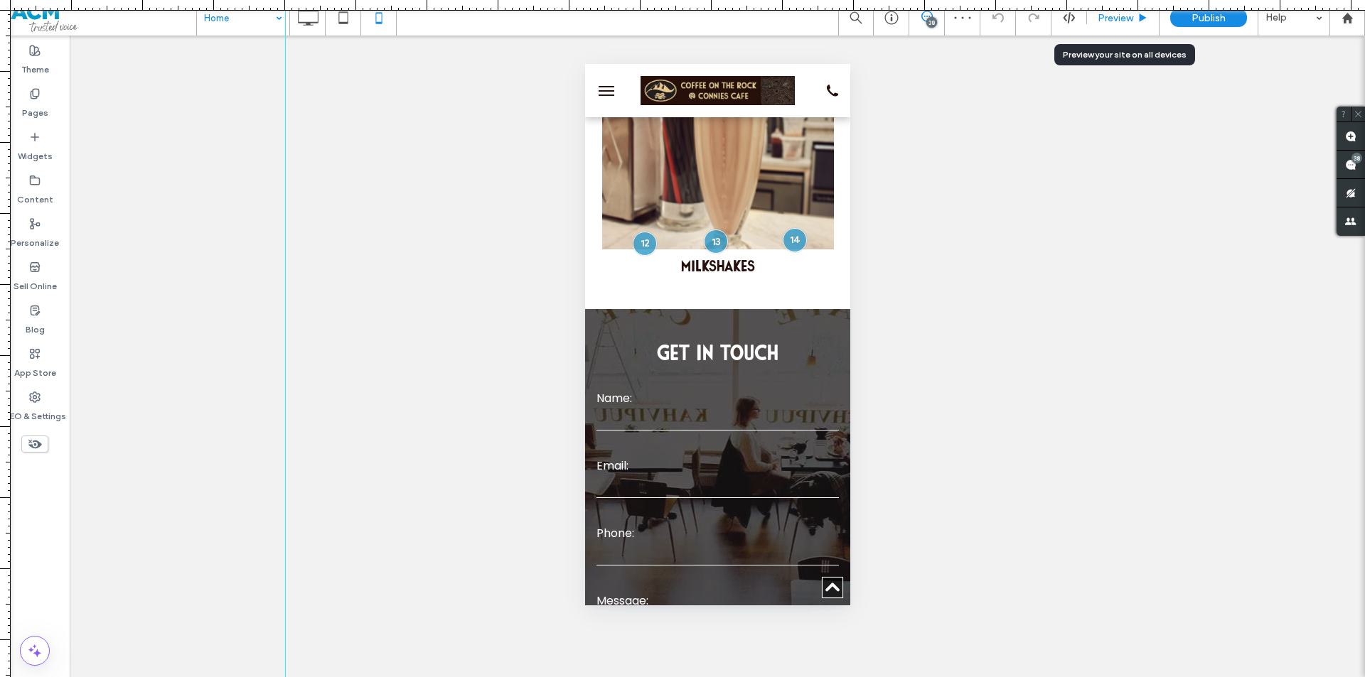
click at [1129, 25] on div "Preview" at bounding box center [1123, 18] width 73 height 36
click at [1123, 20] on span "Preview" at bounding box center [1116, 18] width 36 height 12
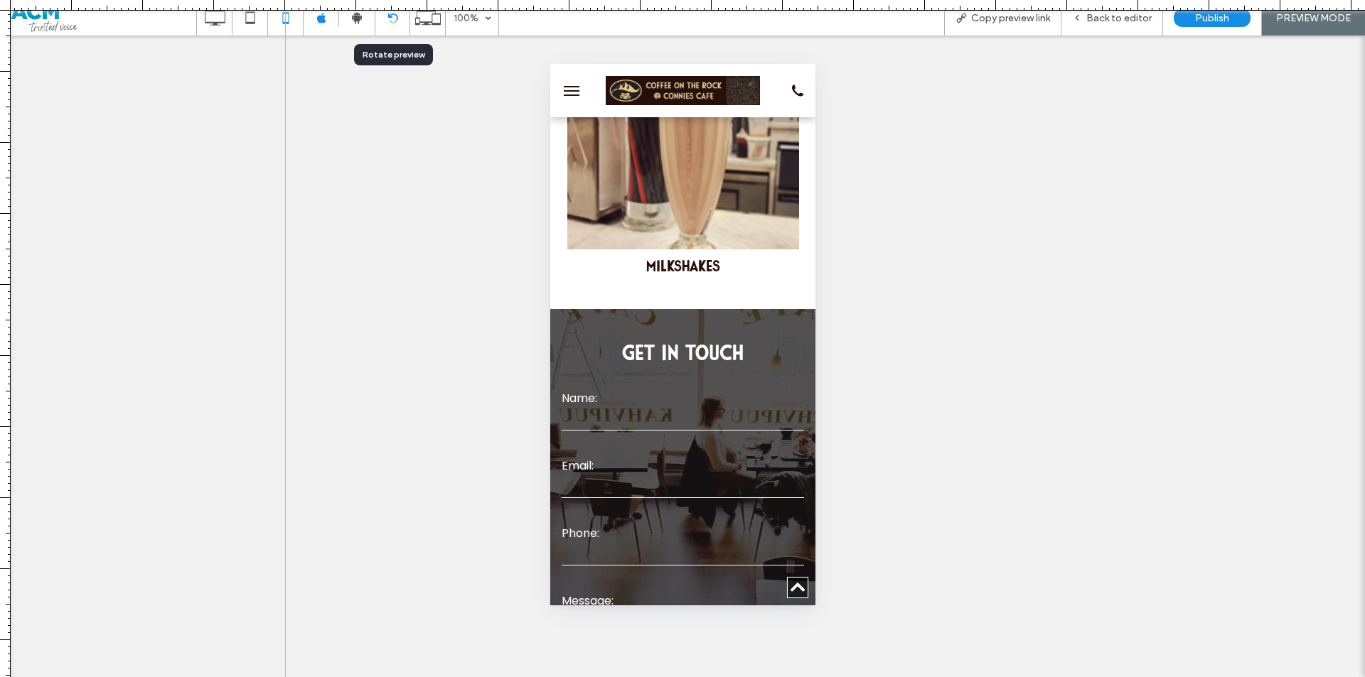
click at [397, 18] on div at bounding box center [392, 18] width 34 height 11
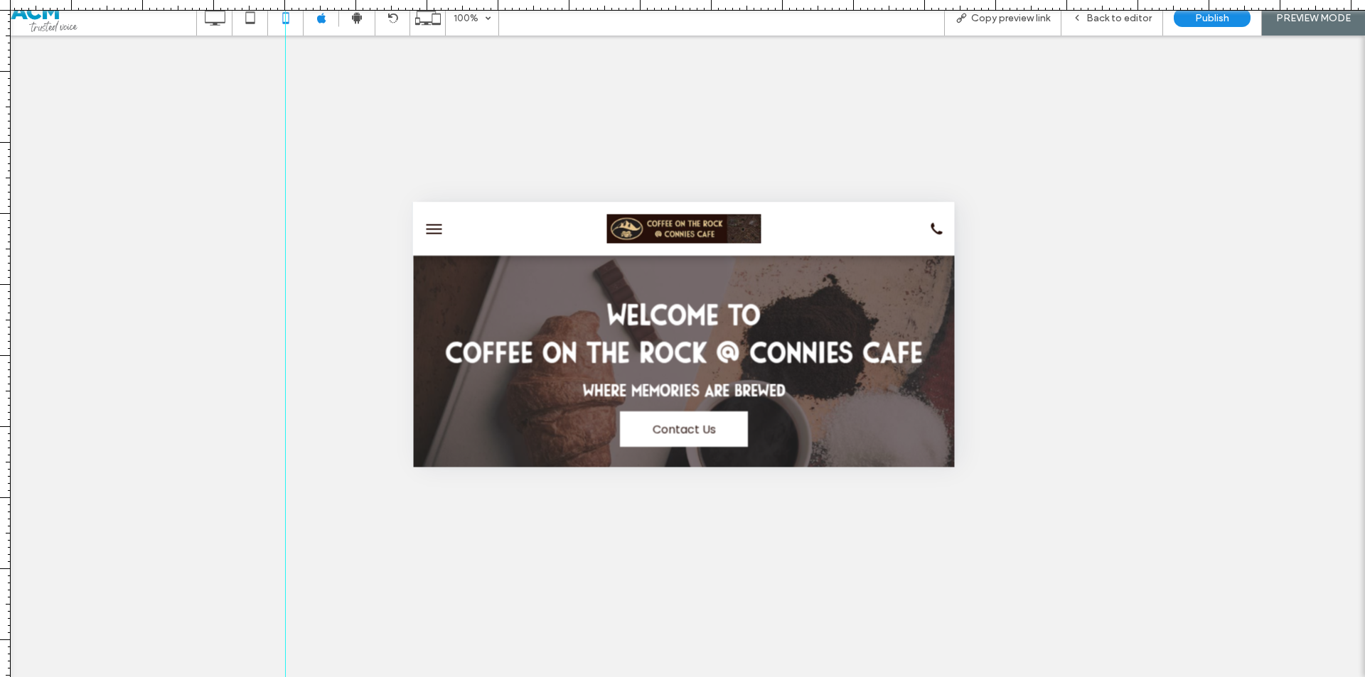
click at [428, 222] on button "menu" at bounding box center [433, 229] width 28 height 28
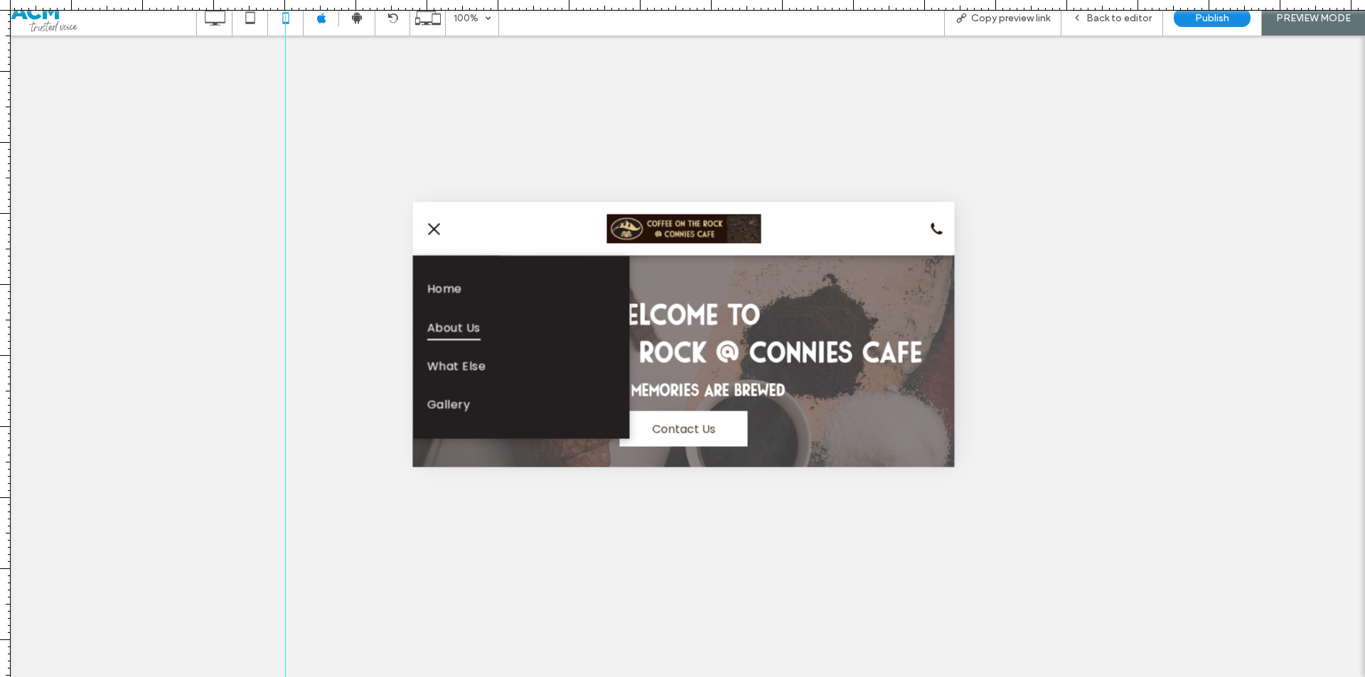
click at [461, 333] on span "About Us" at bounding box center [452, 327] width 53 height 24
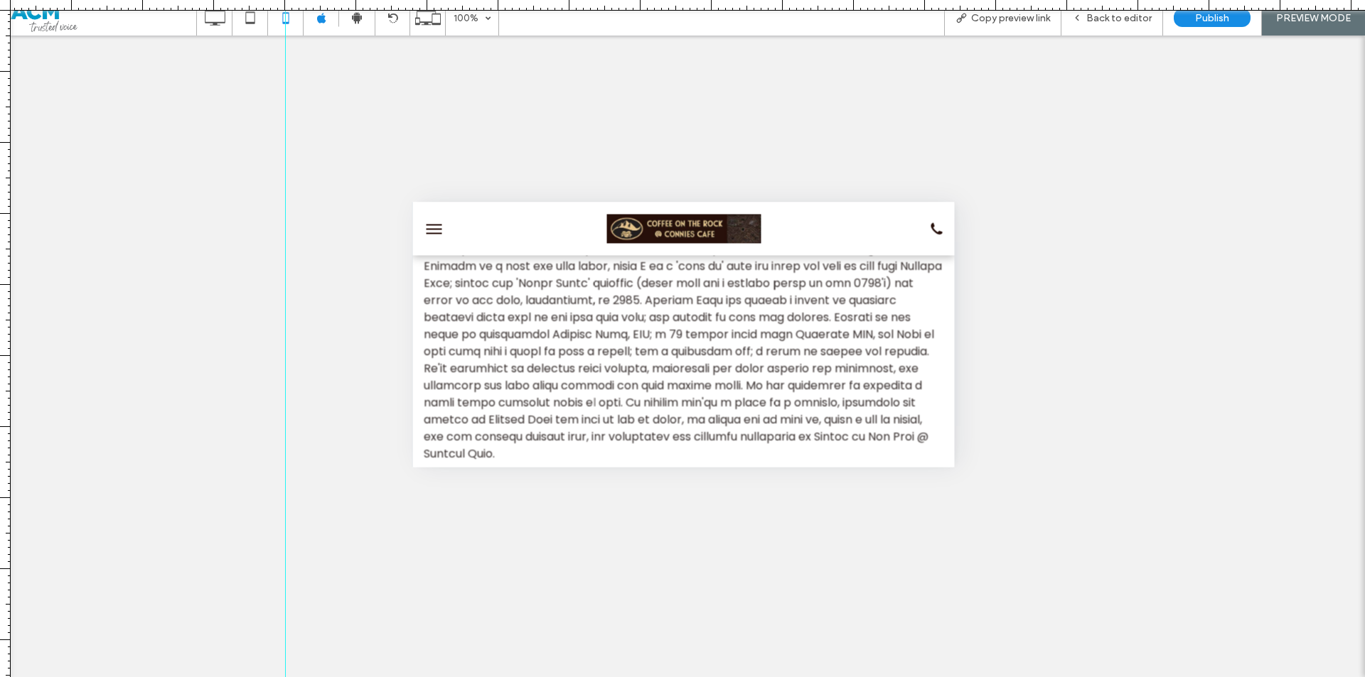
scroll to position [250, 0]
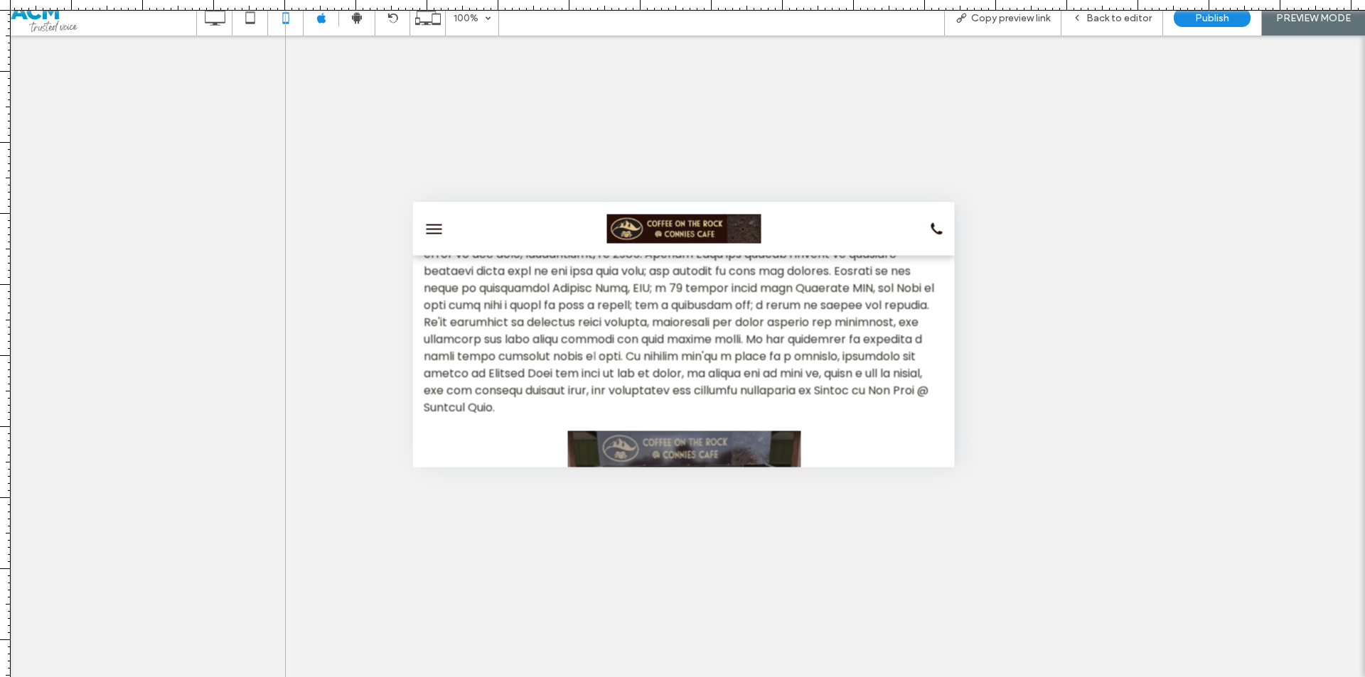
click at [441, 243] on div at bounding box center [457, 228] width 90 height 39
click at [436, 233] on button "menu" at bounding box center [433, 229] width 28 height 28
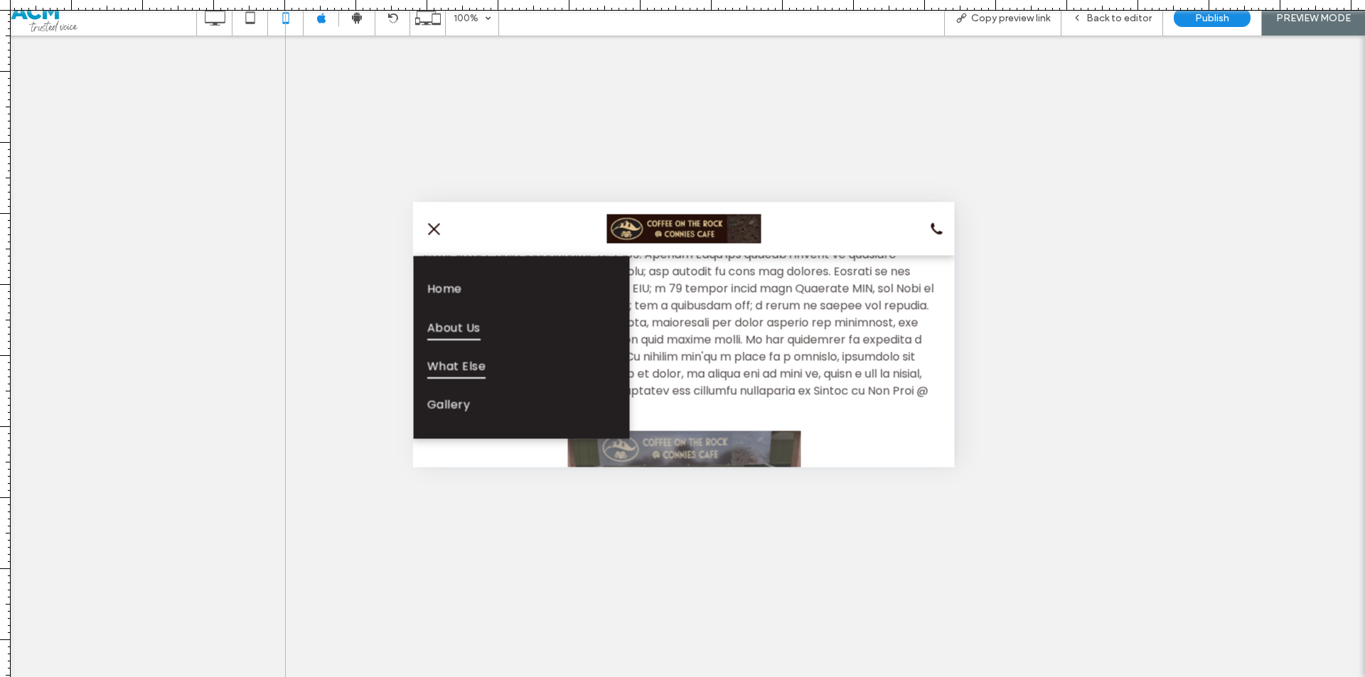
click at [471, 366] on span "What Else" at bounding box center [455, 366] width 58 height 24
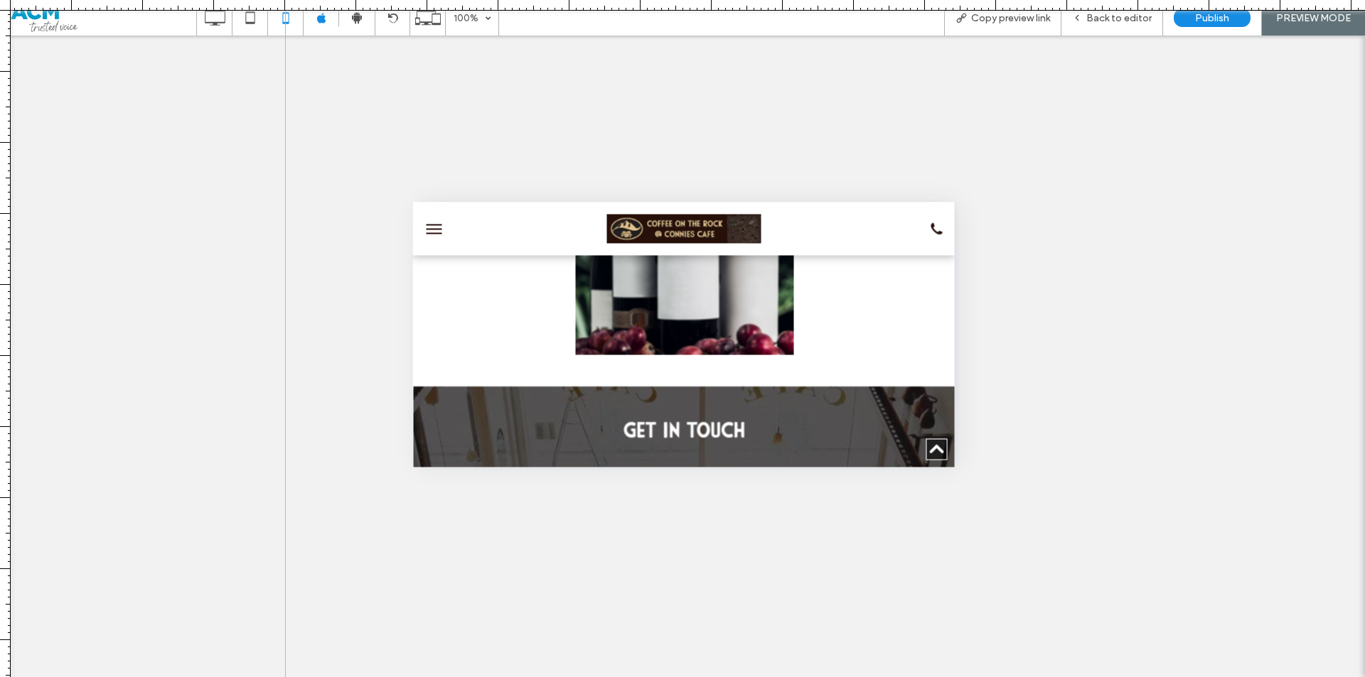
scroll to position [853, 0]
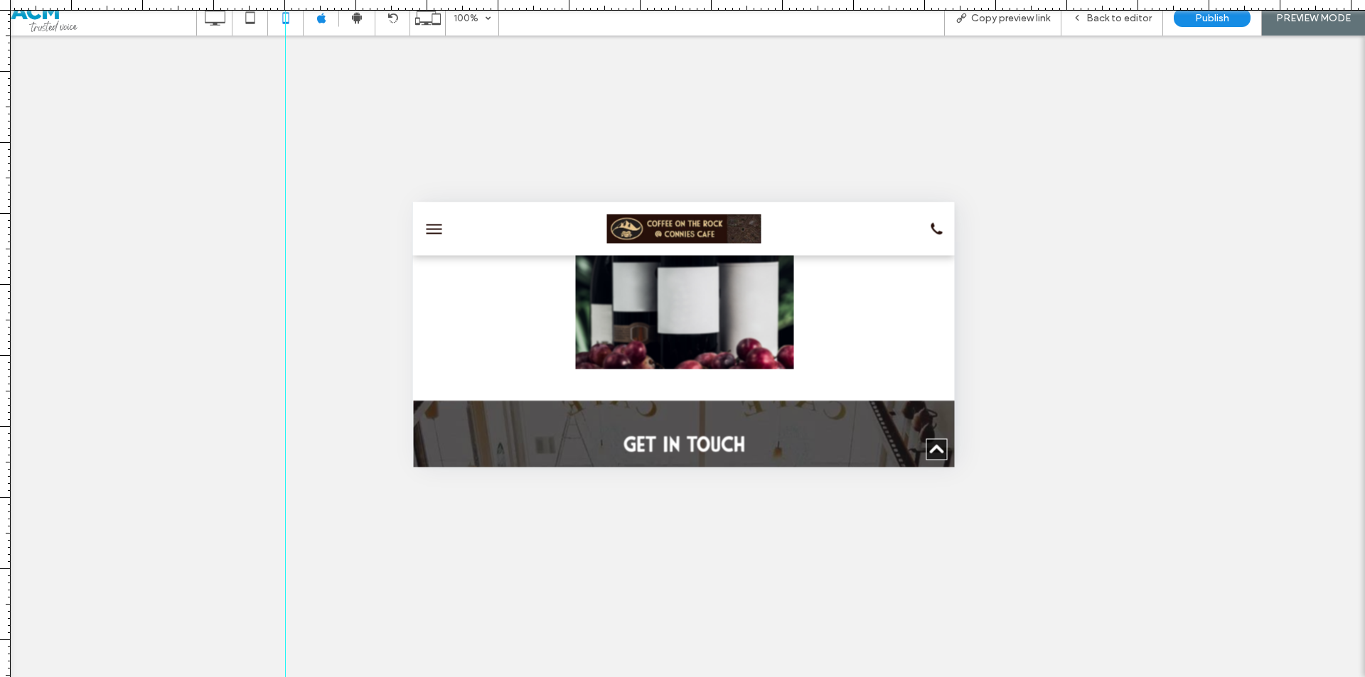
drag, startPoint x: 681, startPoint y: 370, endPoint x: 722, endPoint y: 401, distance: 51.2
click at [722, 677] on div at bounding box center [682, 677] width 1365 height 0
click at [1088, 21] on div "Back to editor" at bounding box center [1111, 18] width 101 height 12
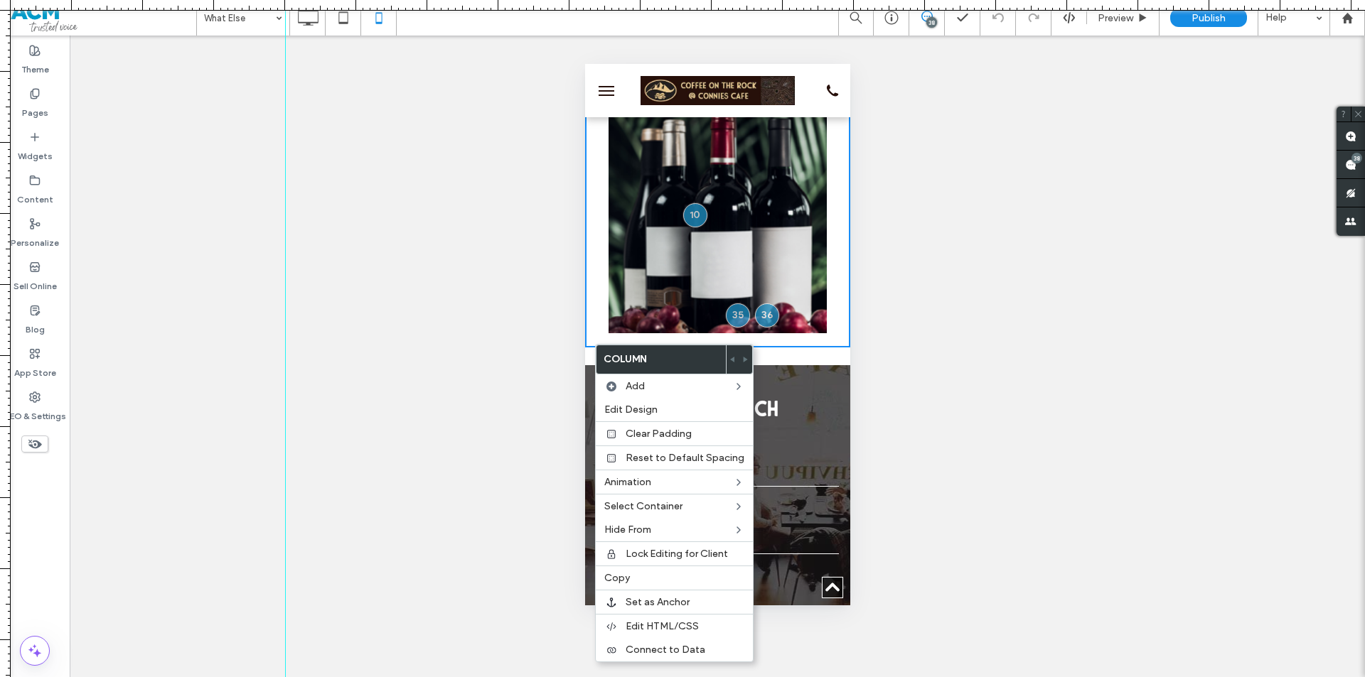
drag, startPoint x: 598, startPoint y: 306, endPoint x: 1183, endPoint y: 413, distance: 594.7
click at [601, 306] on div "Button Button Button Button Button" at bounding box center [717, 112] width 232 height 458
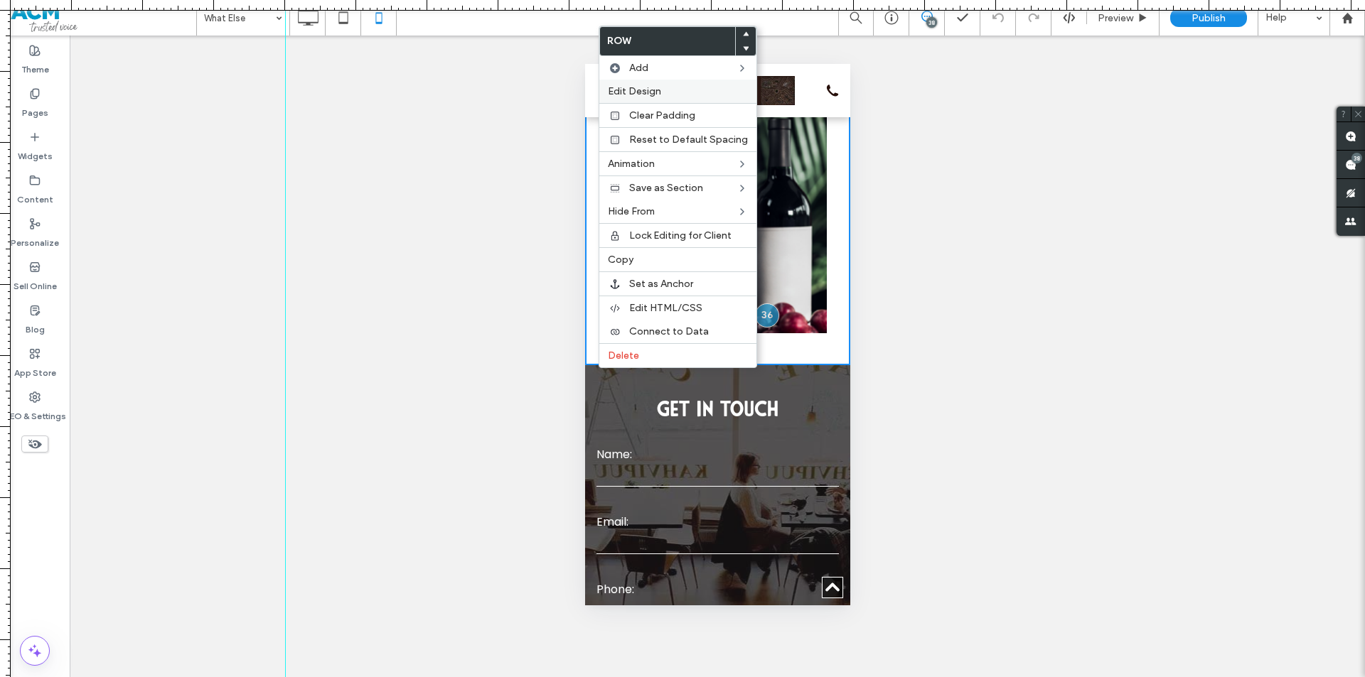
click at [670, 91] on label "Edit Design" at bounding box center [678, 91] width 140 height 12
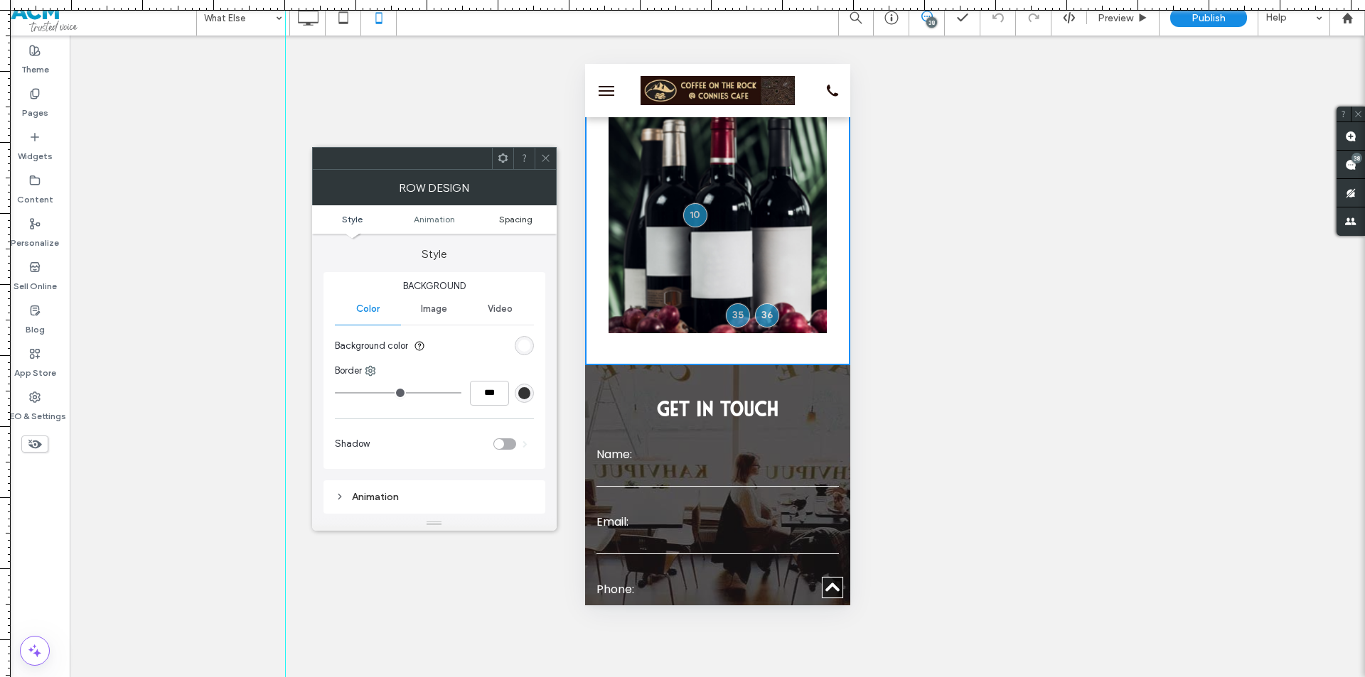
click at [518, 218] on span "Spacing" at bounding box center [515, 219] width 33 height 11
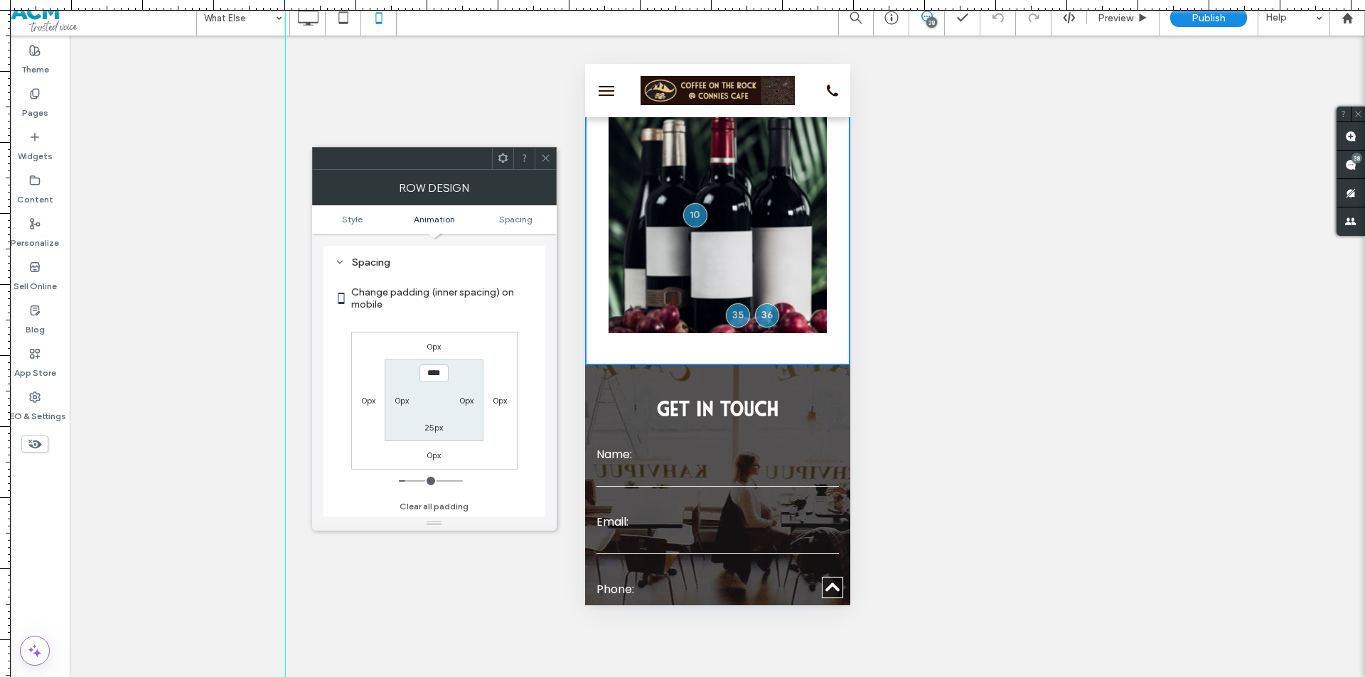
scroll to position [280, 0]
click at [435, 427] on label "25px" at bounding box center [433, 427] width 18 height 11
type input "**"
type input "*"
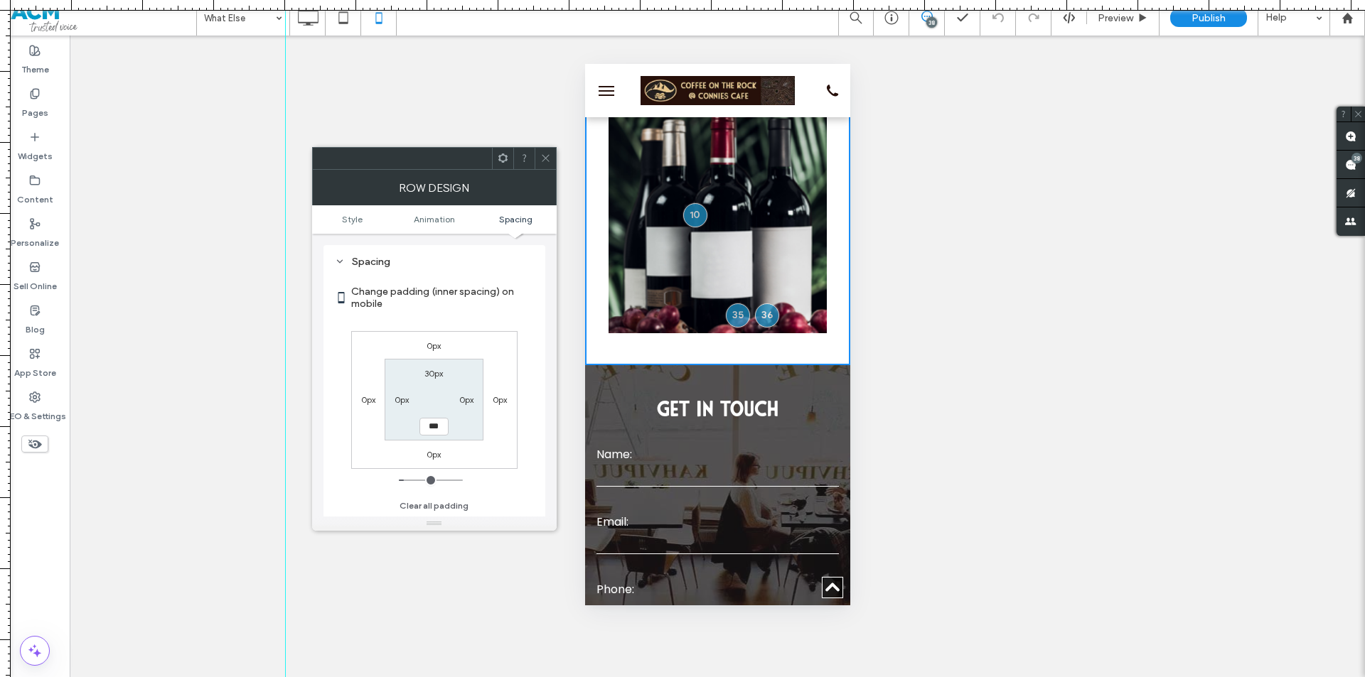
scroll to position [837, 0]
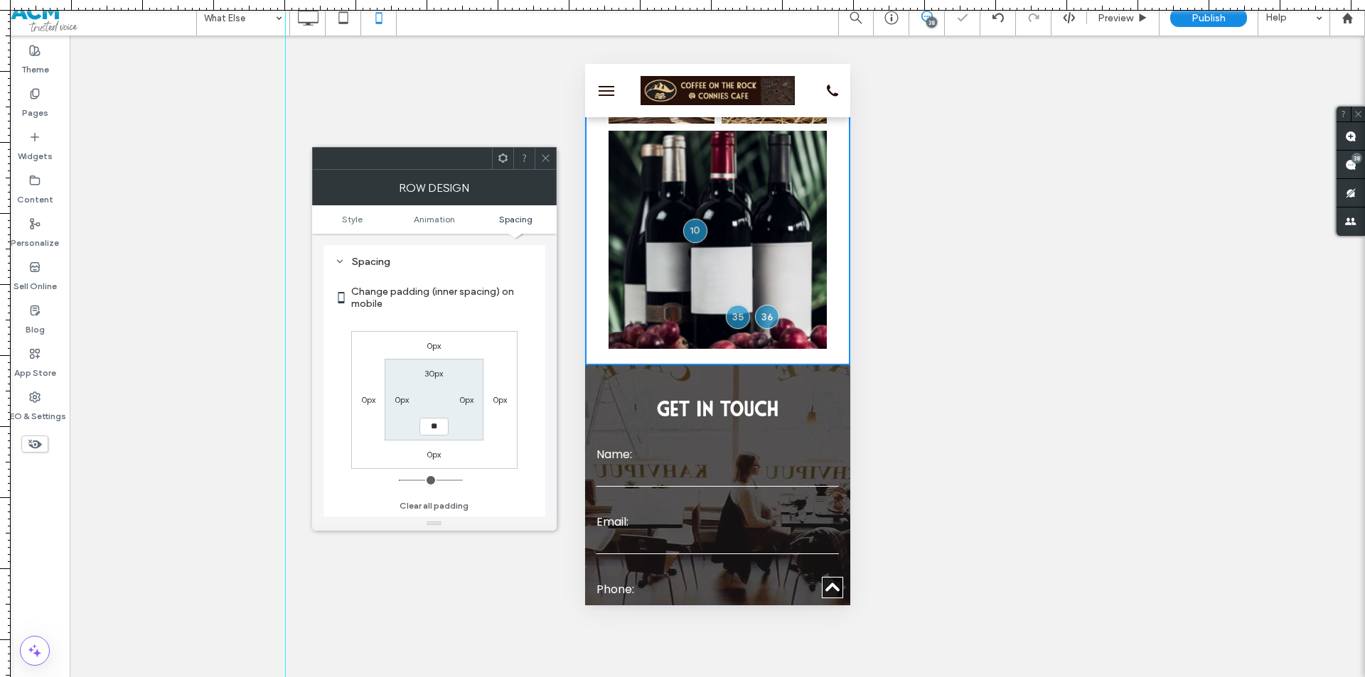
type input "**"
type input "****"
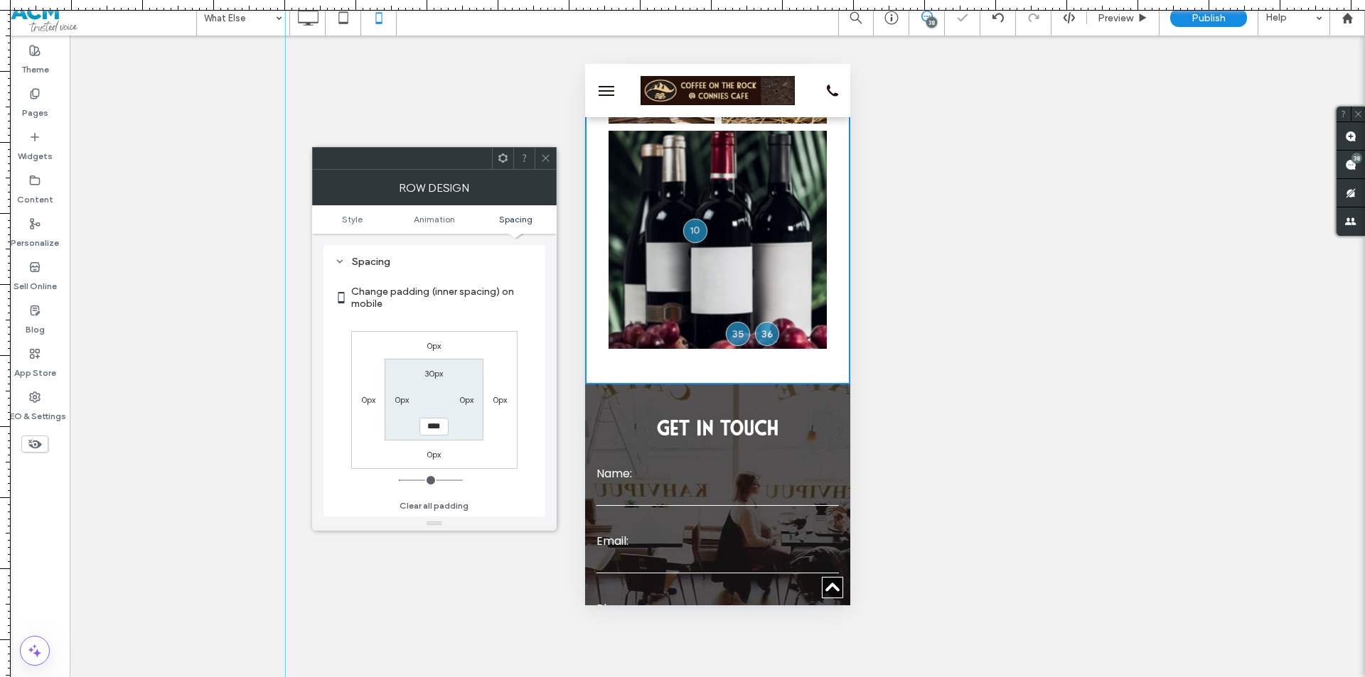
scroll to position [857, 0]
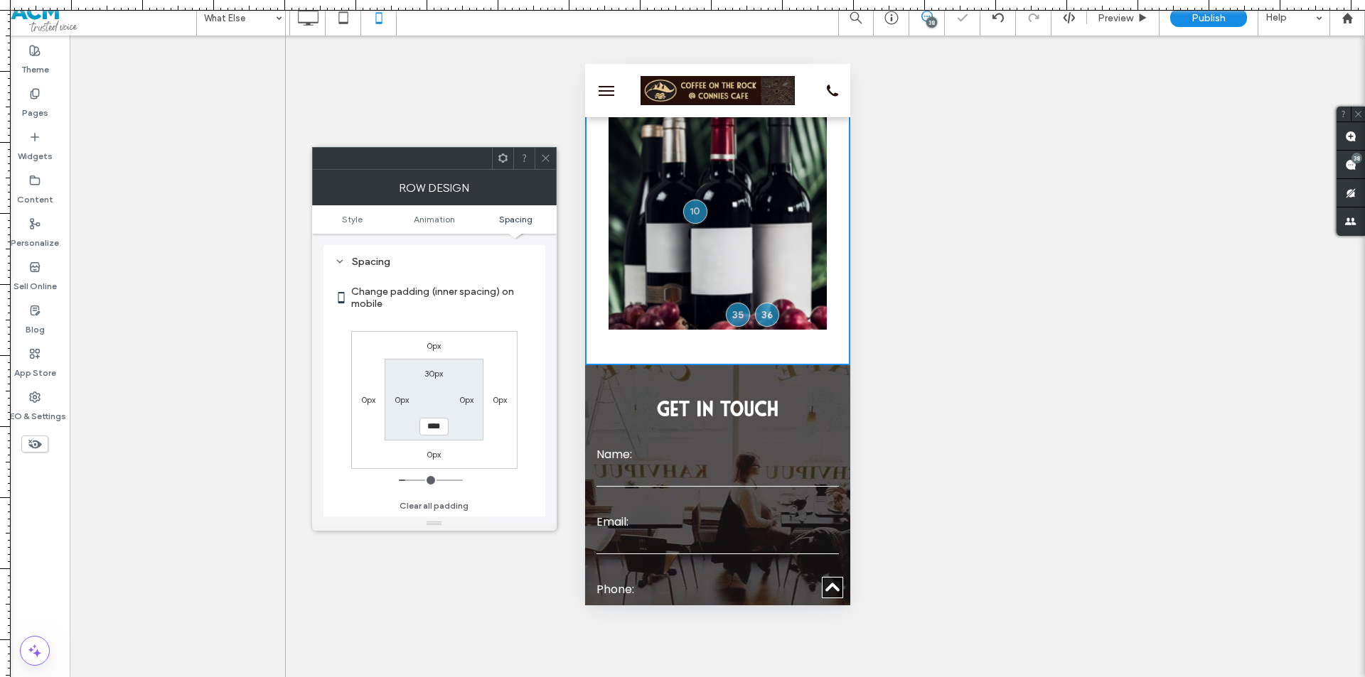
click at [540, 157] on icon at bounding box center [545, 158] width 11 height 11
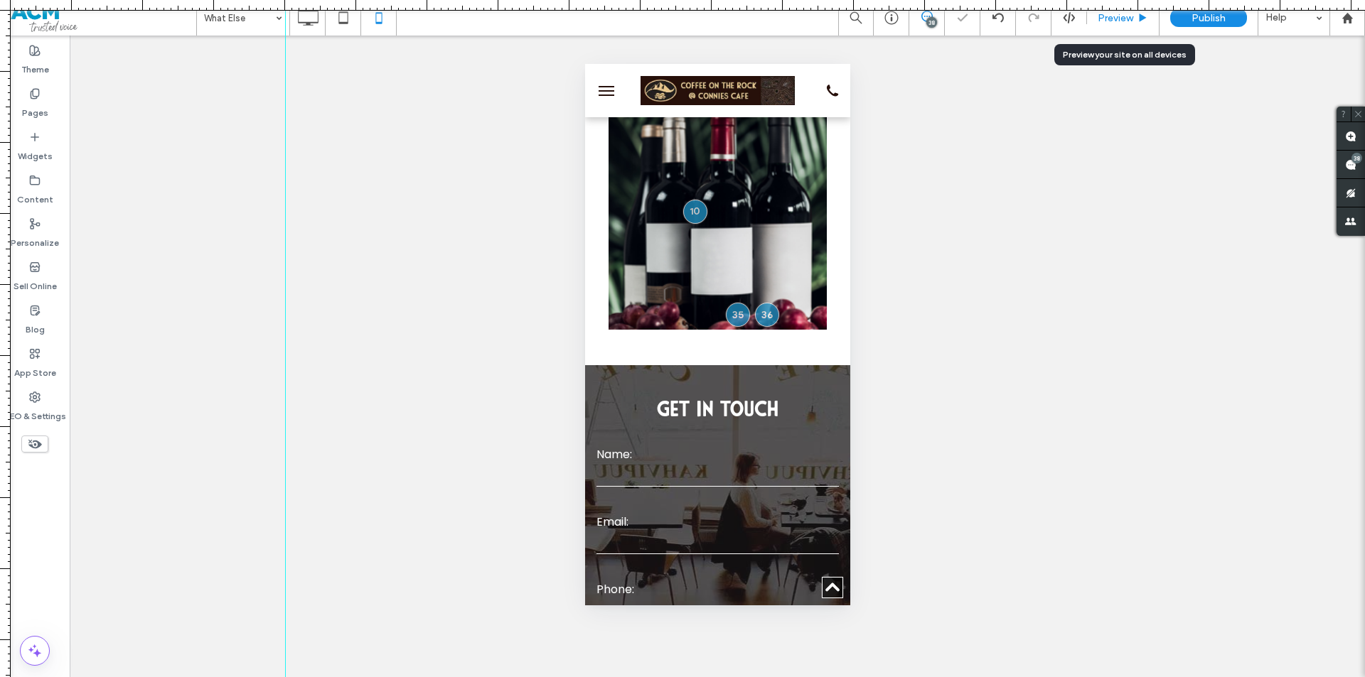
click at [1114, 21] on span "Preview" at bounding box center [1116, 18] width 36 height 12
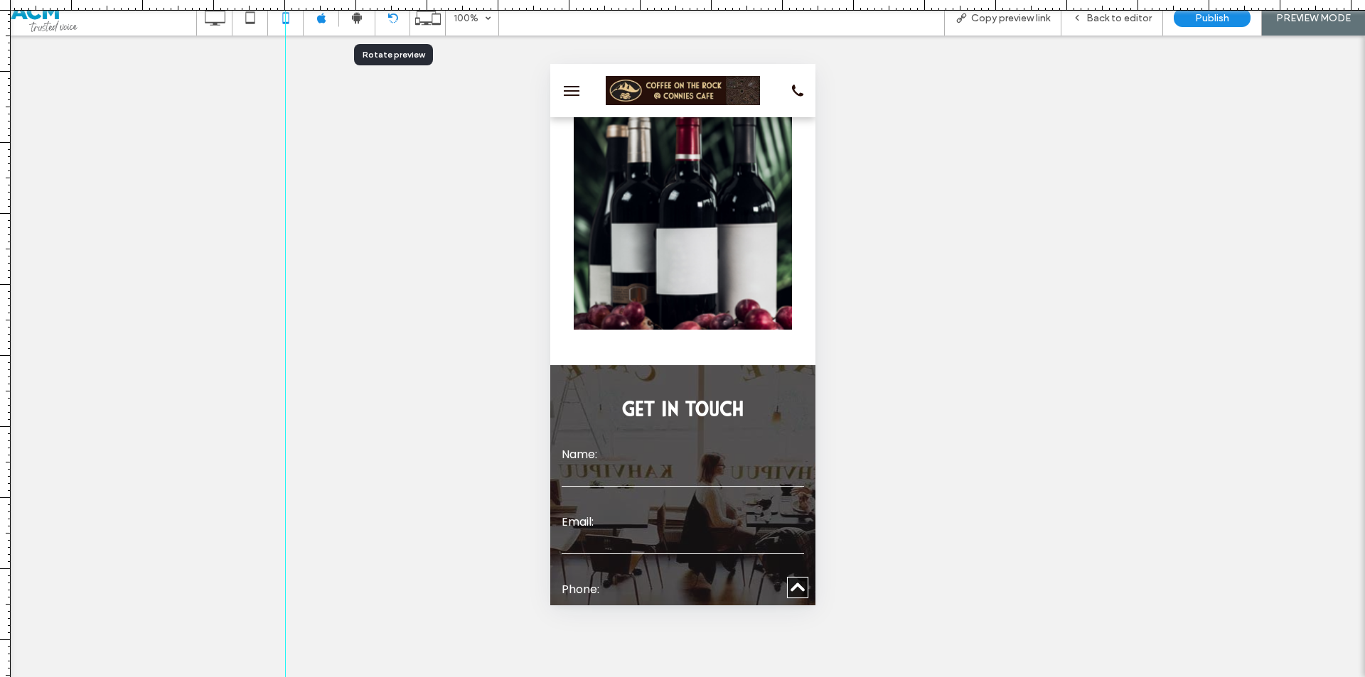
click at [388, 23] on div at bounding box center [393, 18] width 36 height 36
click at [389, 22] on icon at bounding box center [392, 18] width 11 height 11
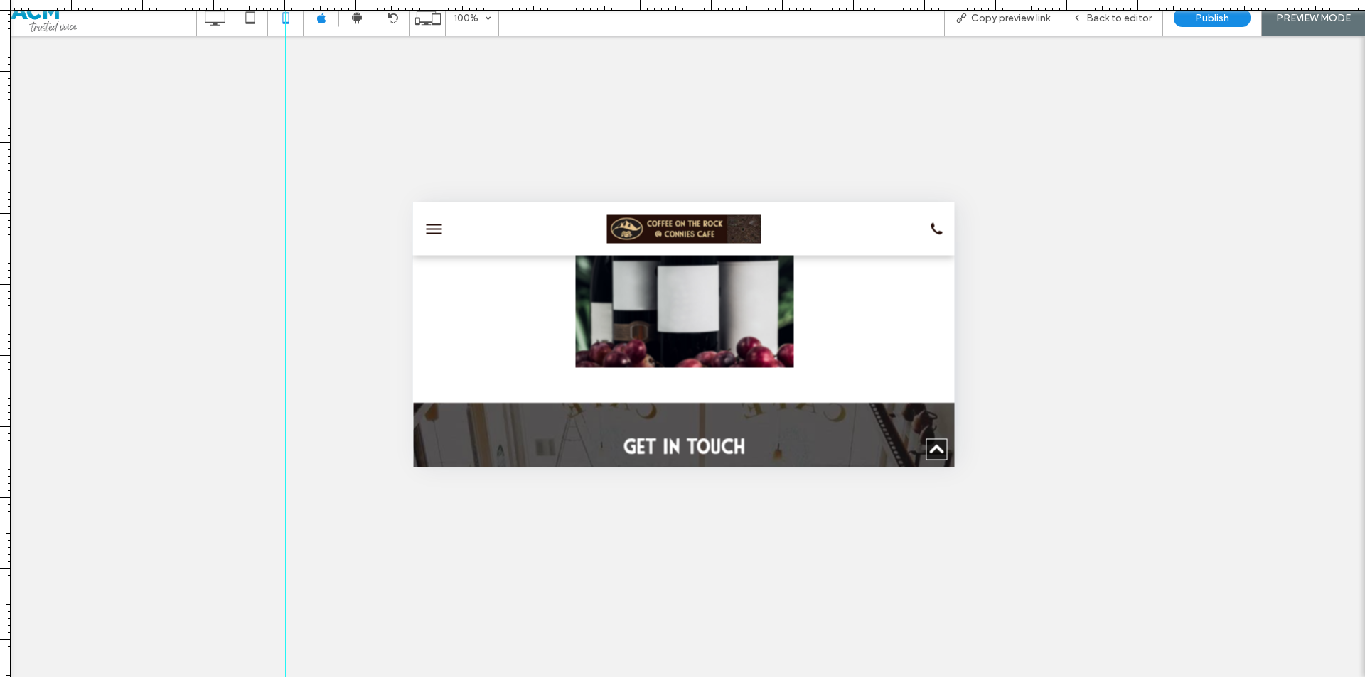
scroll to position [857, 0]
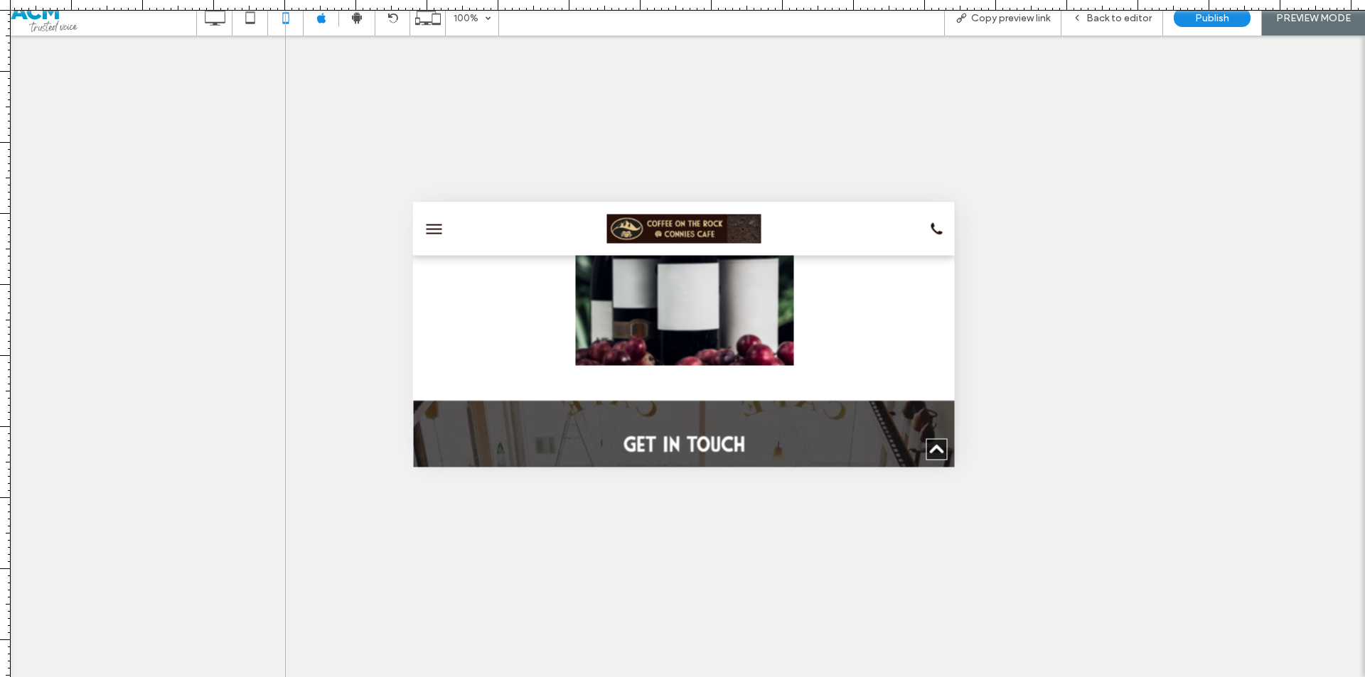
click at [433, 227] on button "menu" at bounding box center [433, 229] width 28 height 28
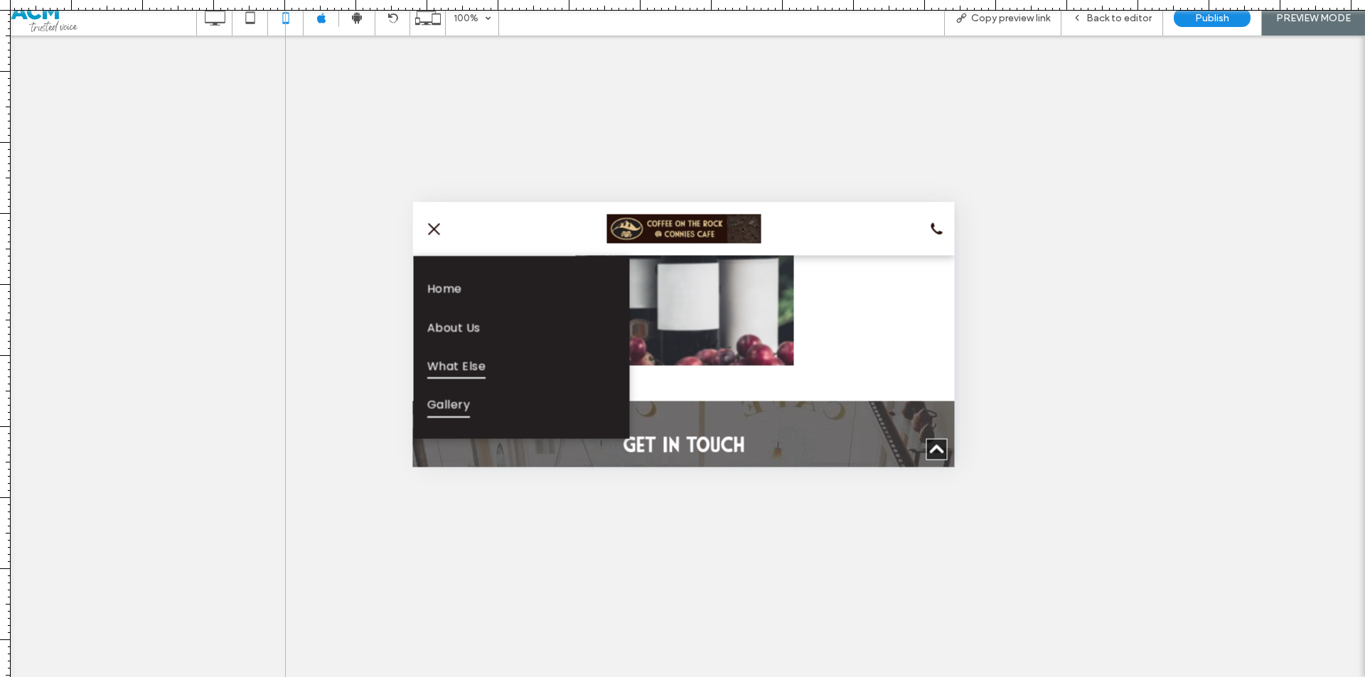
drag, startPoint x: 863, startPoint y: 596, endPoint x: 451, endPoint y: 394, distance: 459.4
click at [451, 394] on span "Gallery" at bounding box center [447, 404] width 43 height 24
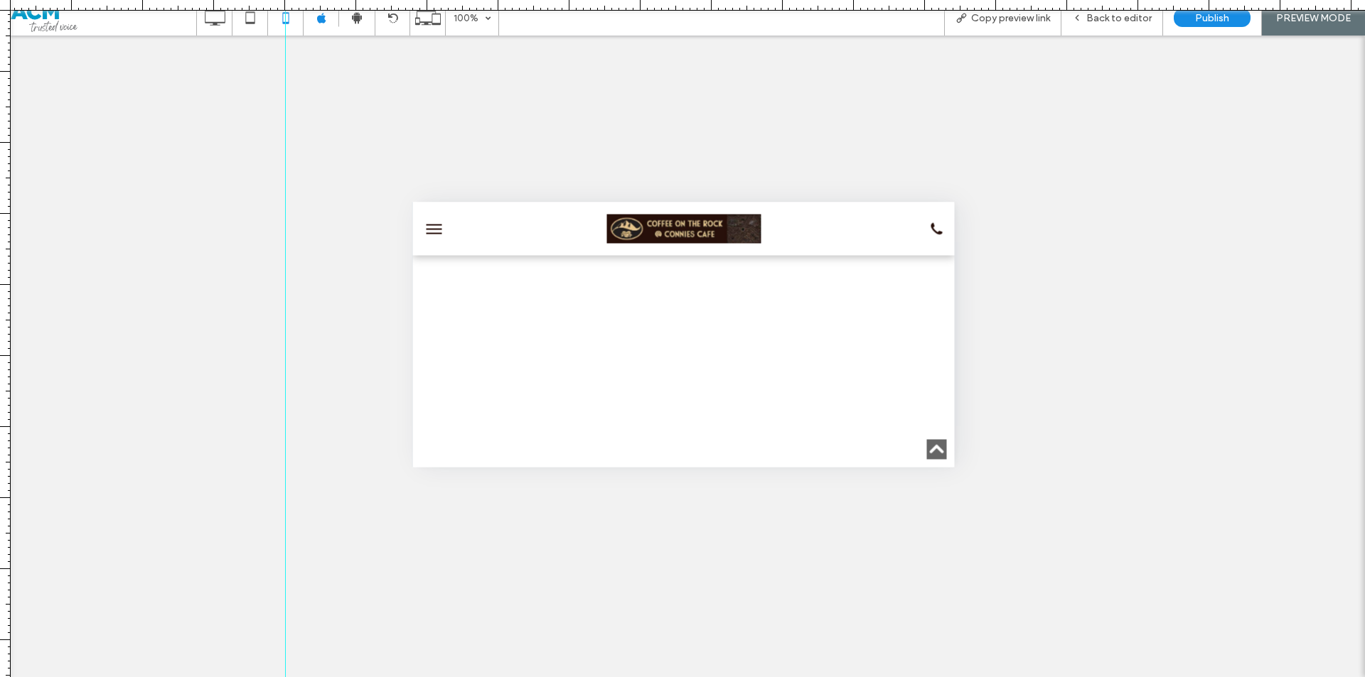
scroll to position [1564, 0]
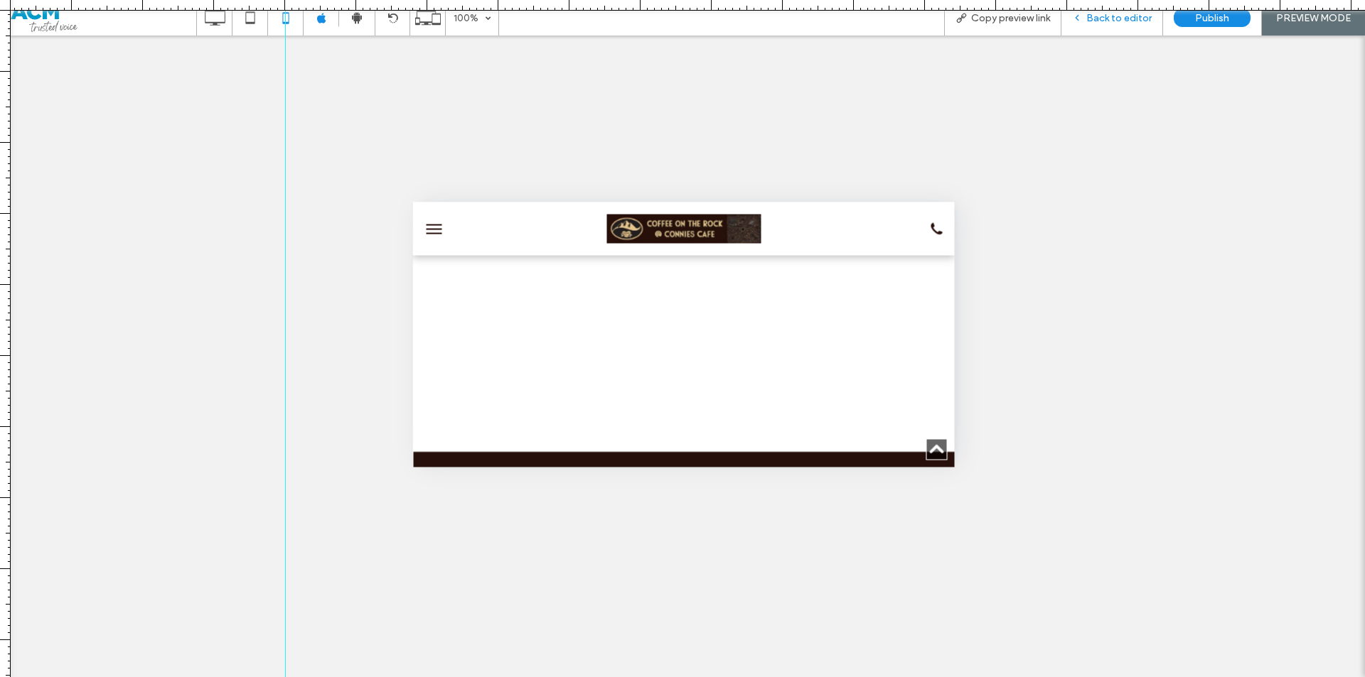
click at [1115, 22] on span "Back to editor" at bounding box center [1118, 18] width 65 height 12
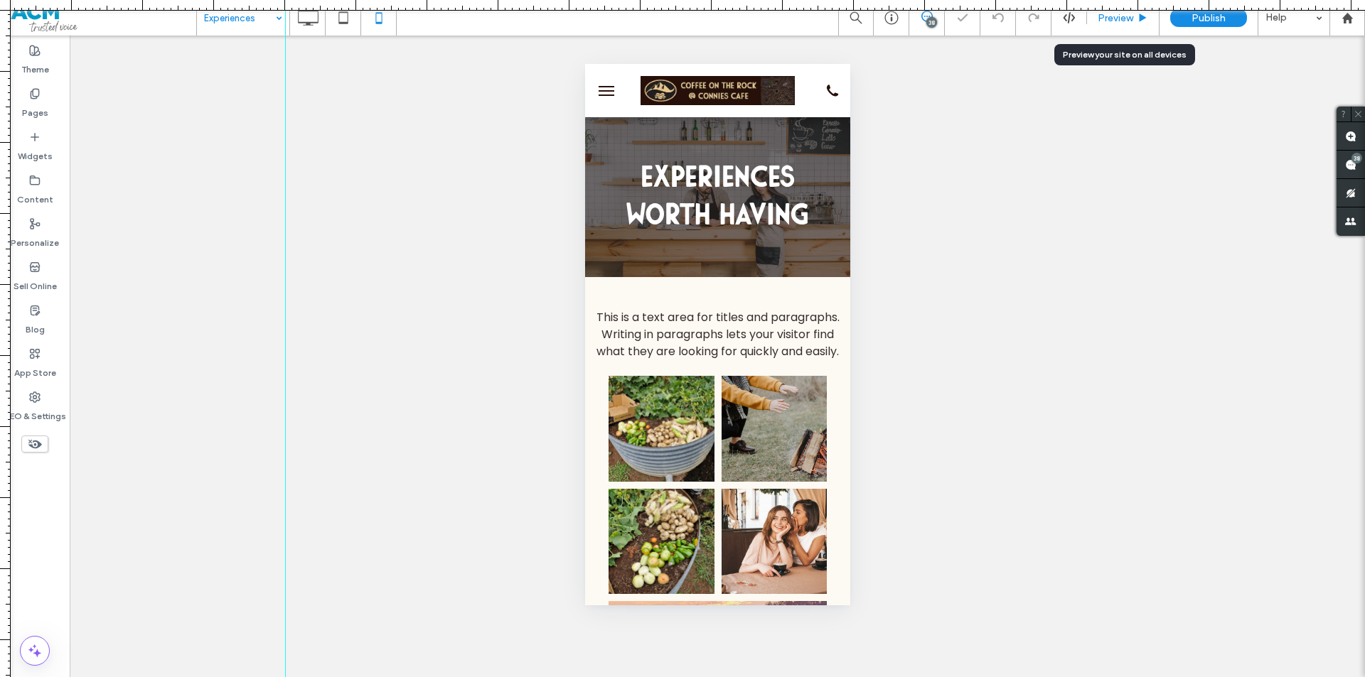
click at [1123, 17] on span "Preview" at bounding box center [1116, 18] width 36 height 12
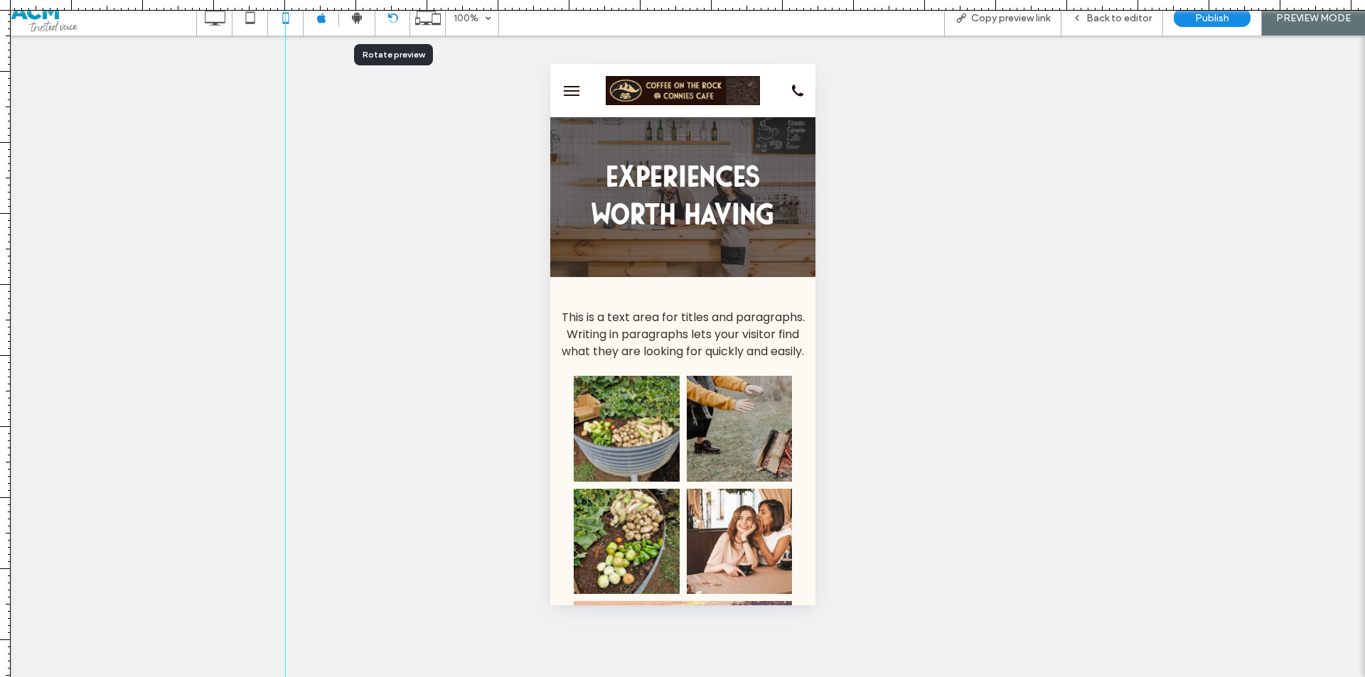
click at [376, 28] on div at bounding box center [393, 18] width 36 height 36
click at [382, 18] on div at bounding box center [392, 18] width 34 height 11
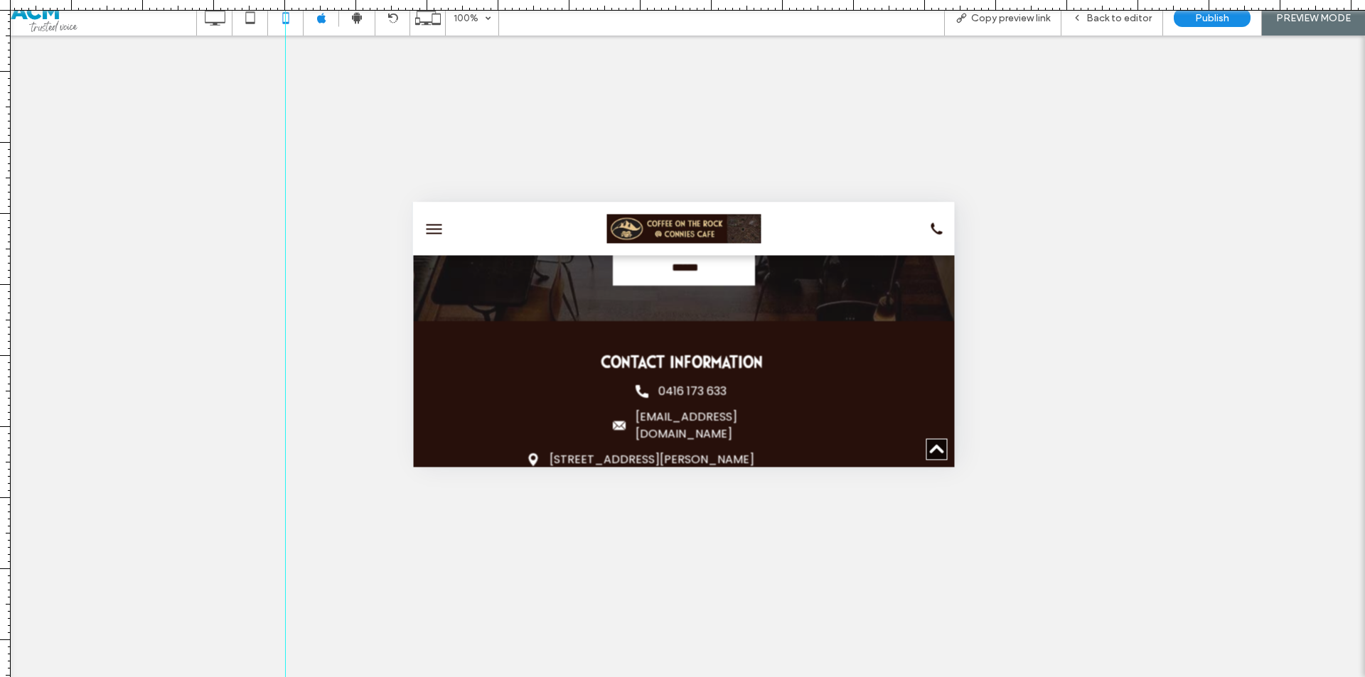
scroll to position [1280, 0]
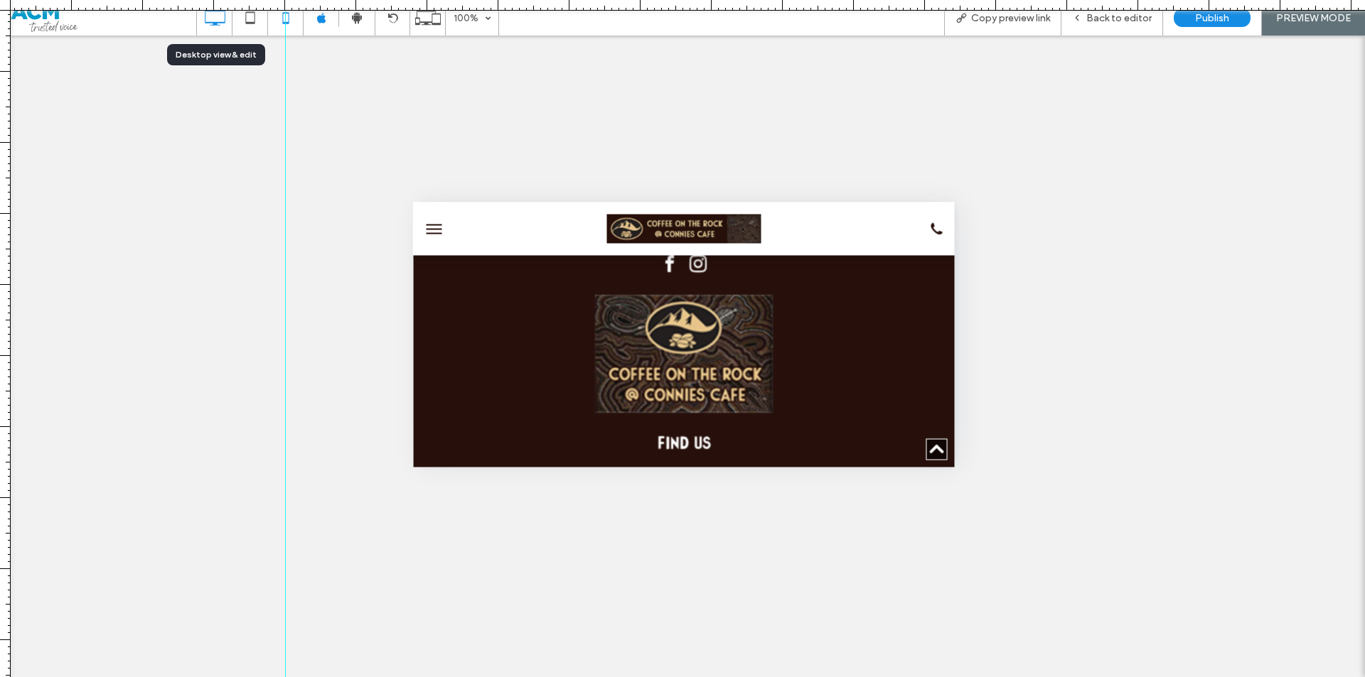
click at [225, 19] on use at bounding box center [215, 18] width 21 height 16
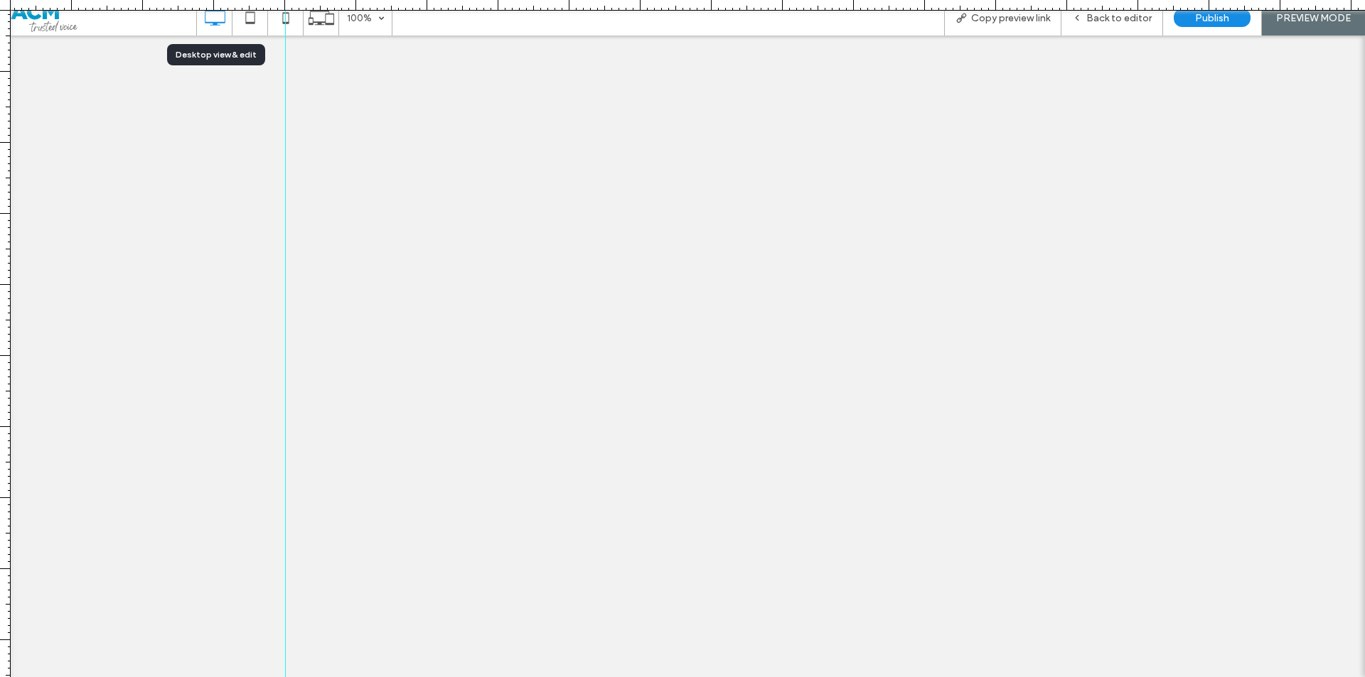
scroll to position [0, 0]
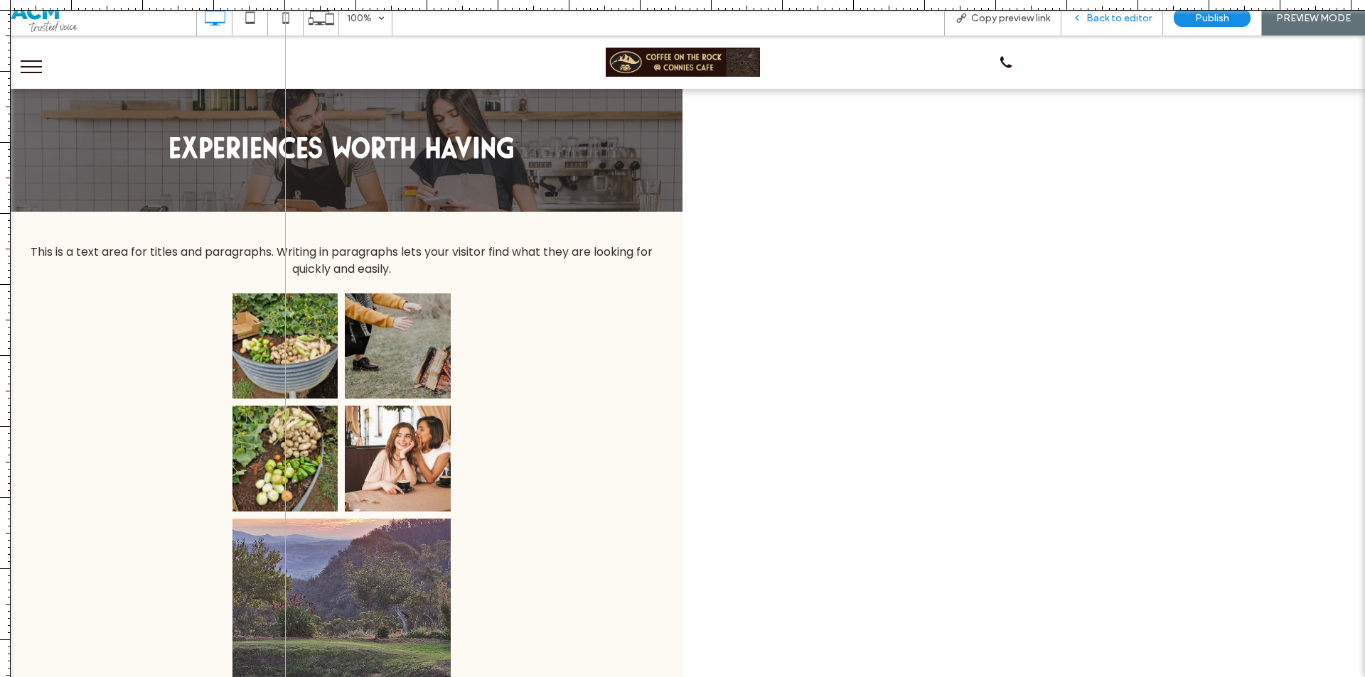
click at [1096, 25] on div "Back to editor" at bounding box center [1112, 18] width 102 height 36
click at [1094, 16] on span "Back to editor" at bounding box center [1118, 18] width 65 height 12
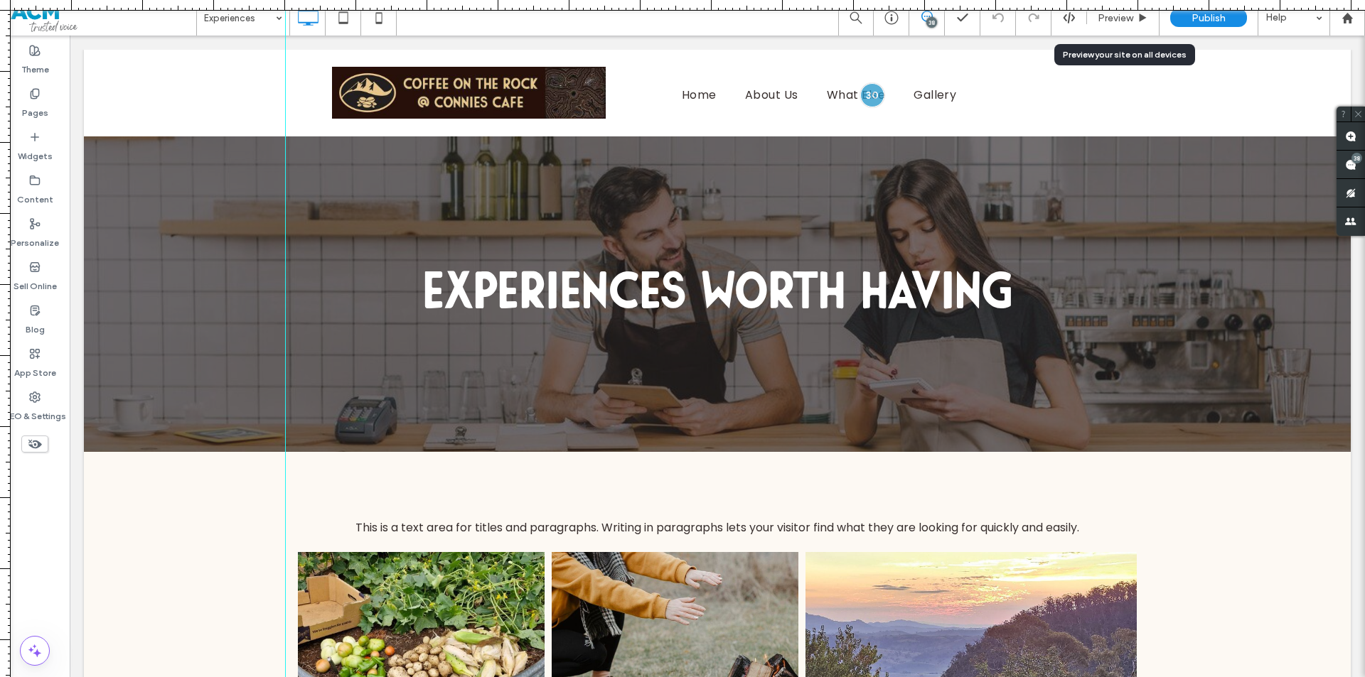
scroll to position [640, 0]
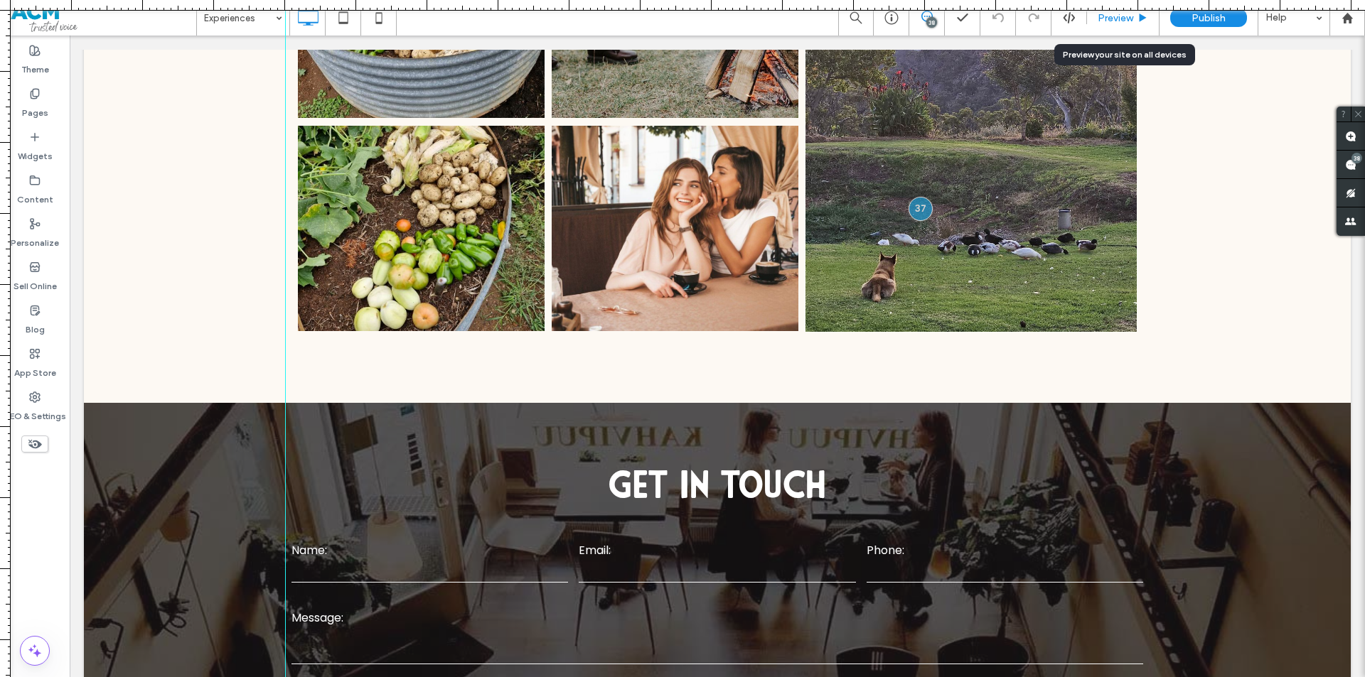
click at [1113, 18] on span "Preview" at bounding box center [1116, 18] width 36 height 12
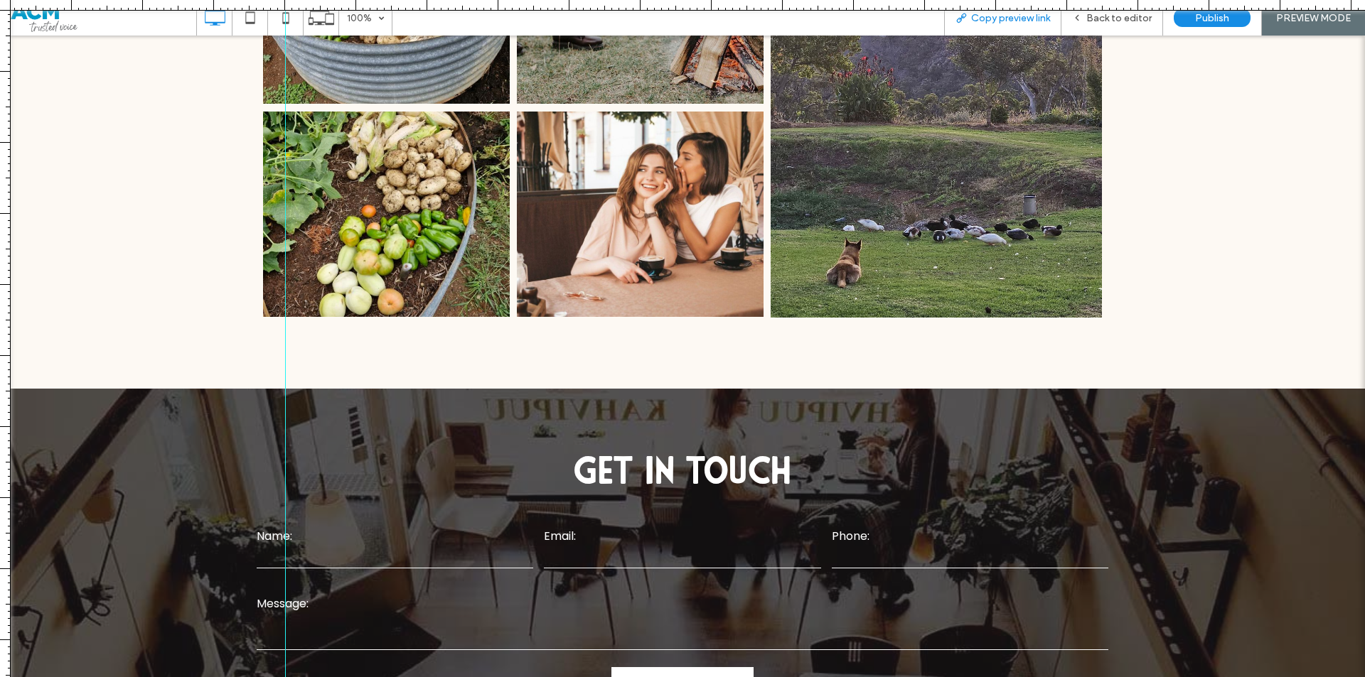
click at [994, 19] on span "Copy preview link" at bounding box center [1010, 18] width 79 height 12
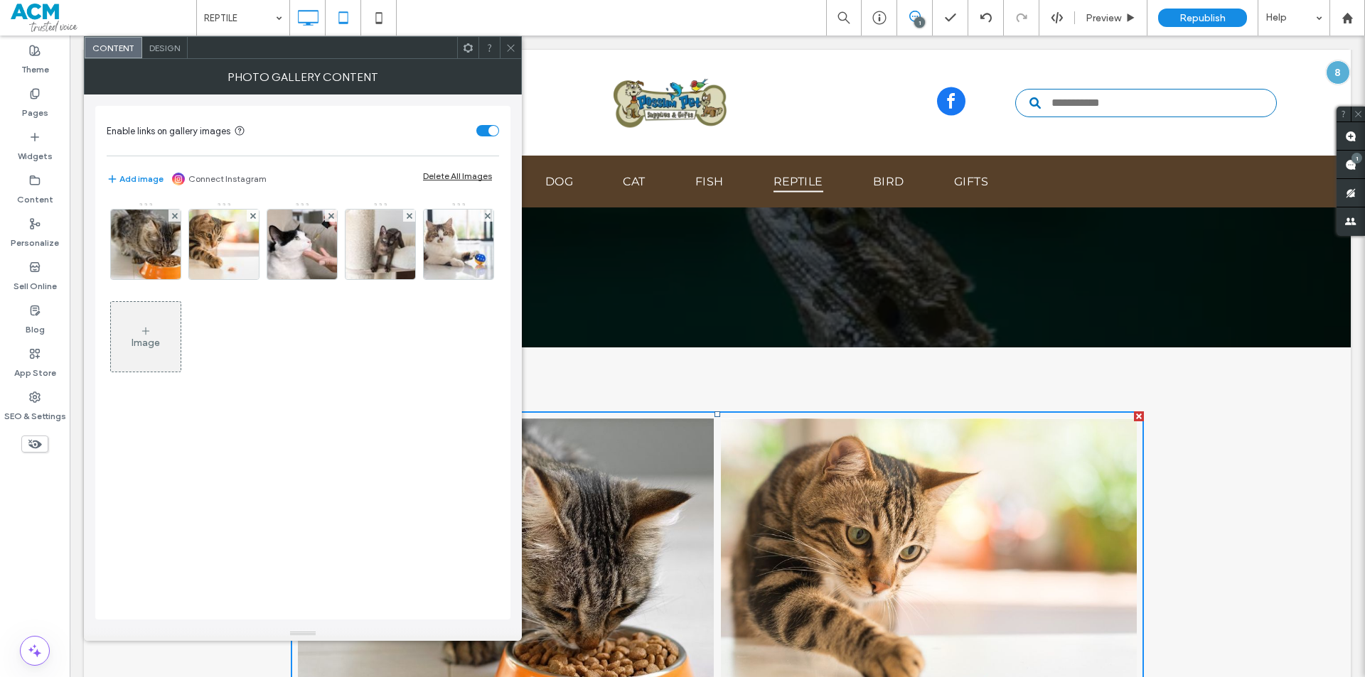
scroll to position [284, 0]
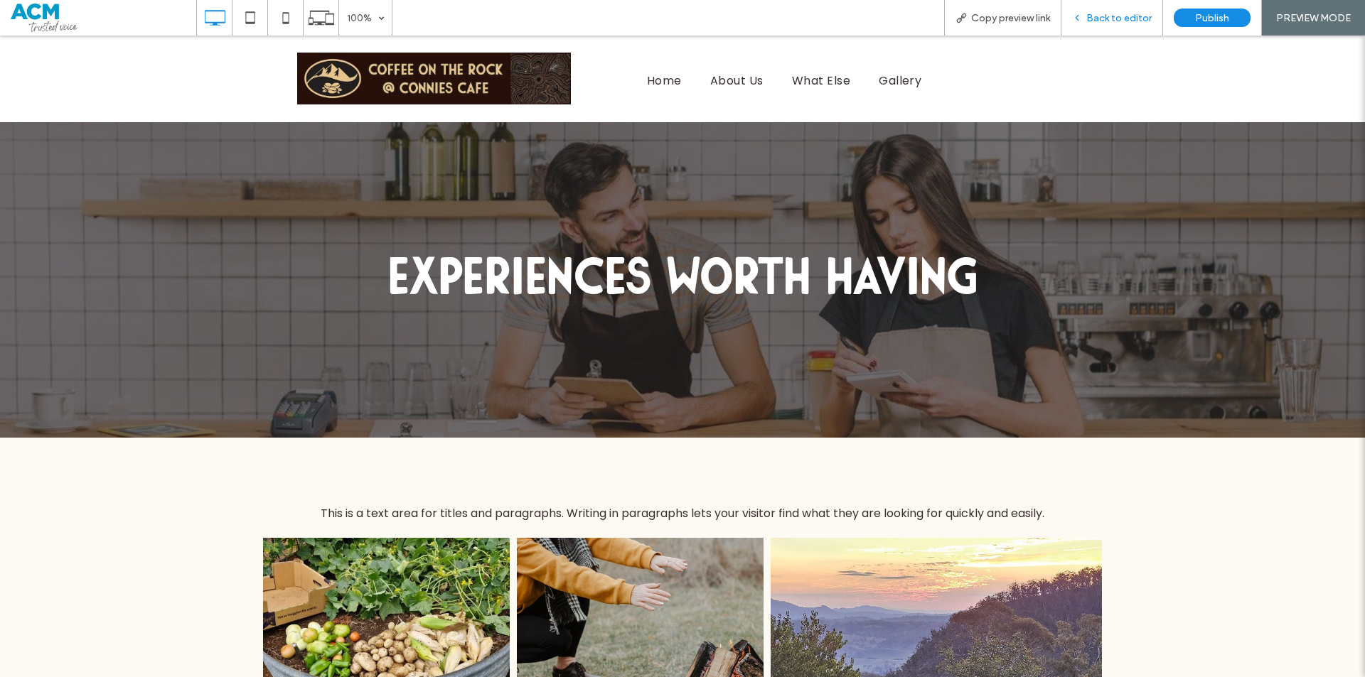
click at [1120, 15] on span "Back to editor" at bounding box center [1118, 18] width 65 height 12
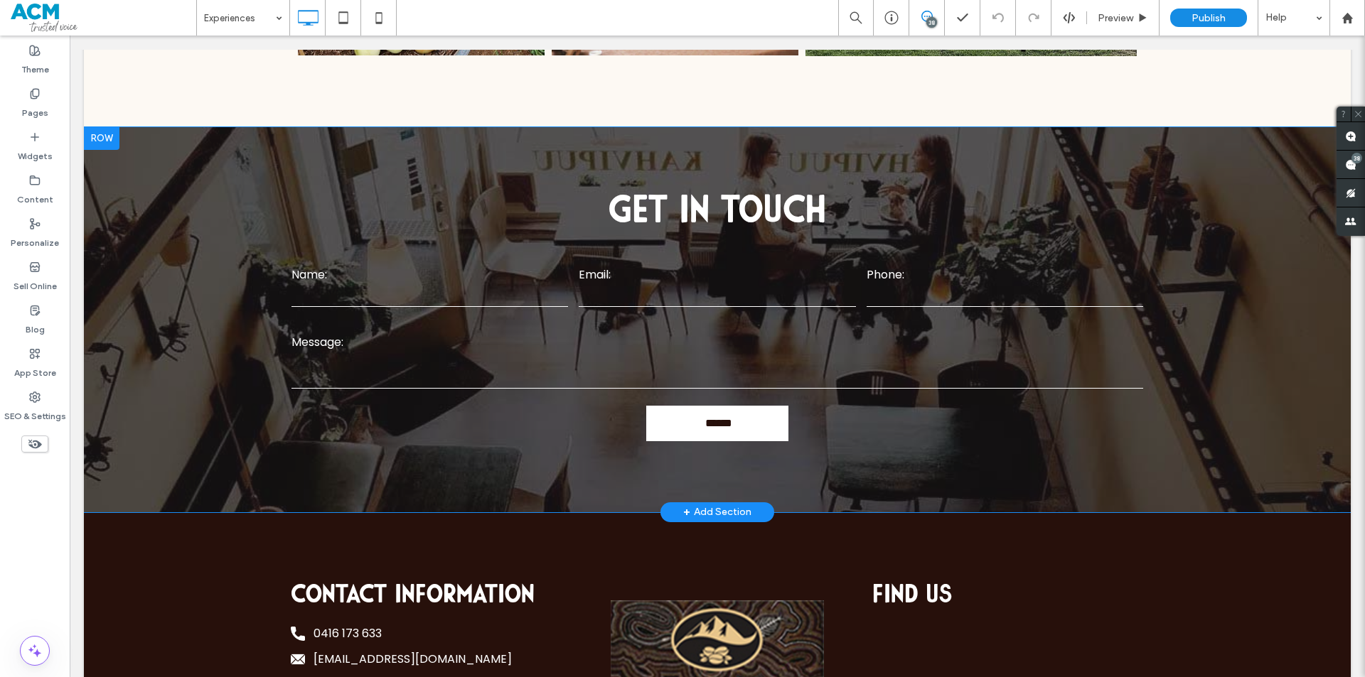
scroll to position [834, 0]
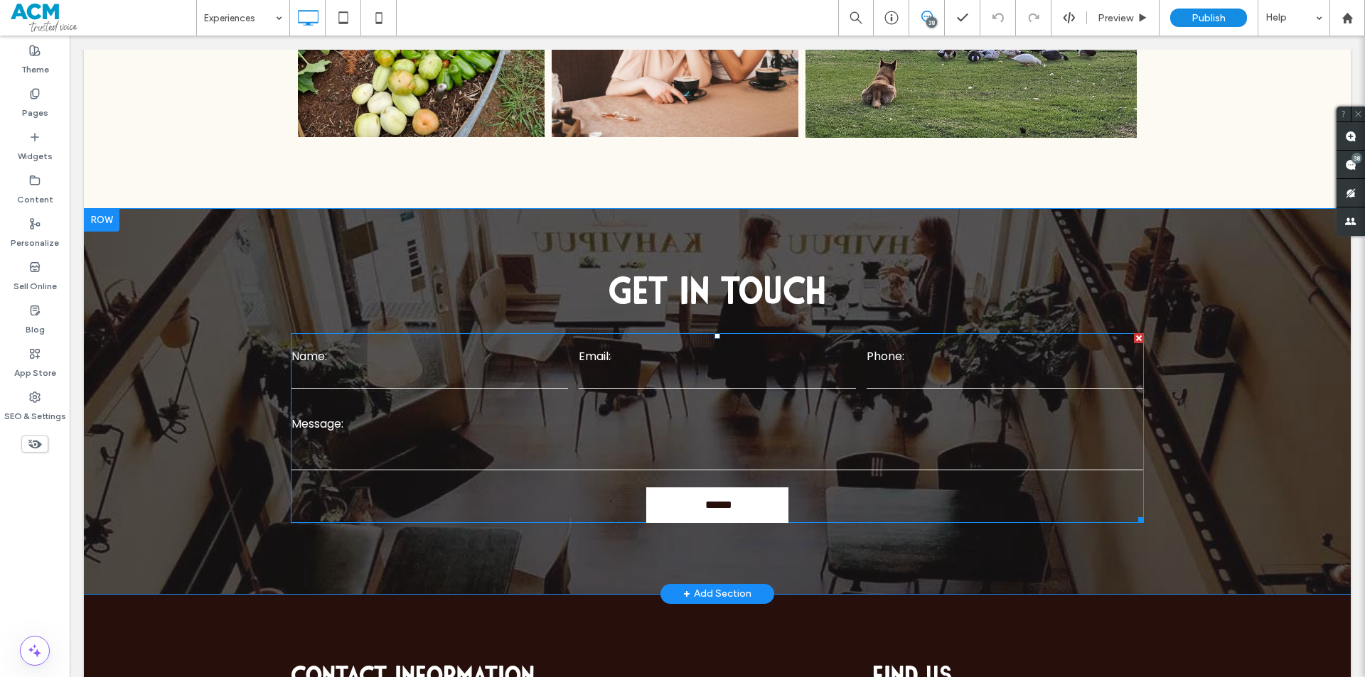
click at [801, 349] on label "Email:" at bounding box center [717, 356] width 277 height 17
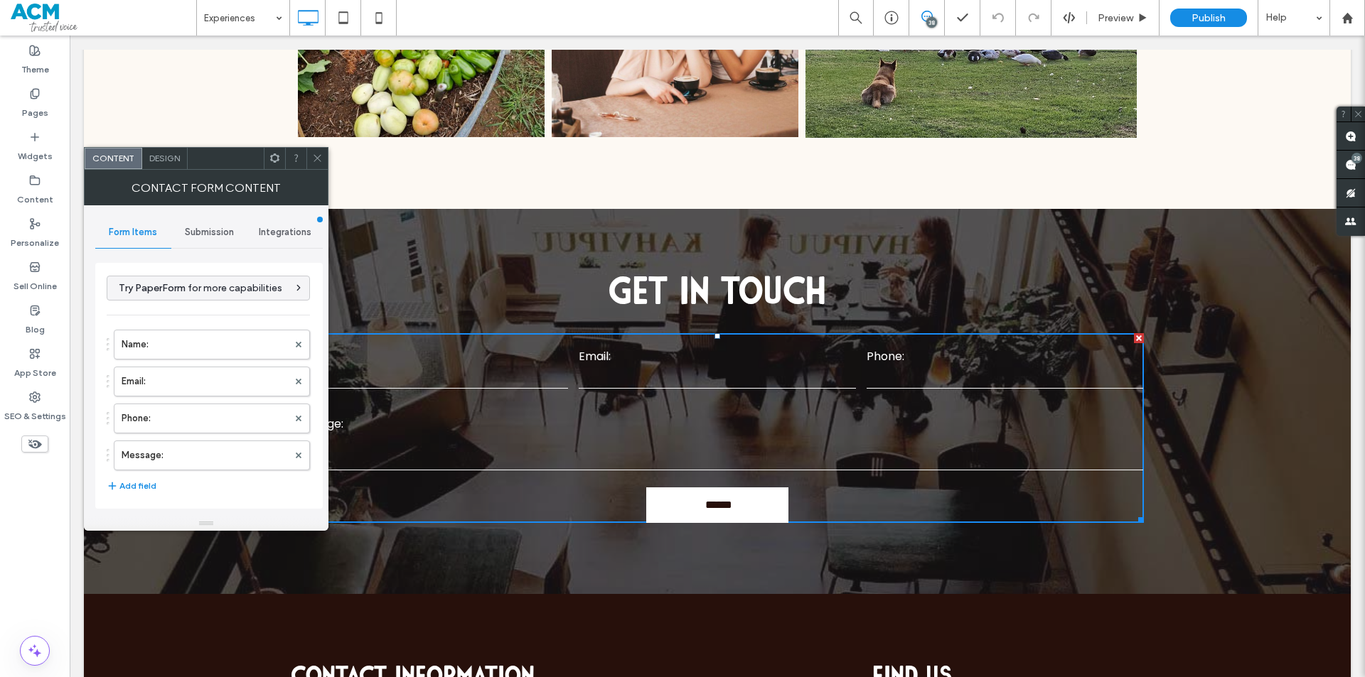
click at [198, 236] on span "Submission" at bounding box center [209, 232] width 49 height 11
click at [210, 291] on label "New submission notification" at bounding box center [209, 299] width 190 height 28
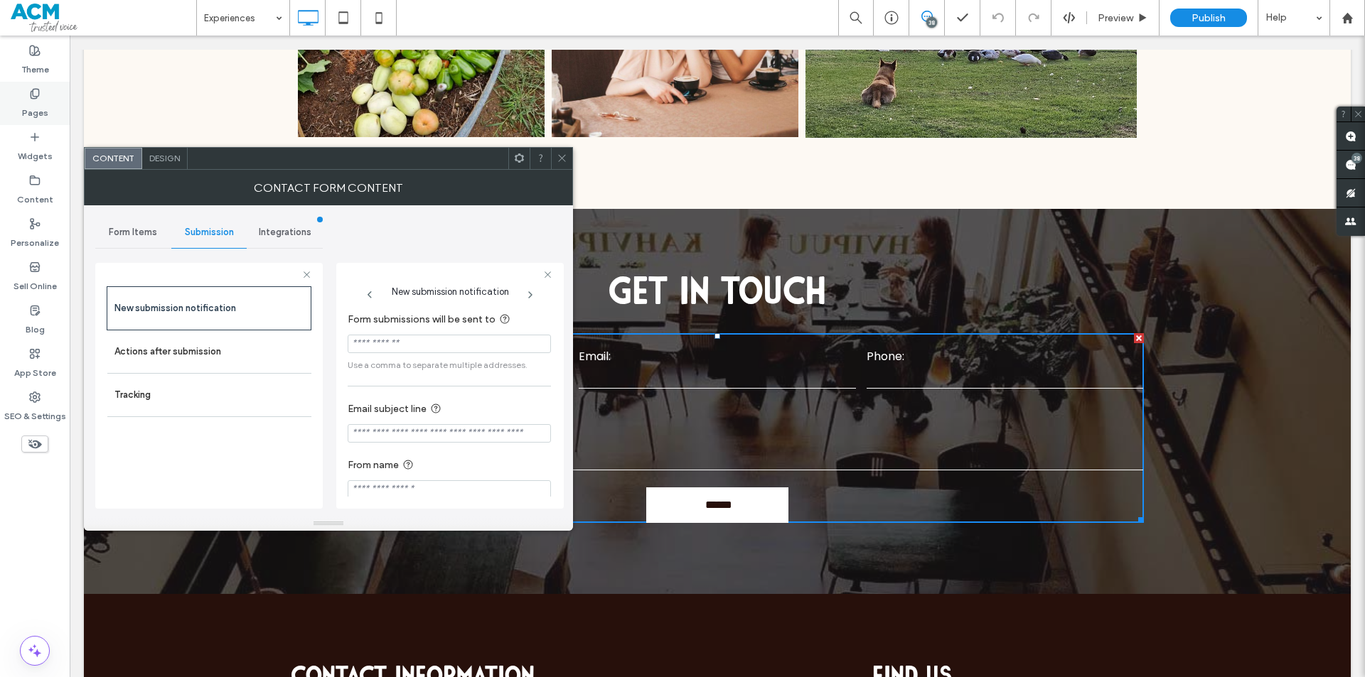
click at [43, 103] on label "Pages" at bounding box center [35, 110] width 26 height 20
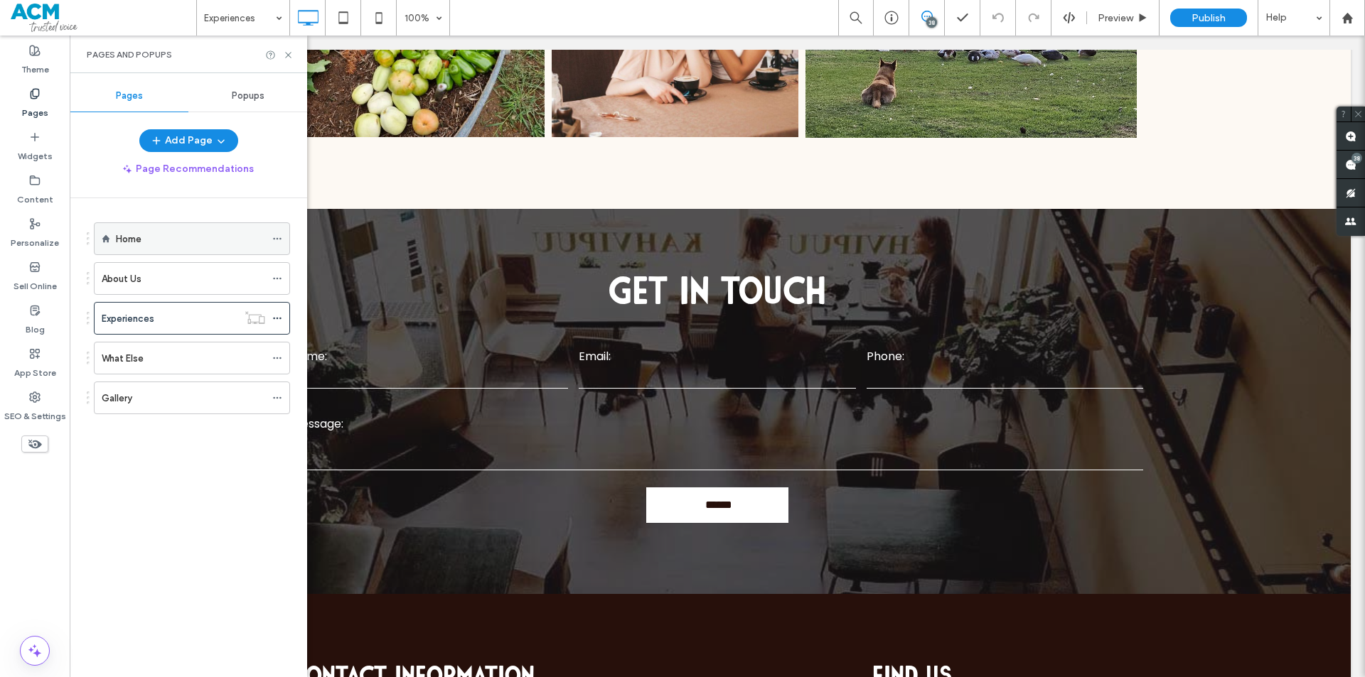
click at [183, 246] on div "Home" at bounding box center [190, 239] width 149 height 15
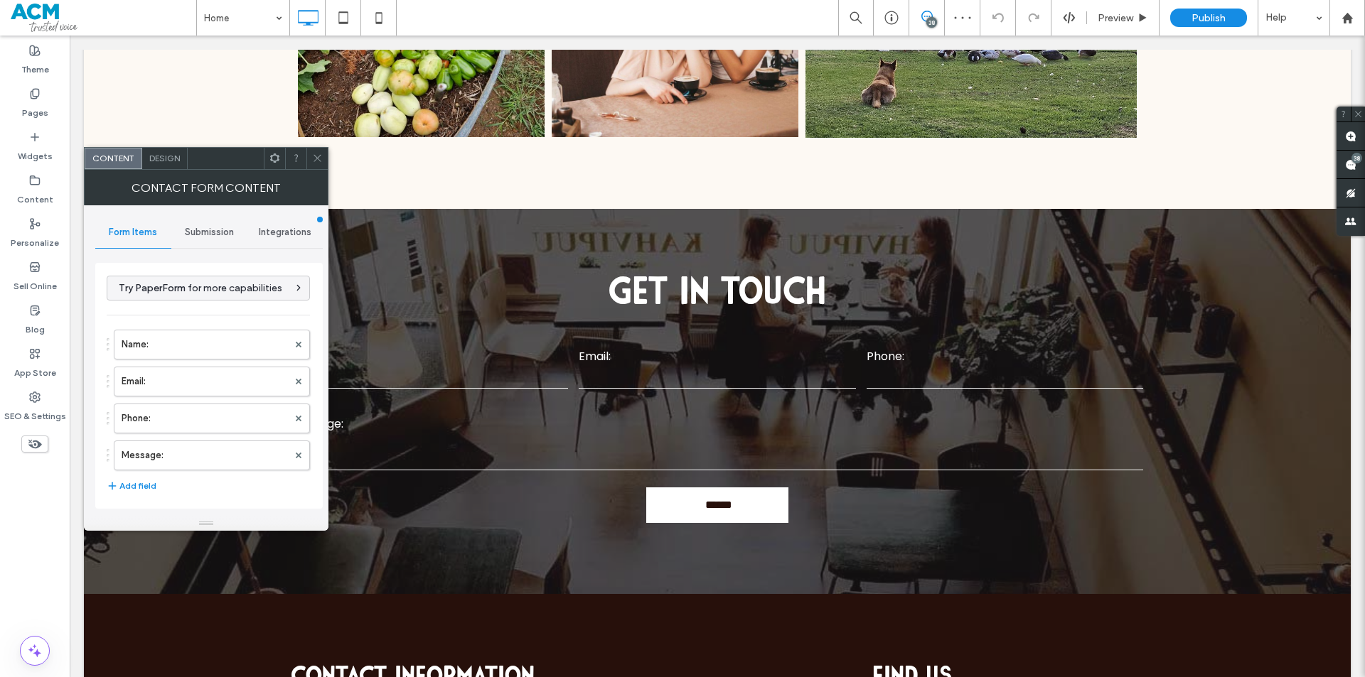
click at [197, 239] on div "Submission" at bounding box center [209, 232] width 76 height 31
click at [225, 306] on label "New submission notification" at bounding box center [209, 299] width 190 height 28
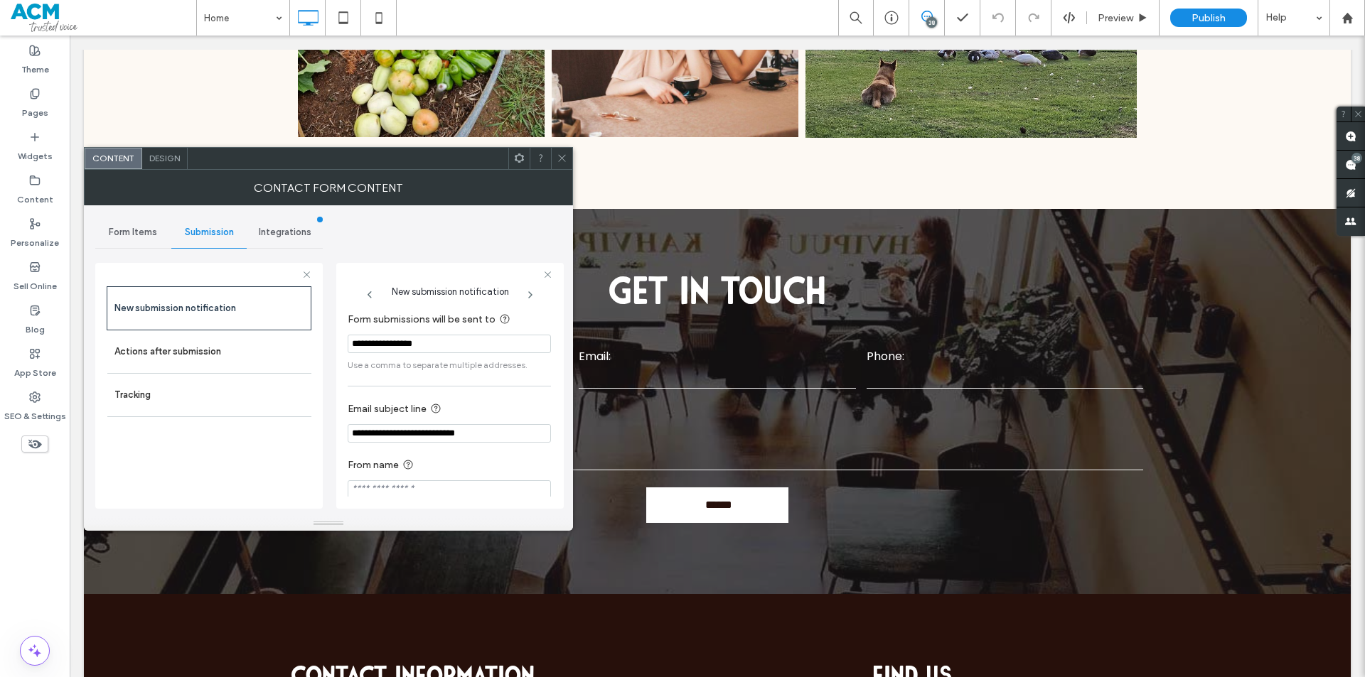
click at [434, 342] on input "**********" at bounding box center [449, 344] width 203 height 18
click at [25, 117] on label "Pages" at bounding box center [35, 110] width 26 height 20
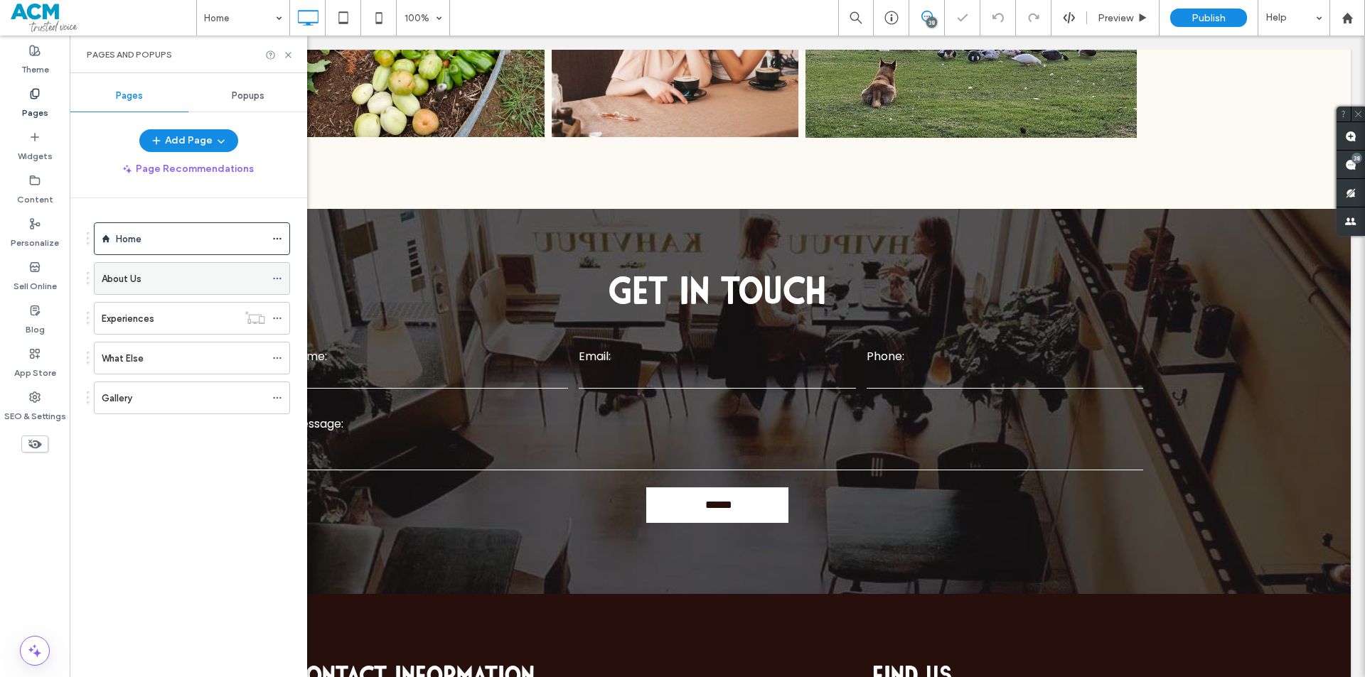
click at [142, 289] on div "About Us" at bounding box center [183, 278] width 163 height 31
click at [127, 313] on label "Experiences" at bounding box center [128, 318] width 53 height 25
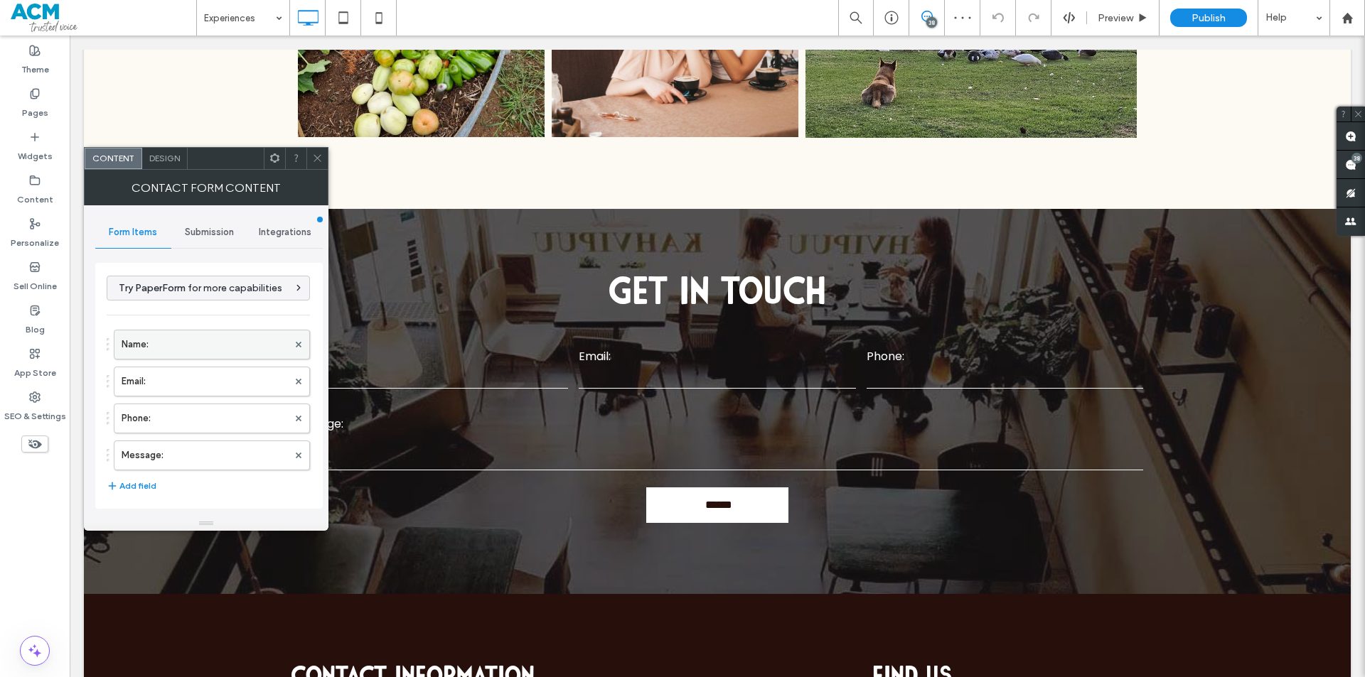
click at [207, 341] on label "Name:" at bounding box center [205, 345] width 166 height 28
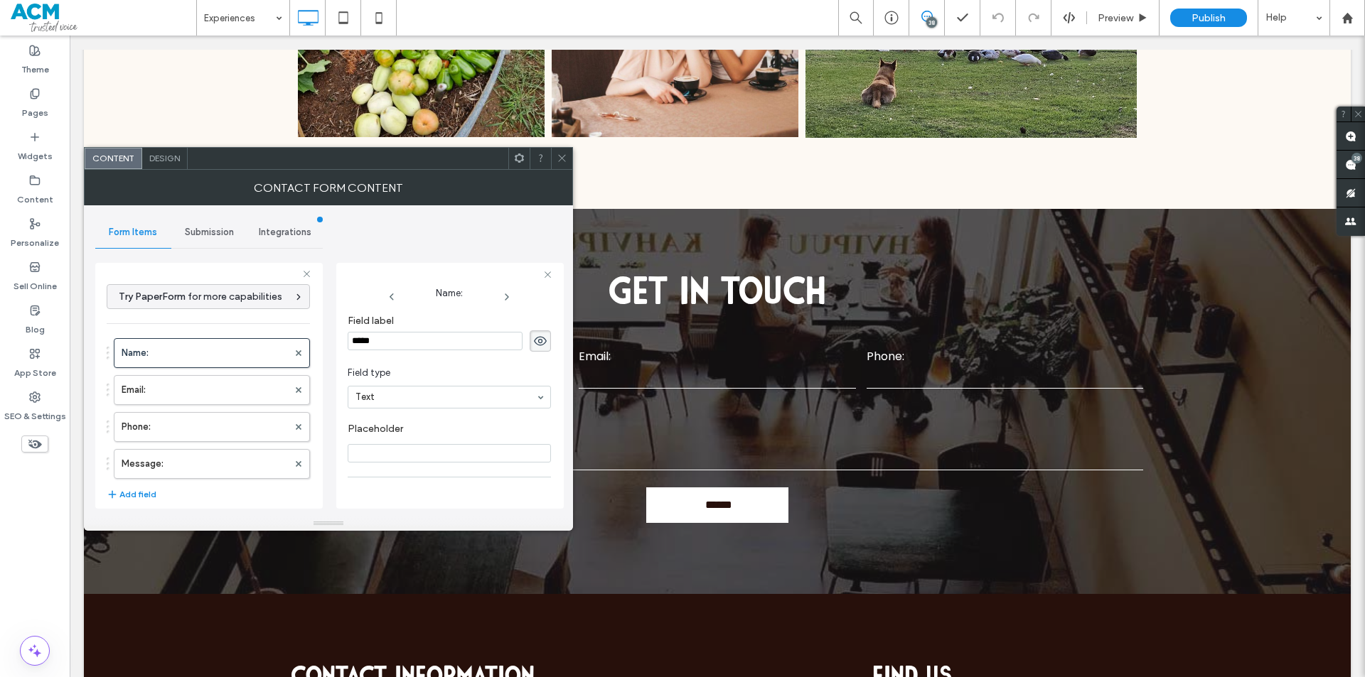
click at [208, 239] on div "Submission" at bounding box center [209, 232] width 76 height 31
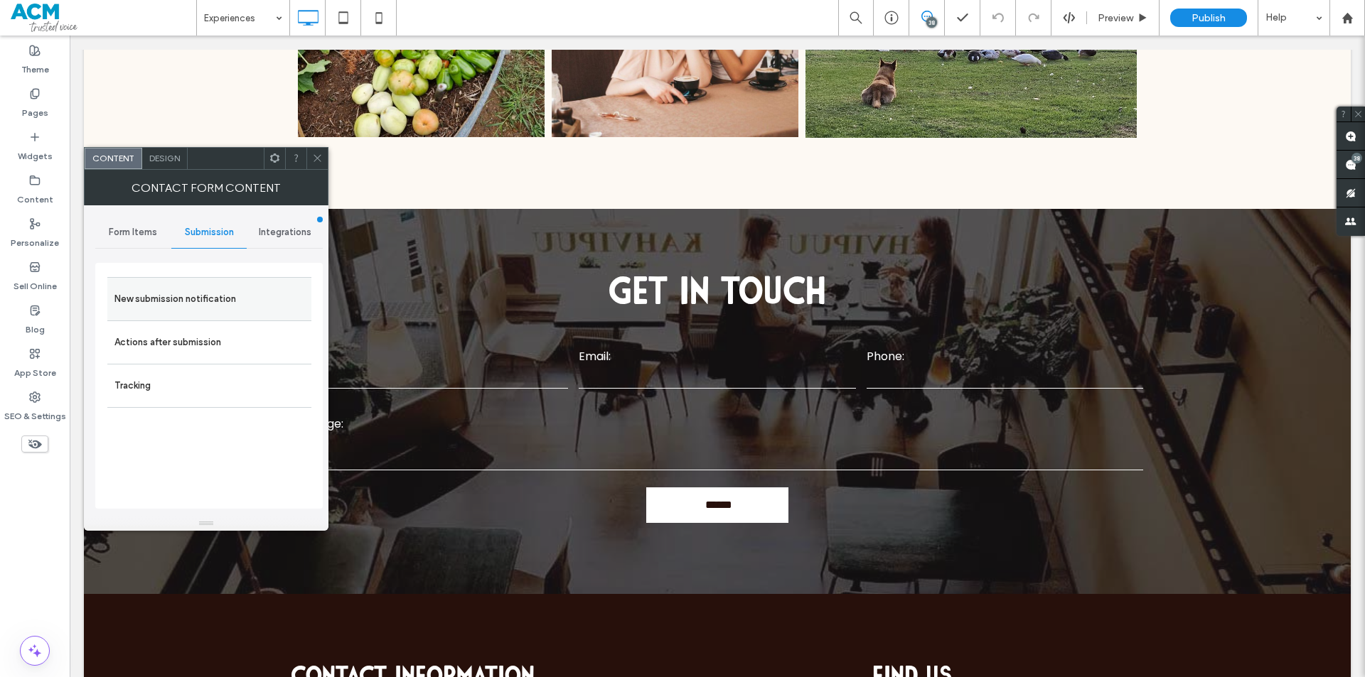
click at [230, 301] on label "New submission notification" at bounding box center [209, 299] width 190 height 28
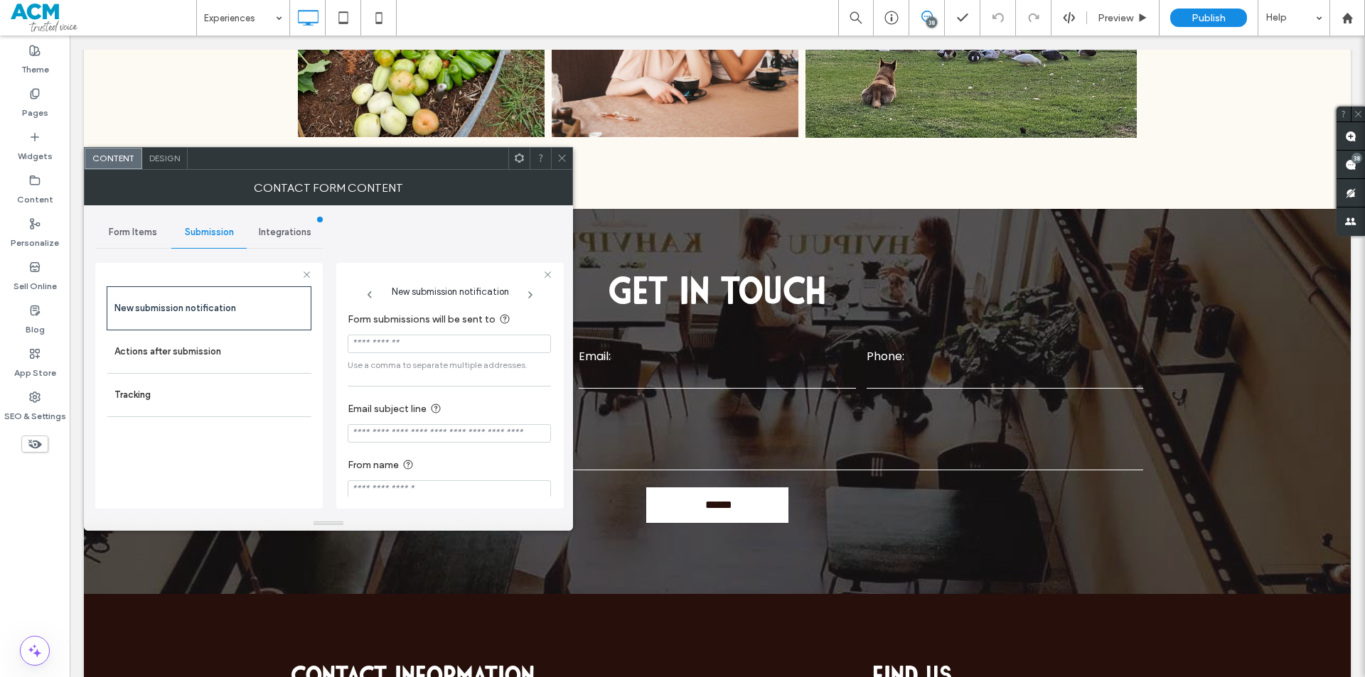
click at [429, 338] on input "Form submissions will be sent to" at bounding box center [449, 344] width 203 height 18
paste input "**********"
type input "**********"
click at [163, 159] on span "Design" at bounding box center [164, 158] width 31 height 11
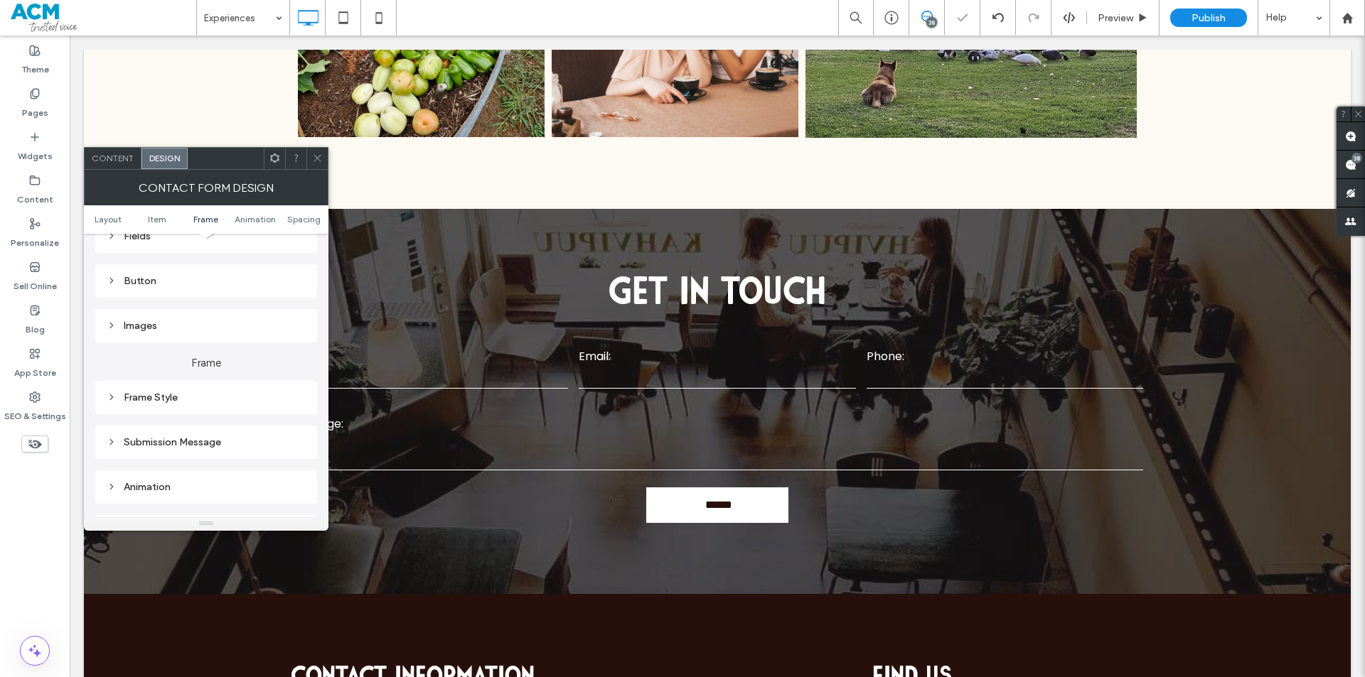
scroll to position [427, 0]
click at [178, 287] on div "Submission Message" at bounding box center [206, 284] width 199 height 12
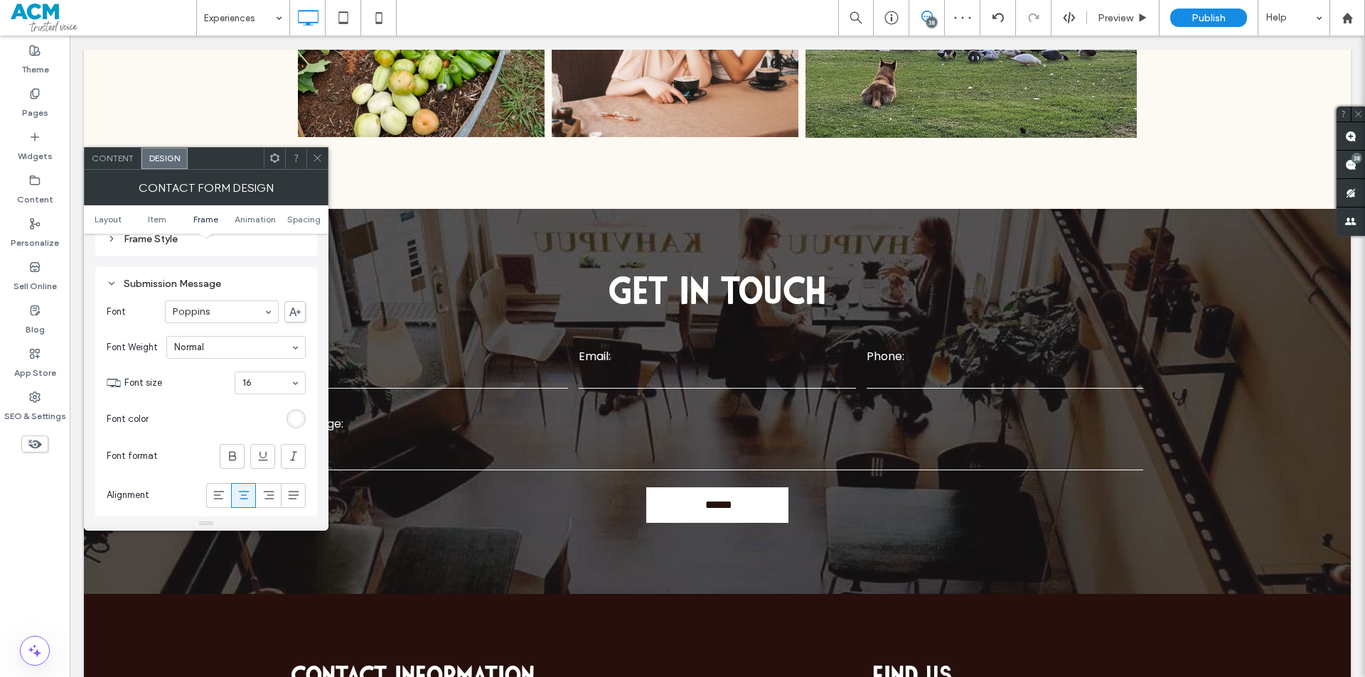
click at [297, 418] on div "rgb(255, 255, 255)" at bounding box center [296, 419] width 12 height 12
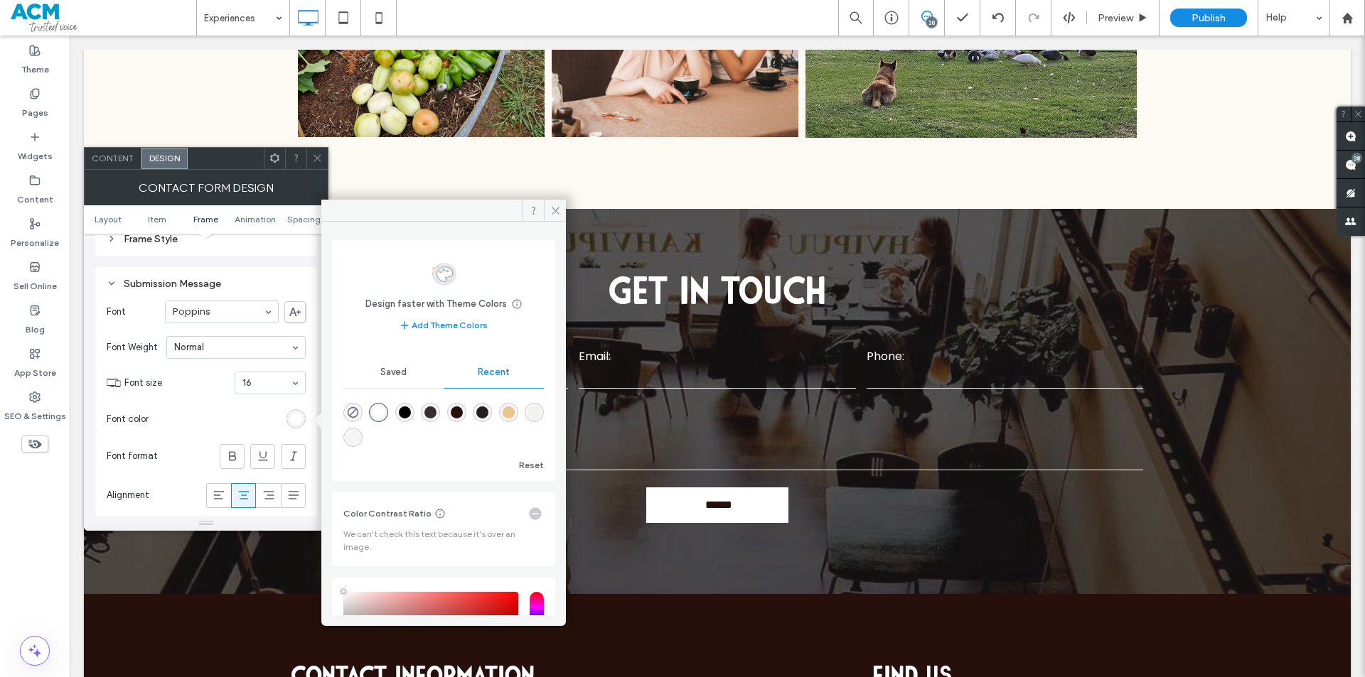
type input "****"
click at [411, 407] on div "rgba(0, 0, 0, 1)" at bounding box center [405, 413] width 12 height 12
click at [385, 410] on div "rgba(255, 255, 255, 1)" at bounding box center [378, 413] width 12 height 12
type input "*******"
click at [313, 160] on icon at bounding box center [317, 158] width 11 height 11
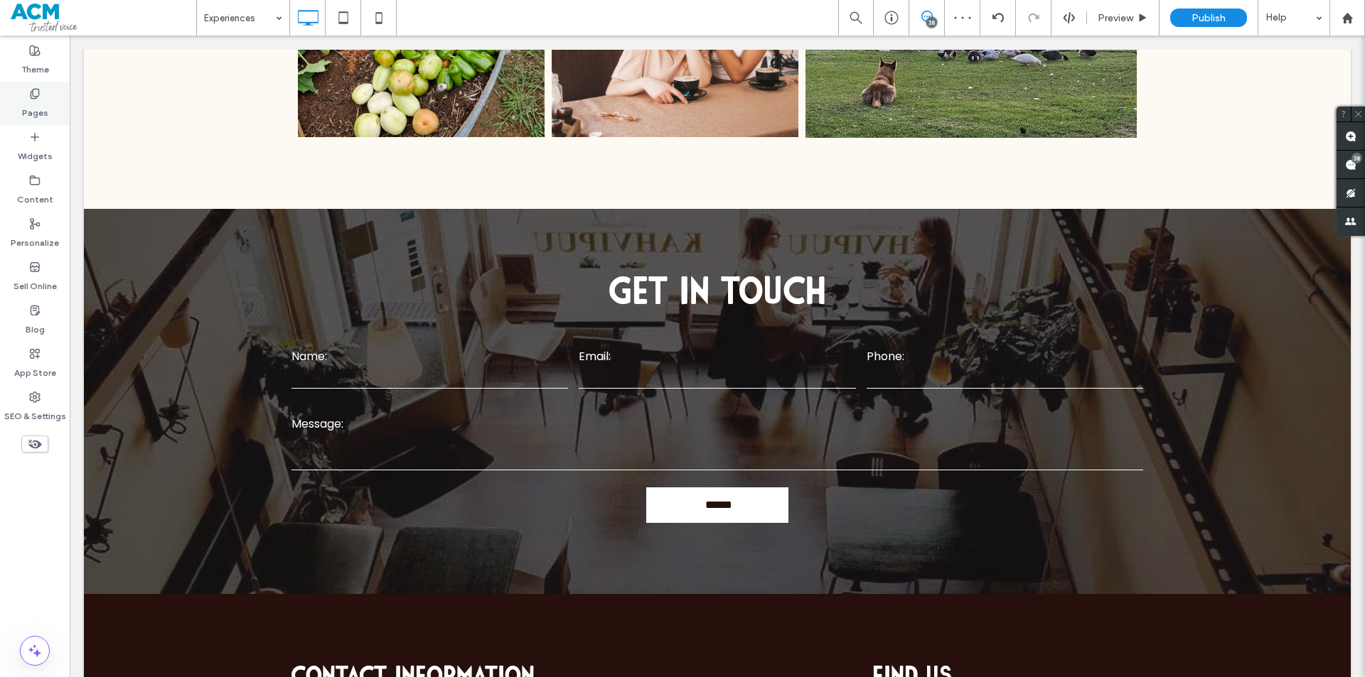
click at [21, 102] on div "Pages" at bounding box center [35, 103] width 70 height 43
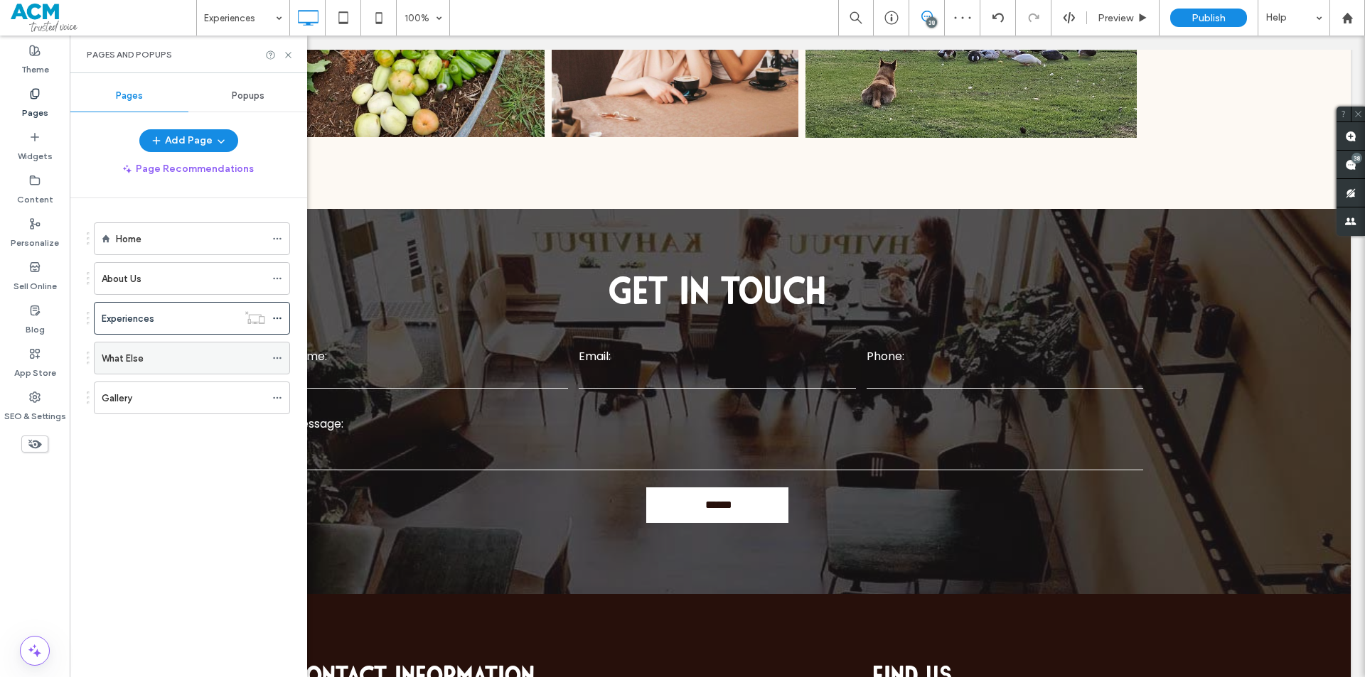
click at [173, 365] on div "What Else" at bounding box center [183, 358] width 163 height 15
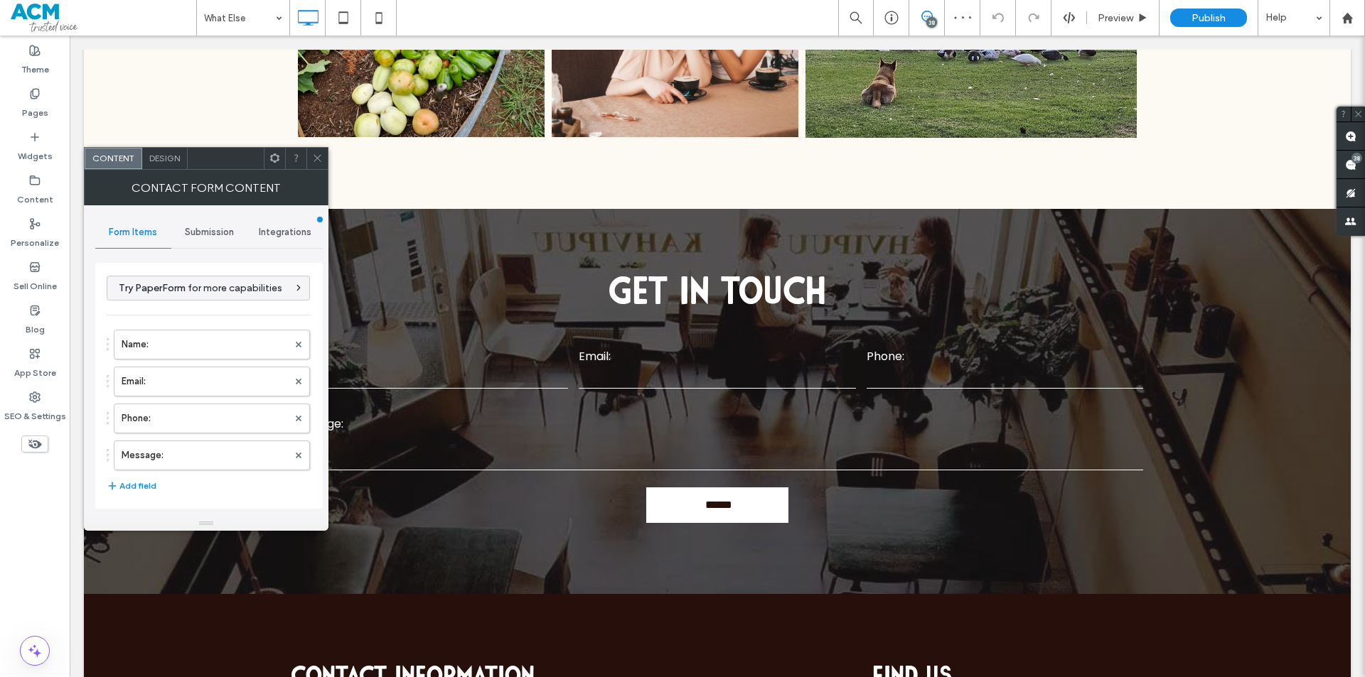
click at [210, 227] on span "Submission" at bounding box center [209, 232] width 49 height 11
click at [232, 306] on label "New submission notification" at bounding box center [209, 299] width 190 height 28
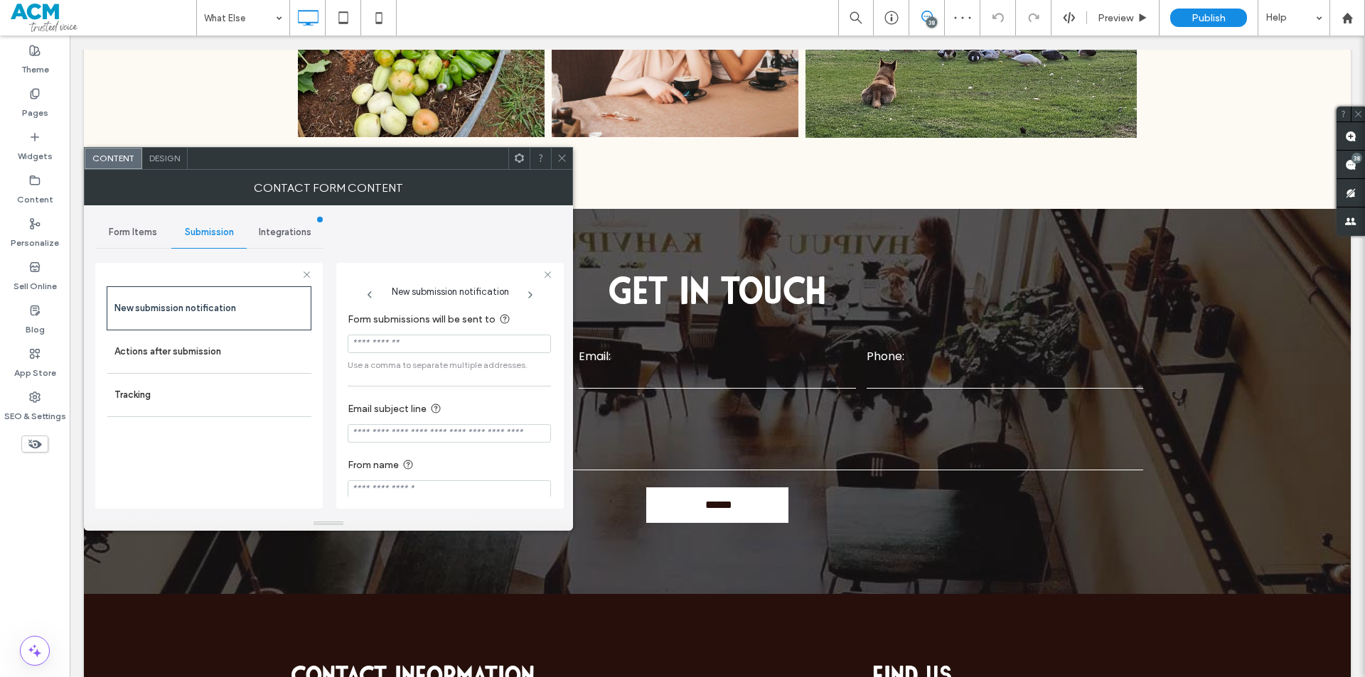
click at [422, 343] on input "Form submissions will be sent to" at bounding box center [449, 344] width 203 height 18
paste input "**********"
type input "**********"
click at [3, 114] on div "Pages" at bounding box center [35, 103] width 70 height 43
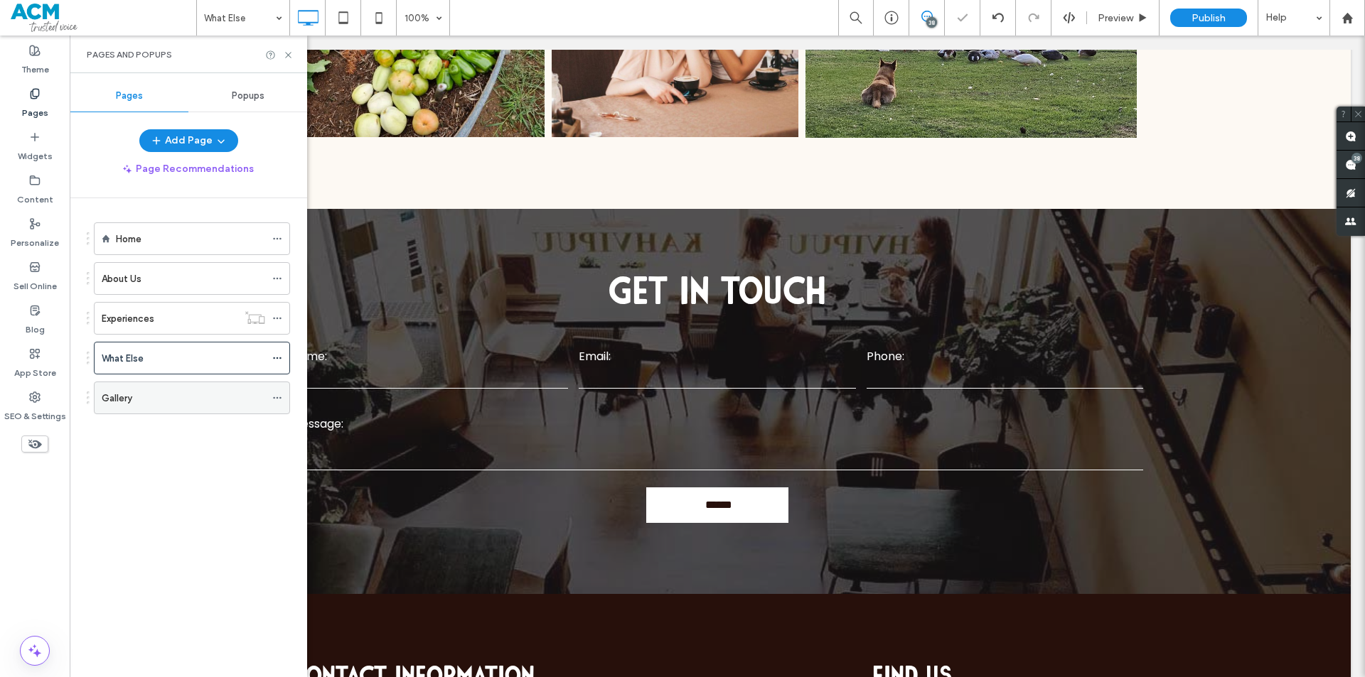
click at [157, 391] on div "Gallery" at bounding box center [183, 398] width 163 height 15
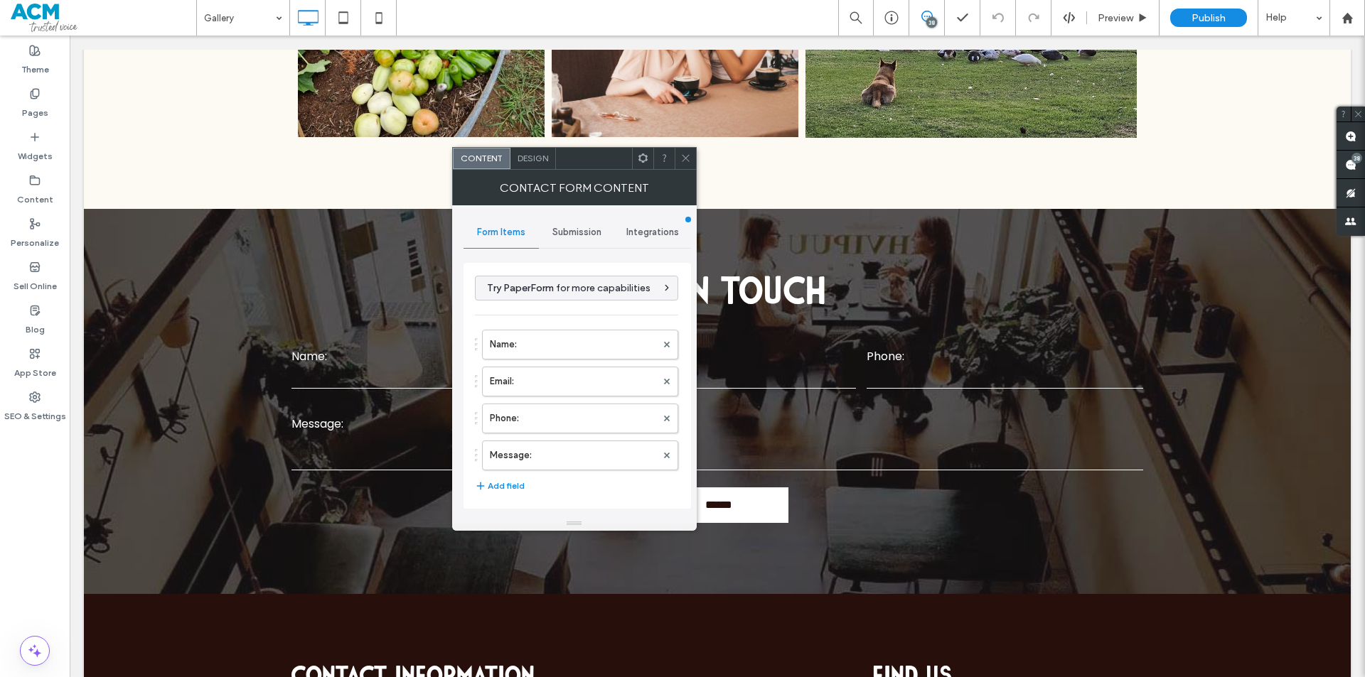
click at [587, 239] on div "Submission" at bounding box center [577, 232] width 76 height 31
click at [585, 292] on label "New submission notification" at bounding box center [578, 299] width 190 height 28
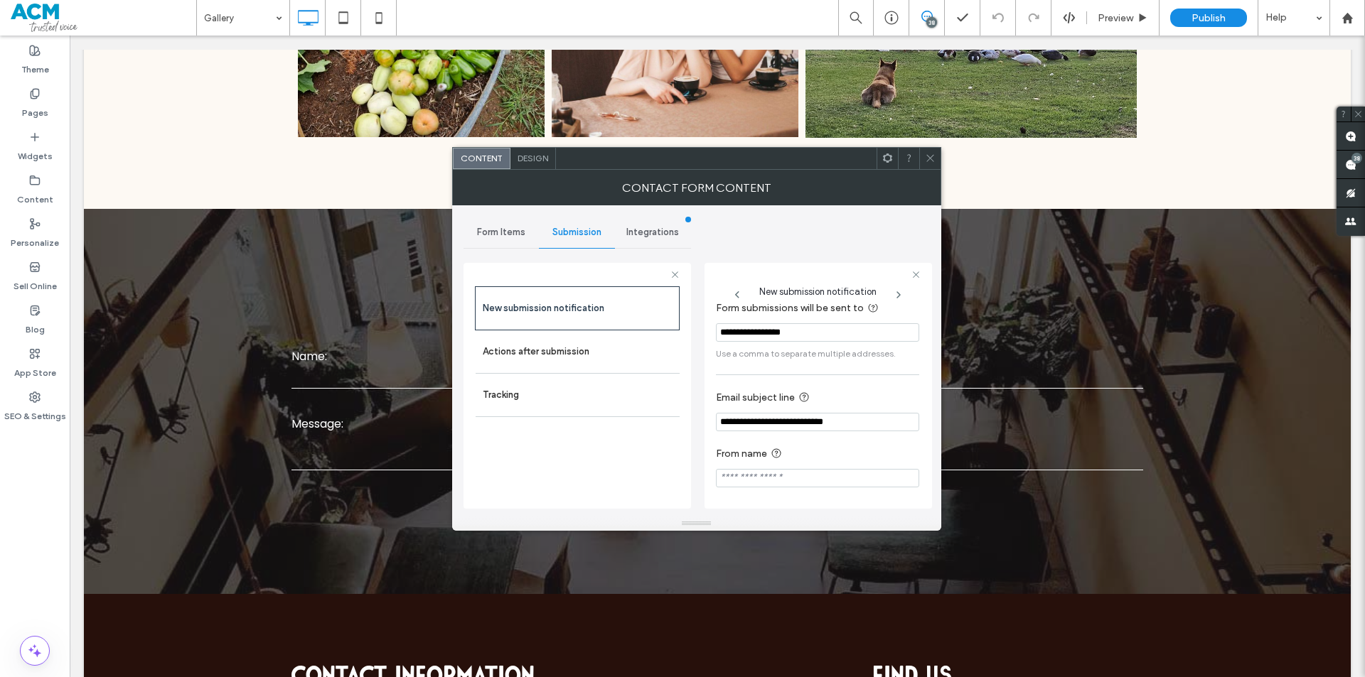
scroll to position [13, 0]
click at [831, 425] on input "**********" at bounding box center [817, 422] width 203 height 18
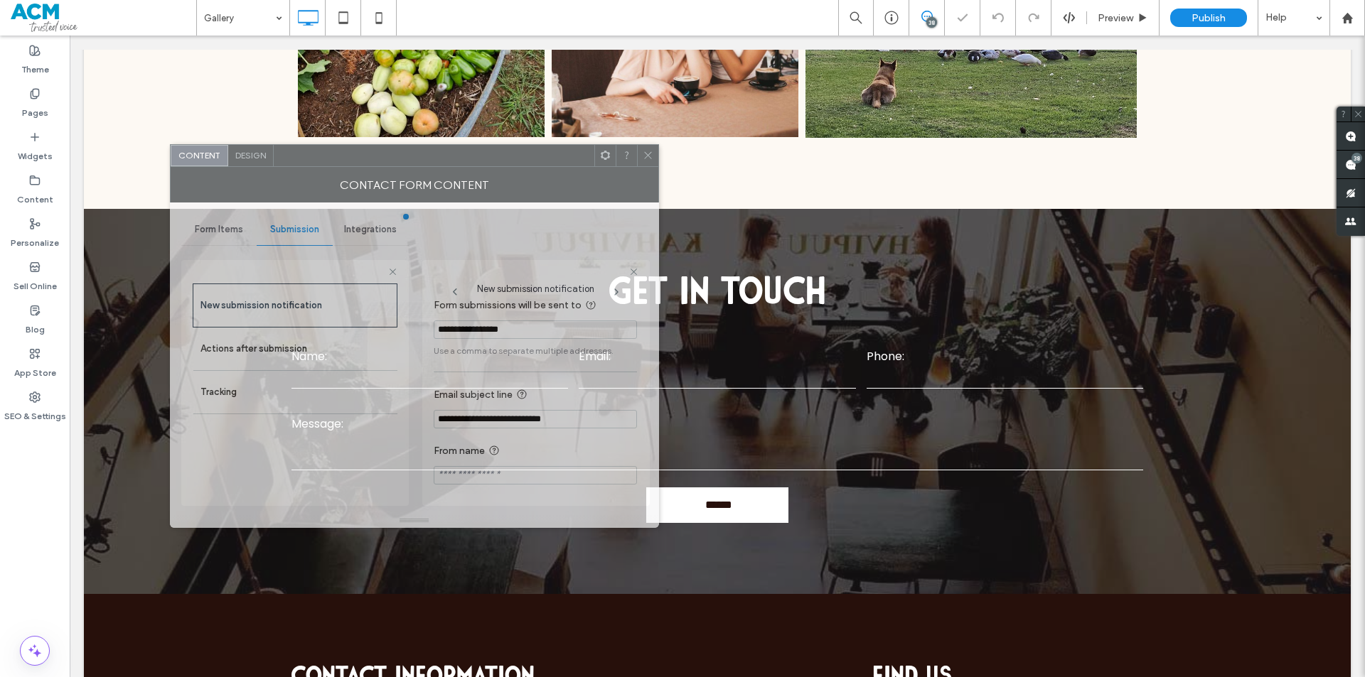
drag, startPoint x: 720, startPoint y: 165, endPoint x: 438, endPoint y: 162, distance: 282.2
click at [438, 162] on div at bounding box center [434, 155] width 321 height 21
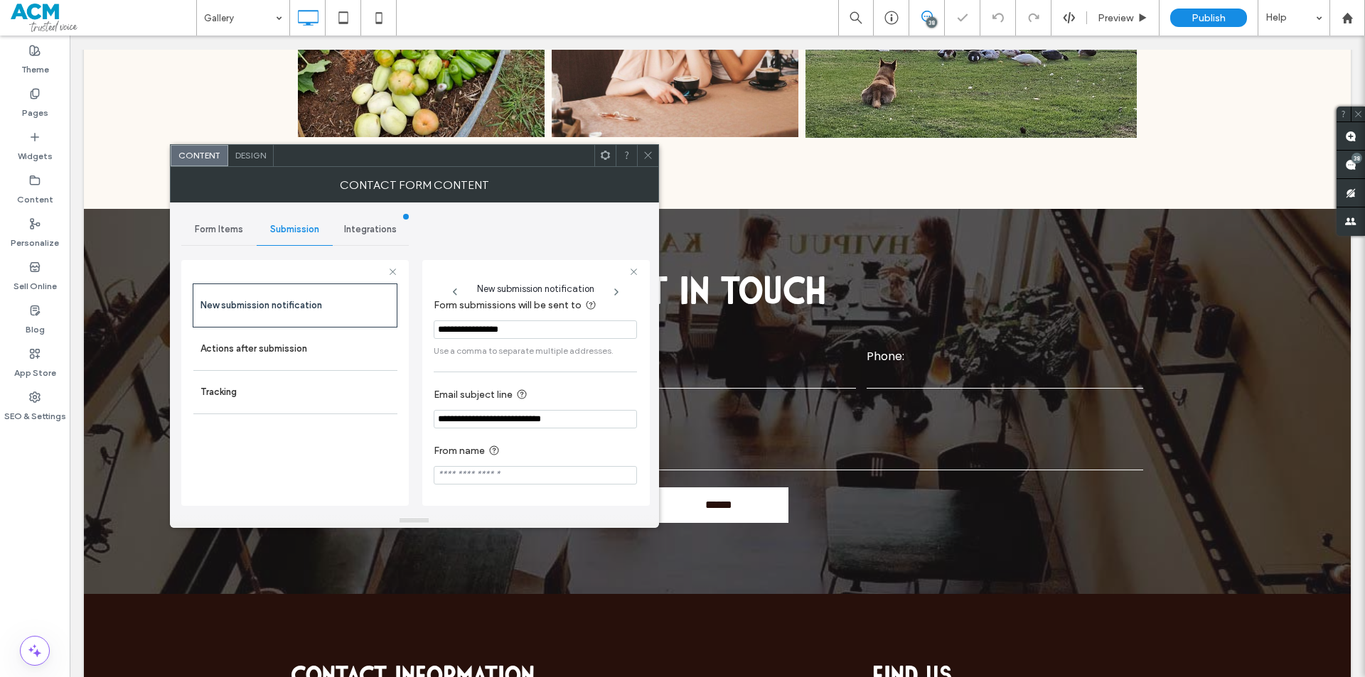
click at [555, 422] on input "**********" at bounding box center [535, 419] width 203 height 18
click at [650, 159] on use at bounding box center [647, 155] width 7 height 7
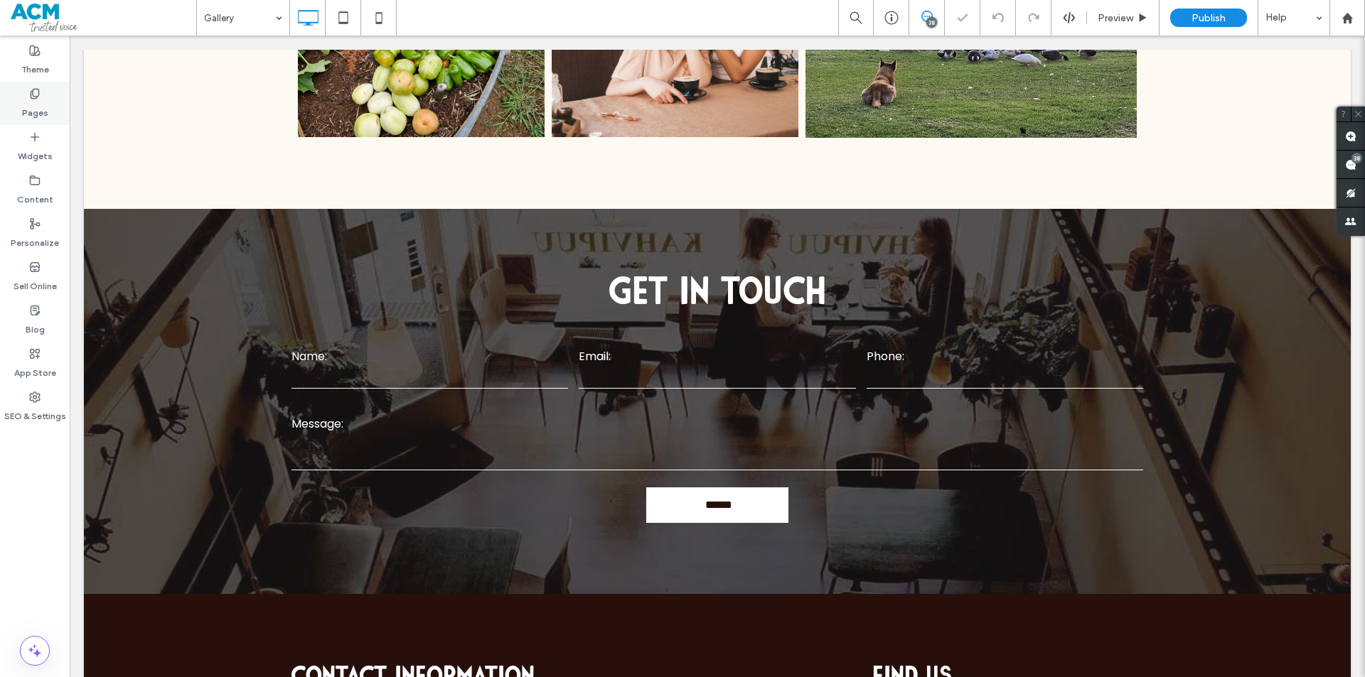
click at [41, 107] on label "Pages" at bounding box center [35, 110] width 26 height 20
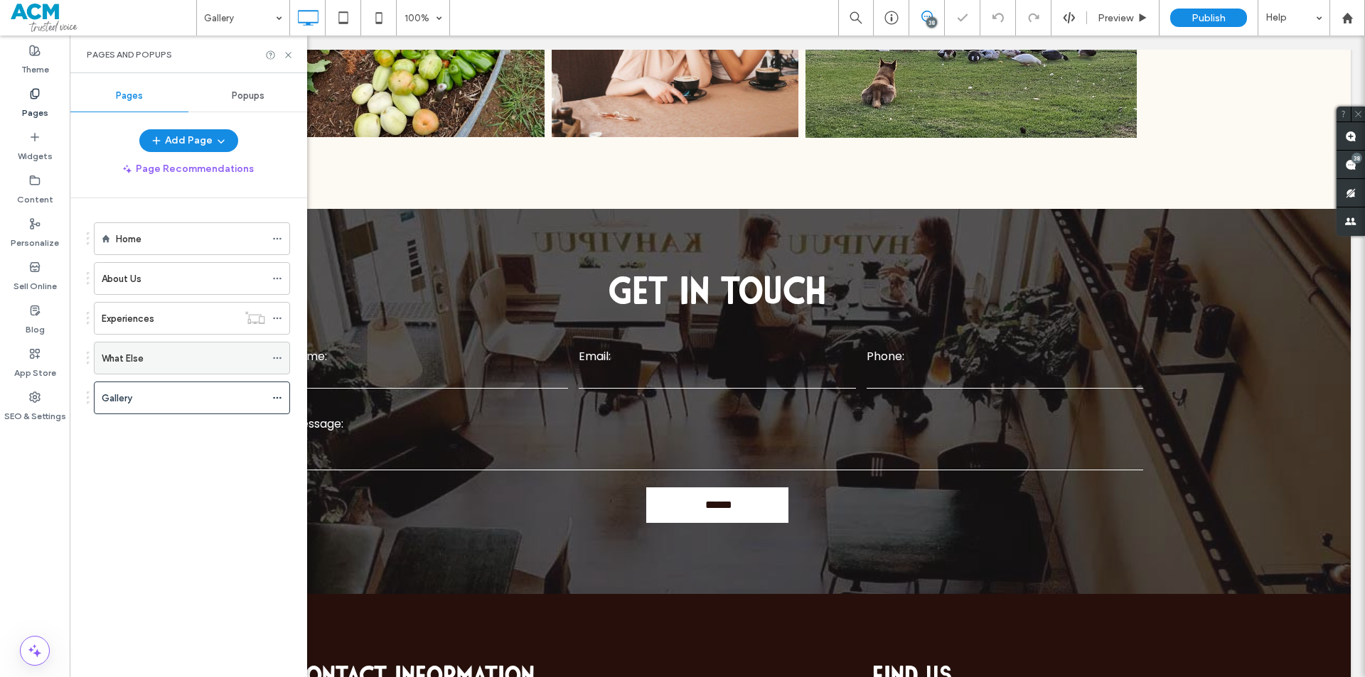
click at [195, 368] on div "What Else" at bounding box center [183, 358] width 163 height 31
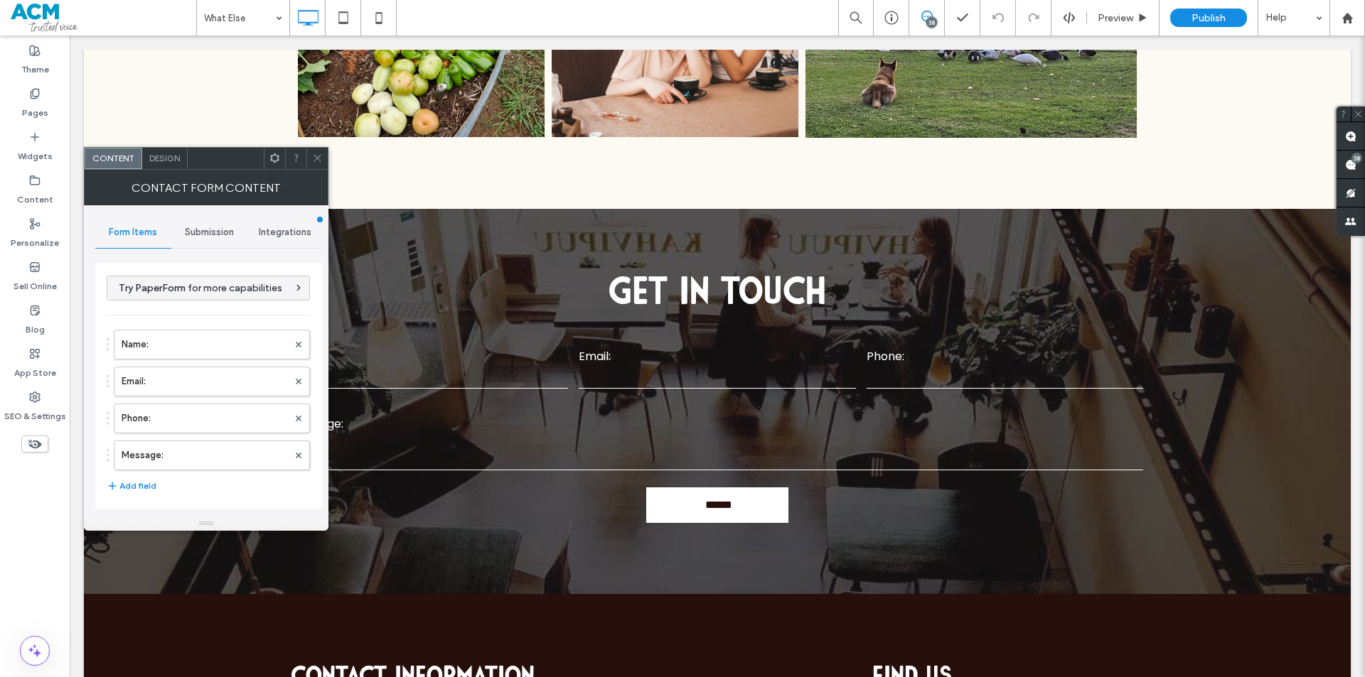
click at [195, 231] on span "Submission" at bounding box center [209, 232] width 49 height 11
click at [187, 299] on label "New submission notification" at bounding box center [209, 299] width 190 height 28
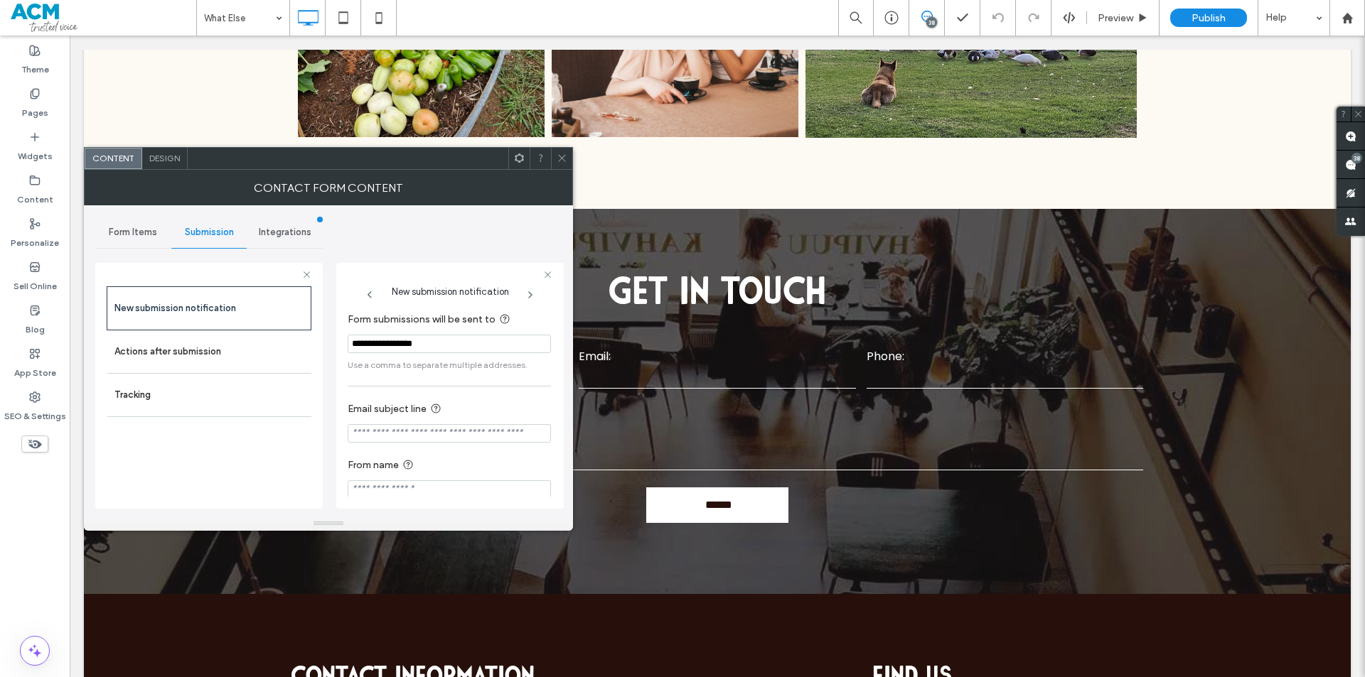
click at [454, 443] on input "Email subject line" at bounding box center [449, 433] width 203 height 18
click at [451, 436] on input "Email subject line" at bounding box center [449, 433] width 203 height 18
paste input "**********"
type input "**********"
click at [27, 96] on div "Pages" at bounding box center [35, 103] width 70 height 43
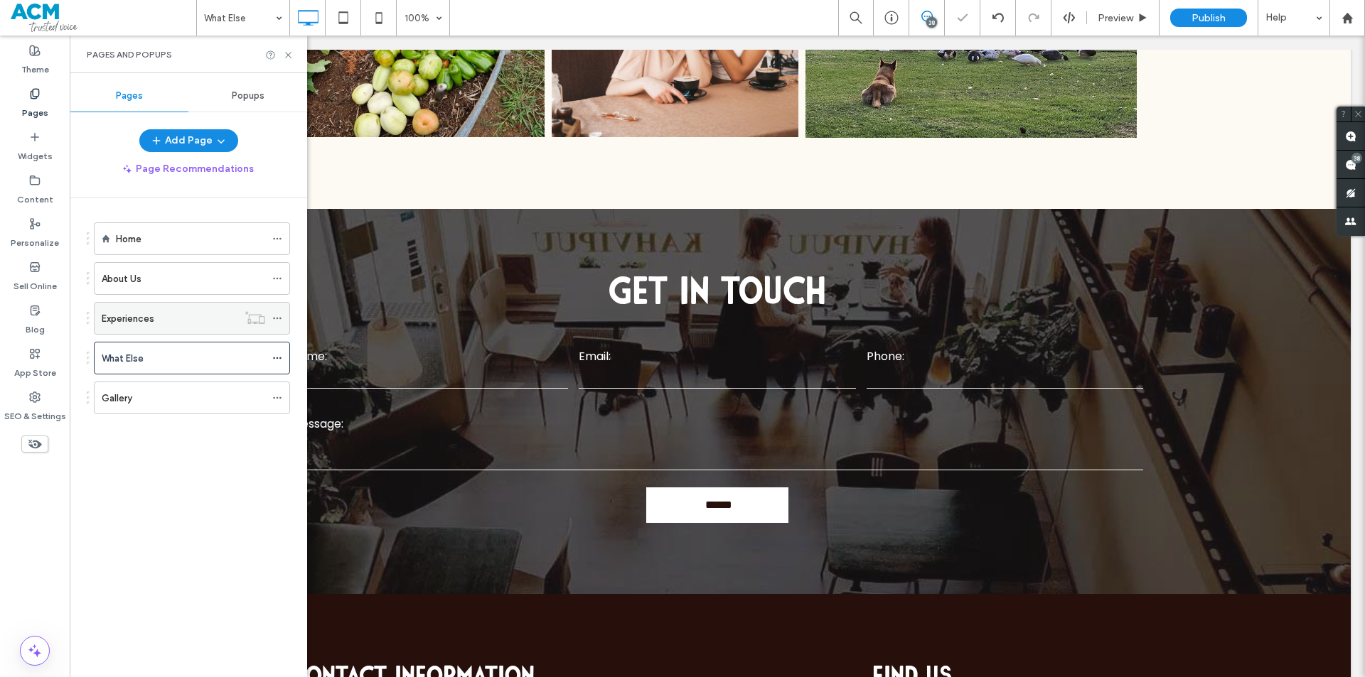
click at [149, 316] on label "Experiences" at bounding box center [128, 318] width 53 height 25
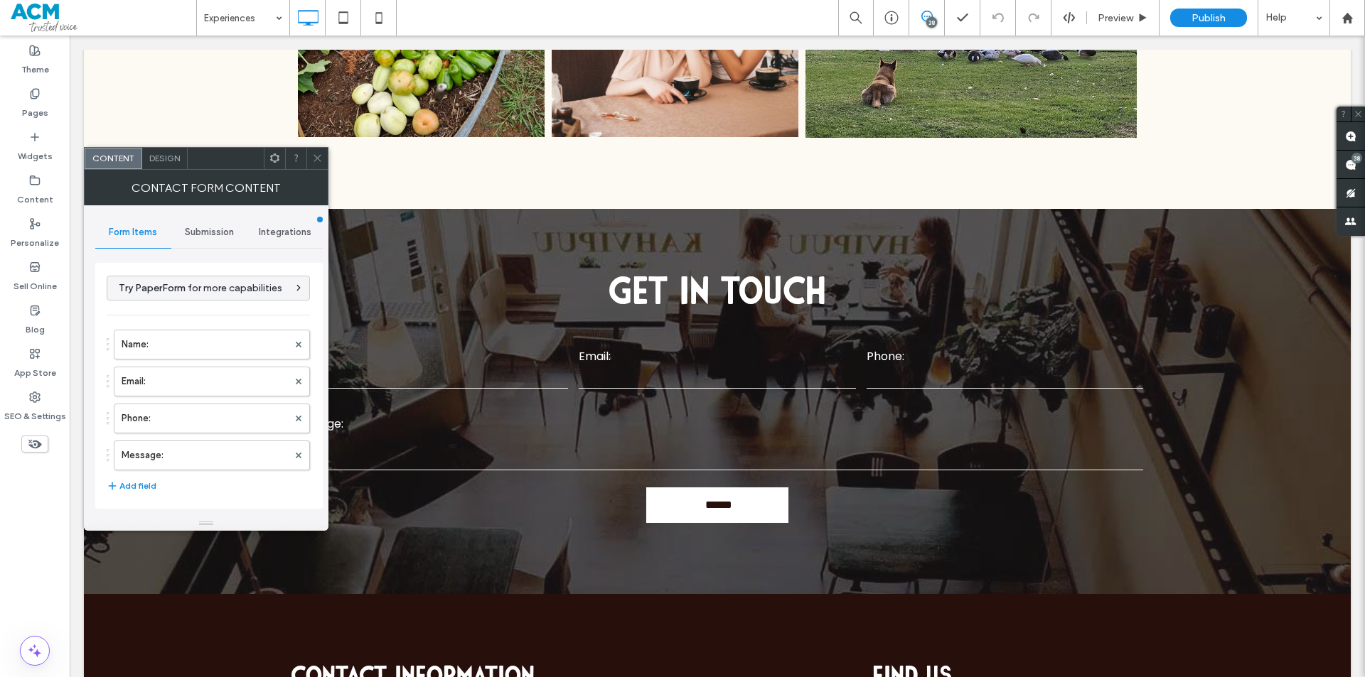
click at [202, 230] on span "Submission" at bounding box center [209, 232] width 49 height 11
click at [207, 310] on label "New submission notification" at bounding box center [209, 299] width 190 height 28
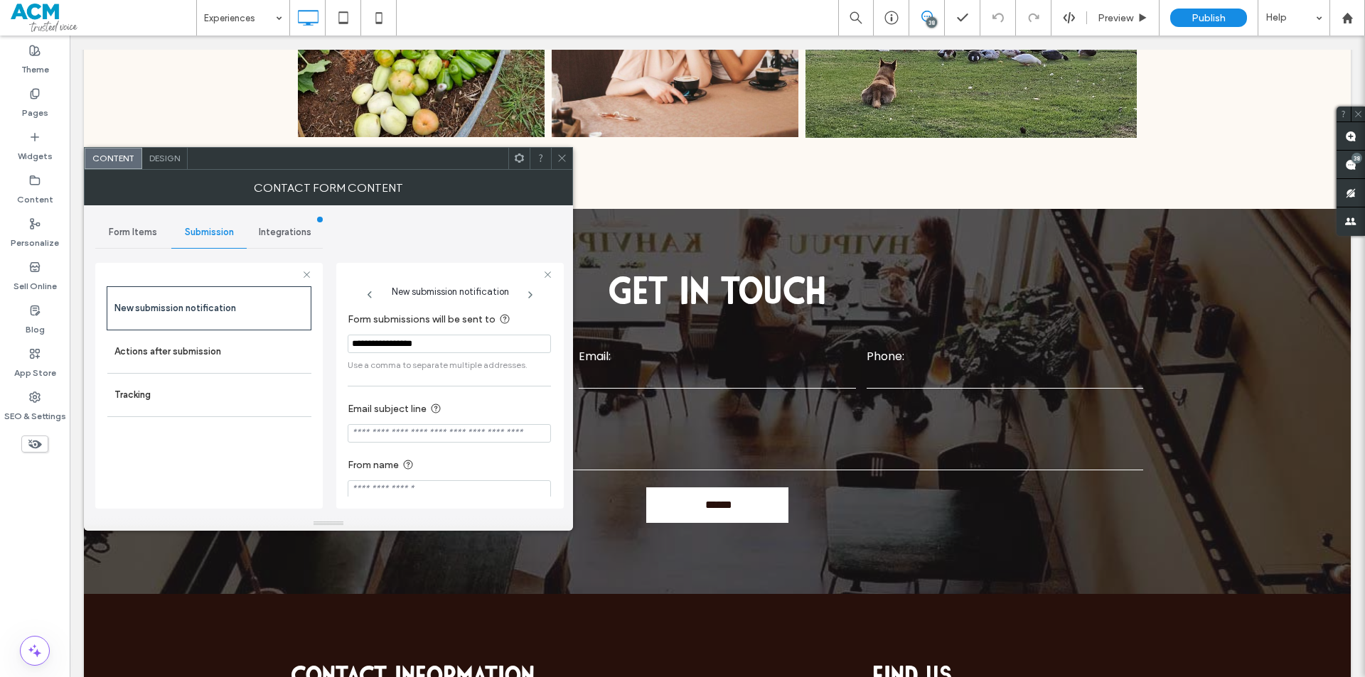
click at [451, 439] on input "Email subject line" at bounding box center [449, 433] width 203 height 18
paste input "**********"
type input "**********"
click at [24, 84] on div "Pages" at bounding box center [35, 103] width 70 height 43
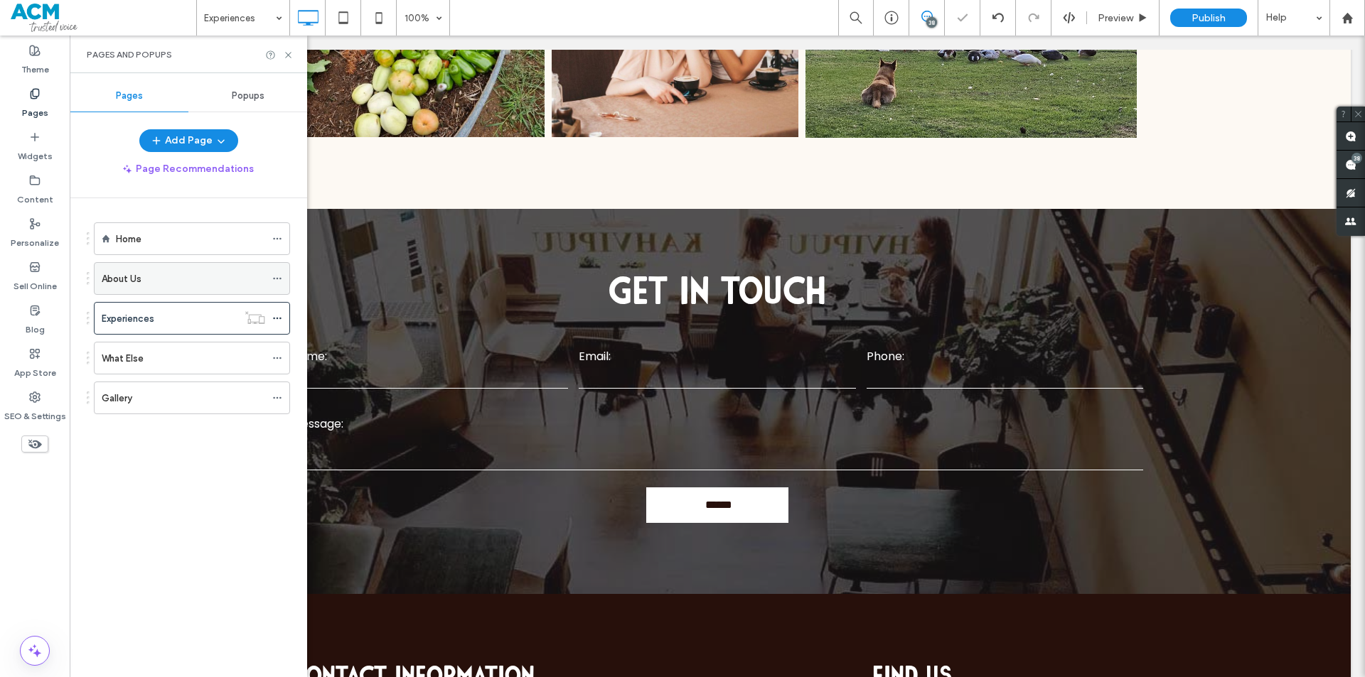
click at [156, 281] on div "About Us" at bounding box center [183, 279] width 163 height 15
click at [205, 253] on div "Home" at bounding box center [190, 238] width 149 height 31
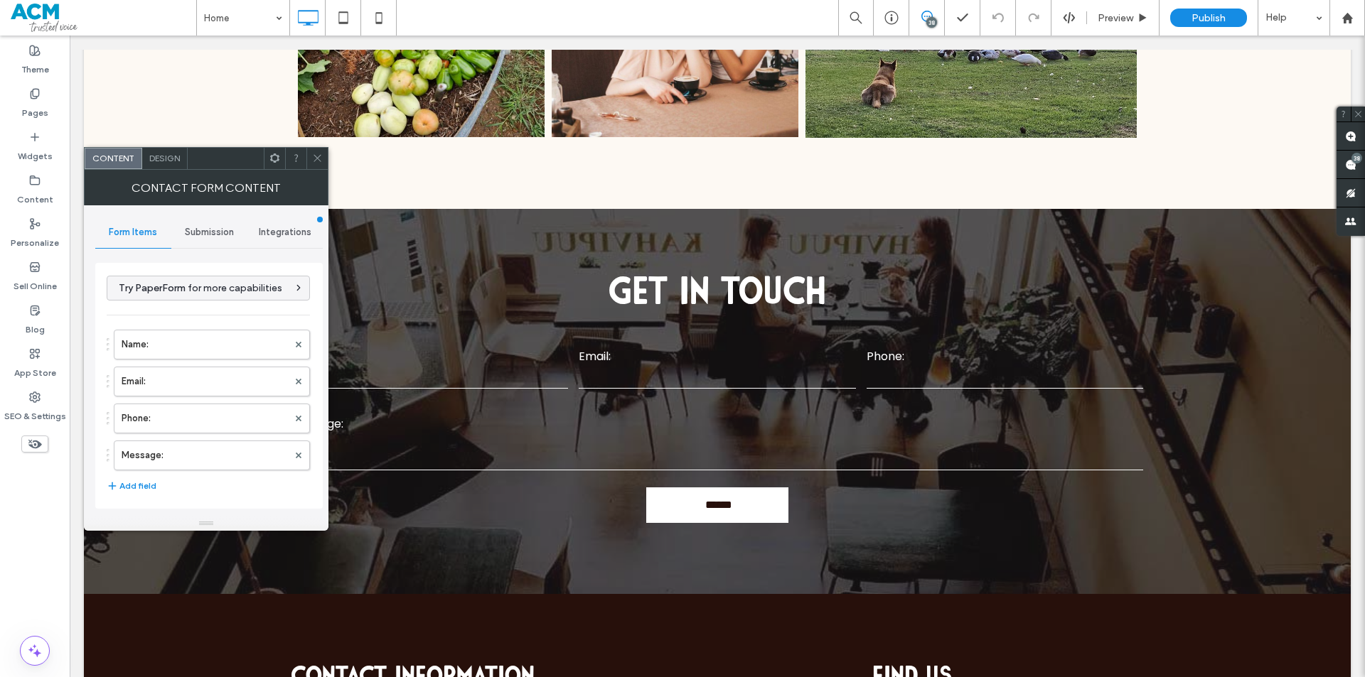
click at [188, 232] on span "Submission" at bounding box center [209, 232] width 49 height 11
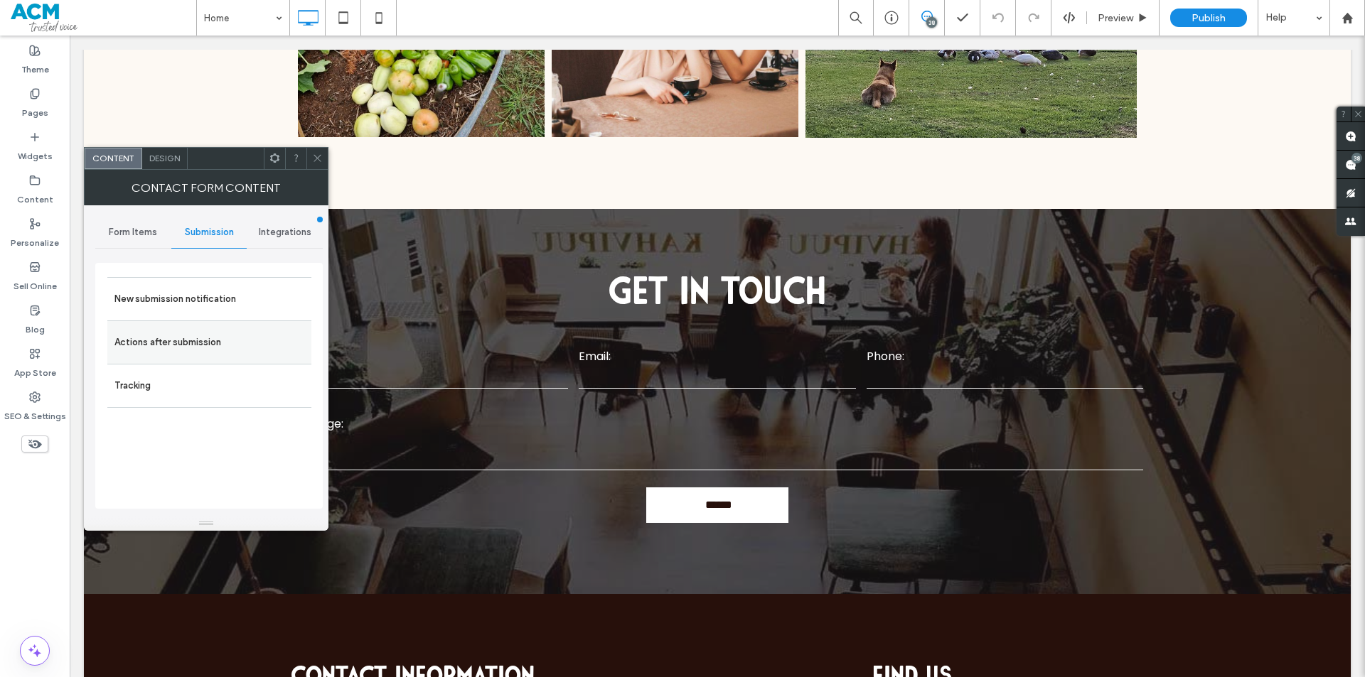
click at [222, 338] on label "Actions after submission" at bounding box center [209, 342] width 190 height 28
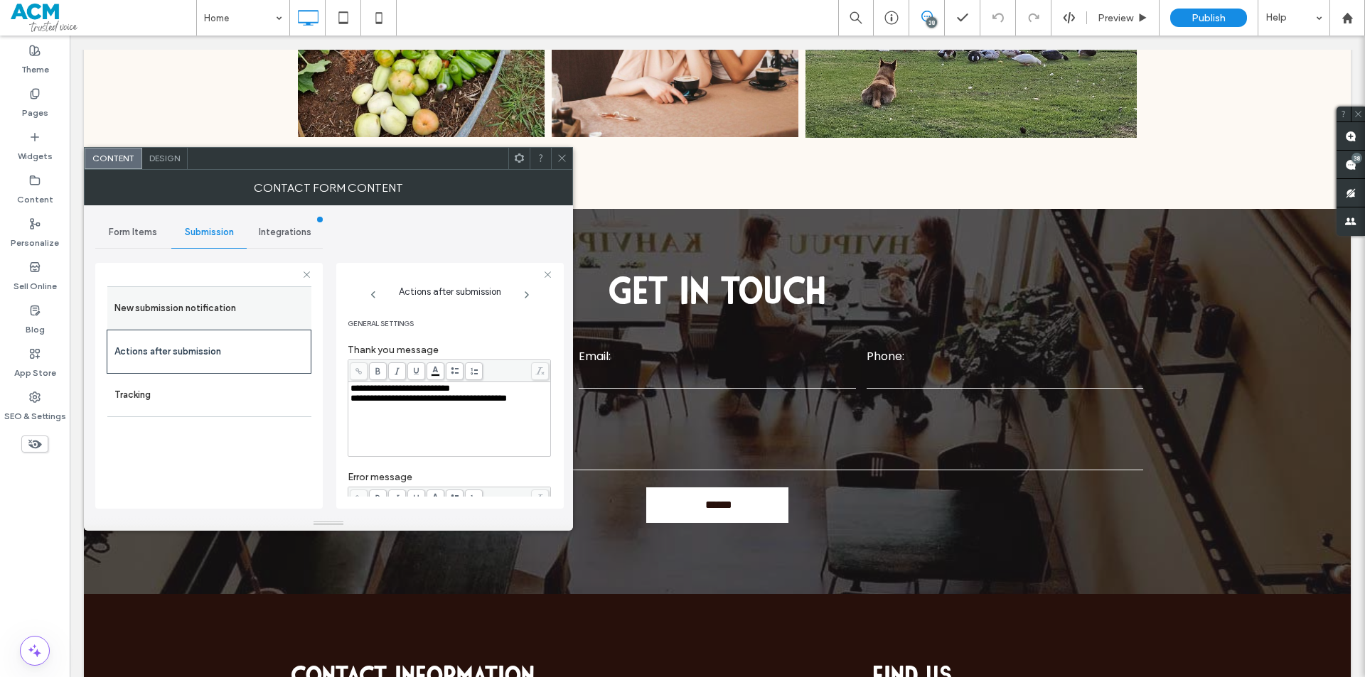
click at [233, 323] on div "New submission notification" at bounding box center [209, 307] width 204 height 43
click at [242, 323] on div "New submission notification" at bounding box center [209, 307] width 204 height 43
click at [219, 308] on label "New submission notification" at bounding box center [209, 308] width 190 height 28
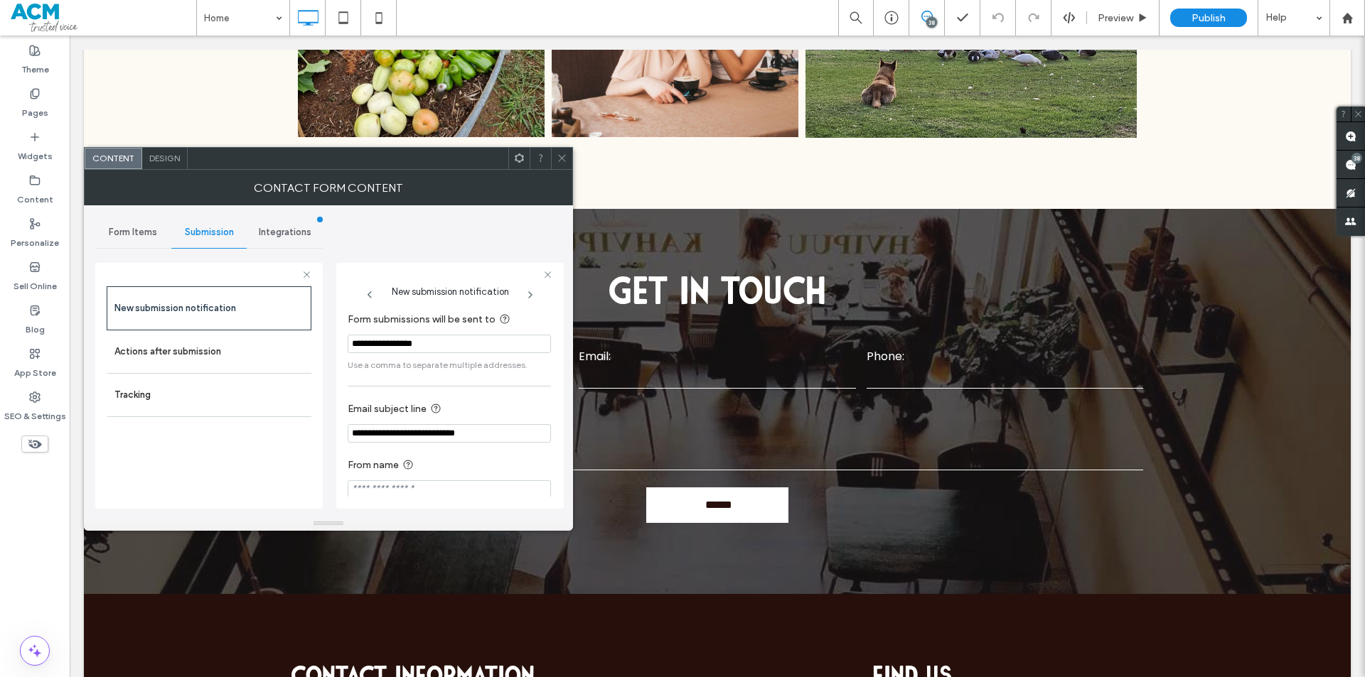
click at [558, 157] on icon at bounding box center [562, 158] width 11 height 11
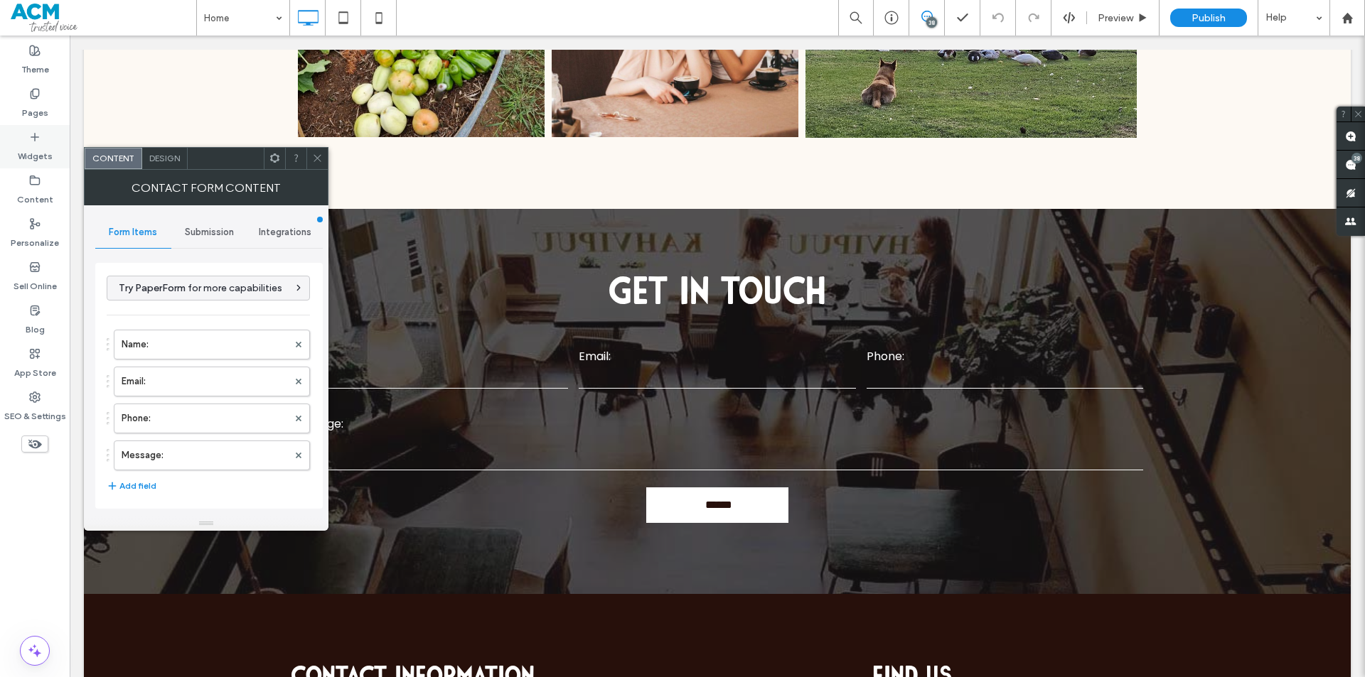
type input "******"
type input "**********"
click at [208, 227] on span "Submission" at bounding box center [209, 232] width 49 height 11
click at [220, 297] on label "New submission notification" at bounding box center [209, 299] width 190 height 28
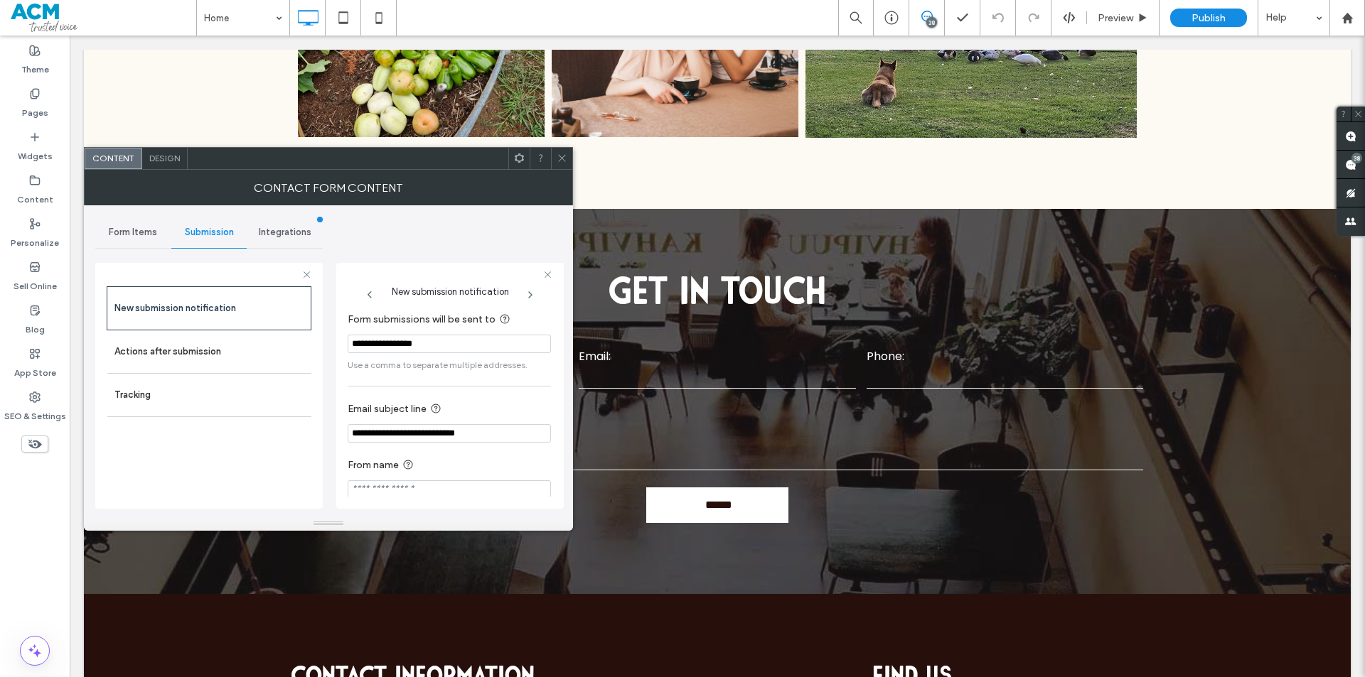
click at [423, 337] on input "**********" at bounding box center [449, 344] width 203 height 18
click at [562, 159] on icon at bounding box center [562, 158] width 11 height 11
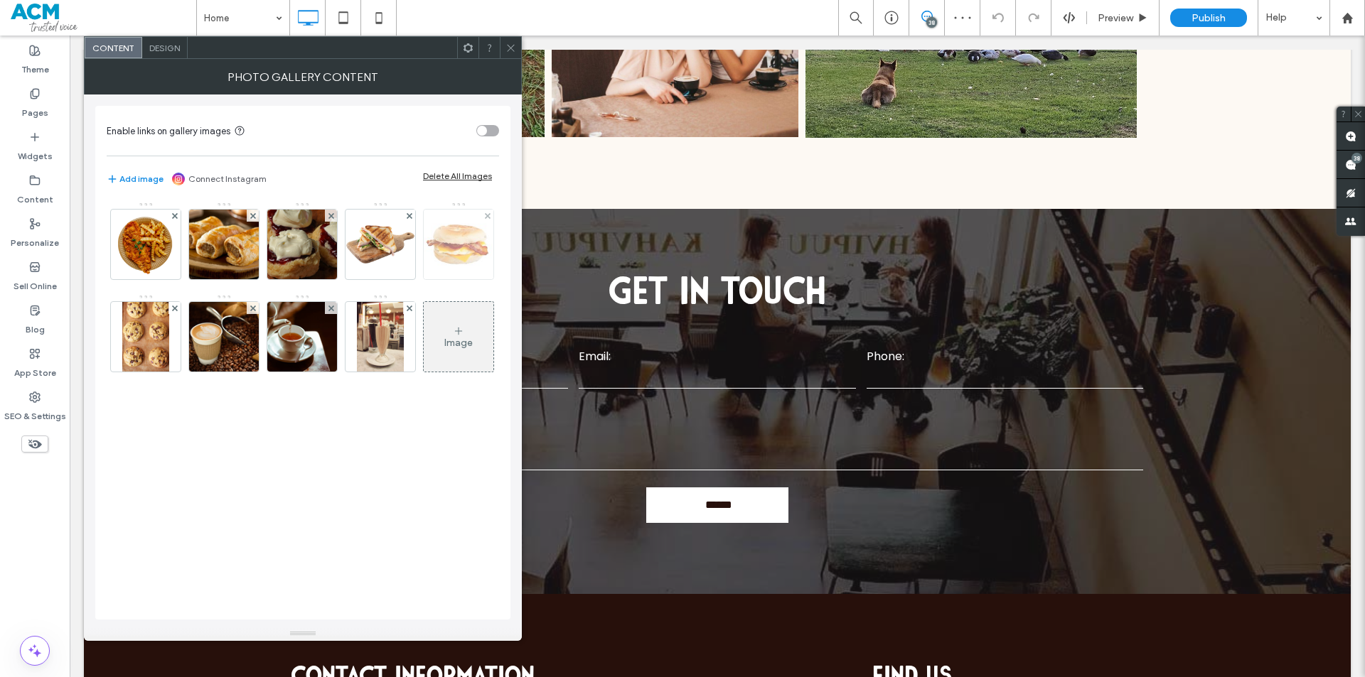
click at [436, 243] on img at bounding box center [459, 245] width 70 height 70
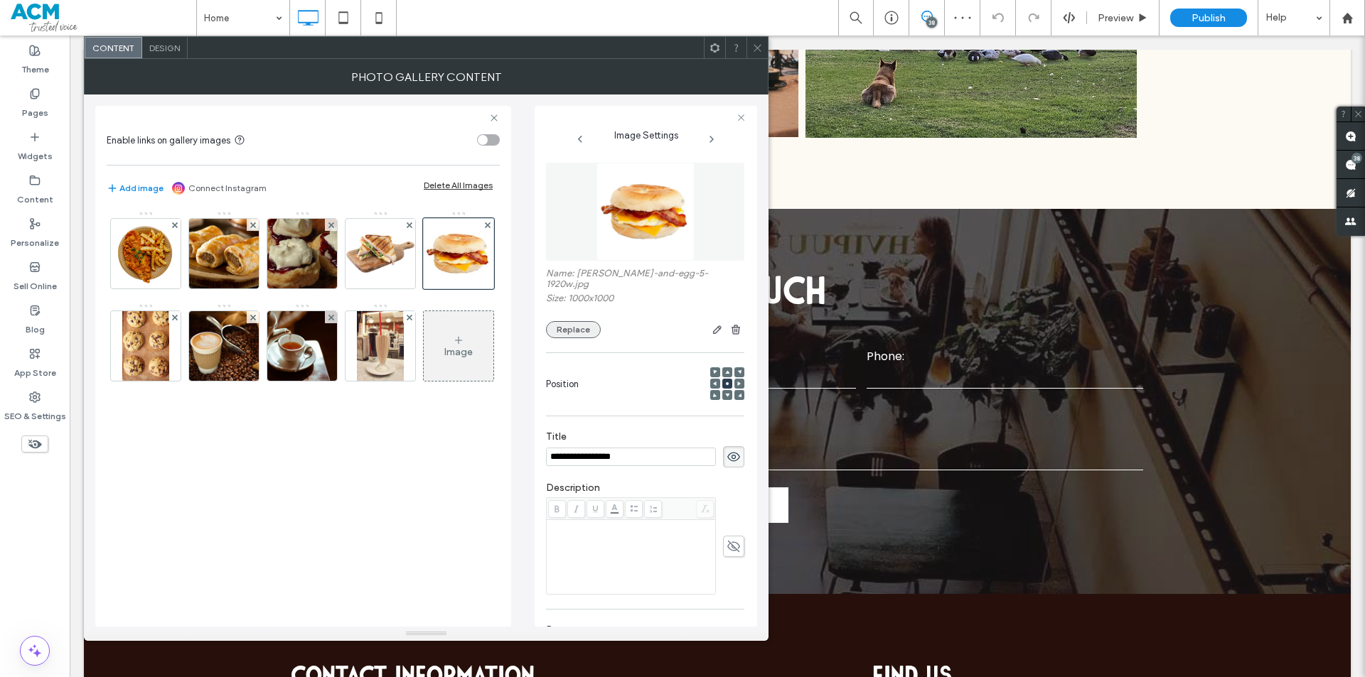
click at [584, 322] on button "Replace" at bounding box center [573, 329] width 55 height 17
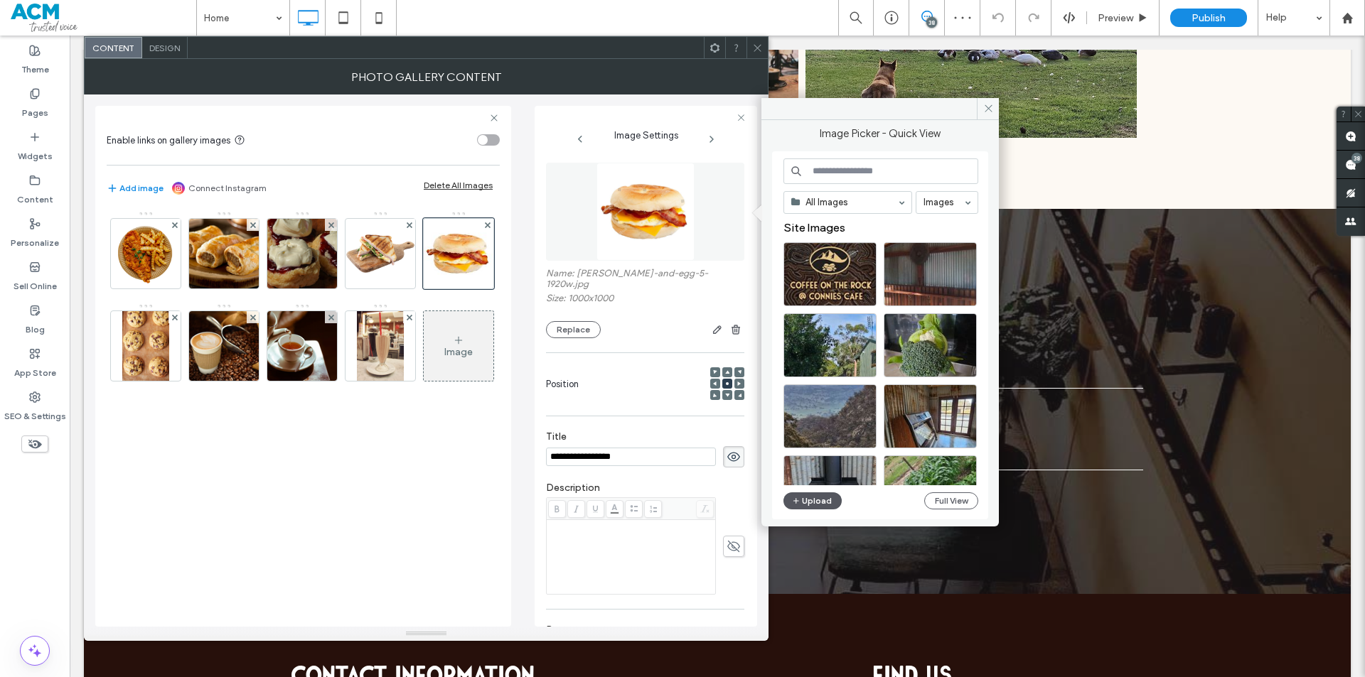
click at [798, 500] on icon "button" at bounding box center [796, 500] width 9 height 11
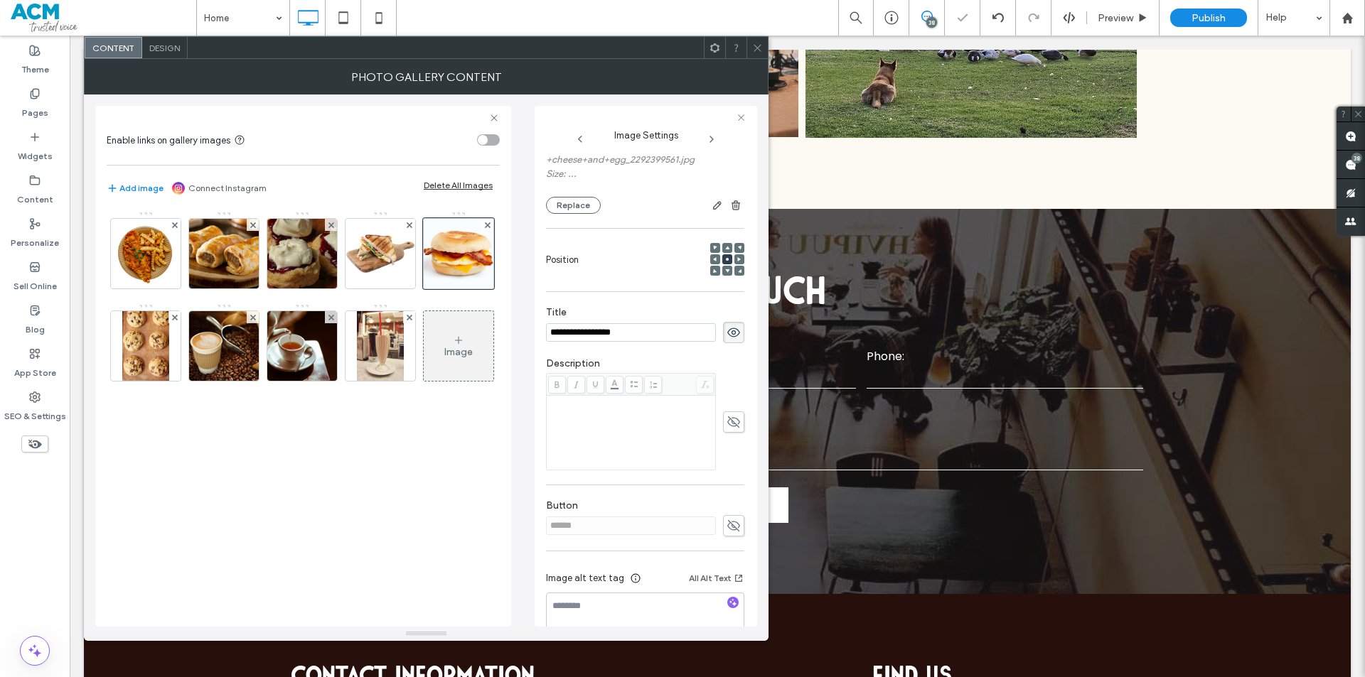
scroll to position [149, 0]
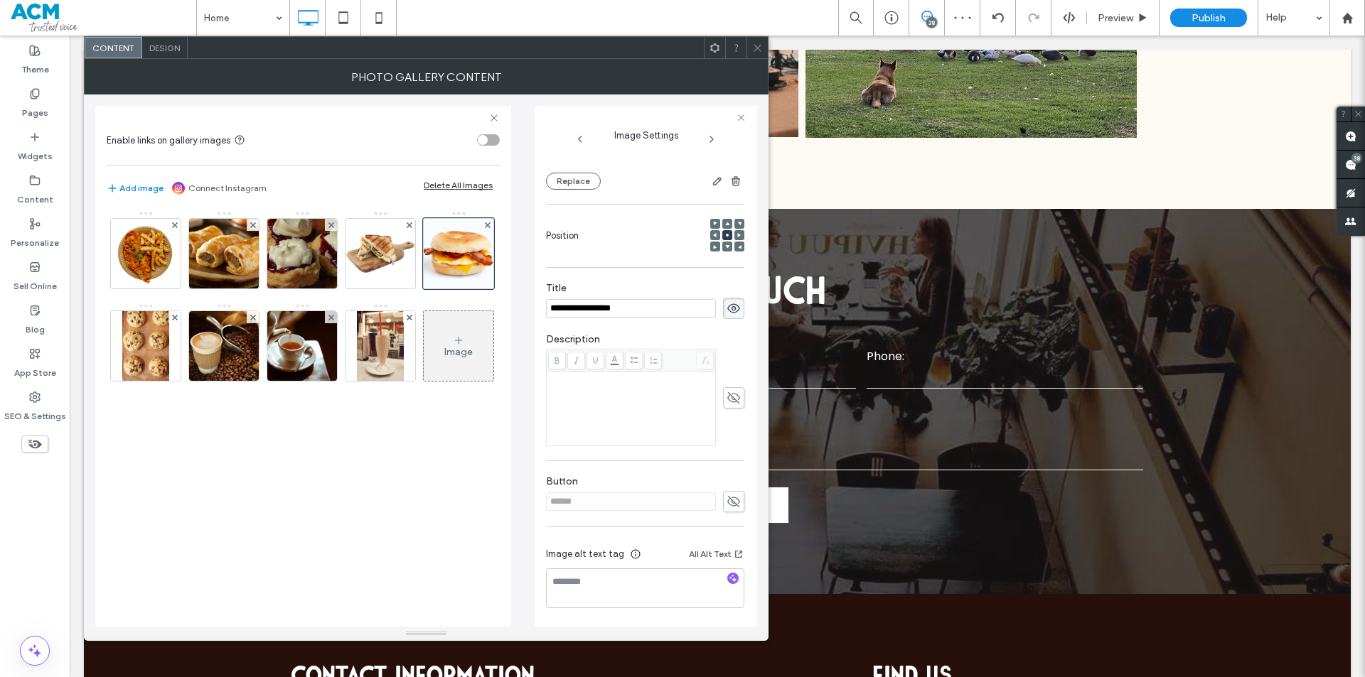
click at [756, 43] on icon at bounding box center [757, 48] width 11 height 11
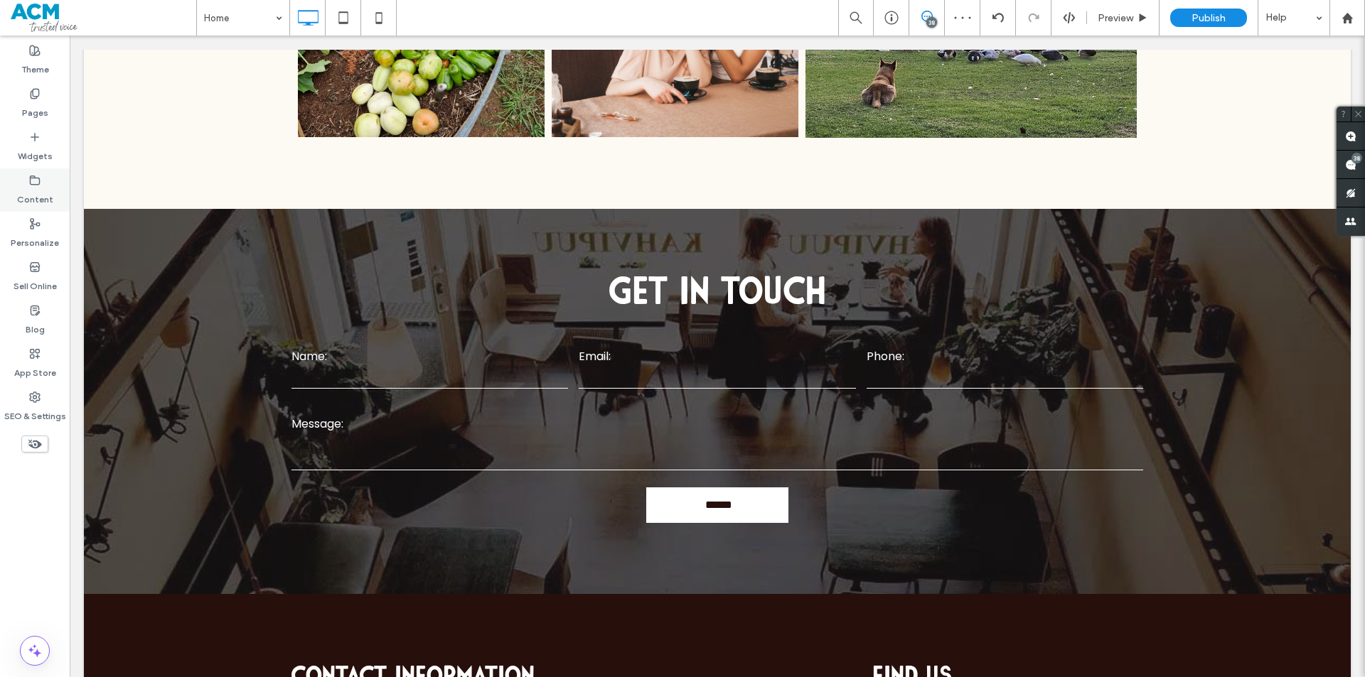
click at [23, 191] on label "Content" at bounding box center [35, 196] width 36 height 20
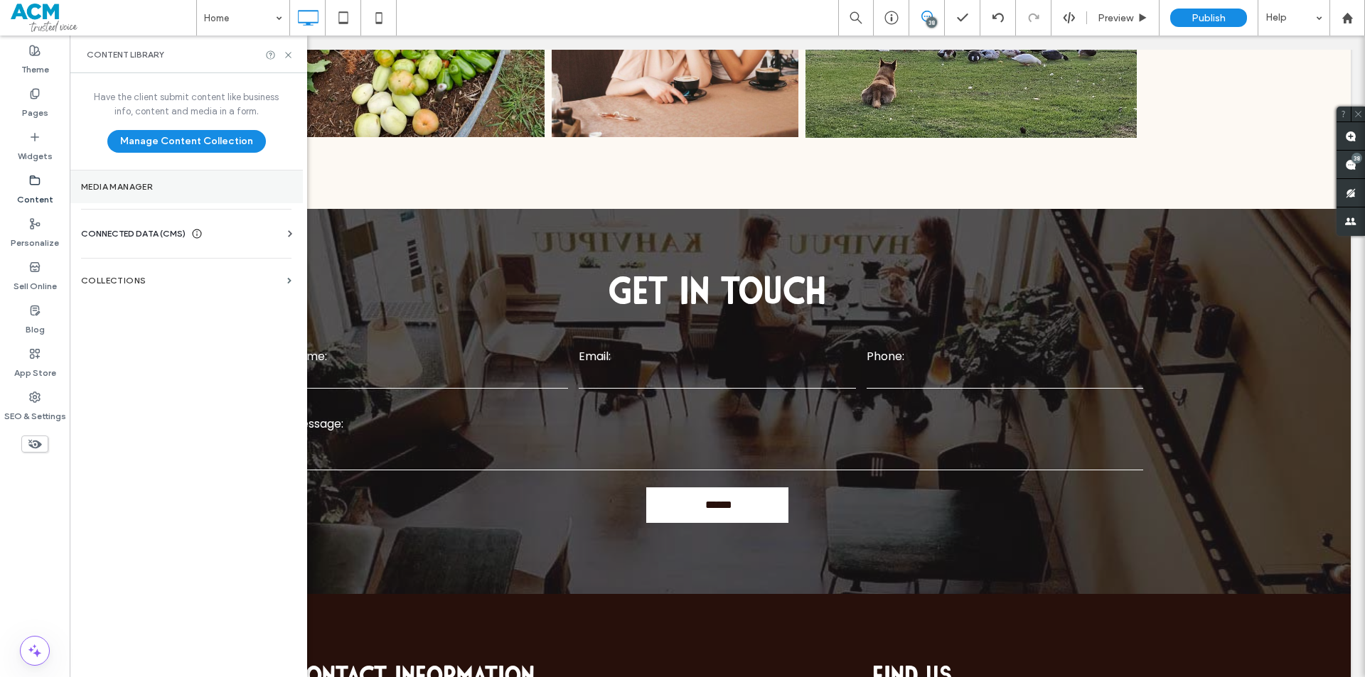
click at [251, 183] on label "Media Manager" at bounding box center [186, 187] width 210 height 10
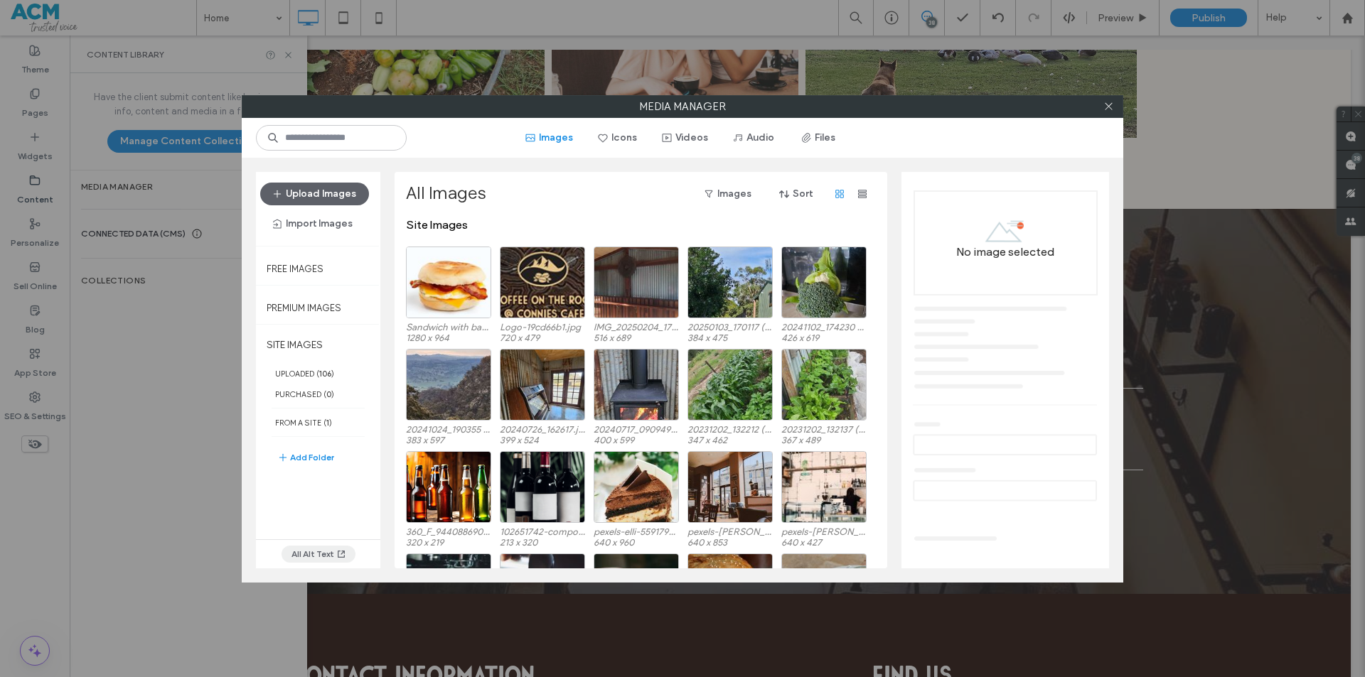
click at [313, 552] on button "All Alt Text" at bounding box center [319, 554] width 74 height 17
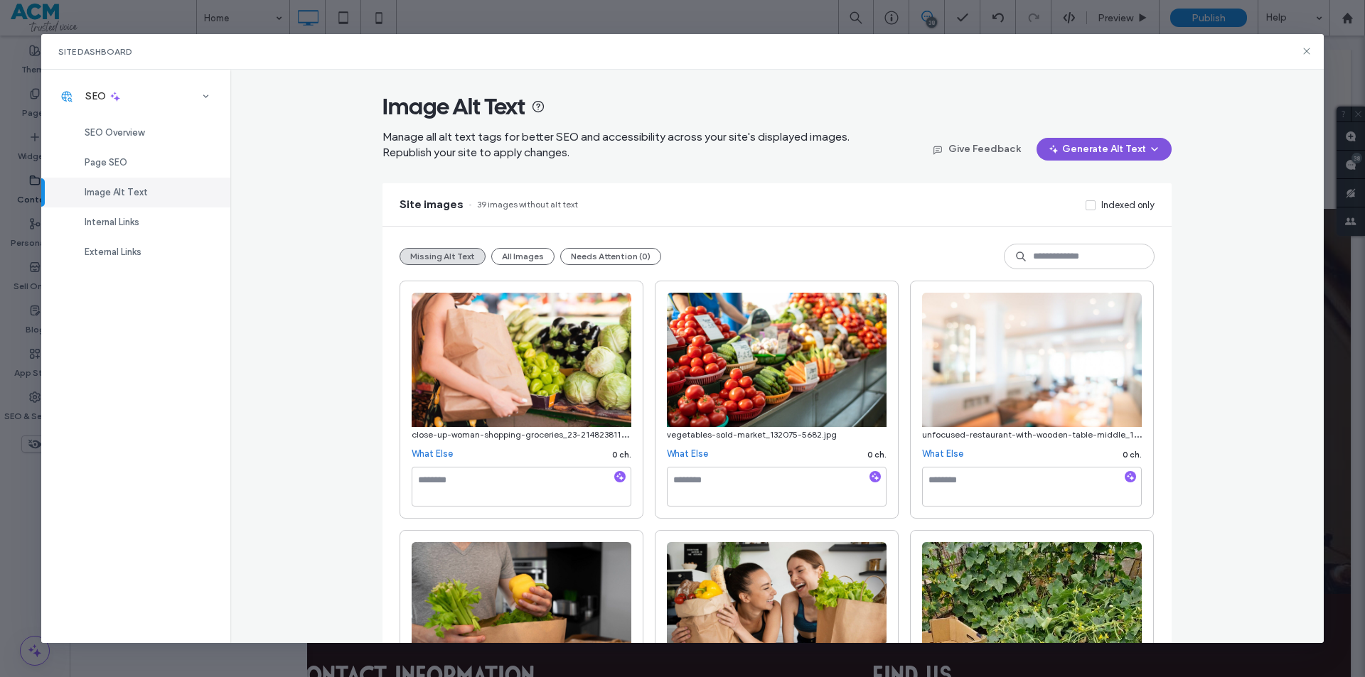
click at [1130, 148] on button "Generate Alt Text" at bounding box center [1103, 149] width 135 height 23
click at [1098, 188] on span "Generate Missing Alt Text Only" at bounding box center [1084, 186] width 130 height 14
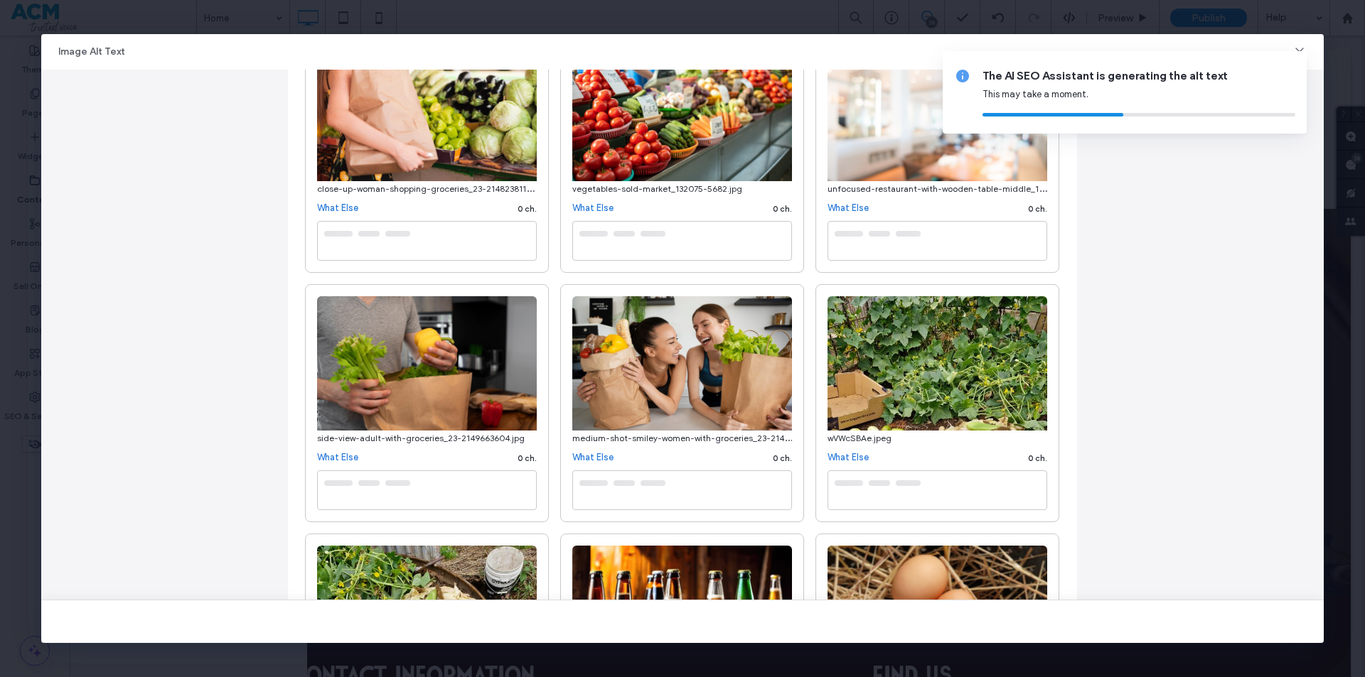
scroll to position [0, 0]
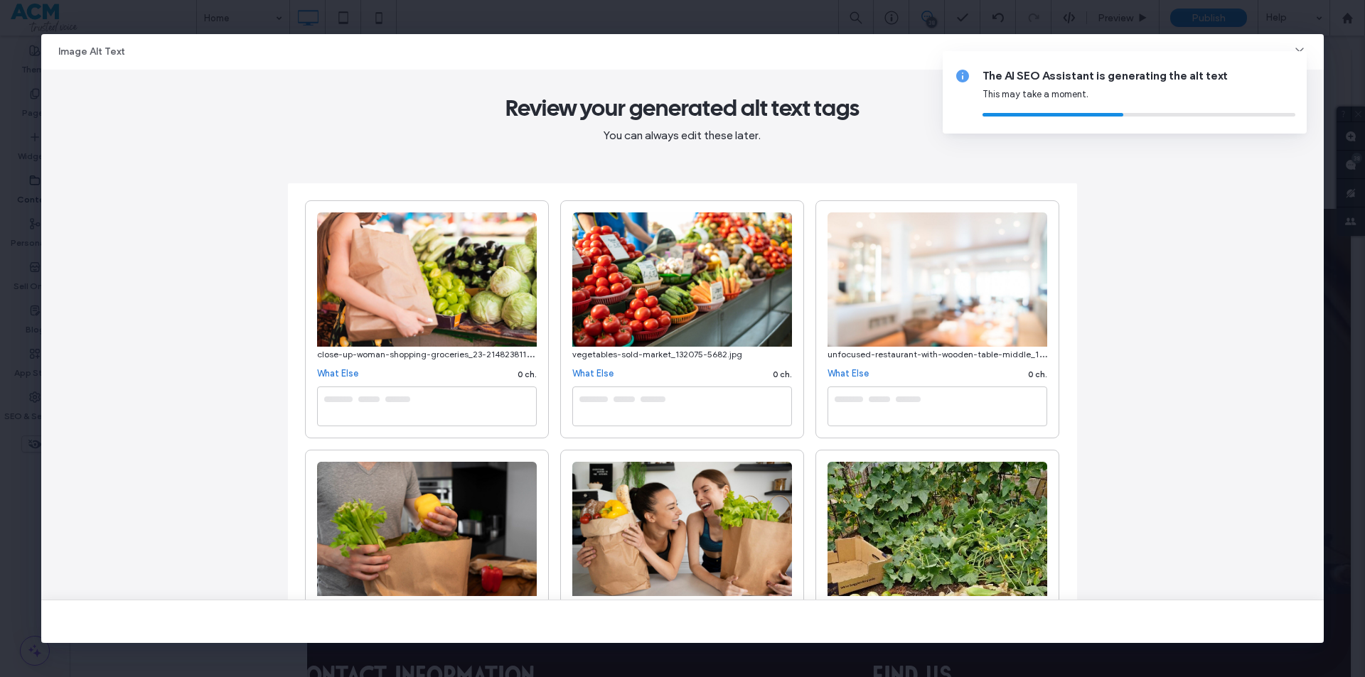
type textarea "**********"
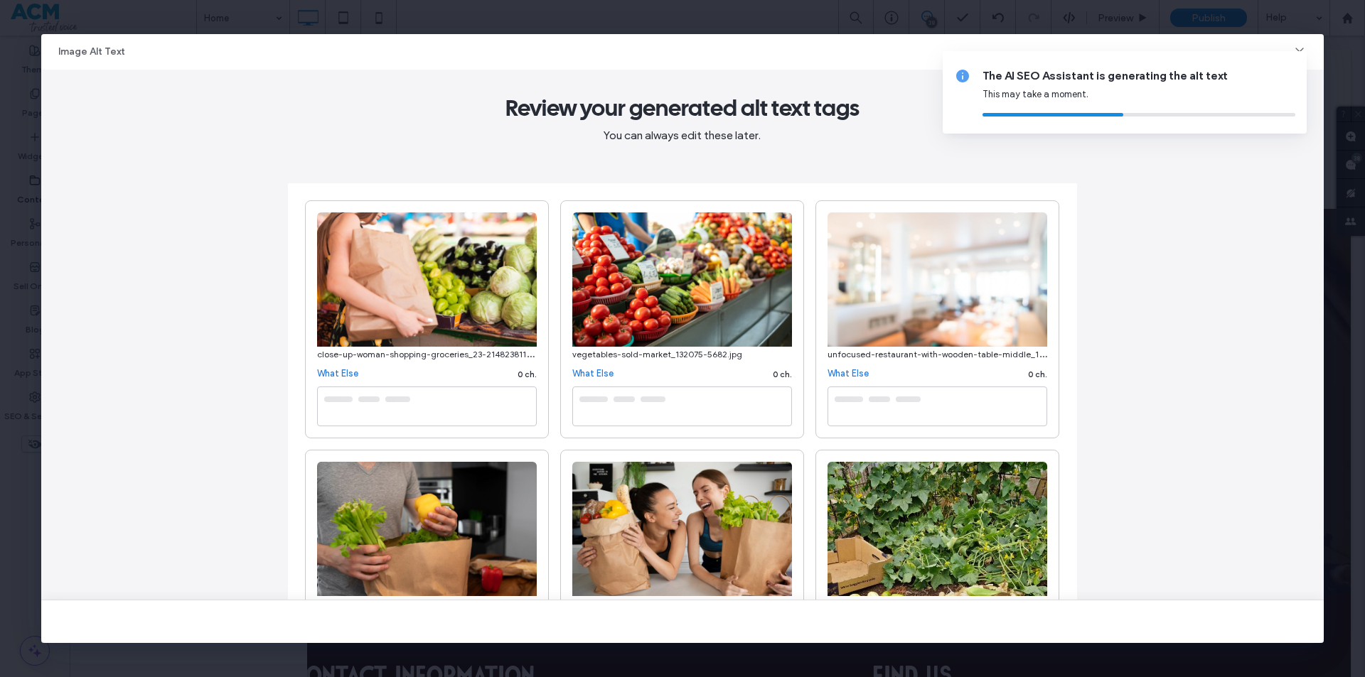
type textarea "**********"
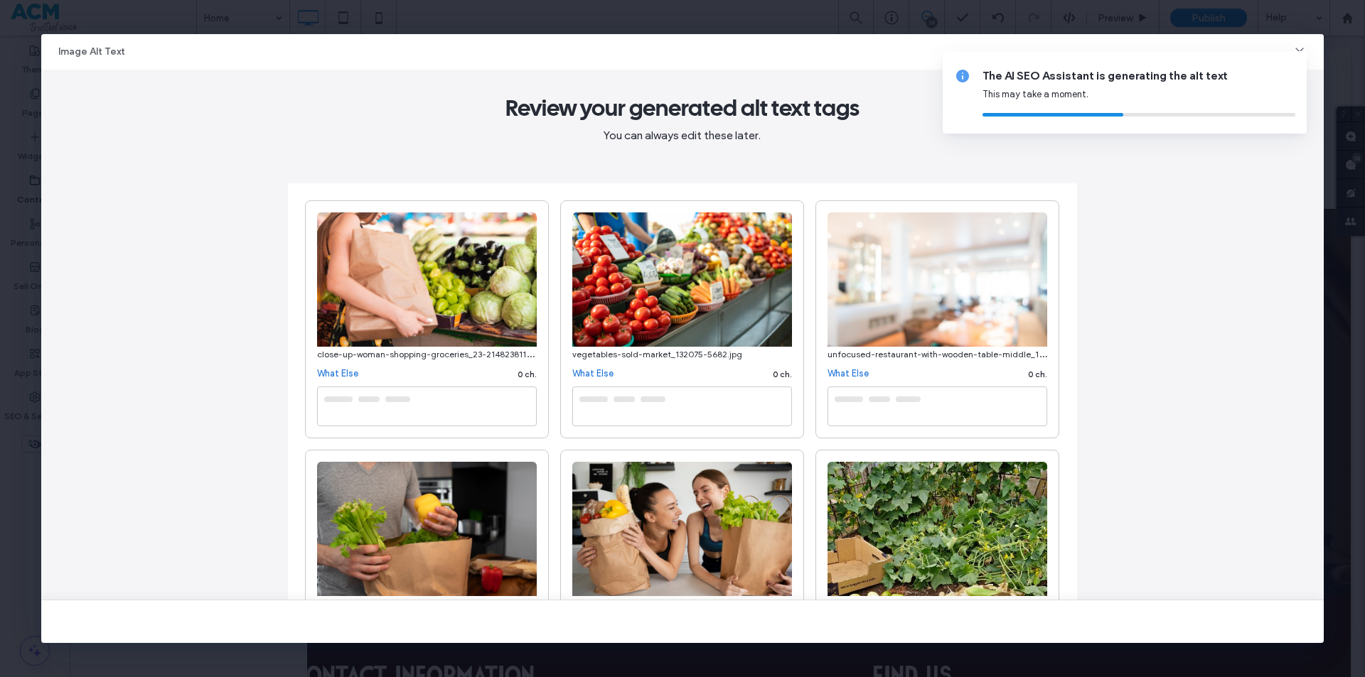
type textarea "**********"
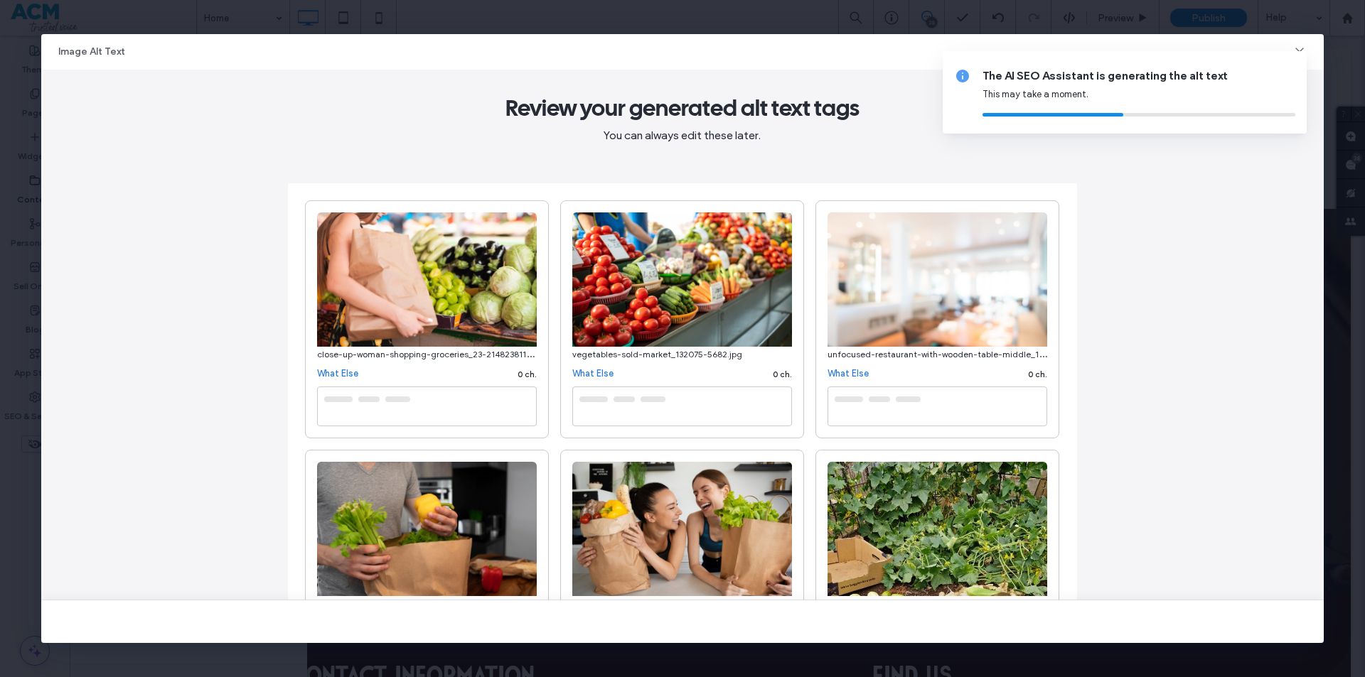
type textarea "**********"
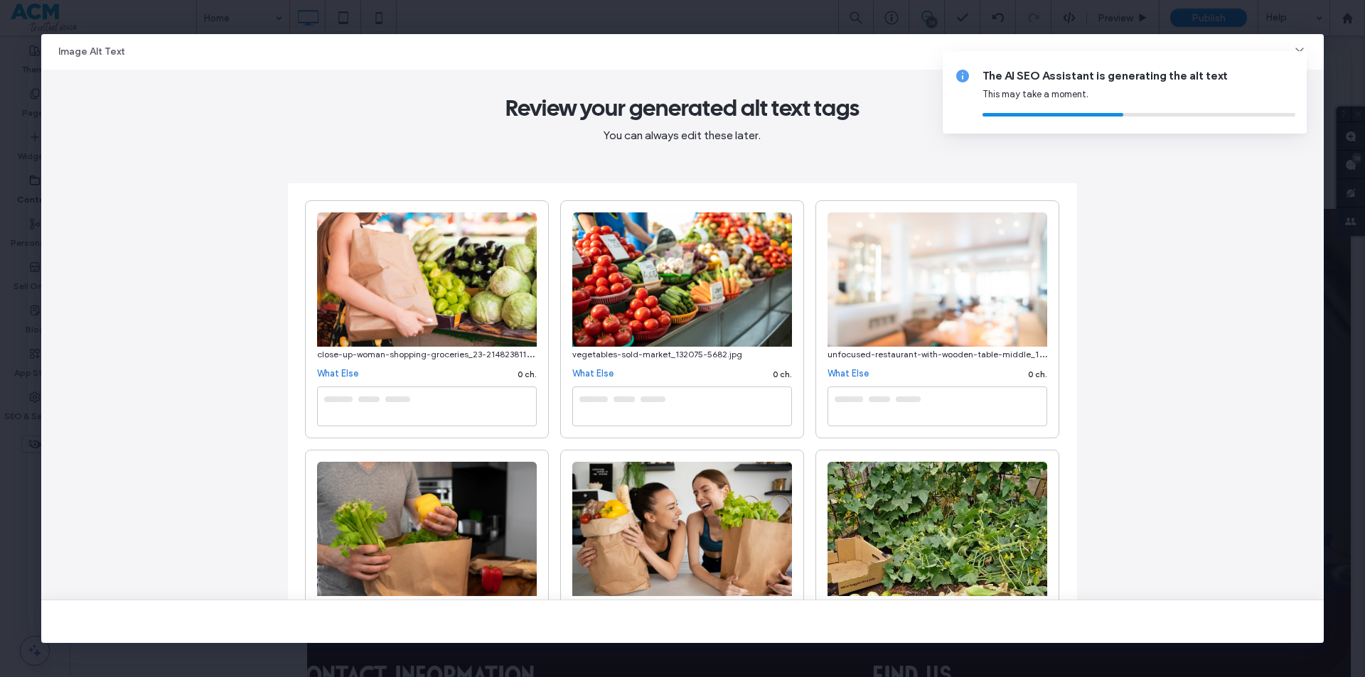
type textarea "**********"
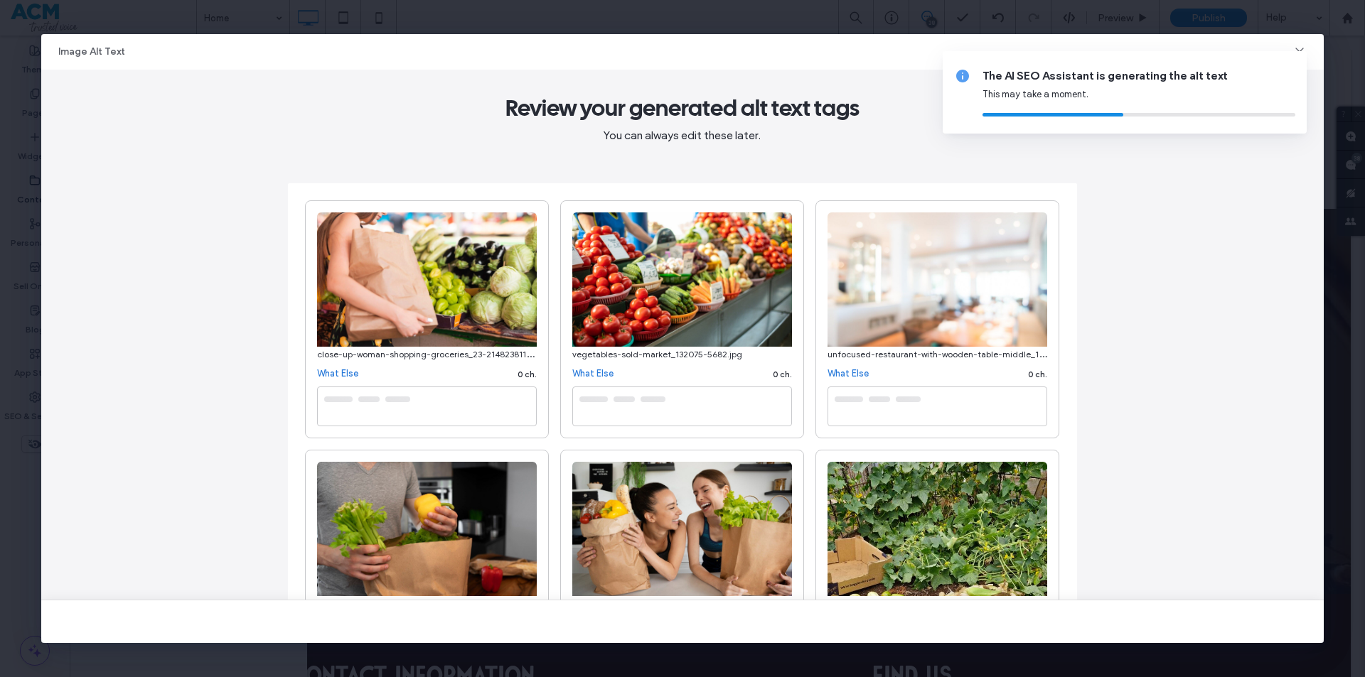
type textarea "**********"
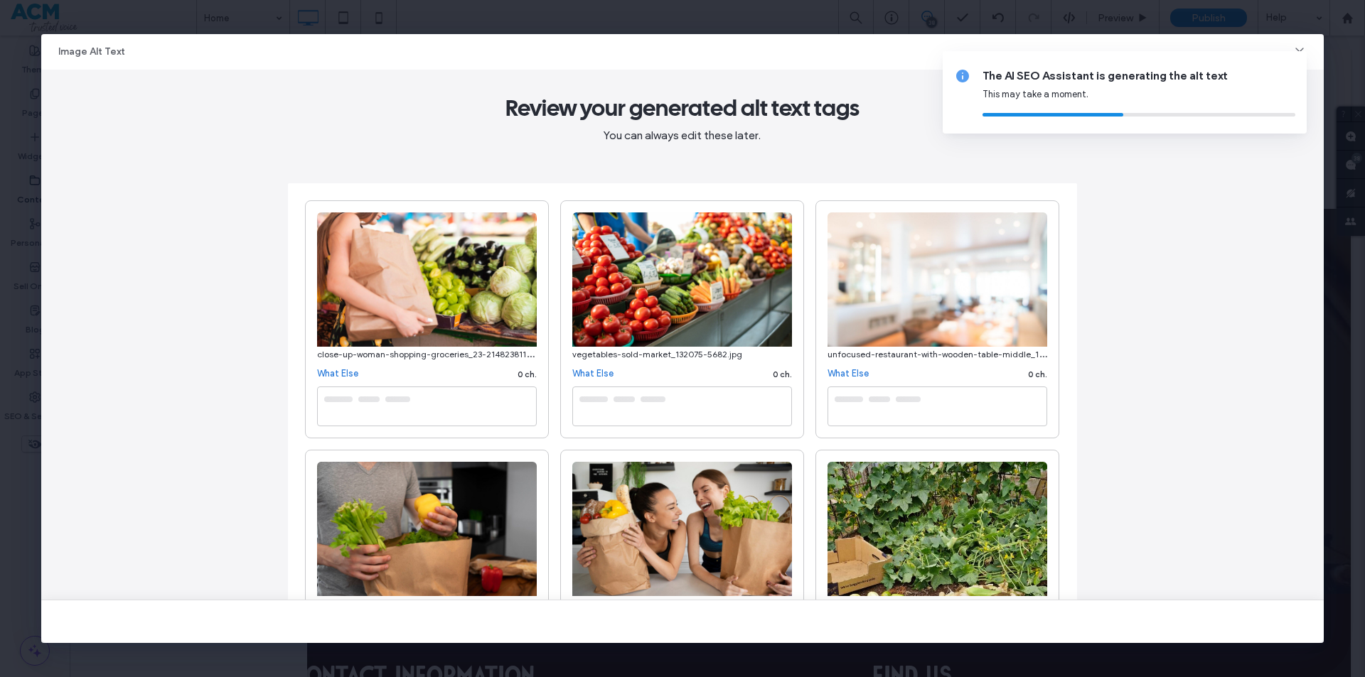
type textarea "**********"
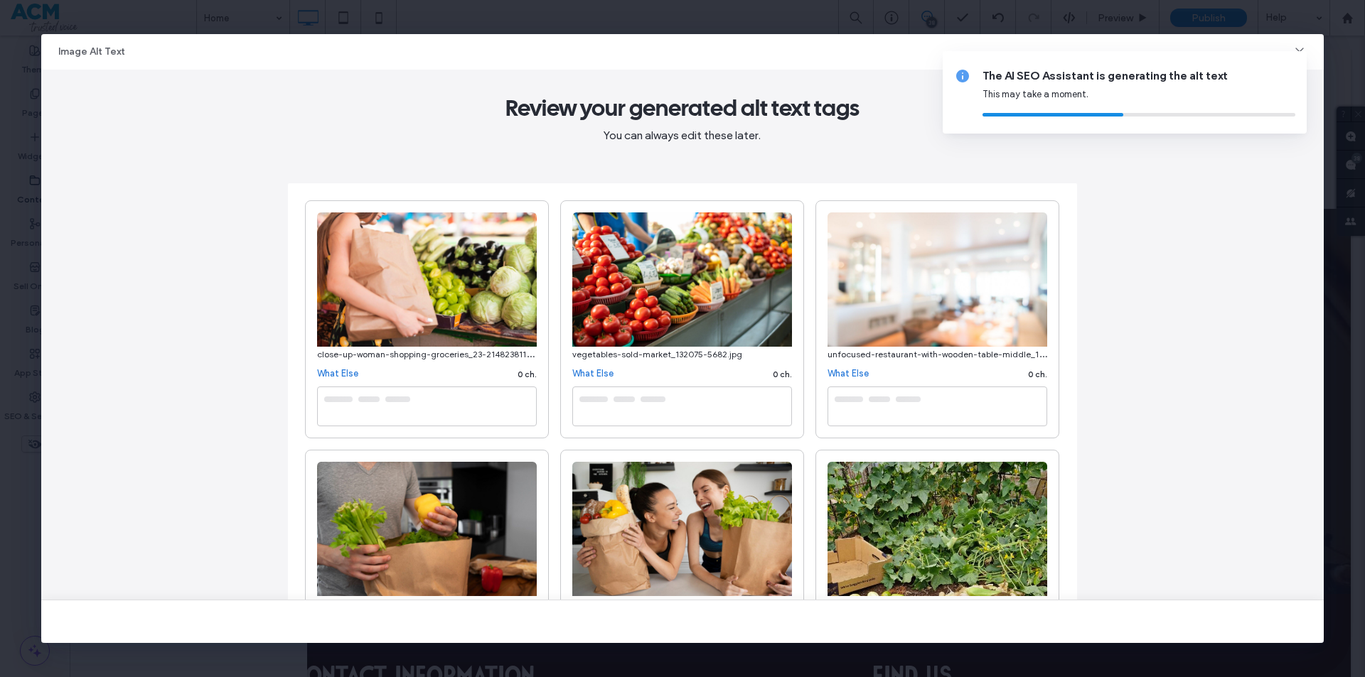
type textarea "**********"
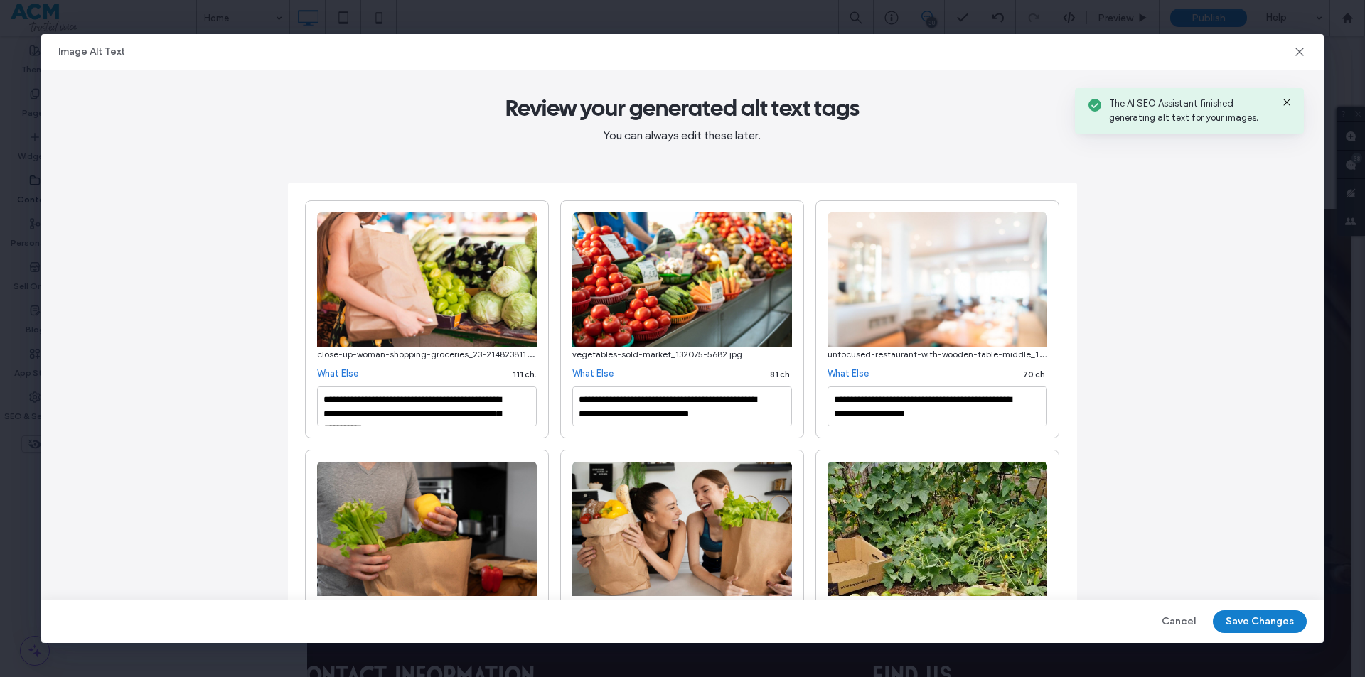
click at [1248, 621] on button "Save Changes" at bounding box center [1260, 622] width 94 height 23
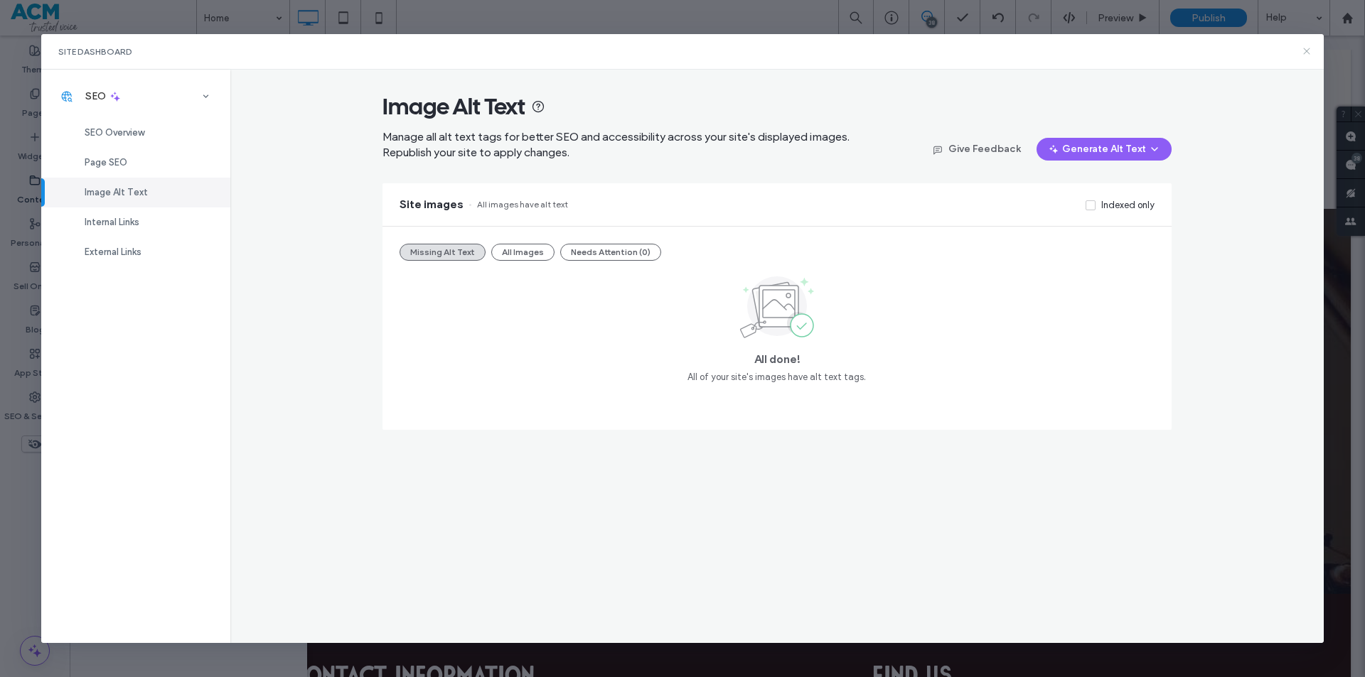
click at [1307, 49] on icon at bounding box center [1306, 50] width 11 height 11
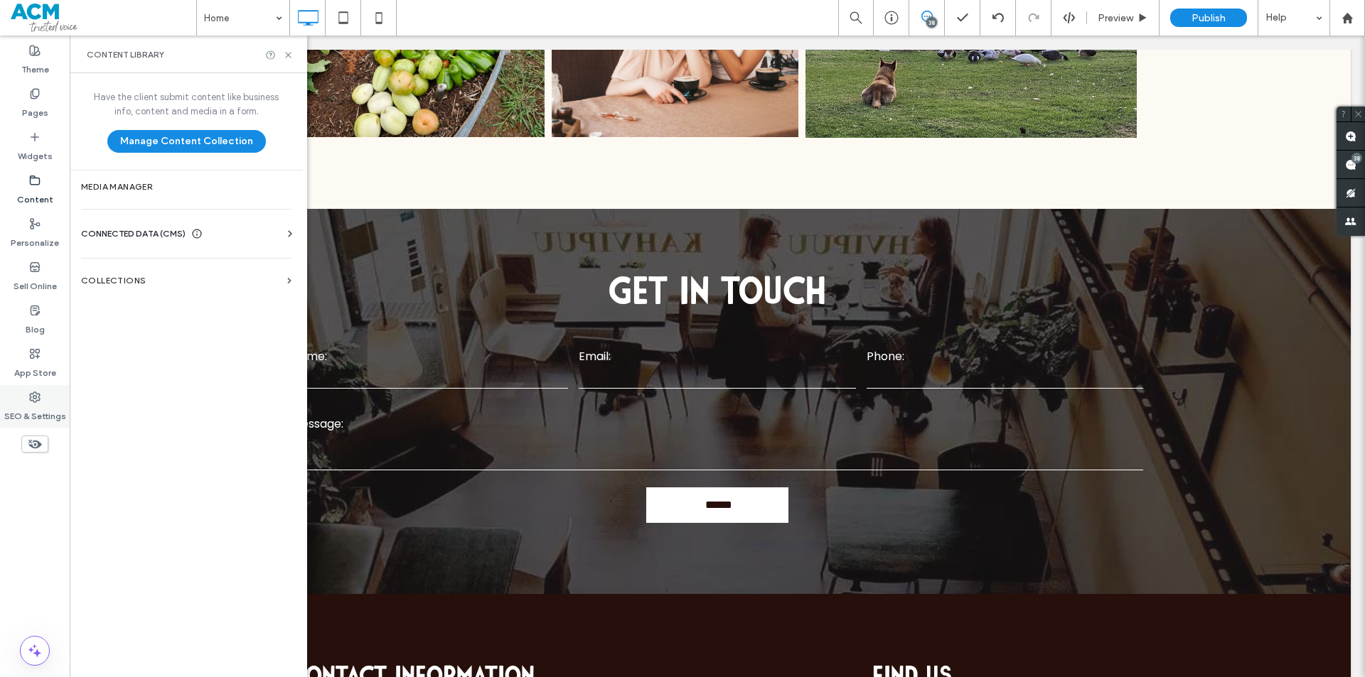
click at [22, 414] on label "SEO & Settings" at bounding box center [35, 413] width 62 height 20
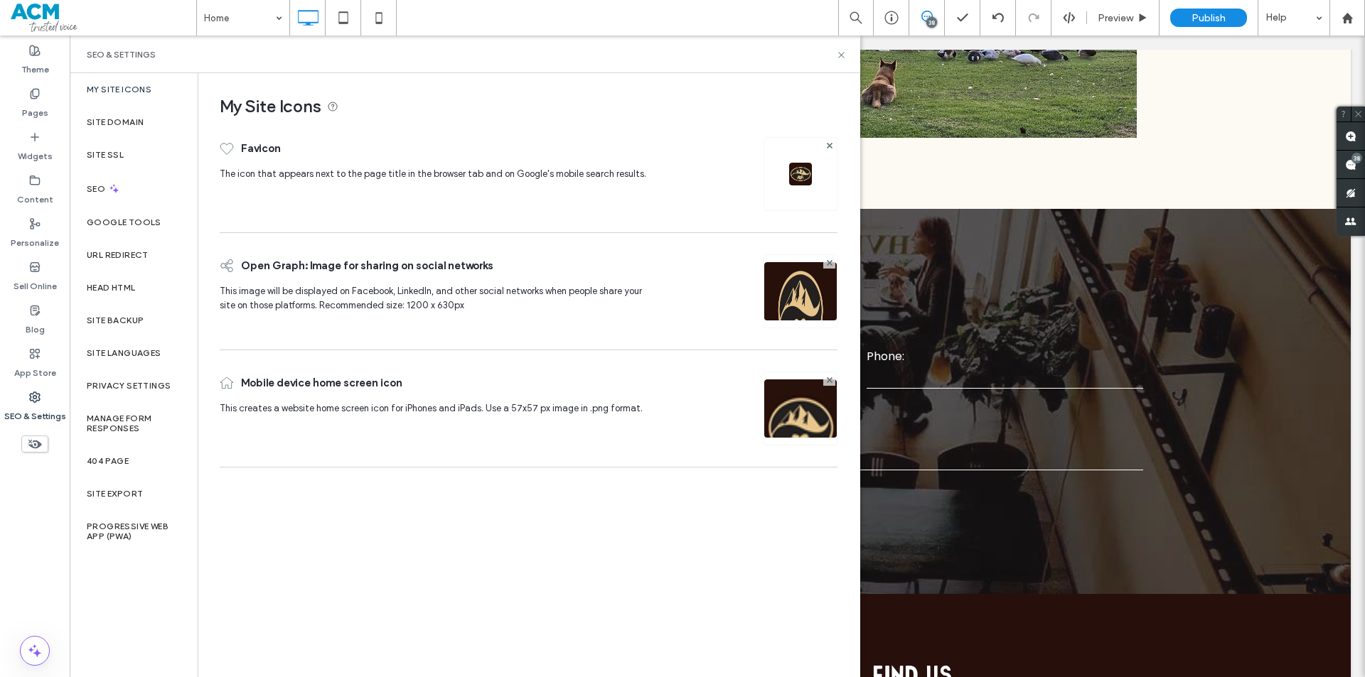
click at [127, 323] on label "Site Backup" at bounding box center [115, 321] width 57 height 10
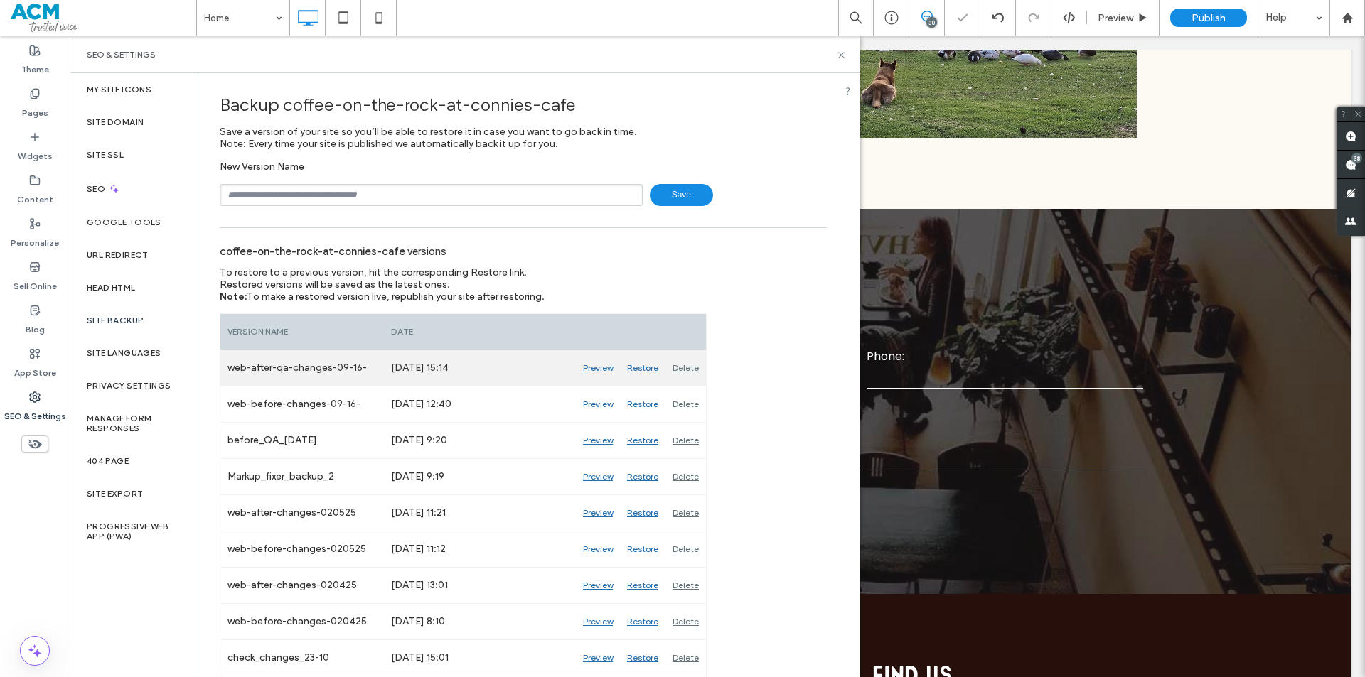
click at [234, 367] on div "web-after-qa-changes-09-16-2025" at bounding box center [301, 368] width 163 height 36
drag, startPoint x: 234, startPoint y: 367, endPoint x: 377, endPoint y: 364, distance: 142.9
click at [377, 364] on div "web-after-qa-changes-09-16-2025" at bounding box center [301, 368] width 163 height 36
copy div "web-after-qa-changes-09-16-"
click at [690, 370] on div "Delete" at bounding box center [685, 368] width 41 height 36
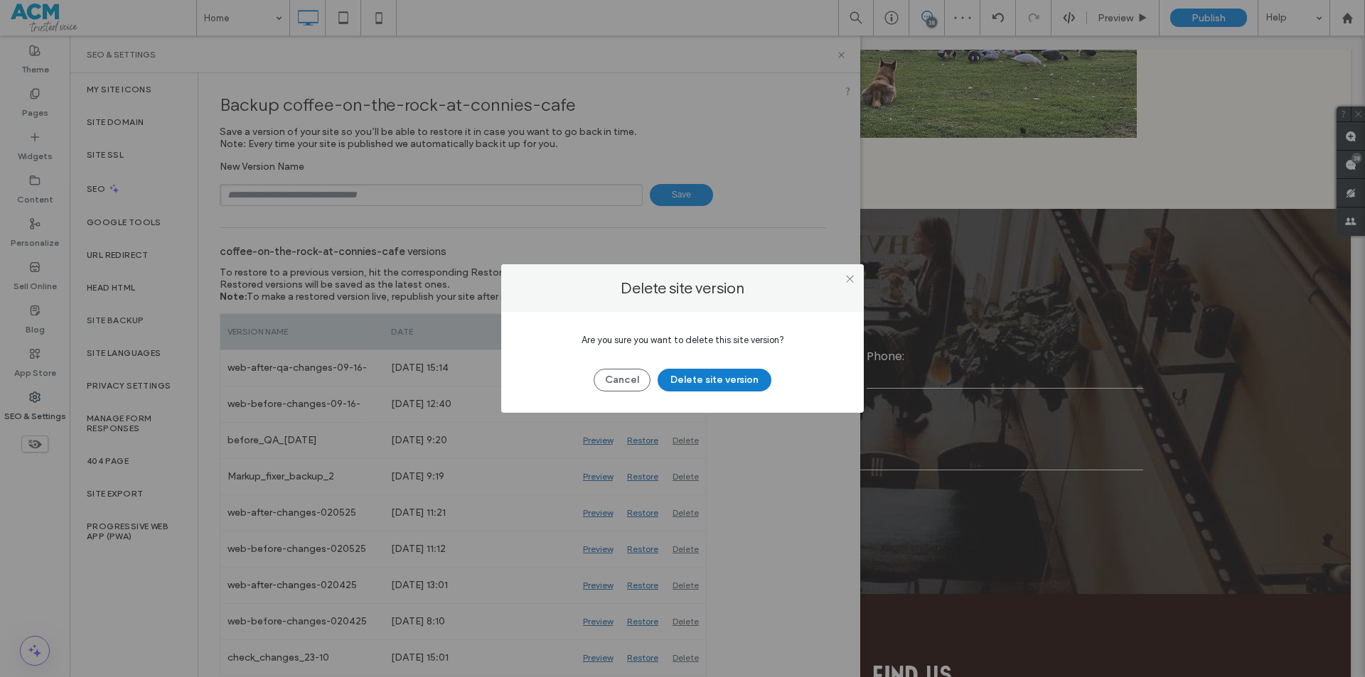
click at [739, 381] on button "Delete site version" at bounding box center [715, 380] width 114 height 23
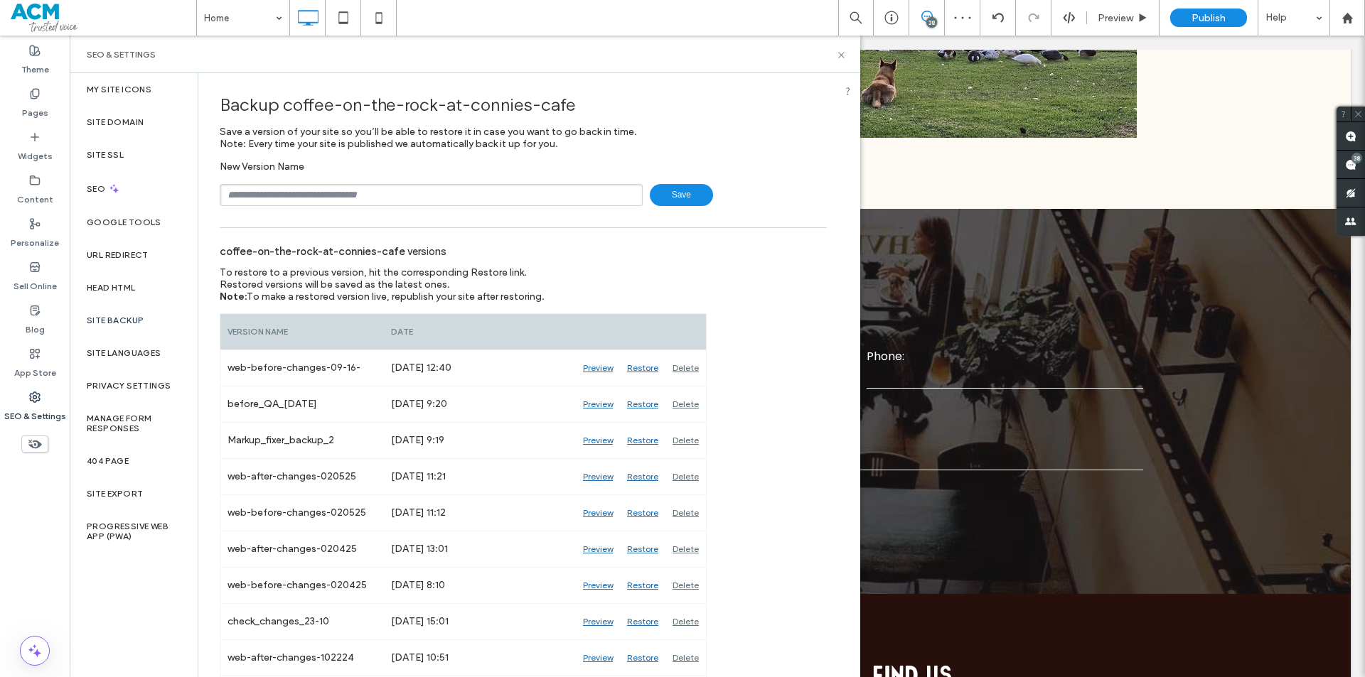
click at [496, 194] on input "text" at bounding box center [431, 195] width 423 height 22
paste input "**********"
type input "**********"
click at [1108, 17] on span "Preview" at bounding box center [1116, 18] width 36 height 12
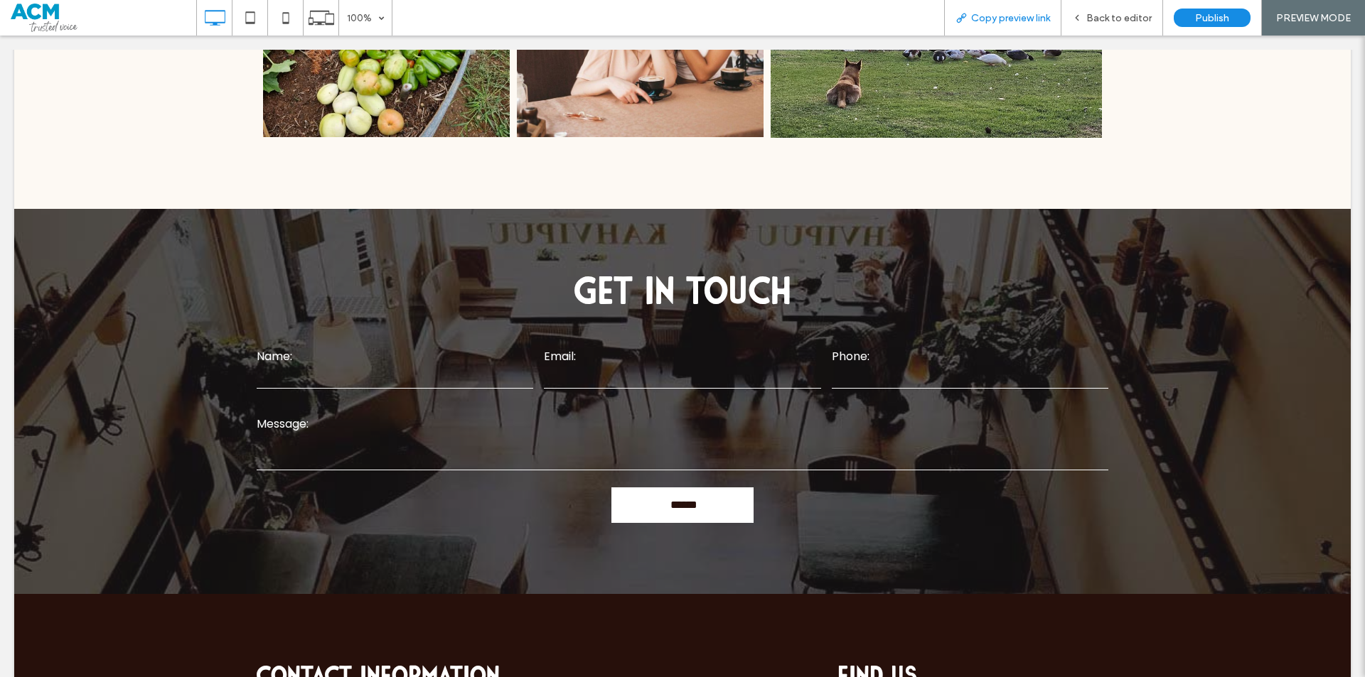
click at [997, 18] on span "Copy preview link" at bounding box center [1010, 18] width 79 height 12
